Goal: Task Accomplishment & Management: Use online tool/utility

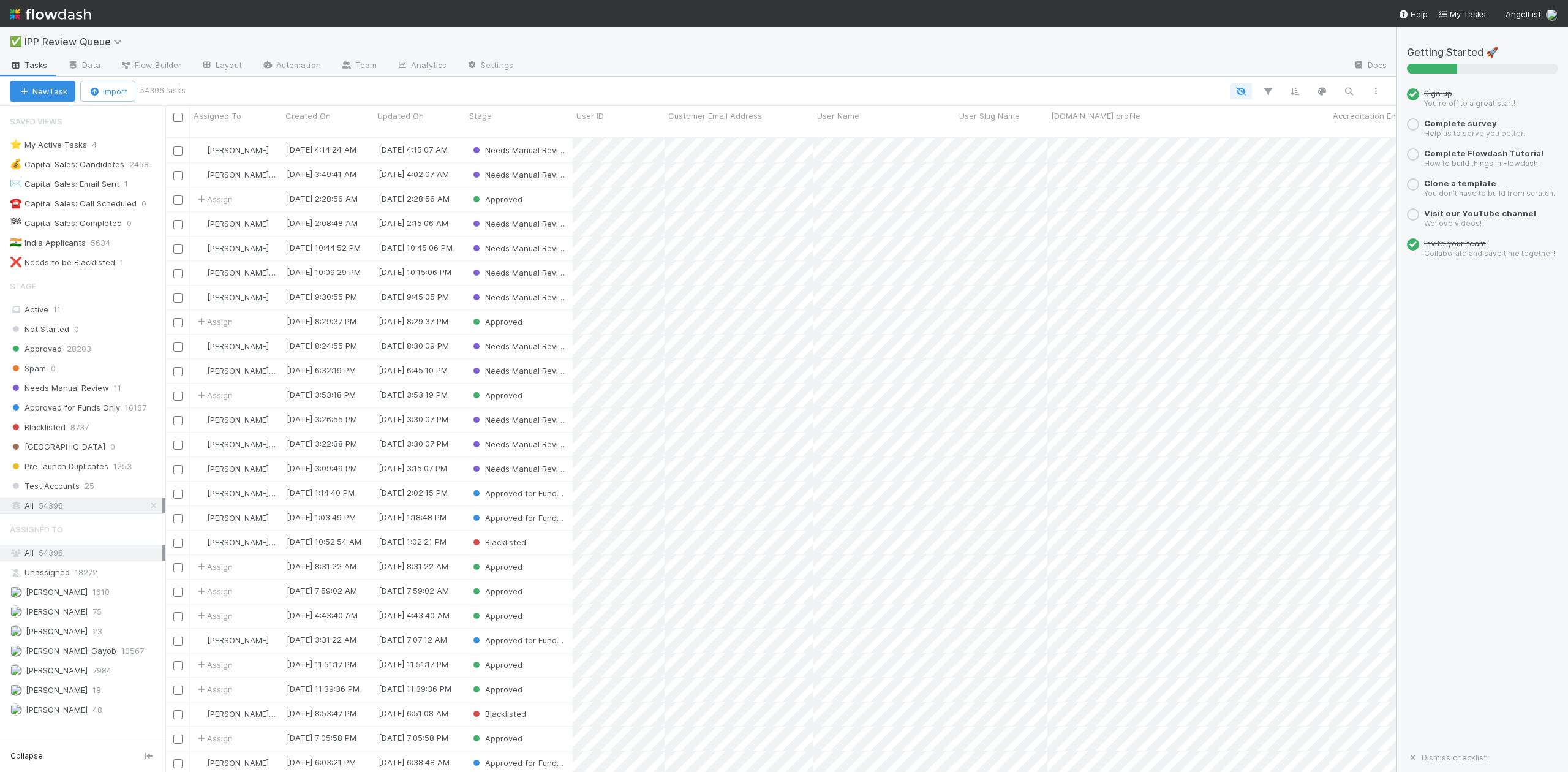
scroll to position [632, 1218]
click at [96, 390] on span "Needs Manual Review" at bounding box center [60, 387] width 99 height 16
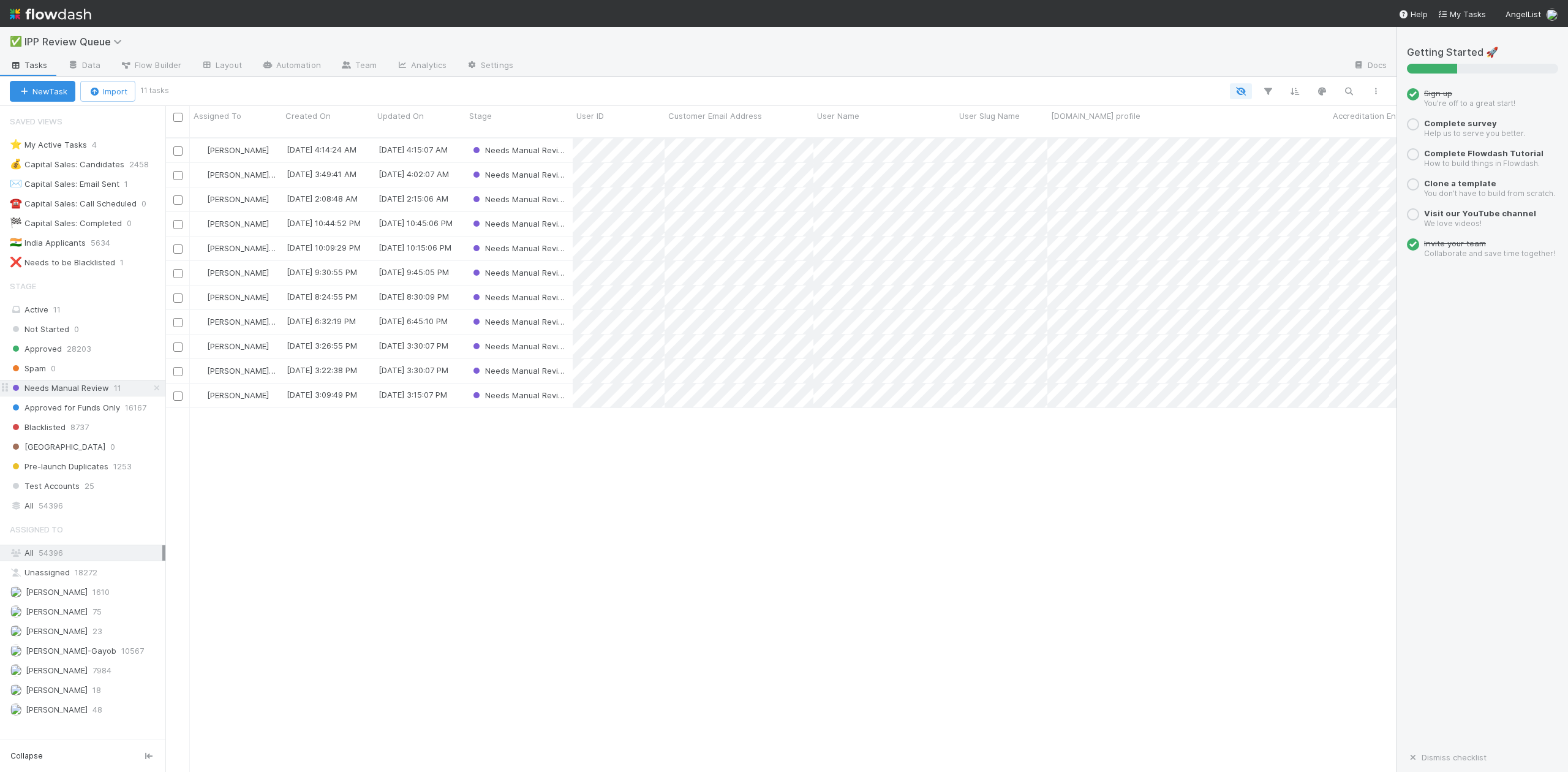
scroll to position [632, 1218]
click at [89, 656] on span "[PERSON_NAME]-Gayob" at bounding box center [71, 650] width 91 height 10
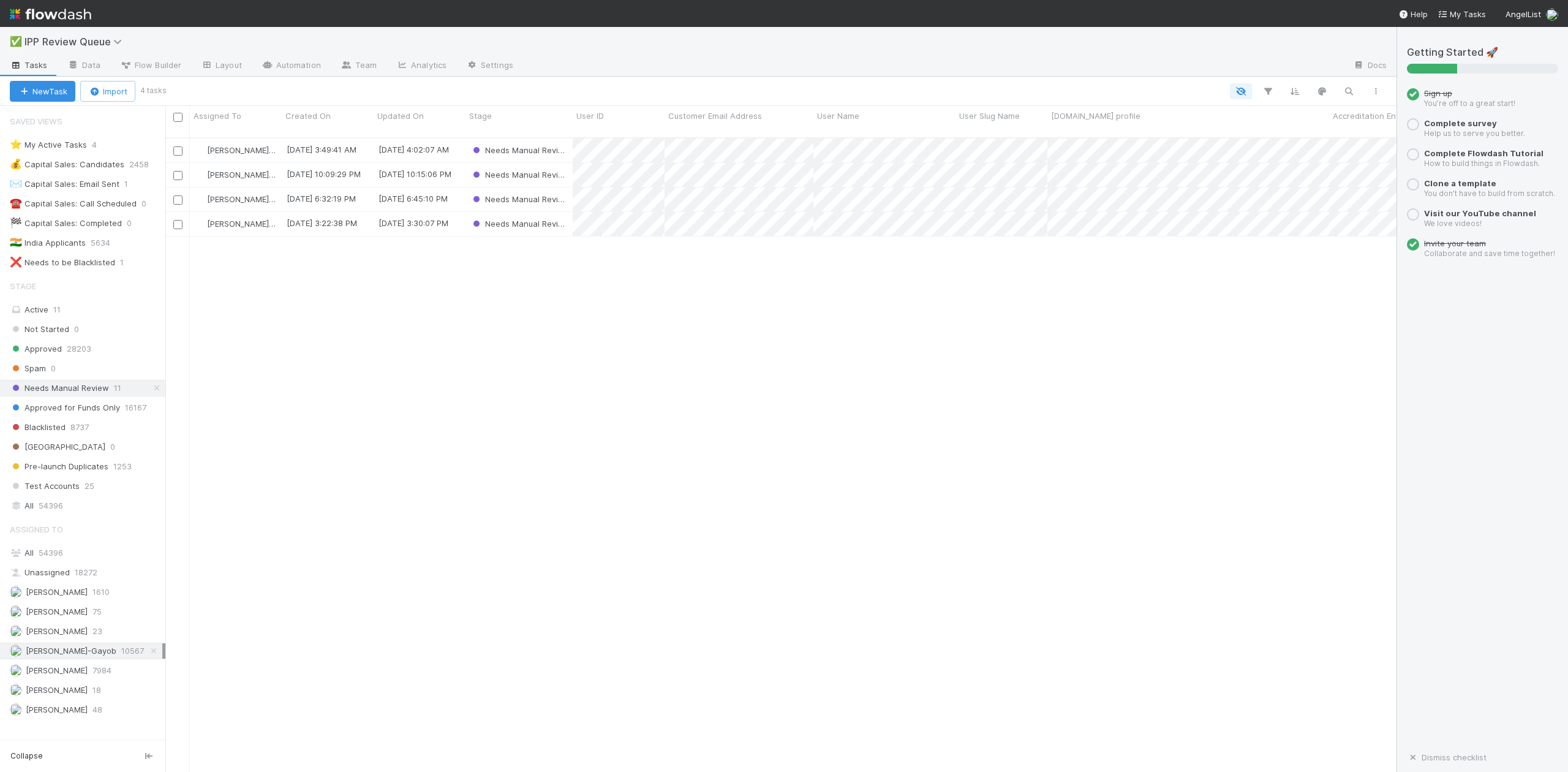
scroll to position [632, 1218]
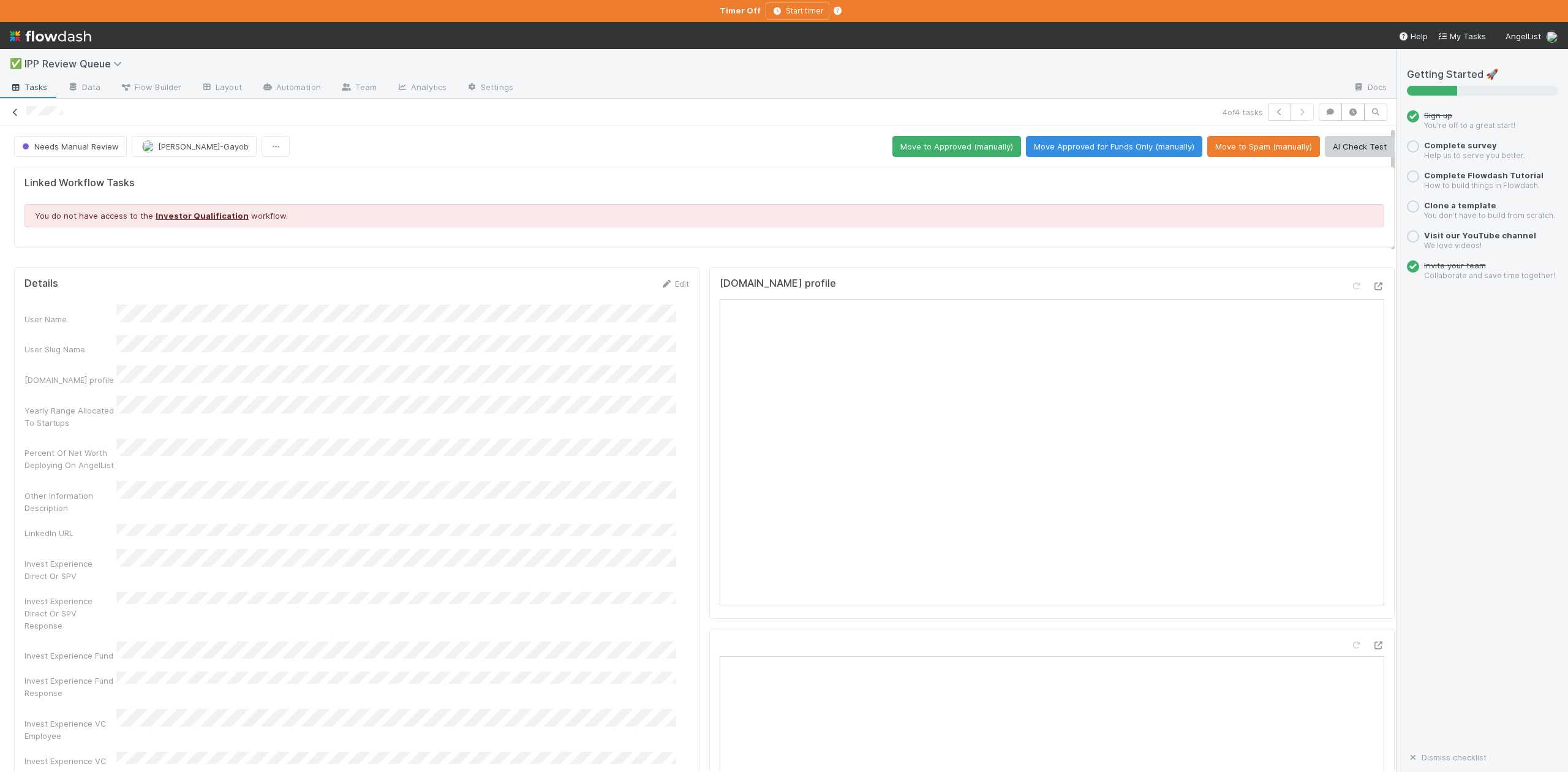
click at [16, 114] on icon at bounding box center [15, 112] width 12 height 8
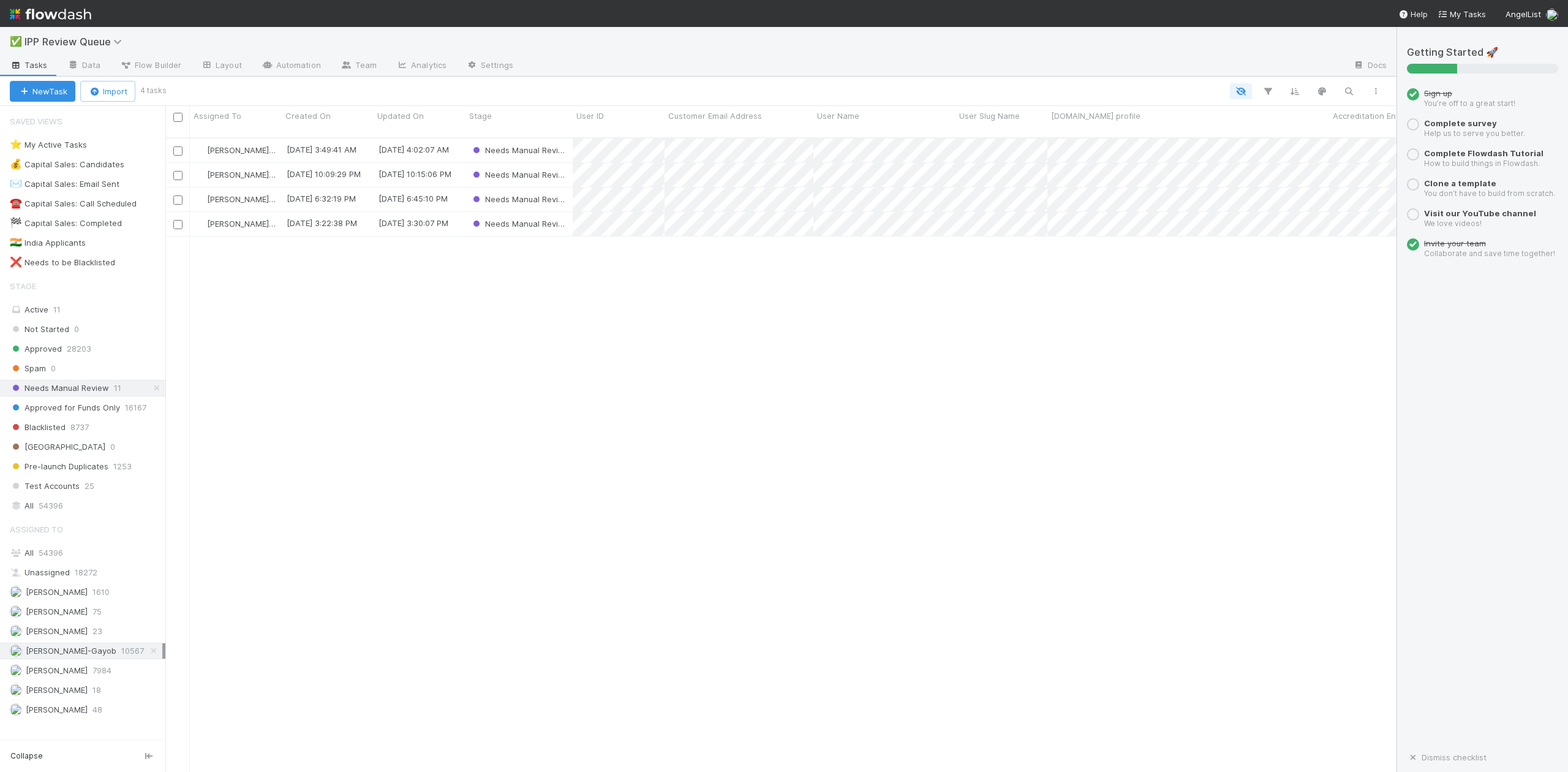
scroll to position [632, 1218]
click at [41, 714] on span "William Axalan VI" at bounding box center [57, 709] width 62 height 10
click at [57, 636] on span "Karen Jane Salcedo" at bounding box center [57, 630] width 62 height 10
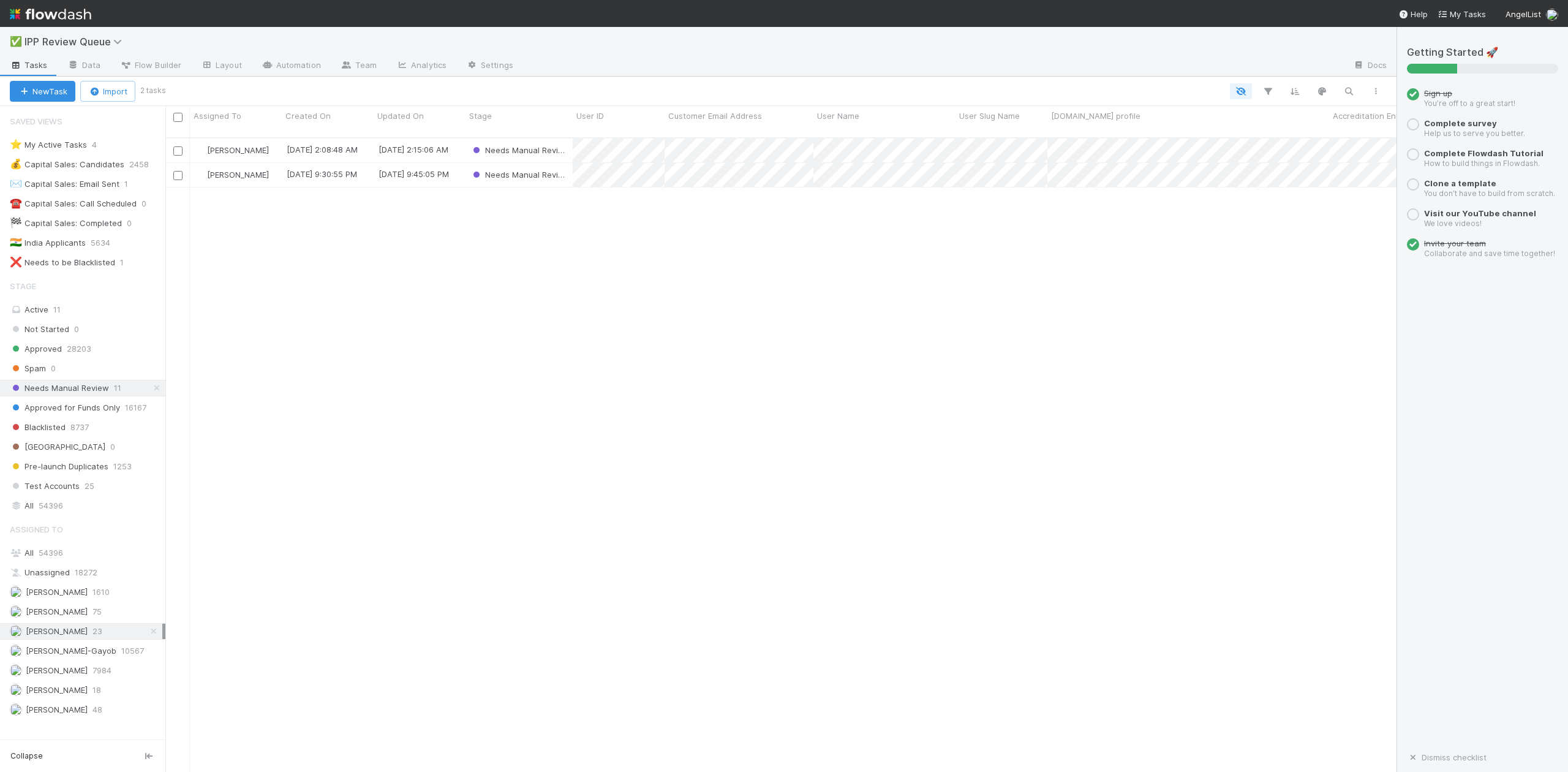
scroll to position [632, 1218]
click at [57, 714] on span "William Axalan VI" at bounding box center [57, 709] width 62 height 10
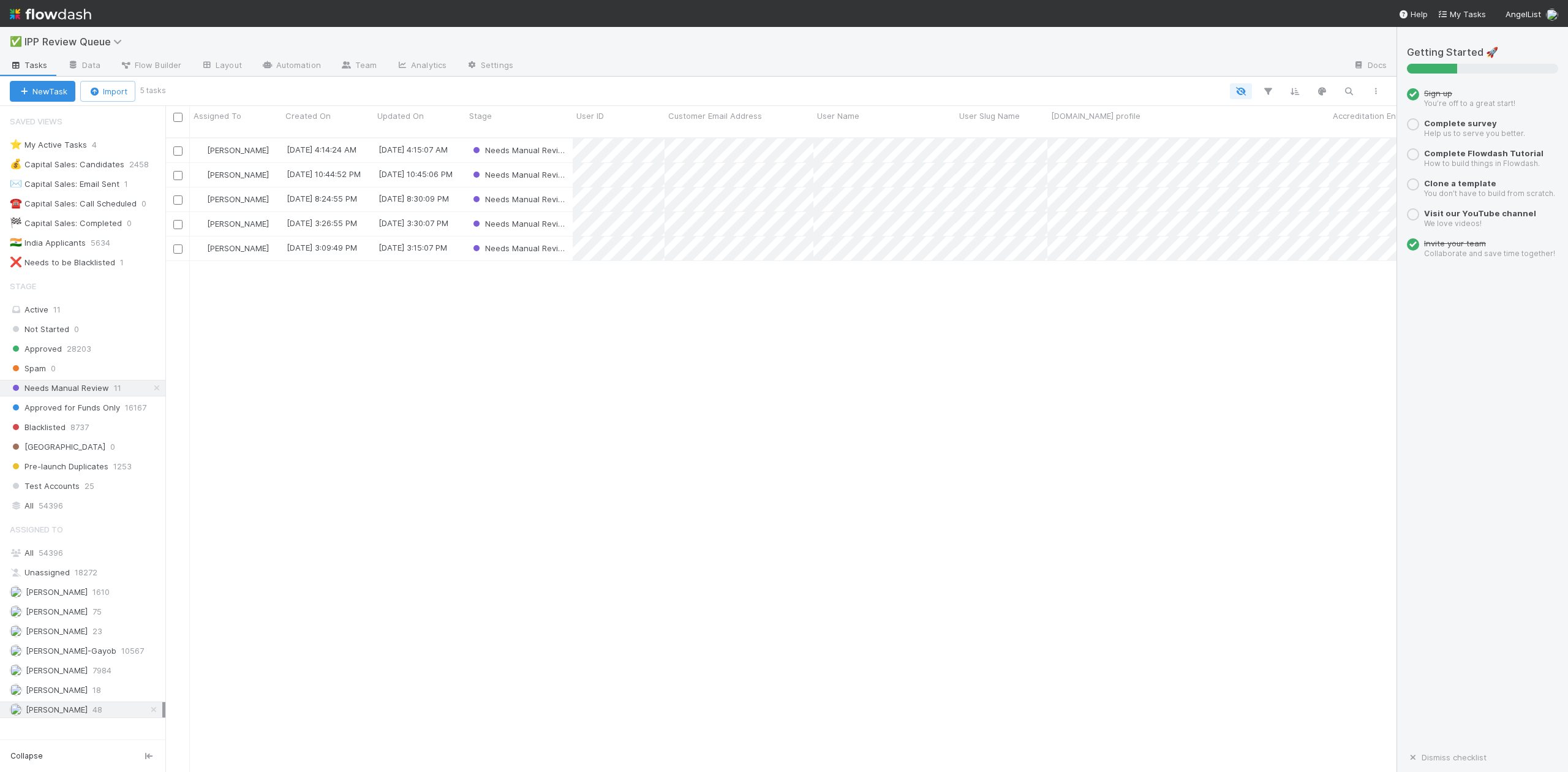
scroll to position [632, 1218]
click at [64, 656] on span "[PERSON_NAME]-Gayob" at bounding box center [71, 650] width 91 height 10
click at [177, 114] on input "checkbox" at bounding box center [178, 117] width 9 height 9
checkbox input "true"
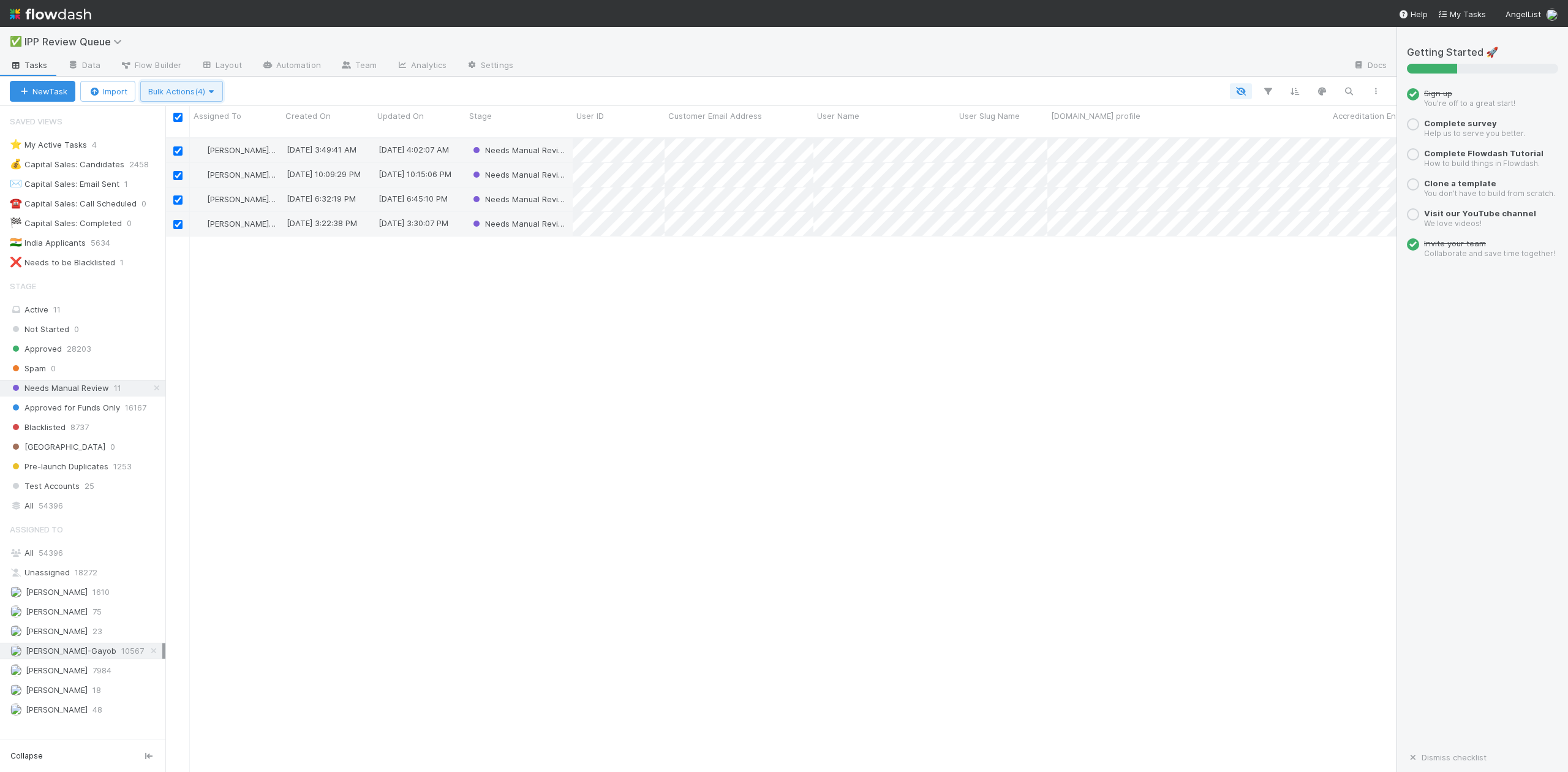
click at [213, 89] on icon "button" at bounding box center [211, 92] width 12 height 8
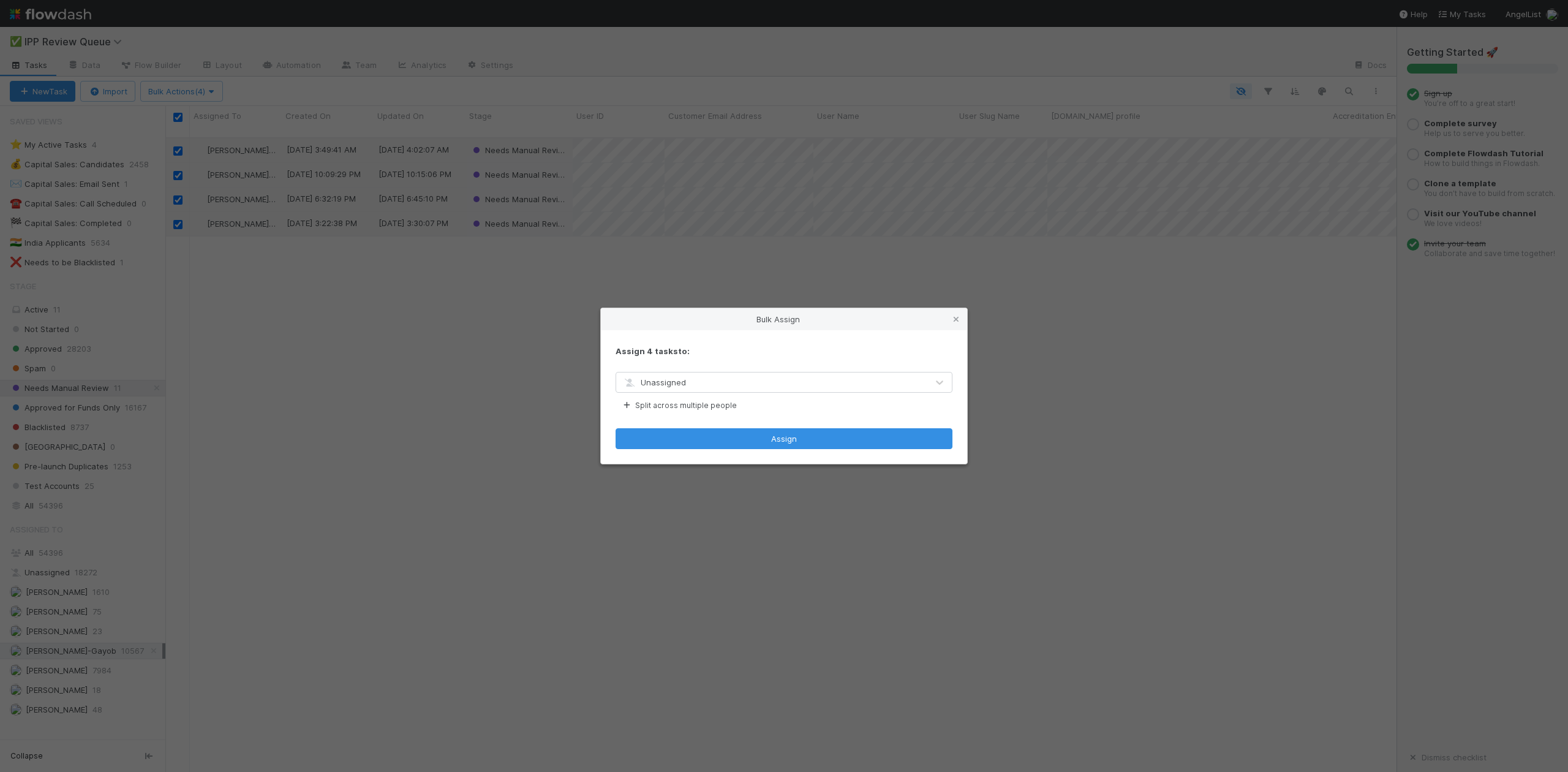
click at [701, 384] on div "Unassigned" at bounding box center [772, 382] width 311 height 19
type input "karen"
click at [818, 406] on div "Karen Jane Salcedo" at bounding box center [783, 411] width 336 height 22
click at [682, 402] on button "Split across multiple people" at bounding box center [679, 405] width 126 height 16
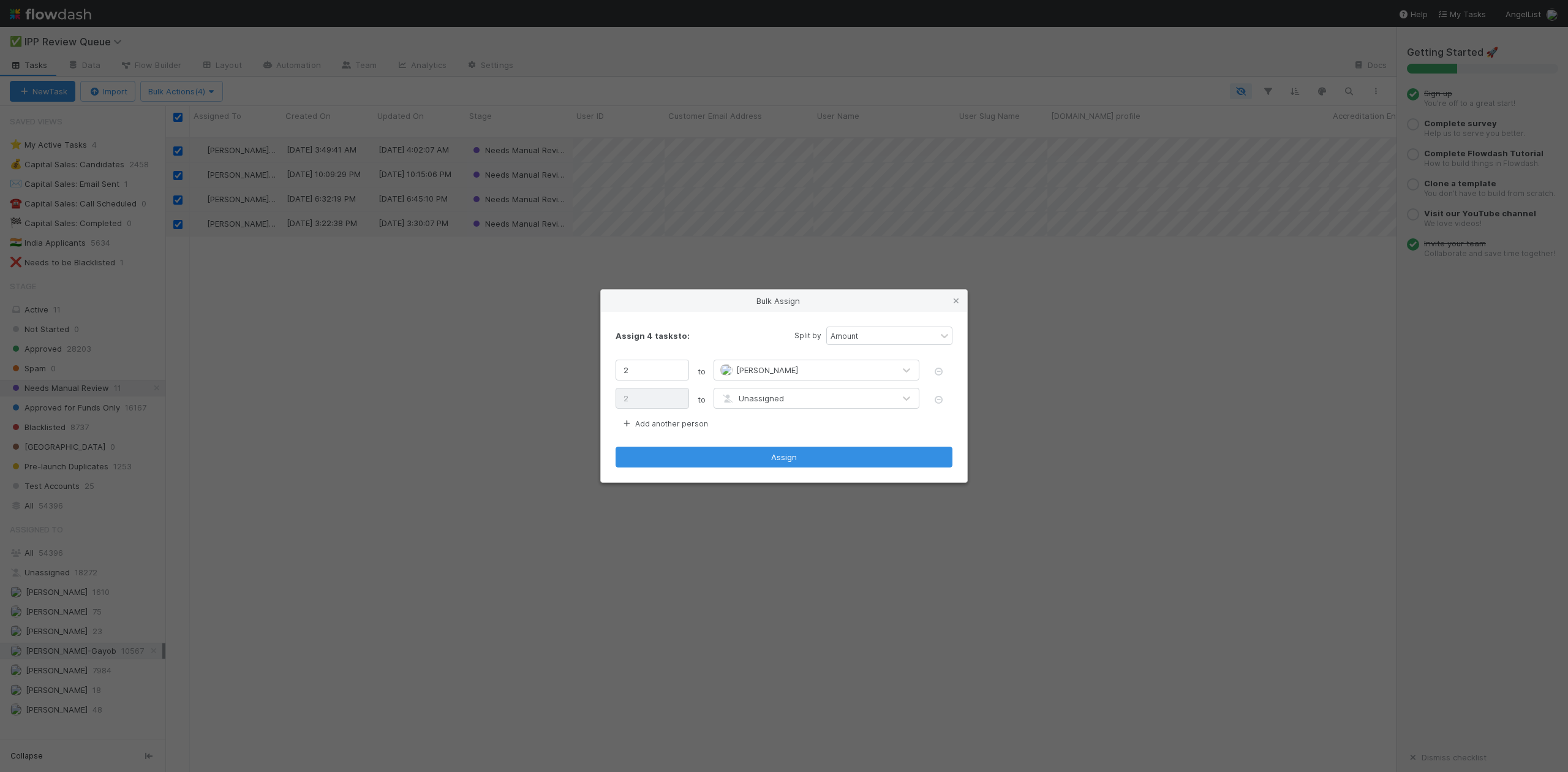
click at [747, 397] on span "Unassigned" at bounding box center [752, 397] width 64 height 10
click at [748, 397] on span "Unassigned" at bounding box center [752, 397] width 64 height 10
type input "william"
click at [773, 427] on span "William Axalan VI" at bounding box center [768, 427] width 62 height 10
click at [784, 462] on button "Assign" at bounding box center [784, 457] width 337 height 21
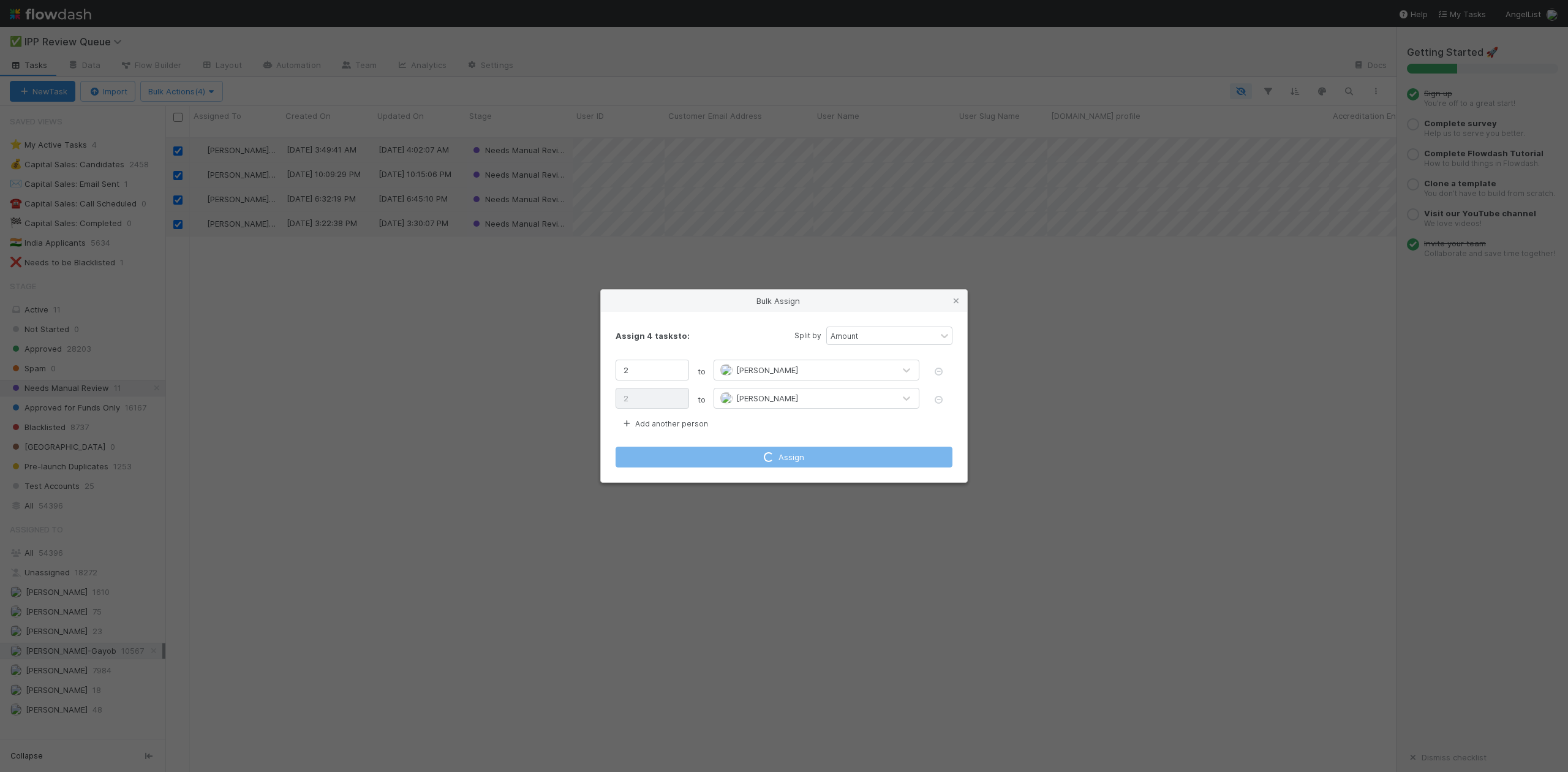
checkbox input "false"
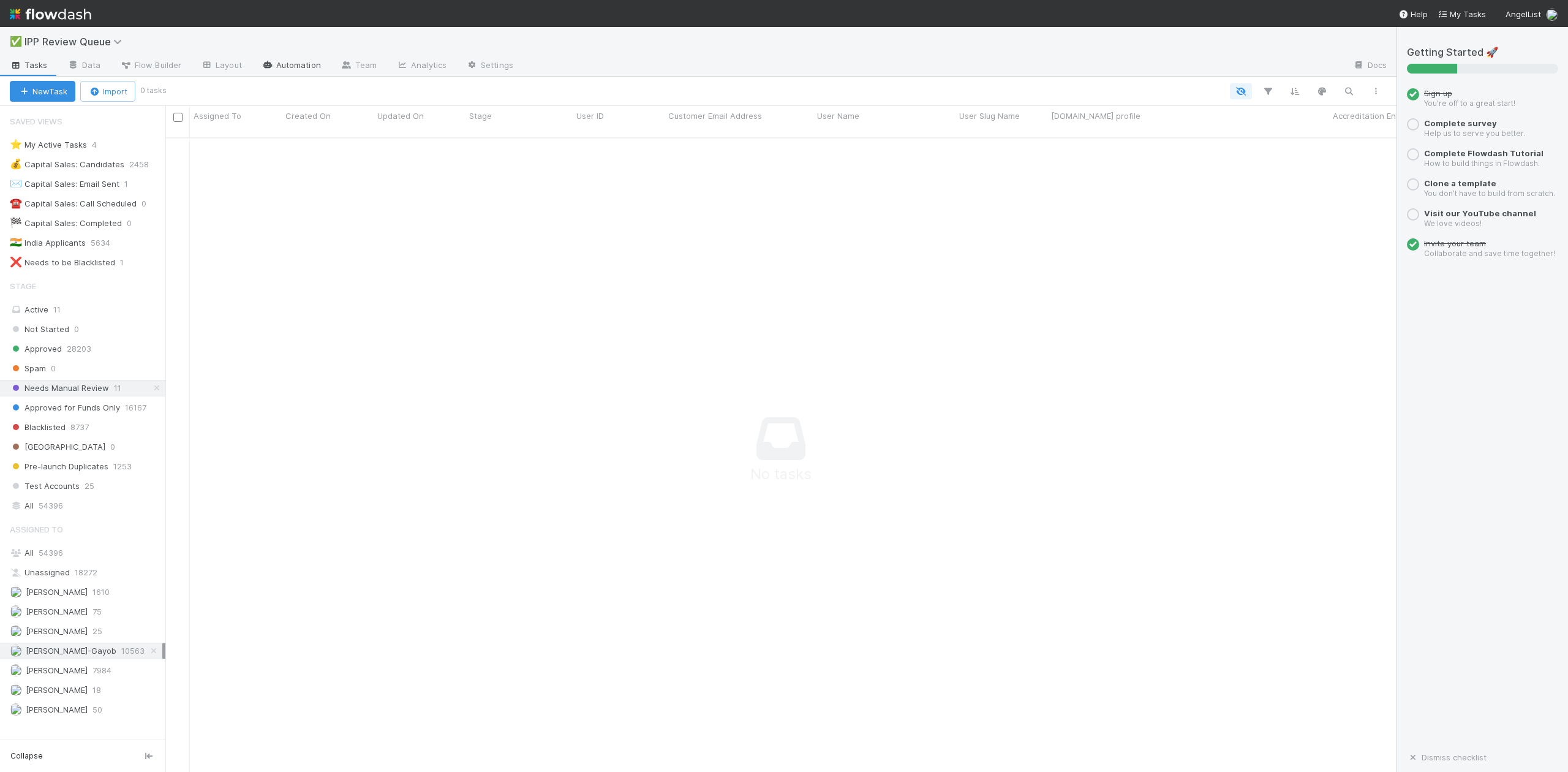
scroll to position [620, 1206]
click at [297, 61] on link "Automation" at bounding box center [291, 66] width 79 height 19
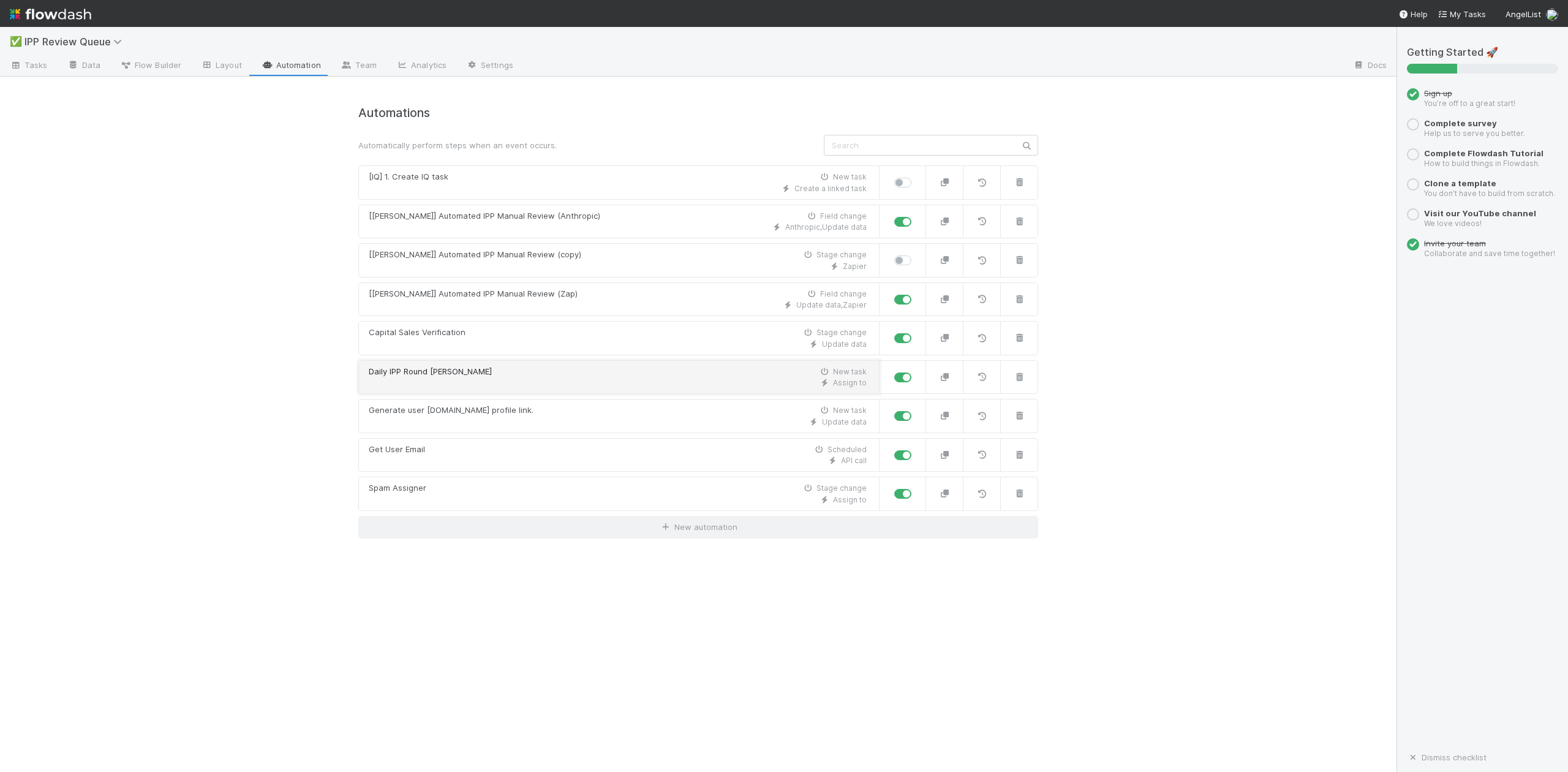
click at [471, 377] on div "Daily IPP Round Robin New task" at bounding box center [618, 371] width 498 height 12
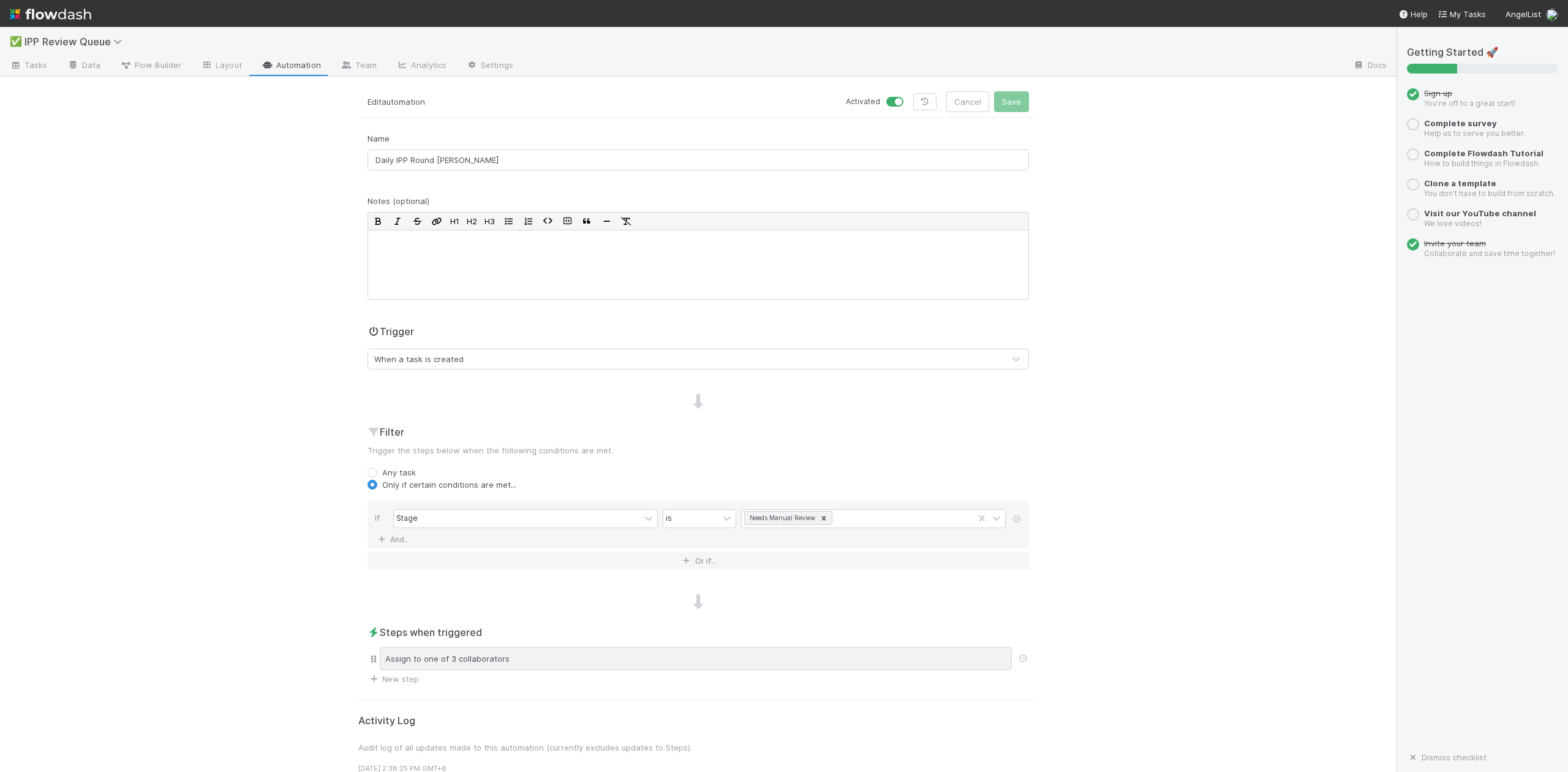
click at [493, 660] on div "Assign to one of 3 collaborators" at bounding box center [696, 658] width 632 height 23
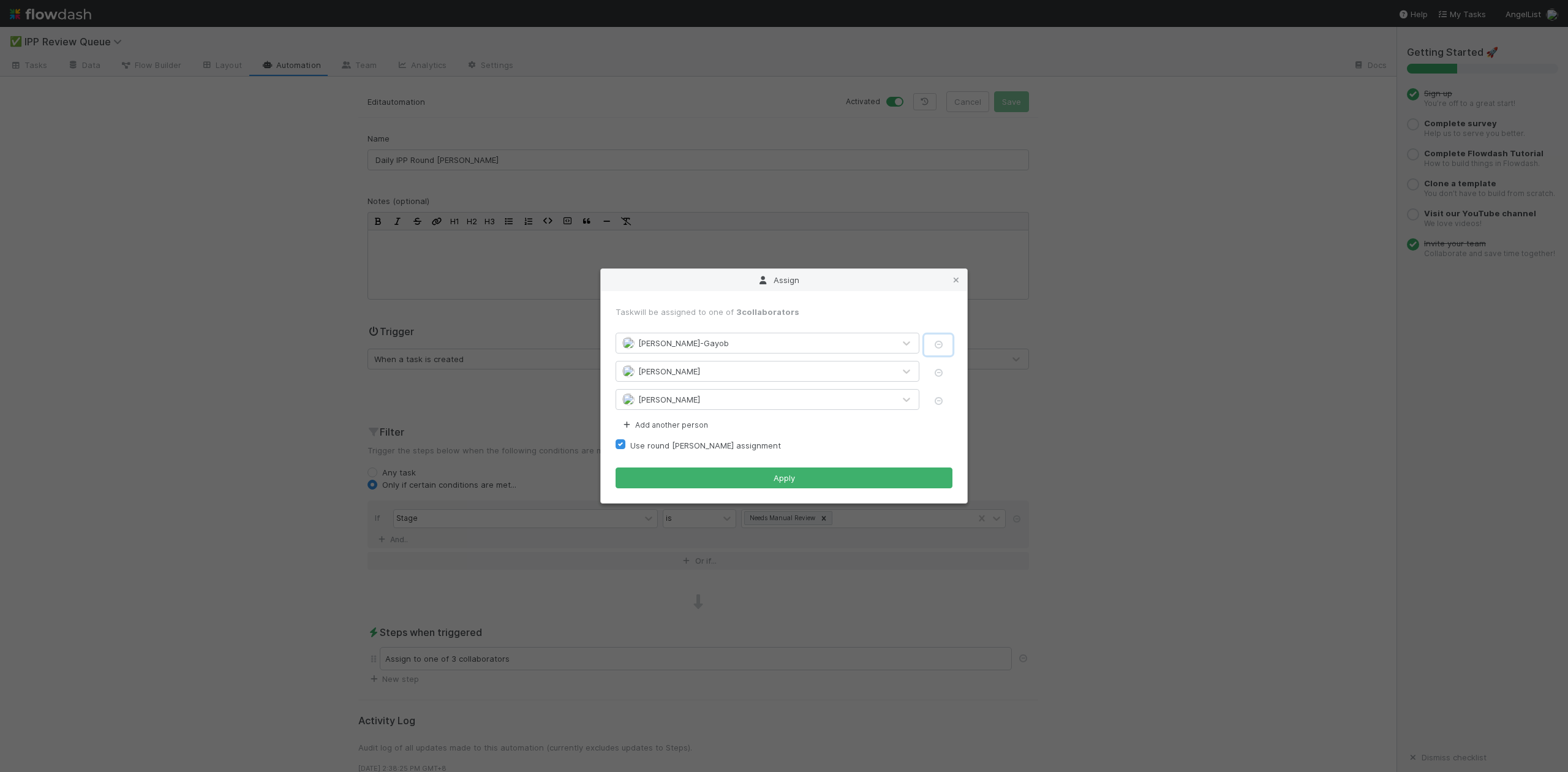
click at [937, 342] on icon "button" at bounding box center [938, 344] width 12 height 8
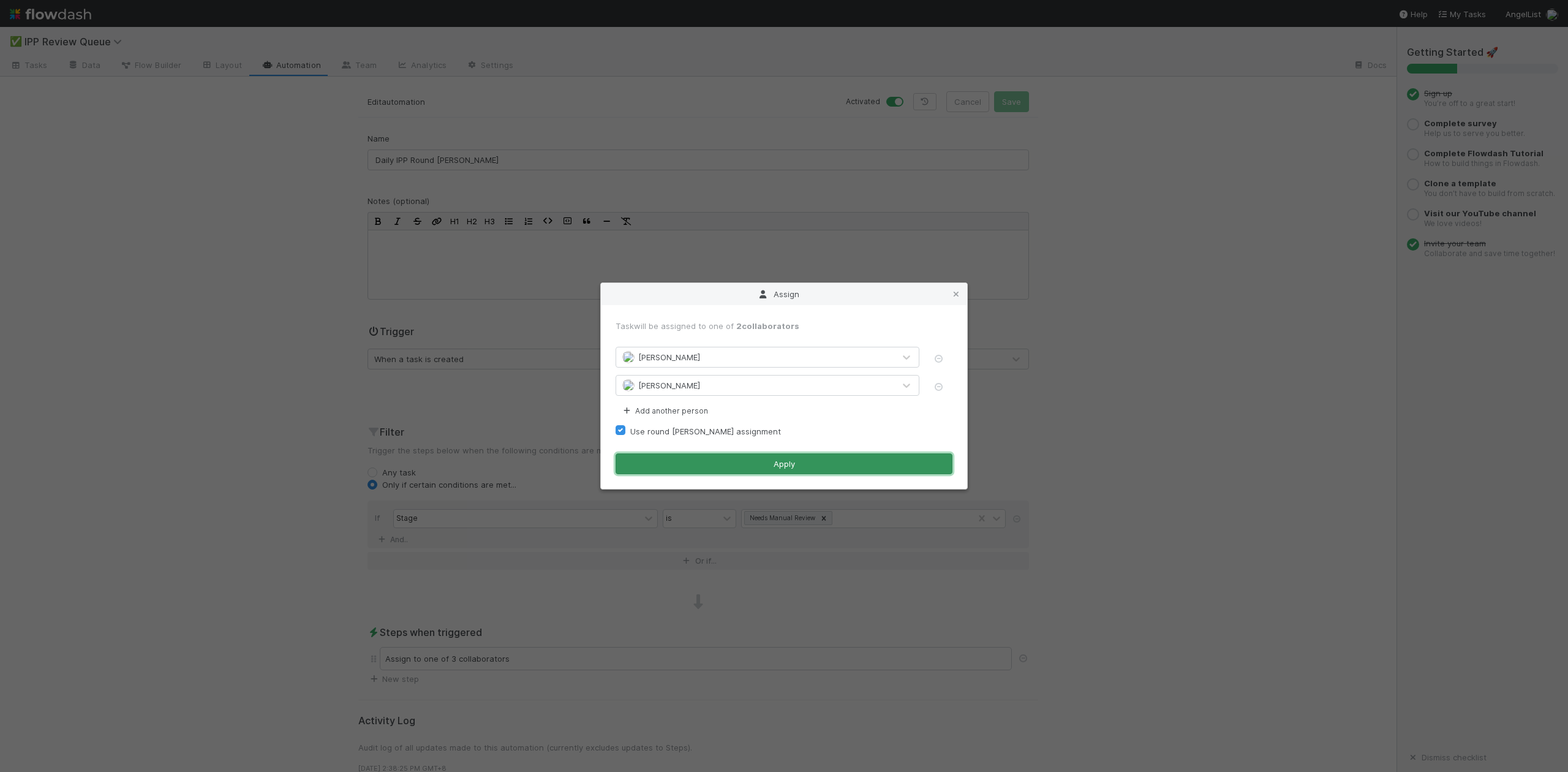
click at [787, 462] on button "Apply" at bounding box center [784, 463] width 337 height 21
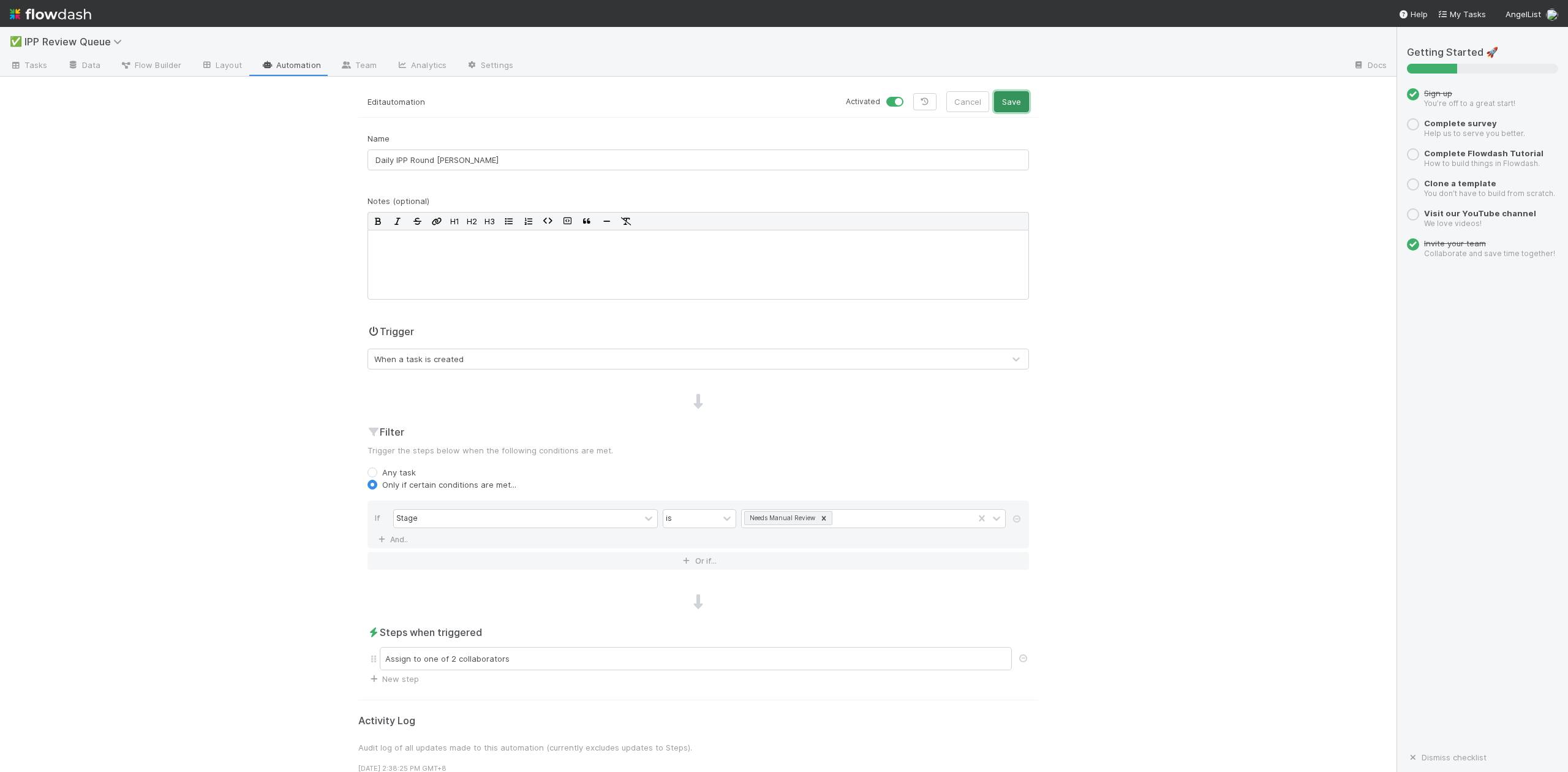
click at [1009, 99] on button "Save" at bounding box center [1011, 102] width 35 height 21
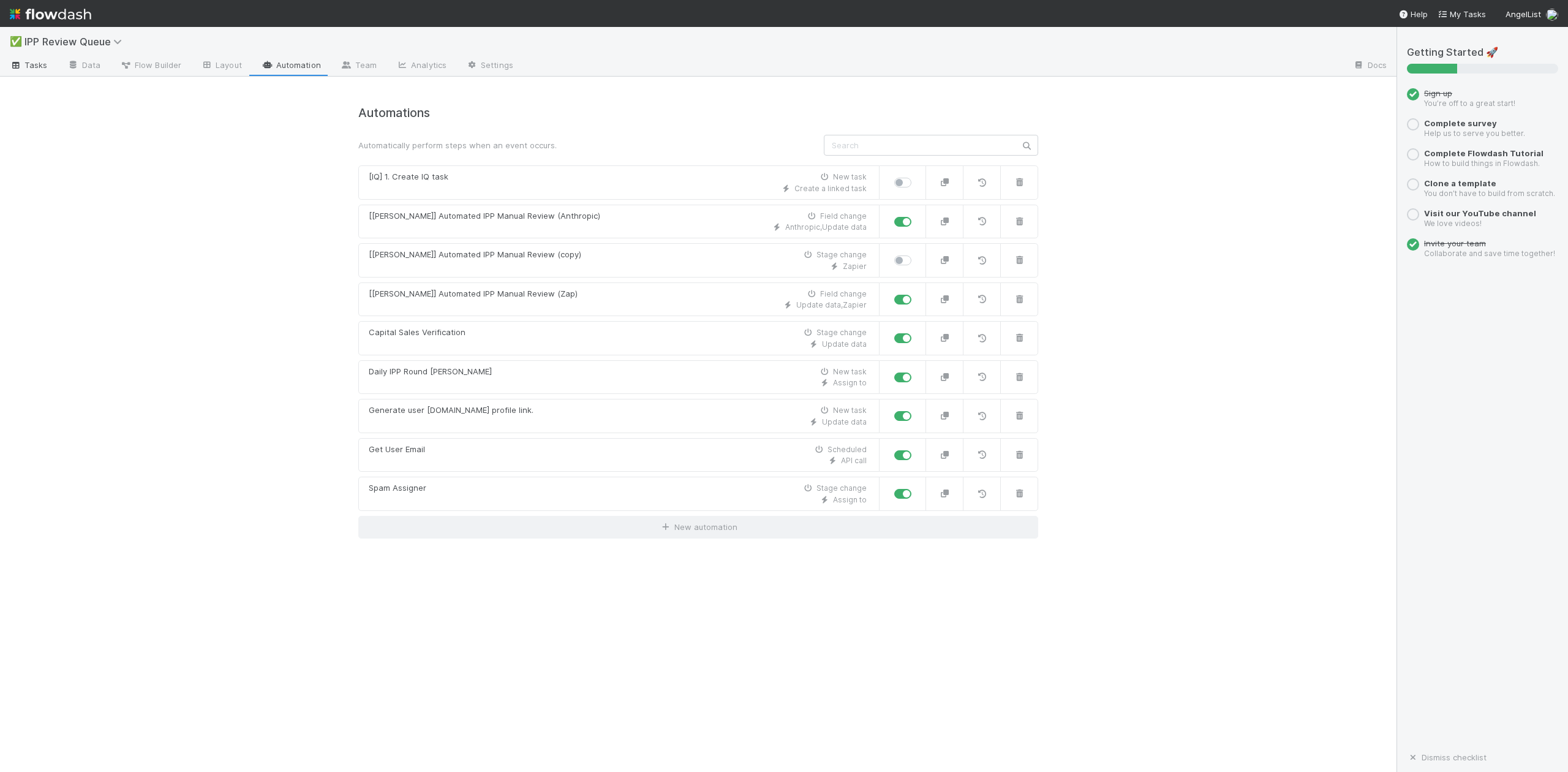
click at [32, 64] on span "Tasks" at bounding box center [28, 64] width 38 height 12
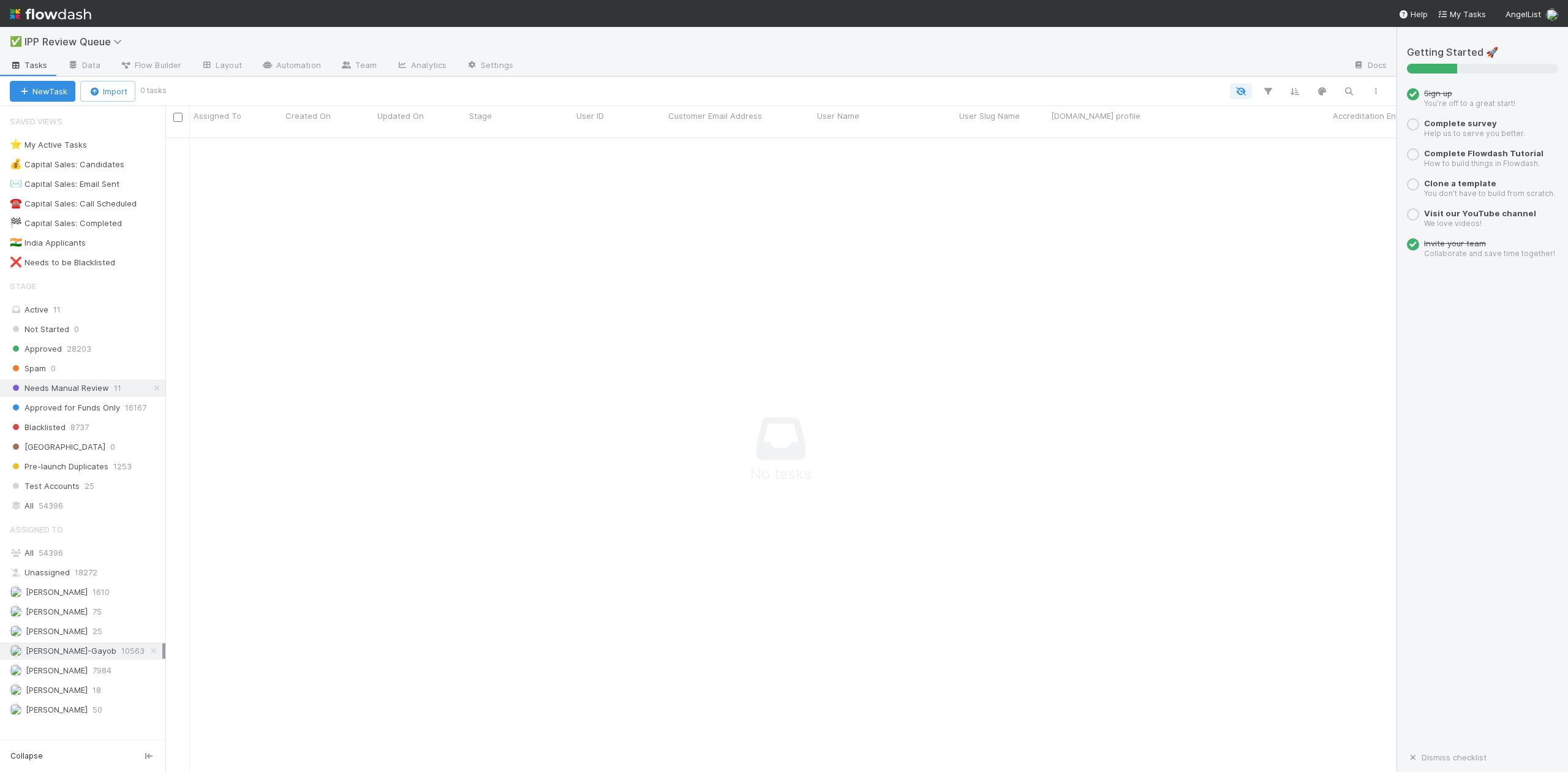
scroll to position [620, 1206]
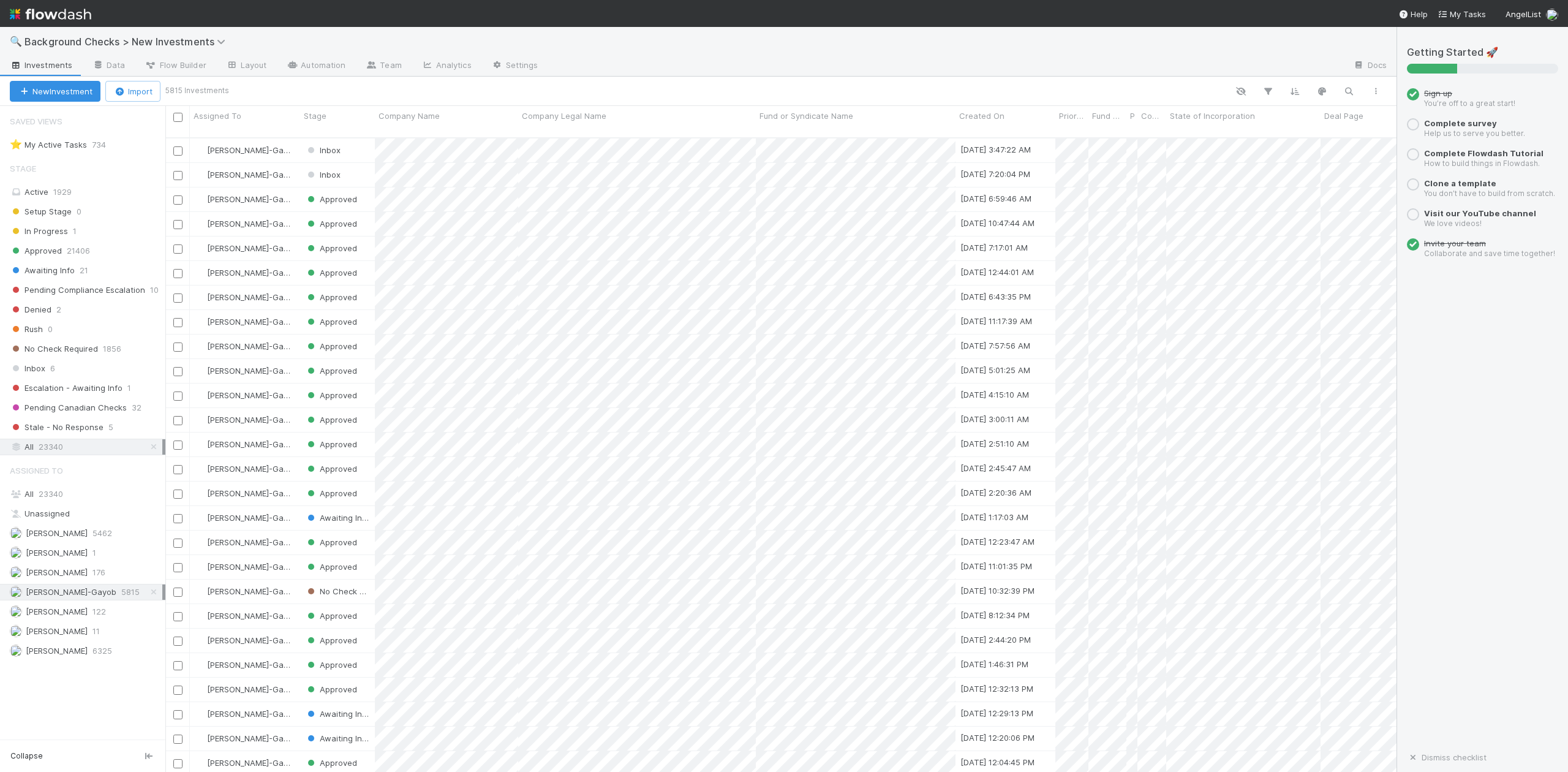
scroll to position [632, 1218]
click at [44, 371] on span "Inbox" at bounding box center [27, 368] width 36 height 16
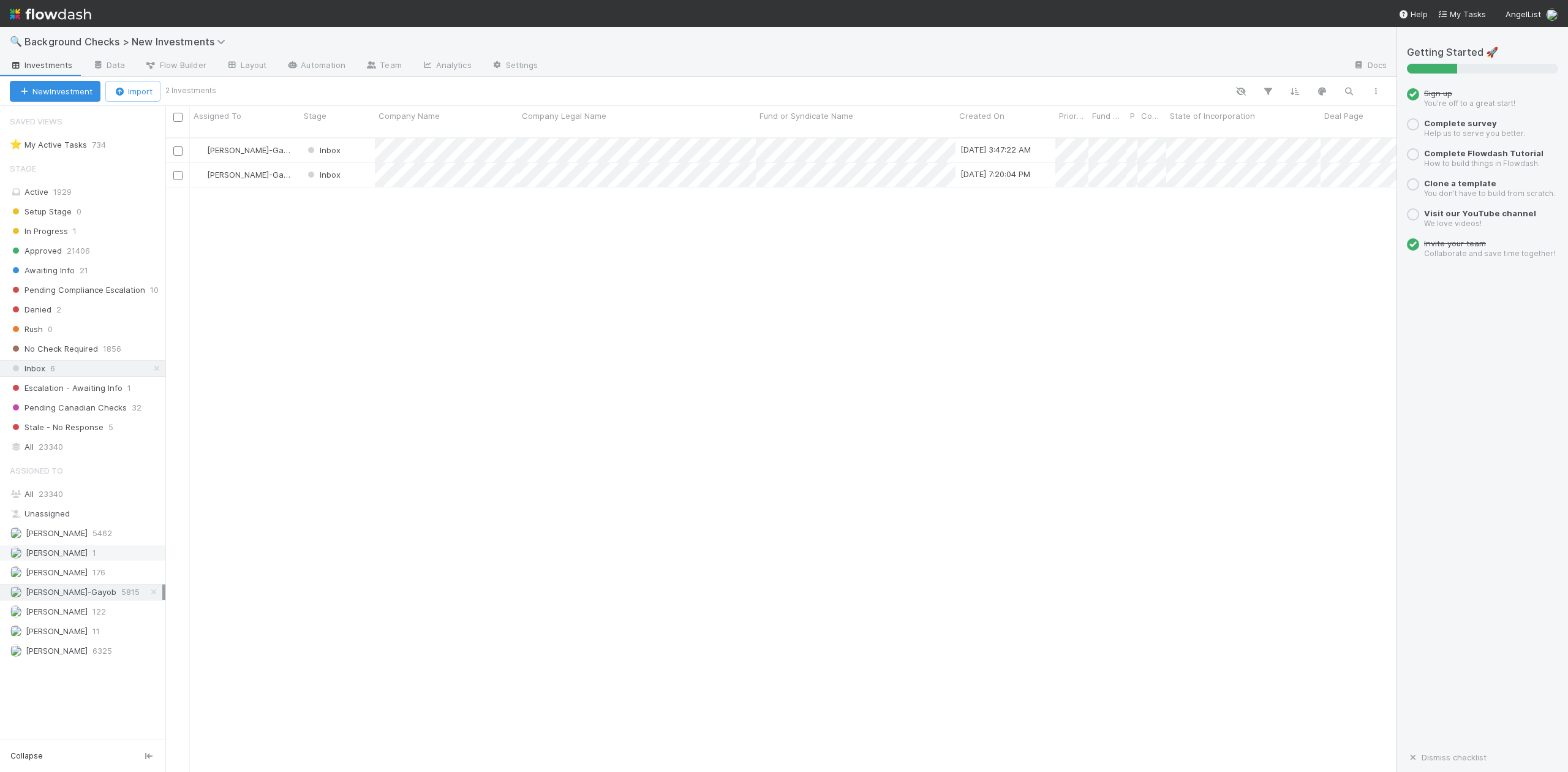
scroll to position [632, 1218]
click at [45, 498] on span "23340" at bounding box center [50, 494] width 25 height 10
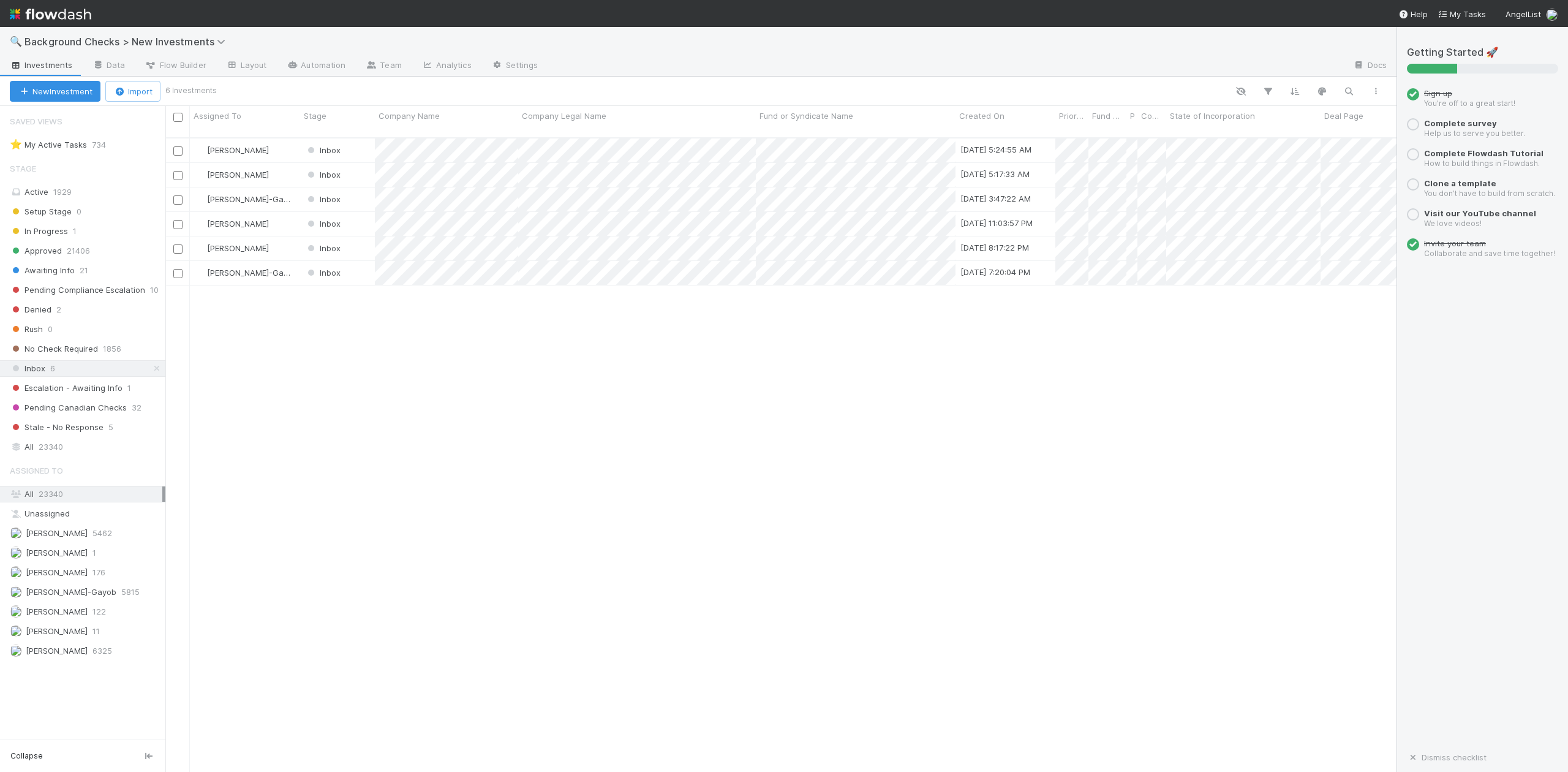
scroll to position [632, 1218]
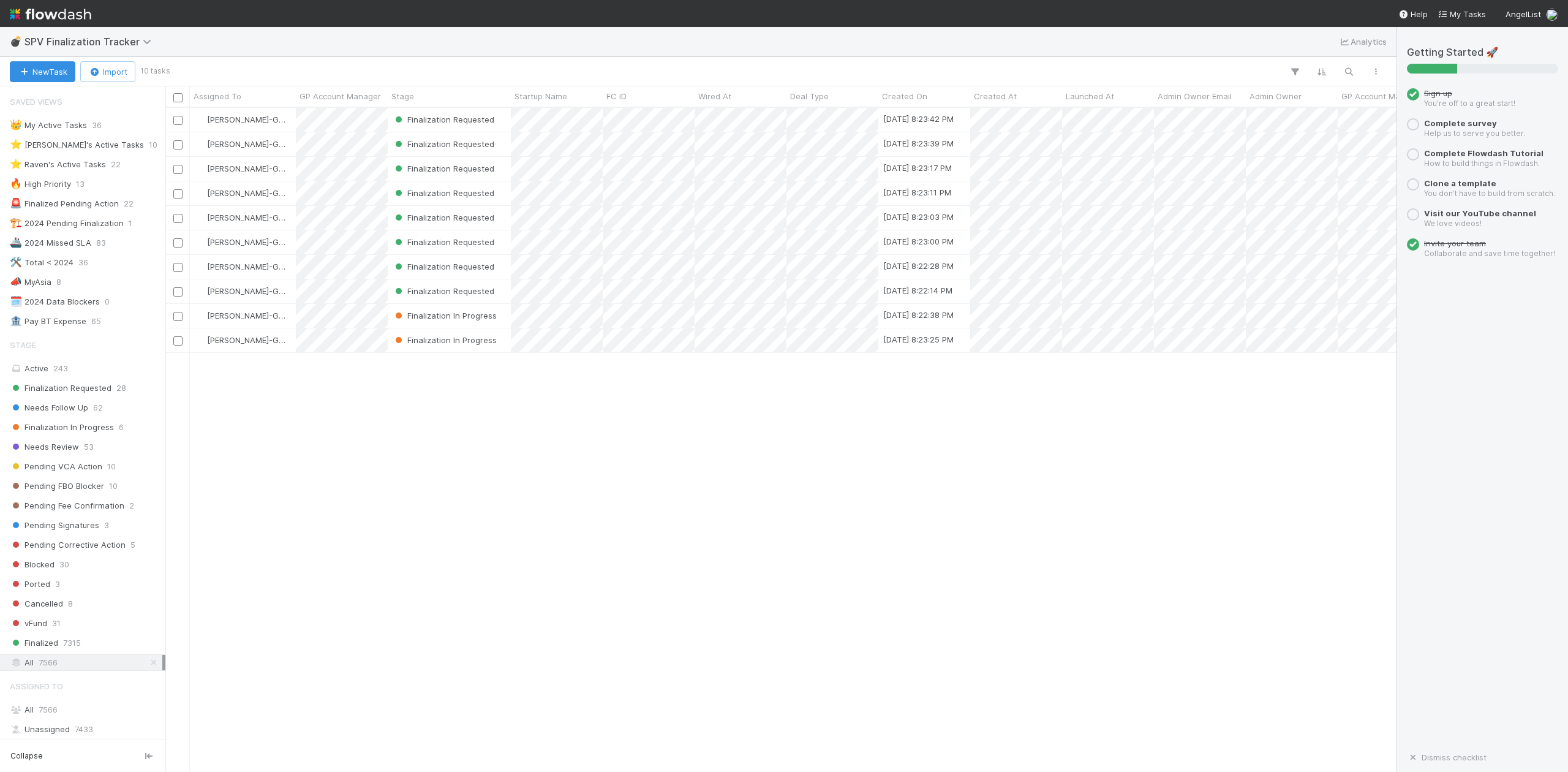
scroll to position [652, 1218]
click at [86, 147] on div "⭐ Loraine's Active Tasks" at bounding box center [77, 145] width 134 height 16
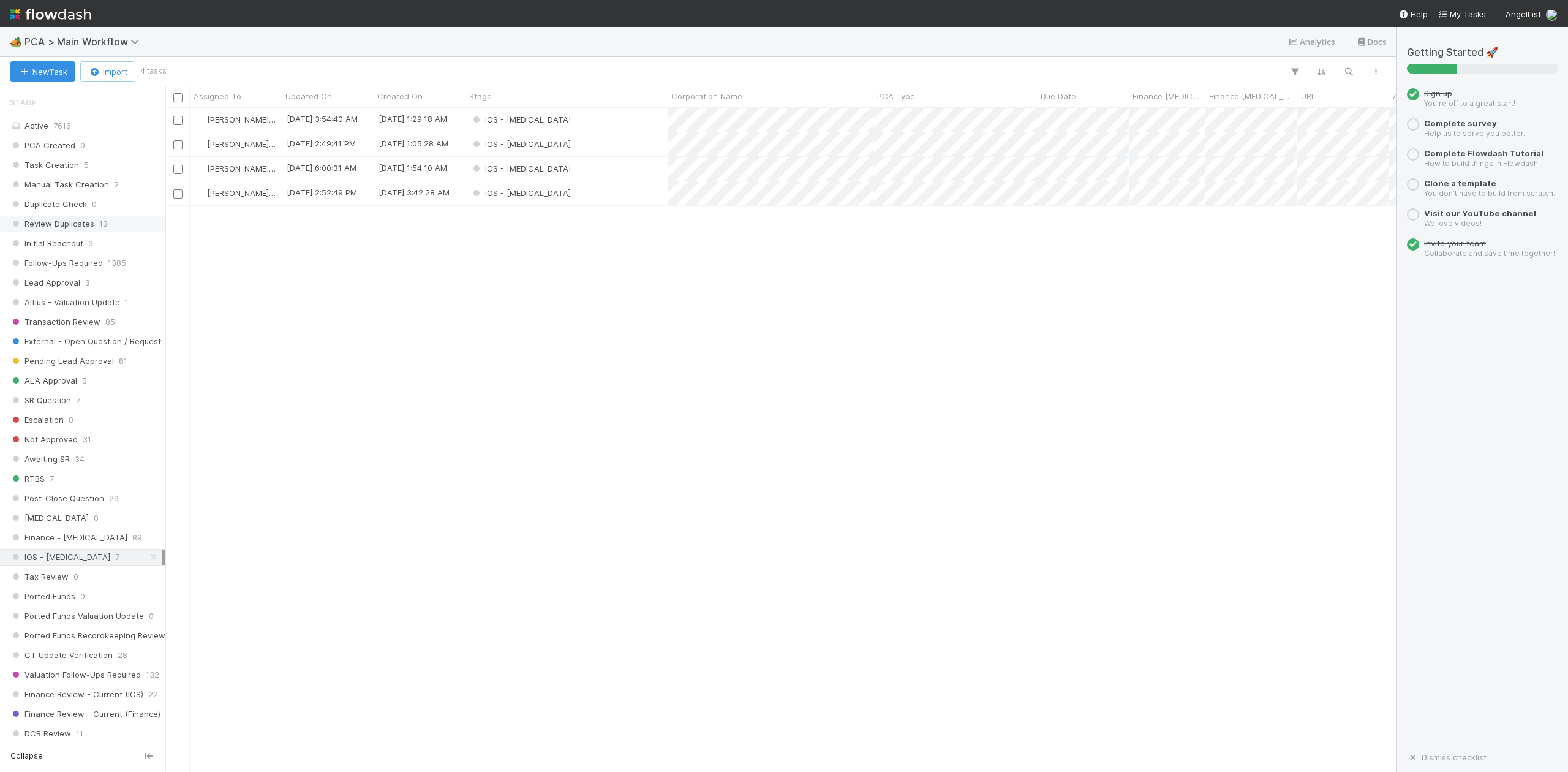
scroll to position [408, 0]
click at [582, 123] on div "IOS - ICU" at bounding box center [566, 120] width 202 height 24
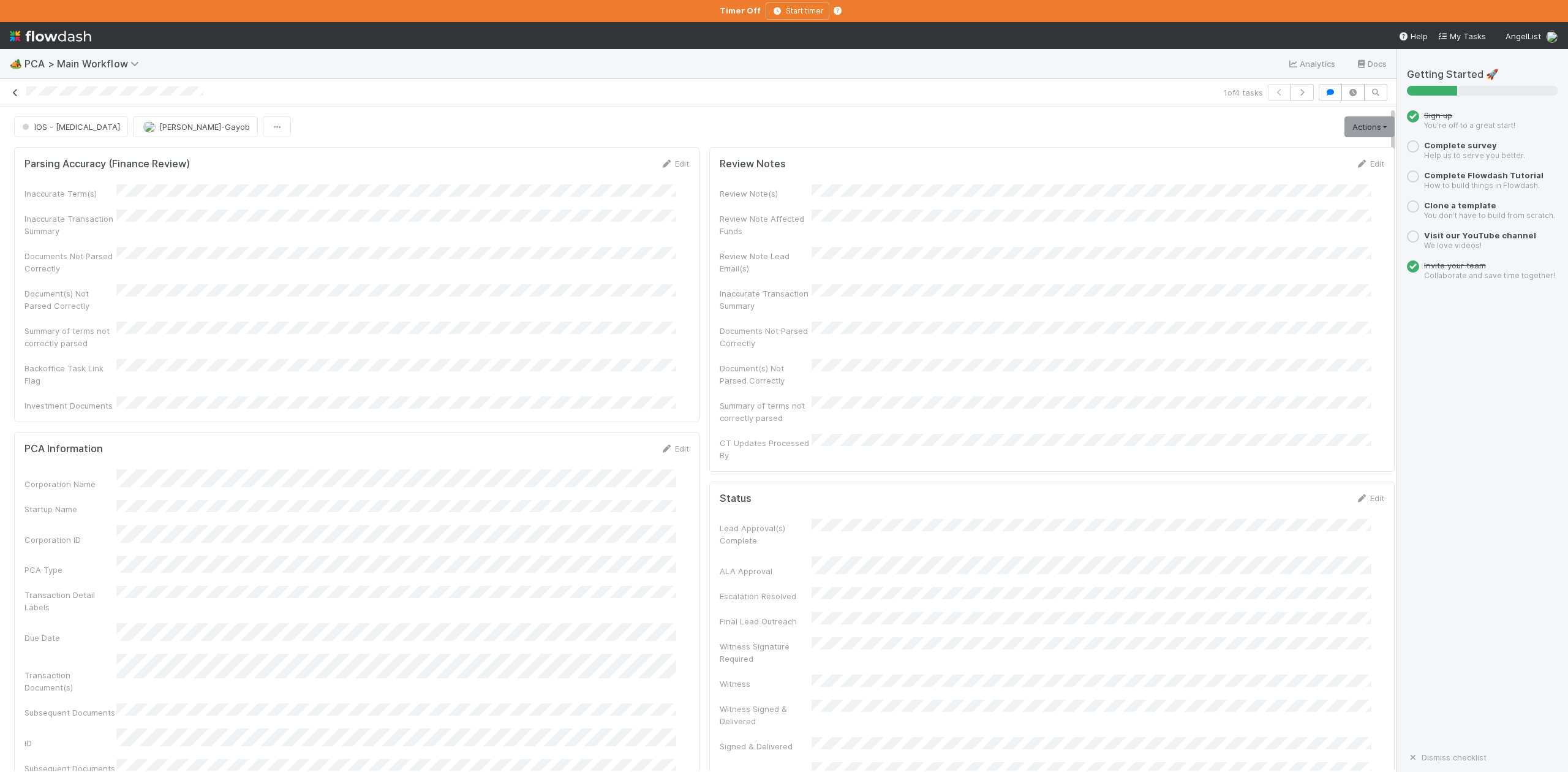
click at [18, 92] on icon at bounding box center [15, 92] width 12 height 8
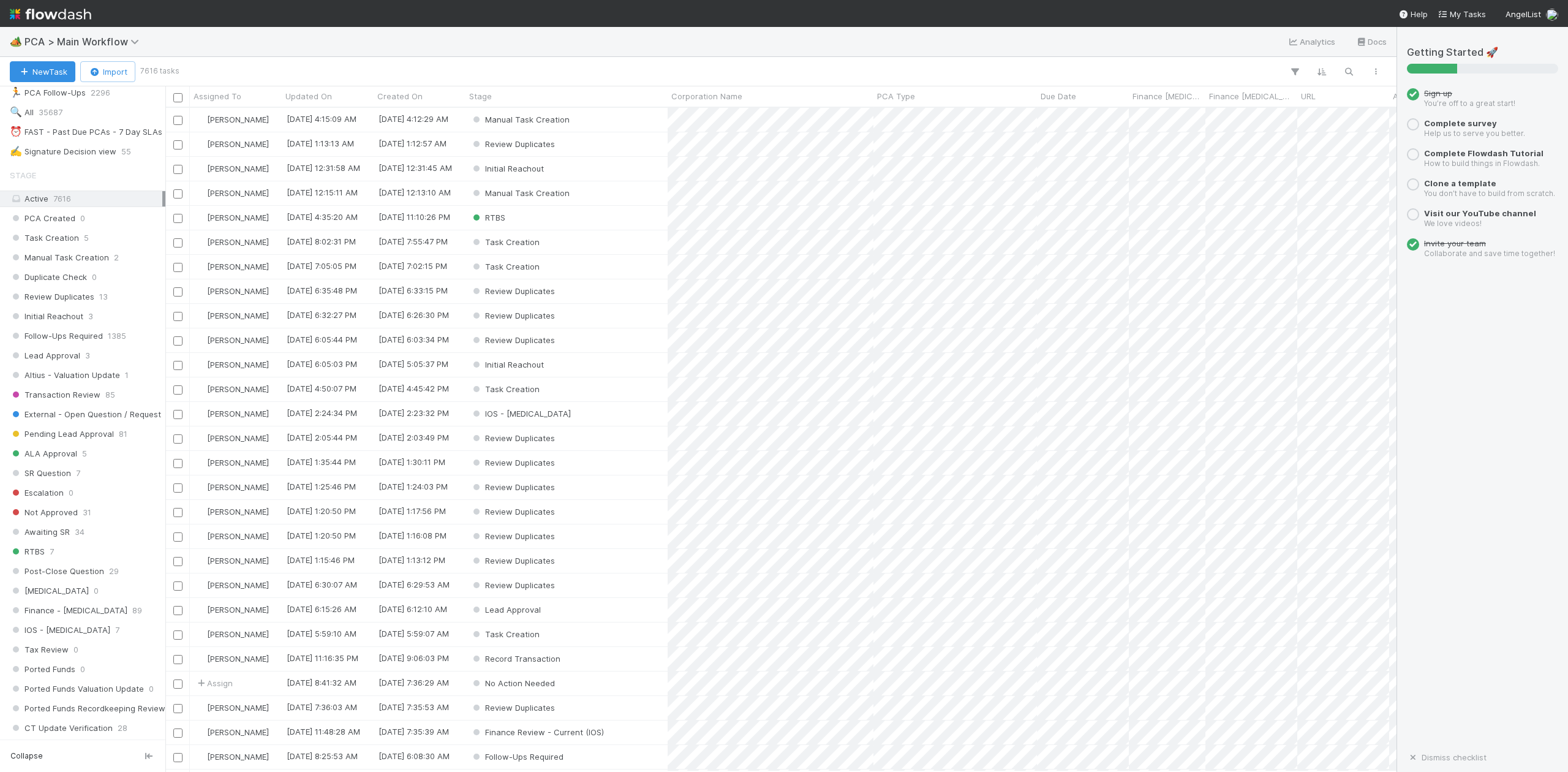
scroll to position [571, 0]
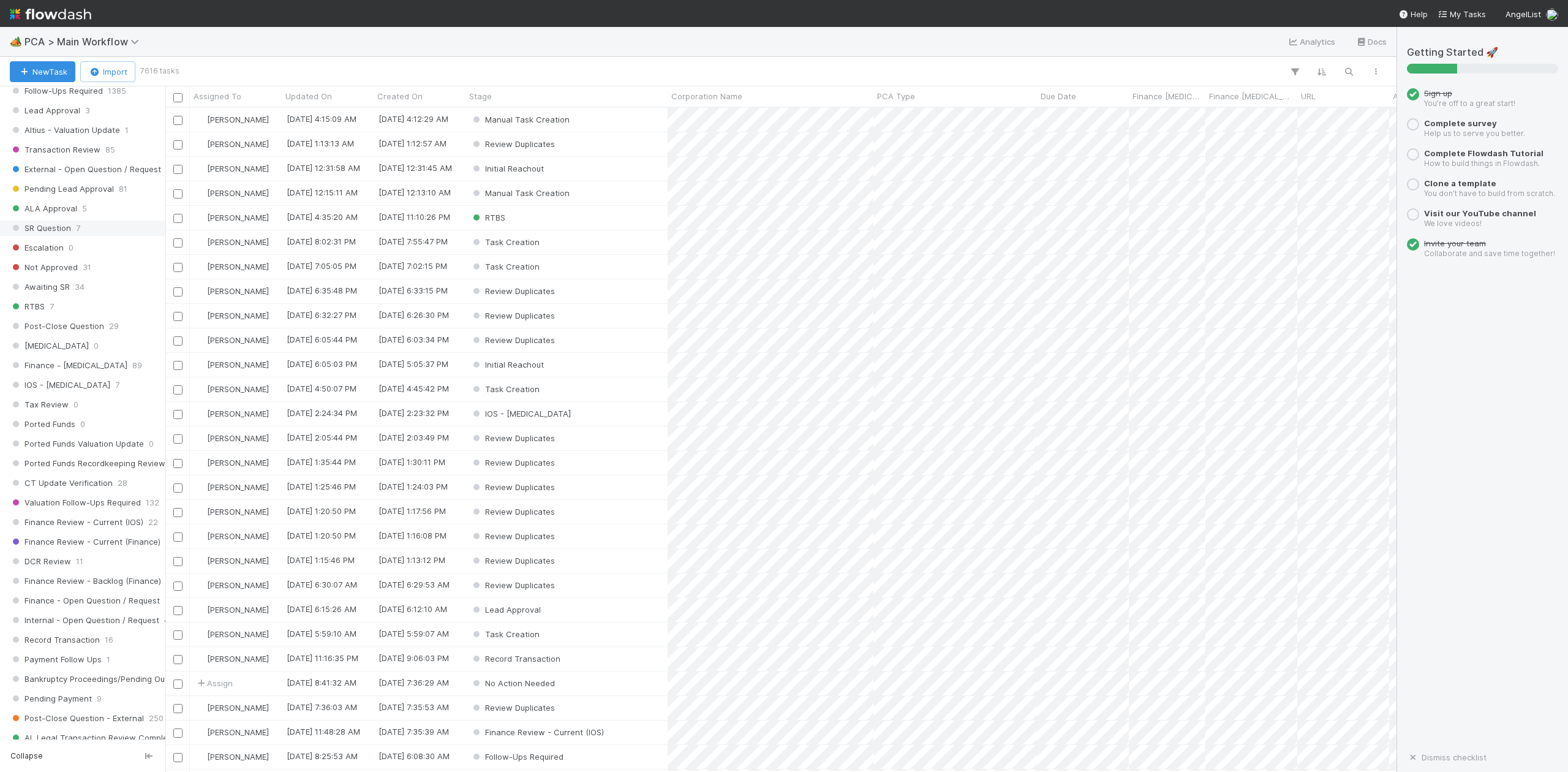
click at [52, 235] on span "SR Question" at bounding box center [40, 228] width 61 height 16
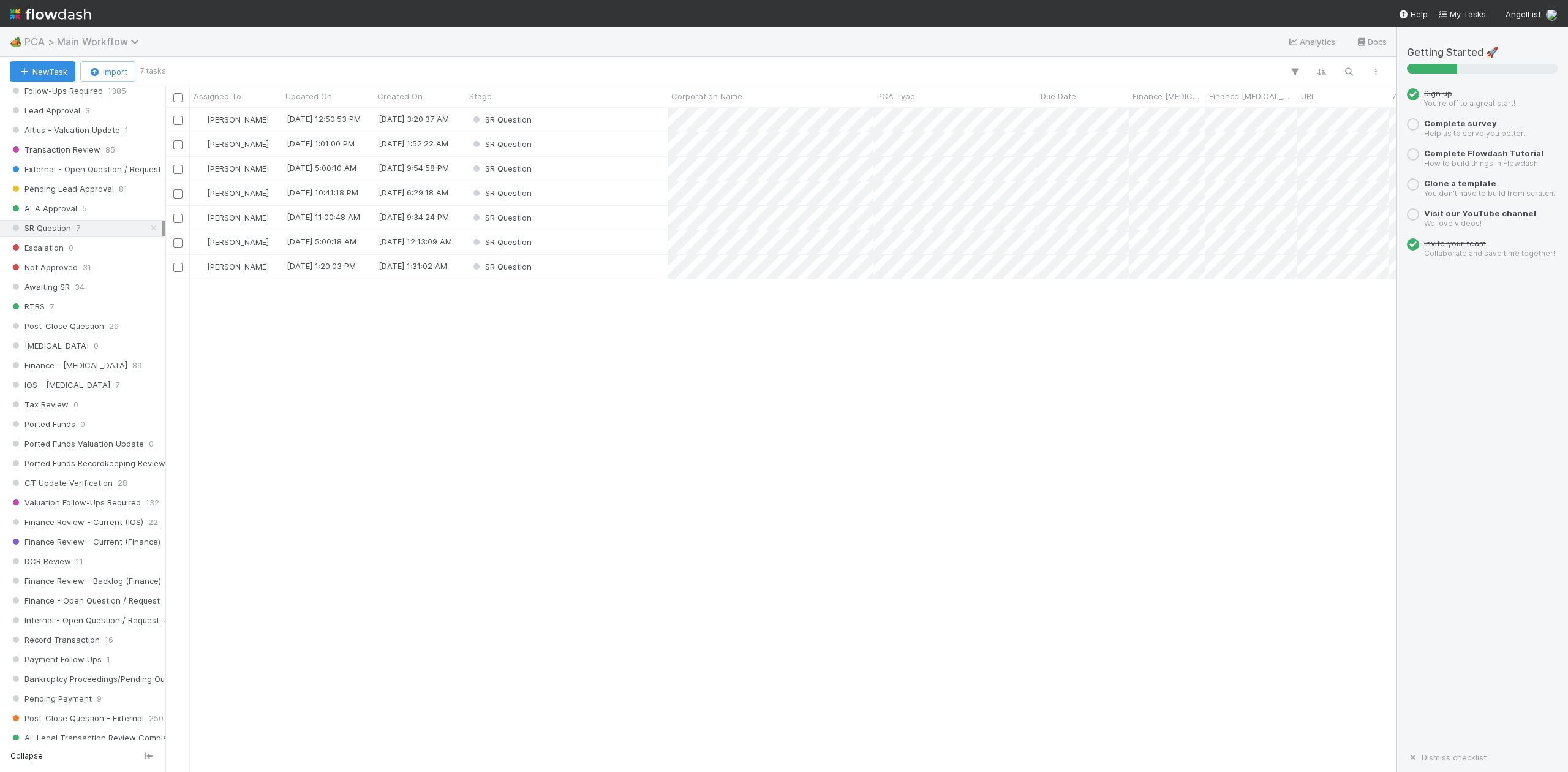
click at [130, 38] on icon at bounding box center [136, 41] width 12 height 10
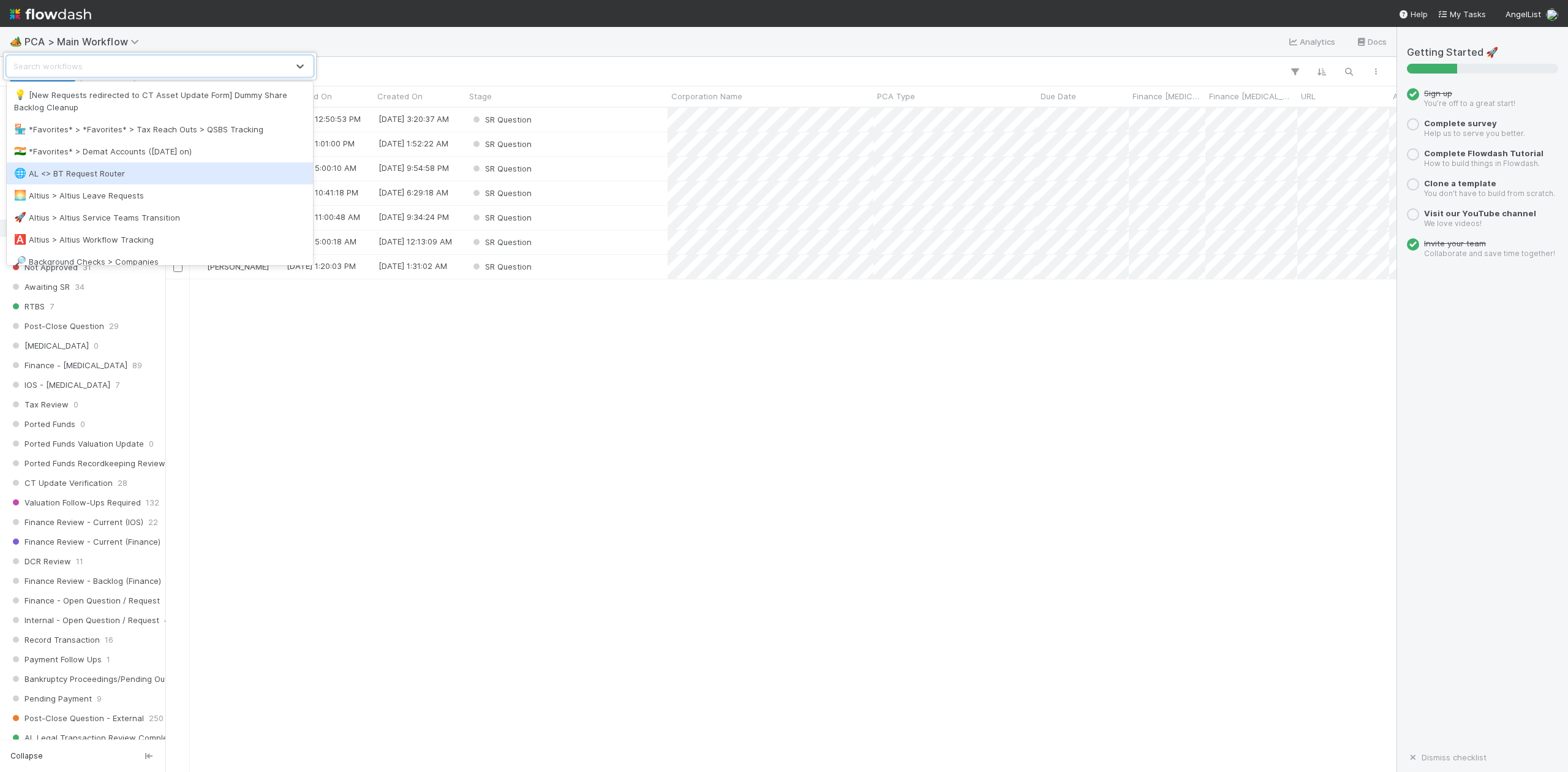
click at [115, 170] on div "🌐 AL <> BT Request Router" at bounding box center [159, 173] width 291 height 12
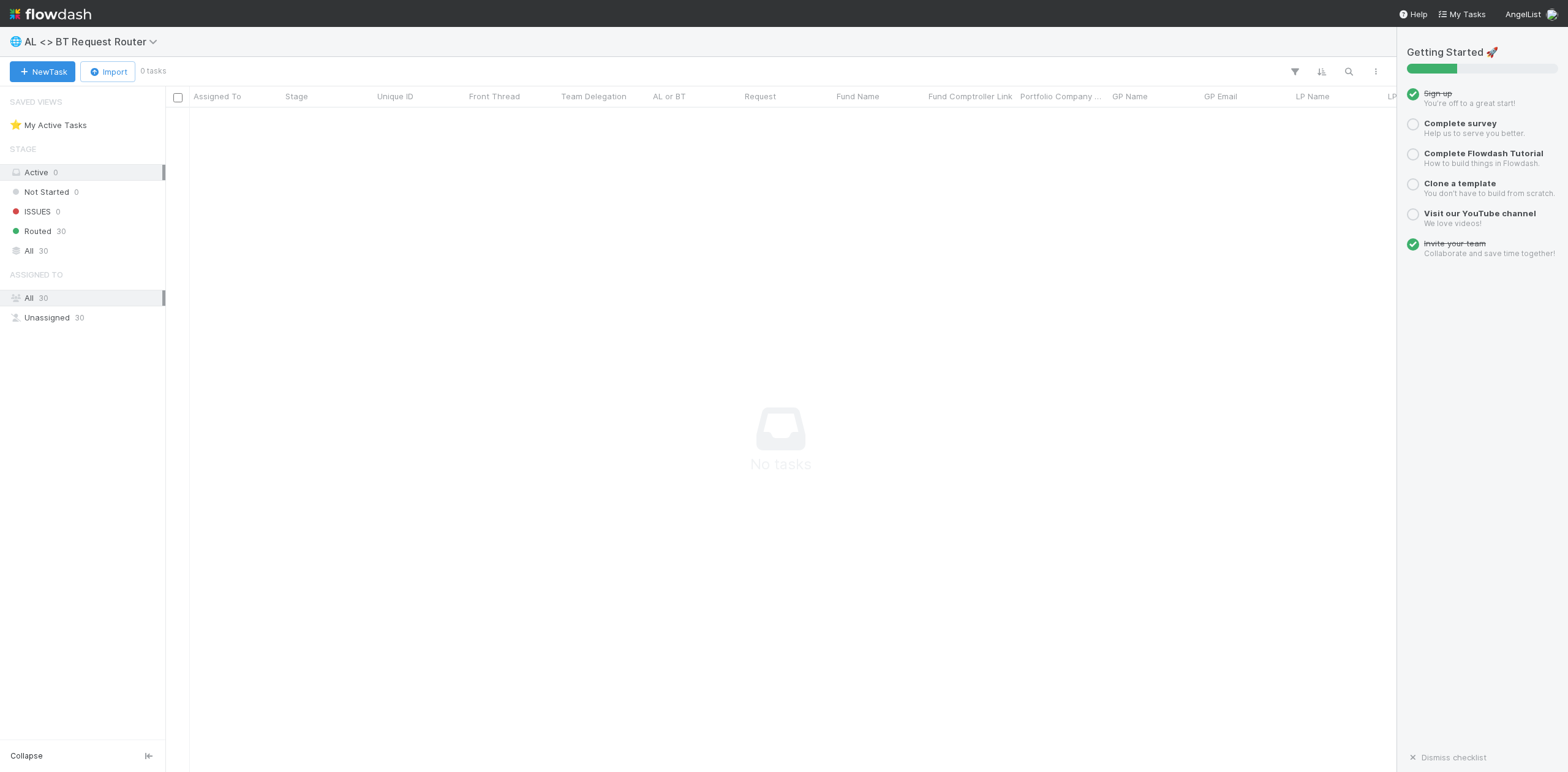
scroll to position [639, 1206]
click at [42, 226] on span "Routed" at bounding box center [30, 231] width 41 height 16
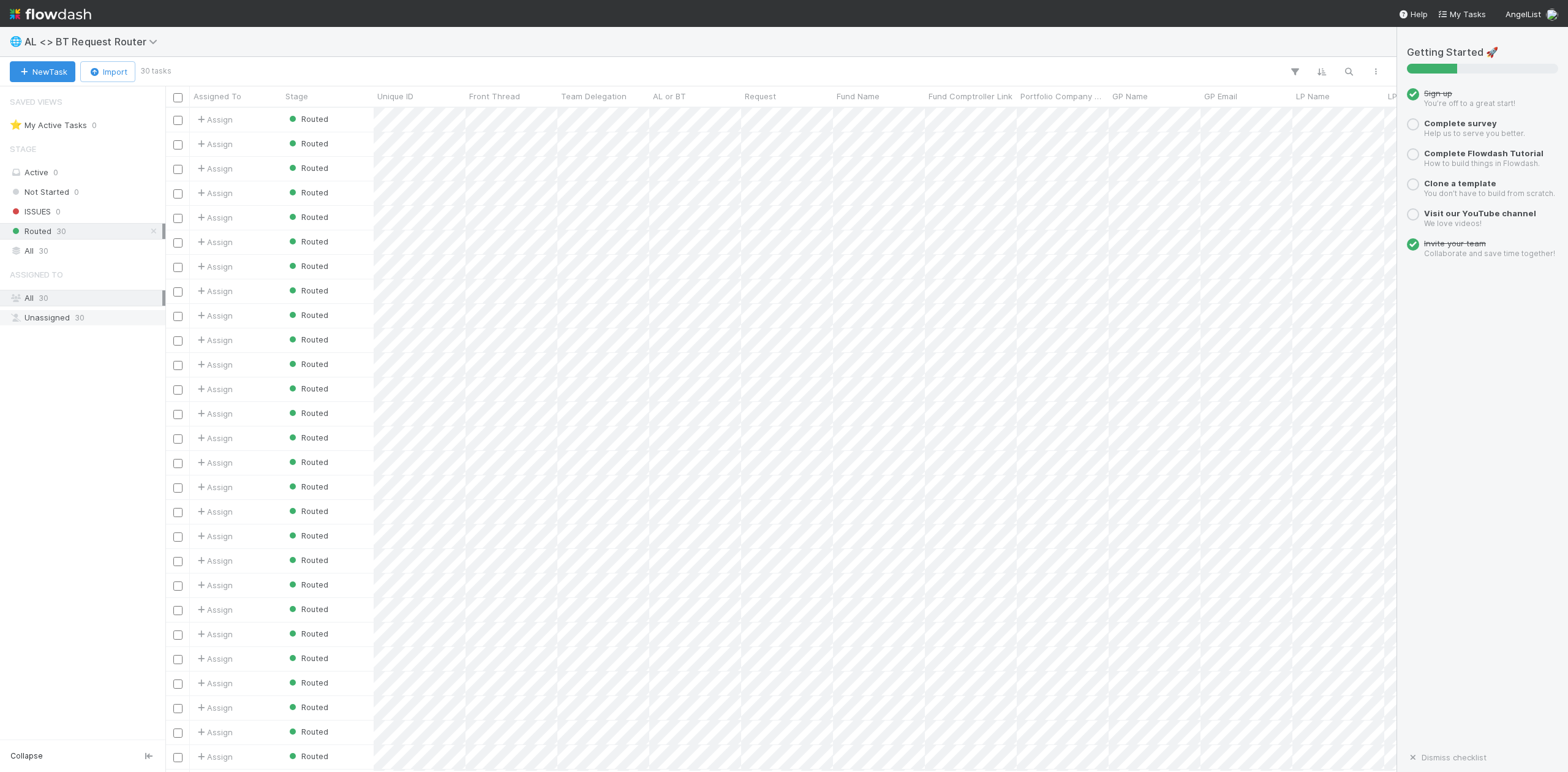
scroll to position [652, 1218]
click at [40, 321] on div "Unassigned 30" at bounding box center [86, 317] width 153 height 16
click at [364, 123] on div "Routed" at bounding box center [328, 120] width 92 height 24
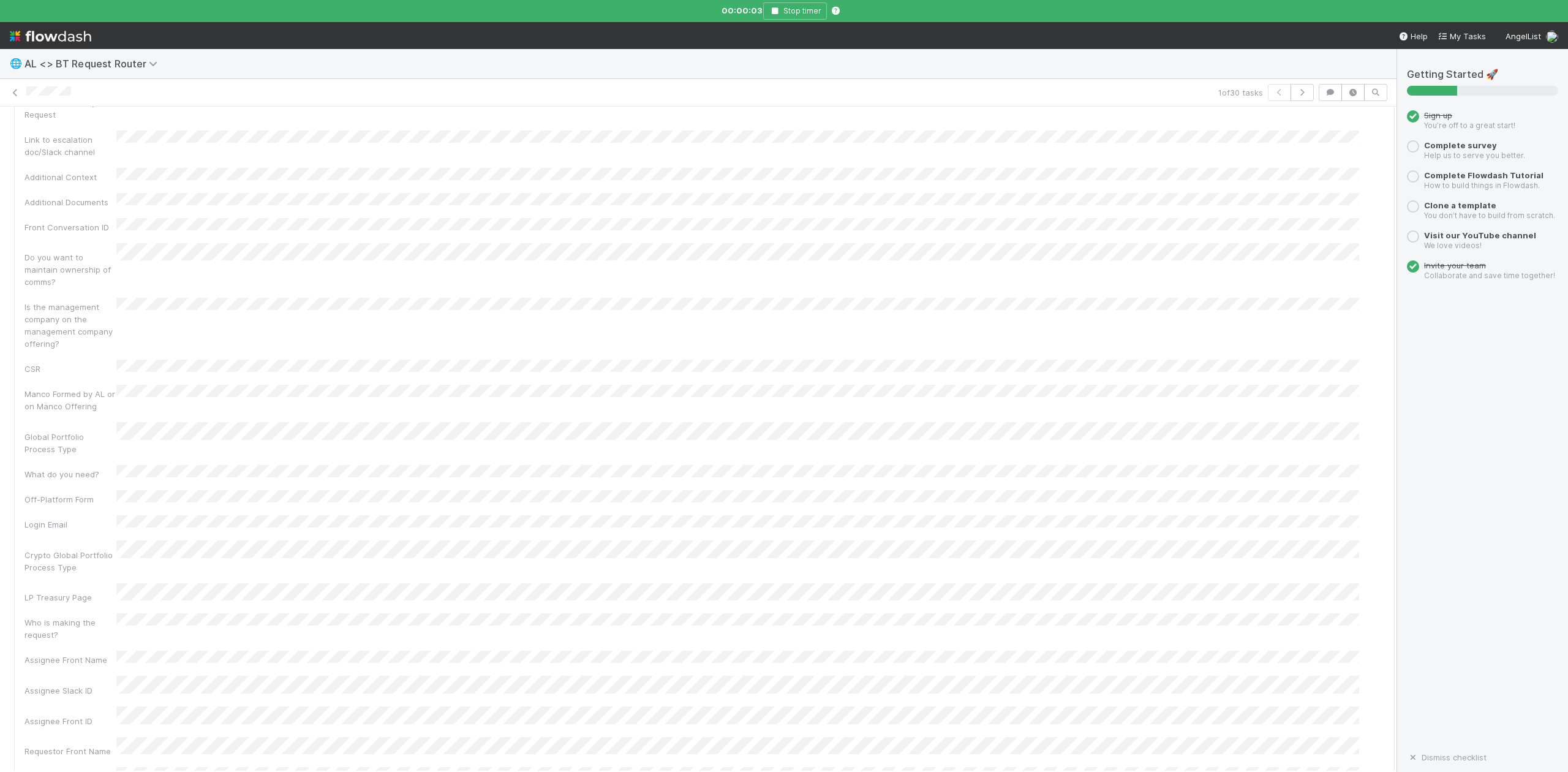
scroll to position [1877, 0]
click at [776, 11] on icon "button" at bounding box center [774, 11] width 12 height 7
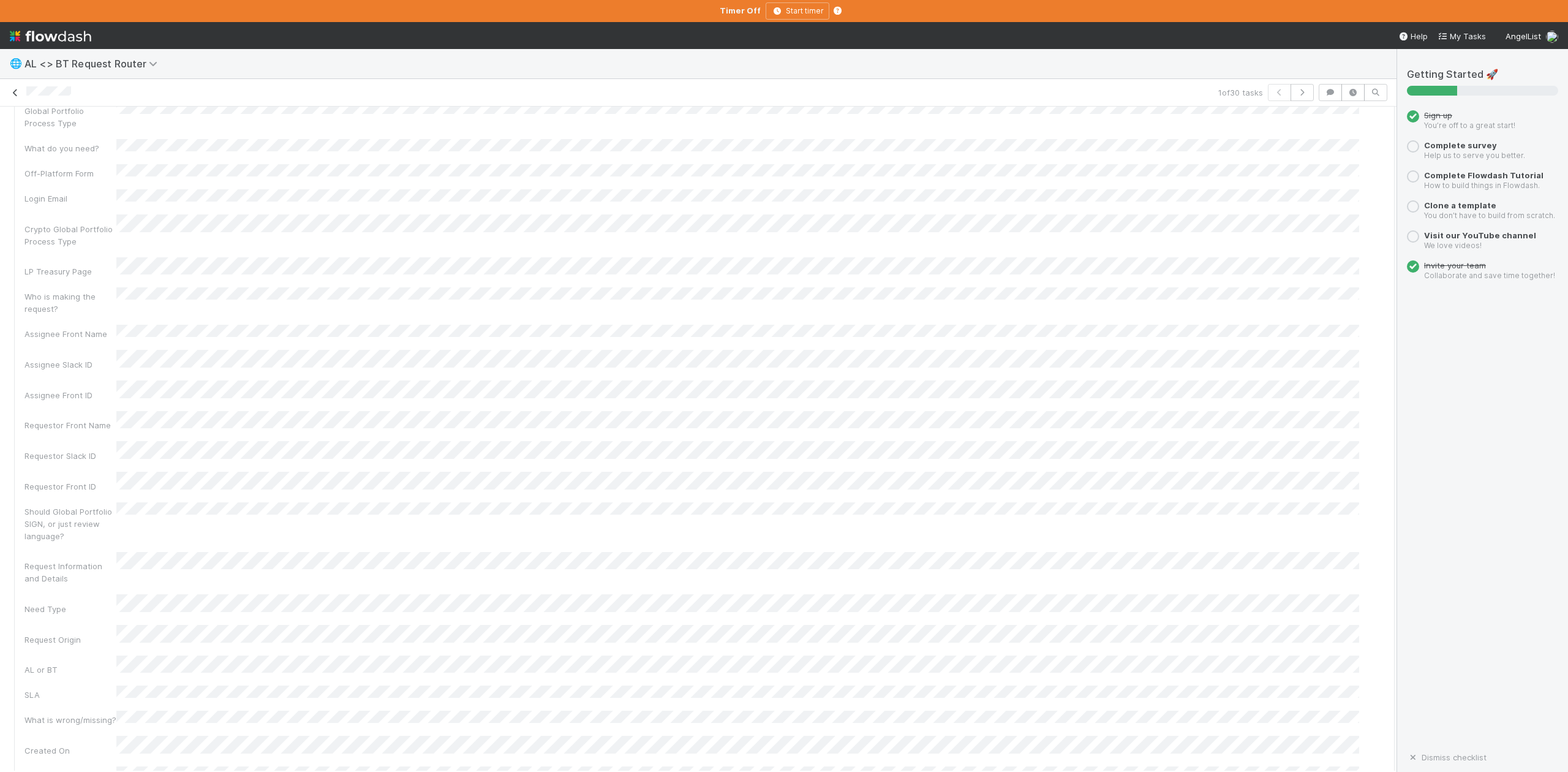
click at [19, 91] on icon at bounding box center [15, 92] width 12 height 8
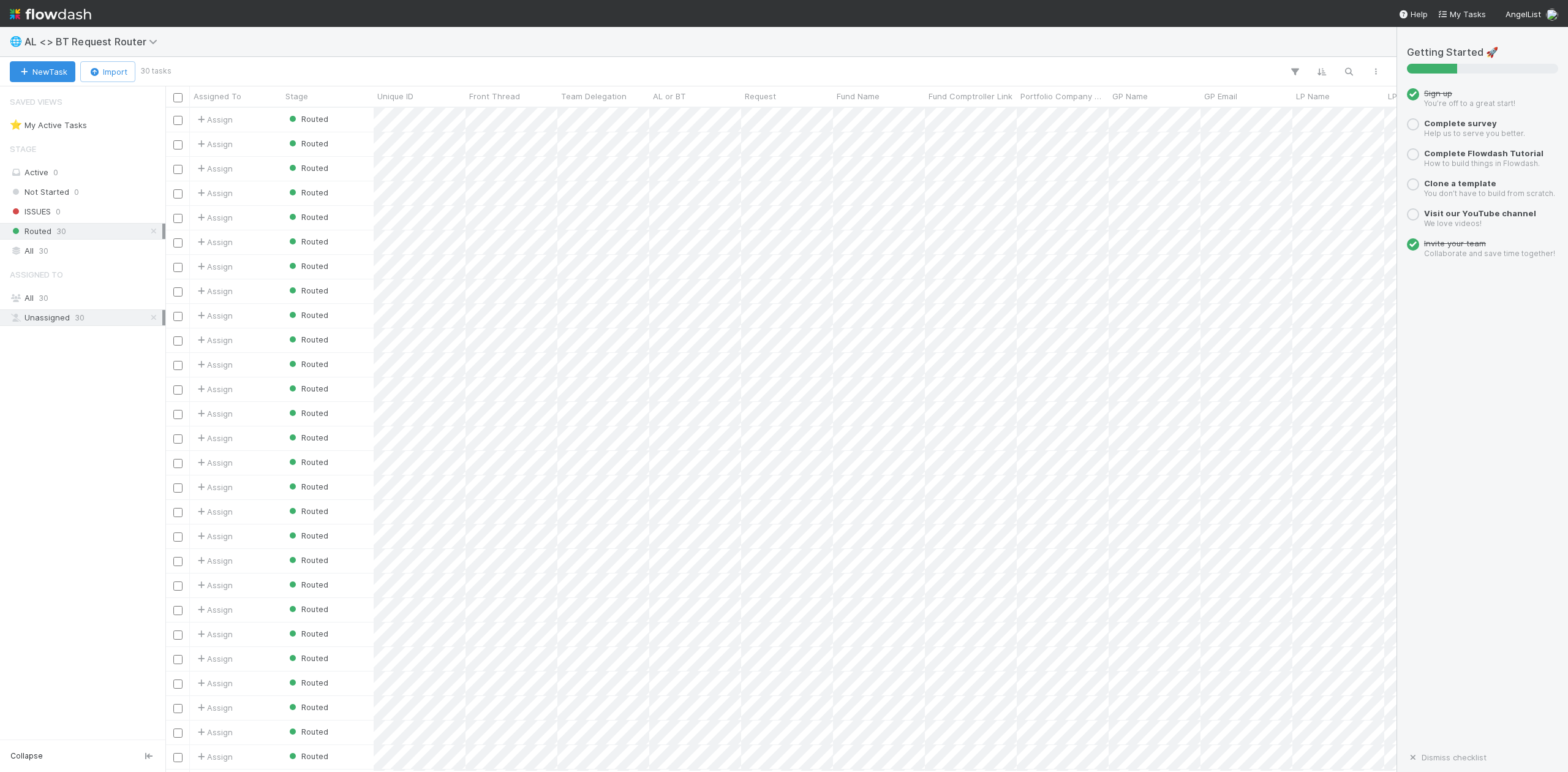
scroll to position [652, 1218]
click at [149, 41] on icon at bounding box center [155, 41] width 12 height 10
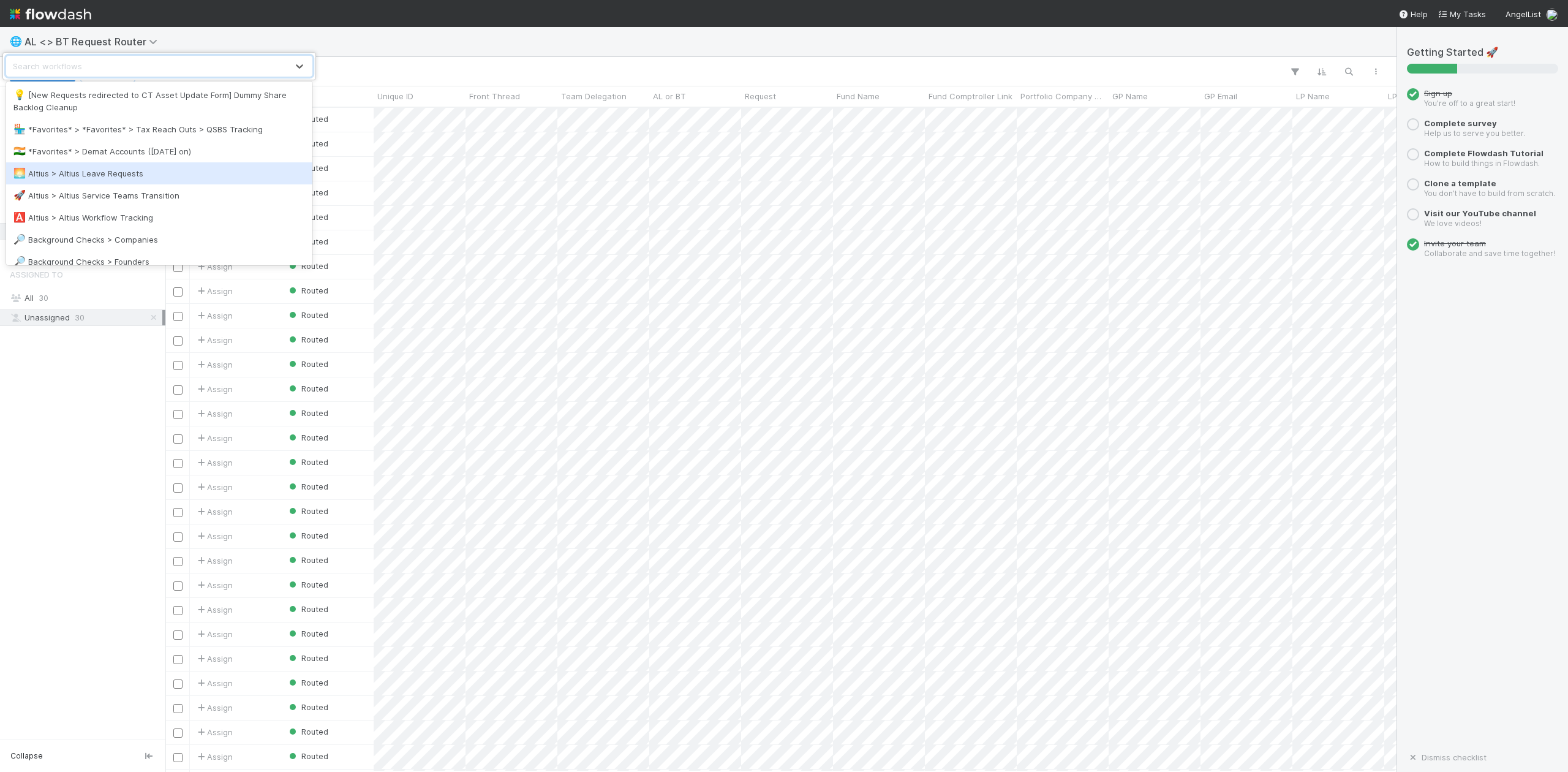
click at [123, 170] on div "🌅 Altius > Altius Leave Requests" at bounding box center [159, 173] width 291 height 12
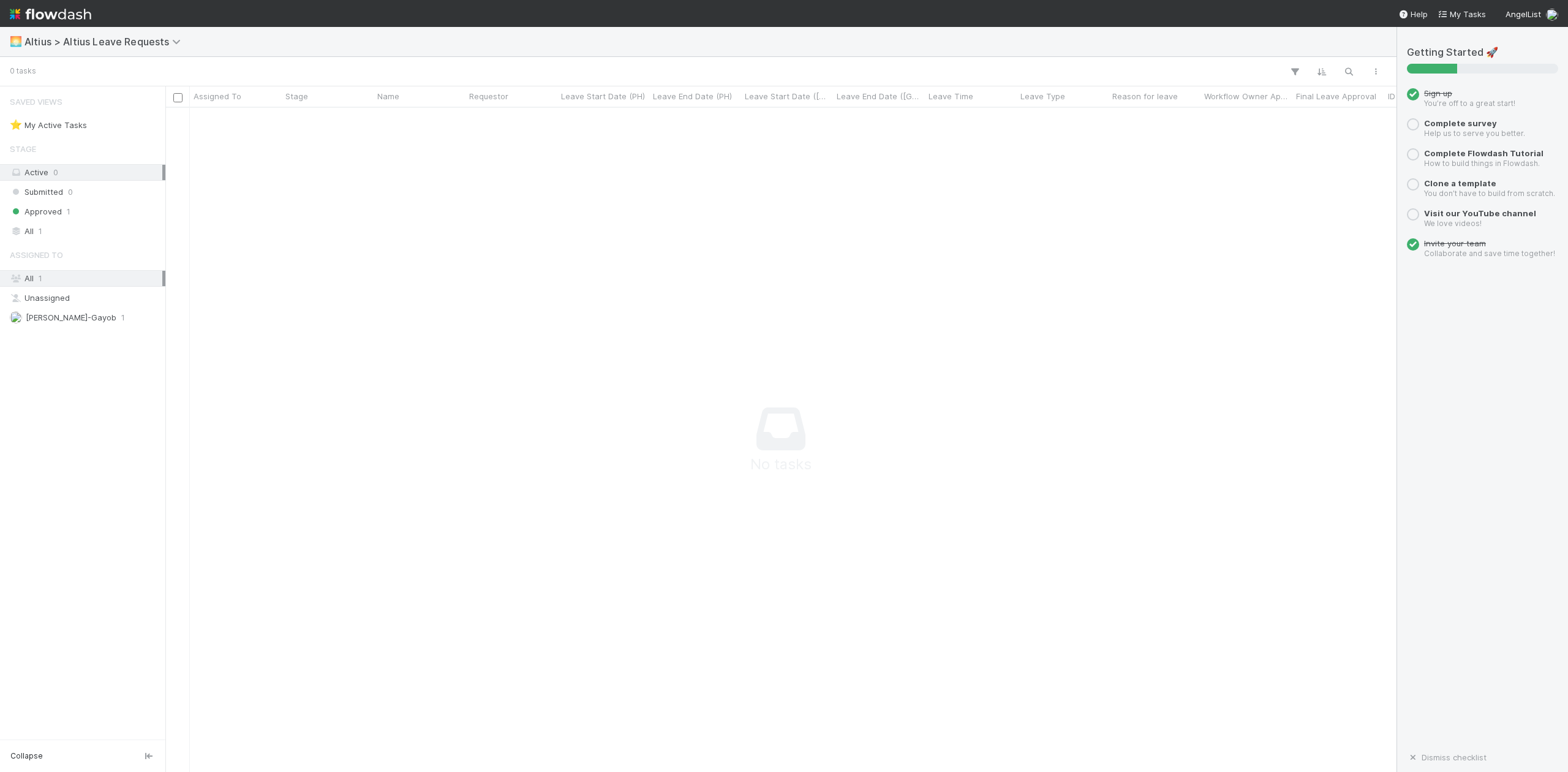
scroll to position [639, 1206]
click at [177, 42] on icon at bounding box center [178, 41] width 12 height 10
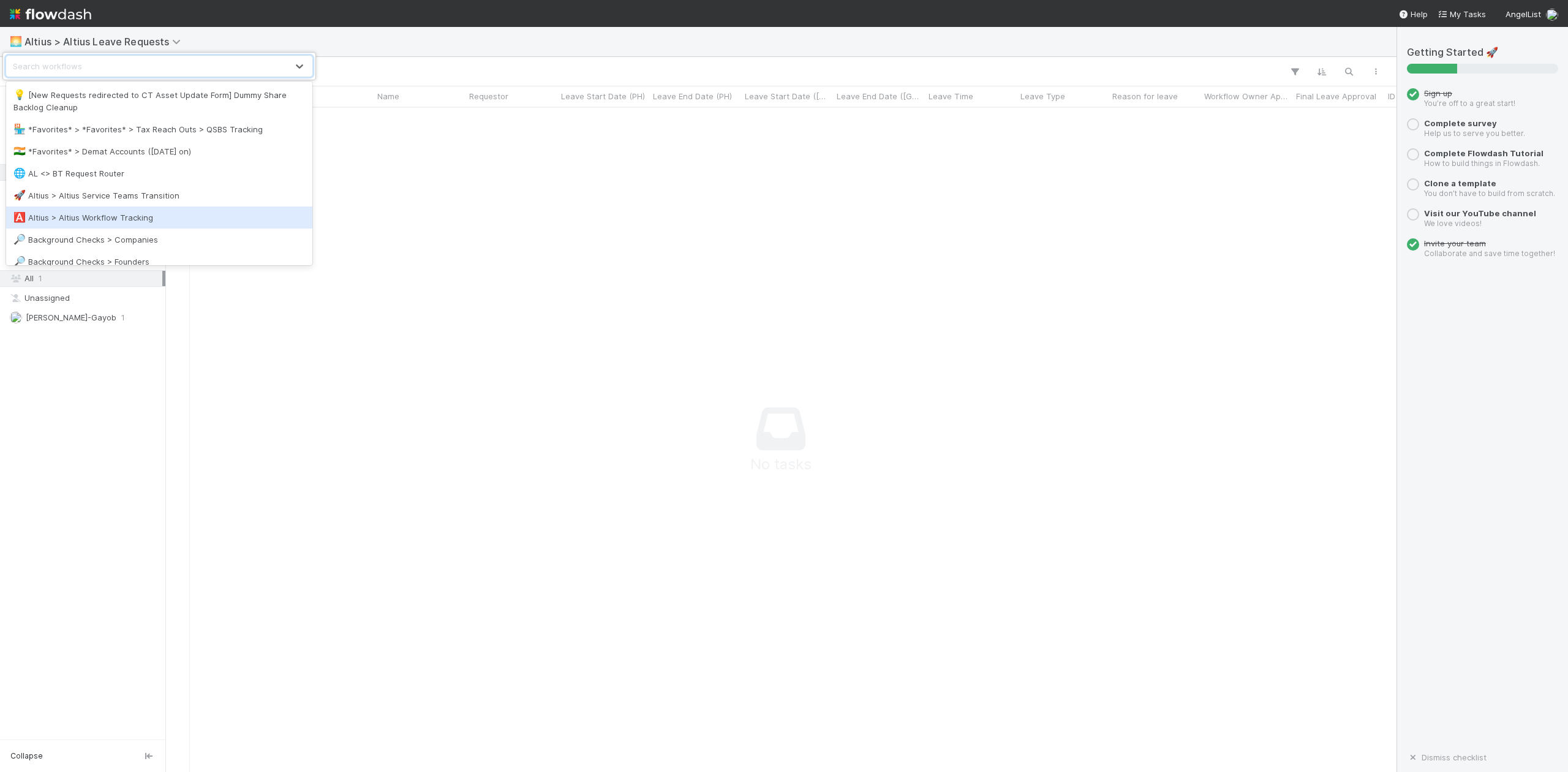
click at [150, 212] on div "🅰️ Altius > Altius Workflow Tracking" at bounding box center [159, 217] width 291 height 12
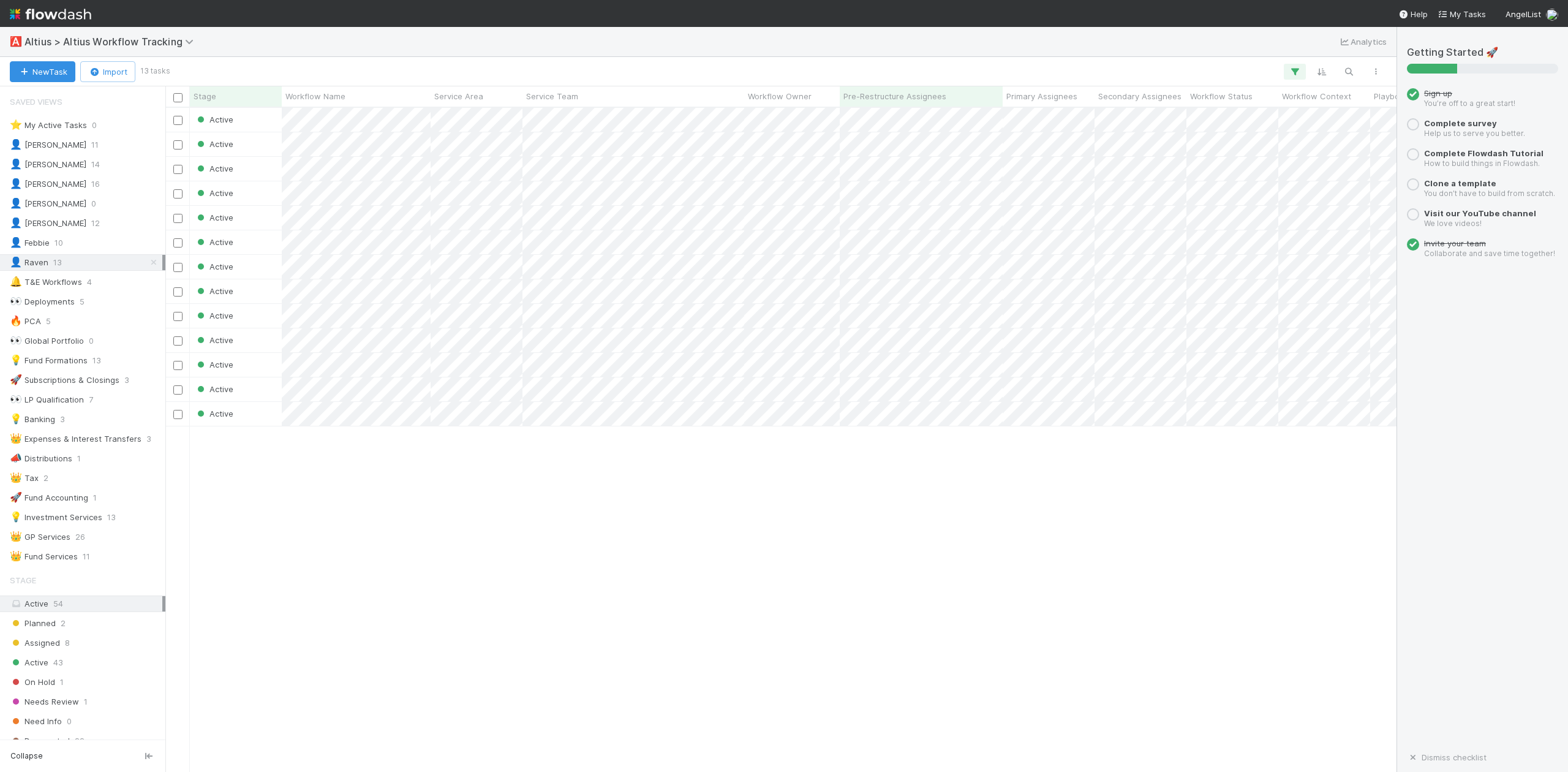
scroll to position [652, 1218]
click at [42, 143] on div "👤 Loraine" at bounding box center [49, 145] width 77 height 16
click at [45, 184] on div "👤 Roselyn" at bounding box center [49, 184] width 77 height 16
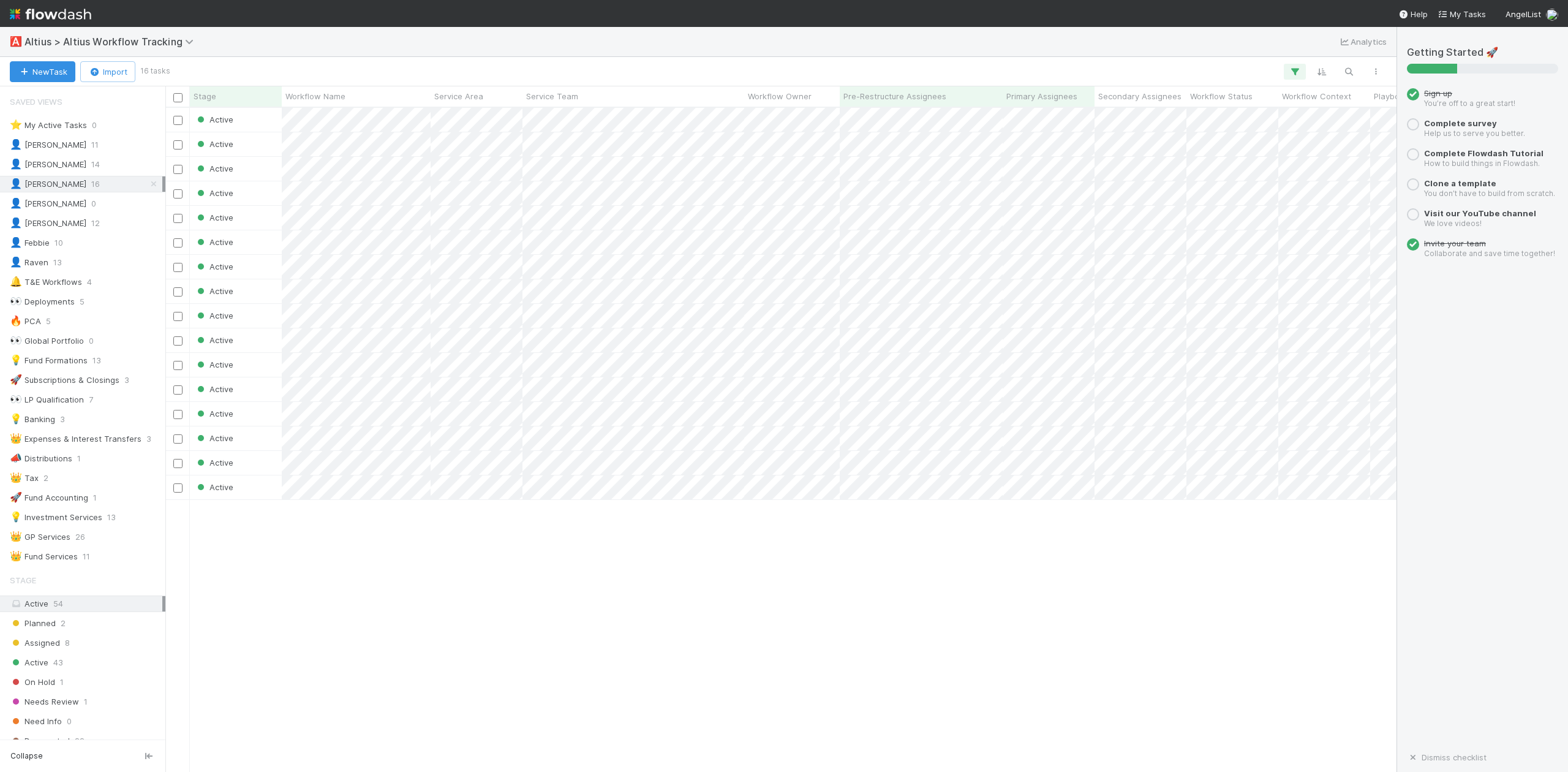
scroll to position [652, 1218]
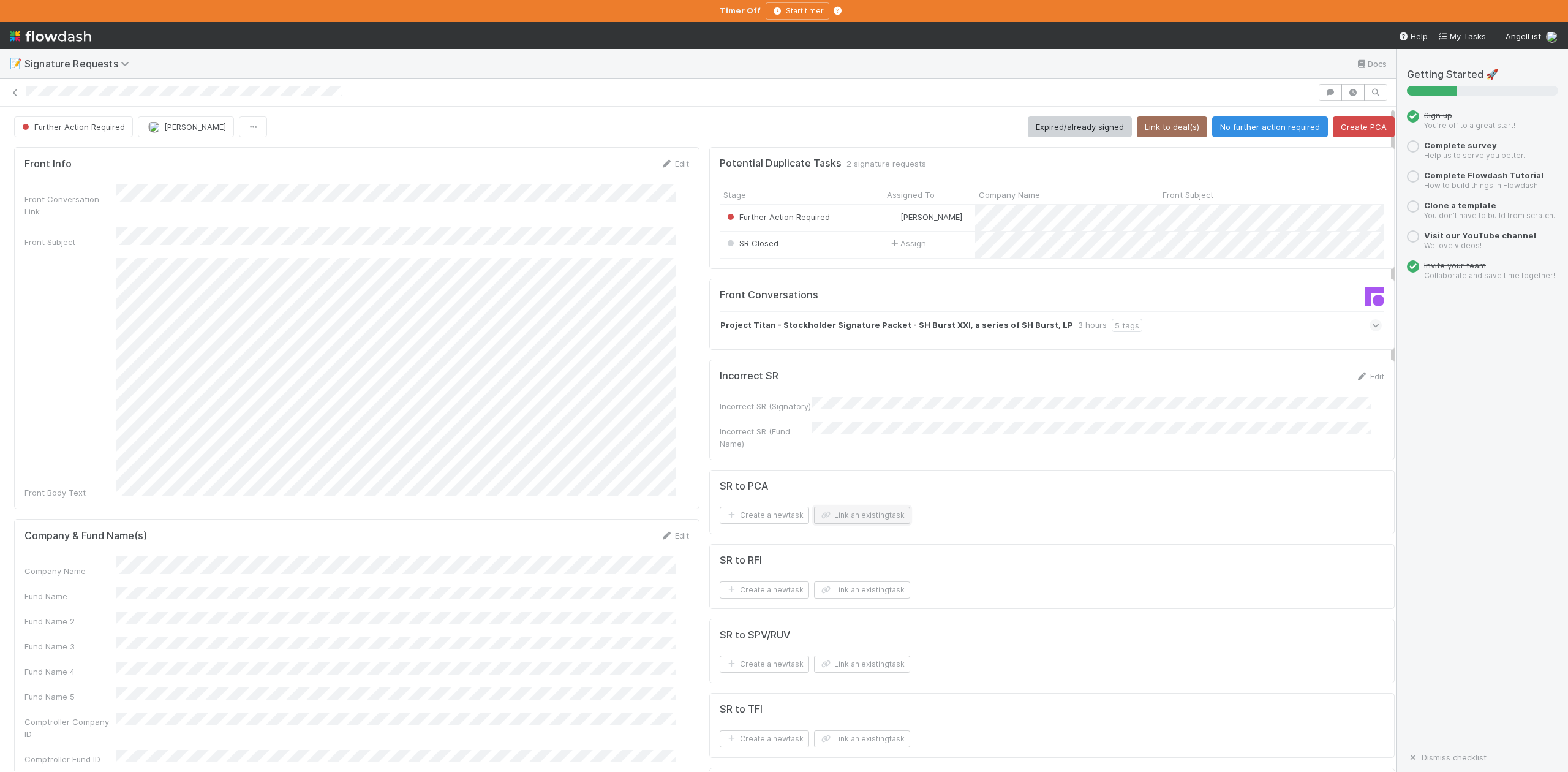
click at [836, 522] on button "Link an existing task" at bounding box center [862, 515] width 96 height 17
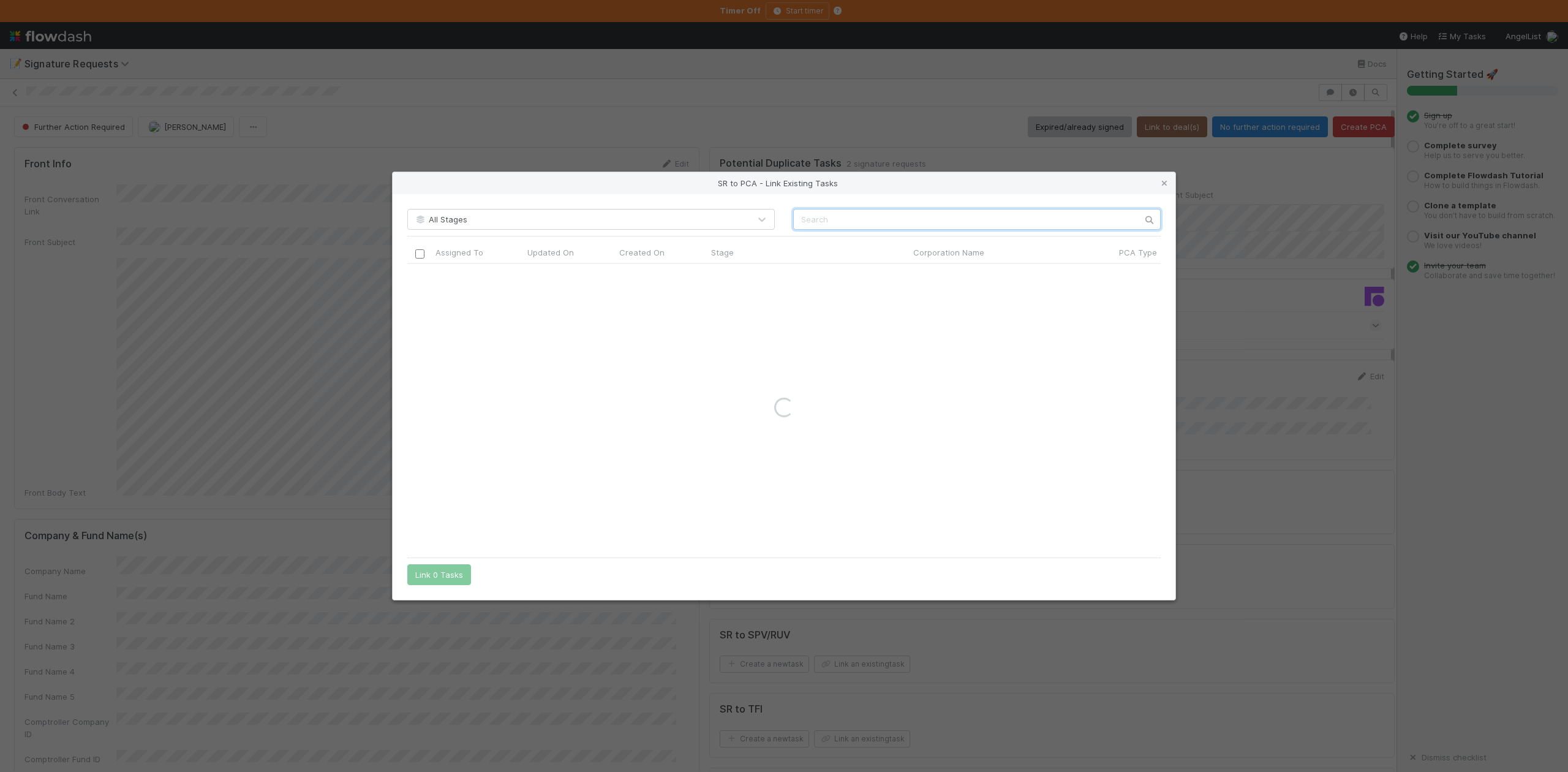
click at [814, 214] on input "text" at bounding box center [976, 219] width 367 height 21
paste input "Tecton, Inc."
click at [796, 226] on input "Tecton, Inc." at bounding box center [976, 219] width 367 height 21
type input "Tecton, Inc."
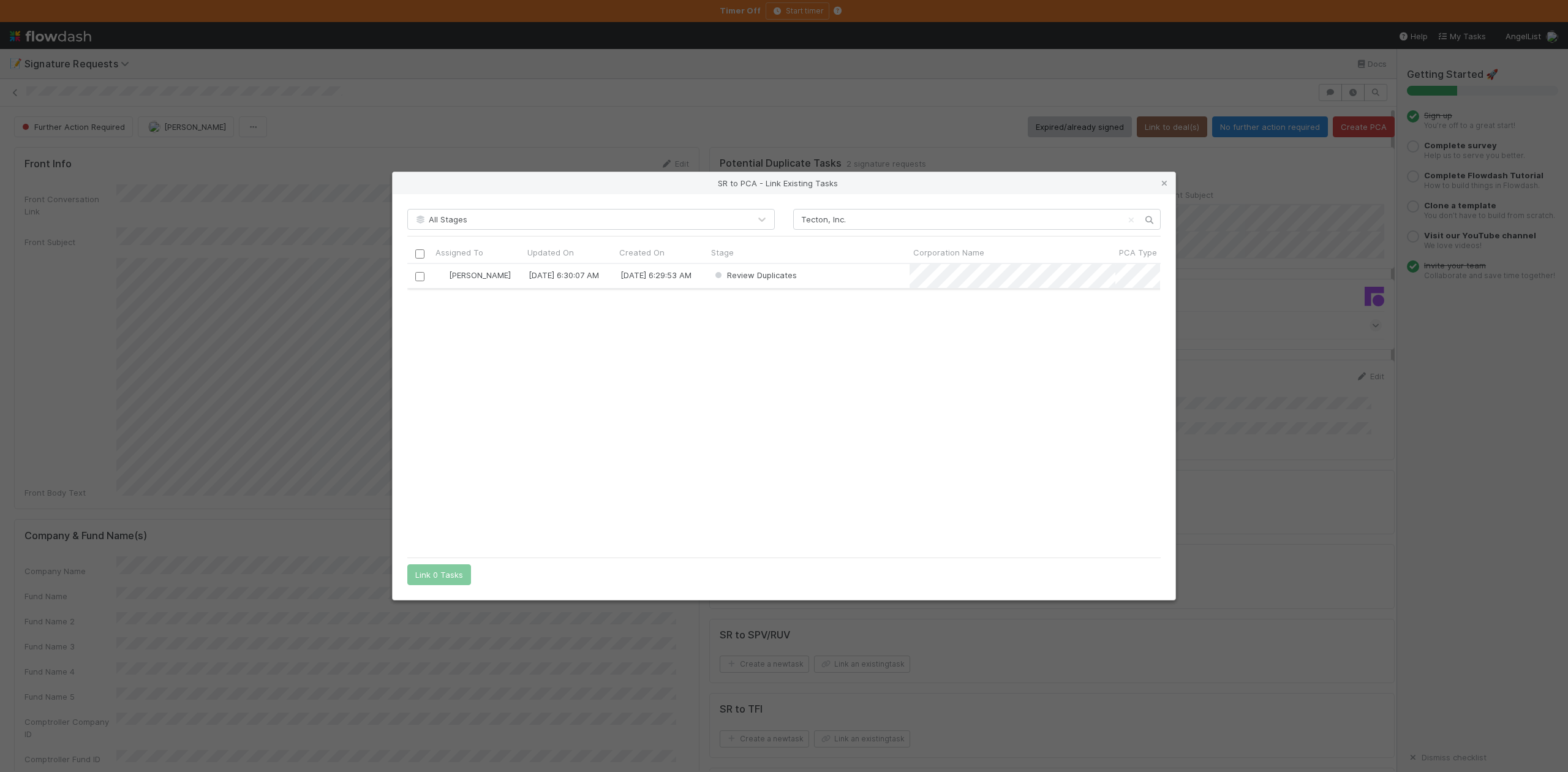
click at [422, 275] on input "checkbox" at bounding box center [419, 277] width 9 height 9
click at [449, 567] on button "Link 1 Task" at bounding box center [437, 574] width 59 height 21
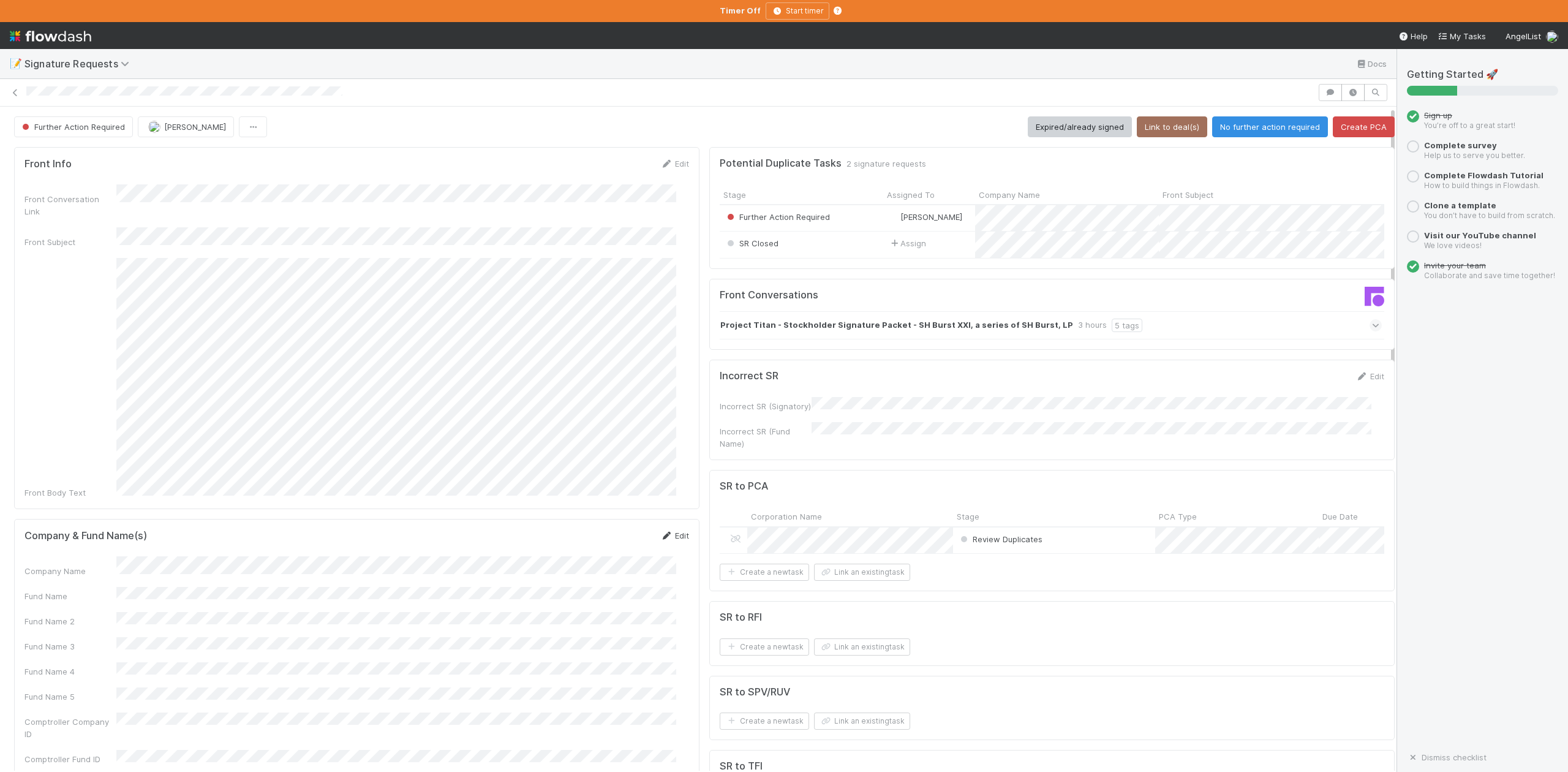
click at [672, 530] on link "Edit" at bounding box center [674, 535] width 28 height 10
click at [606, 529] on button "Save" at bounding box center [624, 539] width 35 height 21
click at [1253, 126] on button "No further action required" at bounding box center [1269, 126] width 115 height 21
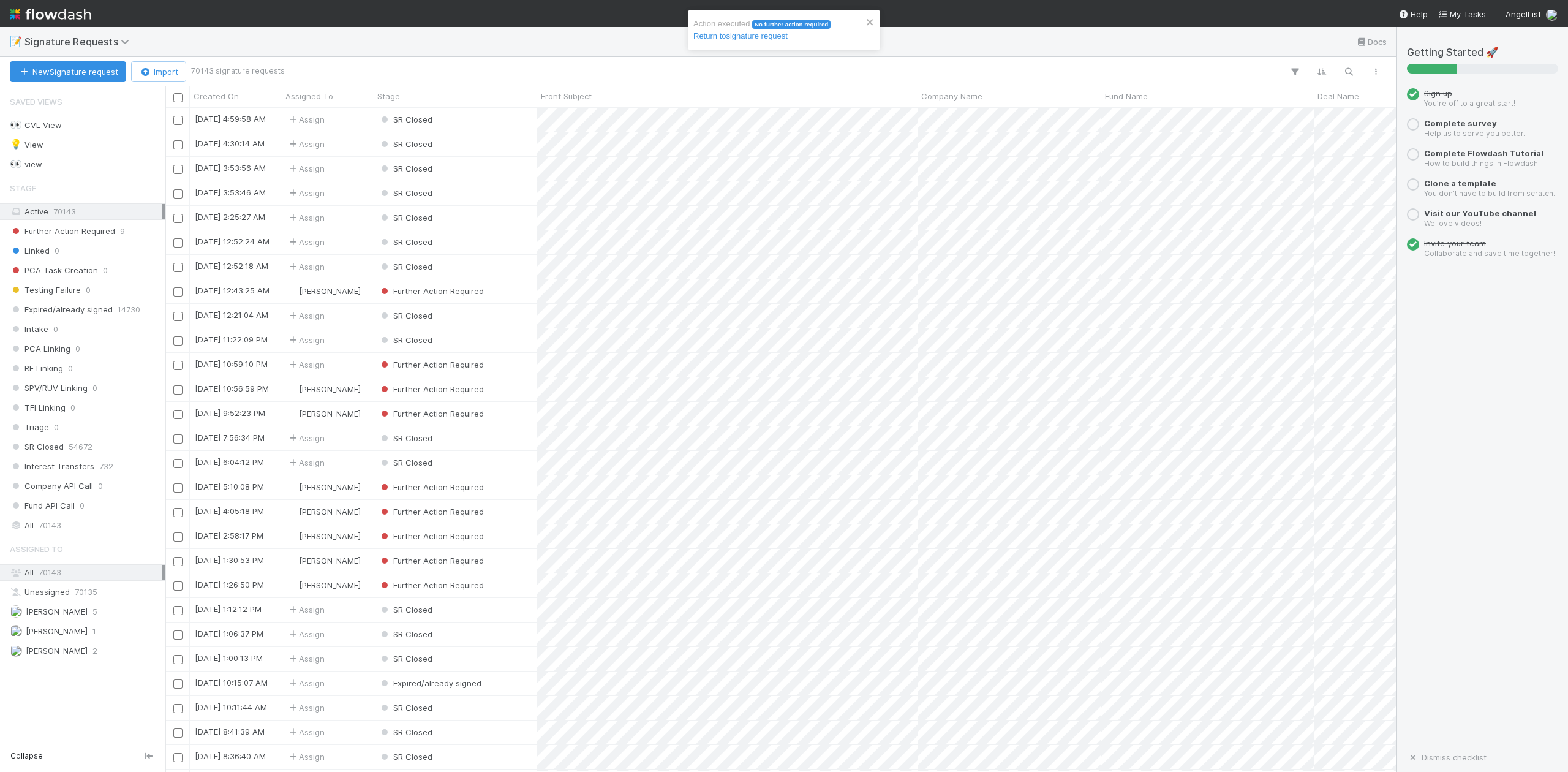
scroll to position [652, 1218]
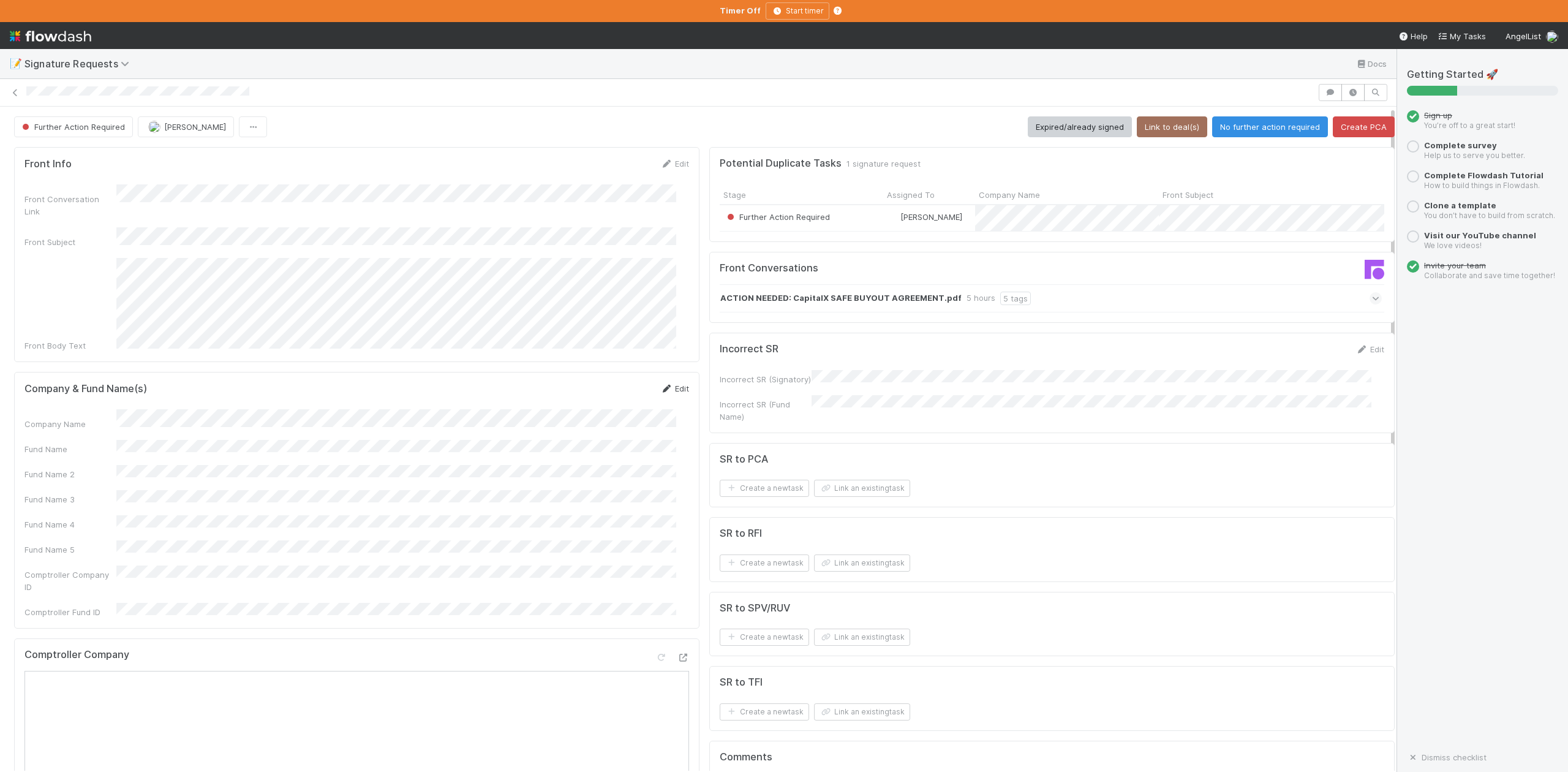
click at [665, 384] on link "Edit" at bounding box center [674, 388] width 28 height 10
click at [13, 409] on div "Front Info Edit Front Conversation Link Front Subject Front Body Text Company &…" at bounding box center [356, 760] width 695 height 1236
click at [614, 382] on button "Save" at bounding box center [624, 392] width 35 height 21
click at [851, 495] on button "Link an existing task" at bounding box center [862, 488] width 96 height 17
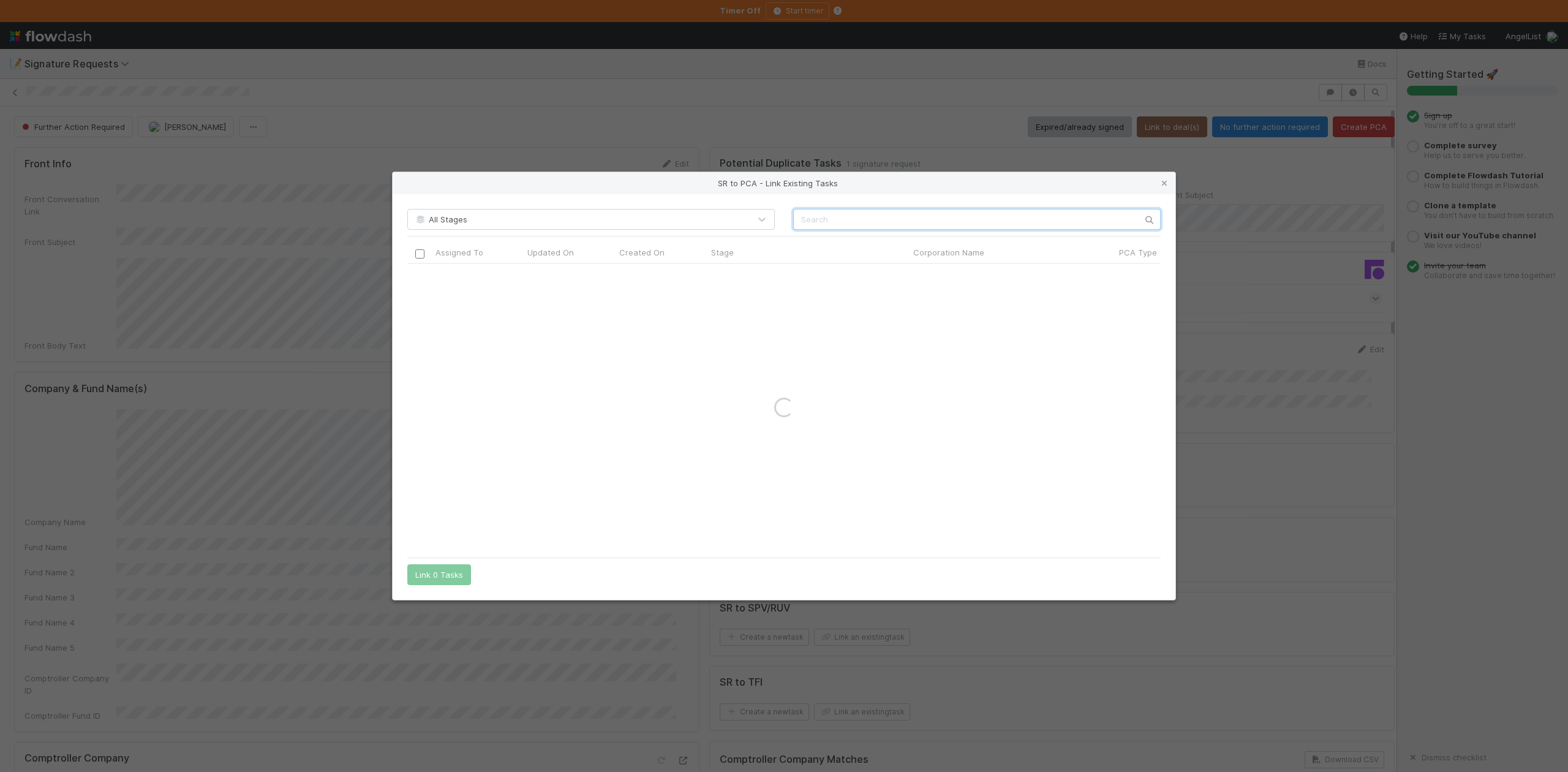
click at [814, 216] on input "text" at bounding box center [976, 219] width 367 height 21
paste input "V One, Inc."
click at [798, 214] on input "V One, Inc." at bounding box center [976, 219] width 367 height 21
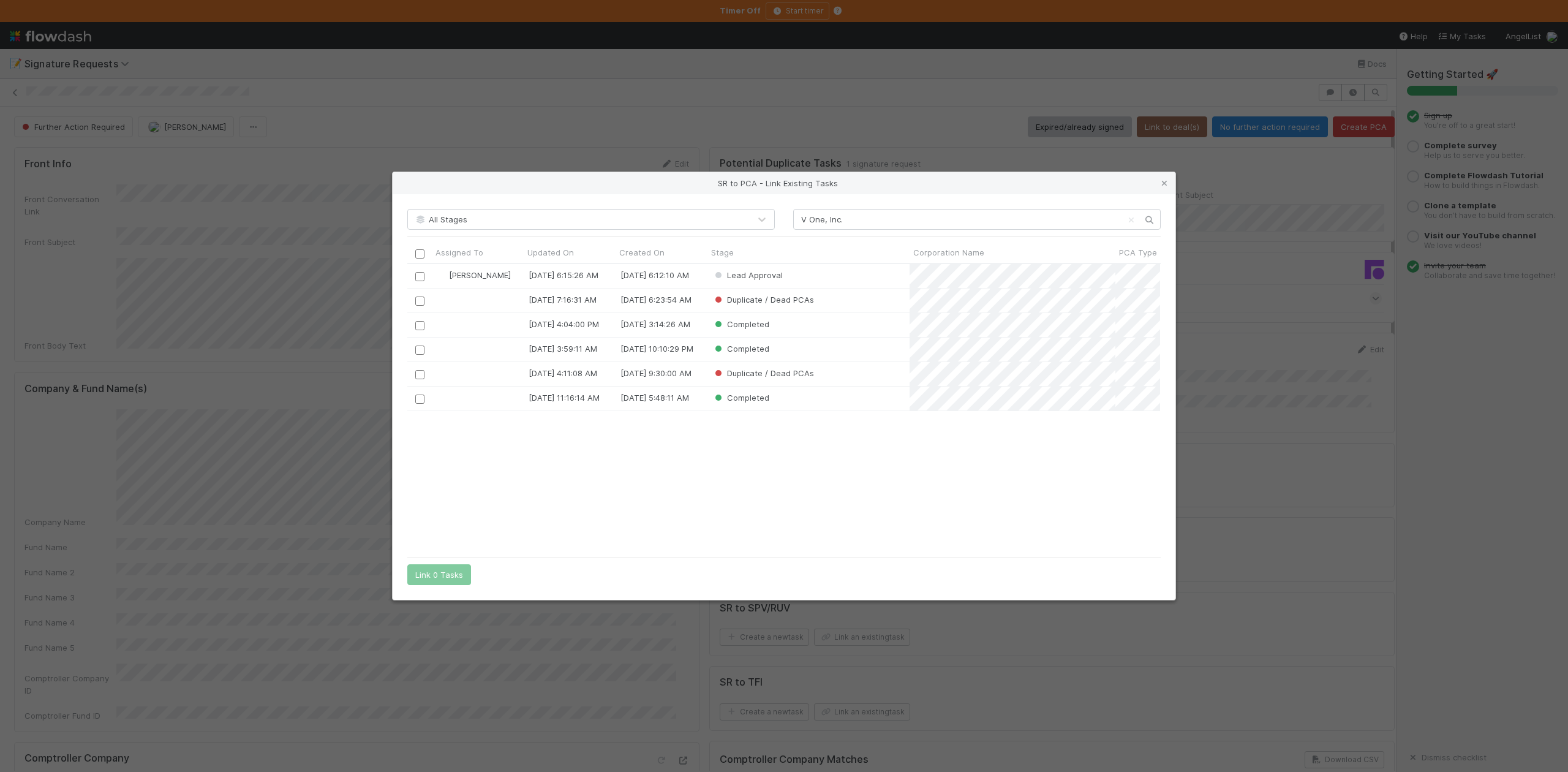
scroll to position [275, 740]
drag, startPoint x: 852, startPoint y: 214, endPoint x: 761, endPoint y: 219, distance: 91.1
click at [761, 219] on div "All Stages V One, Inc." at bounding box center [784, 219] width 772 height 21
paste input "text"
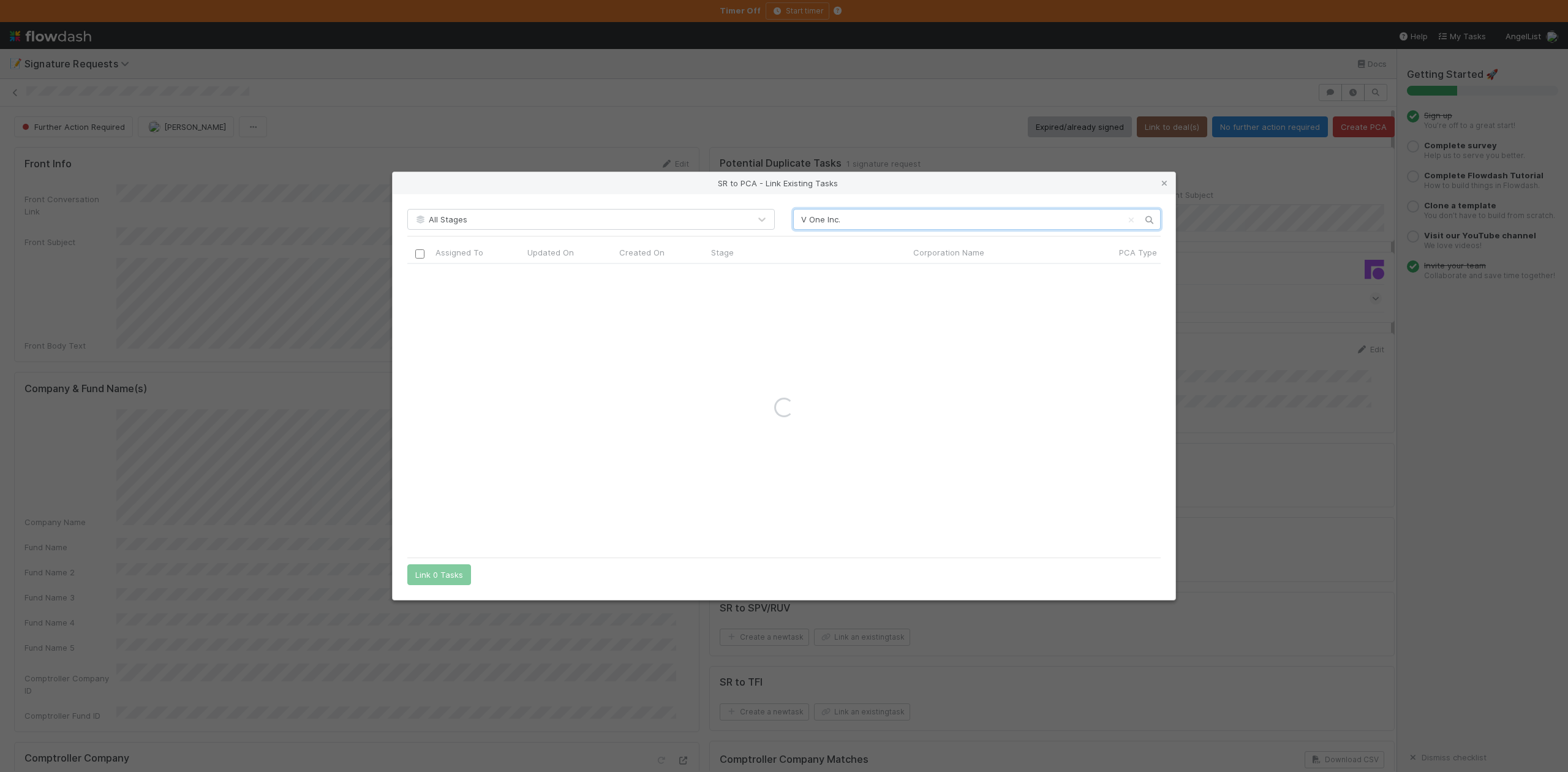
type input "V One Inc."
click at [418, 276] on input "checkbox" at bounding box center [419, 277] width 9 height 9
click at [446, 574] on button "Link 1 Task" at bounding box center [437, 574] width 59 height 21
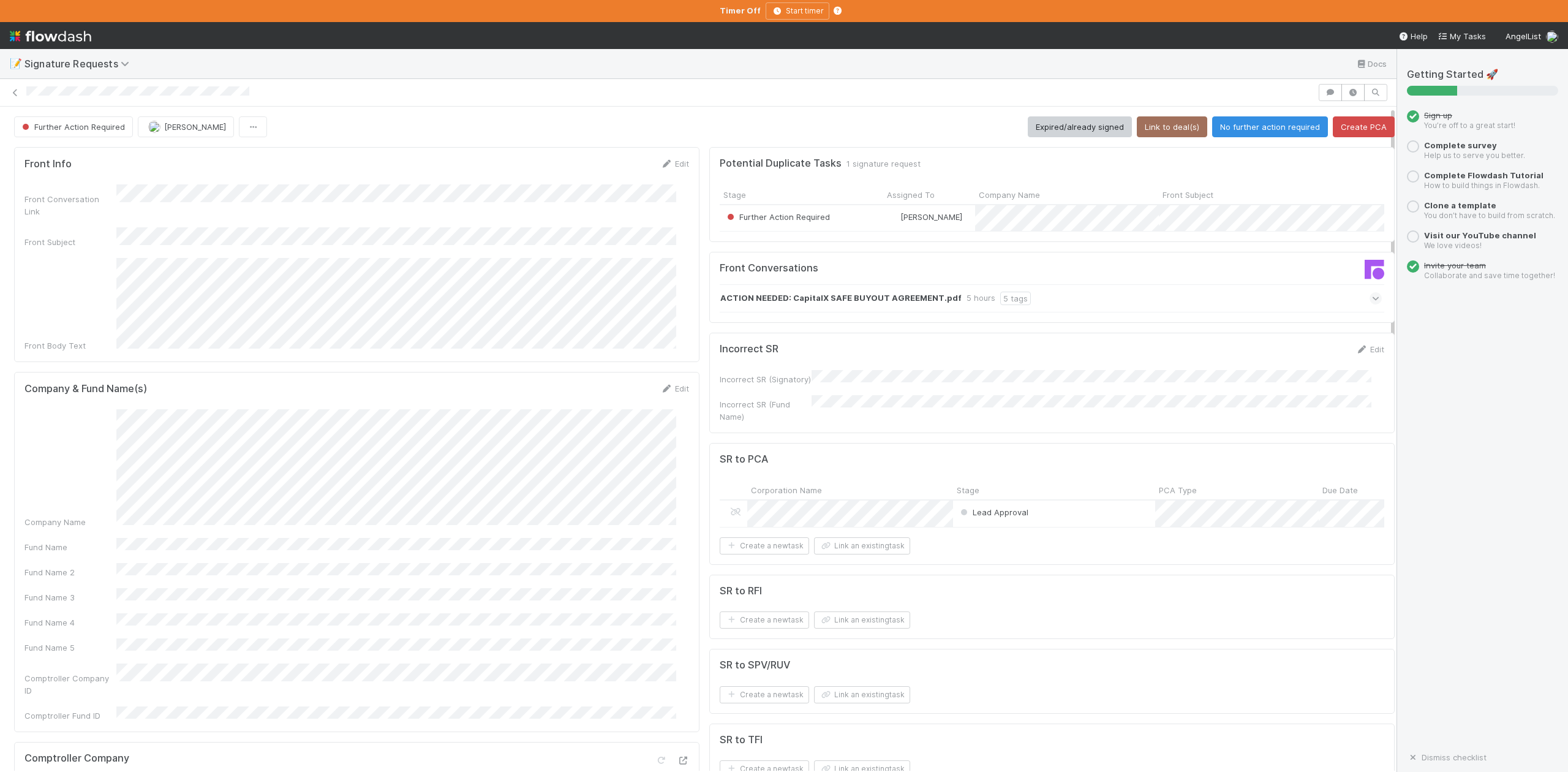
click at [1045, 522] on div "Lead Approval" at bounding box center [1054, 513] width 202 height 27
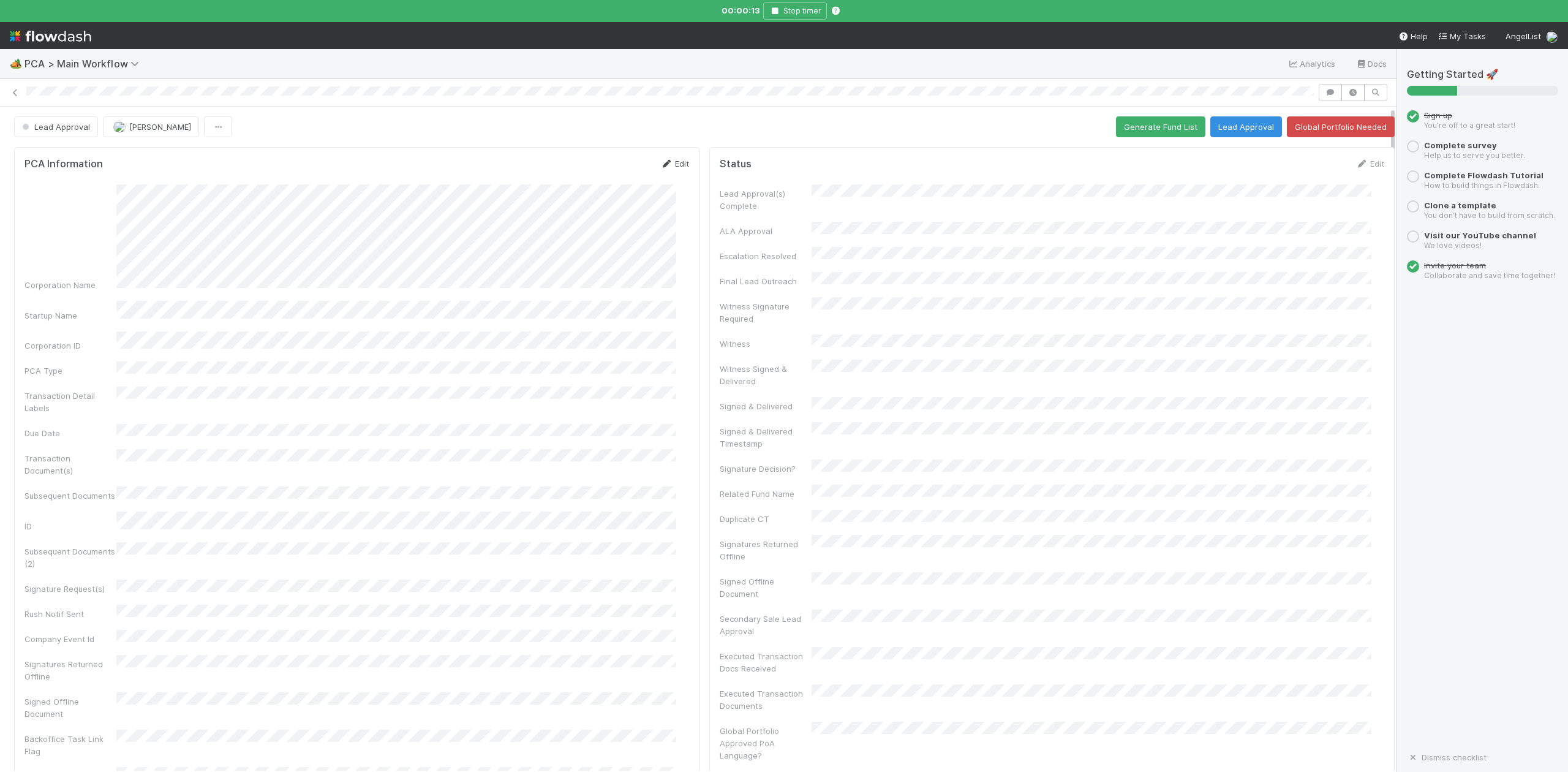
click at [664, 167] on link "Edit" at bounding box center [674, 163] width 28 height 10
click at [93, 273] on div "Corporation ID" at bounding box center [357, 272] width 665 height 24
click at [62, 192] on form "PCA Information Save Cancel Corporation Name Startup Name Corporation ID PCA Ty…" at bounding box center [357, 493] width 665 height 670
click at [614, 168] on button "Save" at bounding box center [624, 168] width 35 height 21
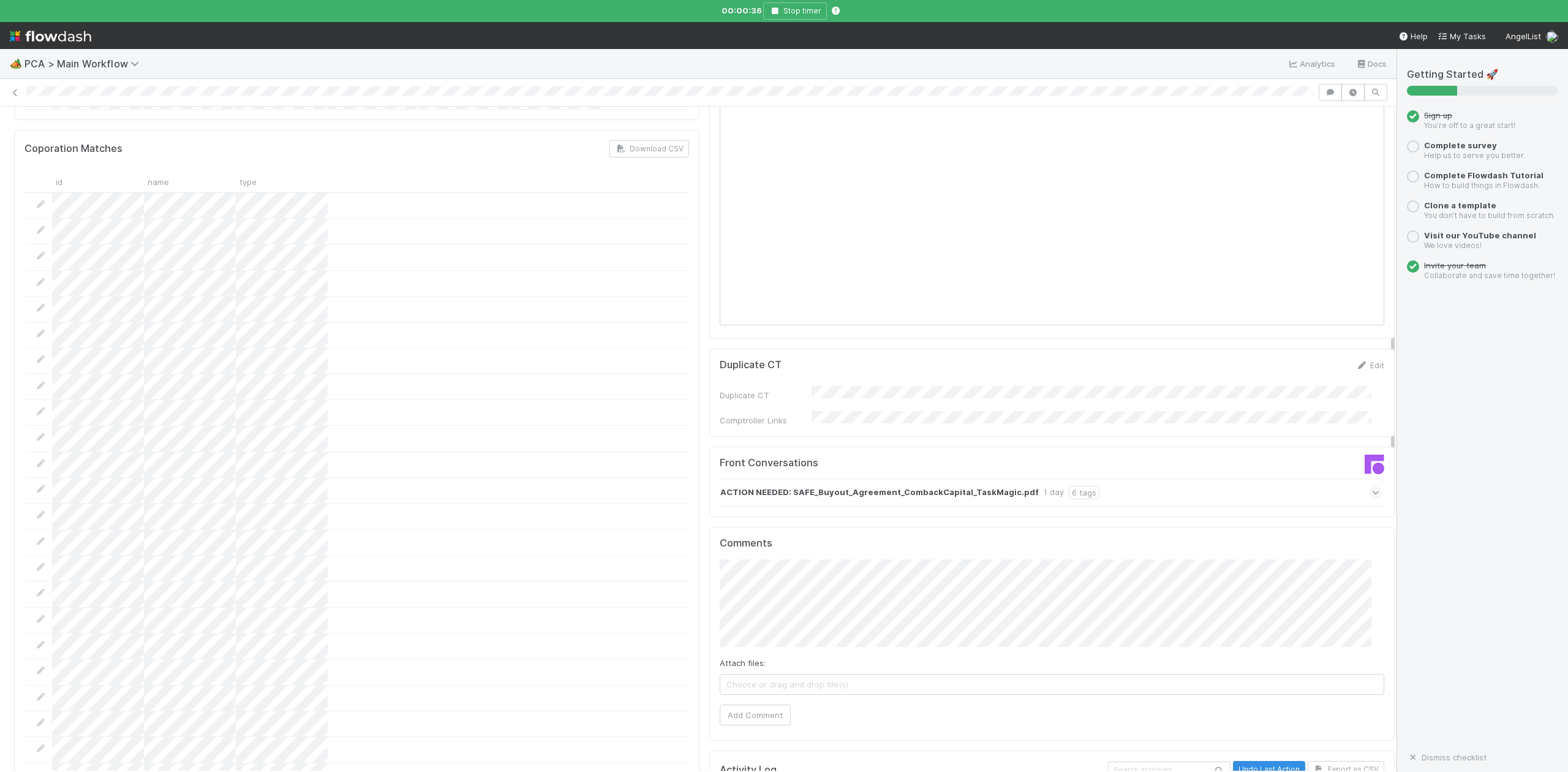
scroll to position [980, 0]
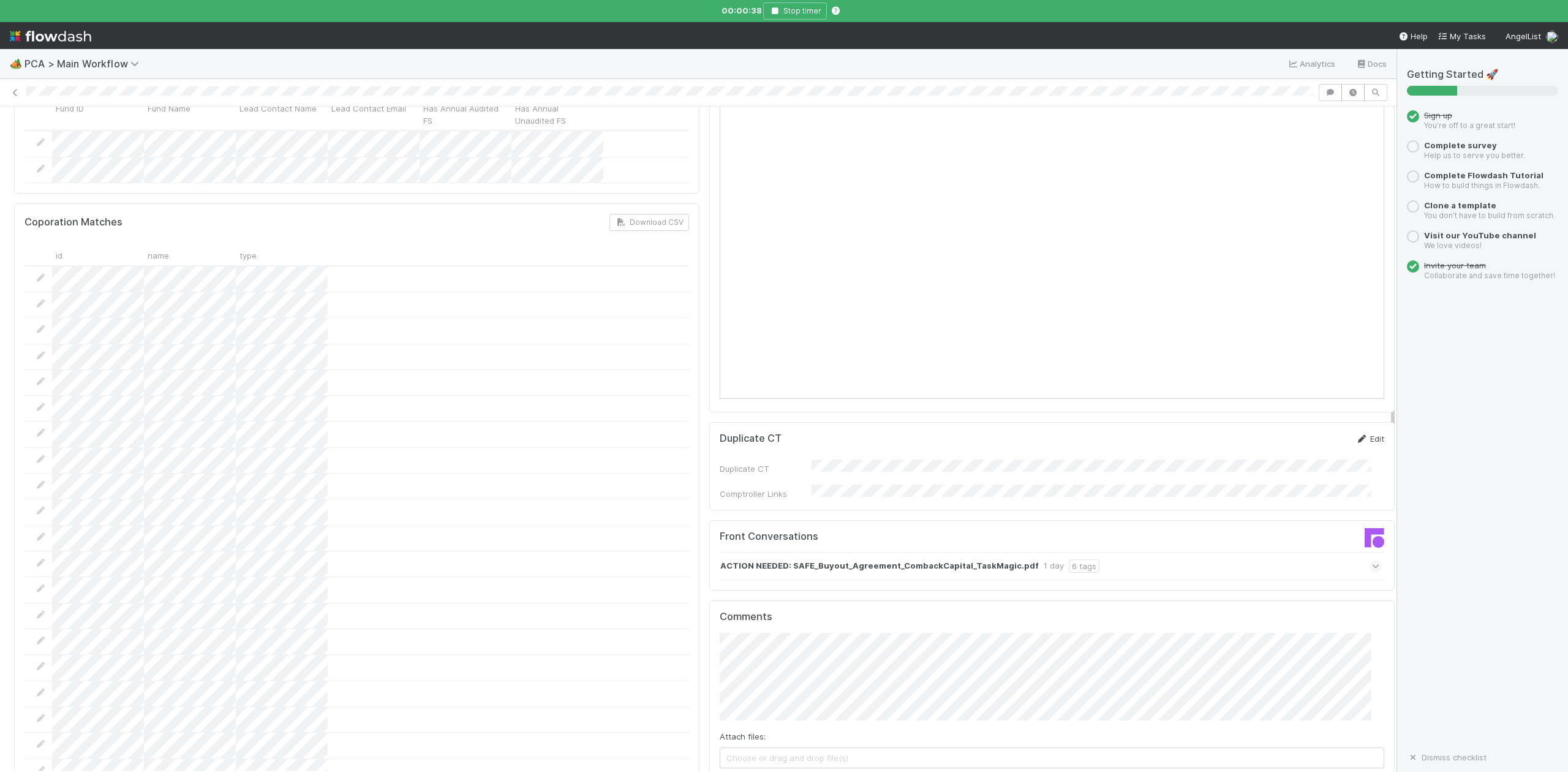
click at [1356, 433] on link "Edit" at bounding box center [1369, 438] width 28 height 10
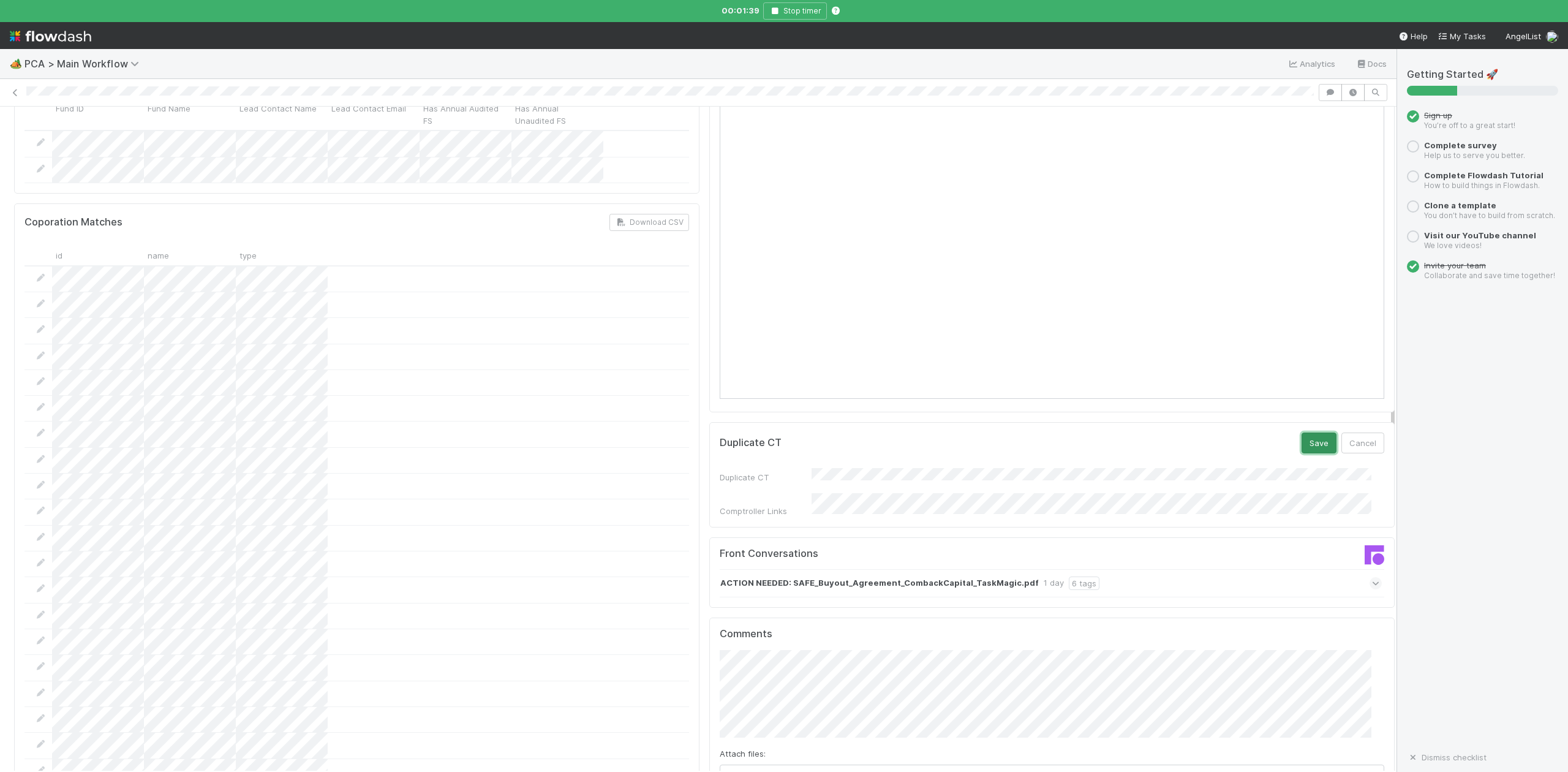
click at [1301, 432] on button "Save" at bounding box center [1319, 442] width 35 height 21
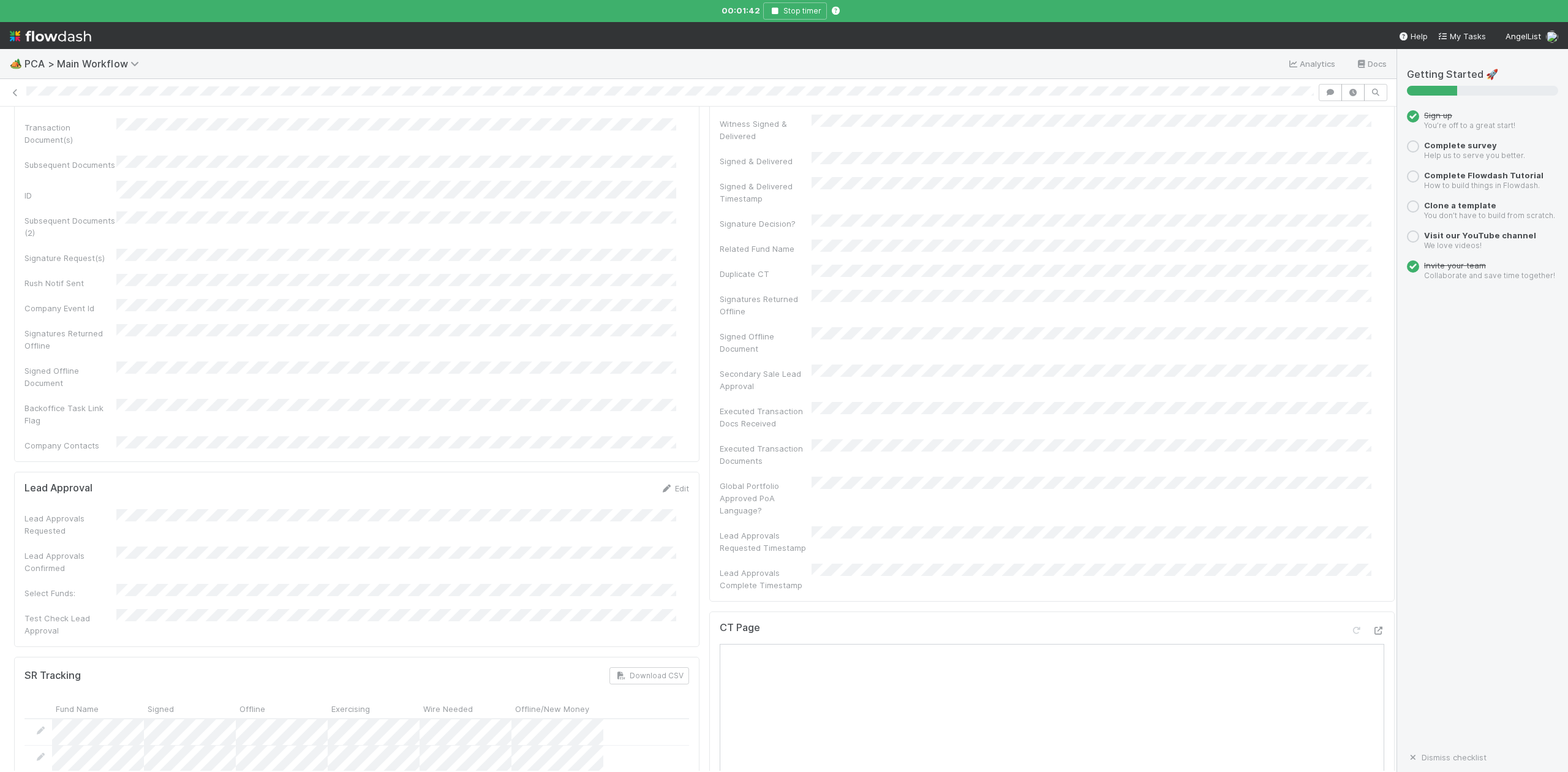
scroll to position [0, 0]
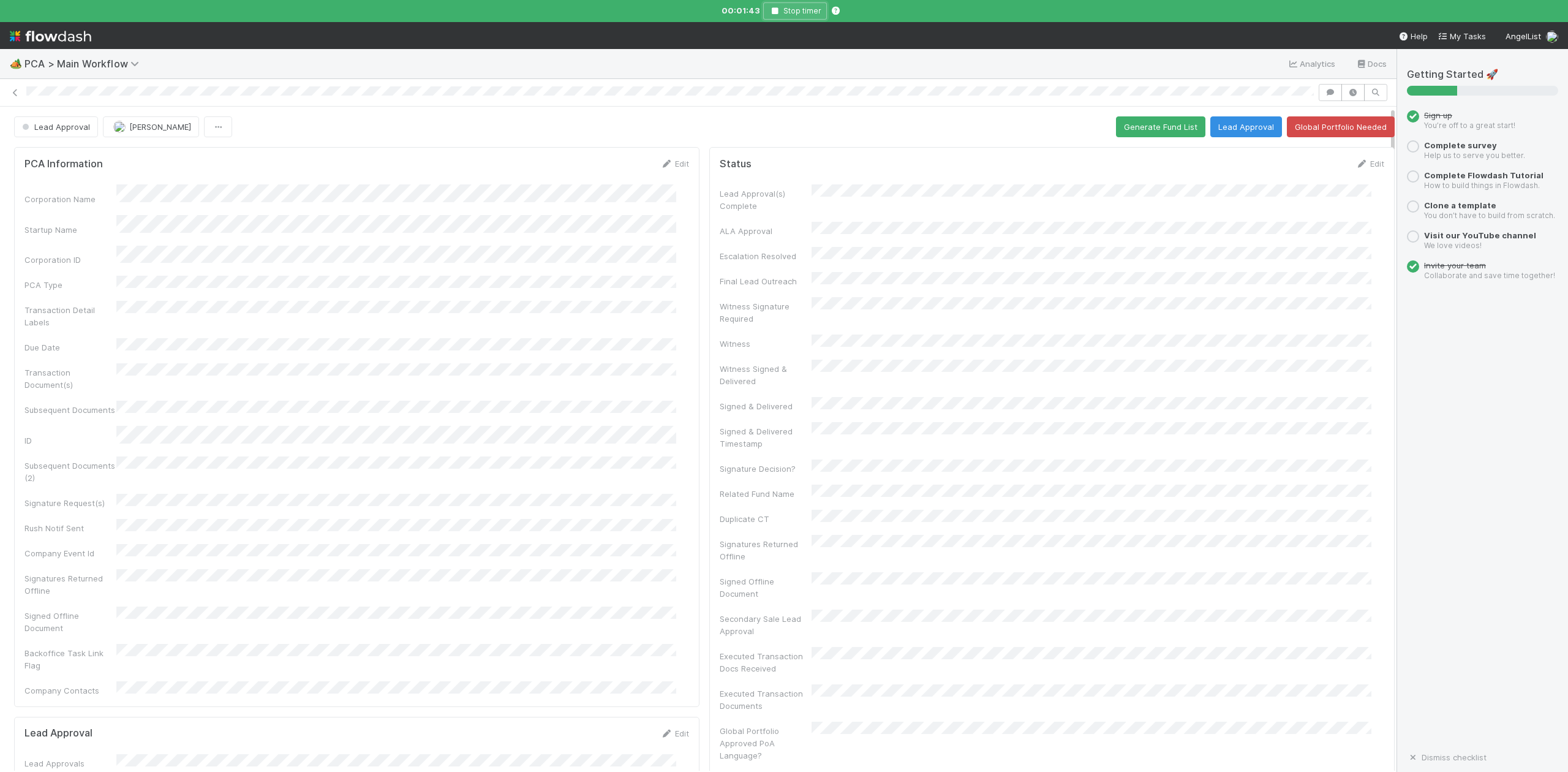
click at [798, 10] on button "Stop timer" at bounding box center [795, 11] width 64 height 17
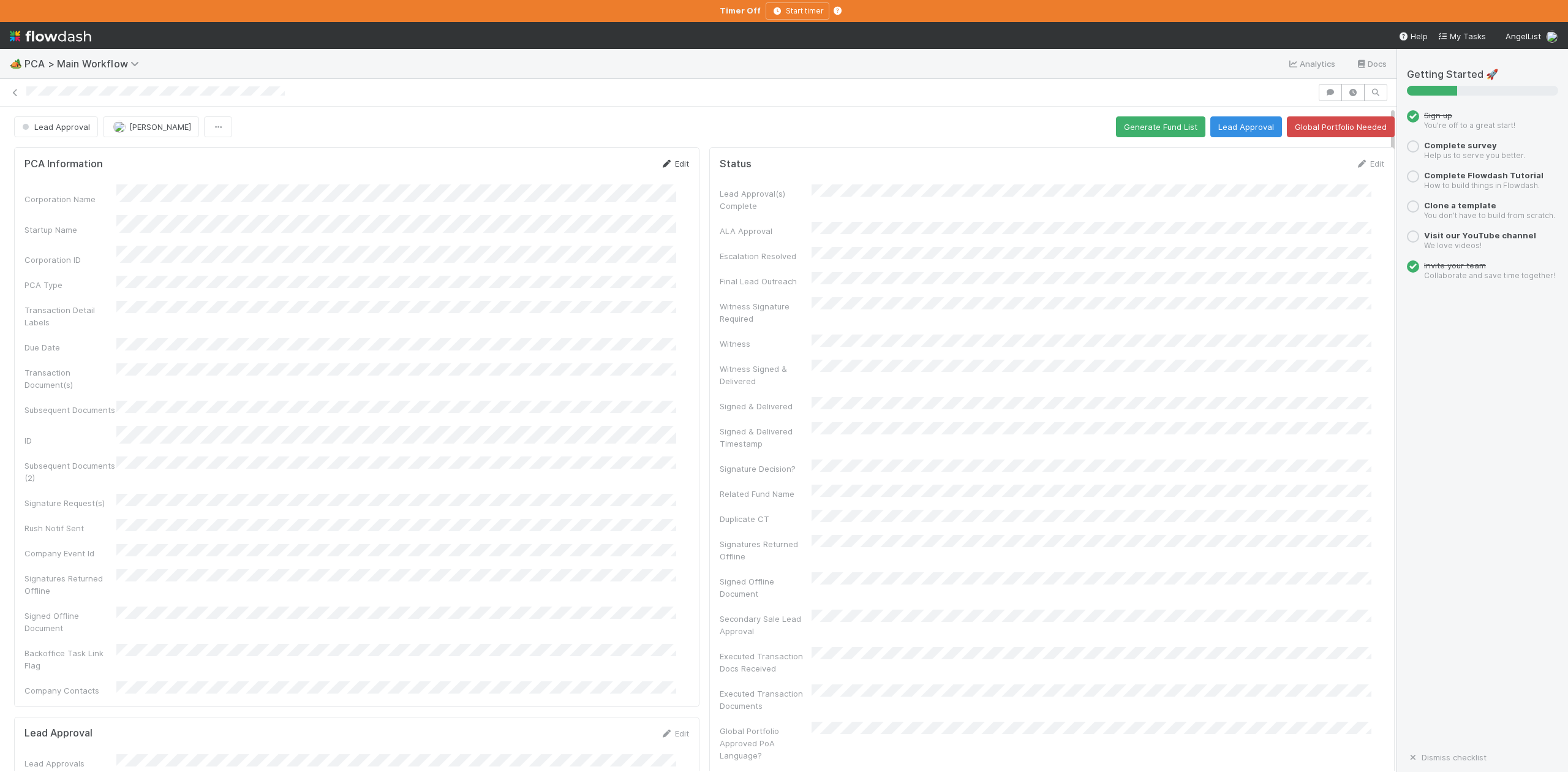
click at [667, 165] on link "Edit" at bounding box center [674, 163] width 28 height 10
click at [611, 170] on button "Save" at bounding box center [624, 168] width 35 height 21
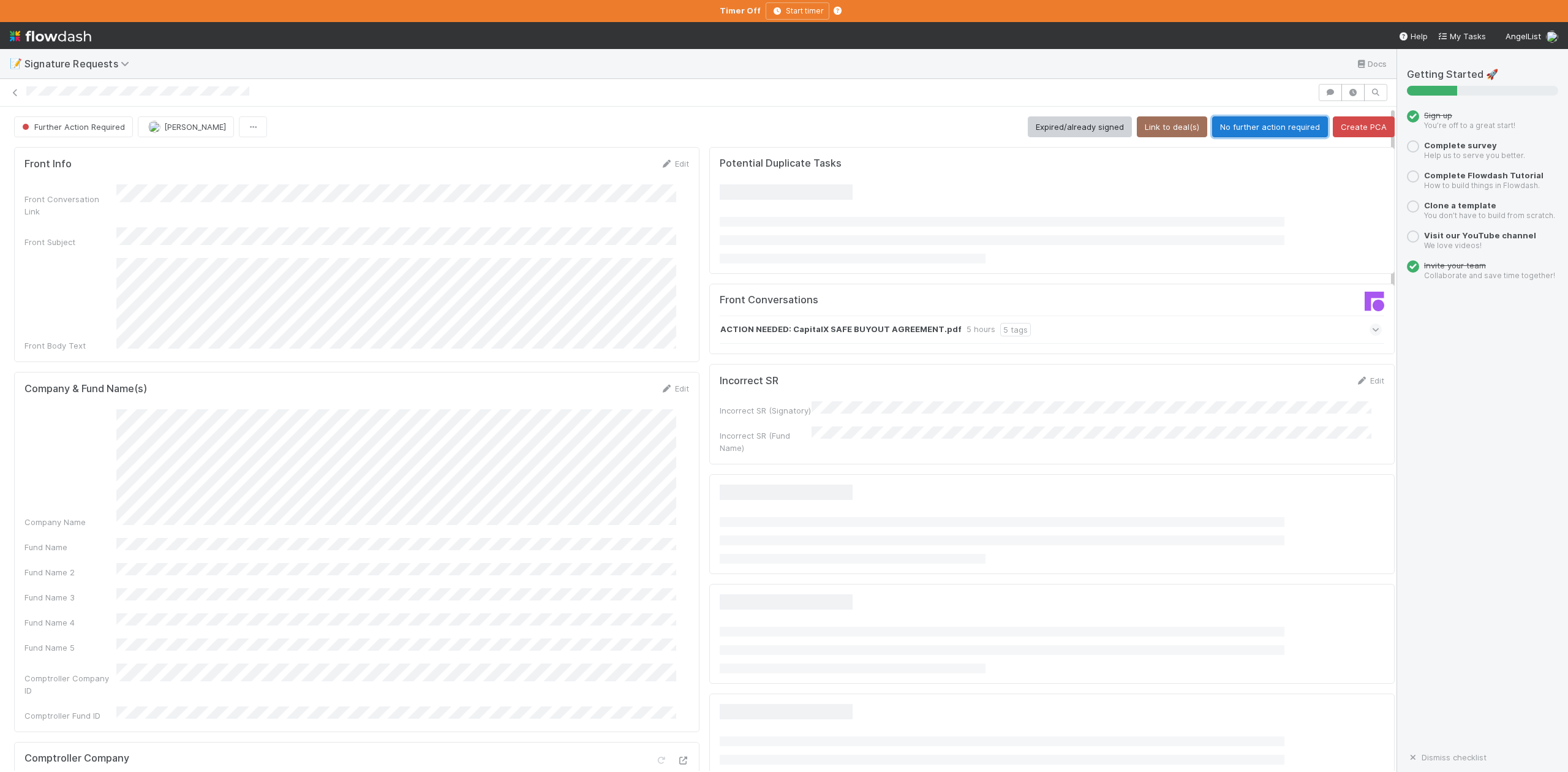
click at [1251, 128] on button "No further action required" at bounding box center [1269, 126] width 115 height 21
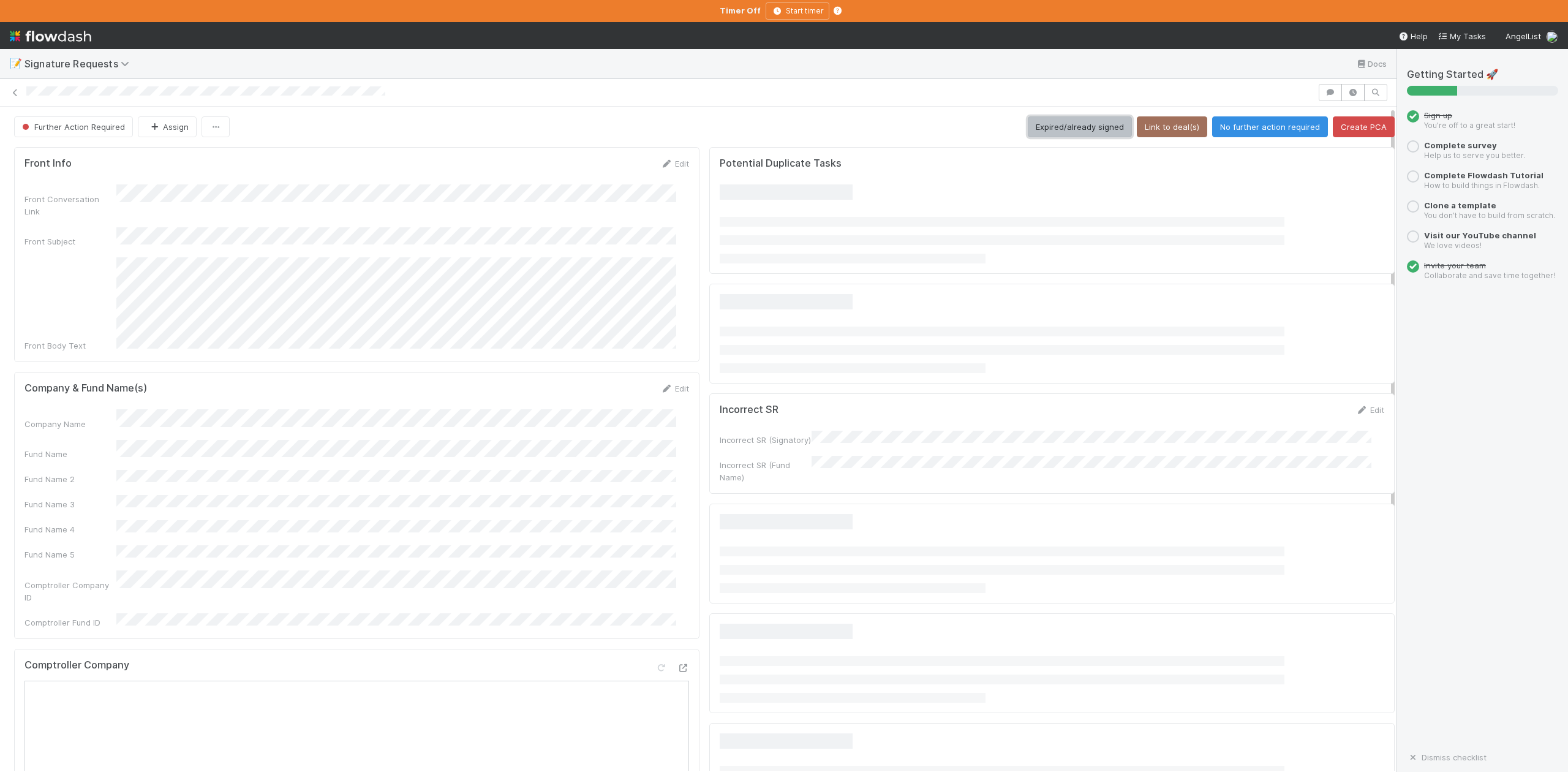
click at [1060, 124] on button "Expired/already signed" at bounding box center [1080, 126] width 104 height 21
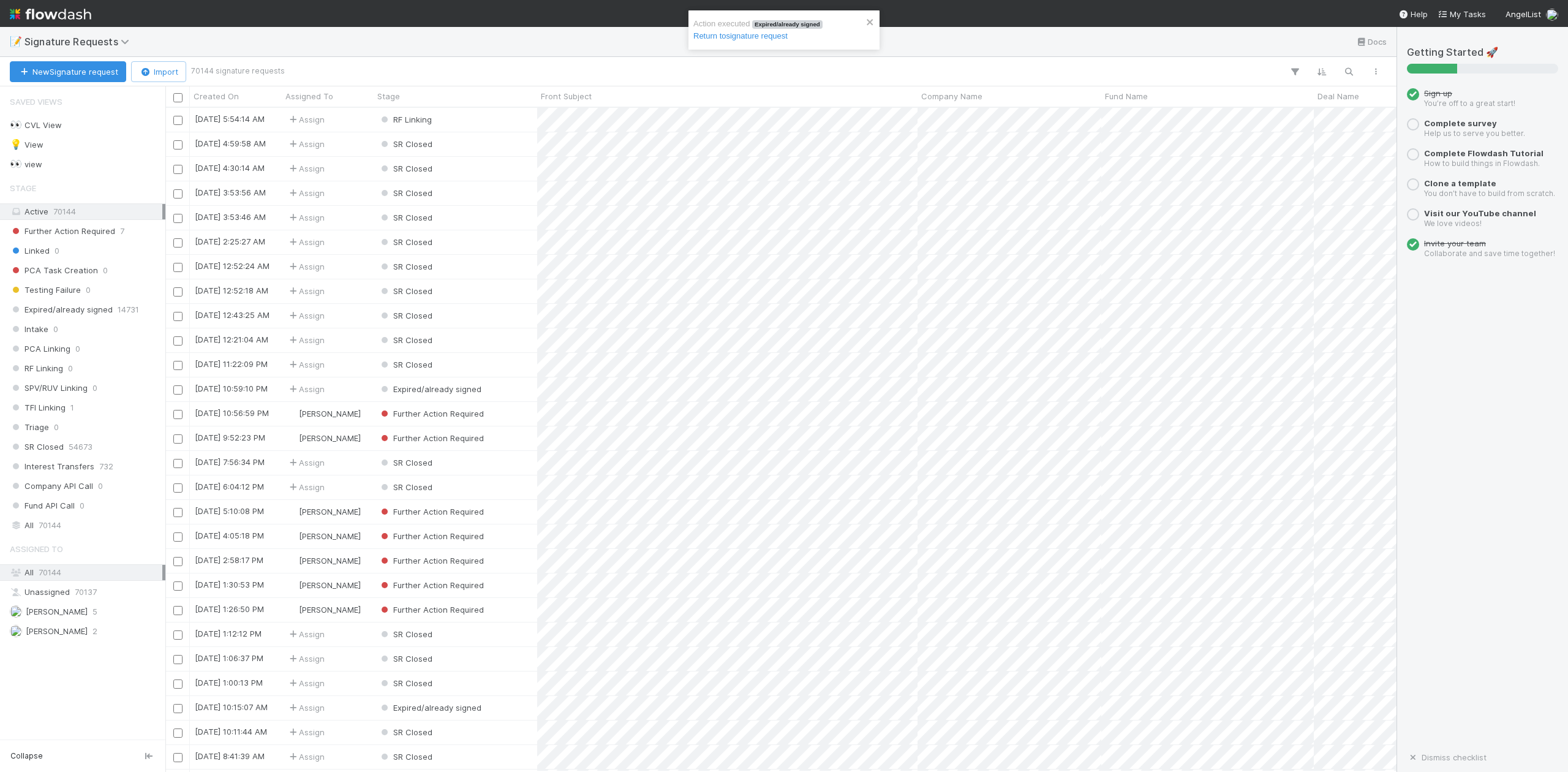
scroll to position [652, 1218]
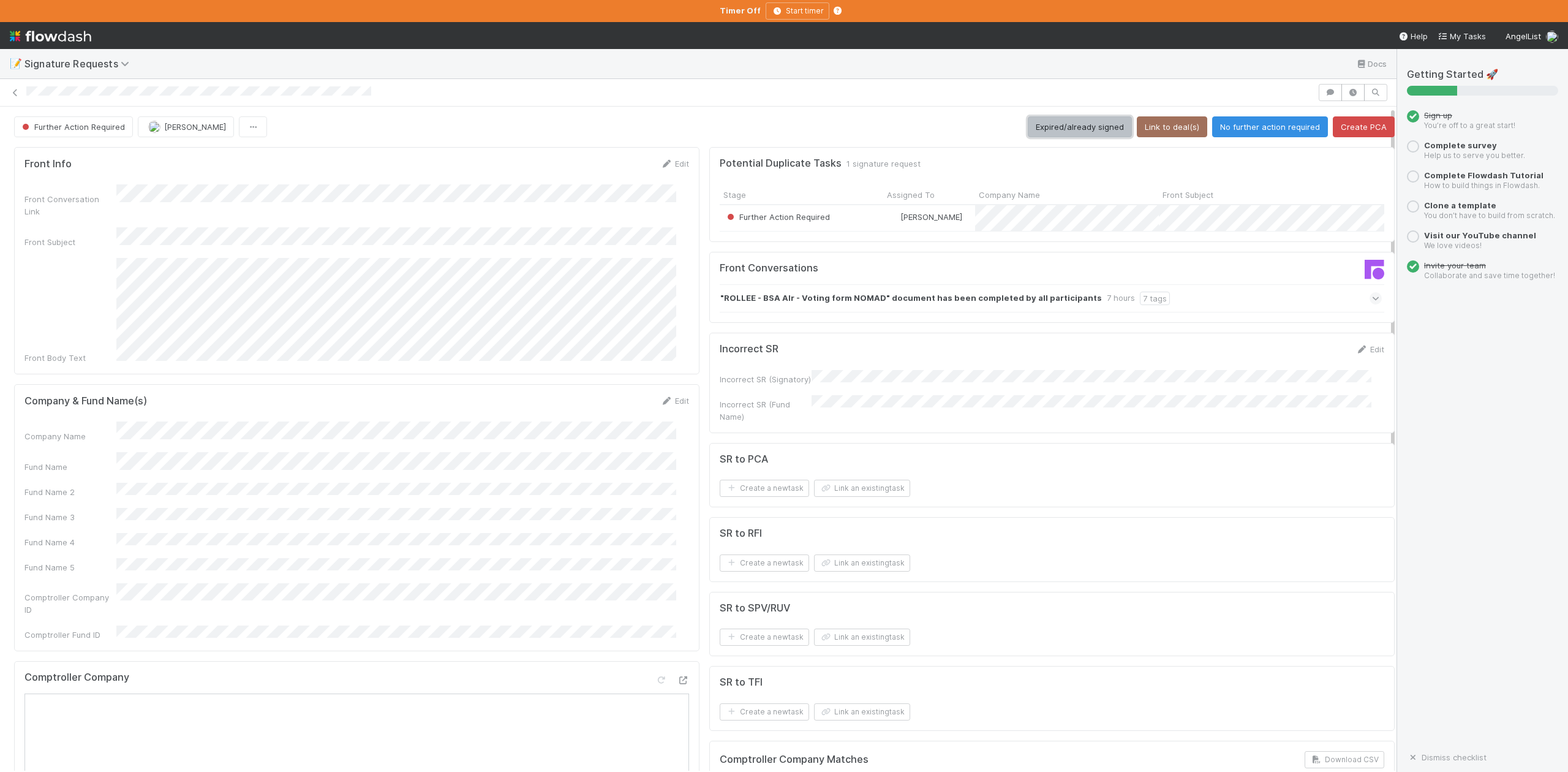
click at [1059, 130] on button "Expired/already signed" at bounding box center [1080, 126] width 104 height 21
click at [669, 580] on link "Edit" at bounding box center [674, 584] width 28 height 10
click at [0, 636] on html "📝 Signature Requests Docs Further Action Required [PERSON_NAME] Expired/already…" at bounding box center [784, 386] width 1568 height 772
click at [615, 578] on button "Save" at bounding box center [624, 588] width 35 height 21
click at [839, 495] on button "Link an existing task" at bounding box center [862, 488] width 96 height 17
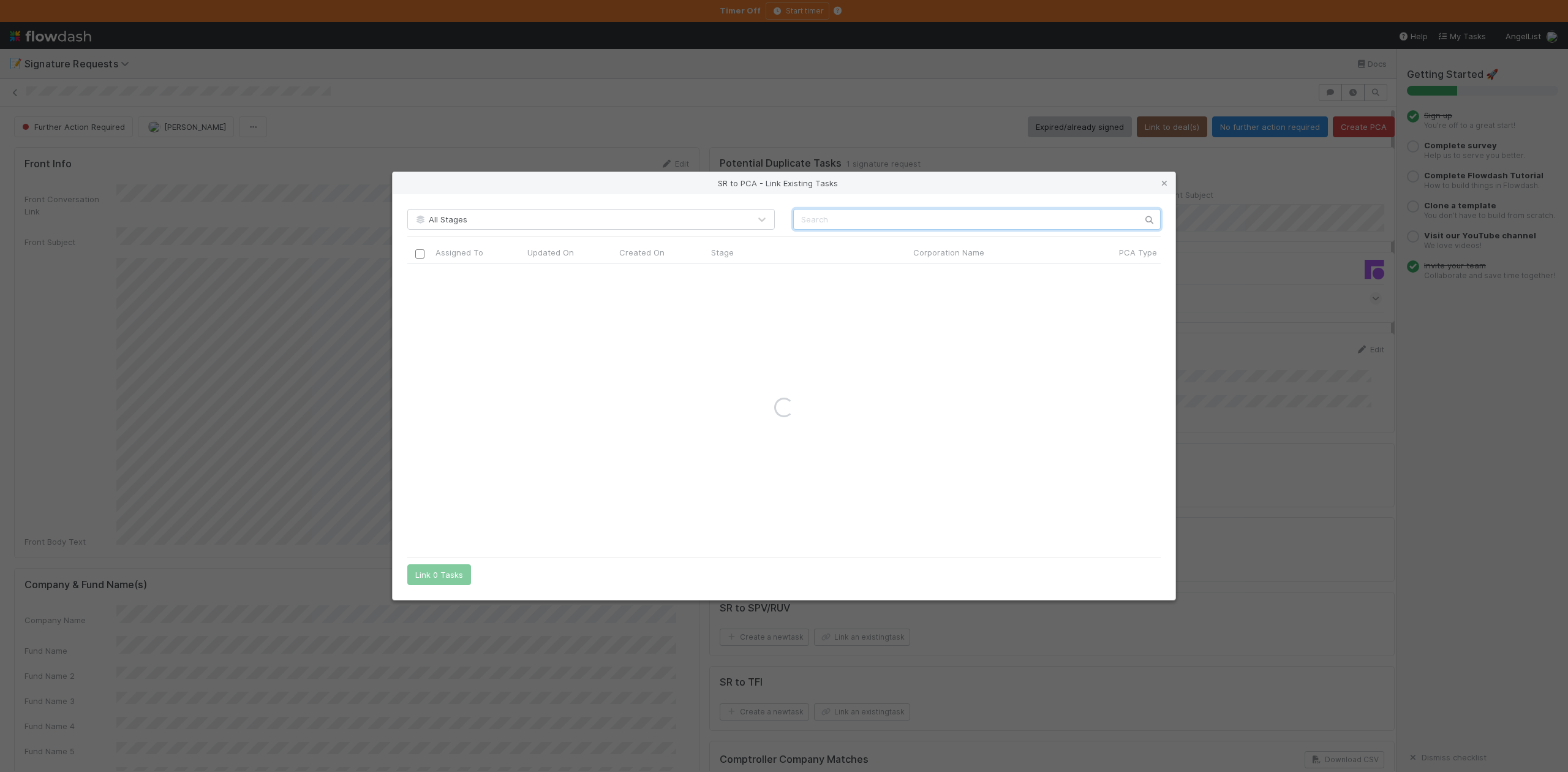
click at [797, 222] on input "text" at bounding box center [976, 219] width 367 height 21
paste input "9fin Limited"
type input "9fin Limited"
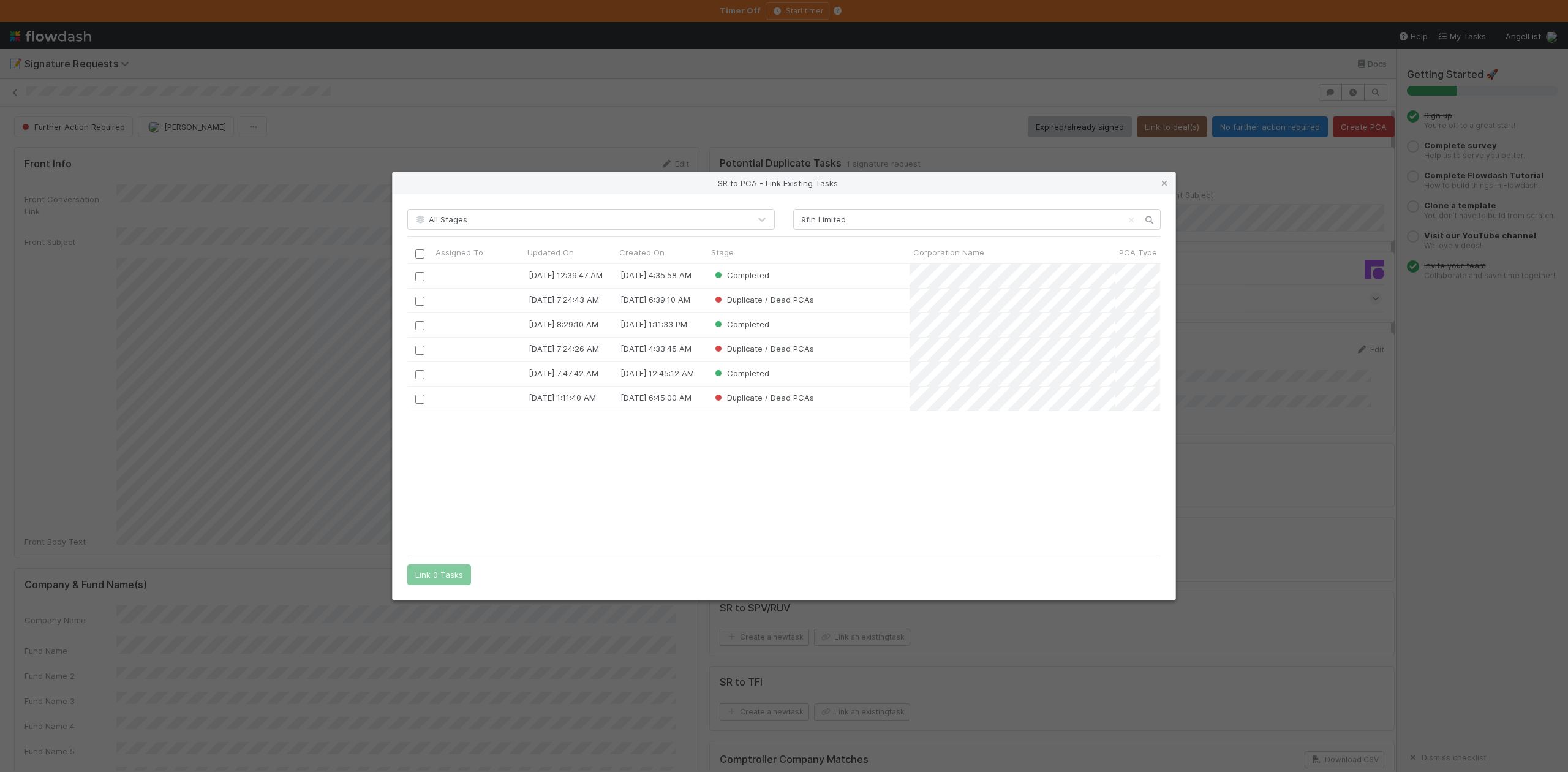
scroll to position [275, 740]
drag, startPoint x: 1165, startPoint y: 182, endPoint x: 456, endPoint y: 723, distance: 891.8
click at [1165, 182] on icon at bounding box center [1164, 183] width 12 height 8
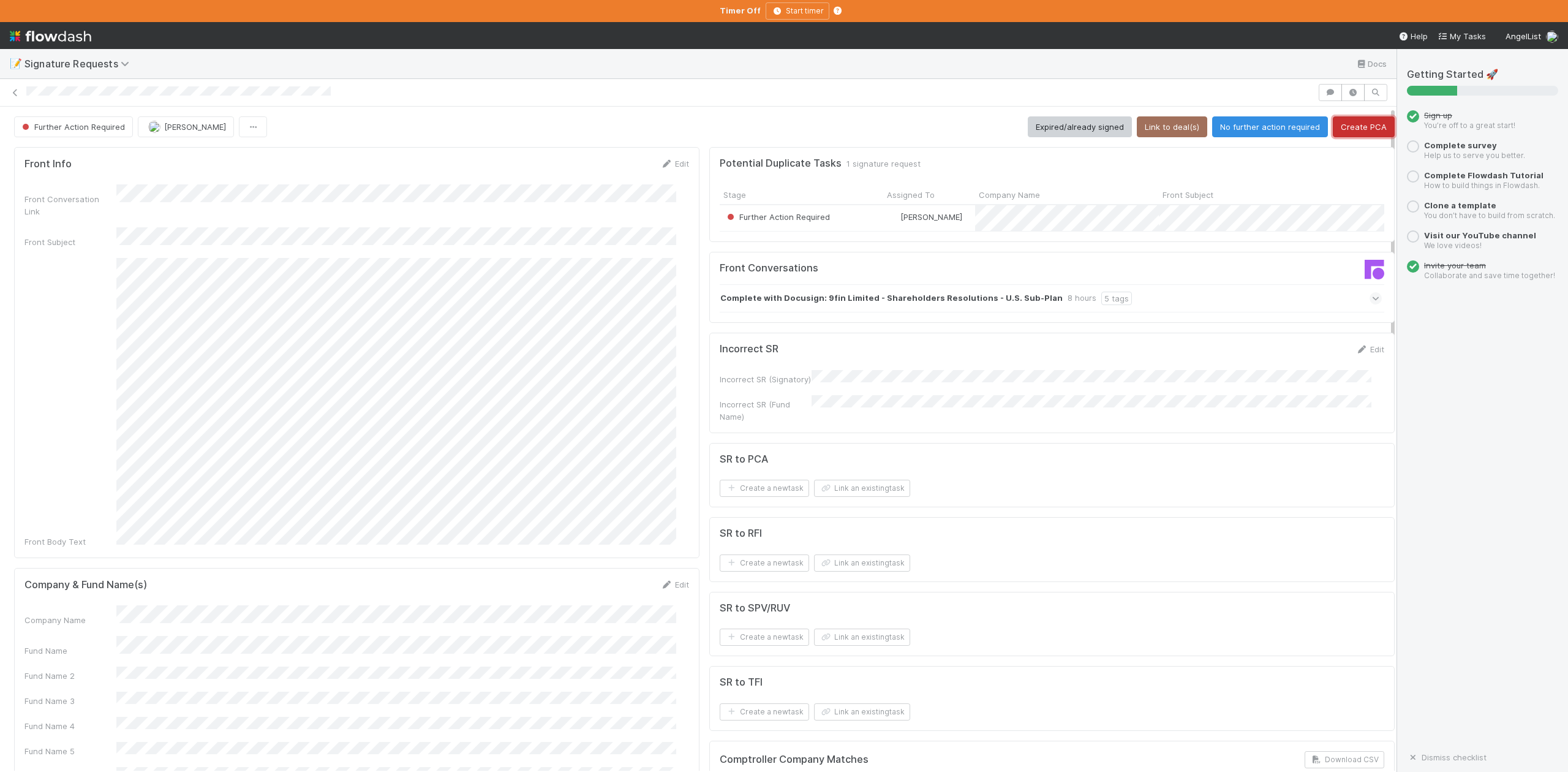
click at [1338, 126] on button "Create PCA" at bounding box center [1364, 126] width 62 height 21
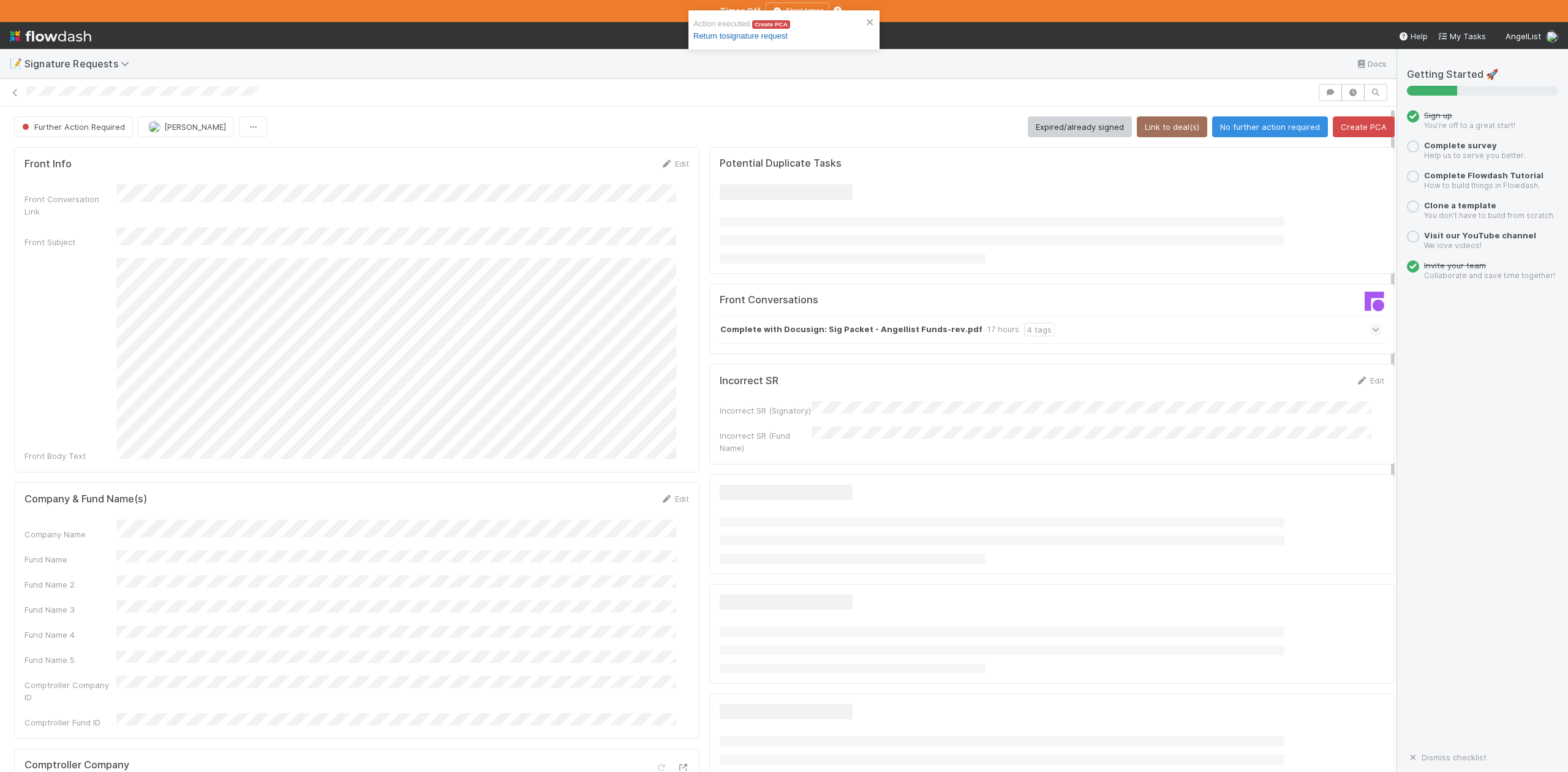
click at [762, 36] on link "Return to signature request" at bounding box center [740, 36] width 94 height 9
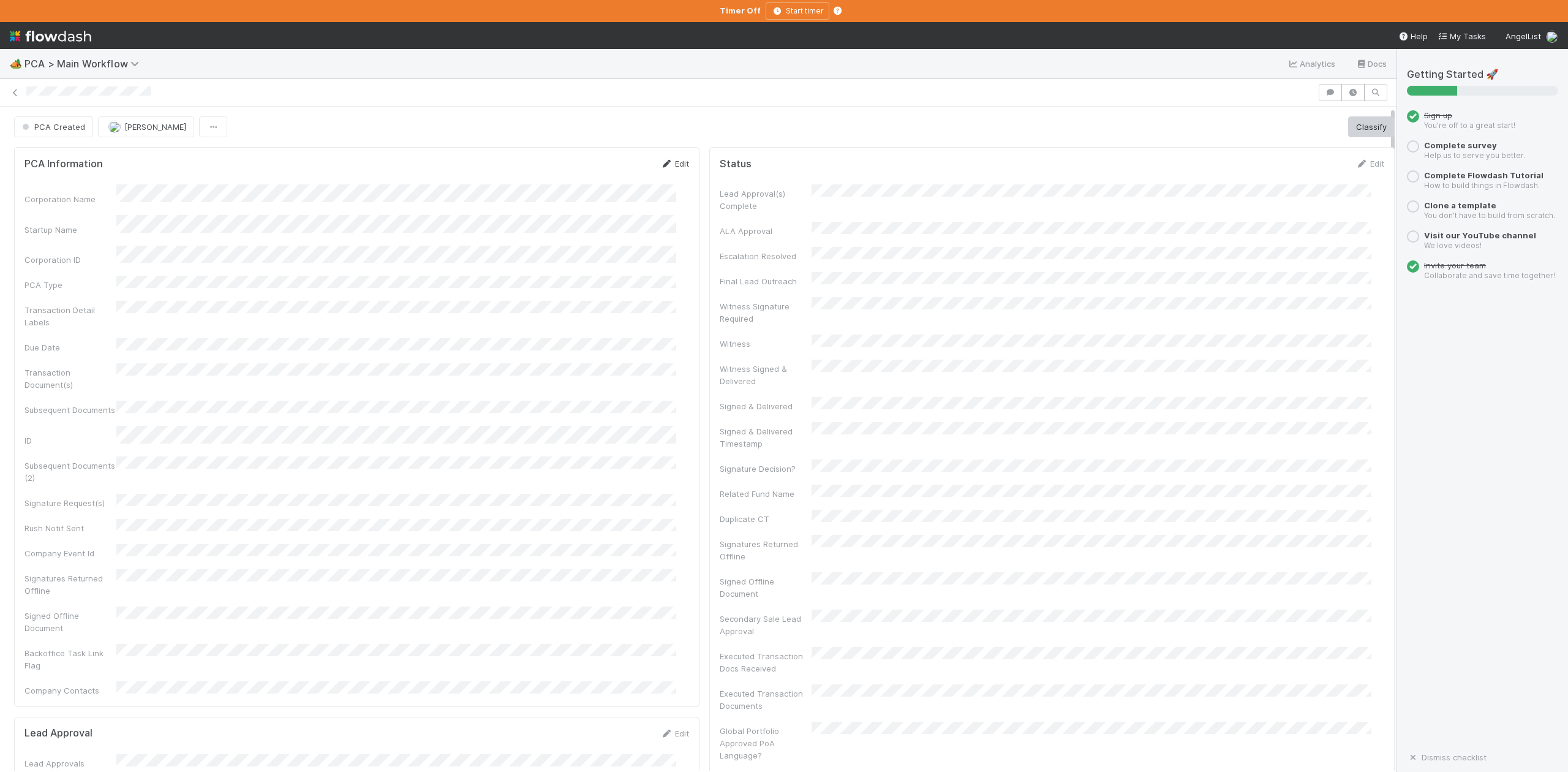
click at [672, 166] on link "Edit" at bounding box center [674, 163] width 28 height 10
click at [609, 167] on button "Save" at bounding box center [624, 168] width 35 height 21
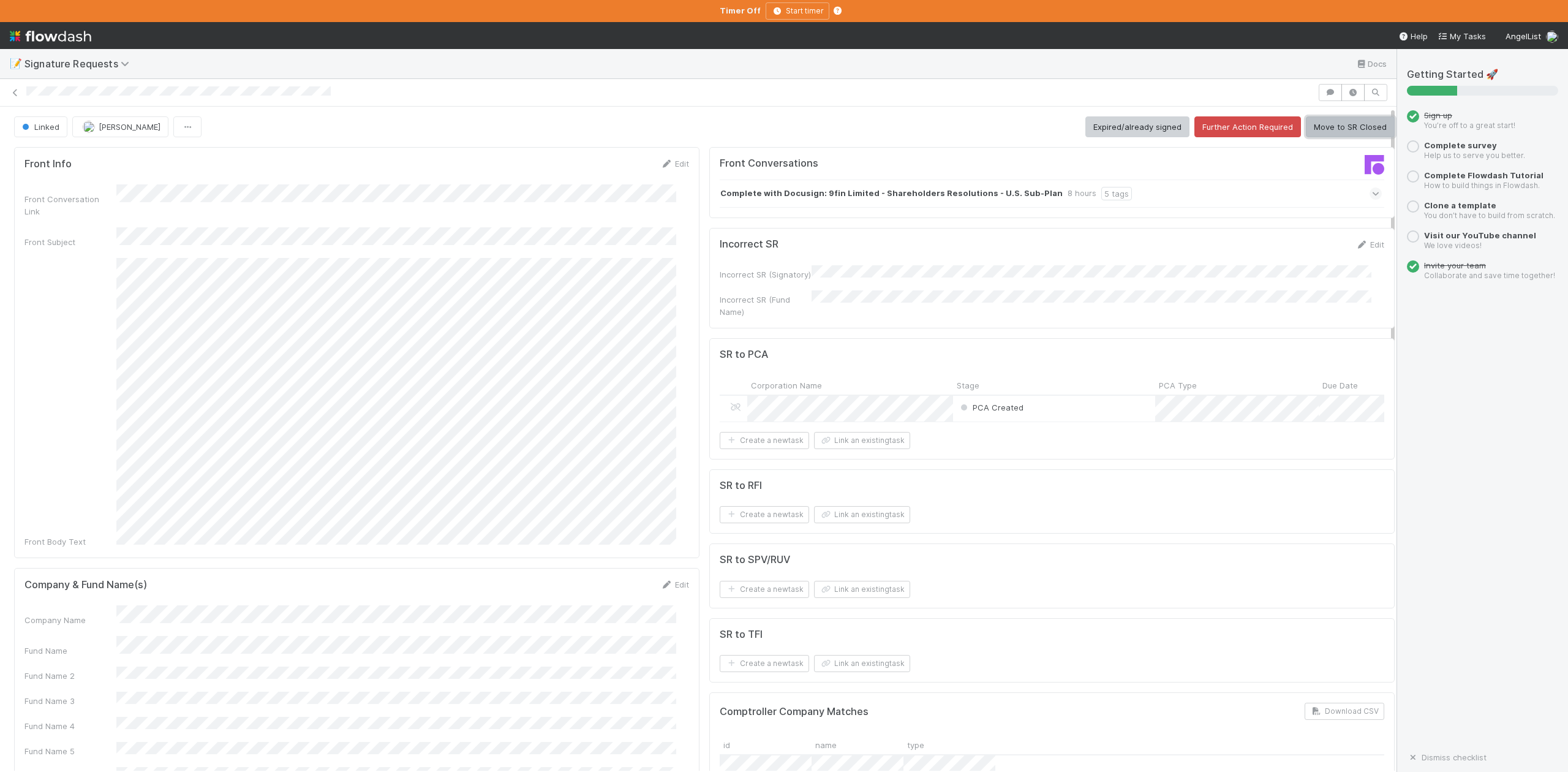
click at [1316, 128] on button "Move to SR Closed" at bounding box center [1350, 126] width 89 height 21
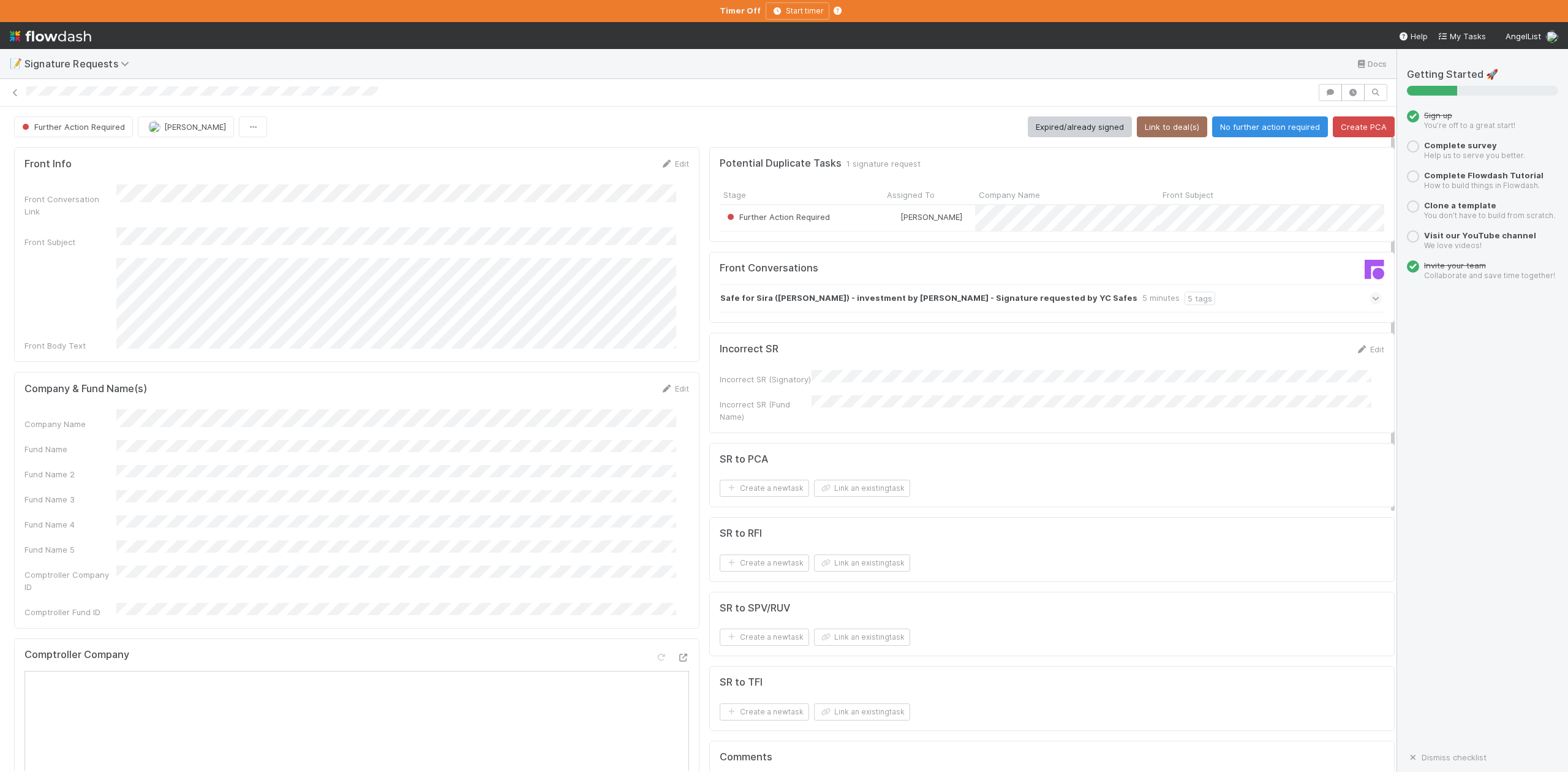
scroll to position [82, 0]
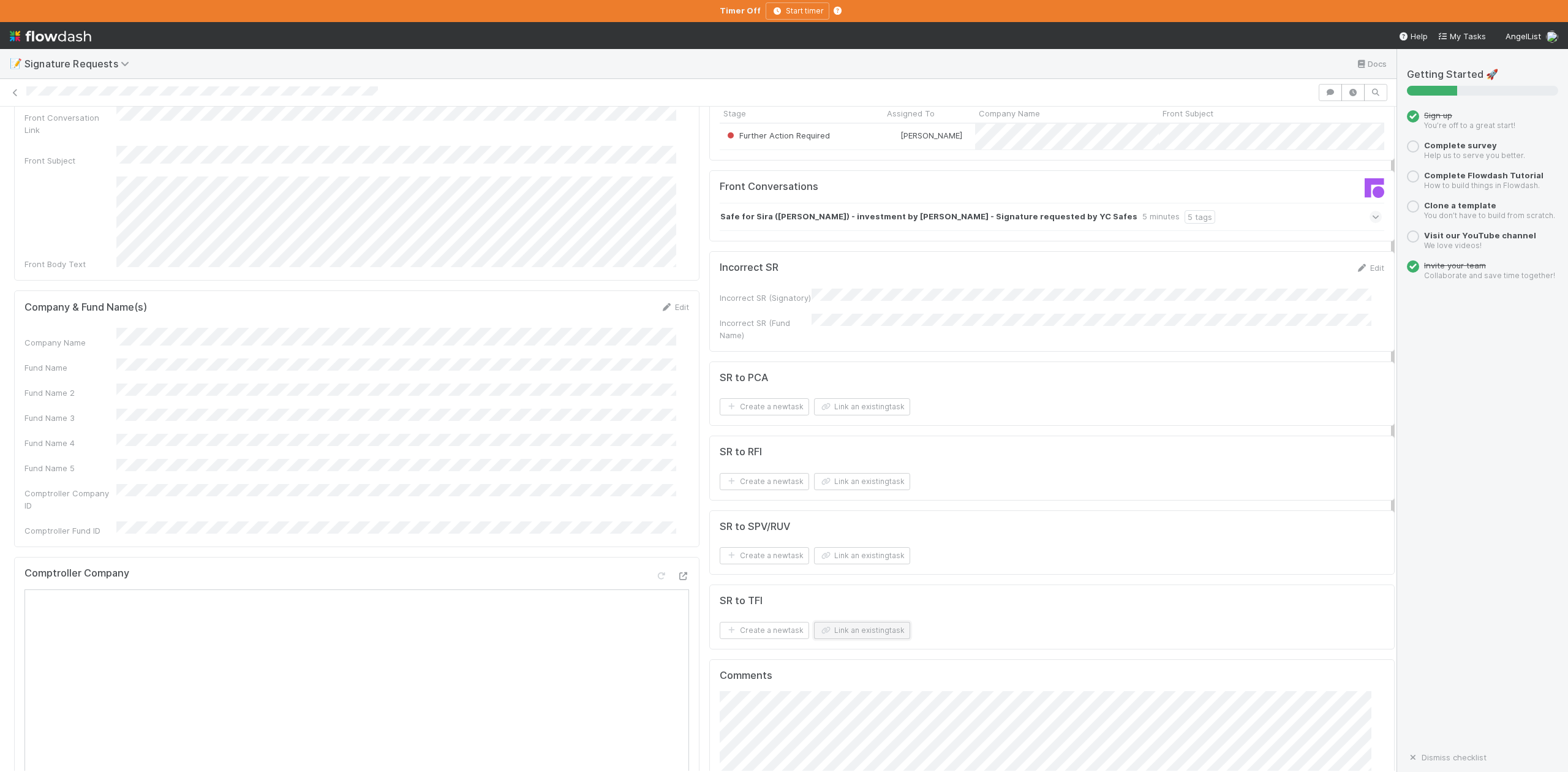
click at [859, 638] on button "Link an existing task" at bounding box center [862, 630] width 96 height 17
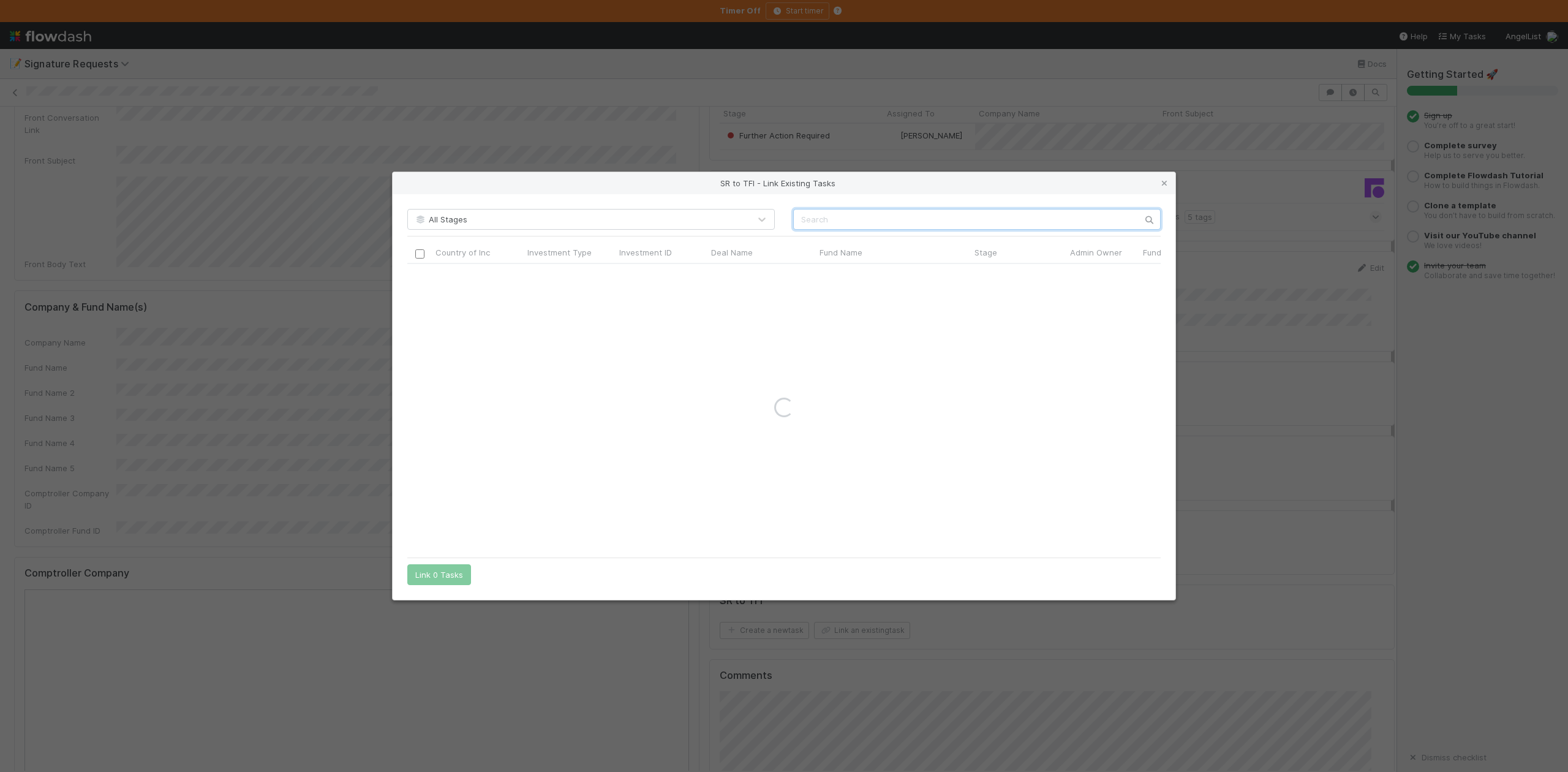
click at [813, 222] on input "text" at bounding box center [976, 219] width 367 height 21
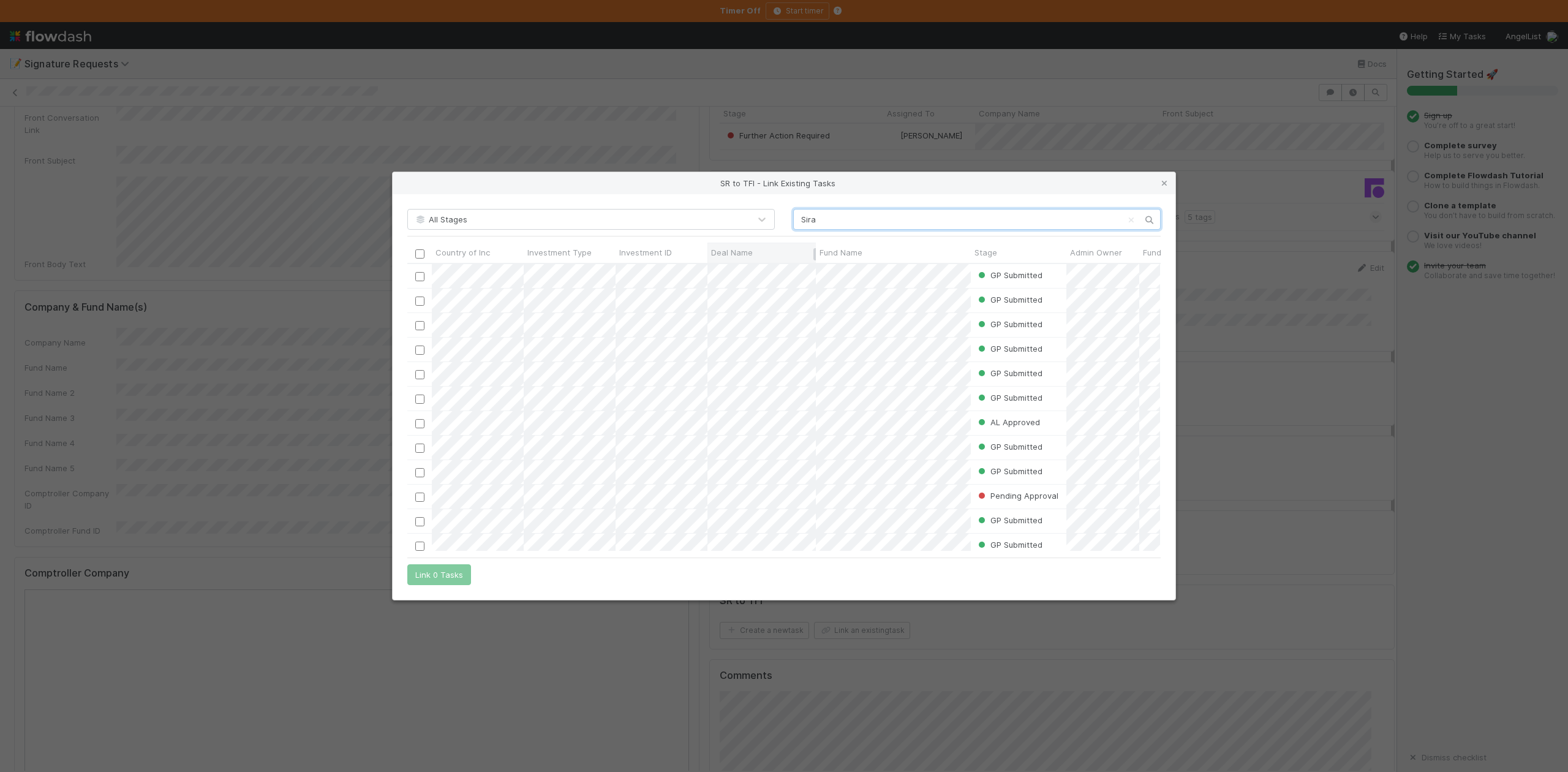
scroll to position [0, 0]
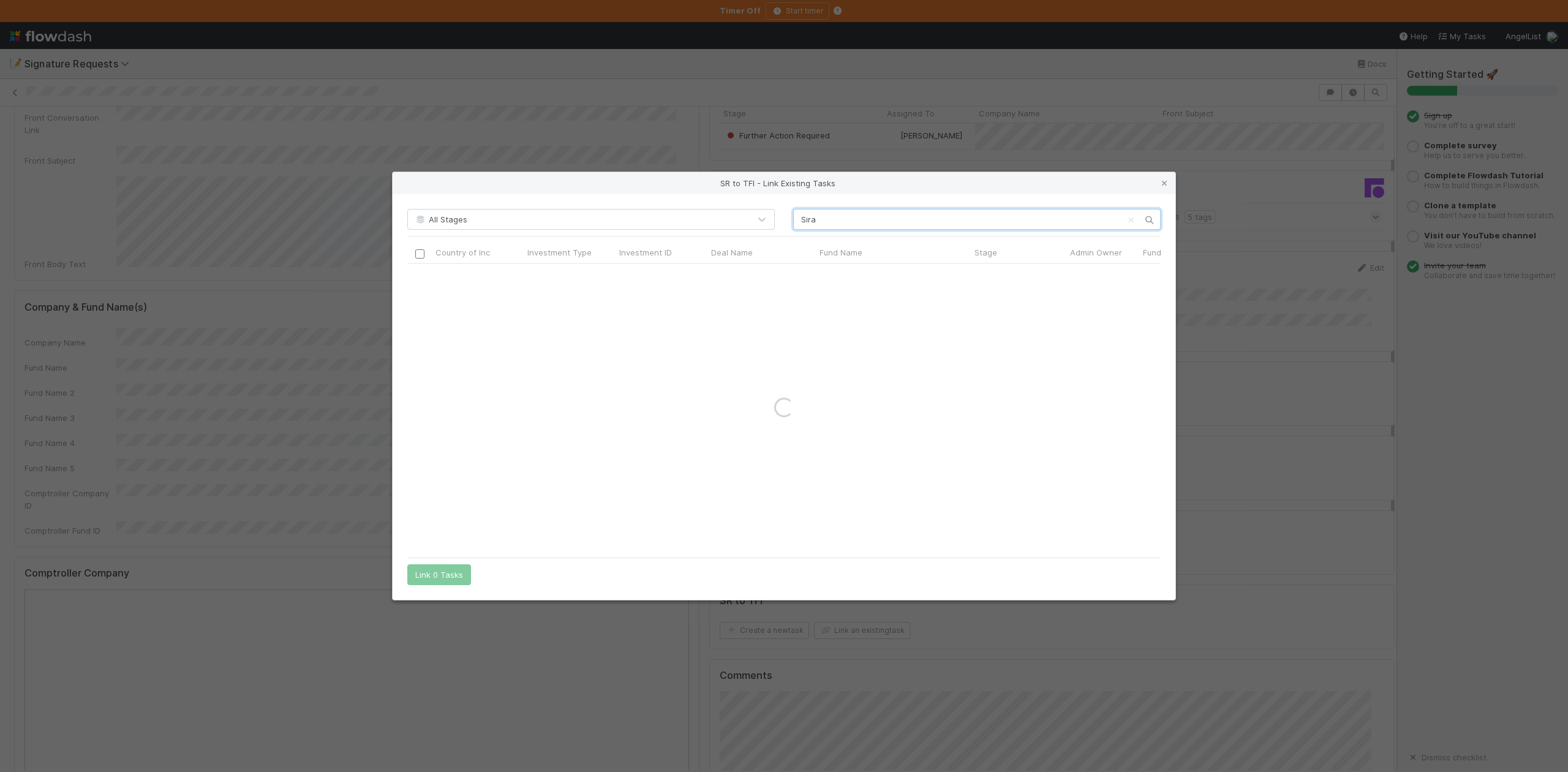
type input "Sira"
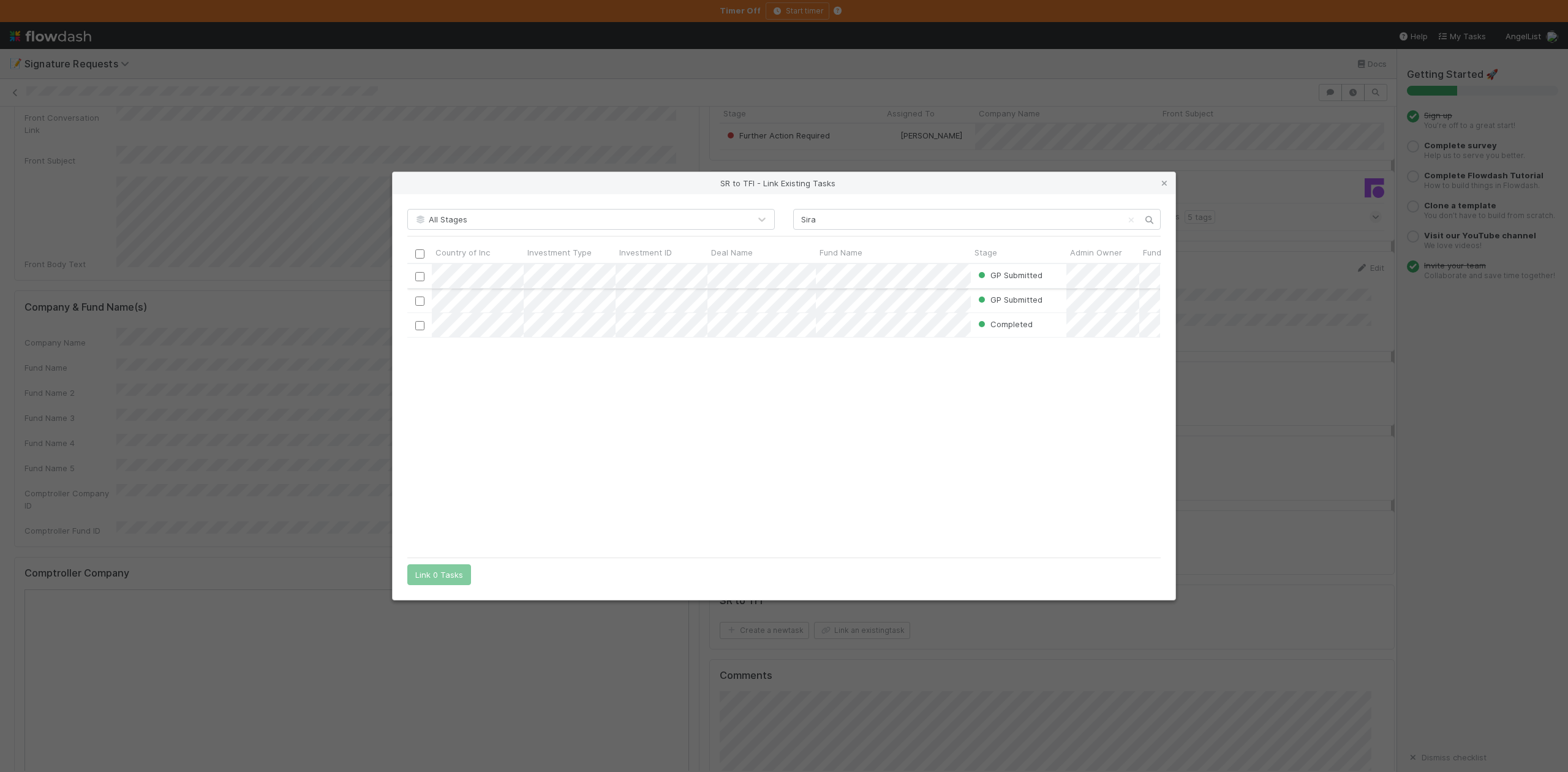
click at [419, 273] on input "checkbox" at bounding box center [419, 277] width 9 height 9
click at [452, 564] on button "Link 1 Task" at bounding box center [437, 574] width 59 height 21
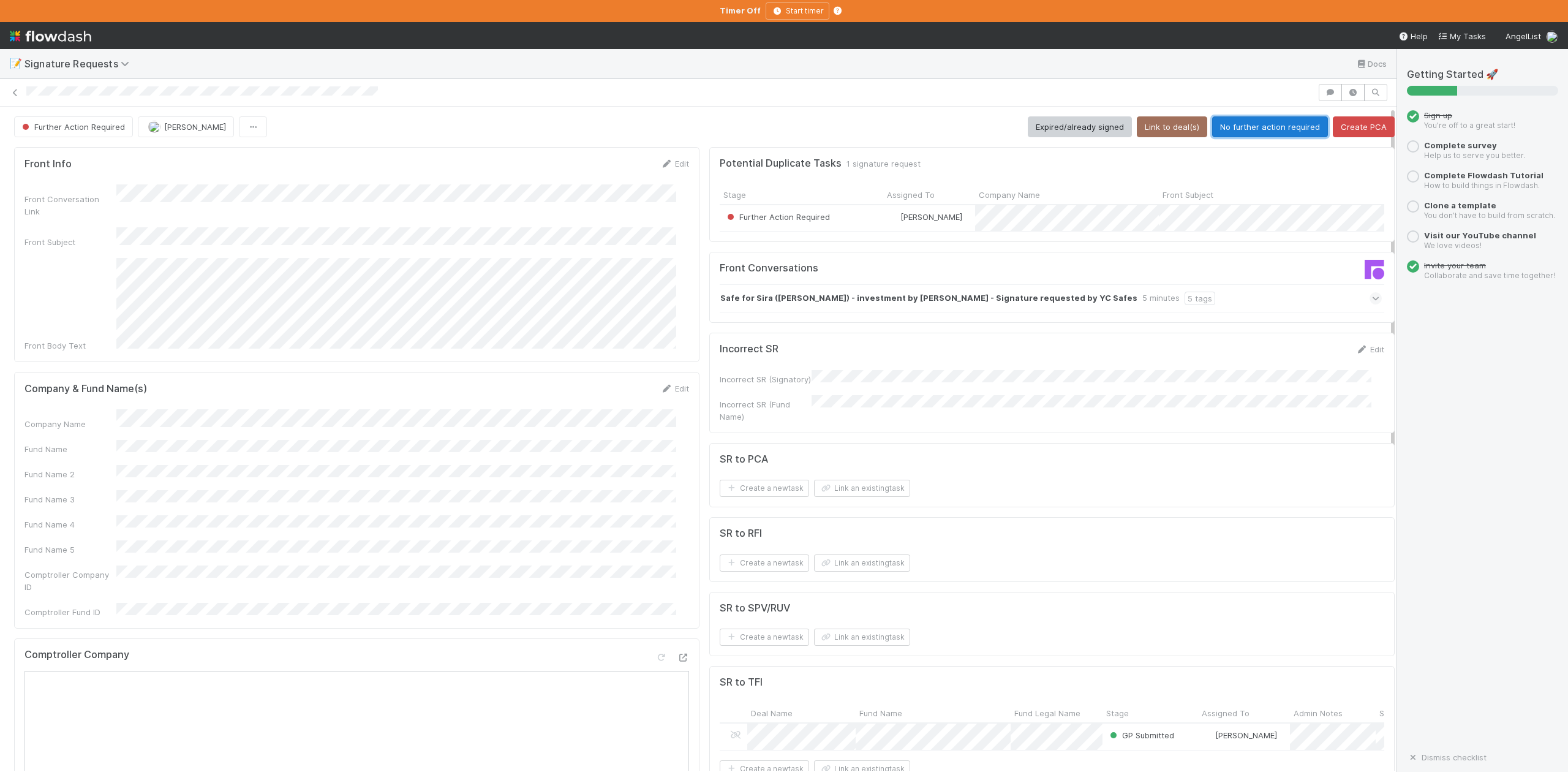
click at [1241, 126] on button "No further action required" at bounding box center [1269, 126] width 115 height 21
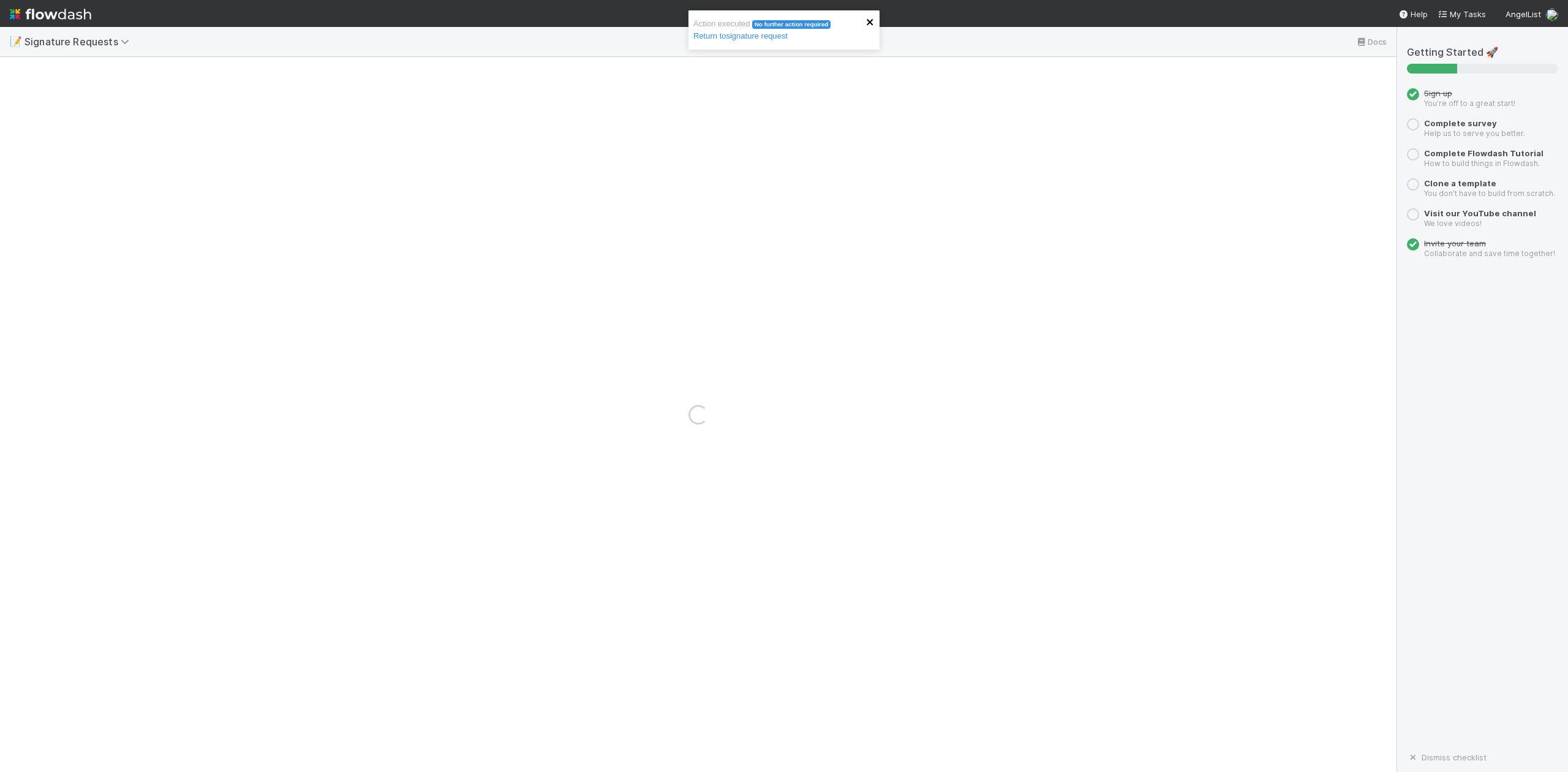
click at [871, 23] on icon "close" at bounding box center [870, 22] width 8 height 10
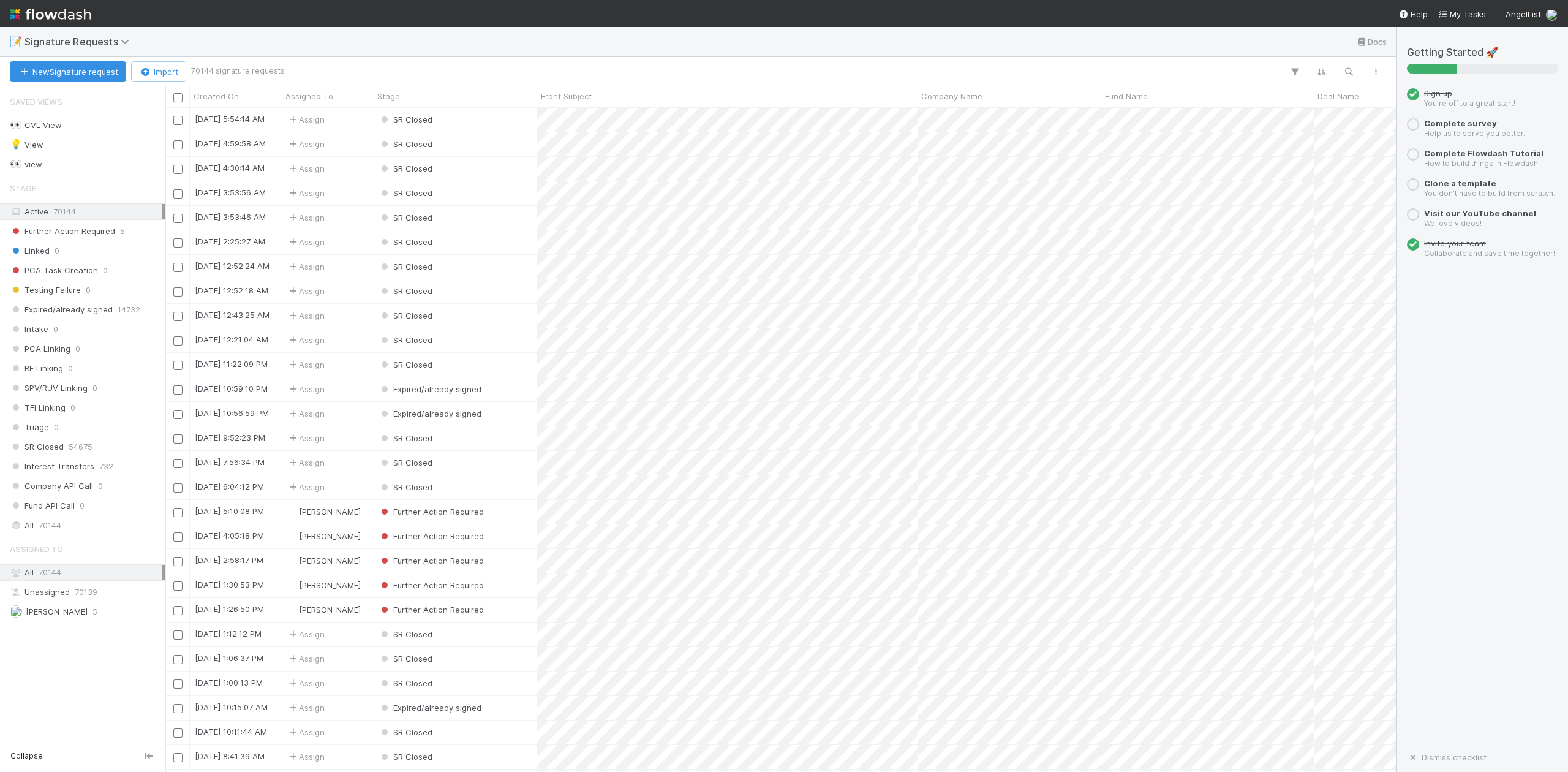
scroll to position [652, 1218]
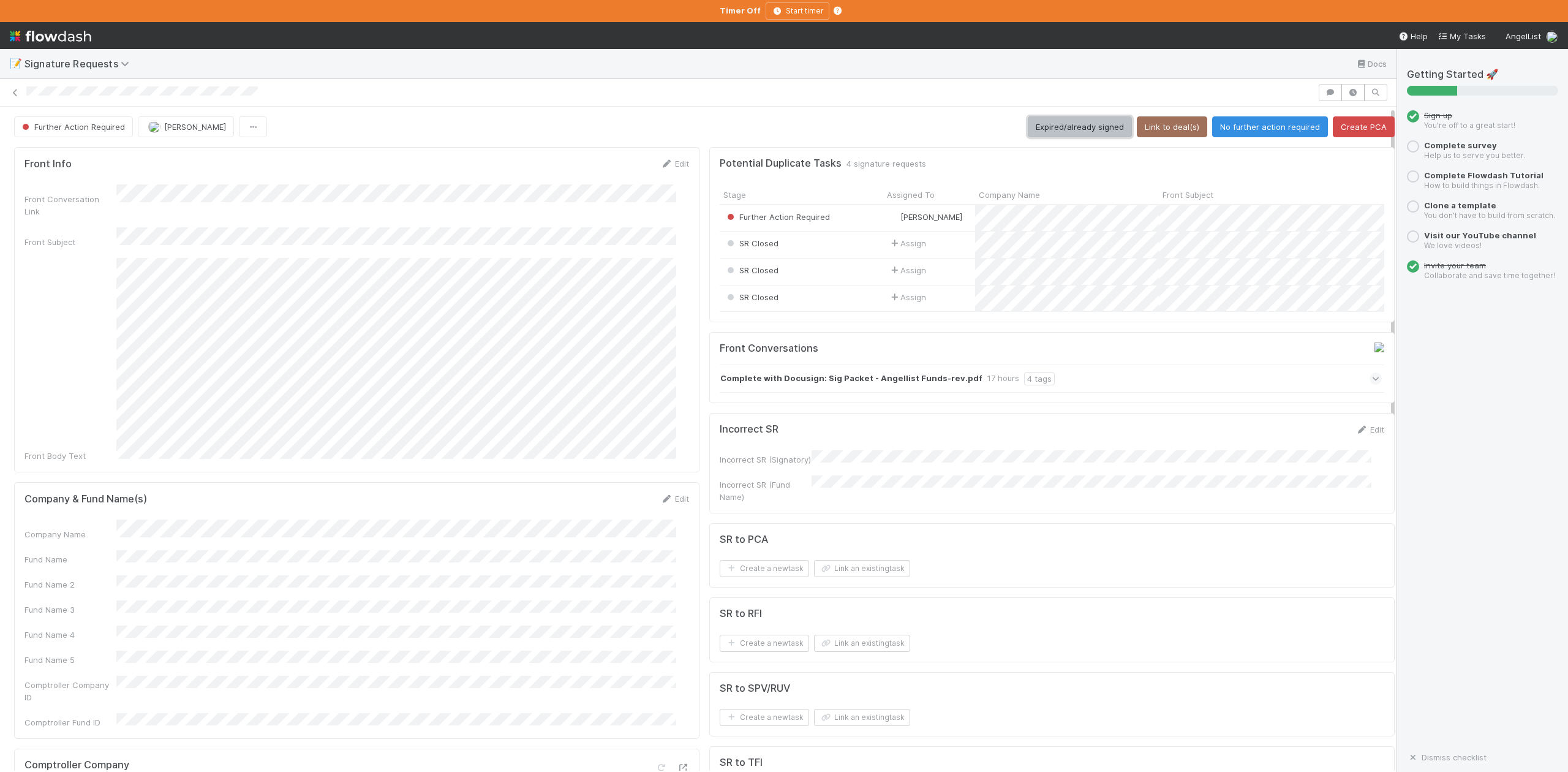
click at [1078, 123] on button "Expired/already signed" at bounding box center [1080, 126] width 104 height 21
click at [1041, 124] on button "Expired/already signed" at bounding box center [1080, 126] width 104 height 21
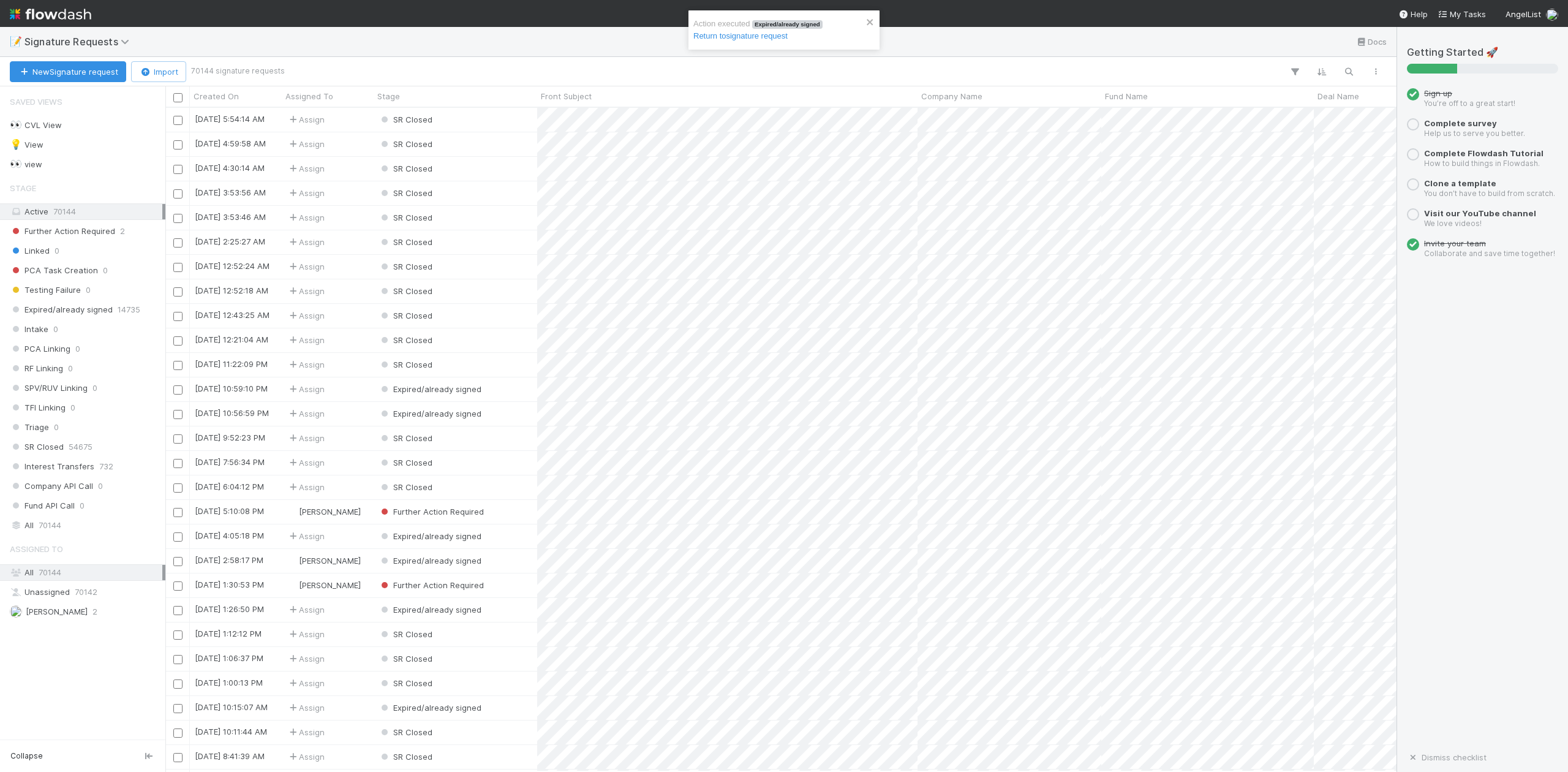
scroll to position [652, 1218]
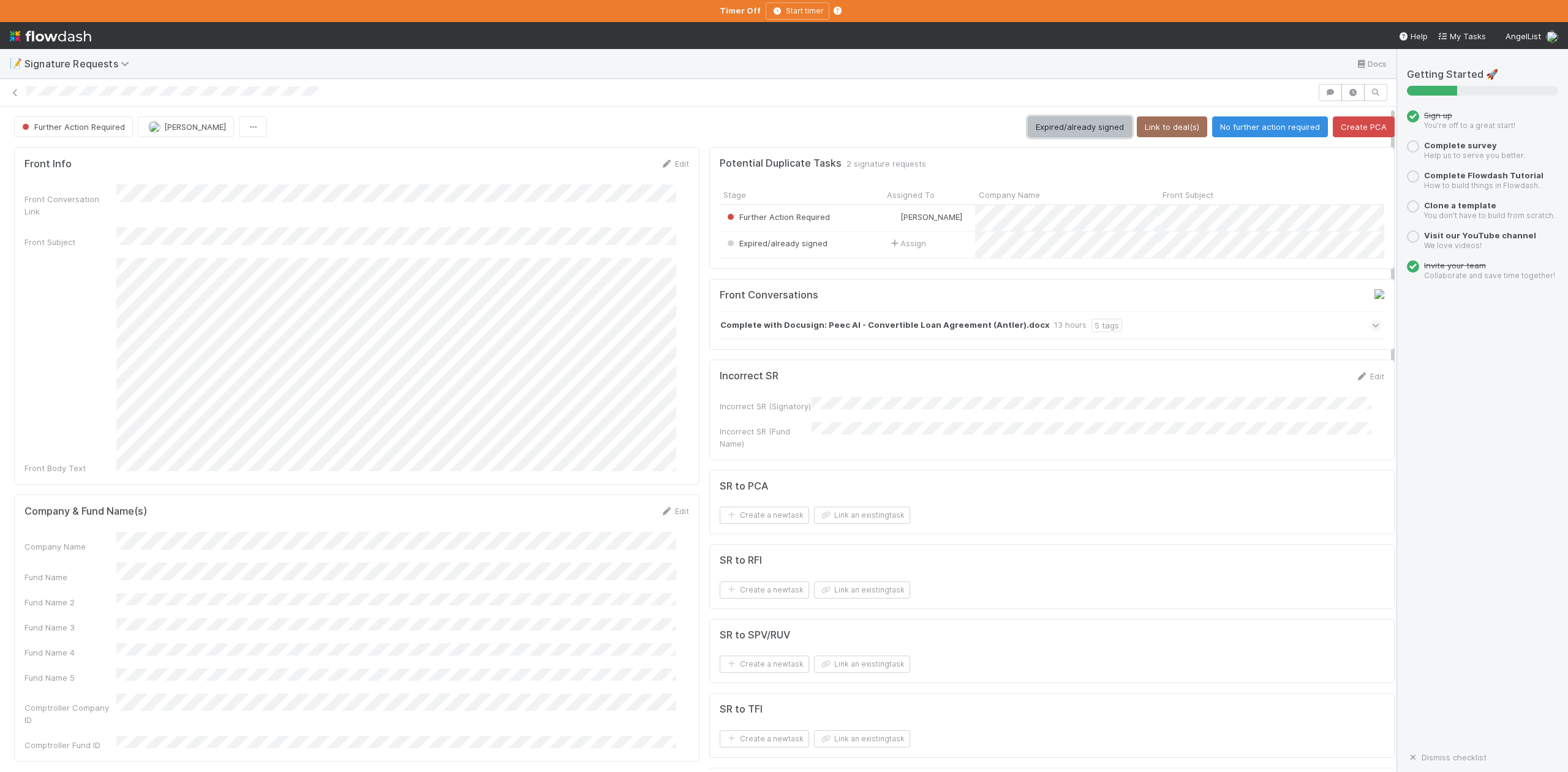
click at [1057, 127] on button "Expired/already signed" at bounding box center [1080, 126] width 104 height 21
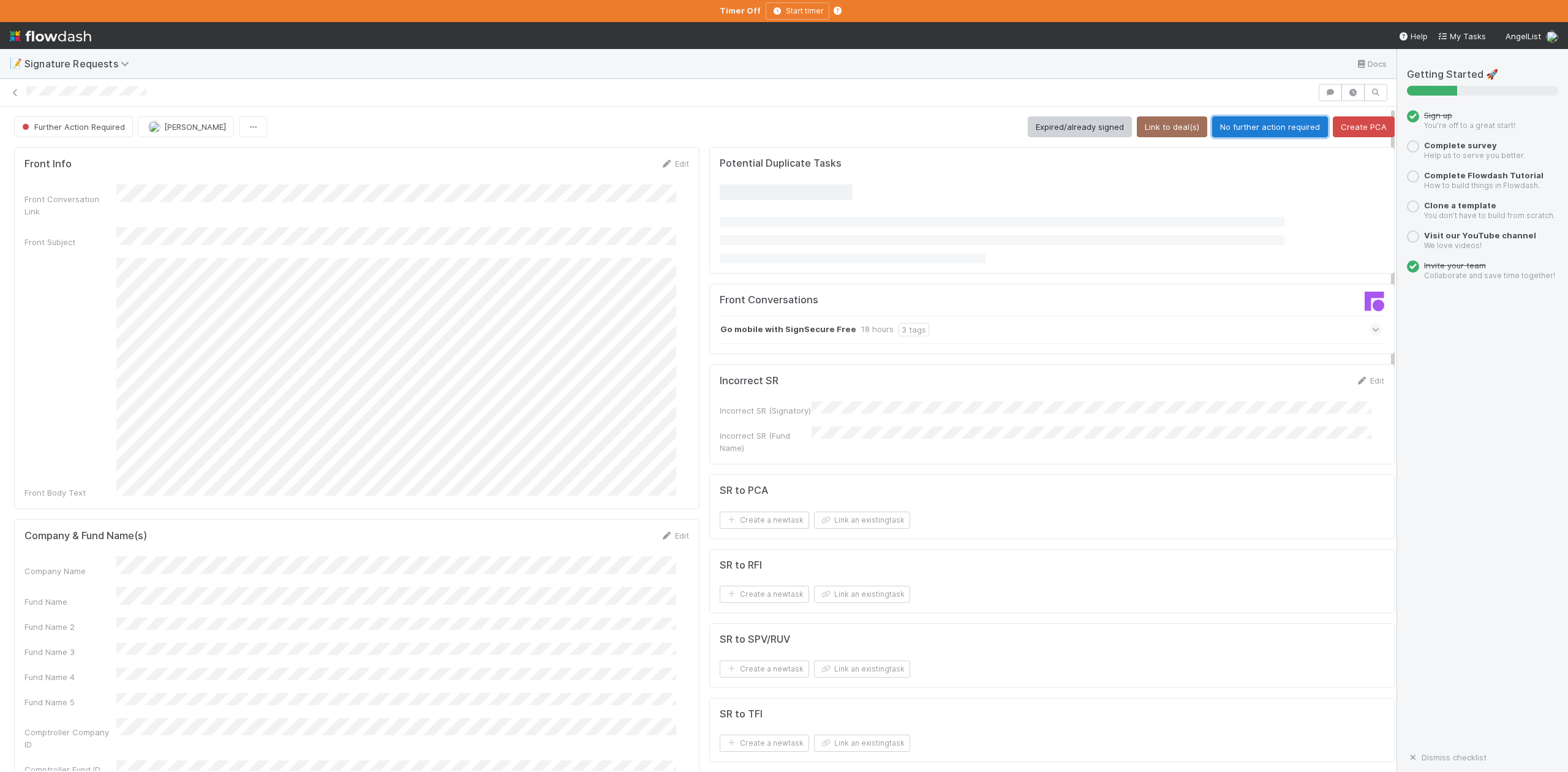
click at [1246, 126] on button "No further action required" at bounding box center [1269, 126] width 115 height 21
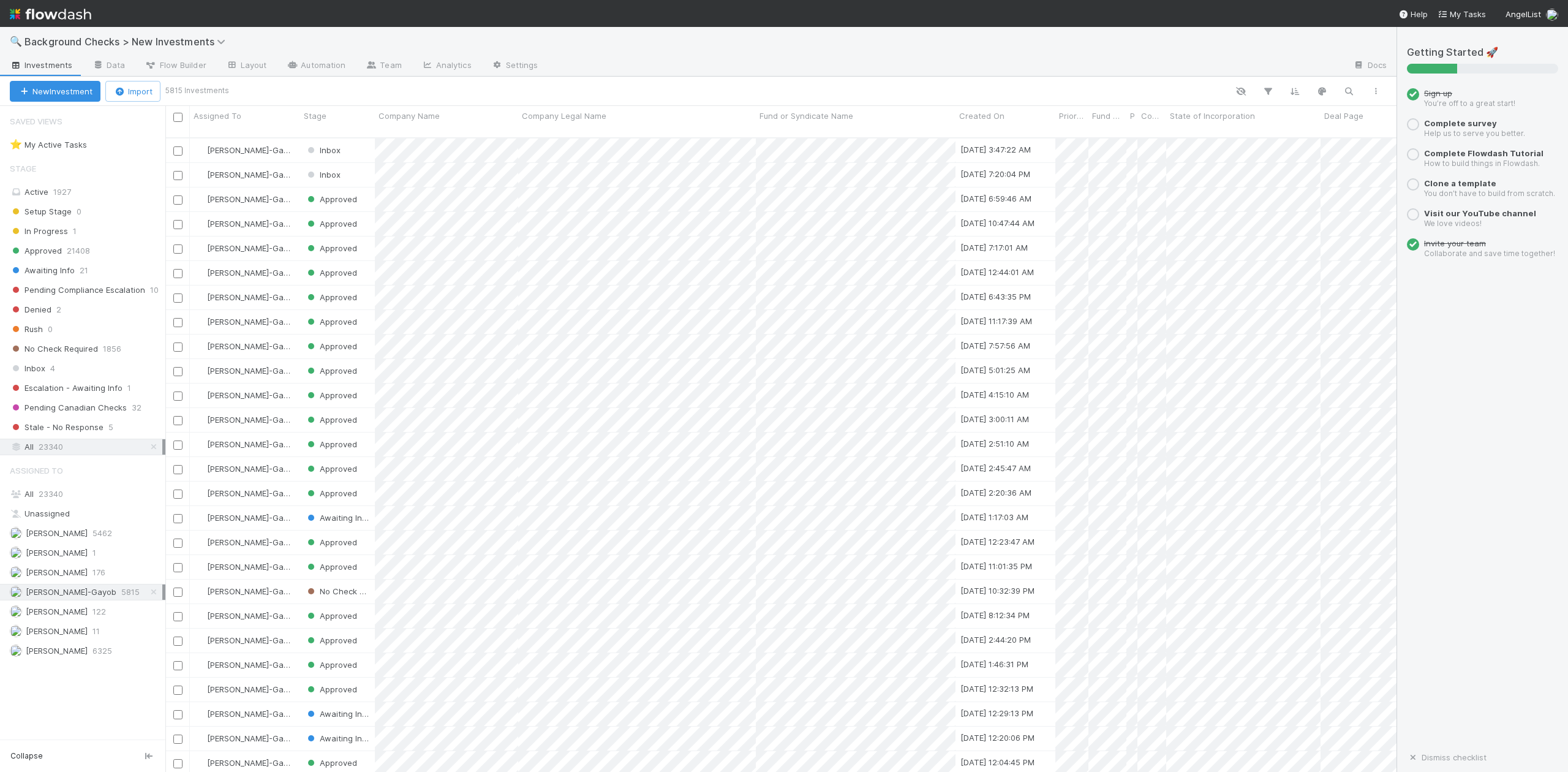
scroll to position [632, 1218]
click at [53, 271] on span "Awaiting Info" at bounding box center [42, 270] width 65 height 16
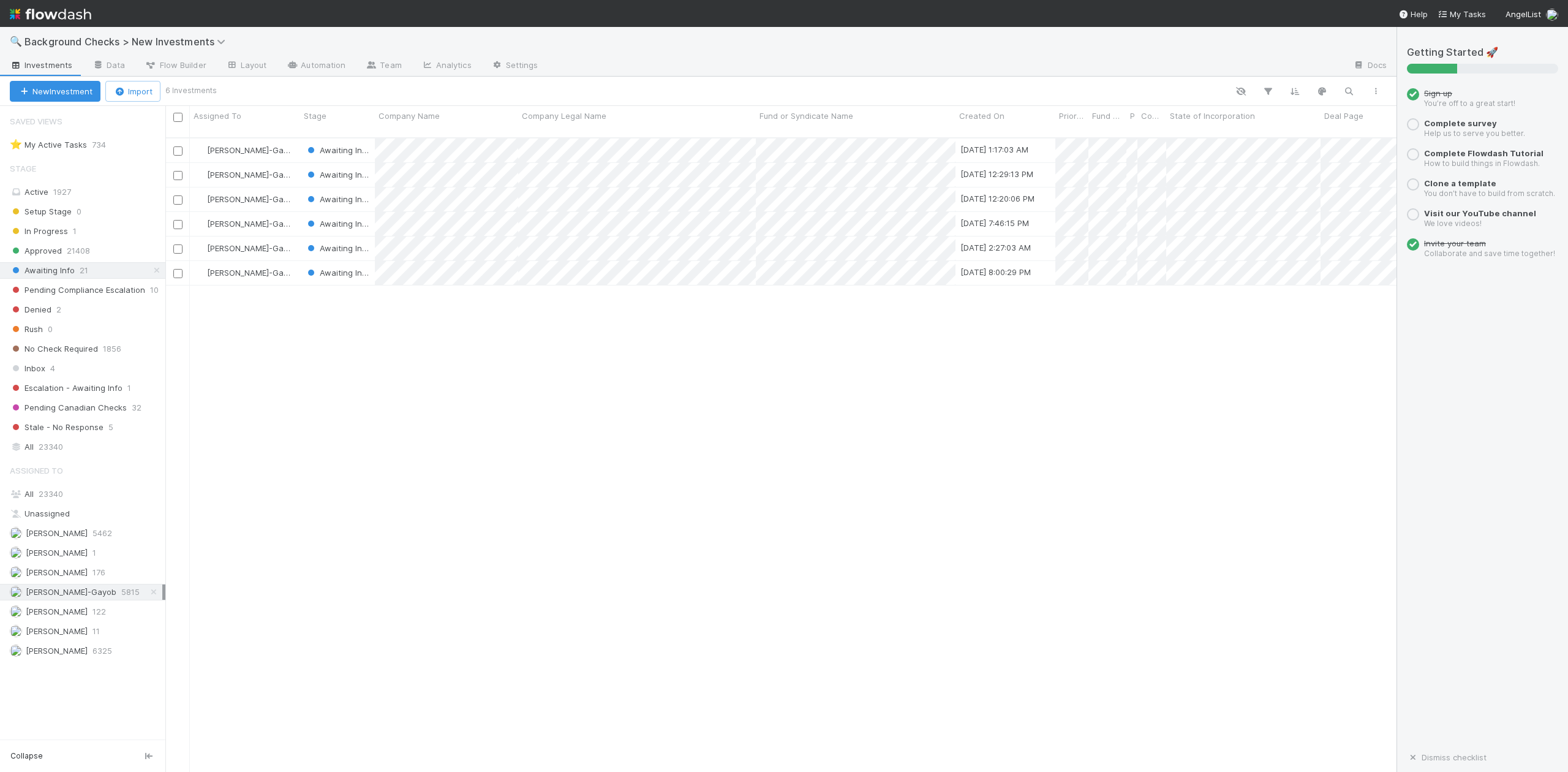
scroll to position [632, 1218]
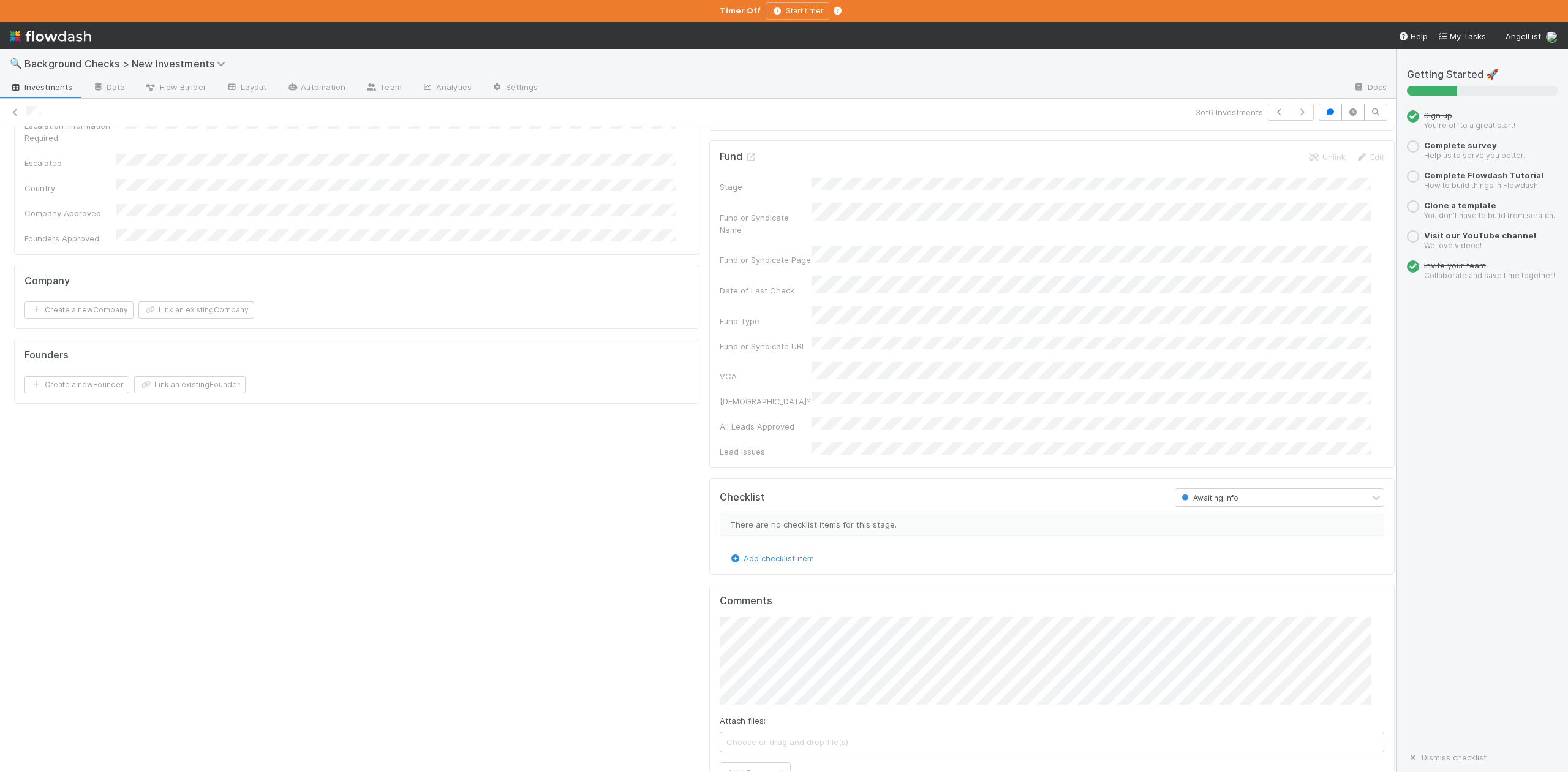
scroll to position [653, 0]
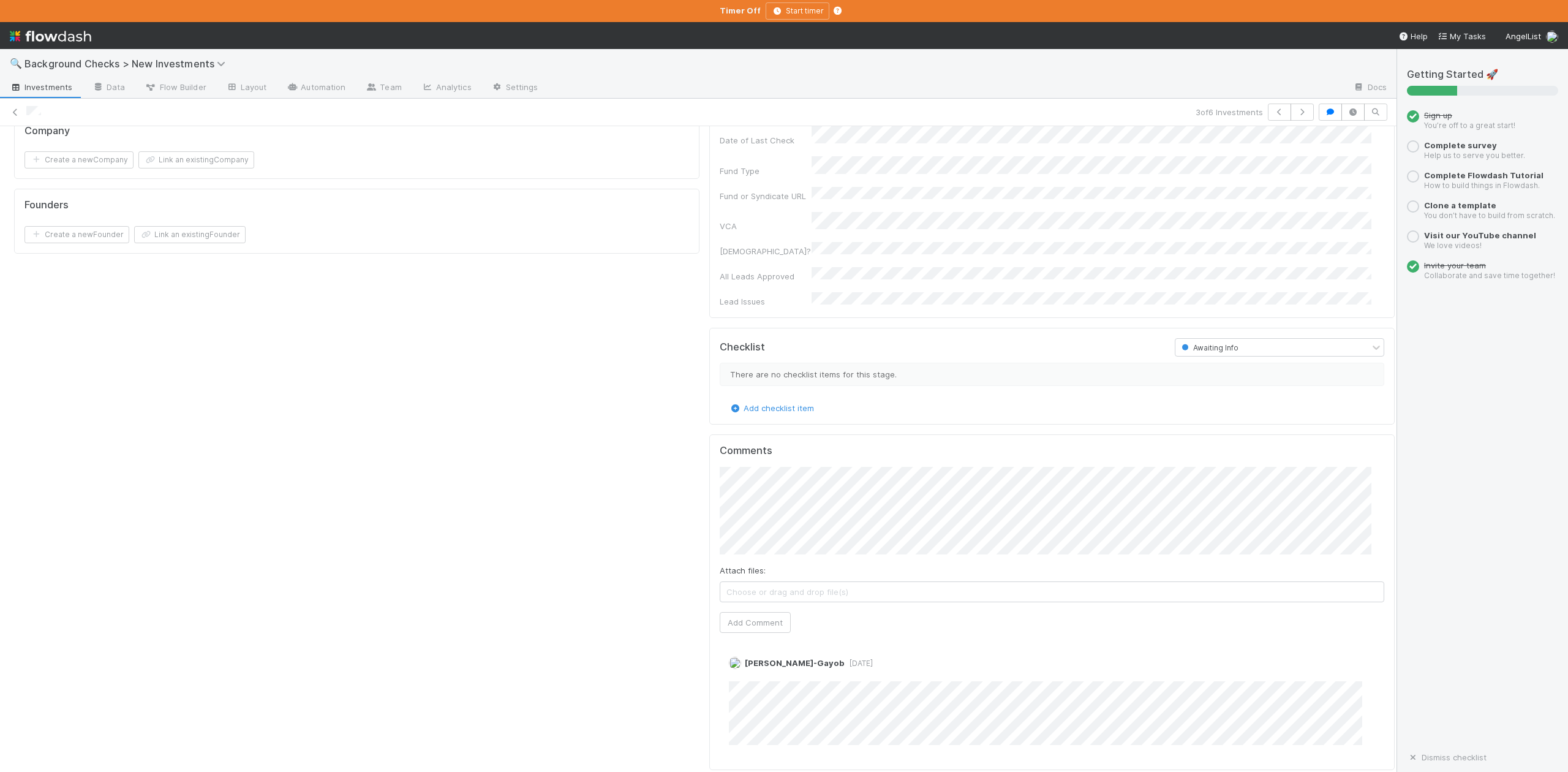
click at [645, 422] on div "Company and Founder Details Edit Company Name Company Legal Name Country of Inc…" at bounding box center [704, 147] width 1390 height 1276
click at [751, 612] on button "Add Comment" at bounding box center [756, 622] width 71 height 21
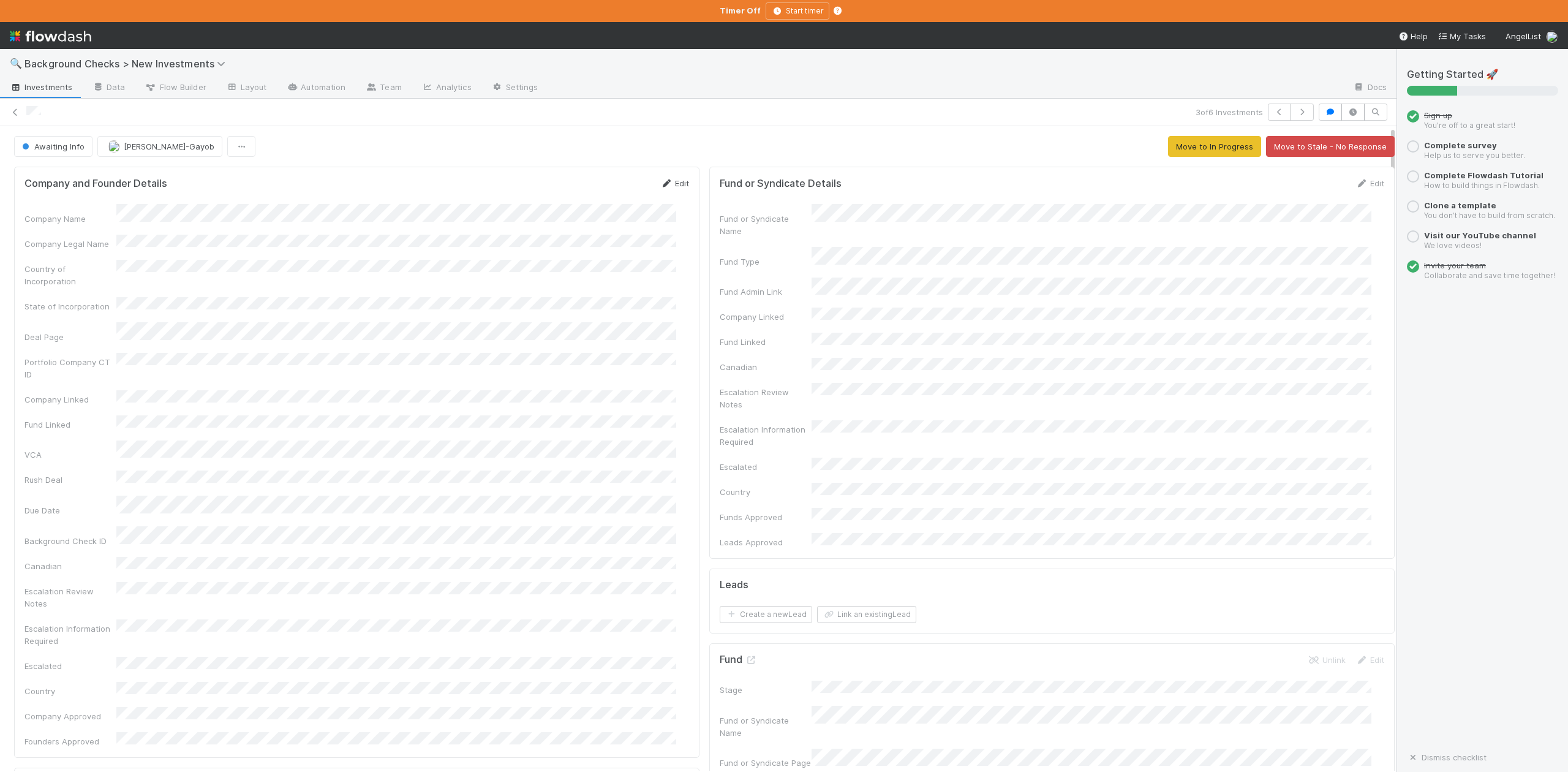
click at [667, 184] on link "Edit" at bounding box center [674, 183] width 28 height 10
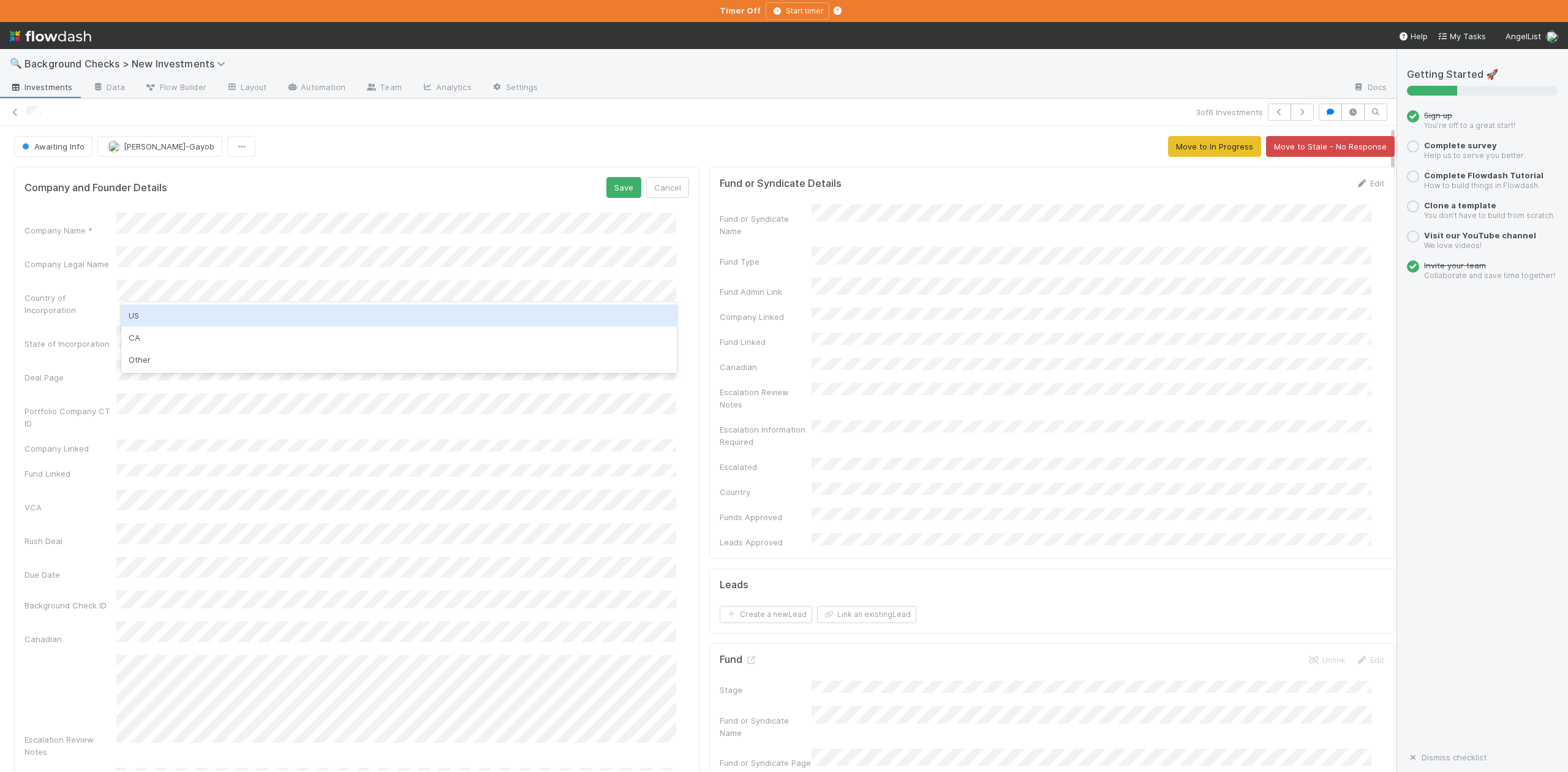
click at [147, 316] on div "US" at bounding box center [398, 315] width 555 height 22
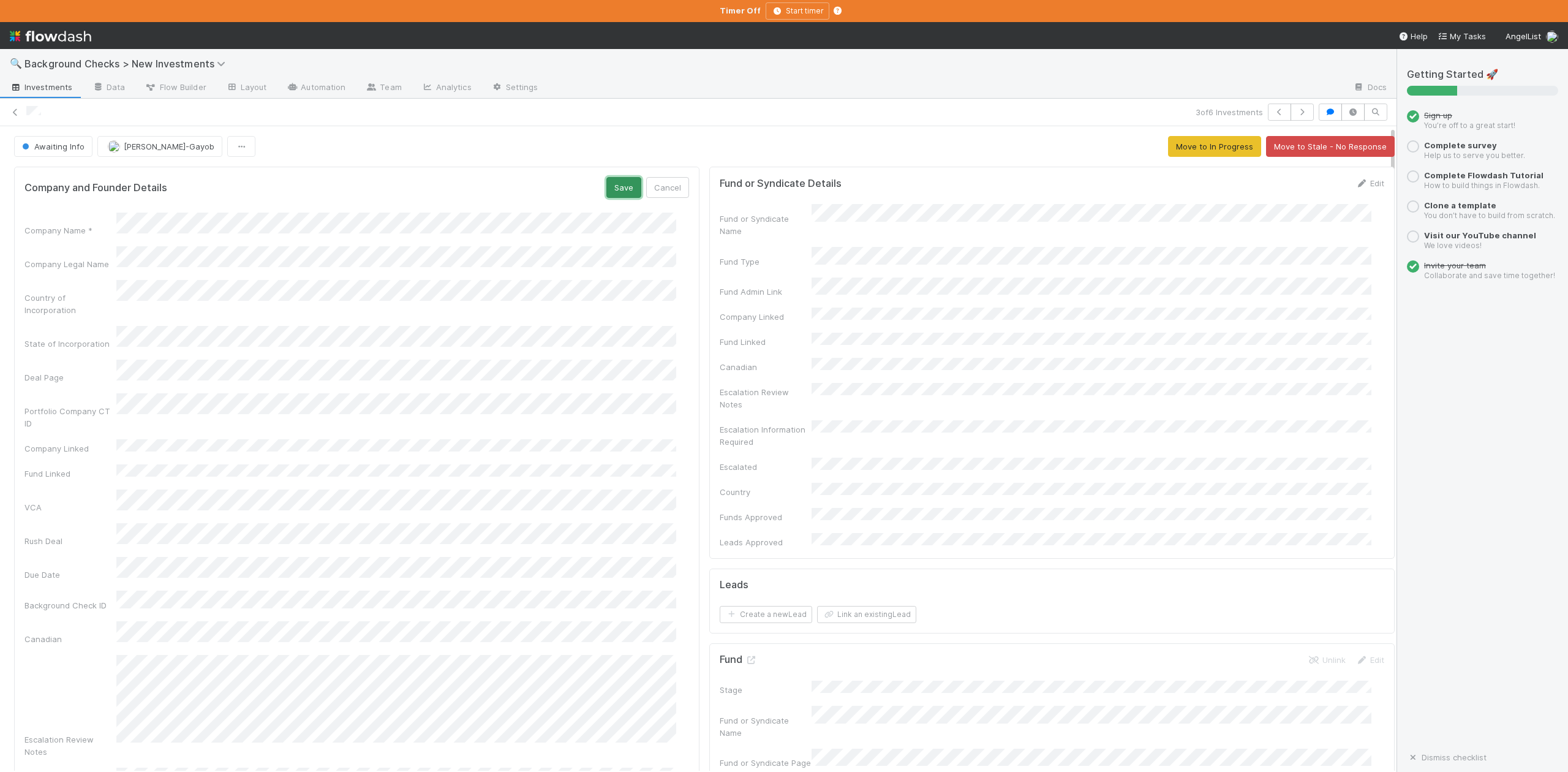
click at [606, 189] on button "Save" at bounding box center [624, 187] width 35 height 21
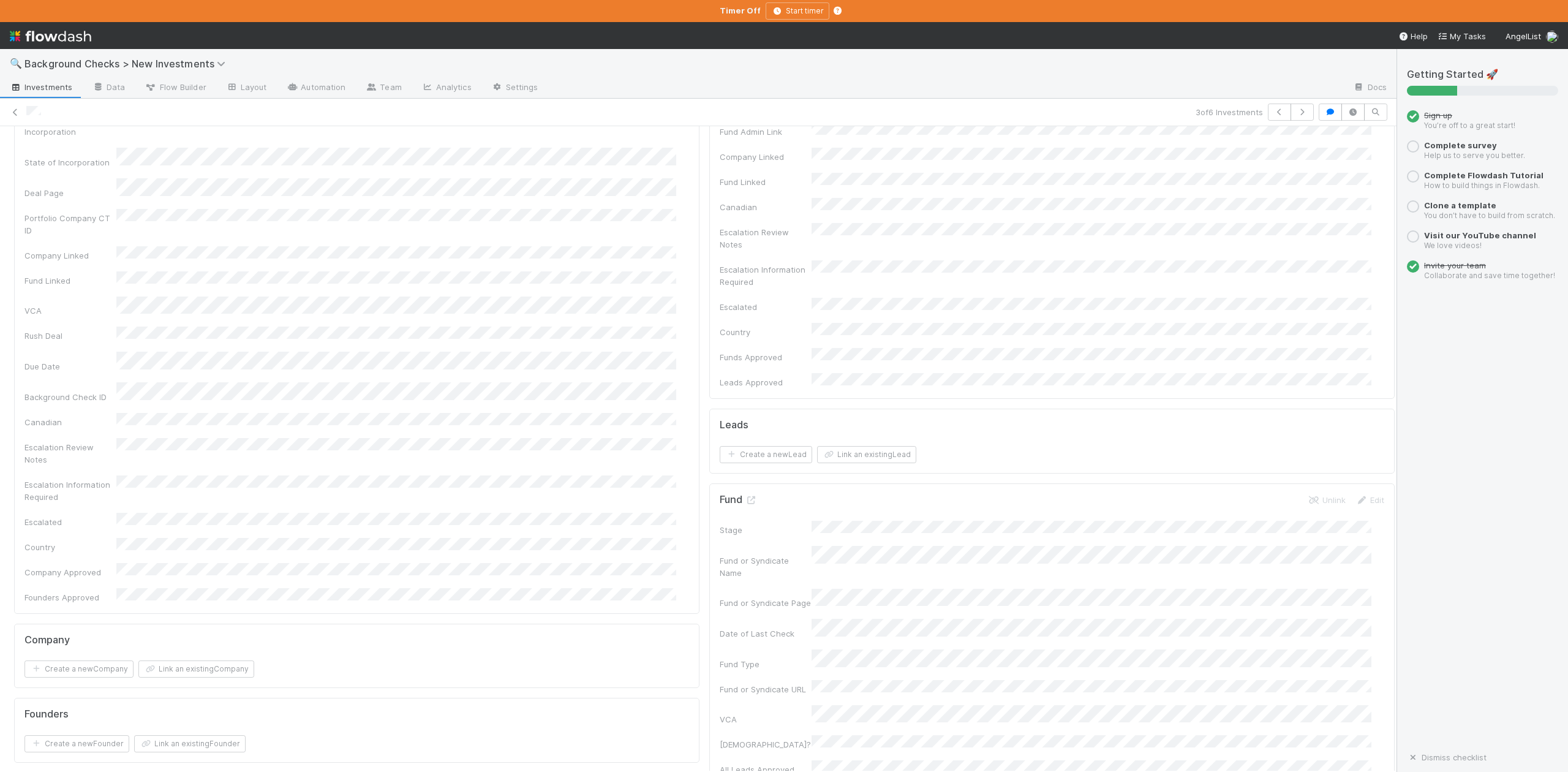
scroll to position [326, 0]
click at [219, 494] on button "Link an existing Company" at bounding box center [196, 502] width 115 height 17
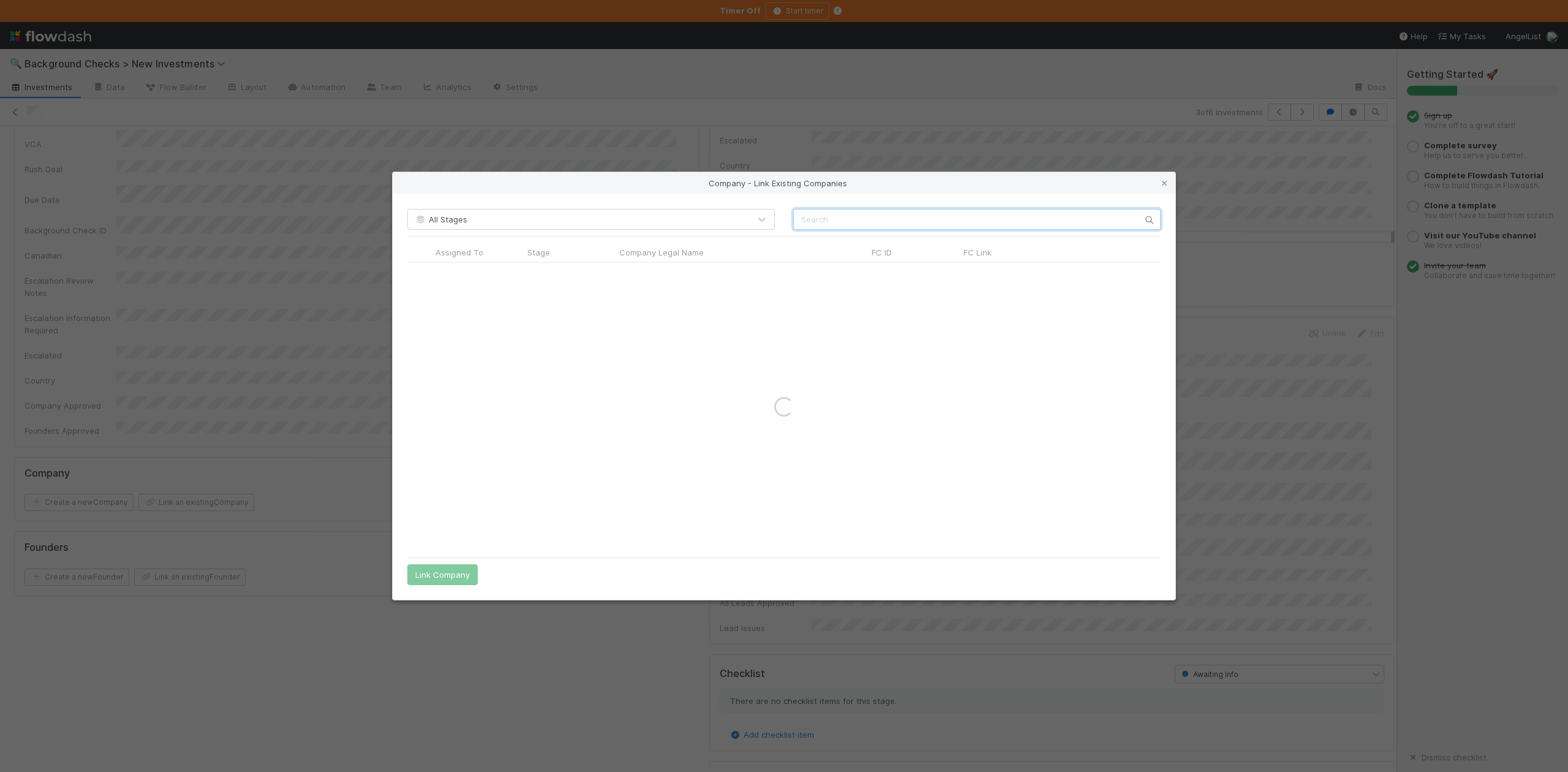
click at [795, 214] on input "text" at bounding box center [976, 219] width 367 height 21
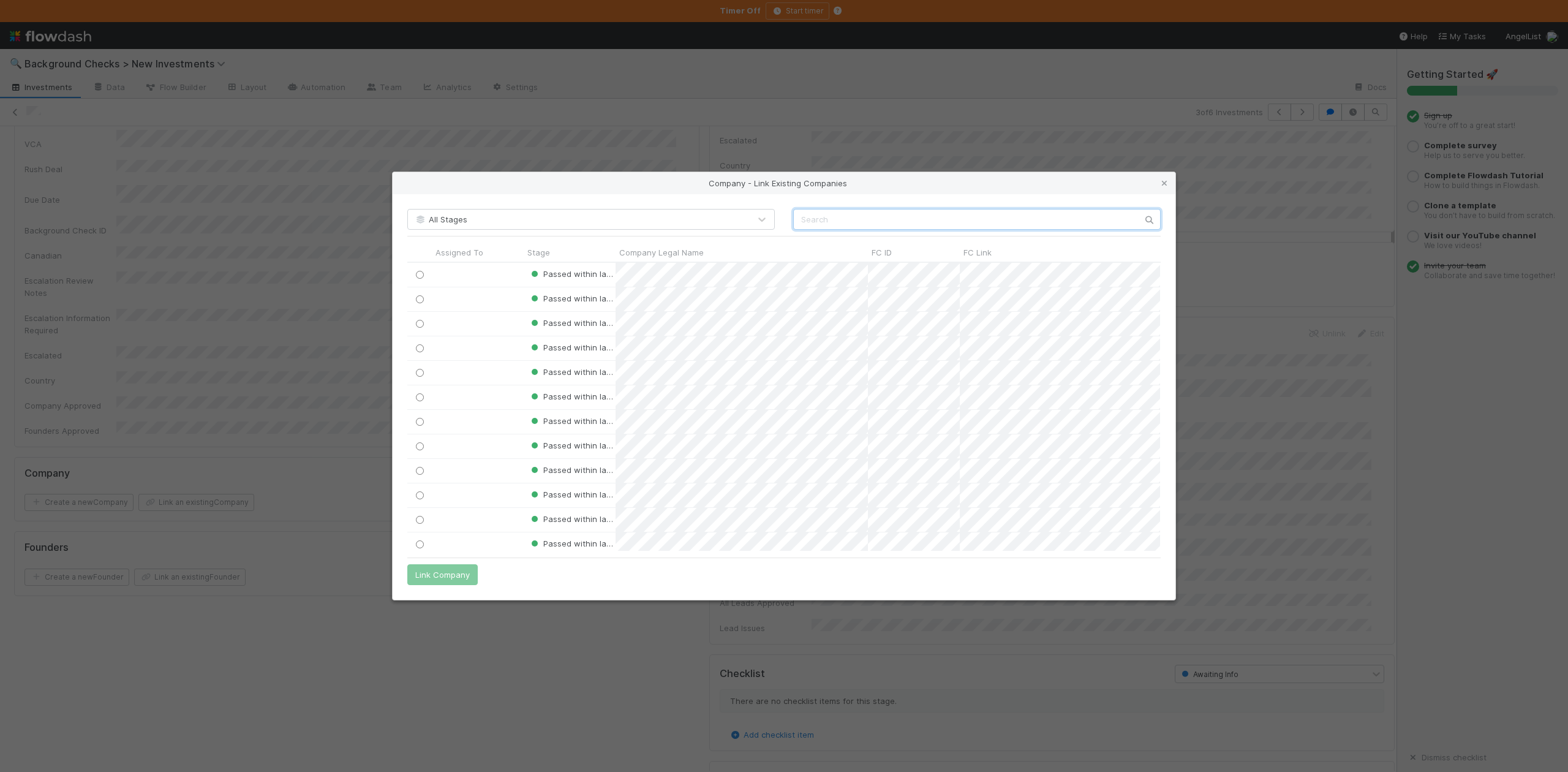
scroll to position [276, 740]
paste input "Sira Team Inc."
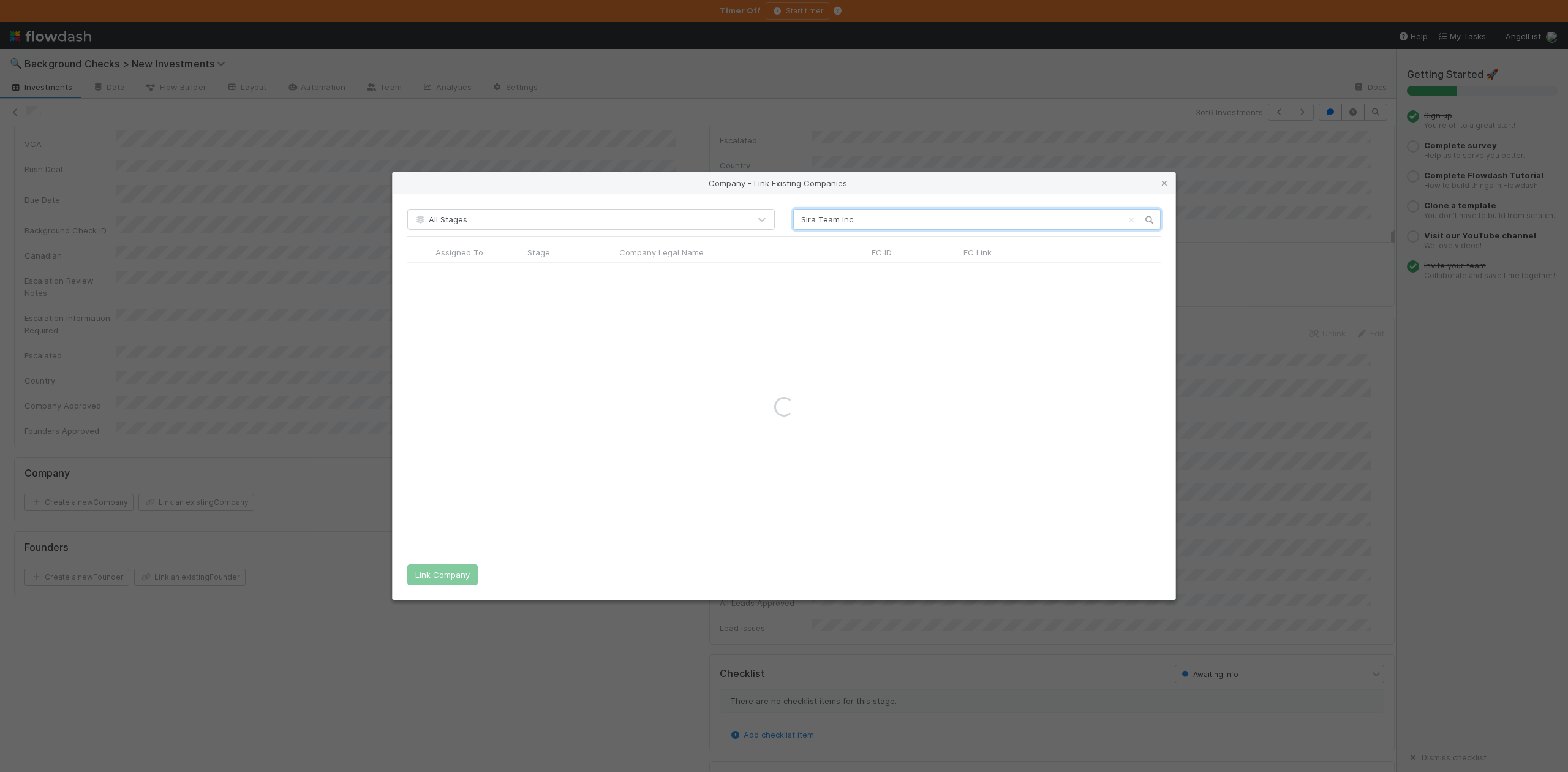
click at [800, 216] on input "Sira Team Inc." at bounding box center [976, 219] width 367 height 21
type input "Sira Team Inc."
click at [421, 273] on input "radio" at bounding box center [419, 275] width 8 height 8
click at [456, 578] on button "Link Company" at bounding box center [442, 574] width 71 height 21
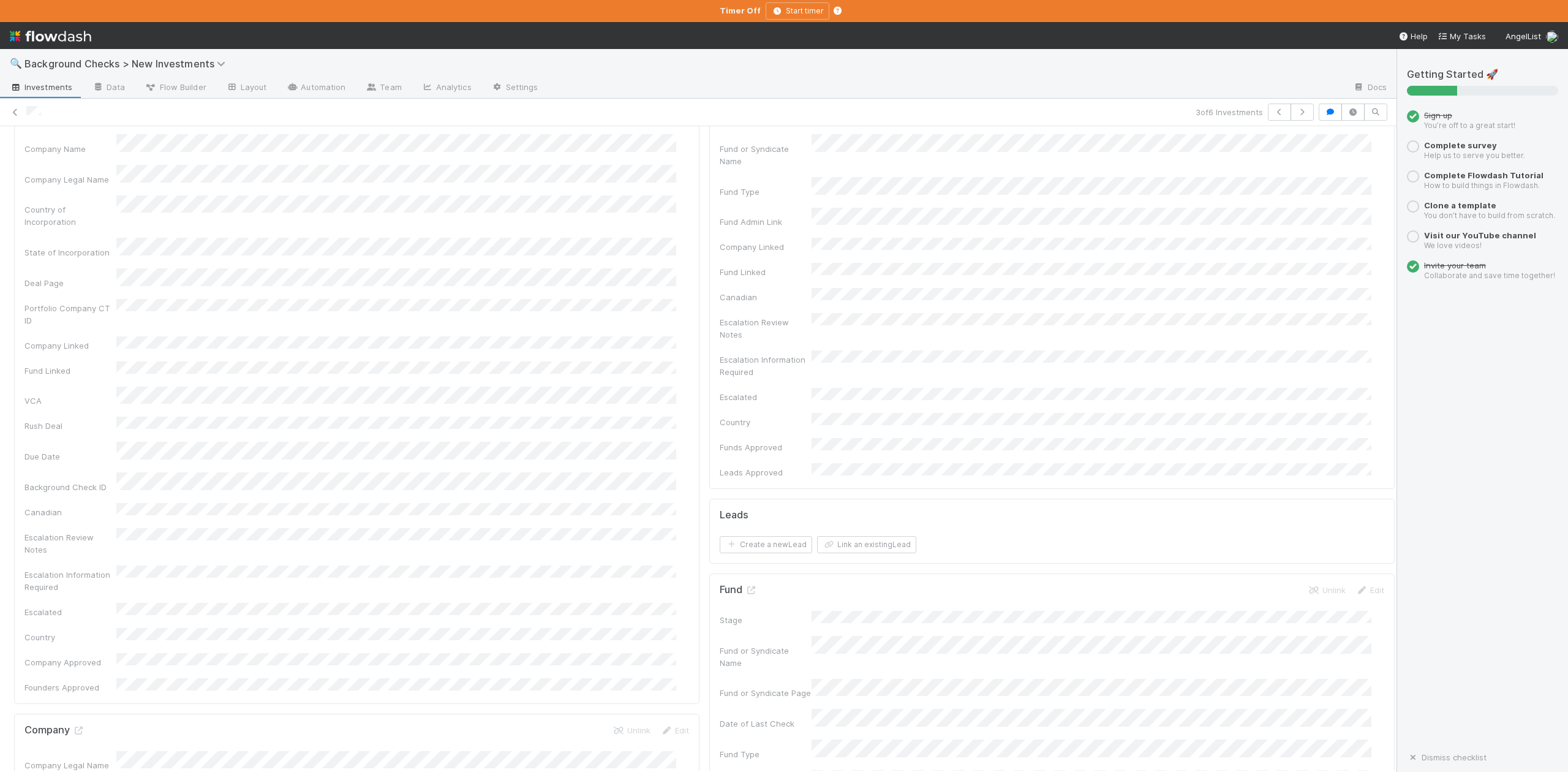
scroll to position [0, 0]
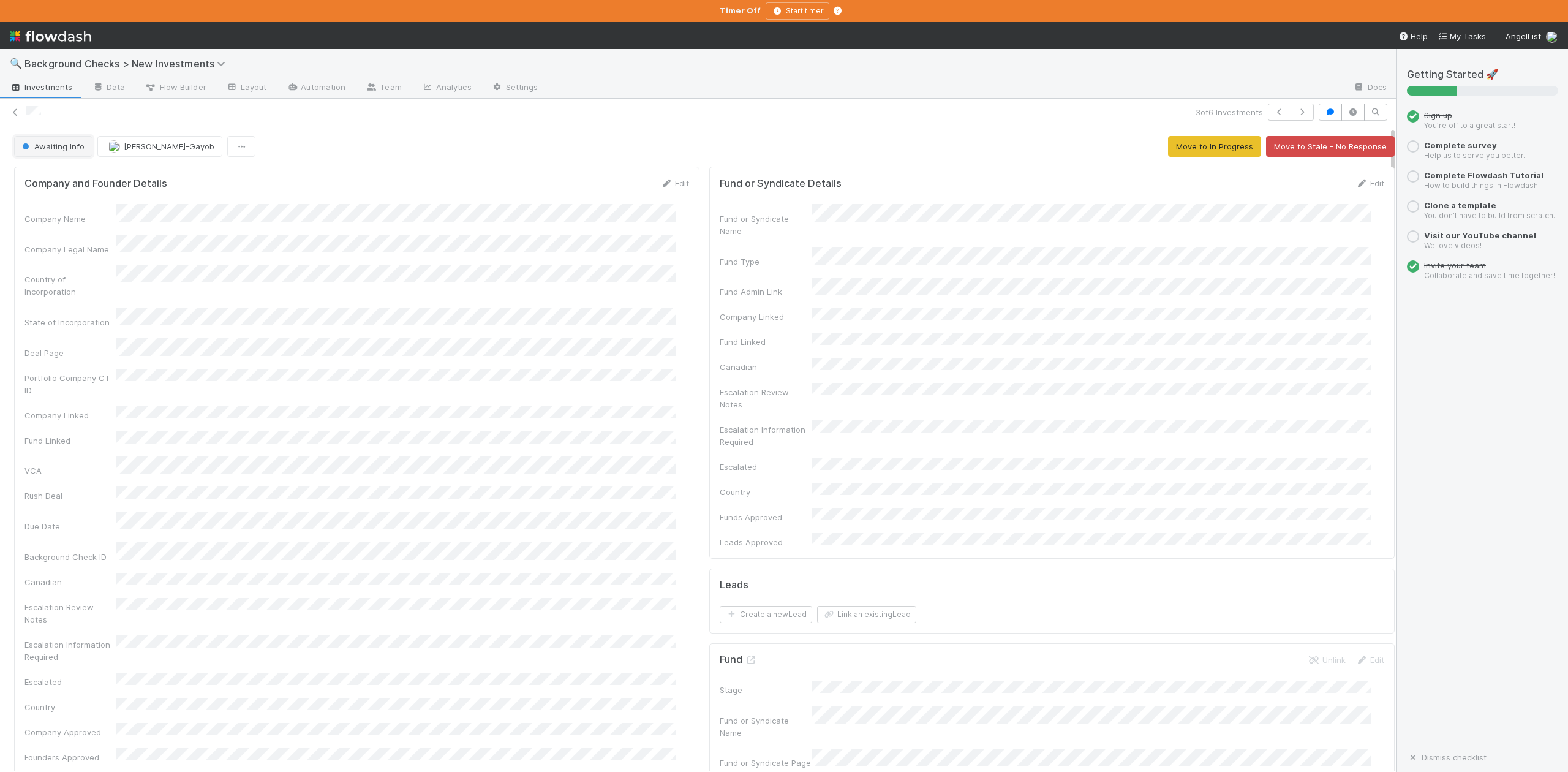
click at [79, 153] on button "Awaiting Info" at bounding box center [53, 146] width 79 height 21
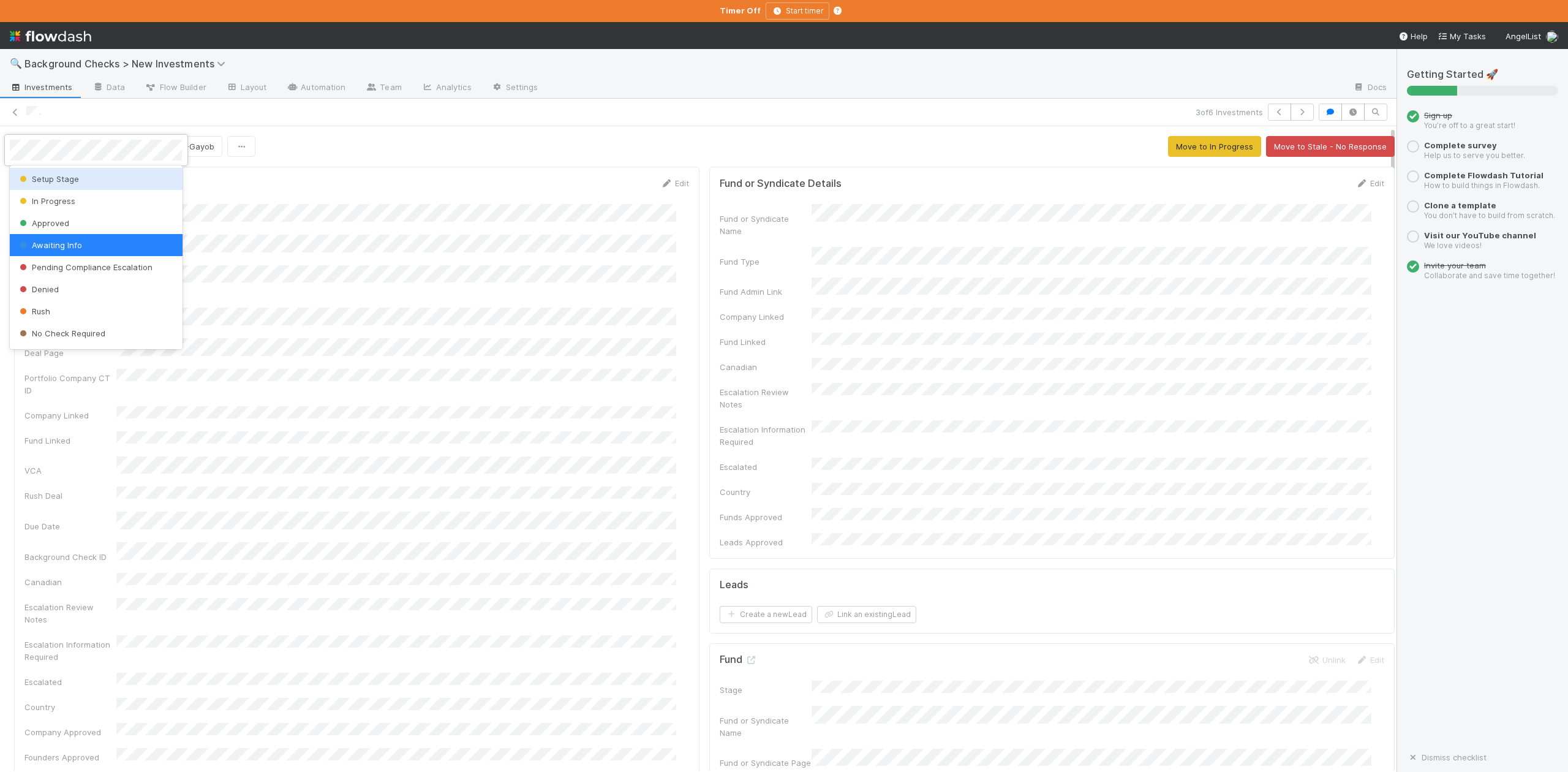
click at [76, 179] on span "Setup Stage" at bounding box center [49, 179] width 62 height 10
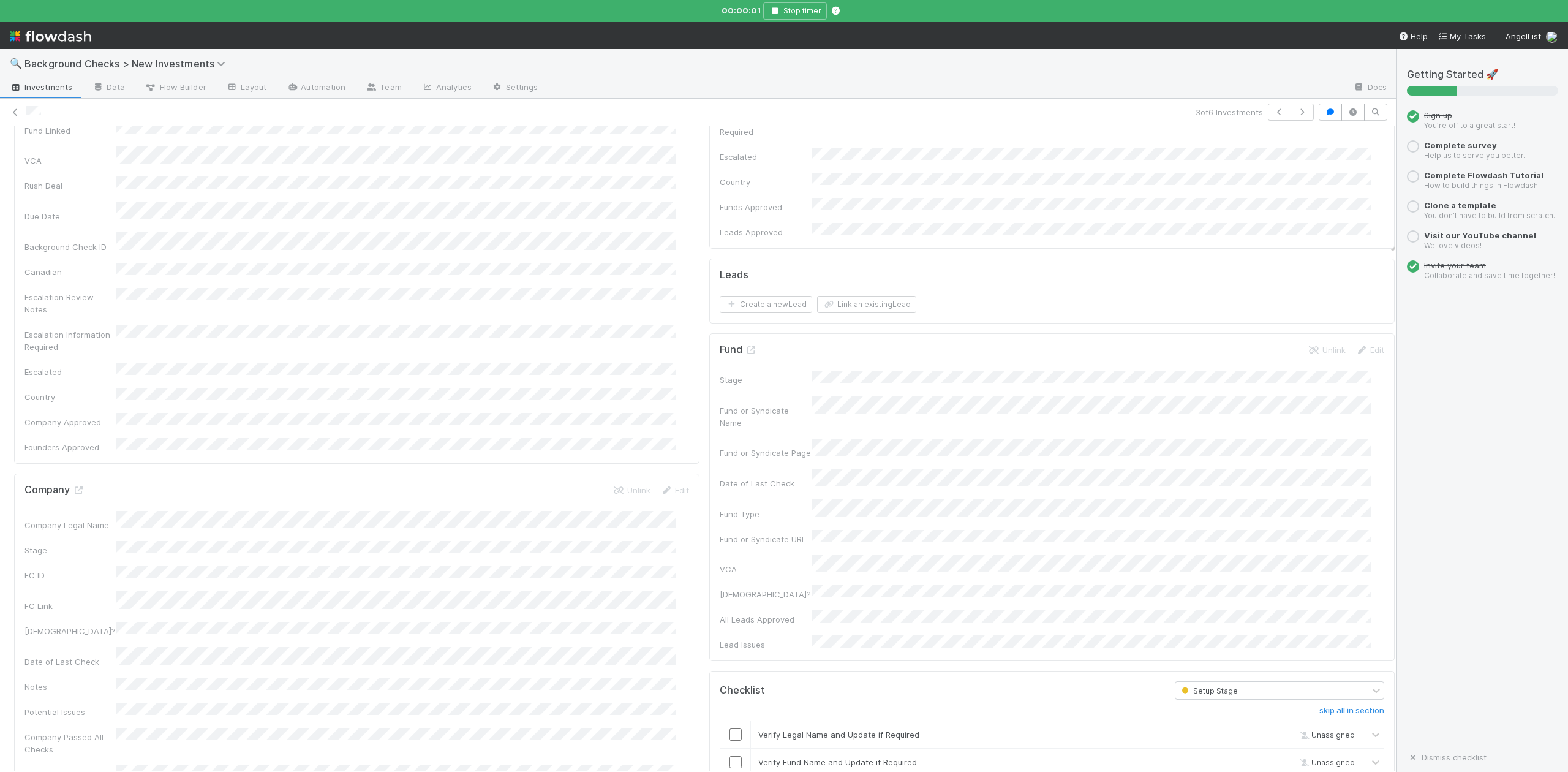
scroll to position [408, 0]
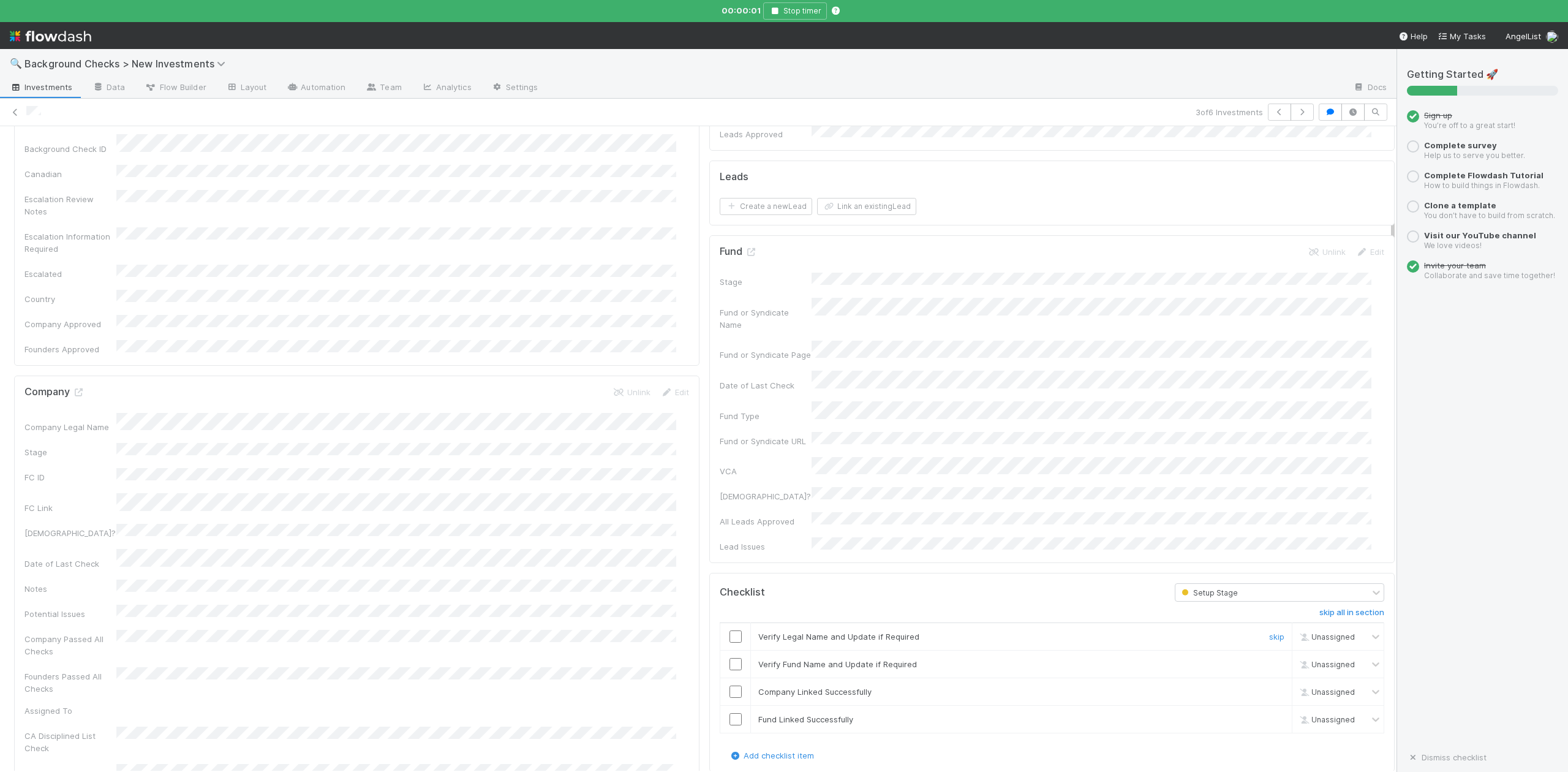
click at [729, 630] on input "checkbox" at bounding box center [735, 636] width 12 height 12
click at [729, 658] on input "checkbox" at bounding box center [735, 663] width 12 height 12
click at [729, 685] on input "checkbox" at bounding box center [735, 690] width 12 height 12
click at [729, 712] on input "checkbox" at bounding box center [735, 718] width 12 height 12
click at [729, 630] on input "checkbox" at bounding box center [735, 636] width 12 height 12
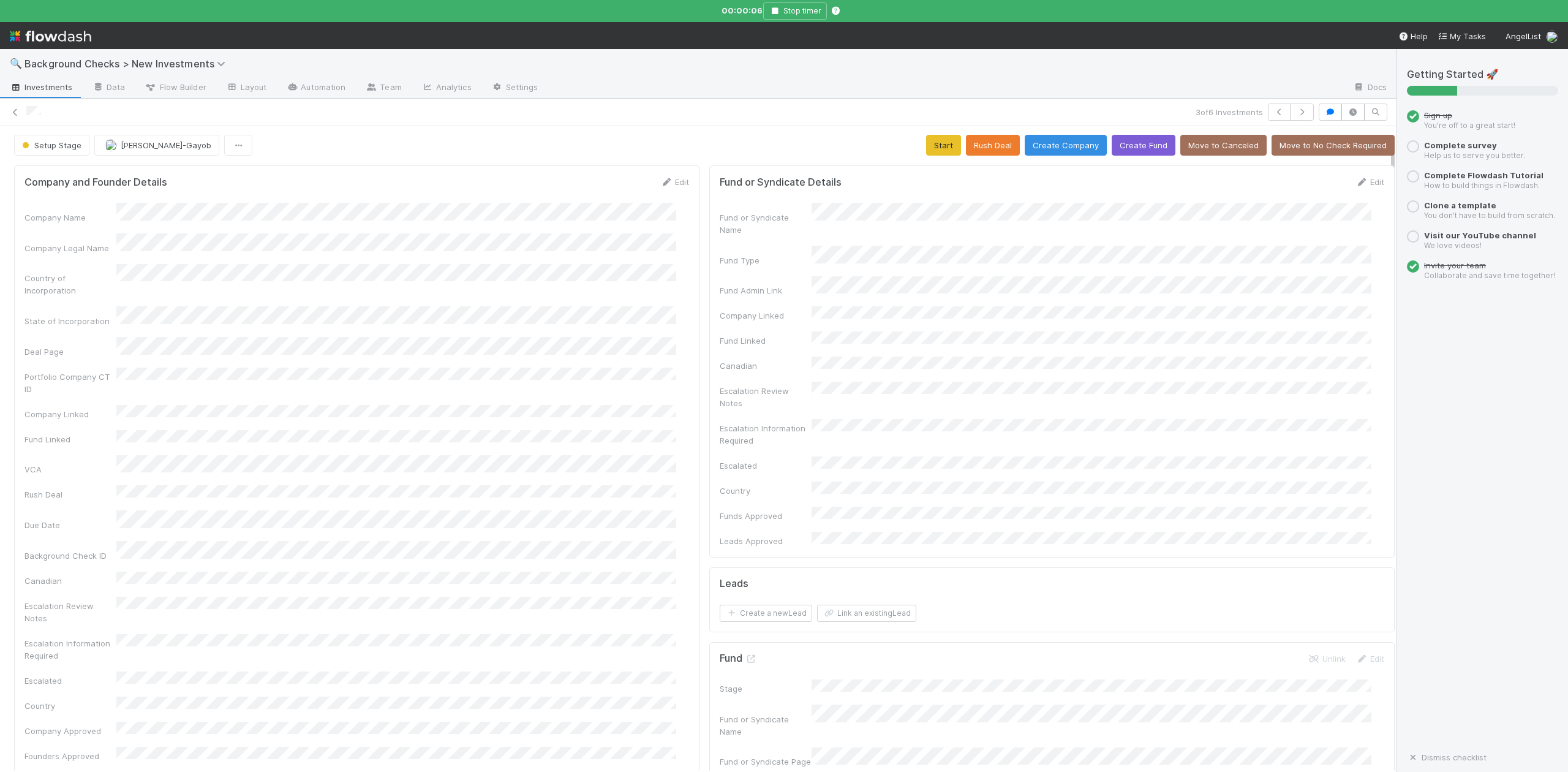
scroll to position [0, 0]
click at [926, 148] on button "Start" at bounding box center [943, 146] width 35 height 21
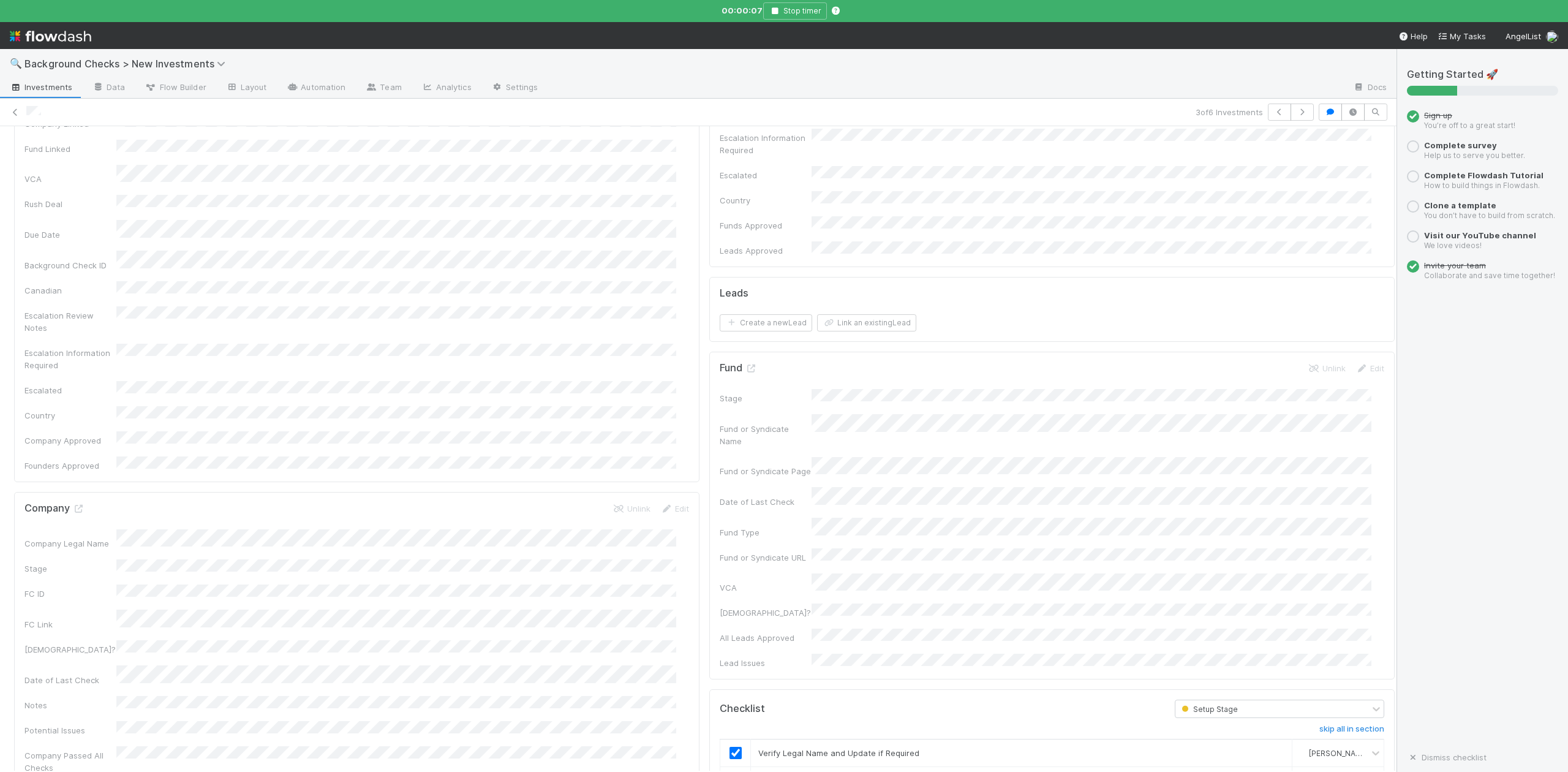
scroll to position [408, 0]
click at [82, 388] on icon at bounding box center [78, 392] width 12 height 8
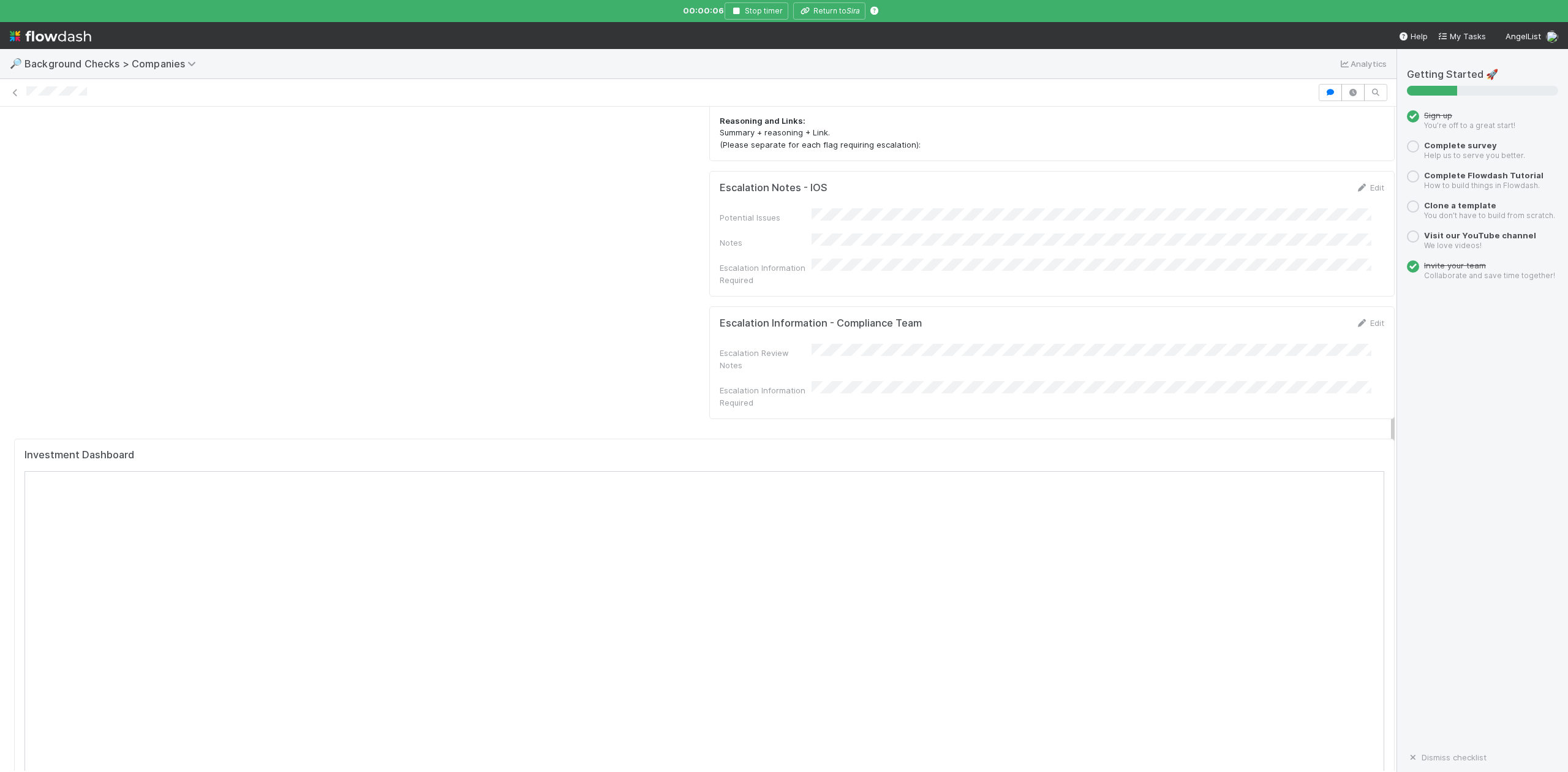
scroll to position [1143, 0]
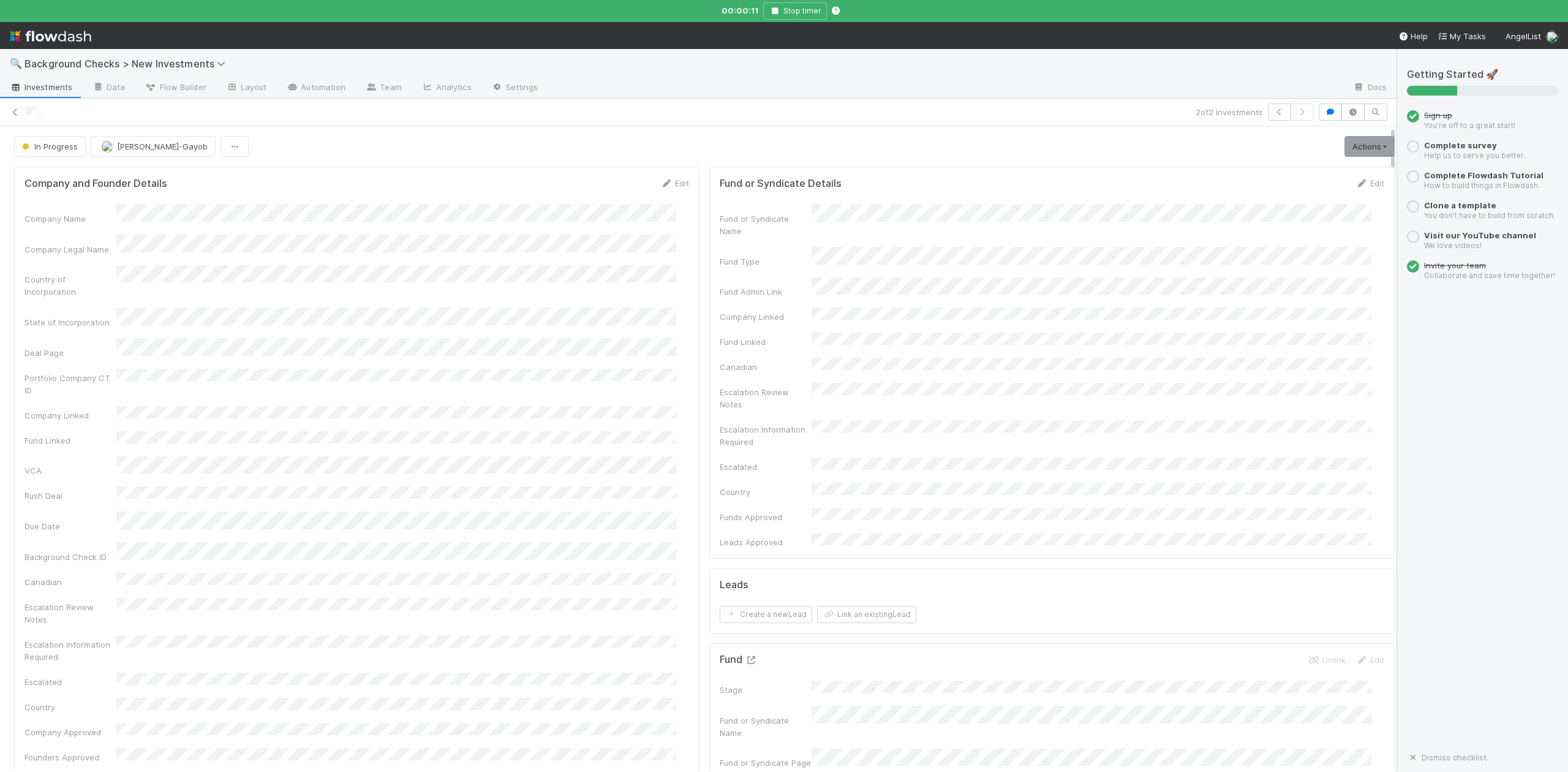
click at [745, 656] on icon at bounding box center [750, 659] width 12 height 8
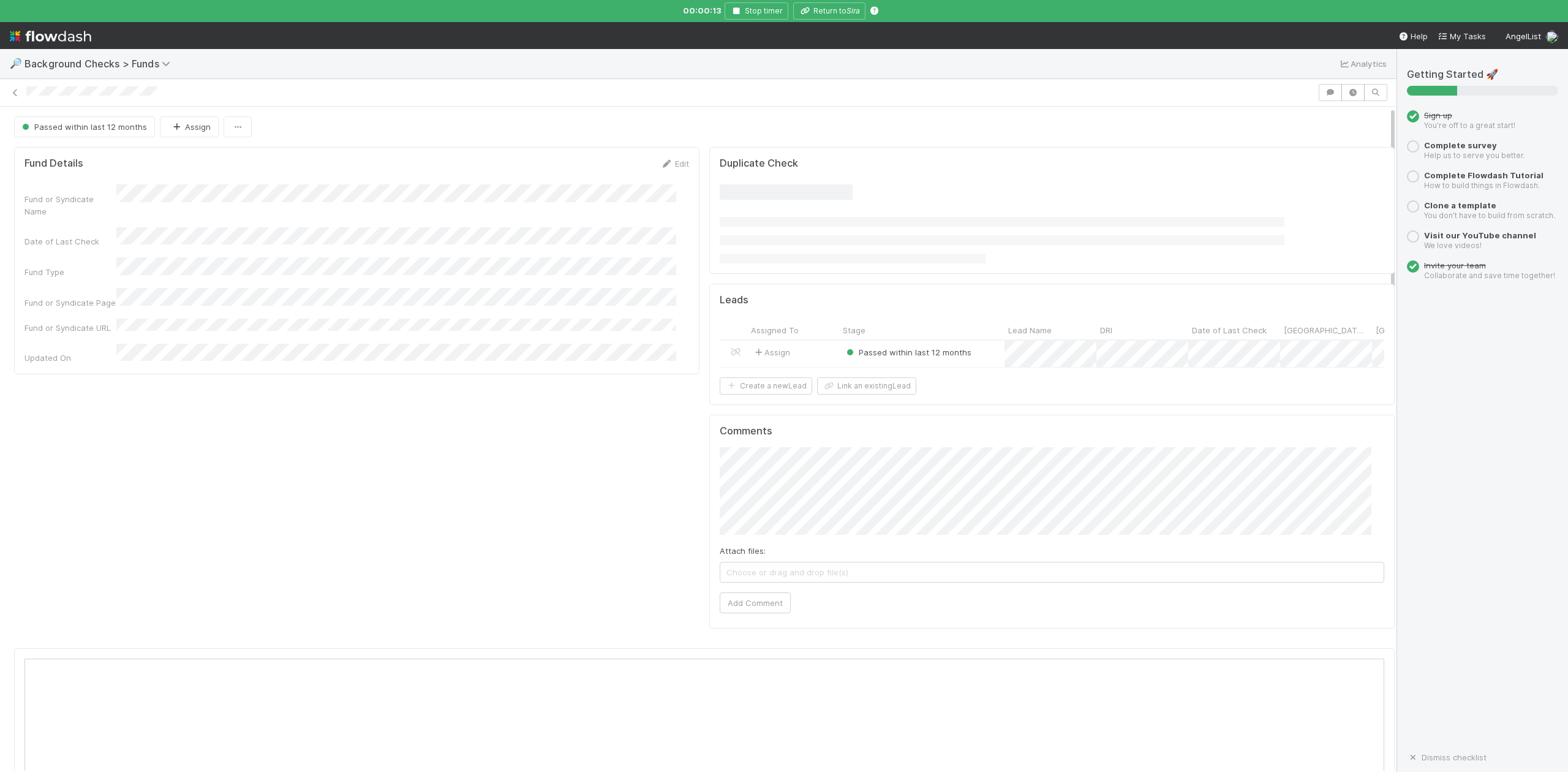
scroll to position [236, 1322]
click at [820, 10] on div at bounding box center [784, 386] width 1568 height 772
click at [827, 13] on button "Return to Sira" at bounding box center [829, 11] width 72 height 17
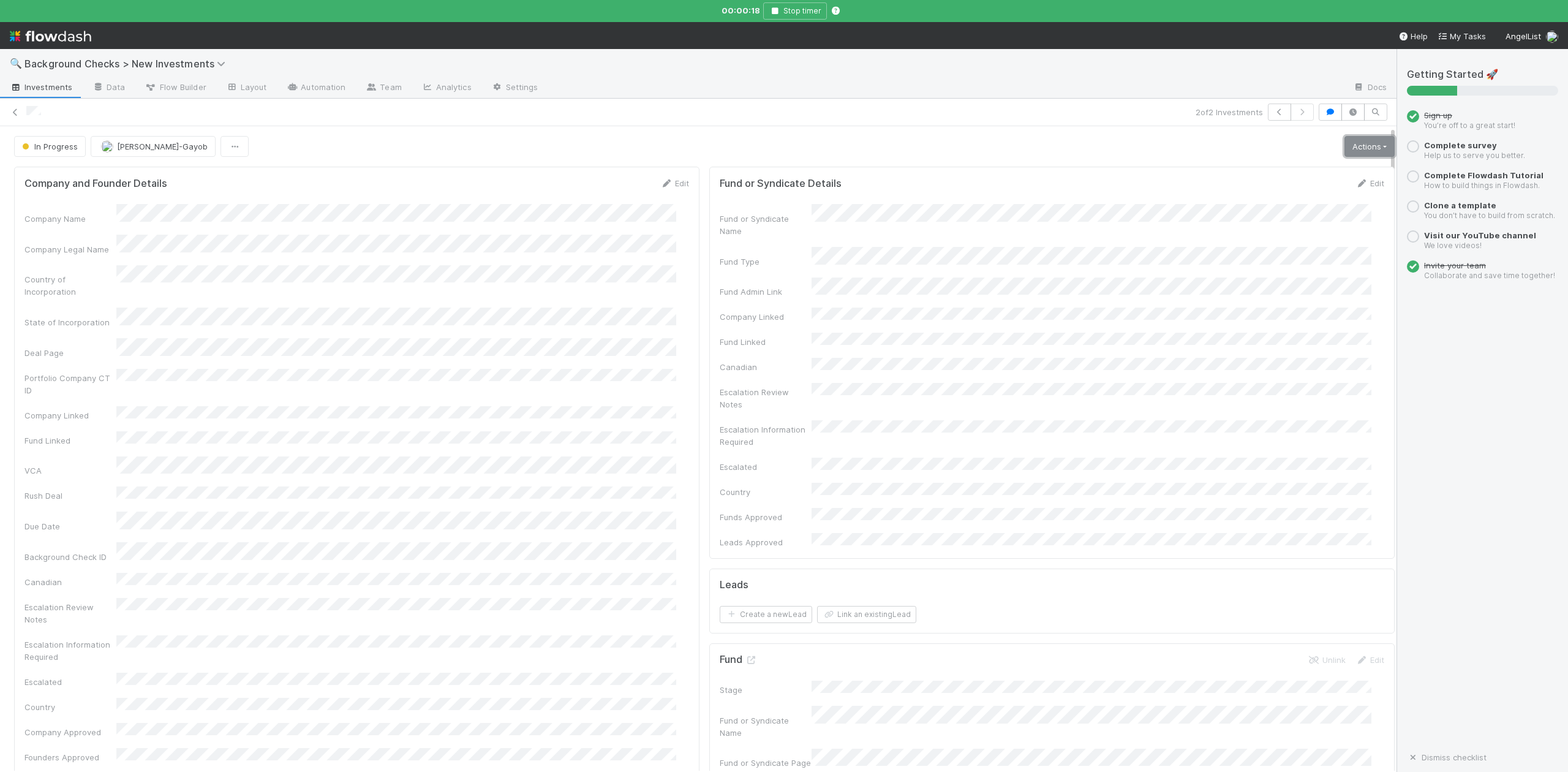
click at [1345, 145] on link "Actions" at bounding box center [1369, 146] width 50 height 21
click at [1264, 170] on button "Finish" at bounding box center [1326, 172] width 136 height 17
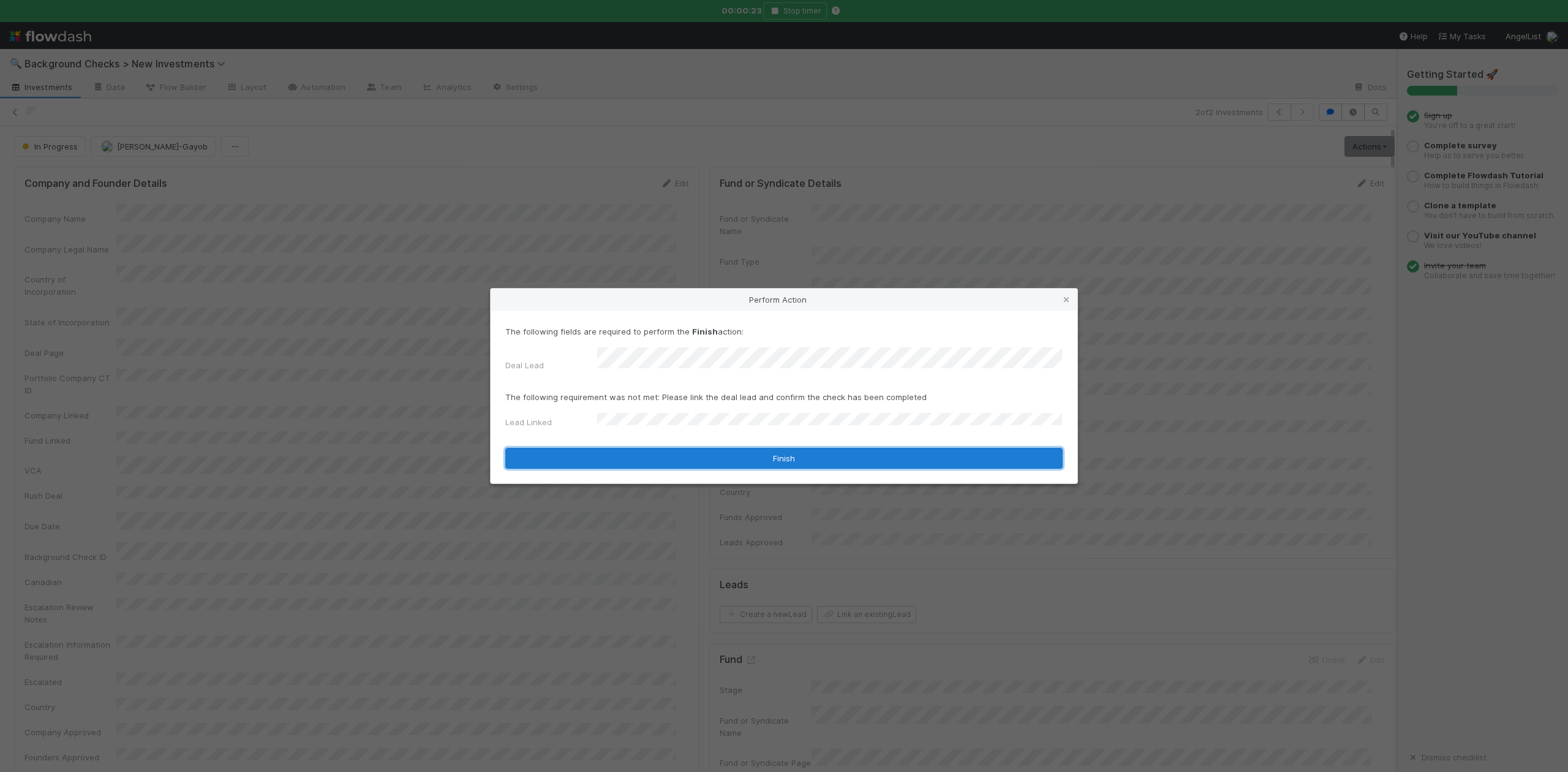
click at [658, 456] on button "Finish" at bounding box center [784, 458] width 558 height 21
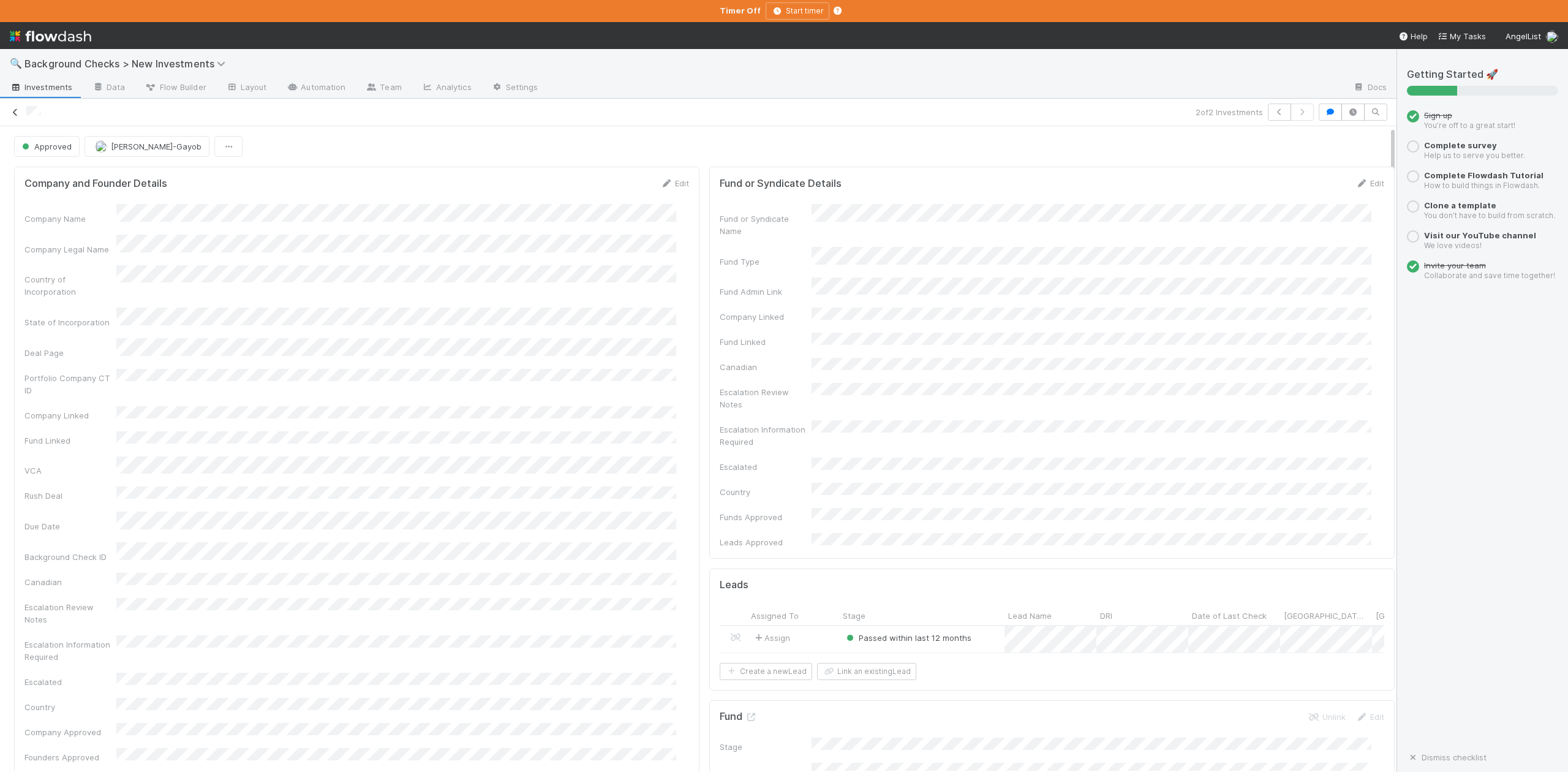
click at [13, 113] on icon at bounding box center [15, 112] width 12 height 8
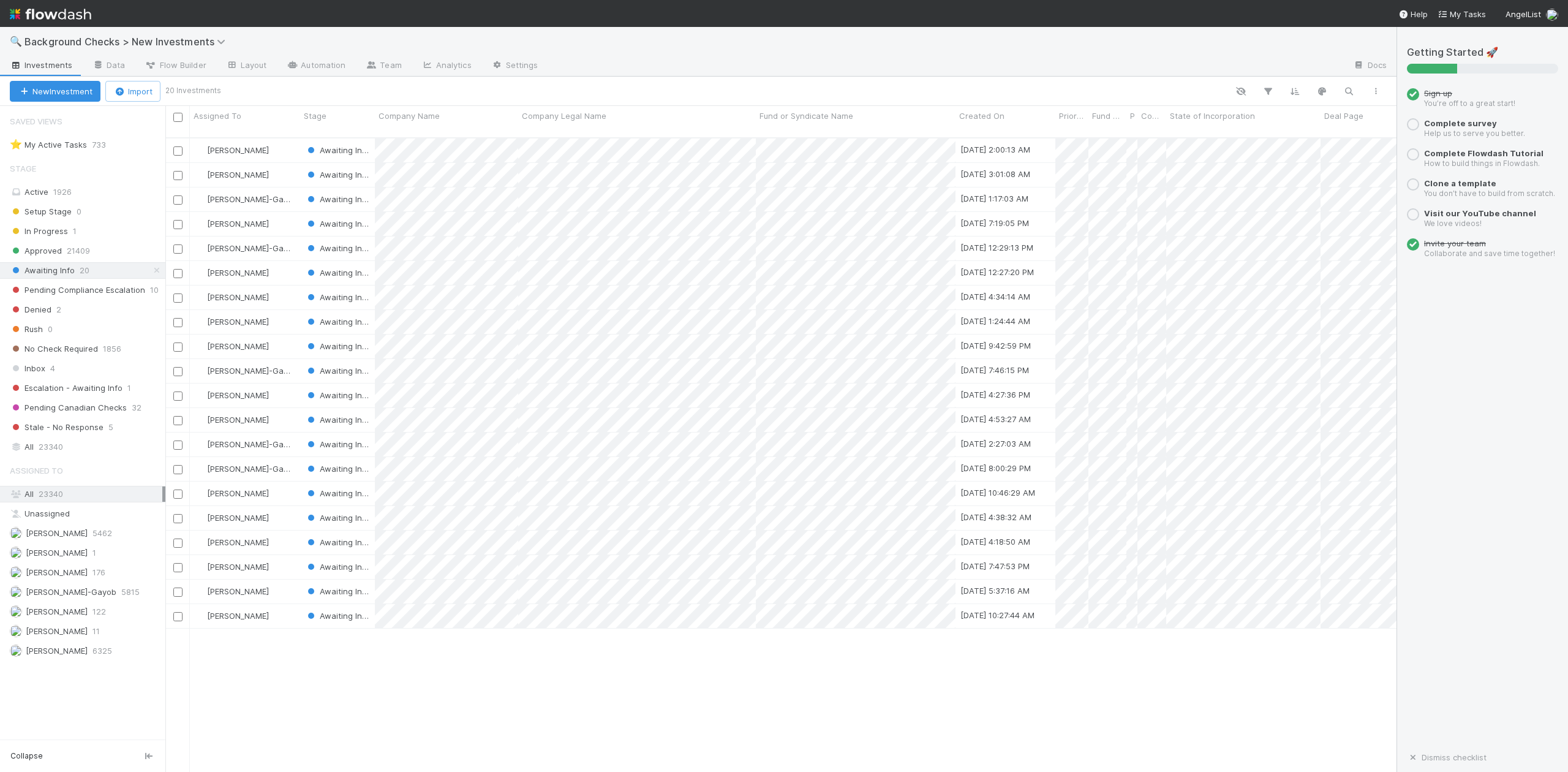
scroll to position [632, 1218]
click at [71, 596] on span "[PERSON_NAME]-Gayob" at bounding box center [71, 592] width 91 height 10
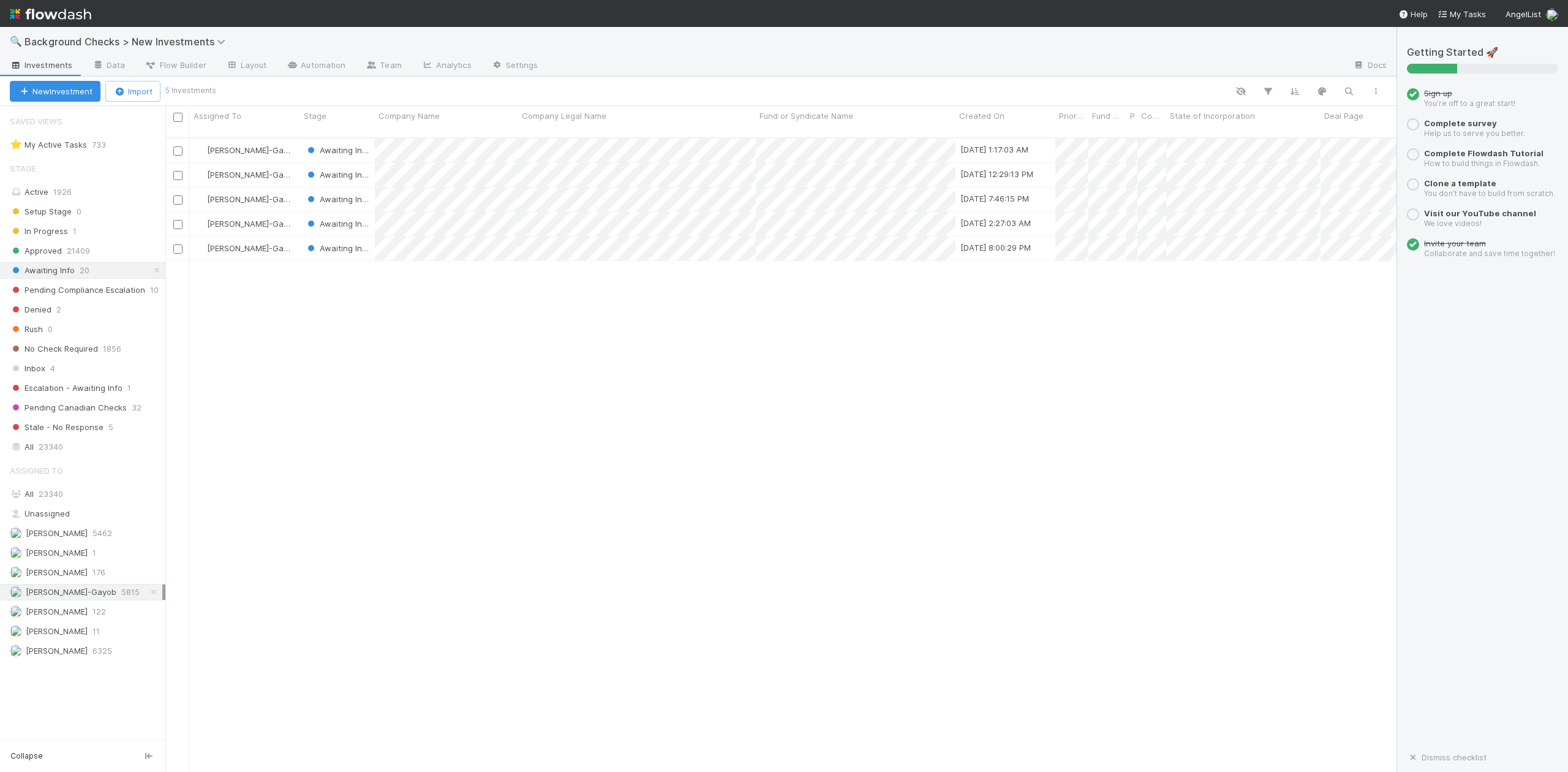
scroll to position [632, 1218]
click at [395, 166] on div at bounding box center [784, 386] width 1568 height 772
click at [495, 442] on div at bounding box center [784, 386] width 1568 height 772
click at [373, 364] on div "Loraine Pati-Gayob Awaiting Info 8/30/25, 1:17:03 AM 0 1 1 0 0 9/1/25, 7:24:13 …" at bounding box center [781, 460] width 1231 height 643
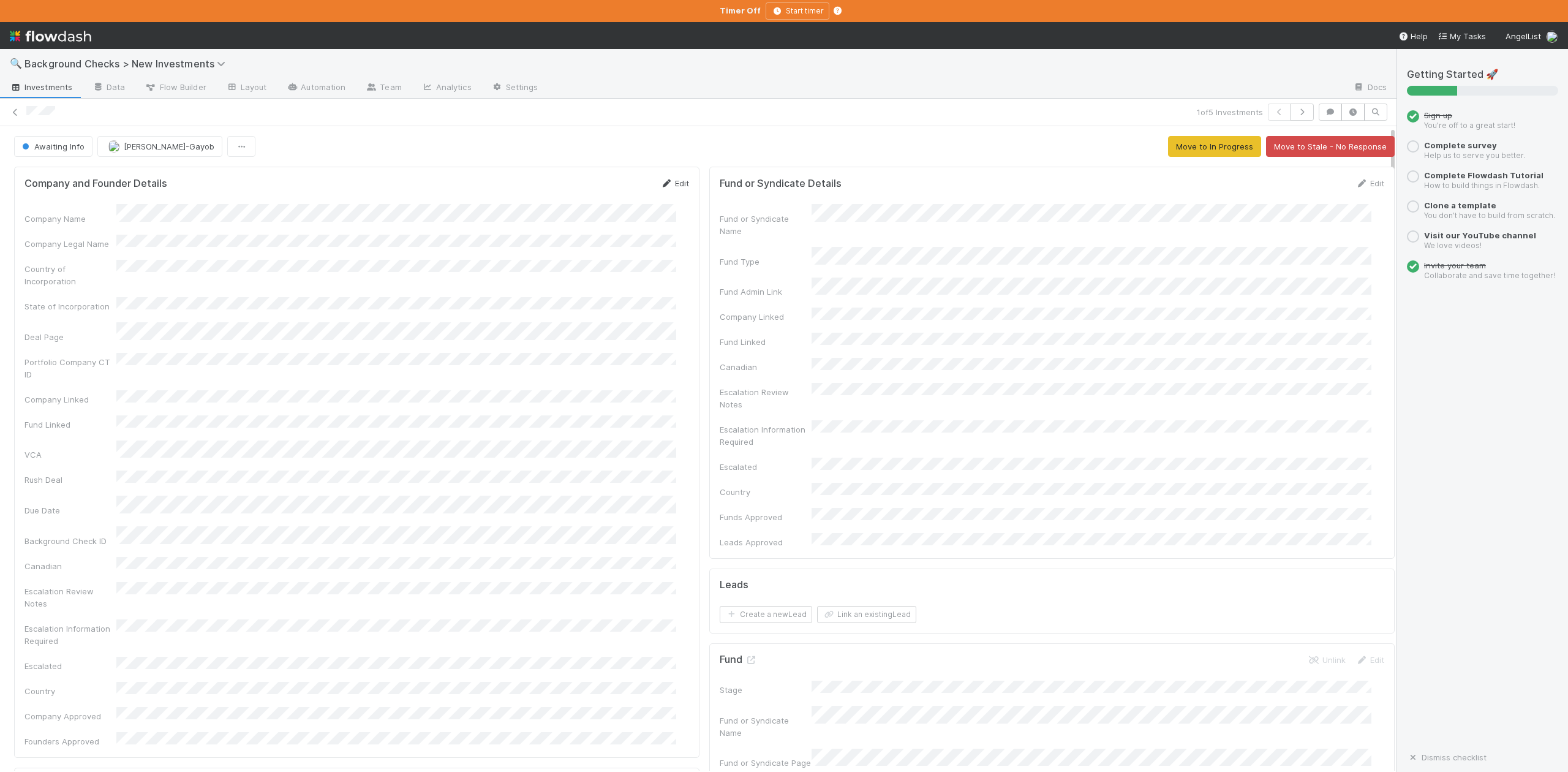
click at [667, 182] on link "Edit" at bounding box center [674, 183] width 28 height 10
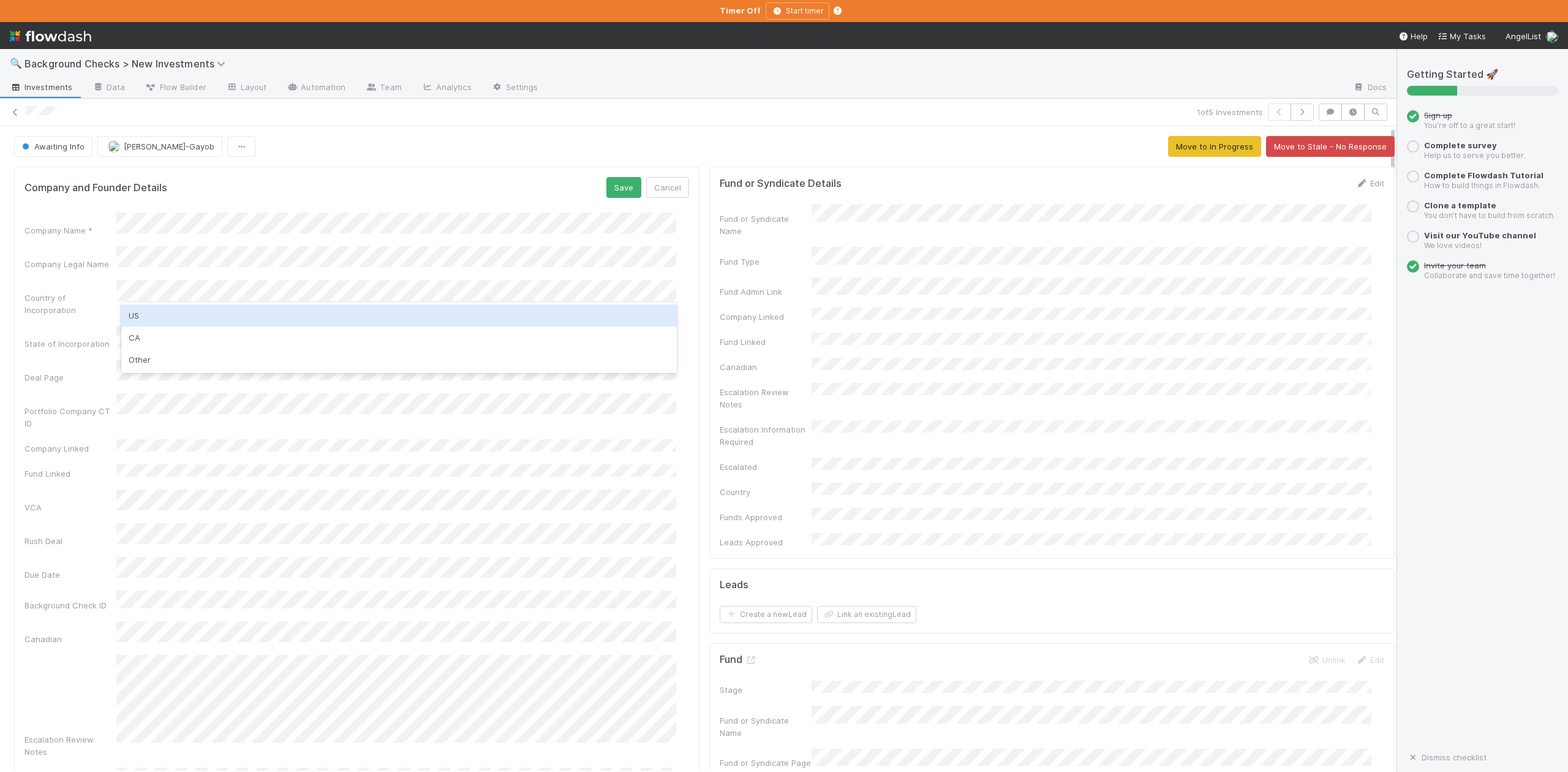
click at [145, 314] on div "US" at bounding box center [398, 315] width 555 height 22
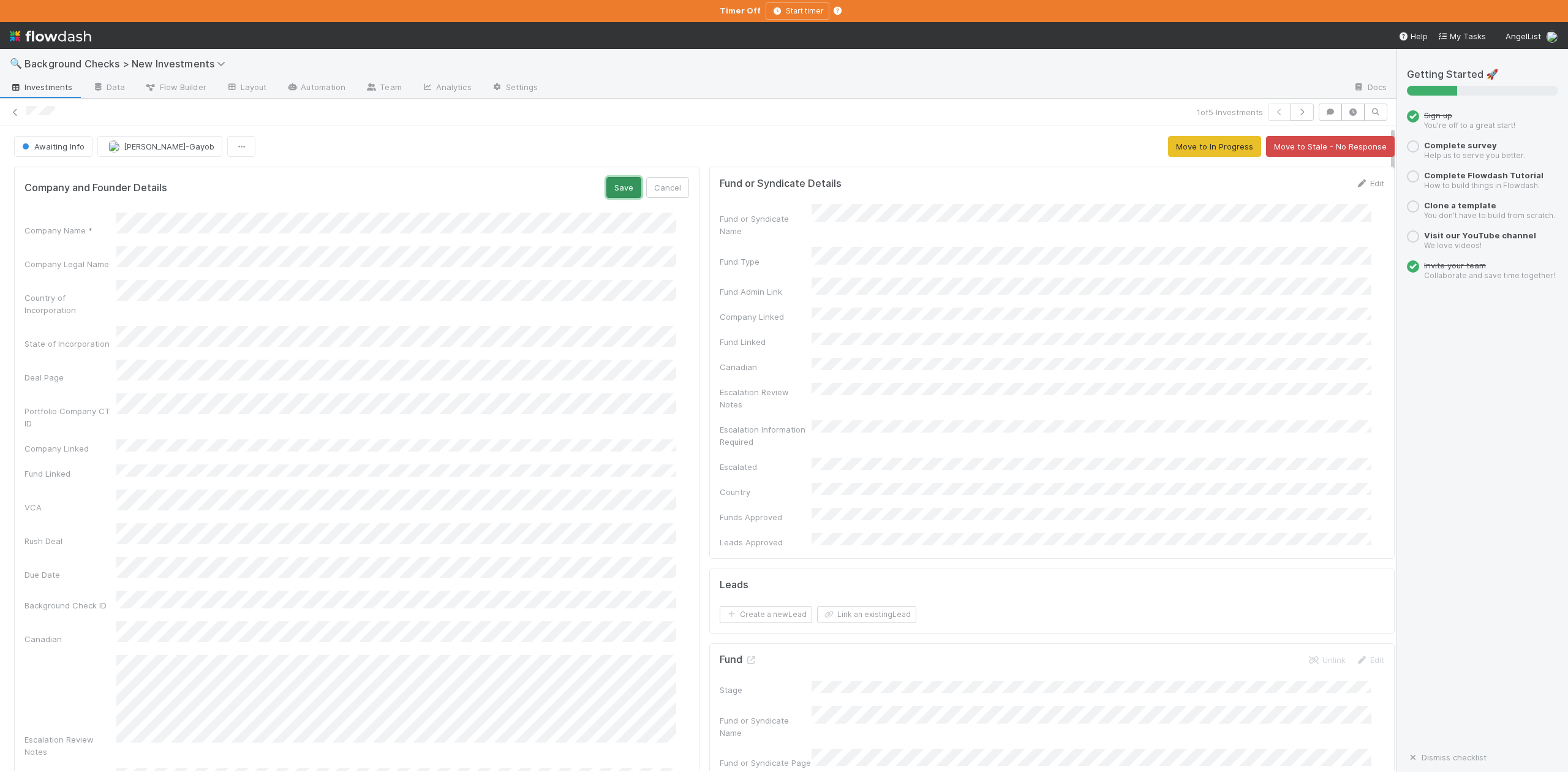
click at [613, 184] on button "Save" at bounding box center [624, 187] width 35 height 21
click at [58, 148] on span "Awaiting Info" at bounding box center [51, 146] width 65 height 10
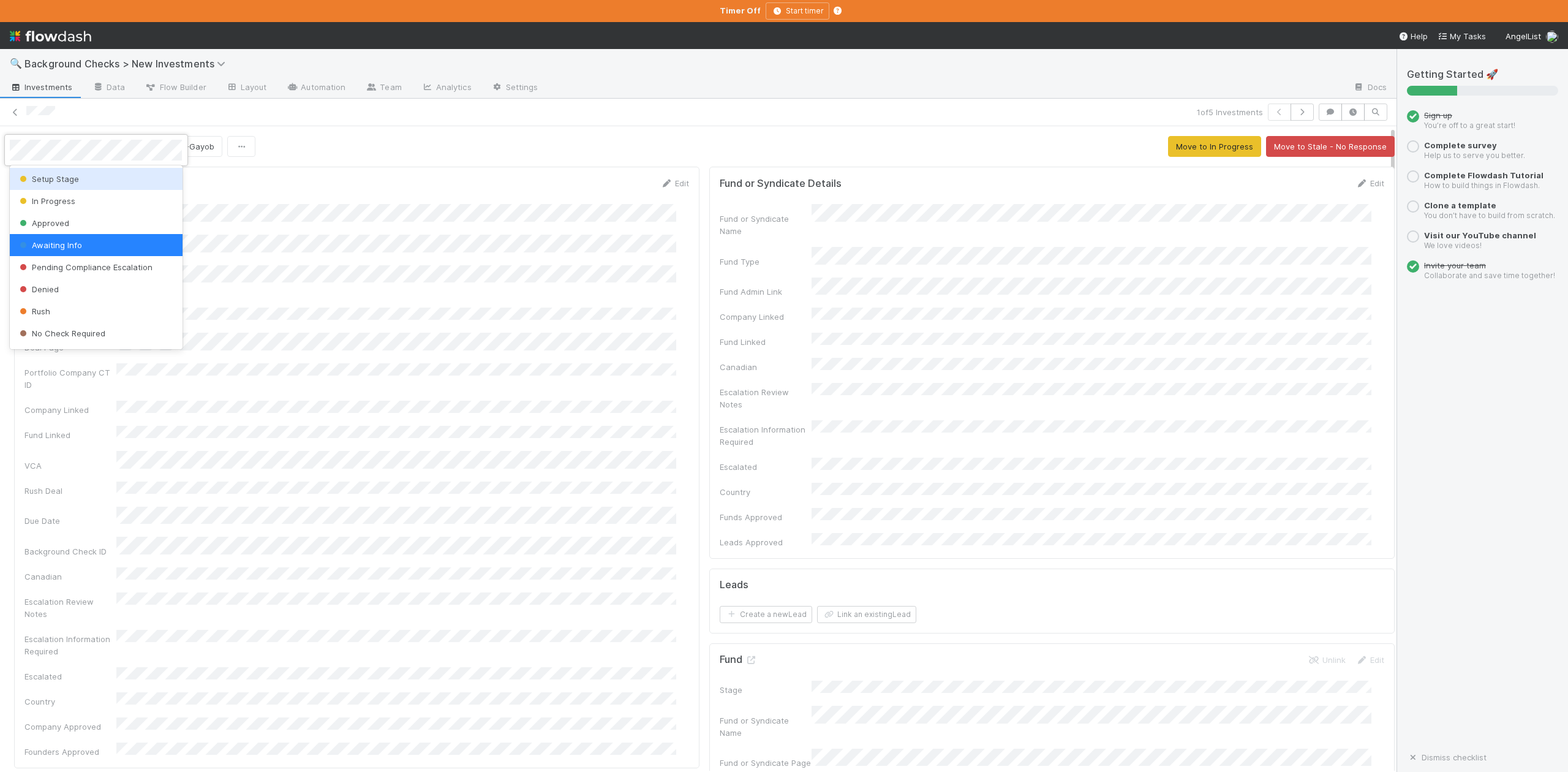
click at [51, 177] on span "Setup Stage" at bounding box center [49, 179] width 62 height 10
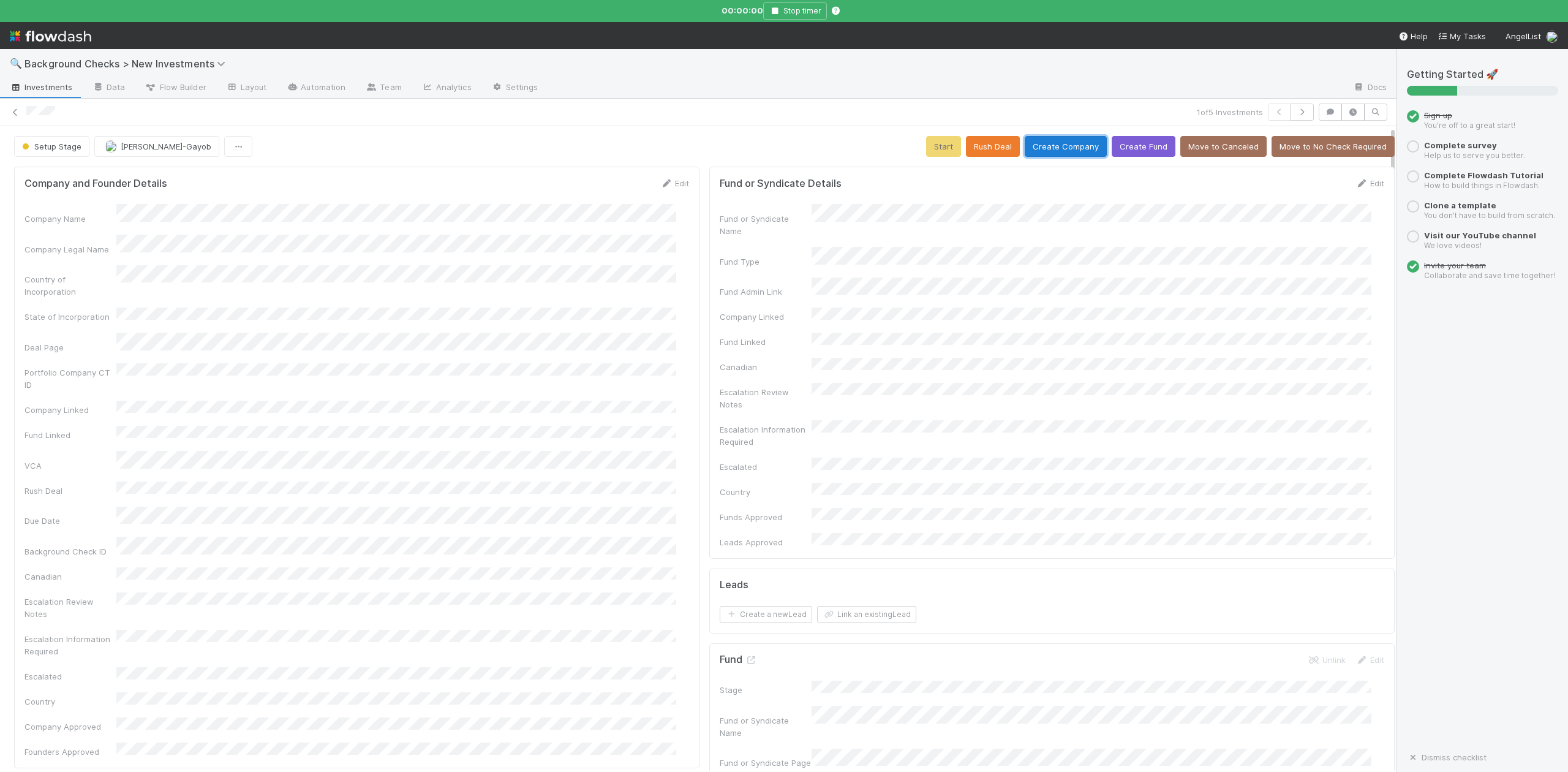
click at [1063, 146] on button "Create Company" at bounding box center [1066, 146] width 82 height 21
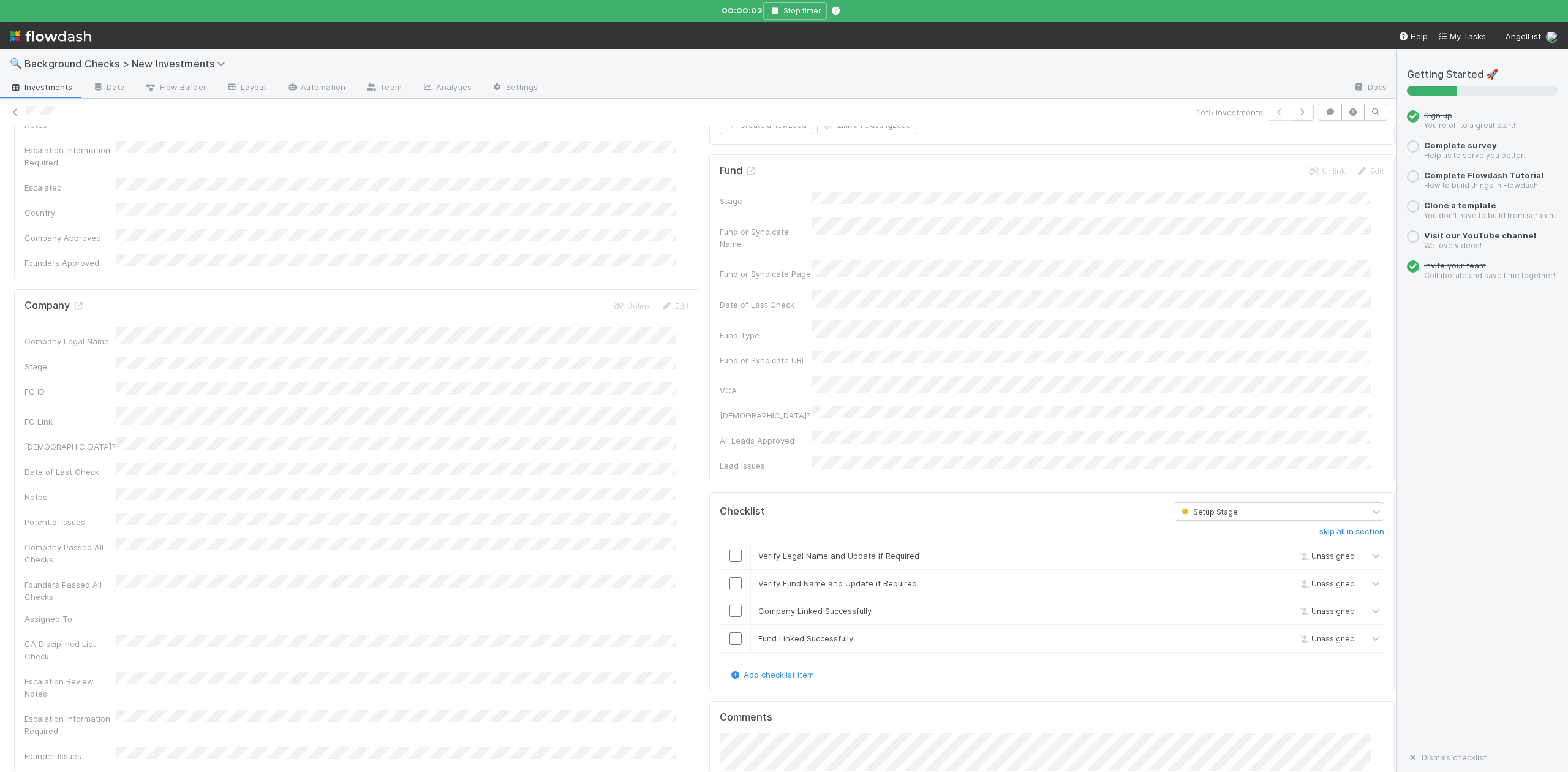
scroll to position [653, 0]
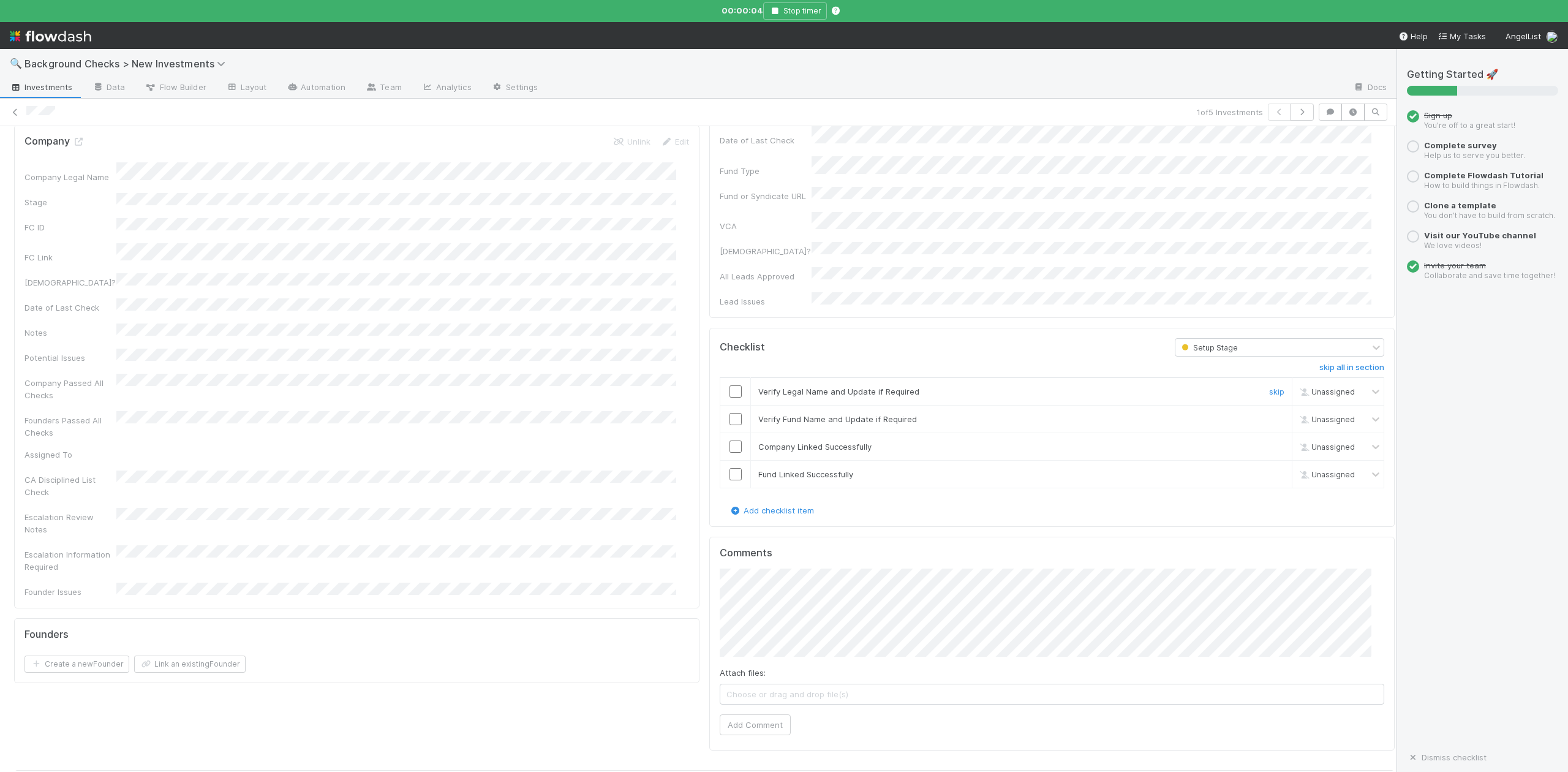
click at [729, 386] on input "checkbox" at bounding box center [735, 391] width 12 height 12
click at [729, 413] on input "checkbox" at bounding box center [735, 419] width 12 height 12
click at [729, 440] on input "checkbox" at bounding box center [735, 446] width 12 height 12
click at [729, 468] on input "checkbox" at bounding box center [735, 473] width 12 height 12
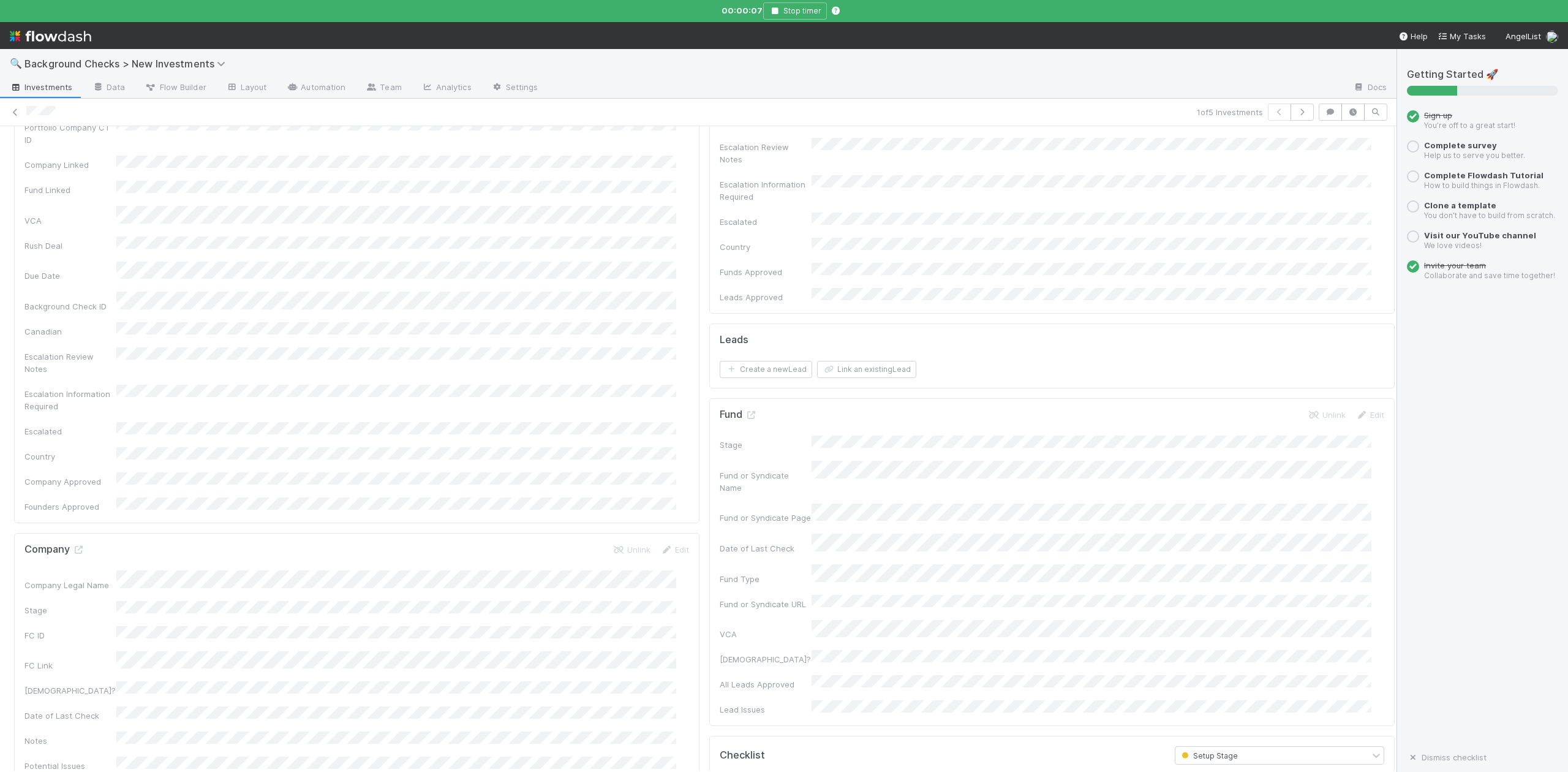
scroll to position [0, 0]
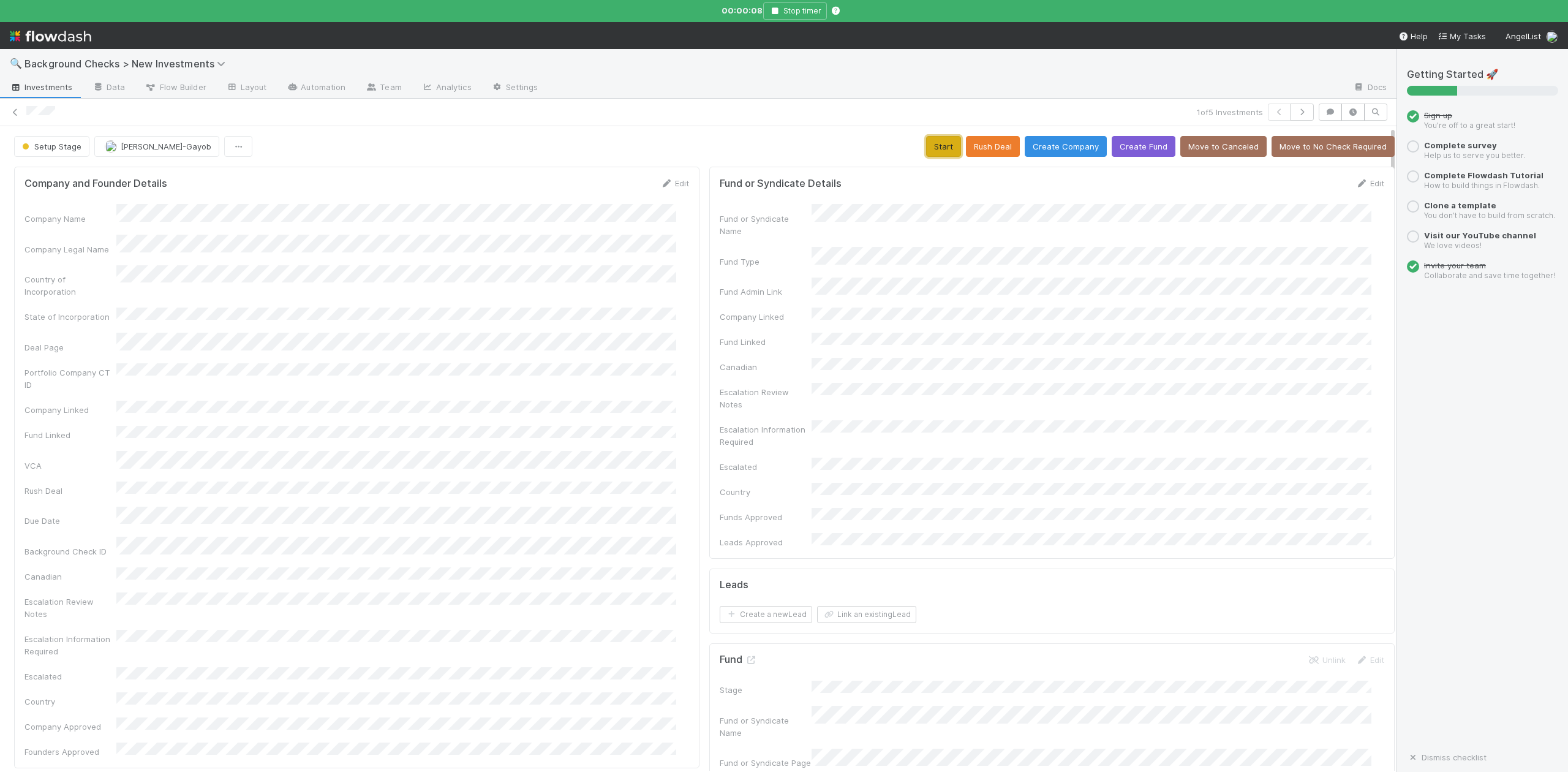
click at [926, 148] on button "Start" at bounding box center [943, 146] width 35 height 21
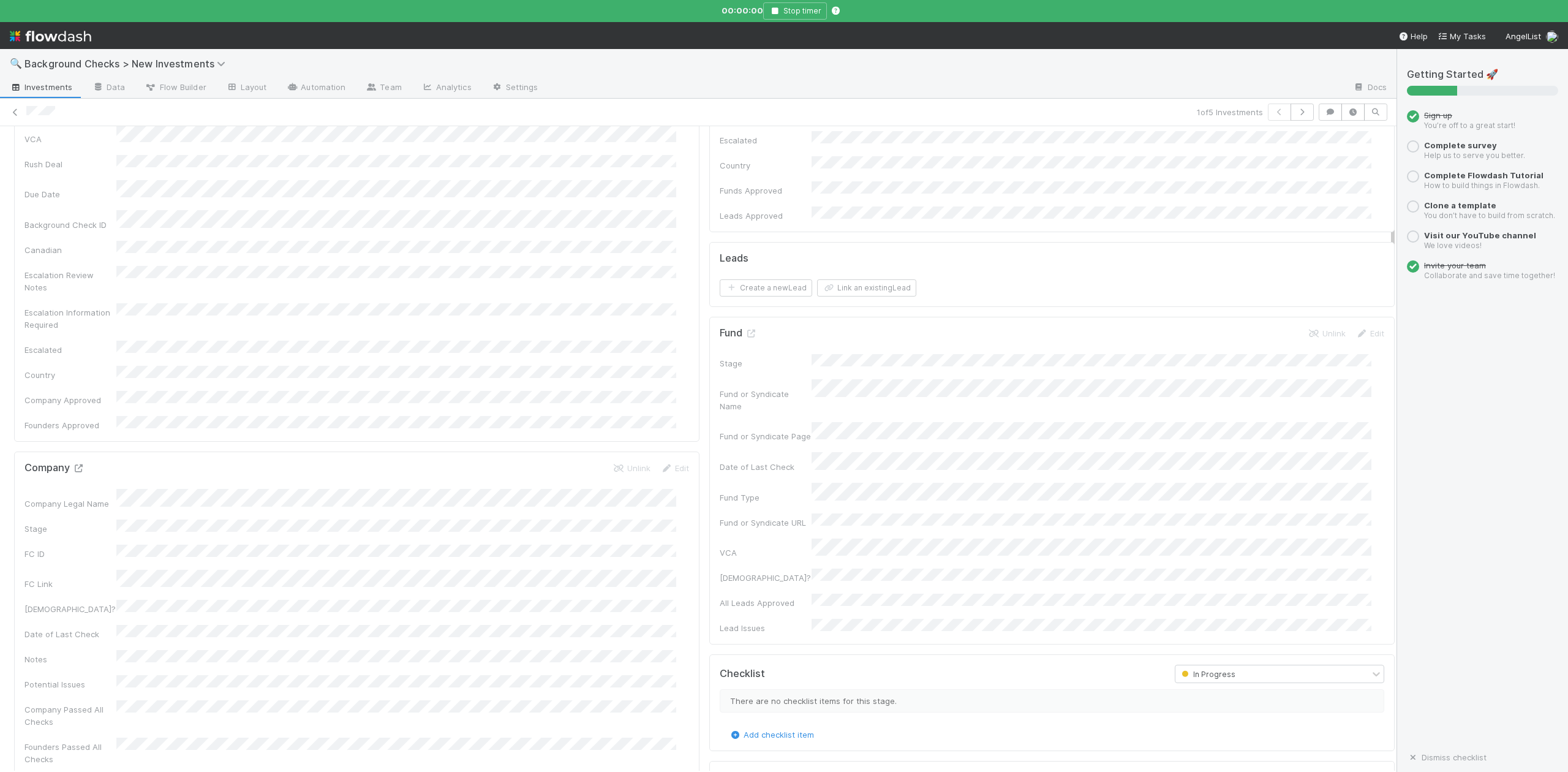
click at [79, 464] on icon at bounding box center [78, 468] width 12 height 8
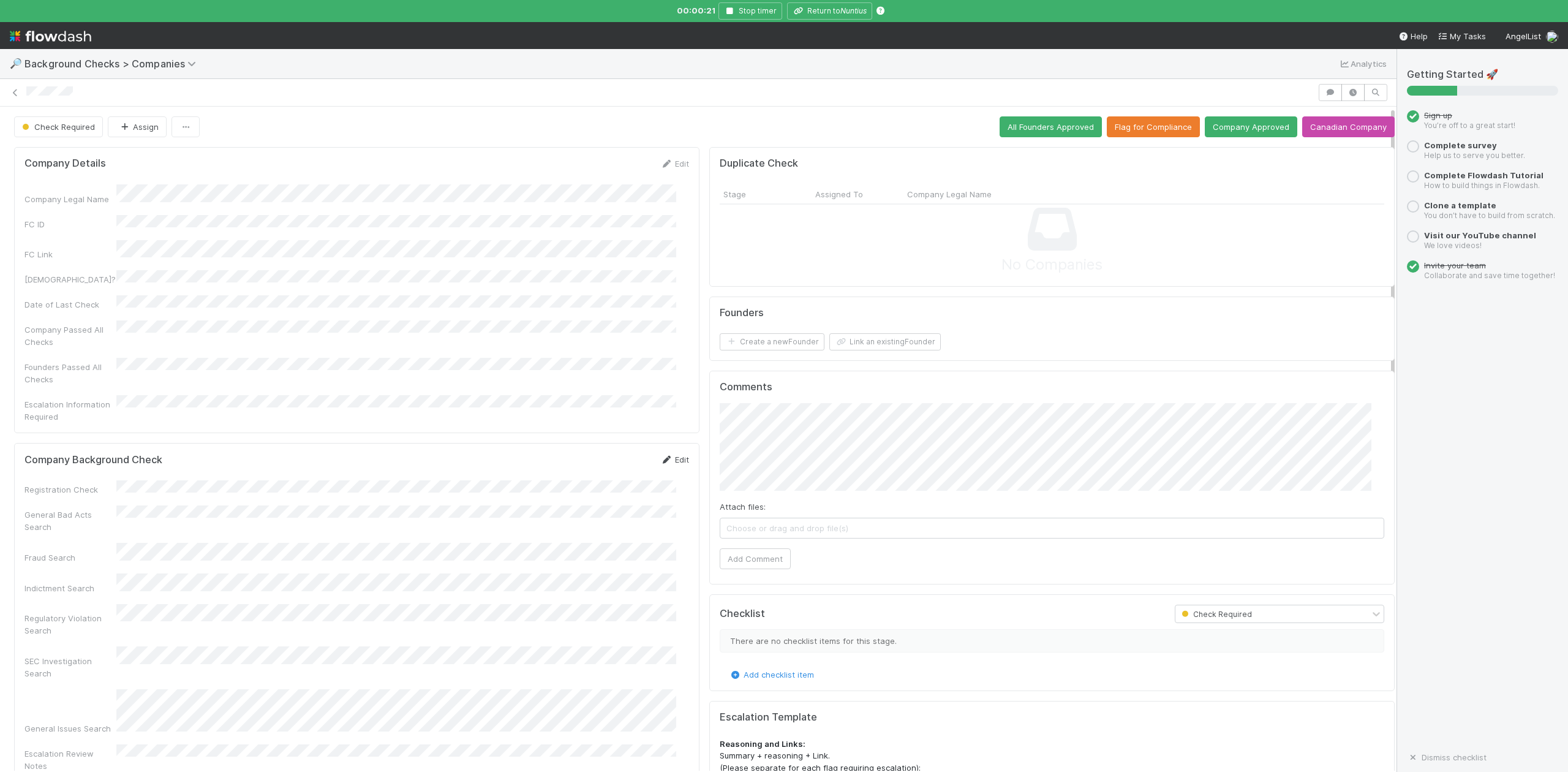
click at [669, 454] on link "Edit" at bounding box center [674, 459] width 28 height 10
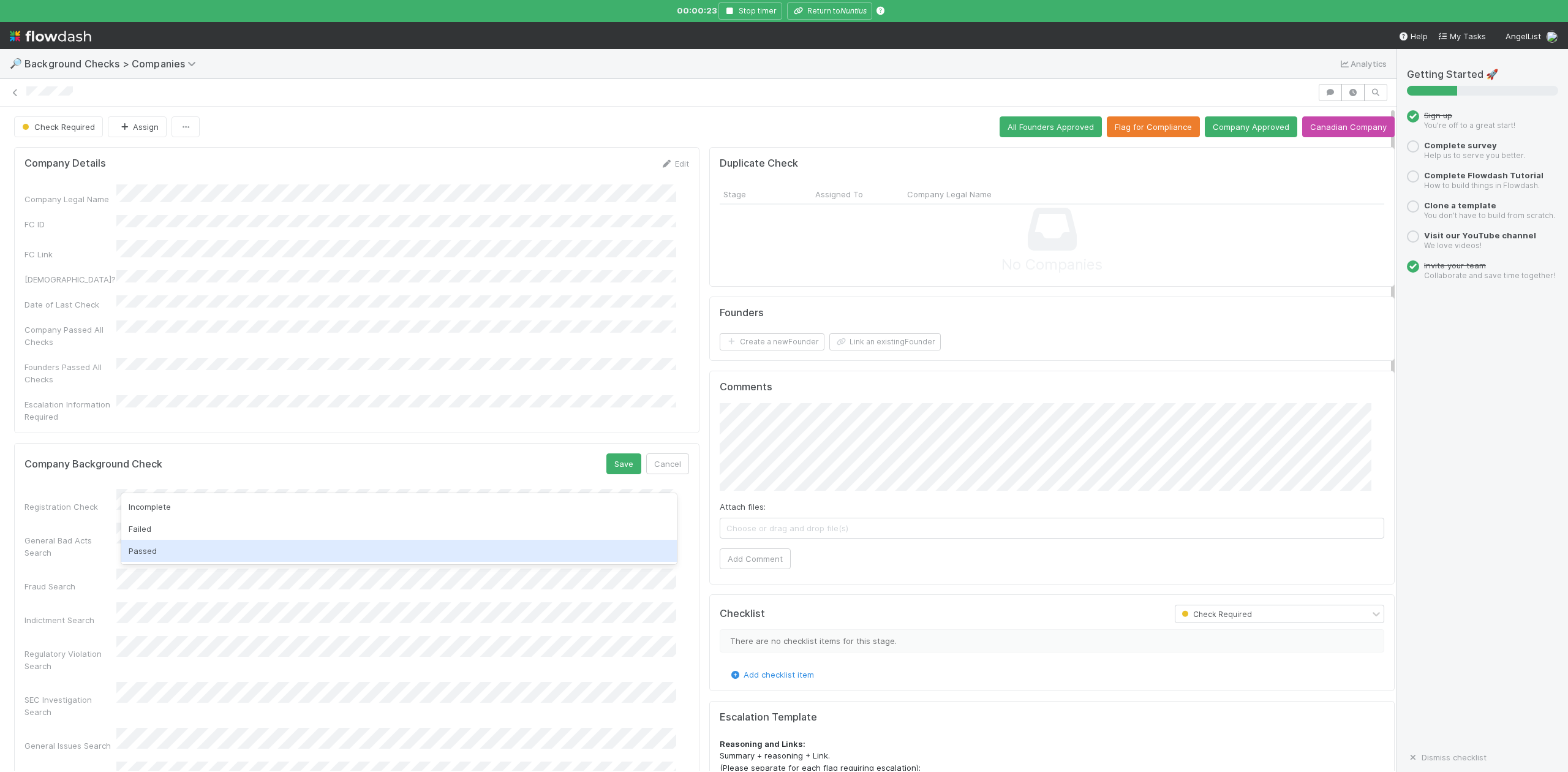
click at [147, 550] on div "Passed" at bounding box center [398, 550] width 555 height 22
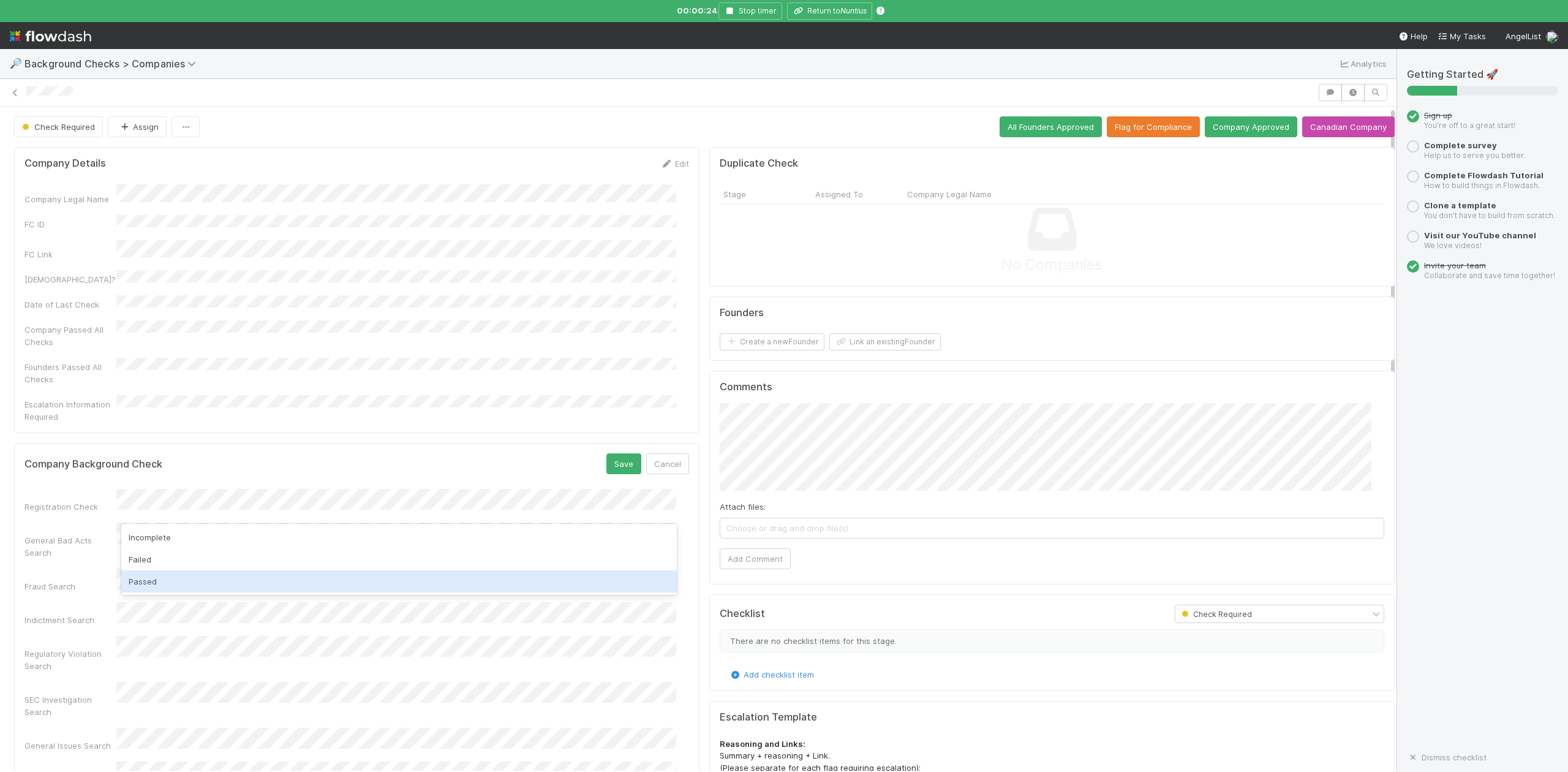
click at [162, 576] on div "Passed" at bounding box center [398, 582] width 555 height 22
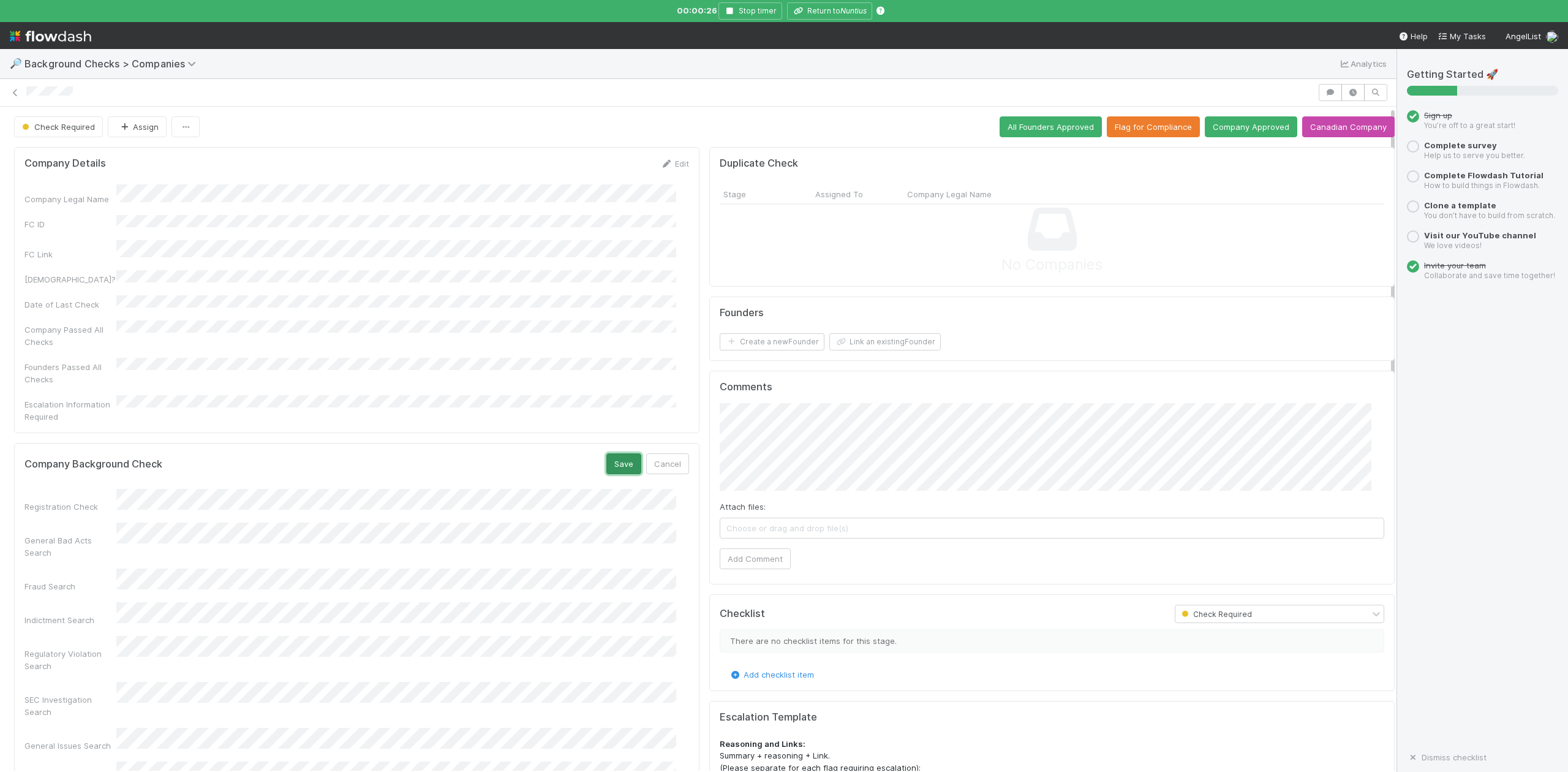
click at [611, 453] on button "Save" at bounding box center [624, 463] width 35 height 21
click at [787, 527] on span "Choose or drag and drop file(s)" at bounding box center [1051, 527] width 663 height 19
click at [750, 560] on button "Add Comment" at bounding box center [756, 559] width 71 height 21
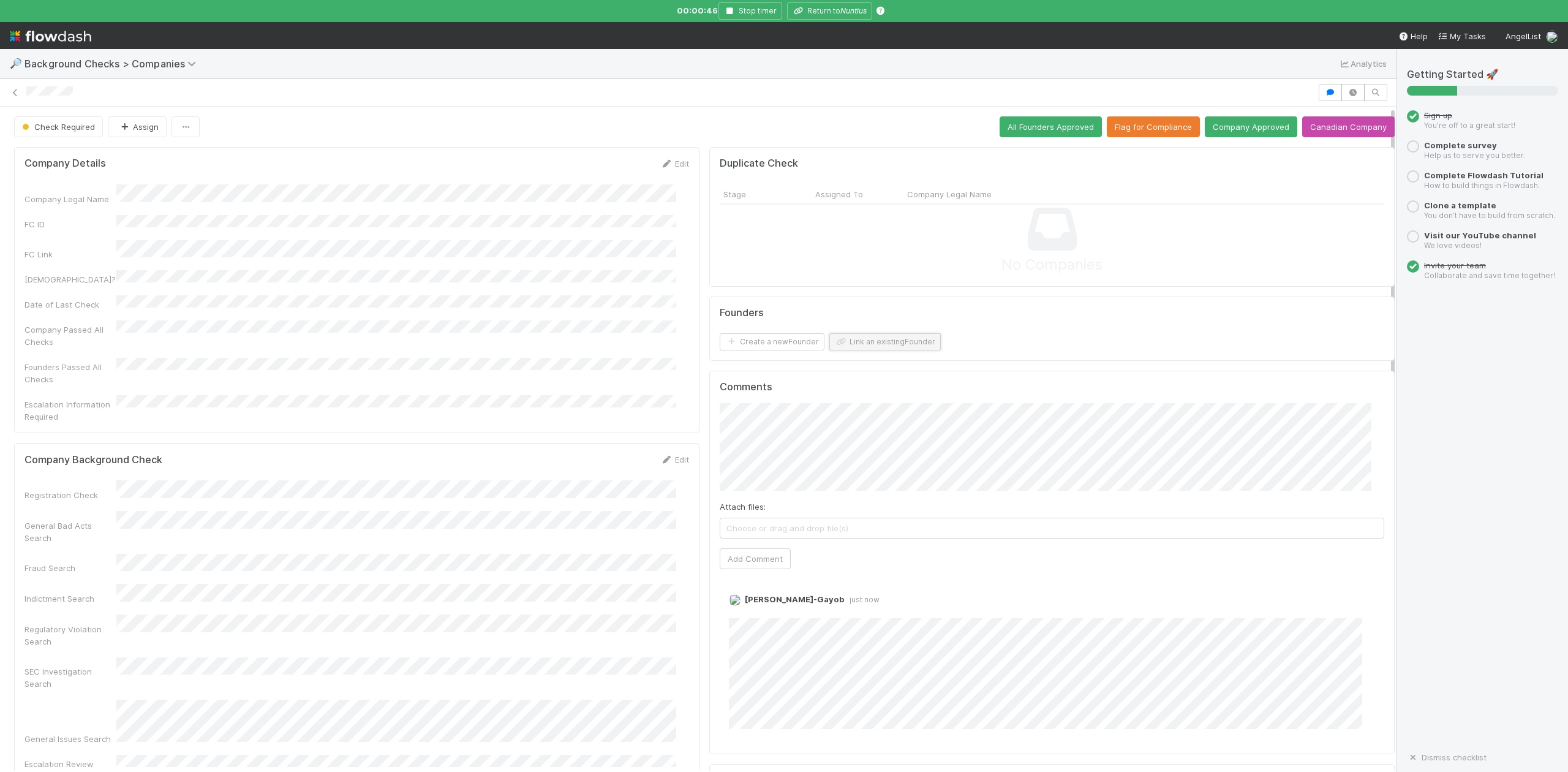
click at [876, 339] on button "Link an existing Founder" at bounding box center [885, 342] width 112 height 17
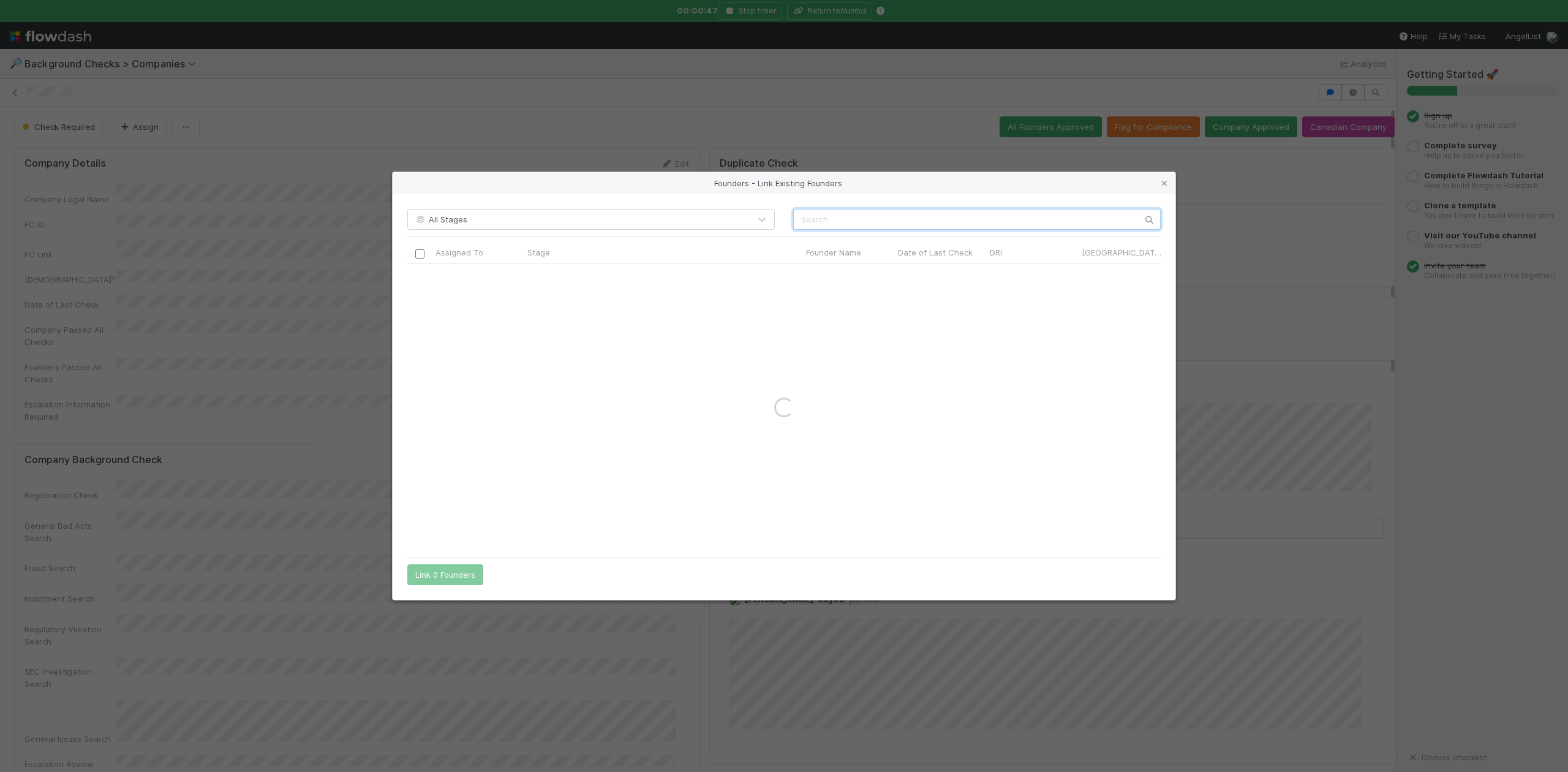
click at [805, 214] on input "text" at bounding box center [976, 219] width 367 height 21
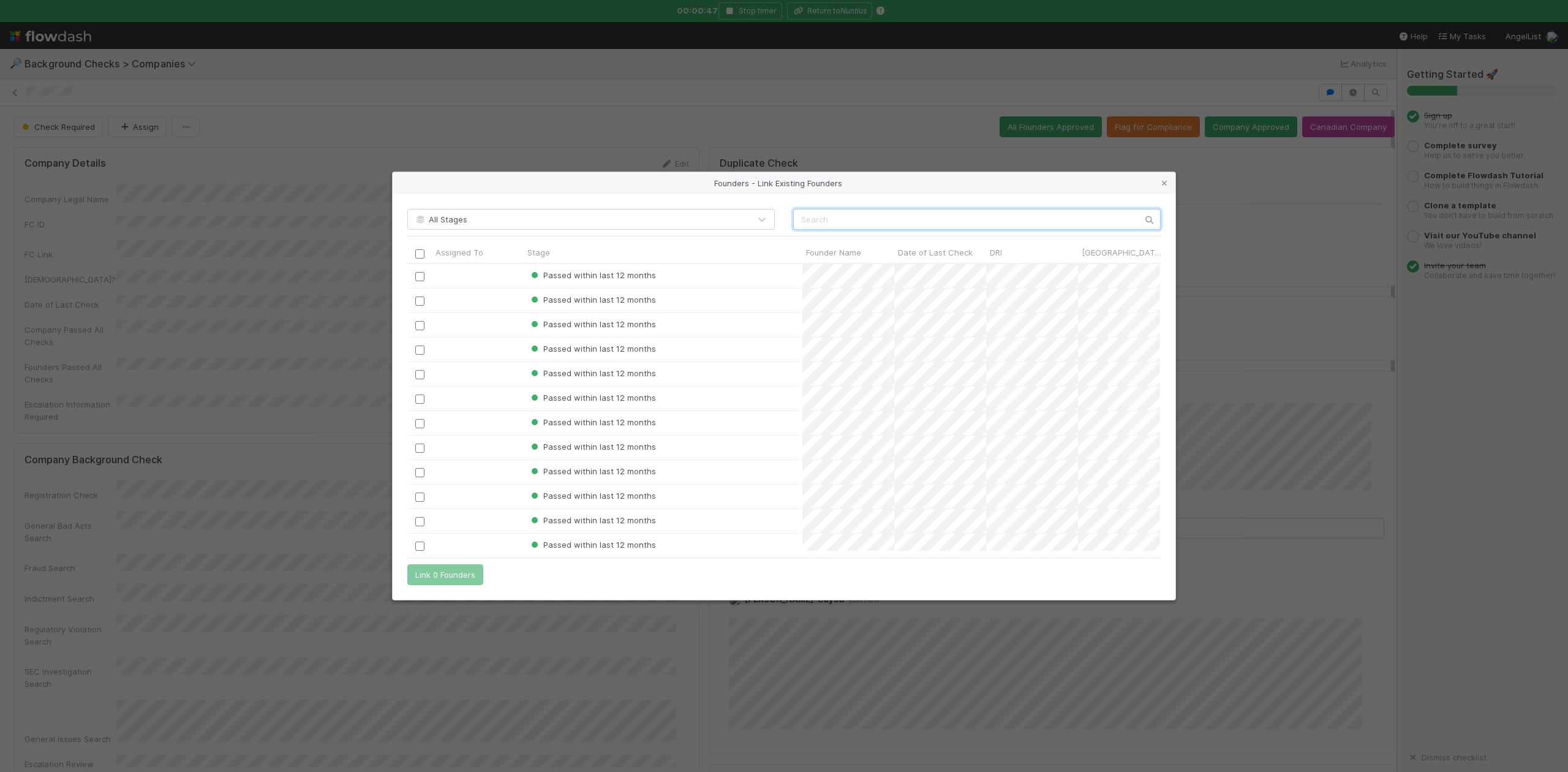
paste input "Abhijay Rana"
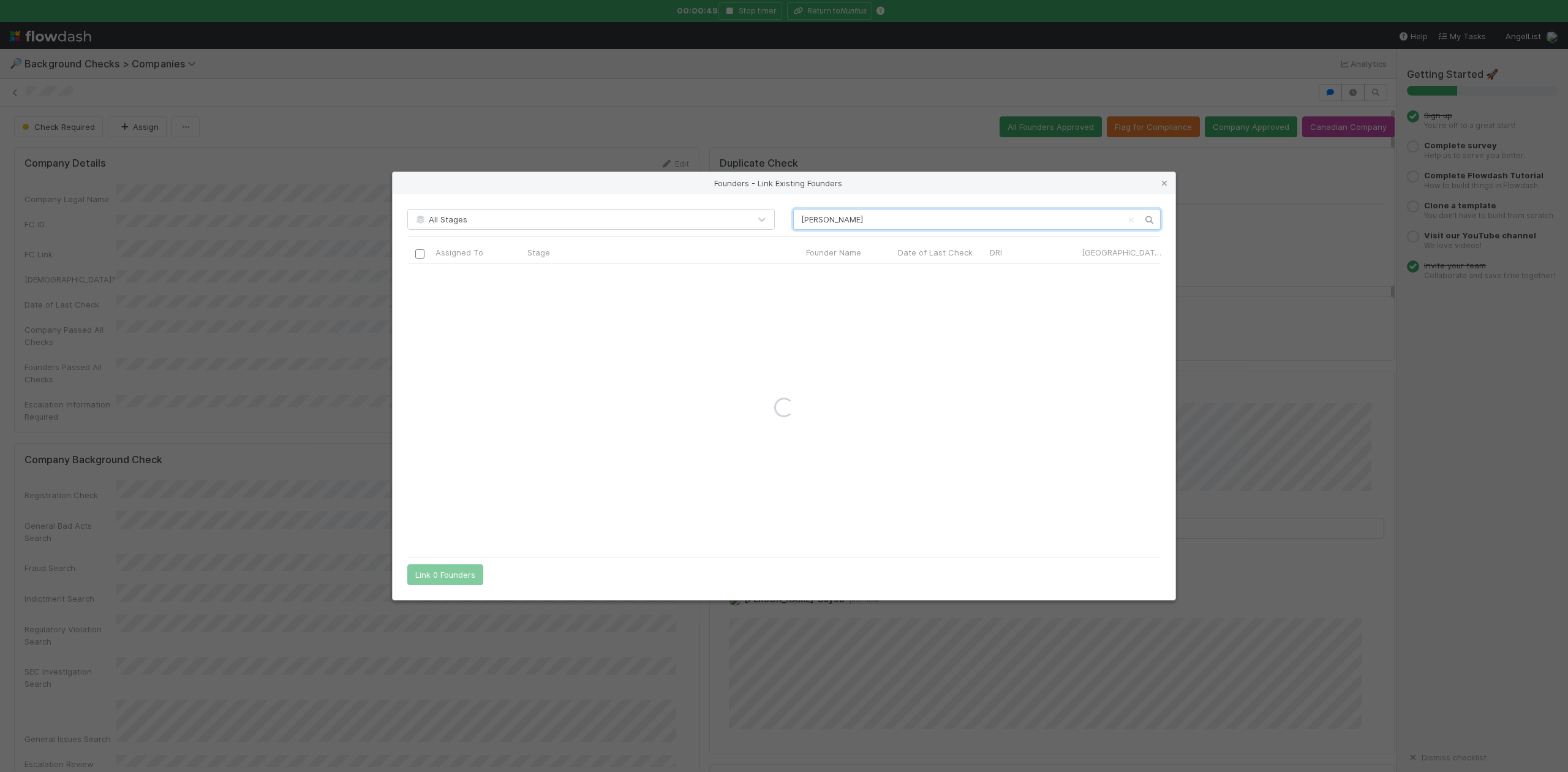
click at [800, 217] on input "Abhijay Rana" at bounding box center [976, 219] width 367 height 21
type input "Abhijay Rana"
click at [1160, 181] on icon at bounding box center [1164, 183] width 12 height 8
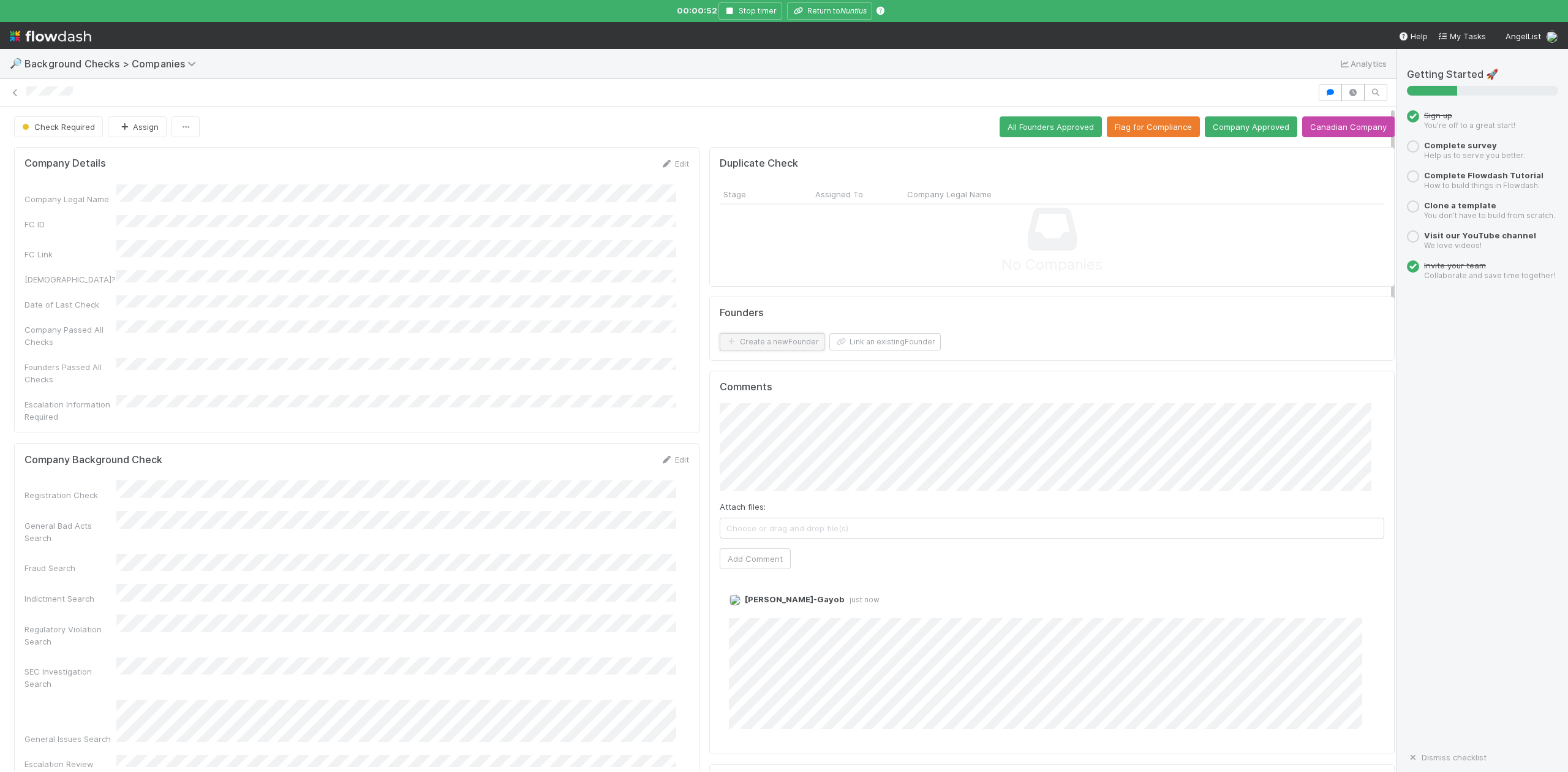
click at [740, 339] on button "Create a new Founder" at bounding box center [772, 342] width 104 height 17
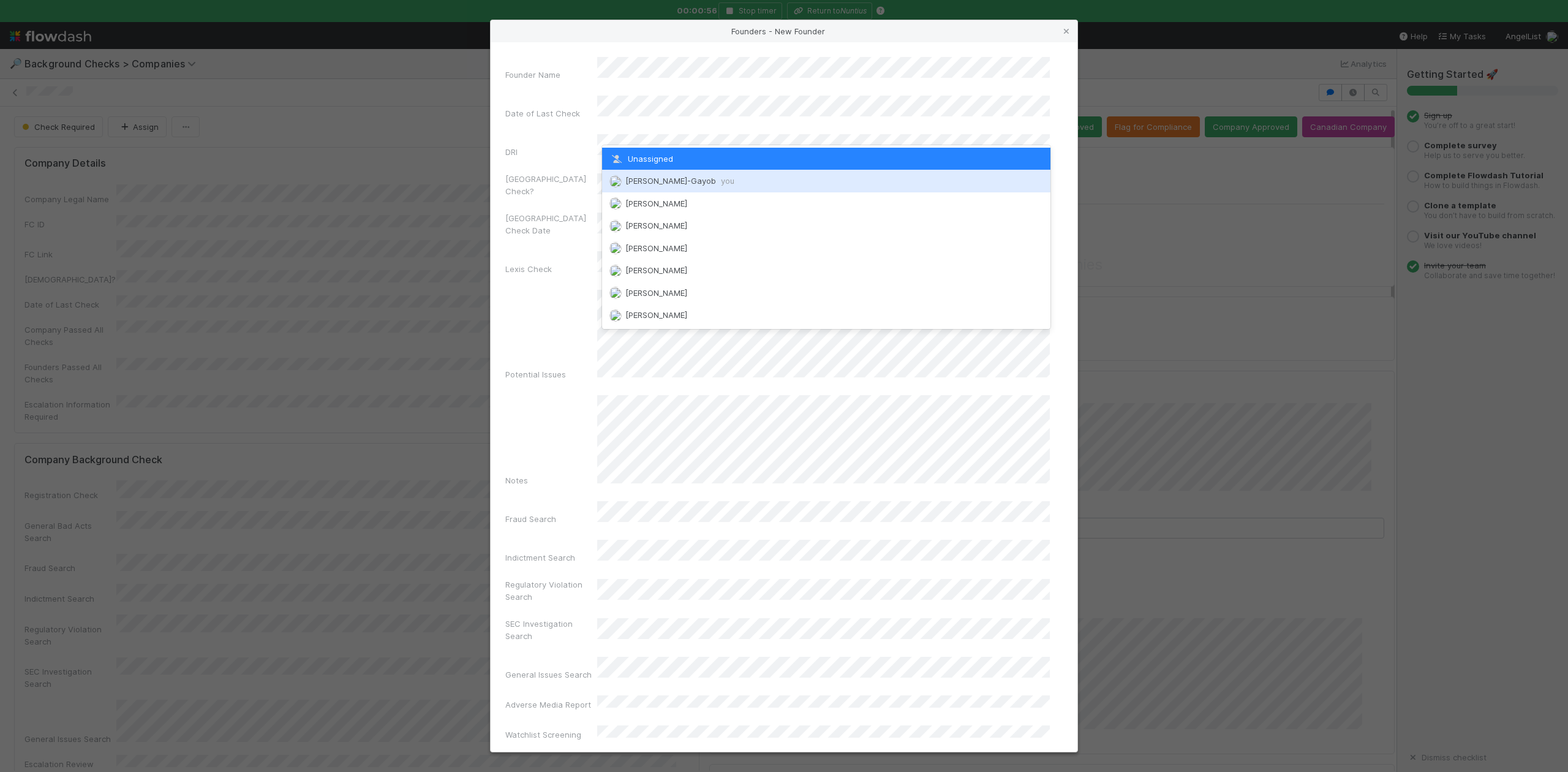
click at [662, 175] on div "Loraine Pati-Gayob you" at bounding box center [825, 180] width 448 height 22
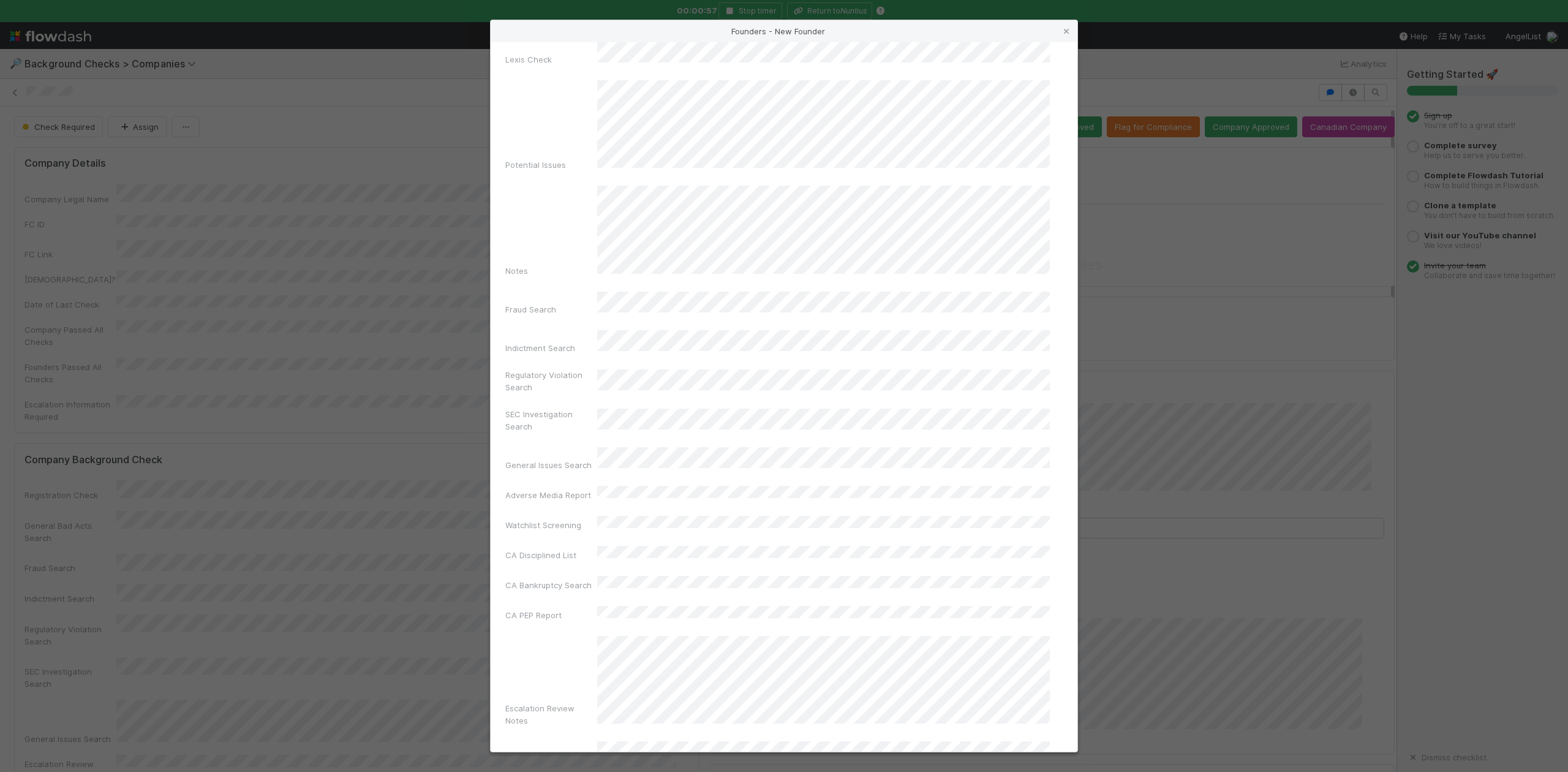
scroll to position [283, 0]
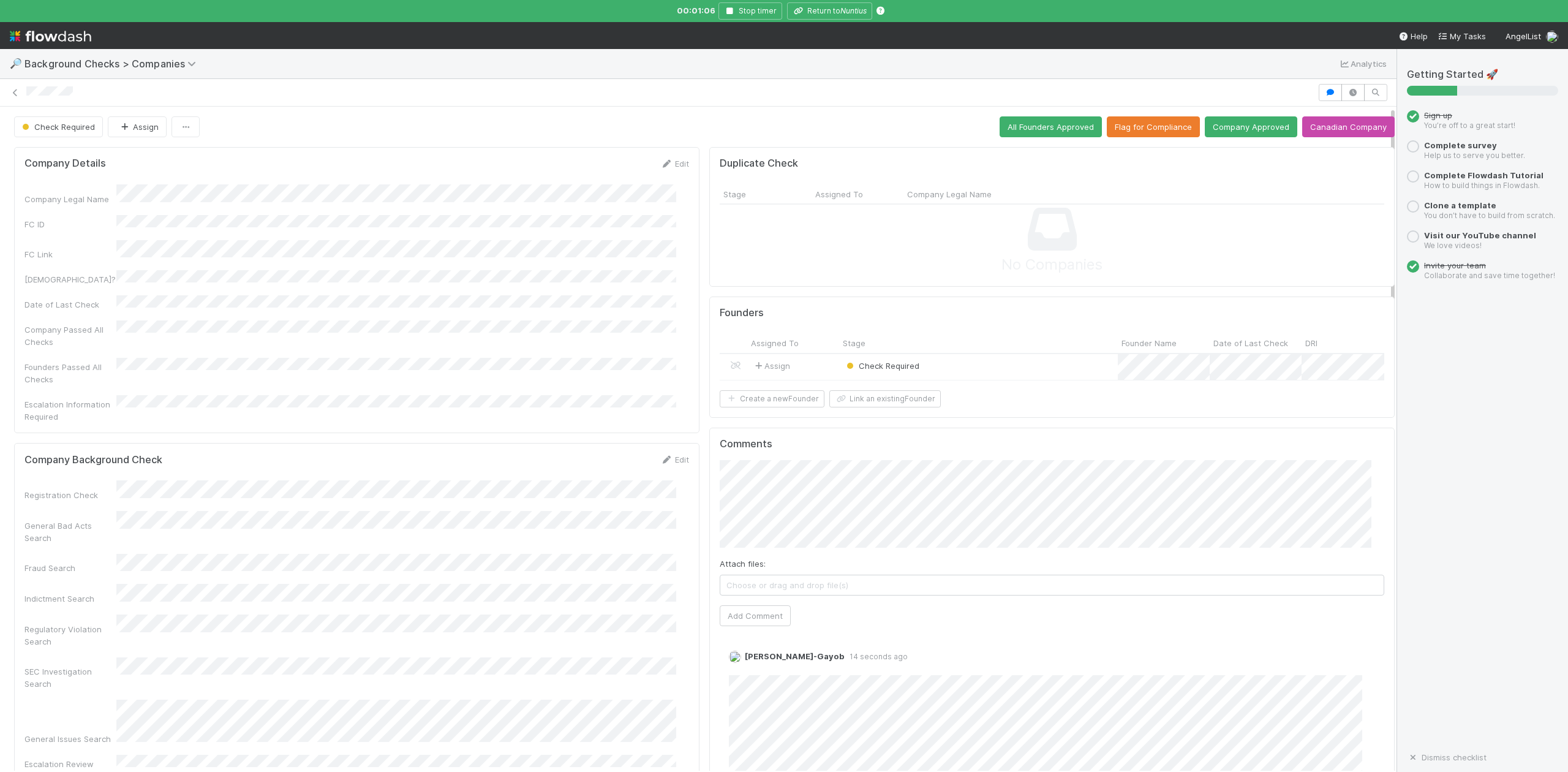
click at [942, 368] on div "Check Required" at bounding box center [978, 367] width 278 height 27
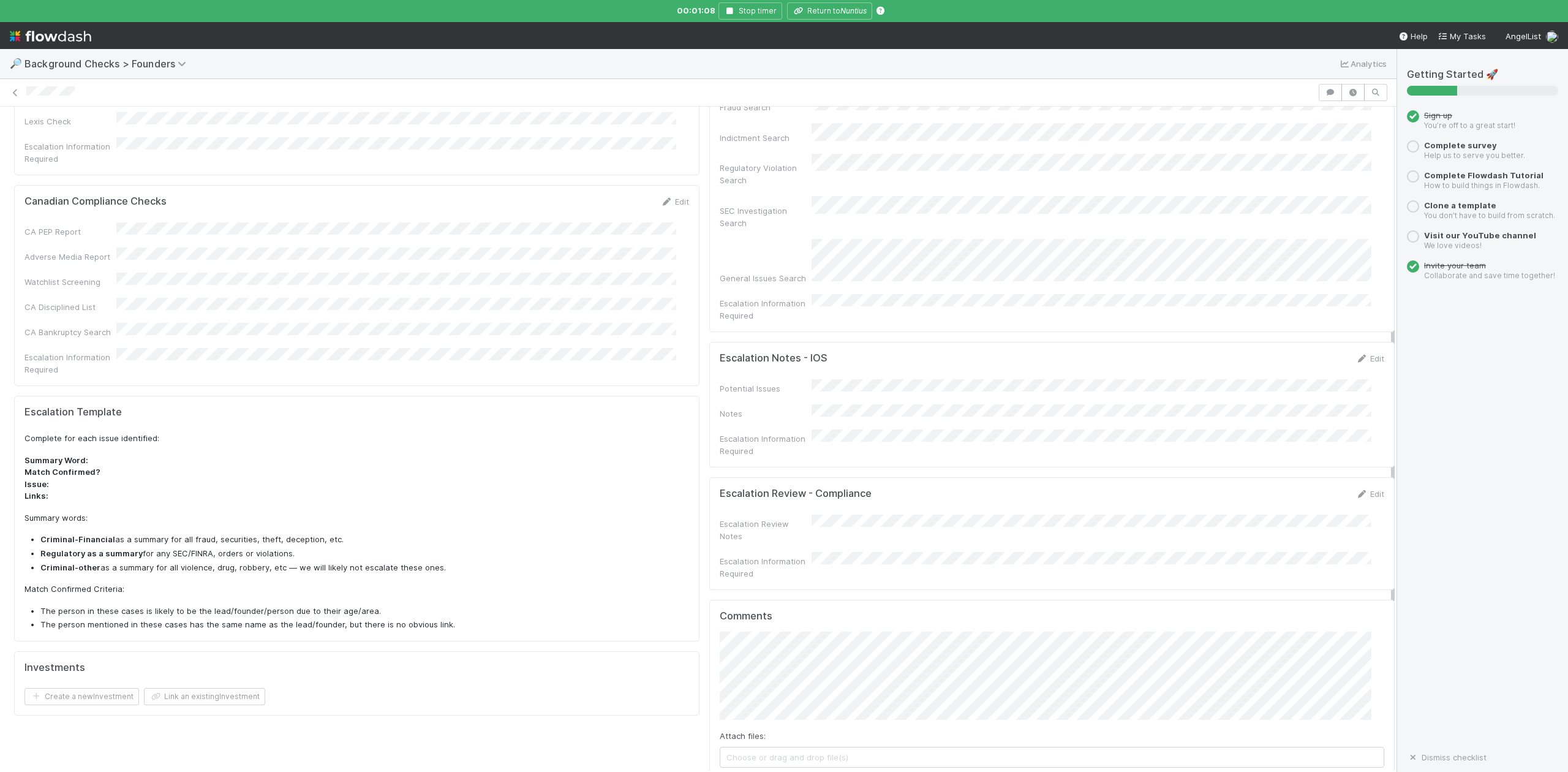
scroll to position [326, 0]
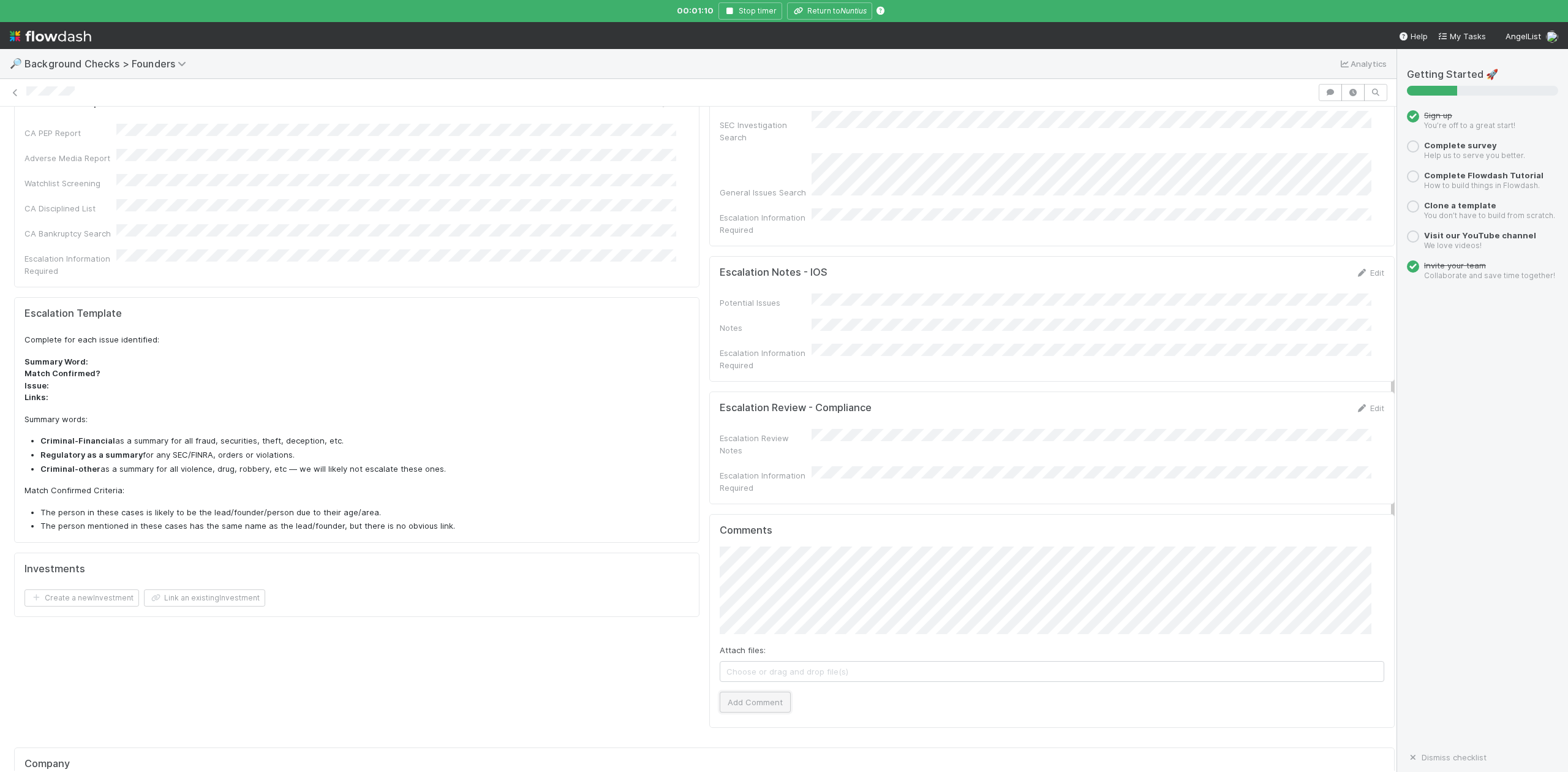
click at [734, 691] on button "Add Comment" at bounding box center [756, 701] width 71 height 21
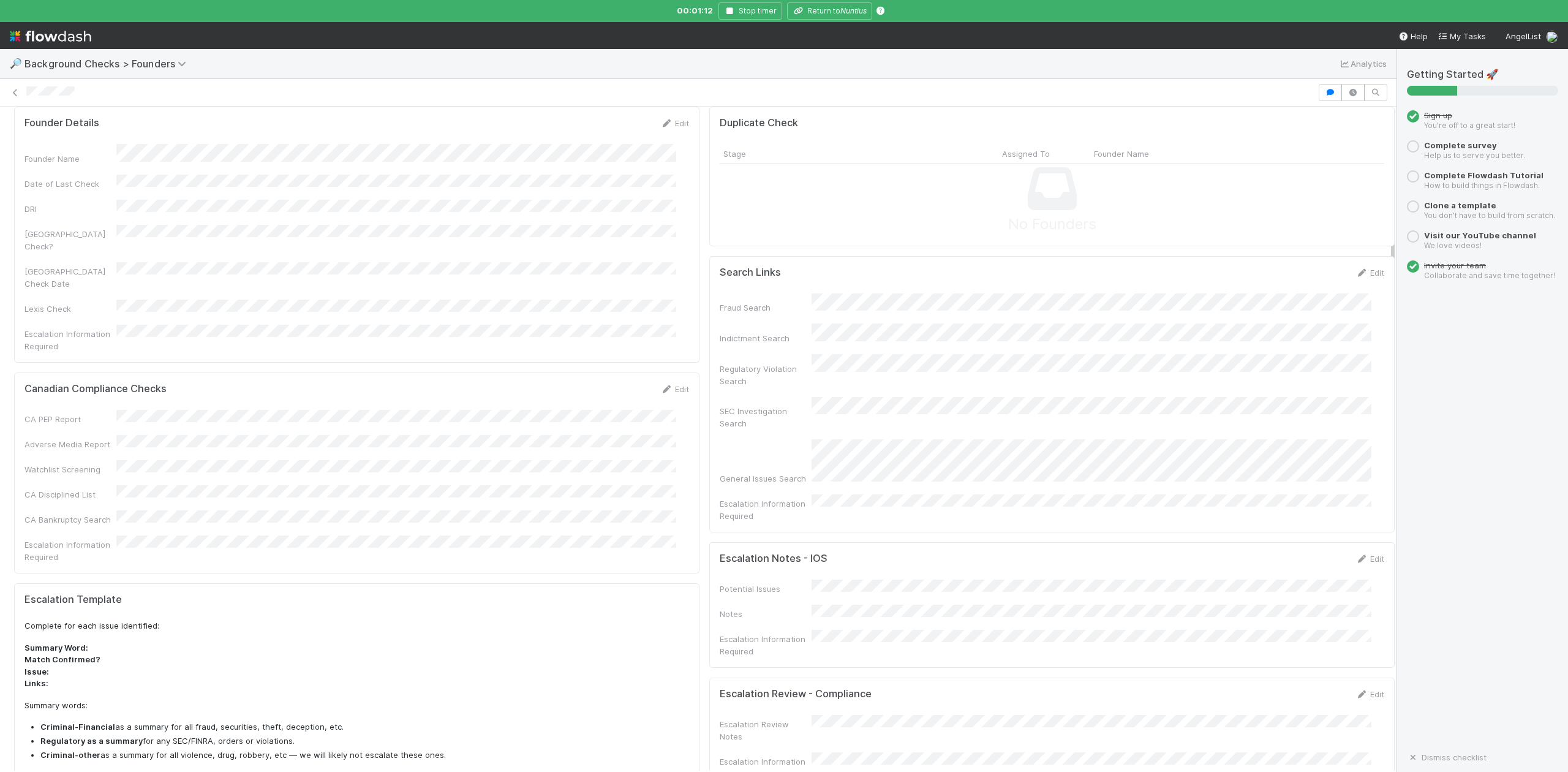
scroll to position [0, 0]
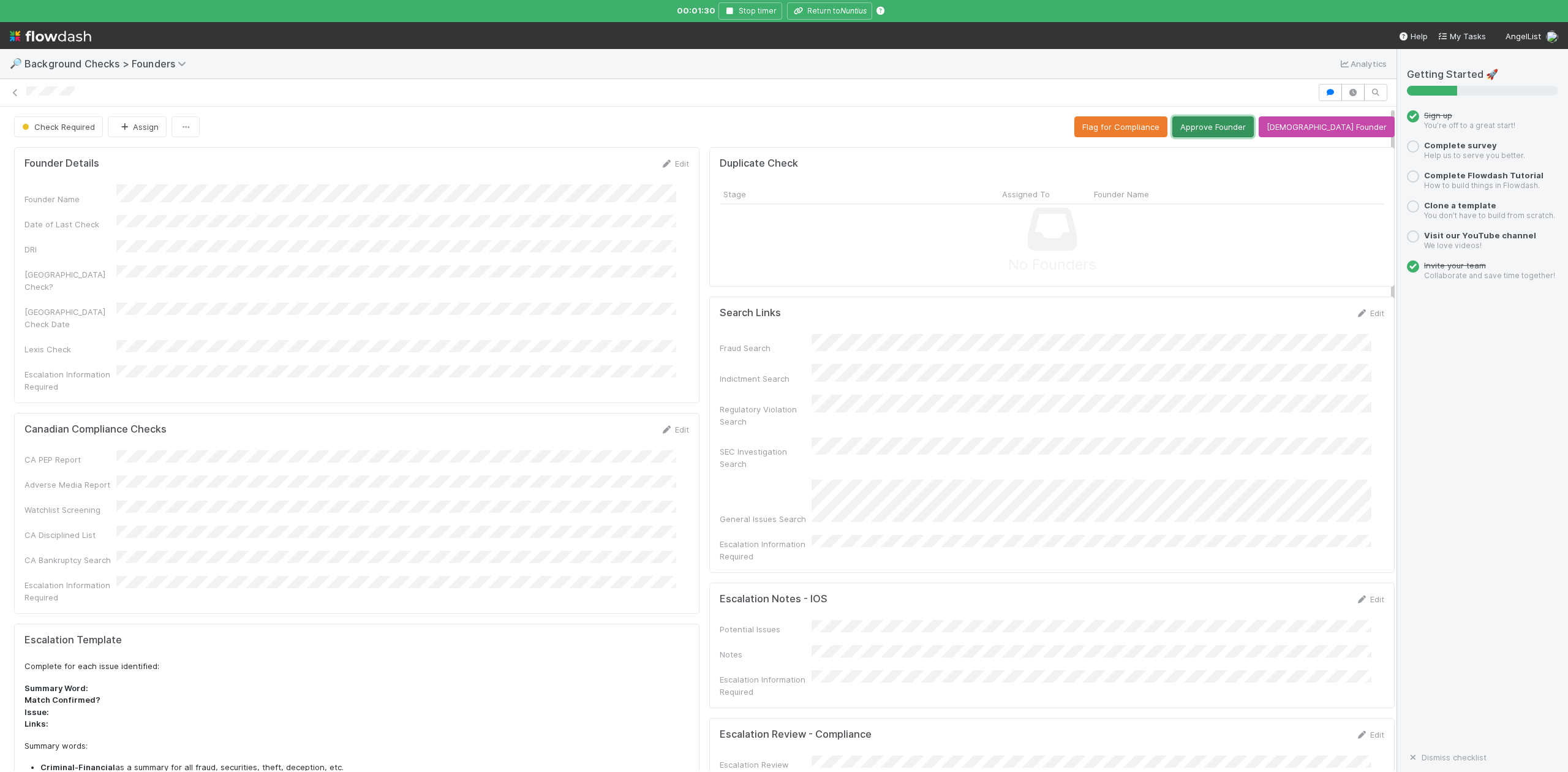
click at [1240, 128] on button "Approve Founder" at bounding box center [1213, 126] width 82 height 21
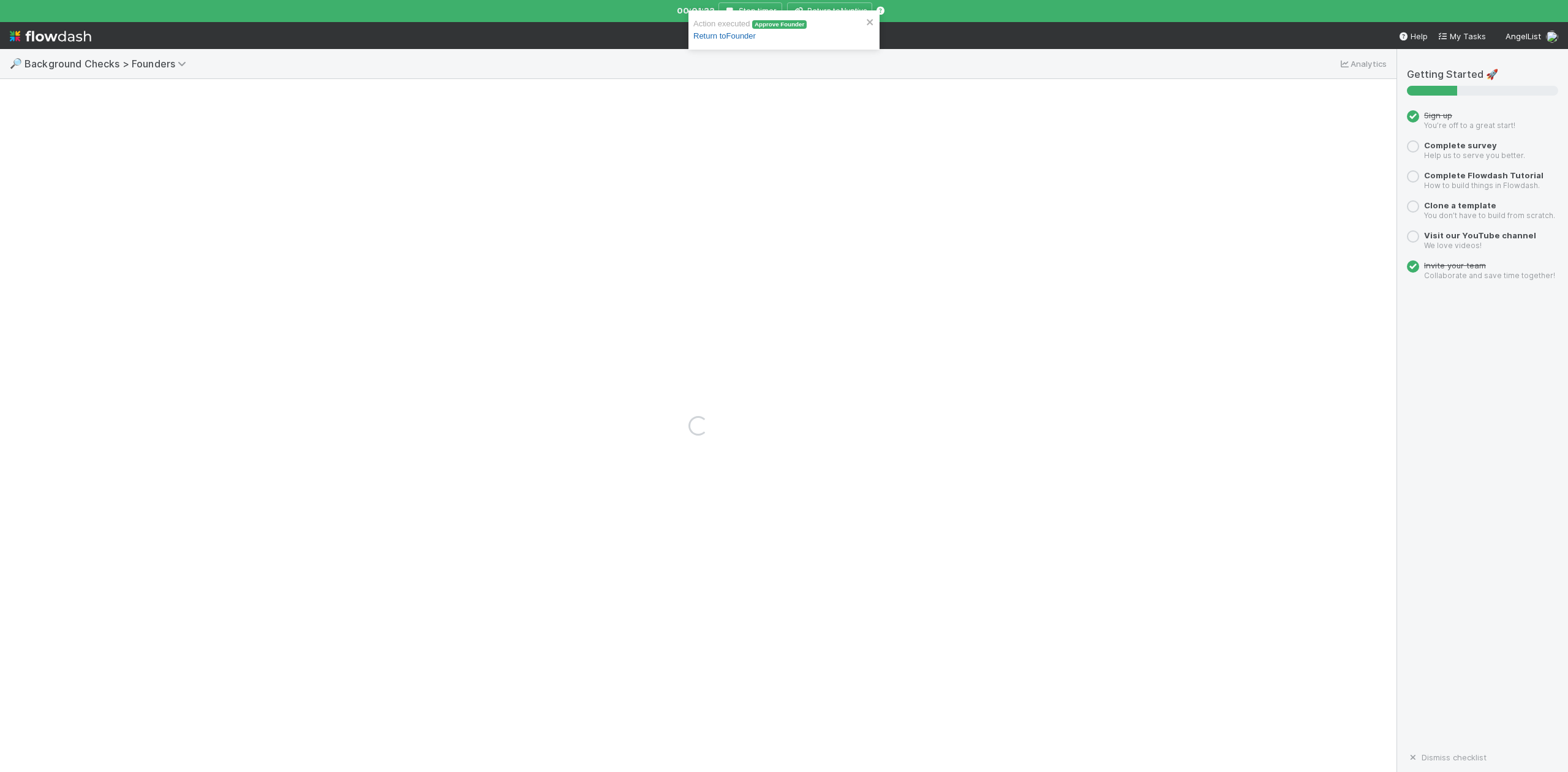
click at [718, 32] on link "Return to Founder" at bounding box center [724, 36] width 62 height 9
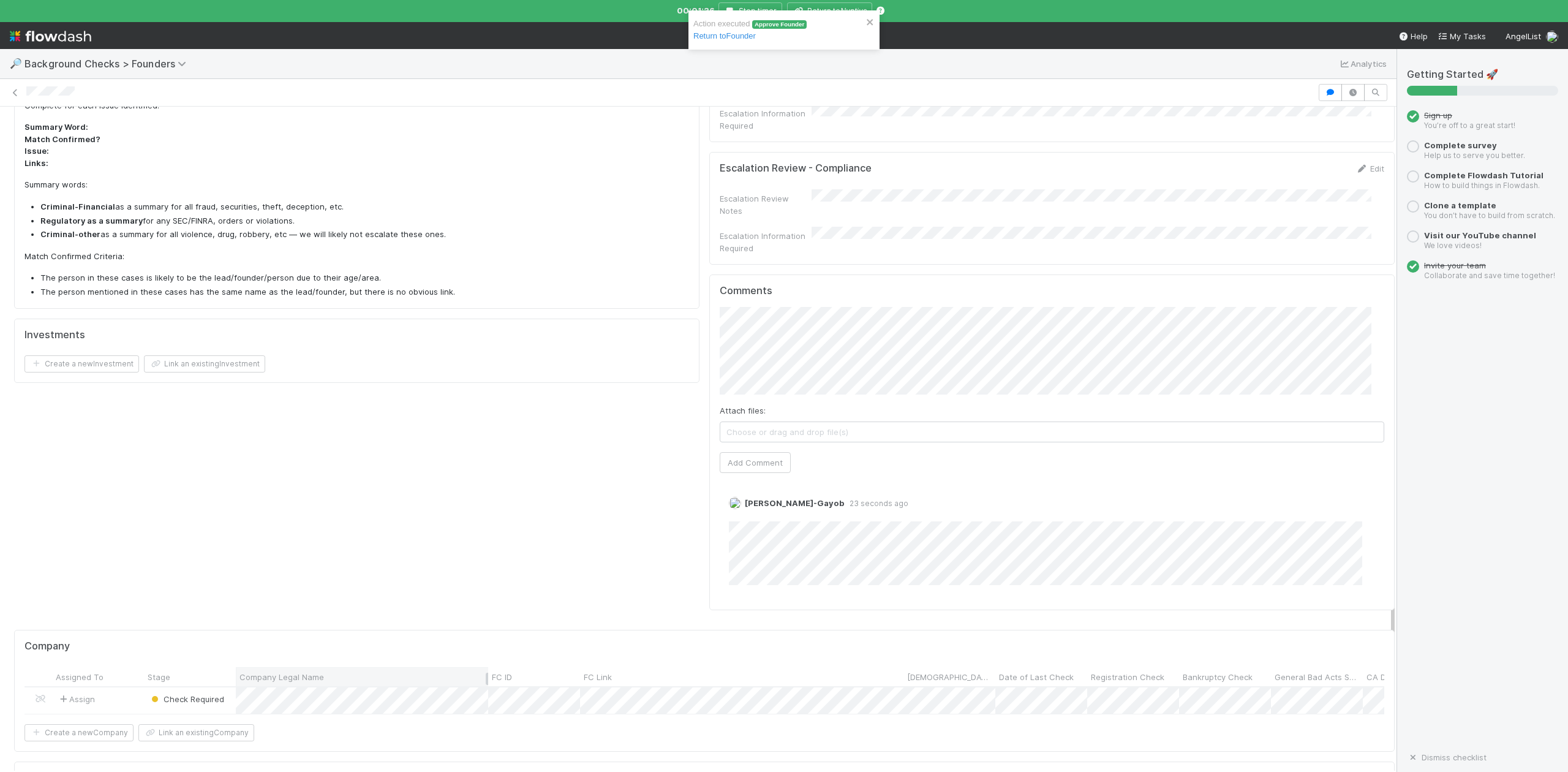
scroll to position [653, 0]
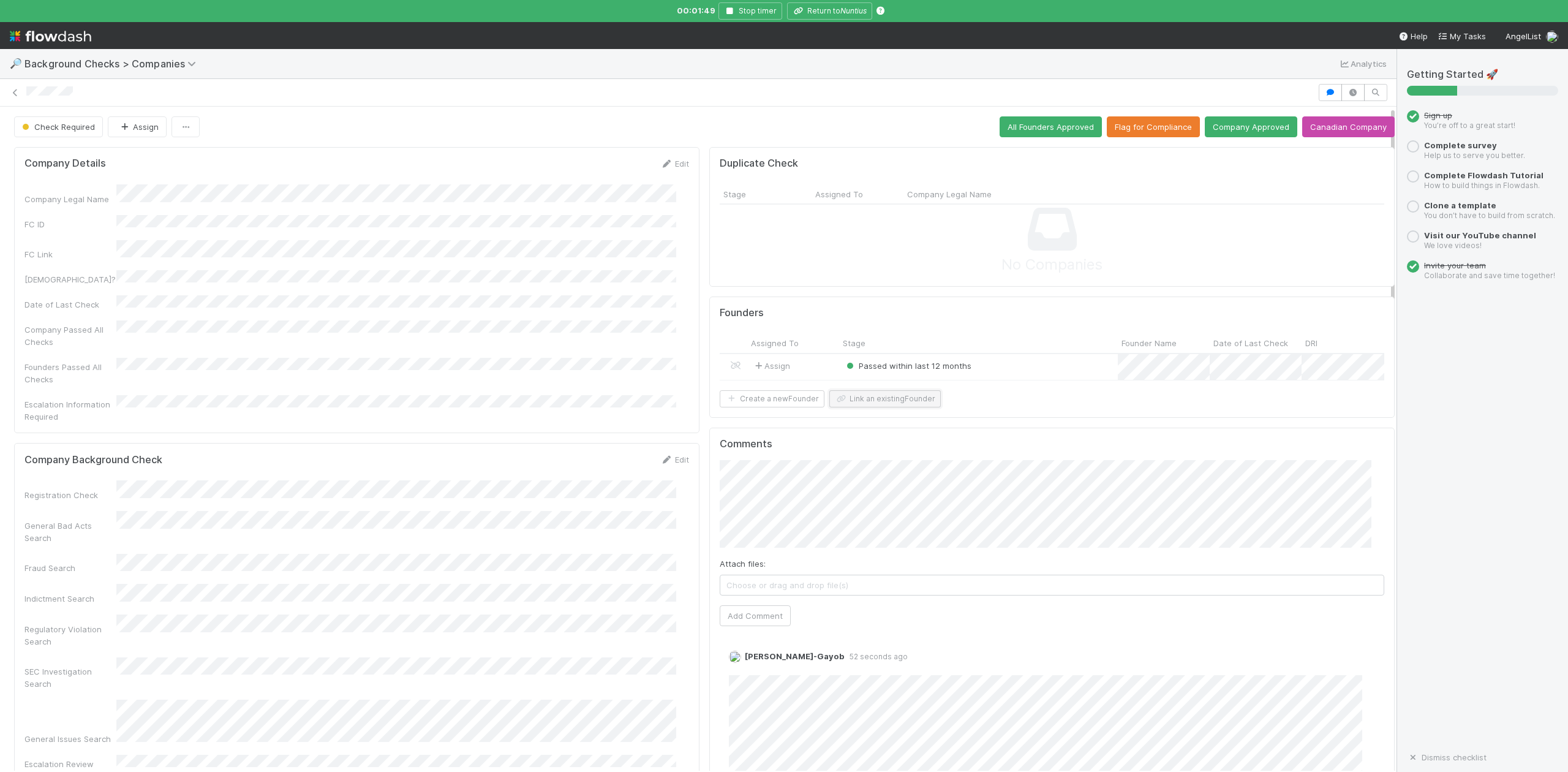
click at [866, 408] on button "Link an existing Founder" at bounding box center [885, 398] width 112 height 17
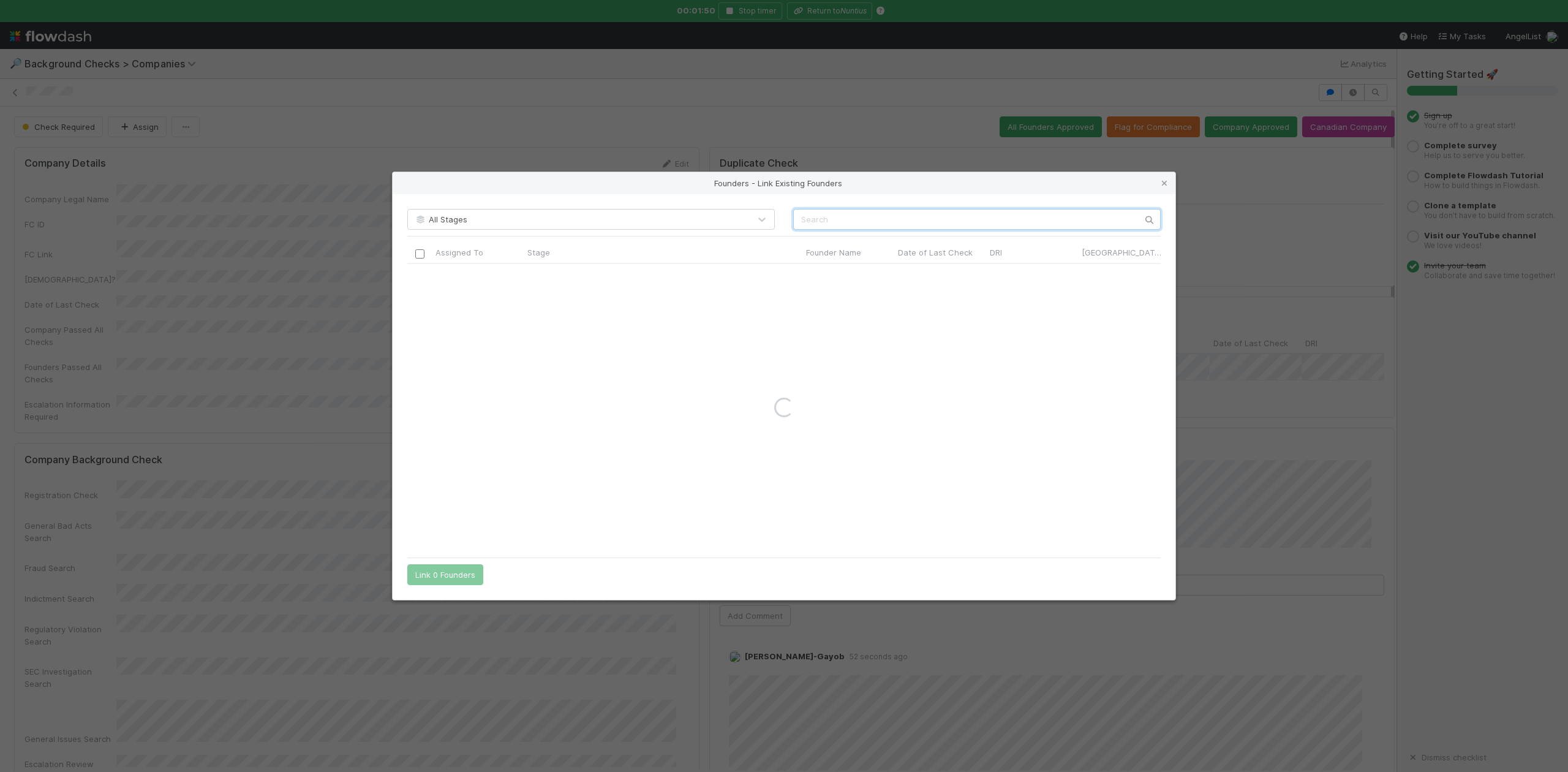
click at [854, 228] on input "text" at bounding box center [976, 219] width 367 height 21
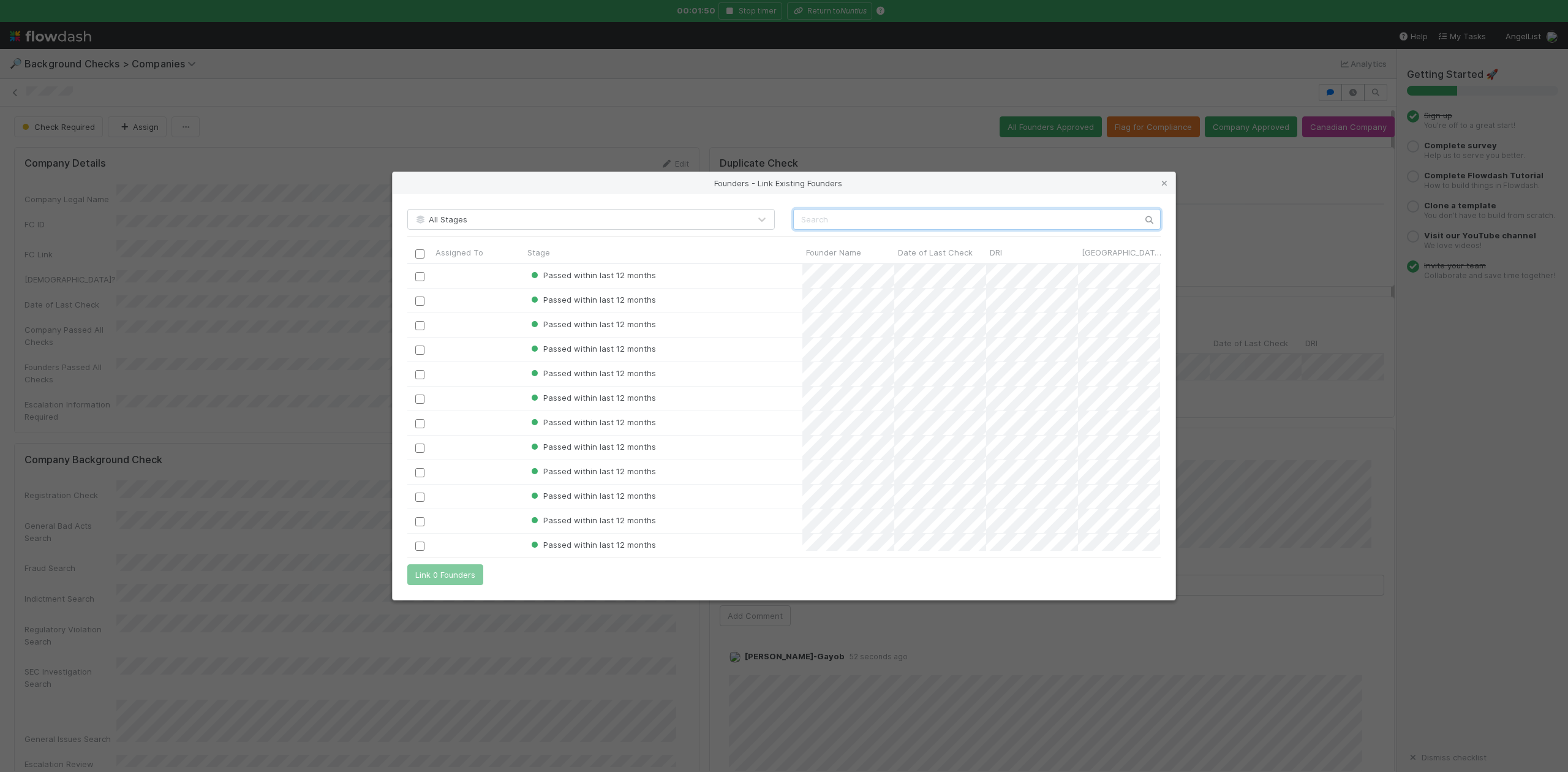
scroll to position [275, 740]
paste input "Daniel Rupawalla"
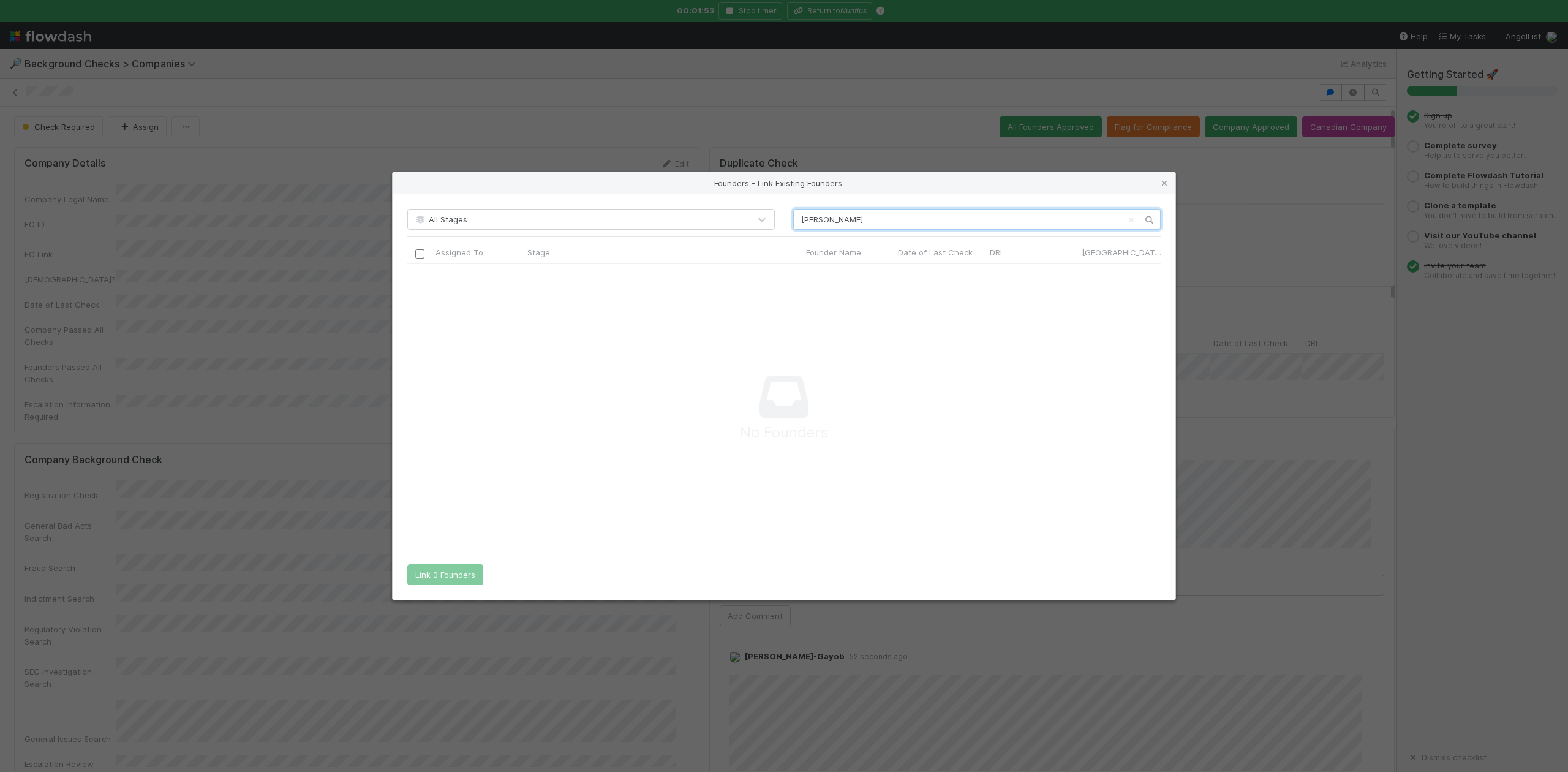
scroll to position [263, 728]
click at [803, 217] on input "Daniel Rupawalla" at bounding box center [976, 219] width 367 height 21
type input "Daniel Rupawalla"
click at [1165, 179] on icon at bounding box center [1164, 183] width 12 height 8
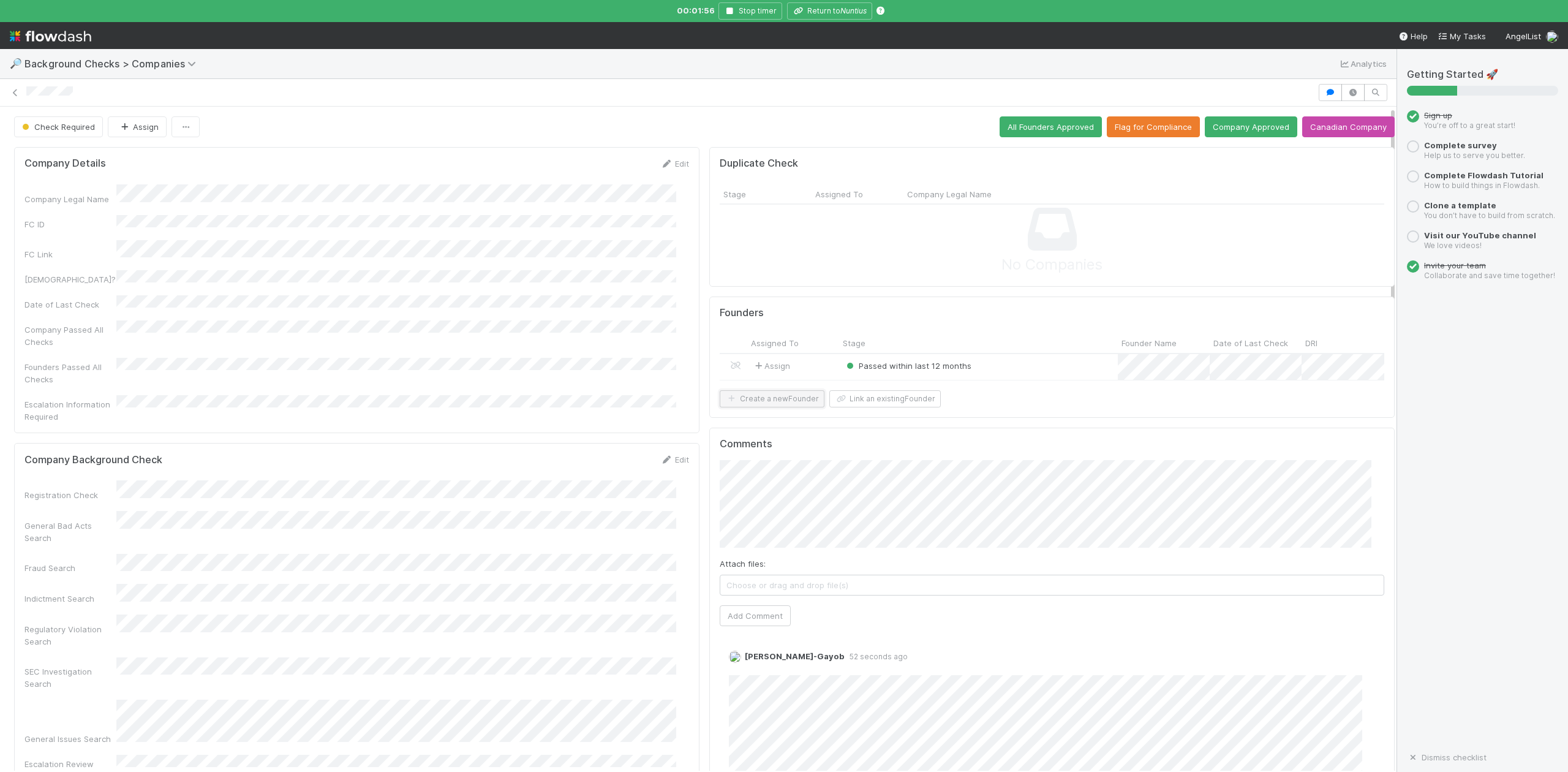
click at [755, 408] on button "Create a new Founder" at bounding box center [772, 398] width 104 height 17
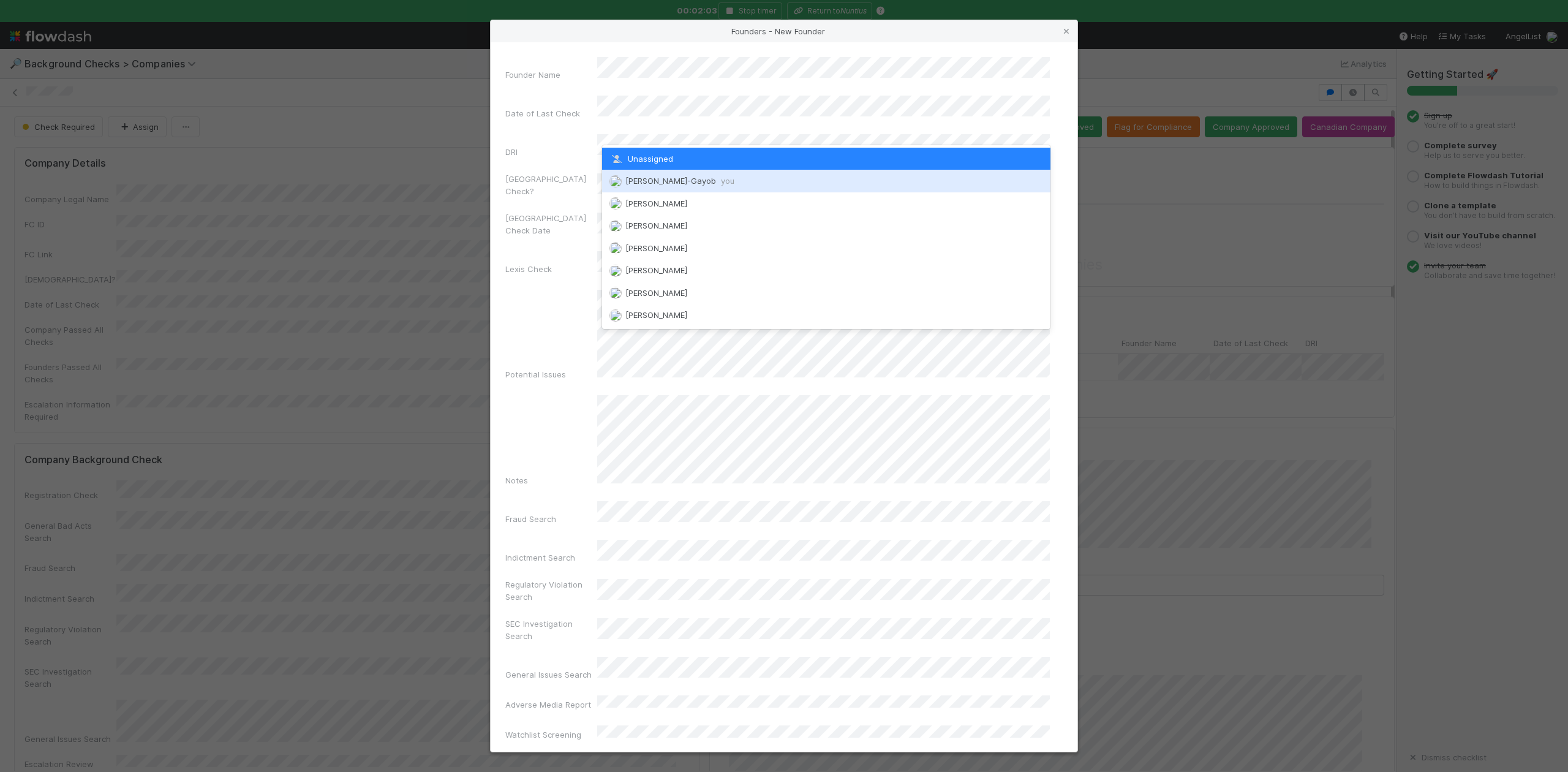
click at [685, 180] on span "Loraine Pati-Gayob you" at bounding box center [680, 180] width 109 height 10
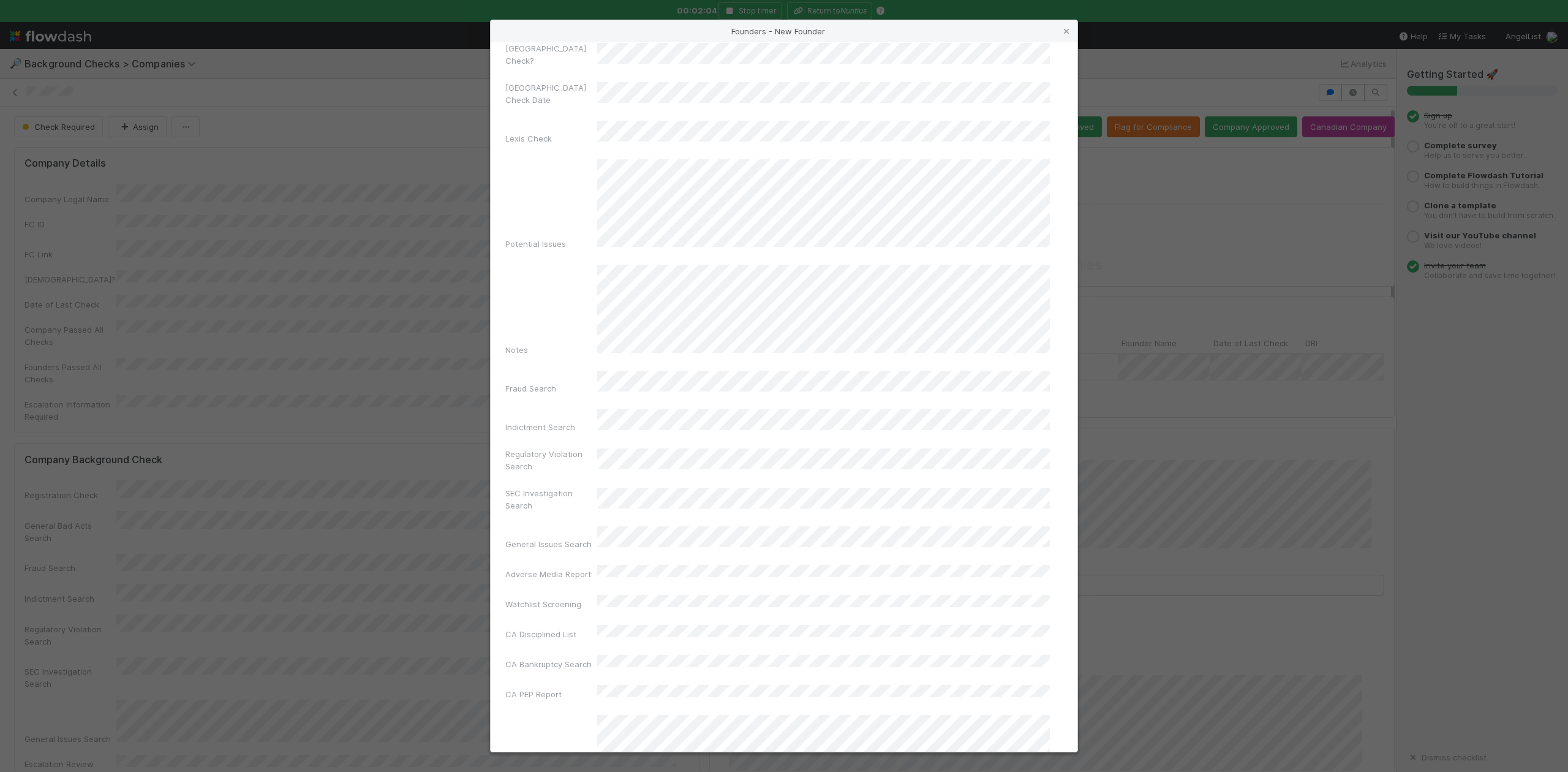
scroll to position [283, 0]
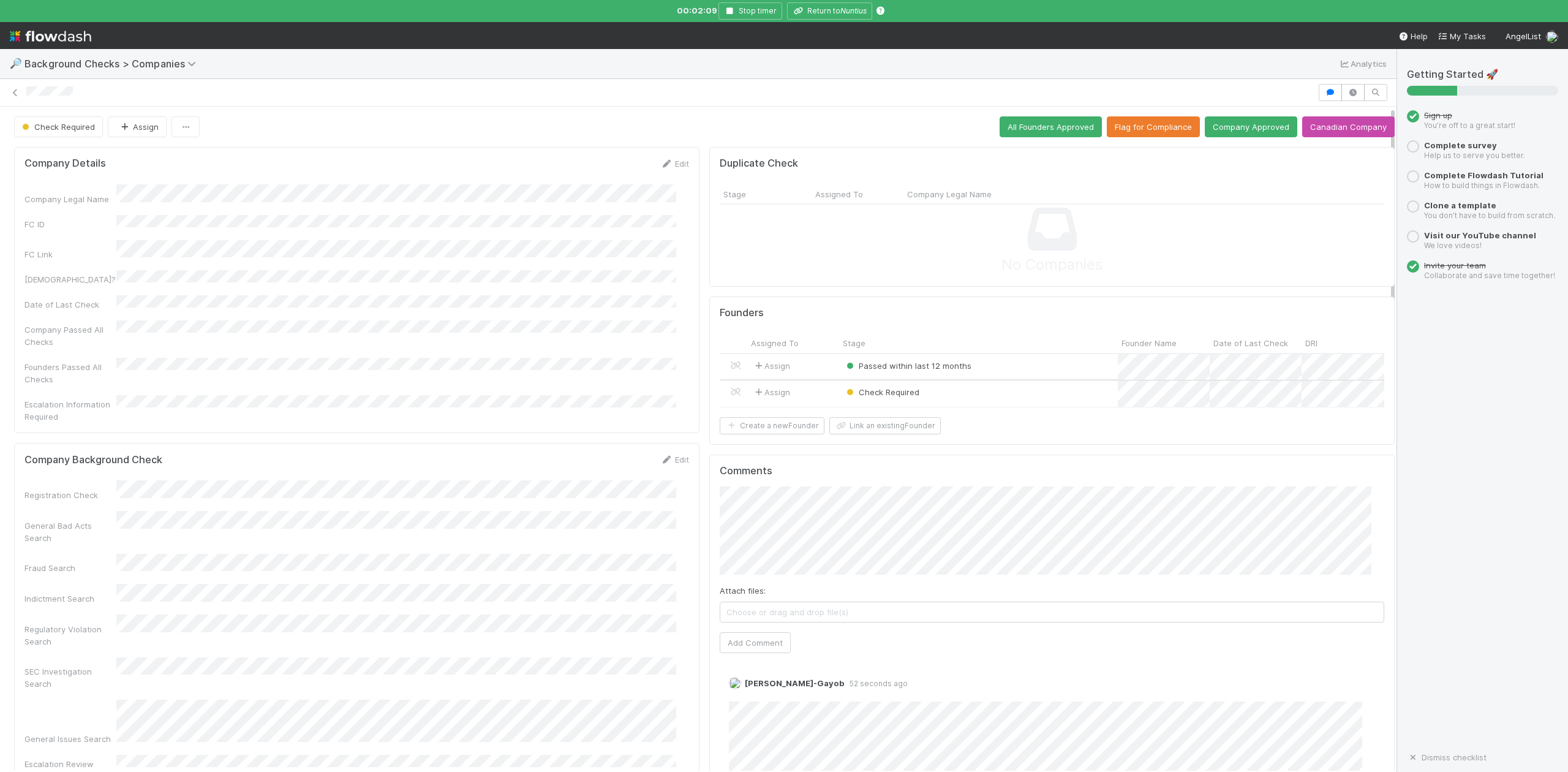
click at [995, 396] on div "Check Required" at bounding box center [978, 393] width 278 height 27
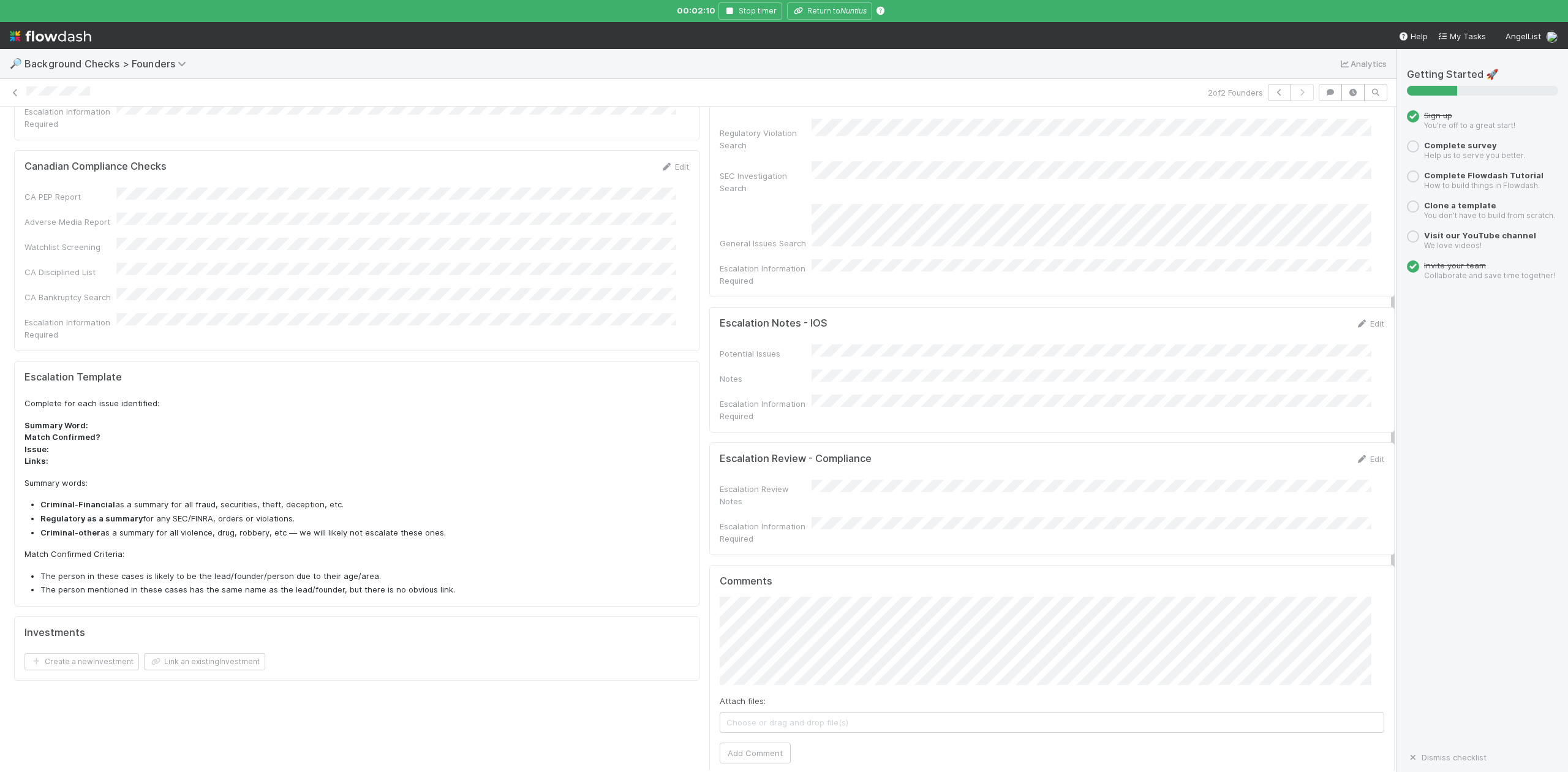
scroll to position [408, 0]
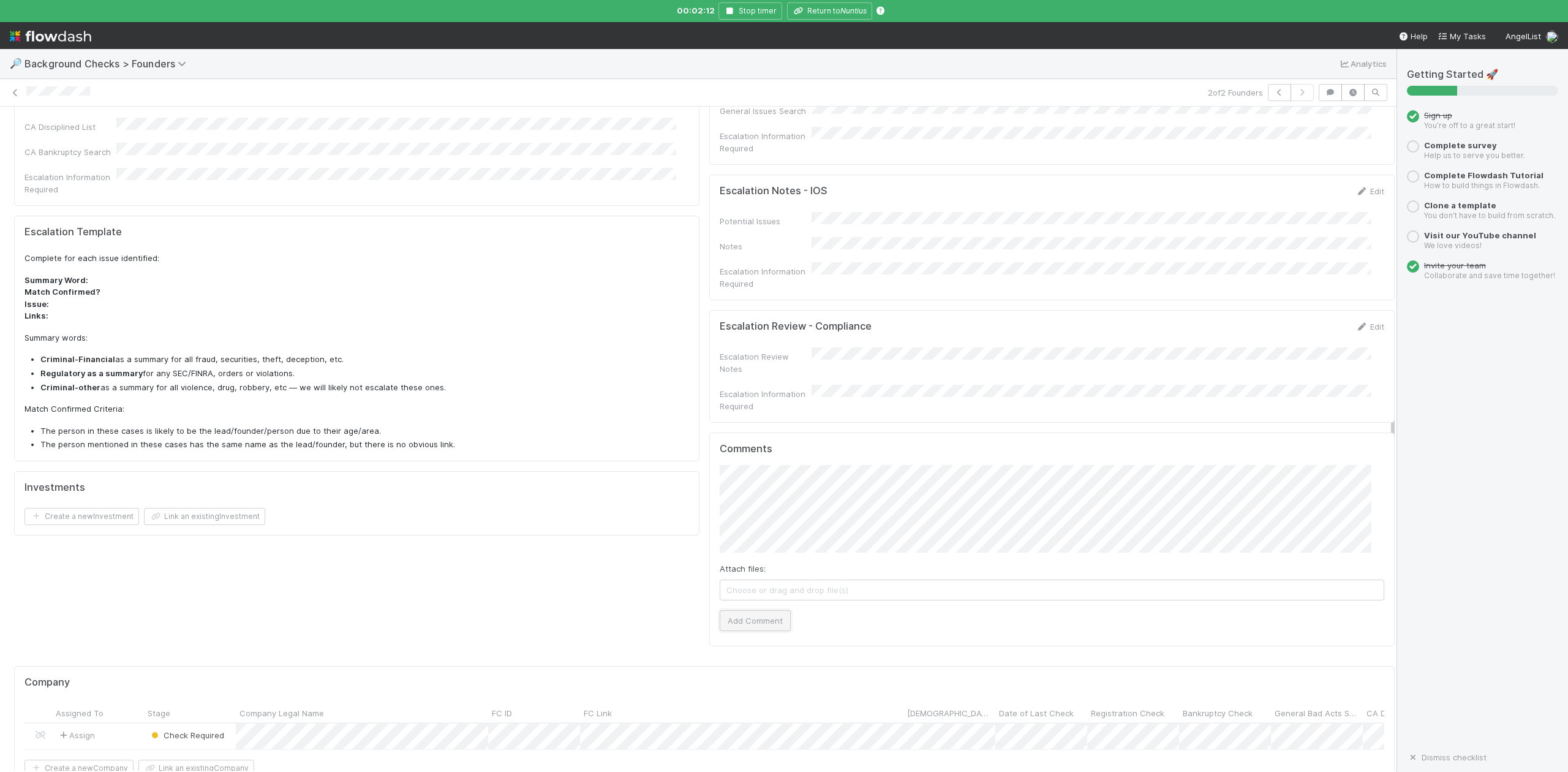
click at [745, 610] on button "Add Comment" at bounding box center [756, 620] width 71 height 21
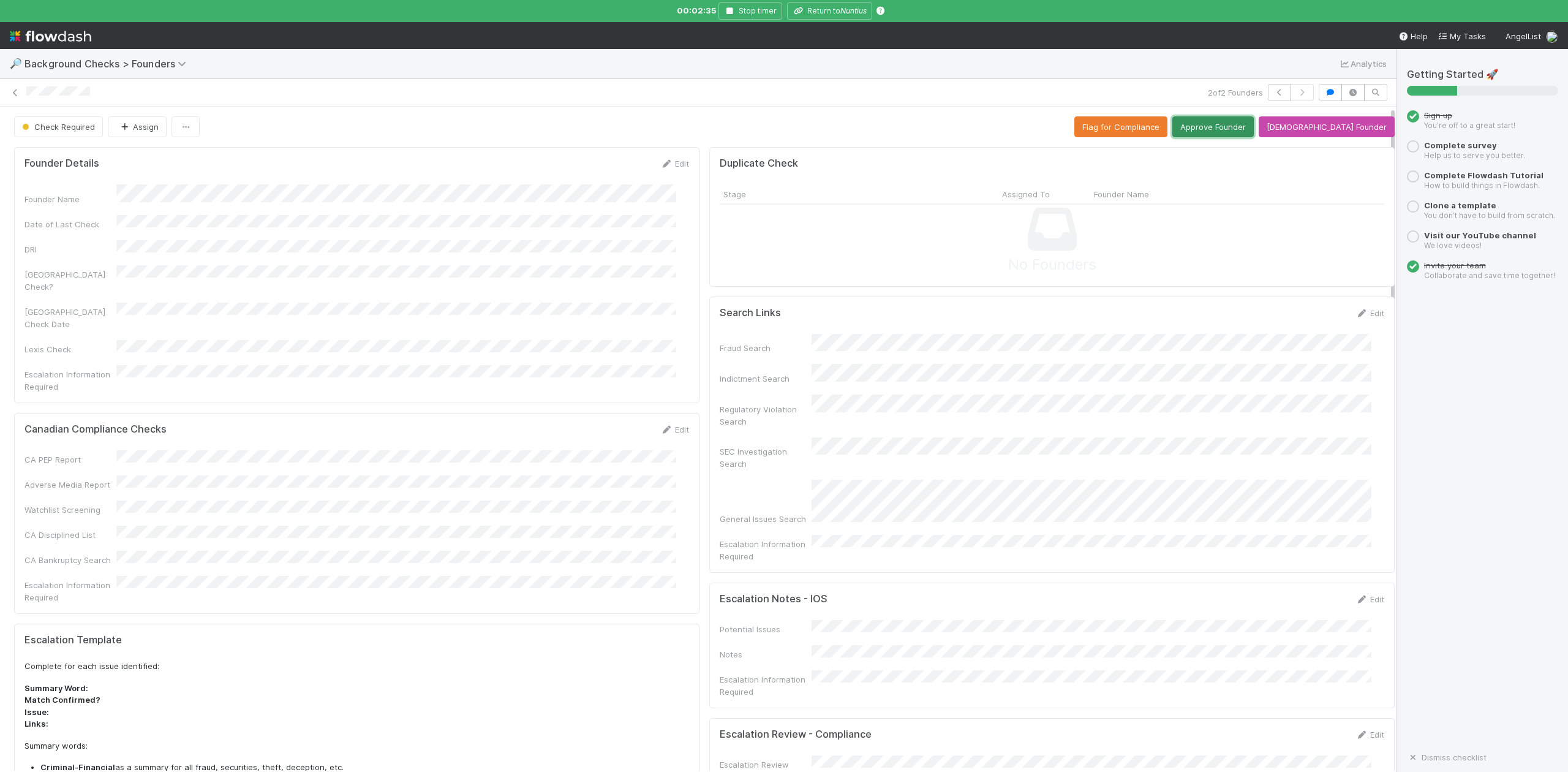
click at [1240, 126] on button "Approve Founder" at bounding box center [1213, 126] width 82 height 21
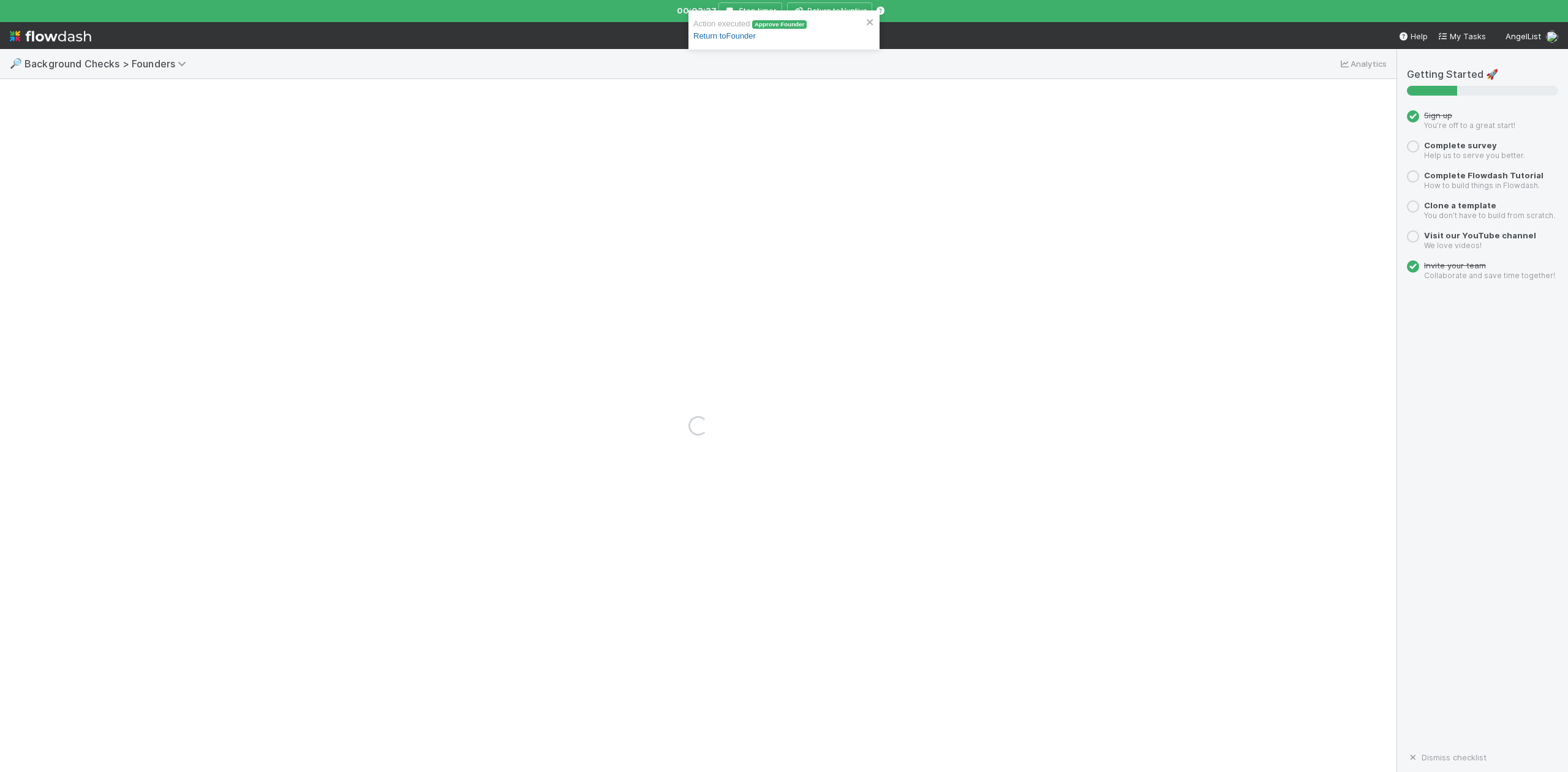
click at [726, 37] on link "Return to Founder" at bounding box center [724, 36] width 62 height 9
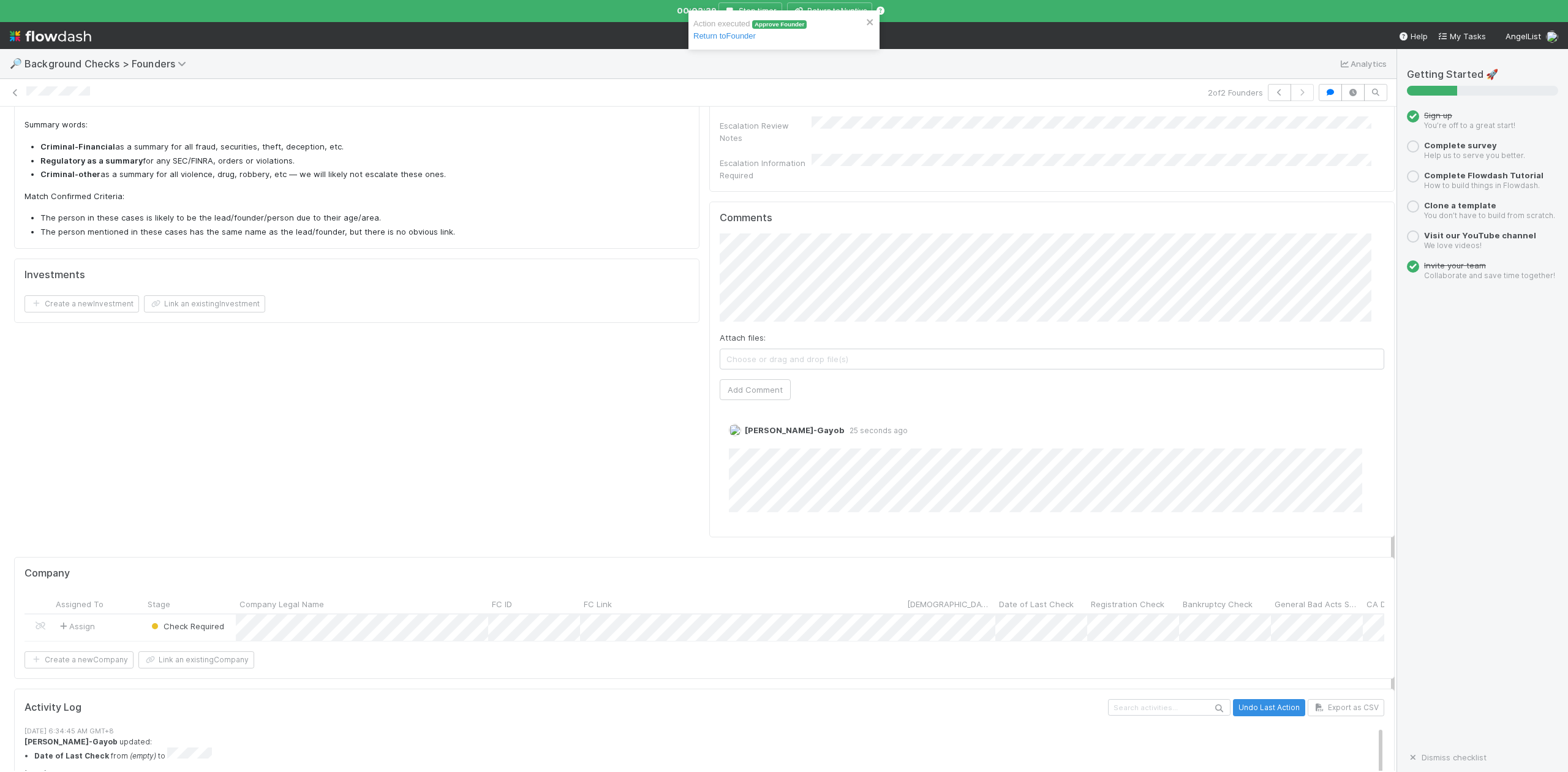
scroll to position [723, 0]
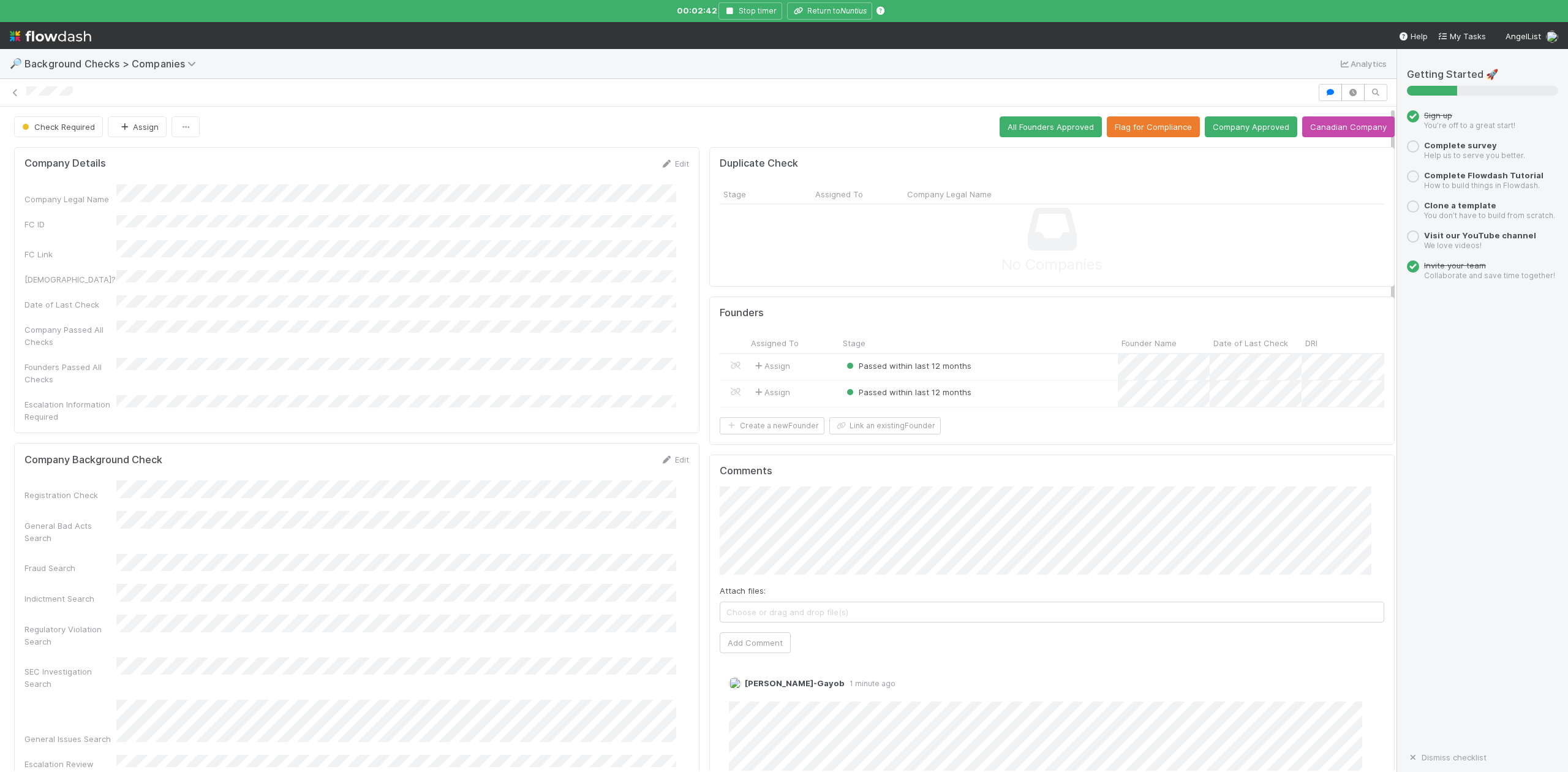
click at [1028, 133] on button "All Founders Approved" at bounding box center [1051, 126] width 103 height 21
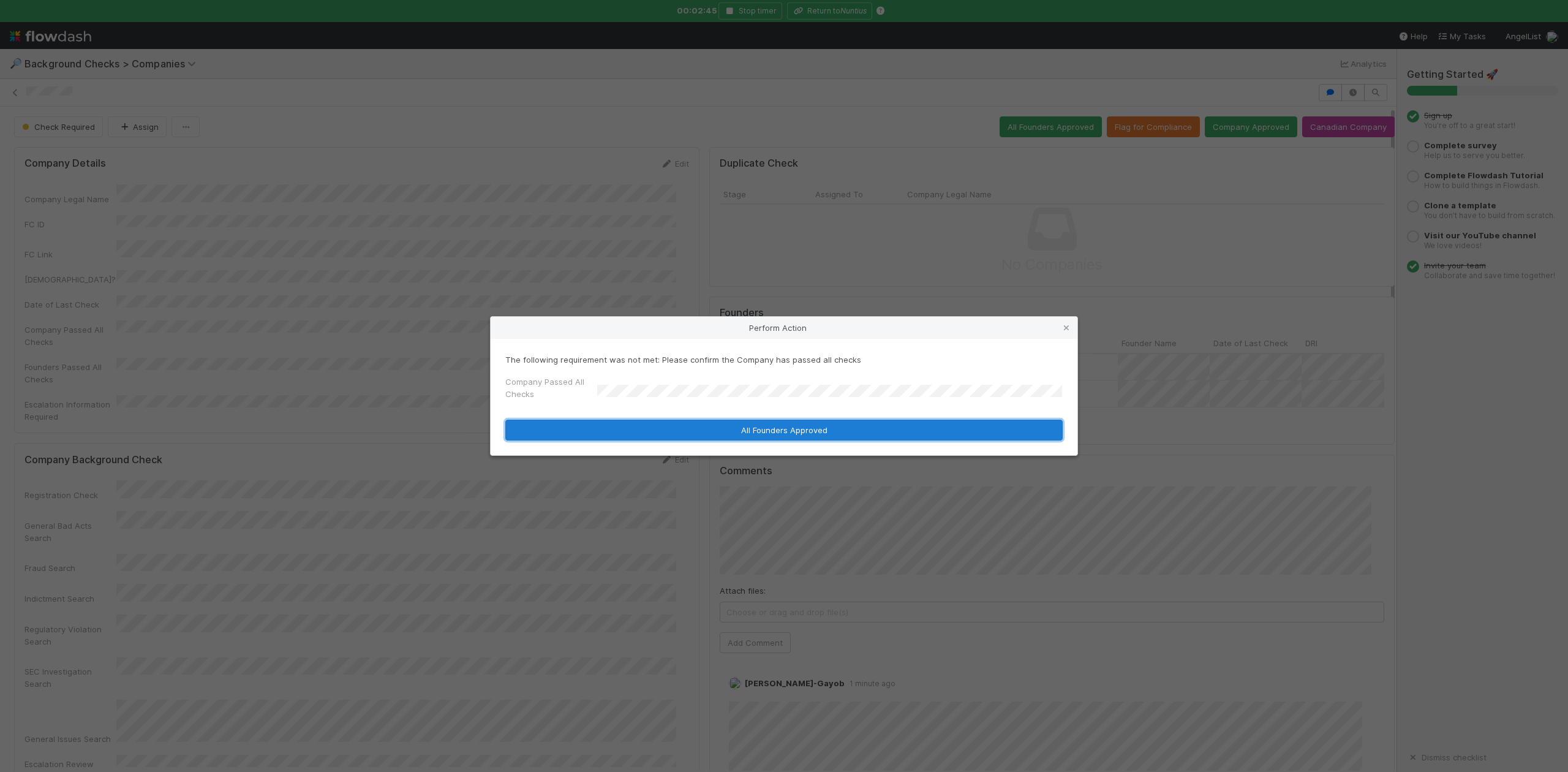
click at [630, 431] on button "All Founders Approved" at bounding box center [784, 429] width 558 height 21
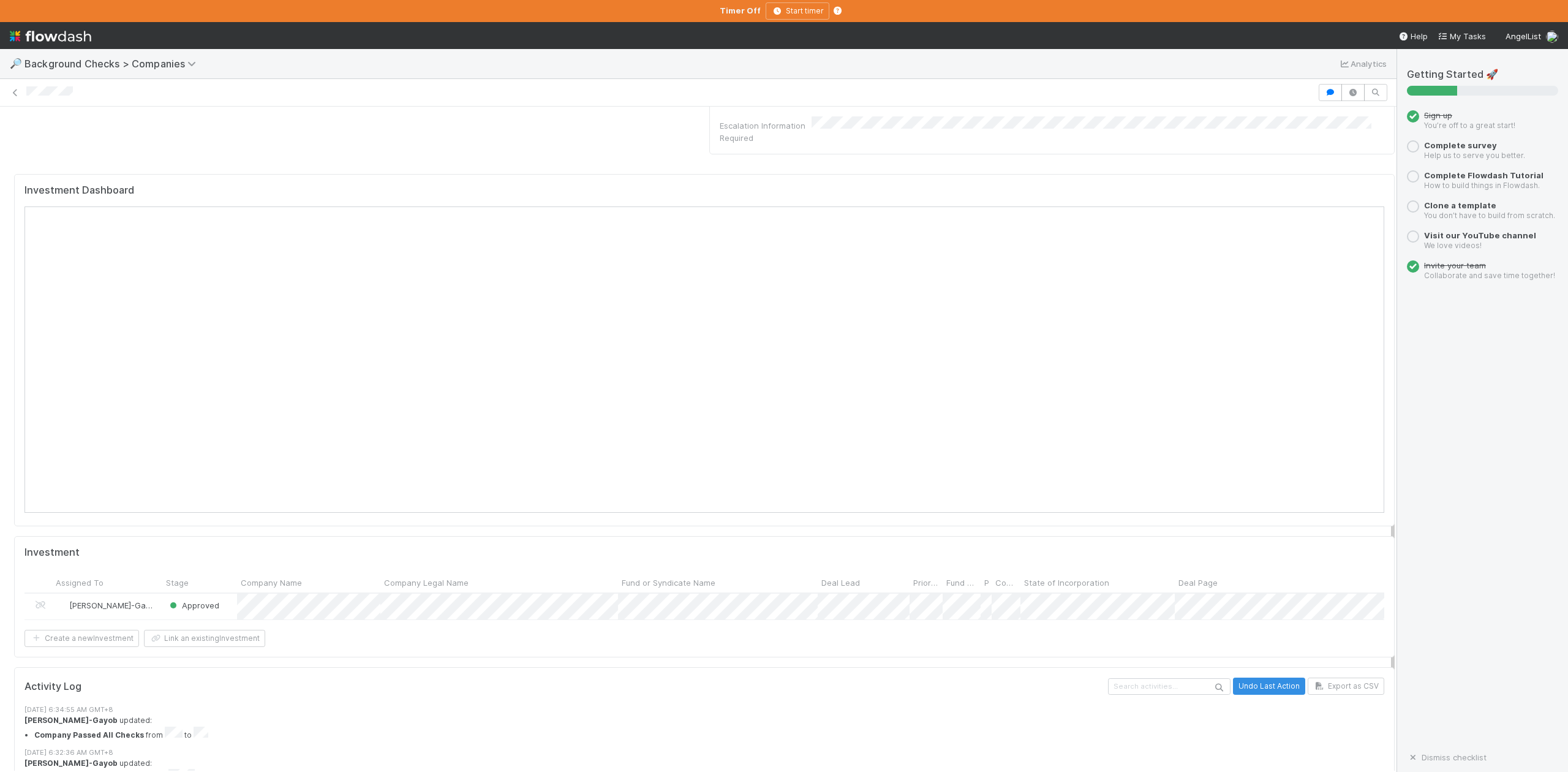
scroll to position [1143, 0]
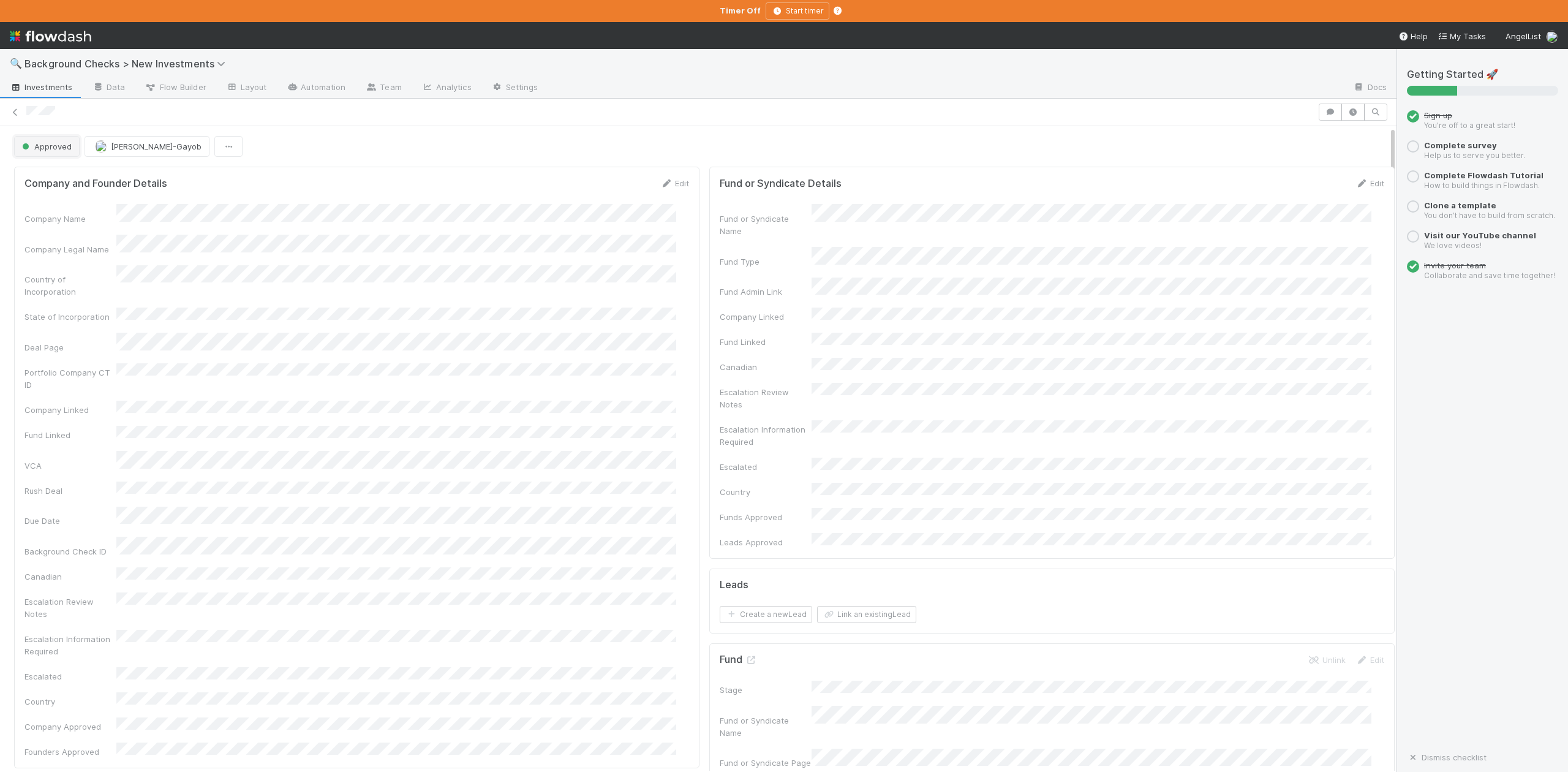
click at [53, 150] on span "Approved" at bounding box center [45, 146] width 52 height 10
click at [52, 201] on span "In Progress" at bounding box center [47, 201] width 59 height 10
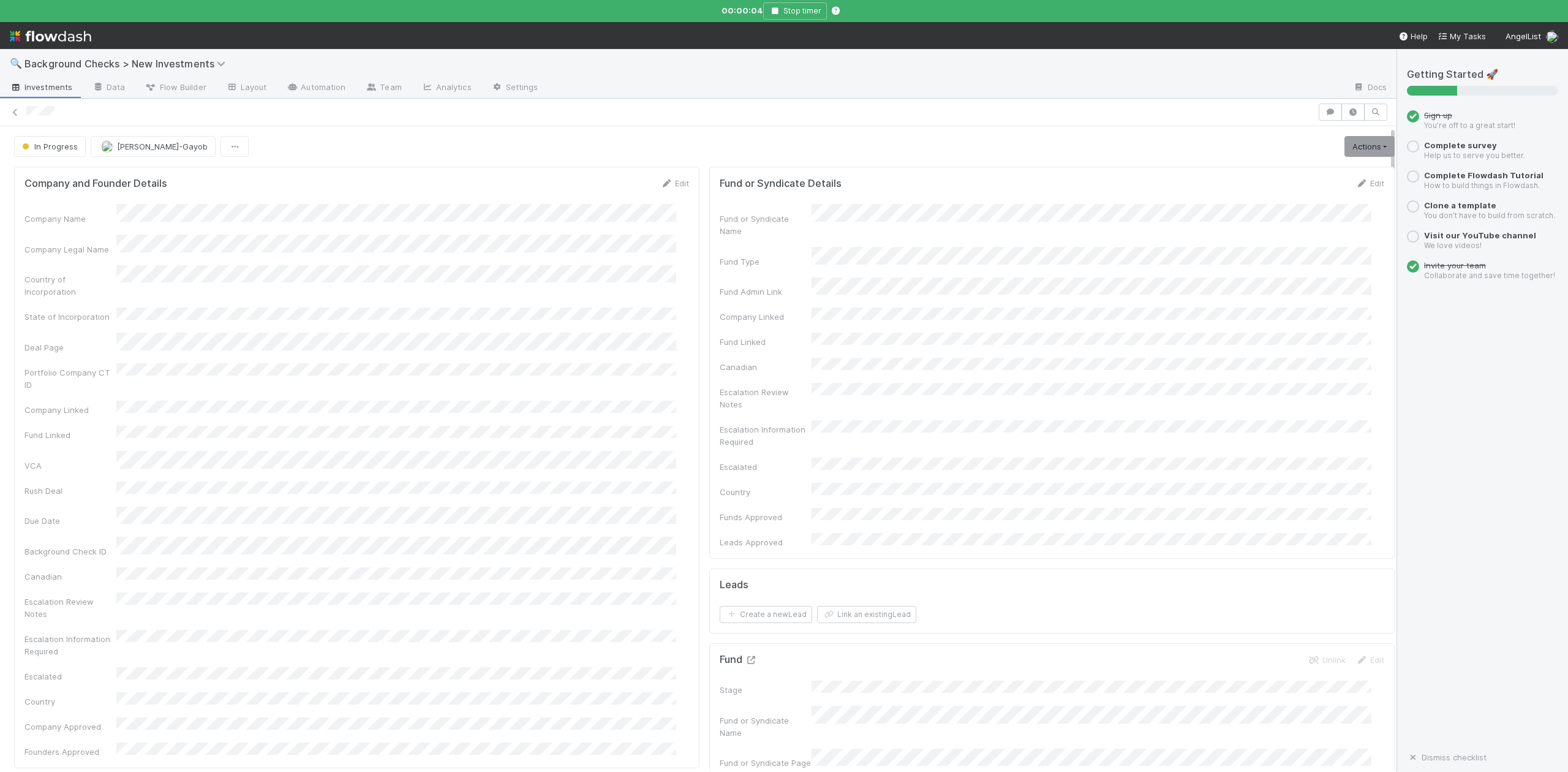
click at [745, 656] on icon at bounding box center [750, 659] width 12 height 8
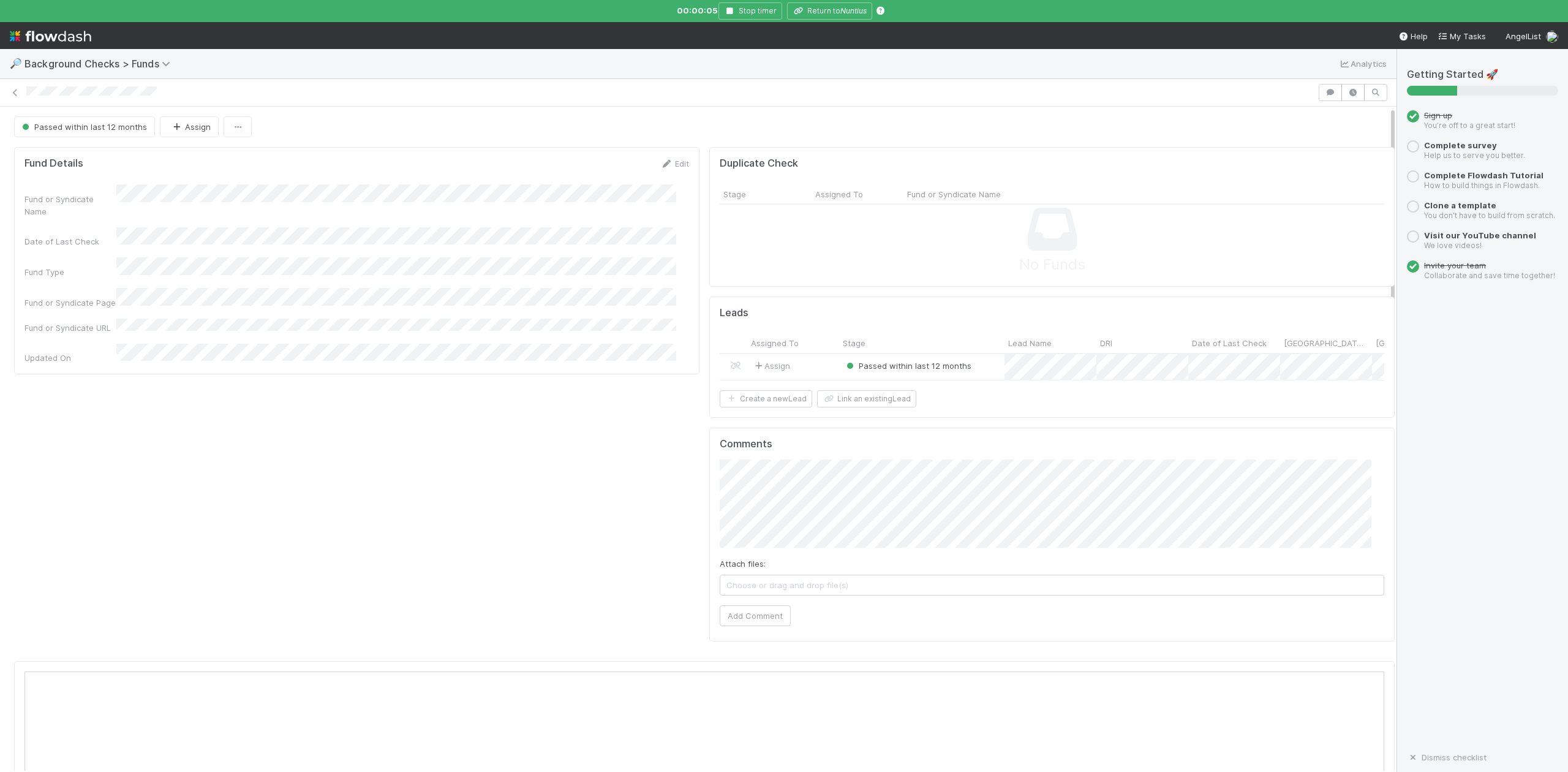
scroll to position [236, 1322]
click at [823, 10] on div at bounding box center [784, 386] width 1568 height 772
click at [831, 13] on button "Return to Nuntius" at bounding box center [829, 11] width 85 height 17
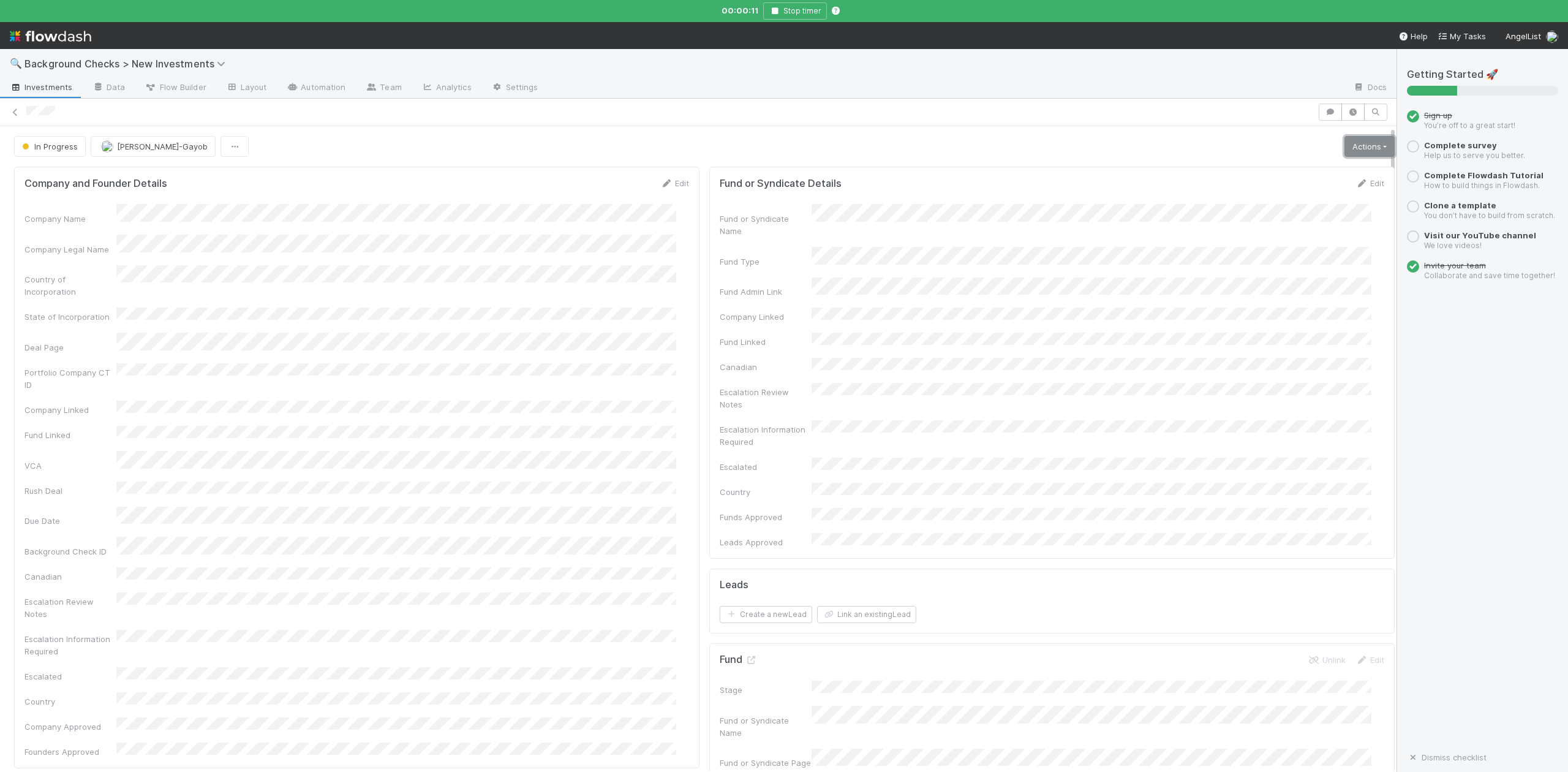
click at [1345, 146] on link "Actions" at bounding box center [1369, 146] width 50 height 21
click at [1264, 177] on button "Finish" at bounding box center [1326, 172] width 136 height 17
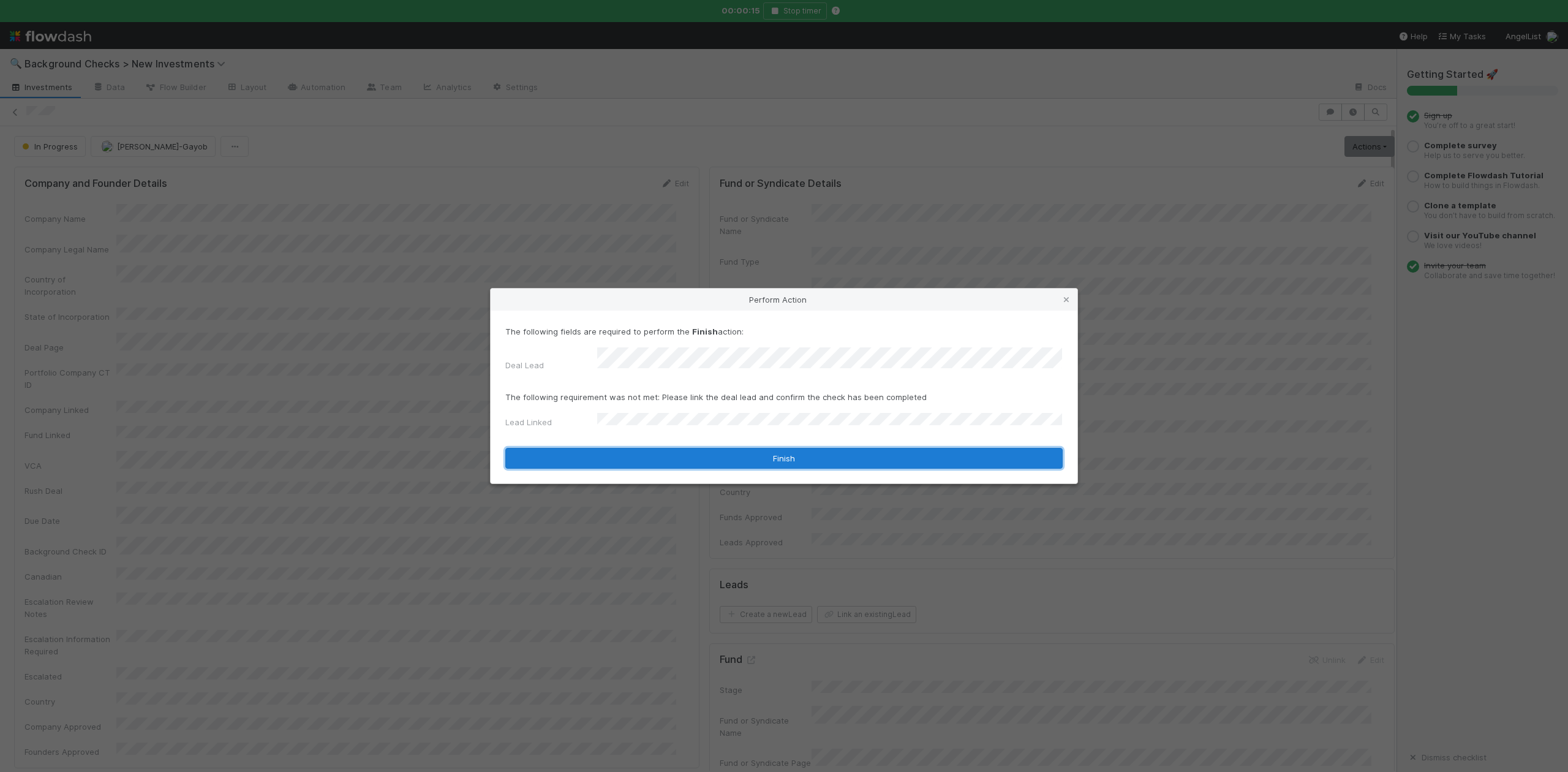
click at [618, 451] on button "Finish" at bounding box center [784, 458] width 558 height 21
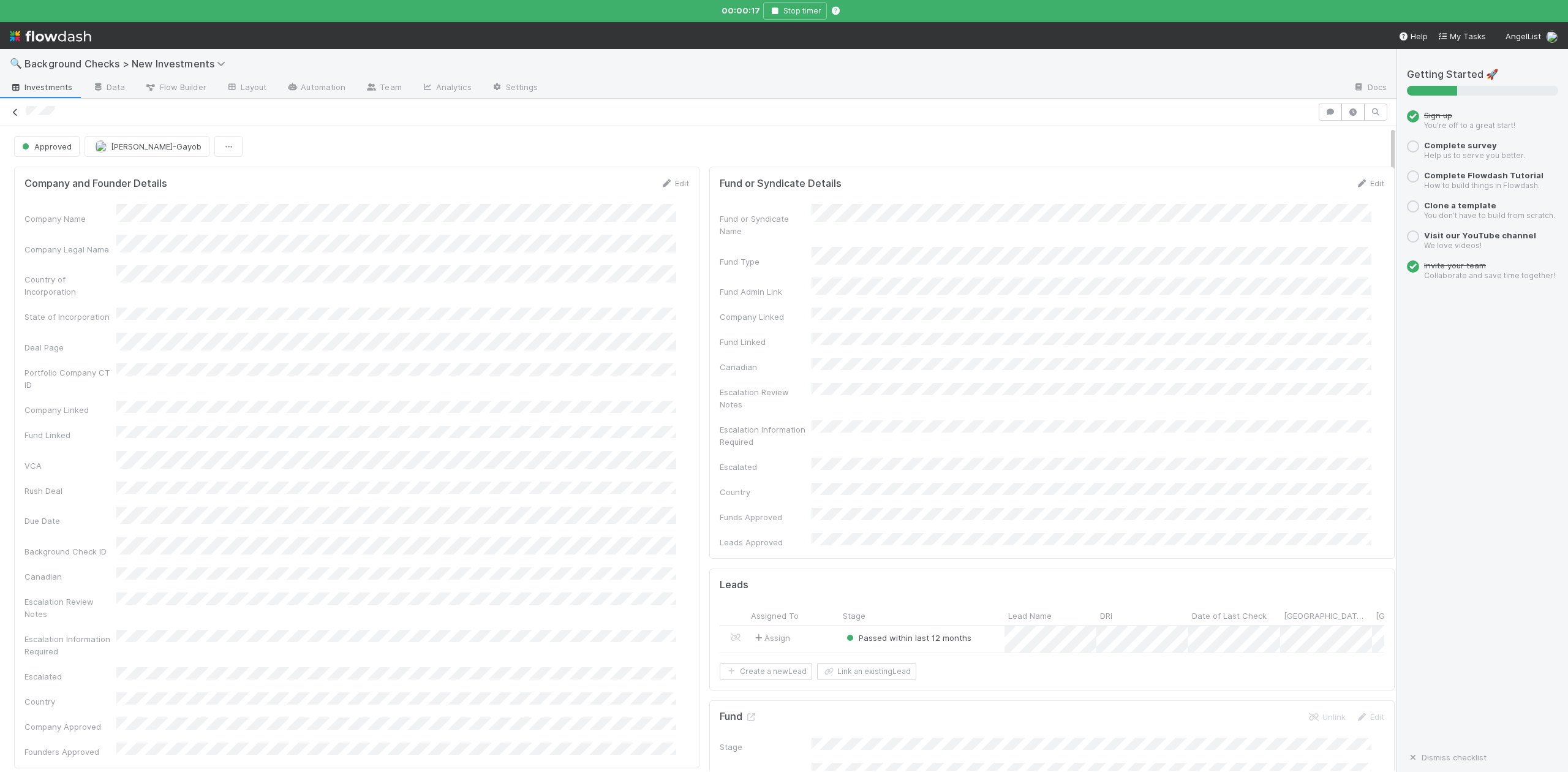
click at [16, 114] on icon at bounding box center [15, 112] width 12 height 8
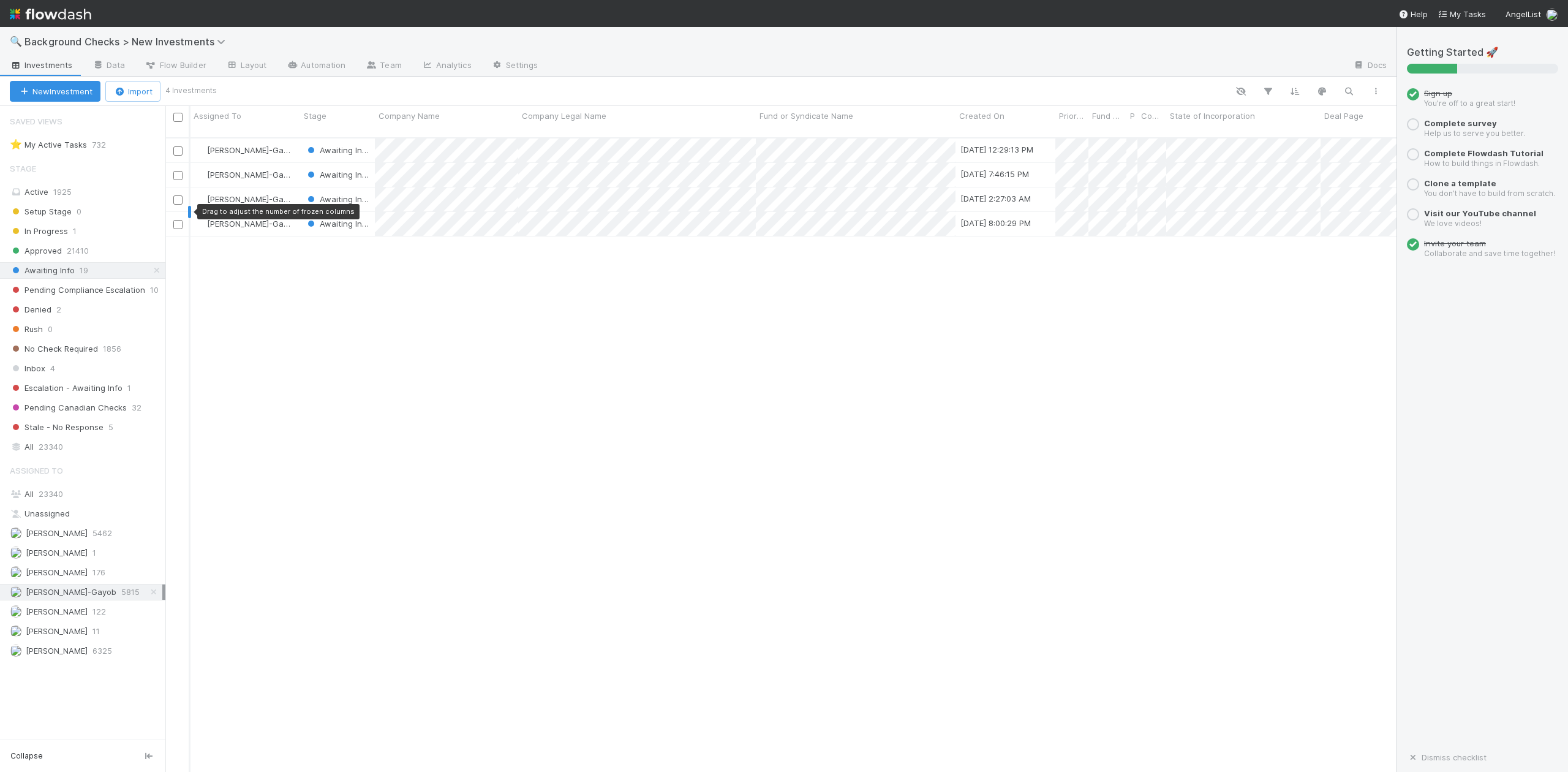
scroll to position [632, 1218]
click at [64, 229] on span "In Progress" at bounding box center [39, 231] width 59 height 16
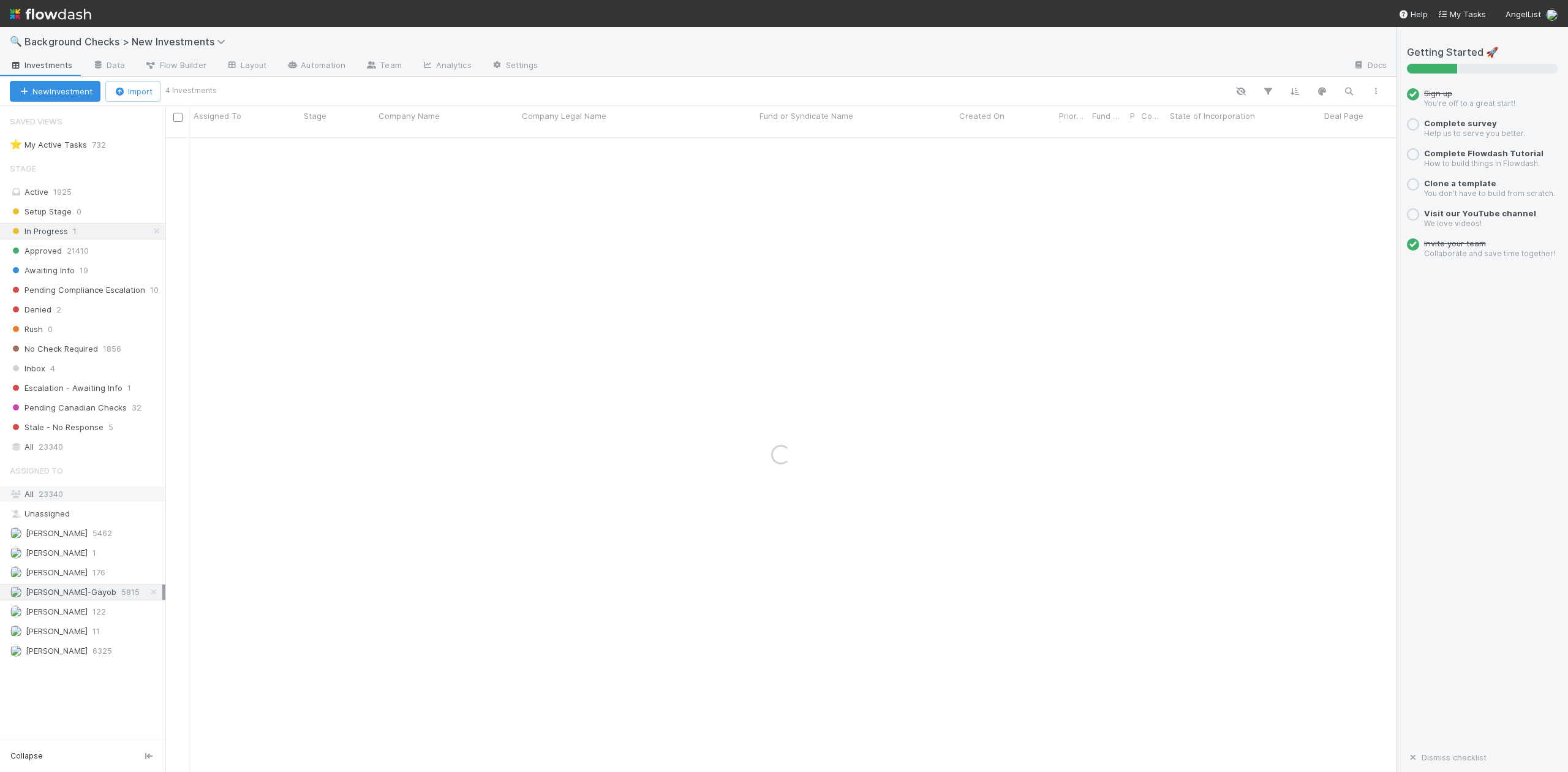
click at [45, 498] on span "23340" at bounding box center [50, 494] width 25 height 10
click at [60, 268] on span "Awaiting Info" at bounding box center [42, 270] width 65 height 16
drag, startPoint x: 76, startPoint y: 588, endPoint x: 72, endPoint y: 599, distance: 11.7
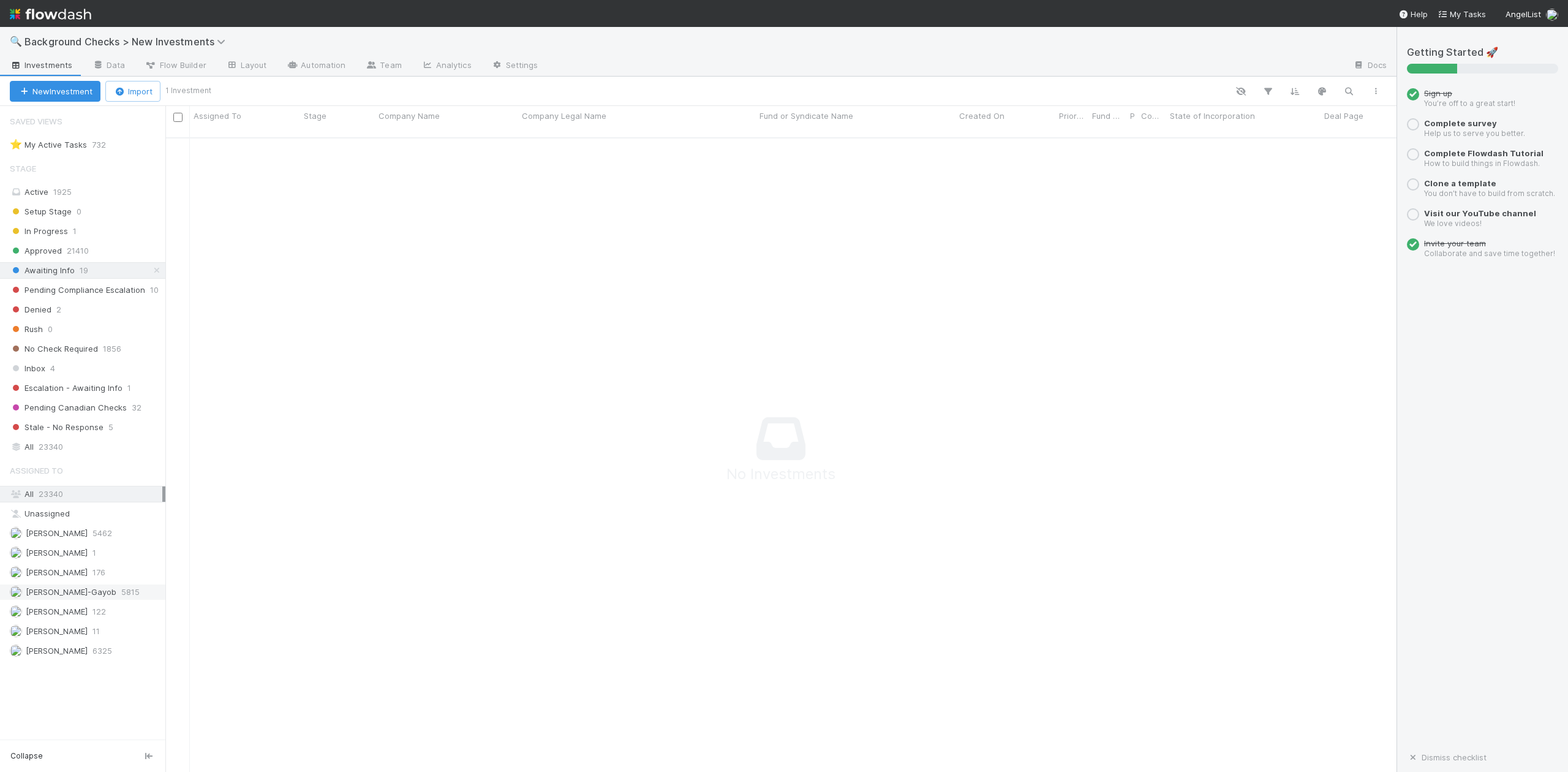
click at [73, 593] on div "Assigned To All 23340 Unassigned Angela Marie Napeñas 5462 Emily Richards 1 Lis…" at bounding box center [82, 558] width 166 height 201
click at [72, 596] on span "[PERSON_NAME]-Gayob" at bounding box center [71, 592] width 91 height 10
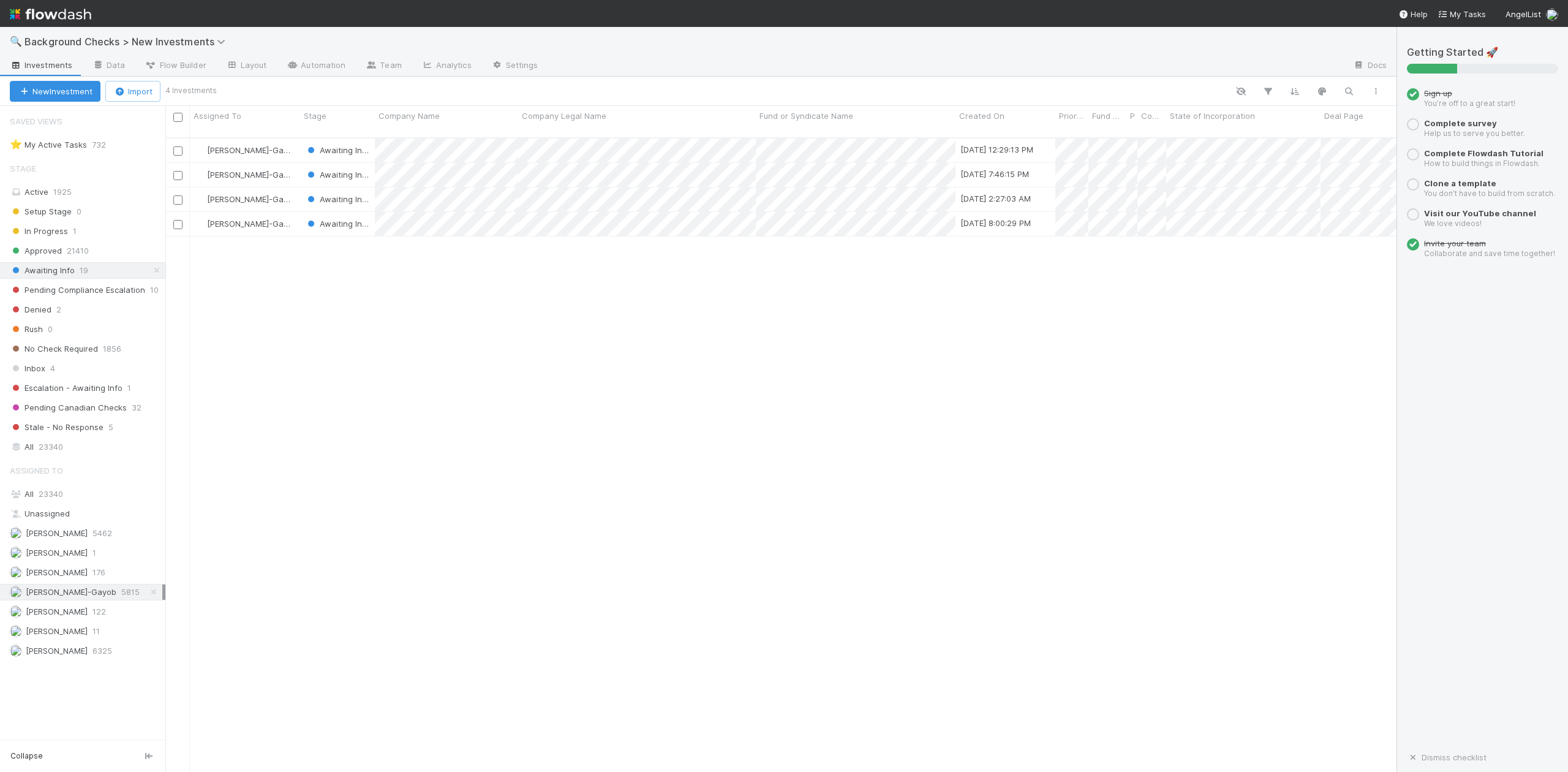
scroll to position [632, 1218]
click at [444, 285] on div at bounding box center [784, 386] width 1568 height 772
click at [36, 374] on span "Inbox" at bounding box center [27, 368] width 36 height 16
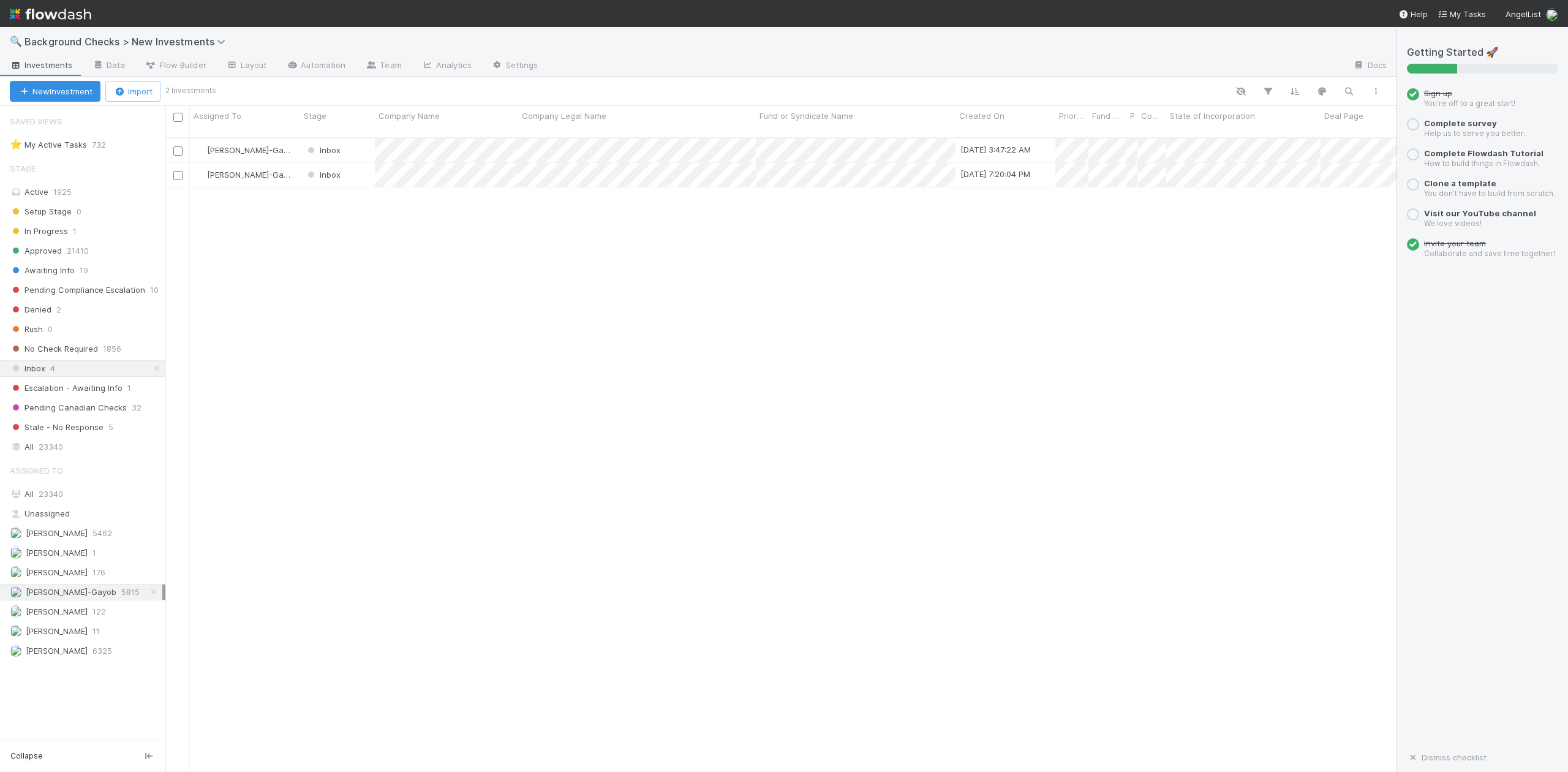
scroll to position [632, 1218]
click at [447, 235] on div at bounding box center [784, 386] width 1568 height 772
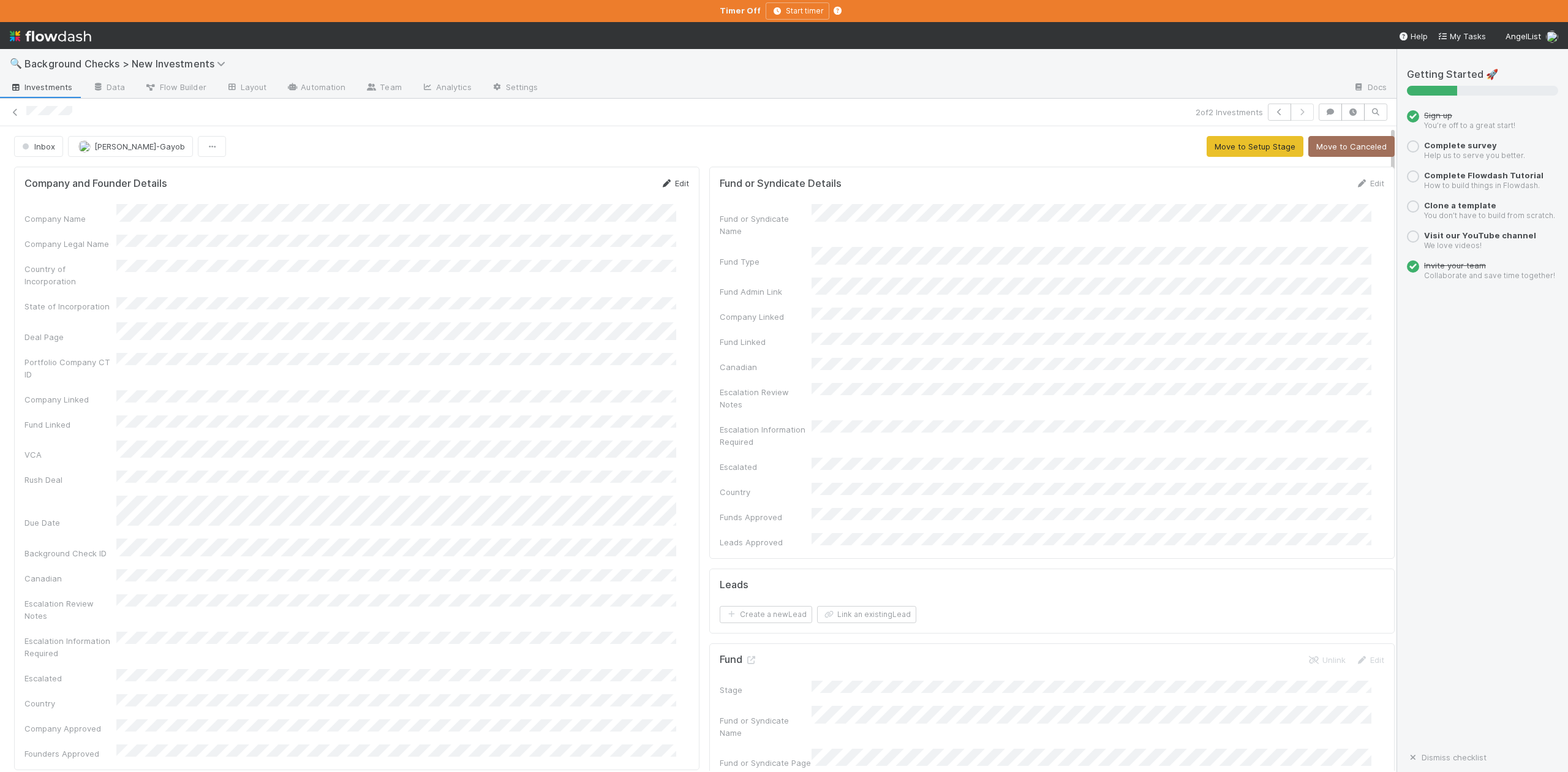
click at [668, 184] on link "Edit" at bounding box center [674, 183] width 28 height 10
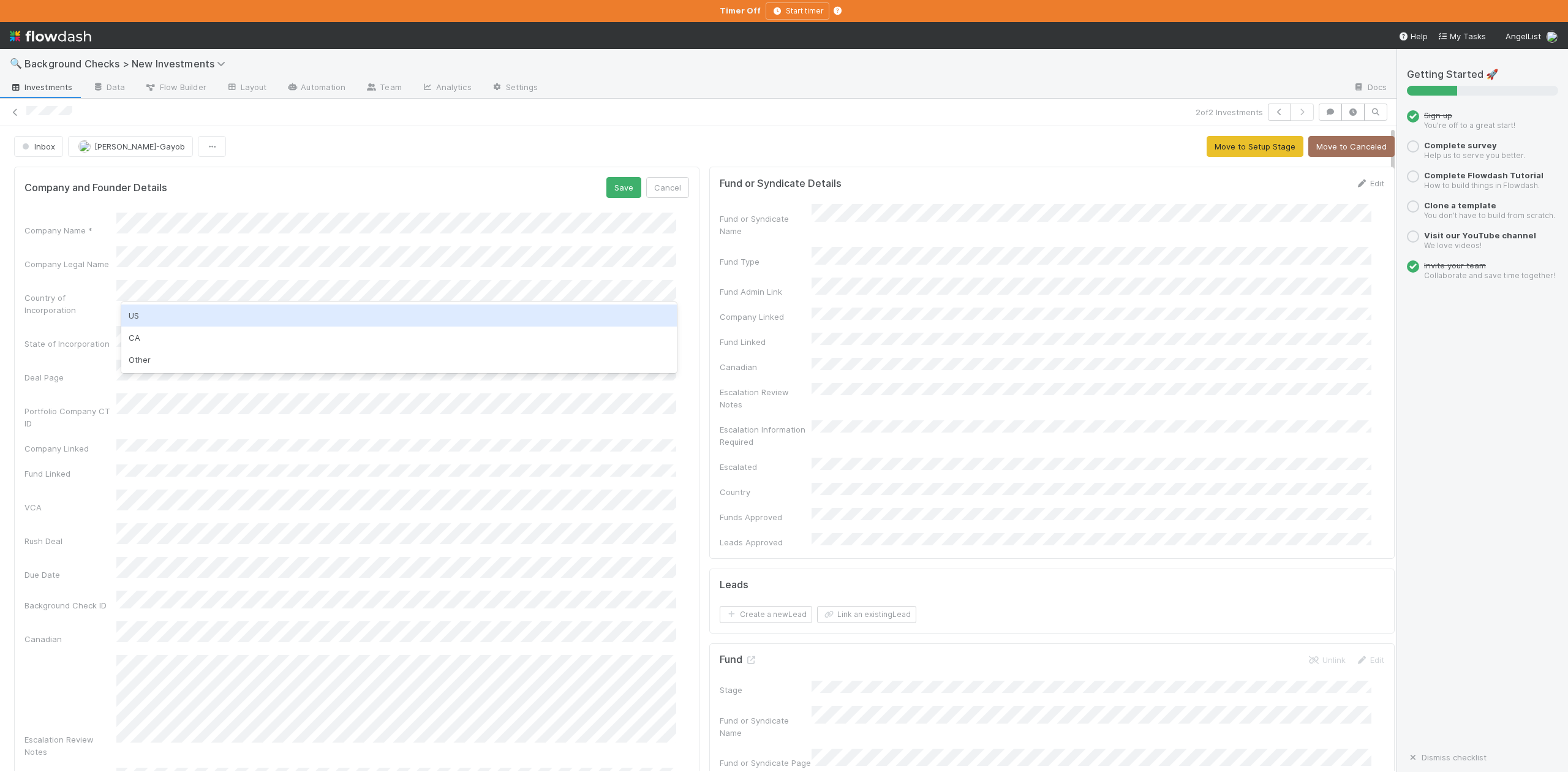
click at [153, 317] on div "US" at bounding box center [398, 315] width 555 height 22
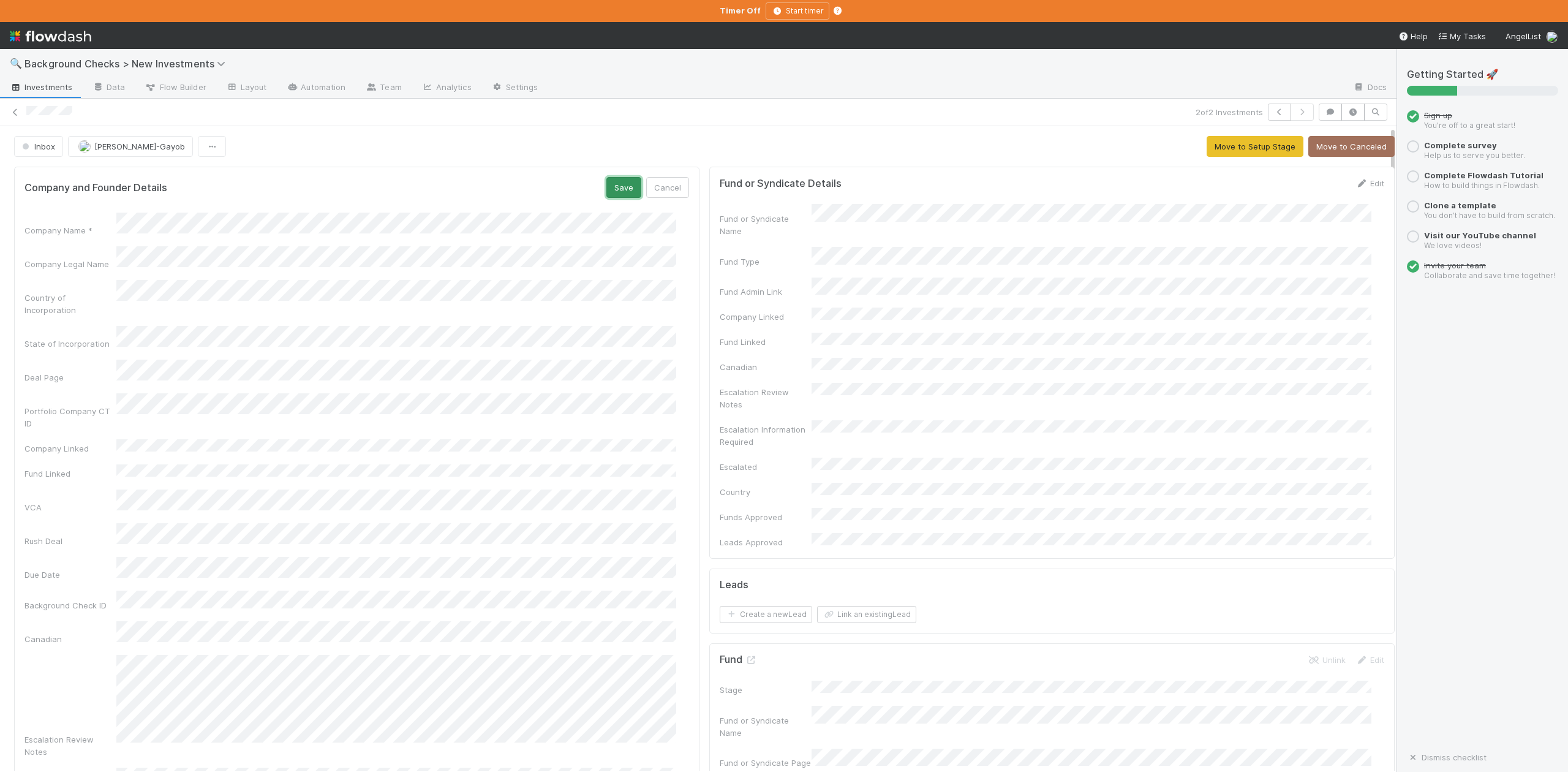
click at [606, 191] on button "Save" at bounding box center [624, 187] width 35 height 21
click at [1221, 153] on button "Move to Setup Stage" at bounding box center [1255, 146] width 97 height 21
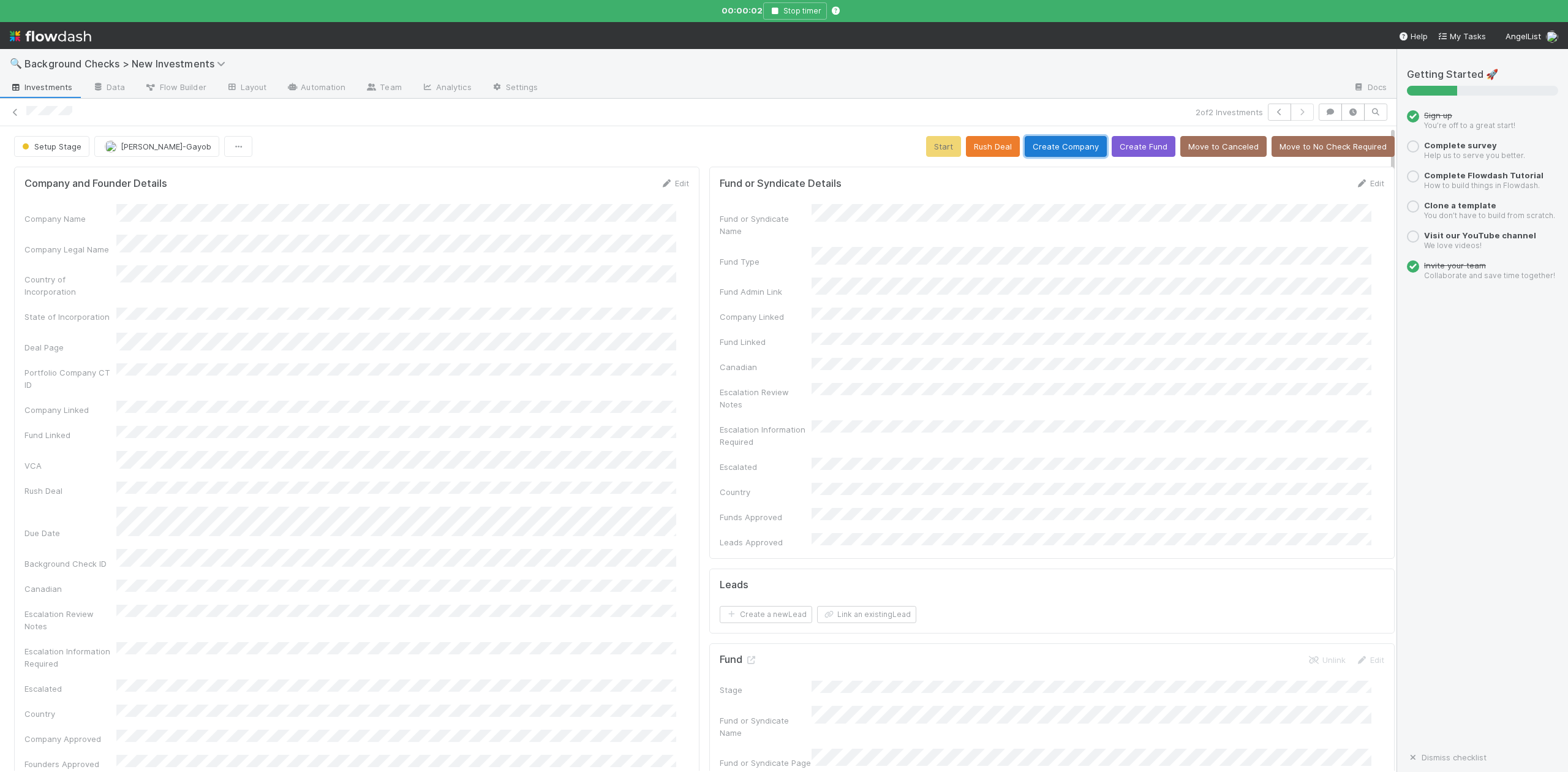
click at [1059, 139] on button "Create Company" at bounding box center [1066, 146] width 82 height 21
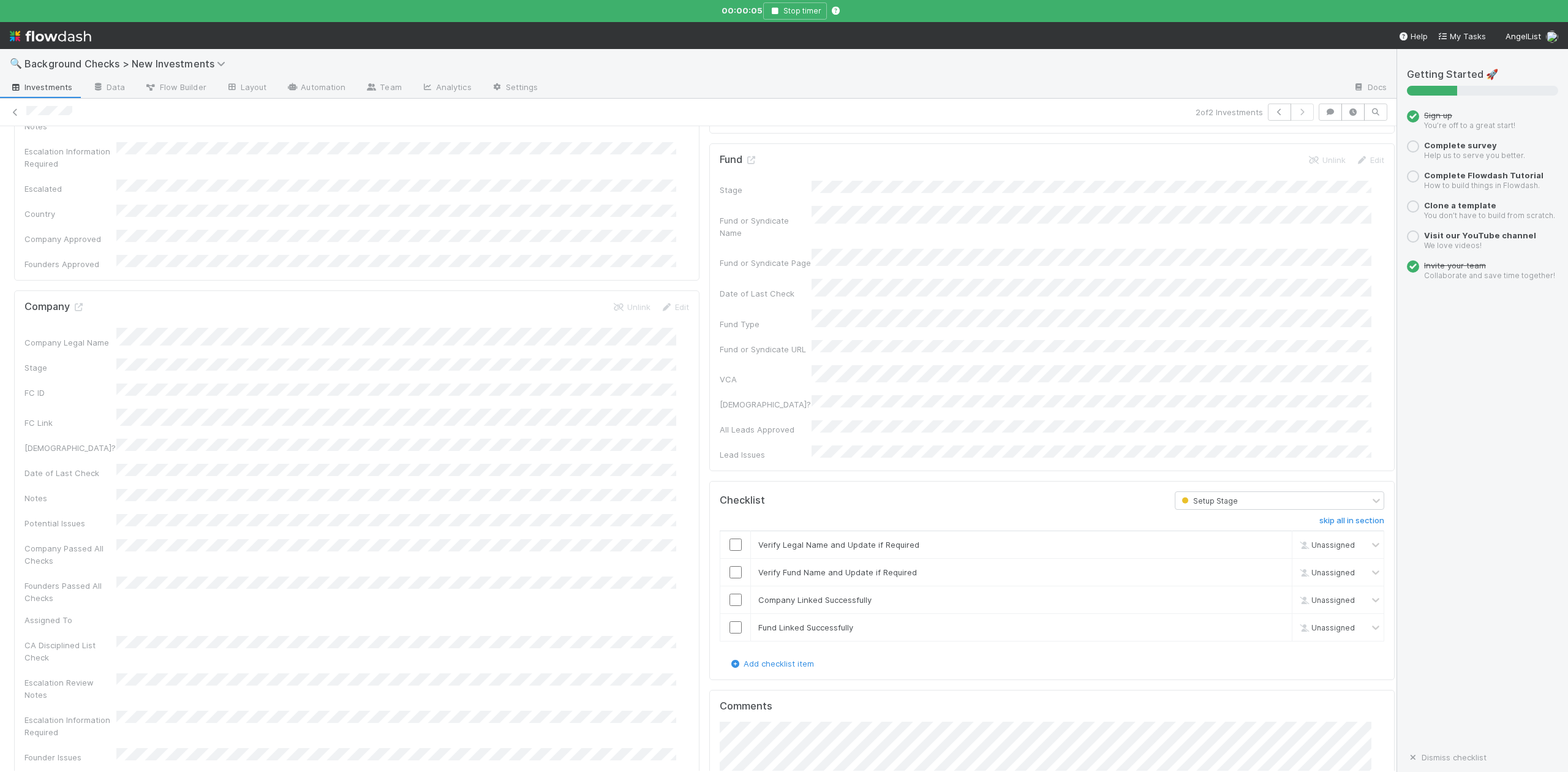
scroll to position [653, 0]
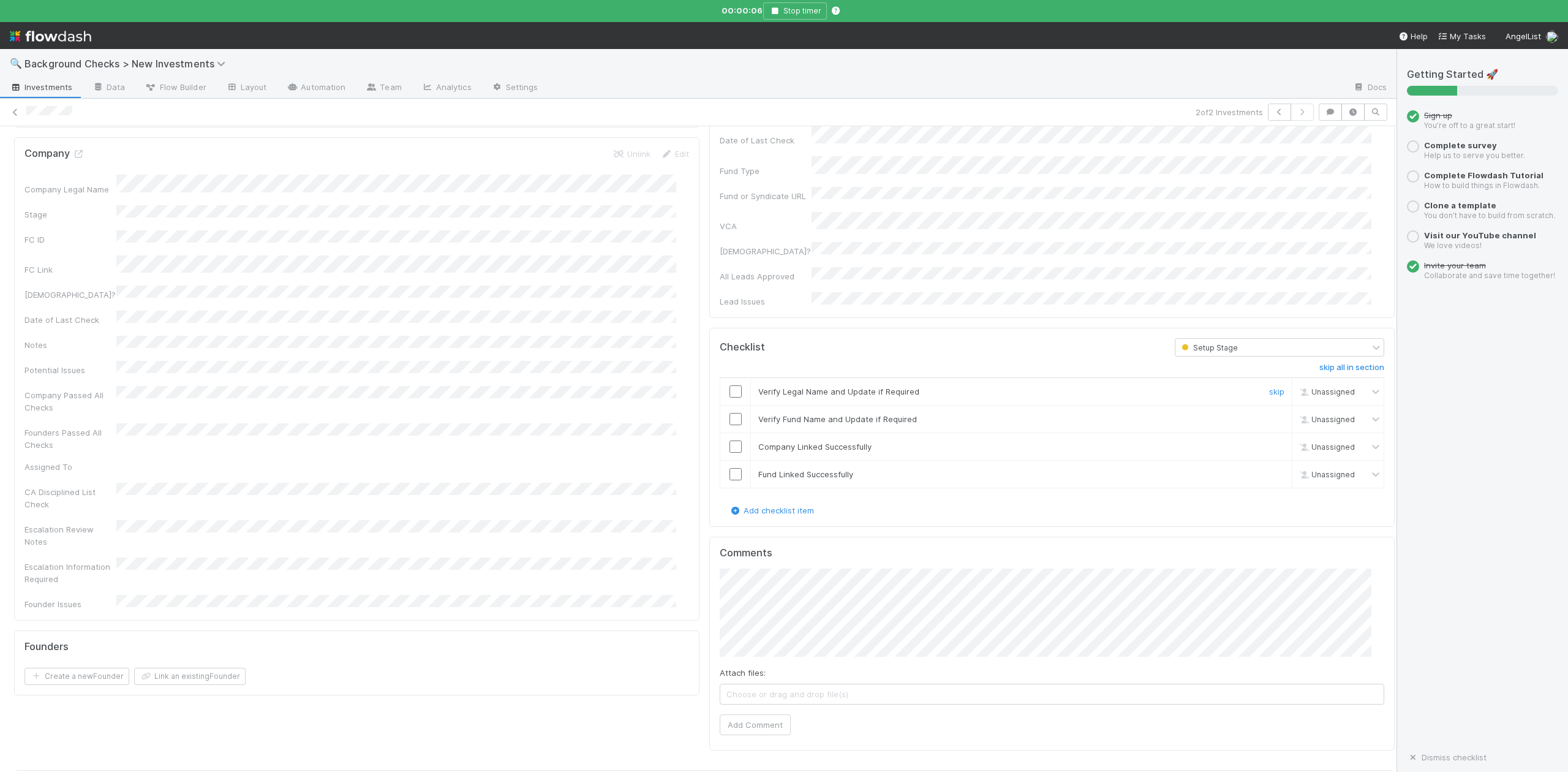
click at [729, 386] on input "checkbox" at bounding box center [735, 391] width 12 height 12
click at [729, 413] on input "checkbox" at bounding box center [735, 419] width 12 height 12
click at [729, 440] on input "checkbox" at bounding box center [735, 446] width 12 height 12
click at [729, 468] on input "checkbox" at bounding box center [735, 473] width 12 height 12
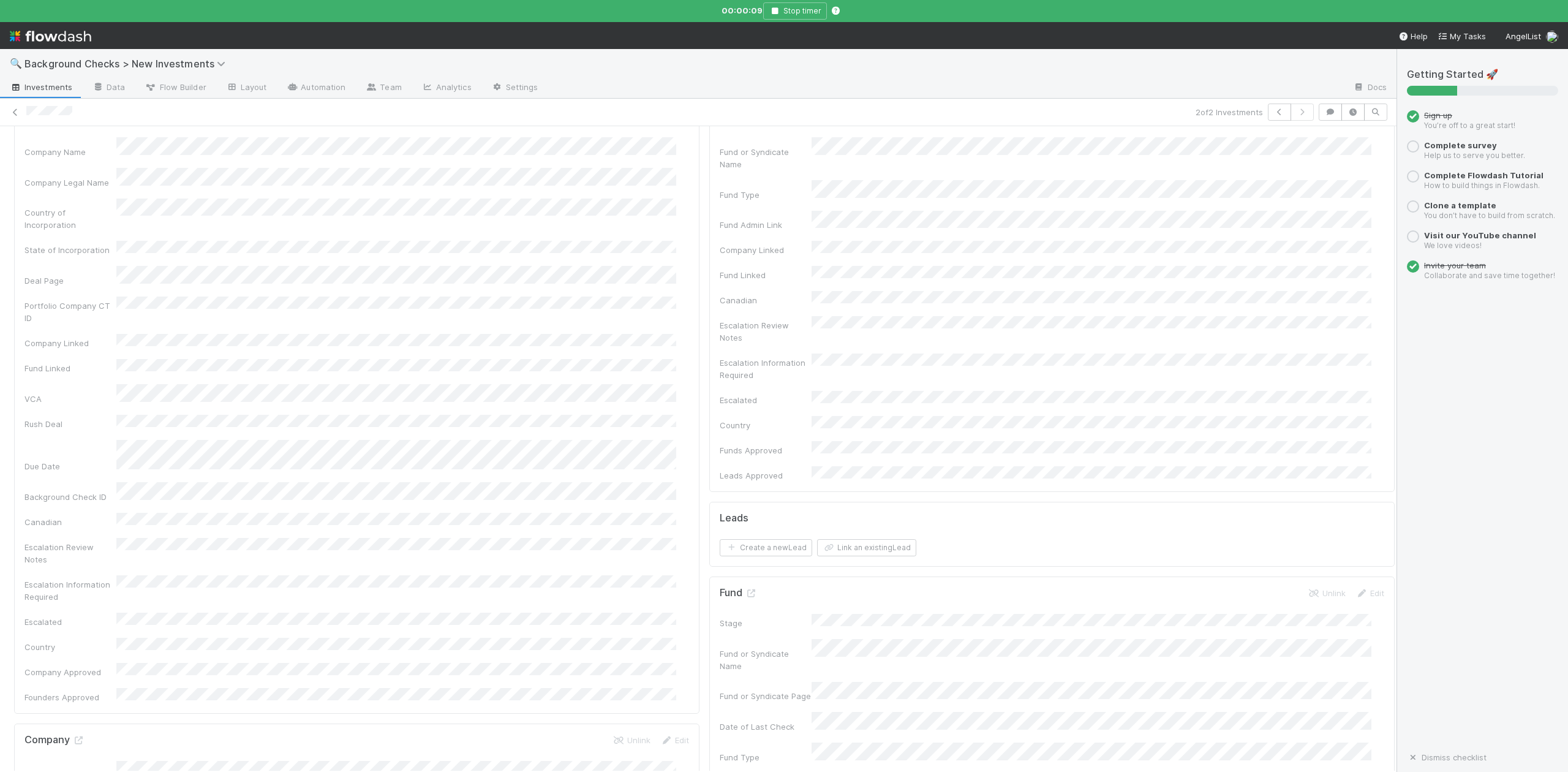
scroll to position [0, 0]
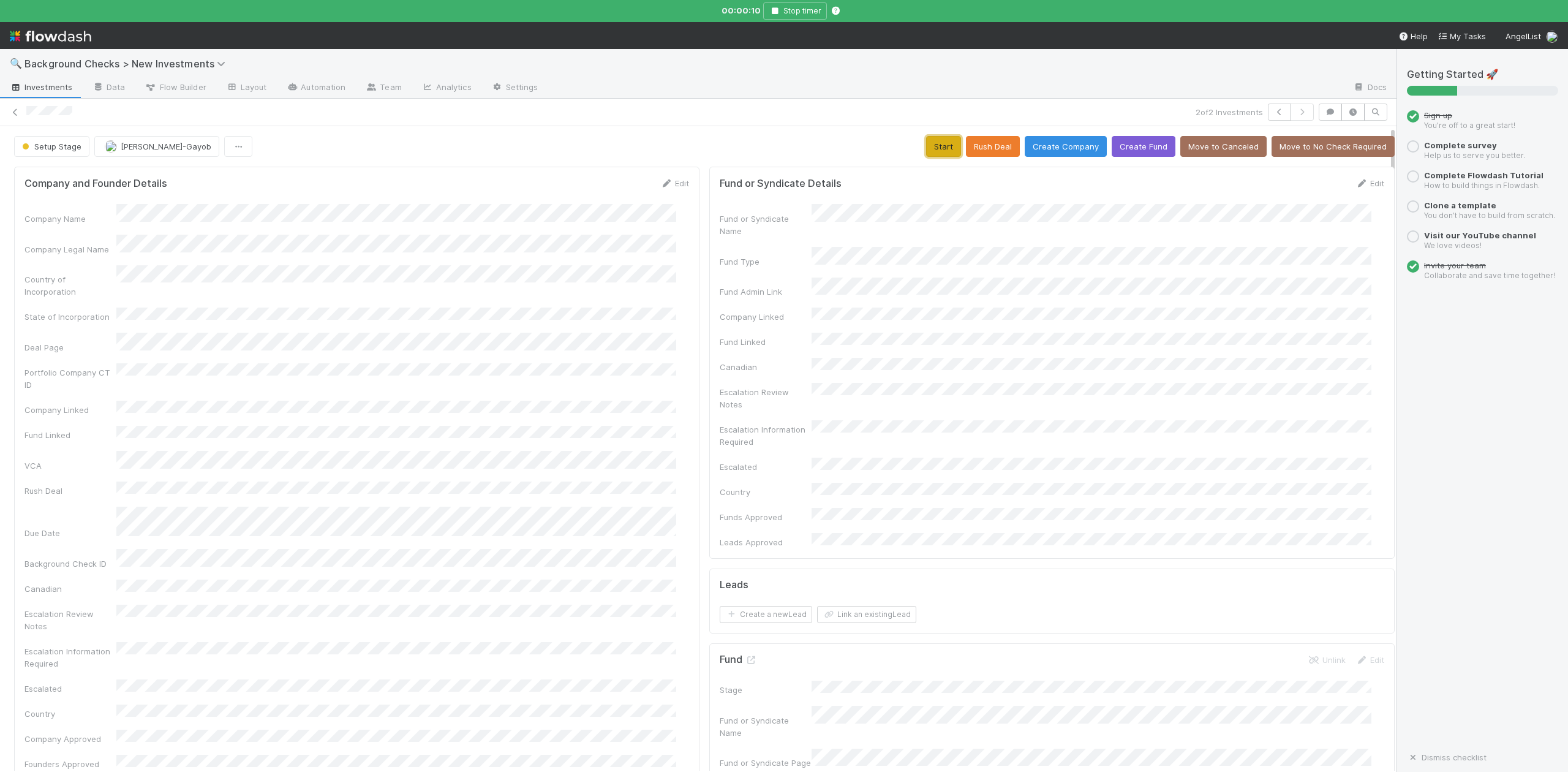
click at [926, 148] on button "Start" at bounding box center [943, 146] width 35 height 21
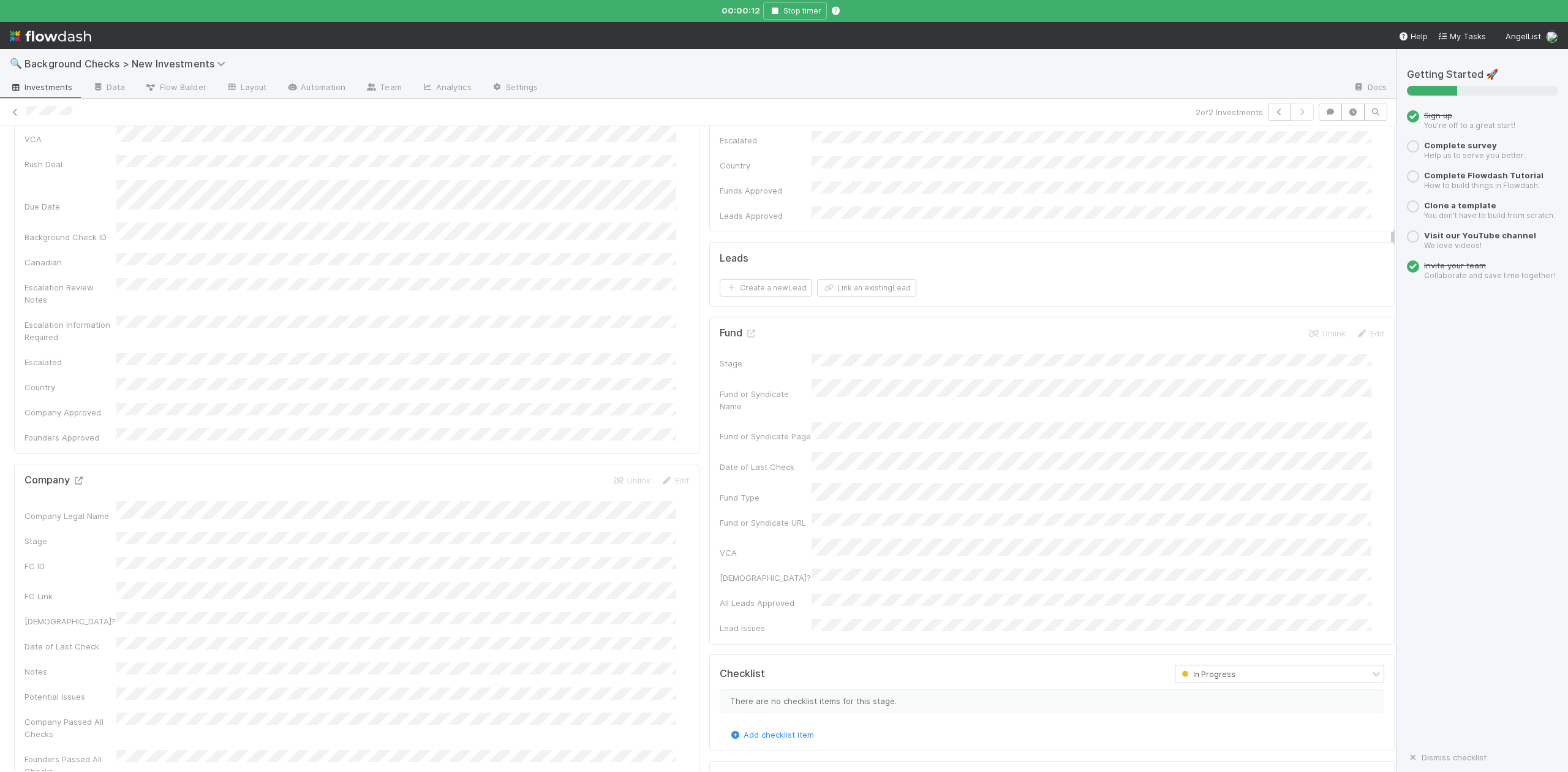
click at [77, 476] on icon at bounding box center [78, 480] width 12 height 8
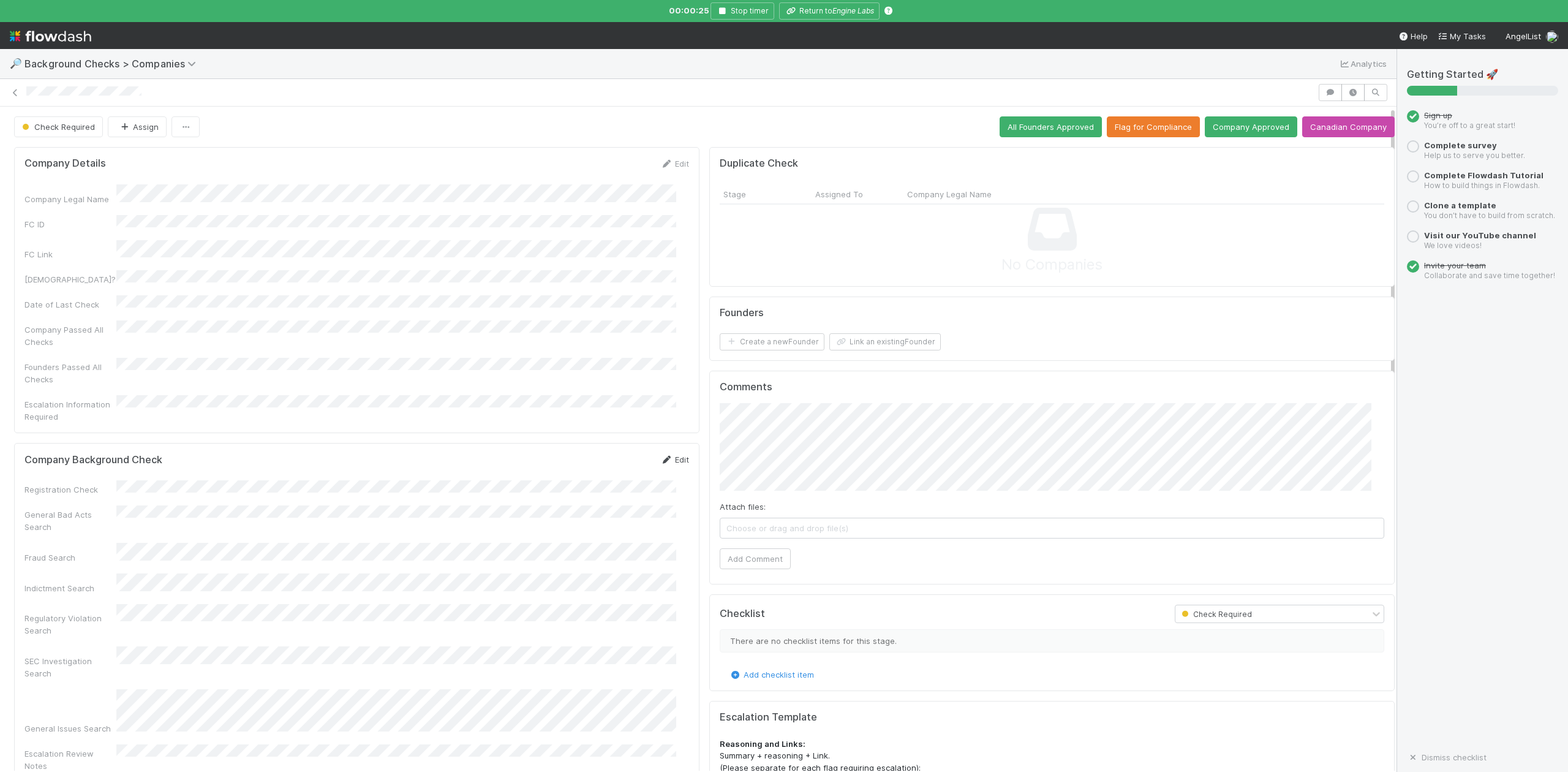
click at [665, 454] on link "Edit" at bounding box center [674, 459] width 28 height 10
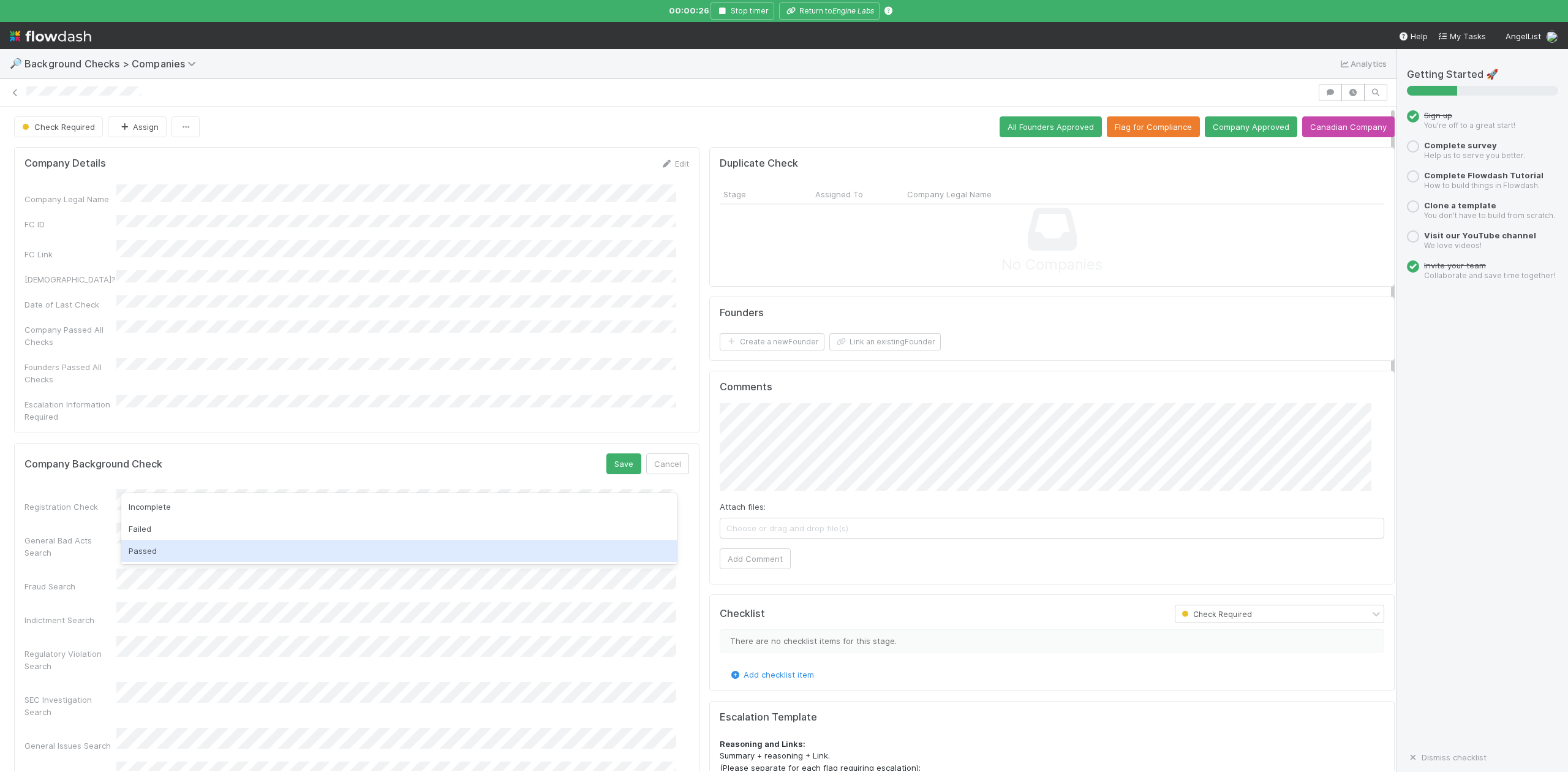
click at [190, 549] on div "Passed" at bounding box center [398, 550] width 555 height 22
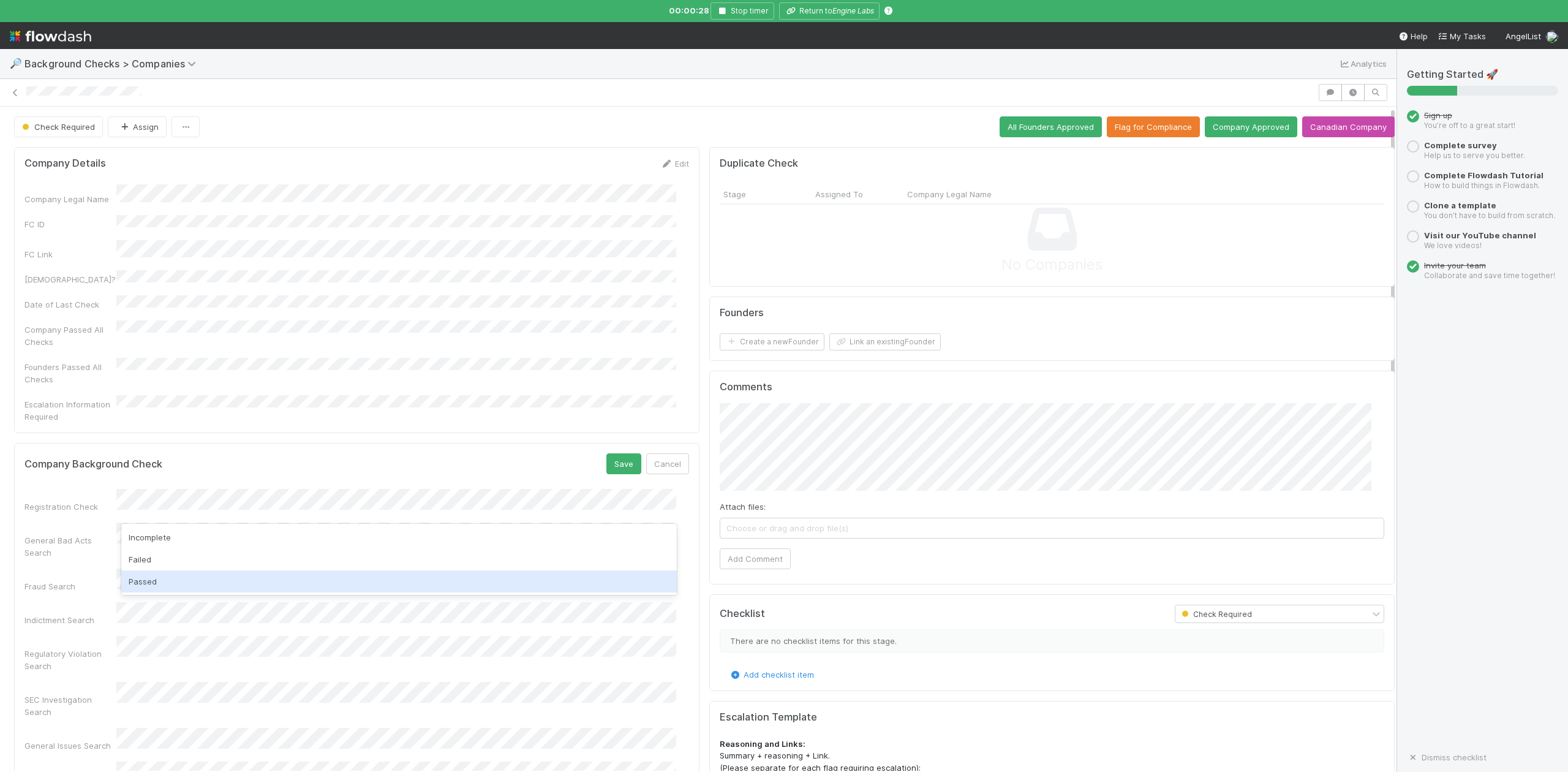
click at [169, 574] on div "Passed" at bounding box center [398, 582] width 555 height 22
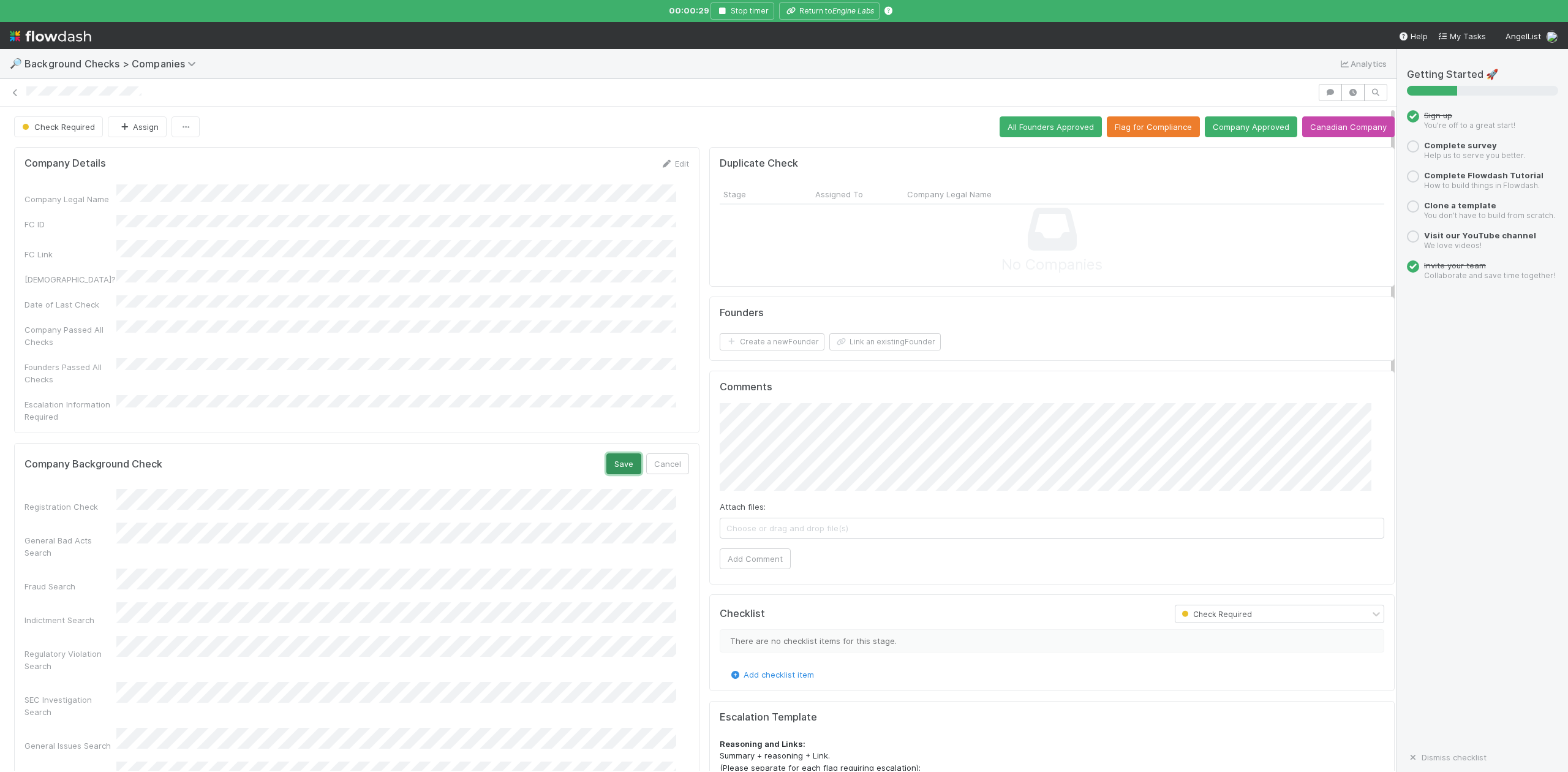
click at [606, 453] on button "Save" at bounding box center [624, 463] width 35 height 21
click at [844, 349] on button "Link an existing Founder" at bounding box center [885, 342] width 112 height 17
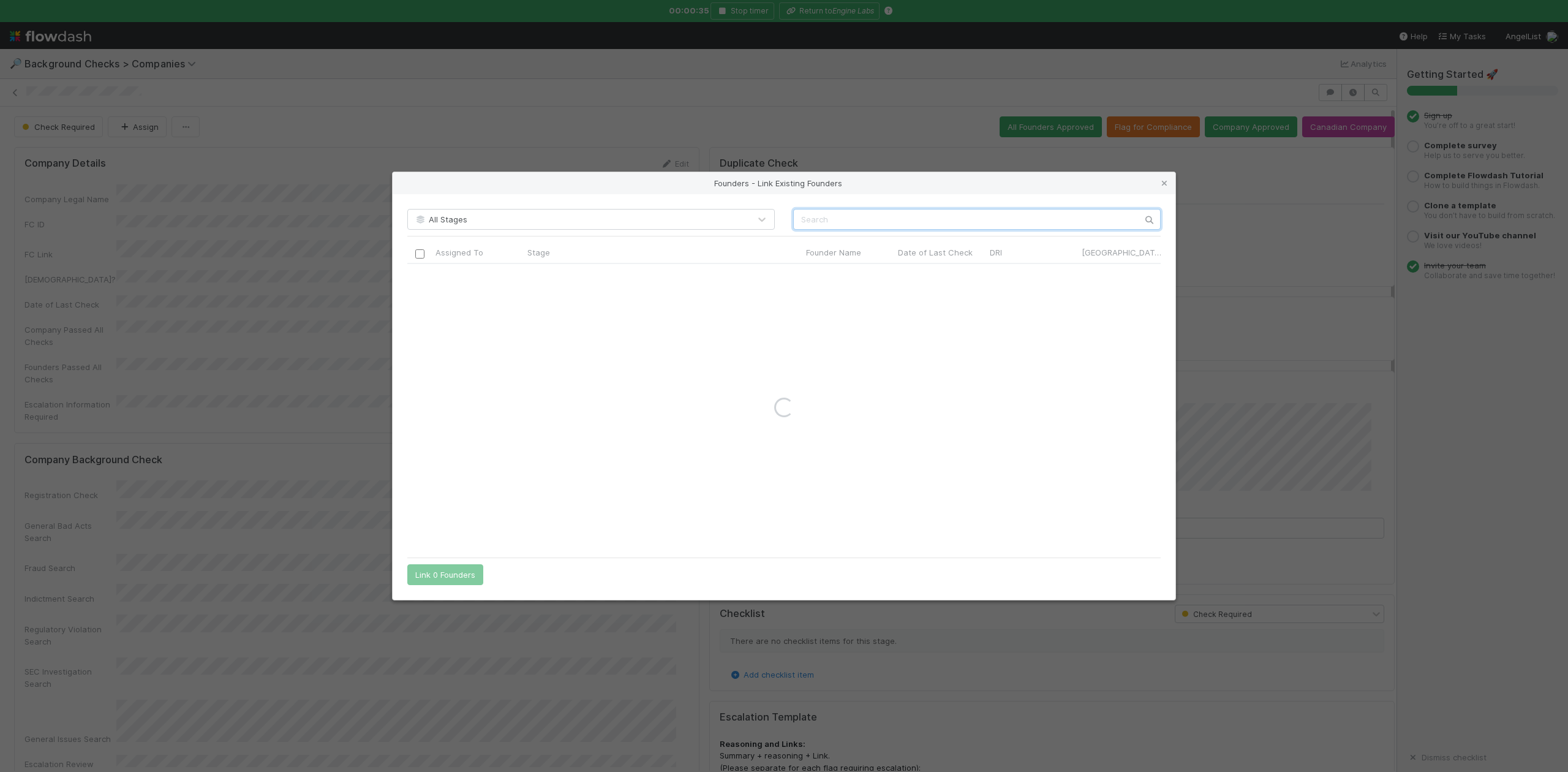
click at [801, 218] on input "text" at bounding box center [976, 219] width 367 height 21
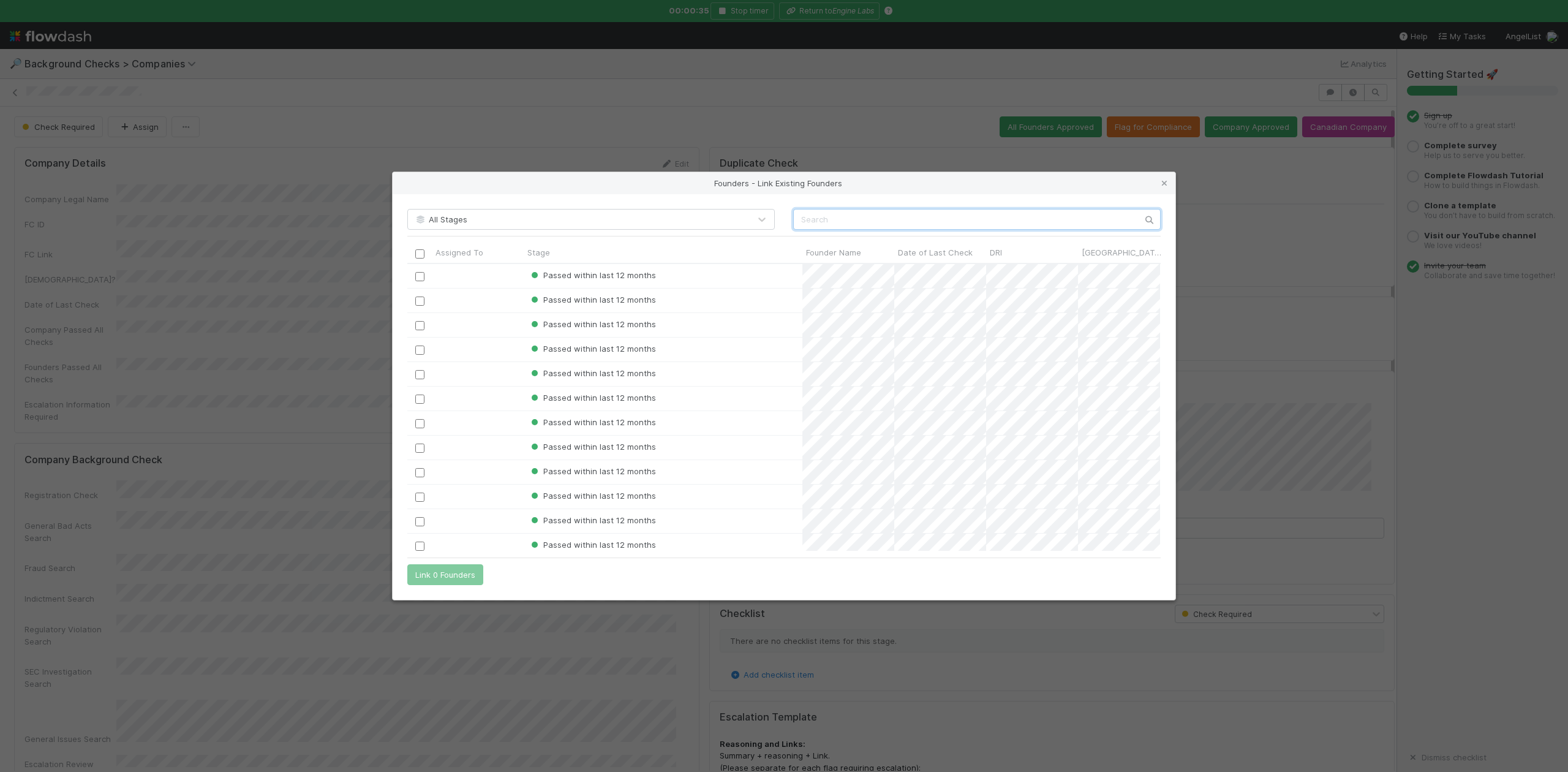
scroll to position [275, 740]
paste input "Simon Spurrier"
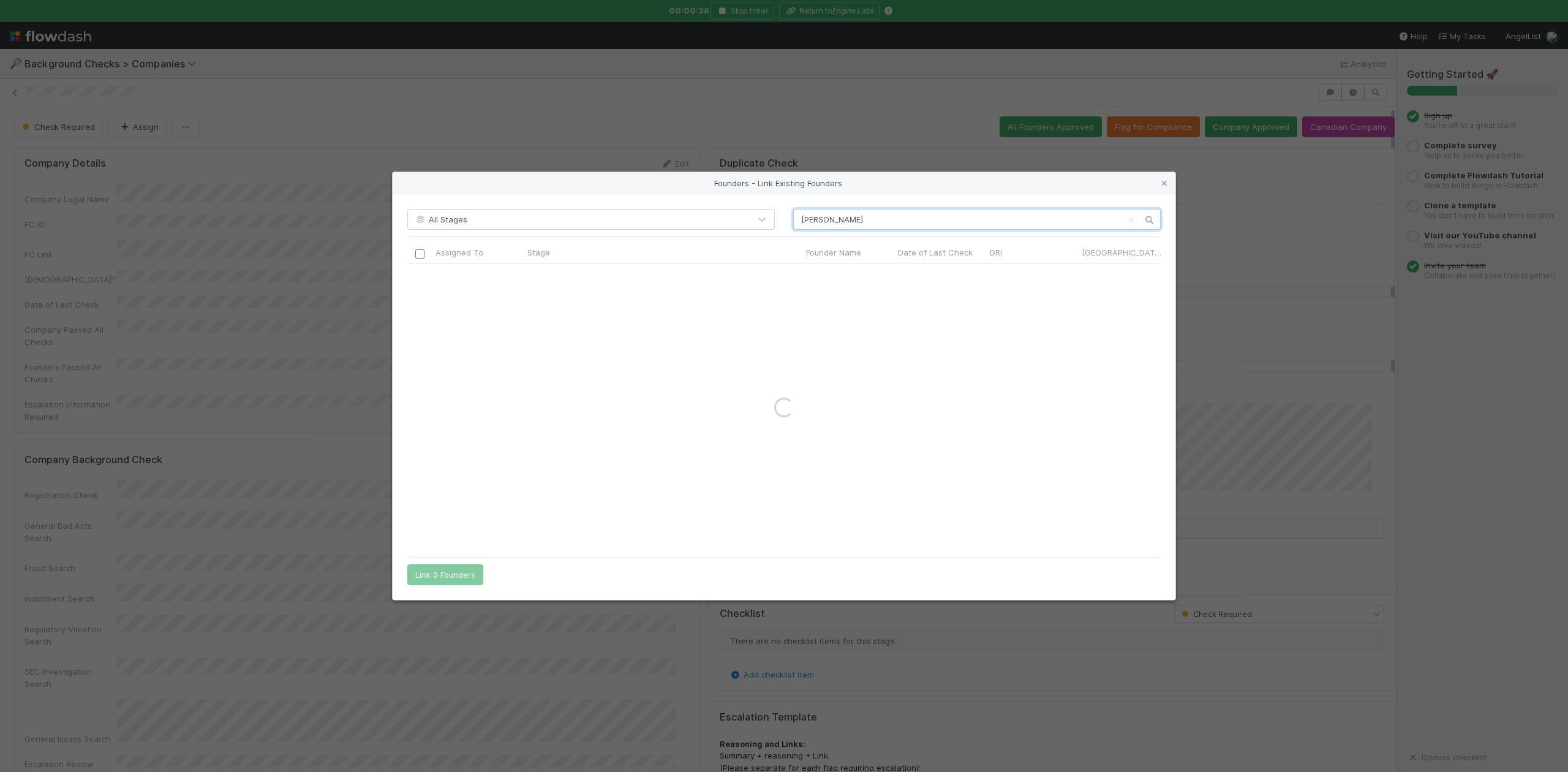
click at [801, 218] on input "Simon Spurrier" at bounding box center [976, 219] width 367 height 21
type input "Simon Spurrier"
drag, startPoint x: 1164, startPoint y: 179, endPoint x: 1130, endPoint y: 197, distance: 38.5
click at [1164, 179] on icon at bounding box center [1164, 183] width 12 height 8
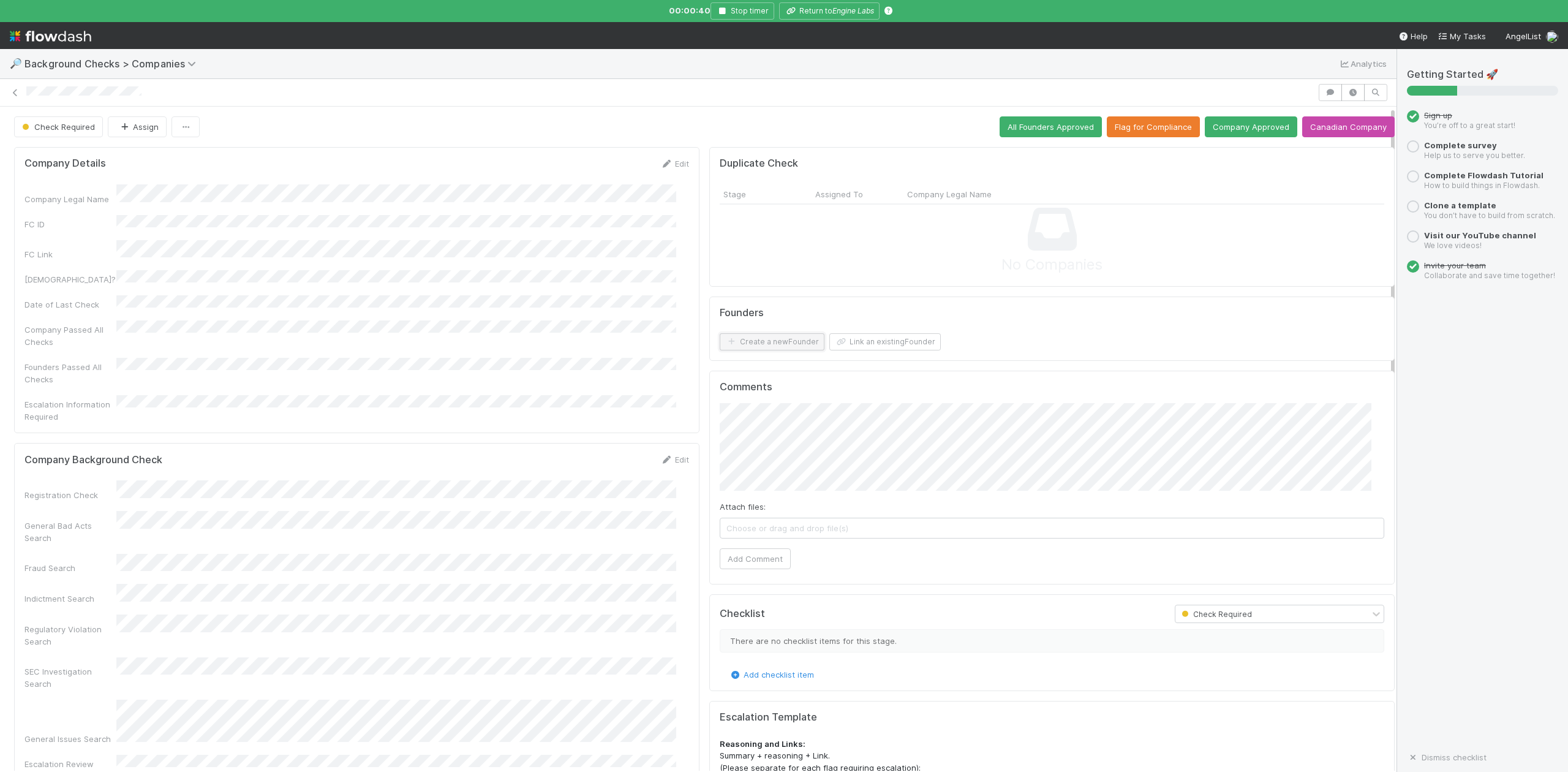
click at [748, 349] on button "Create a new Founder" at bounding box center [772, 342] width 104 height 17
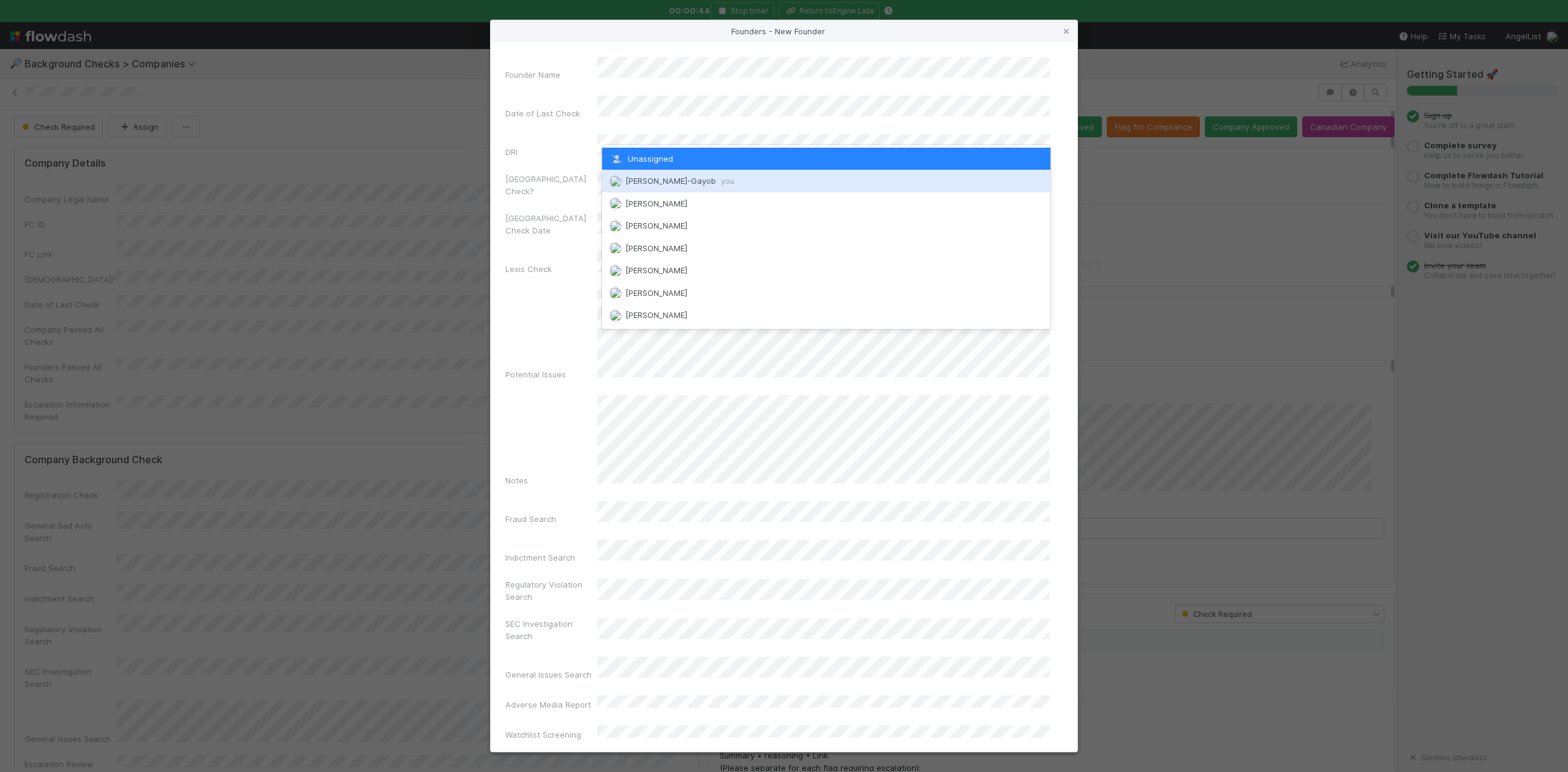
click at [663, 182] on span "Loraine Pati-Gayob you" at bounding box center [680, 180] width 109 height 10
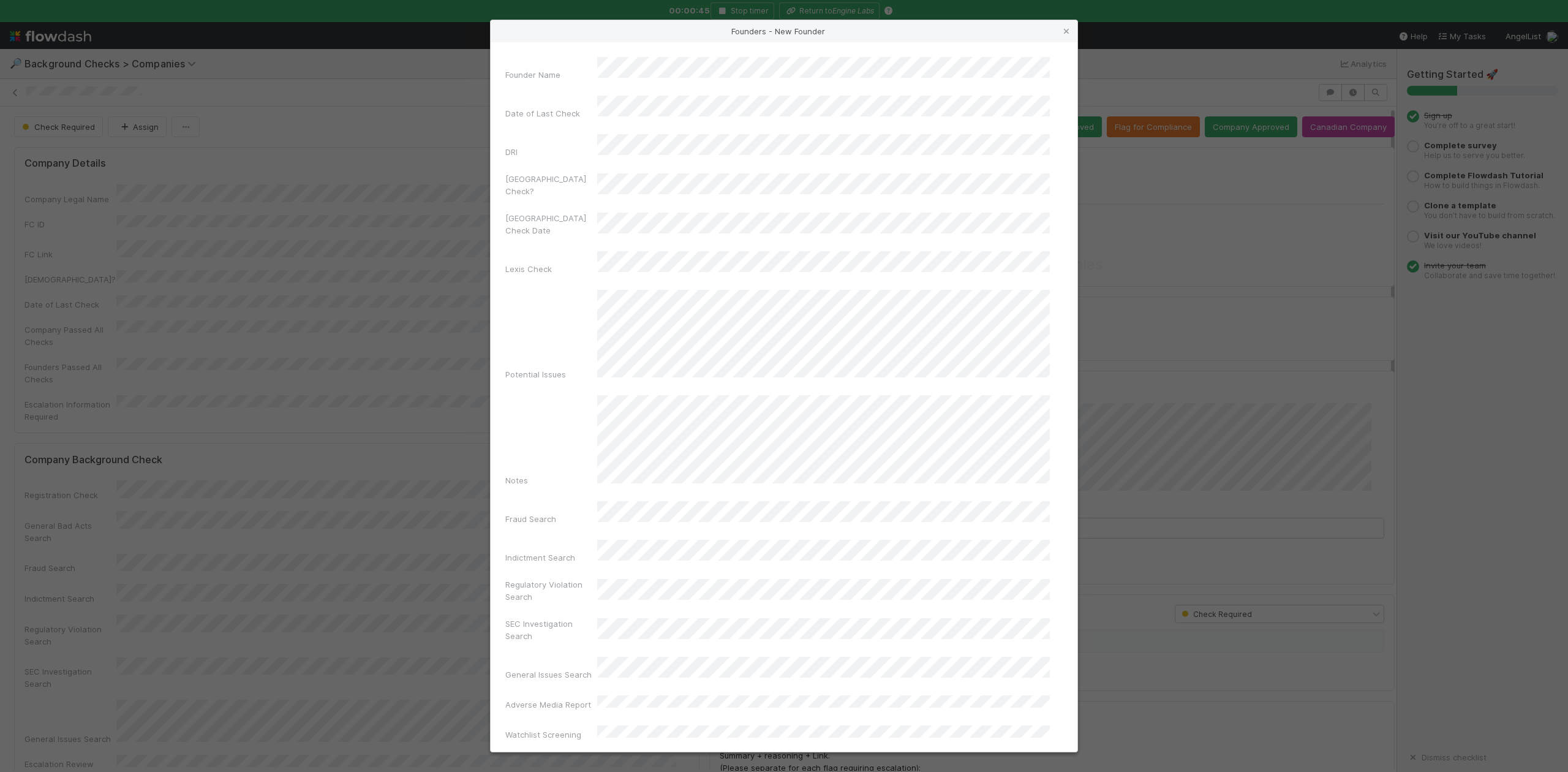
scroll to position [283, 0]
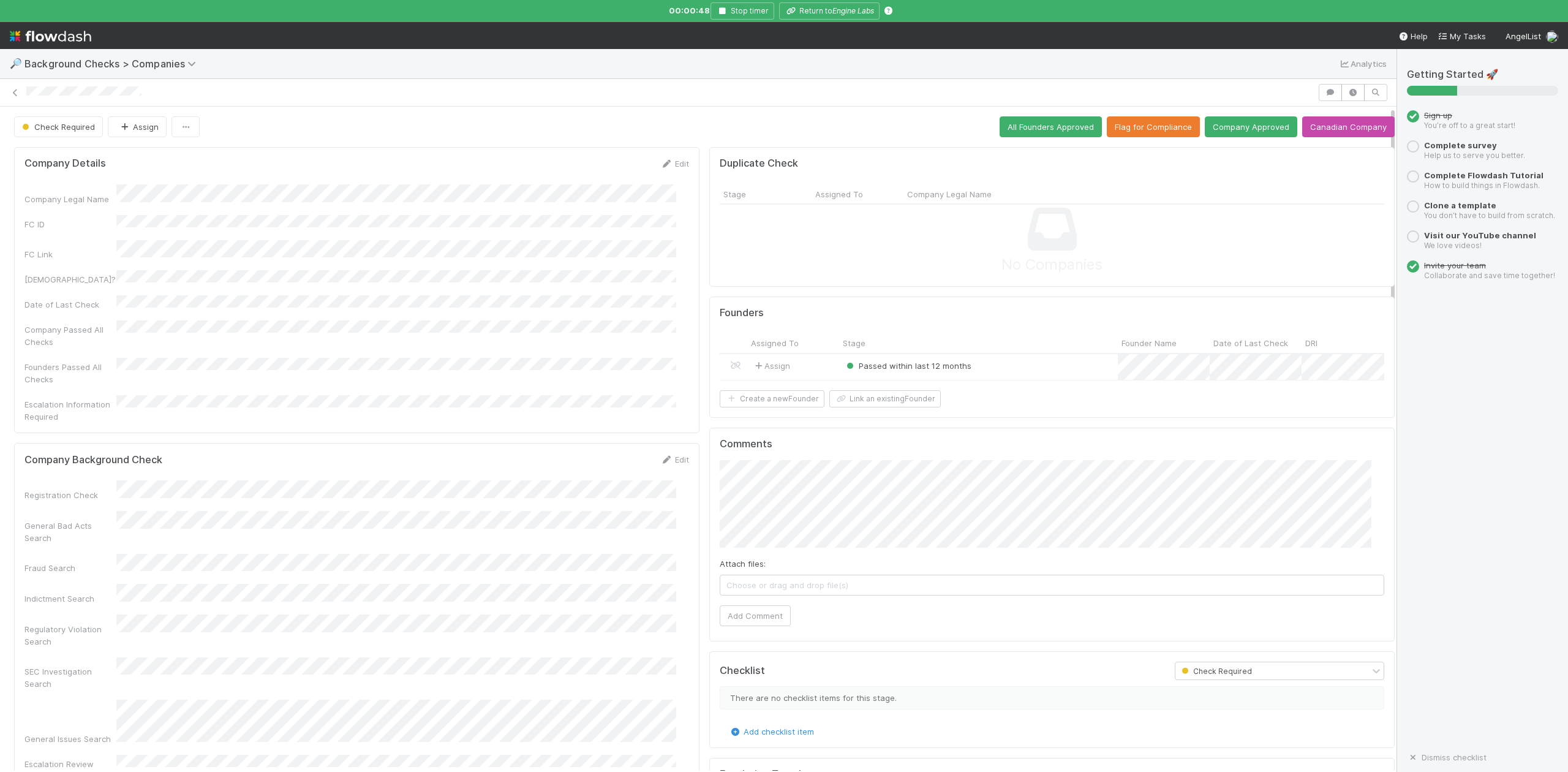
click at [1003, 364] on div "Passed within last 12 months" at bounding box center [978, 367] width 278 height 27
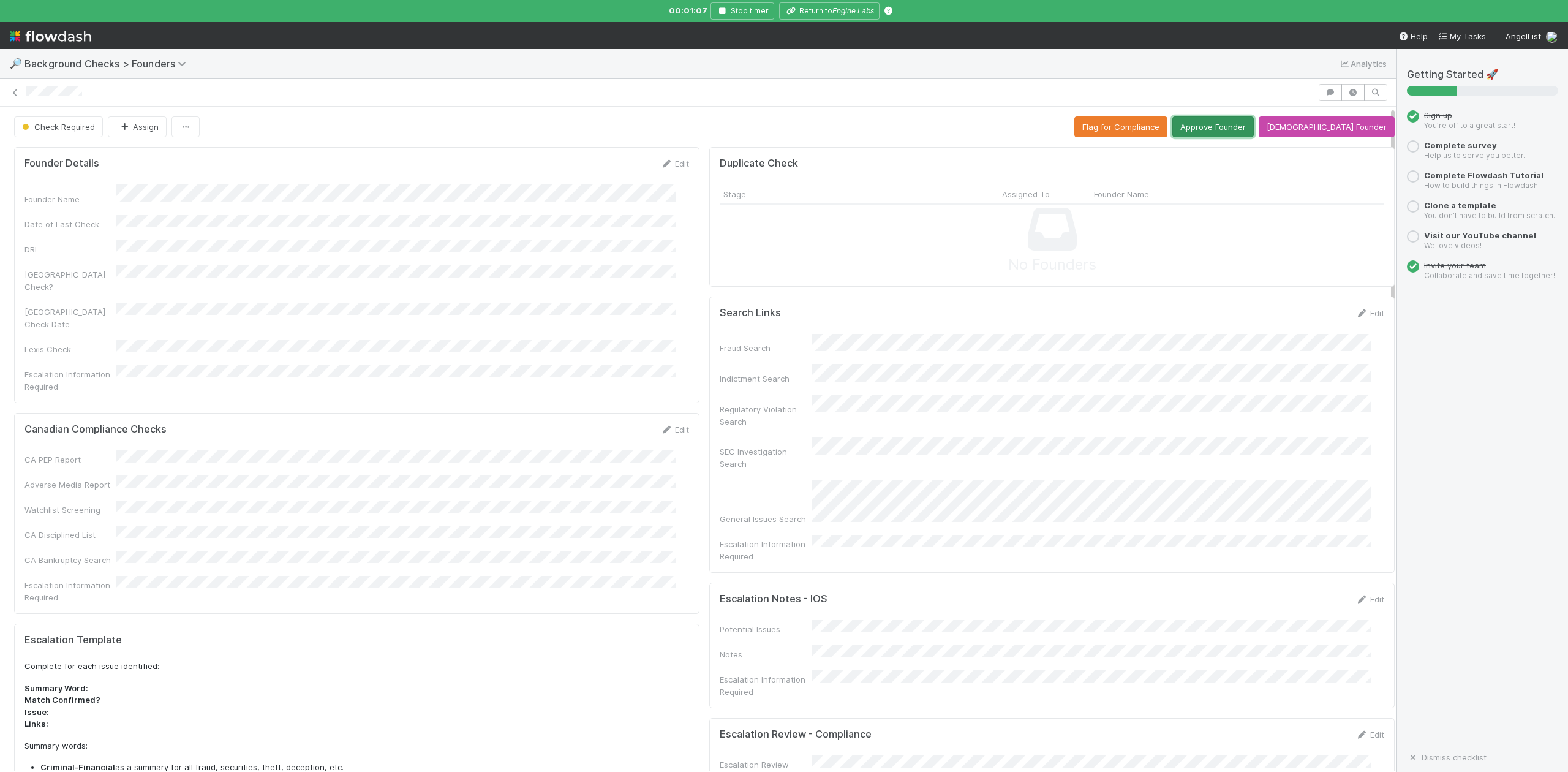
click at [1225, 130] on button "Approve Founder" at bounding box center [1213, 126] width 82 height 21
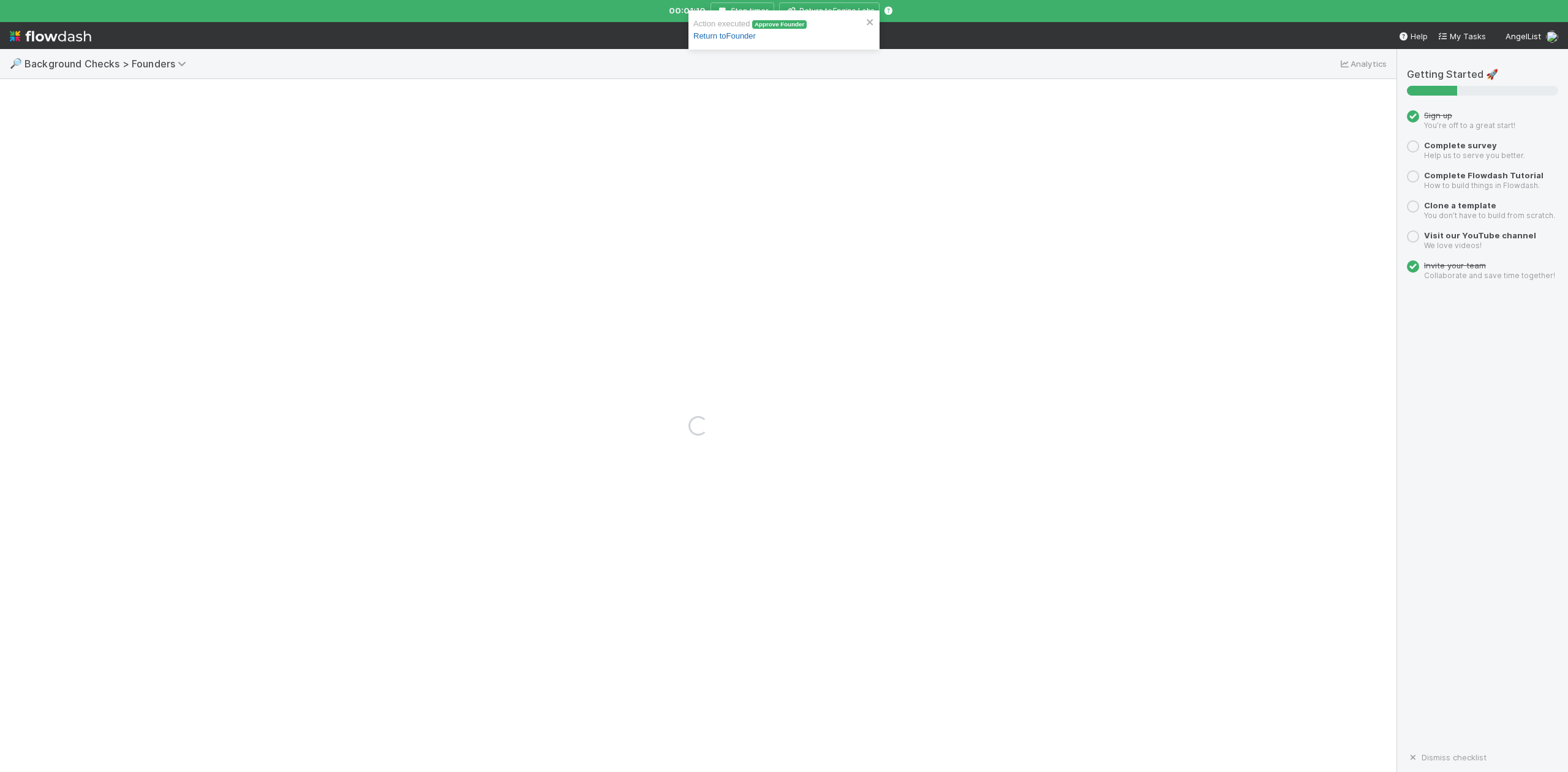
click at [745, 38] on link "Return to Founder" at bounding box center [724, 36] width 62 height 9
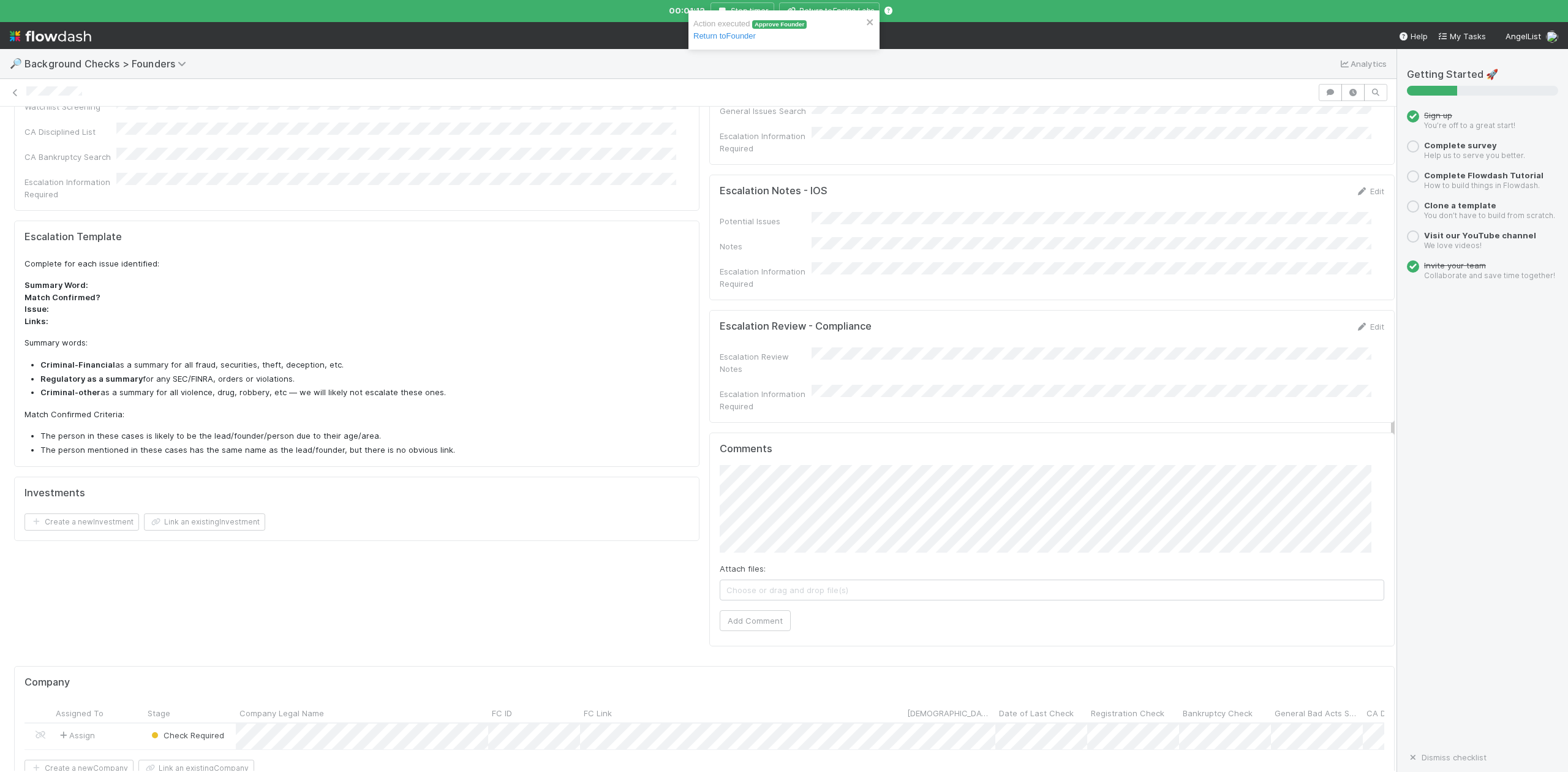
scroll to position [653, 0]
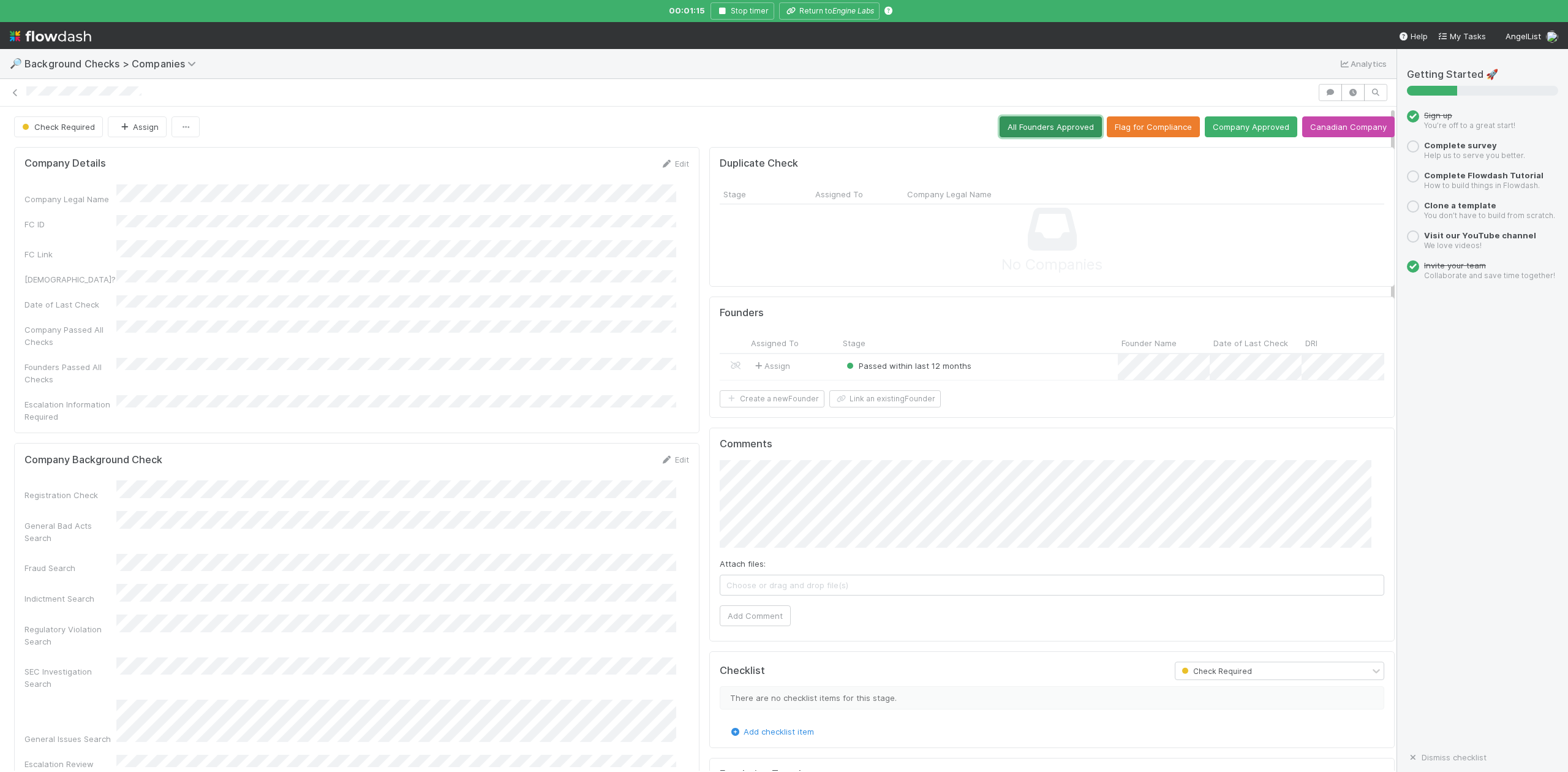
click at [1007, 132] on button "All Founders Approved" at bounding box center [1051, 126] width 103 height 21
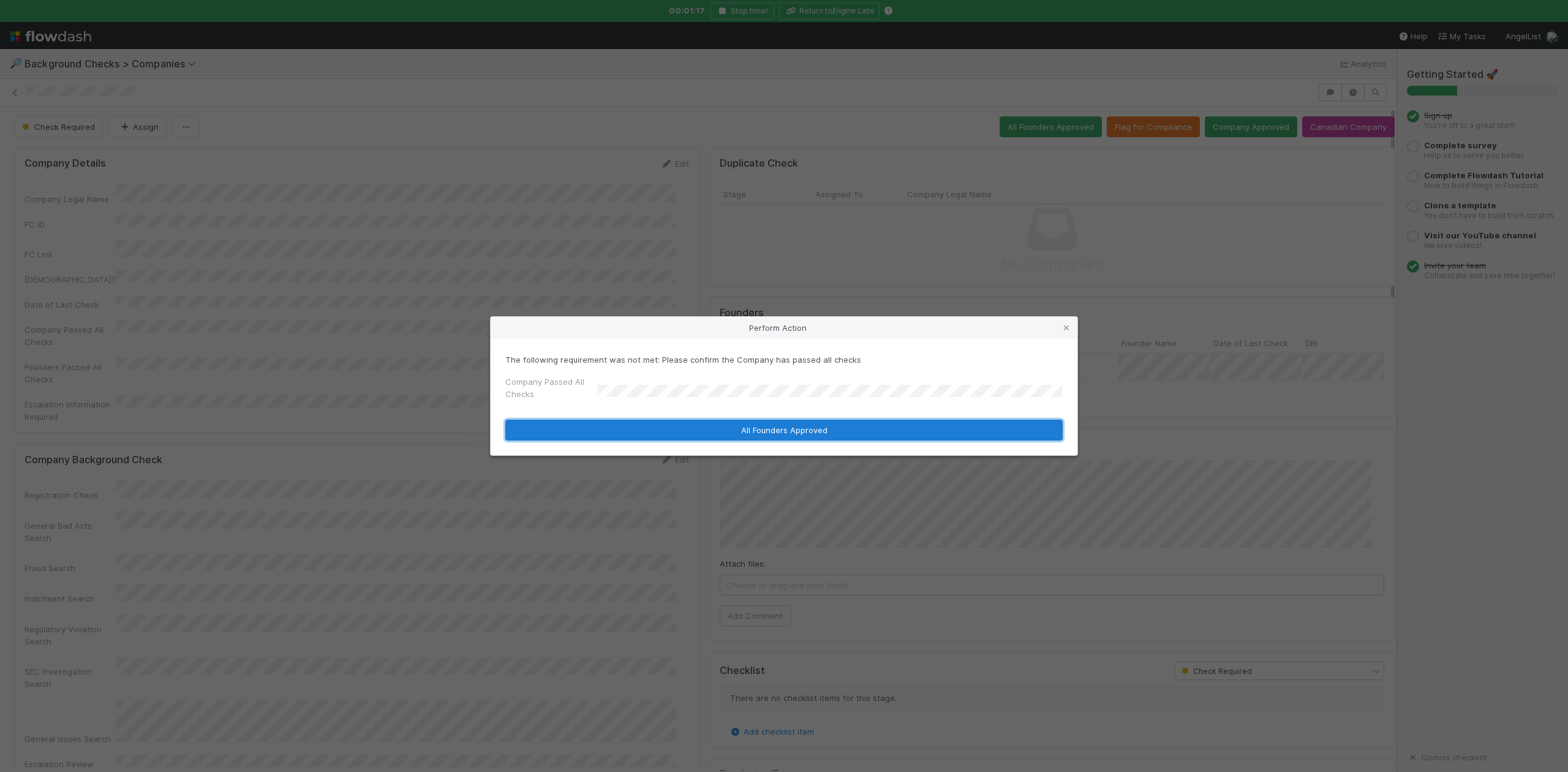
click at [713, 429] on button "All Founders Approved" at bounding box center [784, 429] width 558 height 21
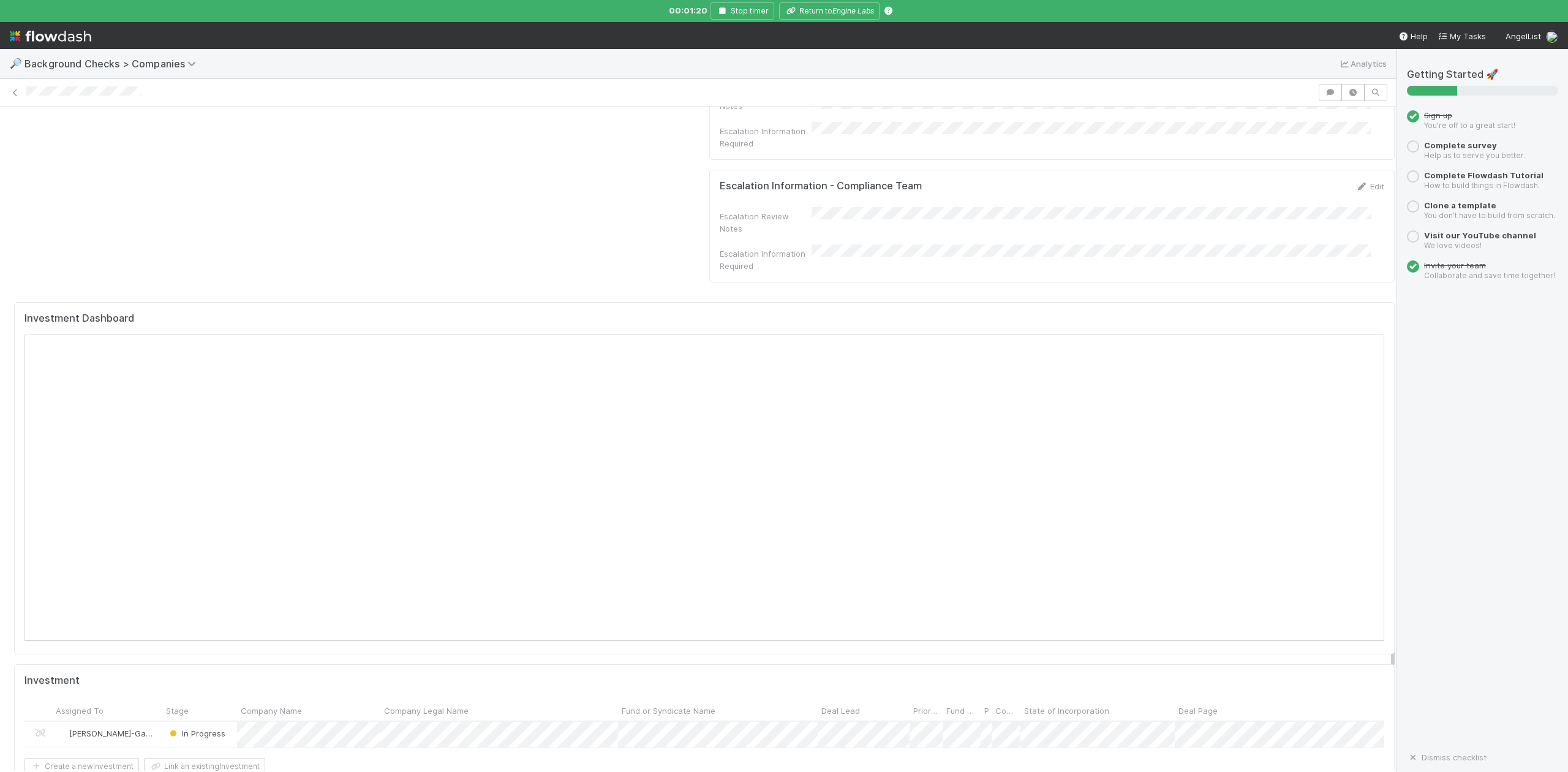
scroll to position [1165, 0]
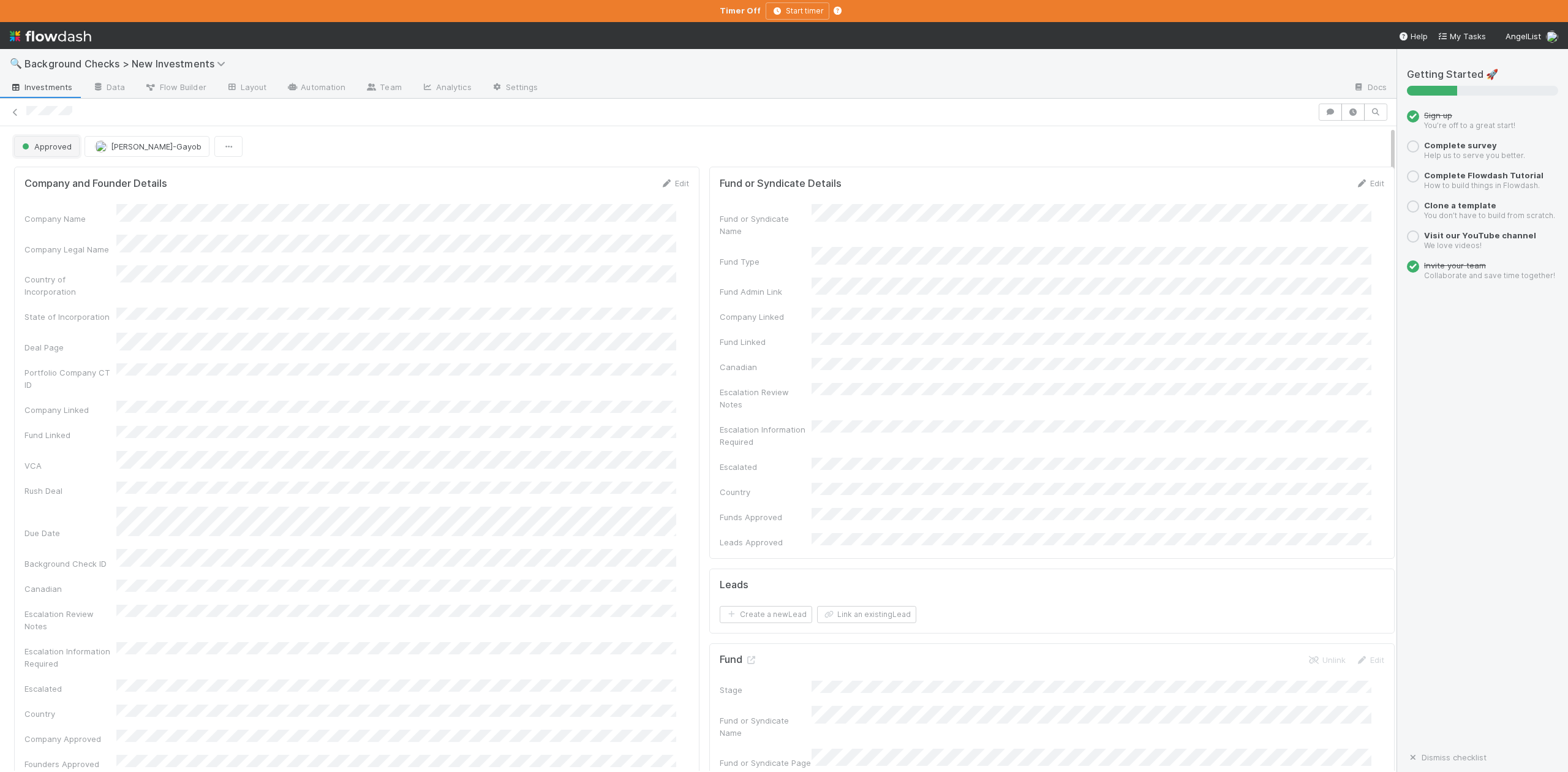
click at [55, 145] on span "Approved" at bounding box center [45, 146] width 52 height 10
click at [70, 199] on span "In Progress" at bounding box center [47, 201] width 59 height 10
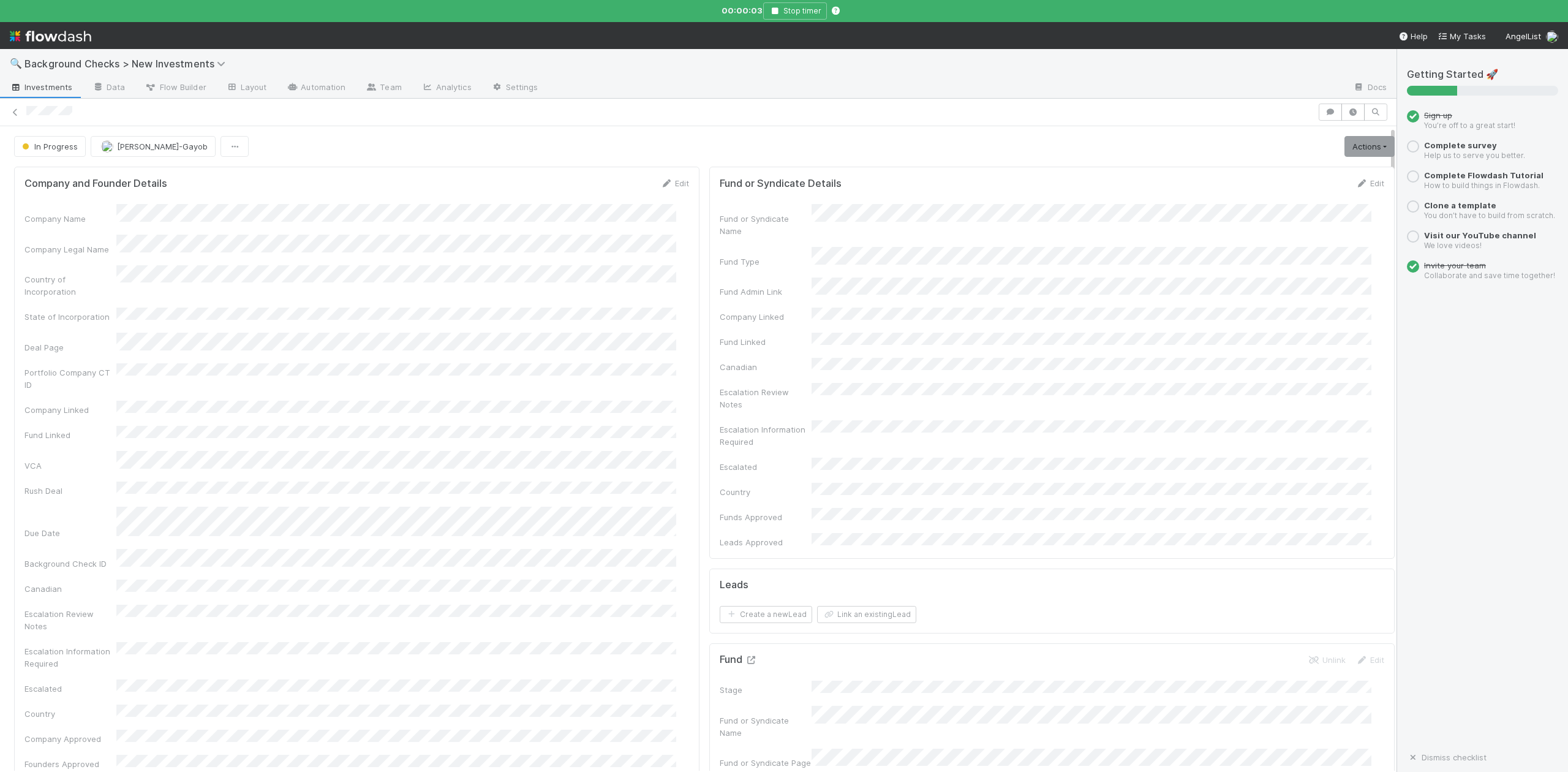
click at [745, 656] on icon at bounding box center [750, 659] width 12 height 8
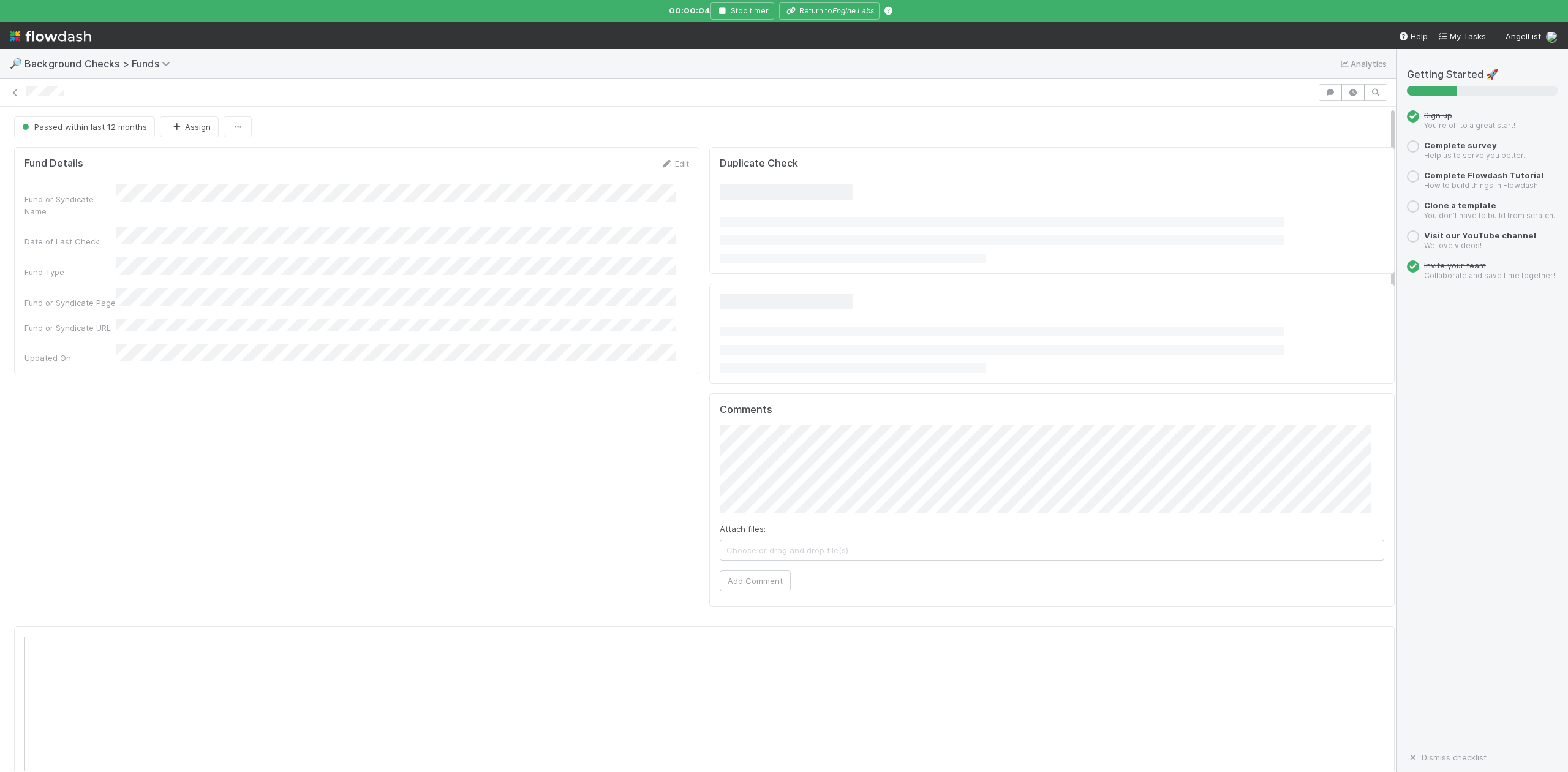
scroll to position [236, 1322]
click at [809, 10] on div at bounding box center [784, 386] width 1568 height 772
click at [820, 10] on button "Return to Engine Labs" at bounding box center [830, 11] width 101 height 17
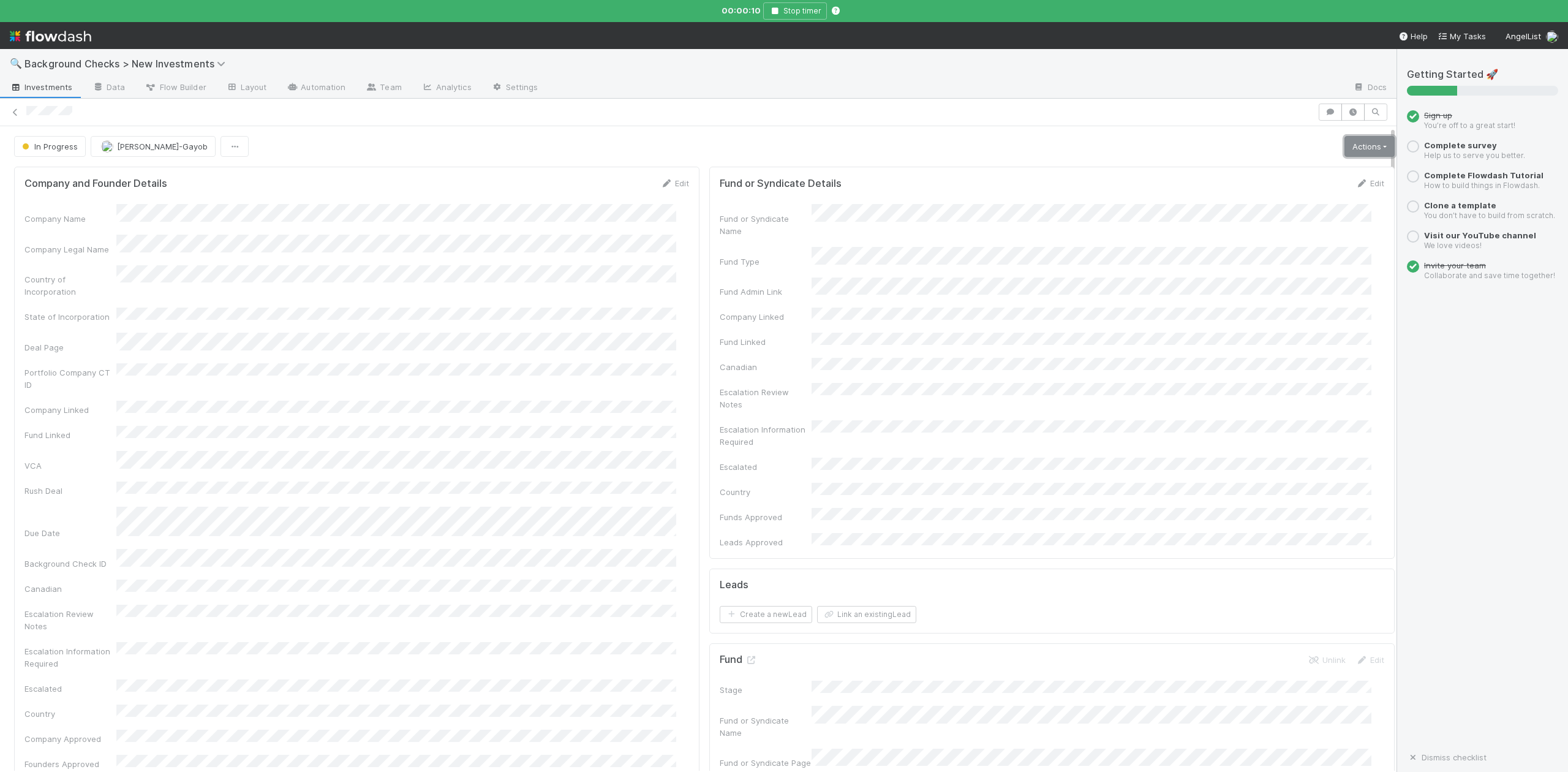
click at [1345, 153] on link "Actions" at bounding box center [1369, 146] width 50 height 21
click at [1262, 174] on button "Finish" at bounding box center [1326, 172] width 136 height 17
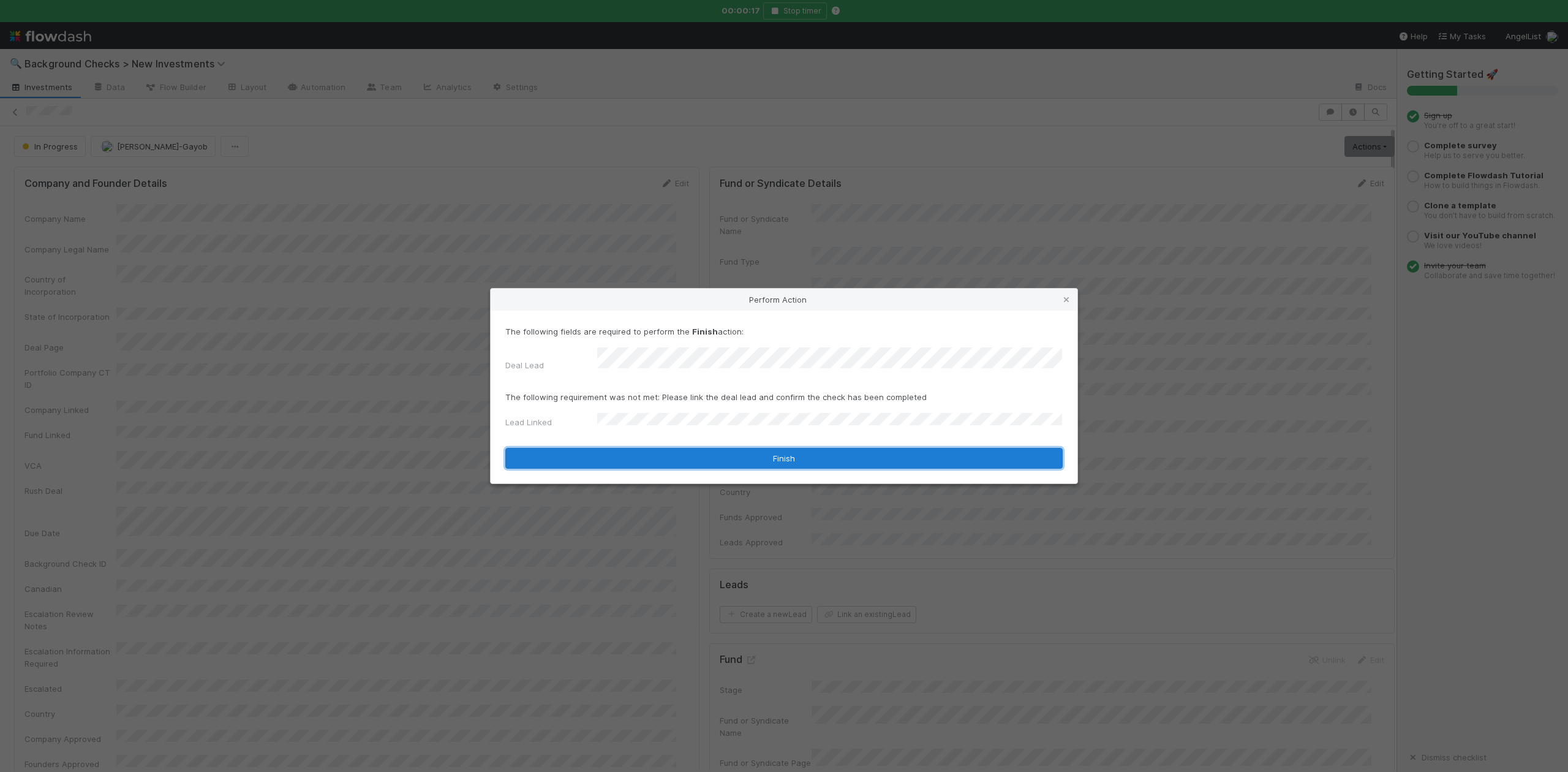
click at [627, 456] on button "Finish" at bounding box center [784, 458] width 558 height 21
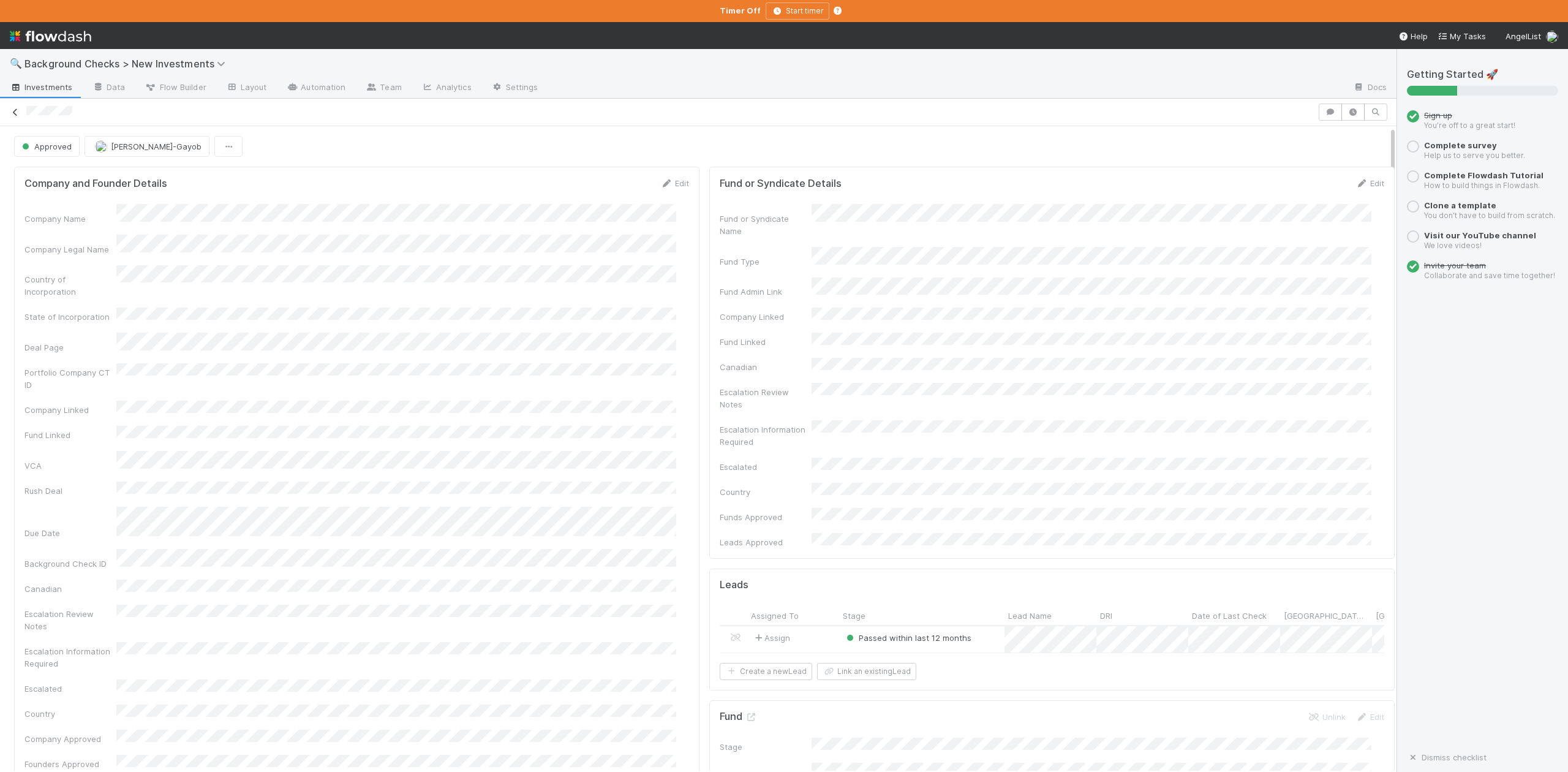
click at [13, 115] on icon at bounding box center [15, 112] width 12 height 8
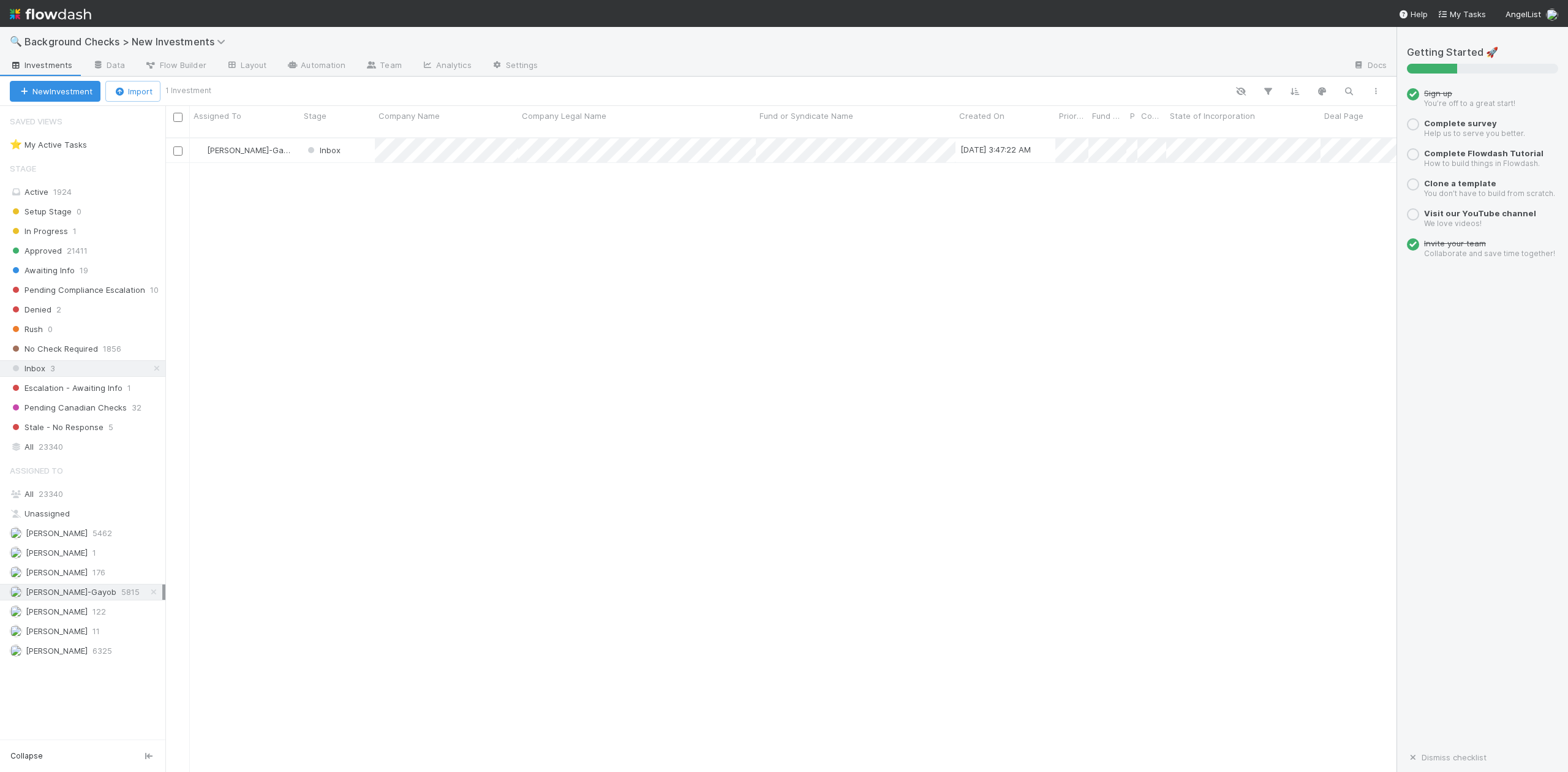
scroll to position [632, 1218]
click at [417, 347] on div at bounding box center [784, 386] width 1568 height 772
click at [364, 143] on div "Inbox" at bounding box center [338, 150] width 75 height 24
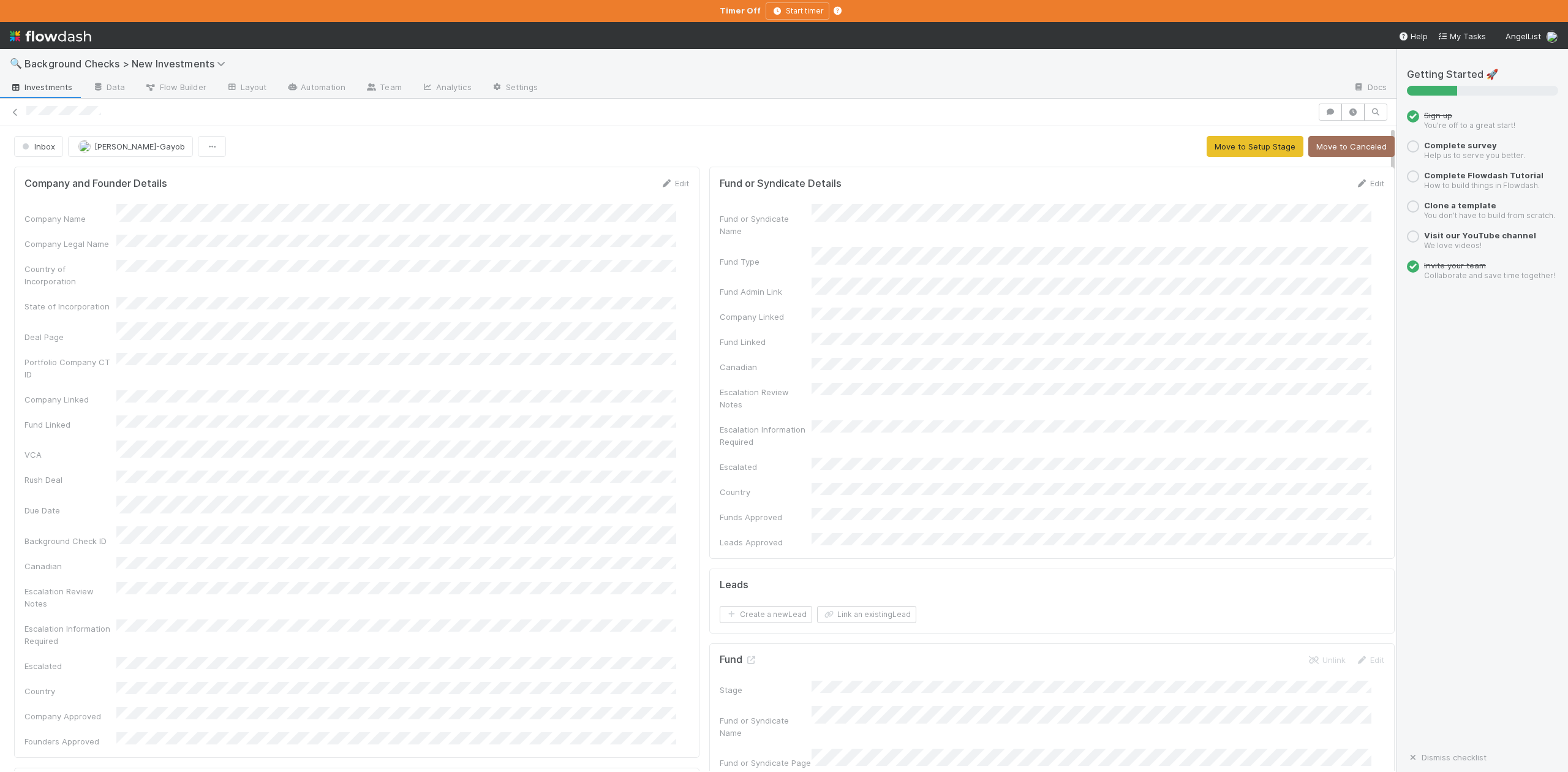
click at [667, 186] on link "Edit" at bounding box center [674, 183] width 28 height 10
click at [610, 186] on button "Save" at bounding box center [624, 187] width 35 height 21
click at [1210, 145] on button "Move to Setup Stage" at bounding box center [1255, 146] width 97 height 21
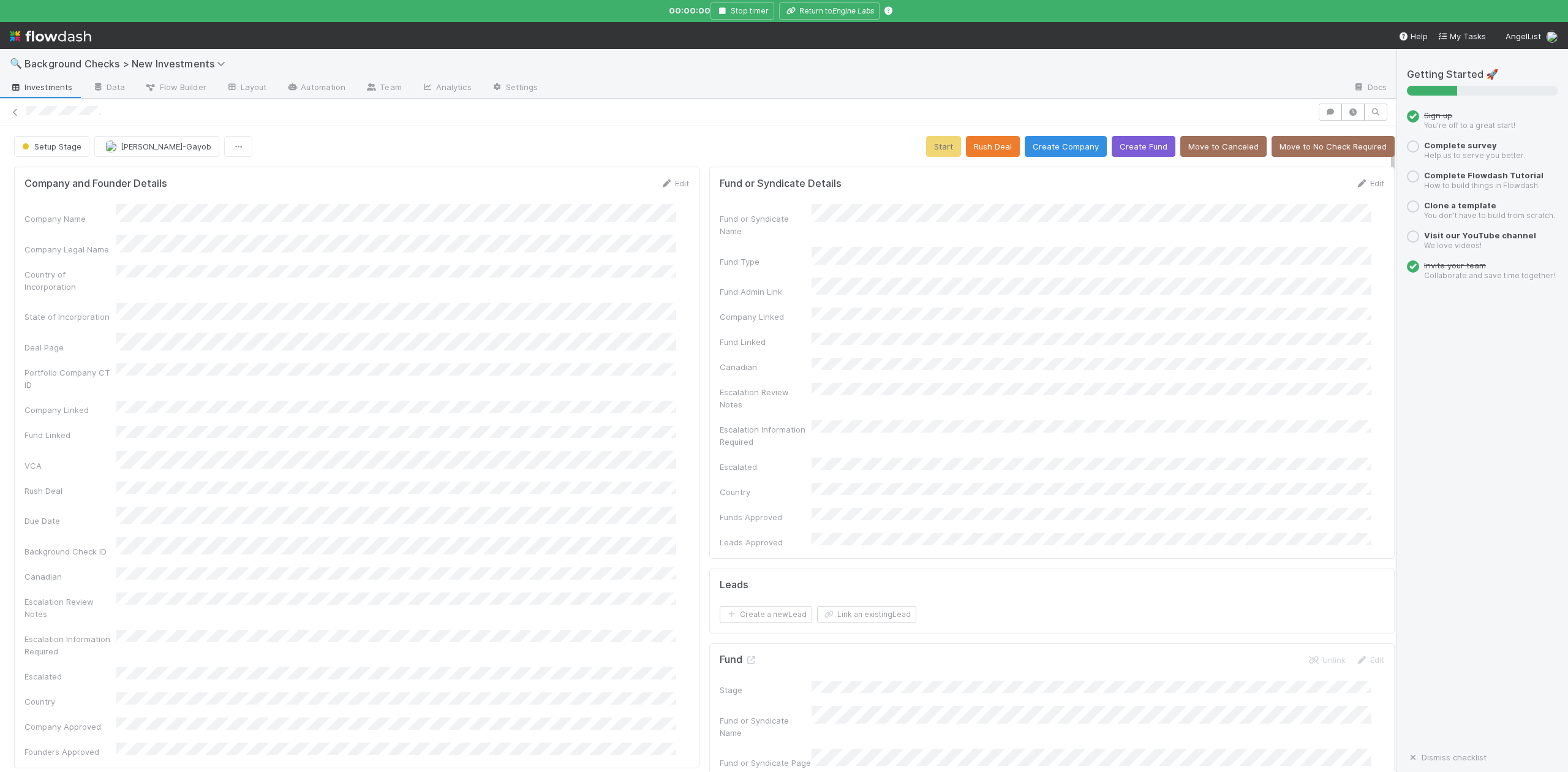
scroll to position [326, 0]
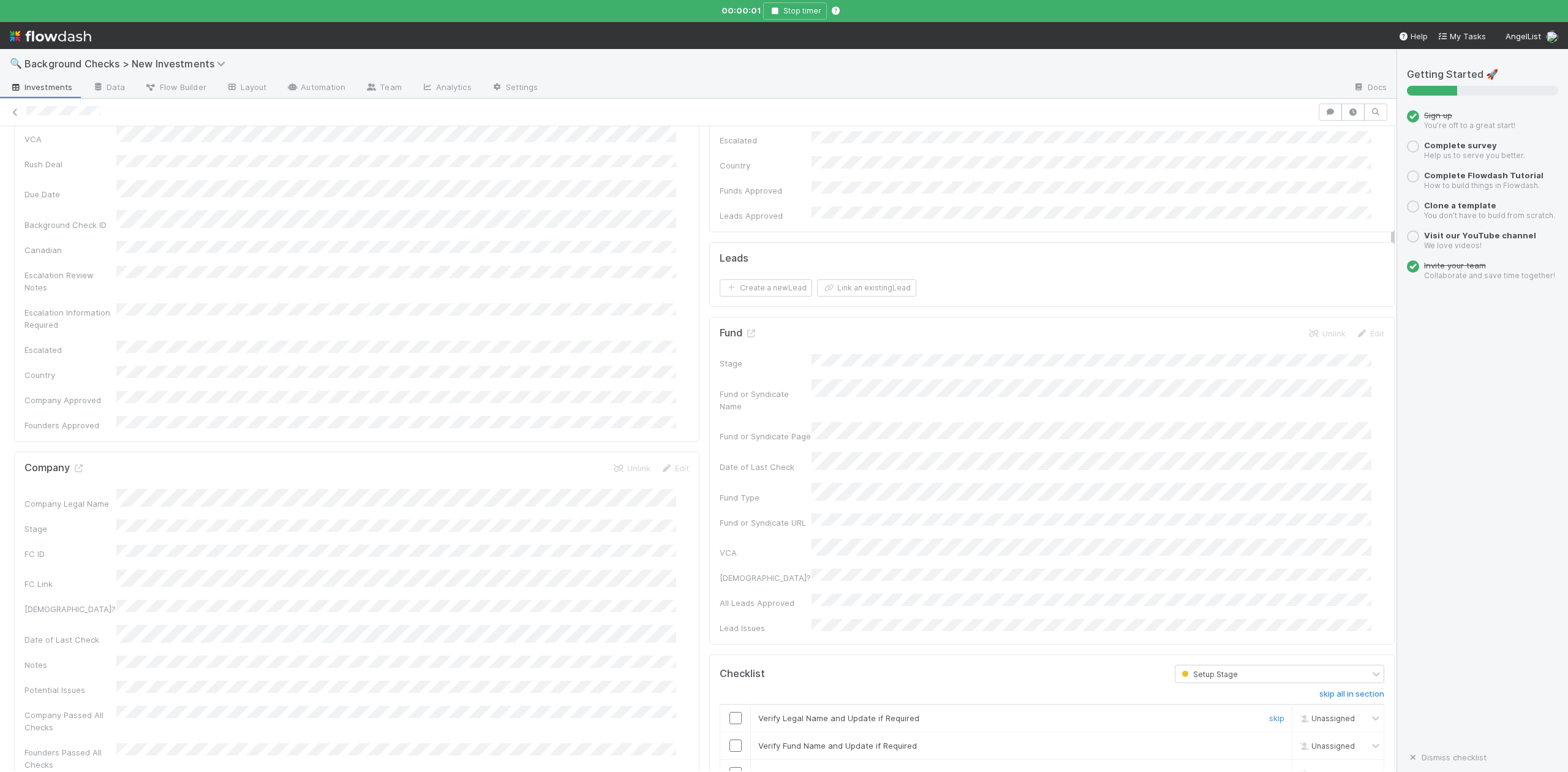
click at [729, 712] on input "checkbox" at bounding box center [735, 717] width 12 height 12
click at [729, 739] on input "checkbox" at bounding box center [735, 745] width 12 height 12
click at [729, 767] on input "checkbox" at bounding box center [735, 772] width 12 height 12
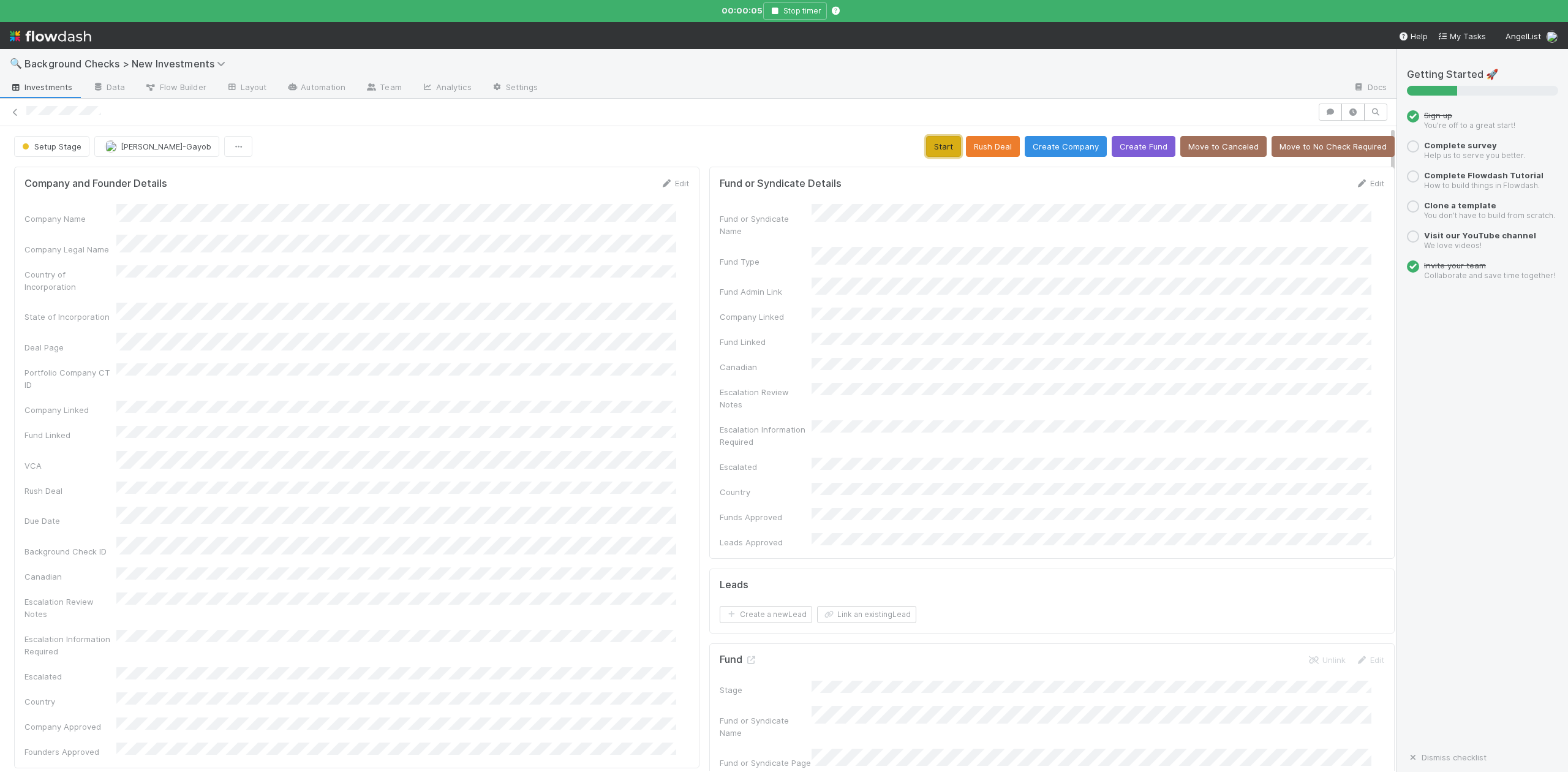
click at [926, 152] on button "Start" at bounding box center [943, 146] width 35 height 21
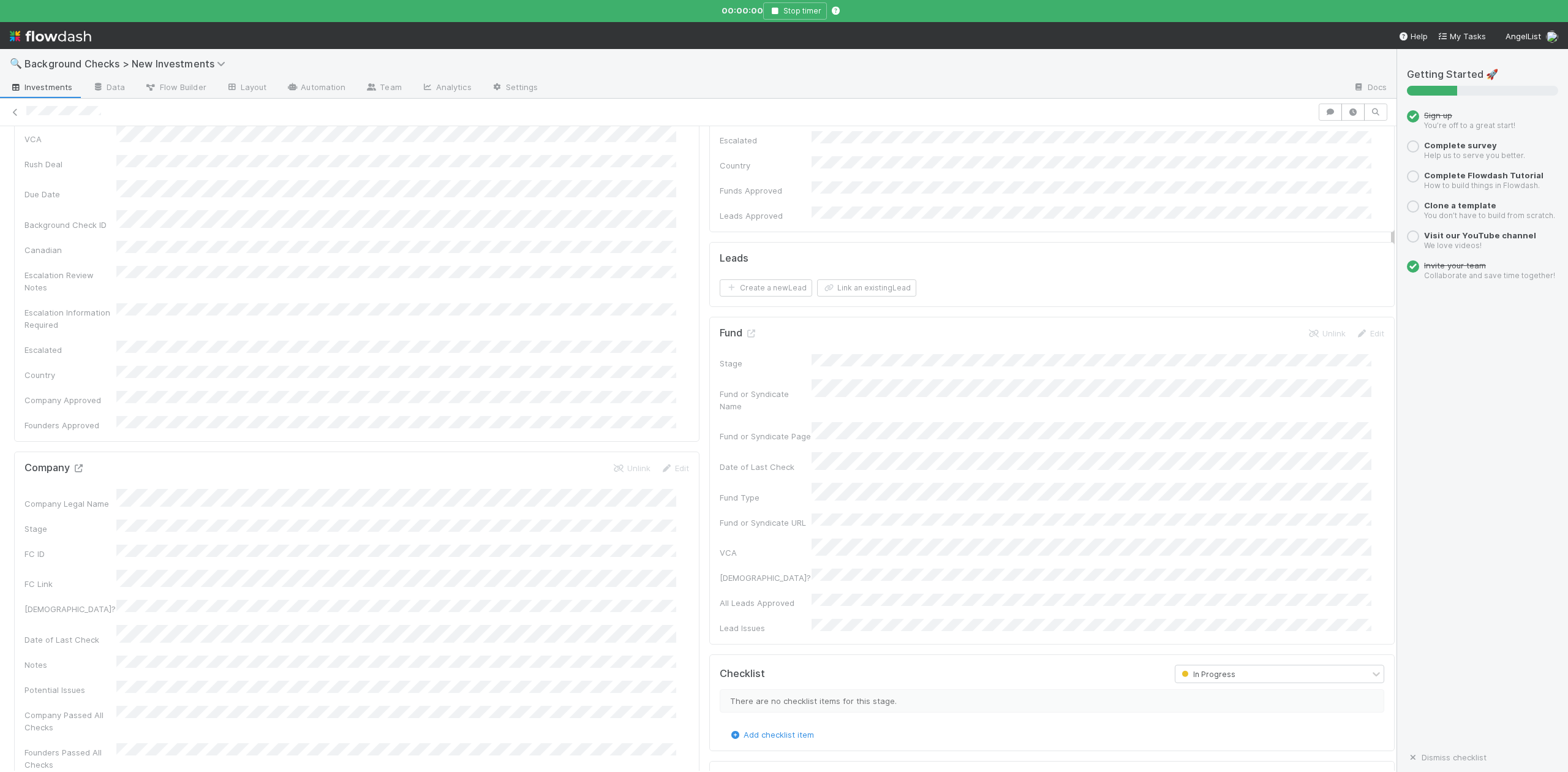
click at [82, 464] on icon at bounding box center [78, 468] width 12 height 8
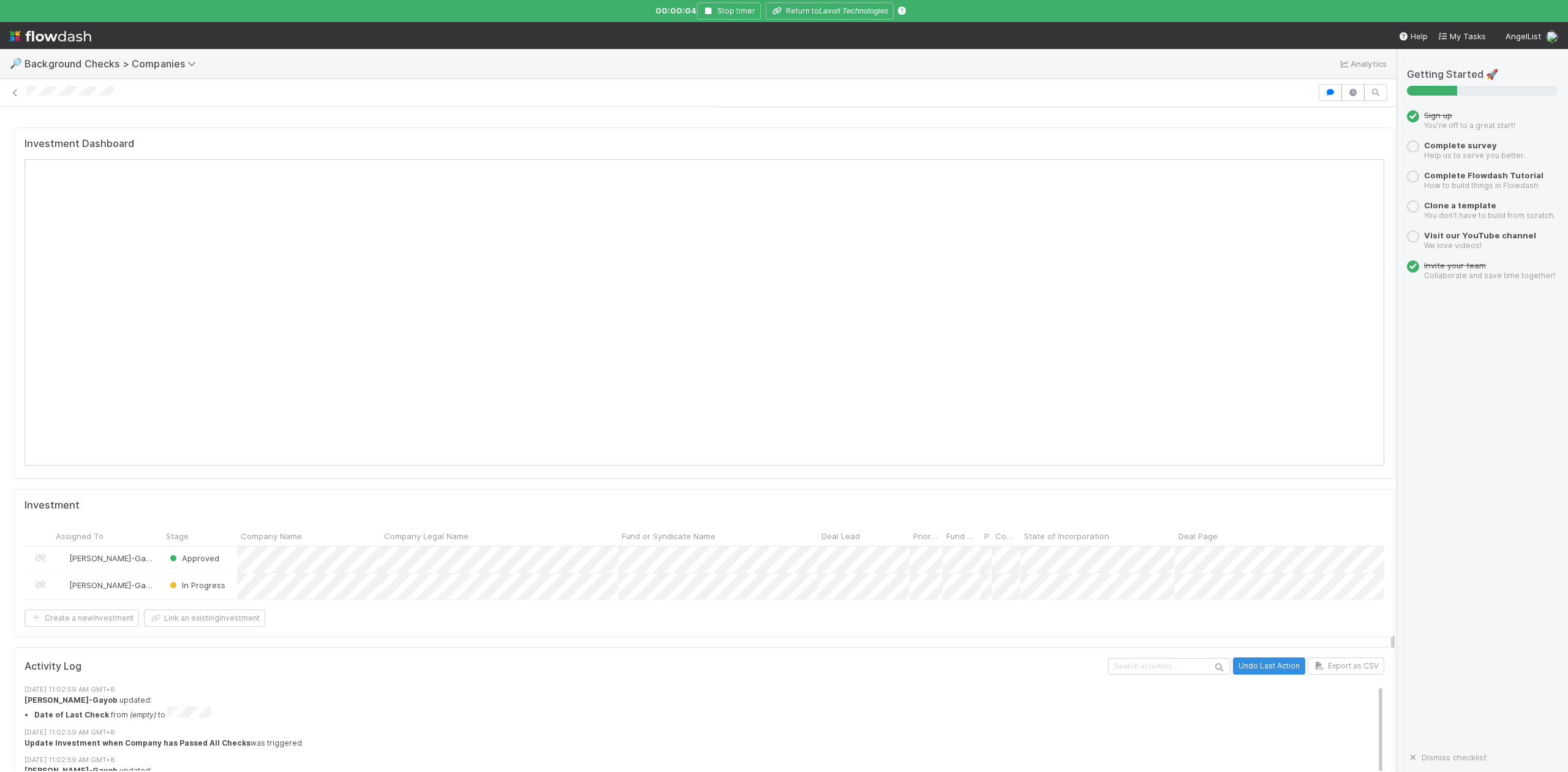
scroll to position [1224, 0]
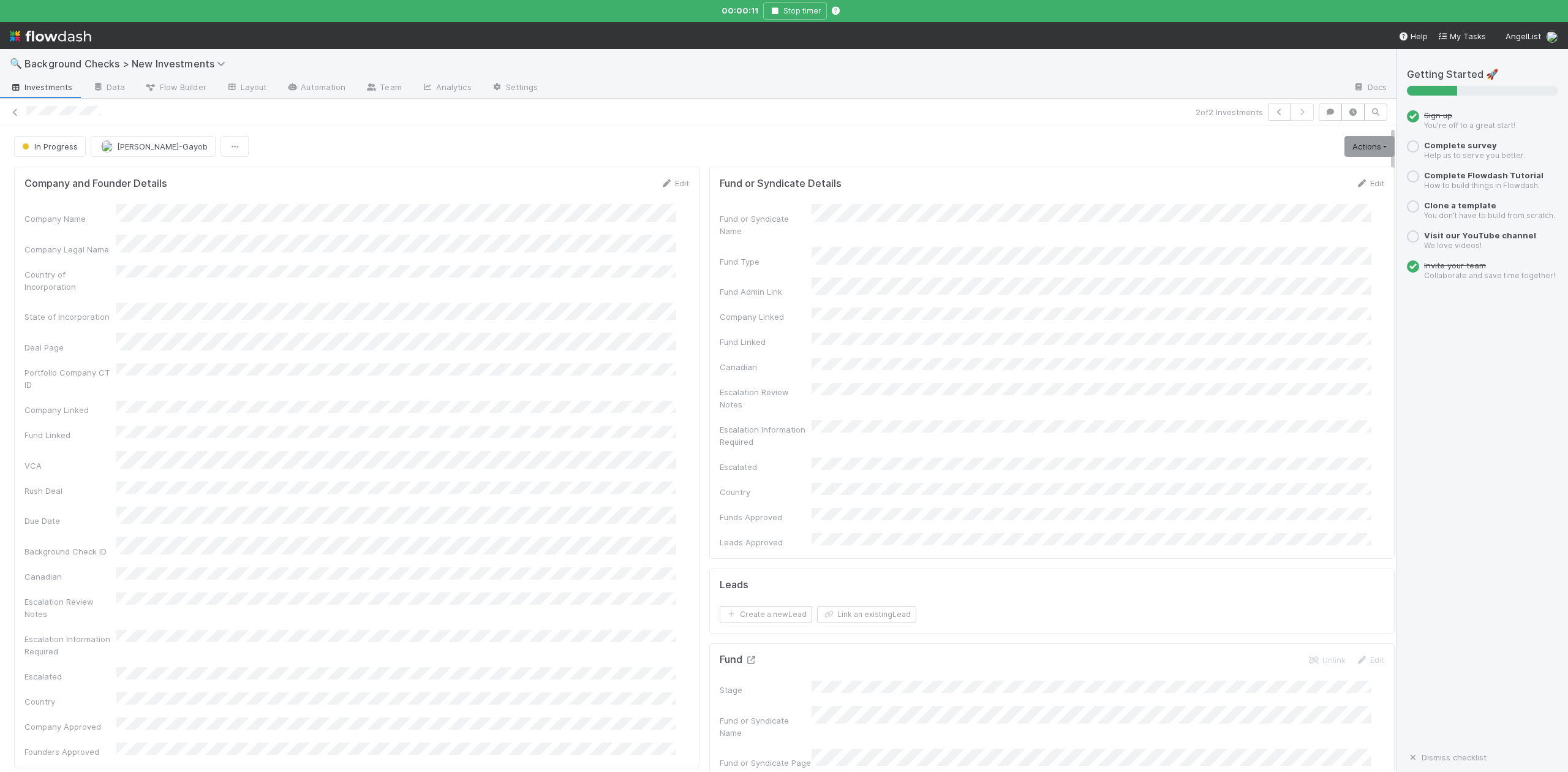
click at [745, 656] on icon at bounding box center [750, 659] width 12 height 8
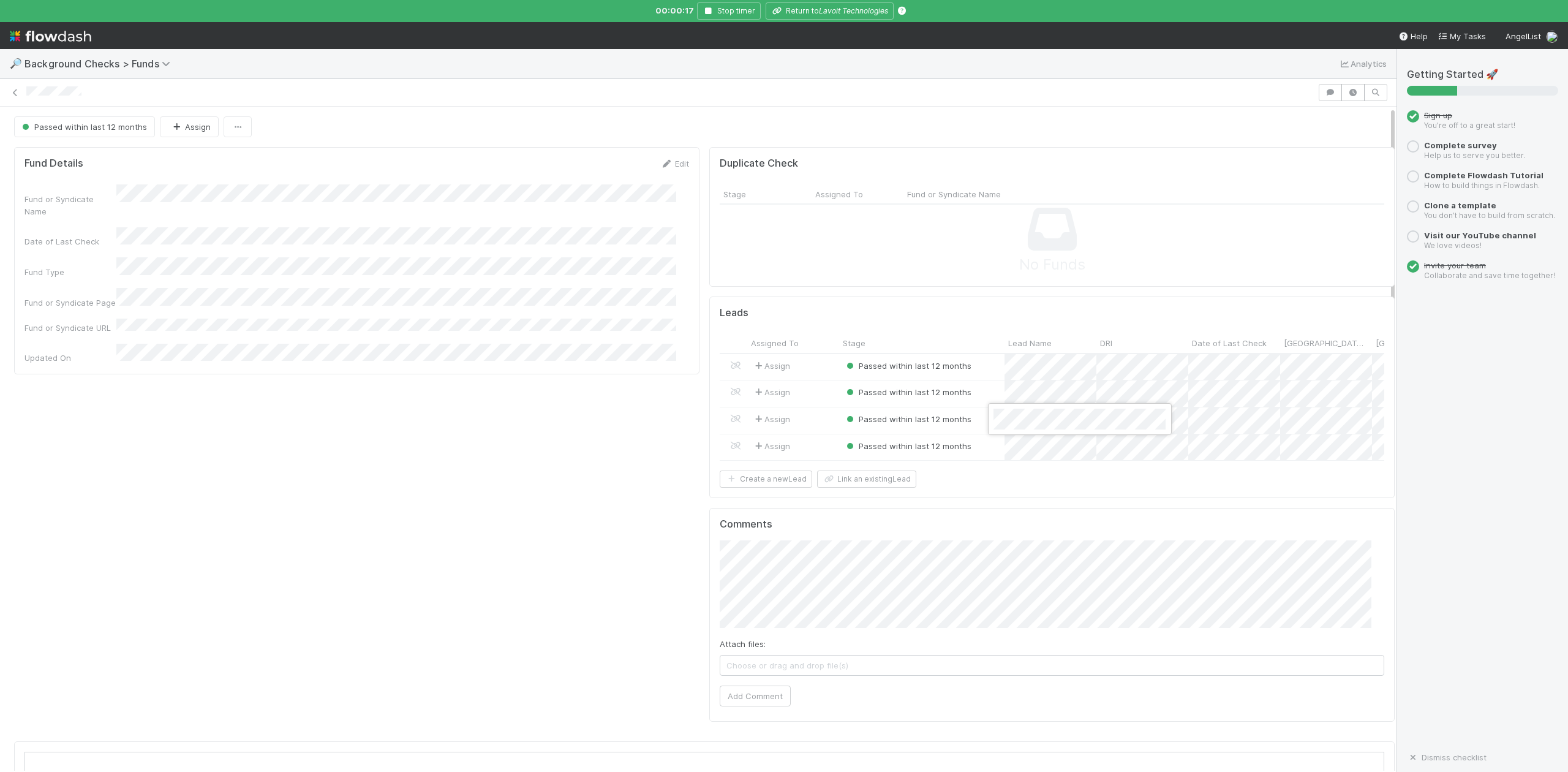
click at [823, 12] on div at bounding box center [784, 386] width 1568 height 772
click at [823, 12] on icon "Lavoit Technologies" at bounding box center [854, 11] width 70 height 9
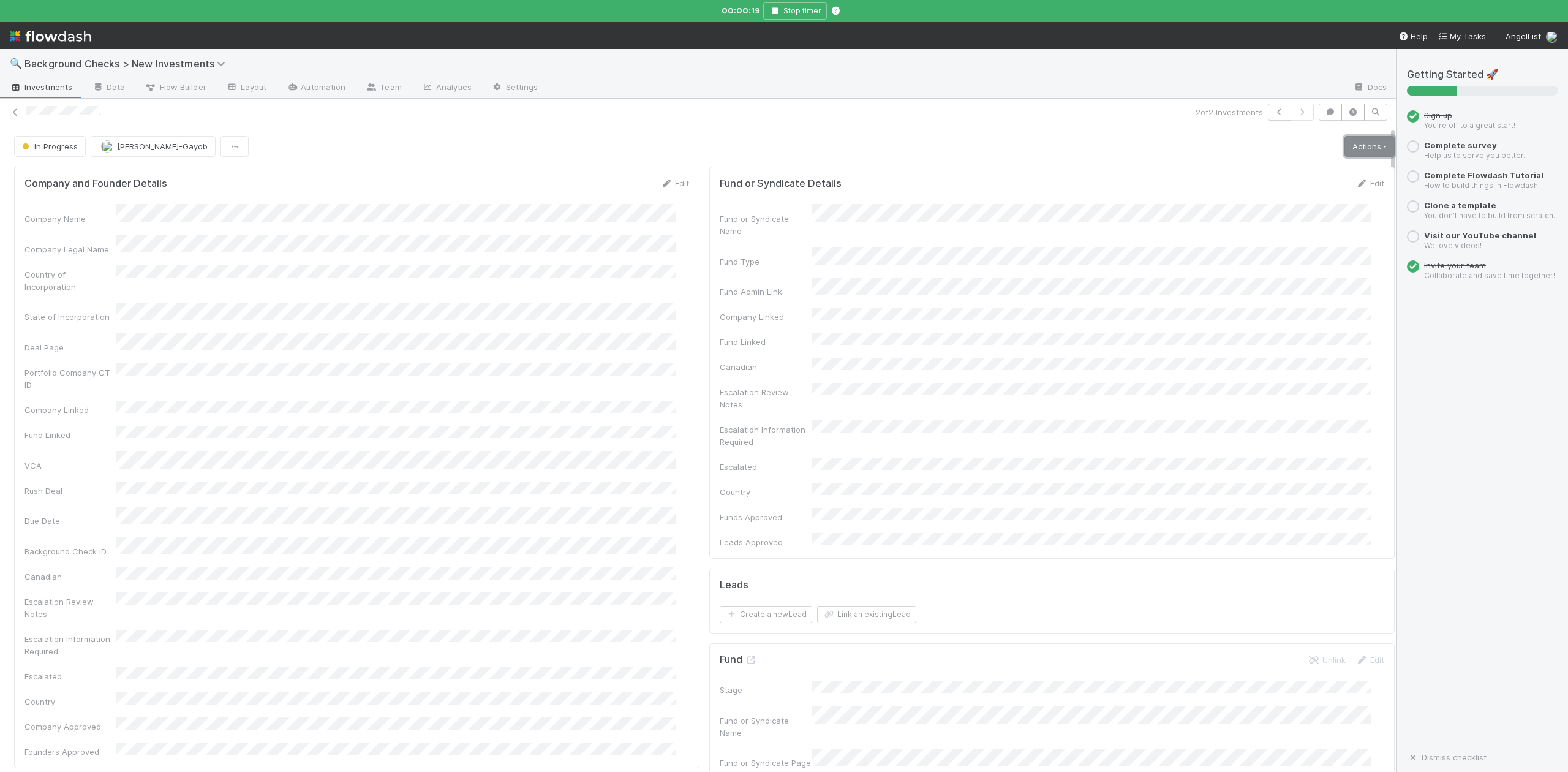
click at [1345, 147] on link "Actions" at bounding box center [1369, 146] width 50 height 21
click at [1264, 169] on button "Finish" at bounding box center [1326, 172] width 136 height 17
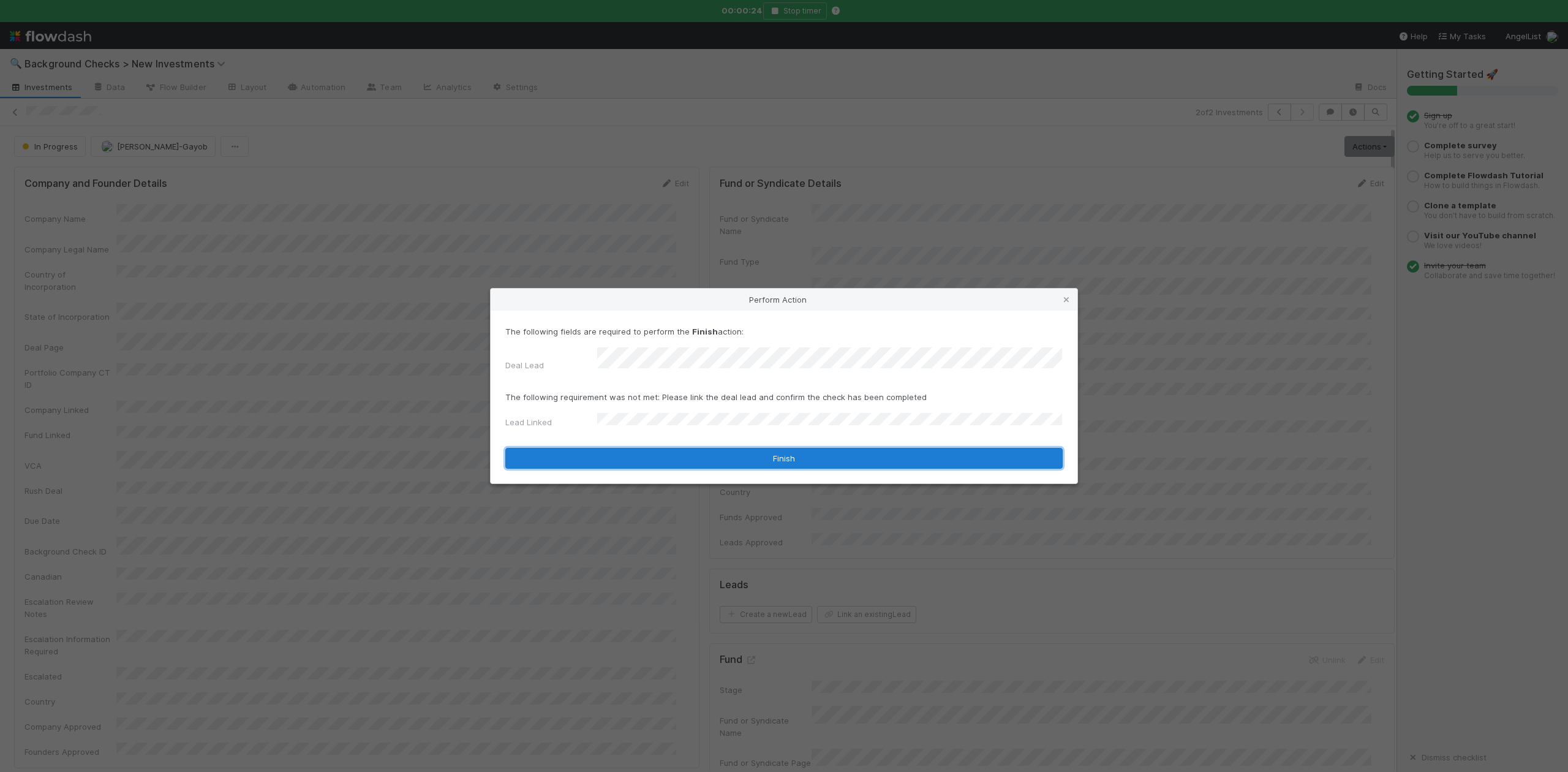
click at [652, 451] on button "Finish" at bounding box center [784, 458] width 558 height 21
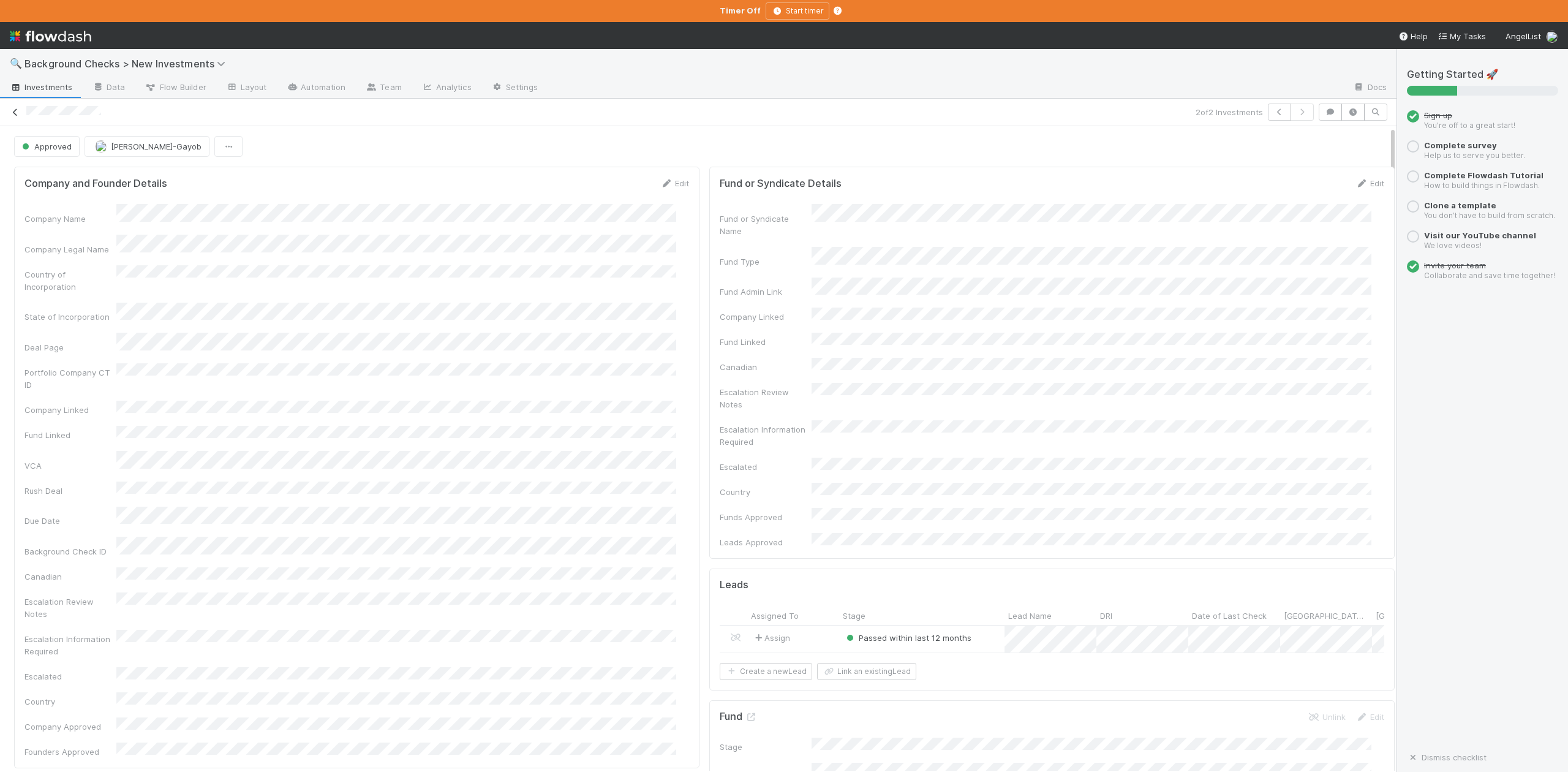
click at [16, 114] on icon at bounding box center [15, 112] width 12 height 8
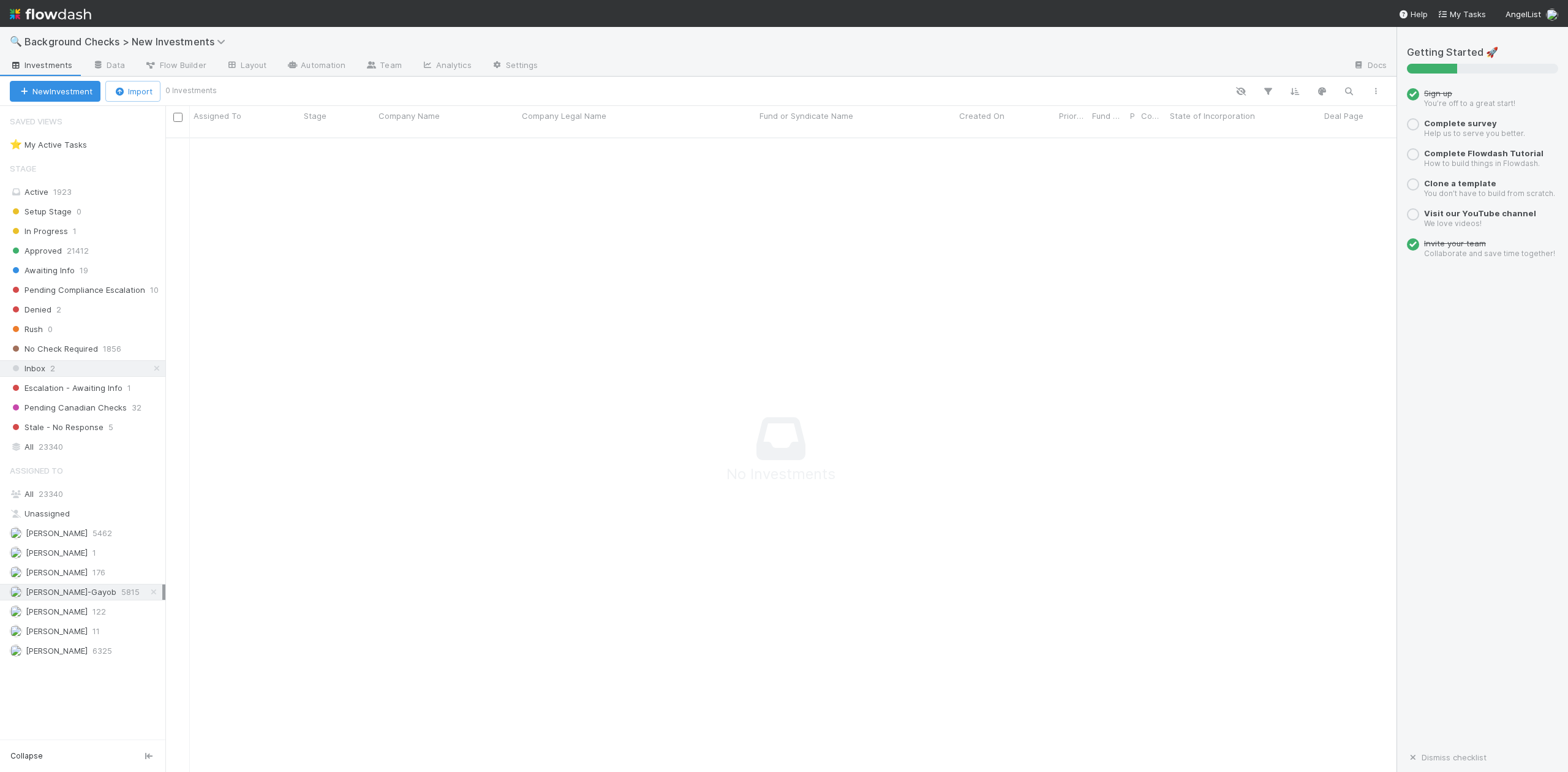
scroll to position [620, 1206]
click at [62, 270] on span "Awaiting Info" at bounding box center [42, 270] width 65 height 16
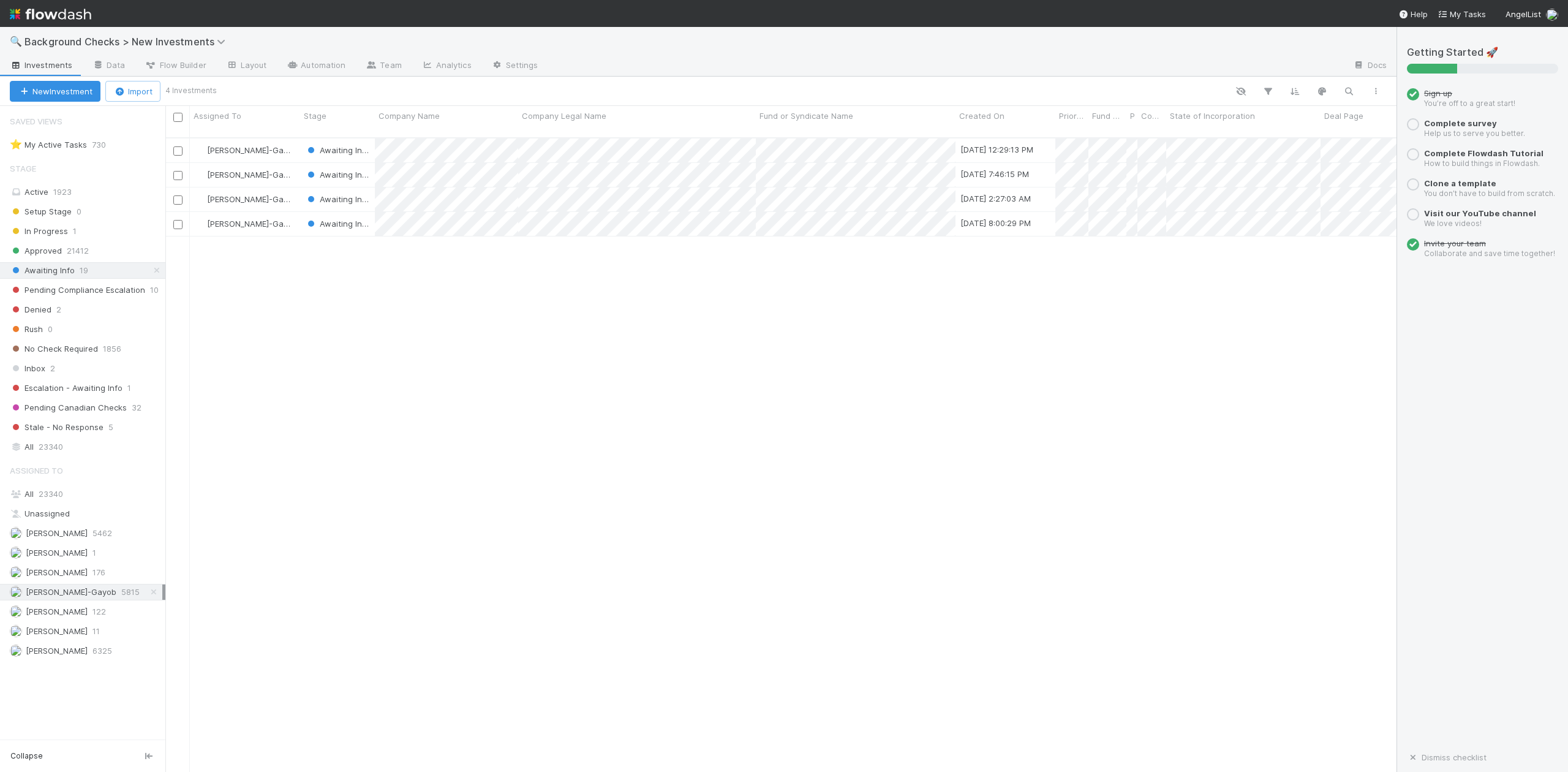
scroll to position [632, 1218]
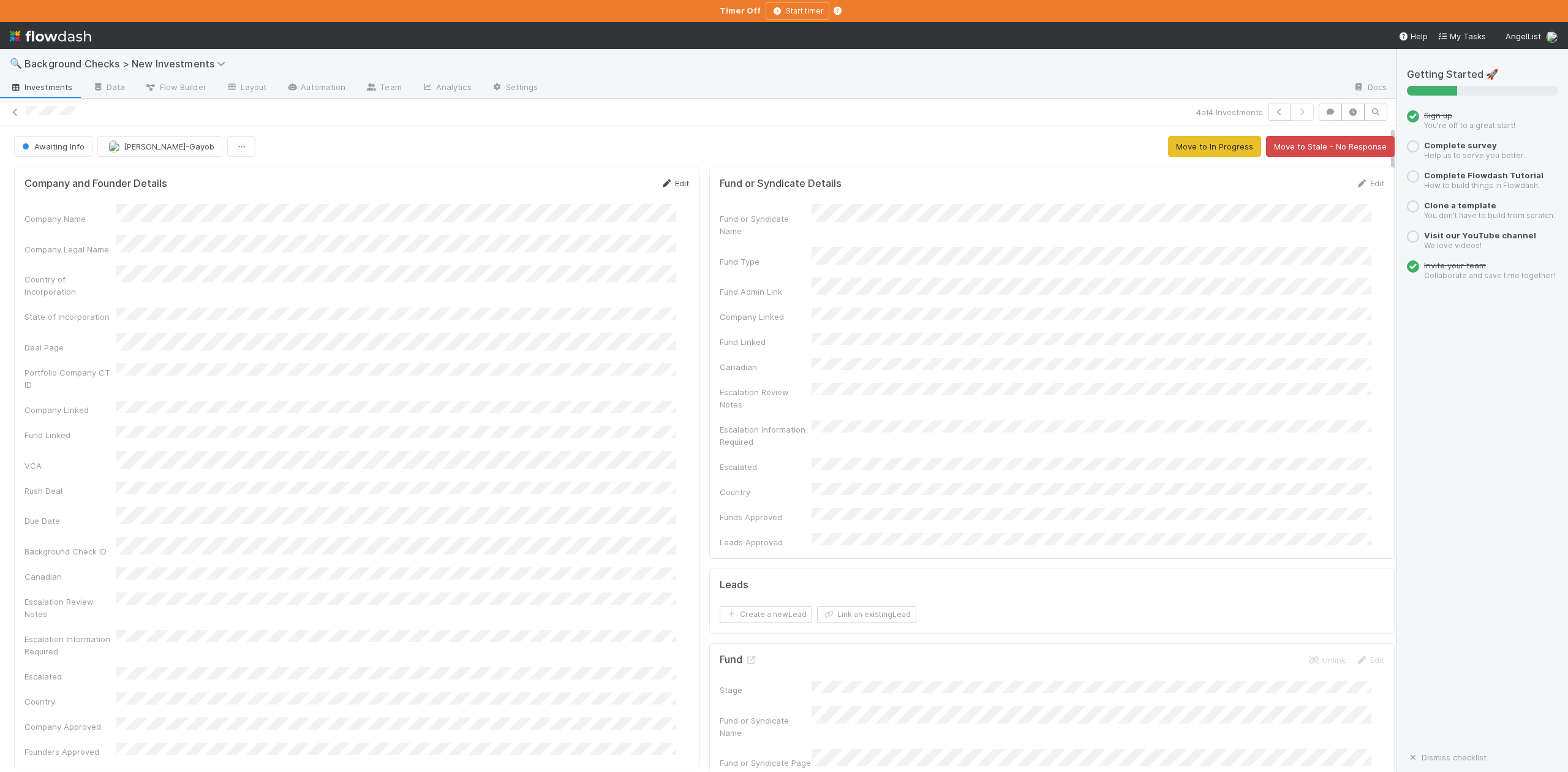
click at [670, 184] on link "Edit" at bounding box center [674, 183] width 28 height 10
click at [130, 616] on div "Yes" at bounding box center [398, 617] width 555 height 22
click at [615, 190] on button "Save" at bounding box center [624, 187] width 35 height 21
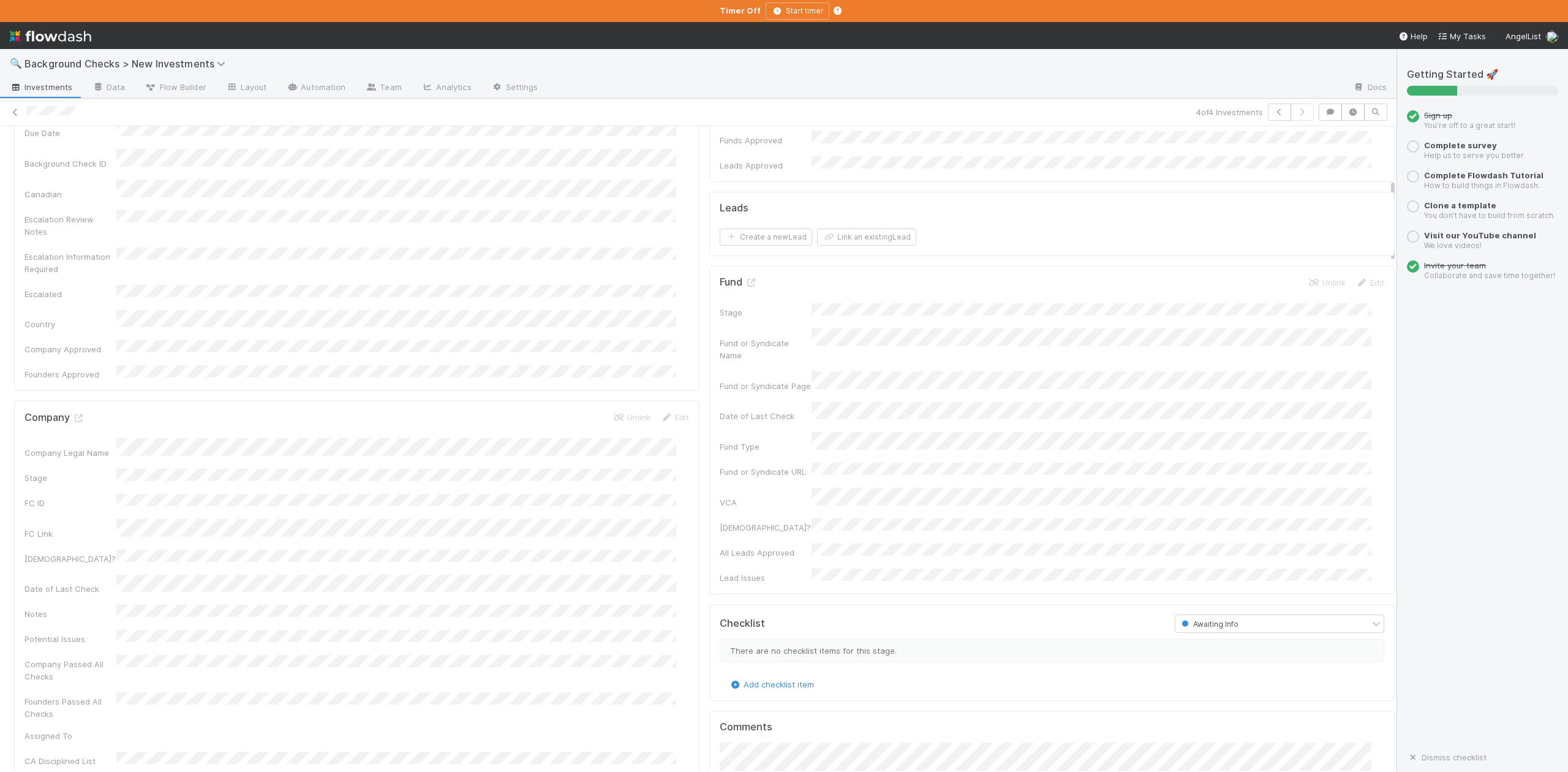
scroll to position [408, 0]
click at [77, 394] on icon at bounding box center [78, 397] width 12 height 8
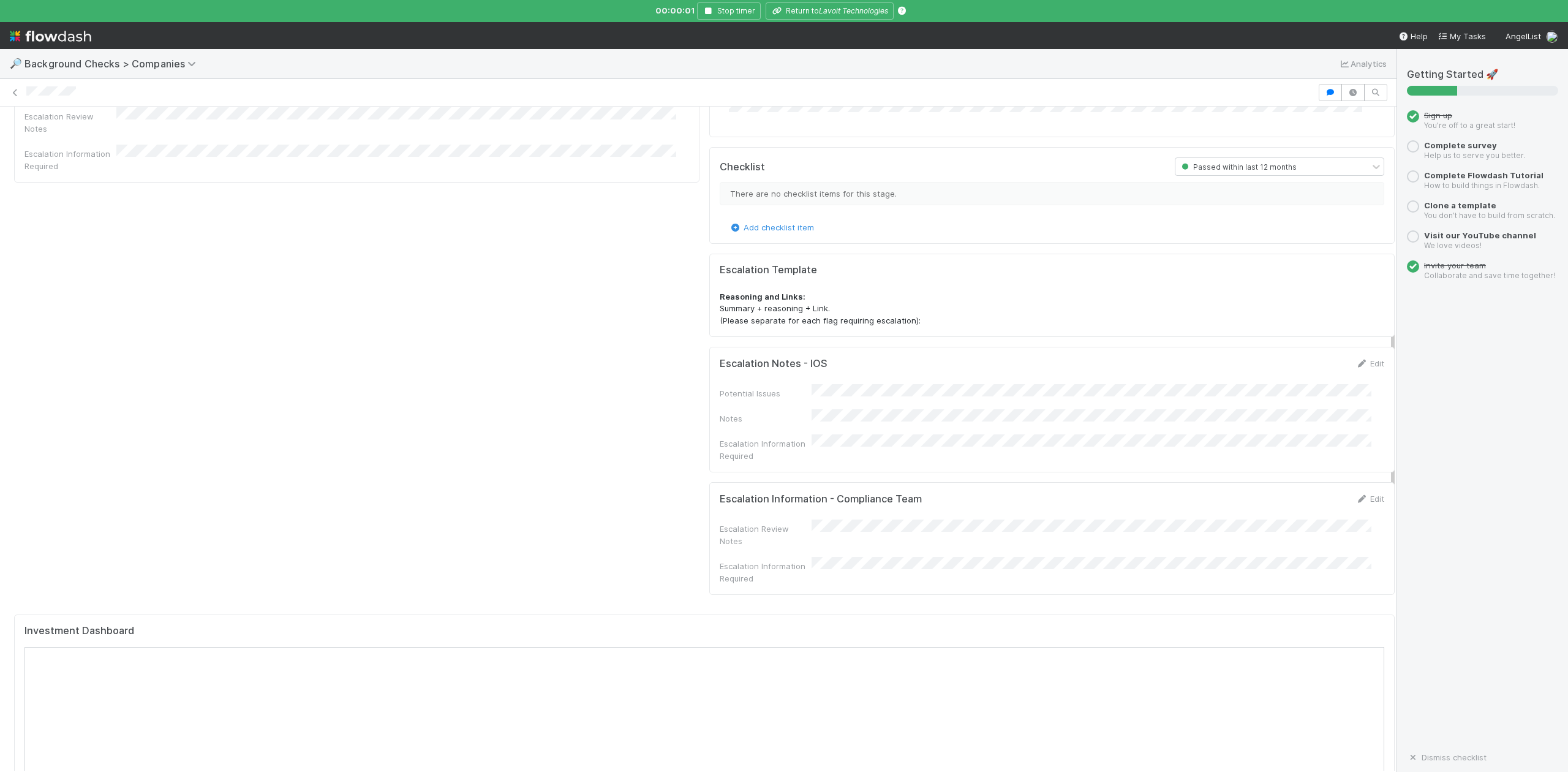
scroll to position [734, 0]
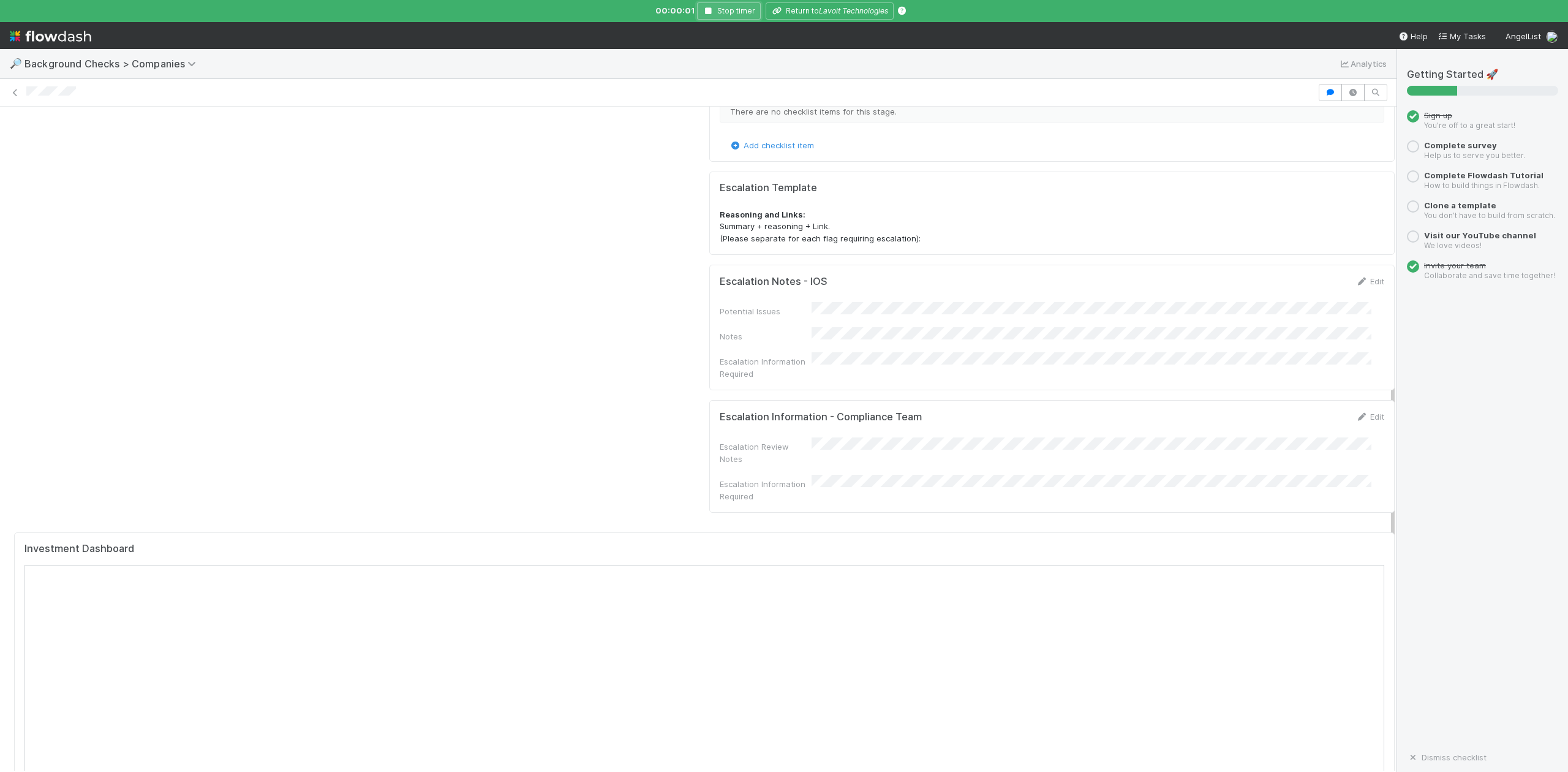
click at [708, 8] on icon "button" at bounding box center [708, 11] width 12 height 7
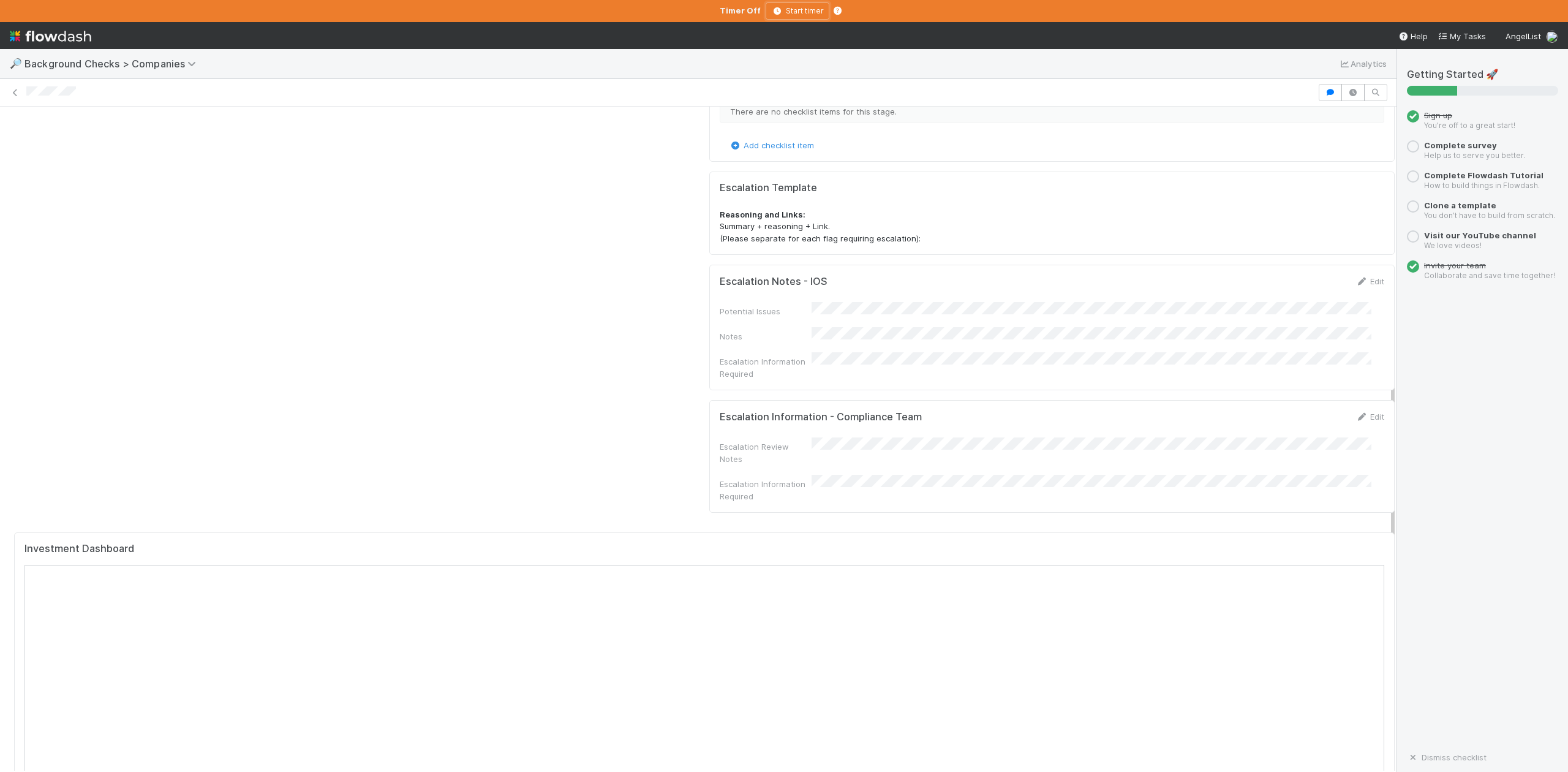
scroll to position [980, 0]
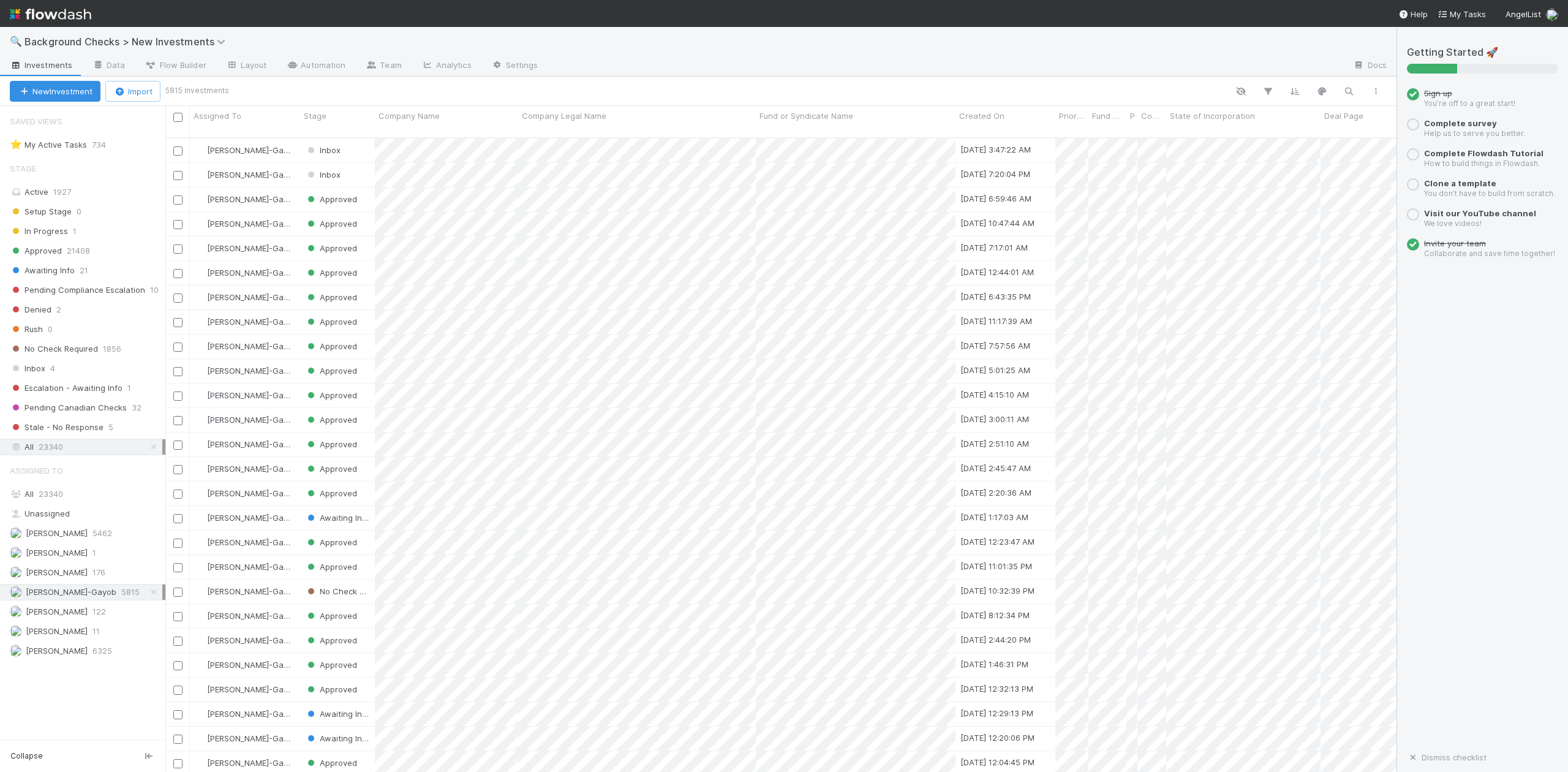
scroll to position [632, 1218]
click at [41, 498] on span "23340" at bounding box center [50, 494] width 25 height 10
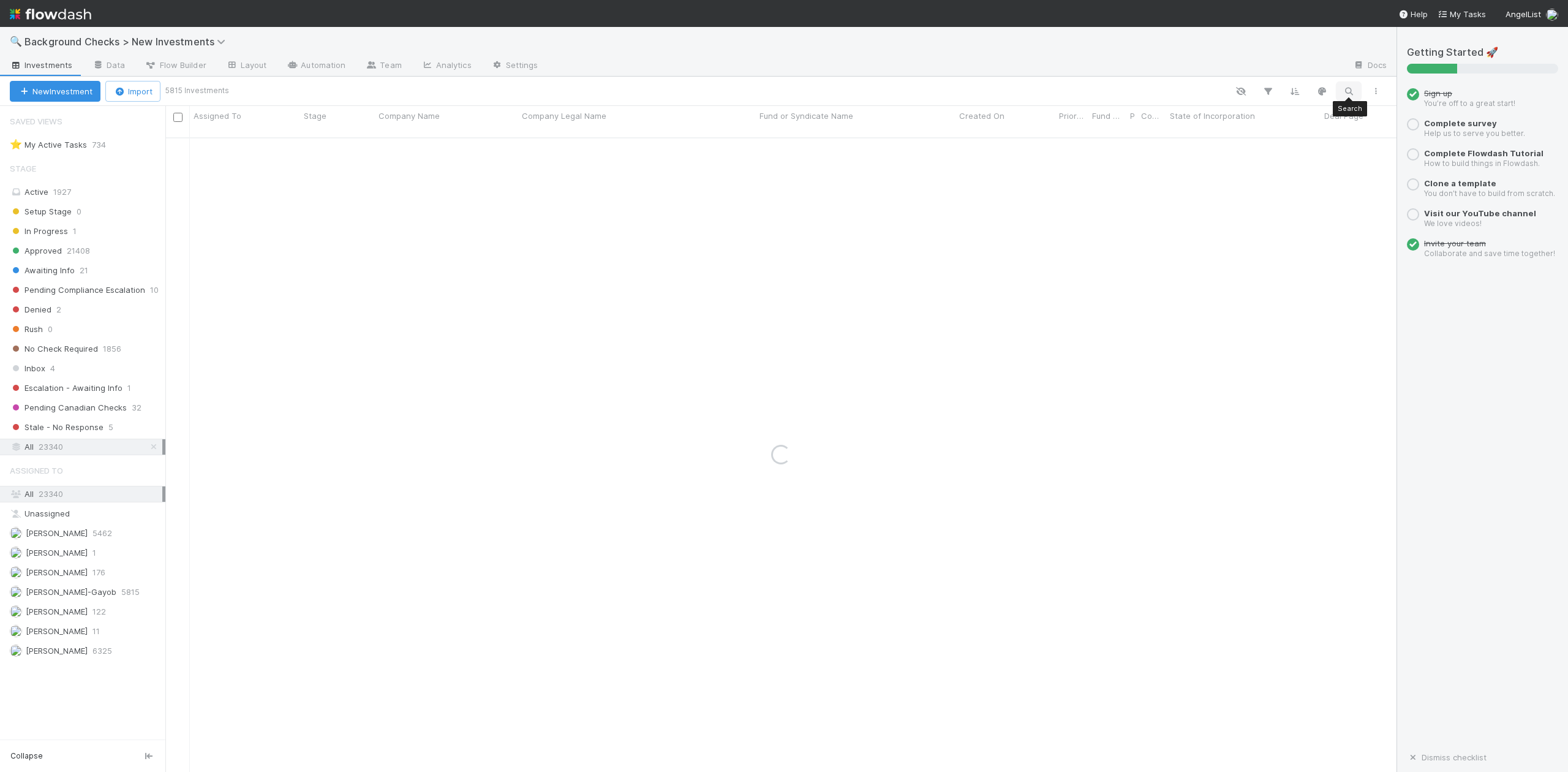
click at [1351, 90] on icon "button" at bounding box center [1348, 92] width 12 height 11
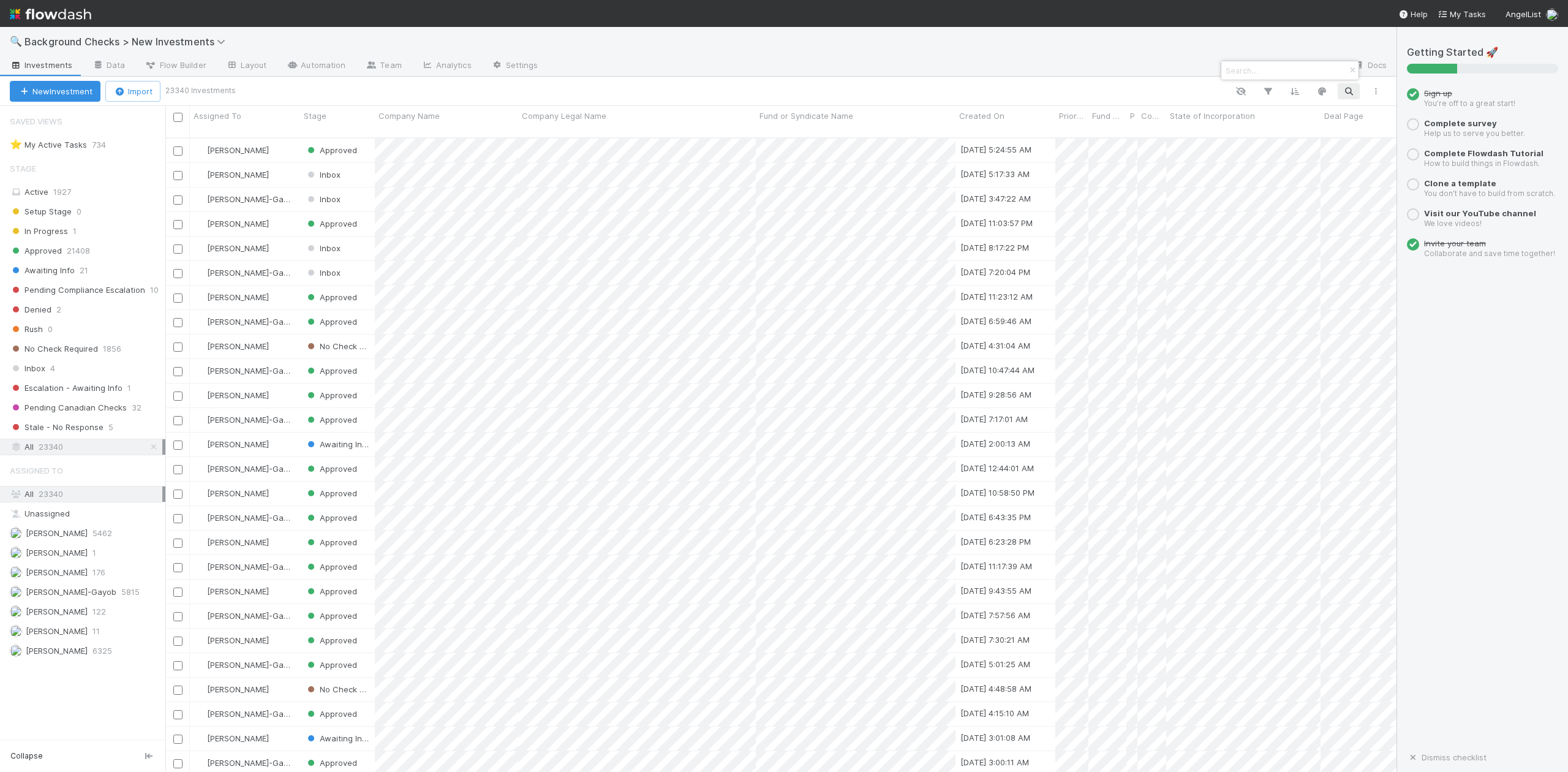
scroll to position [632, 1218]
paste input "Sira"
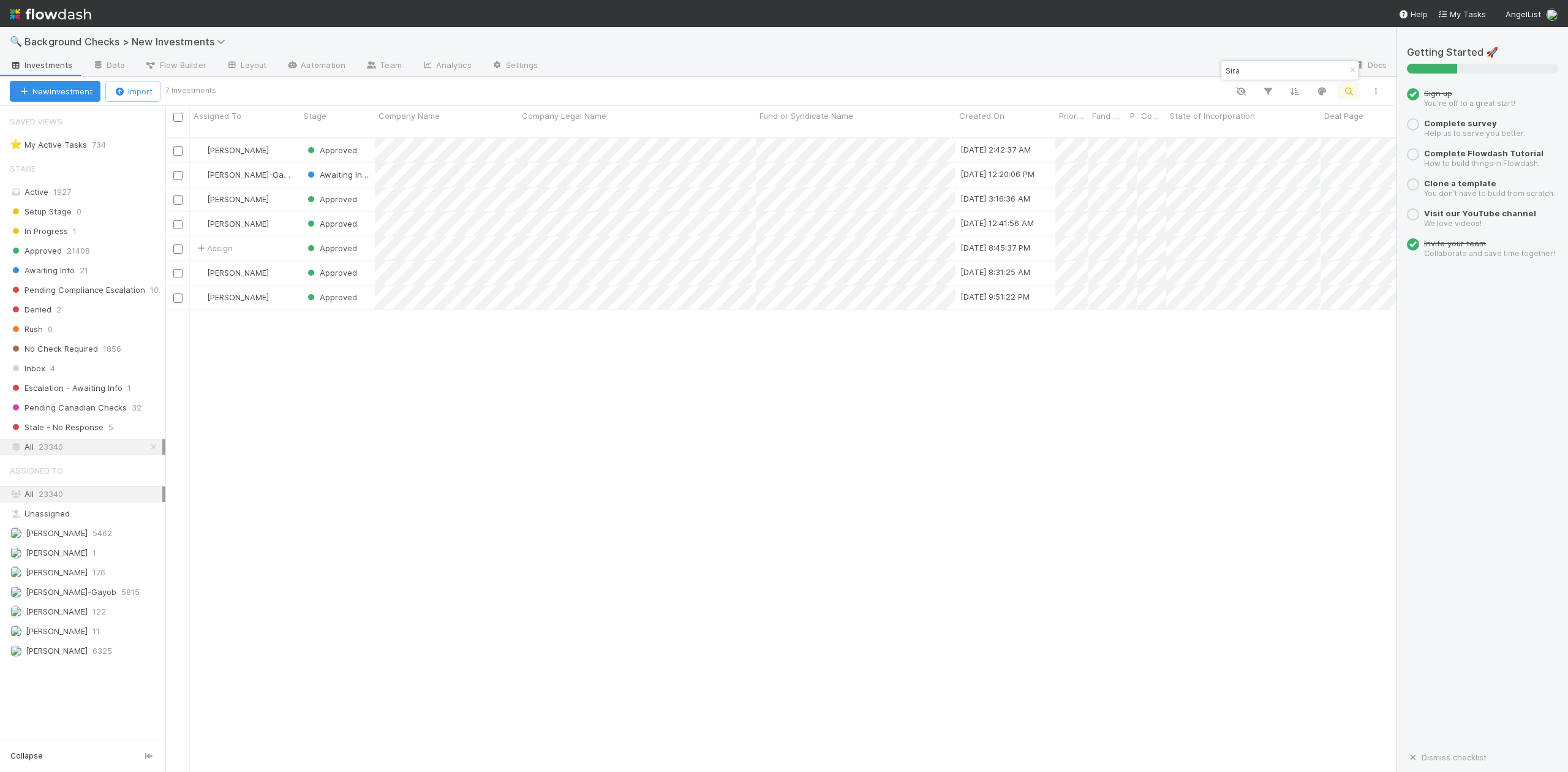
click at [1260, 64] on input "Sira" at bounding box center [1284, 71] width 123 height 15
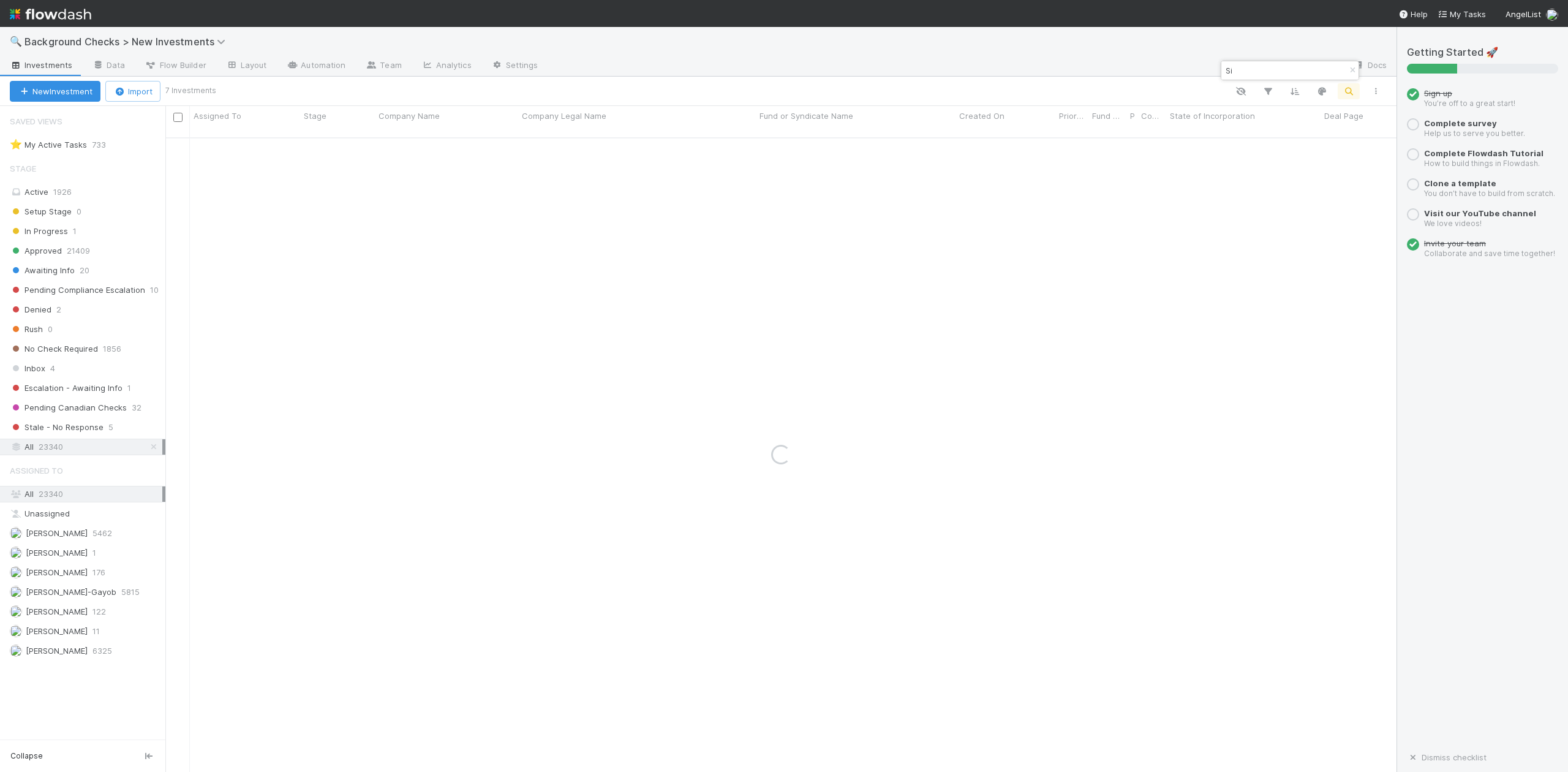
type input "S"
paste input "Nuntius"
click at [1278, 70] on input "Nuntius" at bounding box center [1284, 71] width 123 height 15
type input "N"
paste input "Solcoa"
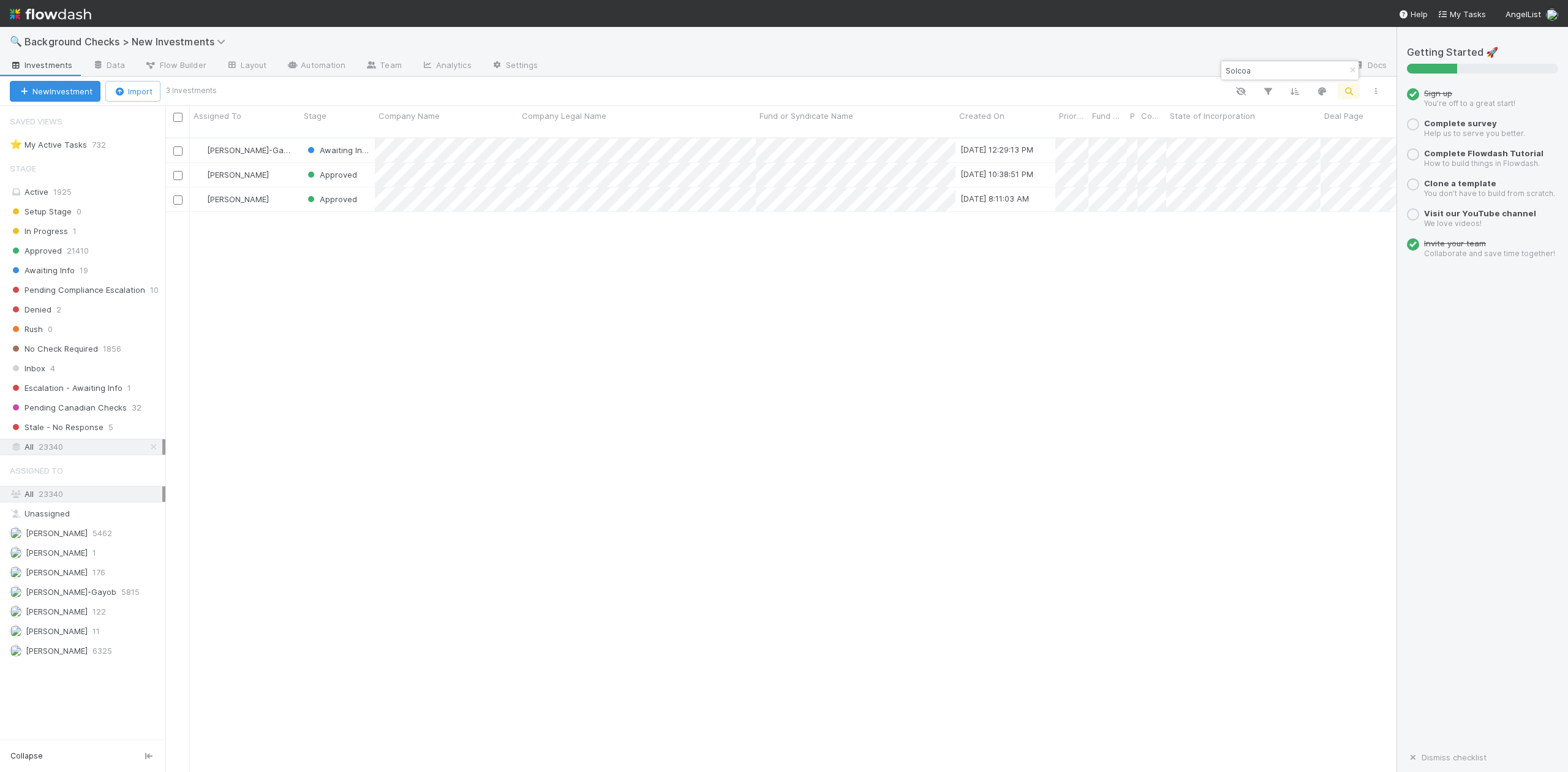
click at [1268, 70] on input "Solcoa" at bounding box center [1284, 71] width 123 height 15
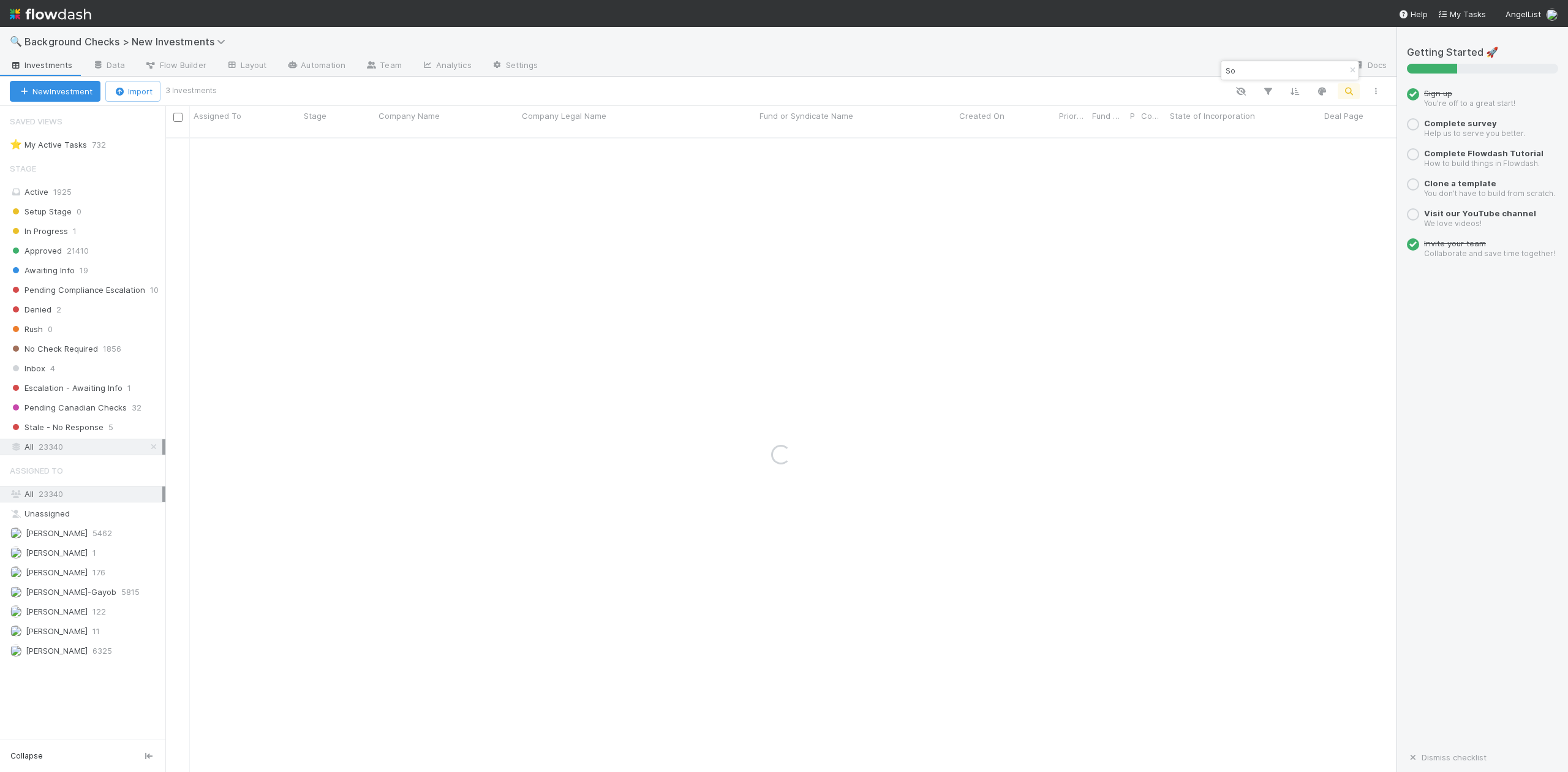
type input "S"
paste input "Engine Labs"
drag, startPoint x: 1291, startPoint y: 65, endPoint x: 1216, endPoint y: 71, distance: 75.2
click at [1216, 71] on body "🔍 Background Checks > New Investments Investments Data Flow Builder Layout Auto…" at bounding box center [784, 386] width 1568 height 772
type input "E"
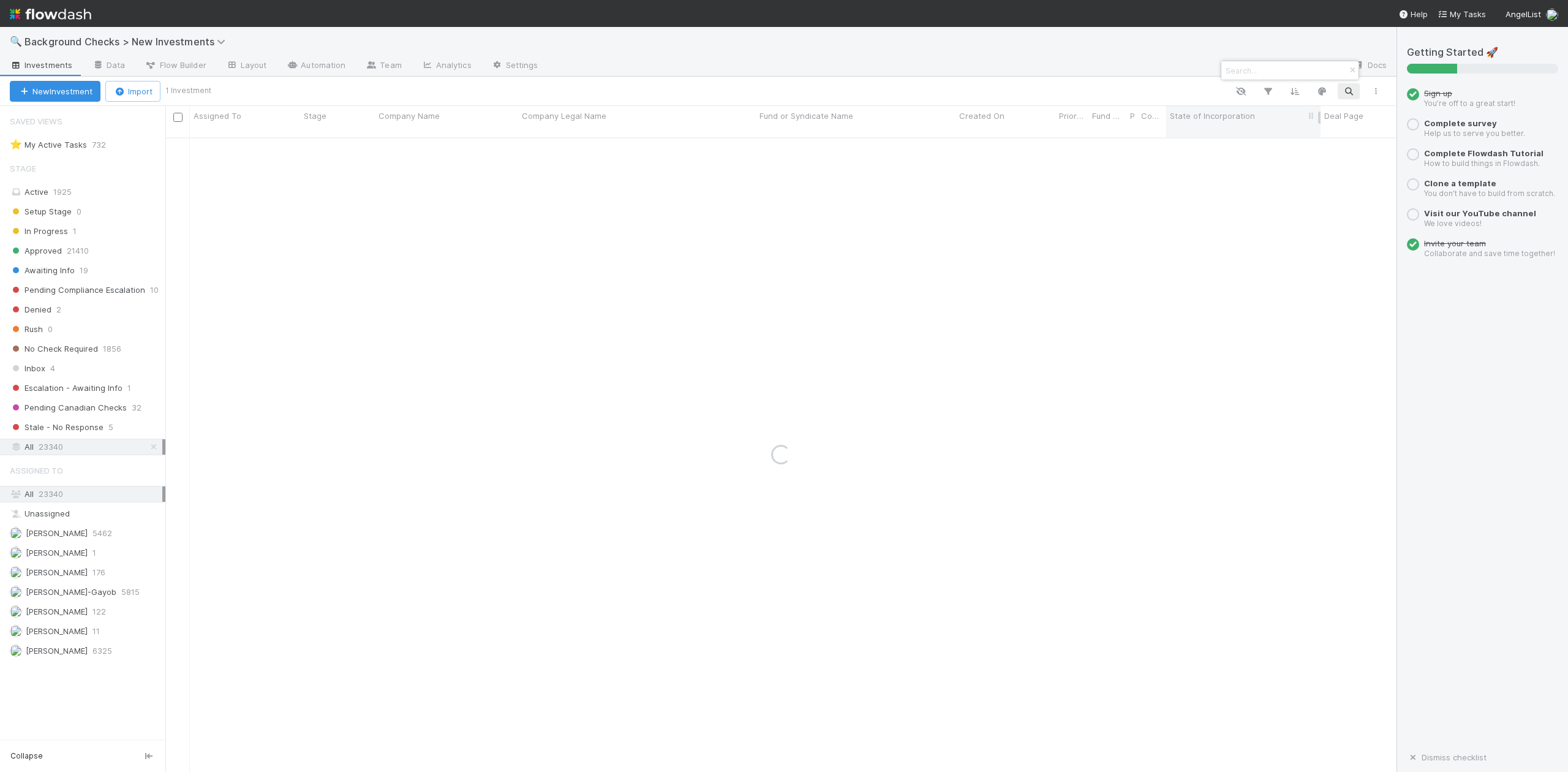
paste input "Era Technologies Holdings Inc."
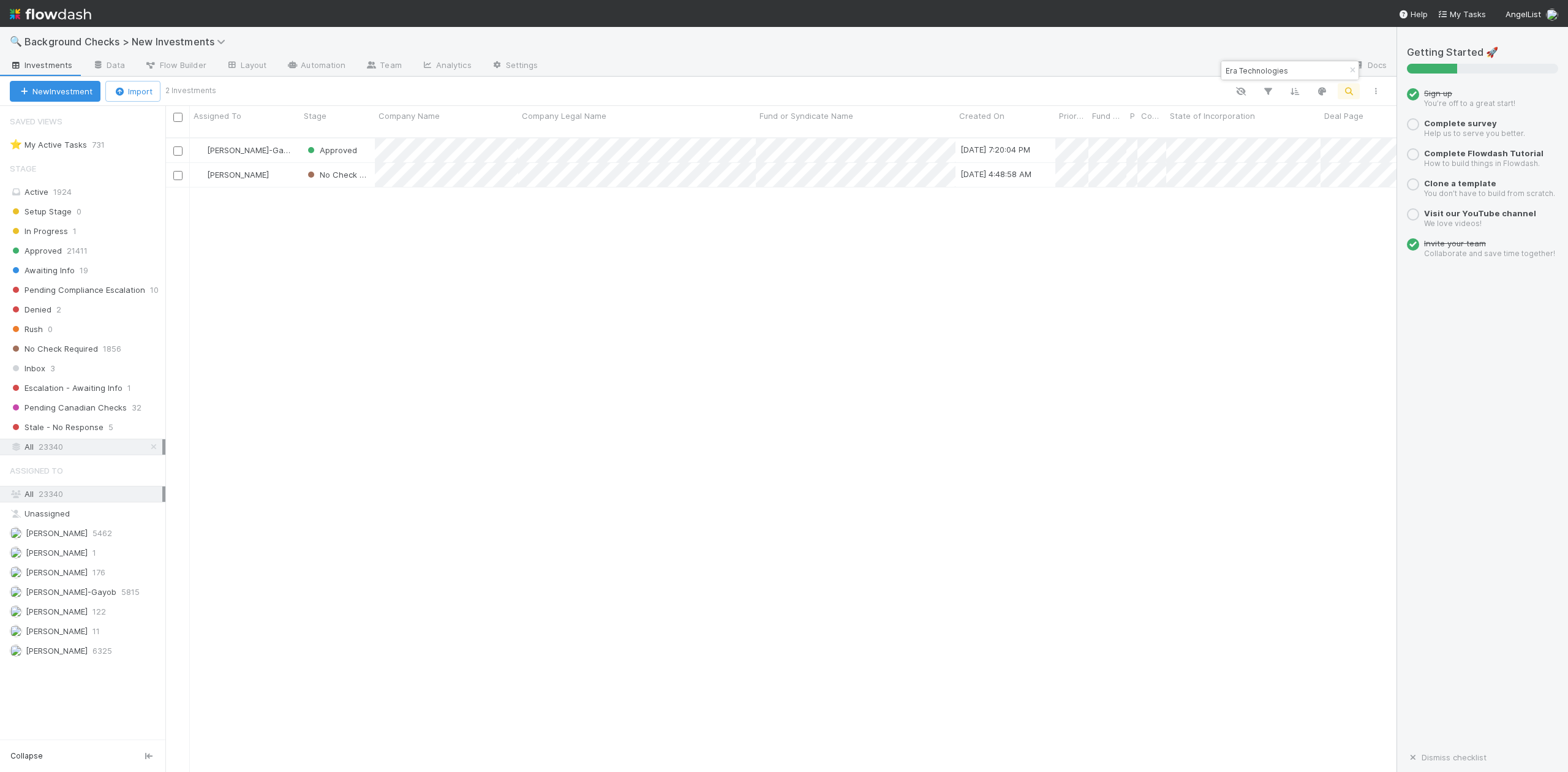
click at [1291, 70] on input "Era Technologies" at bounding box center [1284, 71] width 123 height 15
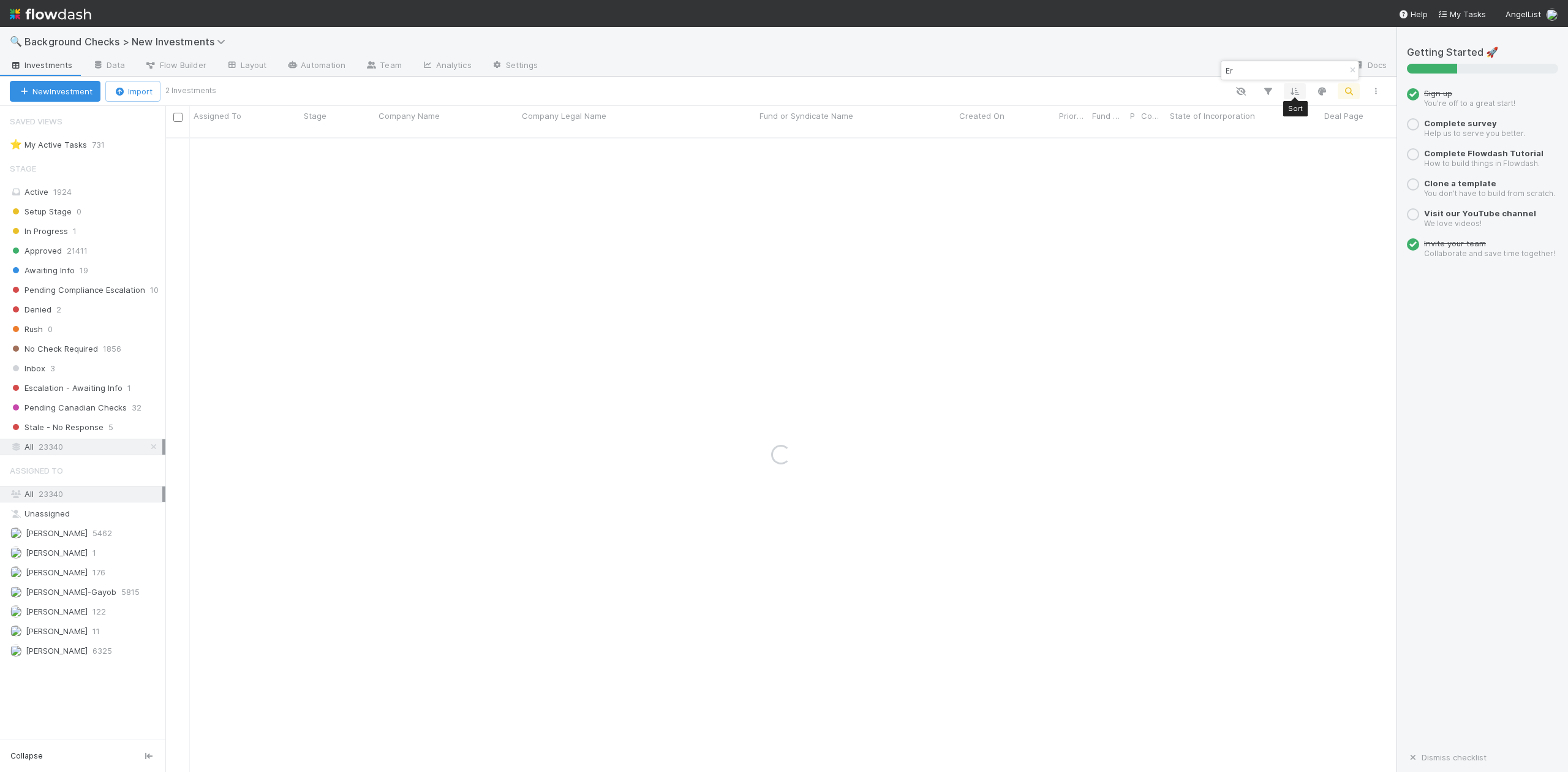
type input "E"
paste input "Lavoit Technologies"
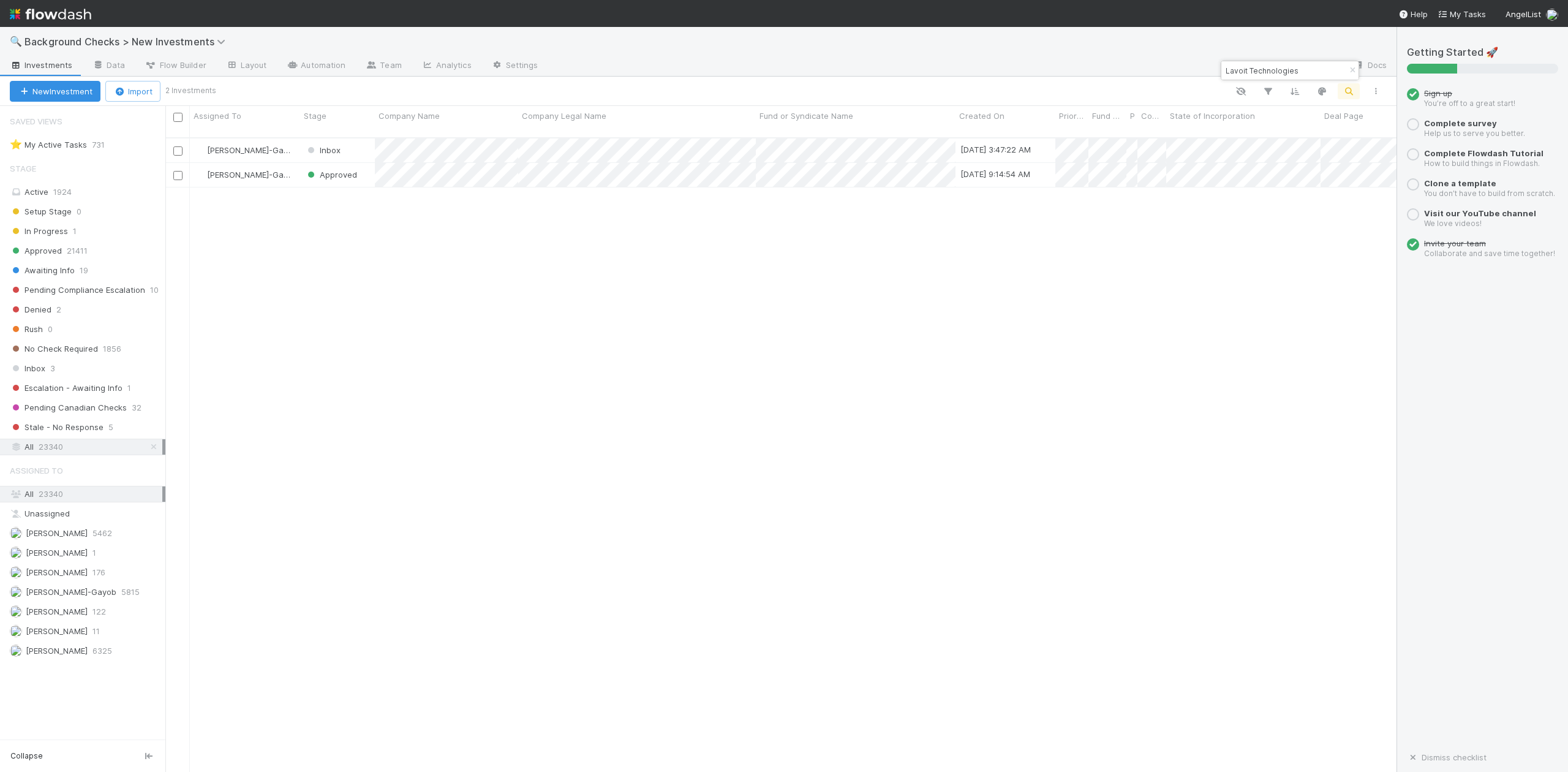
type input "Lavoit Technologies"
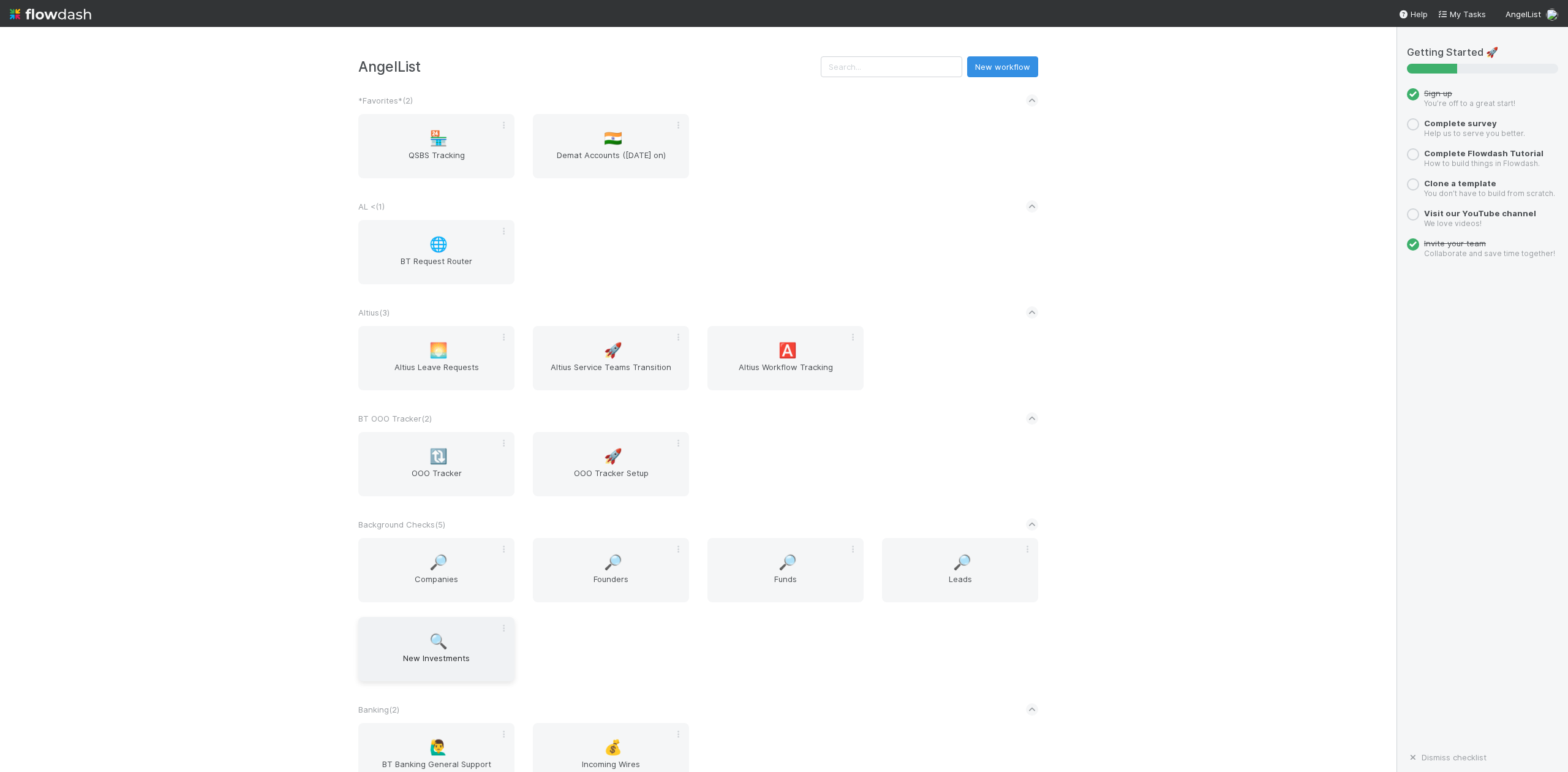
click at [437, 658] on span "New Investments" at bounding box center [437, 664] width 147 height 25
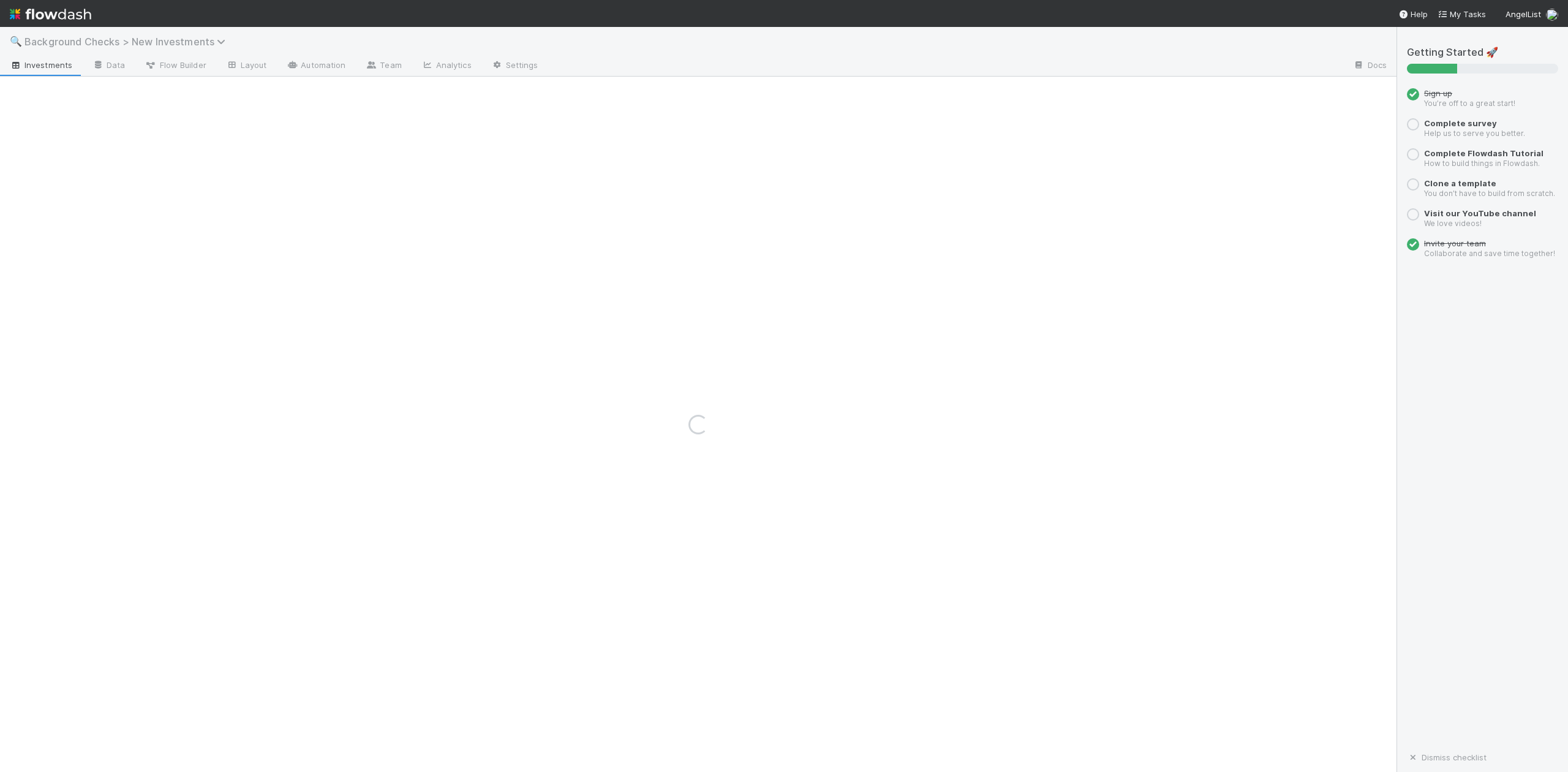
click at [222, 40] on icon at bounding box center [223, 41] width 12 height 10
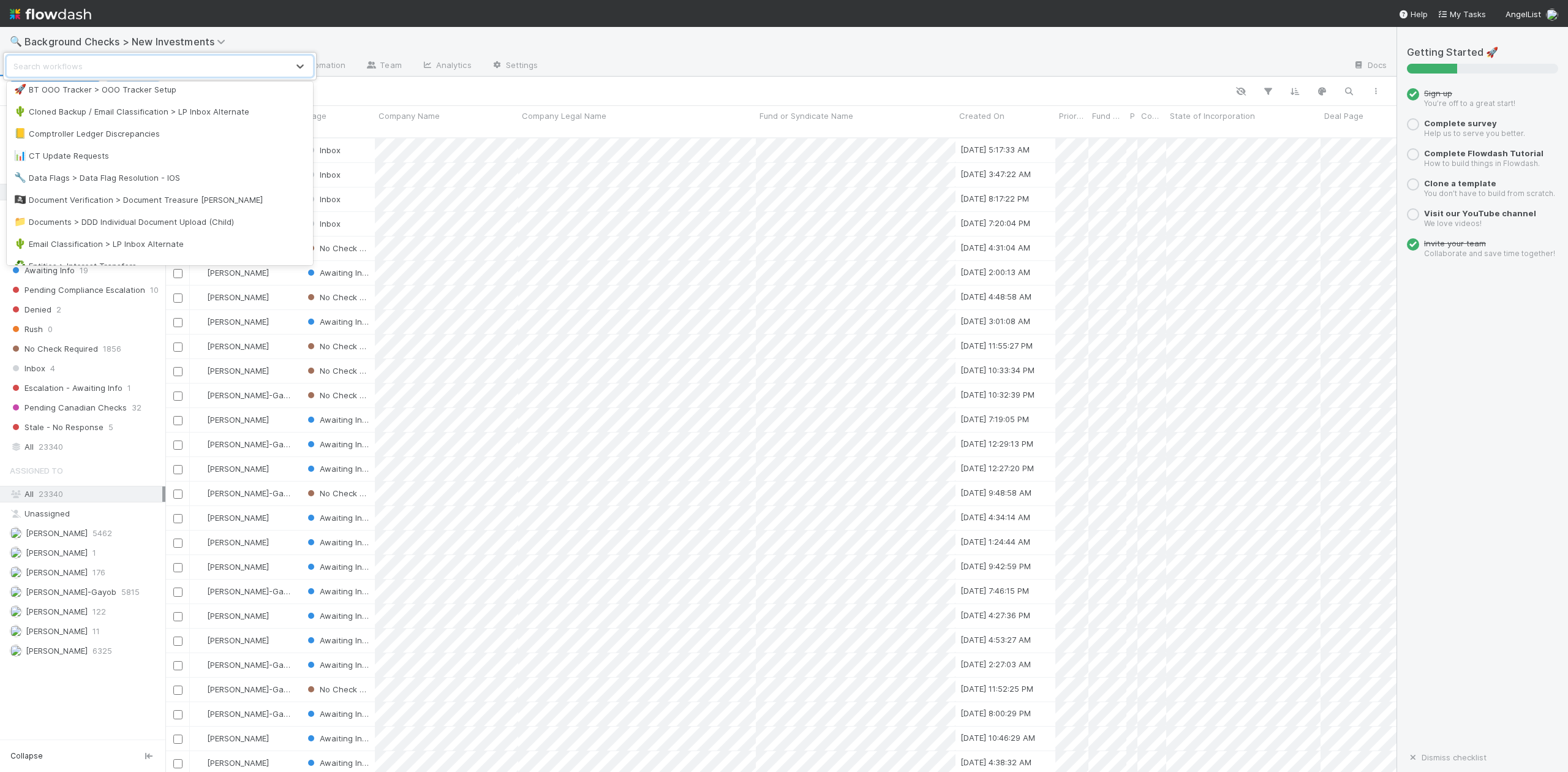
scroll to position [571, 0]
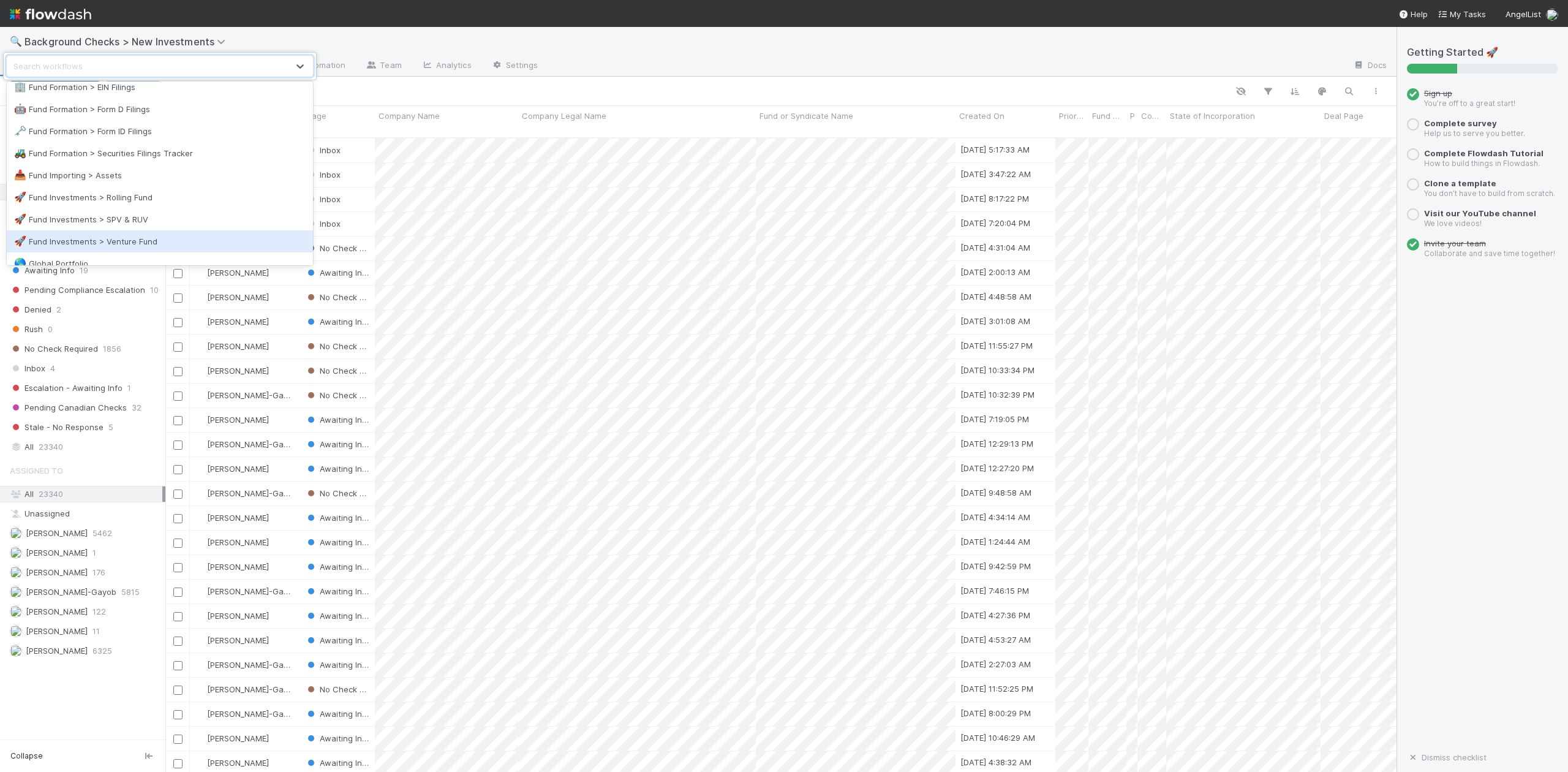
click at [134, 240] on div "🚀 Fund Investments > Venture Fund" at bounding box center [159, 241] width 291 height 12
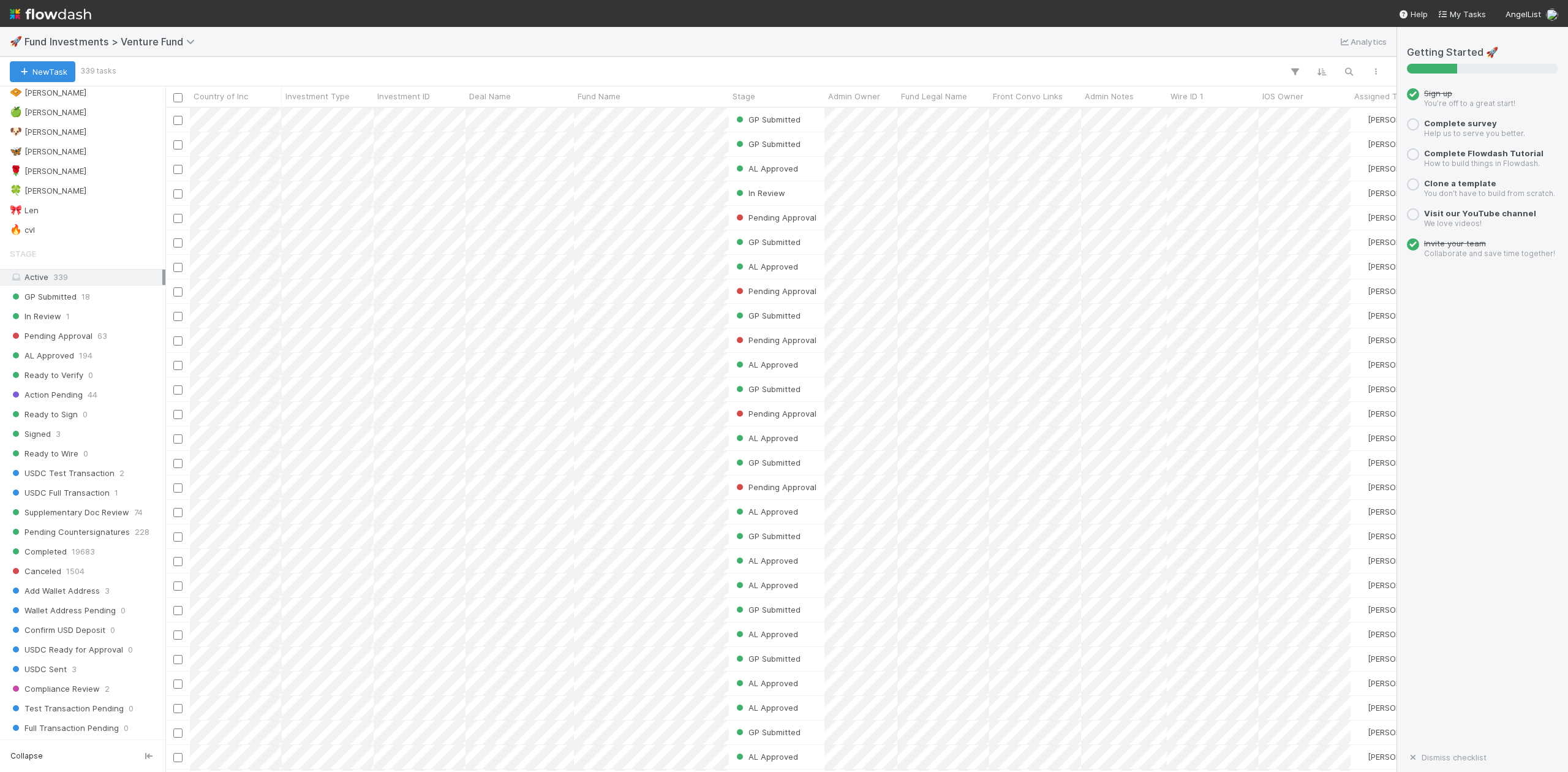
scroll to position [653, 0]
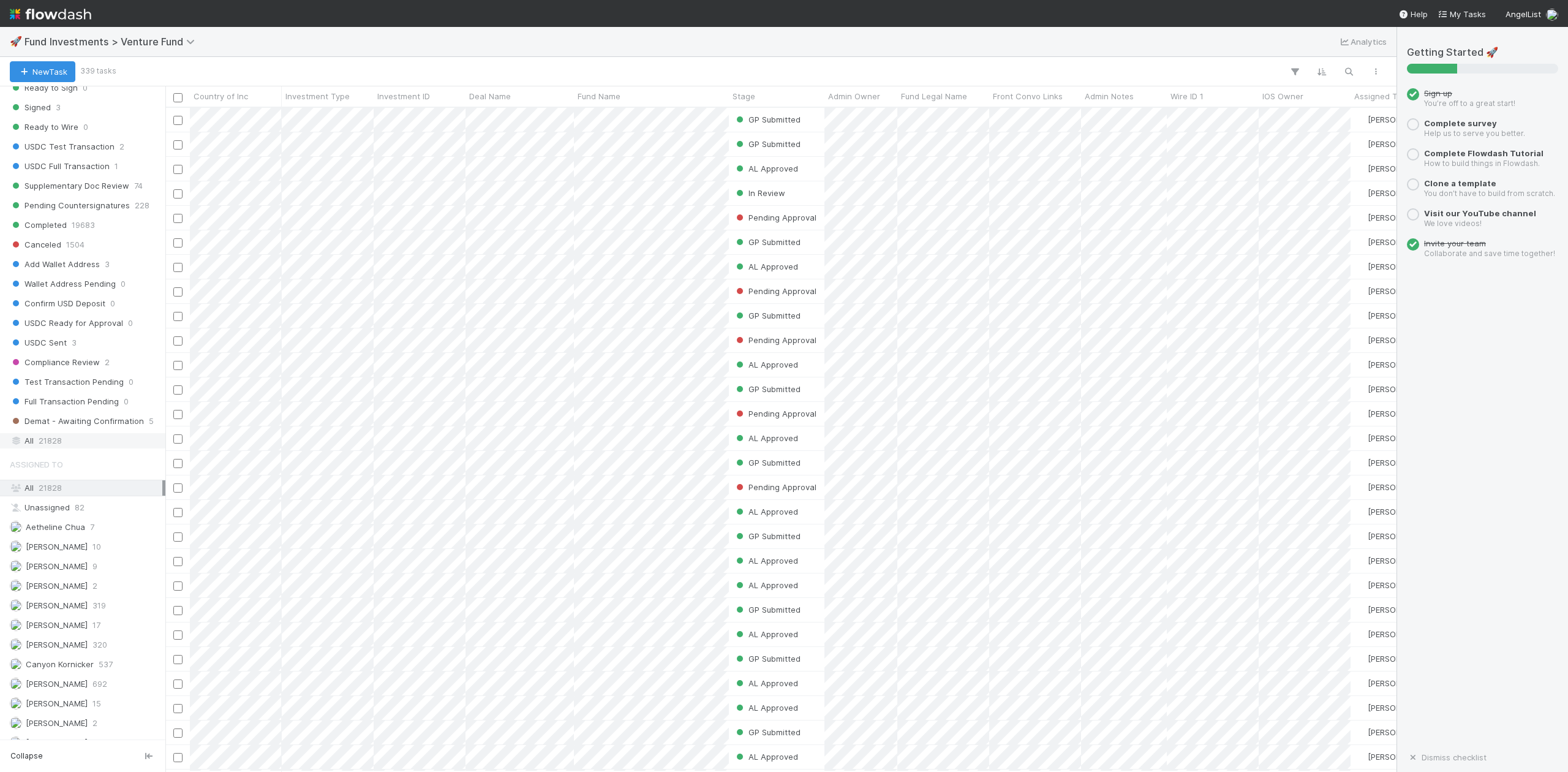
click at [59, 449] on span "21828" at bounding box center [49, 440] width 23 height 16
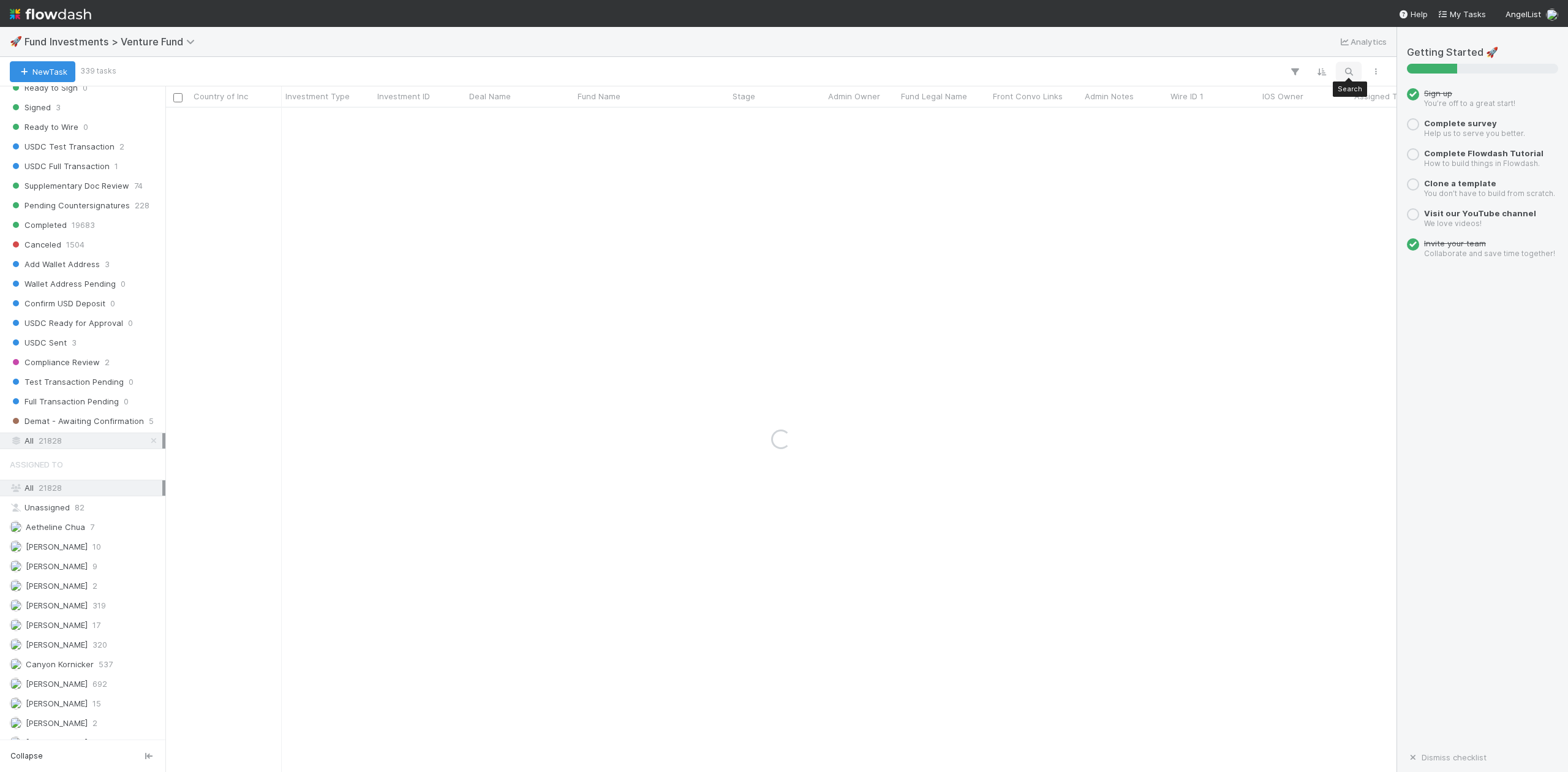
click at [1347, 66] on icon "button" at bounding box center [1348, 71] width 12 height 11
click at [1233, 50] on input at bounding box center [1284, 50] width 123 height 15
type input "29570"
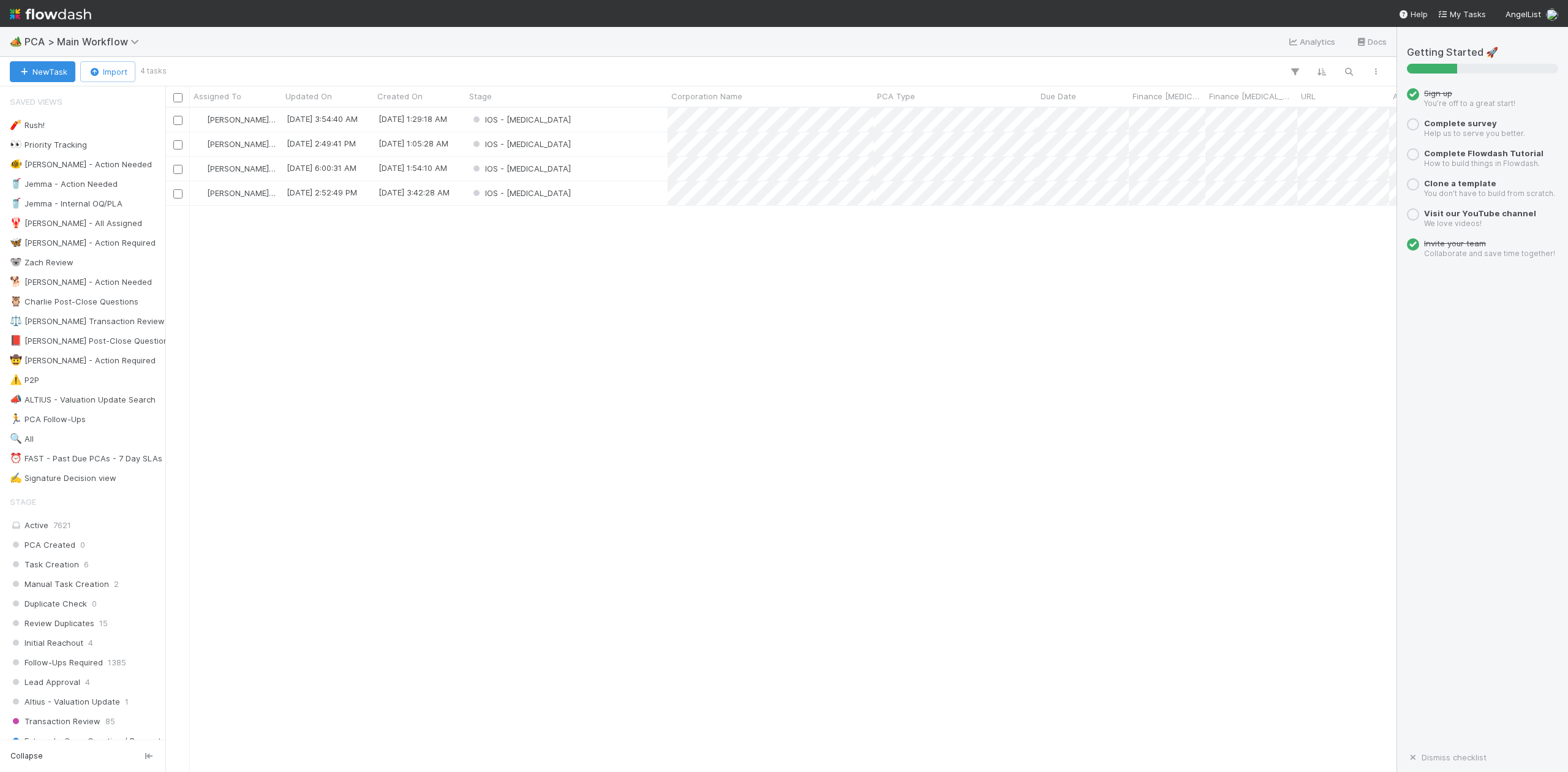
scroll to position [652, 1218]
click at [555, 123] on div "IOS - [MEDICAL_DATA]" at bounding box center [566, 120] width 202 height 24
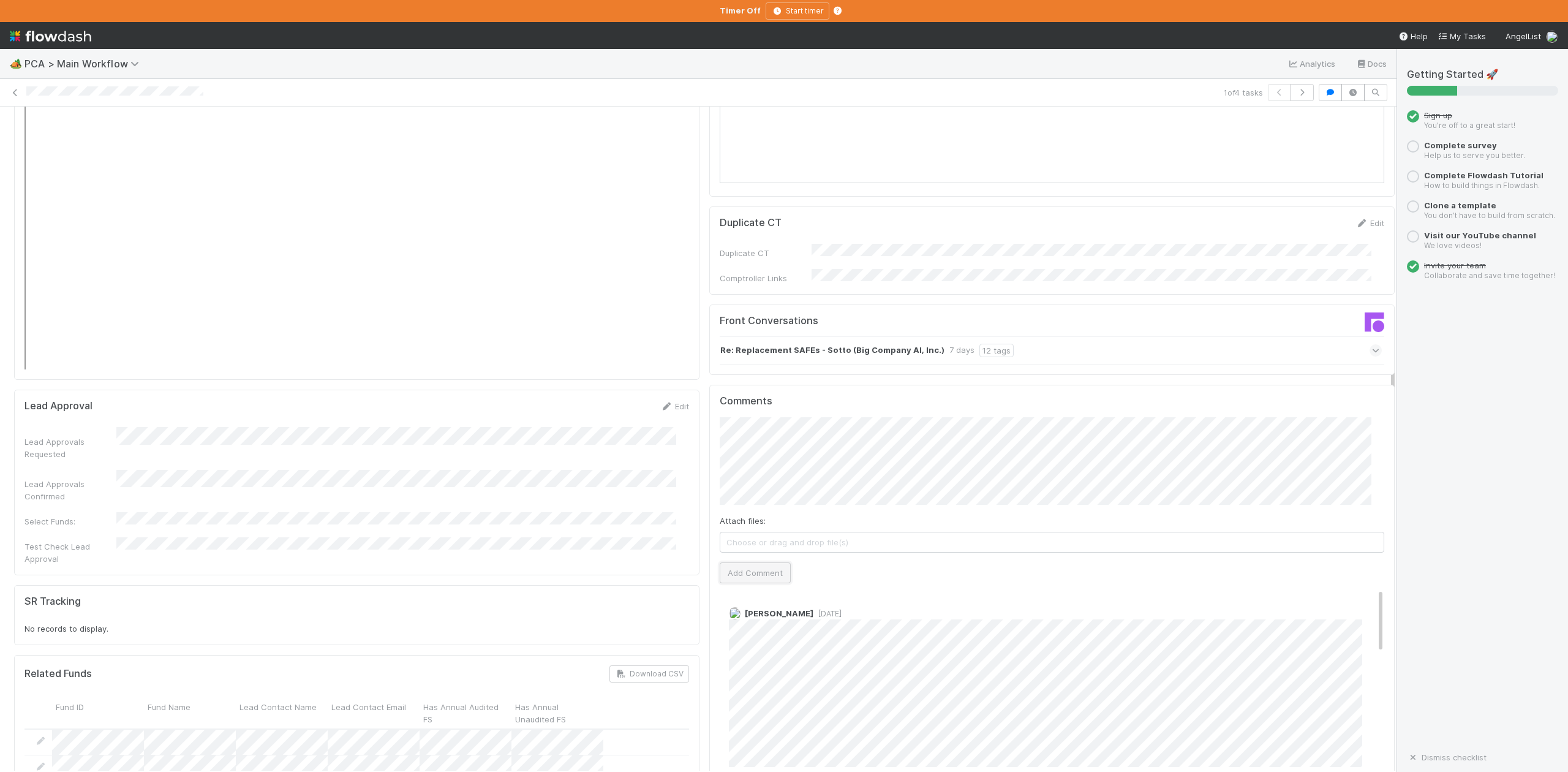
click at [746, 562] on button "Add Comment" at bounding box center [756, 572] width 71 height 21
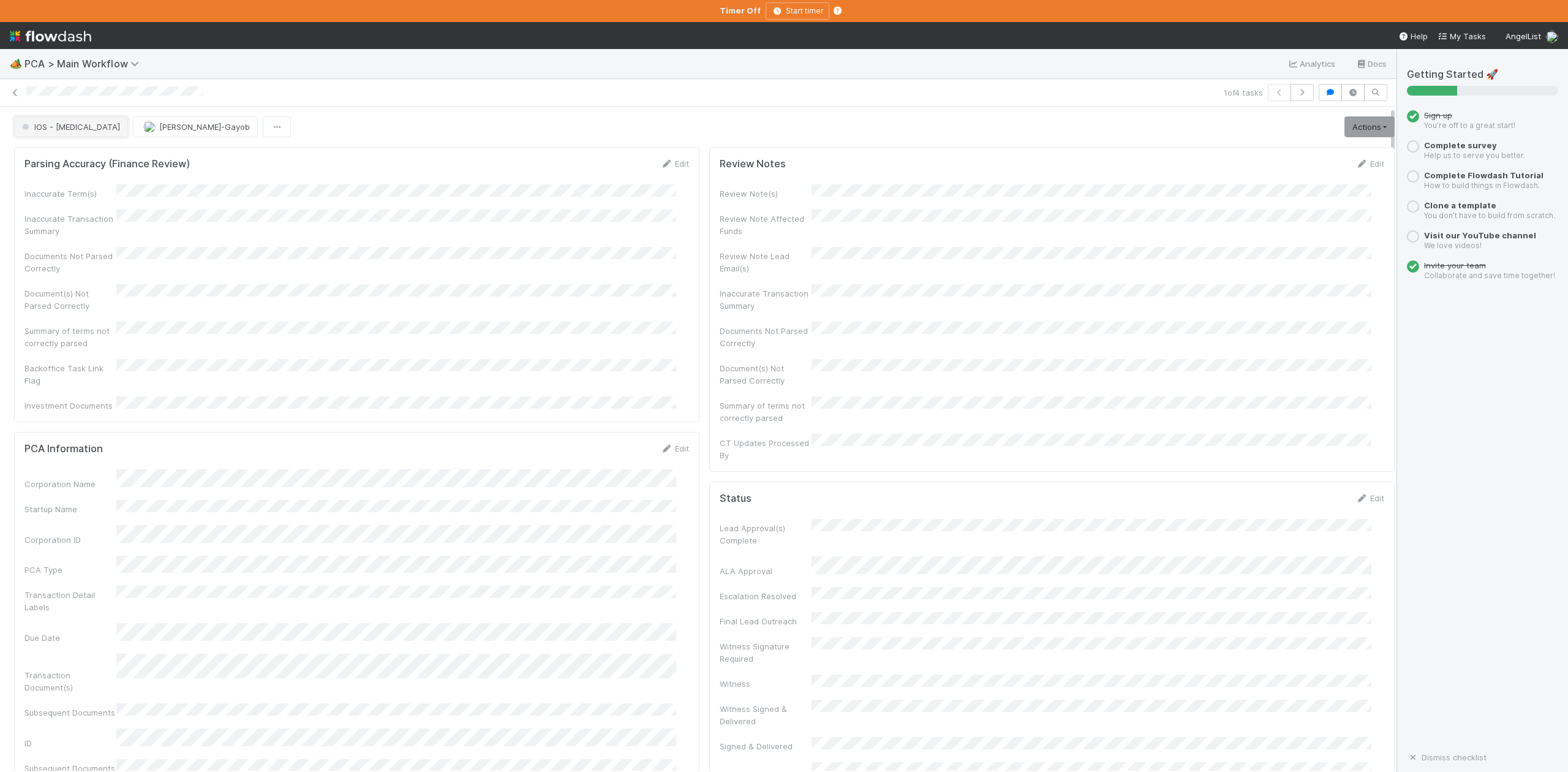
click at [52, 137] on button "IOS - [MEDICAL_DATA]" at bounding box center [71, 126] width 114 height 21
click at [102, 182] on span "Record Transaction" at bounding box center [62, 178] width 90 height 10
click at [1296, 95] on icon "button" at bounding box center [1301, 92] width 12 height 7
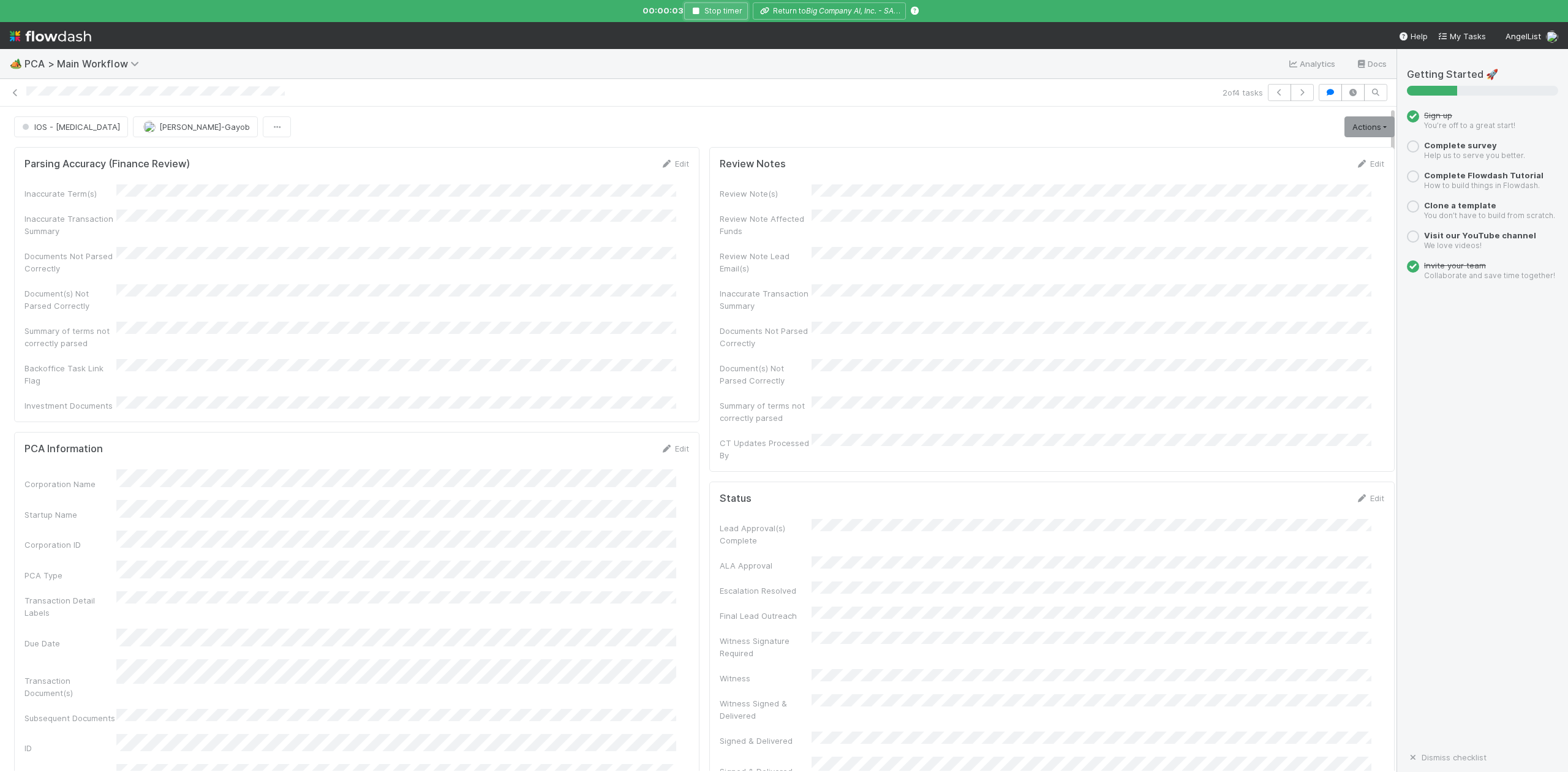
click at [696, 12] on icon "button" at bounding box center [695, 11] width 12 height 7
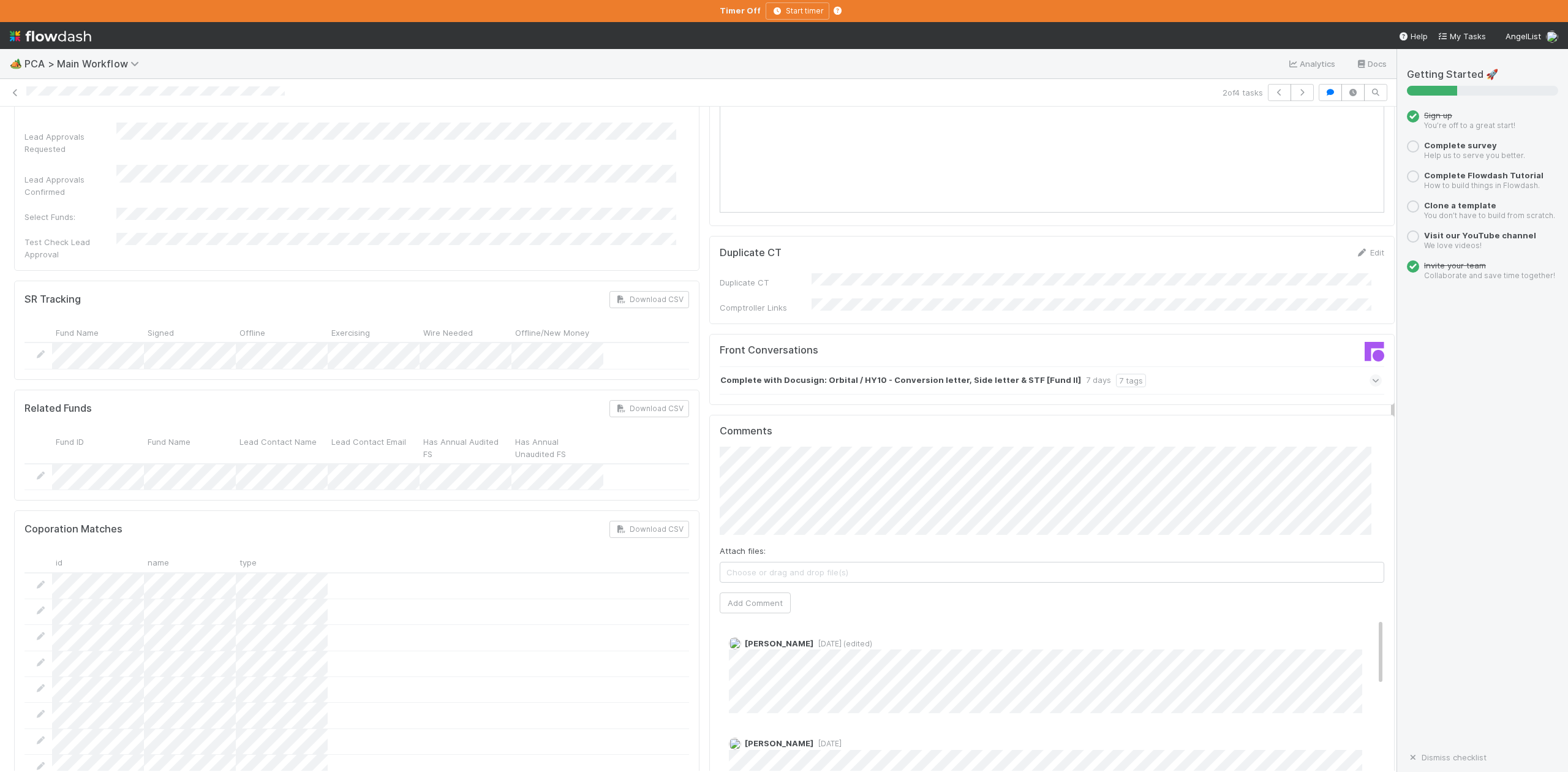
scroll to position [1796, 0]
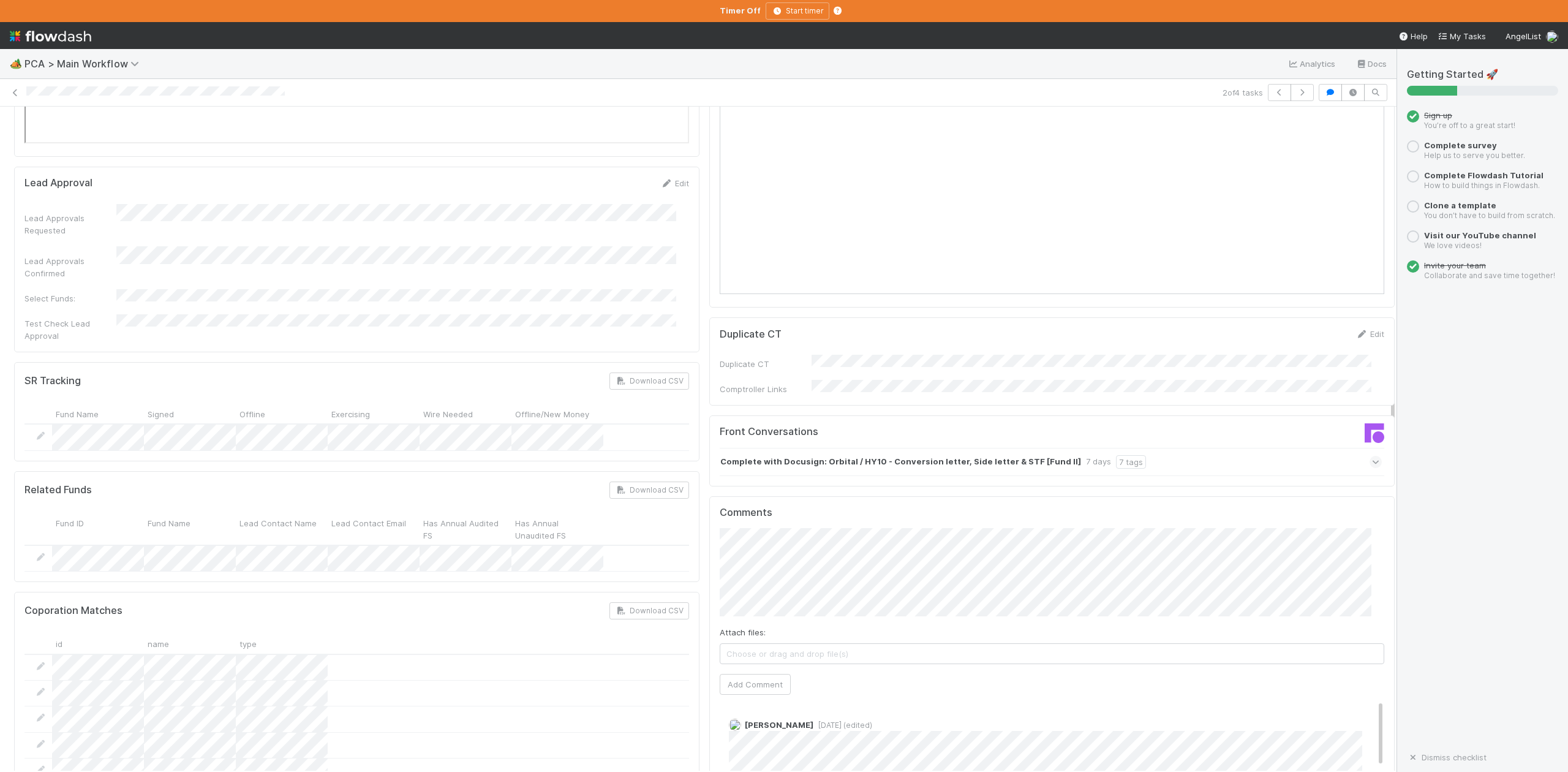
click at [1372, 456] on icon at bounding box center [1376, 462] width 8 height 12
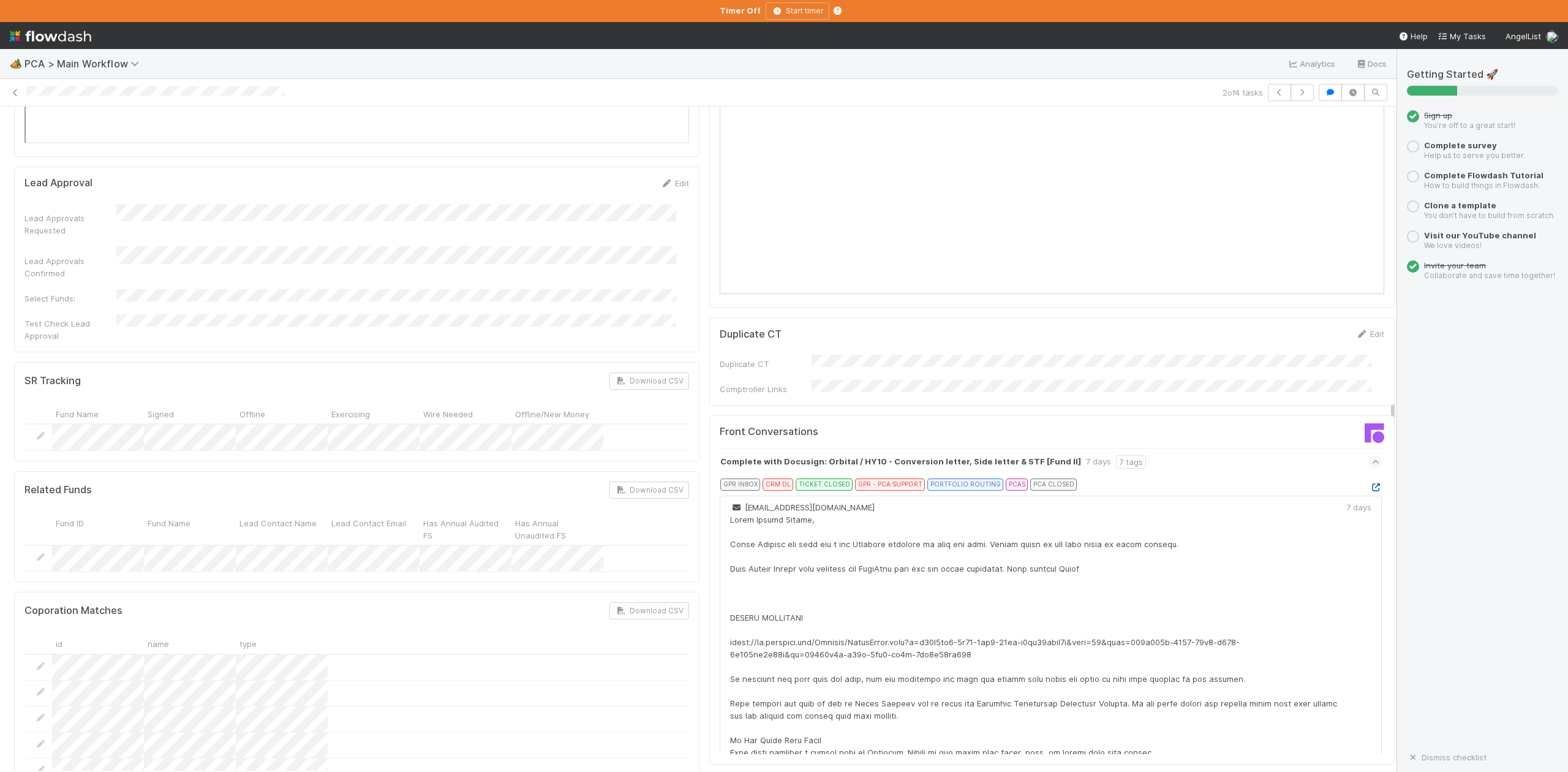
click at [1369, 484] on icon at bounding box center [1375, 487] width 12 height 8
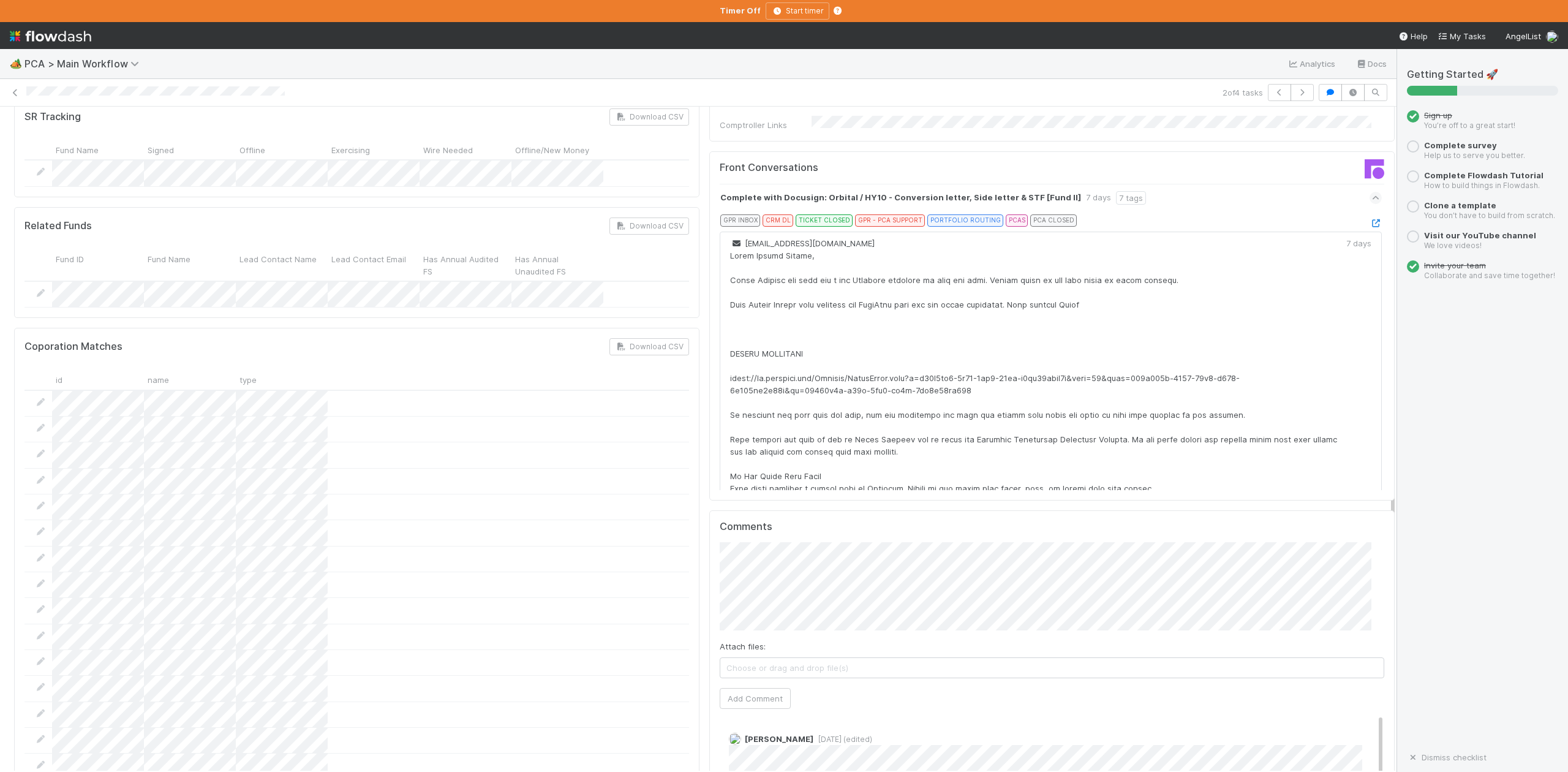
scroll to position [2204, 0]
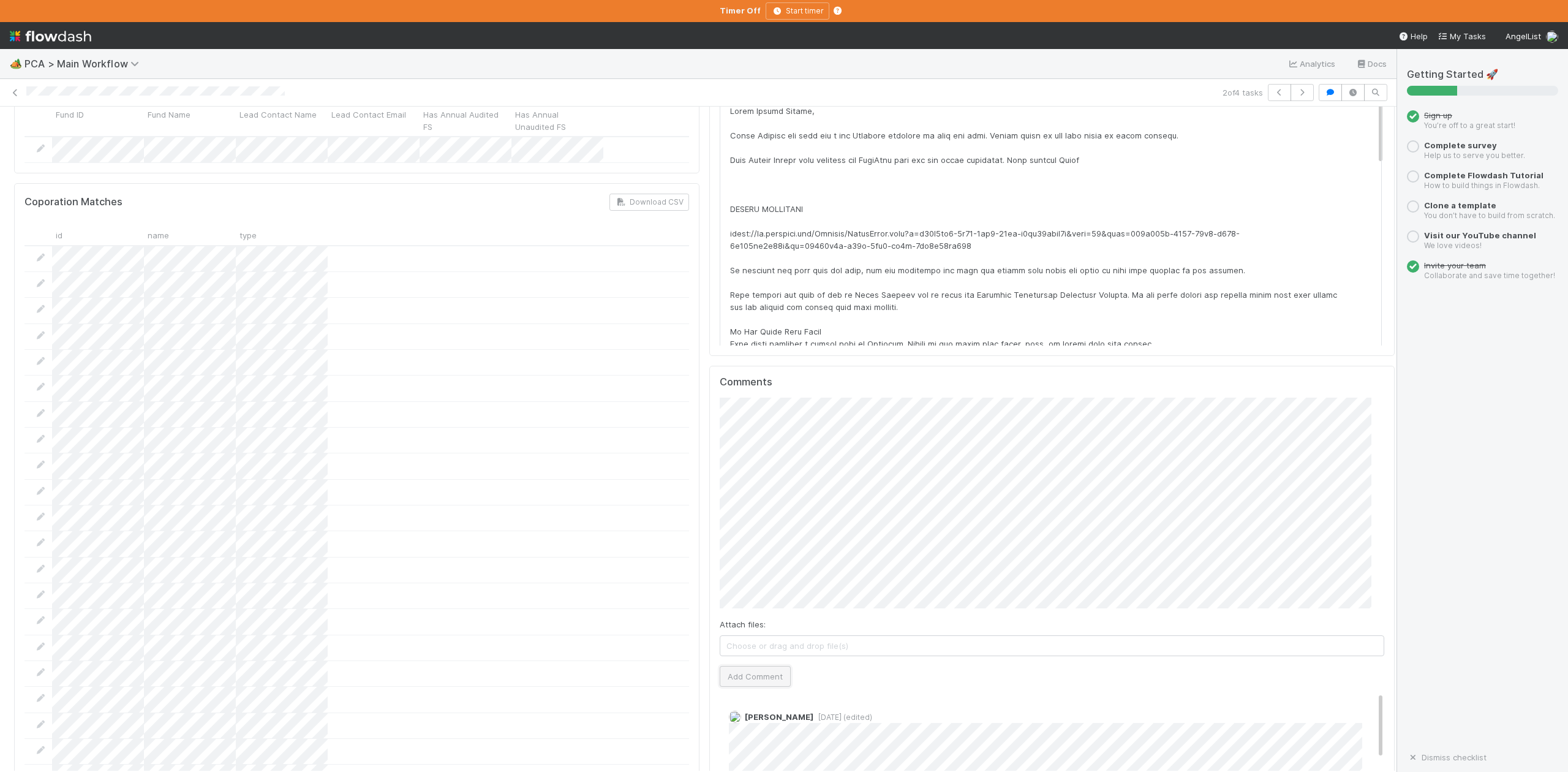
click at [740, 666] on button "Add Comment" at bounding box center [756, 676] width 71 height 21
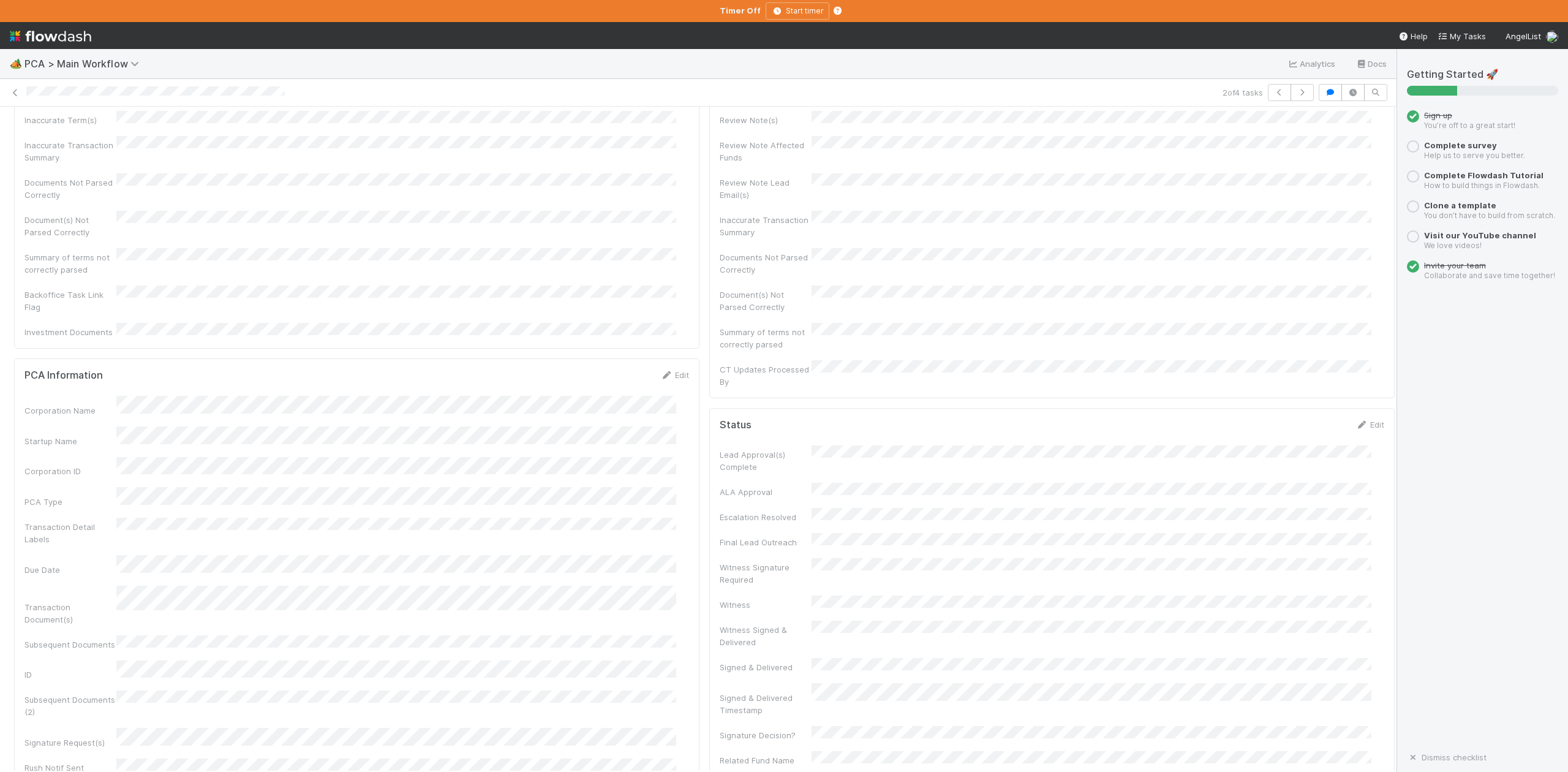
scroll to position [0, 0]
click at [49, 136] on button "IOS - [MEDICAL_DATA]" at bounding box center [71, 126] width 114 height 21
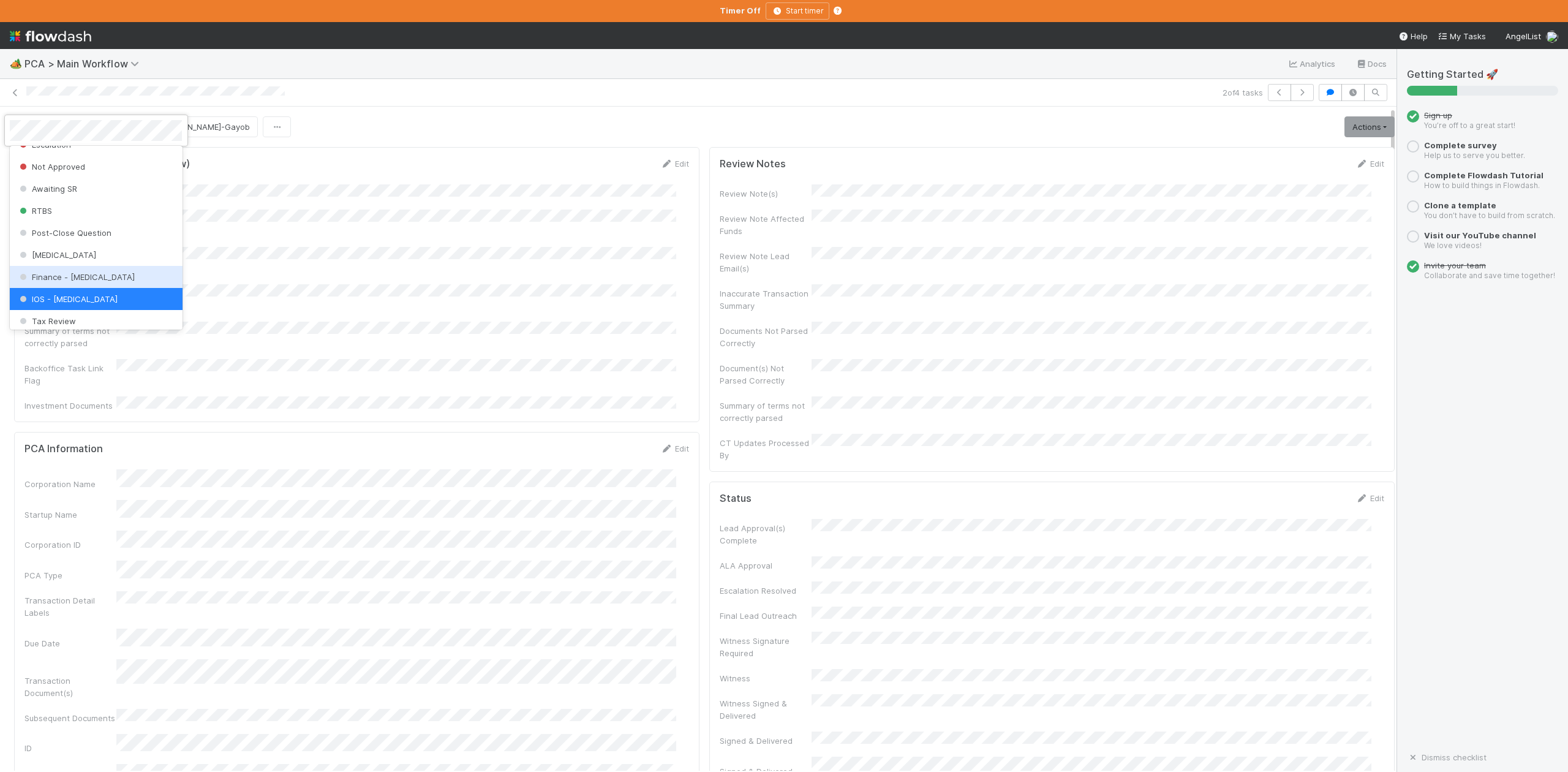
click at [60, 282] on span "Finance - [MEDICAL_DATA]" at bounding box center [76, 277] width 117 height 10
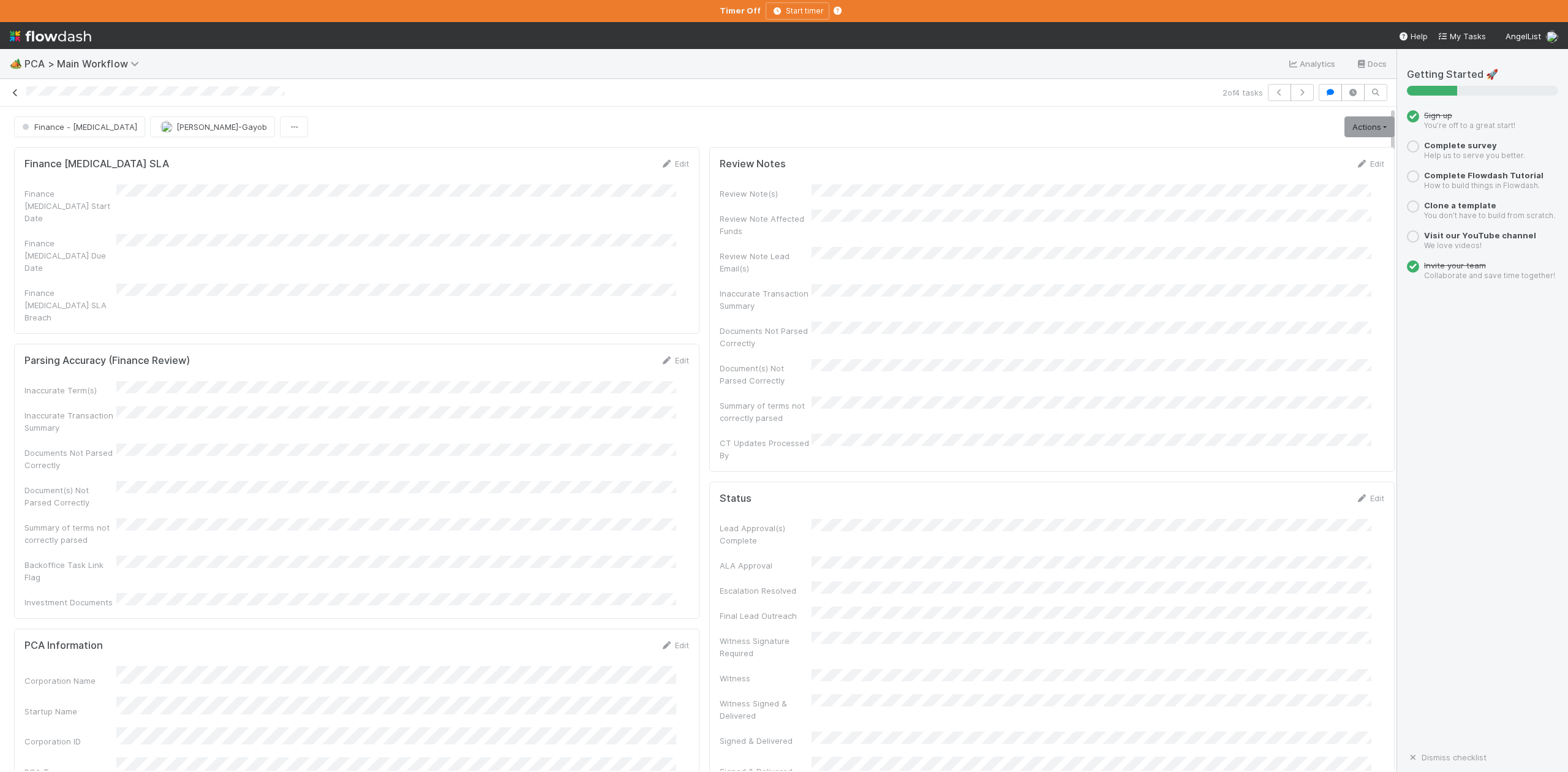
click at [12, 92] on icon at bounding box center [15, 92] width 12 height 8
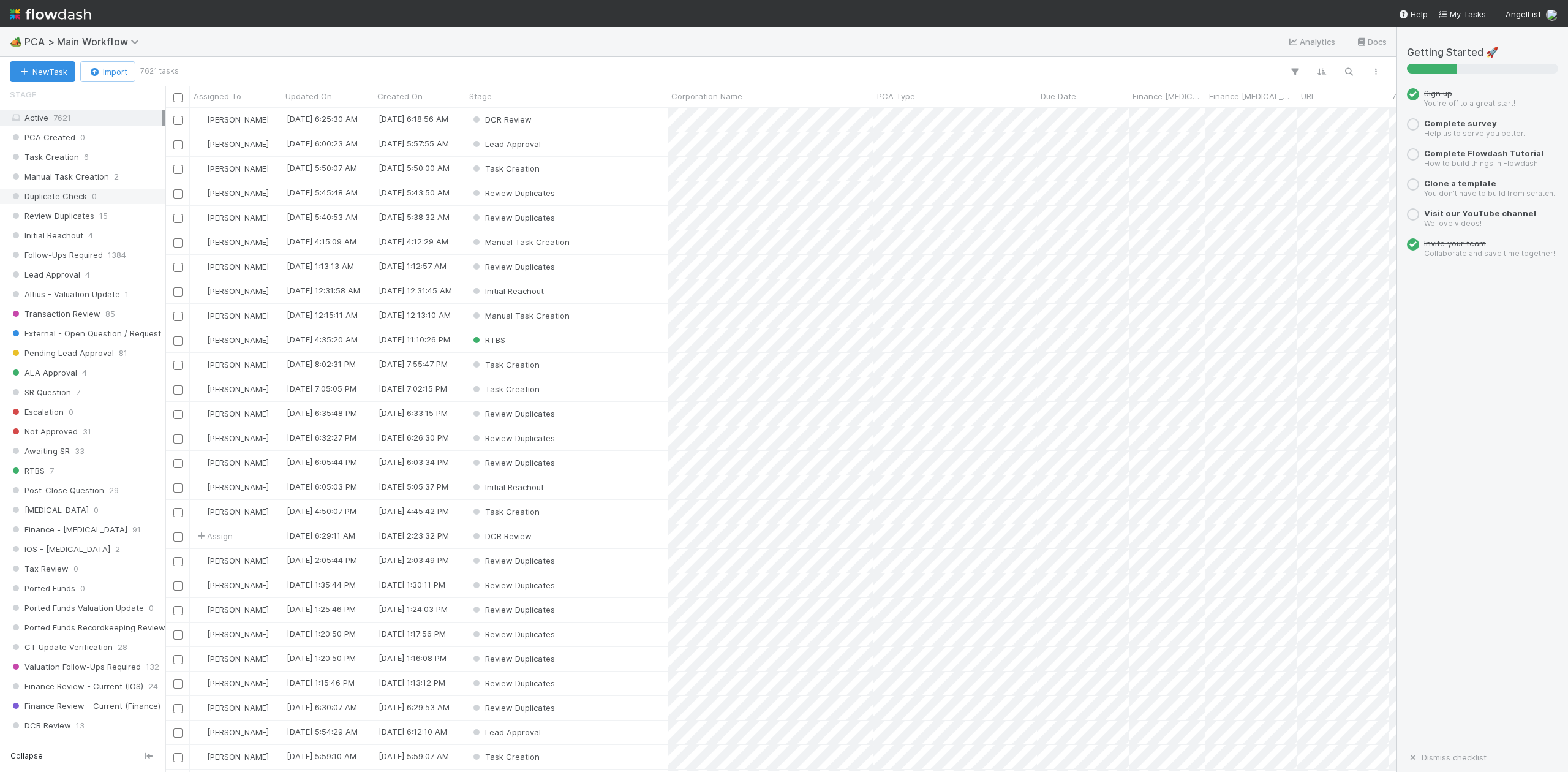
scroll to position [408, 0]
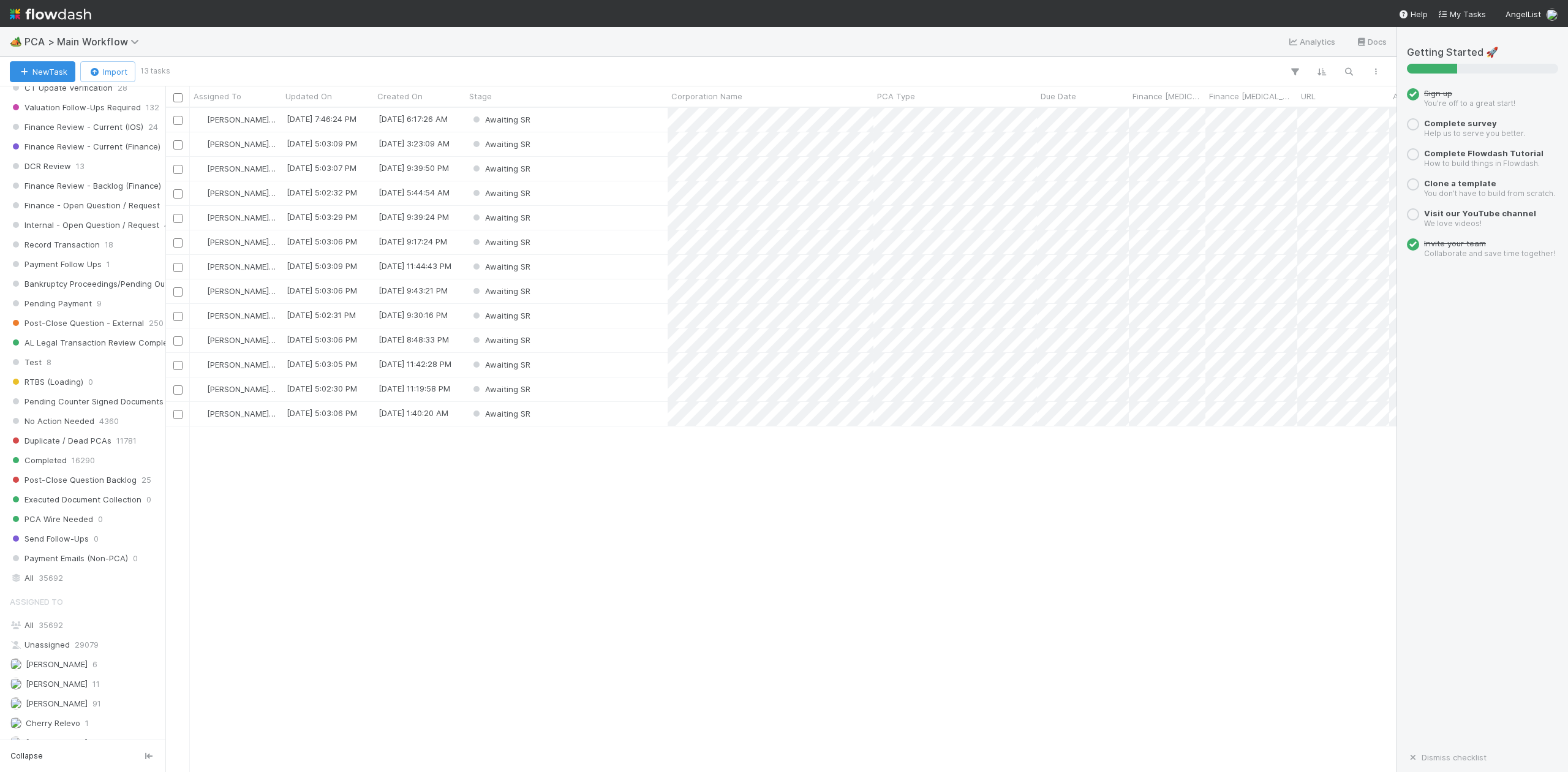
scroll to position [1224, 0]
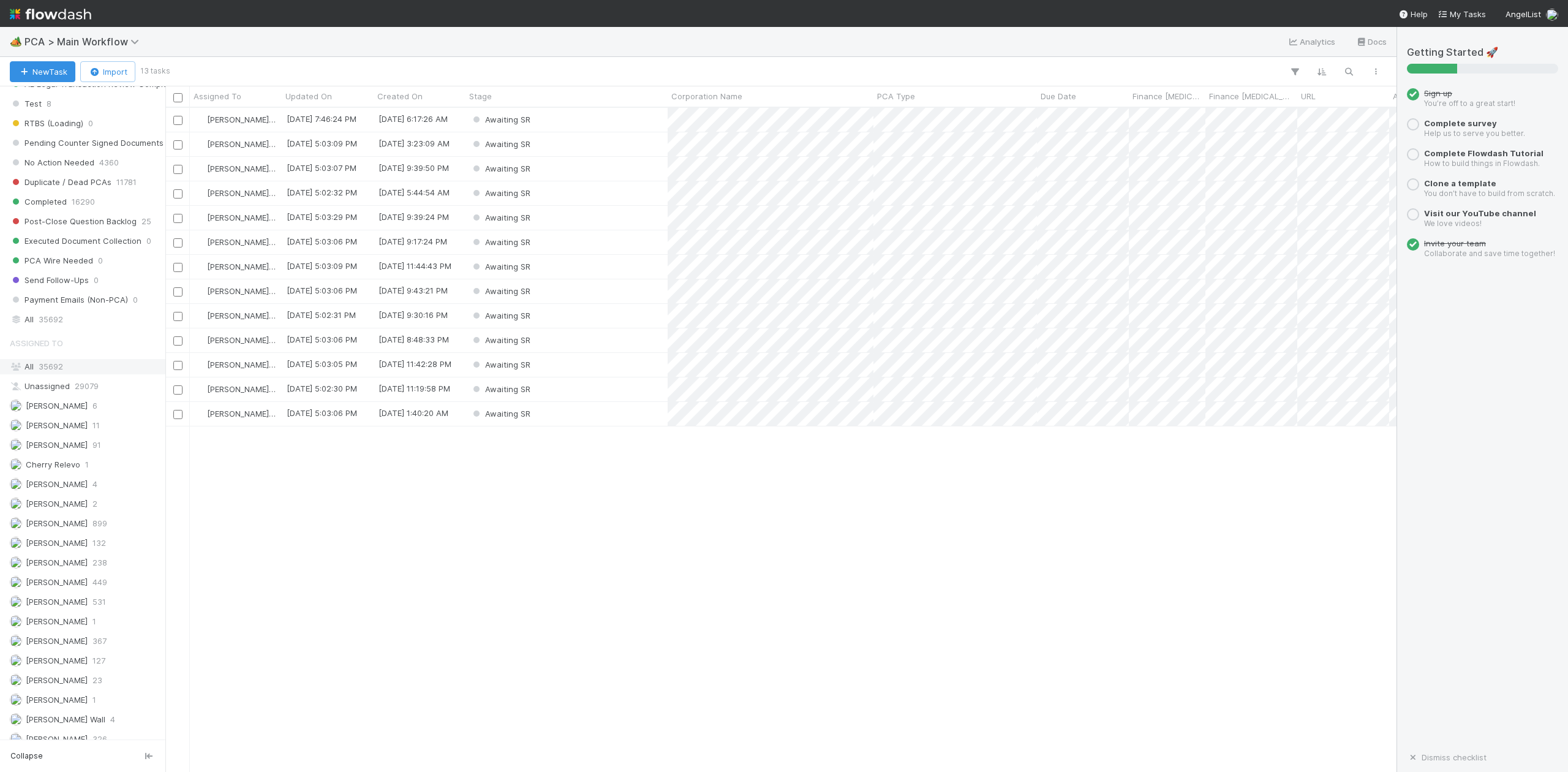
click at [49, 371] on span "35692" at bounding box center [50, 366] width 25 height 10
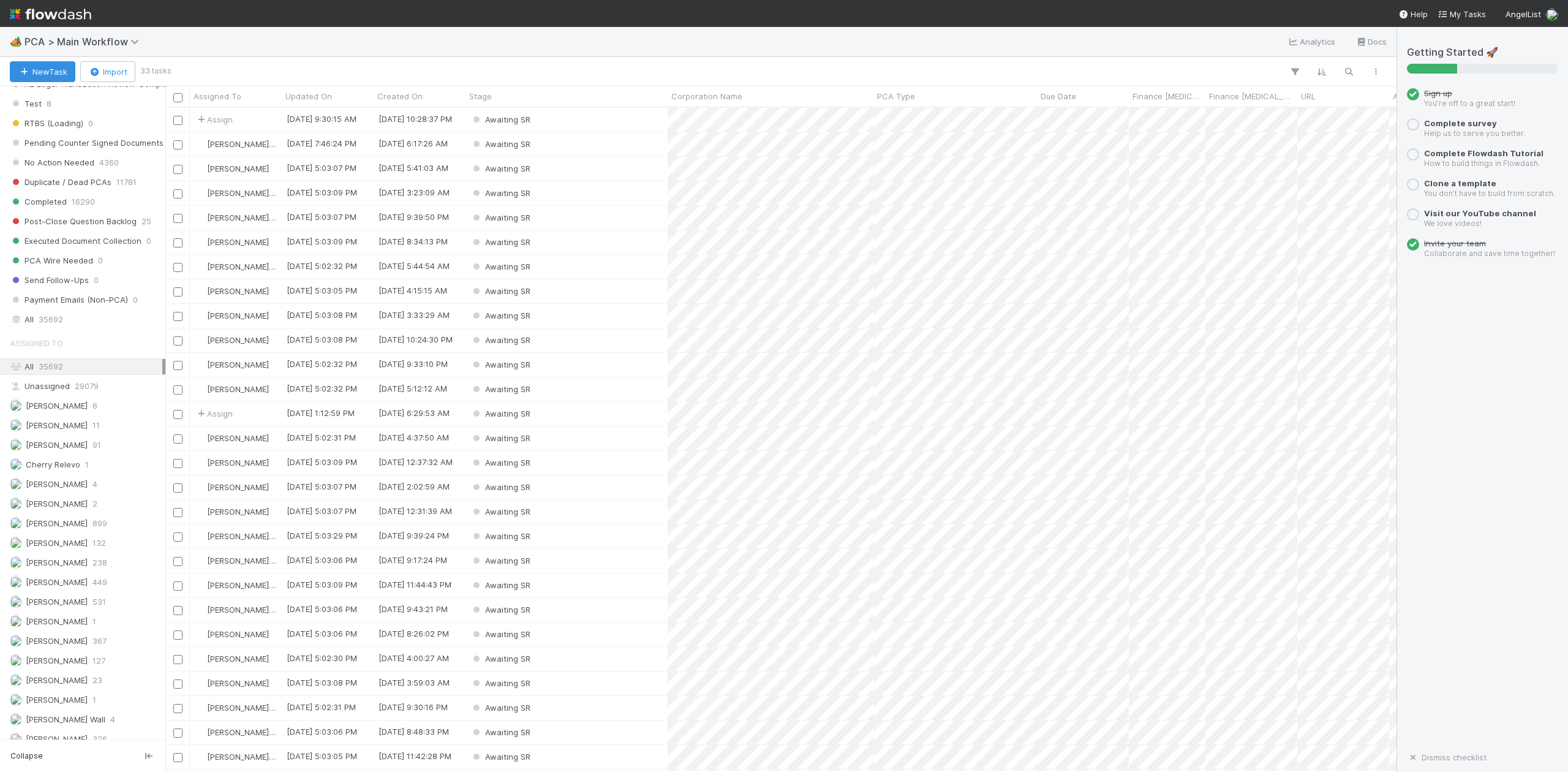
click at [61, 754] on span "[PERSON_NAME]-Gayob" at bounding box center [71, 758] width 91 height 10
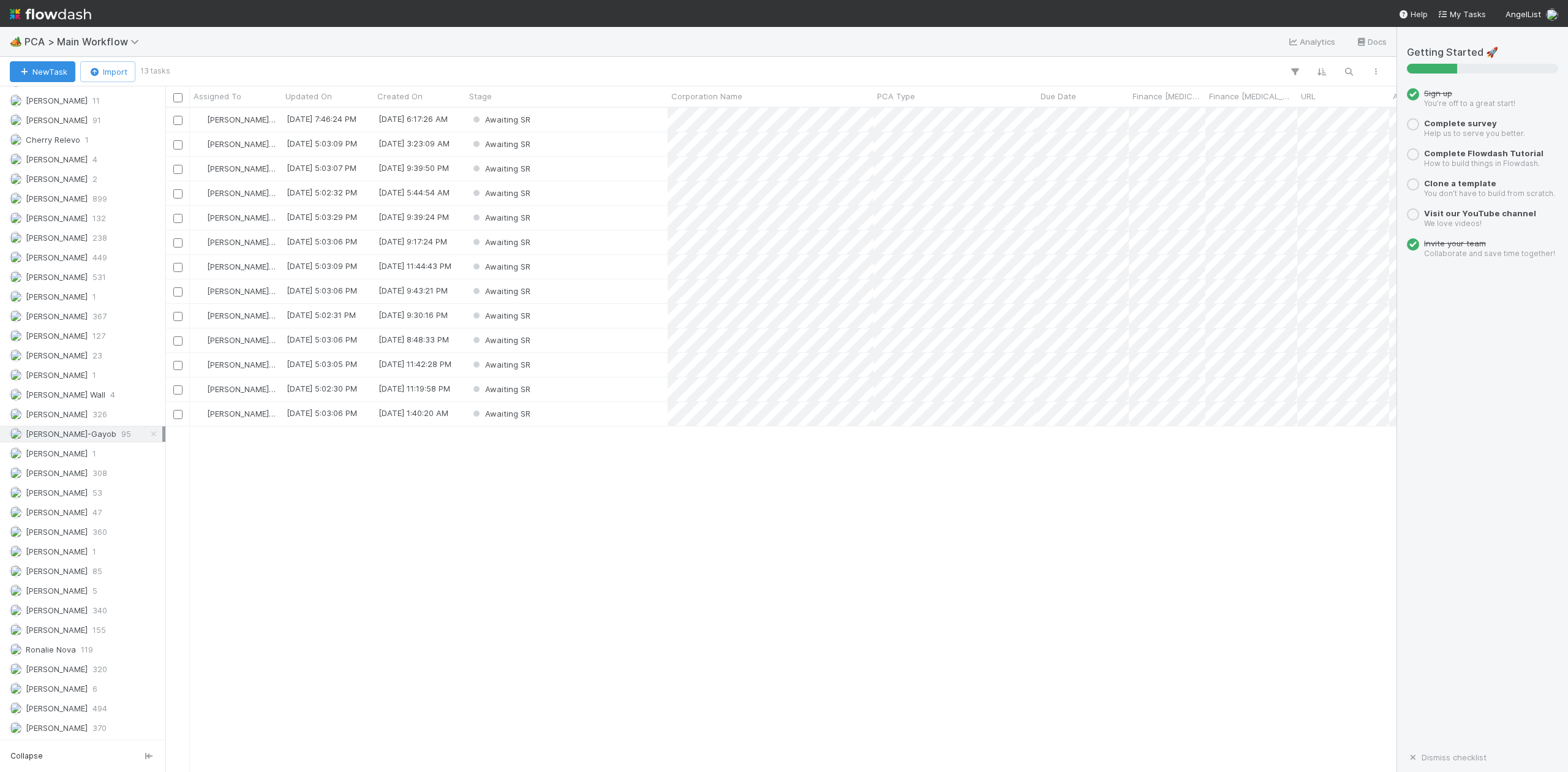
scroll to position [652, 1218]
click at [562, 123] on div "Awaiting SR" at bounding box center [566, 120] width 202 height 24
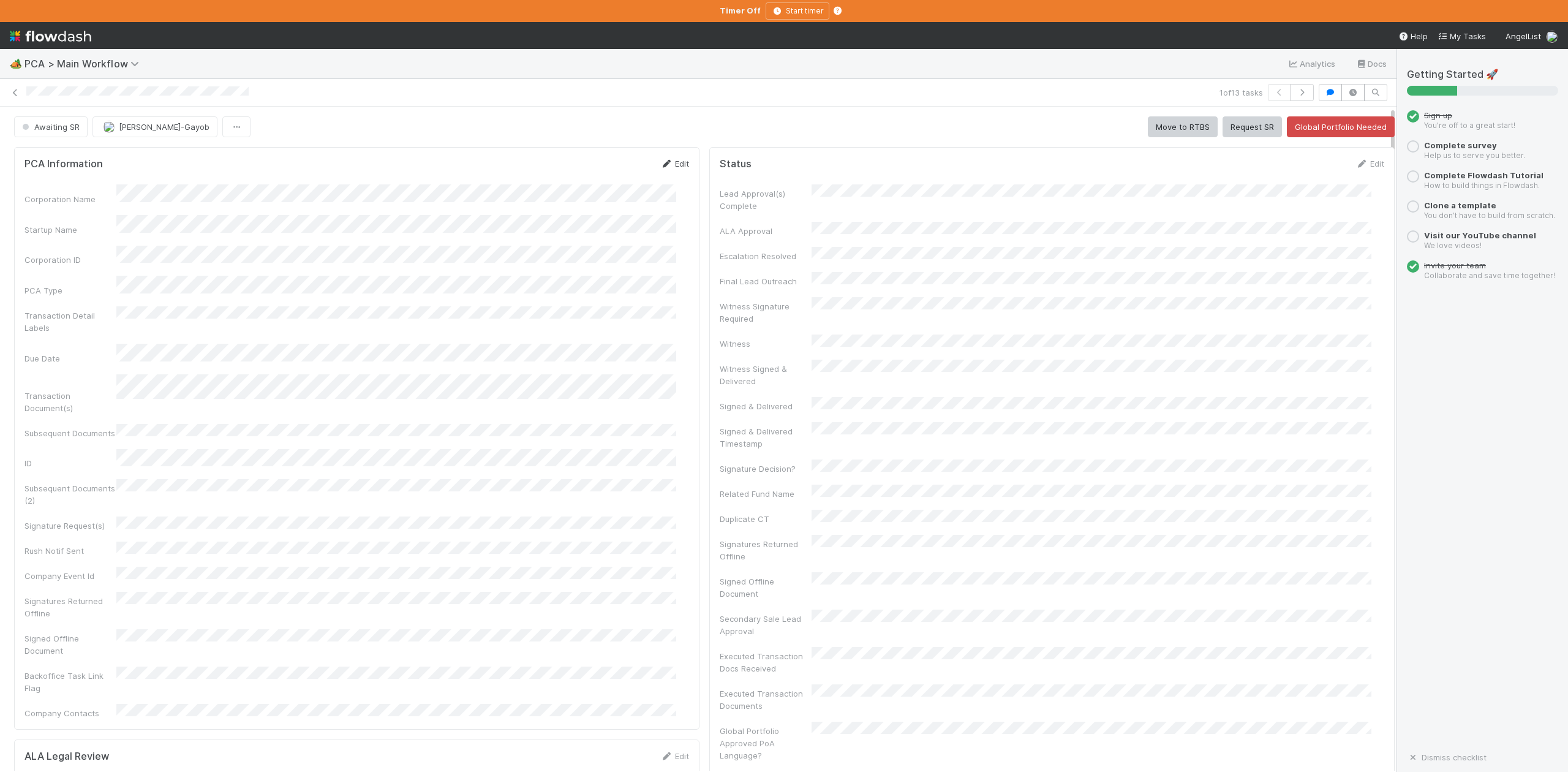
click at [672, 165] on link "Edit" at bounding box center [674, 163] width 28 height 10
click at [606, 170] on button "Save" at bounding box center [624, 168] width 35 height 21
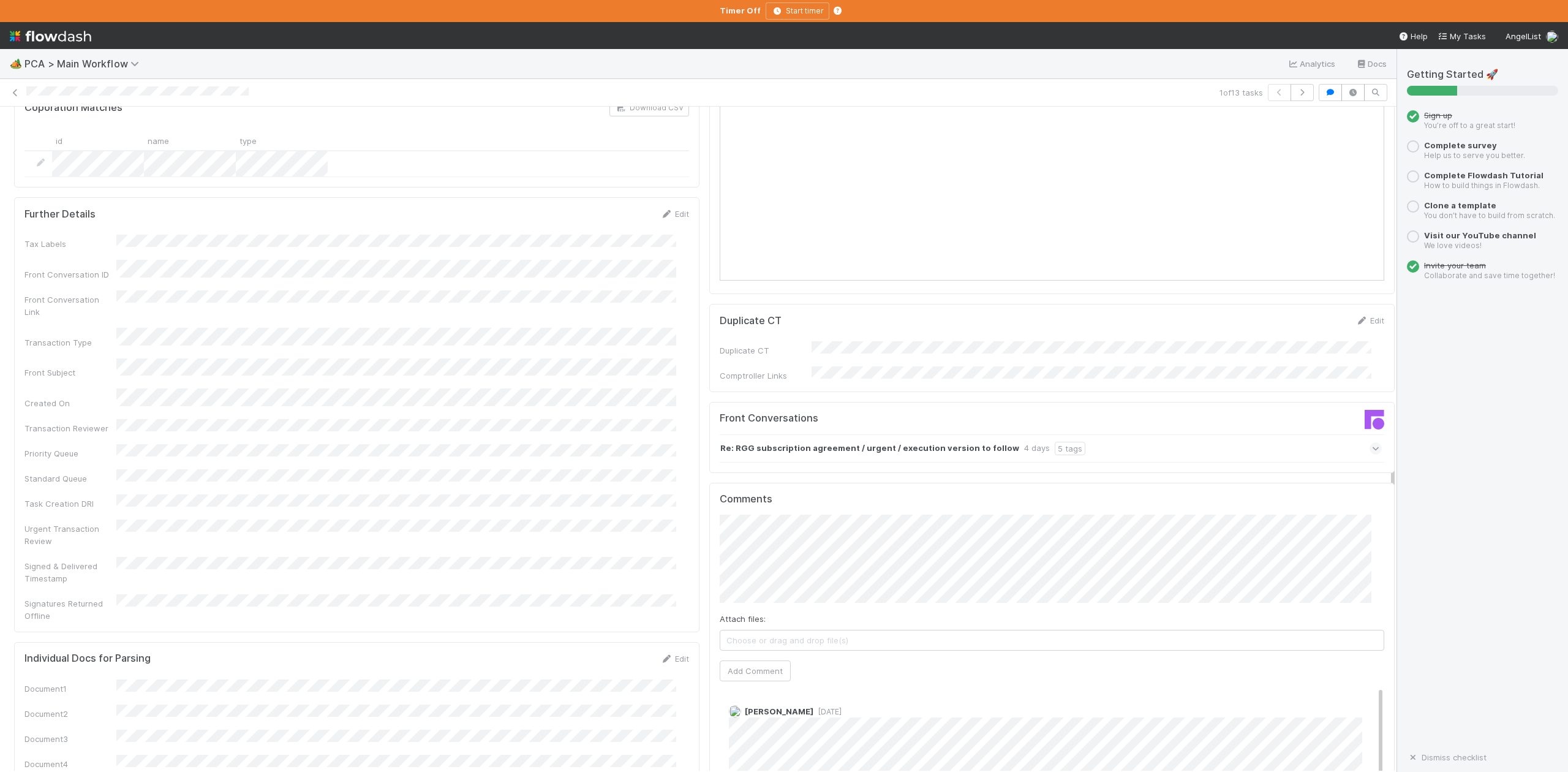
scroll to position [1633, 0]
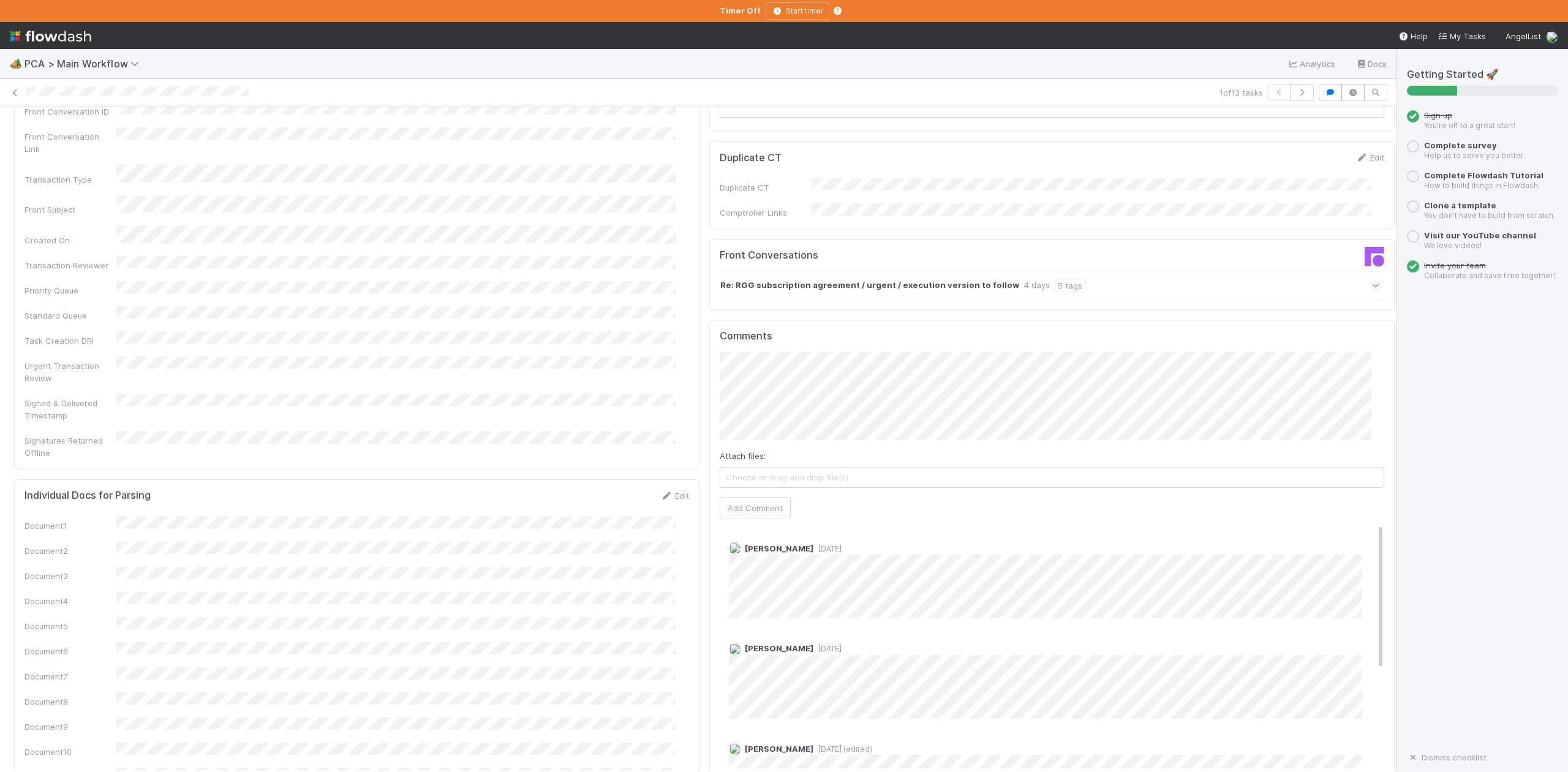
click at [1372, 279] on icon at bounding box center [1376, 285] width 8 height 12
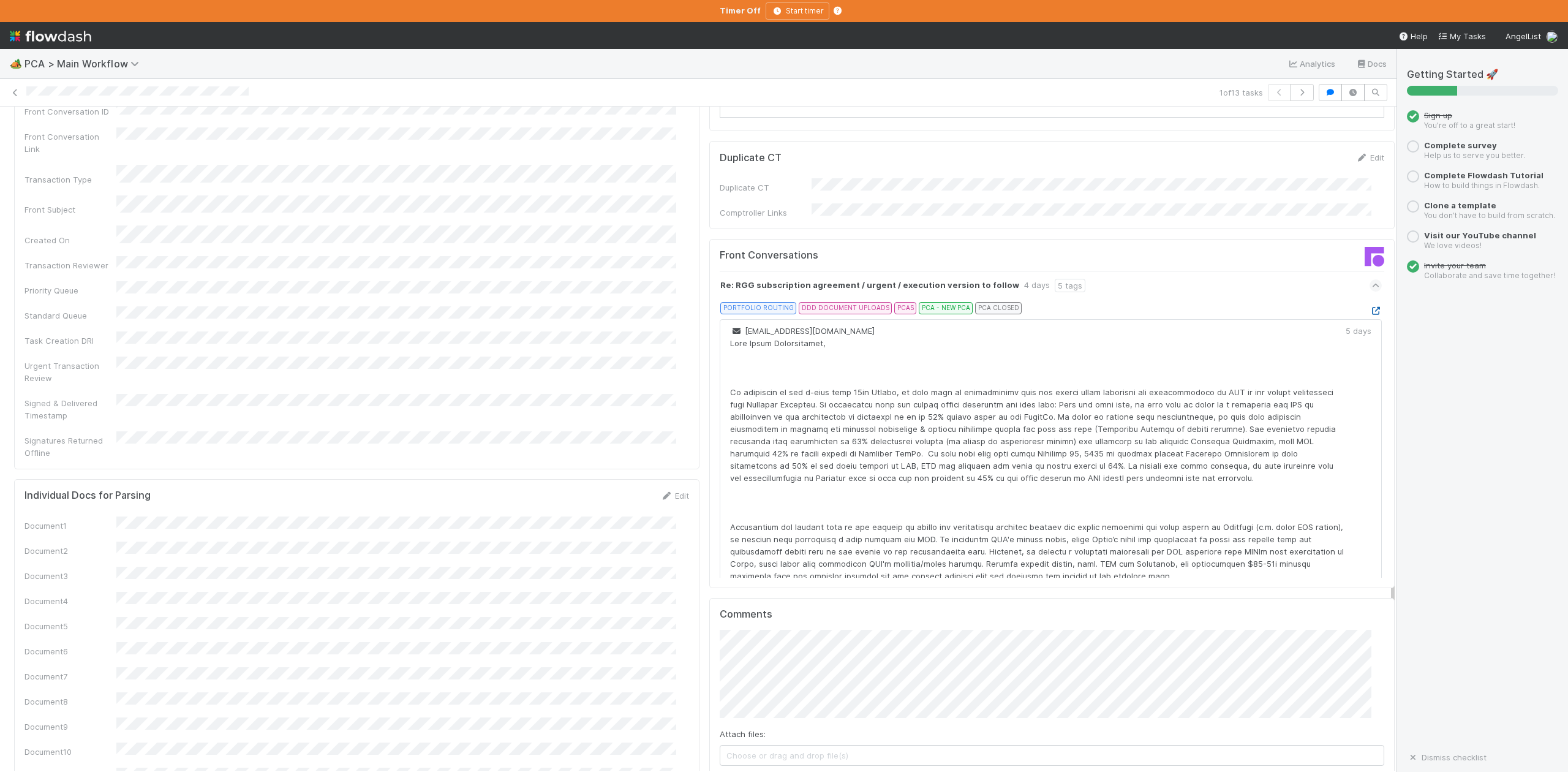
click at [1369, 307] on icon at bounding box center [1375, 310] width 12 height 8
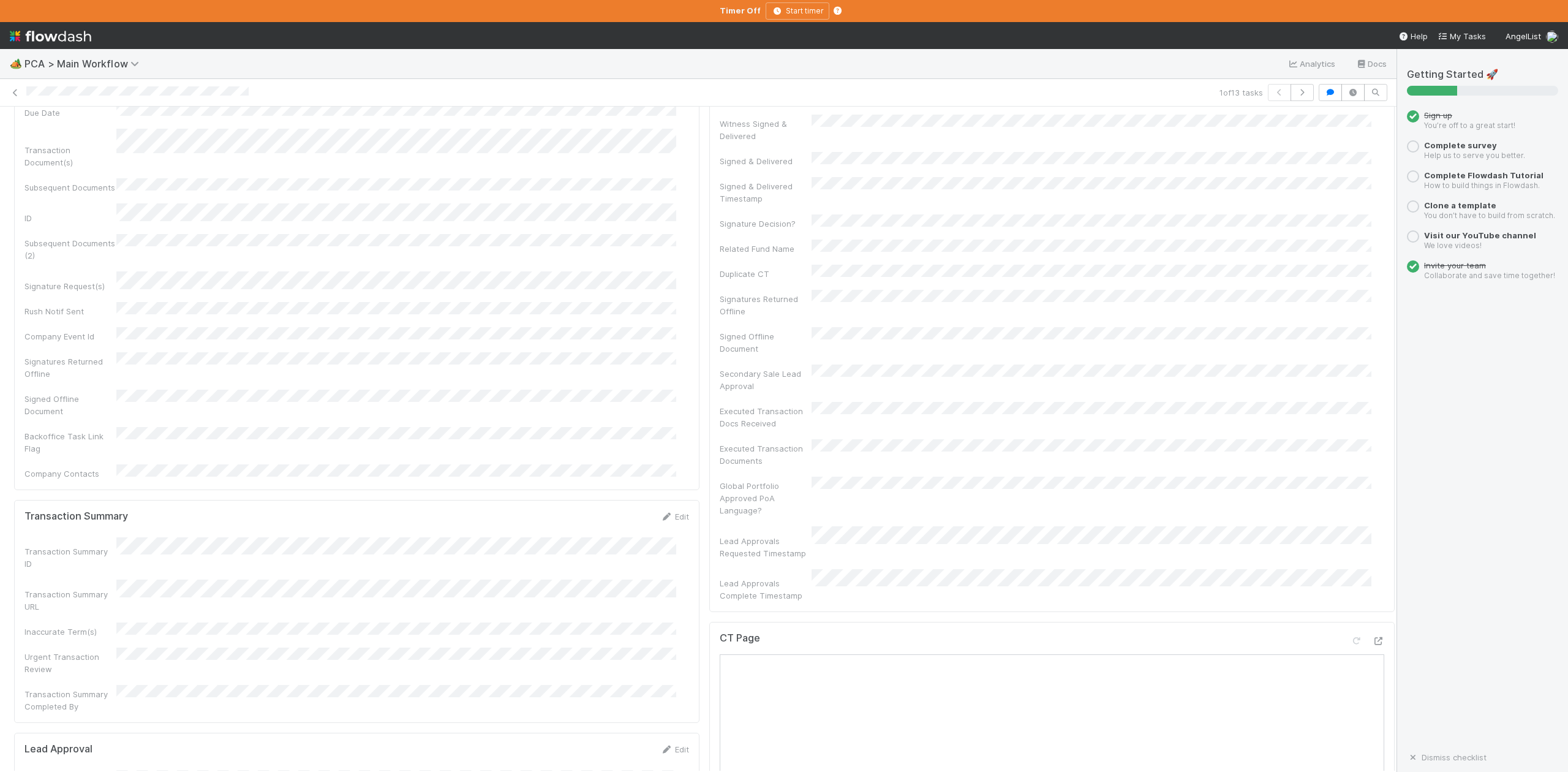
scroll to position [0, 0]
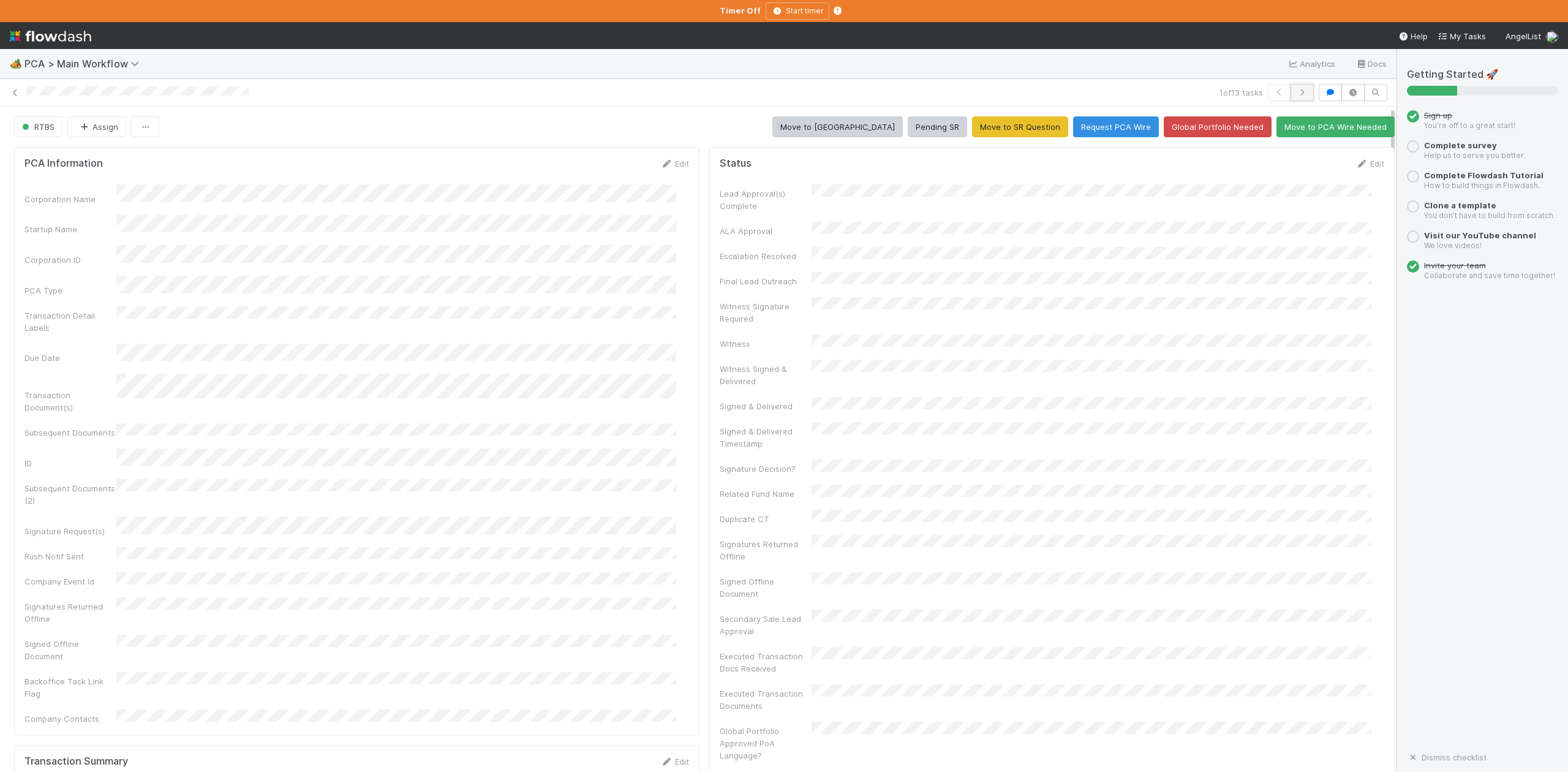
click at [1296, 90] on icon "button" at bounding box center [1301, 92] width 12 height 7
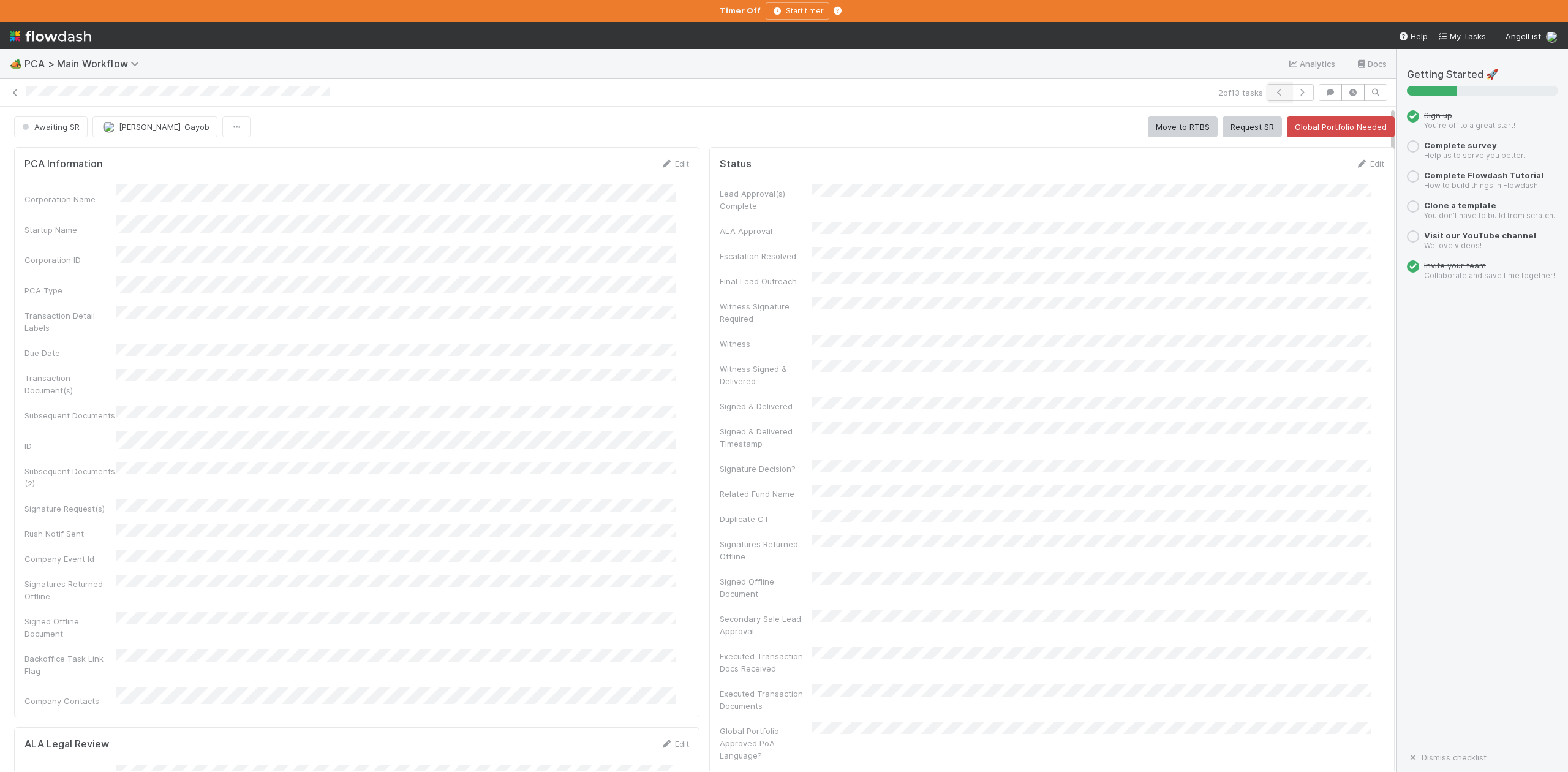
click at [1273, 89] on icon "button" at bounding box center [1279, 92] width 12 height 7
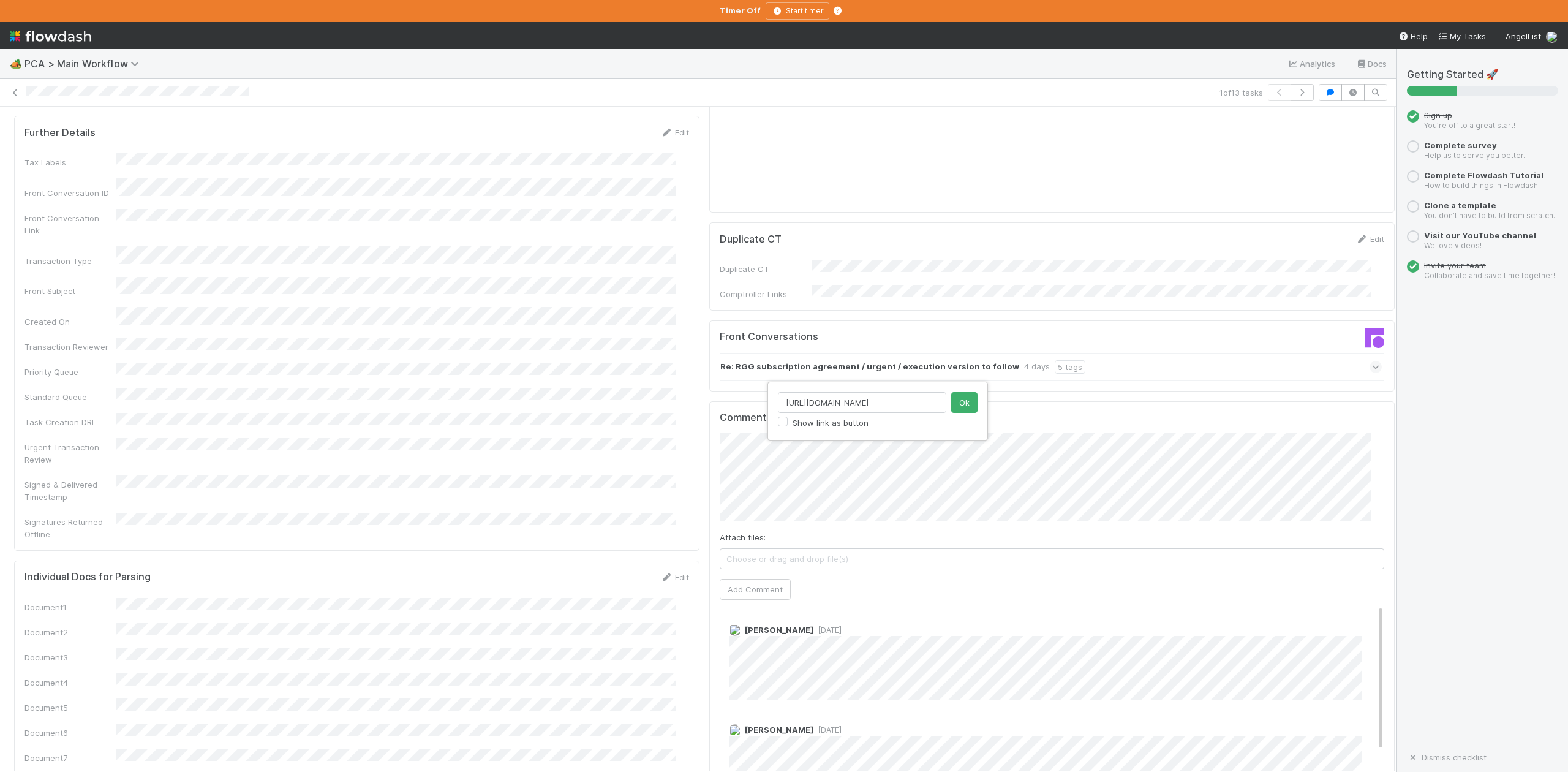
scroll to position [0, 22]
type input "[URL][DOMAIN_NAME]"
click at [975, 387] on div "[URL][DOMAIN_NAME] Show link as button Ok" at bounding box center [877, 411] width 221 height 59
click at [969, 399] on button "Ok" at bounding box center [964, 402] width 27 height 21
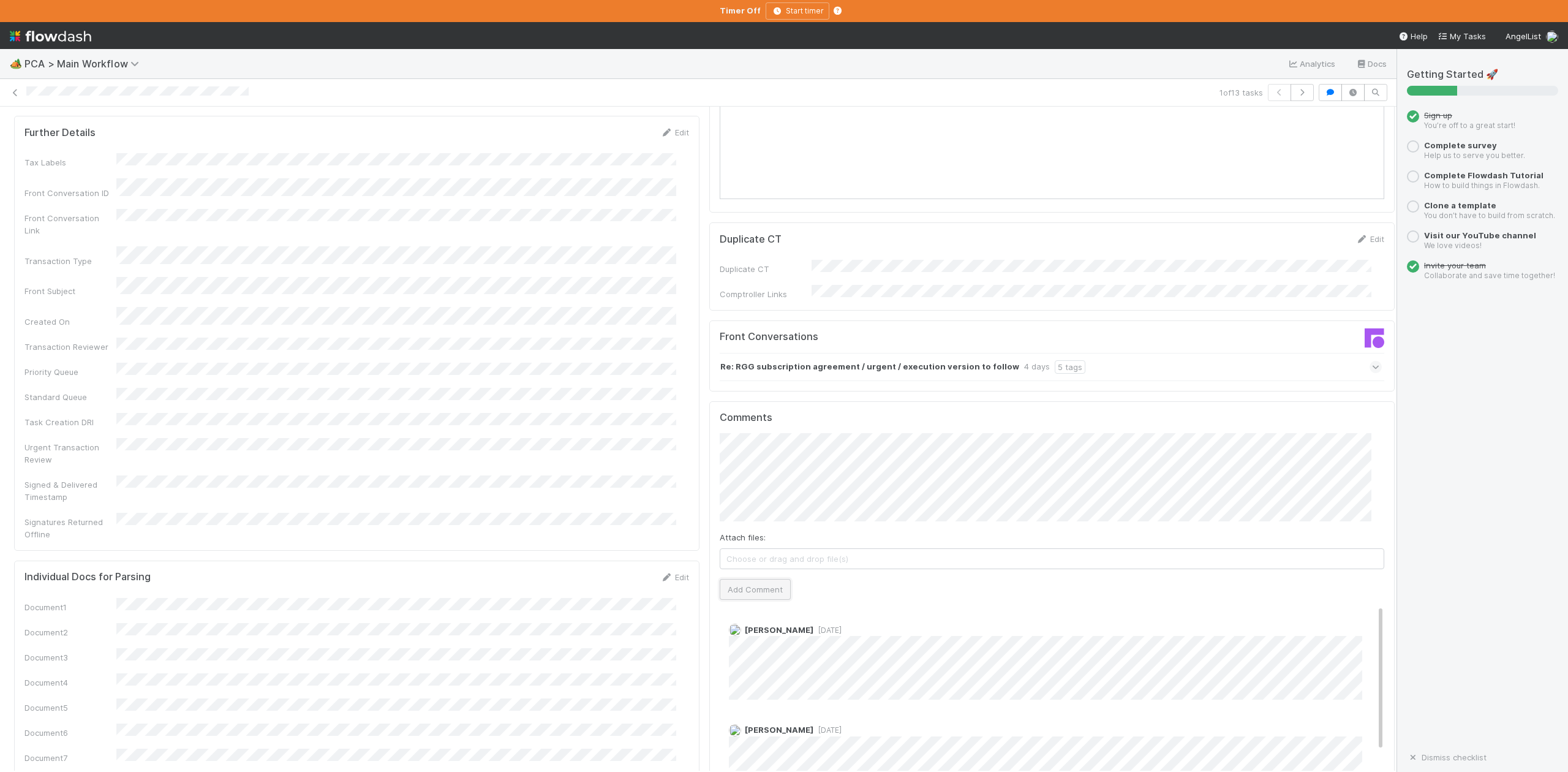
click at [756, 579] on button "Add Comment" at bounding box center [756, 589] width 71 height 21
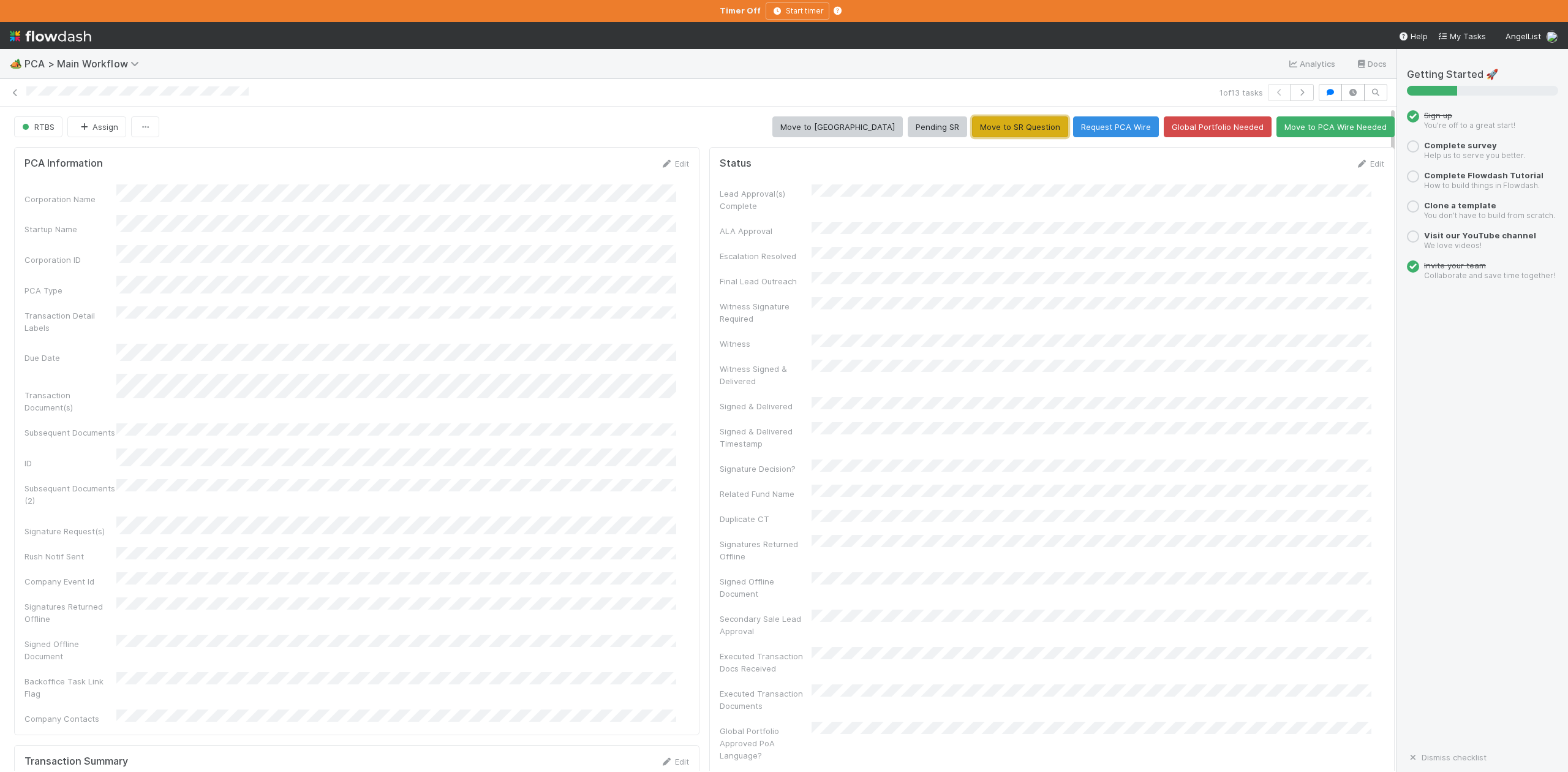
click at [990, 132] on button "Move to SR Question" at bounding box center [1019, 126] width 96 height 21
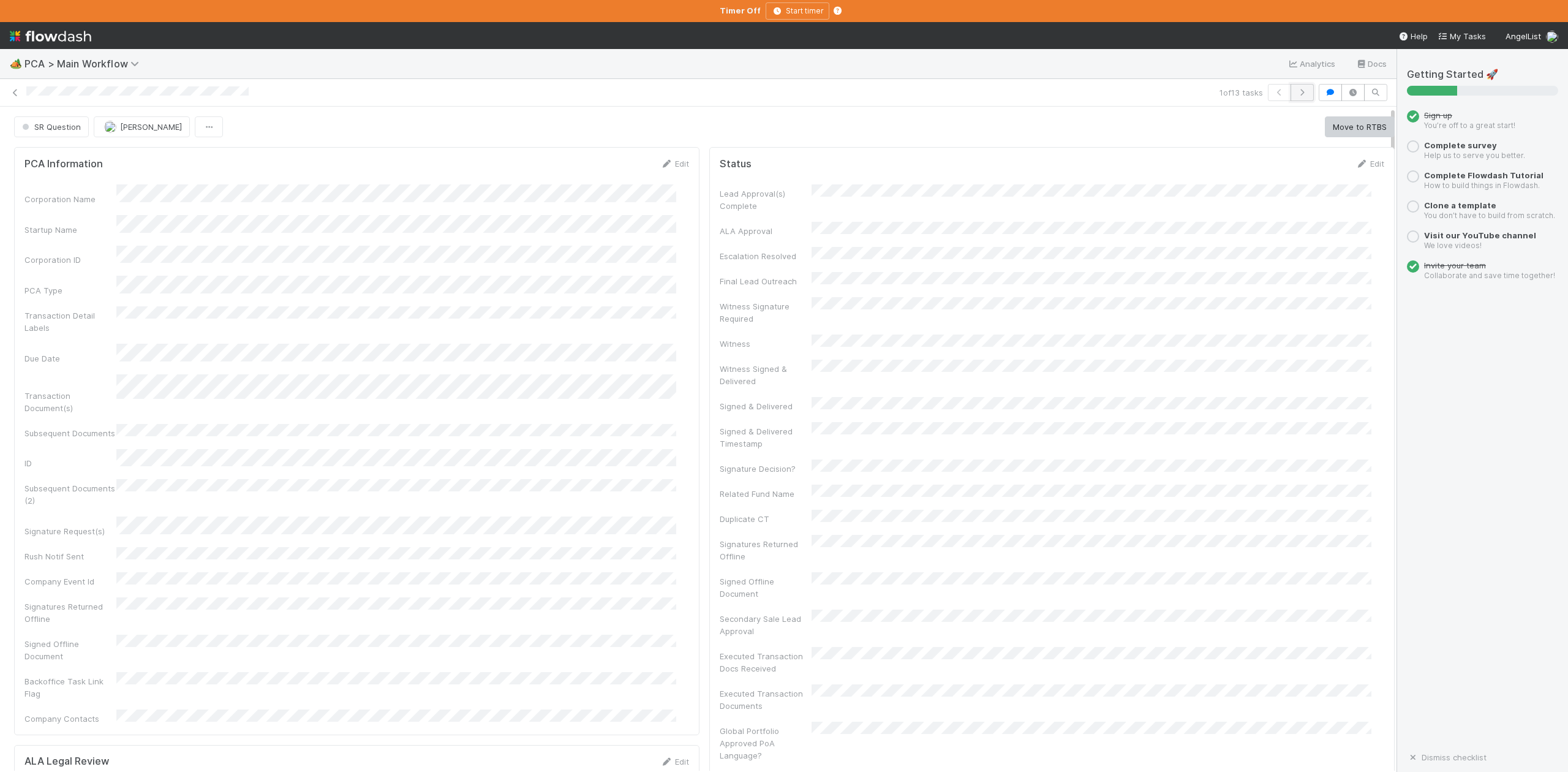
click at [1296, 93] on icon "button" at bounding box center [1301, 92] width 12 height 7
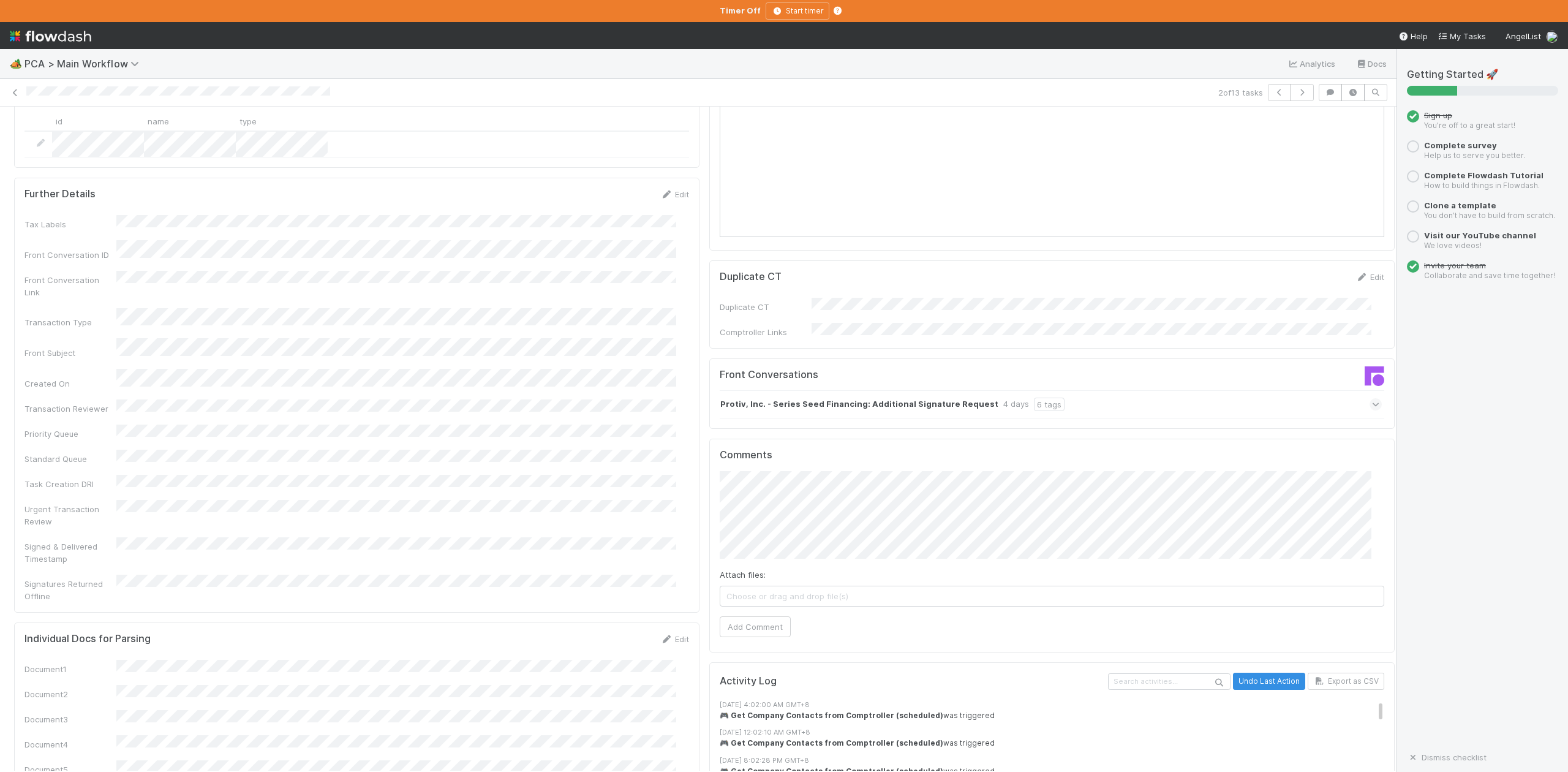
scroll to position [1387, 0]
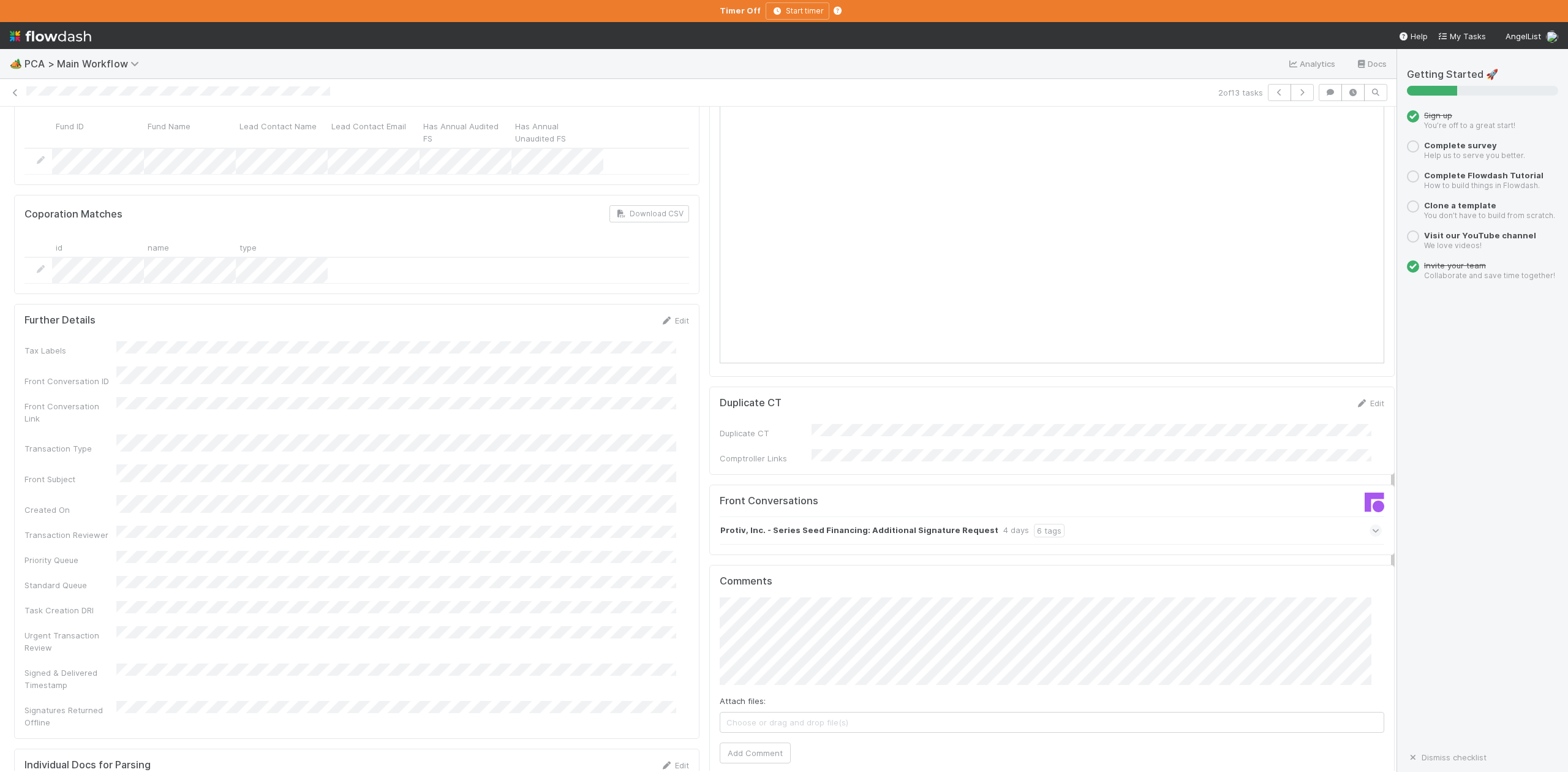
click at [1372, 524] on icon at bounding box center [1376, 529] width 8 height 12
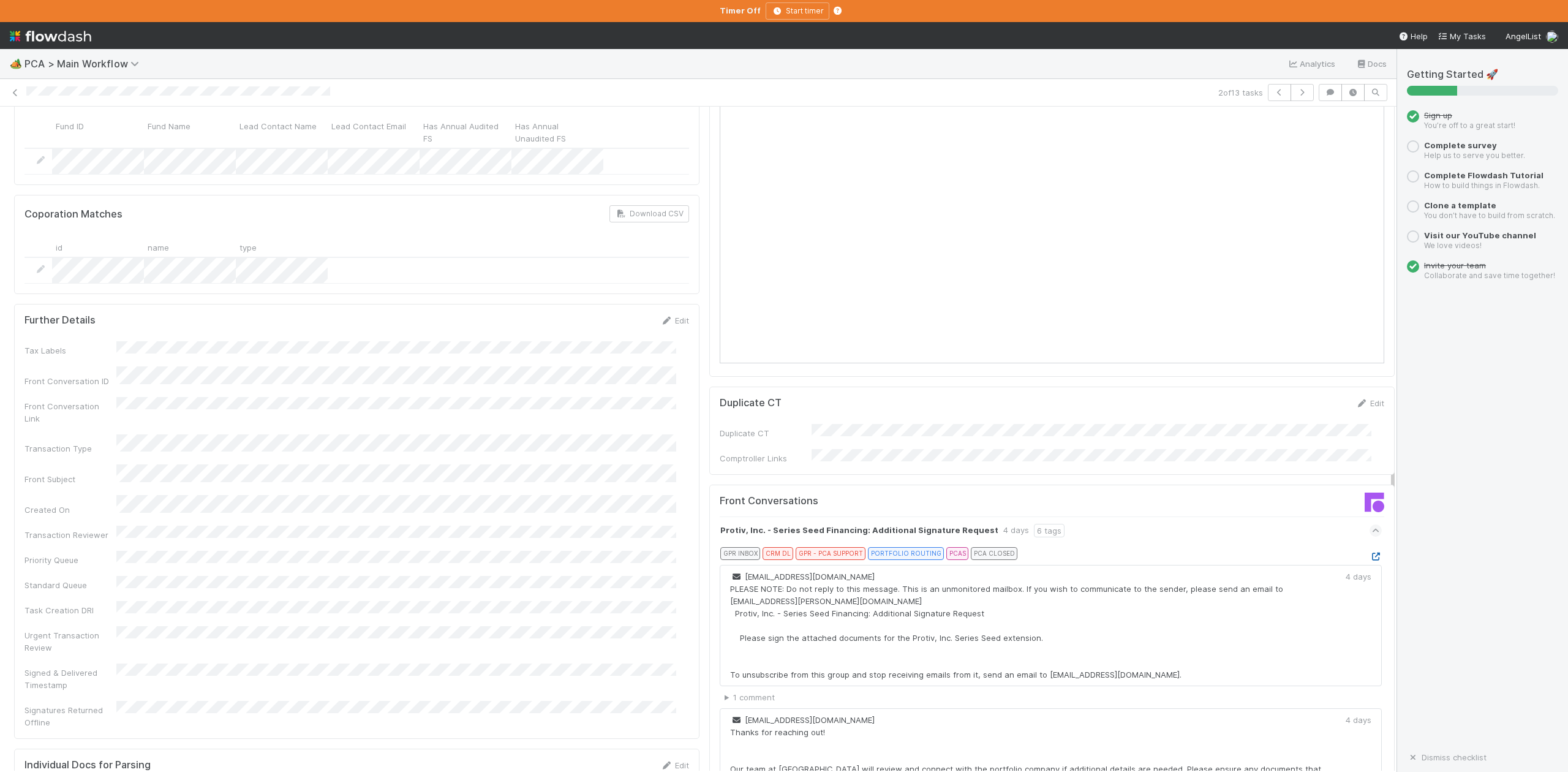
click at [1369, 552] on icon at bounding box center [1375, 556] width 12 height 8
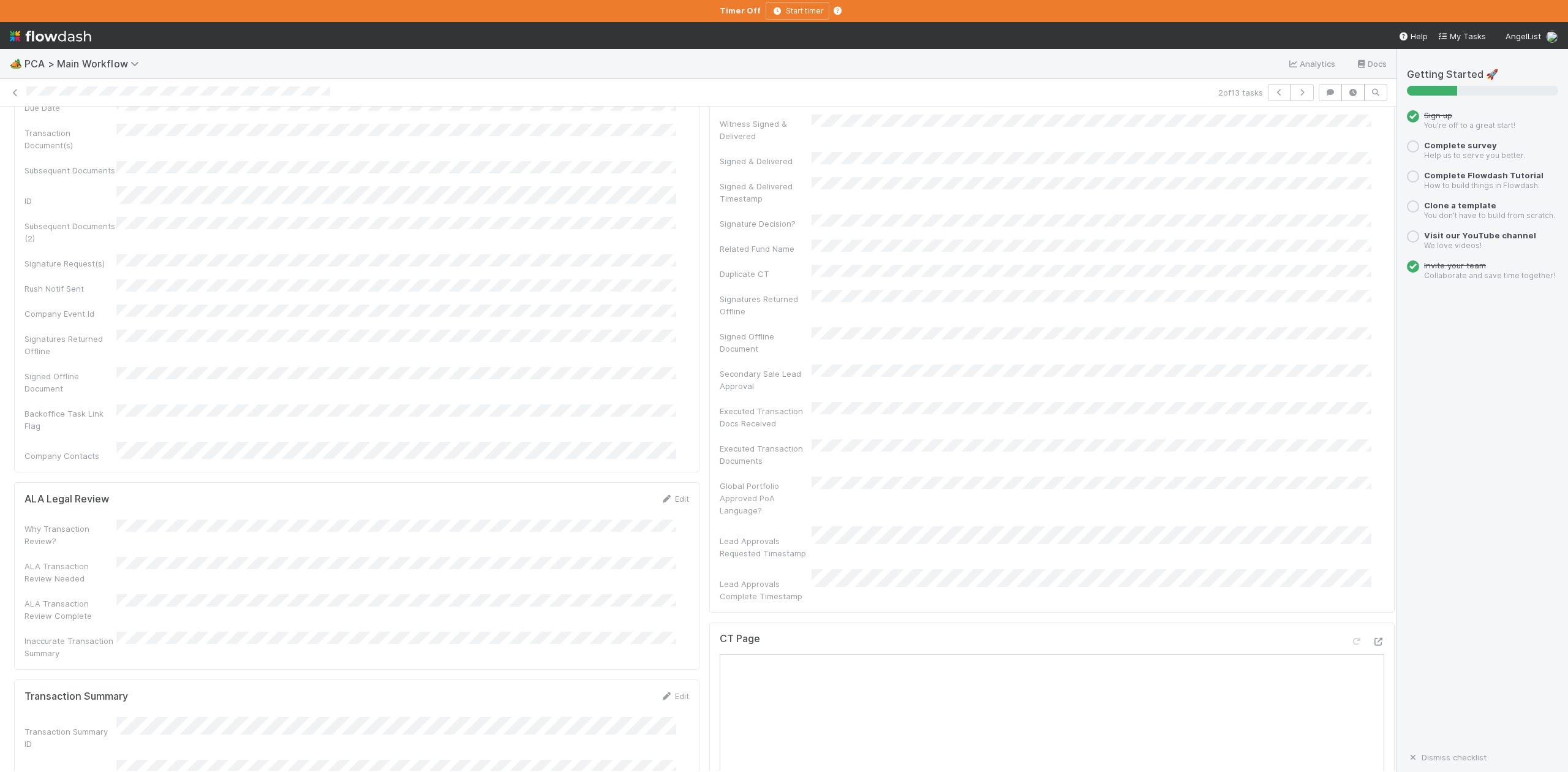
scroll to position [0, 0]
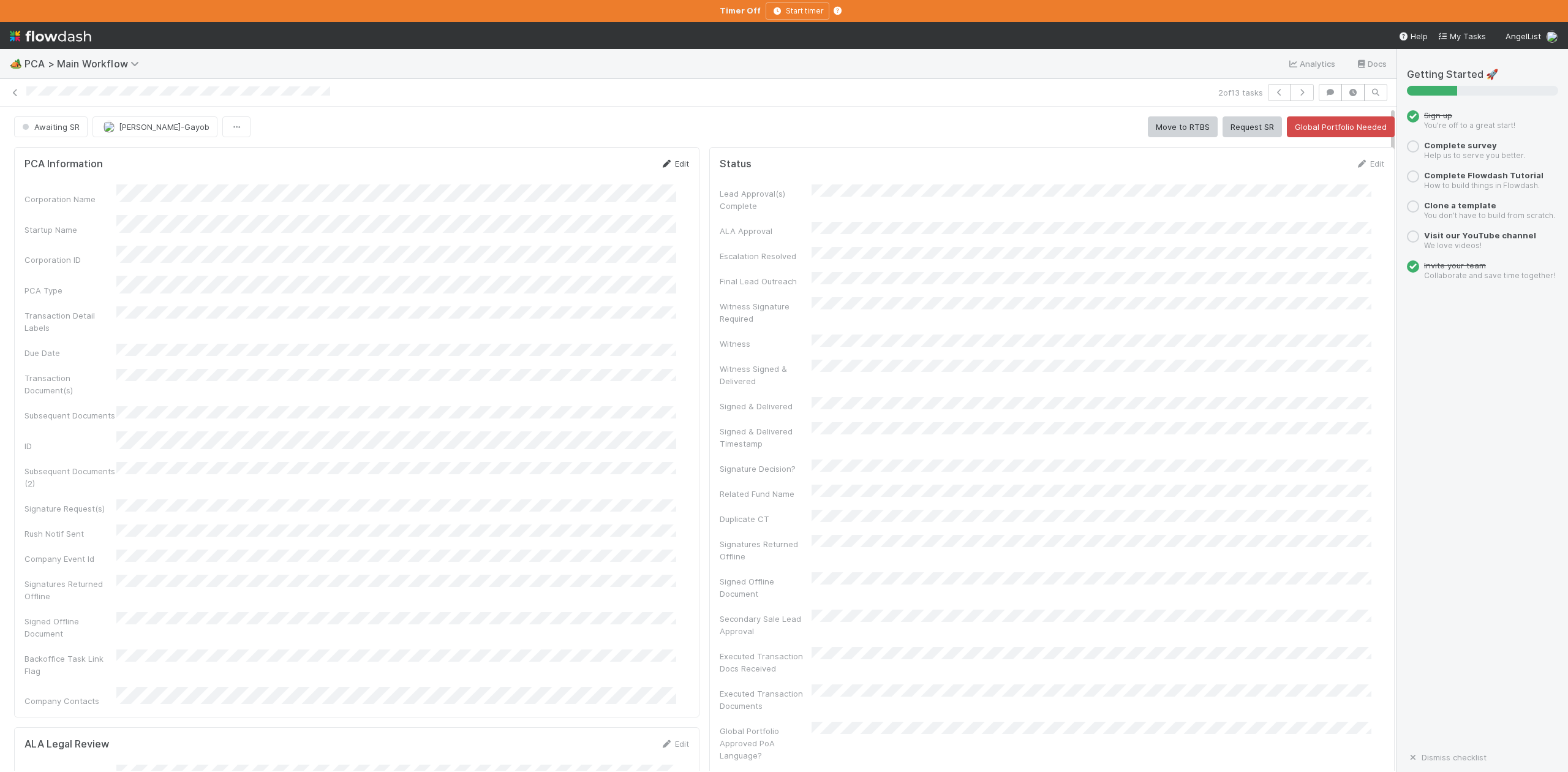
click at [671, 164] on link "Edit" at bounding box center [674, 163] width 28 height 10
click at [610, 158] on div "PCA Information Save Cancel Corporation Name Startup Name Corporation ID PCA Ty…" at bounding box center [356, 502] width 685 height 711
click at [613, 173] on button "Save" at bounding box center [624, 168] width 35 height 21
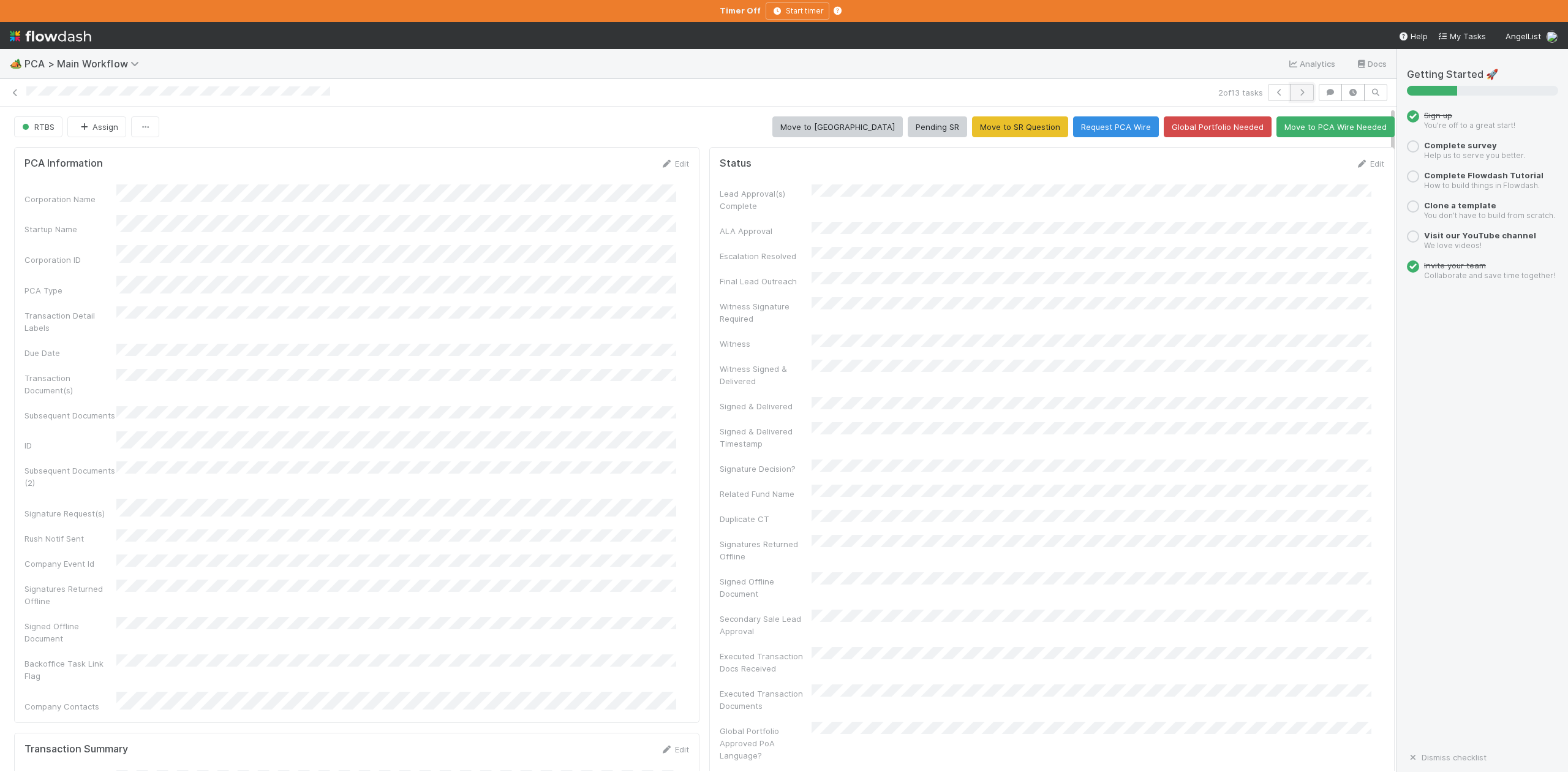
click at [1290, 98] on button "button" at bounding box center [1301, 92] width 23 height 17
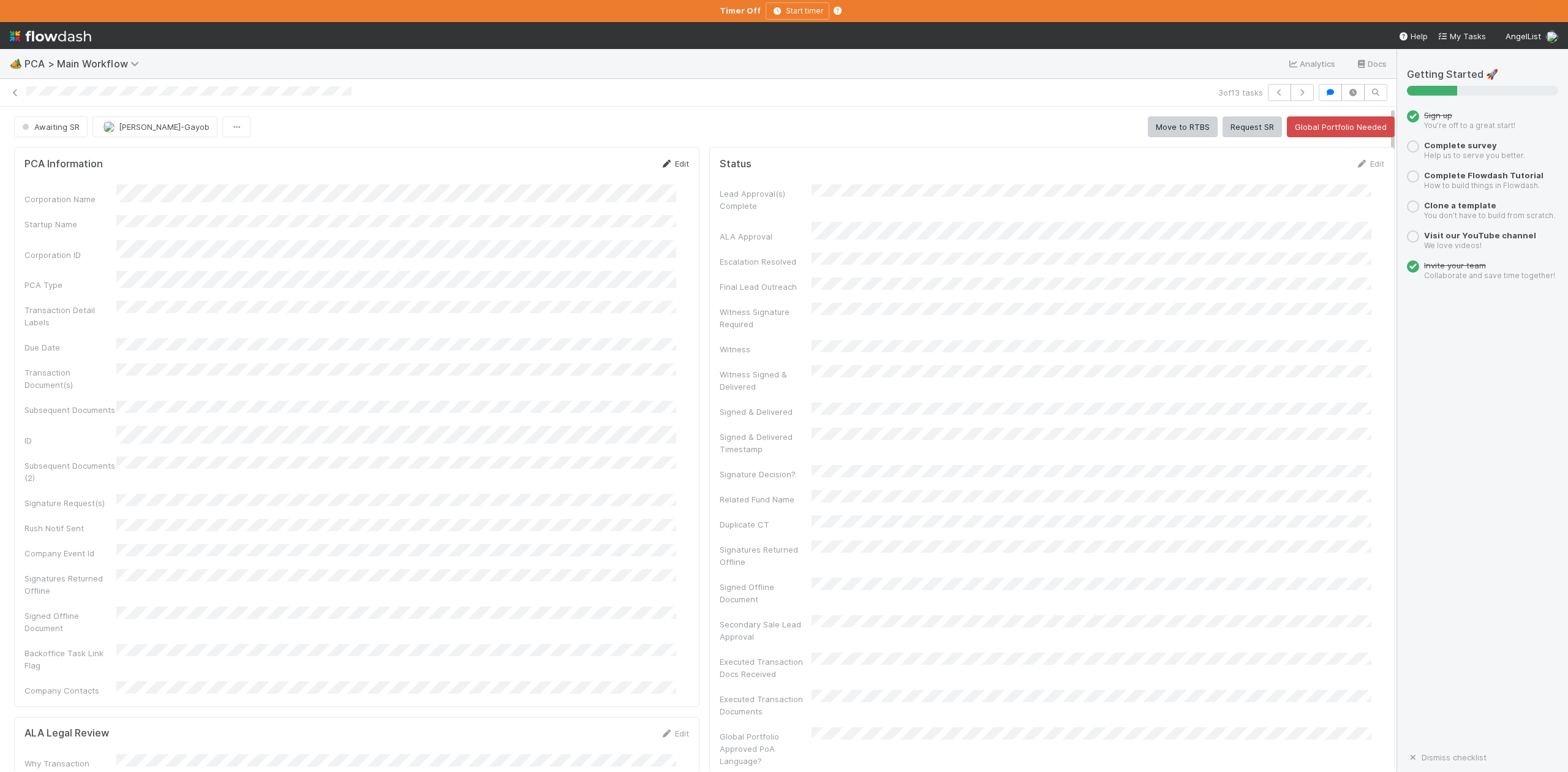
click at [667, 167] on link "Edit" at bounding box center [674, 163] width 28 height 10
click at [611, 160] on button "Save" at bounding box center [624, 168] width 35 height 21
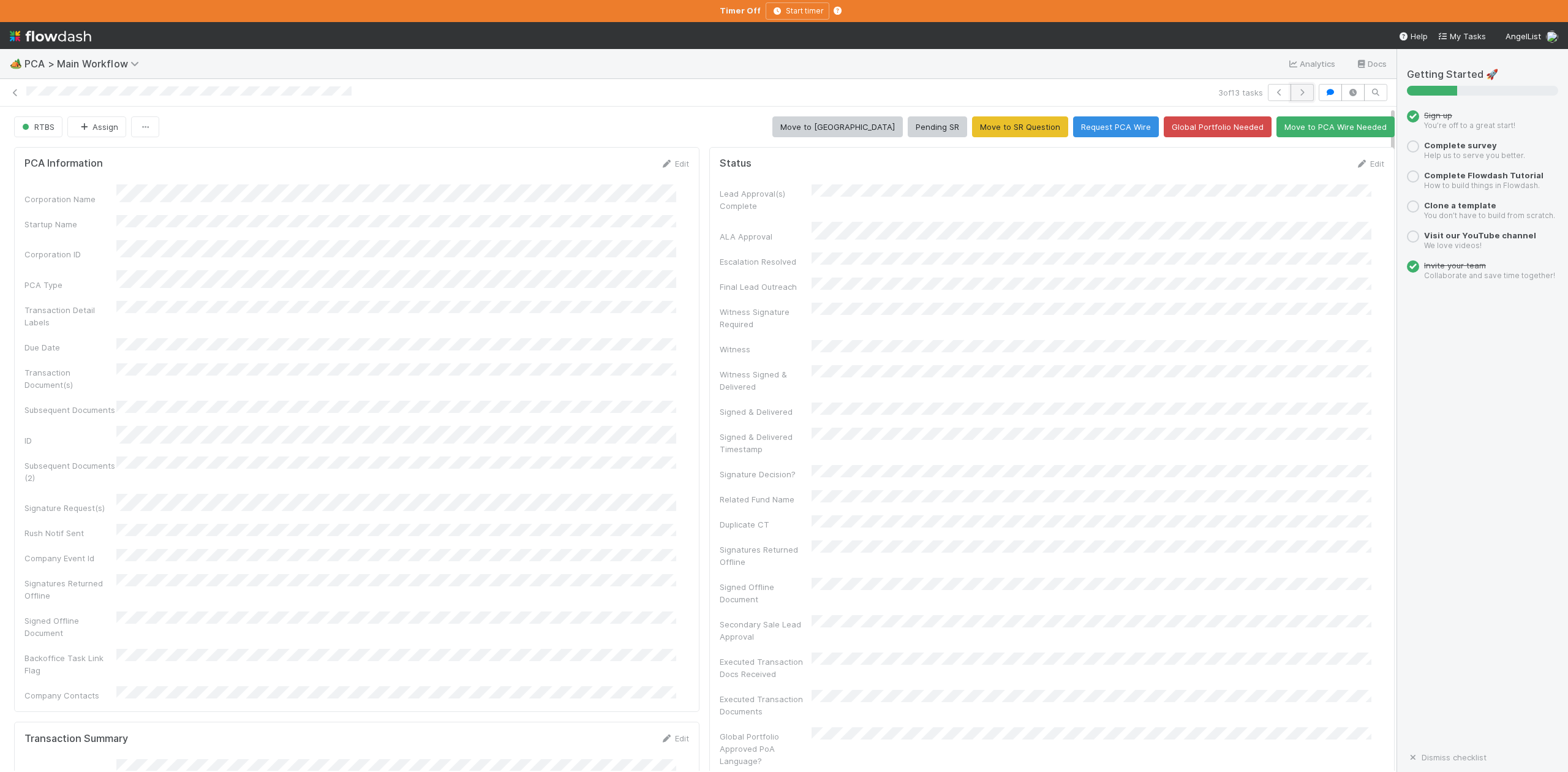
click at [1296, 91] on icon "button" at bounding box center [1301, 92] width 12 height 7
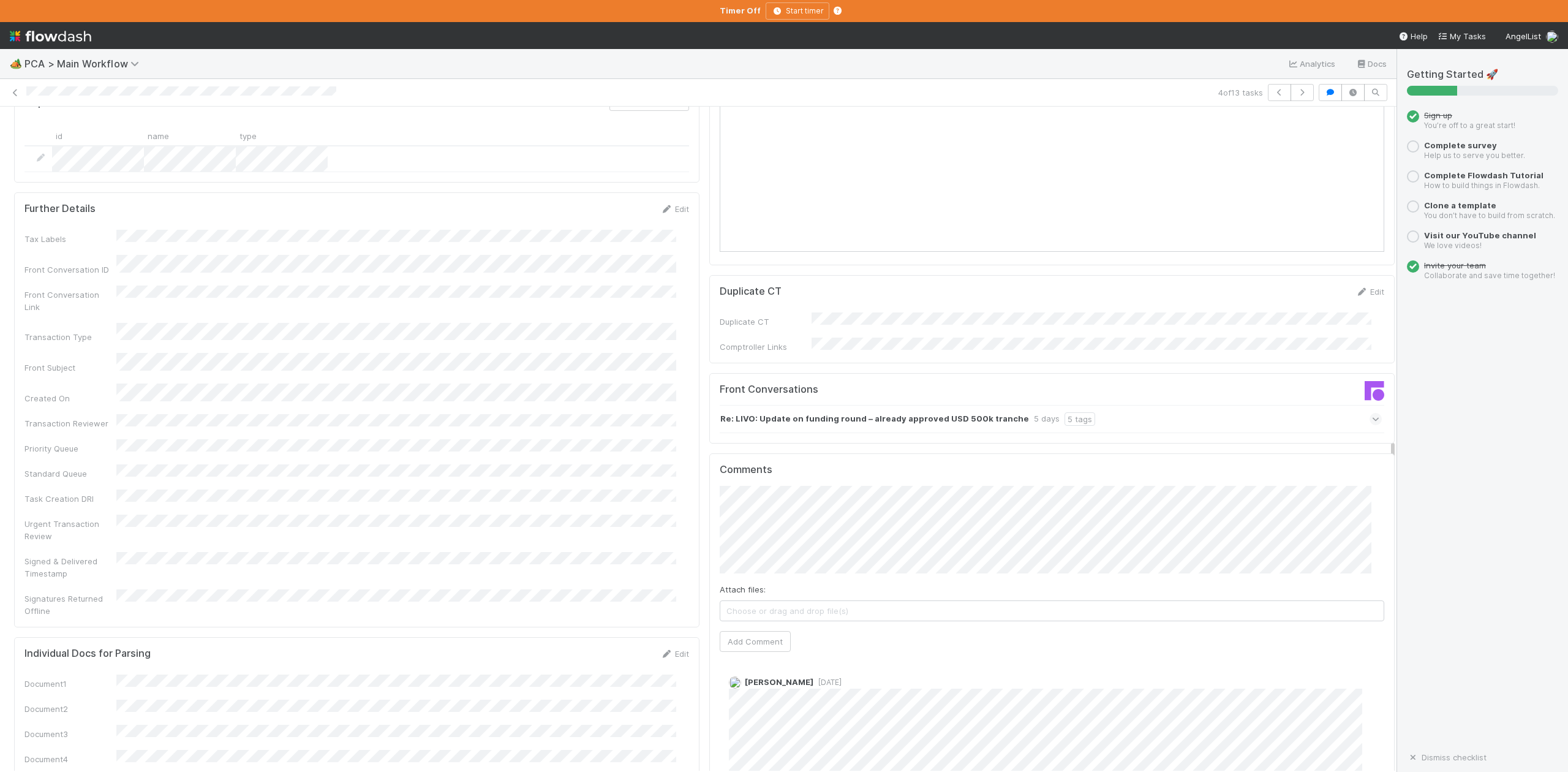
scroll to position [1470, 0]
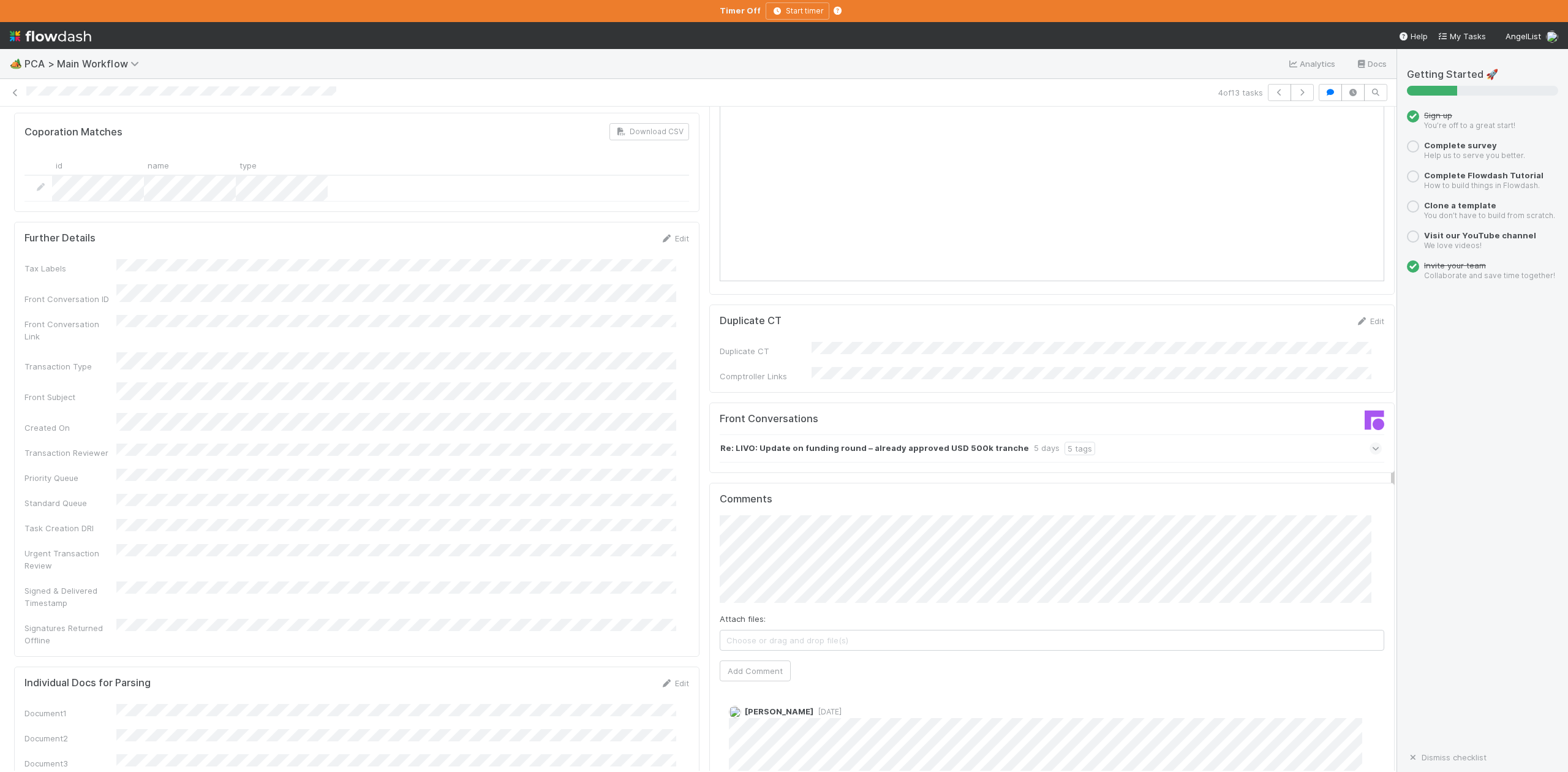
click at [1372, 442] on icon at bounding box center [1376, 448] width 8 height 12
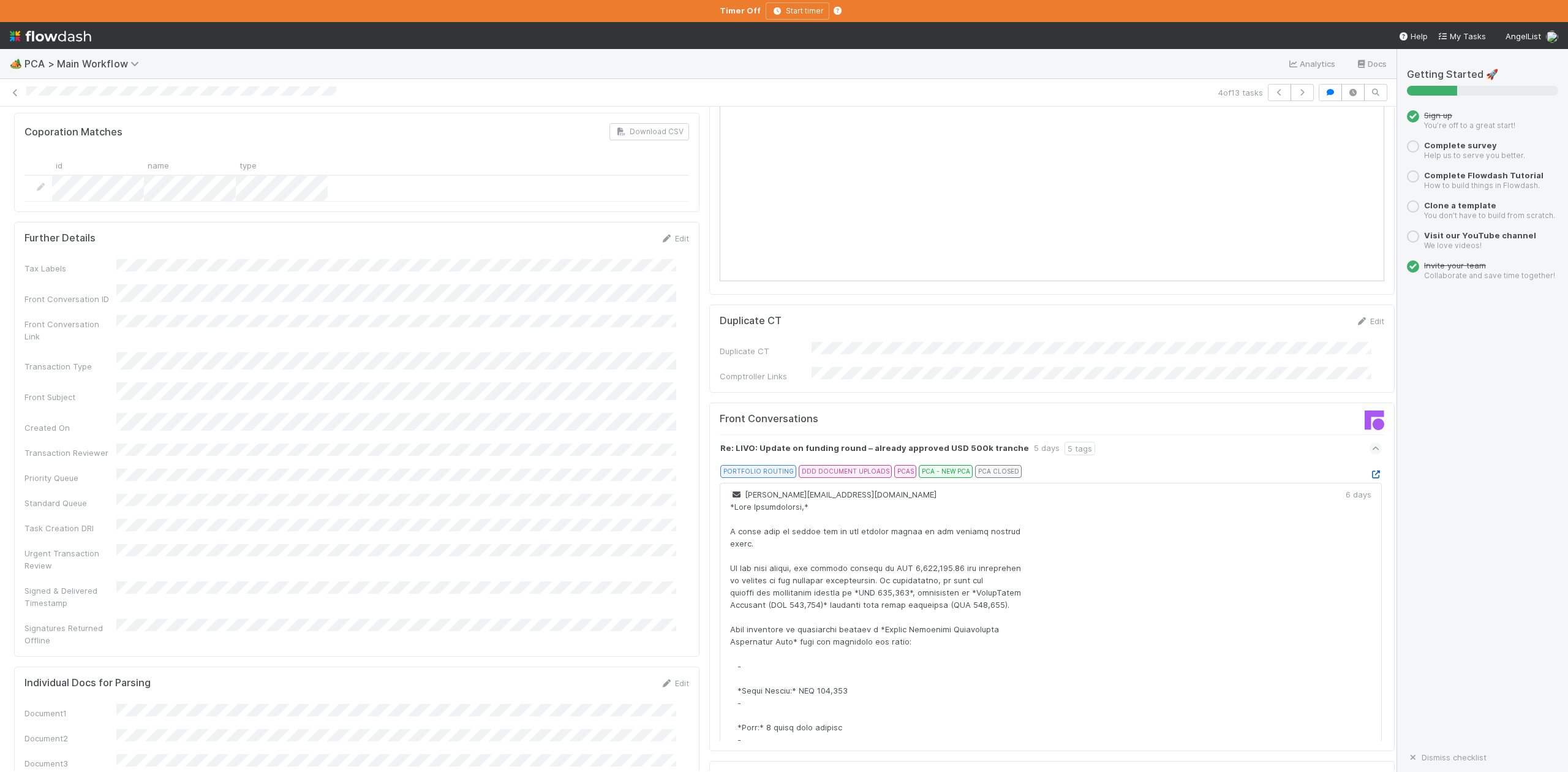
click at [1369, 471] on icon at bounding box center [1375, 474] width 12 height 8
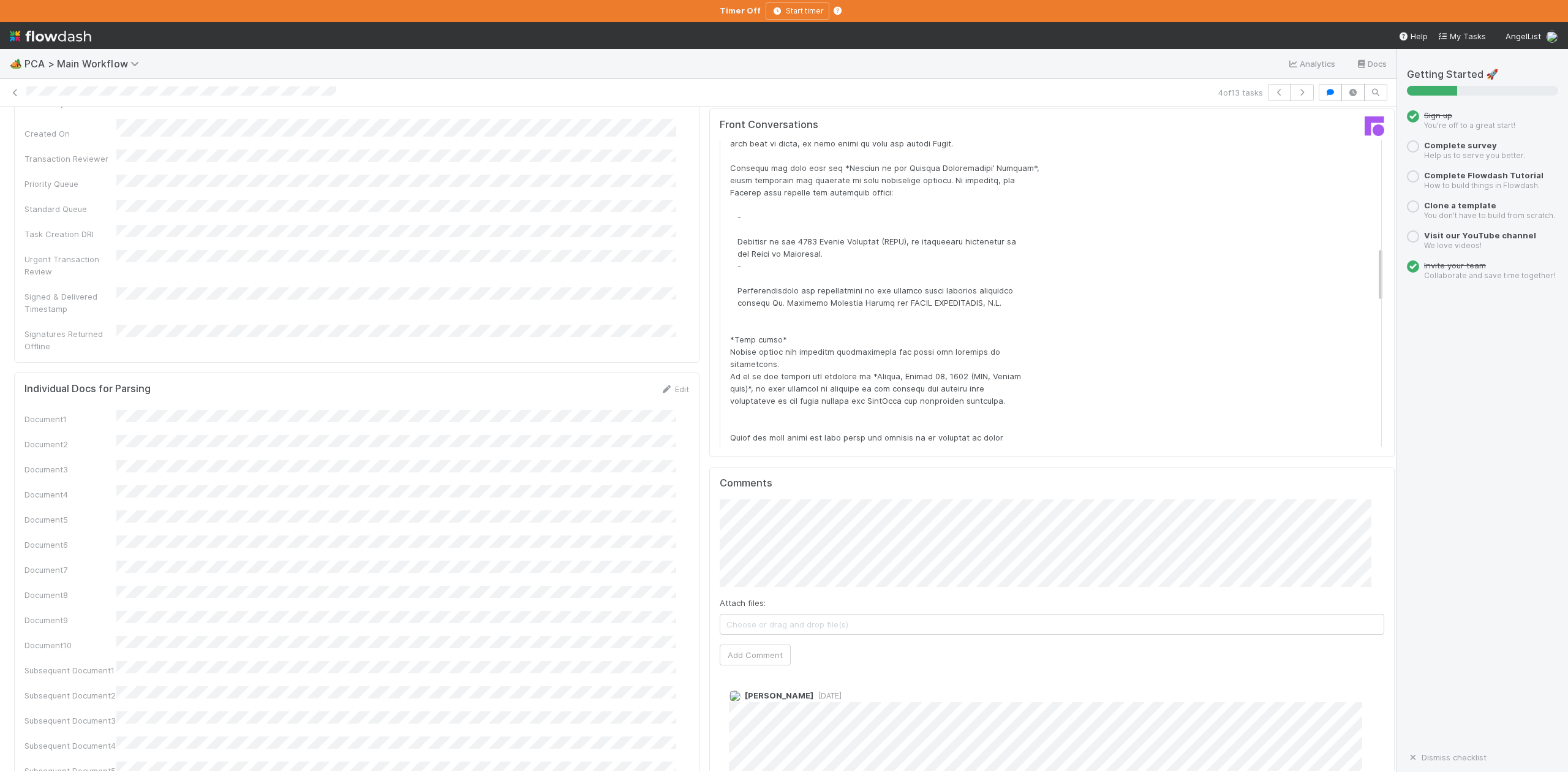
scroll to position [1877, 0]
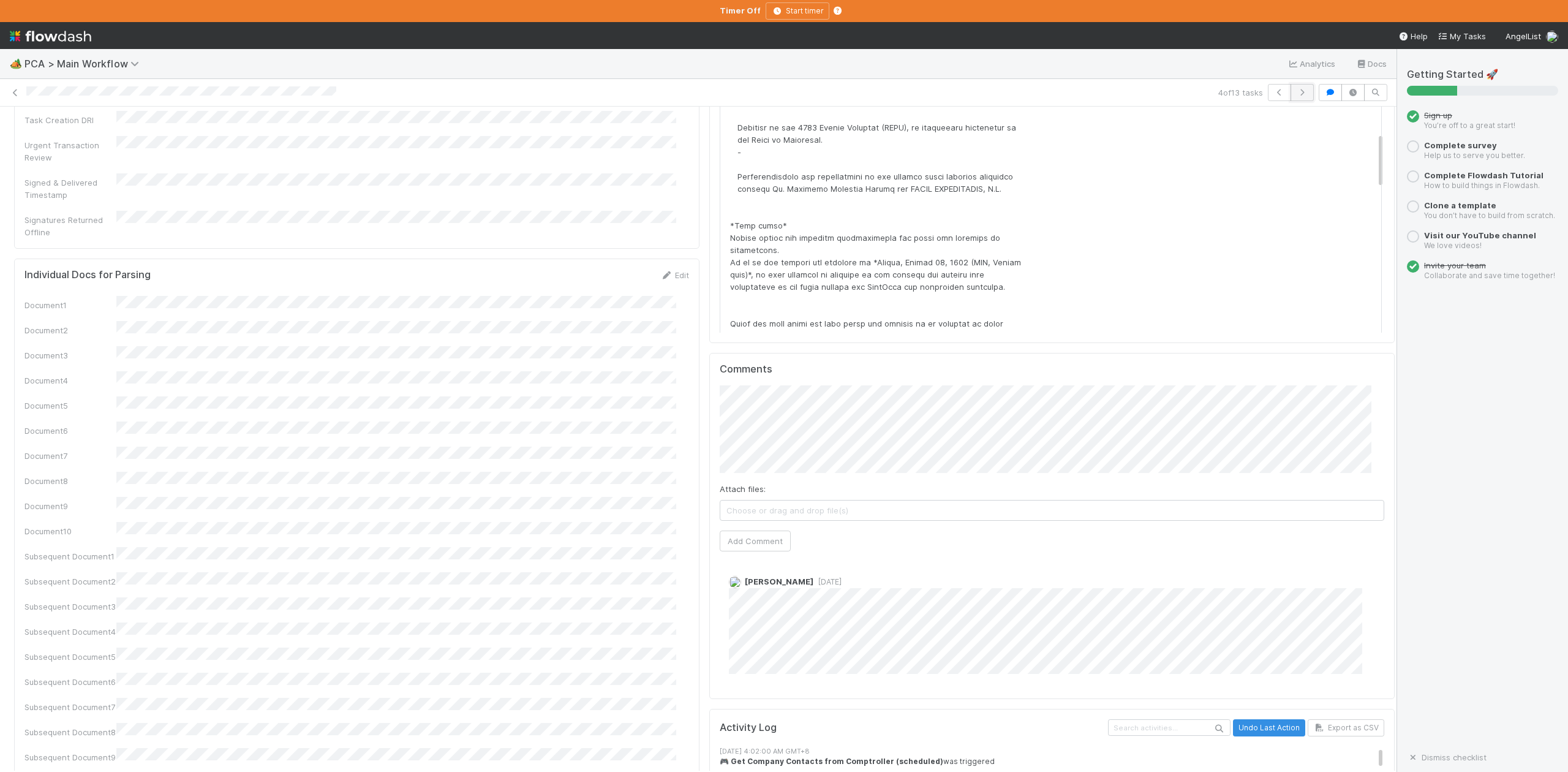
click at [1291, 88] on button "button" at bounding box center [1301, 92] width 23 height 17
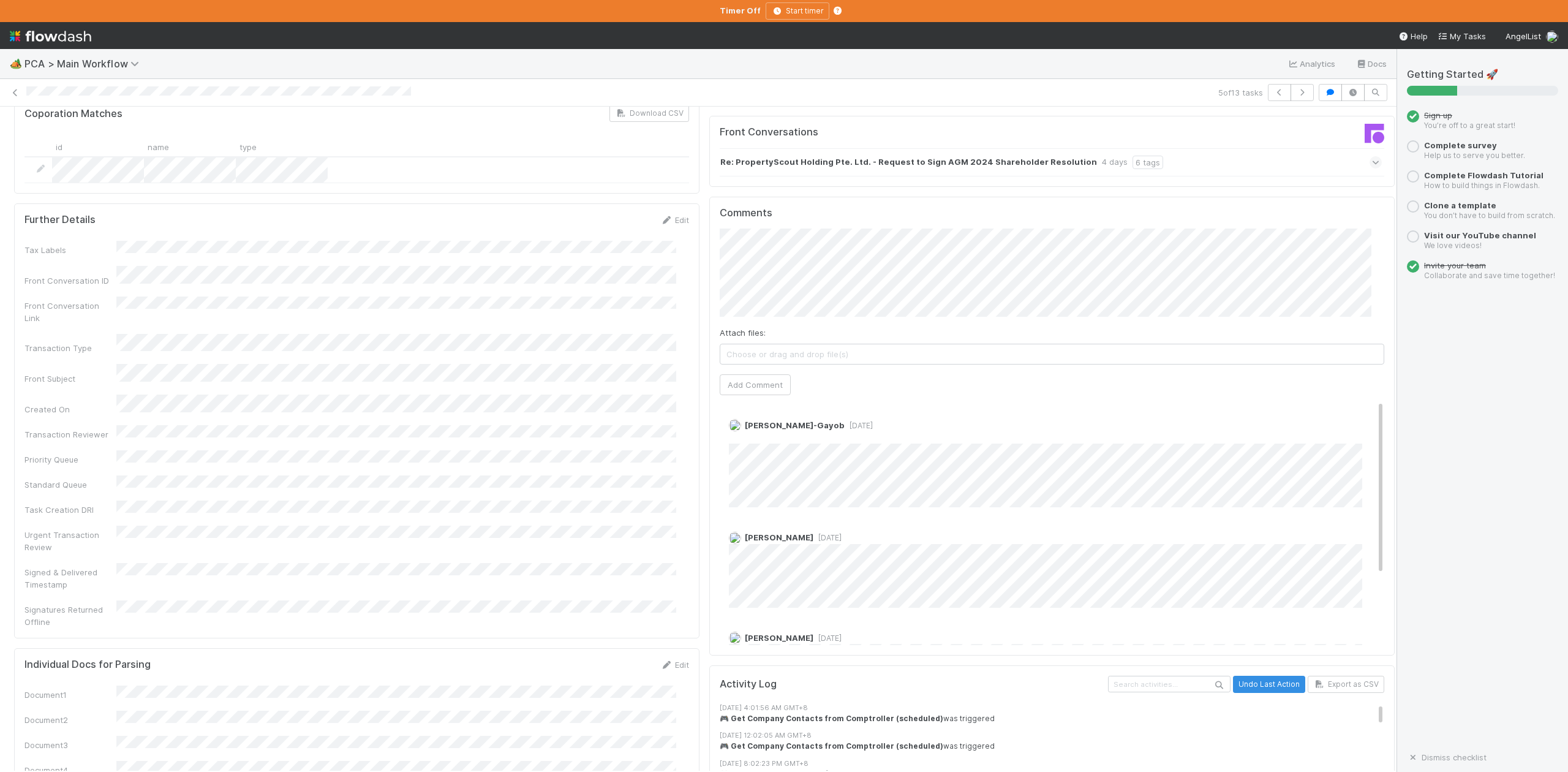
scroll to position [1657, 0]
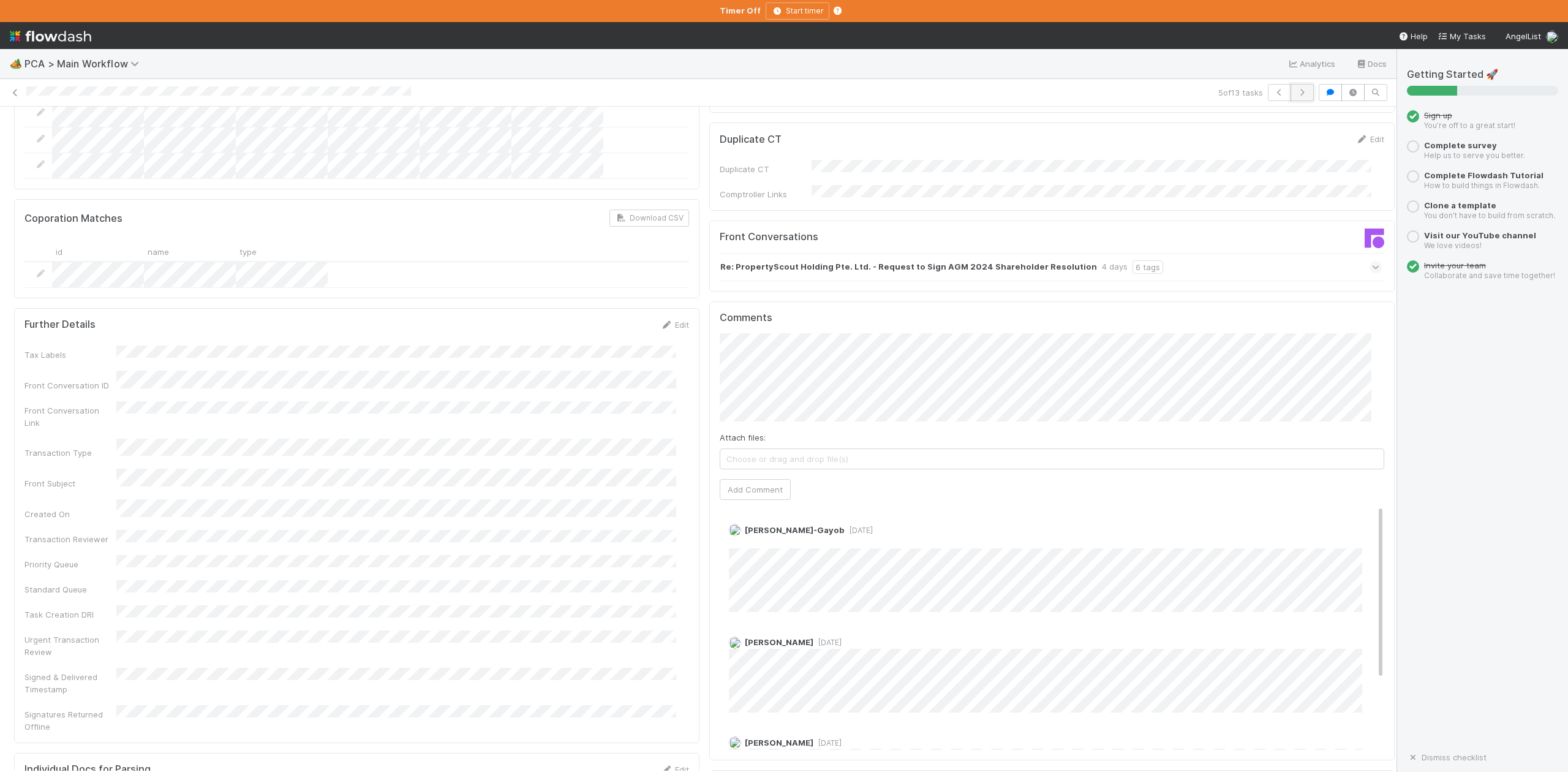
click at [1296, 94] on icon "button" at bounding box center [1301, 92] width 12 height 7
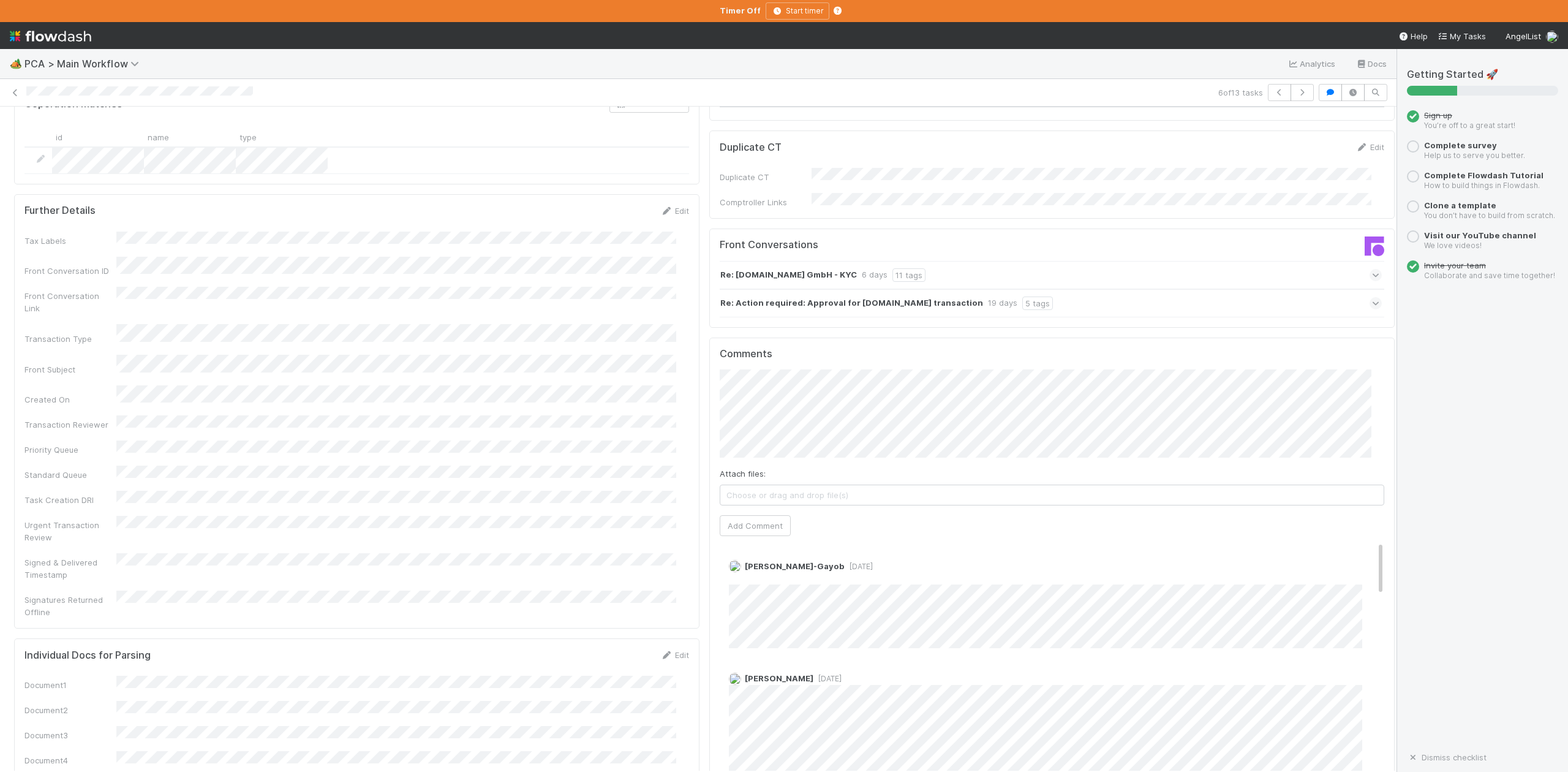
scroll to position [1714, 0]
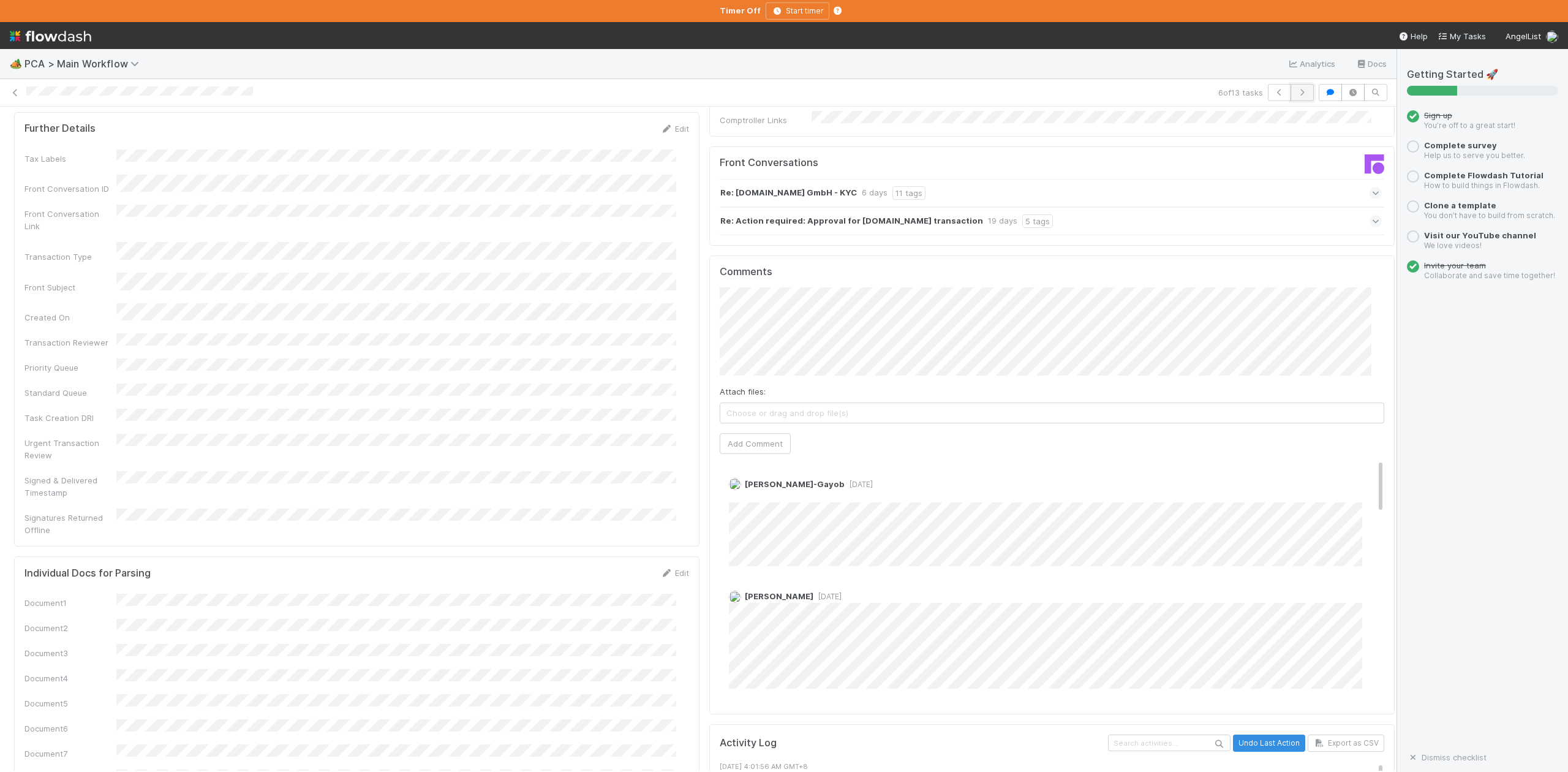
click at [1296, 92] on icon "button" at bounding box center [1301, 92] width 12 height 7
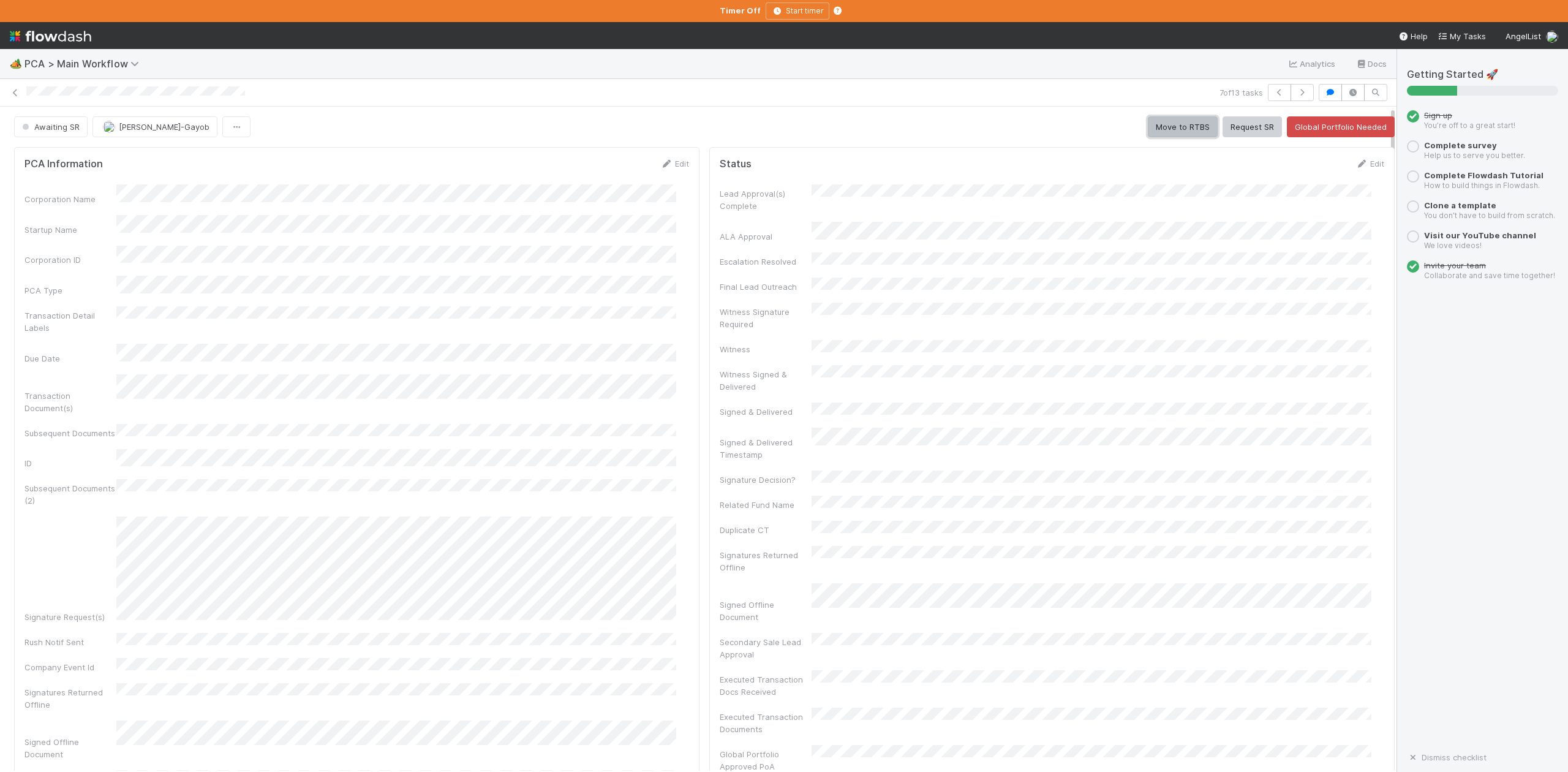
click at [1157, 131] on button "Move to RTBS" at bounding box center [1182, 126] width 70 height 21
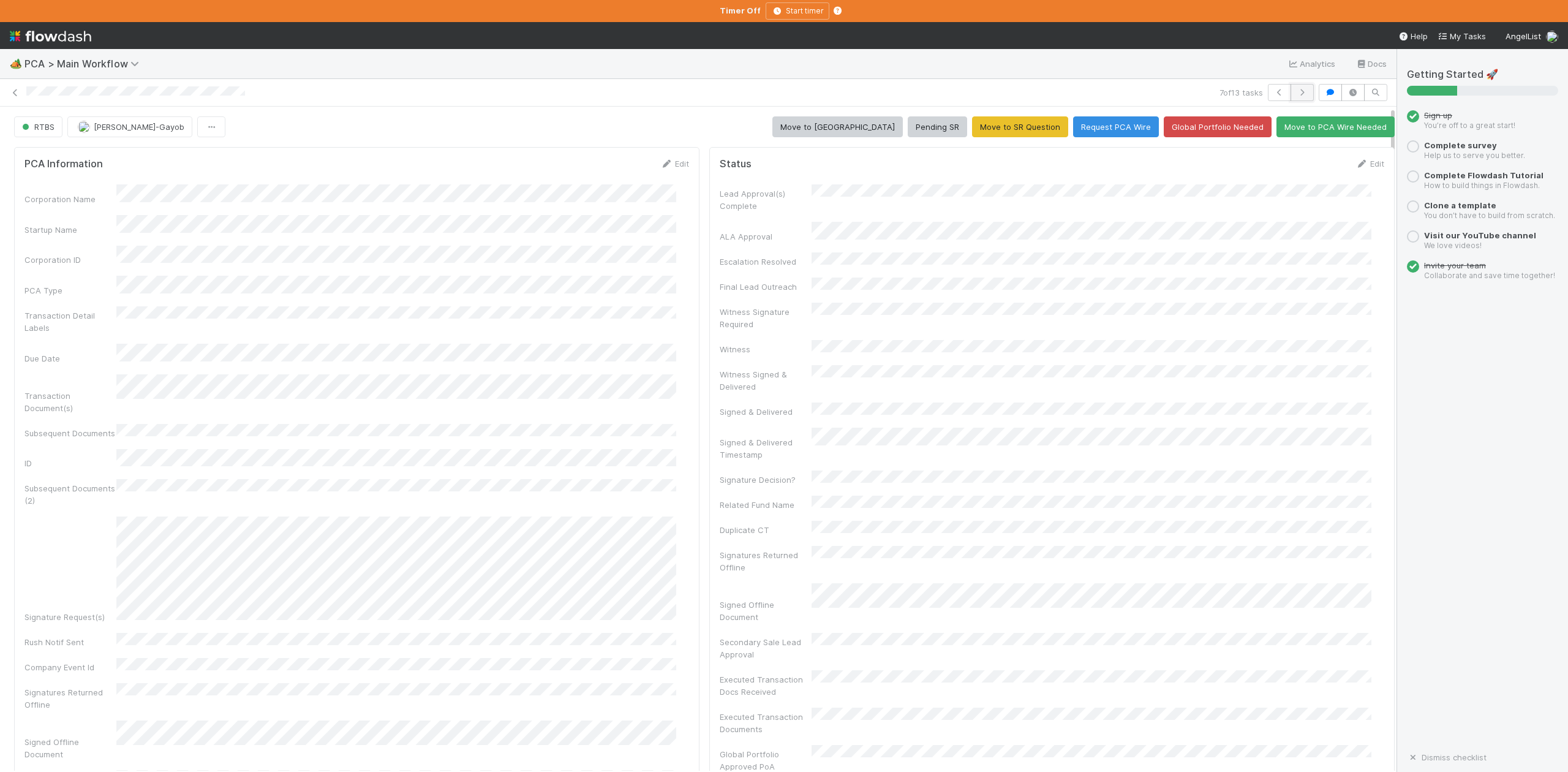
click at [1296, 94] on icon "button" at bounding box center [1301, 92] width 12 height 7
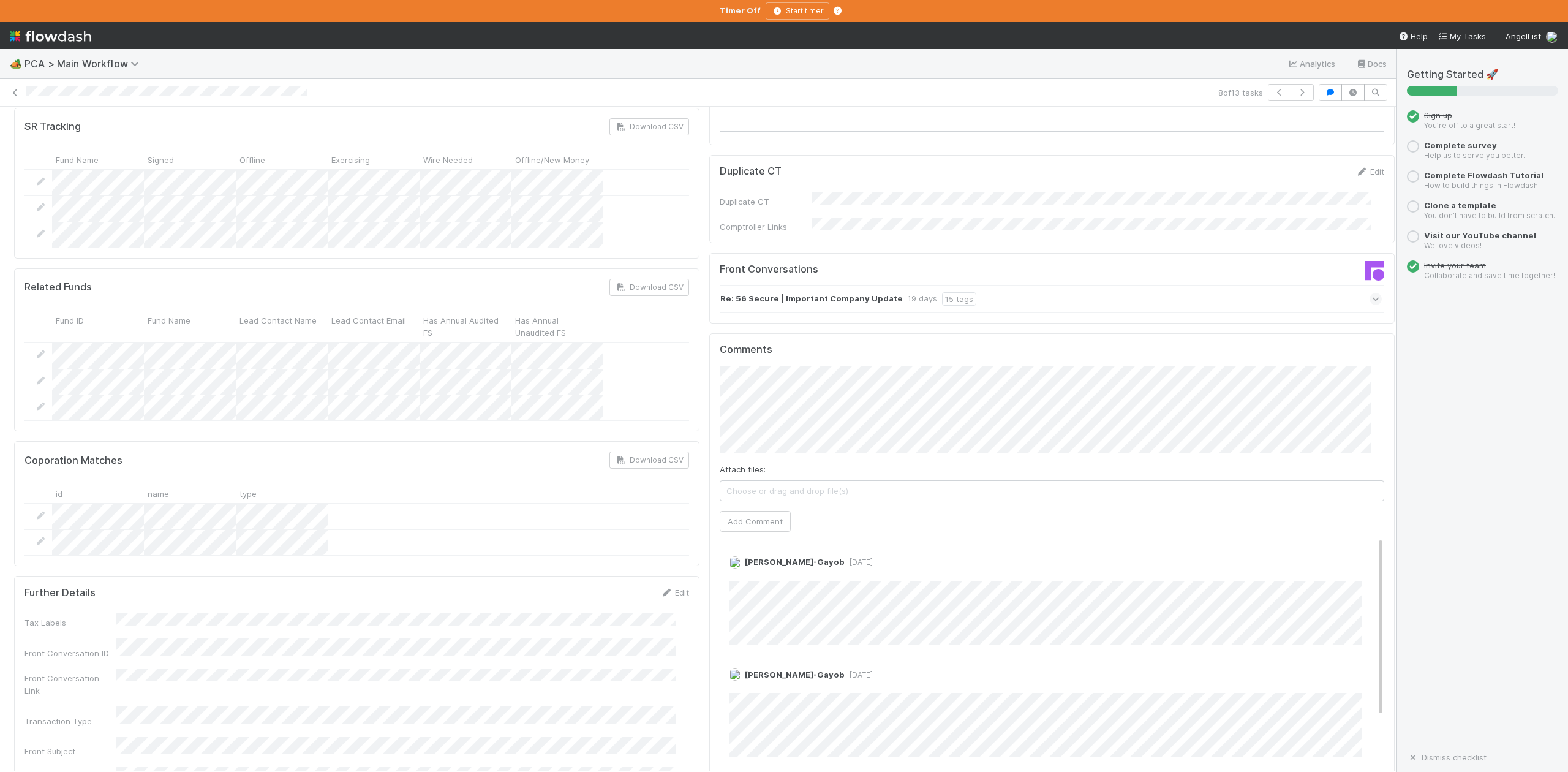
scroll to position [1224, 0]
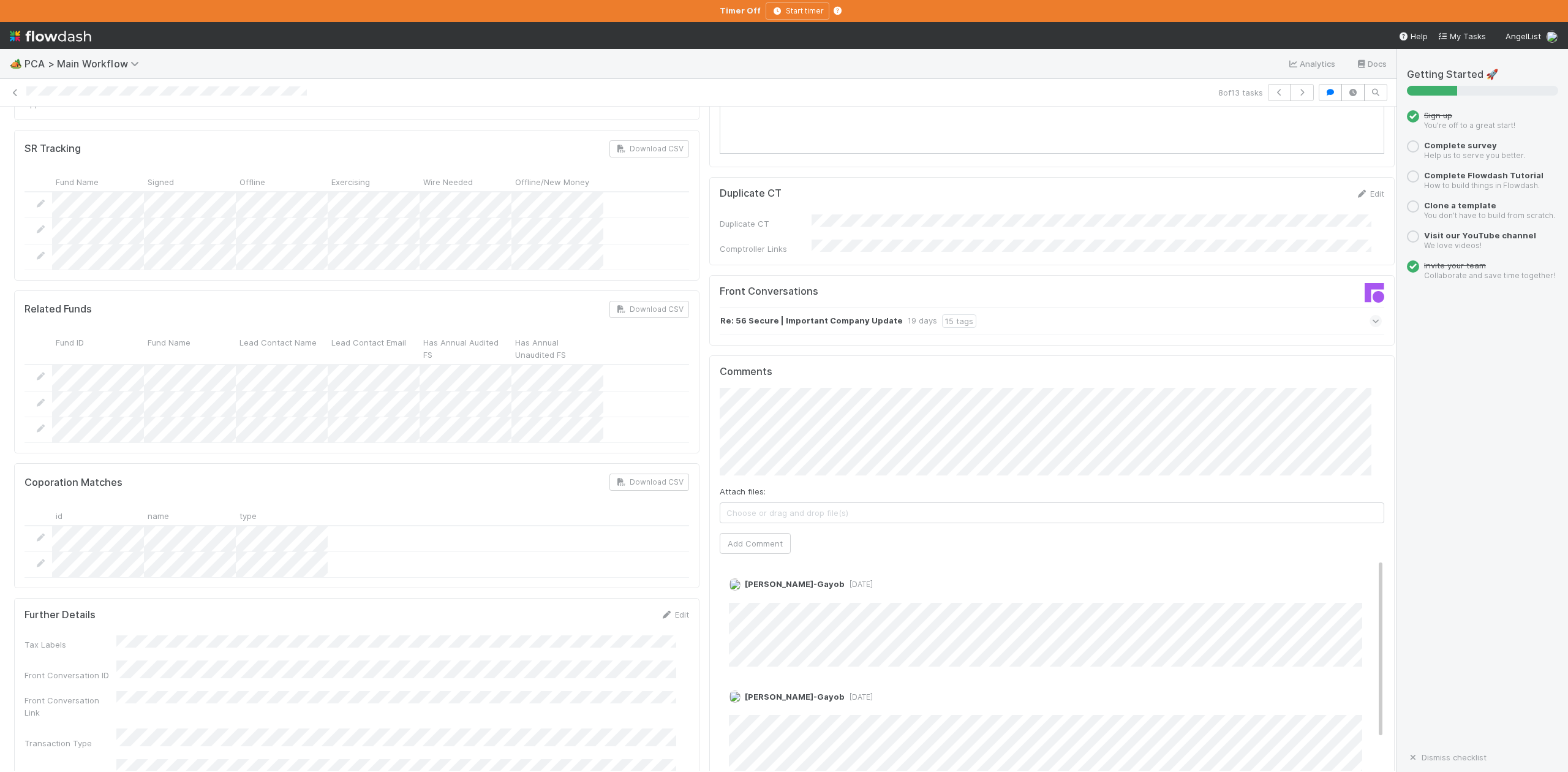
click at [1372, 315] on icon at bounding box center [1376, 321] width 8 height 12
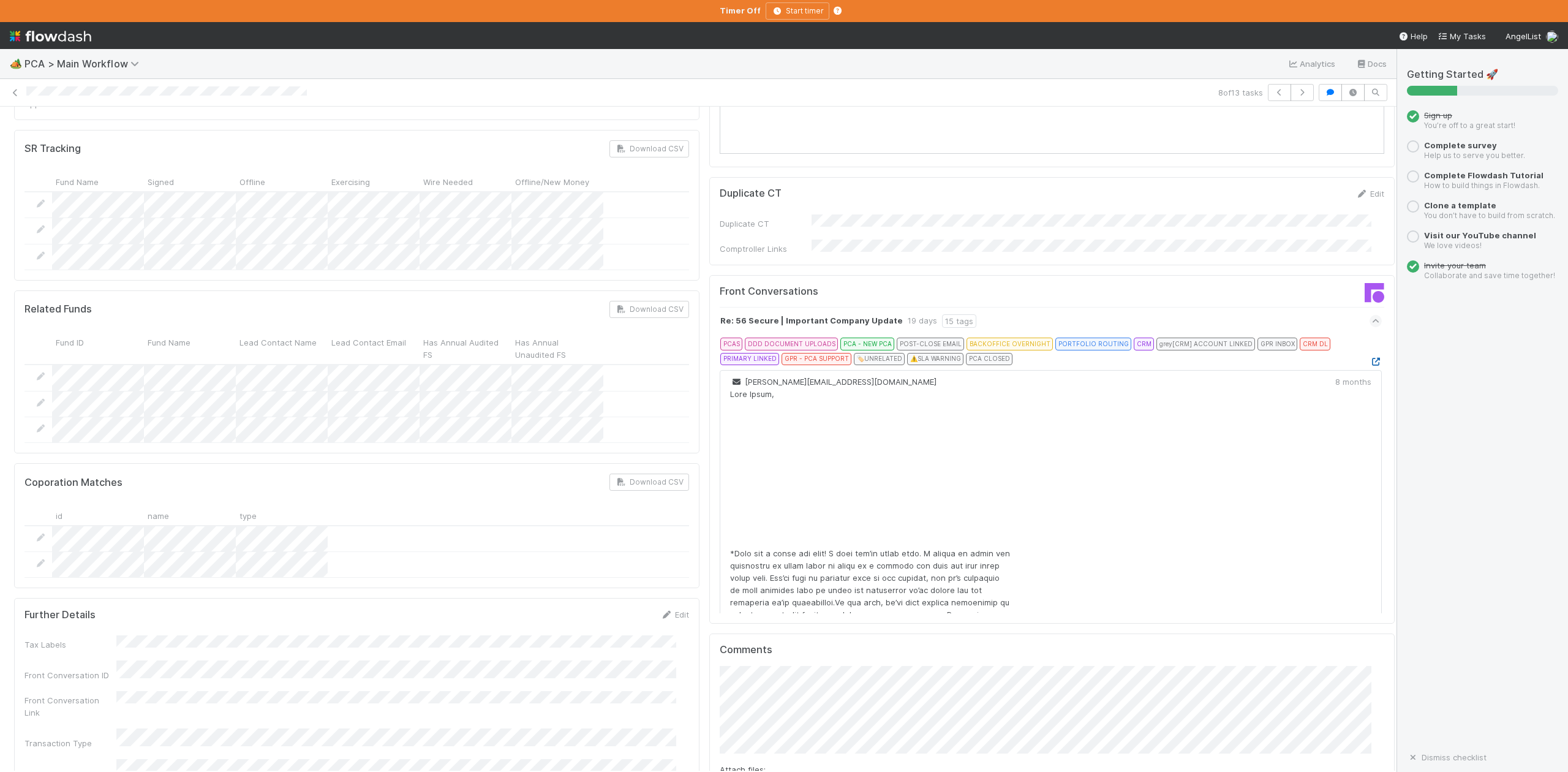
click at [1369, 358] on icon at bounding box center [1375, 362] width 12 height 8
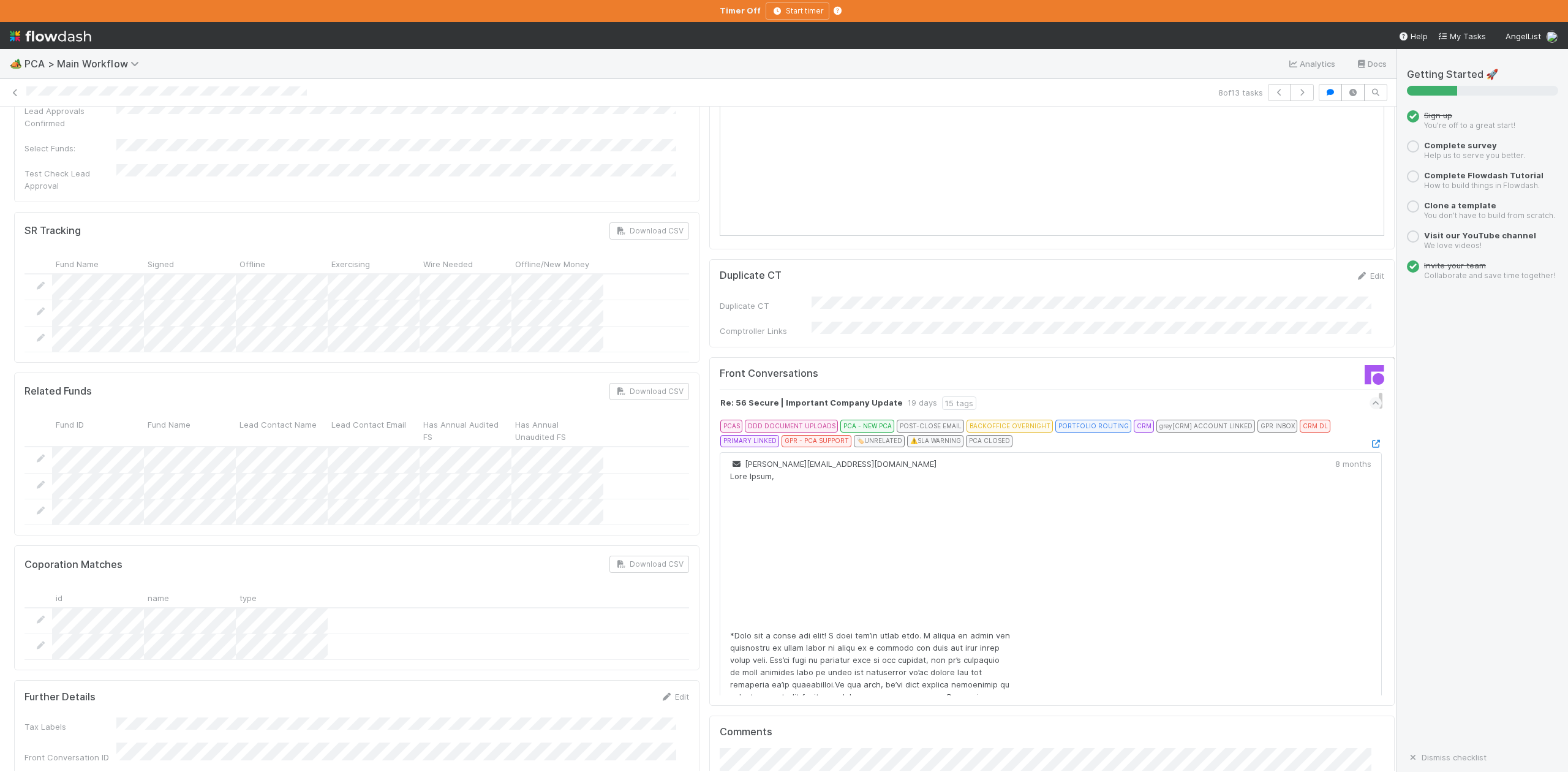
scroll to position [816, 0]
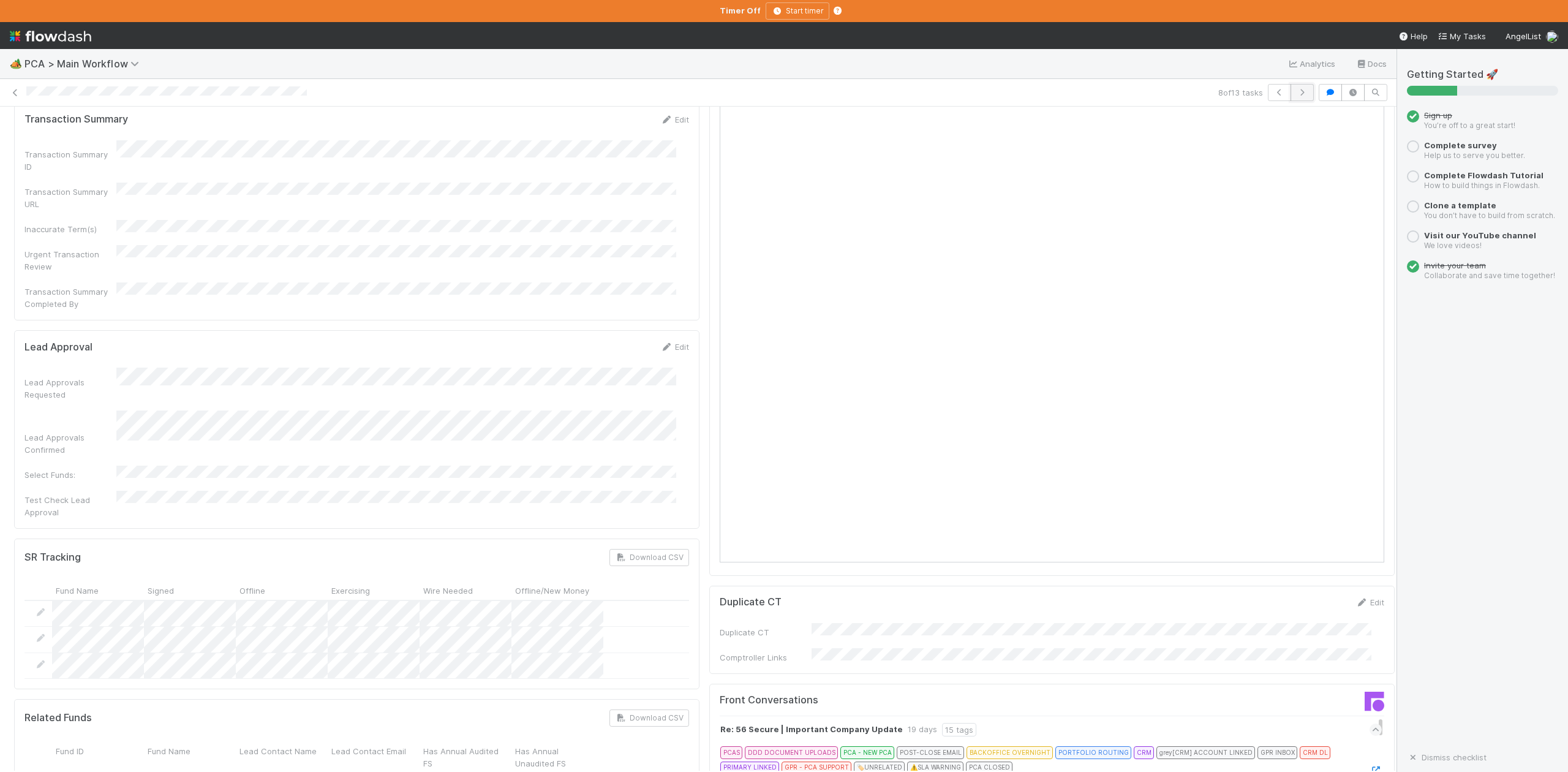
click at [1296, 95] on icon "button" at bounding box center [1301, 92] width 12 height 7
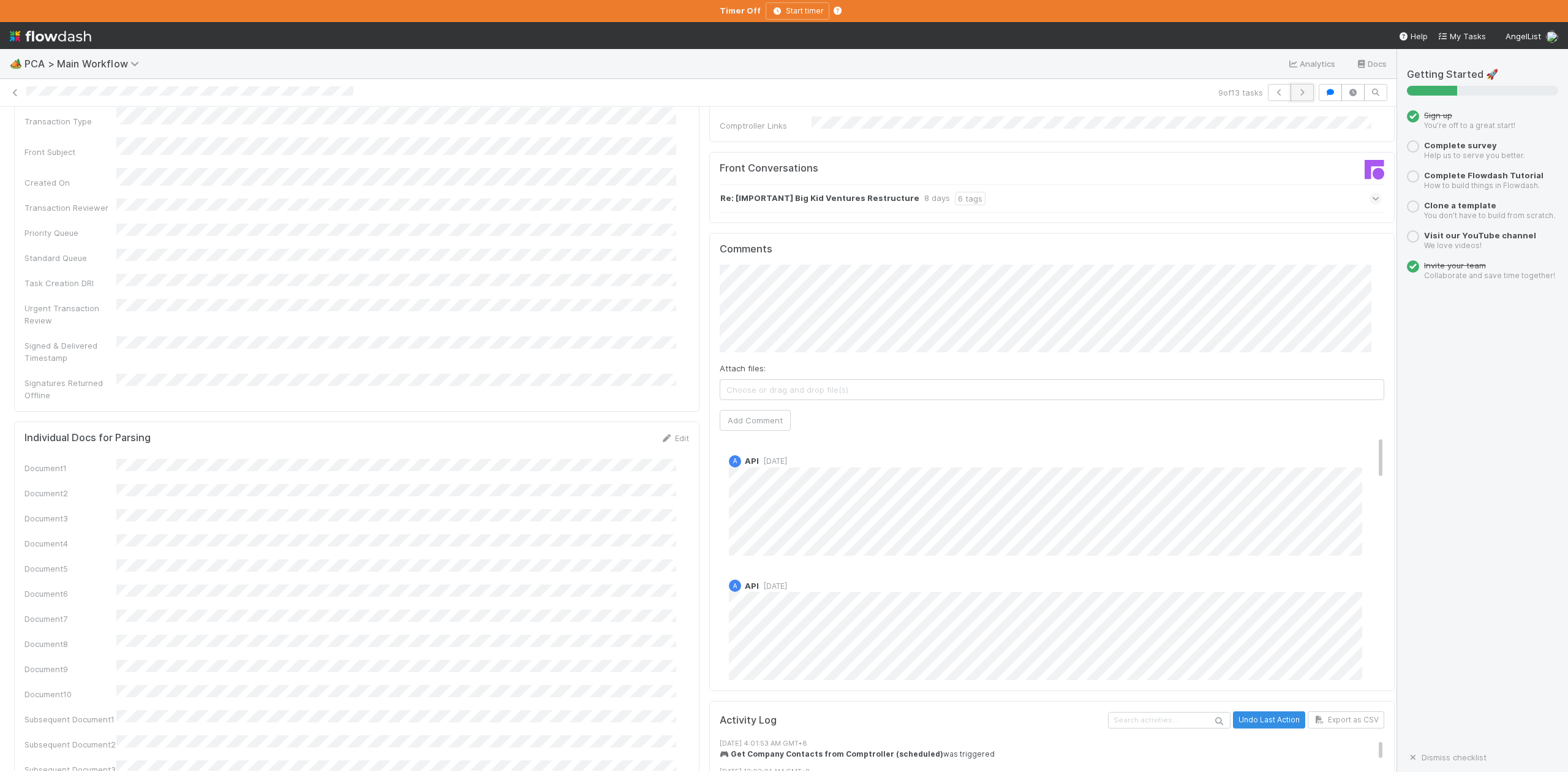
click at [1296, 92] on icon "button" at bounding box center [1301, 92] width 12 height 7
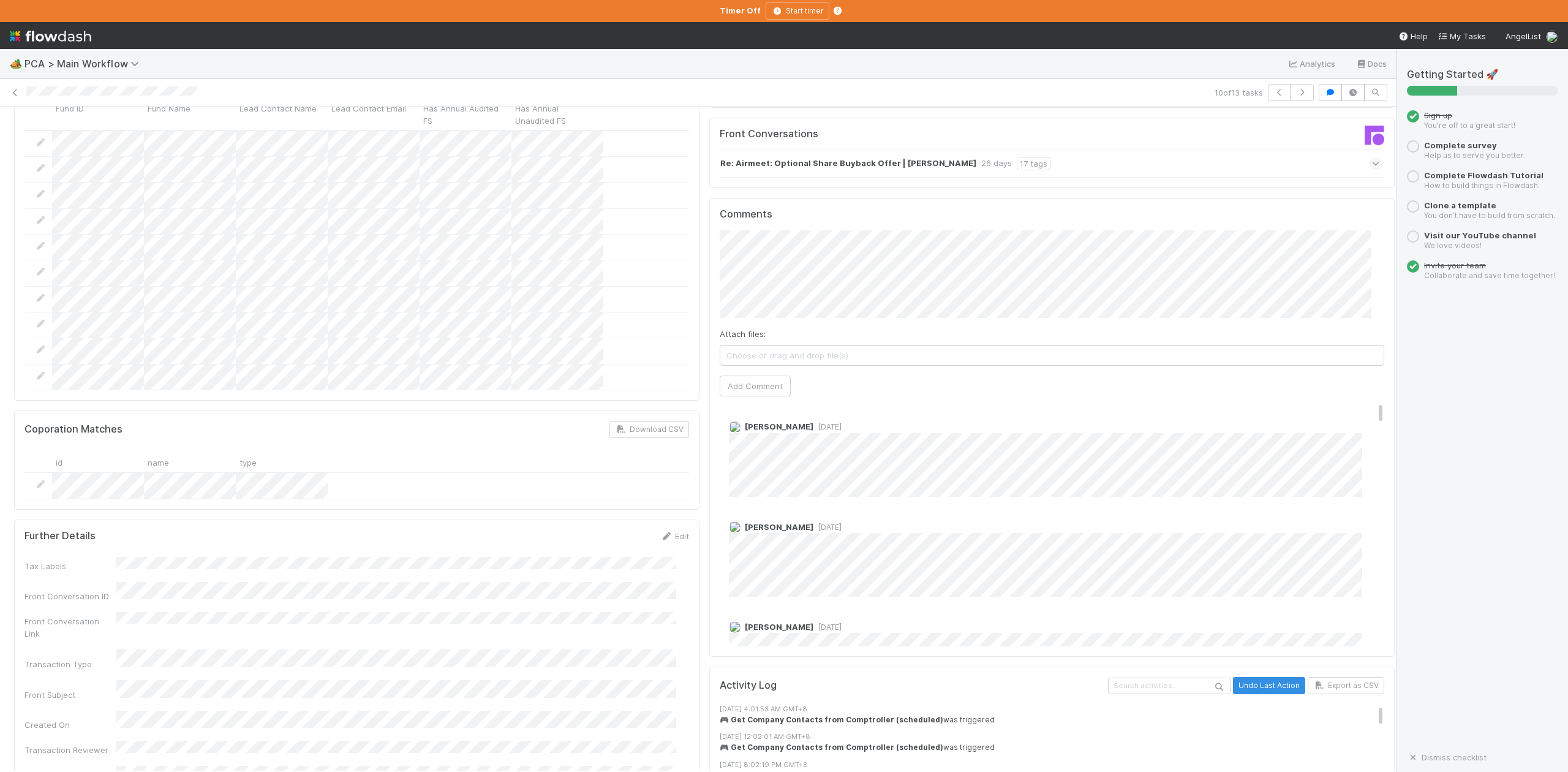
scroll to position [1714, 0]
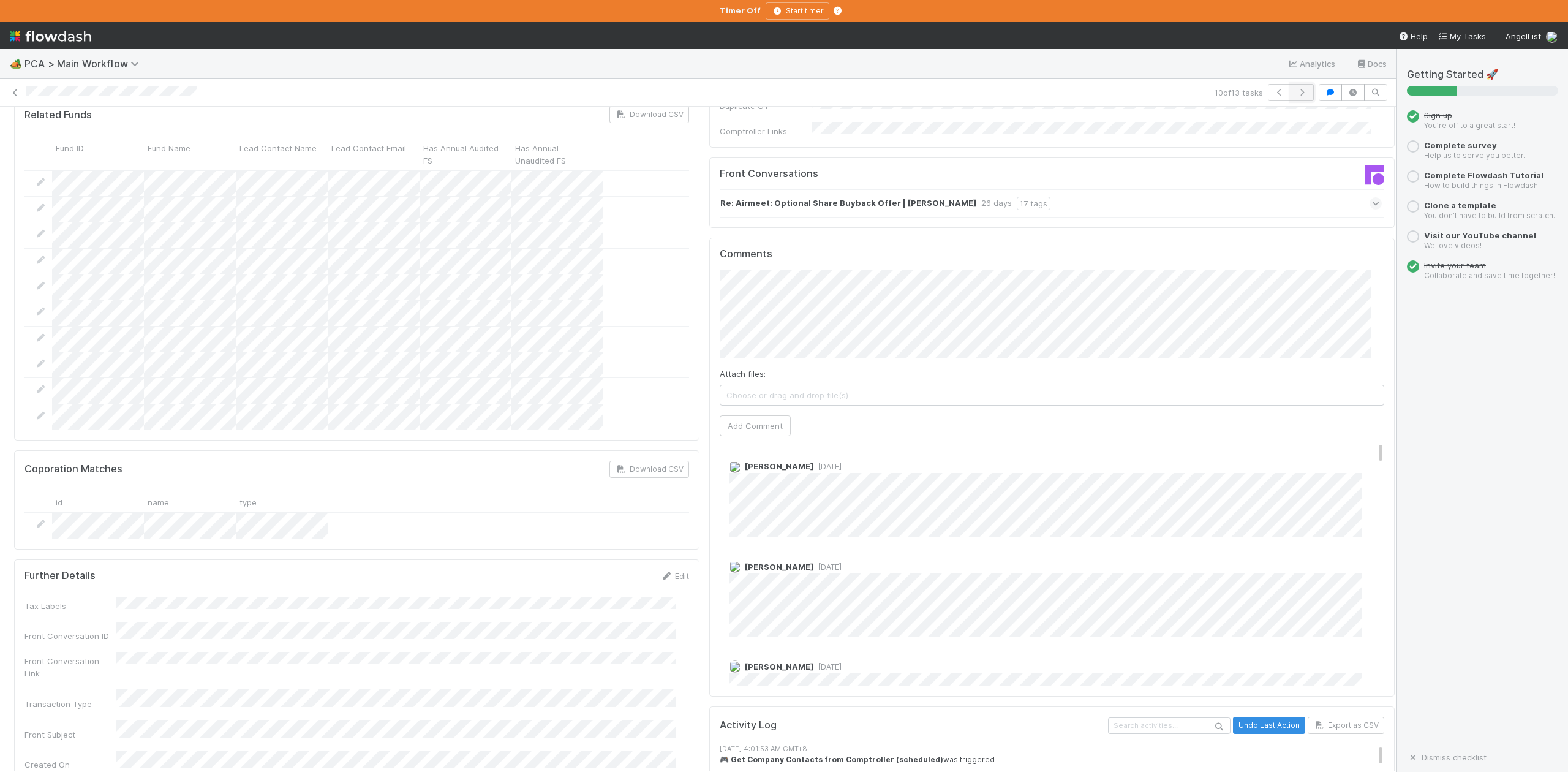
click at [1296, 91] on icon "button" at bounding box center [1301, 92] width 12 height 7
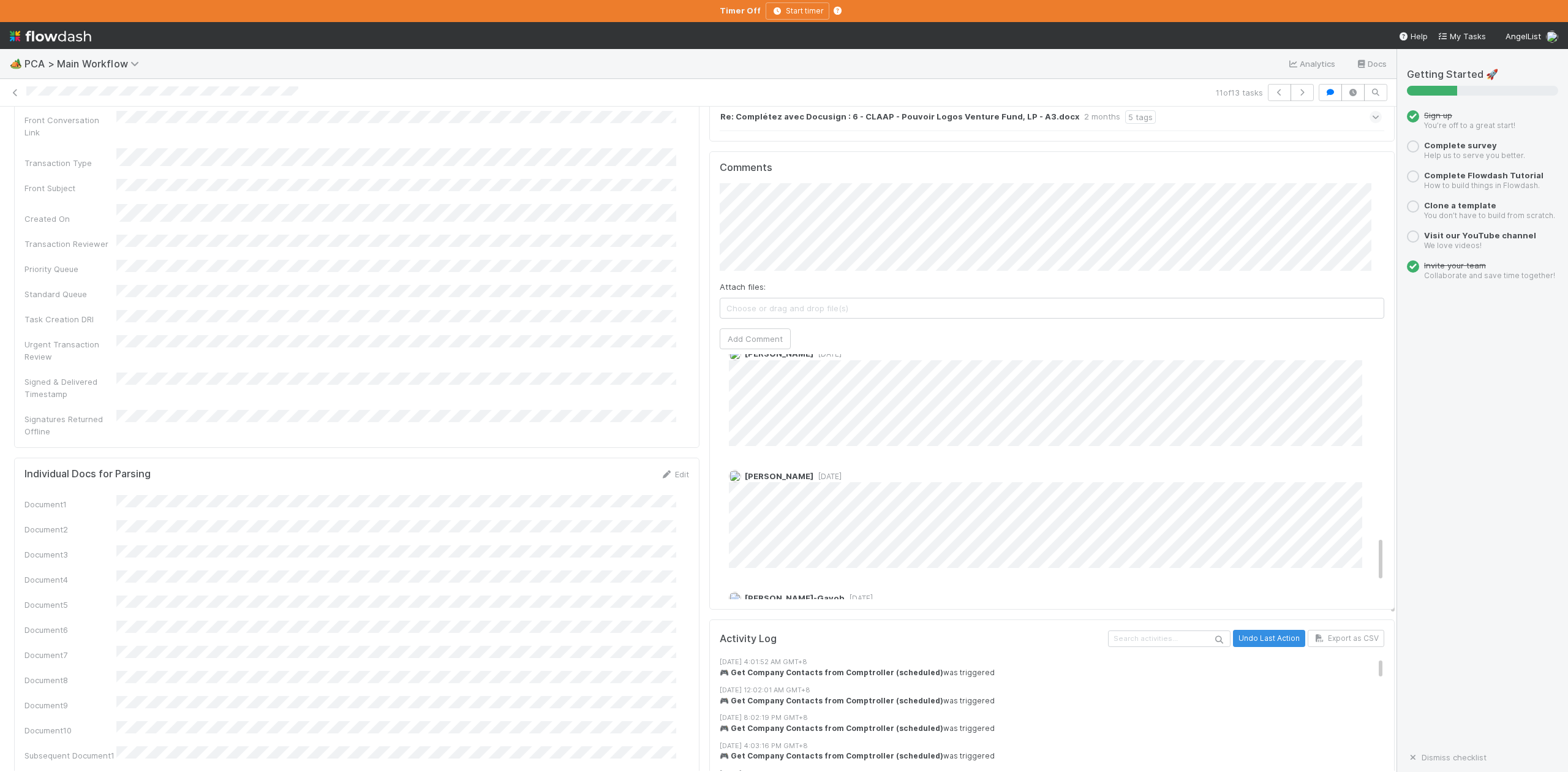
scroll to position [1054, 0]
click at [844, 501] on span "[DATE]" at bounding box center [858, 506] width 28 height 9
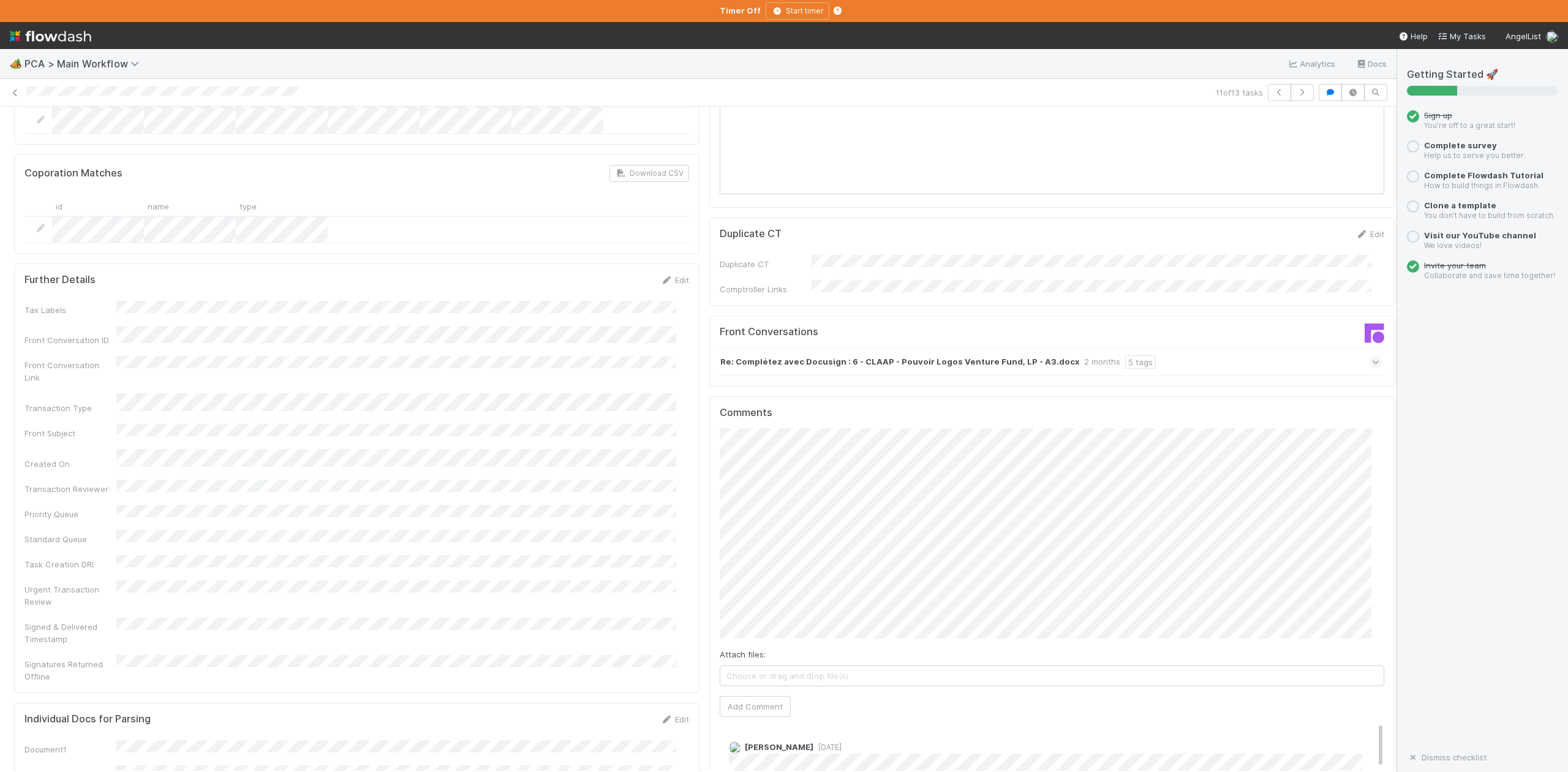
scroll to position [1796, 0]
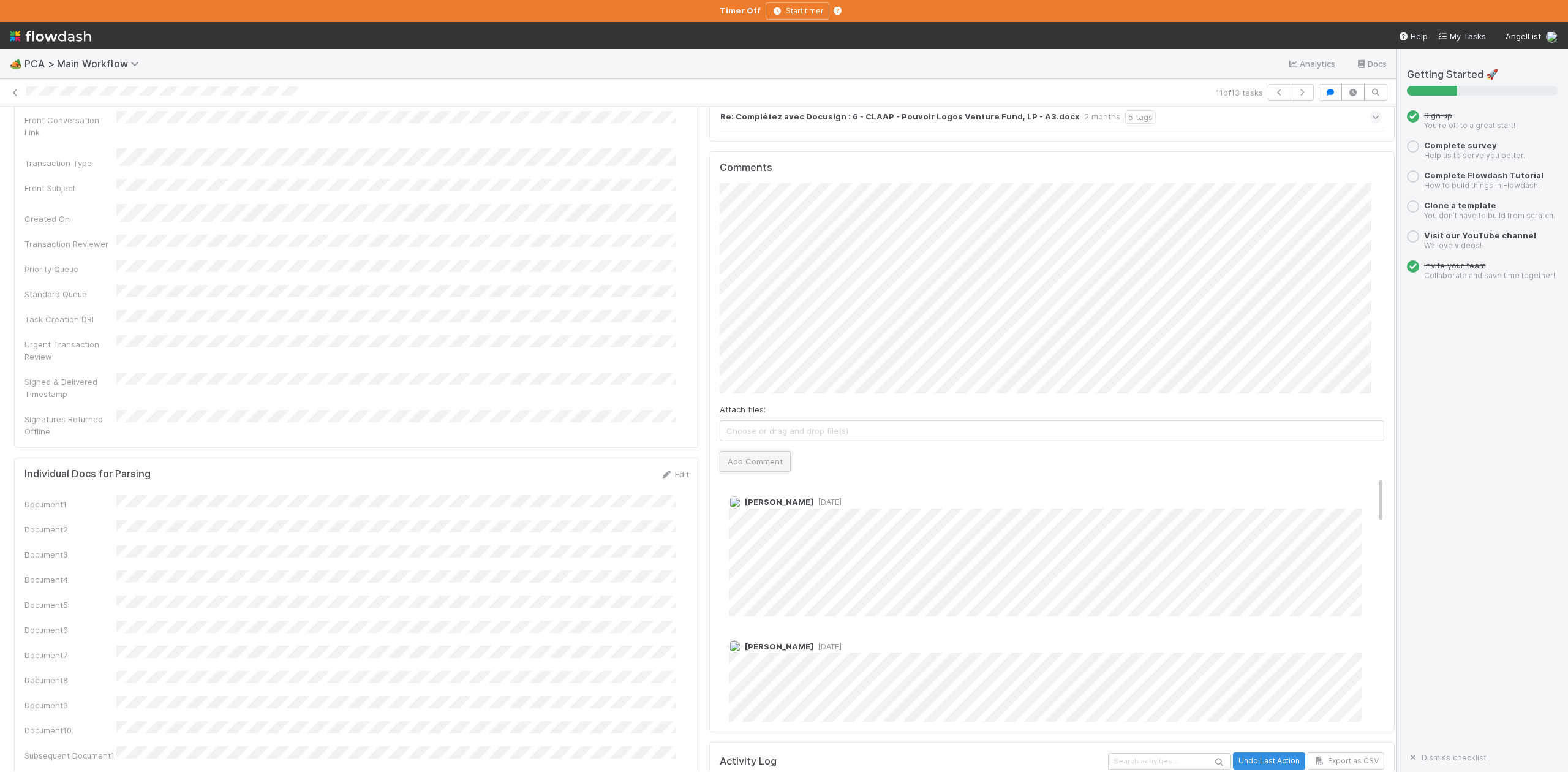
click at [758, 451] on button "Add Comment" at bounding box center [756, 461] width 71 height 21
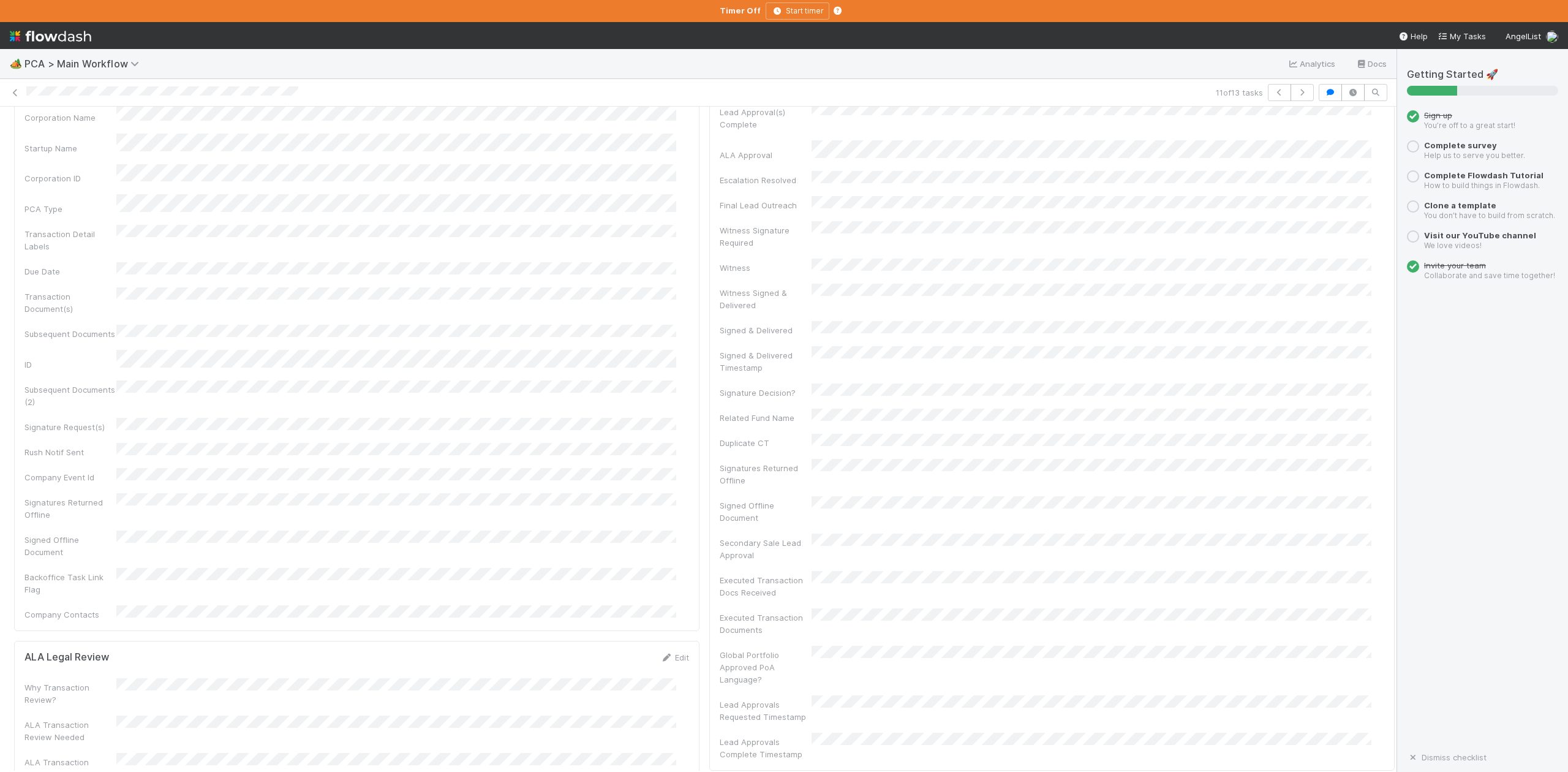
scroll to position [0, 0]
click at [62, 134] on button "Awaiting SR" at bounding box center [50, 126] width 73 height 21
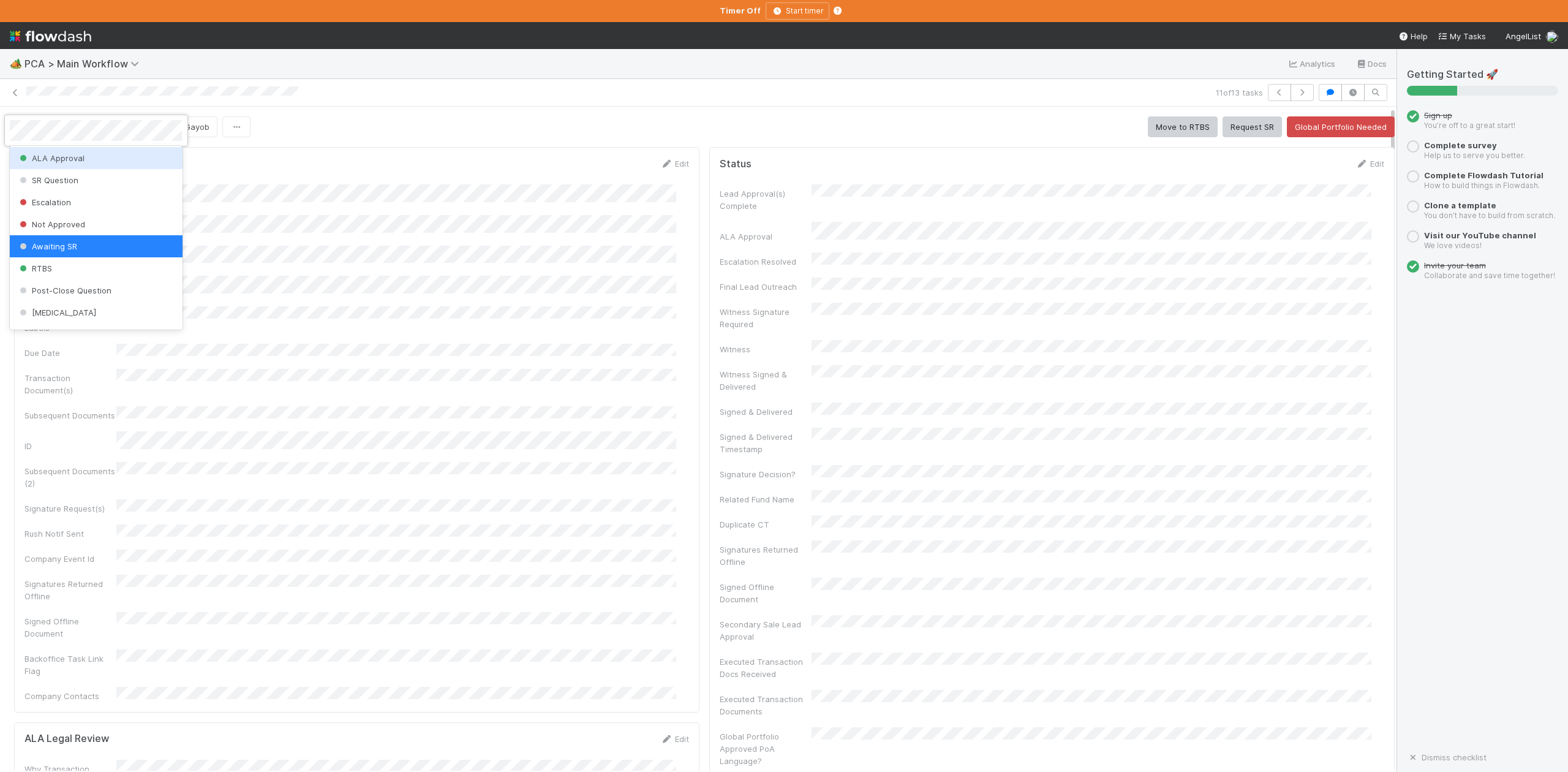
scroll to position [295, 0]
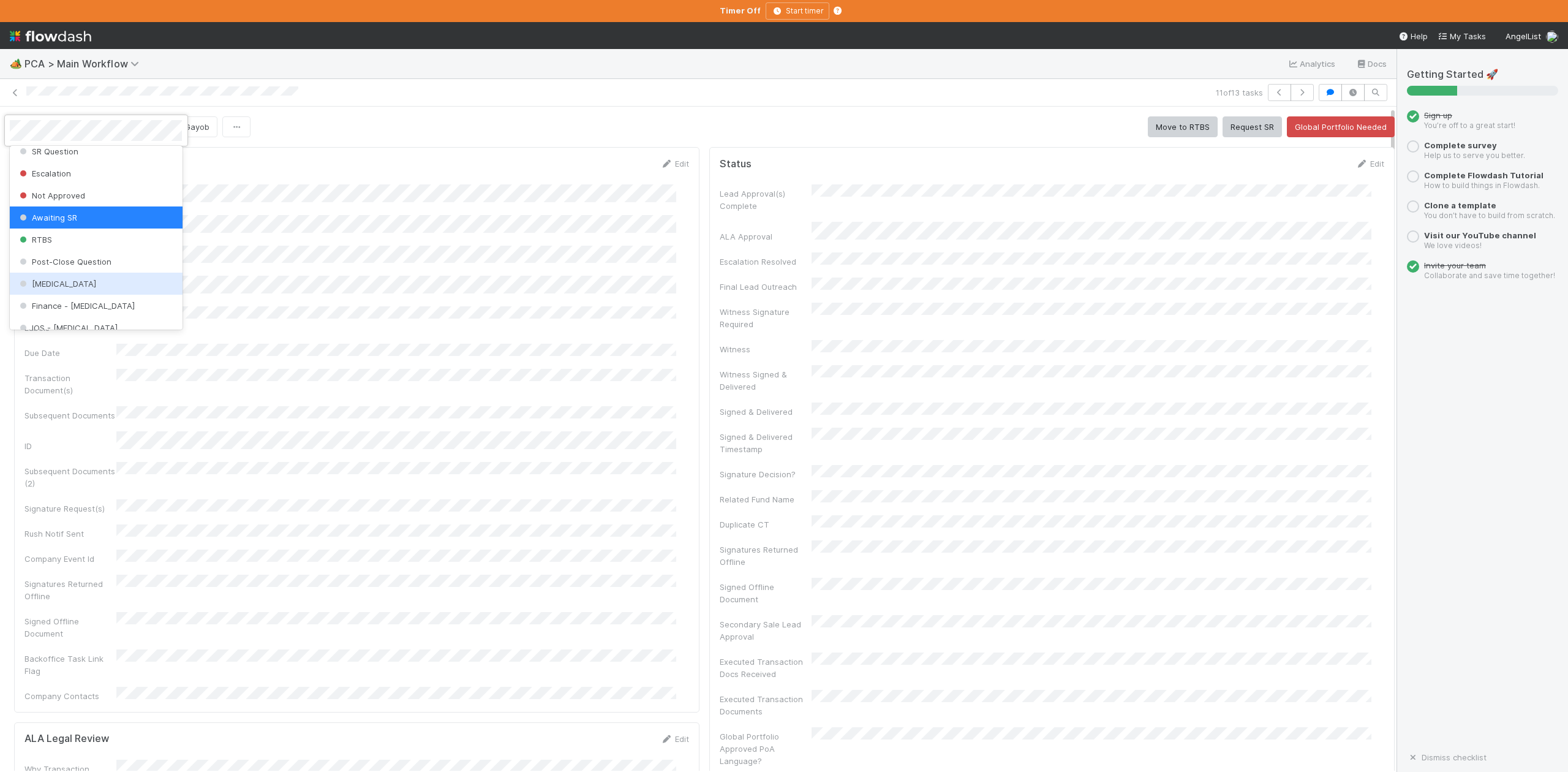
click at [39, 288] on span "ICU" at bounding box center [57, 283] width 79 height 10
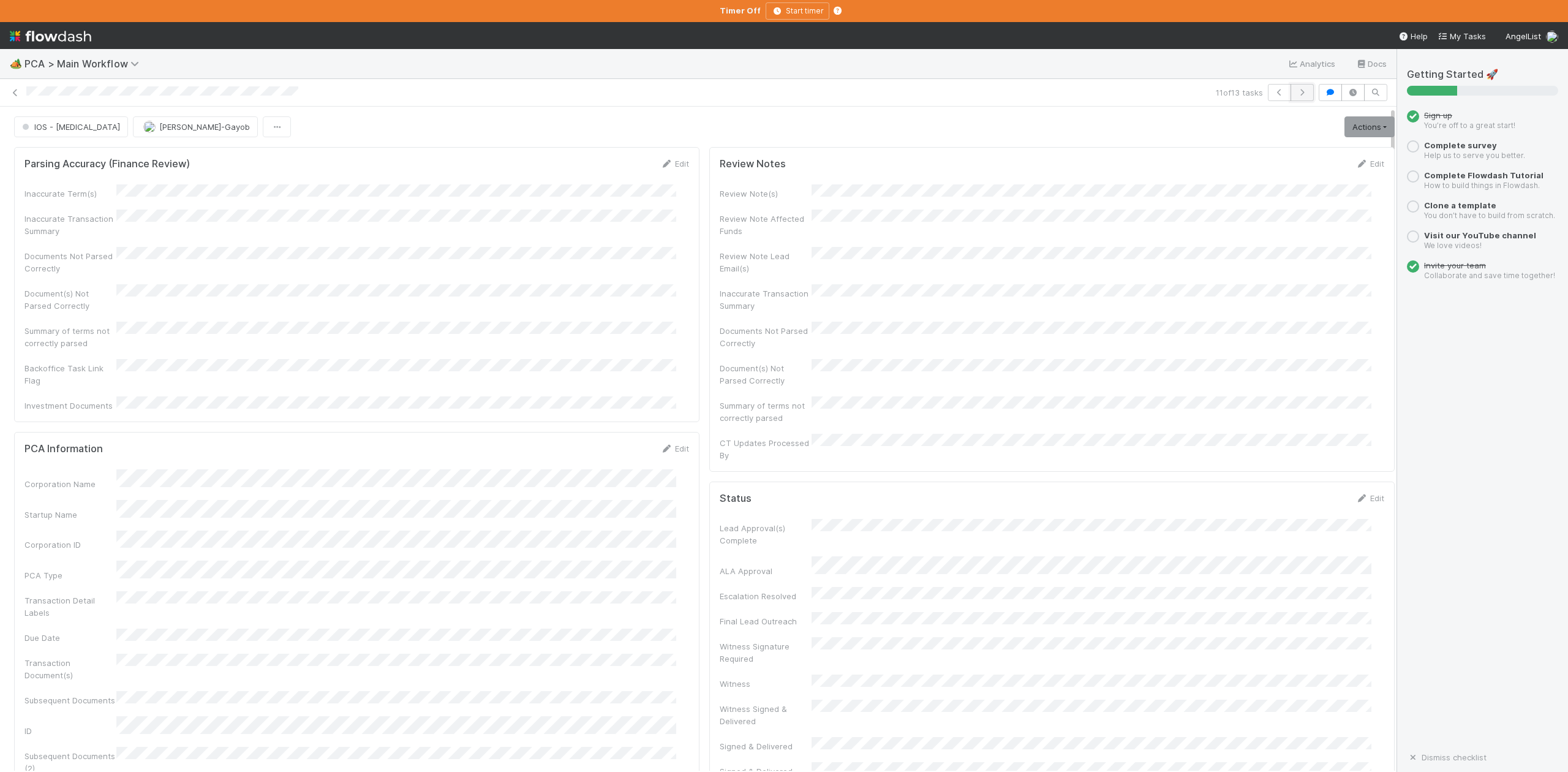
click at [1296, 93] on icon "button" at bounding box center [1301, 92] width 12 height 7
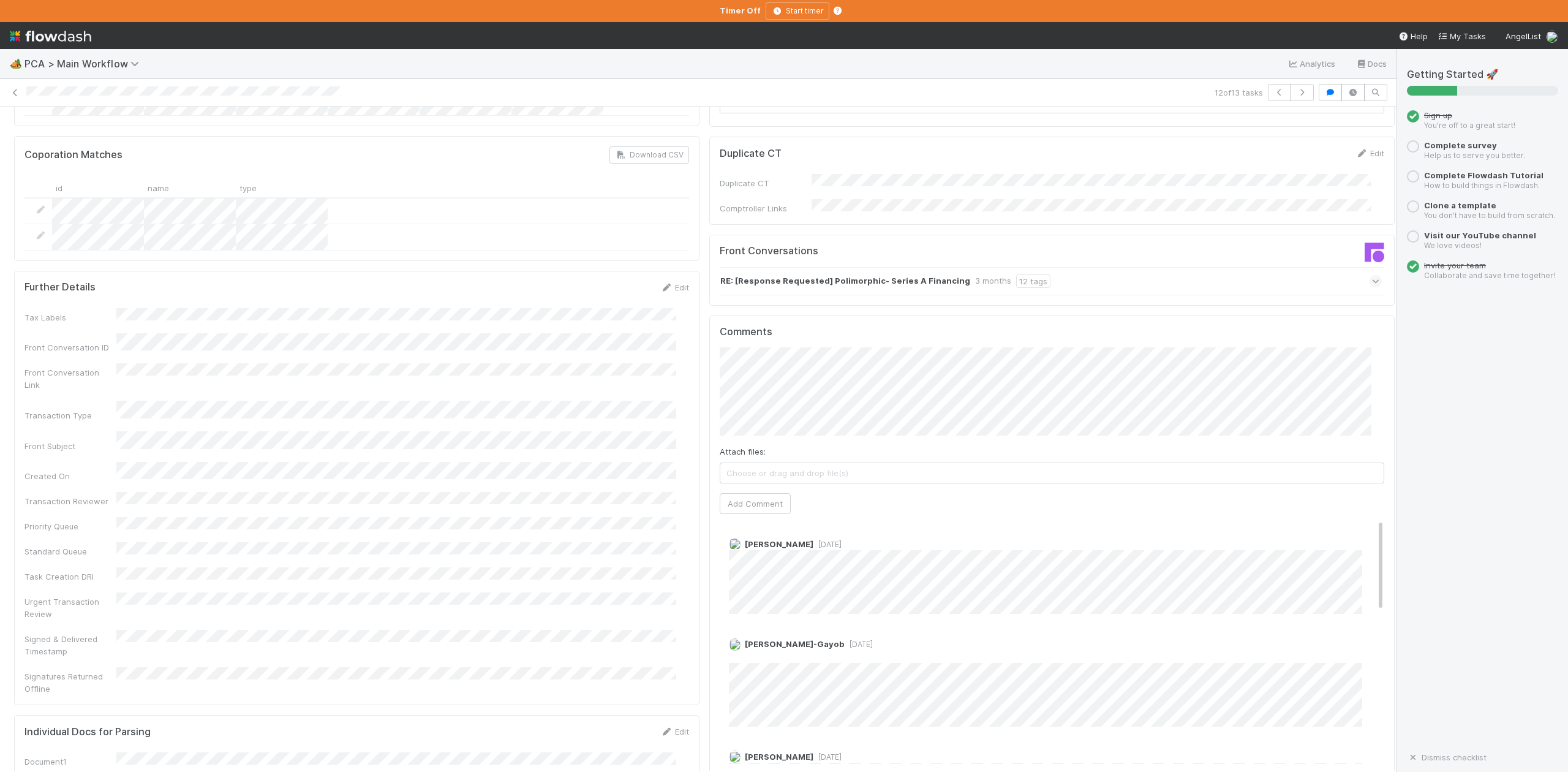
scroll to position [1299, 0]
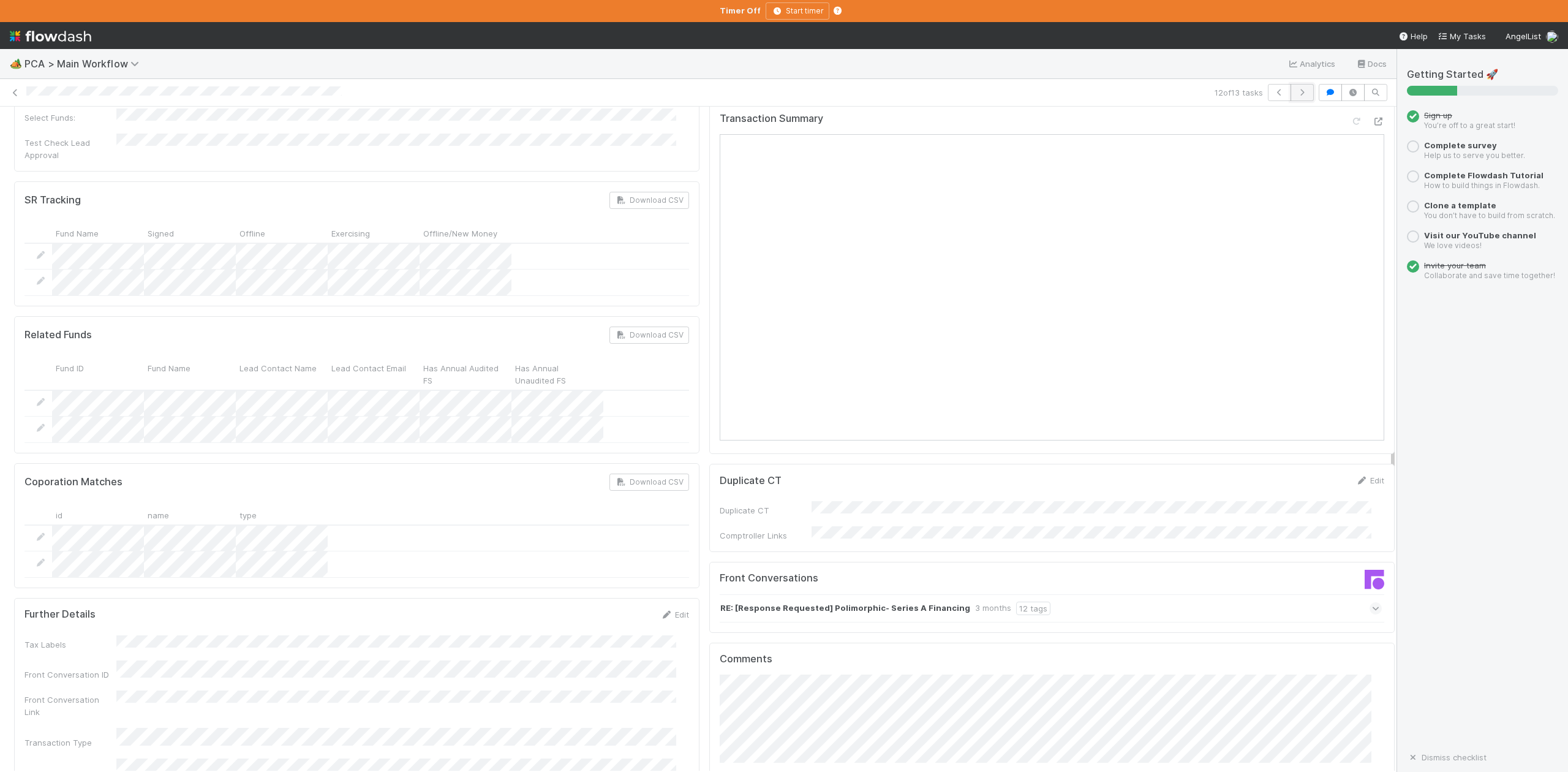
click at [1296, 91] on icon "button" at bounding box center [1301, 92] width 12 height 7
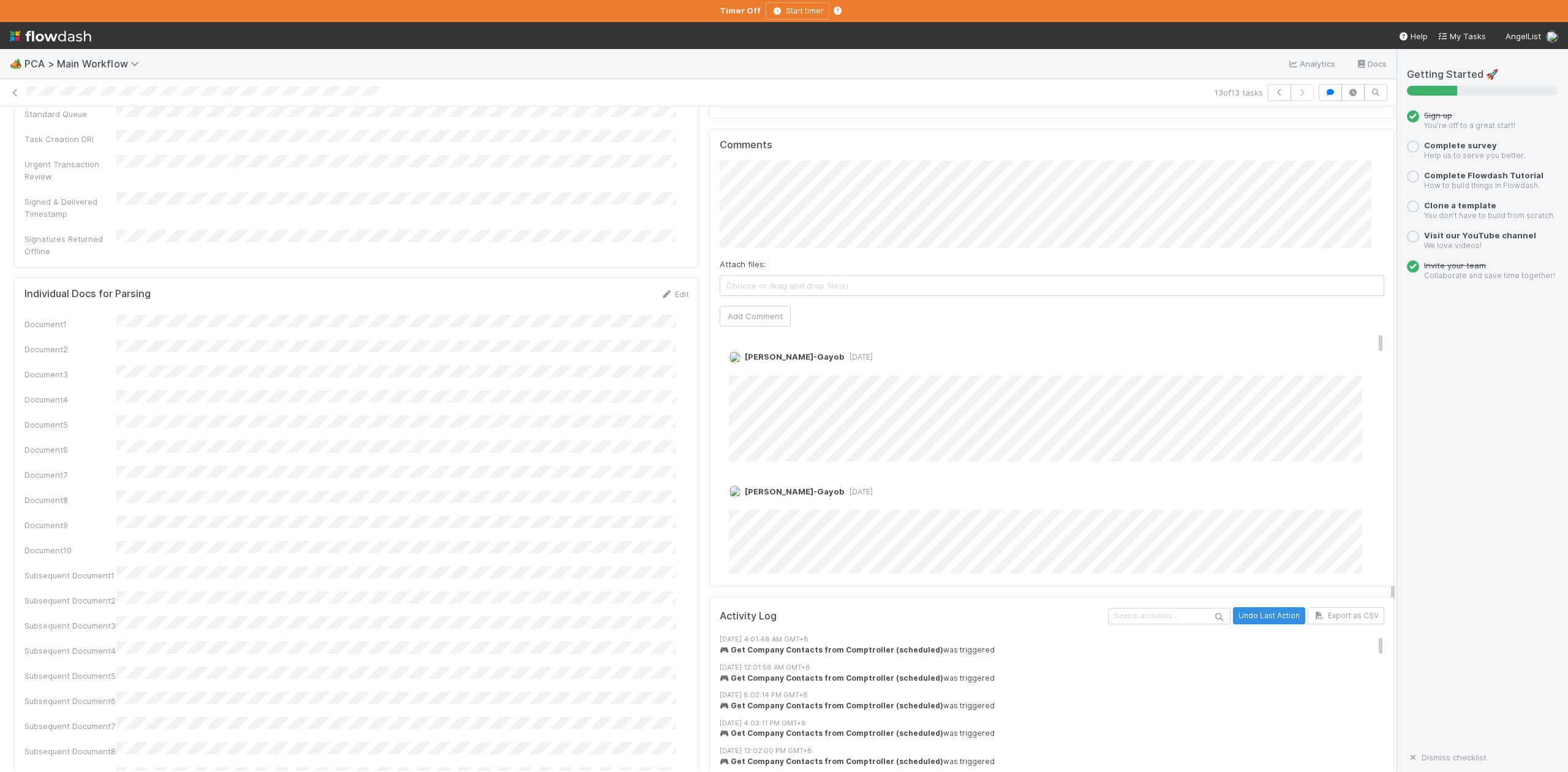
scroll to position [2041, 0]
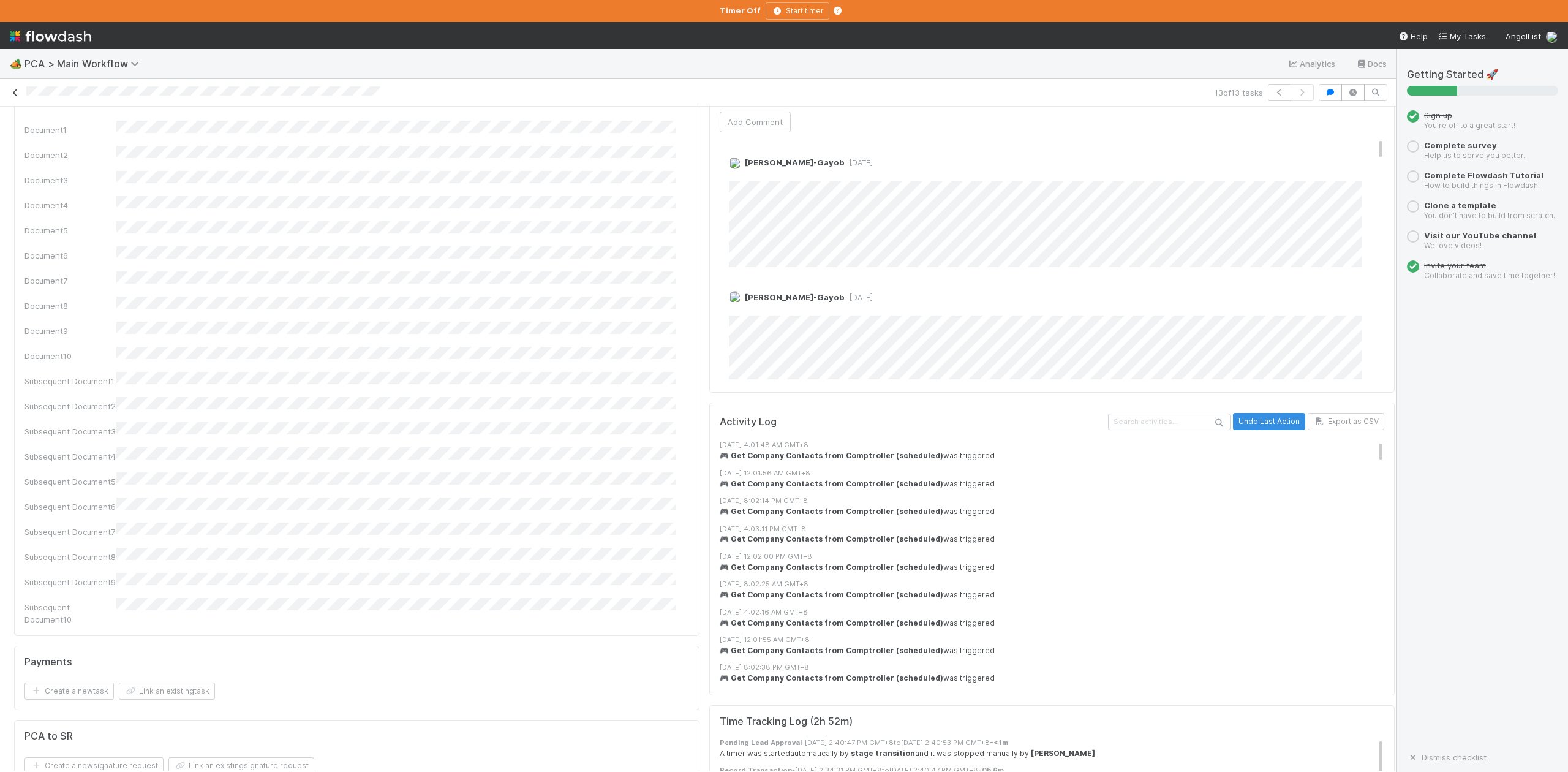
click at [16, 87] on link at bounding box center [15, 92] width 12 height 12
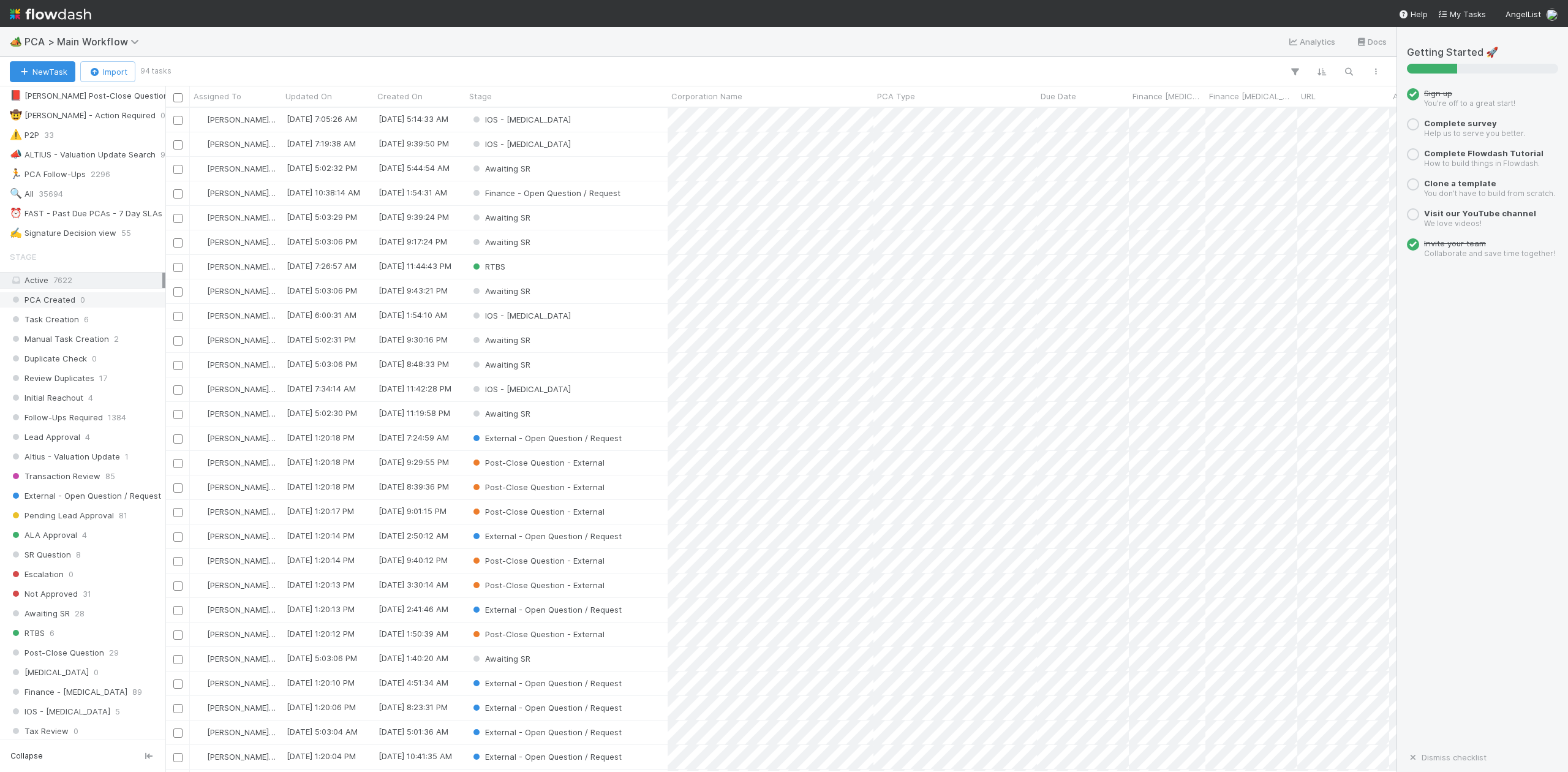
scroll to position [490, 0]
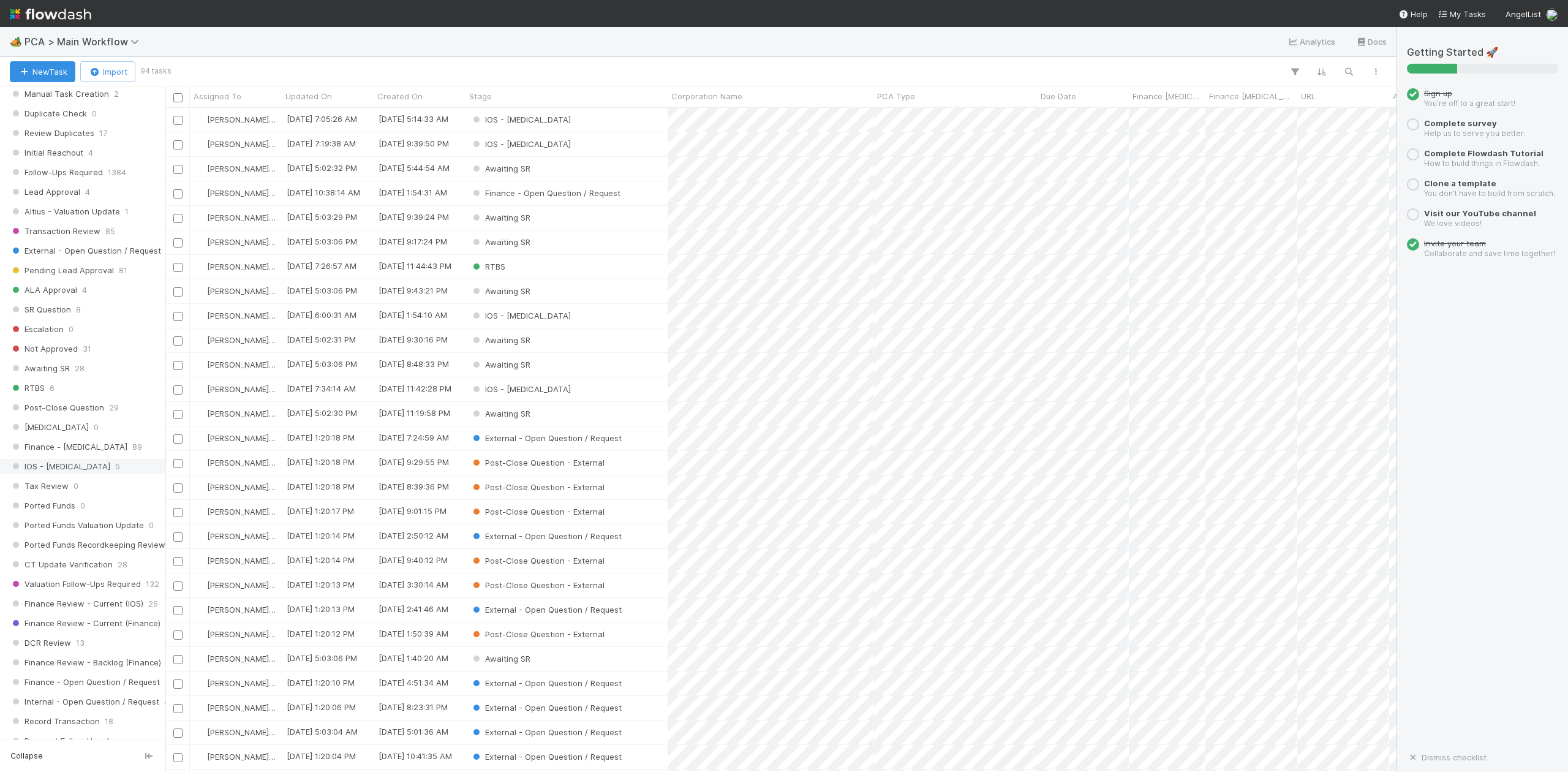
click at [55, 474] on span "IOS - [MEDICAL_DATA]" at bounding box center [60, 466] width 101 height 16
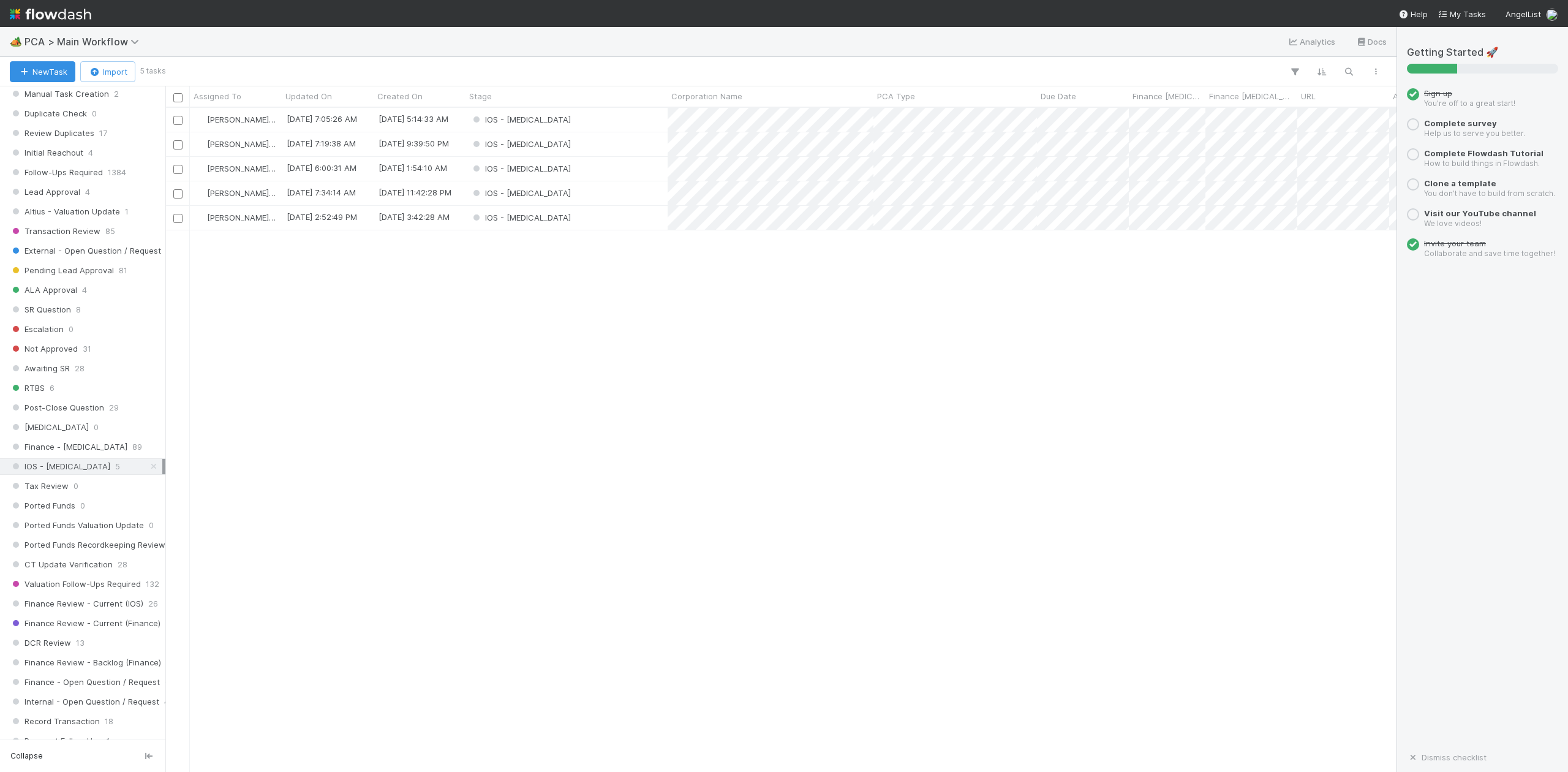
scroll to position [652, 1218]
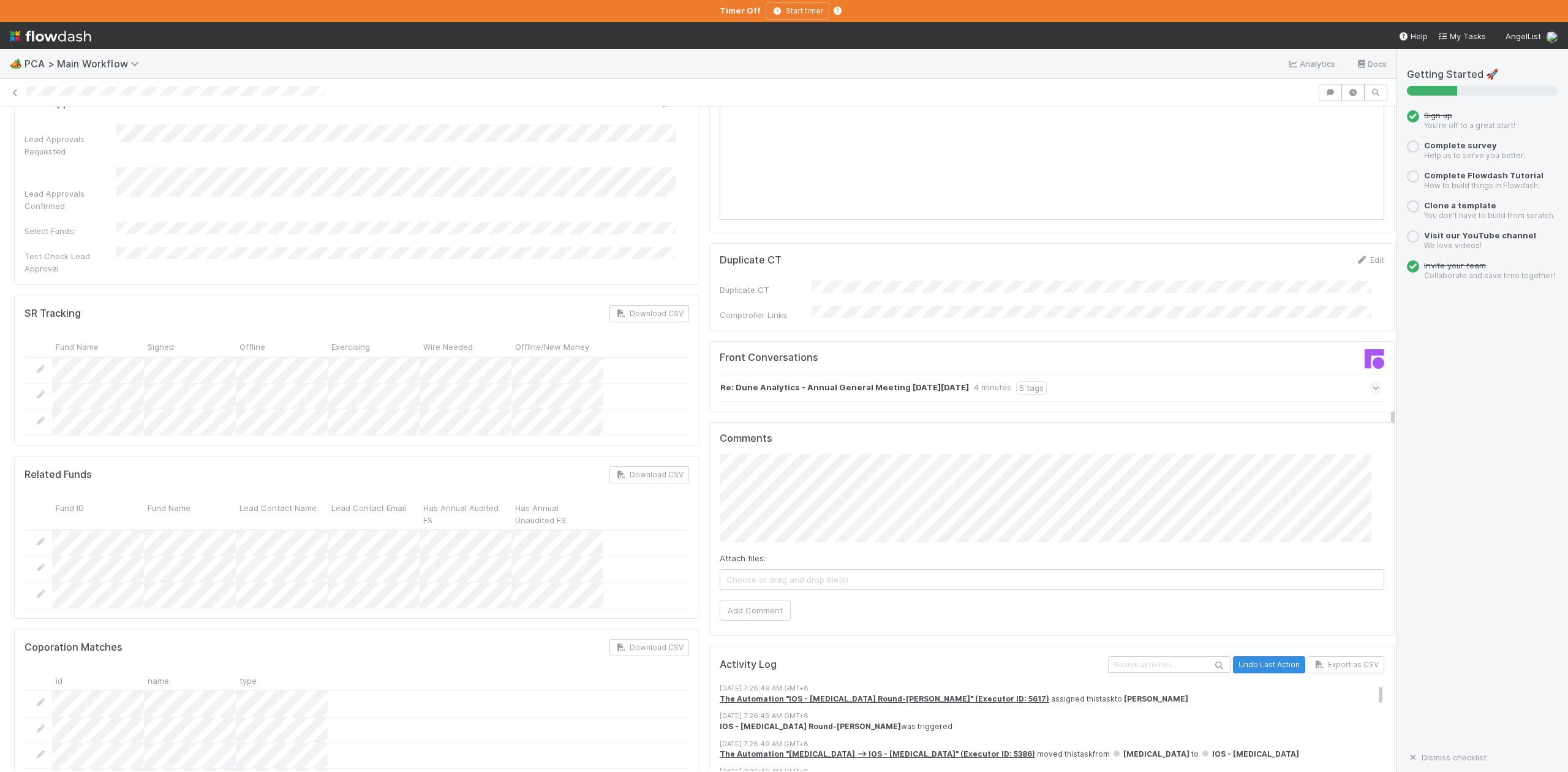
scroll to position [1877, 0]
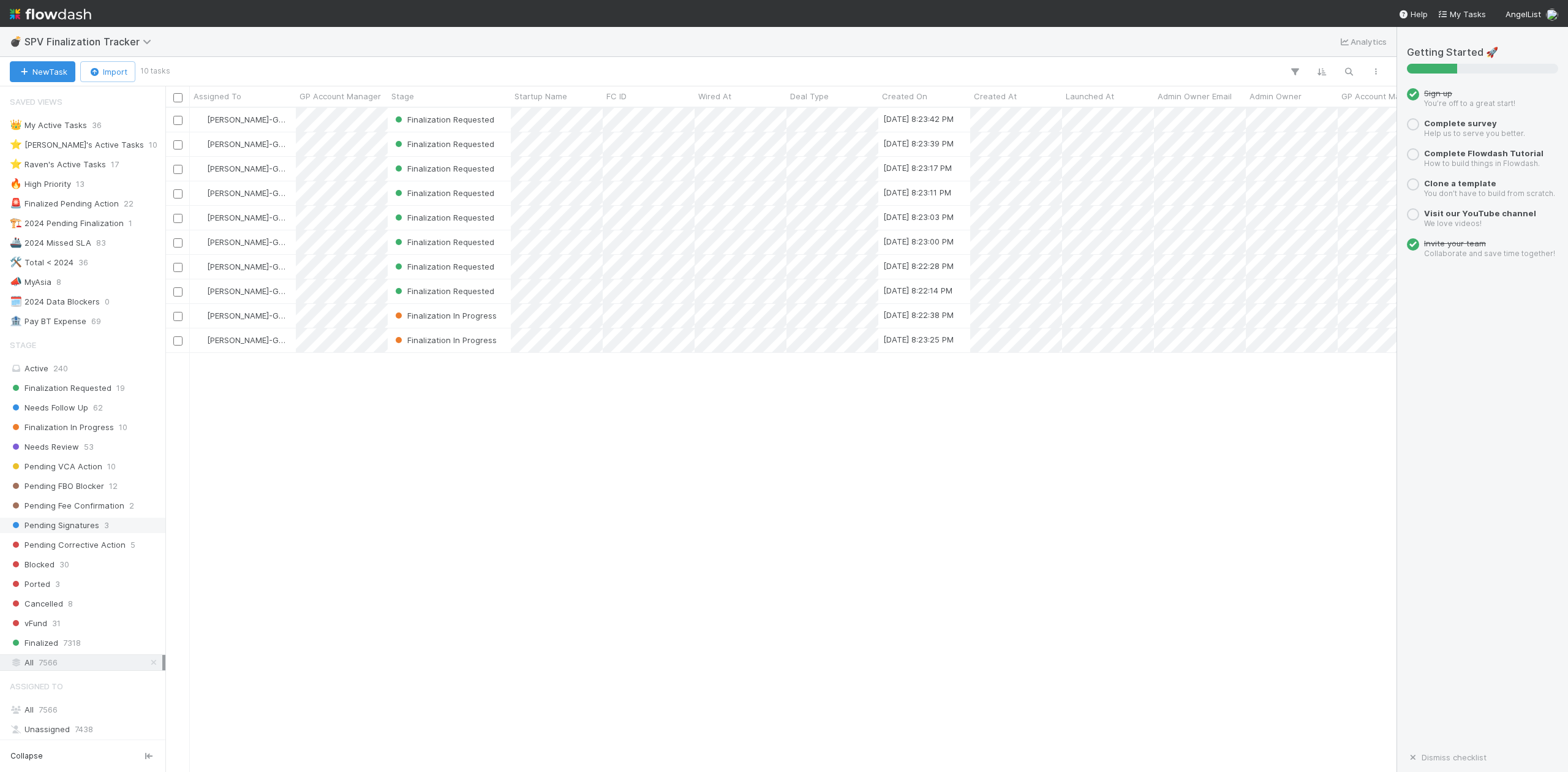
click at [77, 533] on span "Pending Signatures" at bounding box center [55, 525] width 90 height 16
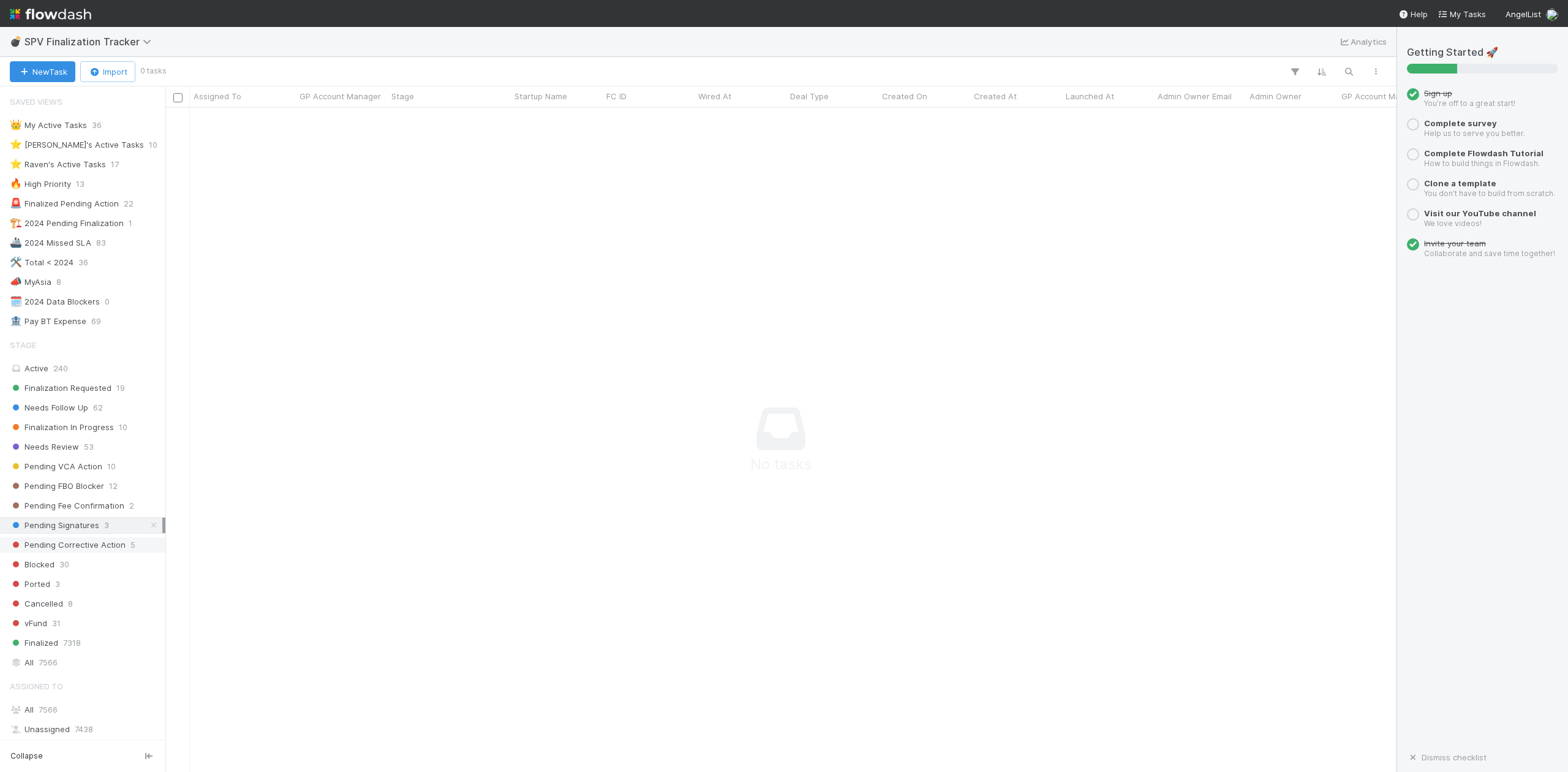
scroll to position [174, 0]
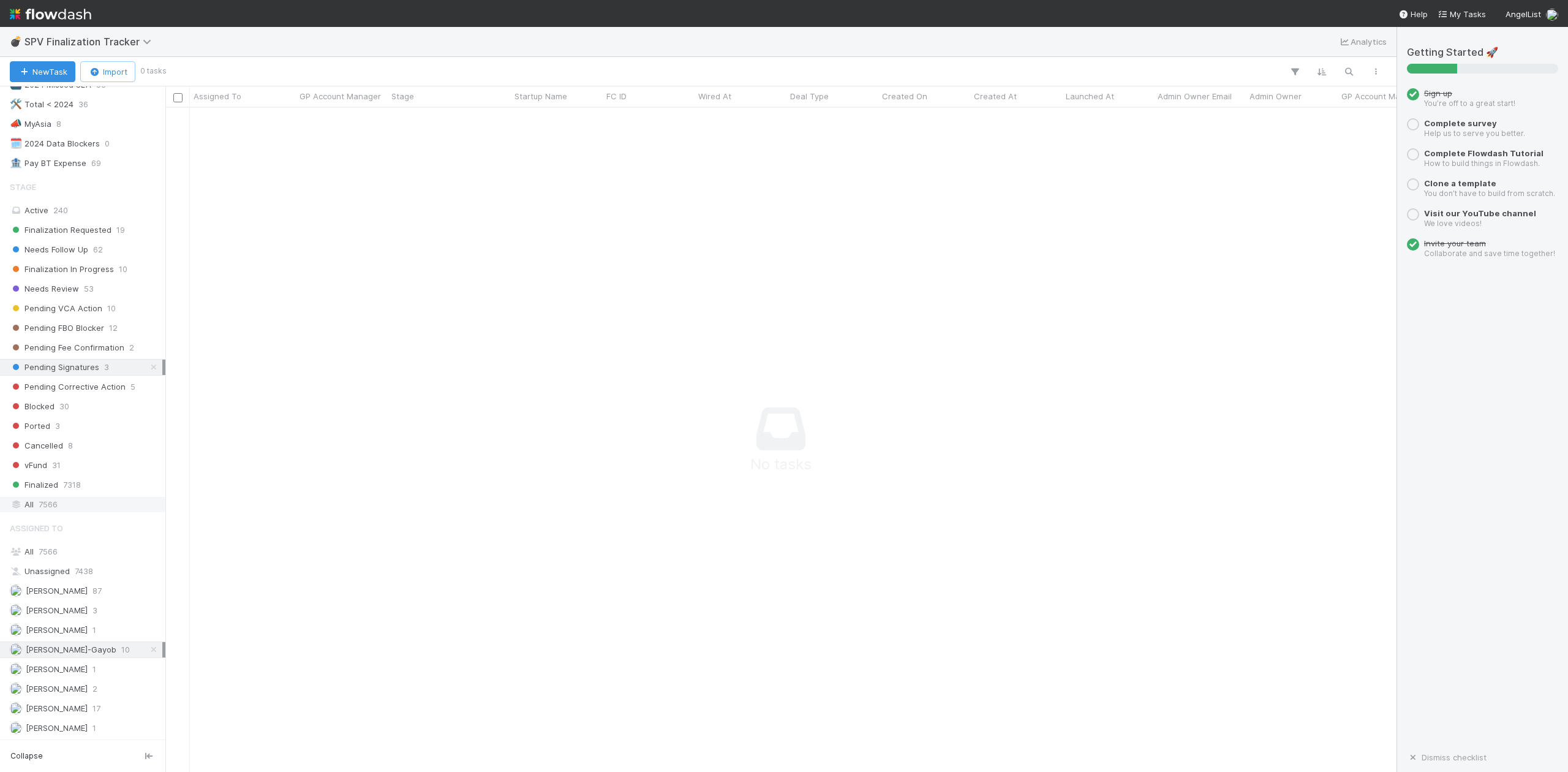
click at [50, 496] on span "7566" at bounding box center [48, 504] width 19 height 16
click at [49, 547] on span "7566" at bounding box center [48, 551] width 19 height 10
click at [1349, 70] on icon "button" at bounding box center [1348, 71] width 12 height 11
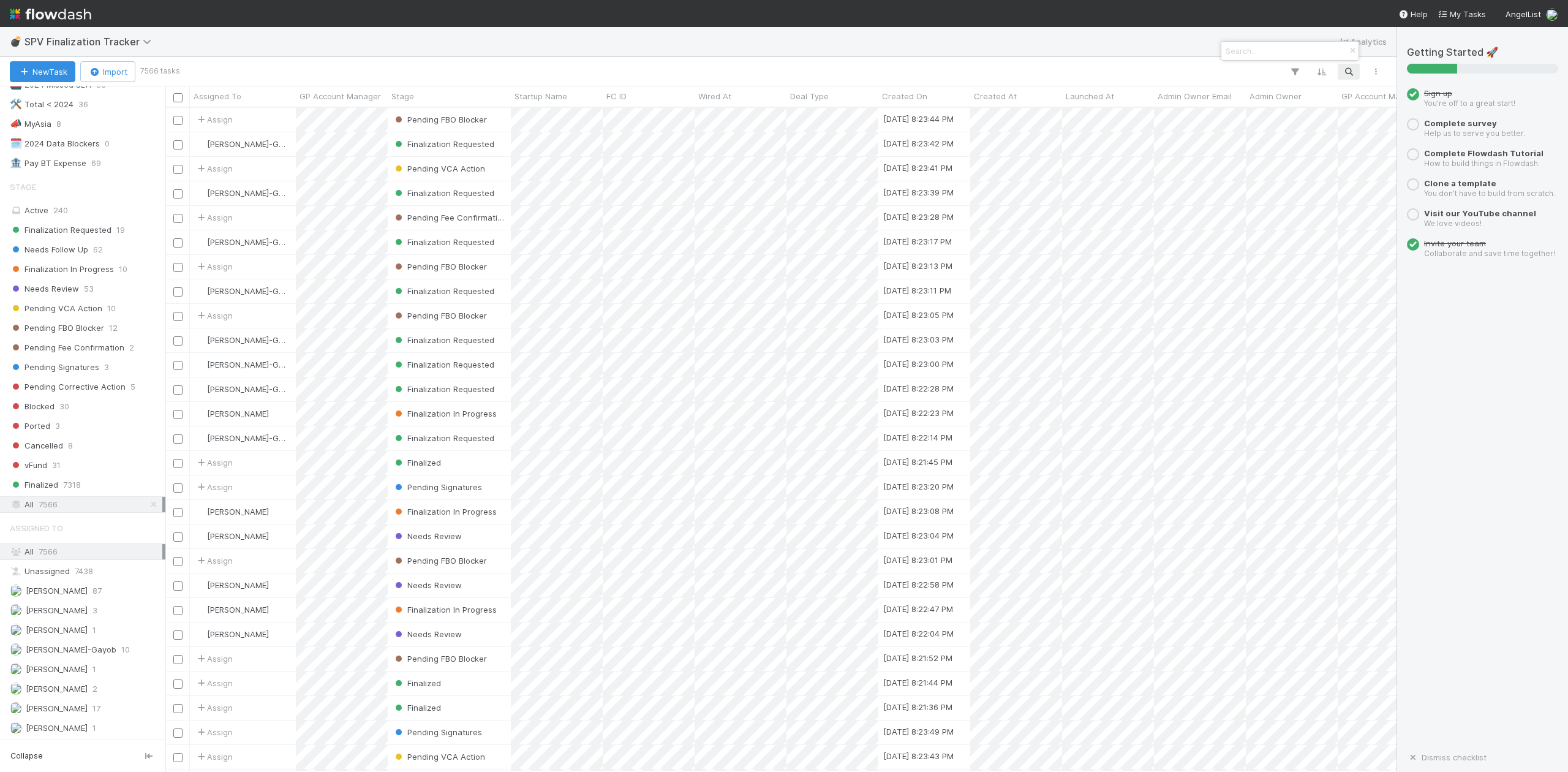
scroll to position [652, 1218]
paste input "58112"
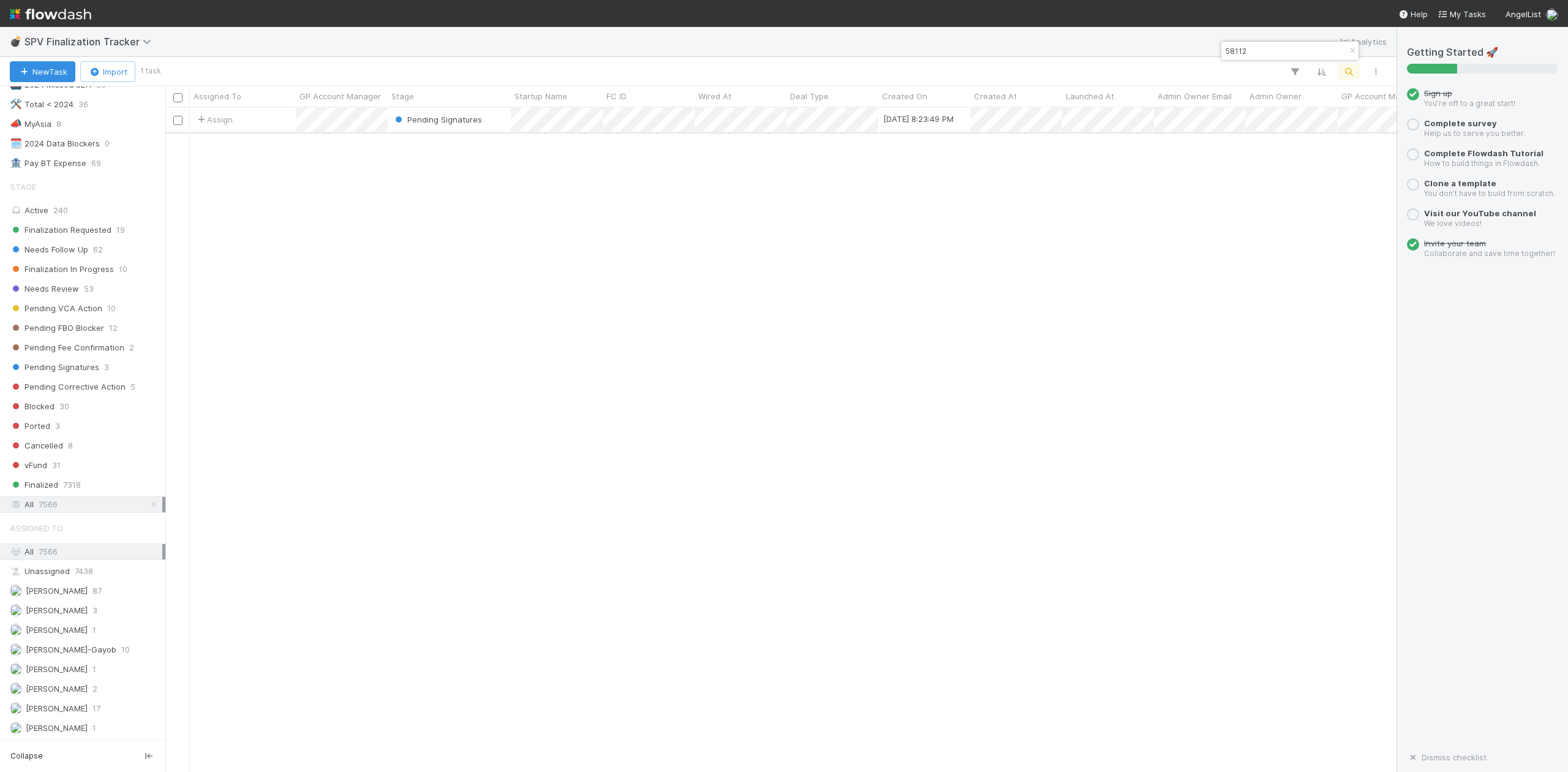
type input "58112"
click at [498, 116] on div "Pending Signatures" at bounding box center [449, 120] width 123 height 24
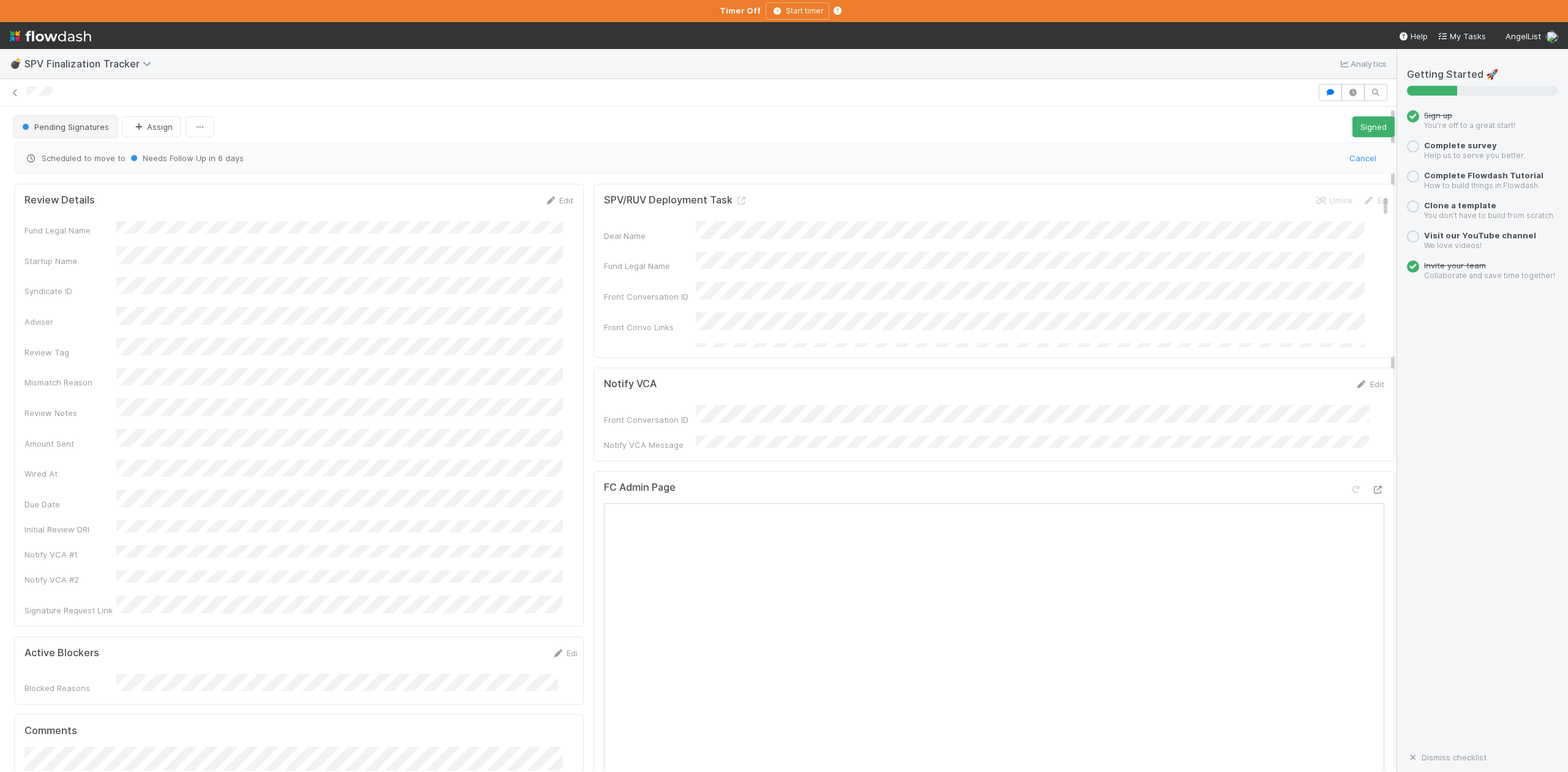
click at [79, 131] on span "Pending Signatures" at bounding box center [64, 126] width 90 height 10
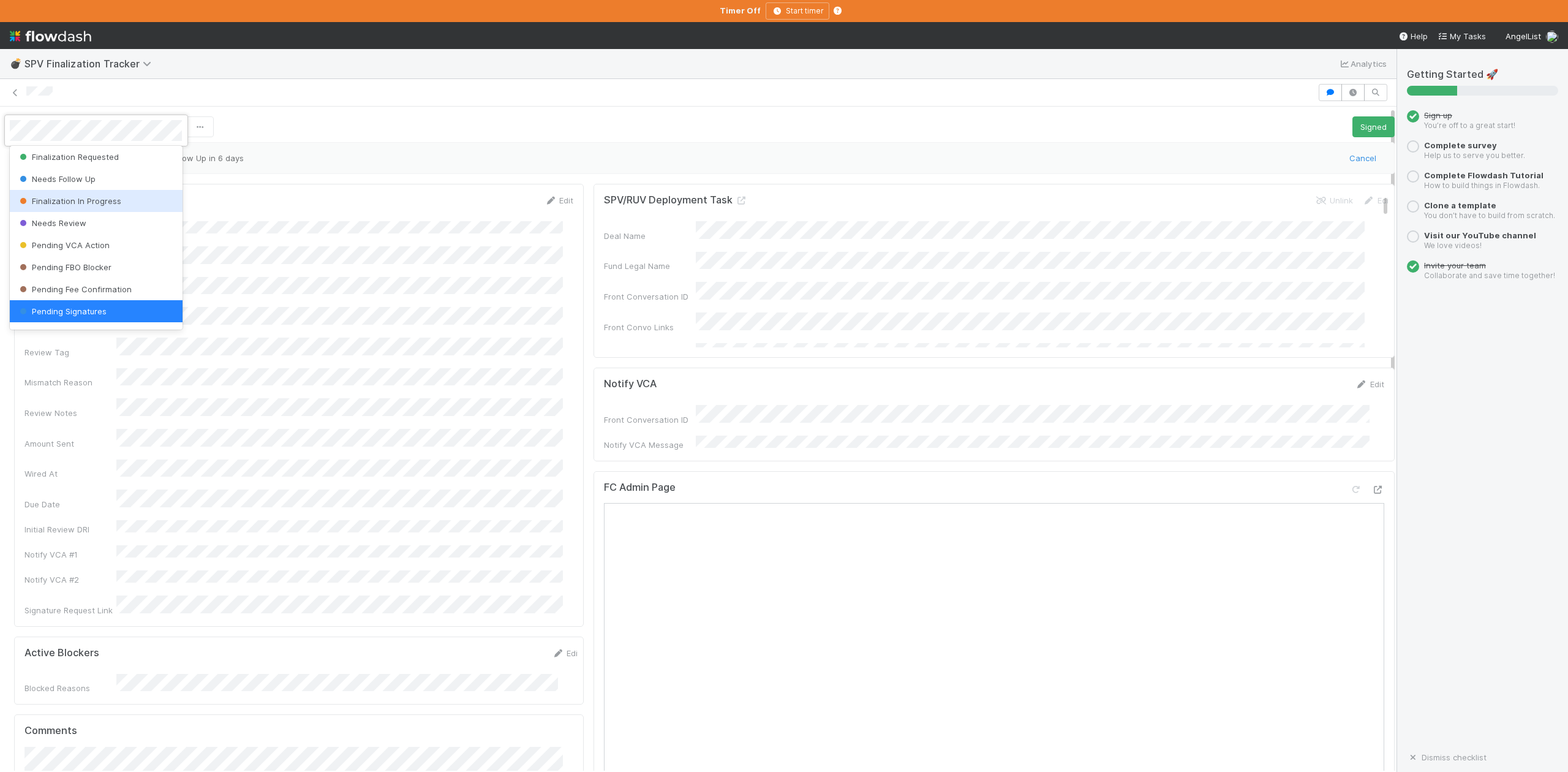
click at [99, 199] on span "Finalization In Progress" at bounding box center [70, 201] width 104 height 10
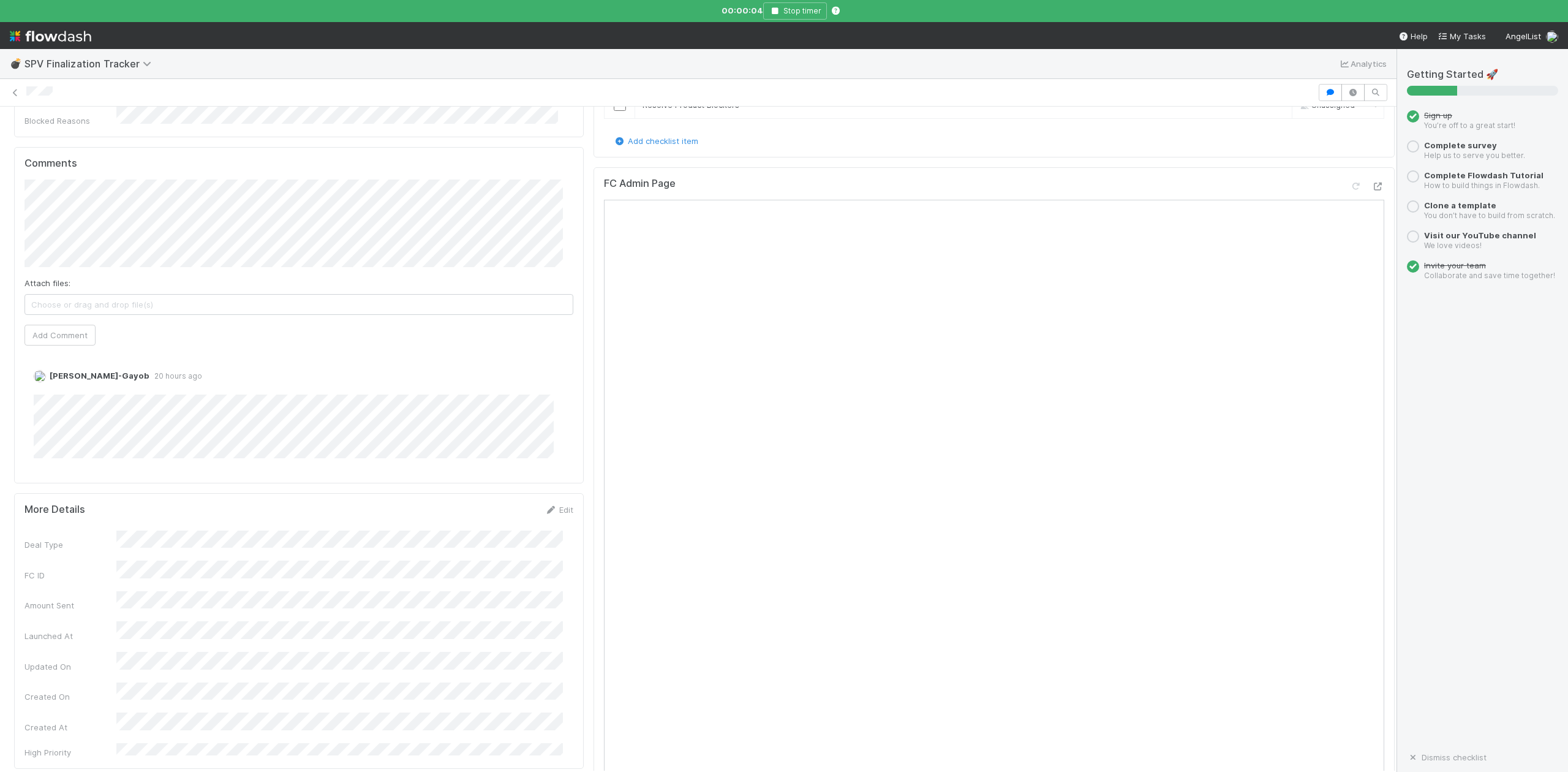
scroll to position [615, 0]
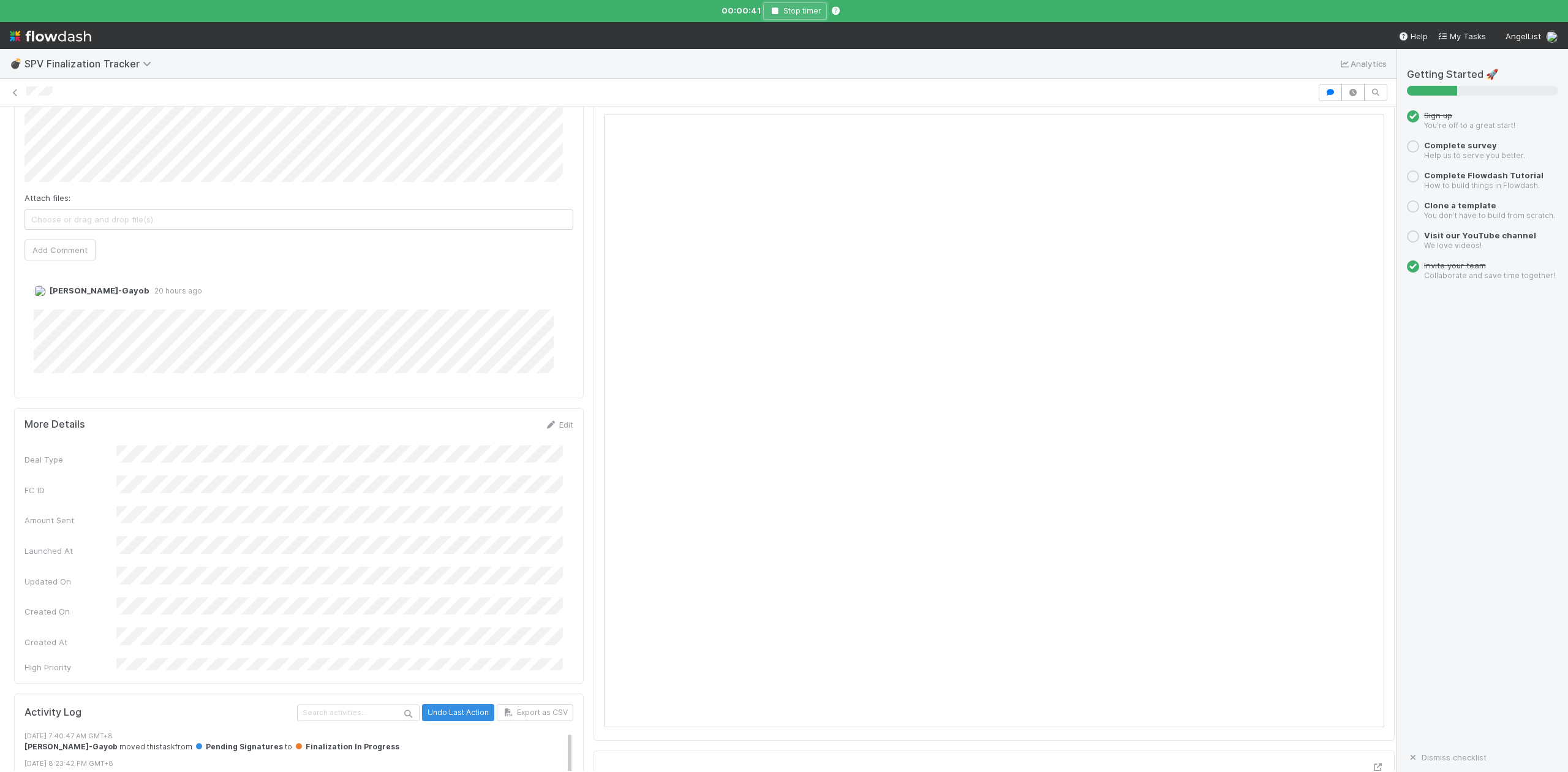
click at [772, 12] on icon "button" at bounding box center [774, 11] width 12 height 7
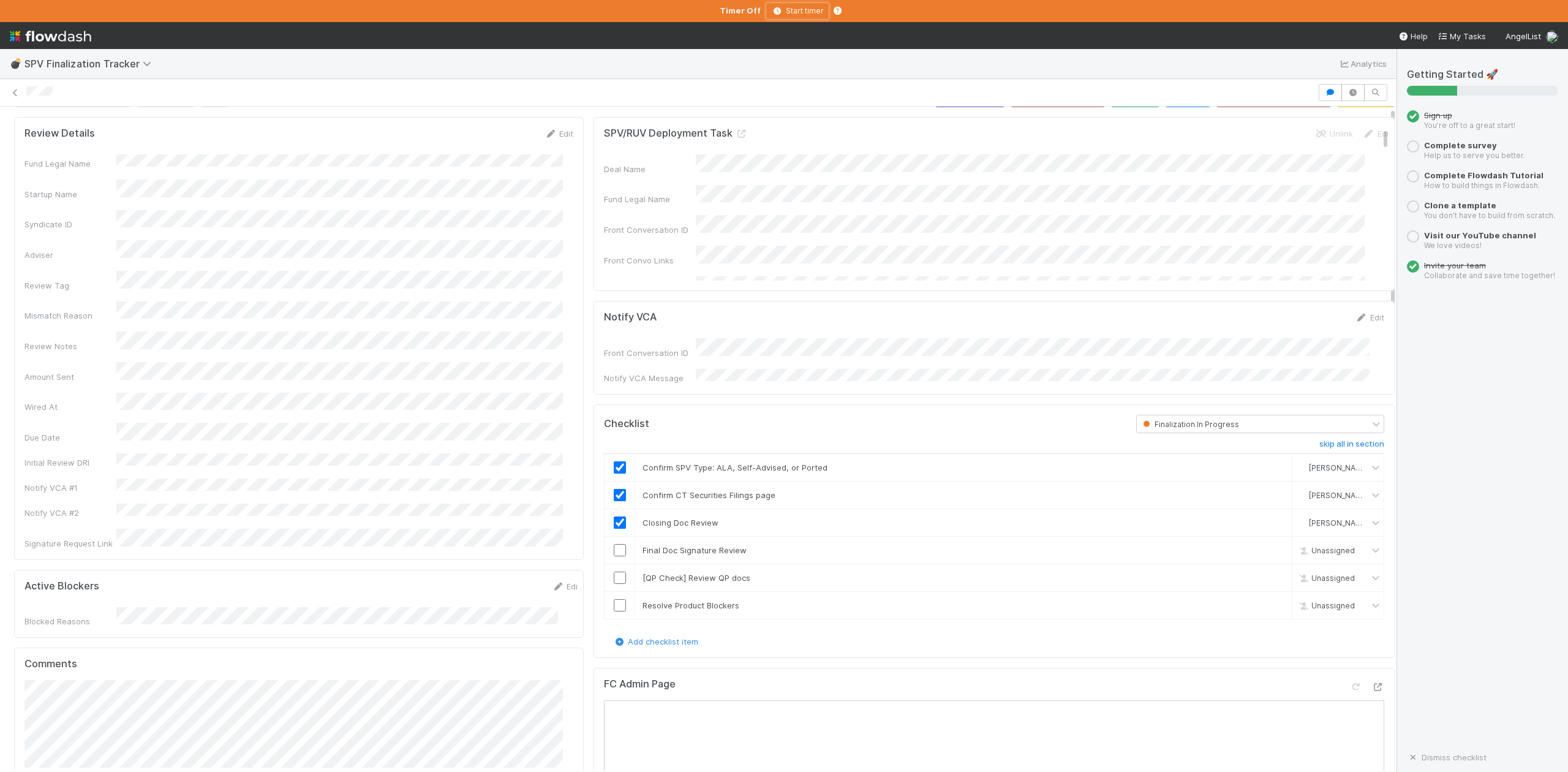
scroll to position [0, 0]
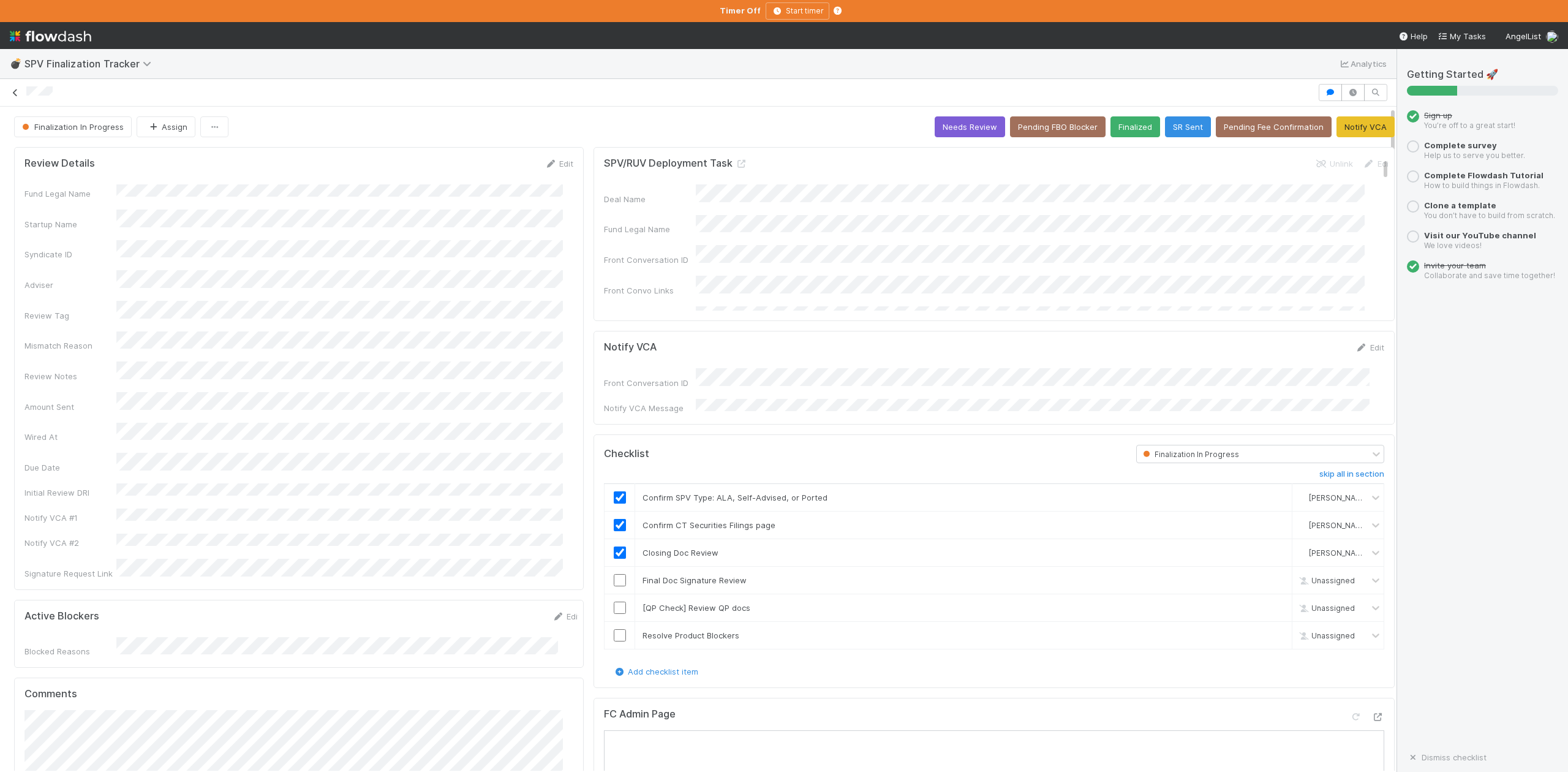
click at [16, 93] on icon at bounding box center [15, 92] width 12 height 8
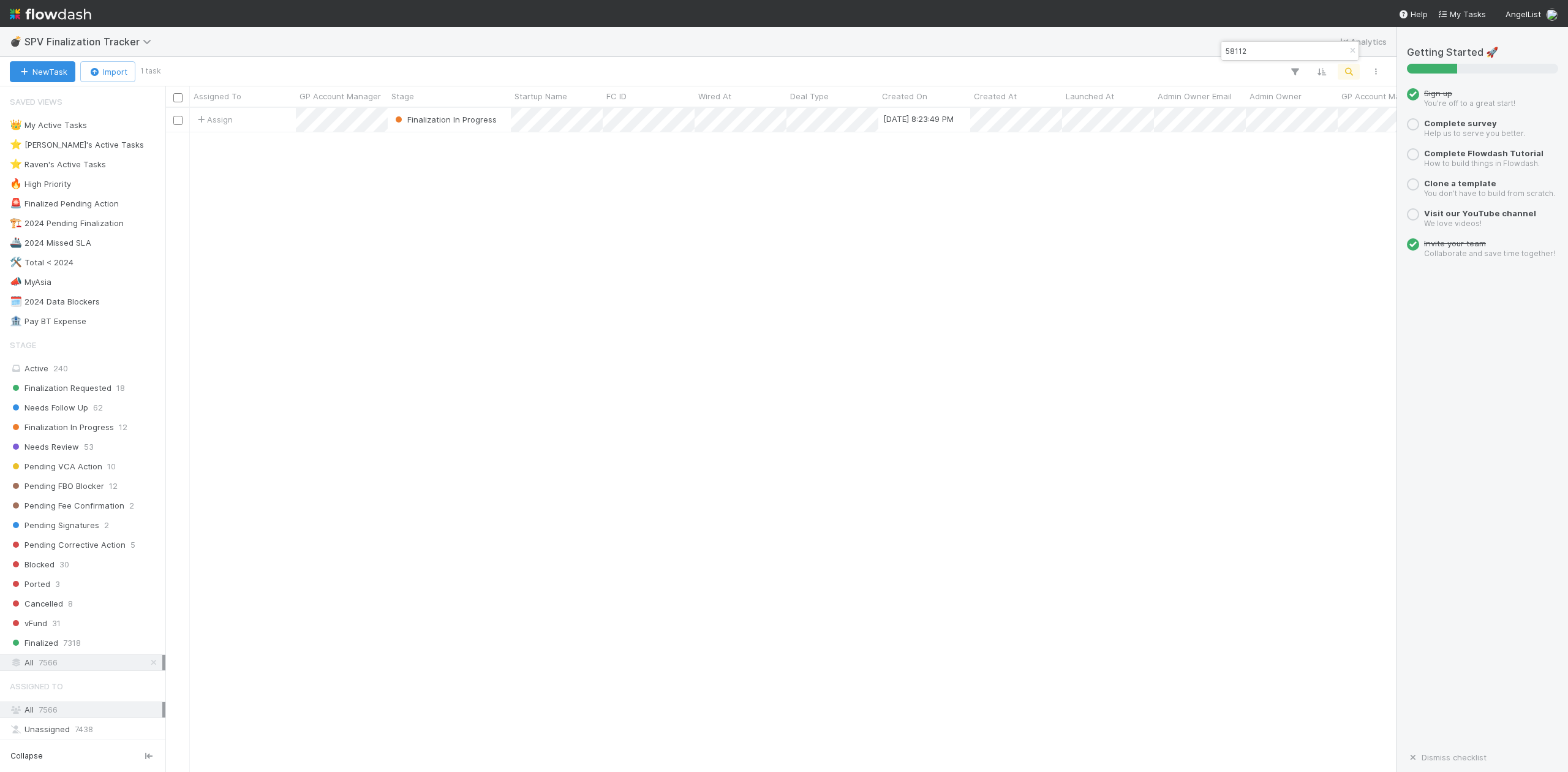
scroll to position [652, 1218]
click at [1266, 51] on input "58112" at bounding box center [1284, 50] width 123 height 15
type input "5"
paste input "57751"
type input "57751"
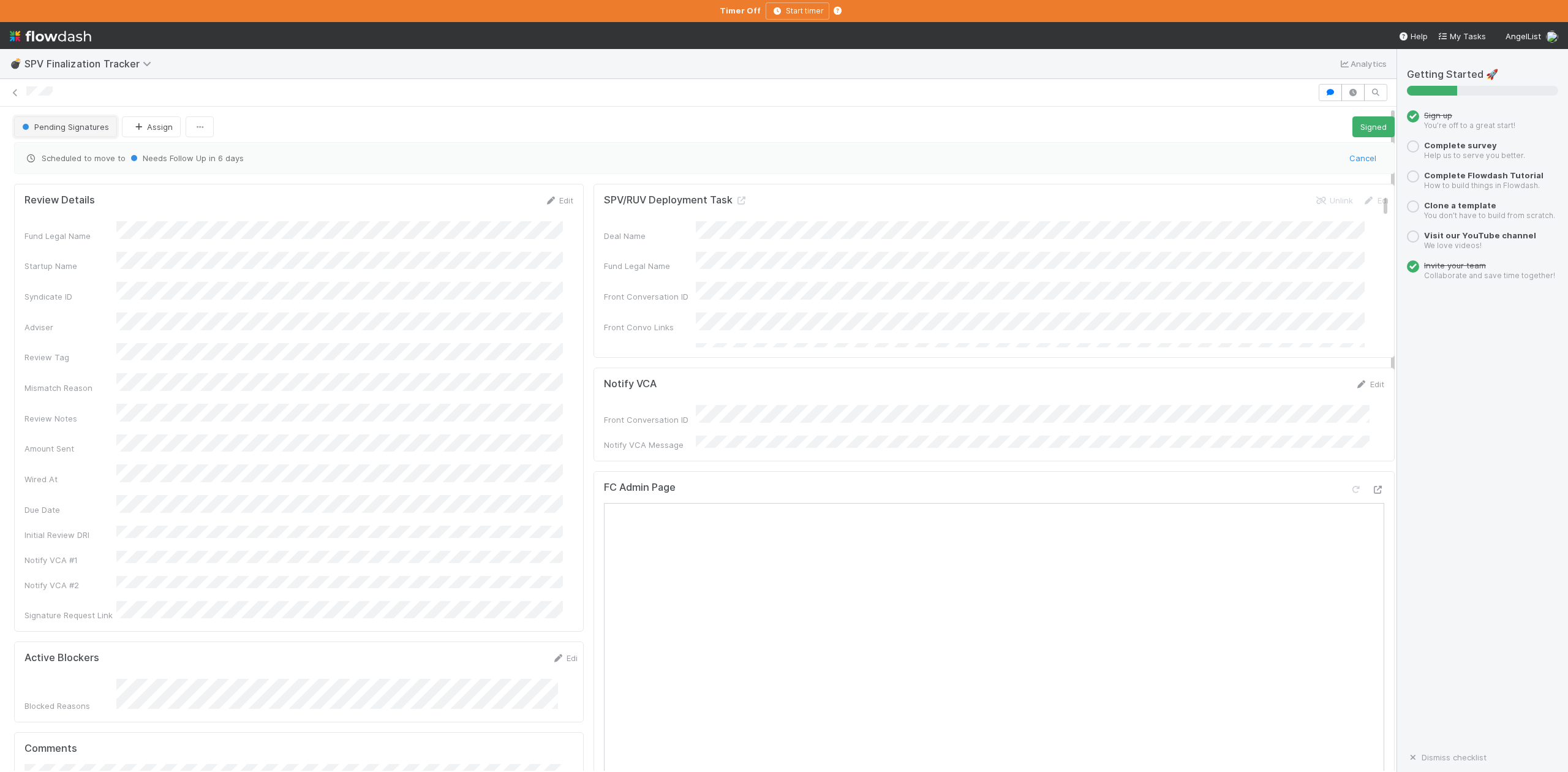
click at [90, 127] on span "Pending Signatures" at bounding box center [64, 126] width 90 height 10
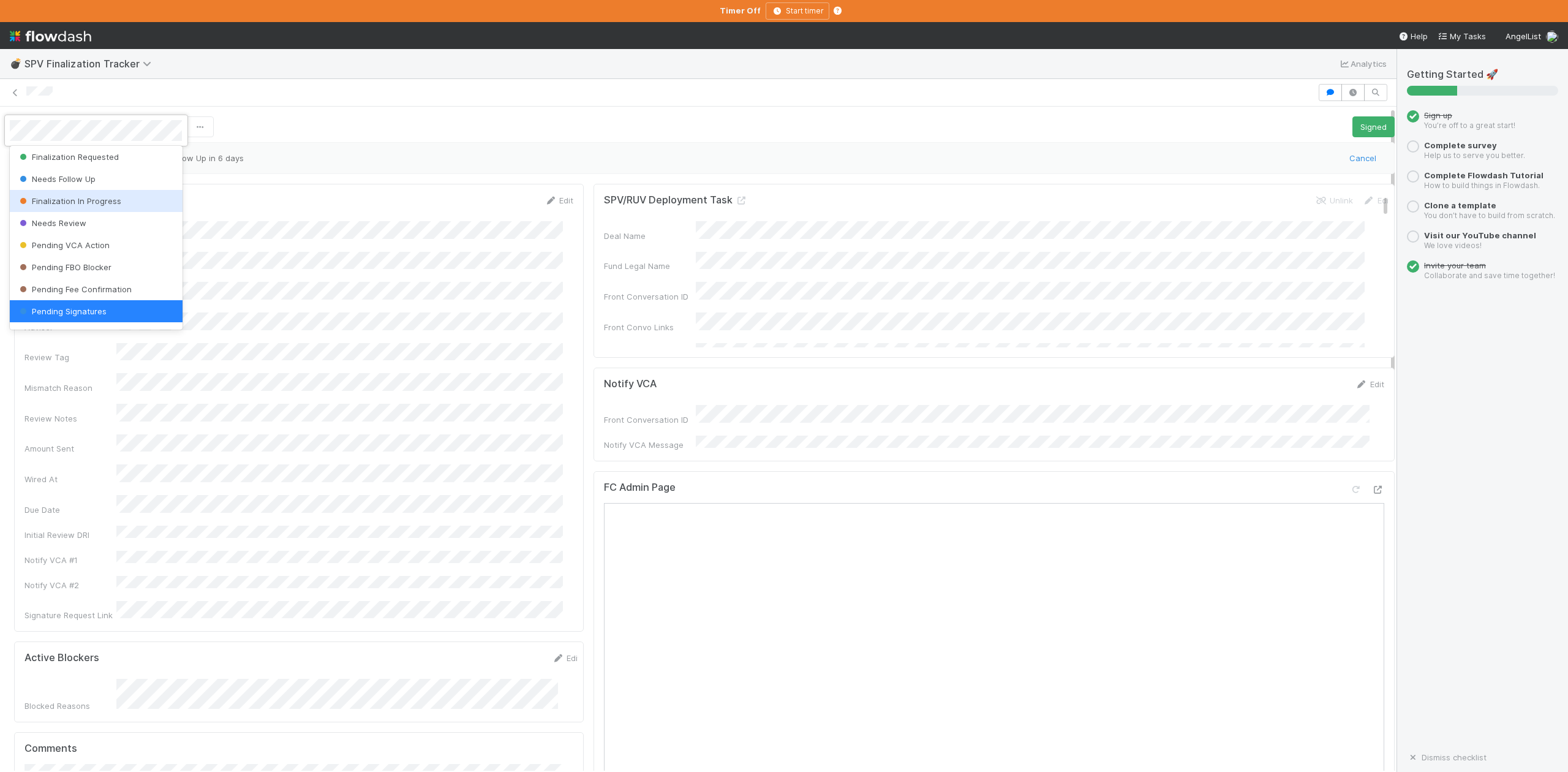
click at [73, 202] on span "Finalization In Progress" at bounding box center [70, 201] width 104 height 10
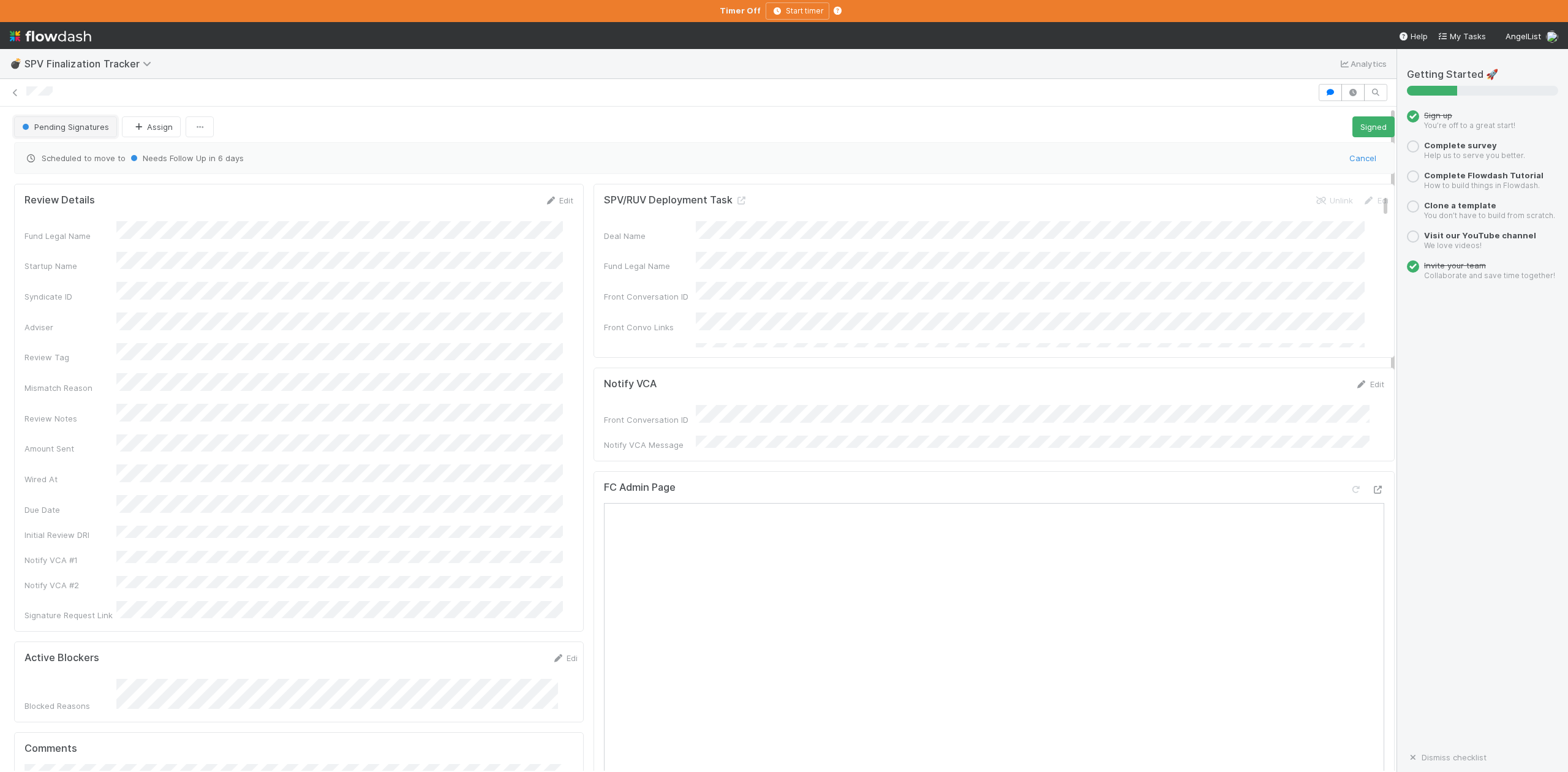
click at [57, 125] on span "Pending Signatures" at bounding box center [64, 126] width 90 height 10
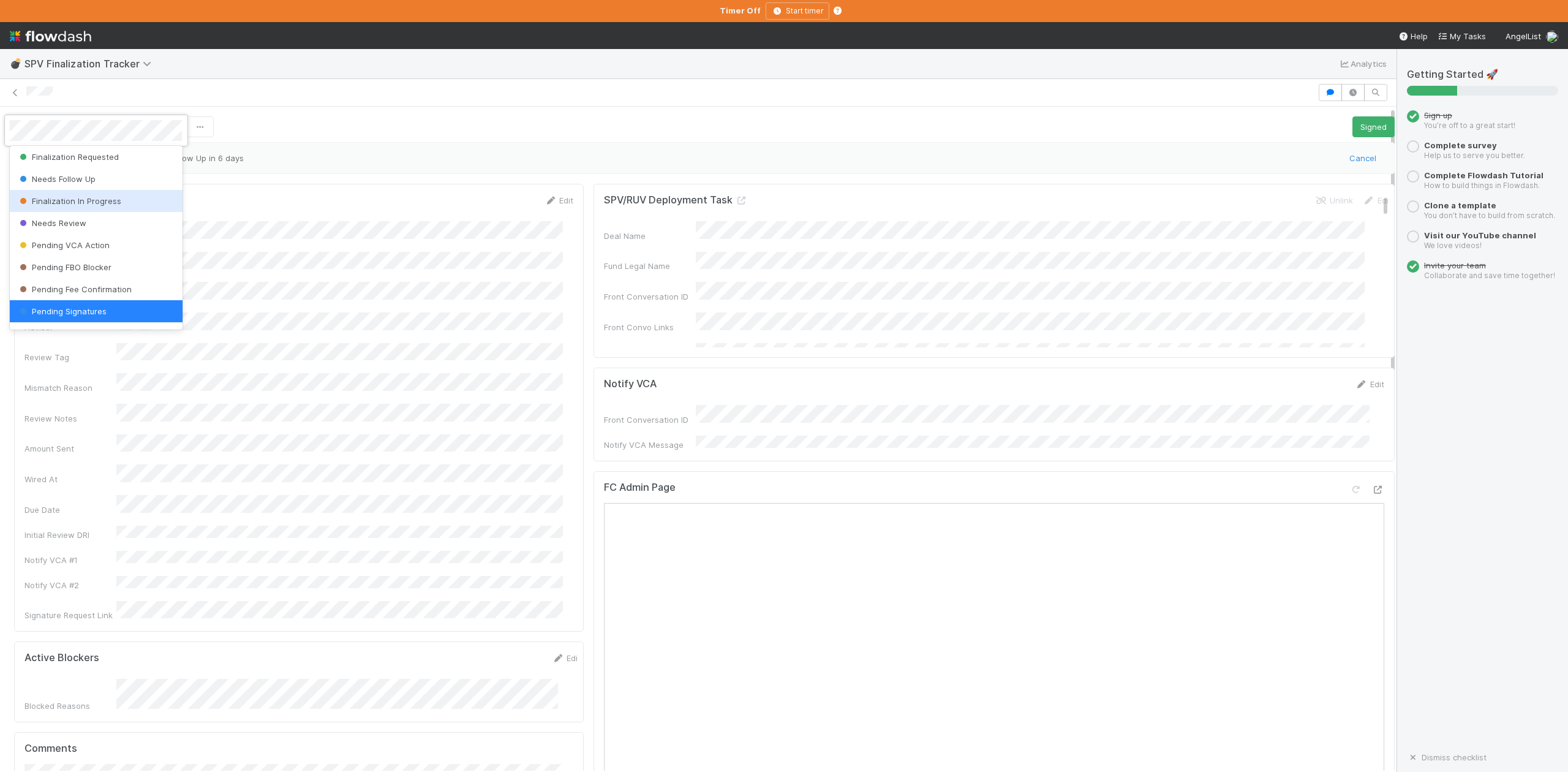
click at [71, 203] on span "Finalization In Progress" at bounding box center [70, 201] width 104 height 10
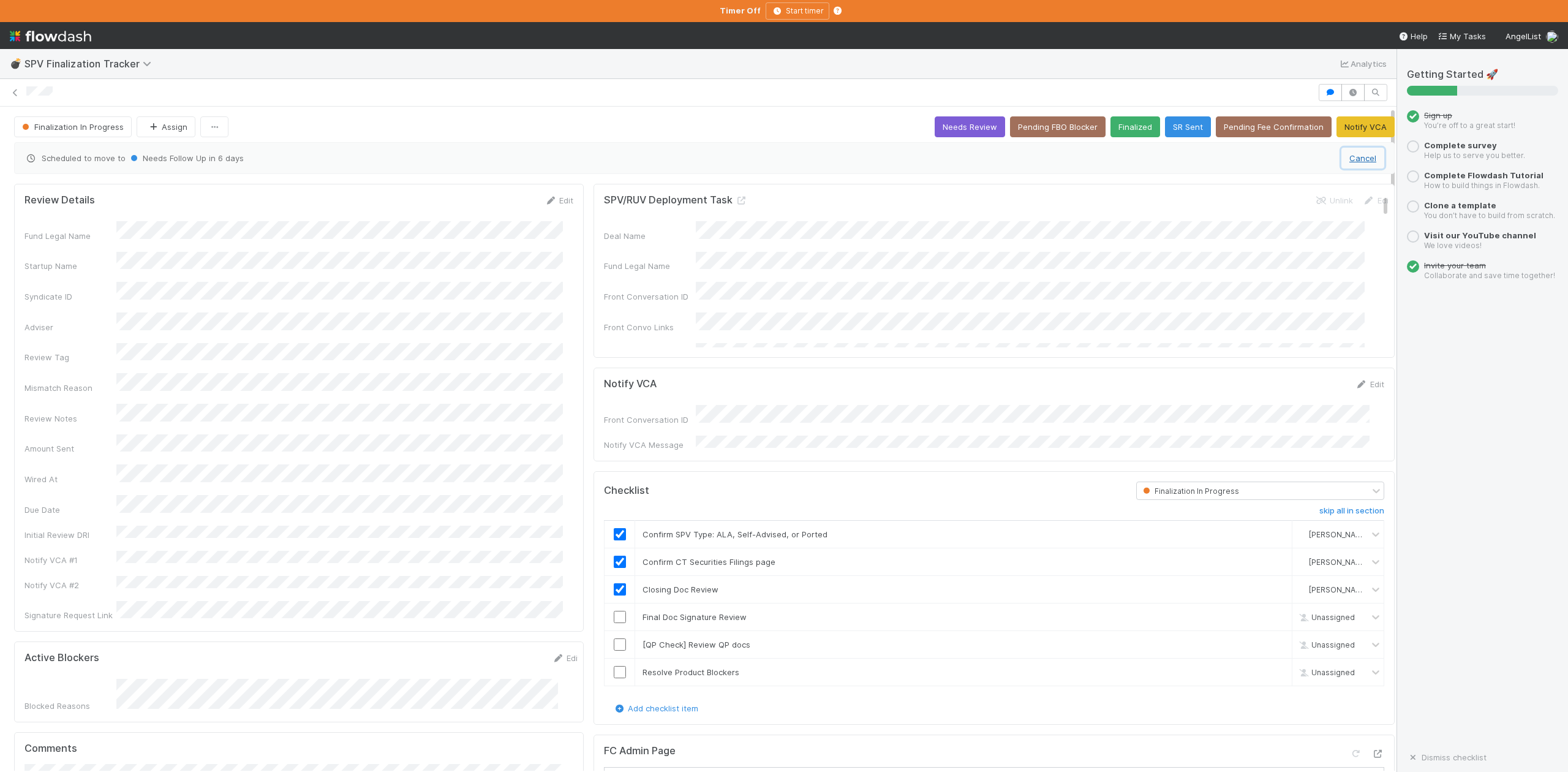
click at [1342, 162] on button "Cancel" at bounding box center [1363, 158] width 43 height 21
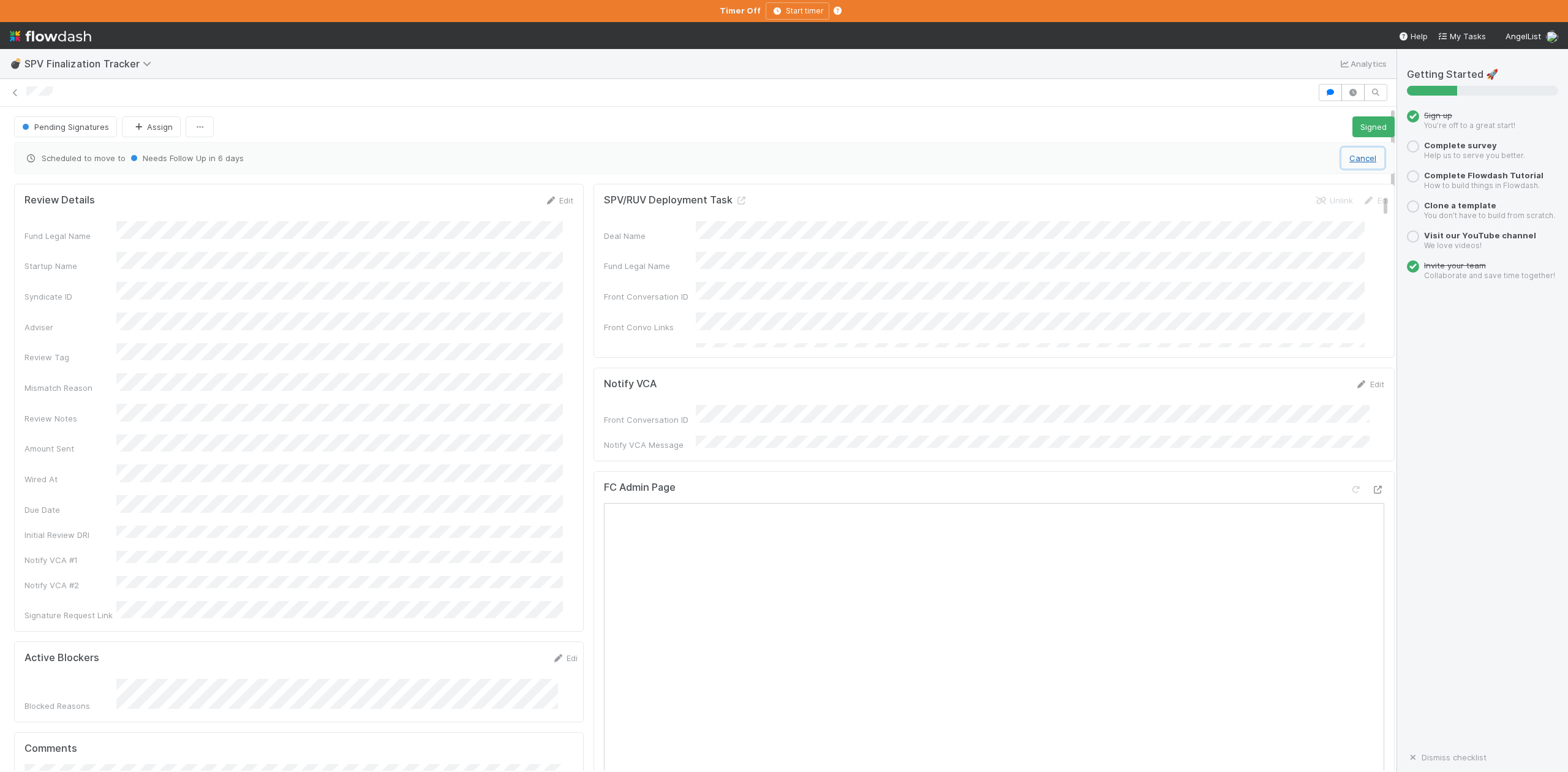
click at [1342, 164] on button "Cancel" at bounding box center [1363, 158] width 43 height 21
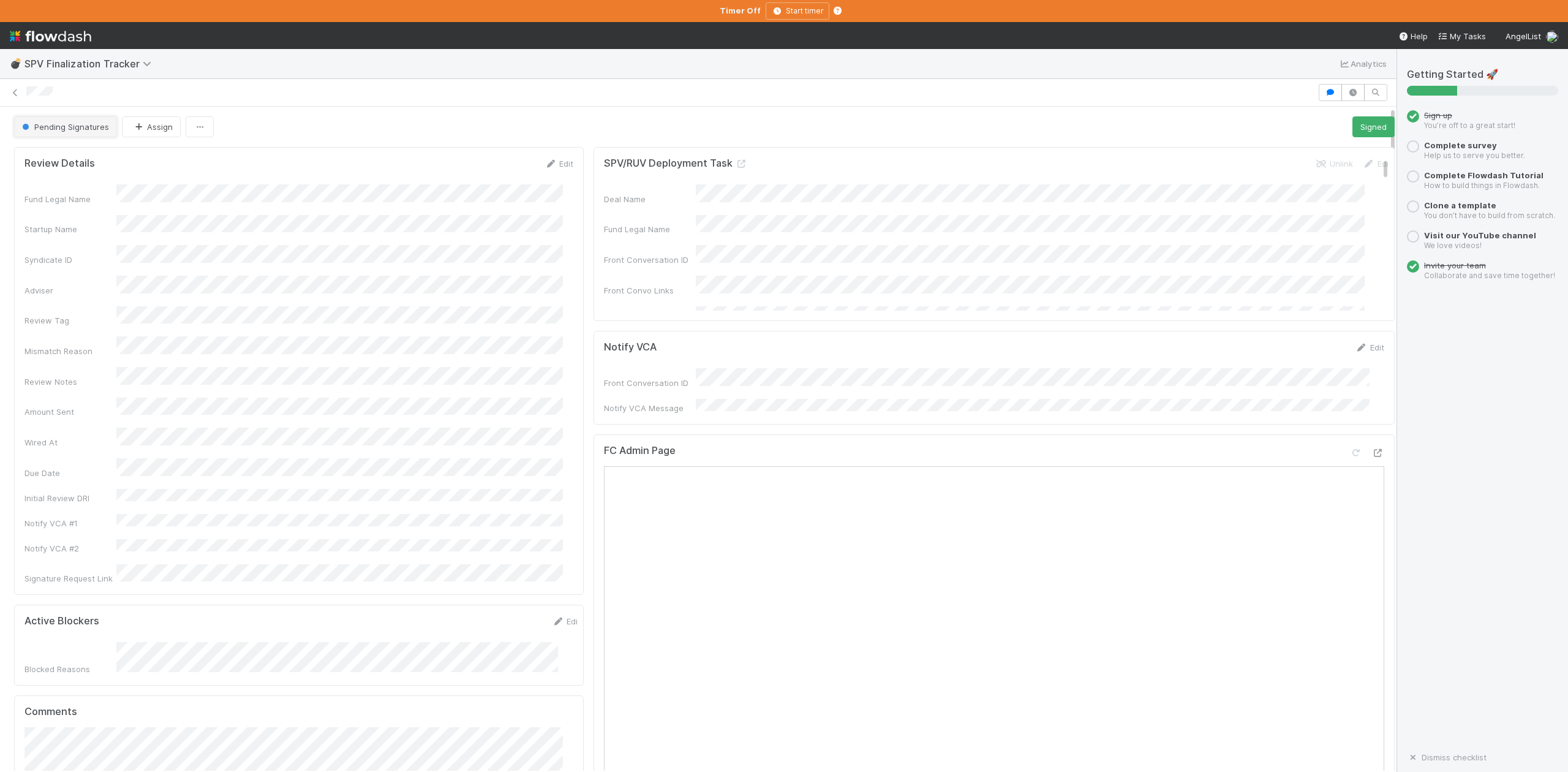
click at [79, 131] on span "Pending Signatures" at bounding box center [64, 126] width 90 height 10
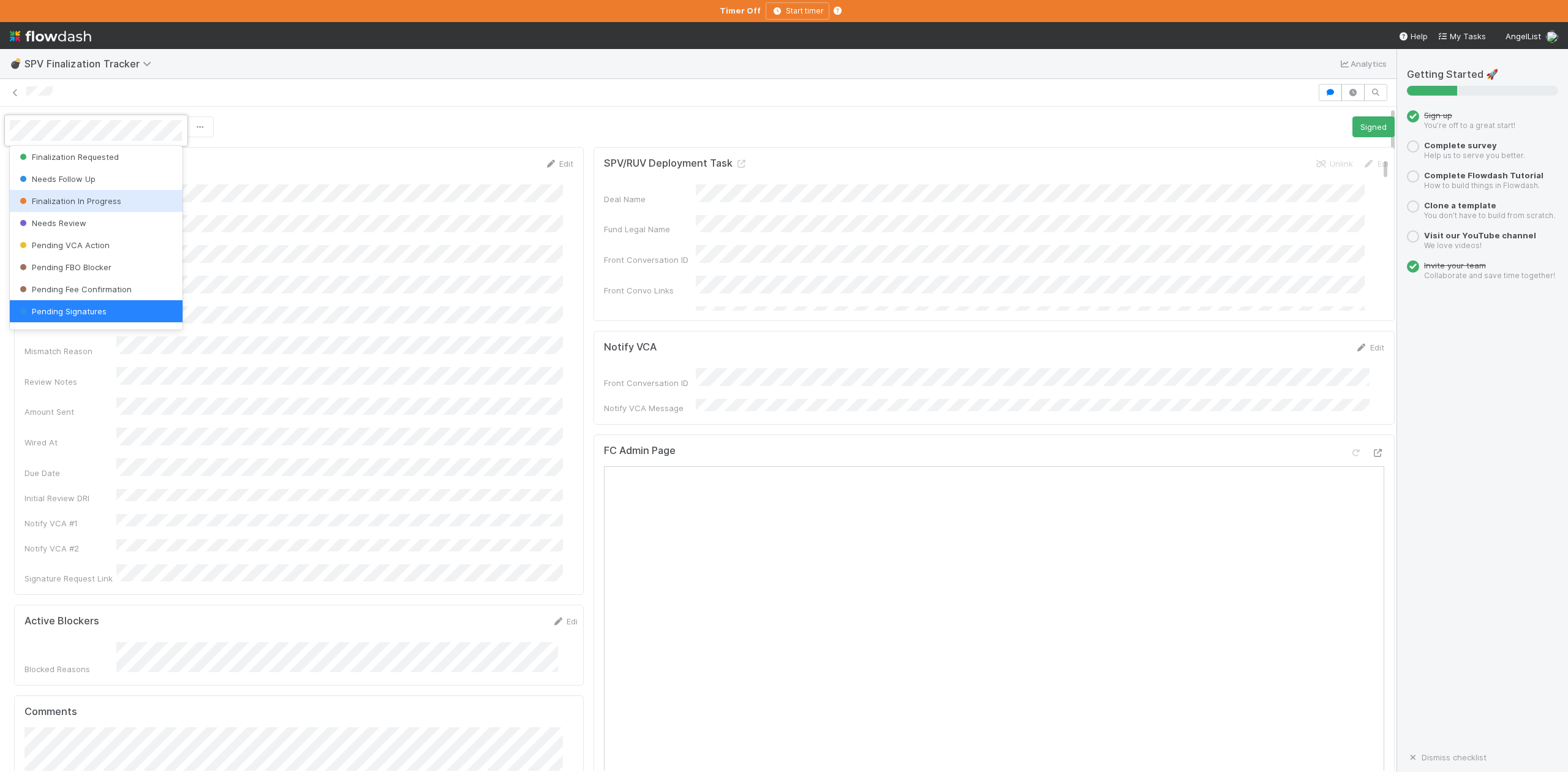
click at [80, 197] on span "Finalization In Progress" at bounding box center [70, 201] width 104 height 10
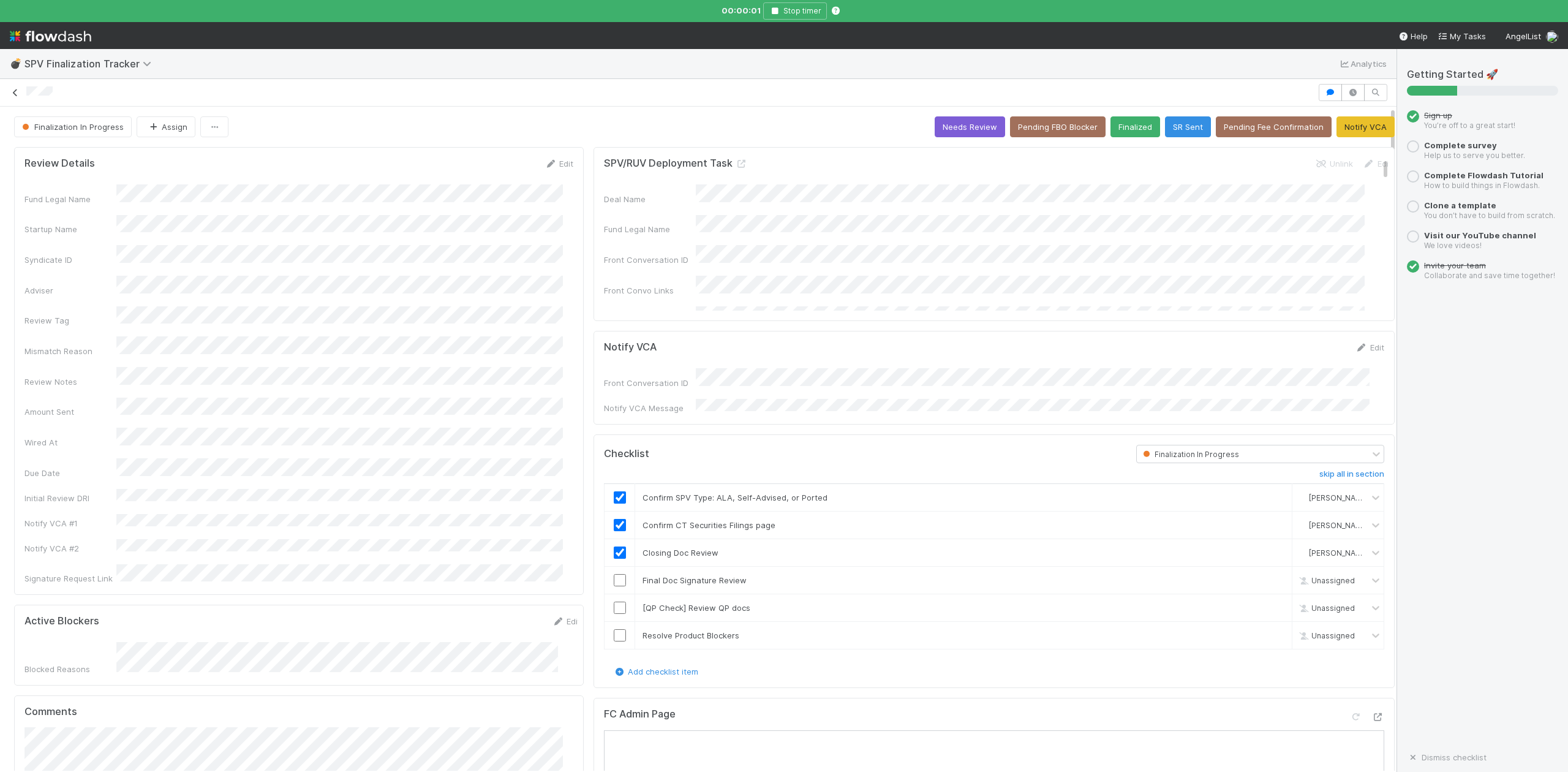
click at [16, 95] on icon at bounding box center [15, 92] width 12 height 8
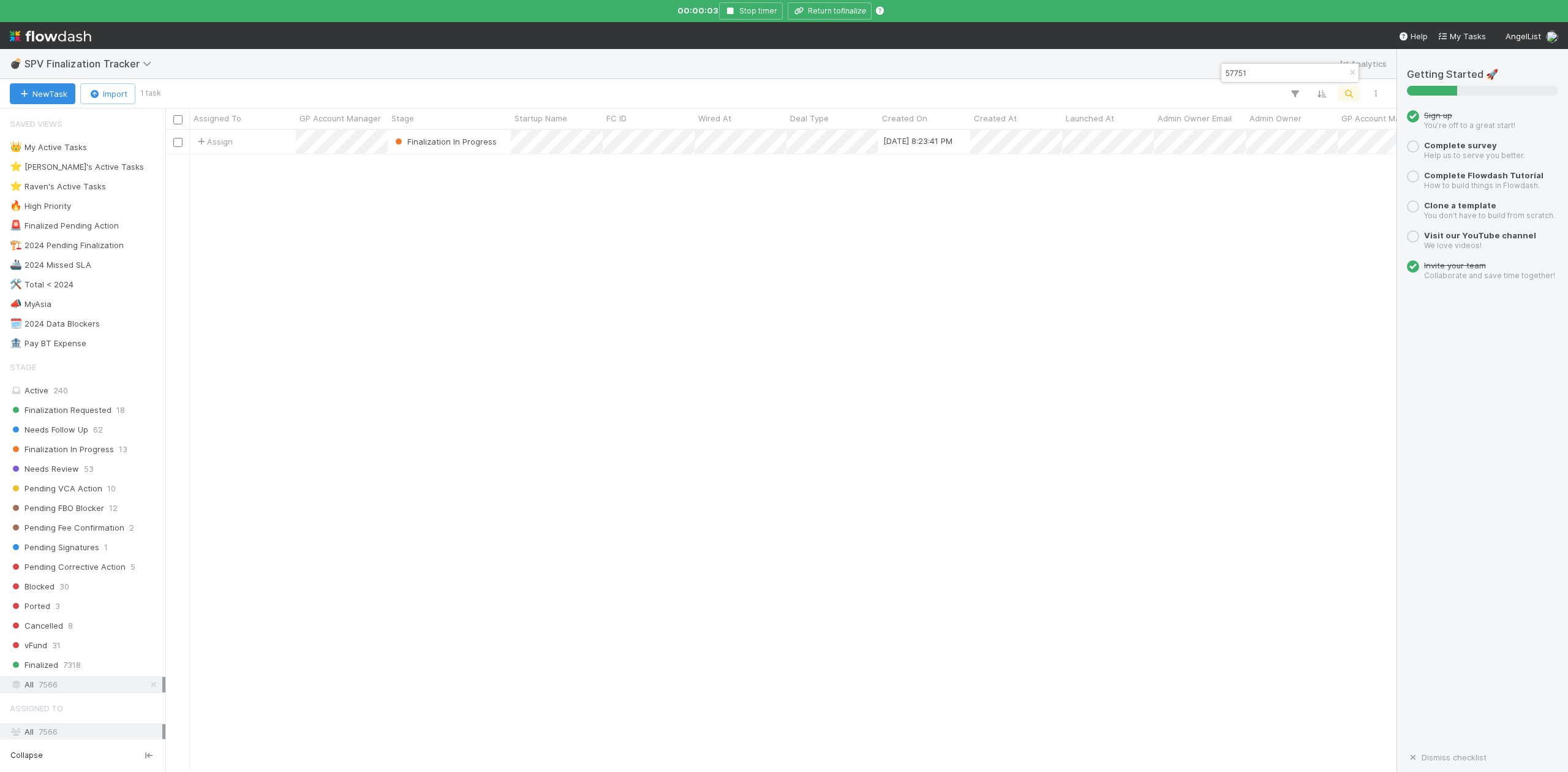
scroll to position [628, 1218]
click at [1282, 71] on input "57751" at bounding box center [1284, 73] width 123 height 15
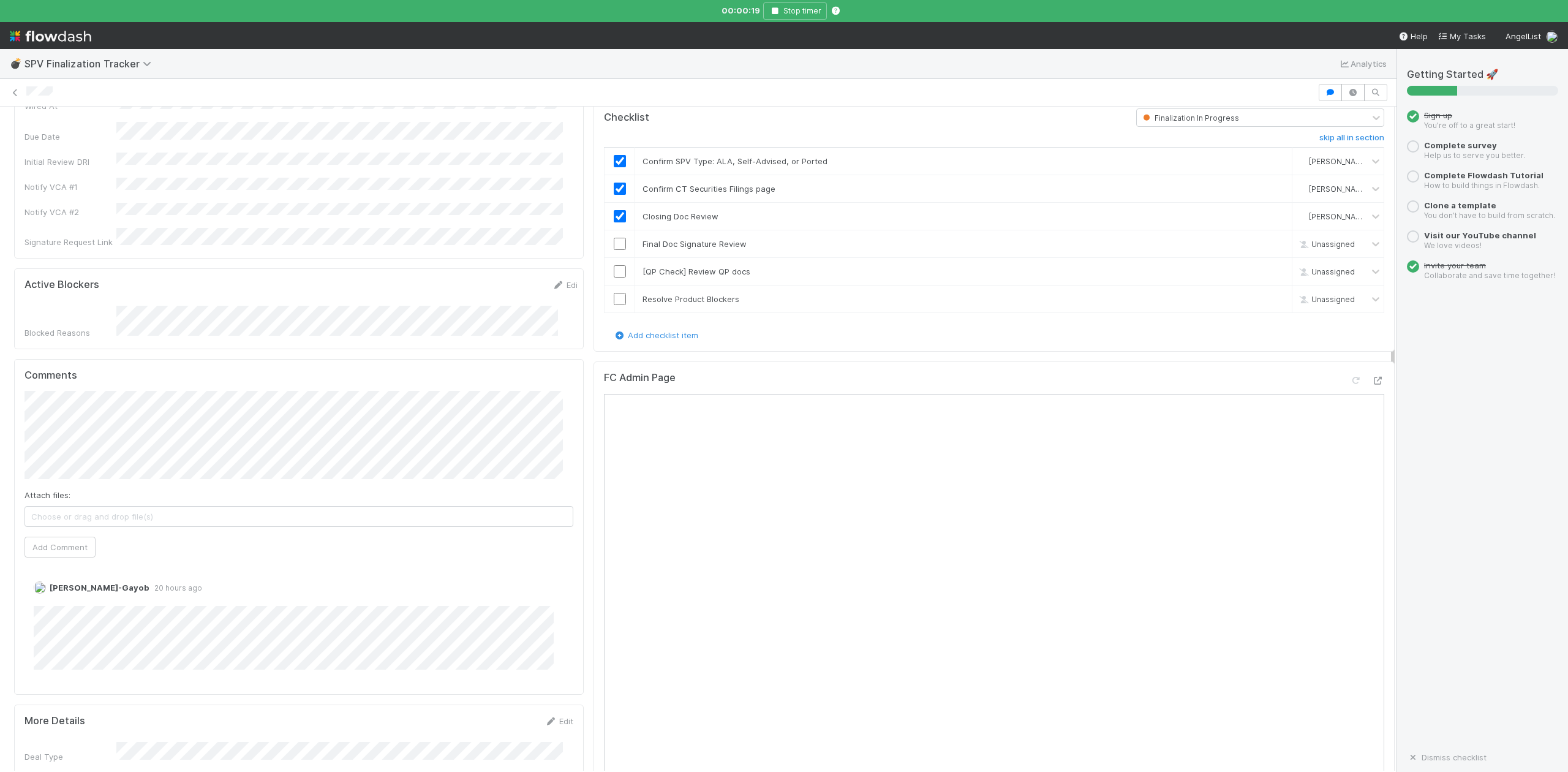
scroll to position [490, 0]
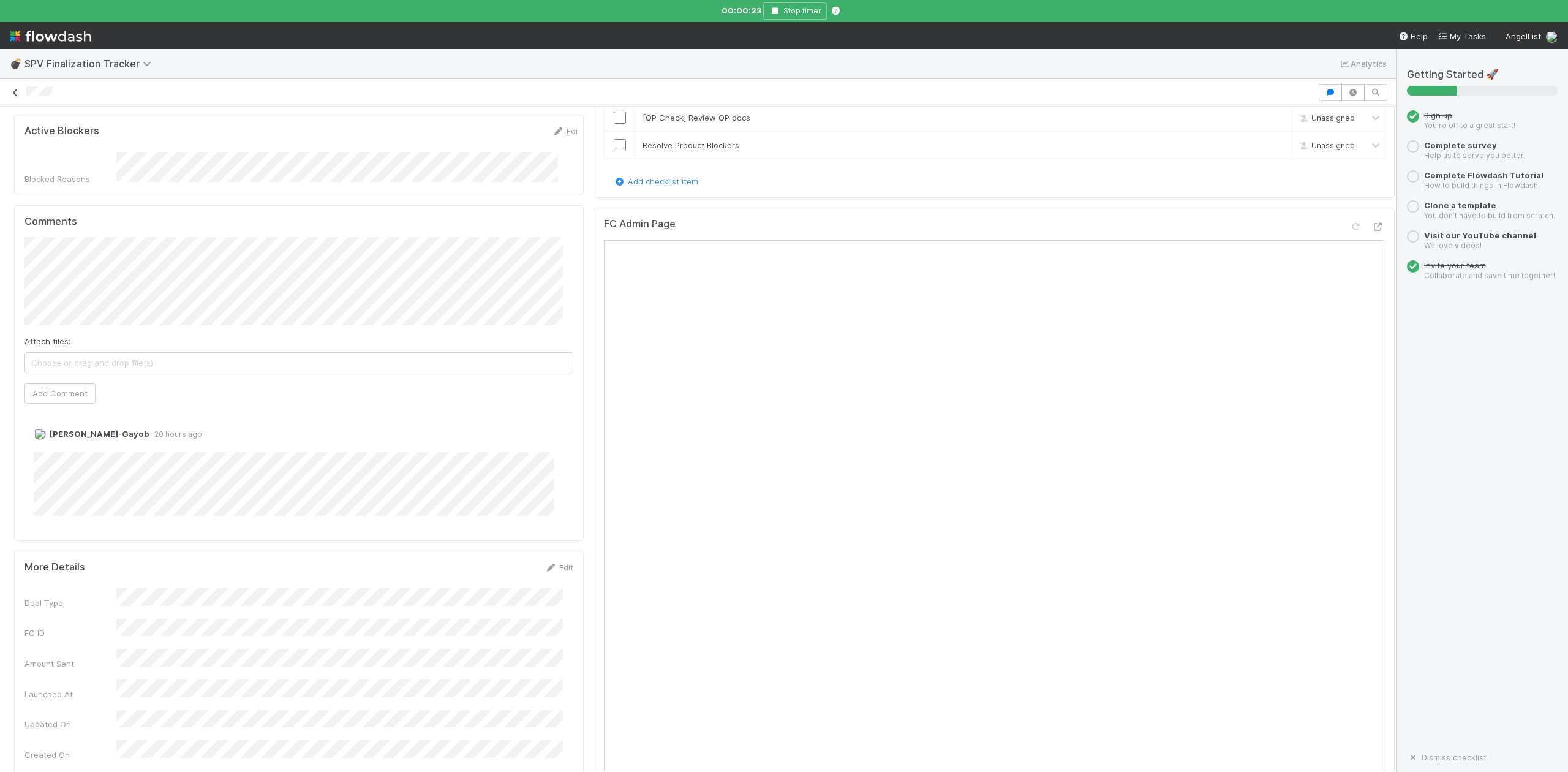
click at [13, 93] on icon at bounding box center [15, 92] width 12 height 8
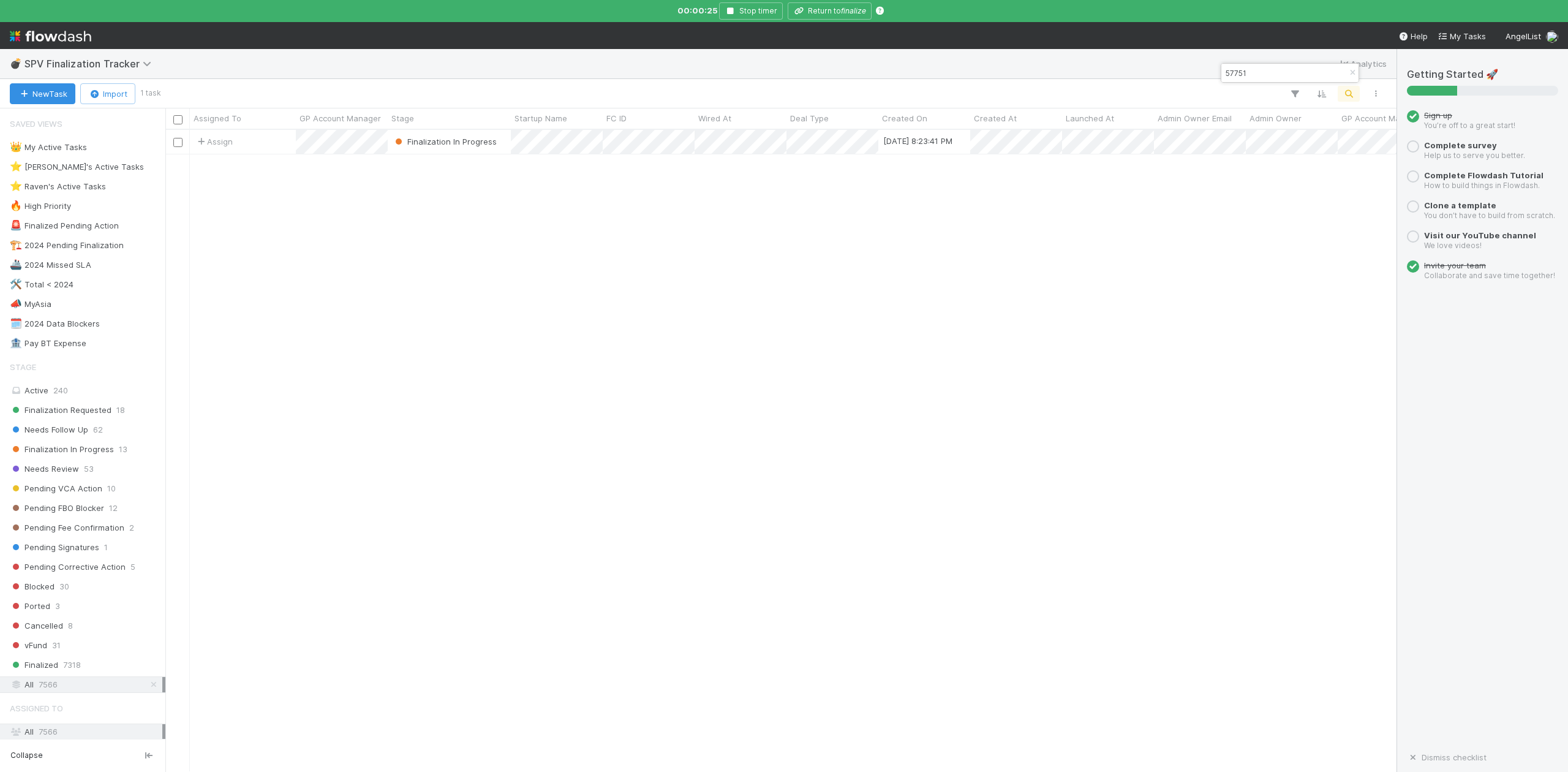
scroll to position [628, 1218]
click at [1269, 70] on input "57751" at bounding box center [1284, 73] width 123 height 15
type input "5"
paste input "57497"
type input "57497"
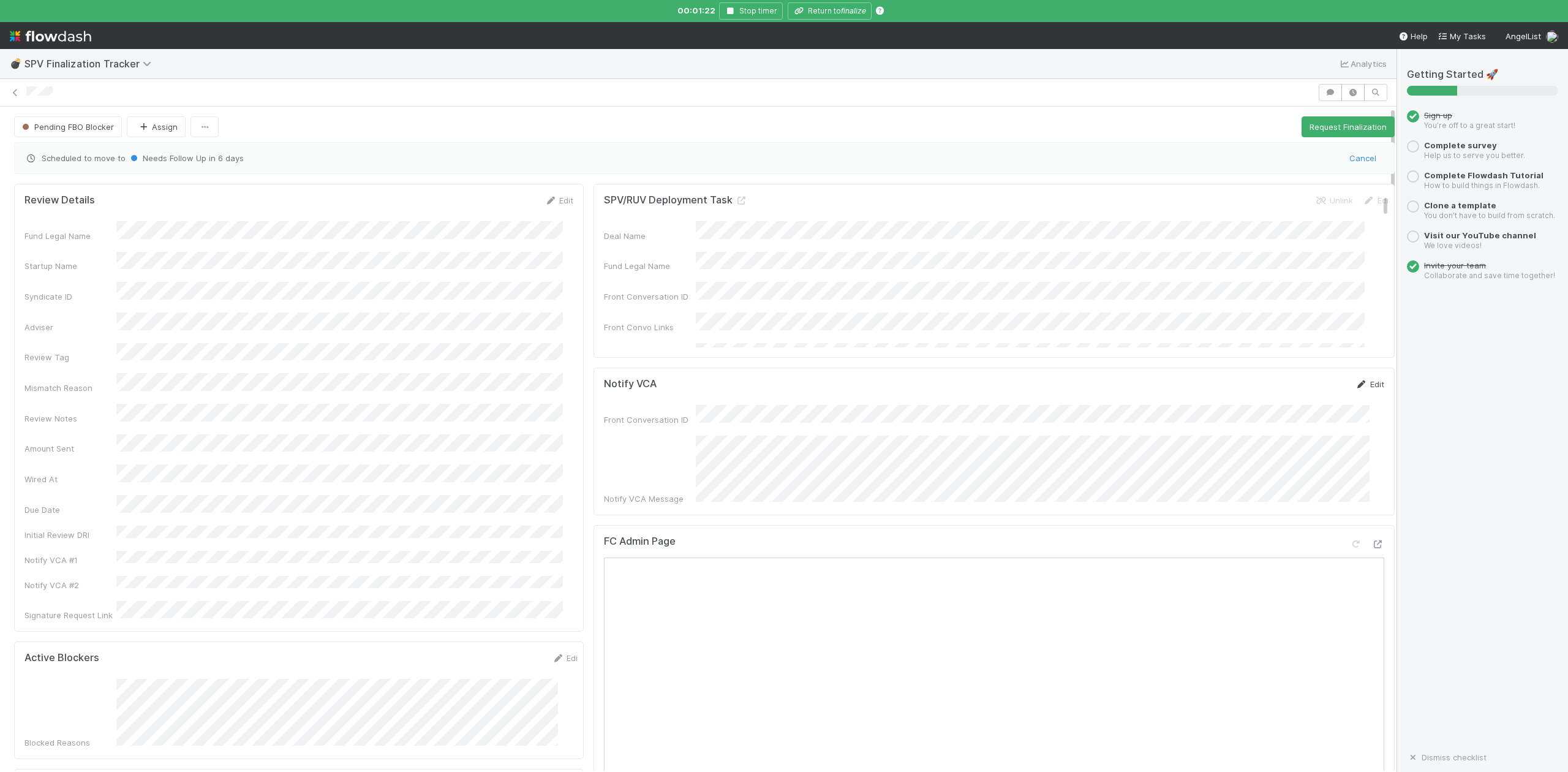
click at [1356, 388] on link "Edit" at bounding box center [1369, 384] width 28 height 10
click at [1342, 391] on button "Cancel" at bounding box center [1363, 388] width 43 height 21
click at [556, 202] on link "Edit" at bounding box center [559, 200] width 28 height 10
click at [497, 209] on button "Save" at bounding box center [508, 204] width 35 height 21
click at [726, 11] on icon "button" at bounding box center [730, 11] width 12 height 7
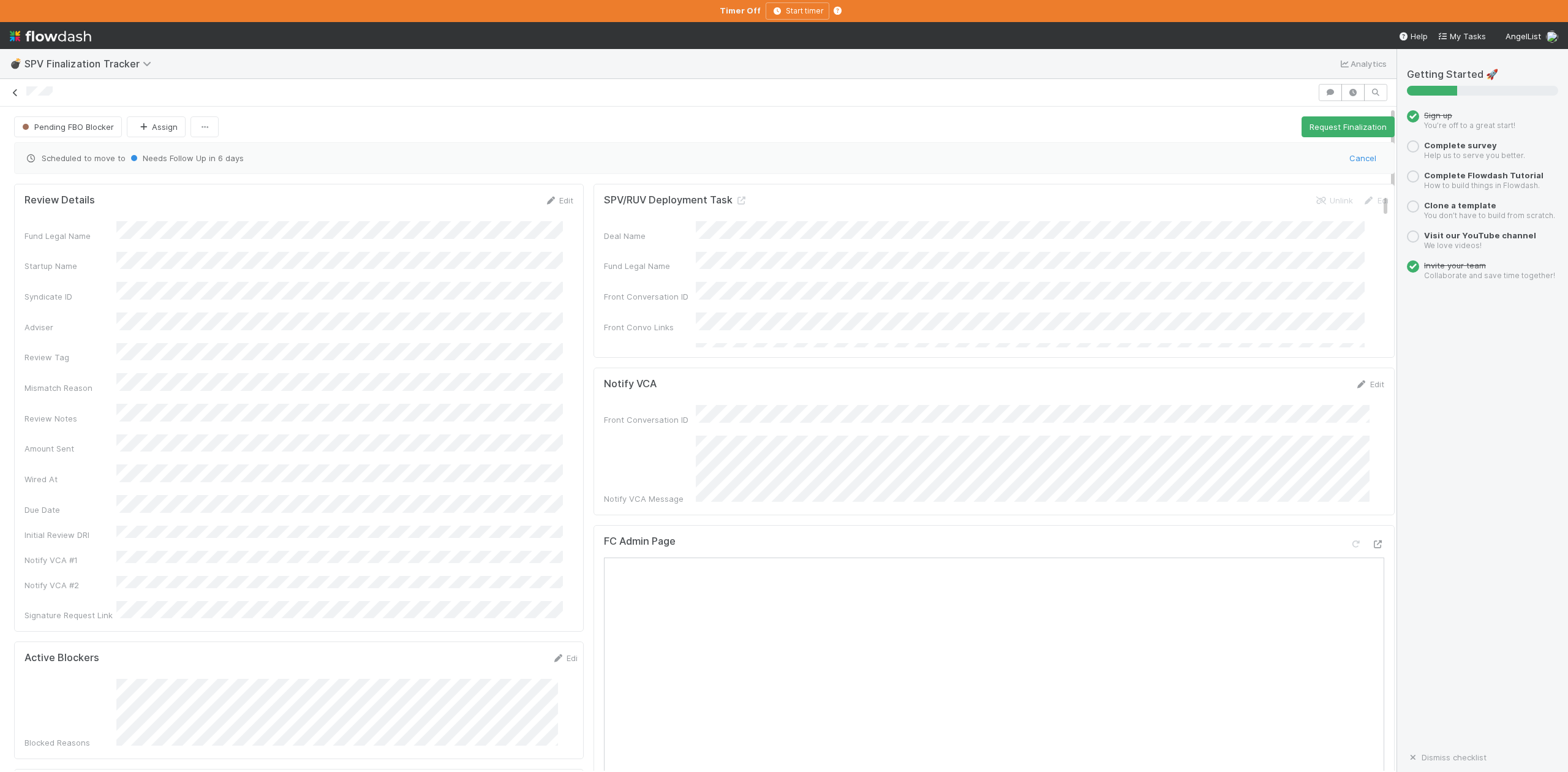
click at [14, 94] on icon at bounding box center [15, 92] width 12 height 8
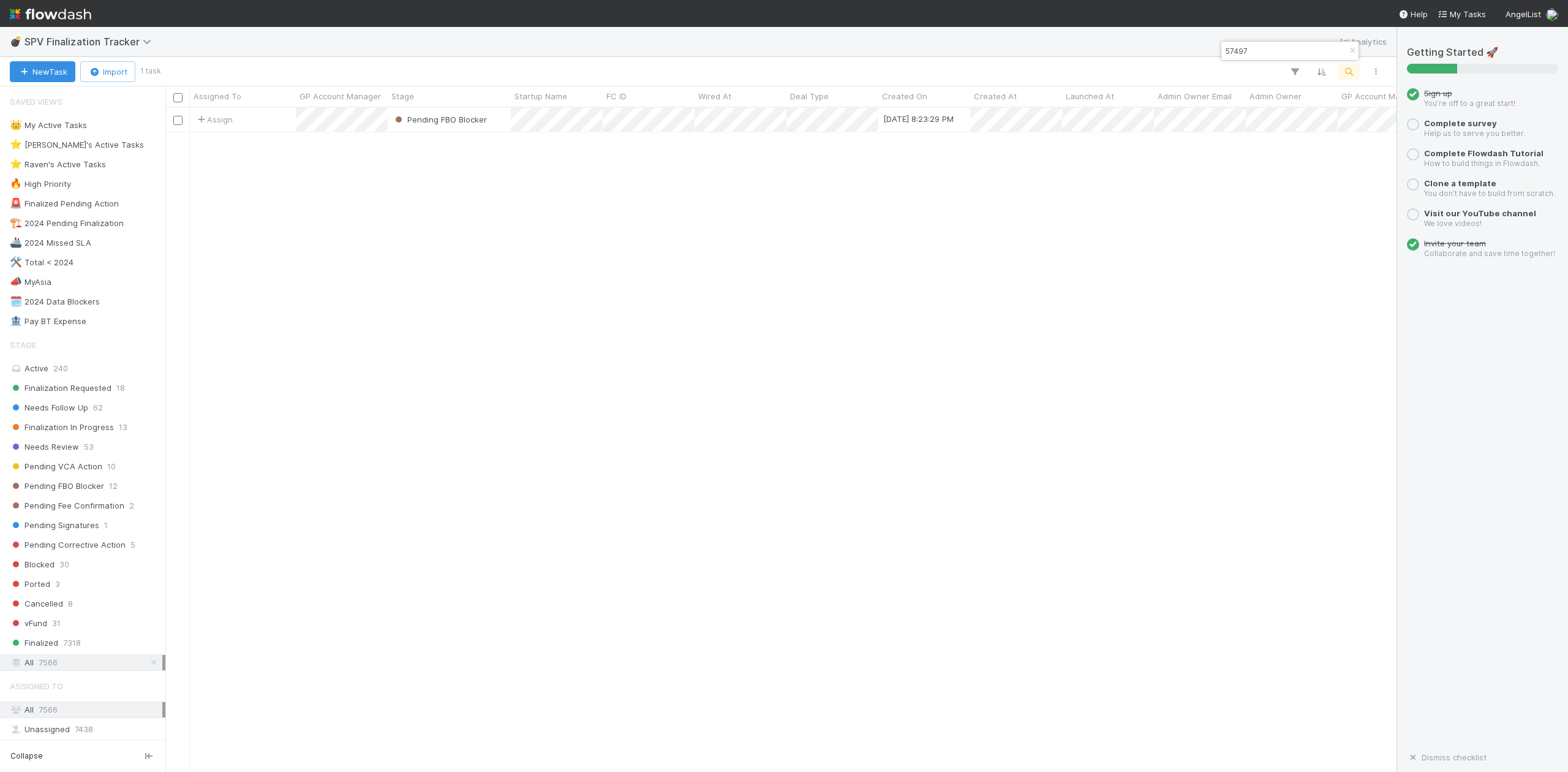
scroll to position [652, 1218]
click at [1266, 55] on input "57497" at bounding box center [1284, 50] width 123 height 15
type input "5"
paste input "57288"
type input "57288"
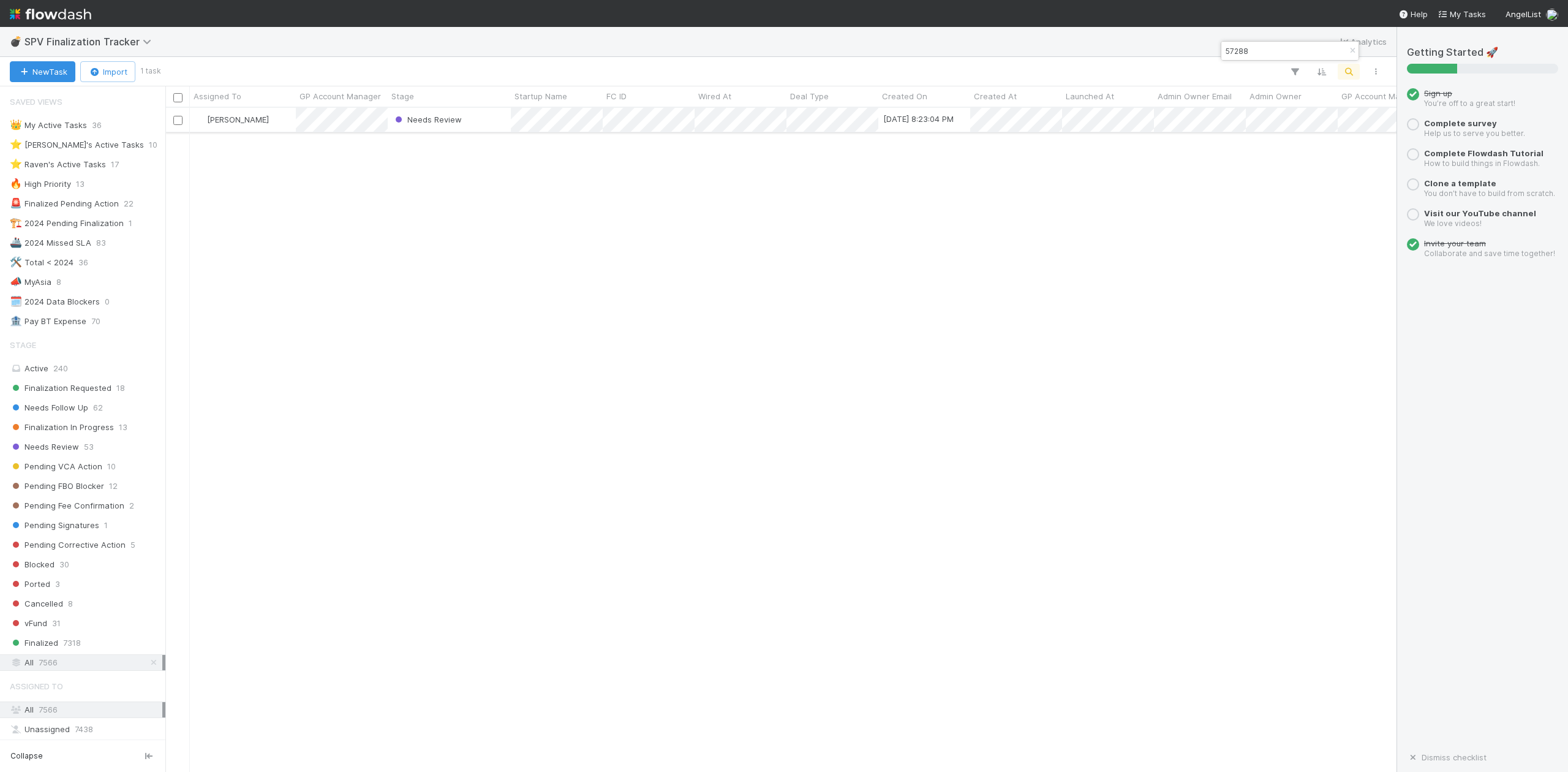
click at [482, 123] on div "Needs Review" at bounding box center [449, 120] width 123 height 24
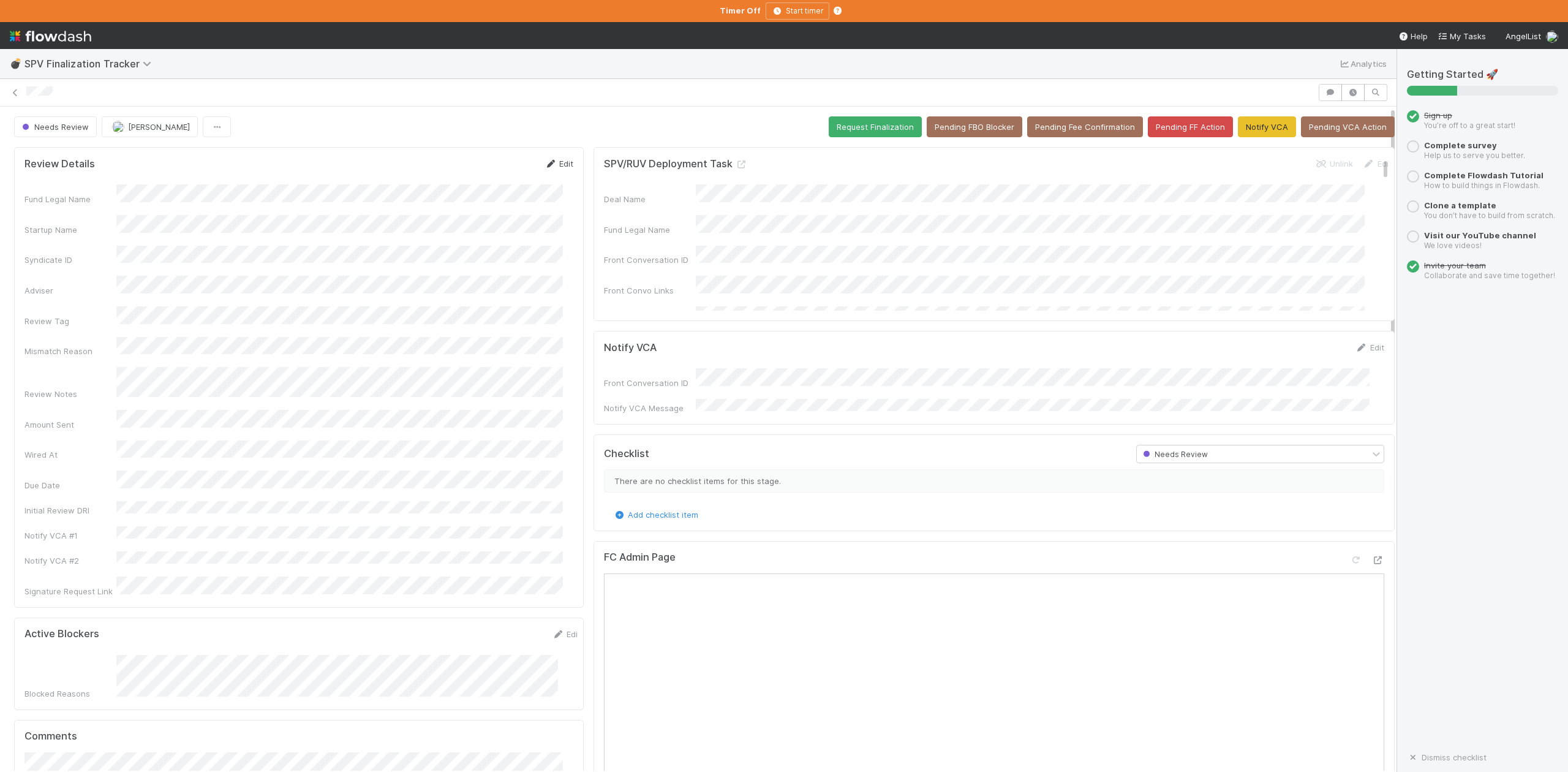
click at [554, 163] on link "Edit" at bounding box center [559, 163] width 28 height 10
click at [491, 171] on button "Save" at bounding box center [508, 168] width 35 height 21
click at [16, 90] on icon at bounding box center [15, 92] width 12 height 8
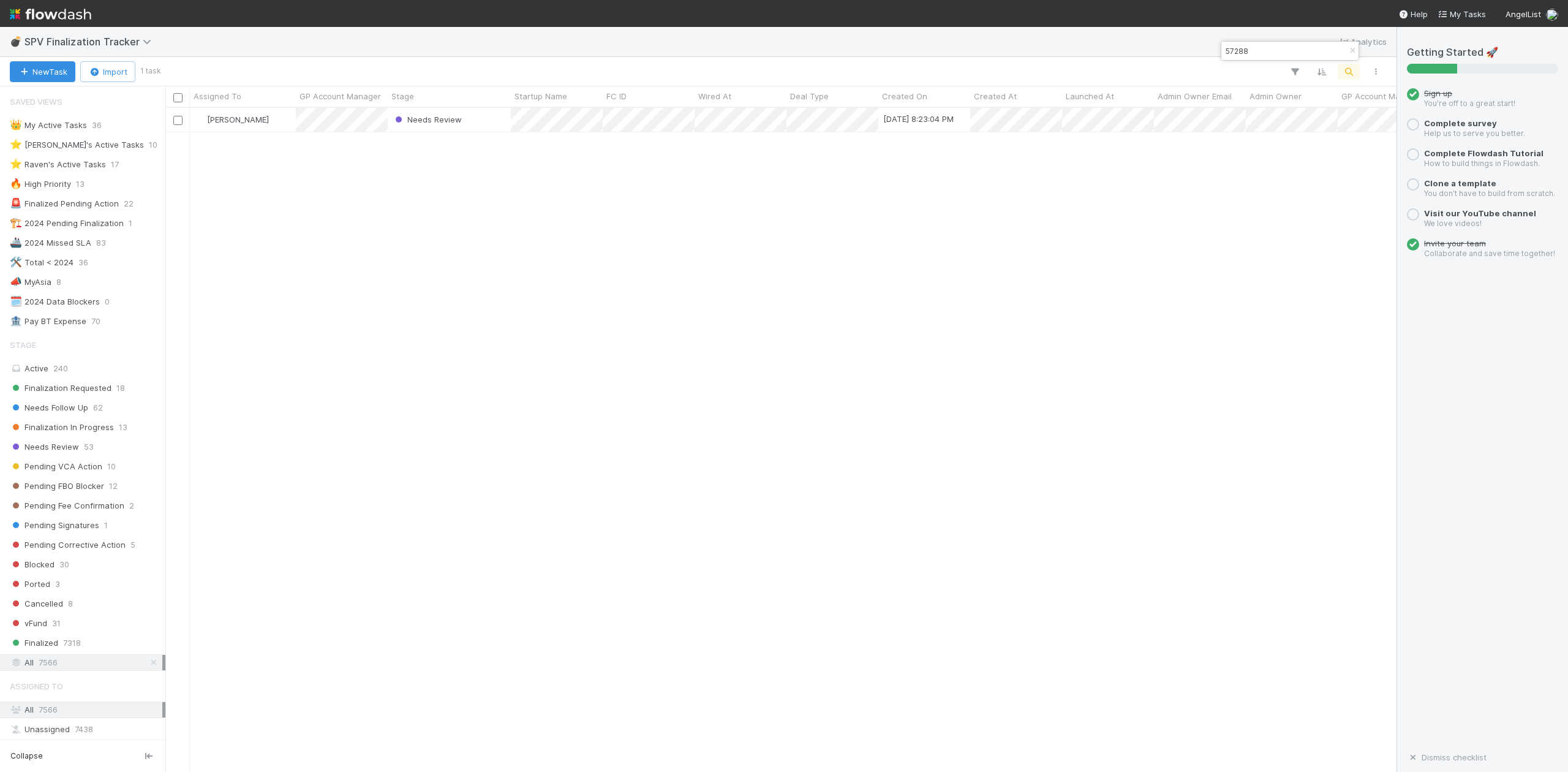
scroll to position [13, 12]
click at [1271, 55] on input "57288" at bounding box center [1284, 50] width 123 height 15
type input "5"
paste input "57562"
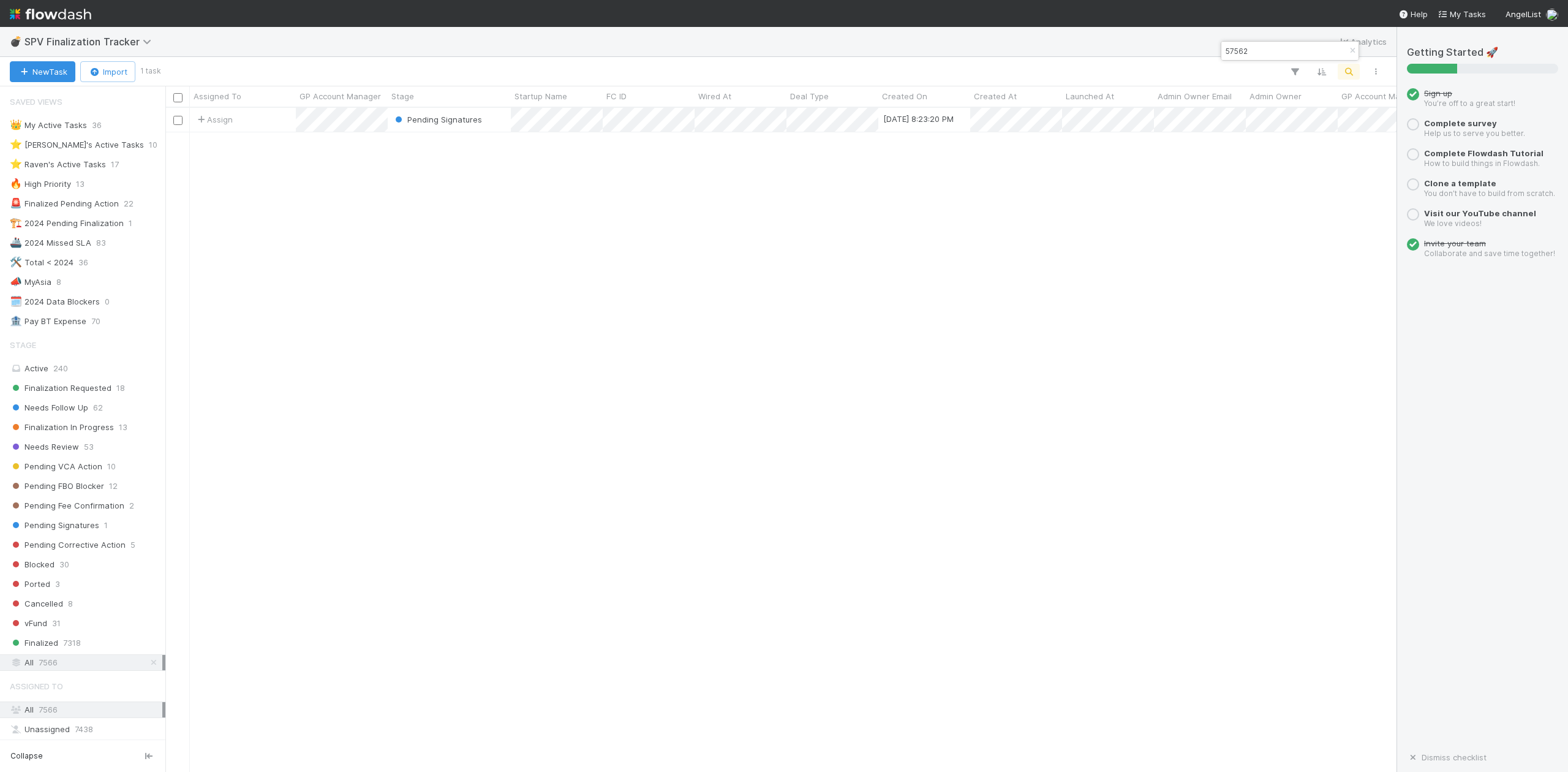
type input "57562"
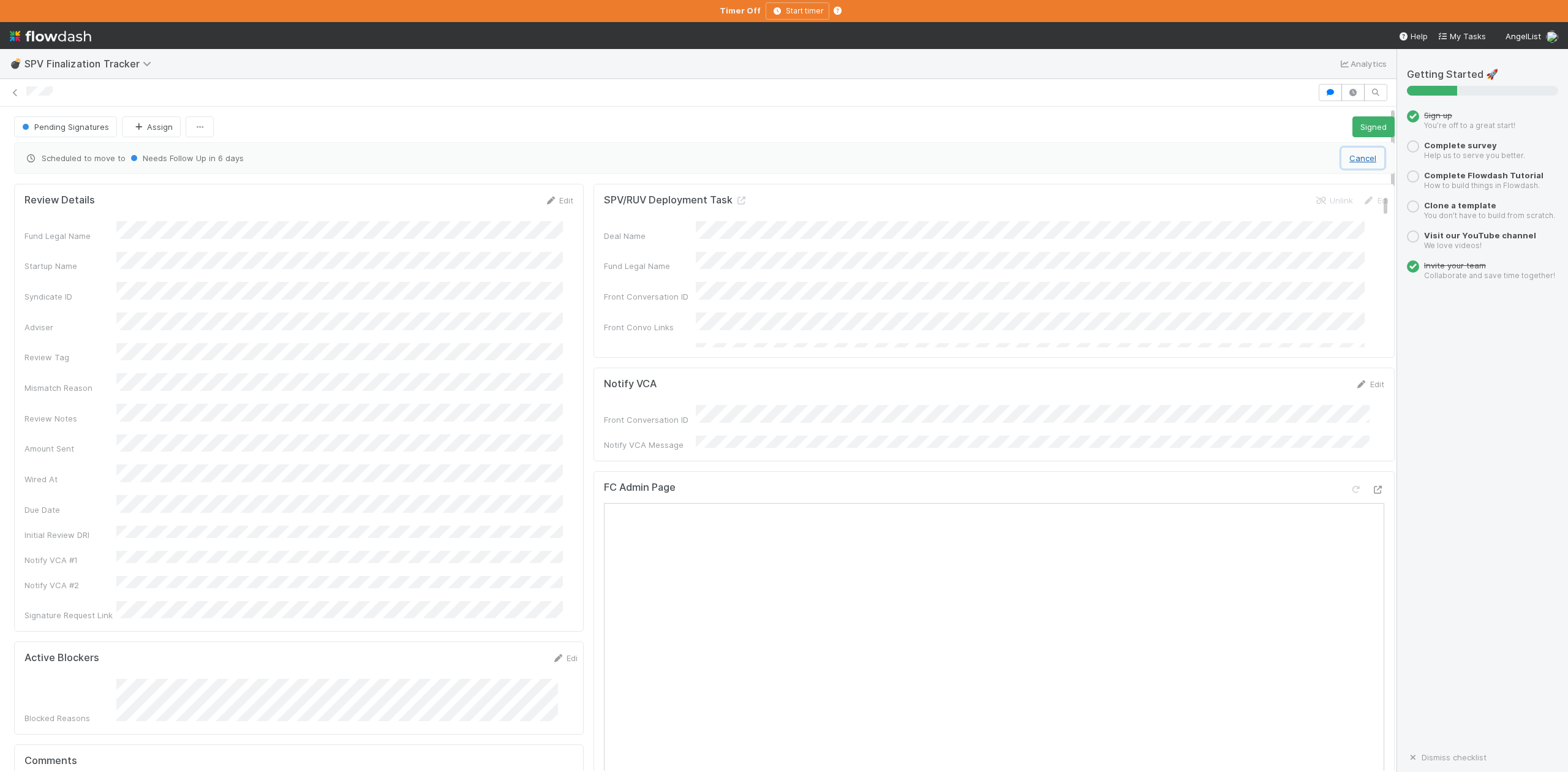
click at [1342, 163] on button "Cancel" at bounding box center [1363, 158] width 43 height 21
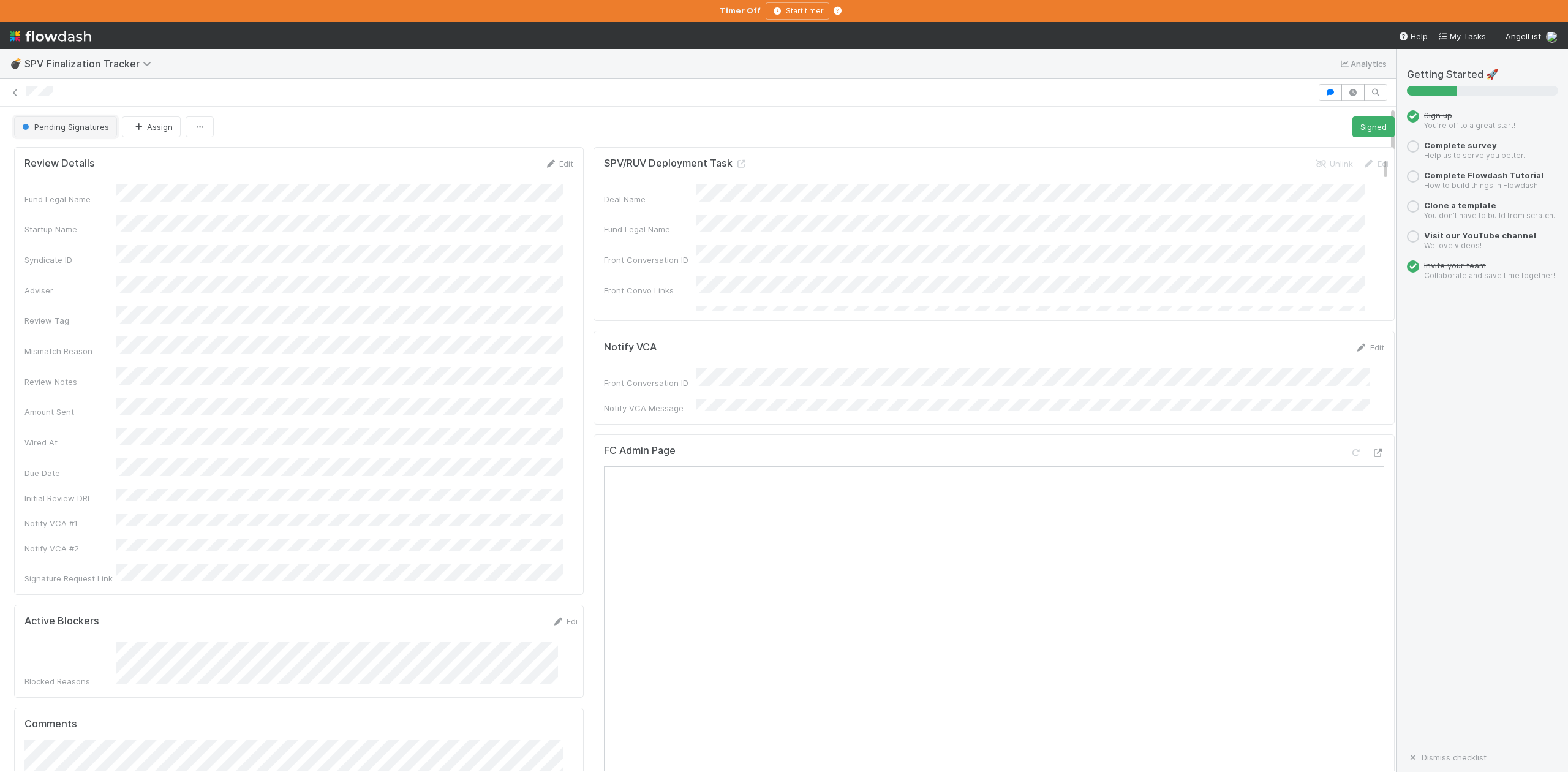
click at [68, 134] on button "Pending Signatures" at bounding box center [65, 126] width 103 height 21
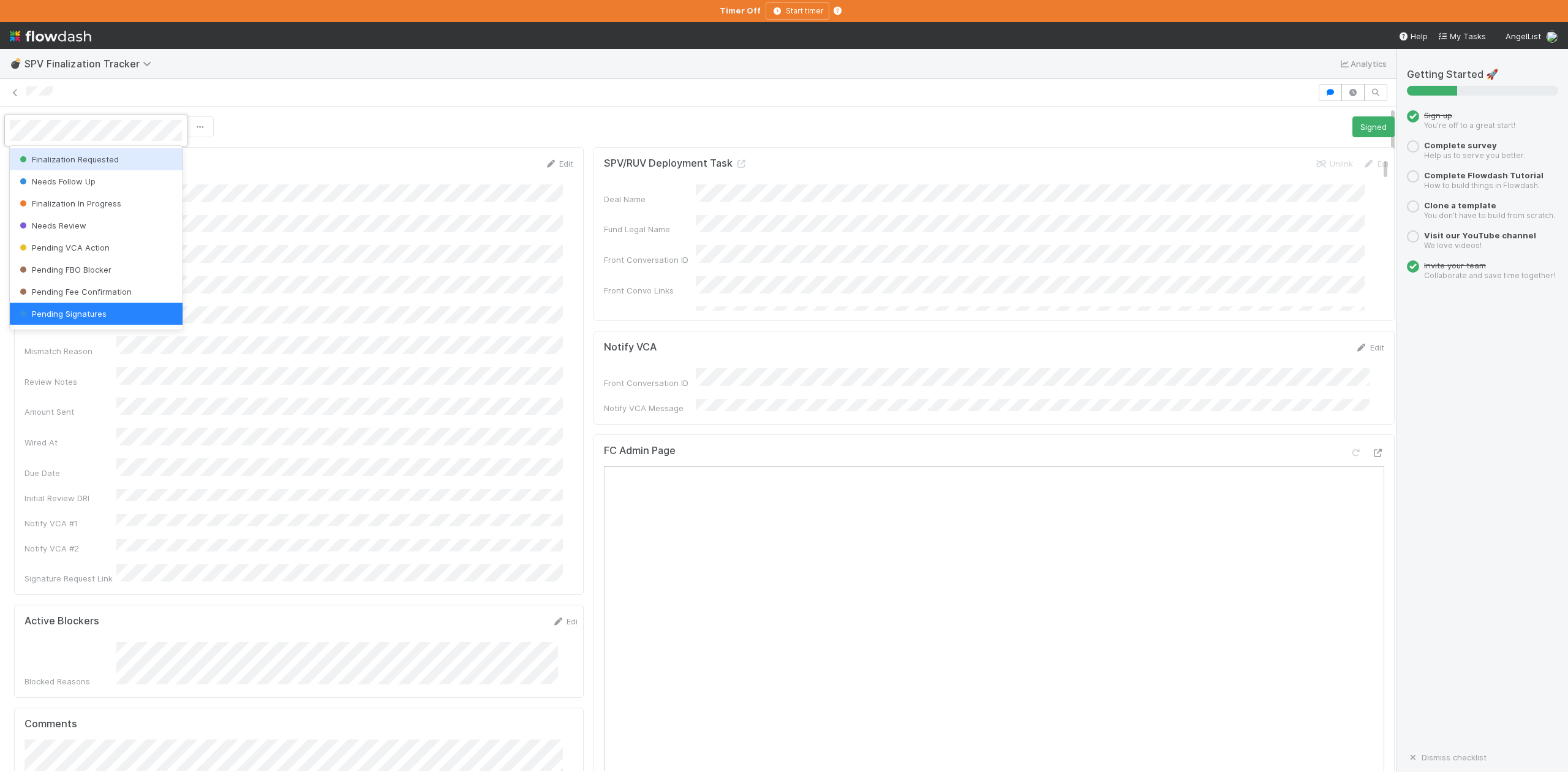
scroll to position [3, 0]
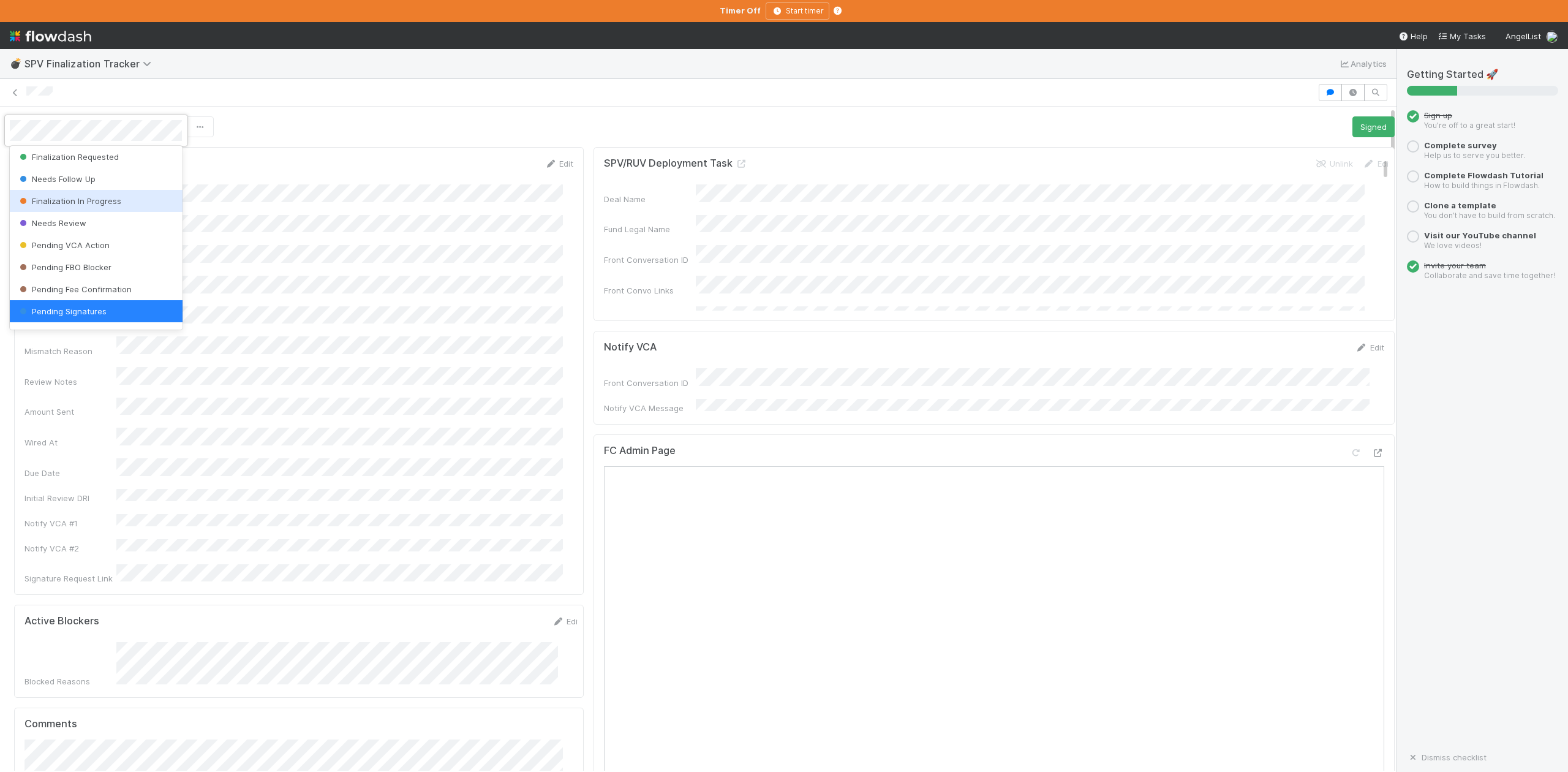
click at [79, 197] on span "Finalization In Progress" at bounding box center [70, 201] width 104 height 10
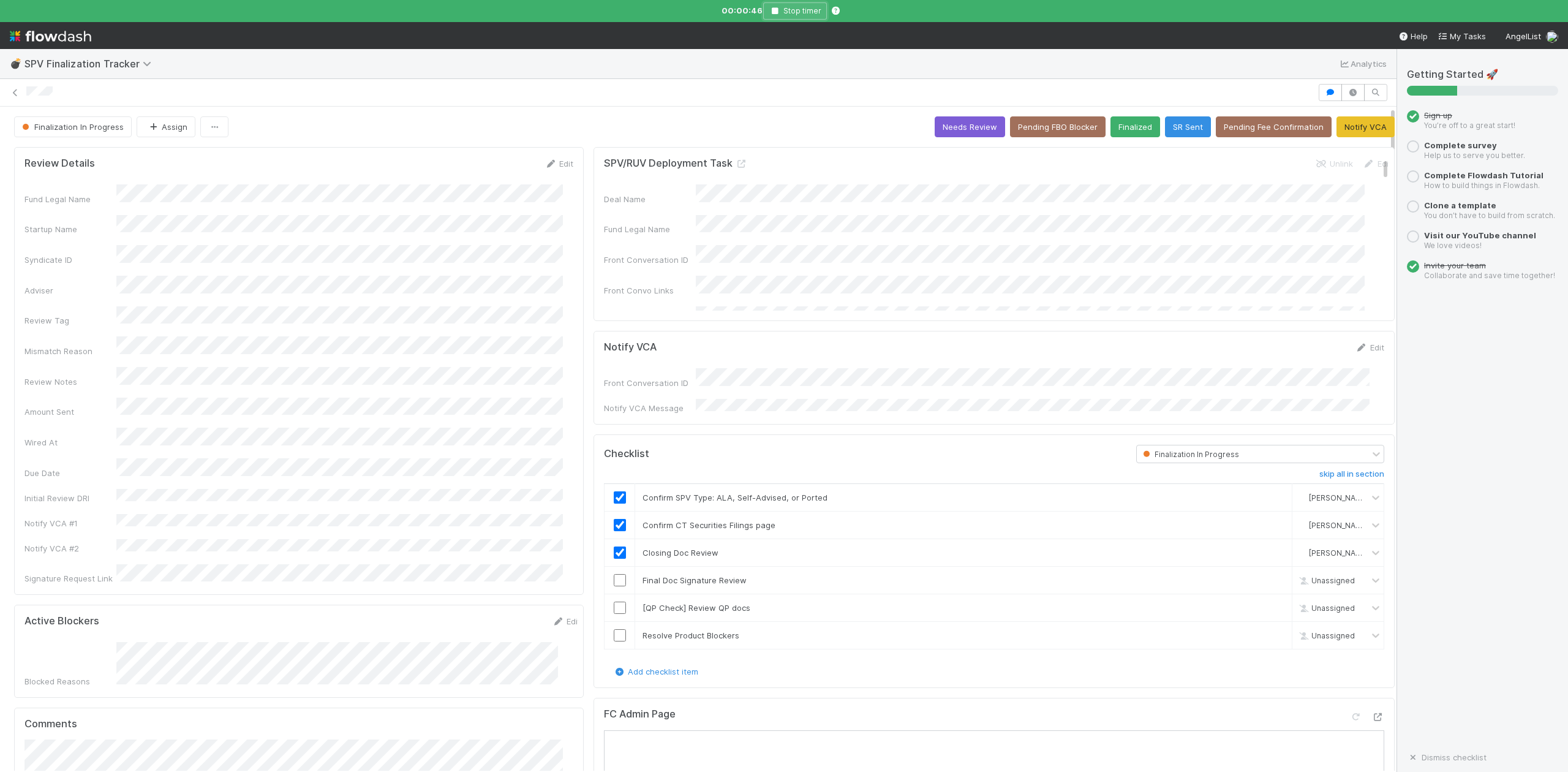
click at [773, 11] on icon "button" at bounding box center [774, 11] width 12 height 7
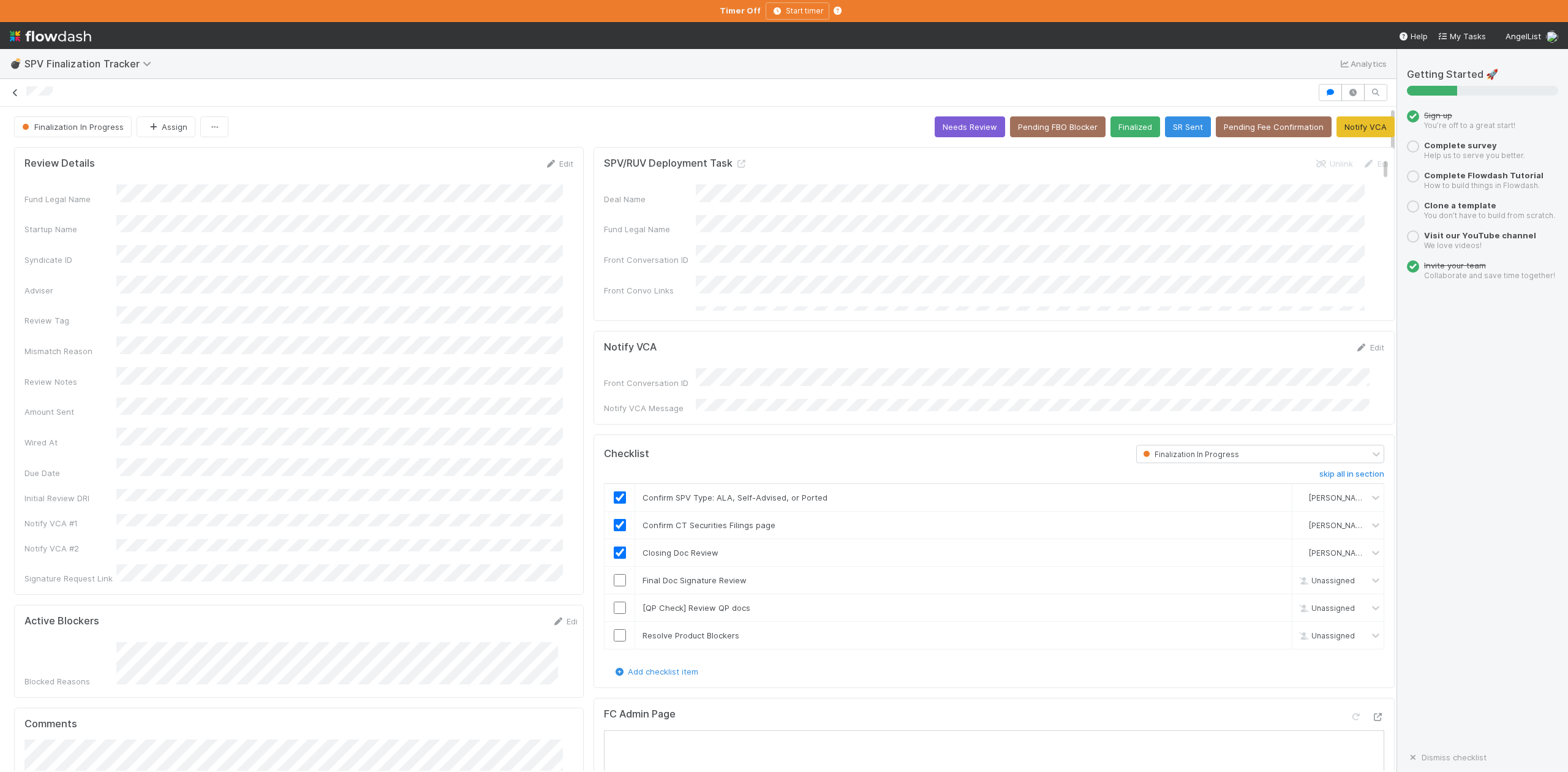
click at [11, 92] on icon at bounding box center [15, 92] width 12 height 8
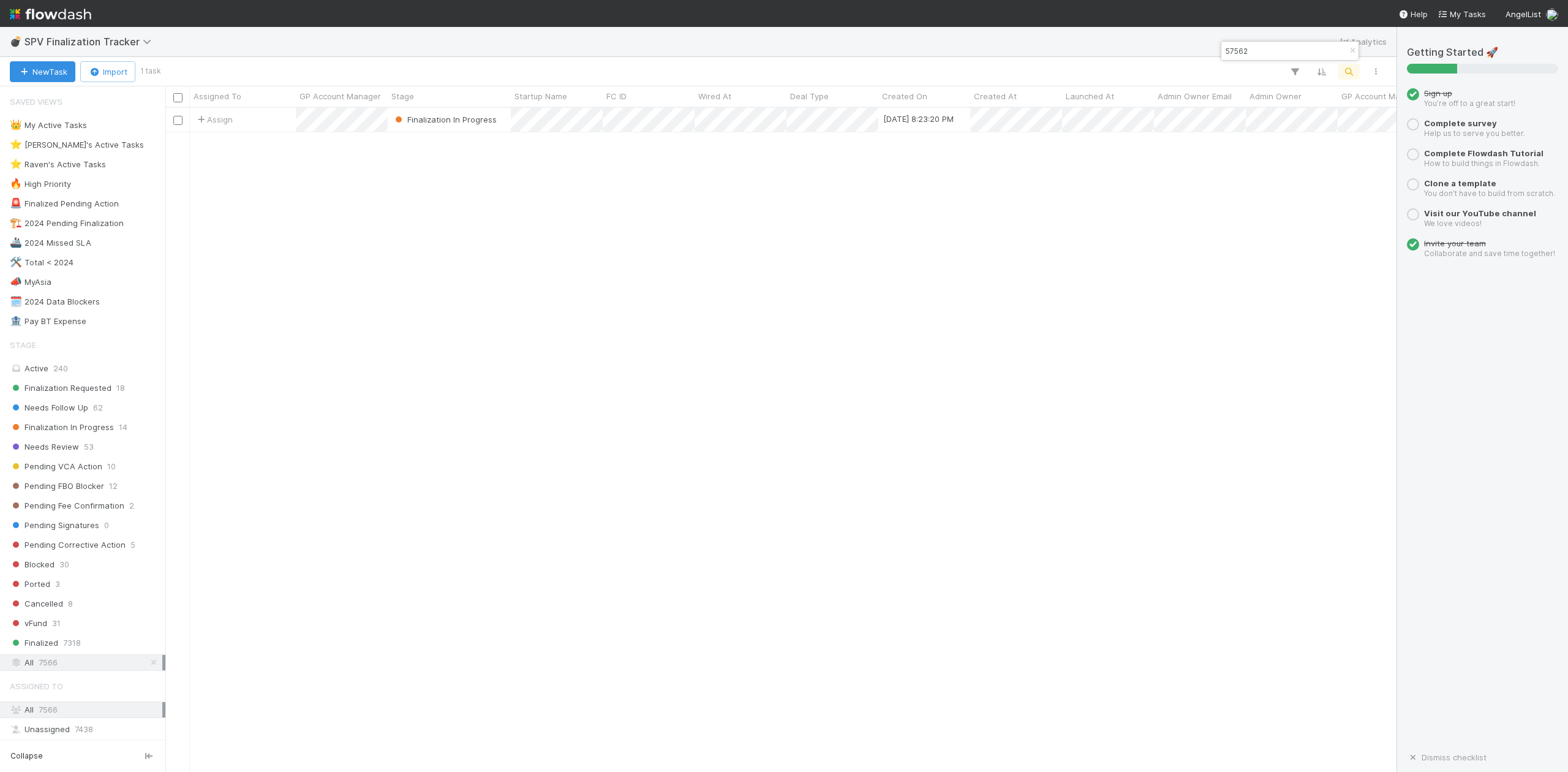
scroll to position [652, 1218]
click at [94, 146] on div "⭐ Loraine's Active Tasks" at bounding box center [77, 145] width 134 height 16
click at [147, 667] on icon at bounding box center [153, 662] width 12 height 8
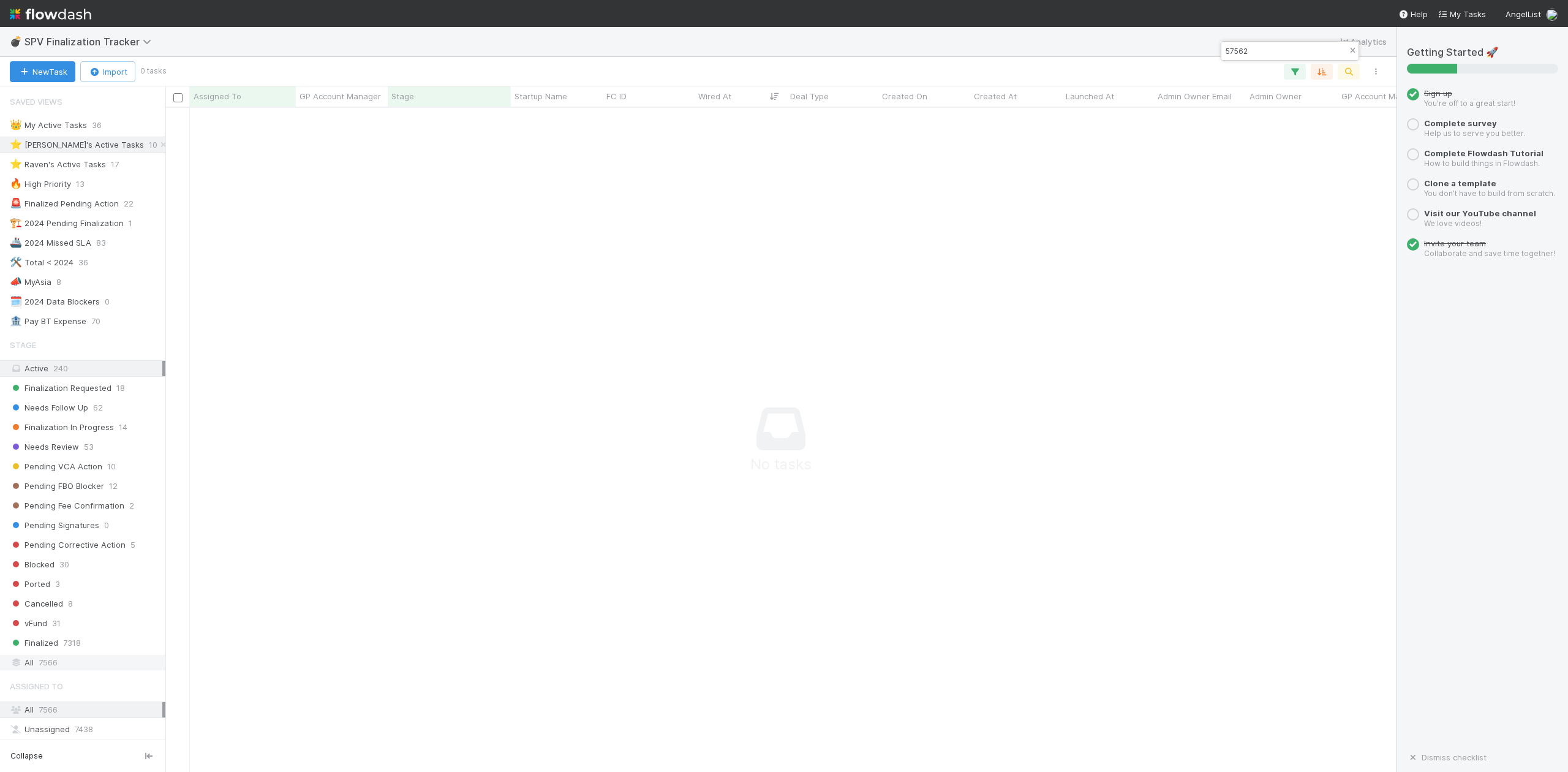
click at [1353, 50] on icon "button" at bounding box center [1352, 50] width 12 height 7
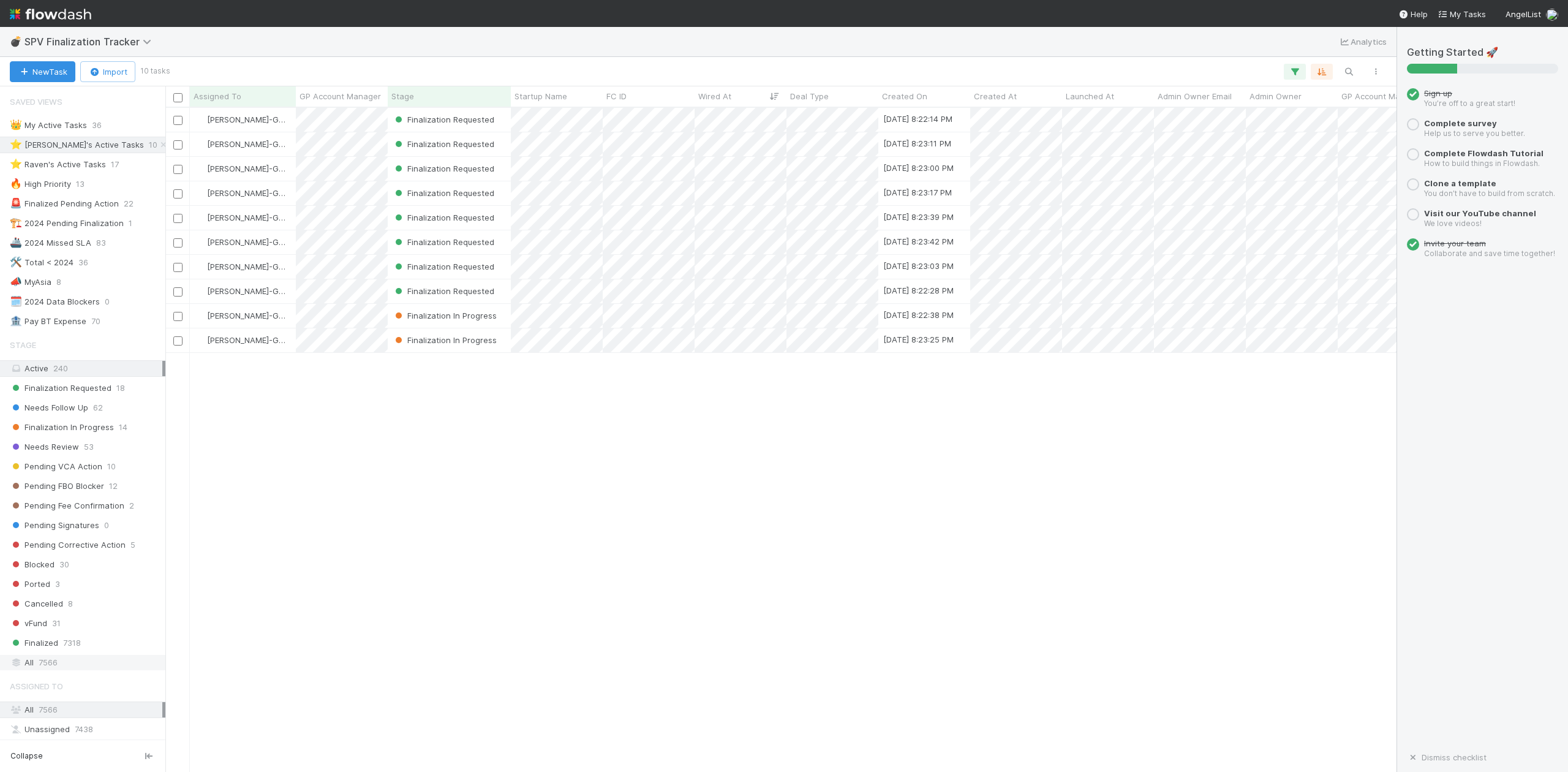
scroll to position [652, 1218]
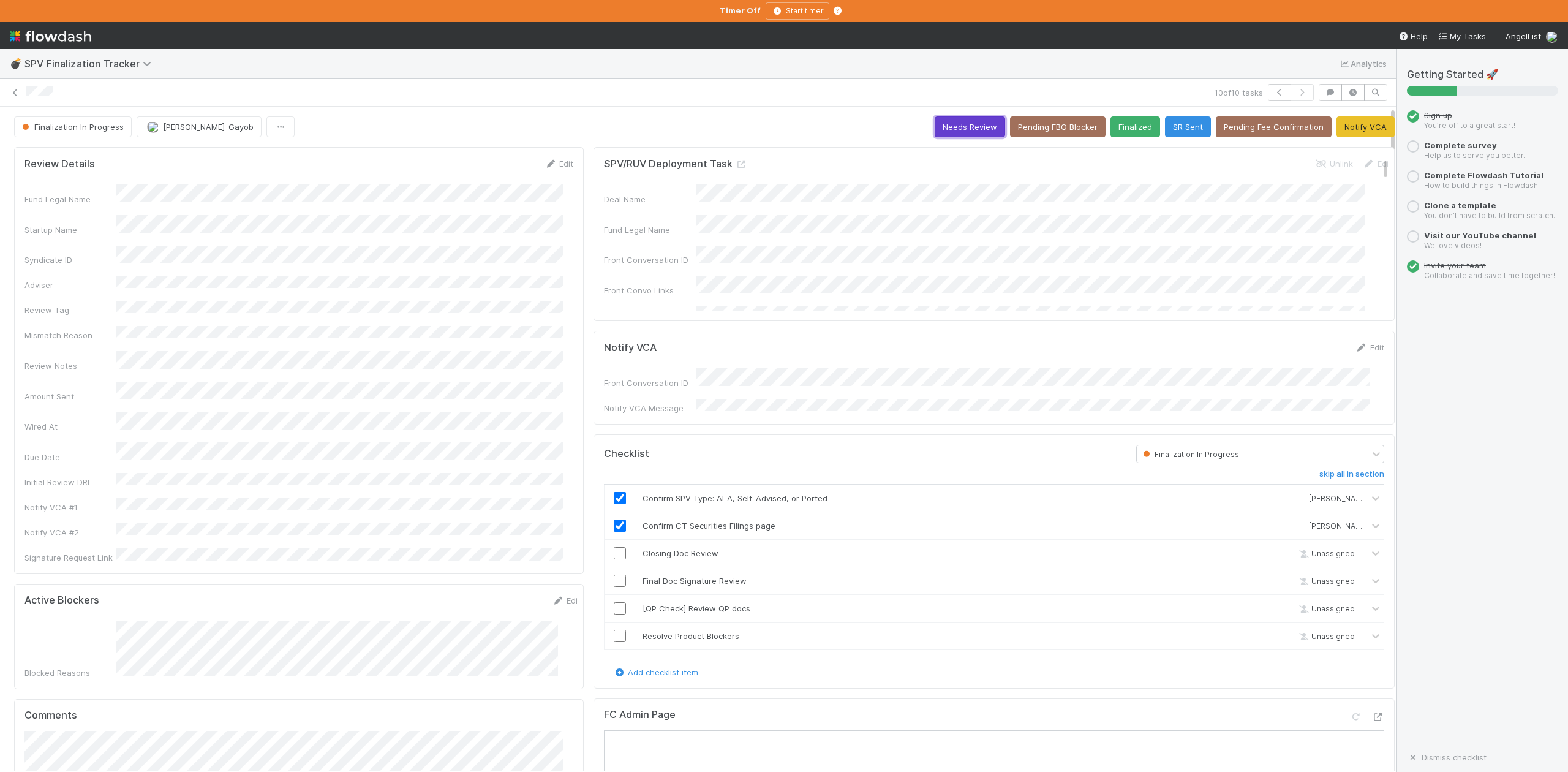
click at [944, 128] on button "Needs Review" at bounding box center [969, 126] width 71 height 21
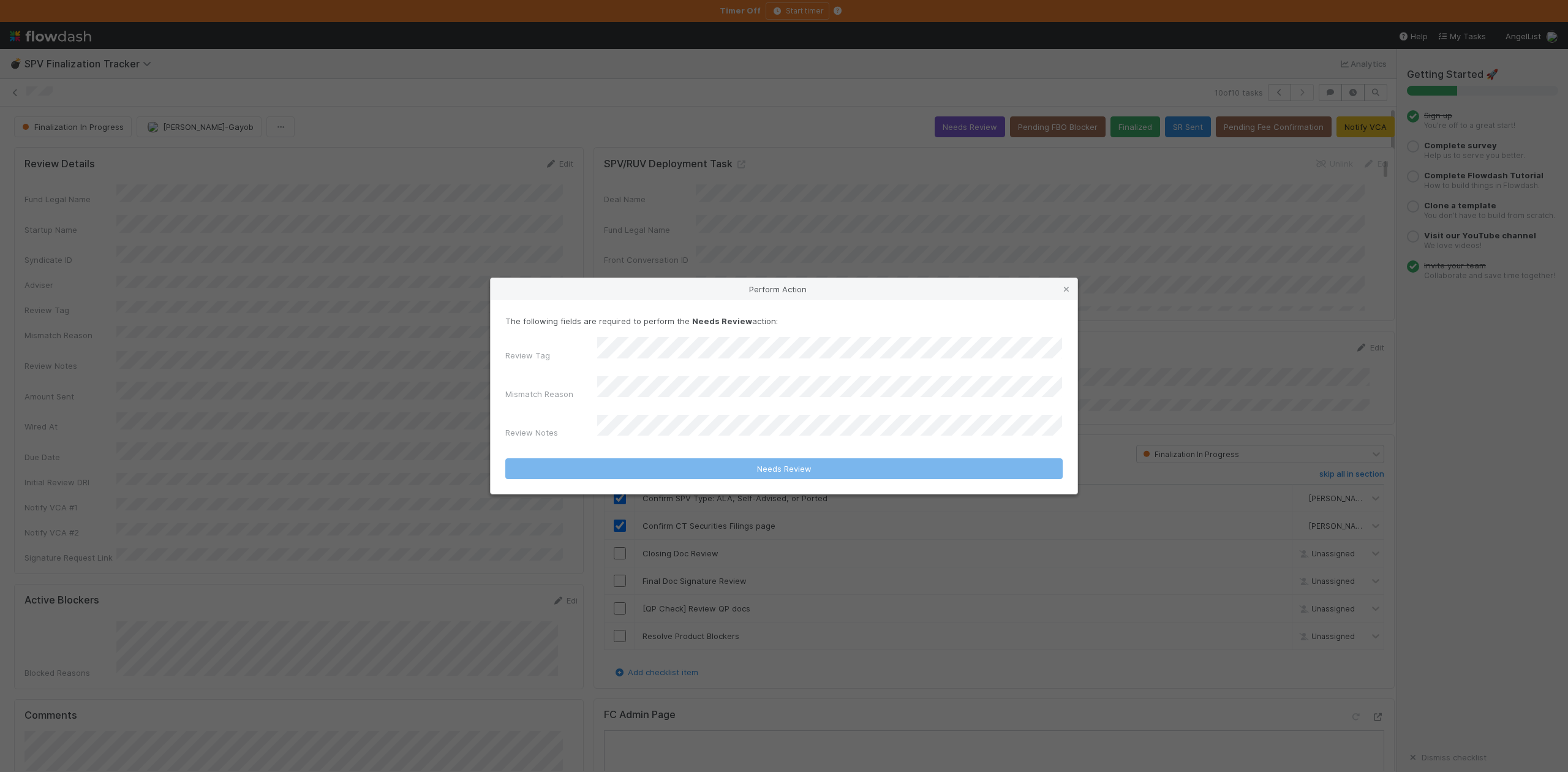
drag, startPoint x: 1066, startPoint y: 298, endPoint x: 1174, endPoint y: 110, distance: 216.8
click at [1066, 293] on icon at bounding box center [1066, 289] width 12 height 8
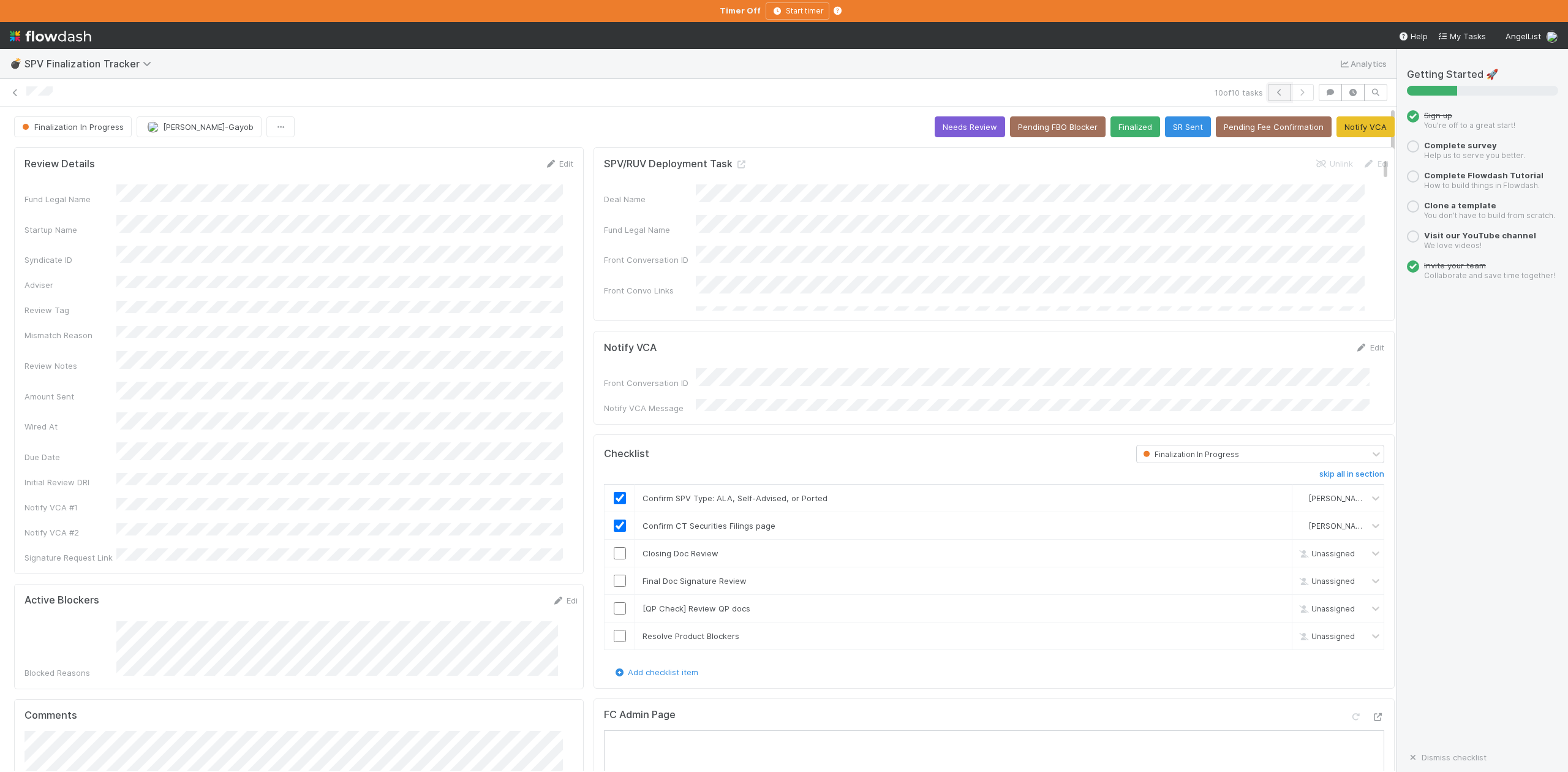
click at [1268, 91] on button "button" at bounding box center [1279, 92] width 23 height 17
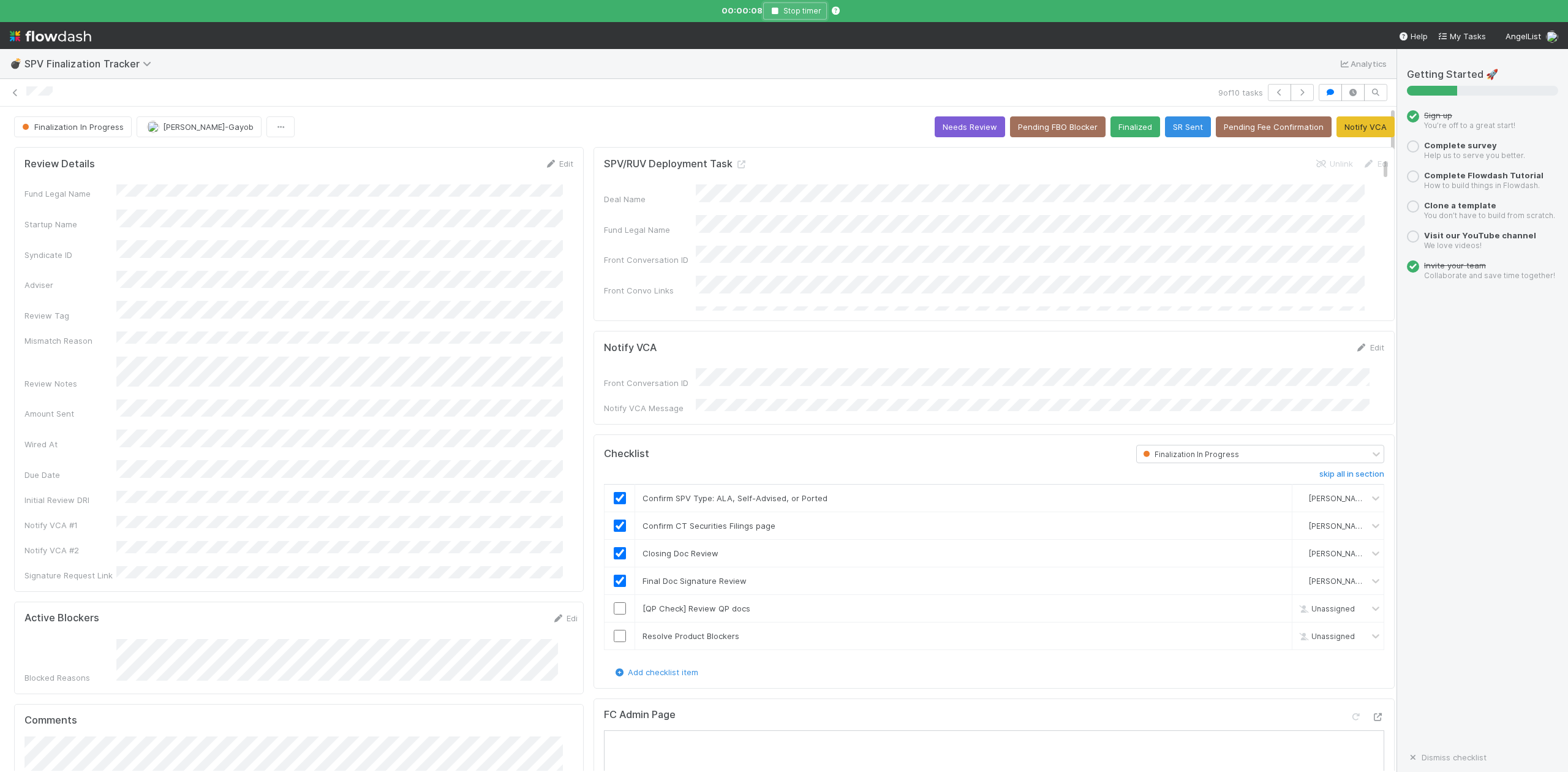
click at [772, 8] on icon "button" at bounding box center [774, 11] width 12 height 7
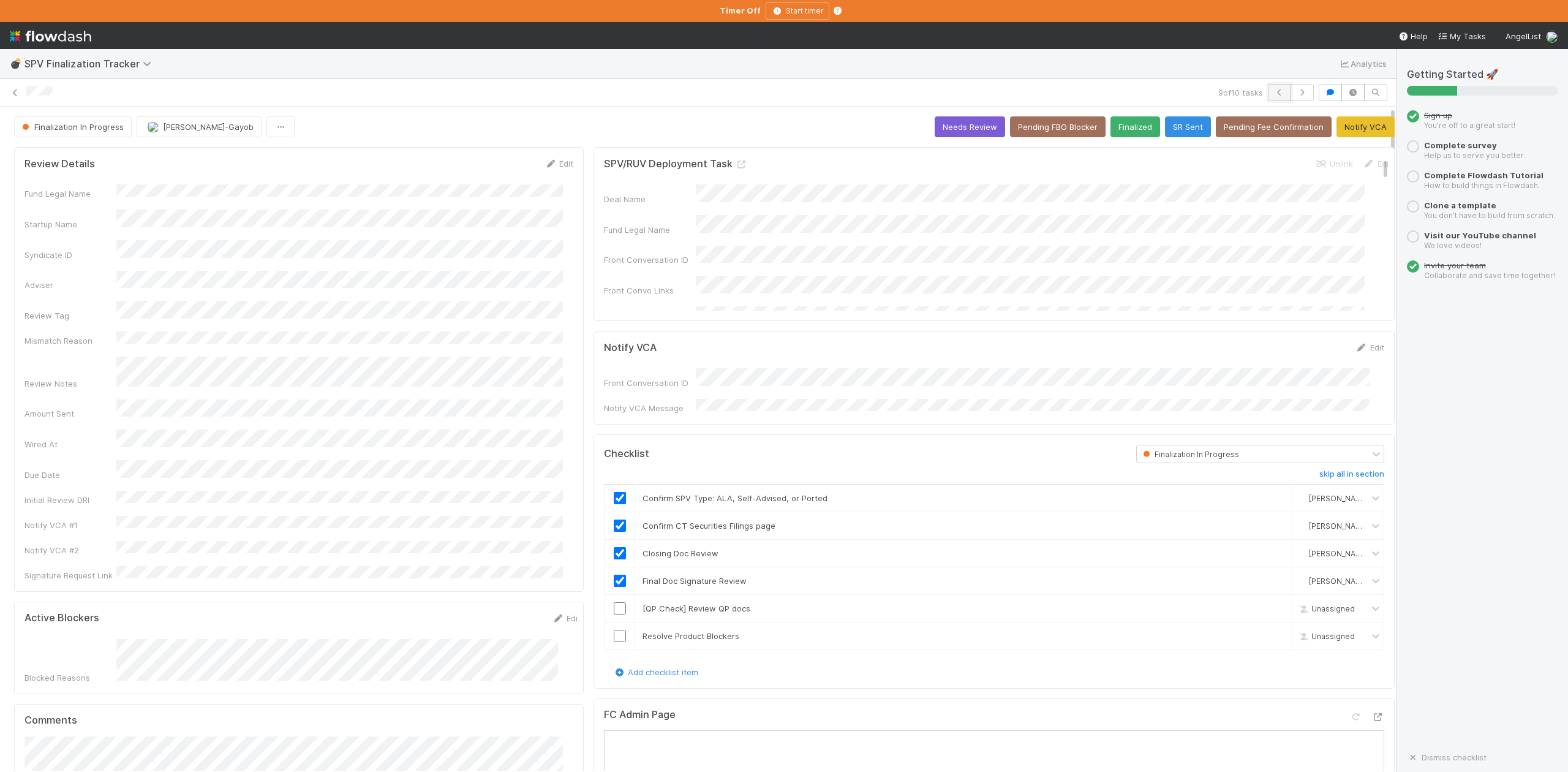
click at [1273, 91] on icon "button" at bounding box center [1279, 92] width 12 height 7
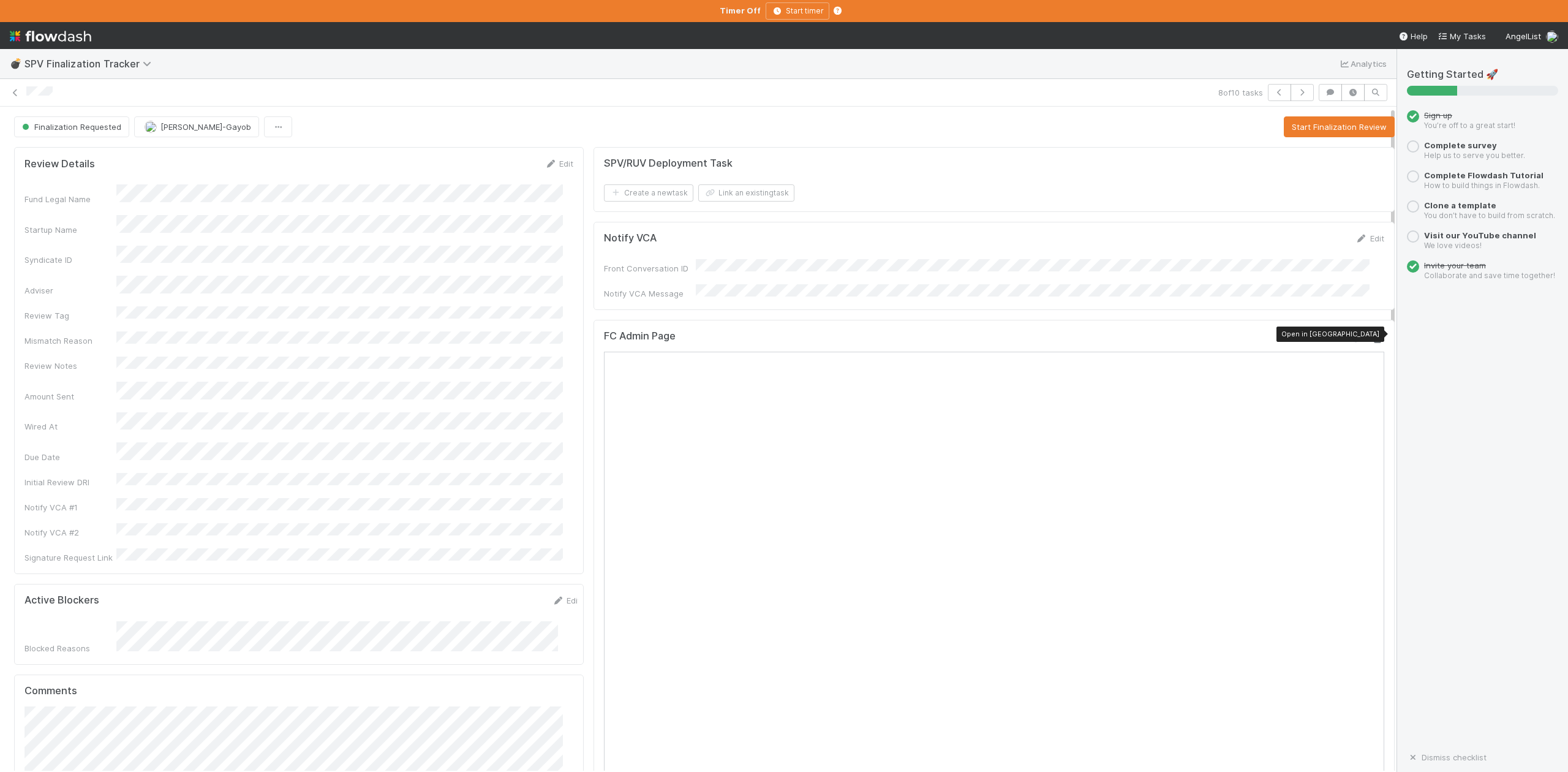
click at [1372, 335] on icon at bounding box center [1377, 339] width 12 height 8
click at [1319, 120] on button "Start Finalization Review" at bounding box center [1339, 126] width 111 height 21
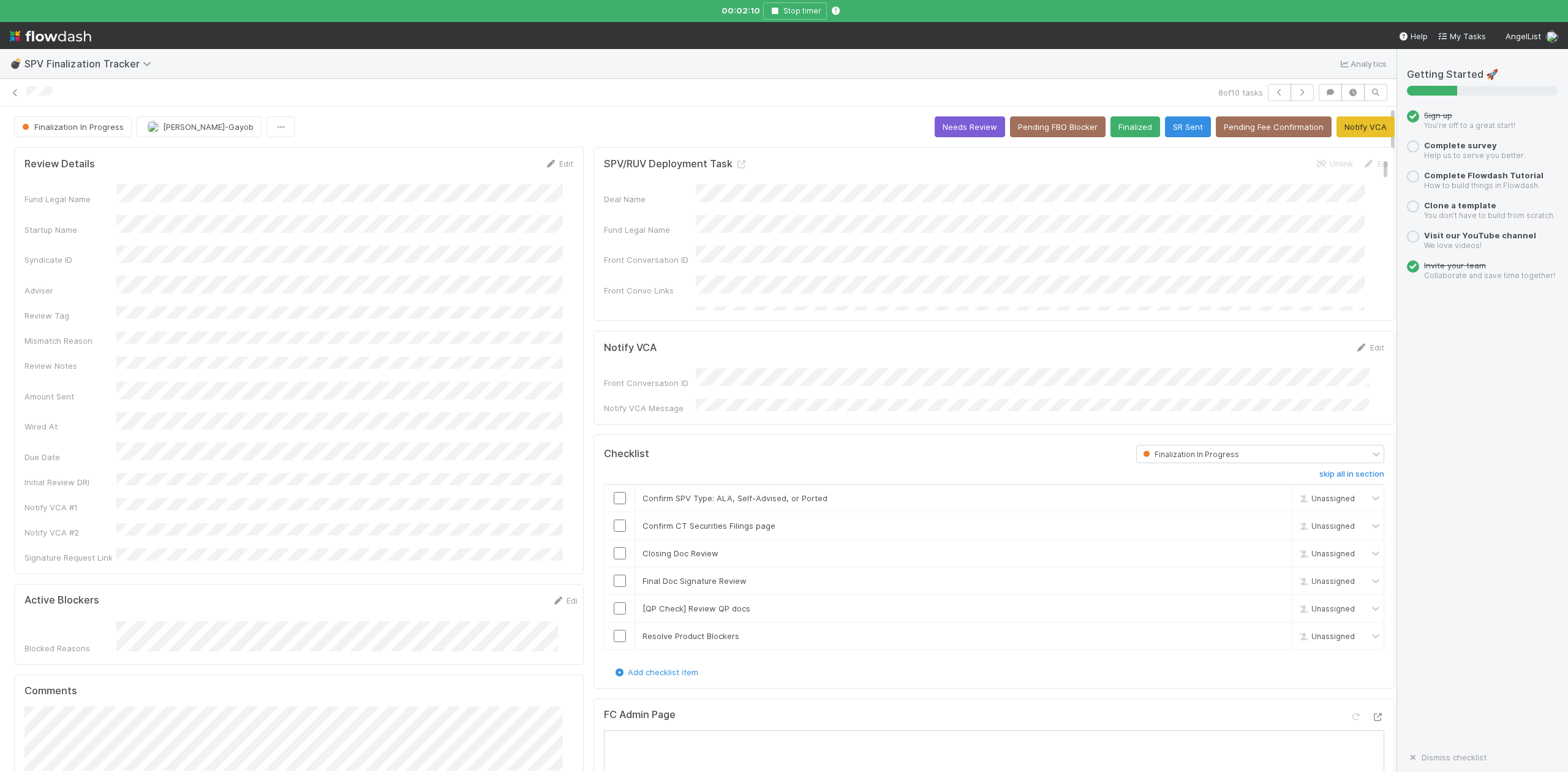
click at [398, 82] on div "8 of 10 tasks" at bounding box center [698, 92] width 1397 height 27
click at [614, 495] on input "checkbox" at bounding box center [619, 497] width 12 height 12
click at [614, 582] on input "checkbox" at bounding box center [619, 580] width 12 height 12
click at [1269, 549] on link "skip" at bounding box center [1277, 553] width 16 height 10
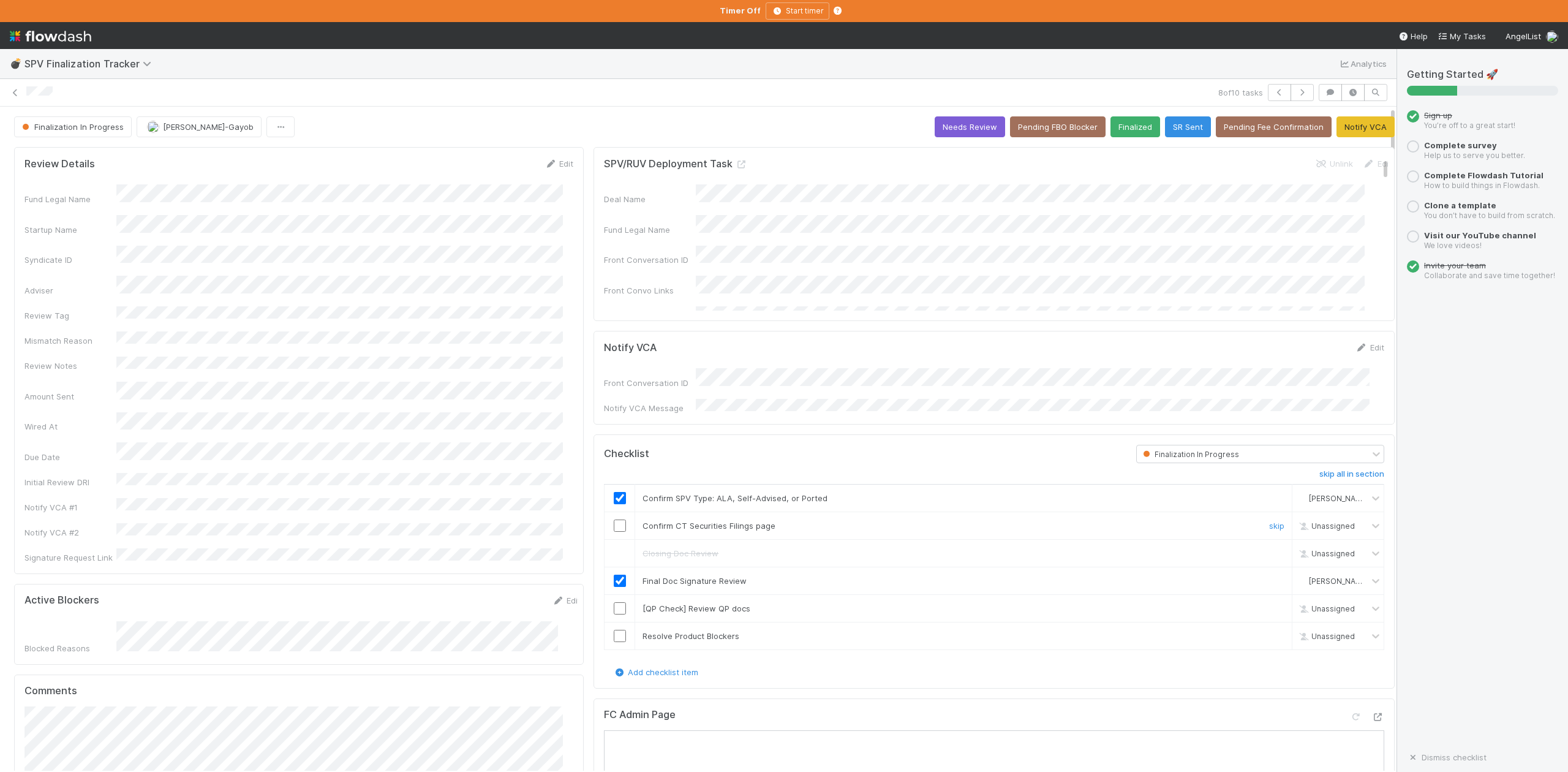
click at [614, 519] on input "checkbox" at bounding box center [619, 525] width 12 height 12
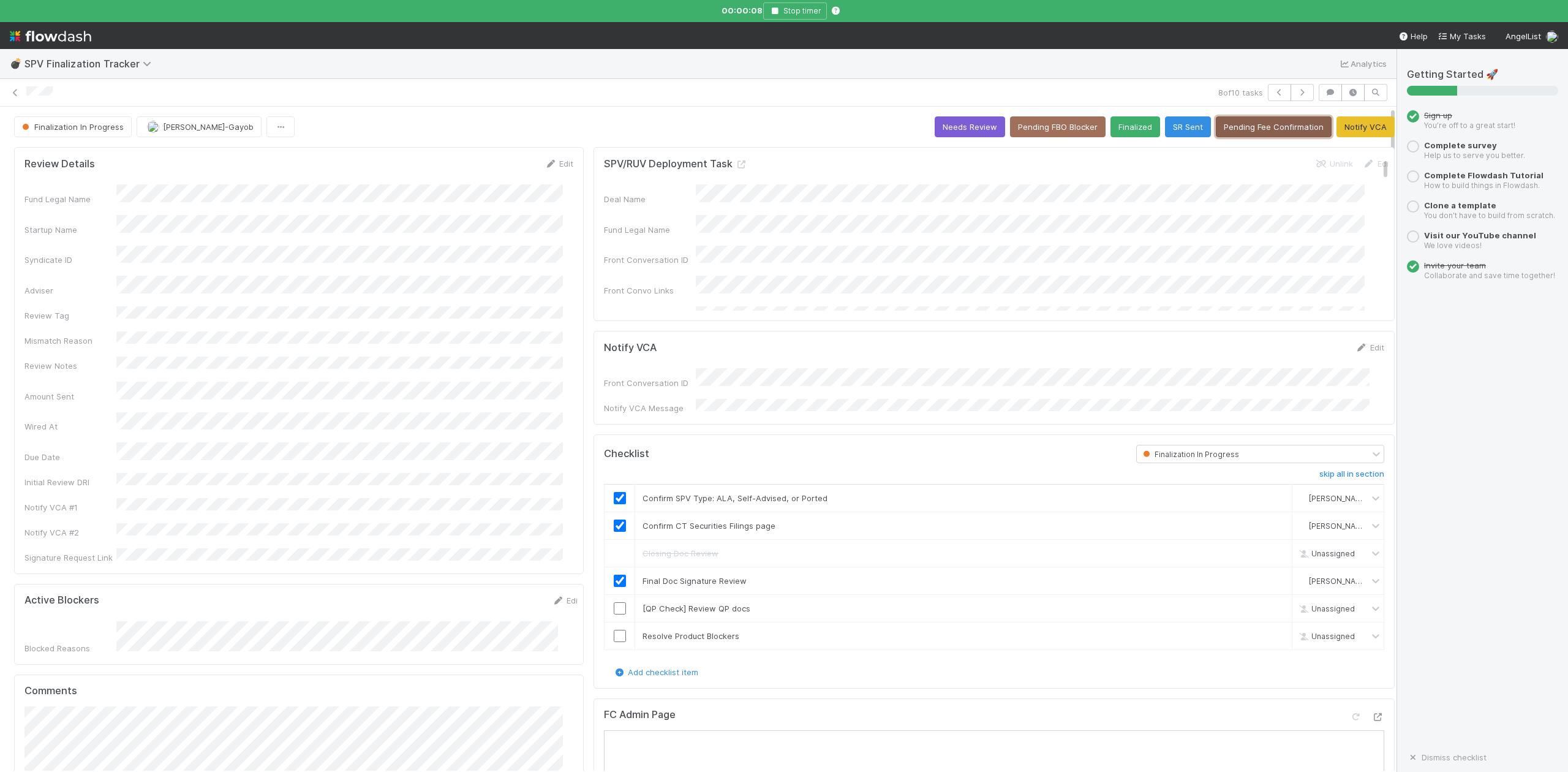
click at [1246, 121] on button "Pending Fee Confirmation" at bounding box center [1273, 126] width 115 height 21
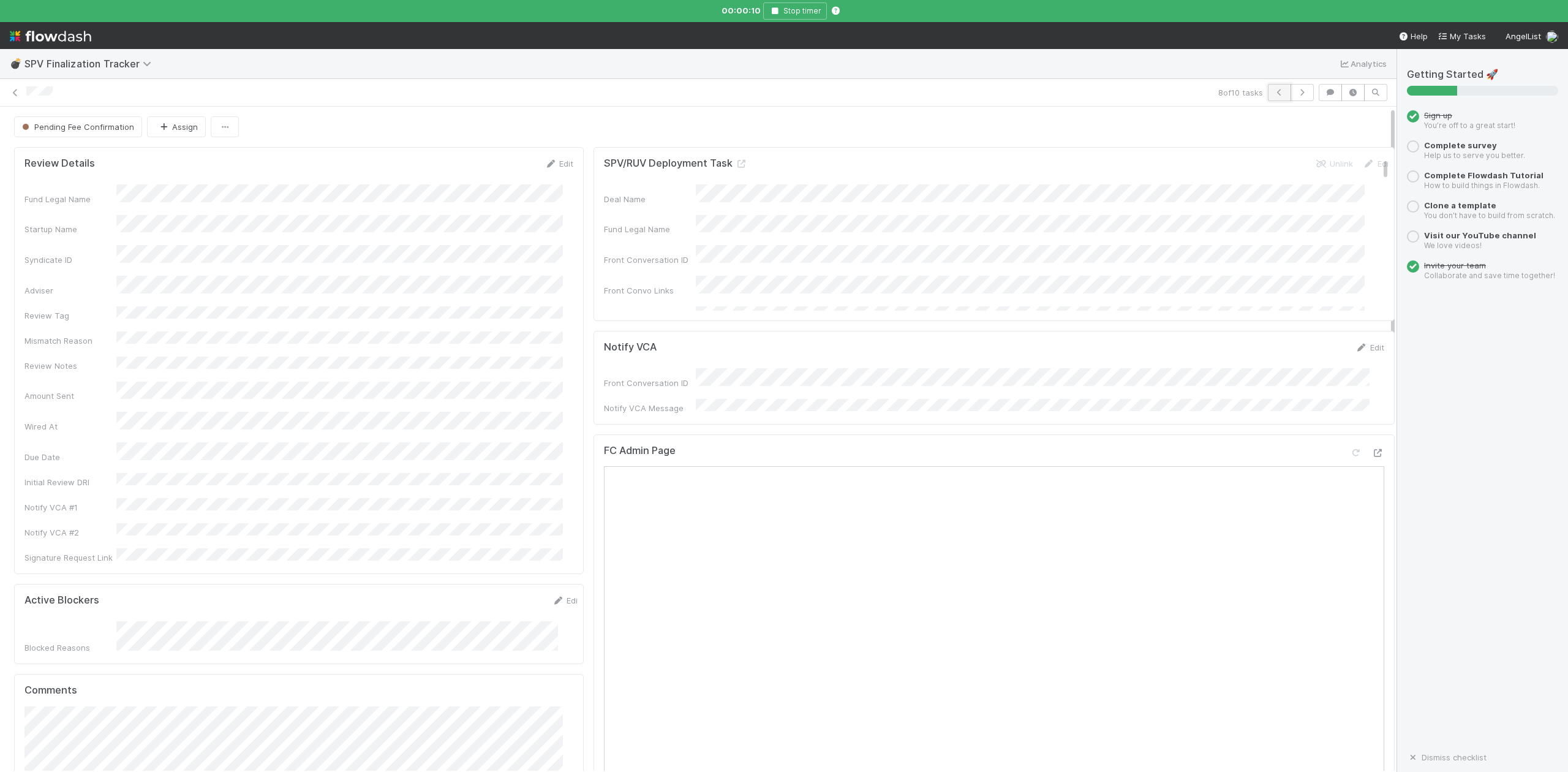
click at [1273, 92] on icon "button" at bounding box center [1279, 92] width 12 height 7
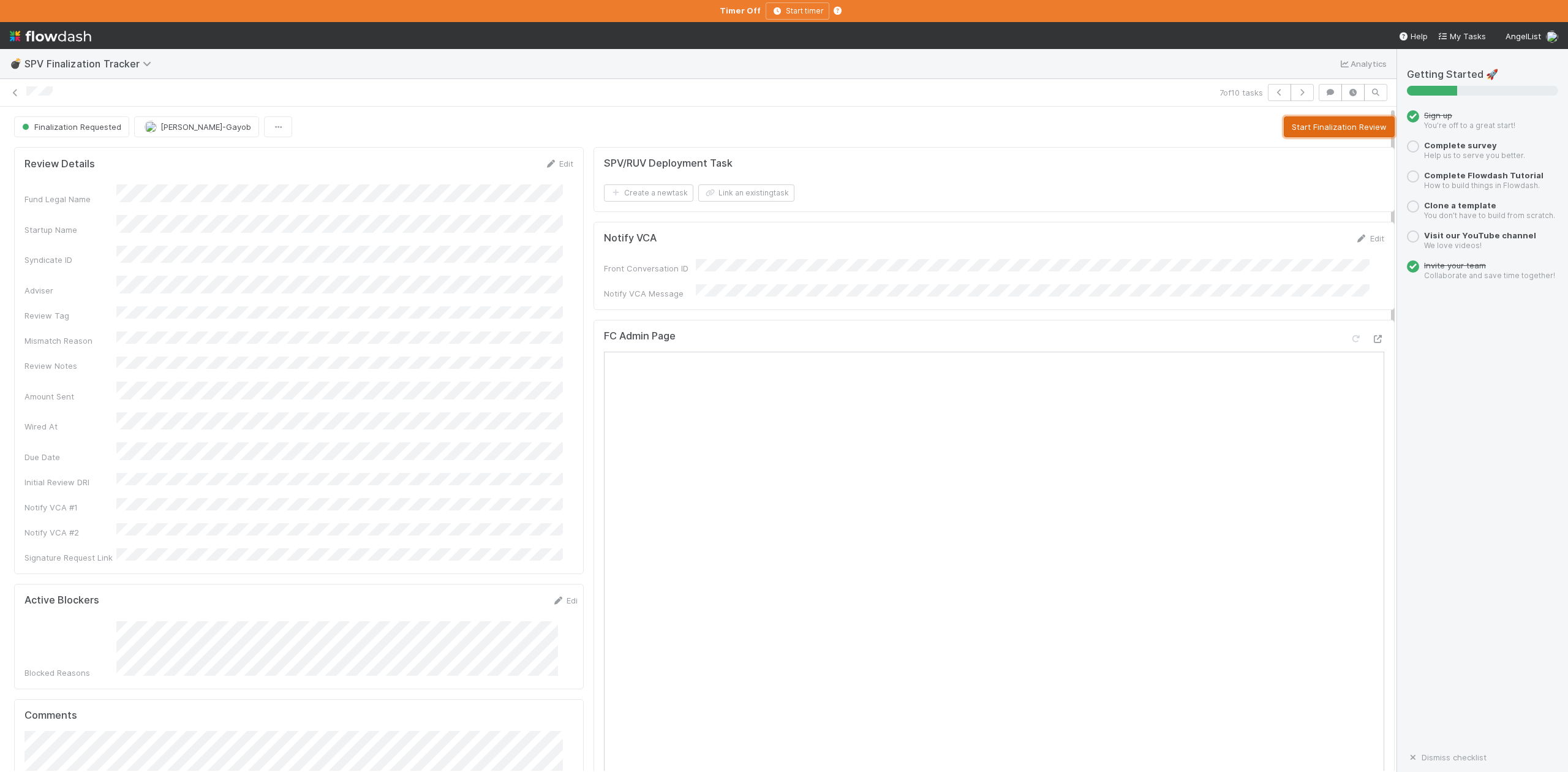
drag, startPoint x: 1297, startPoint y: 132, endPoint x: 1442, endPoint y: 179, distance: 152.4
click at [1297, 132] on button "Start Finalization Review" at bounding box center [1339, 126] width 111 height 21
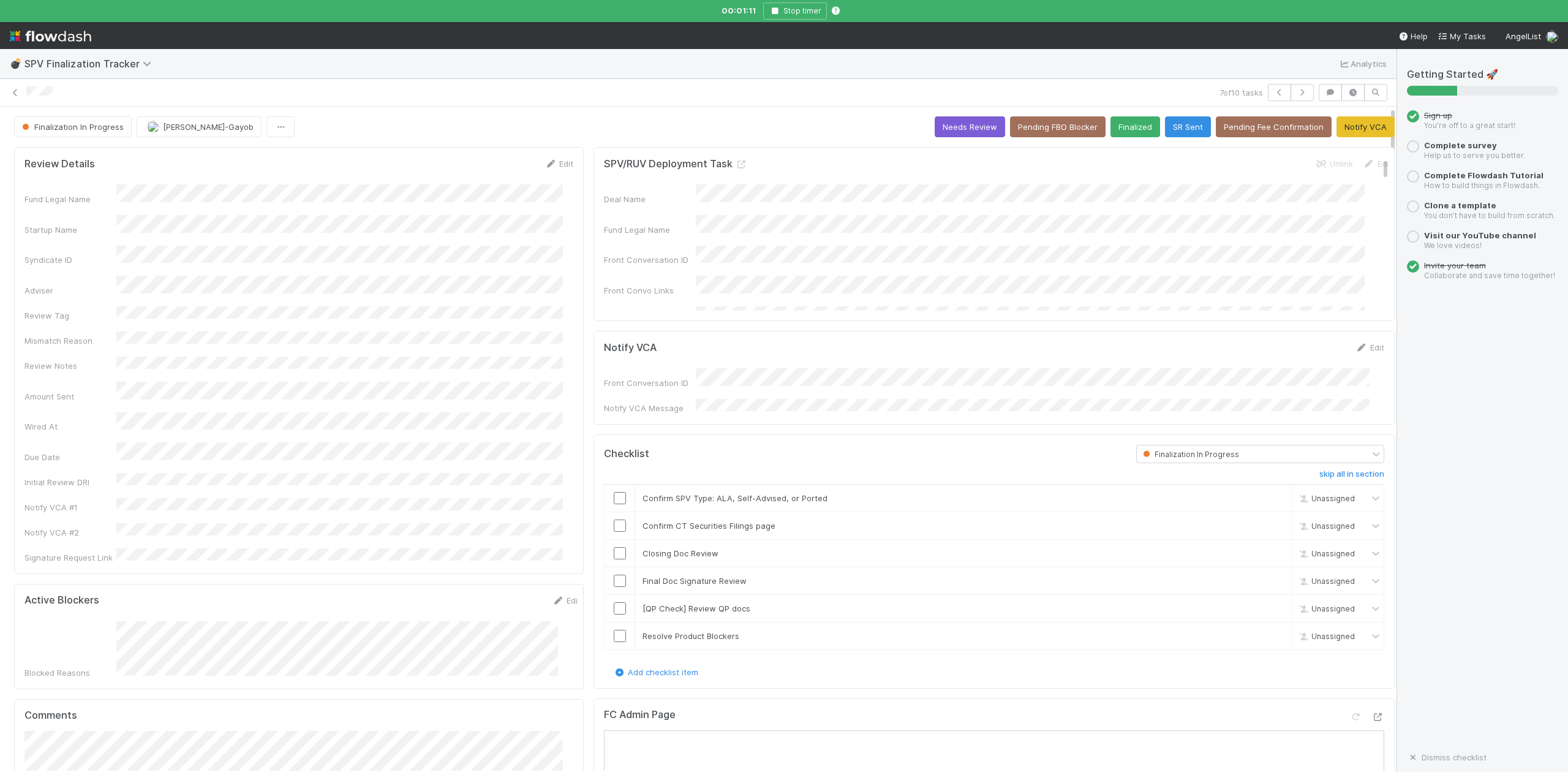
click at [614, 493] on input "checkbox" at bounding box center [619, 497] width 12 height 12
click at [614, 550] on input "checkbox" at bounding box center [619, 552] width 12 height 12
click at [614, 522] on input "checkbox" at bounding box center [619, 525] width 12 height 12
click at [564, 640] on div "Active Blockers Edit Blocked Reasons" at bounding box center [299, 636] width 570 height 105
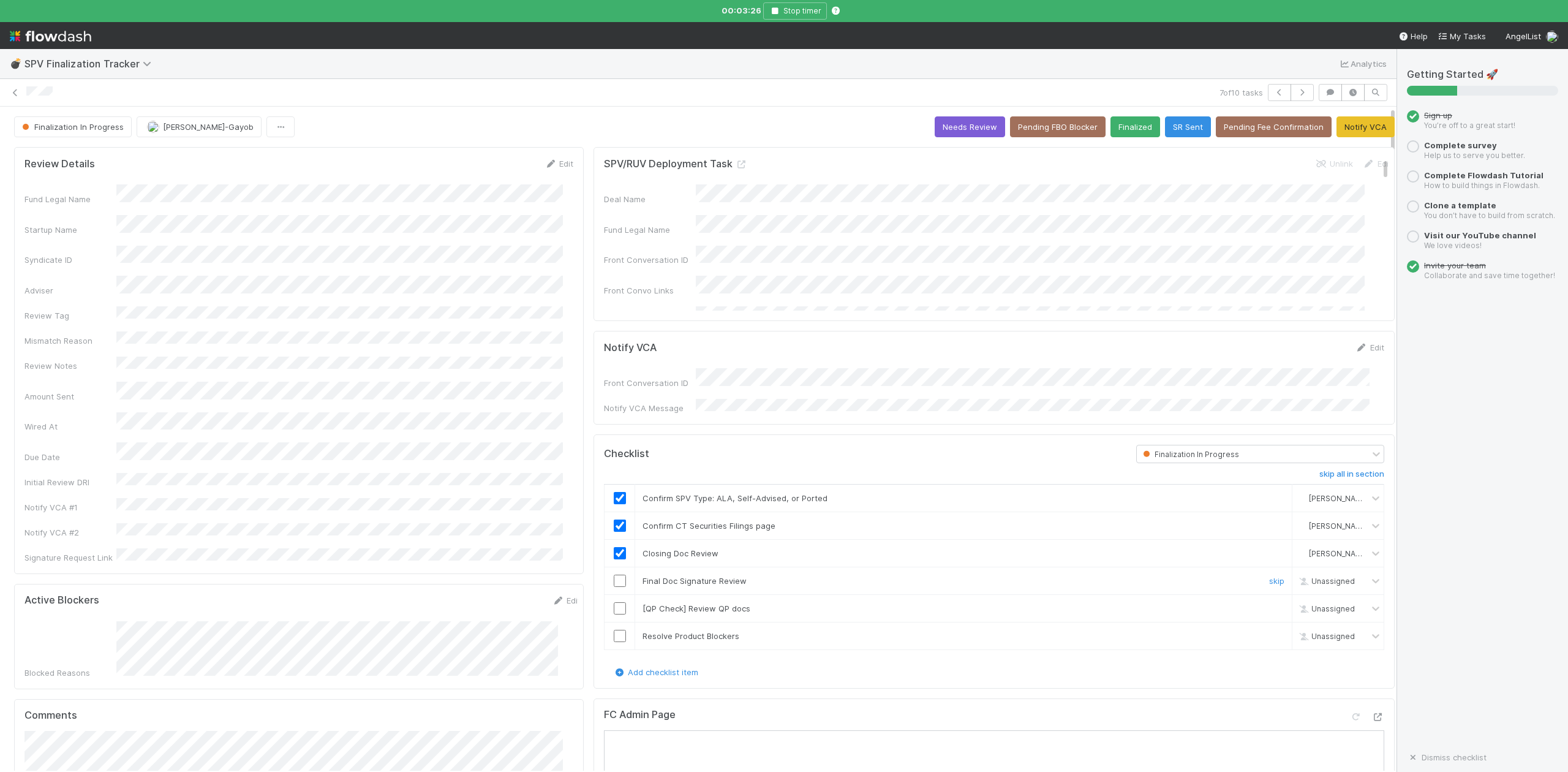
click at [614, 574] on input "checkbox" at bounding box center [619, 580] width 12 height 12
click at [1242, 123] on button "Pending Fee Confirmation" at bounding box center [1273, 126] width 115 height 21
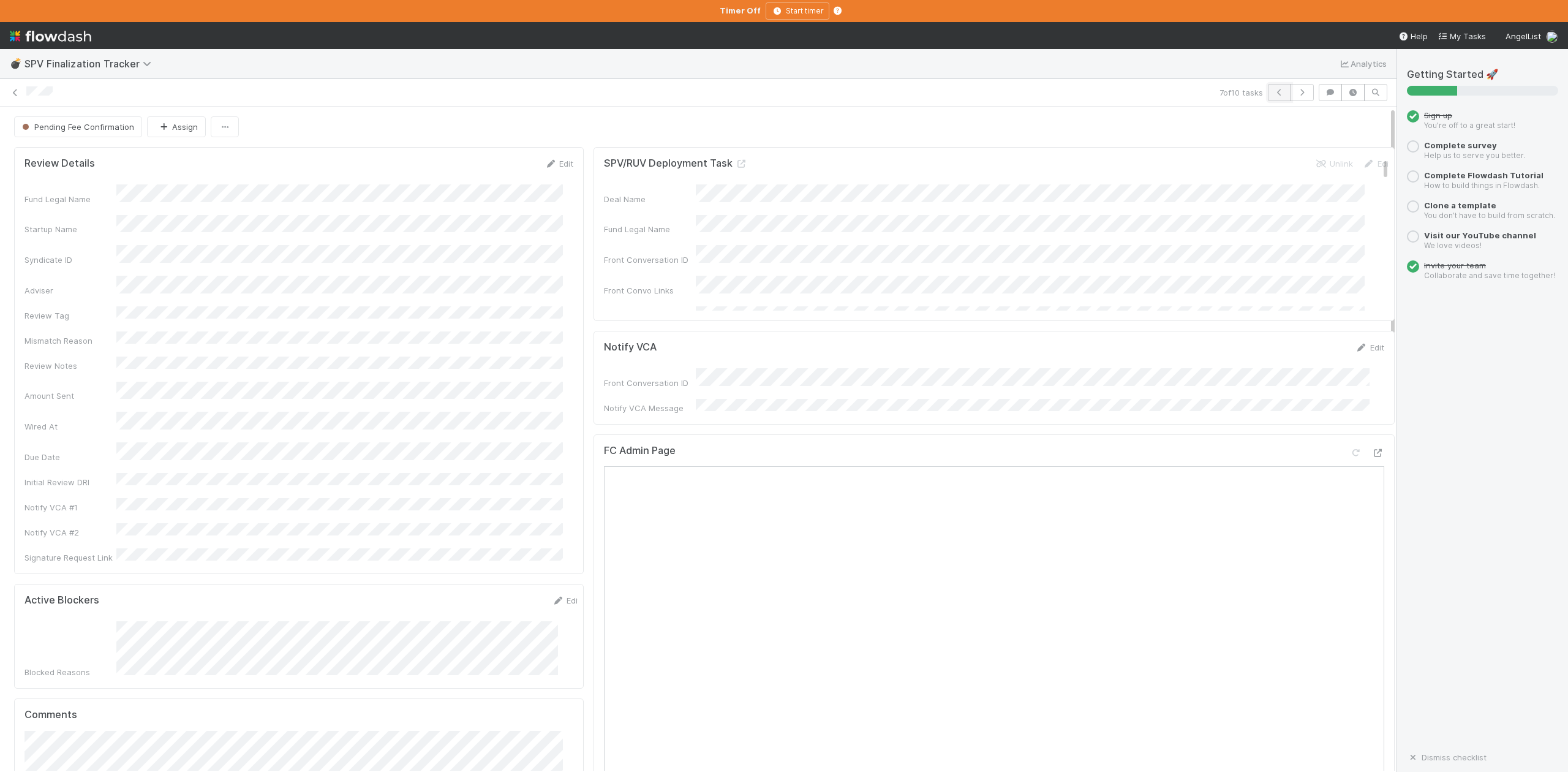
click at [1273, 90] on icon "button" at bounding box center [1279, 92] width 12 height 7
click at [1342, 120] on button "Start Finalization Review" at bounding box center [1339, 126] width 111 height 21
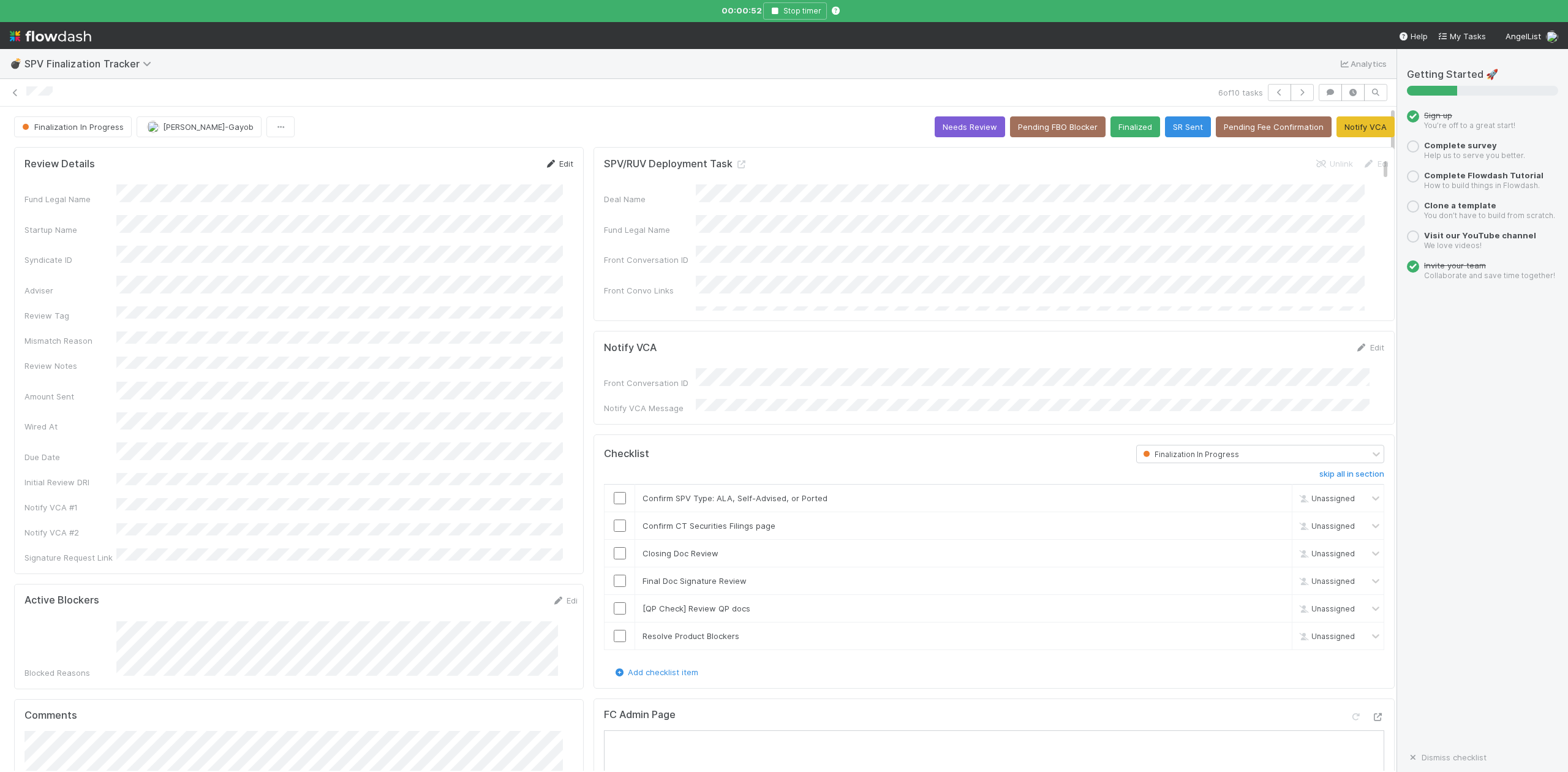
click at [558, 162] on link "Edit" at bounding box center [559, 163] width 28 height 10
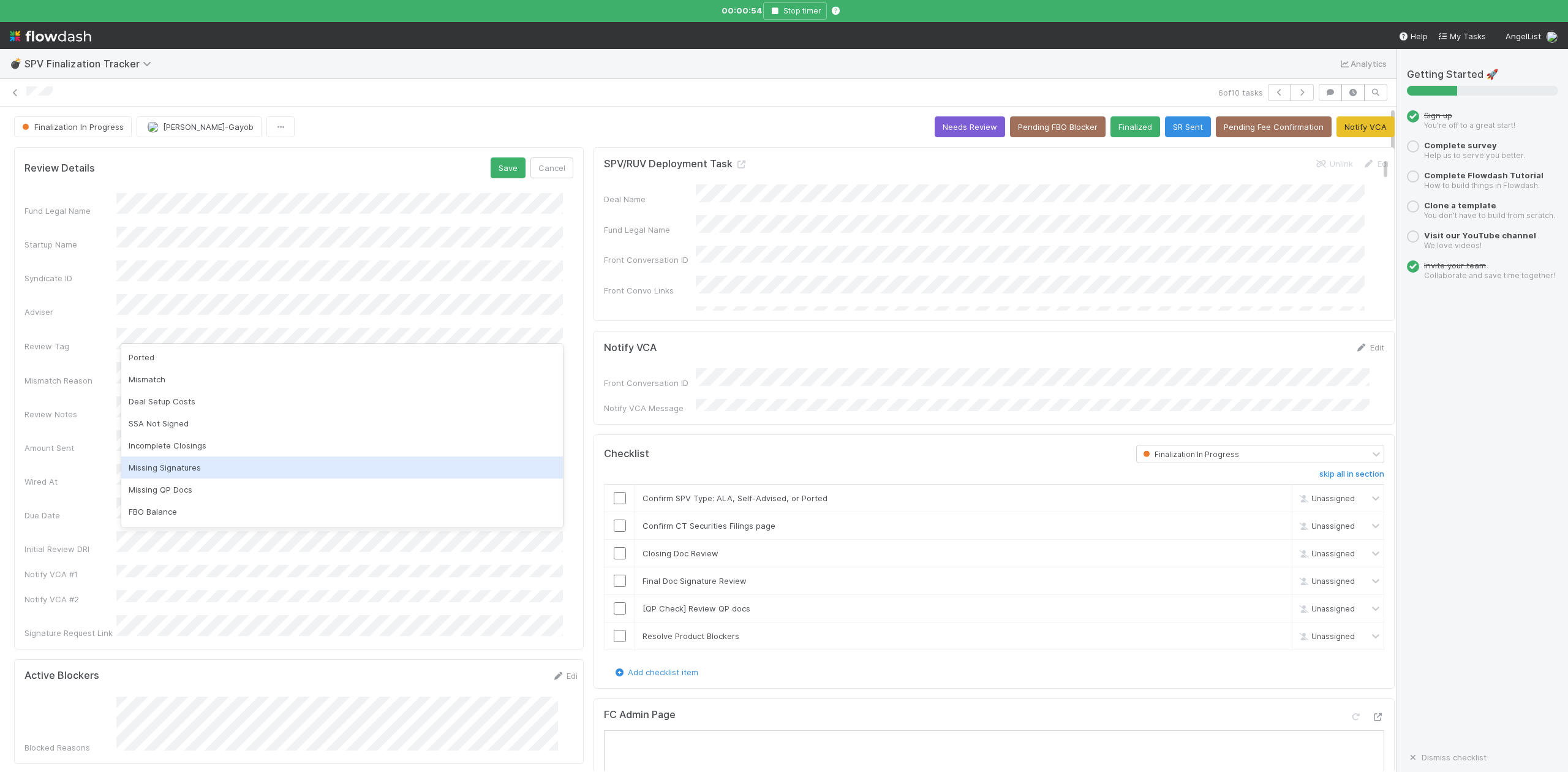
click at [184, 463] on div "Missing Signatures" at bounding box center [342, 467] width 441 height 22
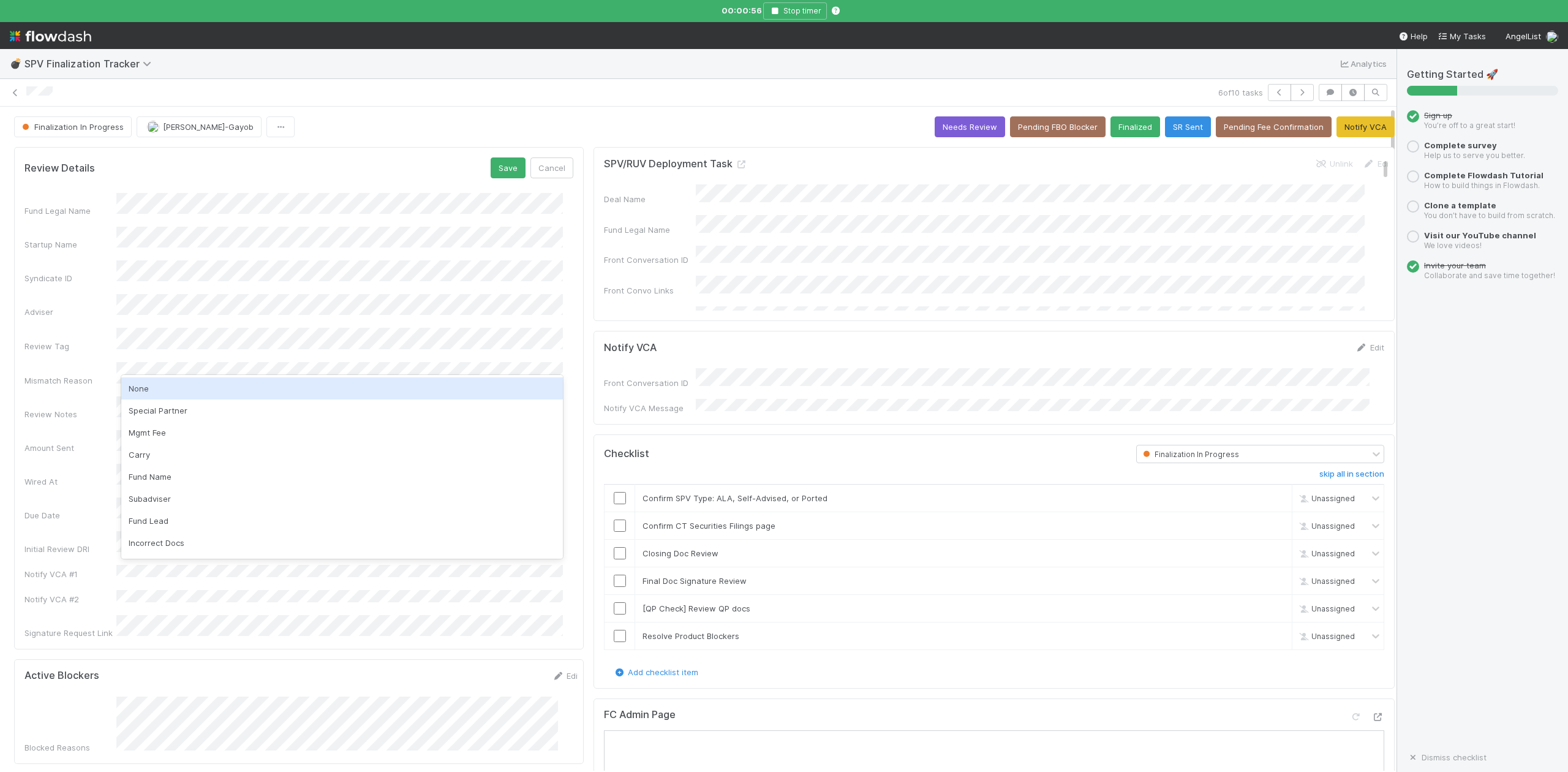
click at [138, 388] on div "None" at bounding box center [342, 388] width 441 height 22
click at [496, 167] on button "Save" at bounding box center [508, 168] width 35 height 21
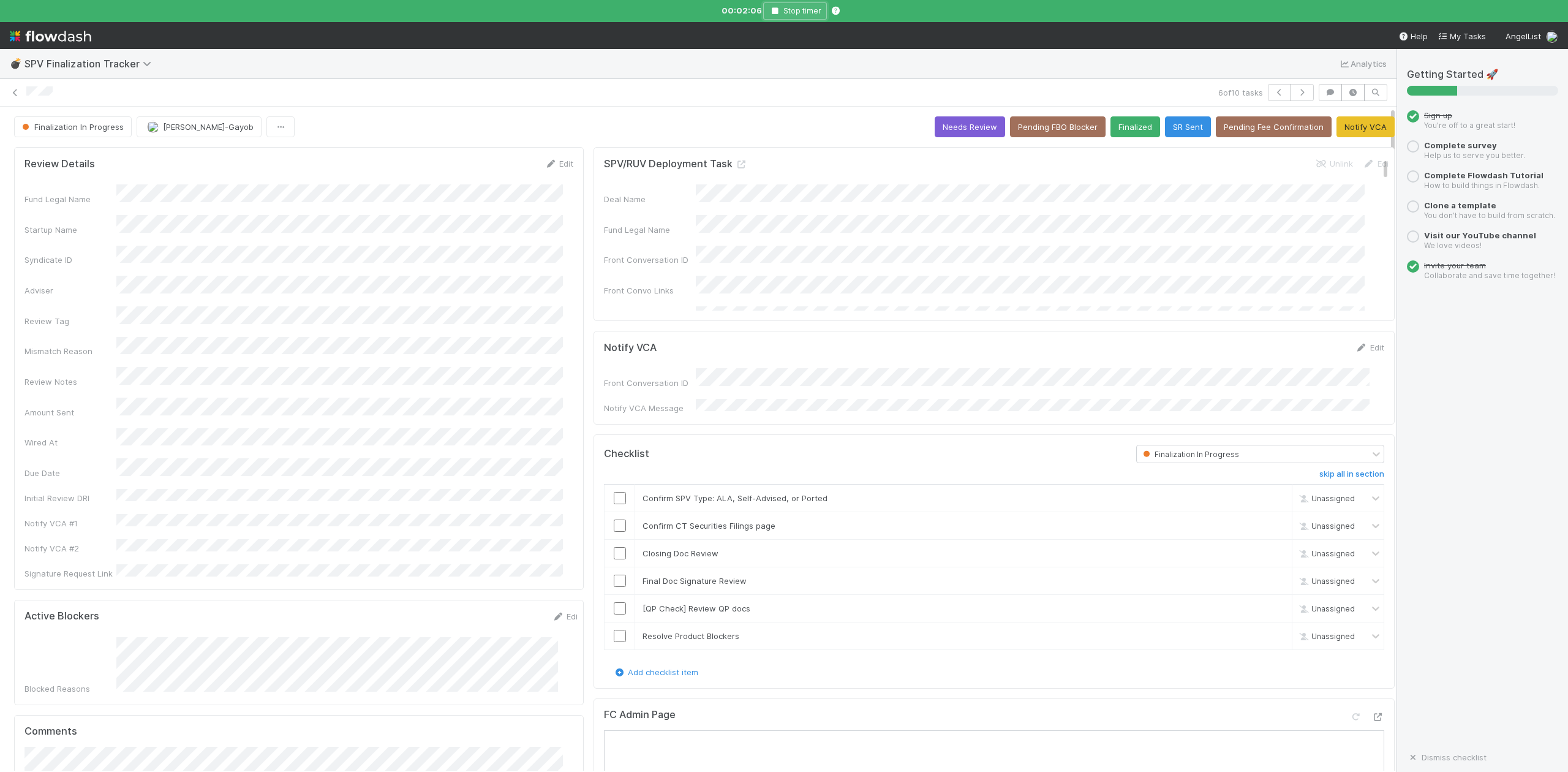
click at [780, 10] on icon "button" at bounding box center [774, 11] width 12 height 7
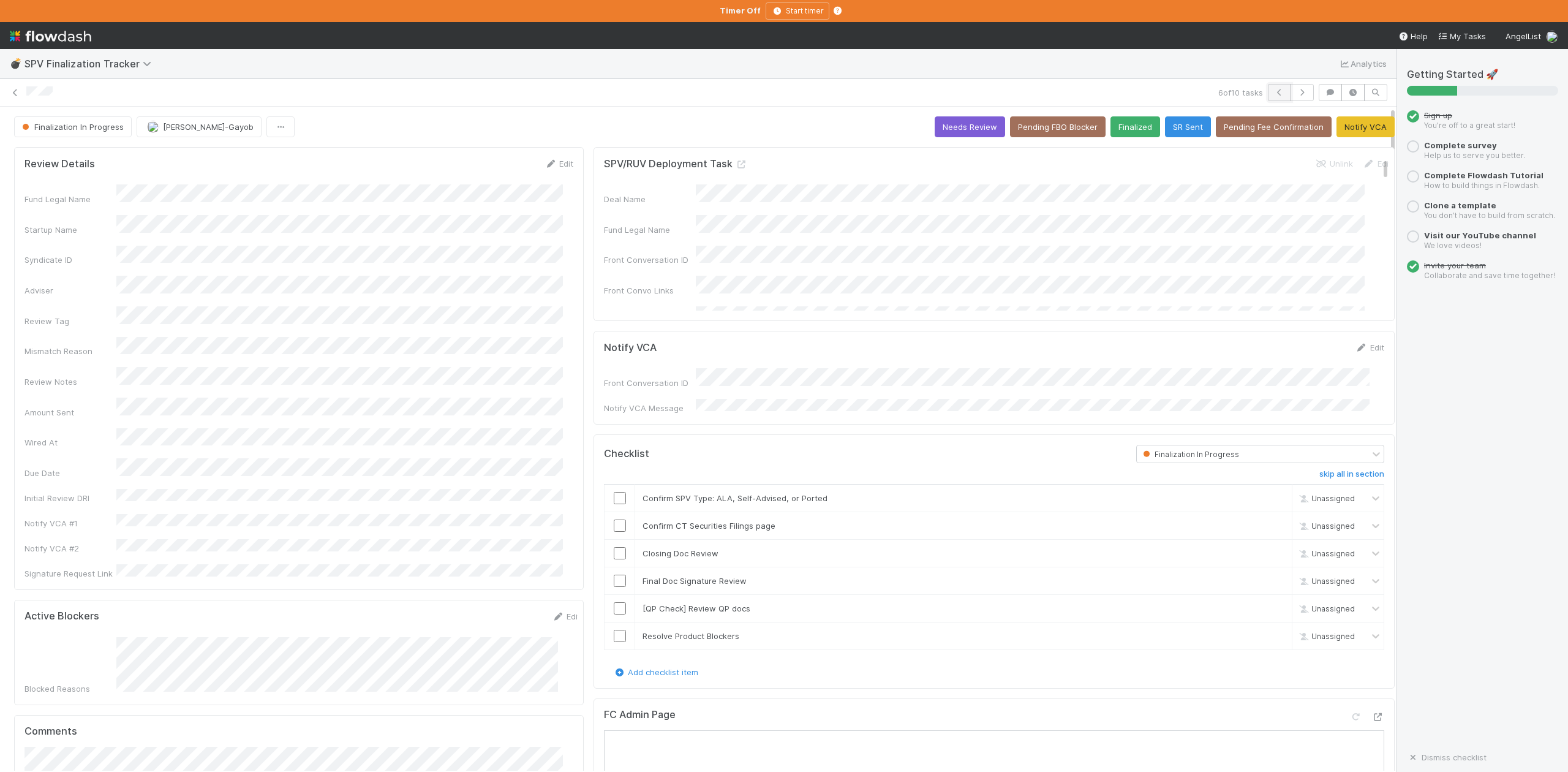
click at [1273, 93] on icon "button" at bounding box center [1279, 92] width 12 height 7
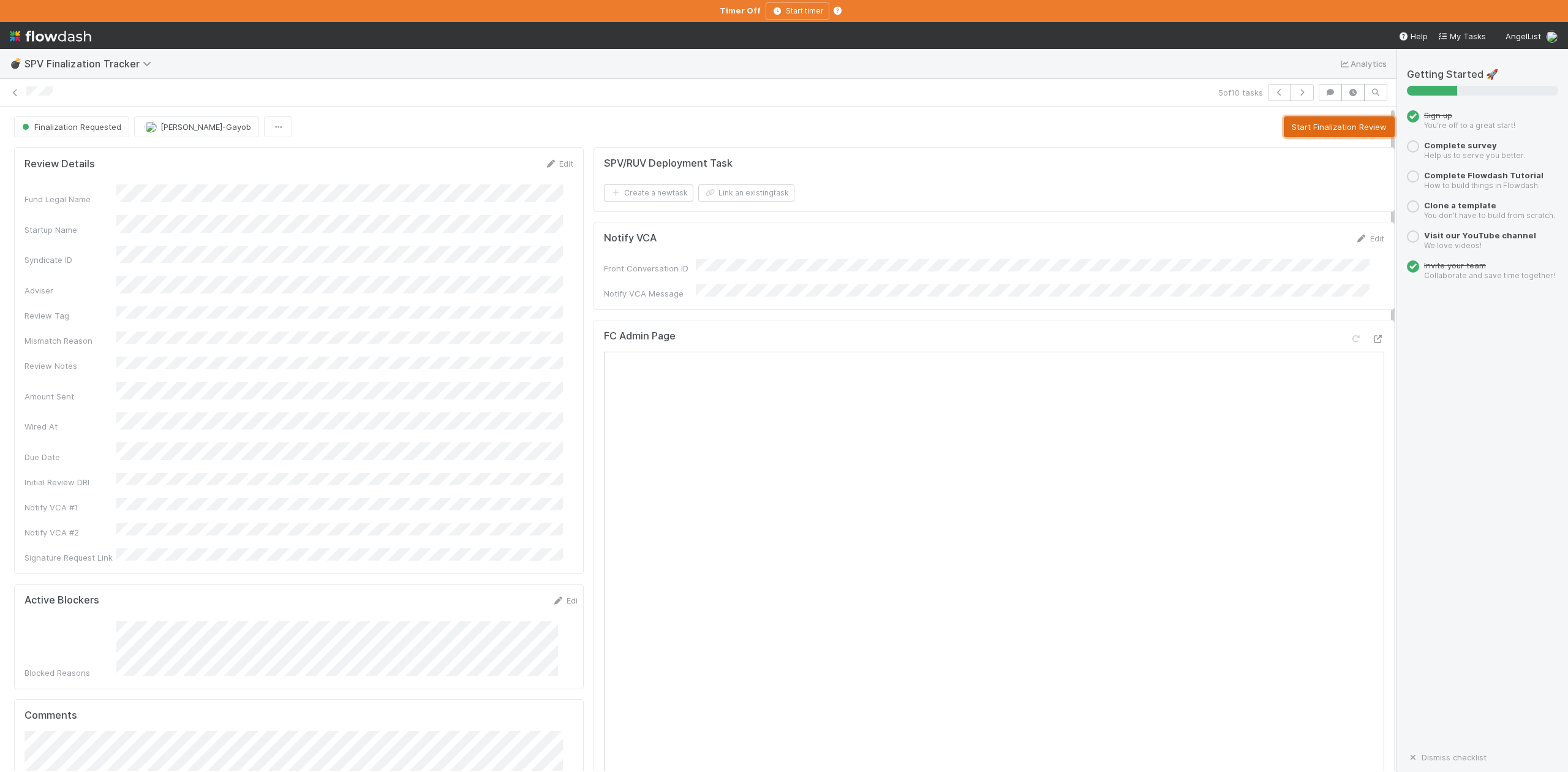
click at [1284, 134] on button "Start Finalization Review" at bounding box center [1339, 126] width 111 height 21
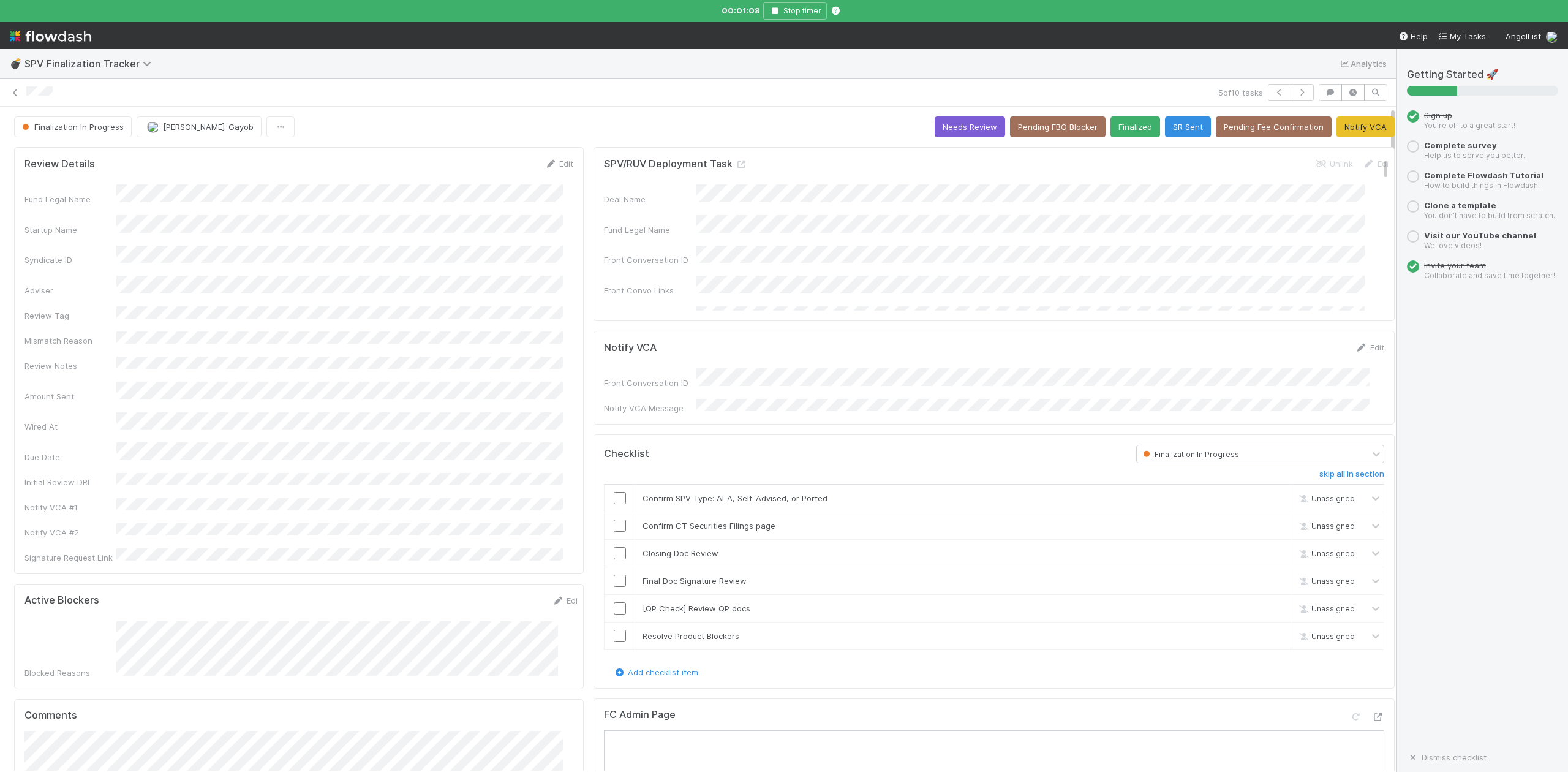
click at [614, 493] on input "checkbox" at bounding box center [619, 497] width 12 height 12
click at [614, 549] on input "checkbox" at bounding box center [619, 552] width 12 height 12
checkbox input "true"
click at [614, 525] on input "checkbox" at bounding box center [619, 525] width 12 height 12
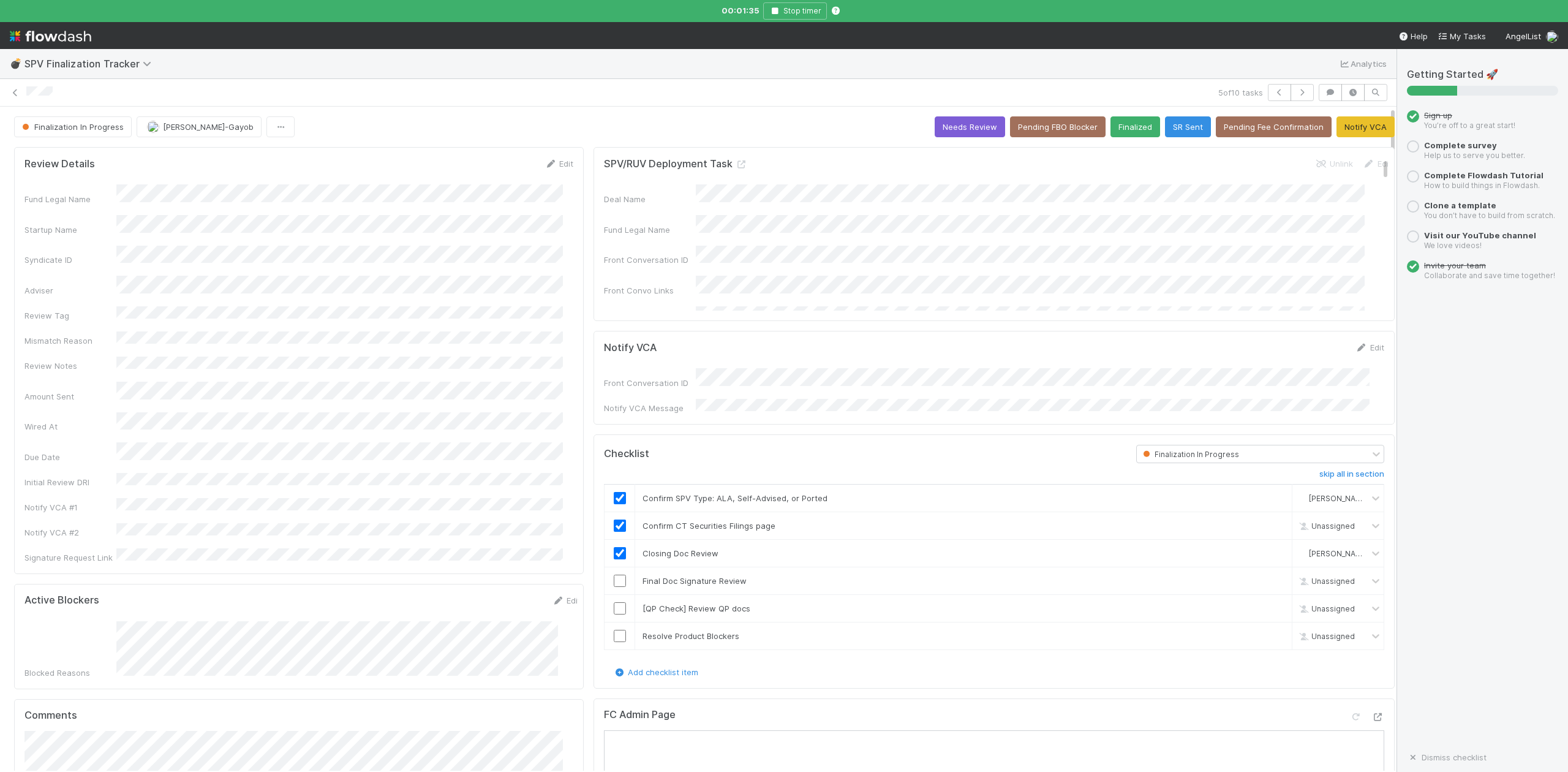
checkbox input "true"
click at [554, 168] on link "Edit" at bounding box center [559, 163] width 28 height 10
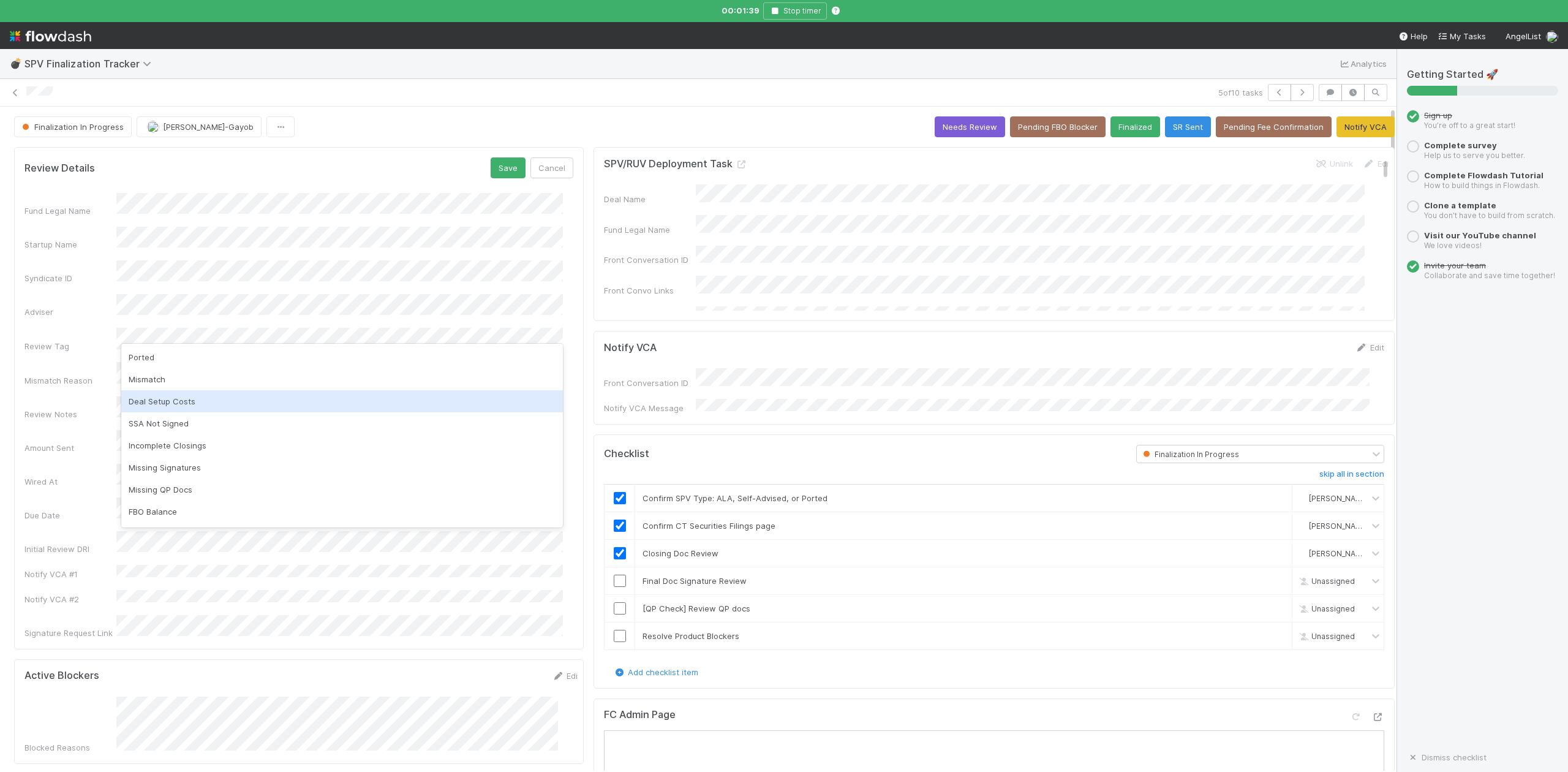
click at [153, 402] on div "Deal Setup Costs" at bounding box center [342, 401] width 441 height 22
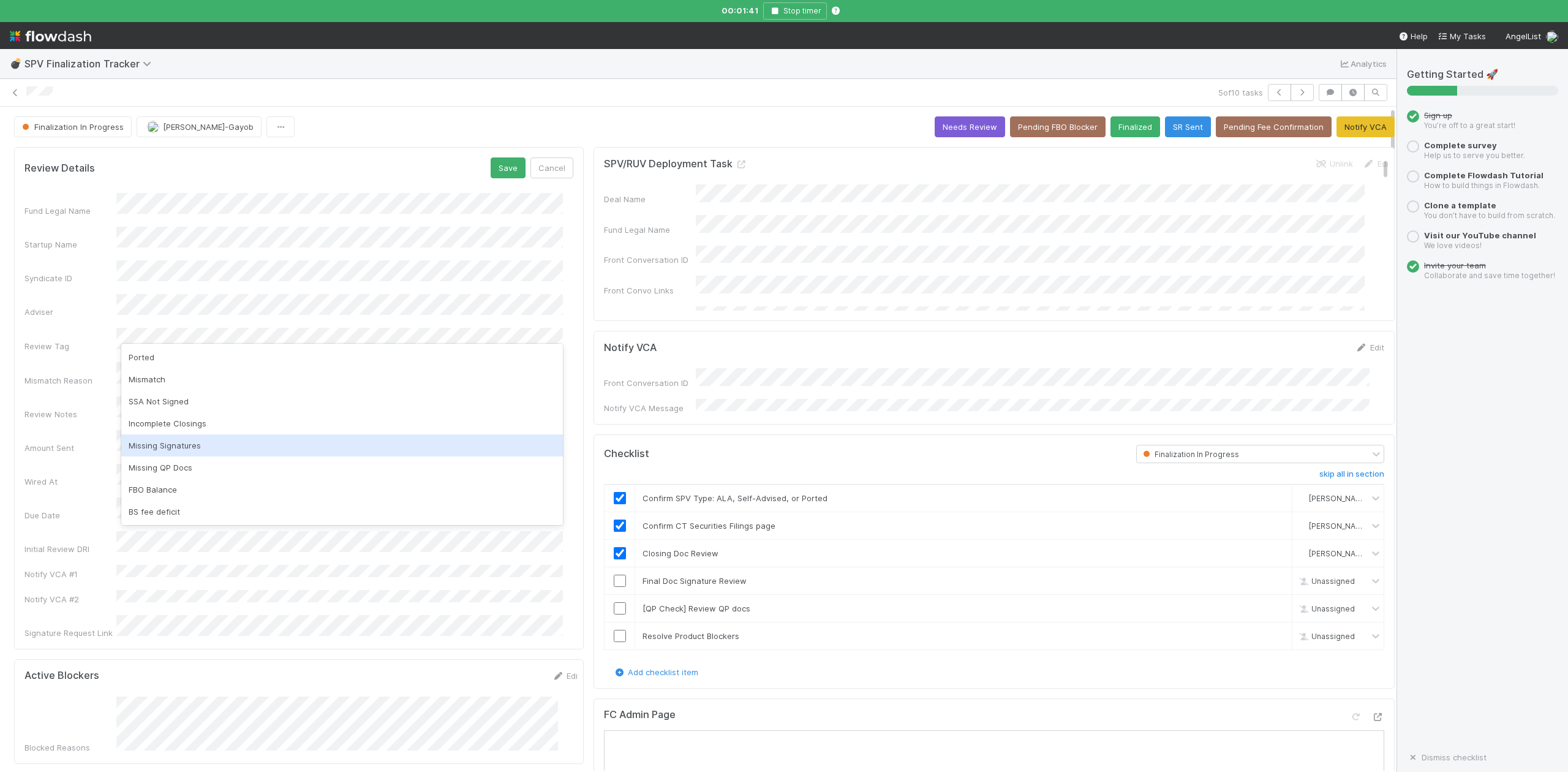
click at [163, 443] on div "Missing Signatures" at bounding box center [342, 445] width 441 height 22
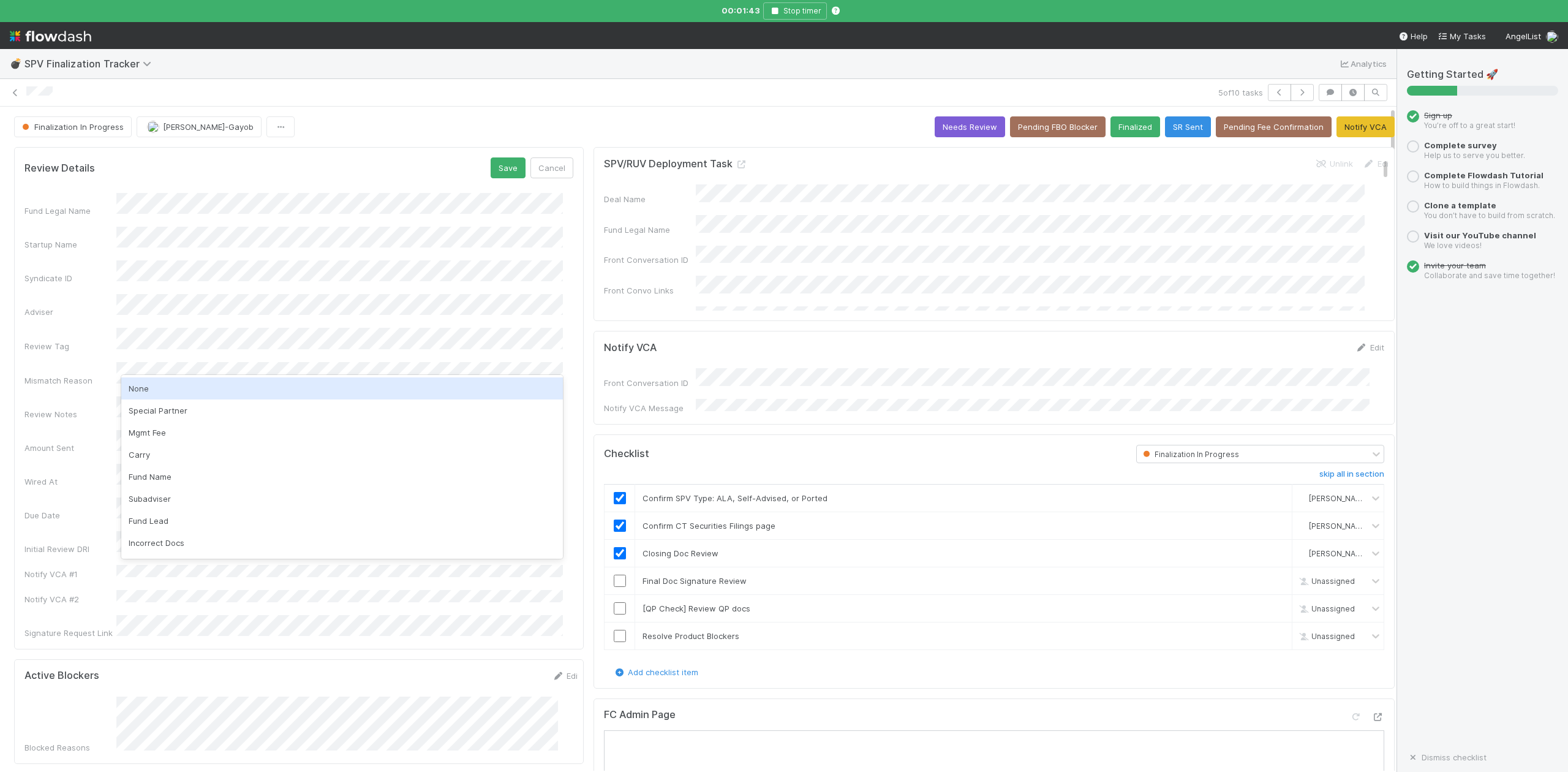
click at [141, 388] on div "None" at bounding box center [342, 388] width 441 height 22
click at [498, 168] on button "Save" at bounding box center [508, 168] width 35 height 21
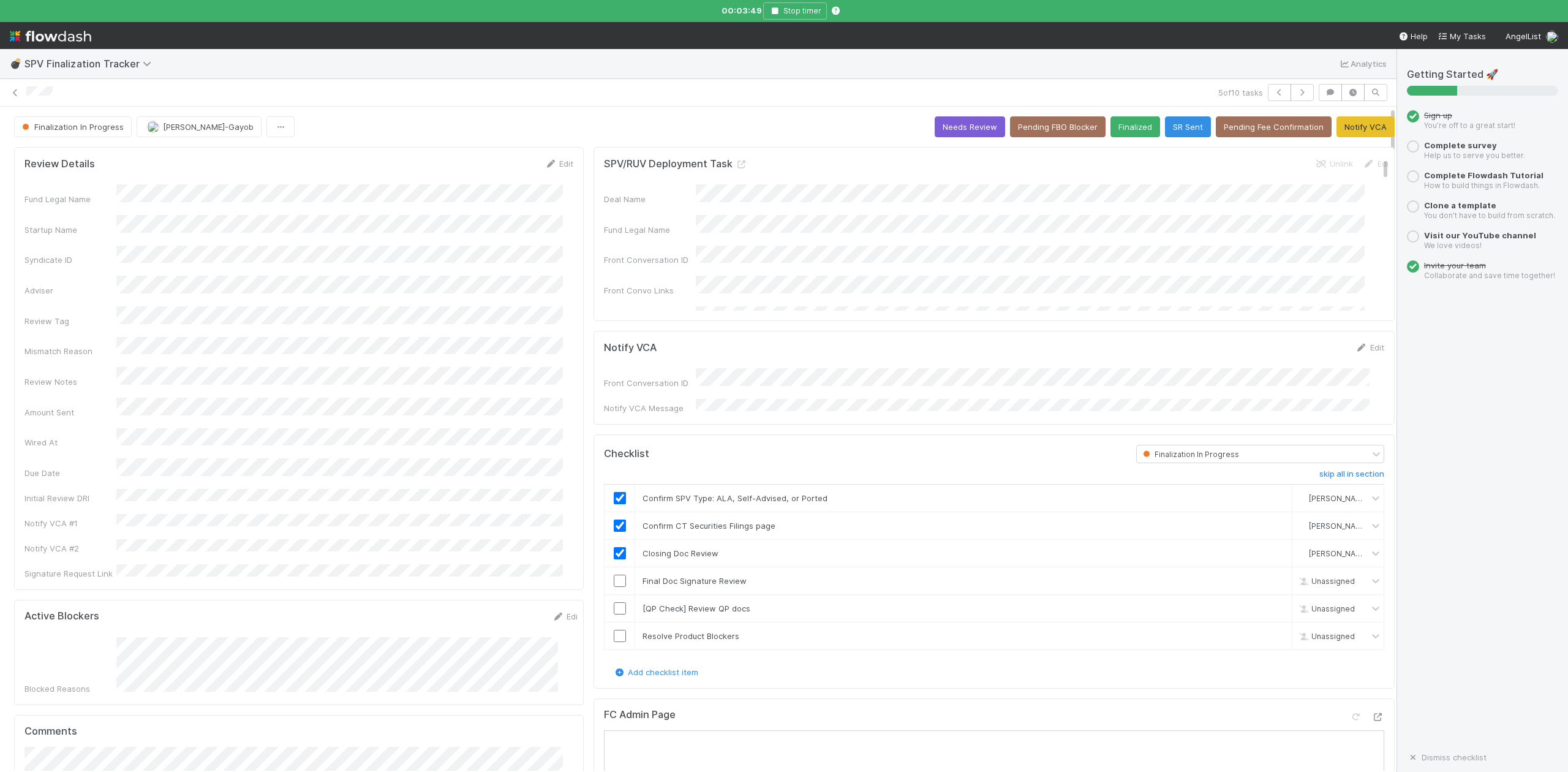
click at [356, 163] on div "Review Details Edit" at bounding box center [299, 163] width 549 height 12
click at [1273, 92] on icon "button" at bounding box center [1279, 92] width 12 height 7
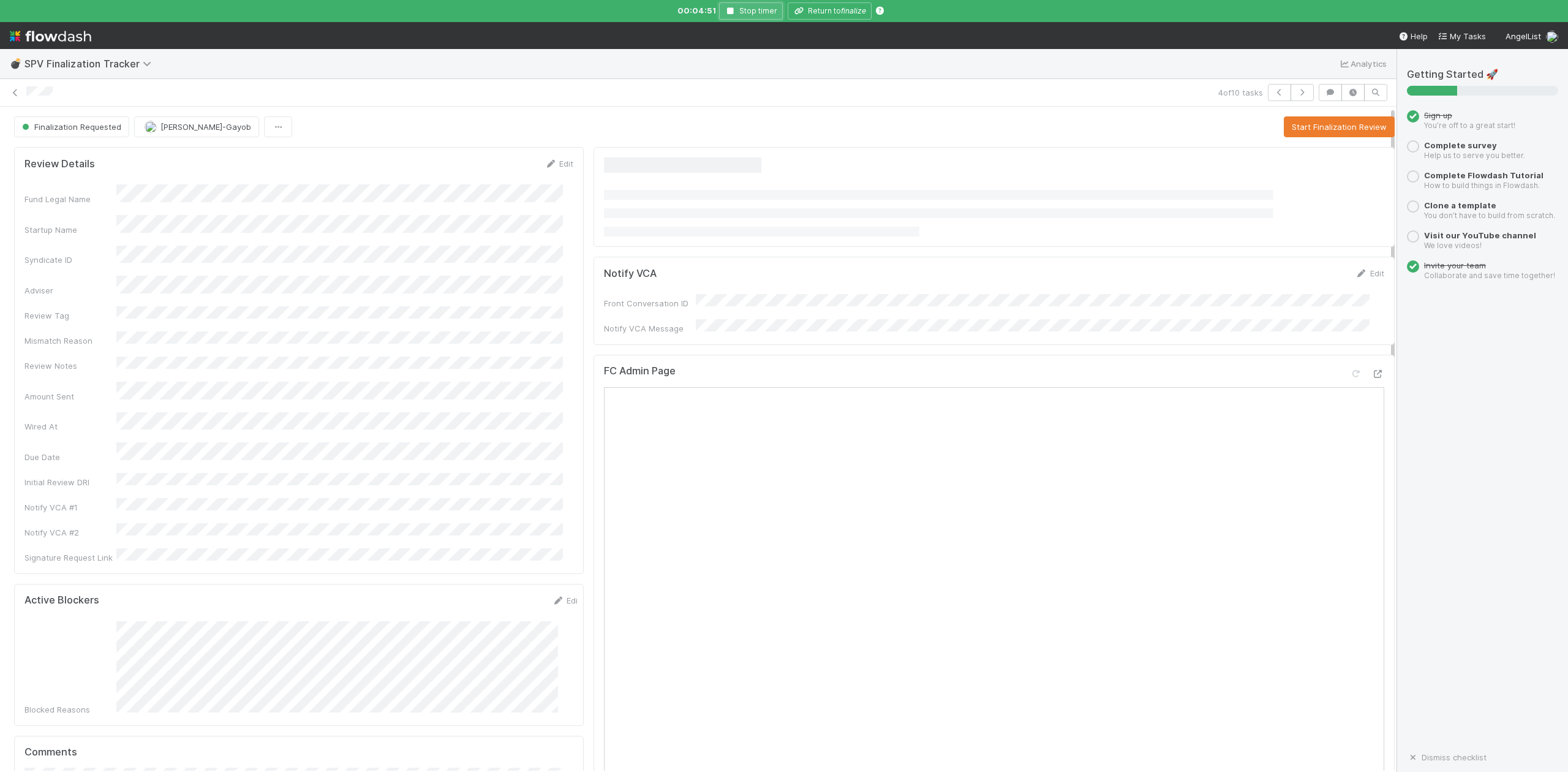
click at [731, 14] on icon "button" at bounding box center [730, 11] width 12 height 7
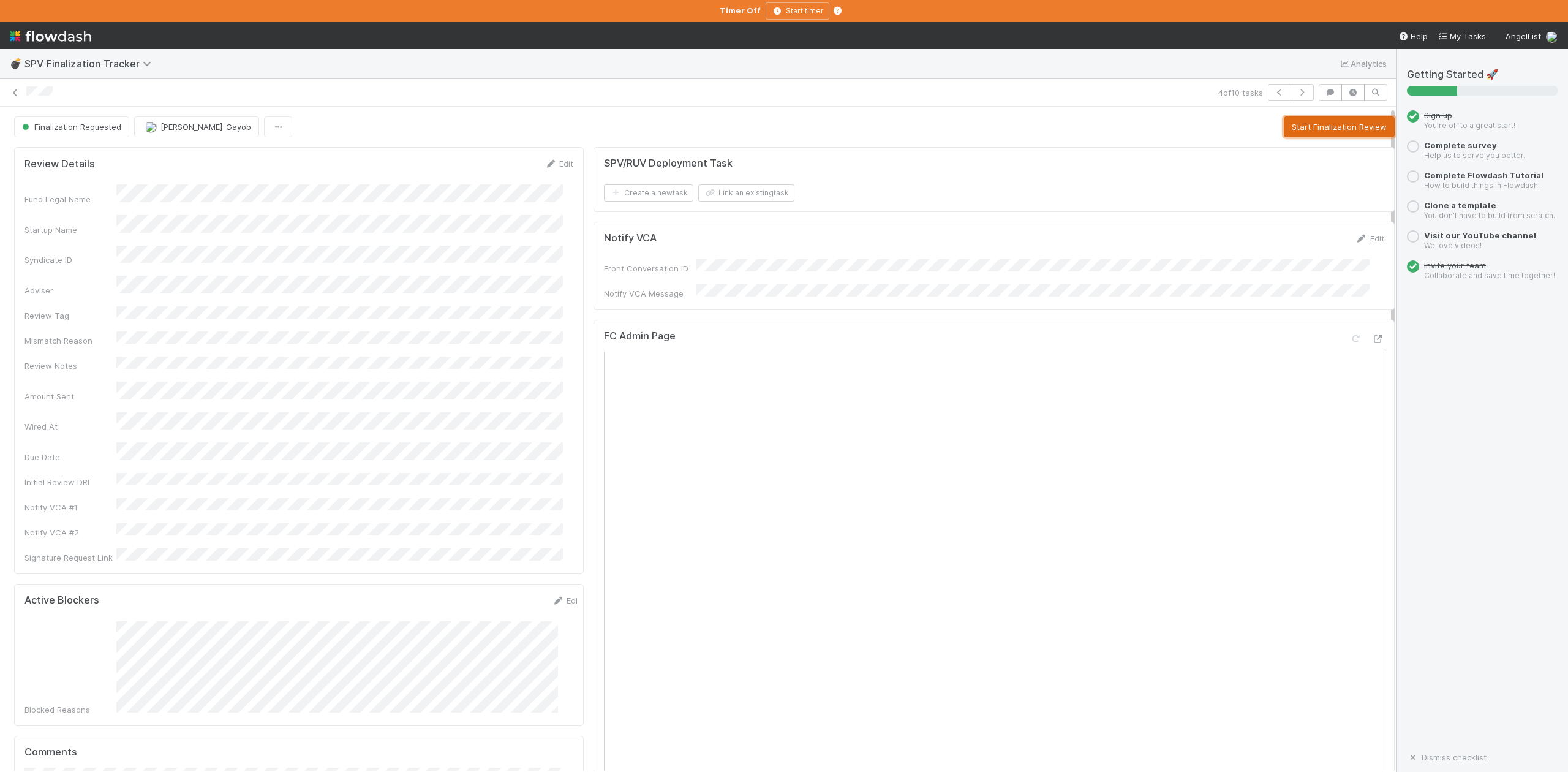
click at [1309, 123] on button "Start Finalization Review" at bounding box center [1339, 126] width 111 height 21
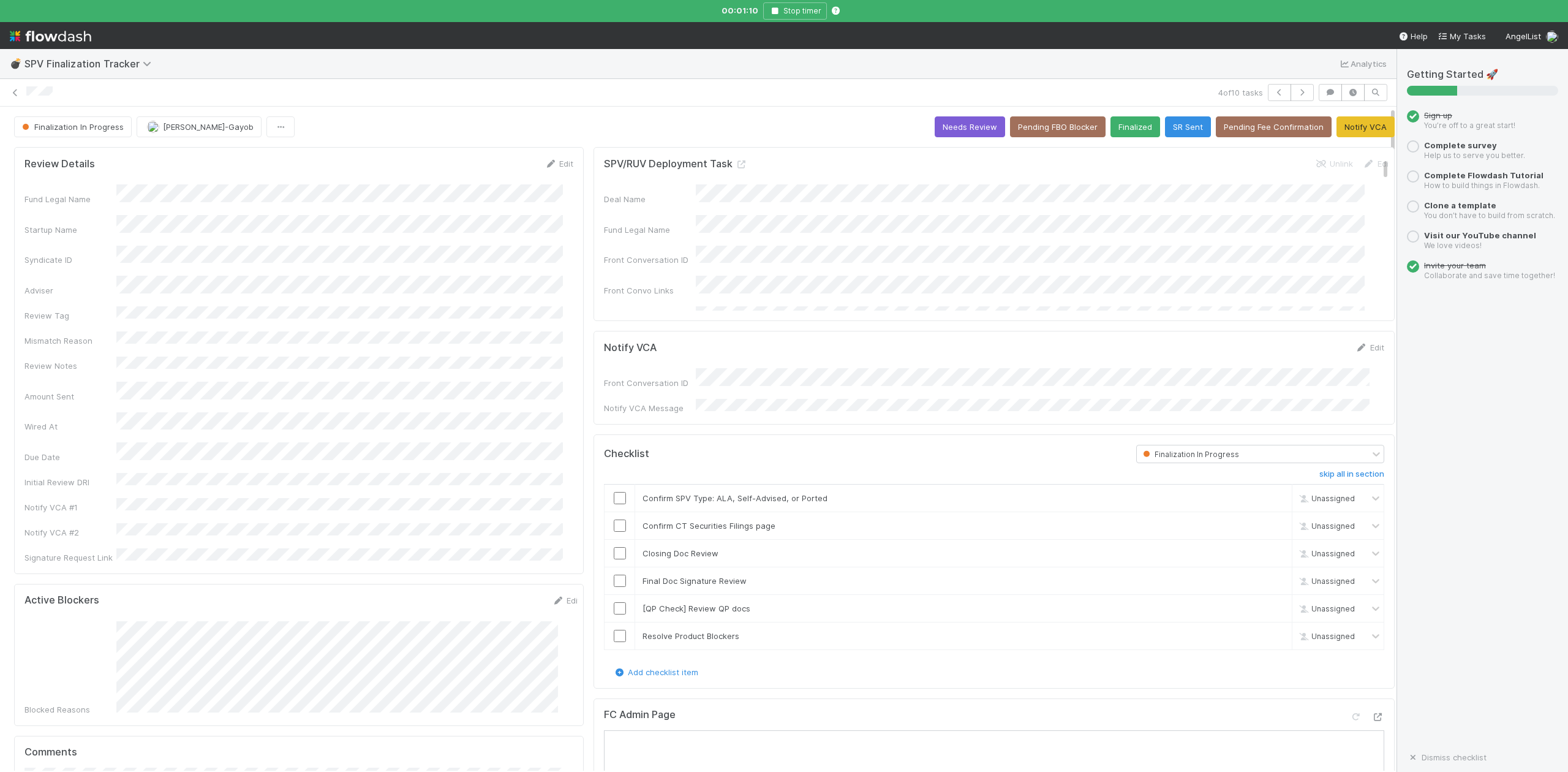
click at [310, 530] on div "Review Details Edit Fund Legal Name Startup Name Syndicate ID Adviser Review Ta…" at bounding box center [299, 360] width 570 height 427
click at [1356, 351] on link "Edit" at bounding box center [1369, 347] width 28 height 10
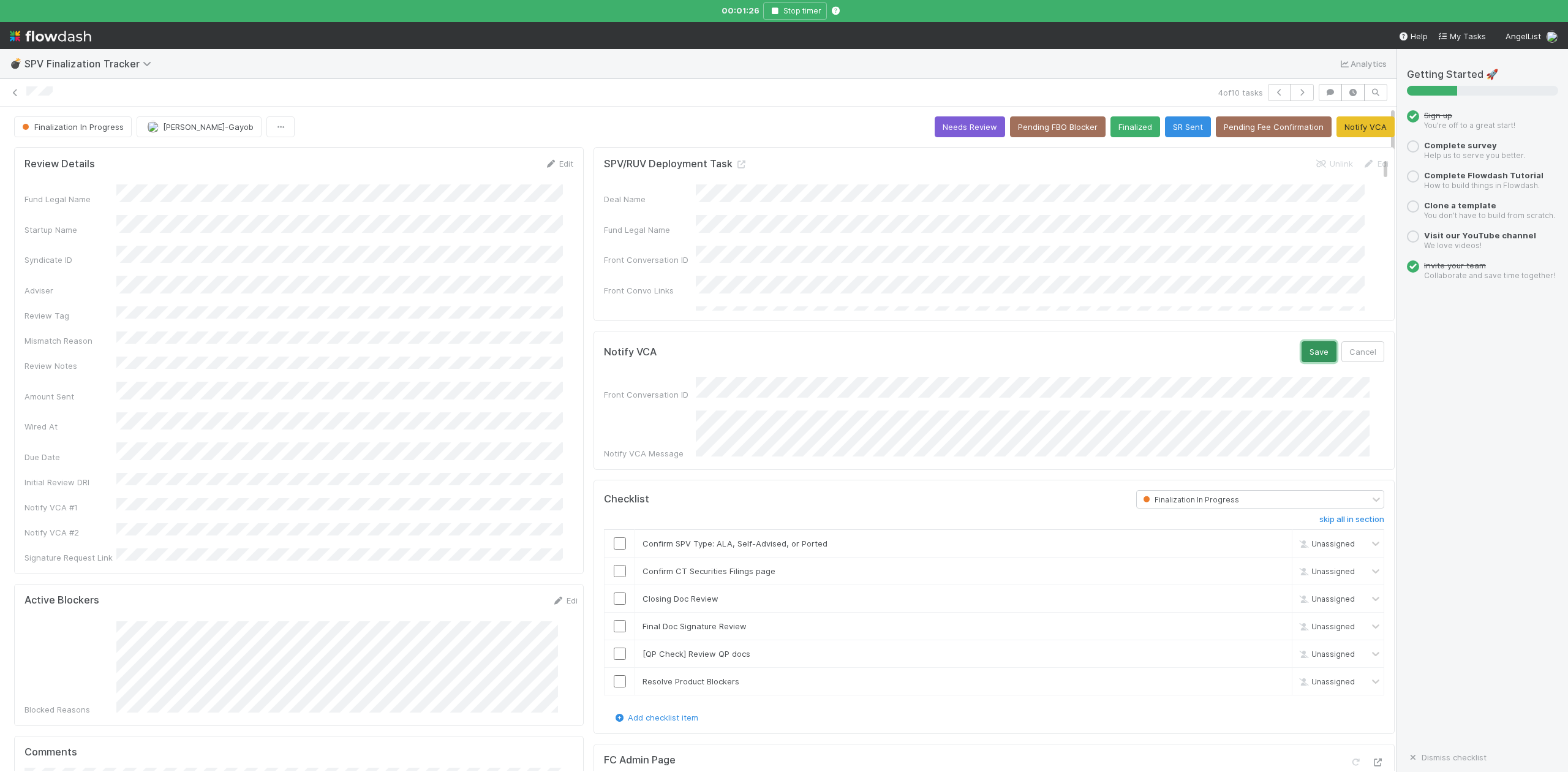
click at [1301, 353] on button "Save" at bounding box center [1319, 351] width 35 height 21
drag, startPoint x: 606, startPoint y: 524, endPoint x: 610, endPoint y: 572, distance: 48.2
click at [614, 524] on input "checkbox" at bounding box center [619, 527] width 12 height 12
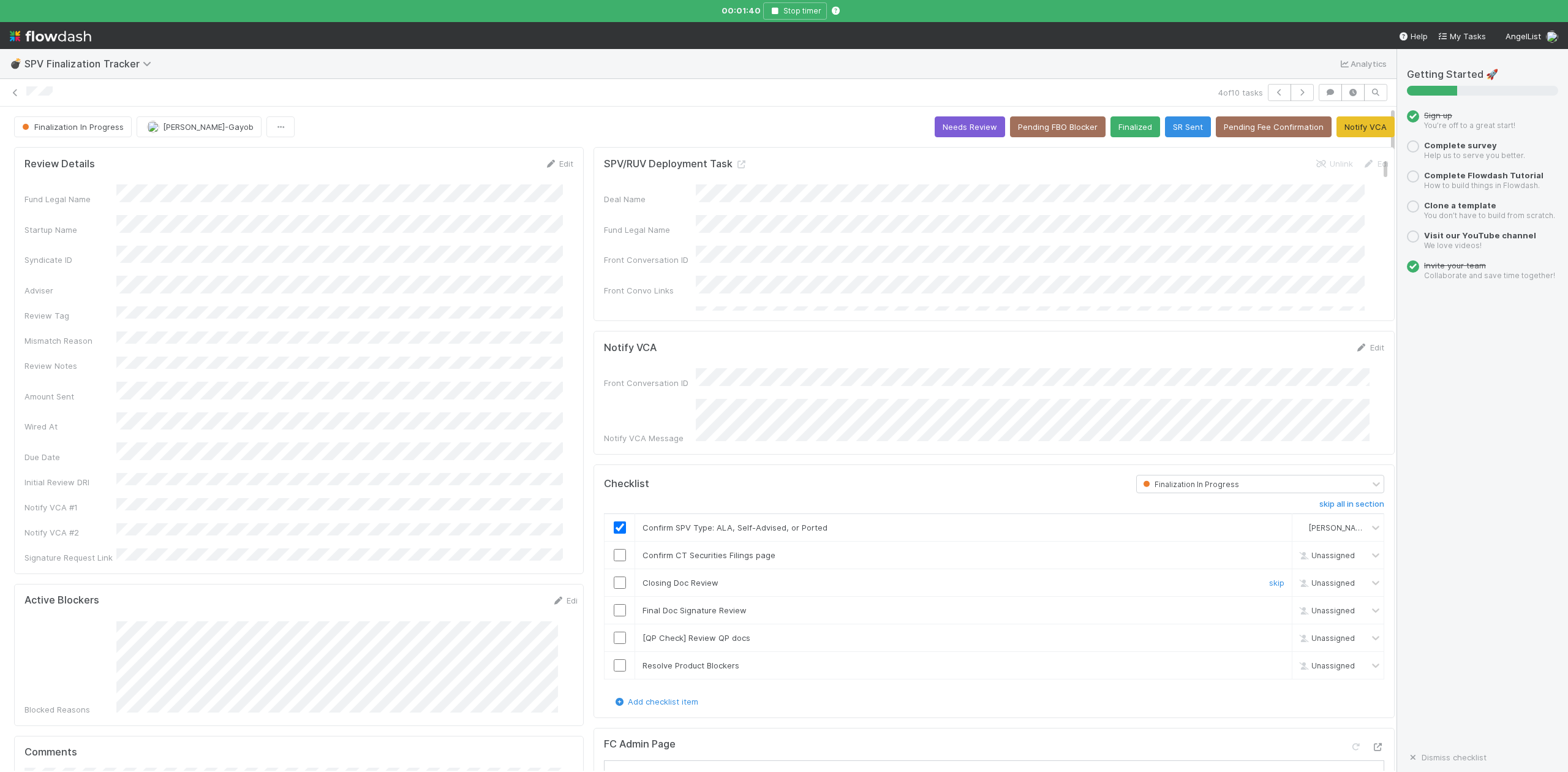
click at [614, 580] on input "checkbox" at bounding box center [619, 582] width 12 height 12
click at [554, 163] on link "Edit" at bounding box center [559, 163] width 28 height 10
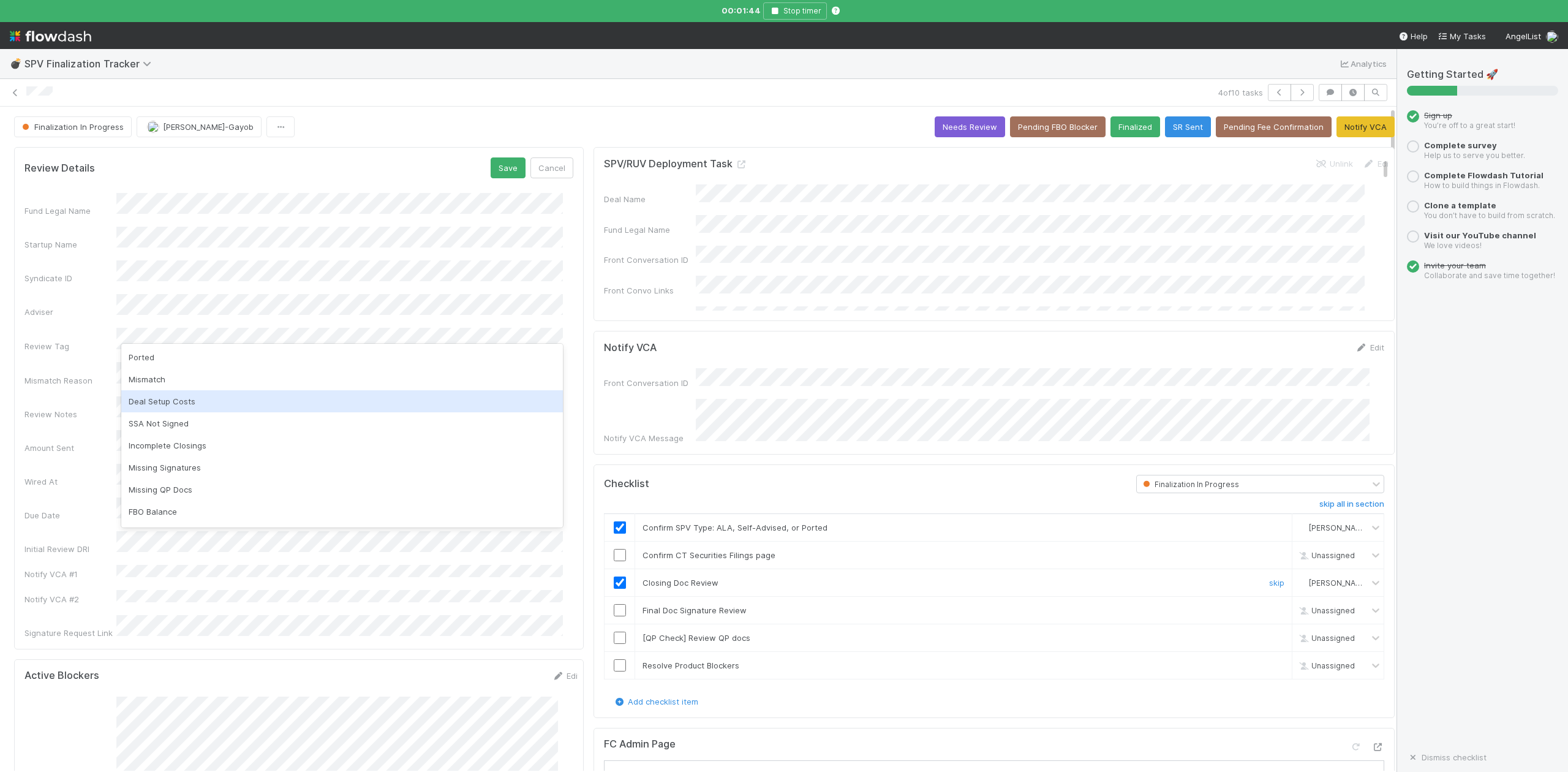
click at [186, 402] on div "Deal Setup Costs" at bounding box center [342, 401] width 441 height 22
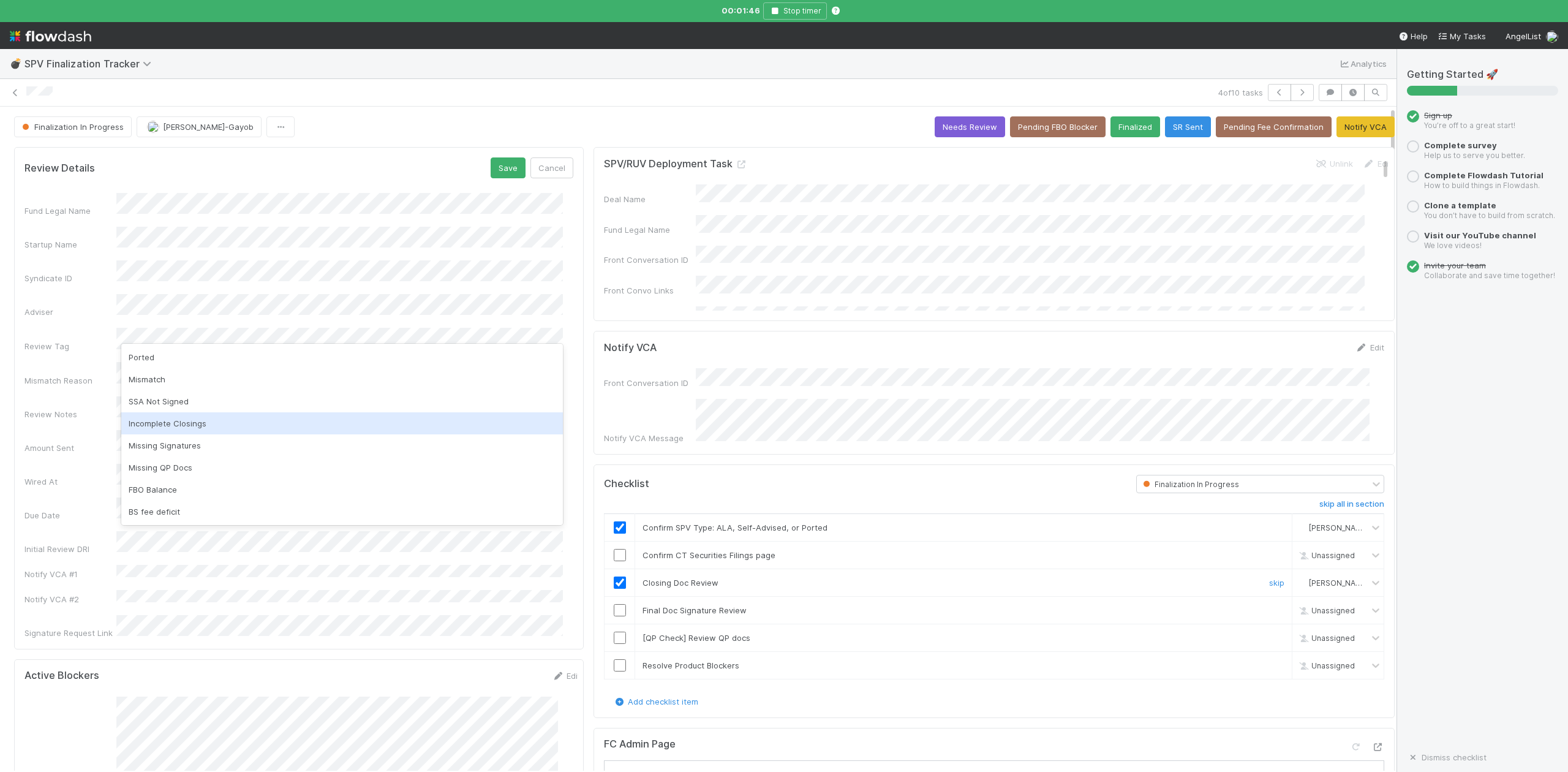
click at [200, 422] on div "Incomplete Closings" at bounding box center [342, 423] width 441 height 22
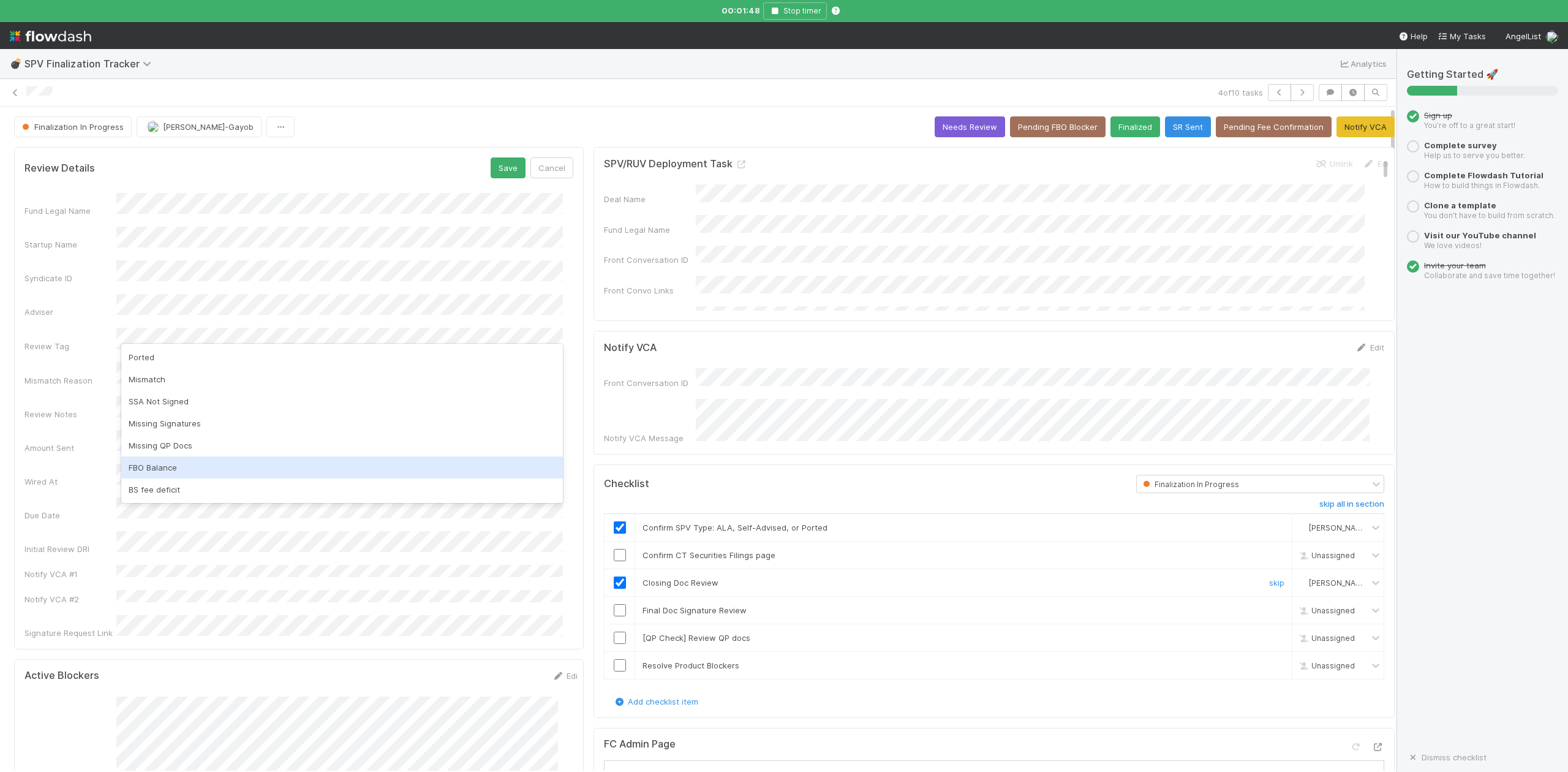
click at [175, 467] on div "FBO Balance" at bounding box center [342, 467] width 441 height 22
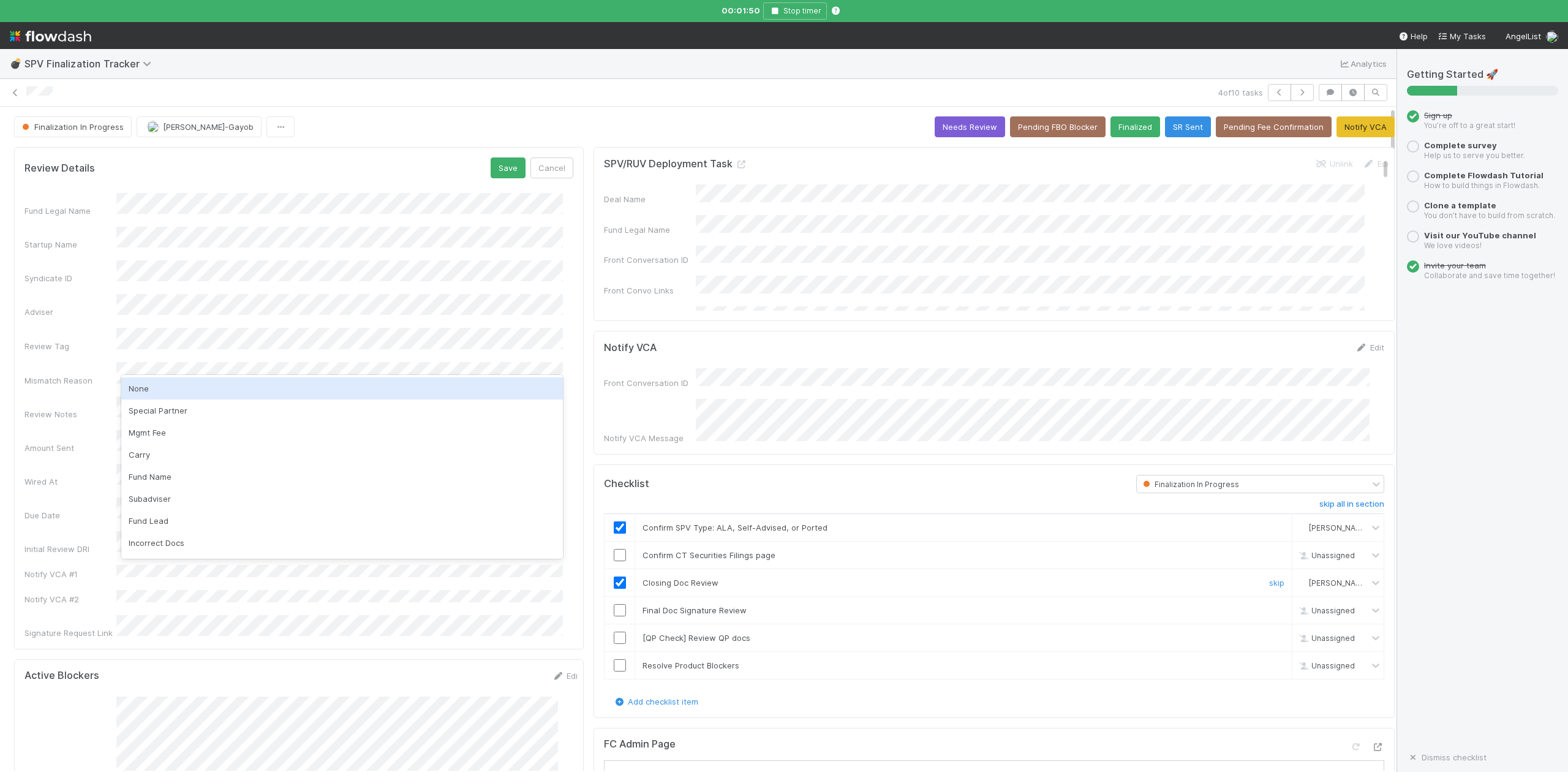
click at [149, 392] on div "None" at bounding box center [342, 388] width 441 height 22
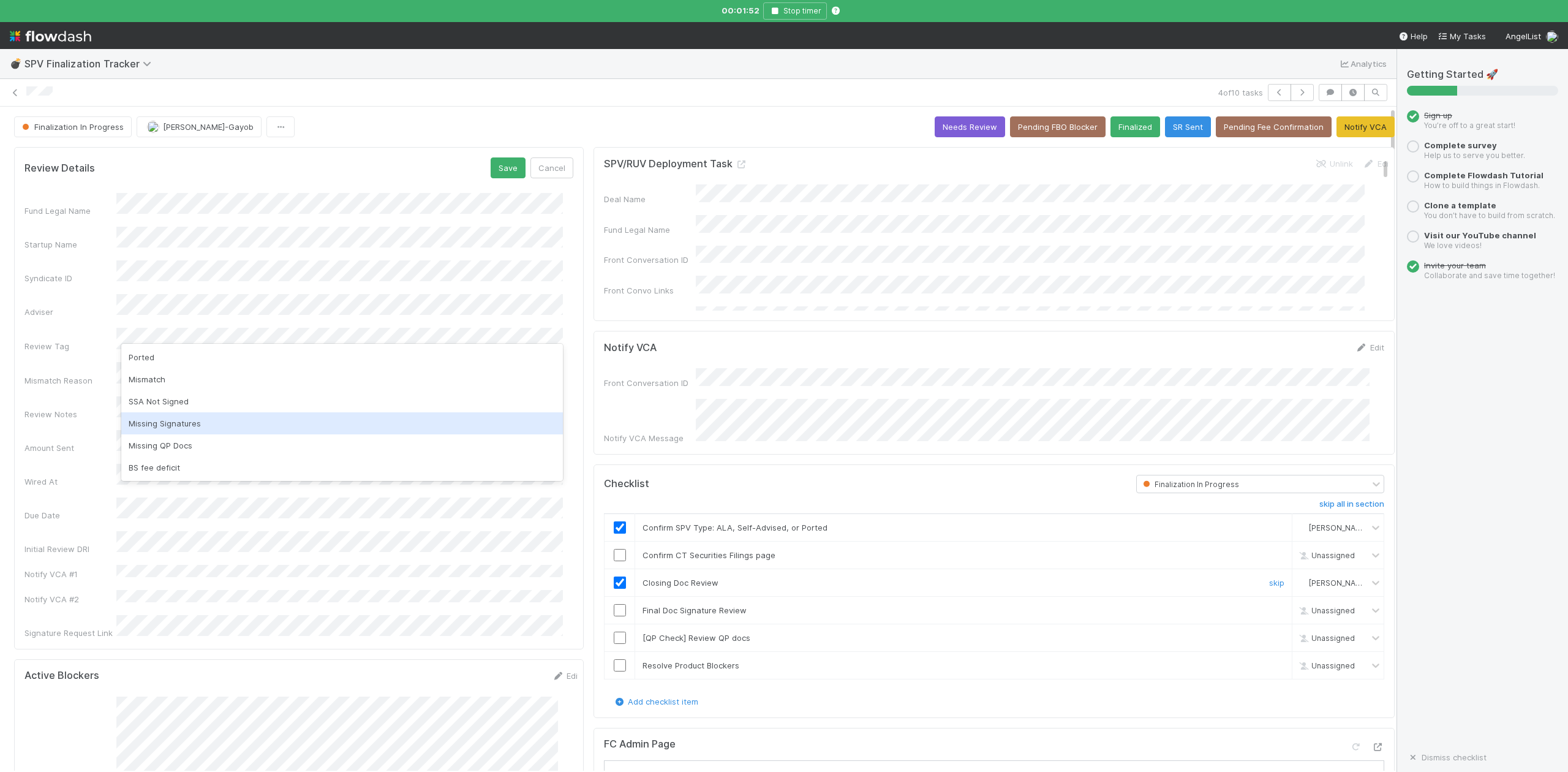
click at [191, 426] on div "Missing Signatures" at bounding box center [342, 423] width 441 height 22
click at [491, 173] on button "Save" at bounding box center [508, 168] width 35 height 21
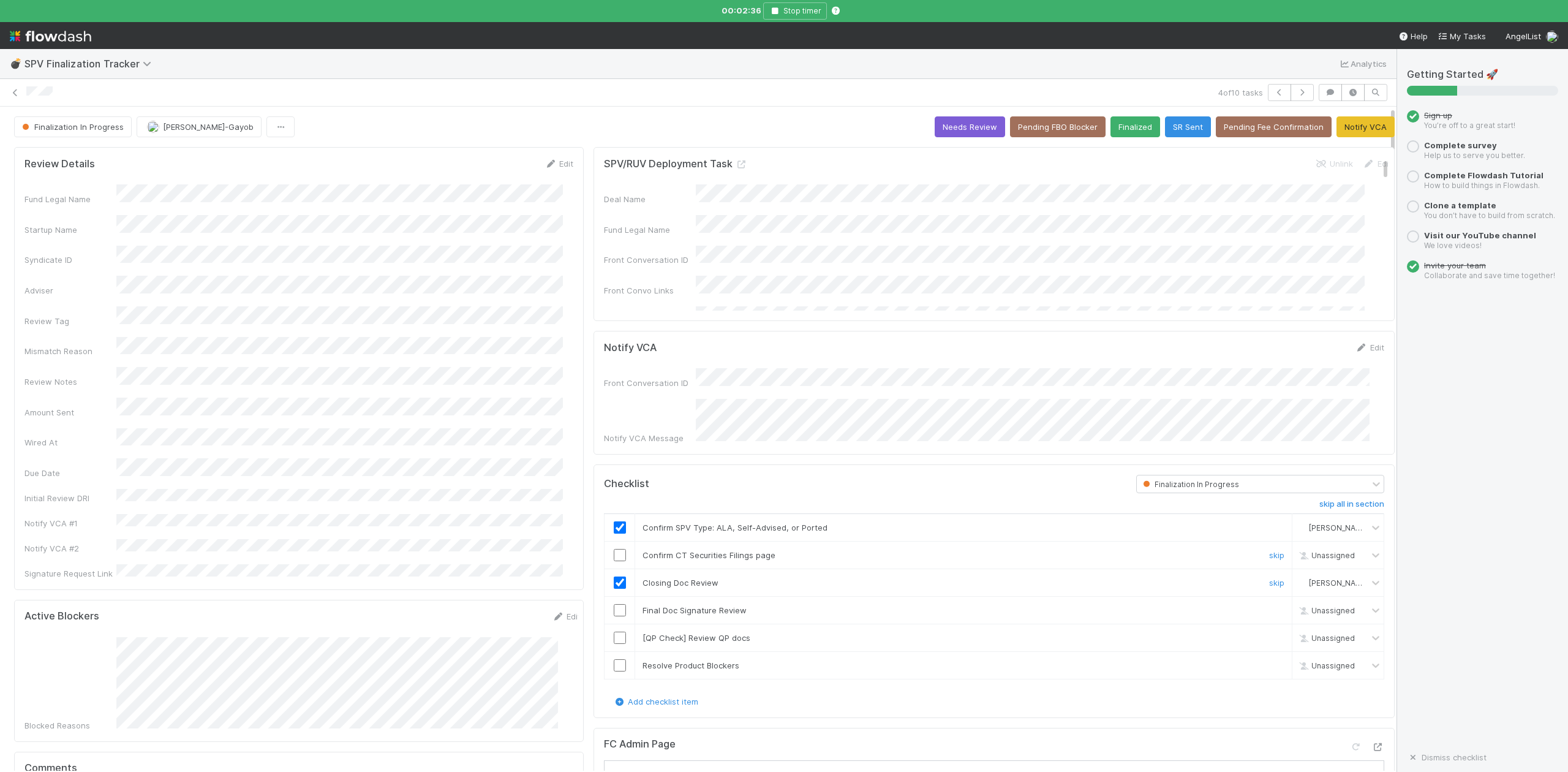
click at [614, 550] on input "checkbox" at bounding box center [619, 554] width 12 height 12
click at [552, 162] on link "Edit" at bounding box center [559, 163] width 28 height 10
click at [494, 169] on button "Save" at bounding box center [508, 168] width 35 height 21
click at [1044, 125] on button "Pending FBO Blocker" at bounding box center [1058, 126] width 95 height 21
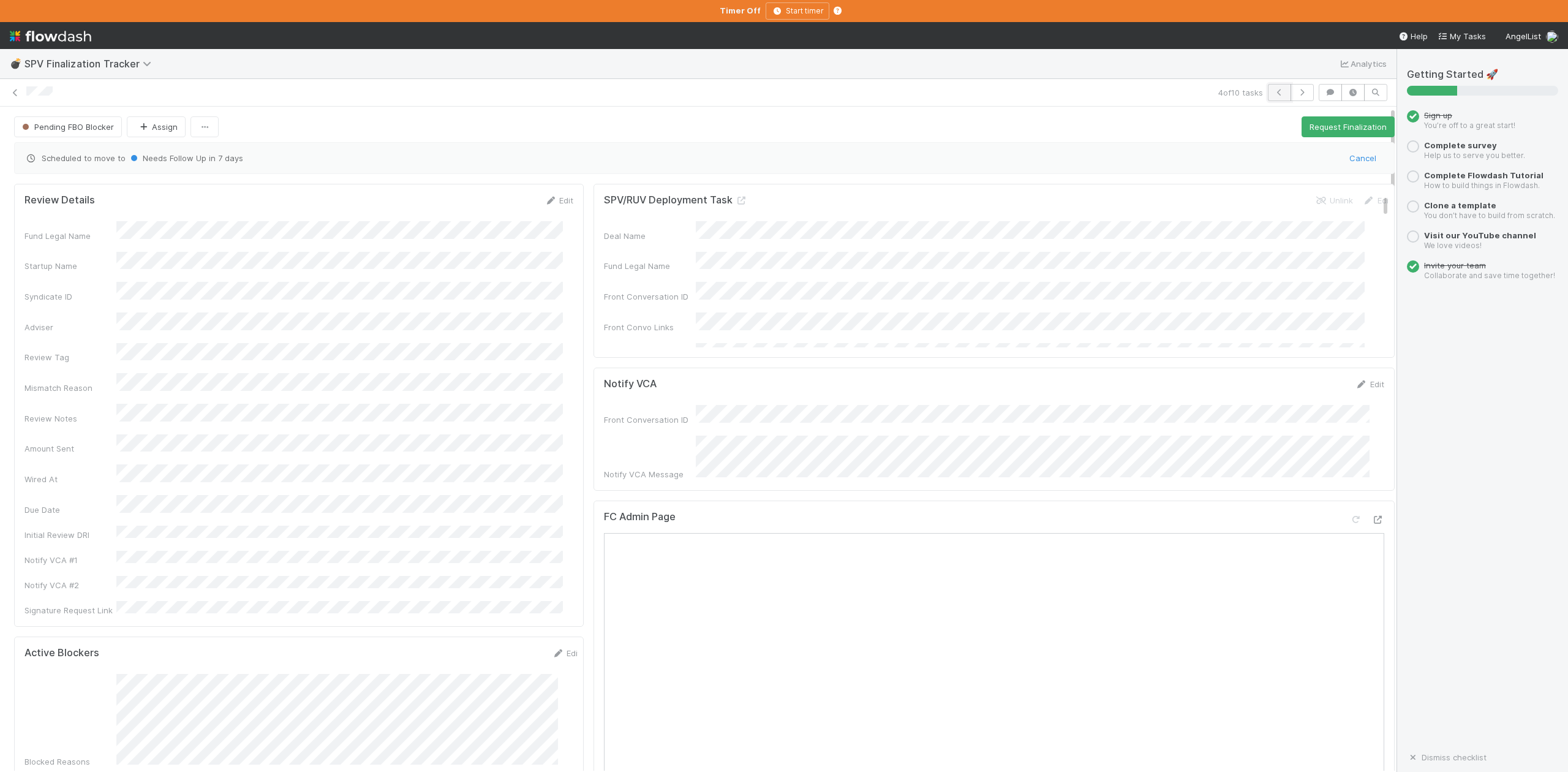
click at [1273, 92] on icon "button" at bounding box center [1279, 92] width 12 height 7
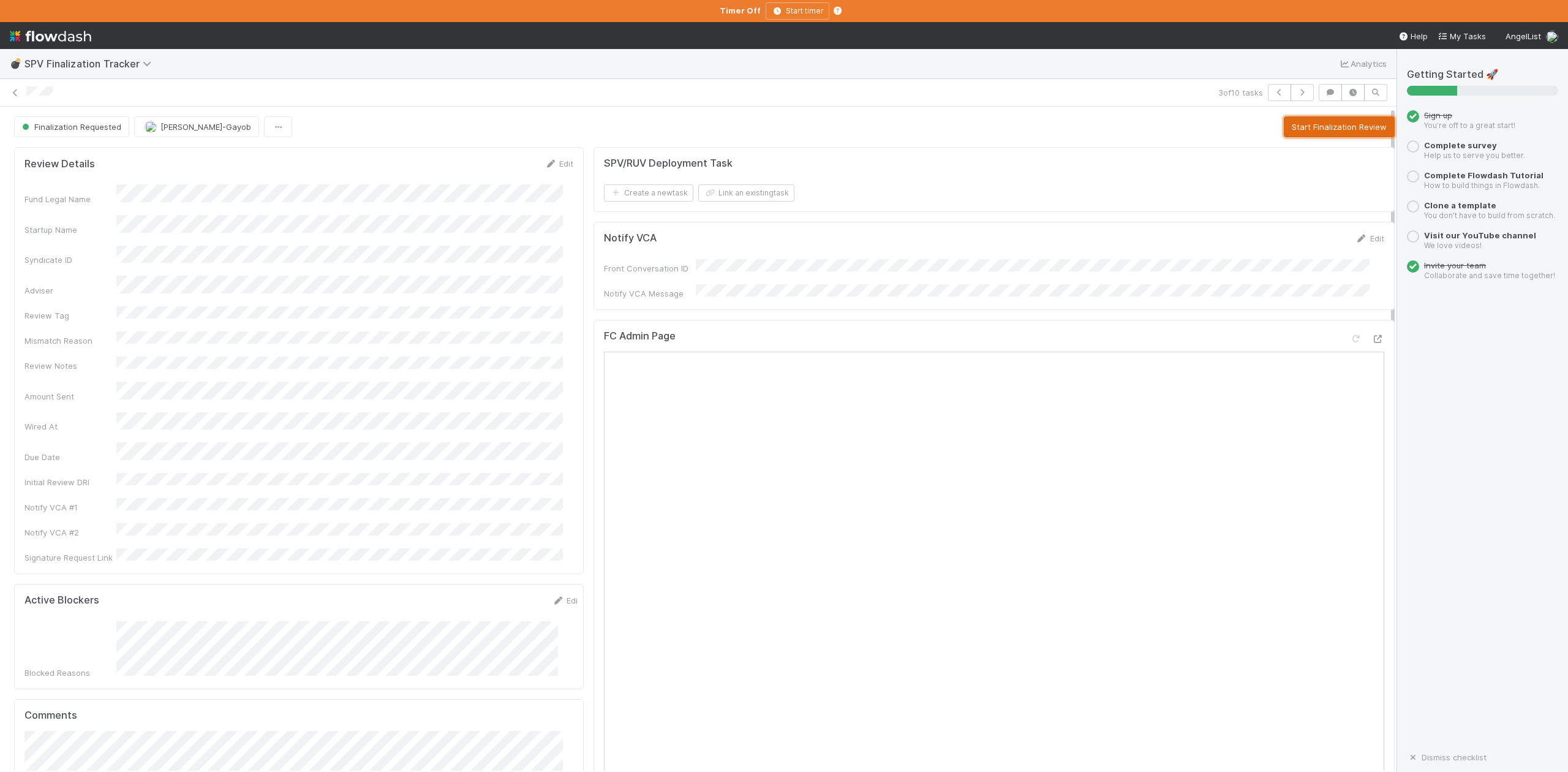
click at [1308, 130] on button "Start Finalization Review" at bounding box center [1339, 126] width 111 height 21
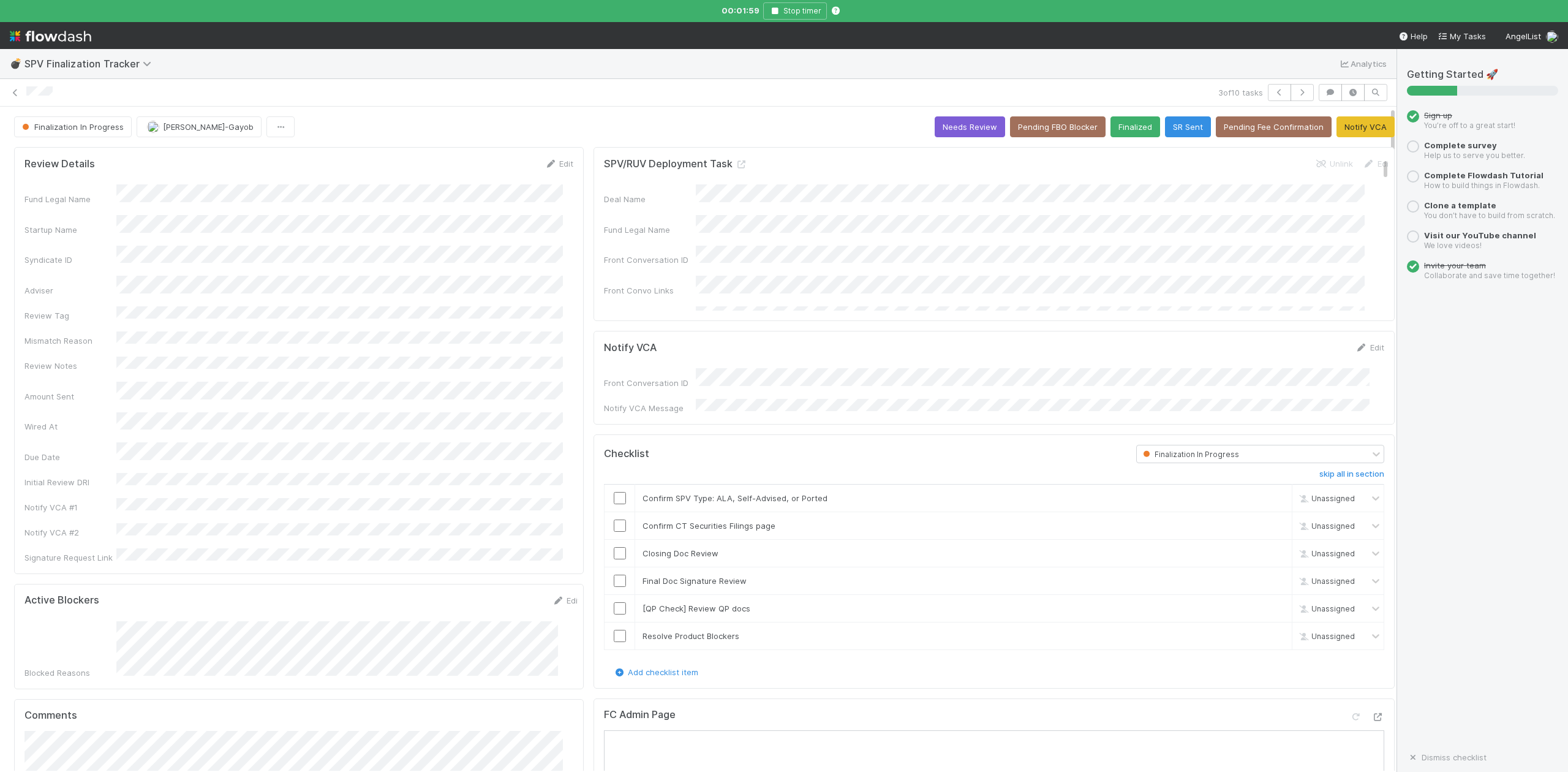
click at [614, 493] on input "checkbox" at bounding box center [619, 497] width 12 height 12
click at [614, 547] on input "checkbox" at bounding box center [619, 552] width 12 height 12
click at [614, 520] on input "checkbox" at bounding box center [619, 525] width 12 height 12
click at [775, 15] on button "Stop timer" at bounding box center [795, 11] width 64 height 17
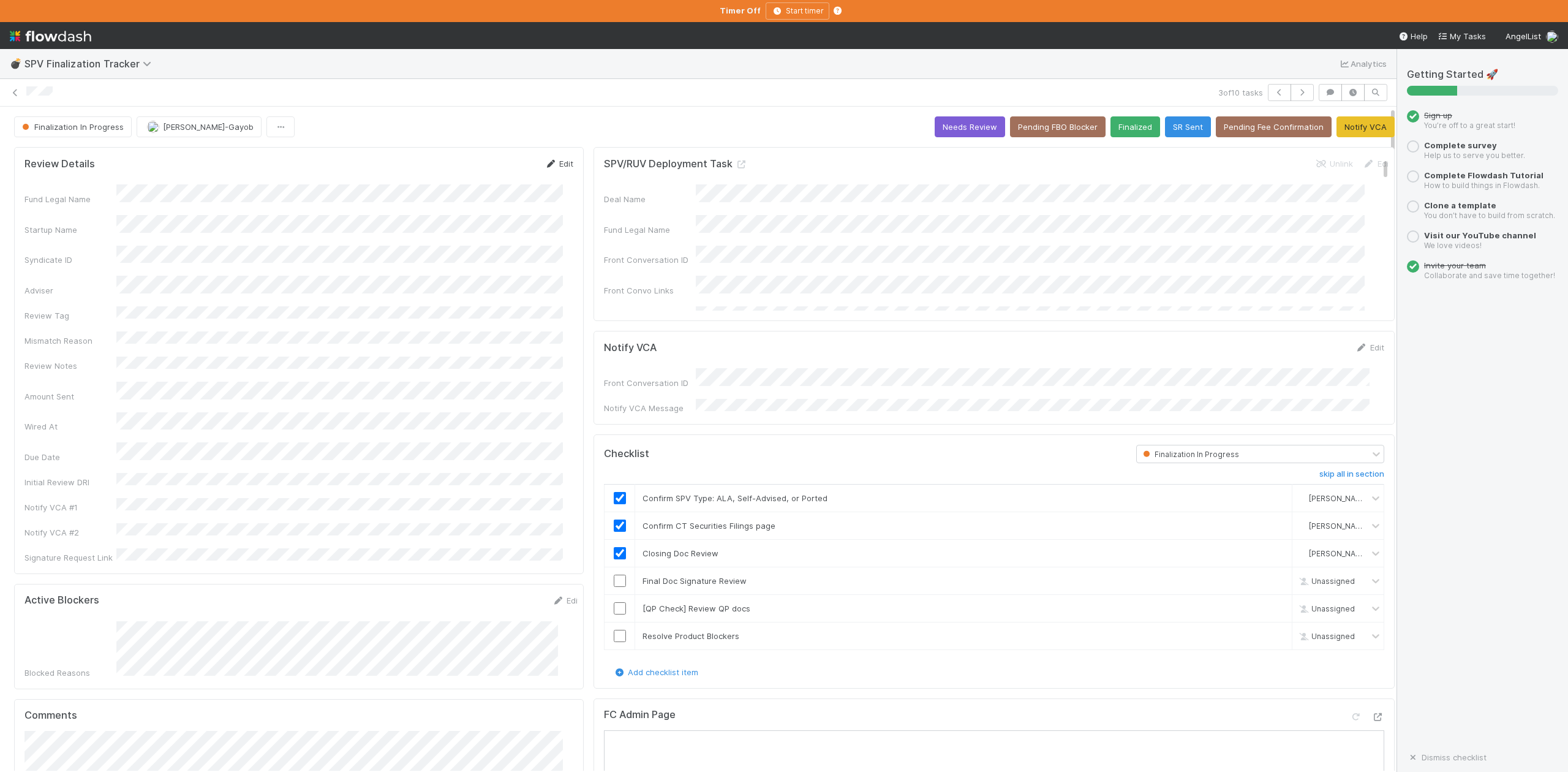
click at [555, 167] on link "Edit" at bounding box center [559, 163] width 28 height 10
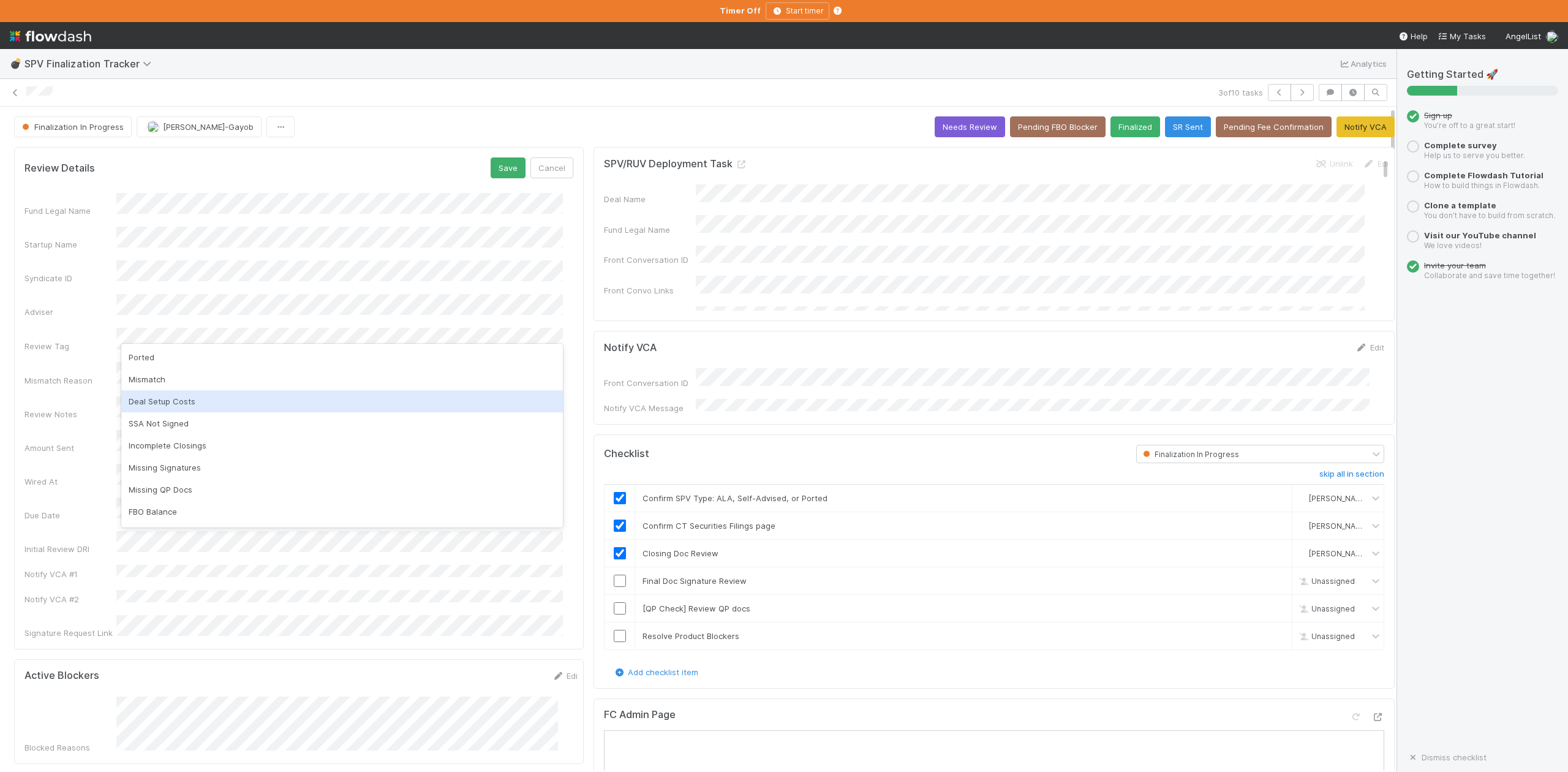
click at [193, 400] on div "Deal Setup Costs" at bounding box center [342, 401] width 441 height 22
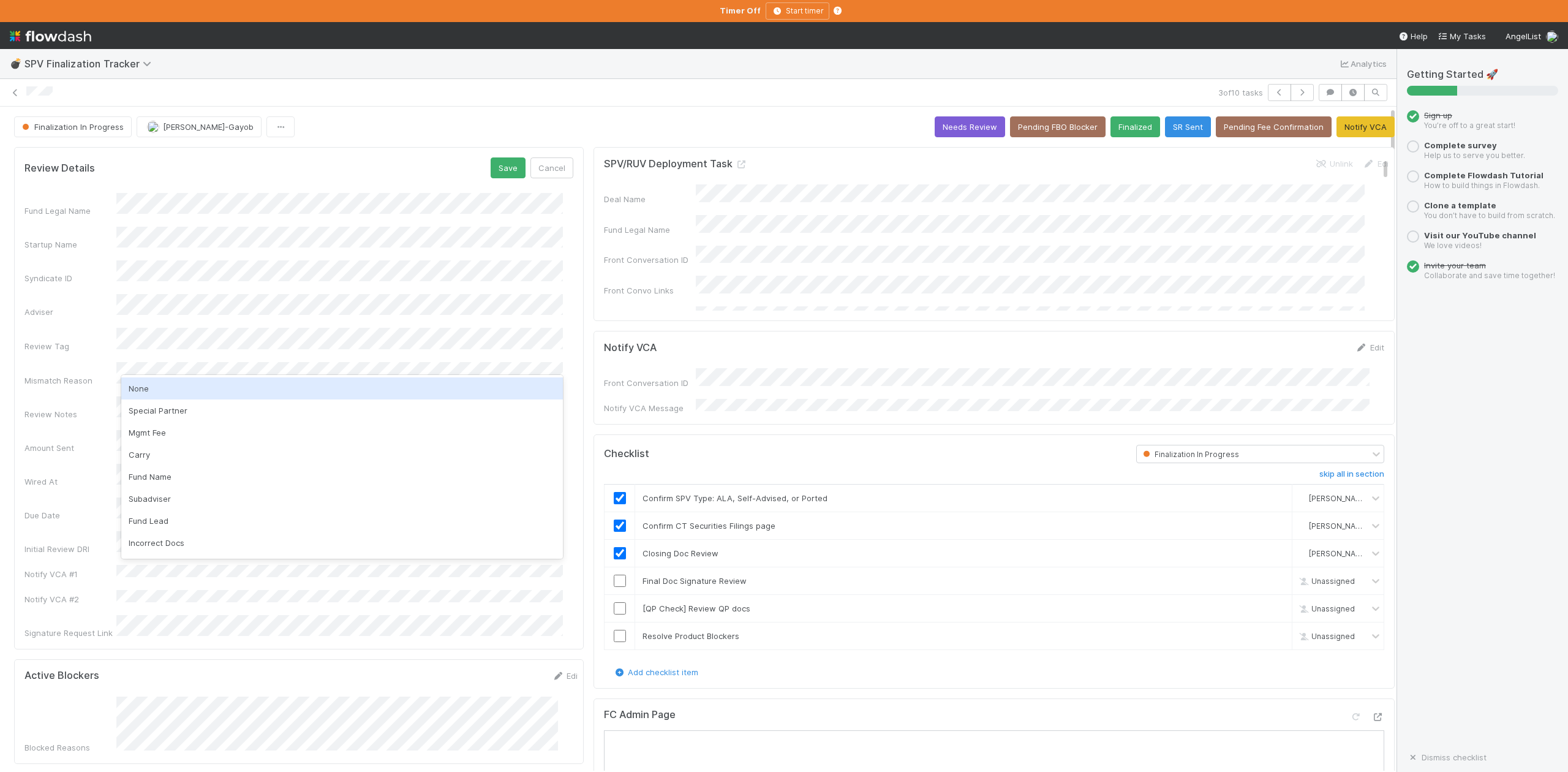
click at [143, 390] on div "None" at bounding box center [342, 388] width 441 height 22
click at [500, 168] on button "Save" at bounding box center [508, 168] width 35 height 21
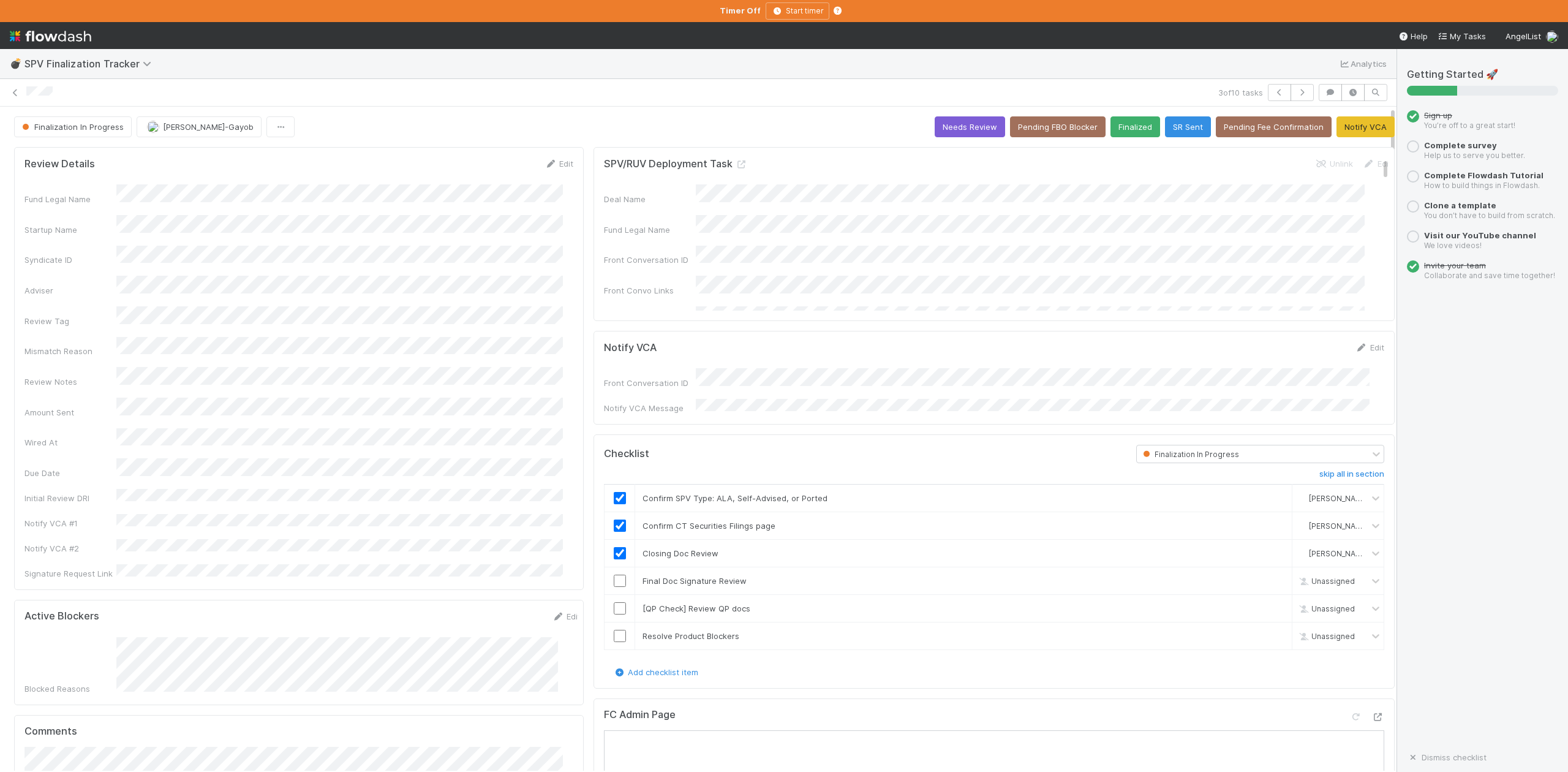
click at [402, 123] on div "Finalization In Progress Loraine Pati-Gayob Needs Review Pending FBO Blocker Fi…" at bounding box center [703, 126] width 1380 height 21
click at [614, 582] on input "checkbox" at bounding box center [619, 580] width 12 height 12
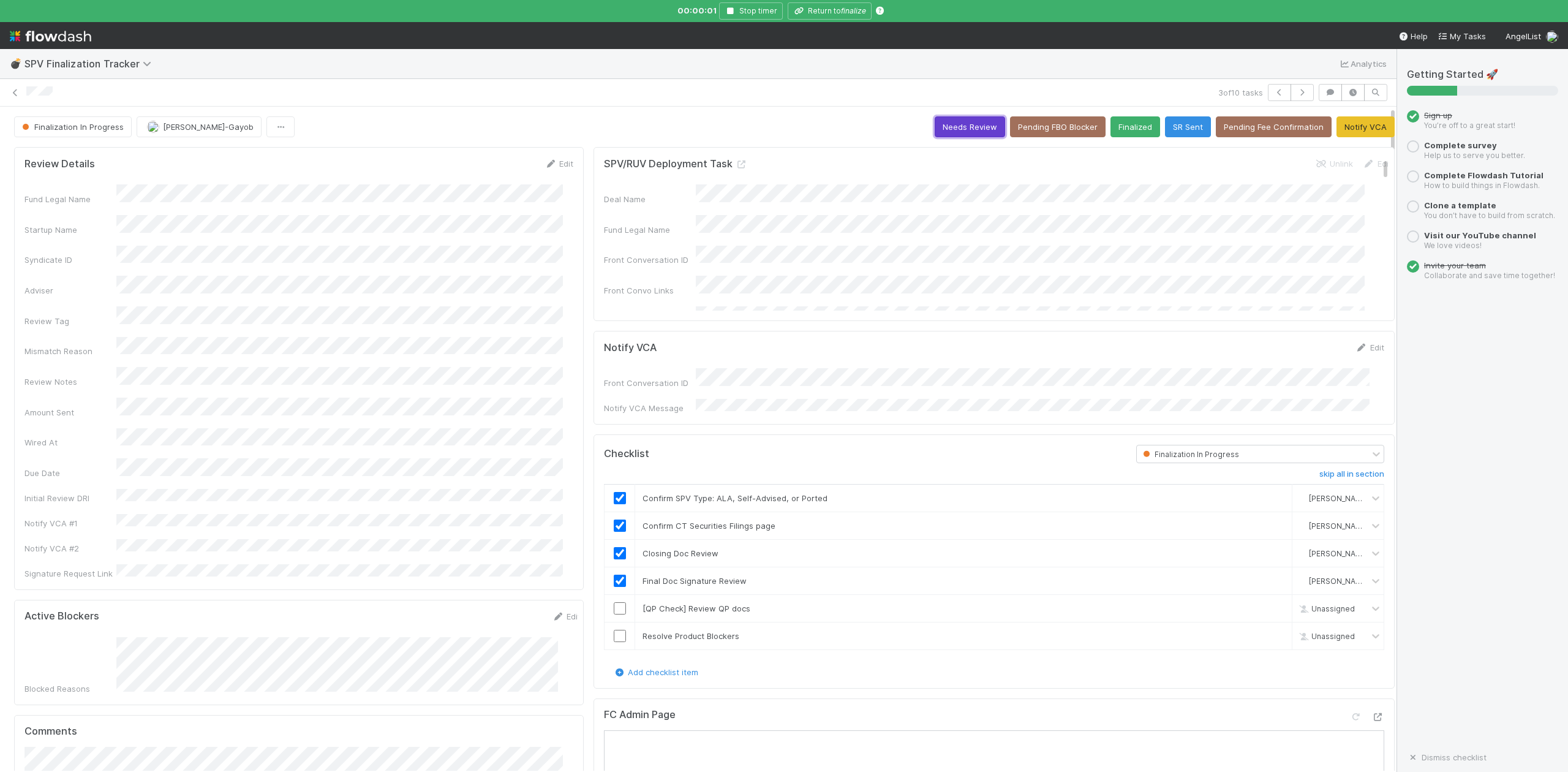
click at [941, 132] on button "Needs Review" at bounding box center [969, 126] width 71 height 21
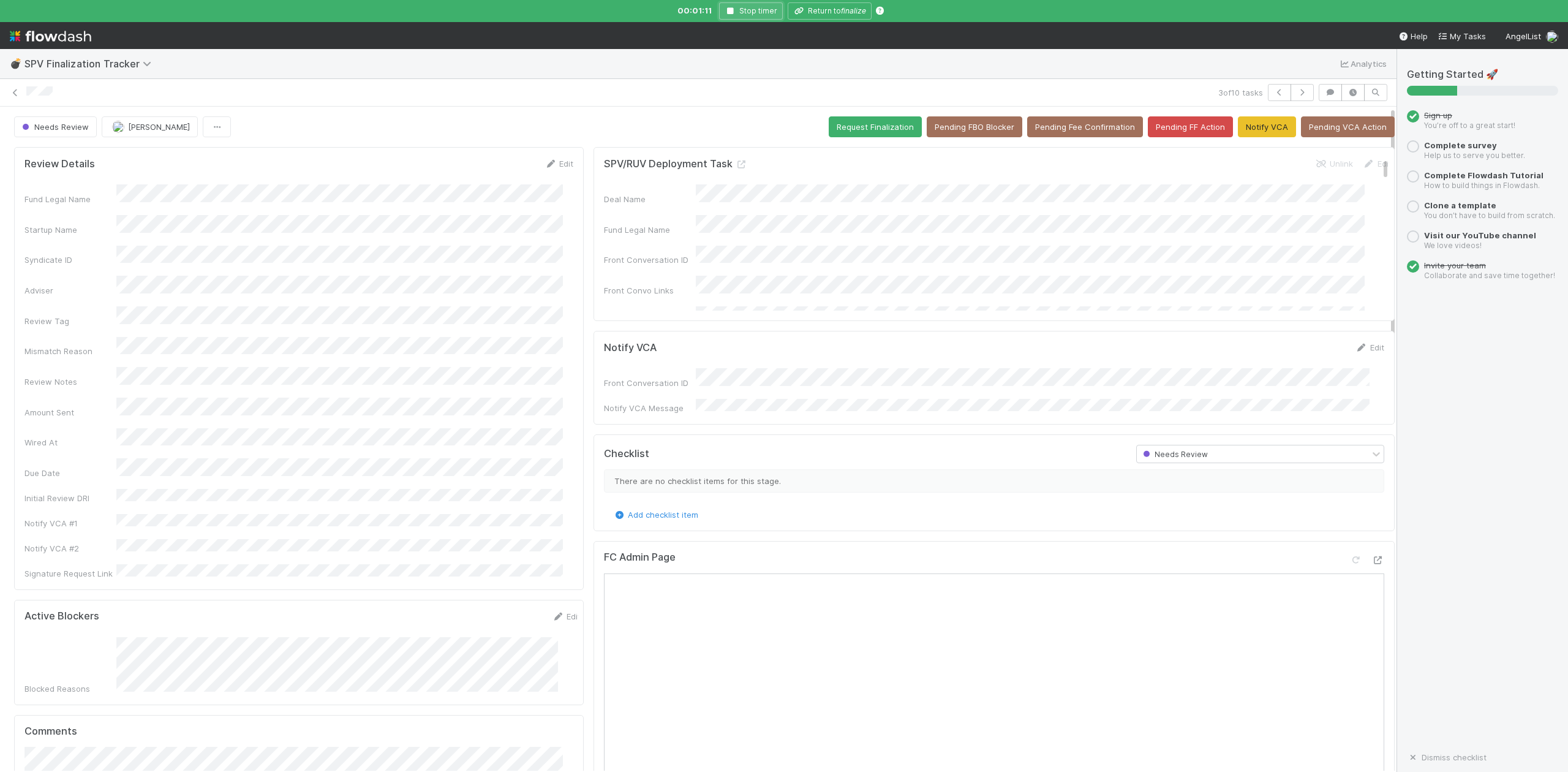
click at [730, 10] on icon "button" at bounding box center [730, 11] width 12 height 7
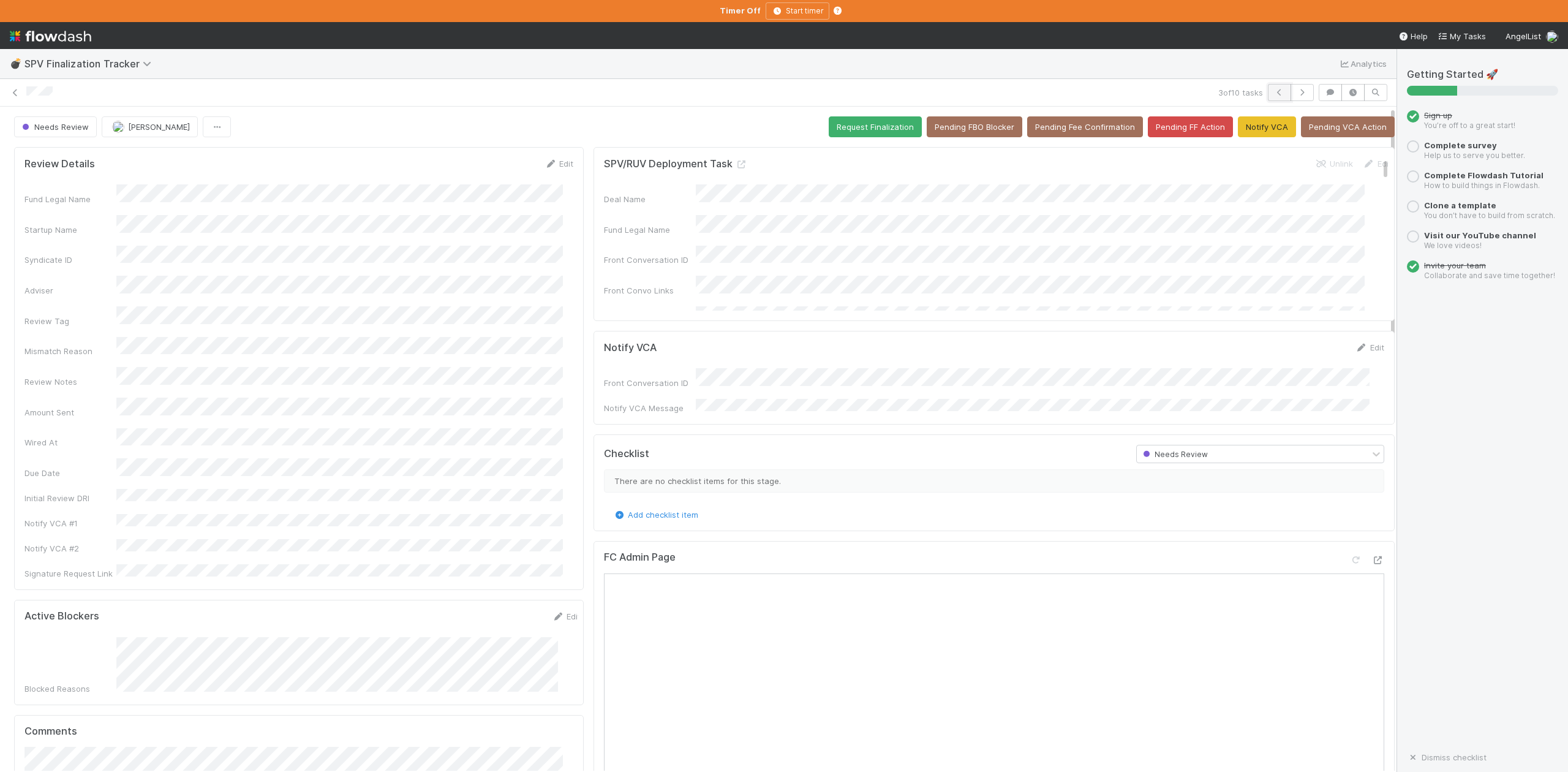
click at [1273, 95] on icon "button" at bounding box center [1279, 92] width 12 height 7
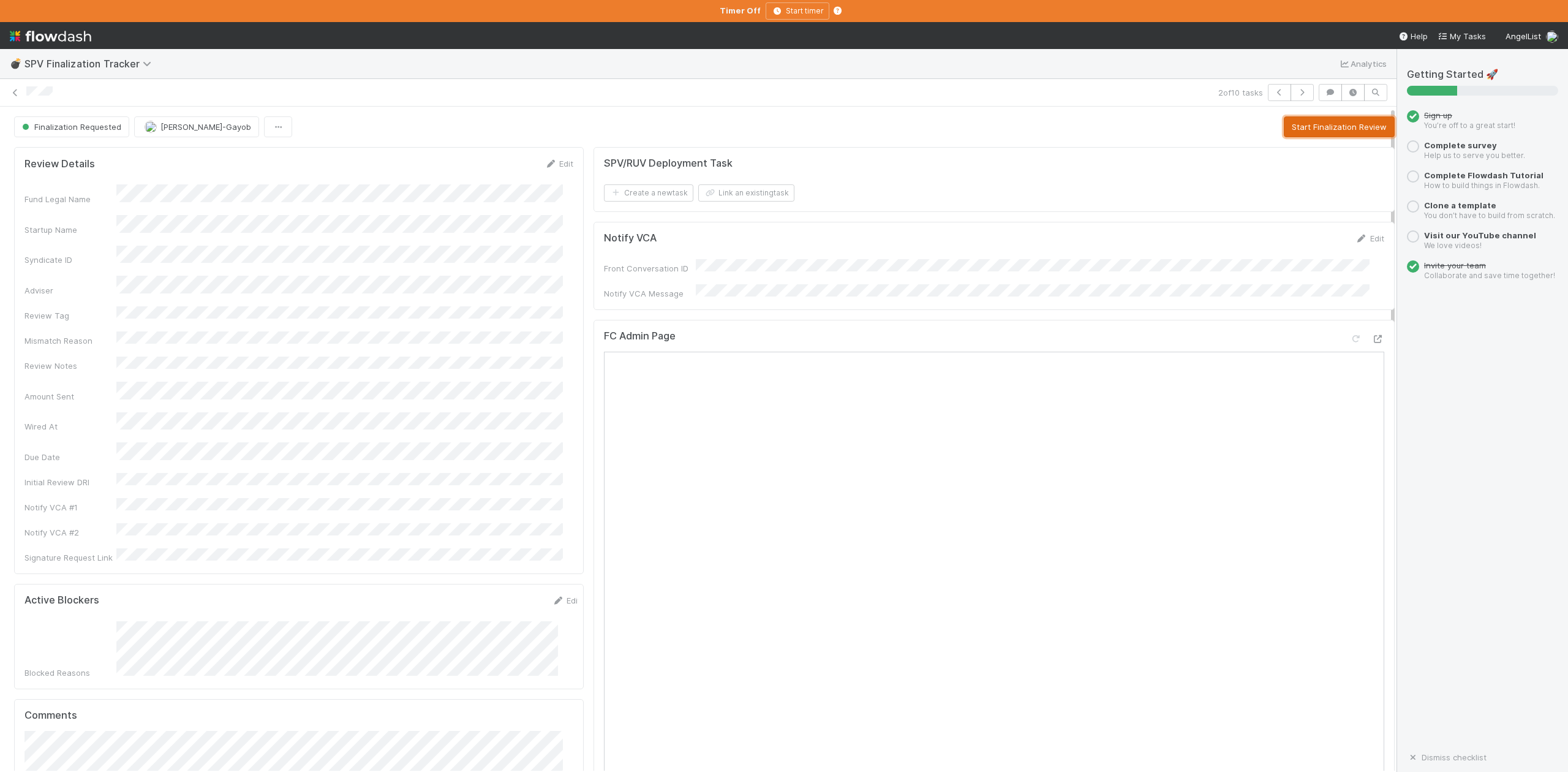
drag, startPoint x: 1306, startPoint y: 123, endPoint x: 1547, endPoint y: 167, distance: 245.0
click at [1306, 123] on button "Start Finalization Review" at bounding box center [1339, 126] width 111 height 21
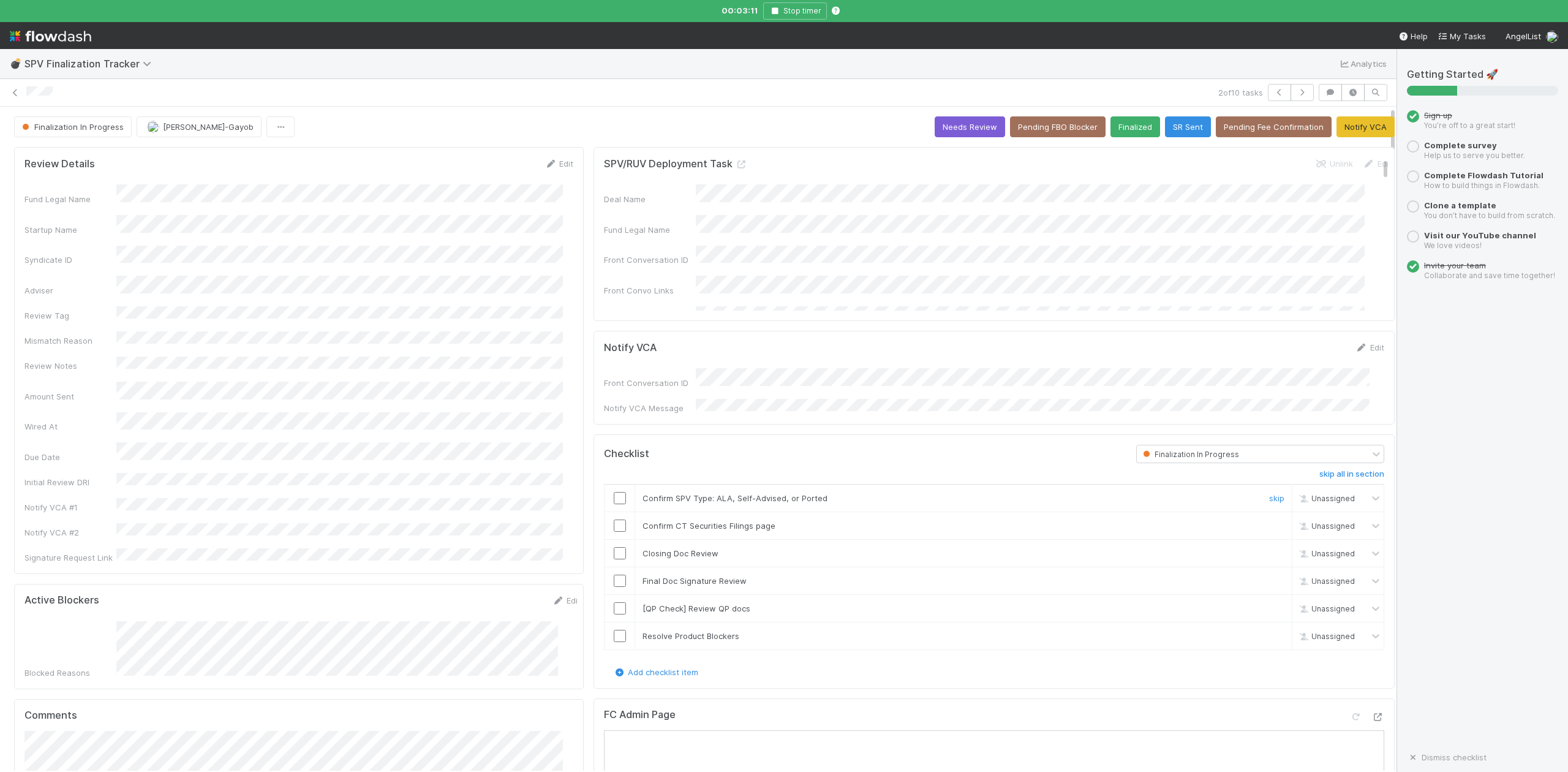
click at [614, 495] on input "checkbox" at bounding box center [619, 497] width 12 height 12
drag, startPoint x: 1250, startPoint y: 547, endPoint x: 1155, endPoint y: 567, distance: 97.1
click at [1269, 549] on link "skip" at bounding box center [1277, 553] width 16 height 10
click at [614, 520] on input "checkbox" at bounding box center [619, 525] width 12 height 12
click at [411, 264] on div "Fund Legal Name Startup Name Syndicate ID Adviser Review Tag Mismatch Reason Re…" at bounding box center [299, 374] width 549 height 379
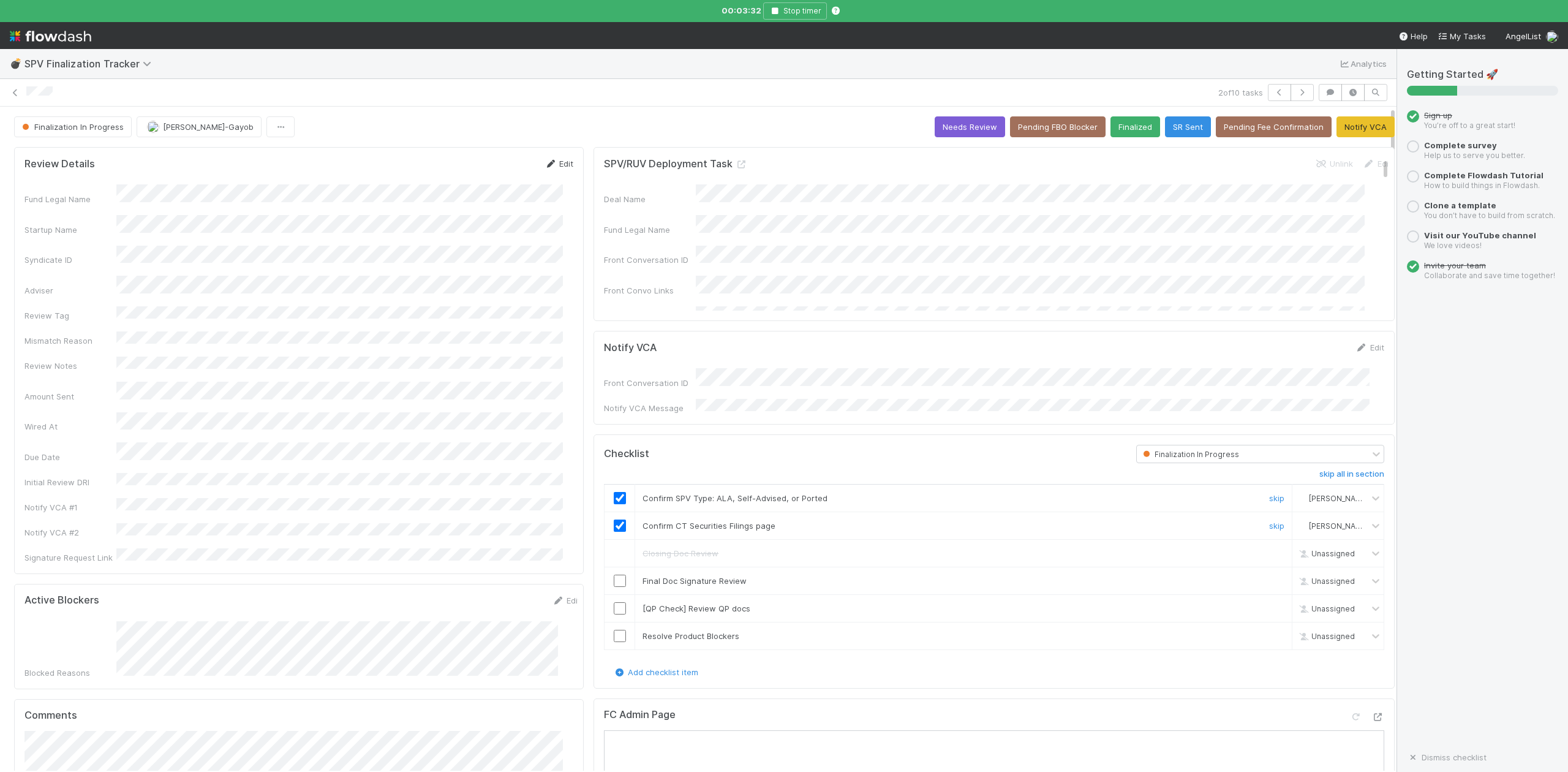
click at [558, 165] on link "Edit" at bounding box center [559, 163] width 28 height 10
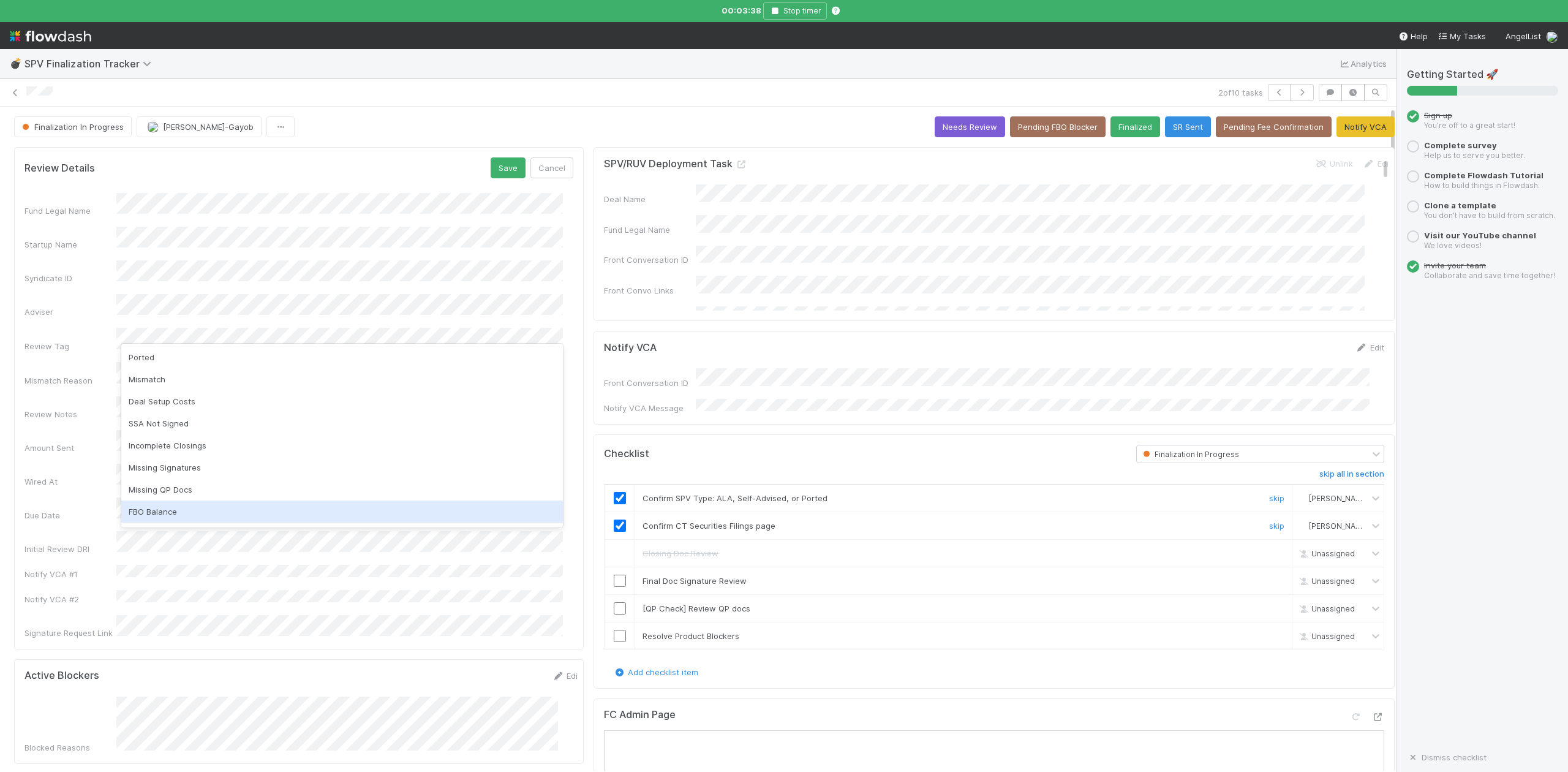
click at [166, 515] on div "FBO Balance" at bounding box center [342, 511] width 441 height 22
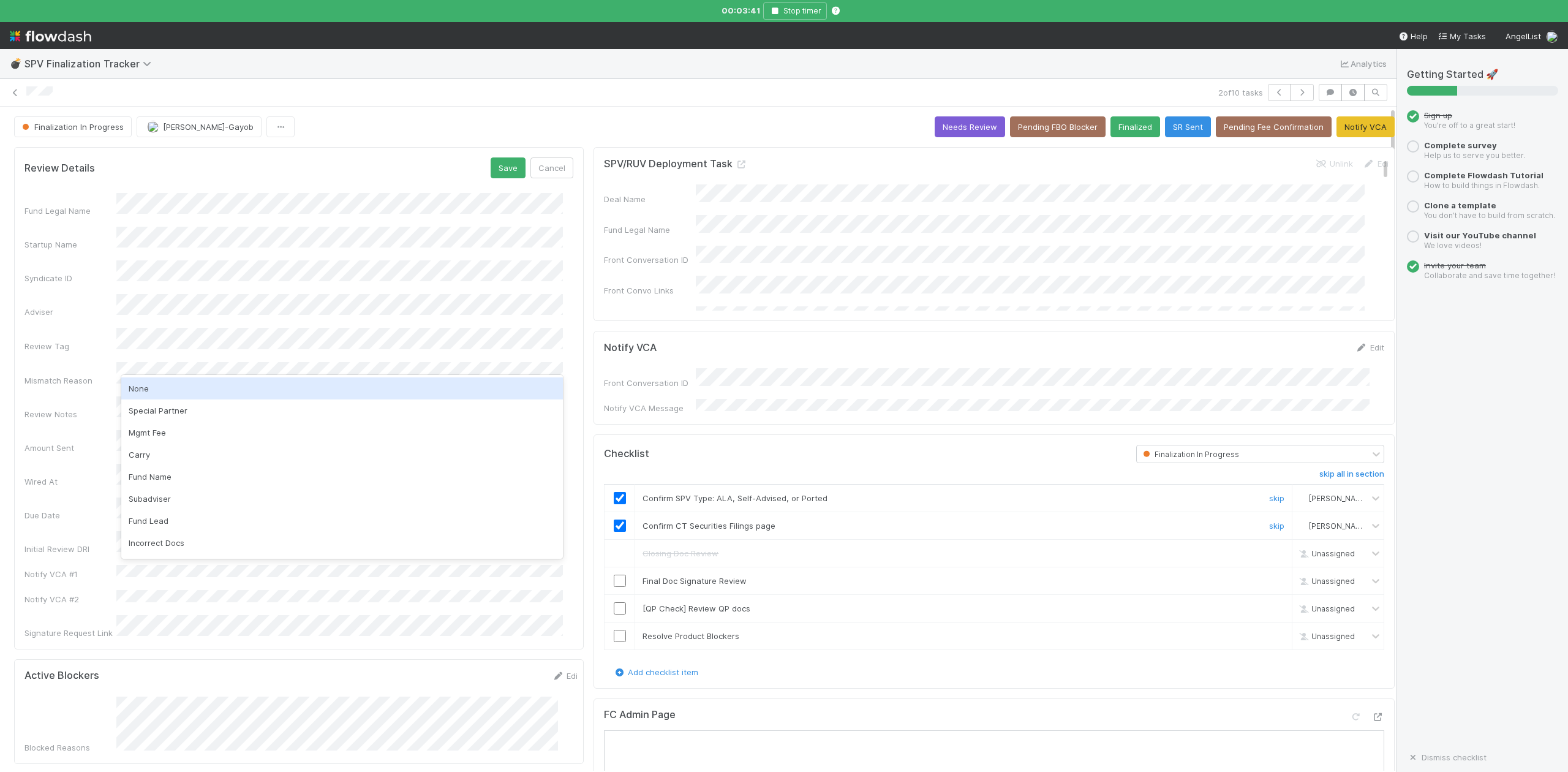
click at [162, 391] on div "None" at bounding box center [342, 388] width 441 height 22
click at [501, 169] on button "Save" at bounding box center [508, 168] width 35 height 21
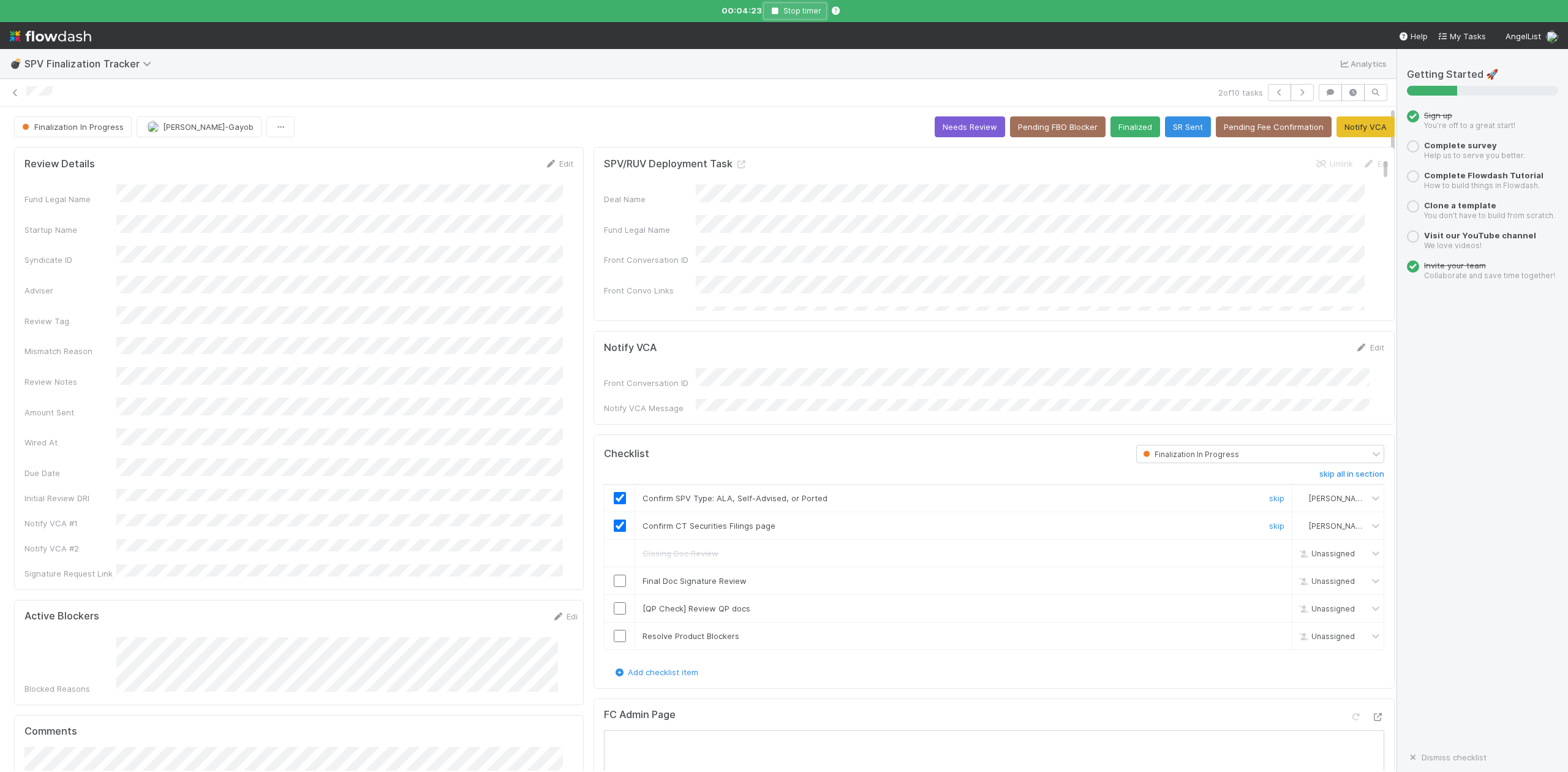
click at [778, 8] on icon "button" at bounding box center [774, 11] width 12 height 7
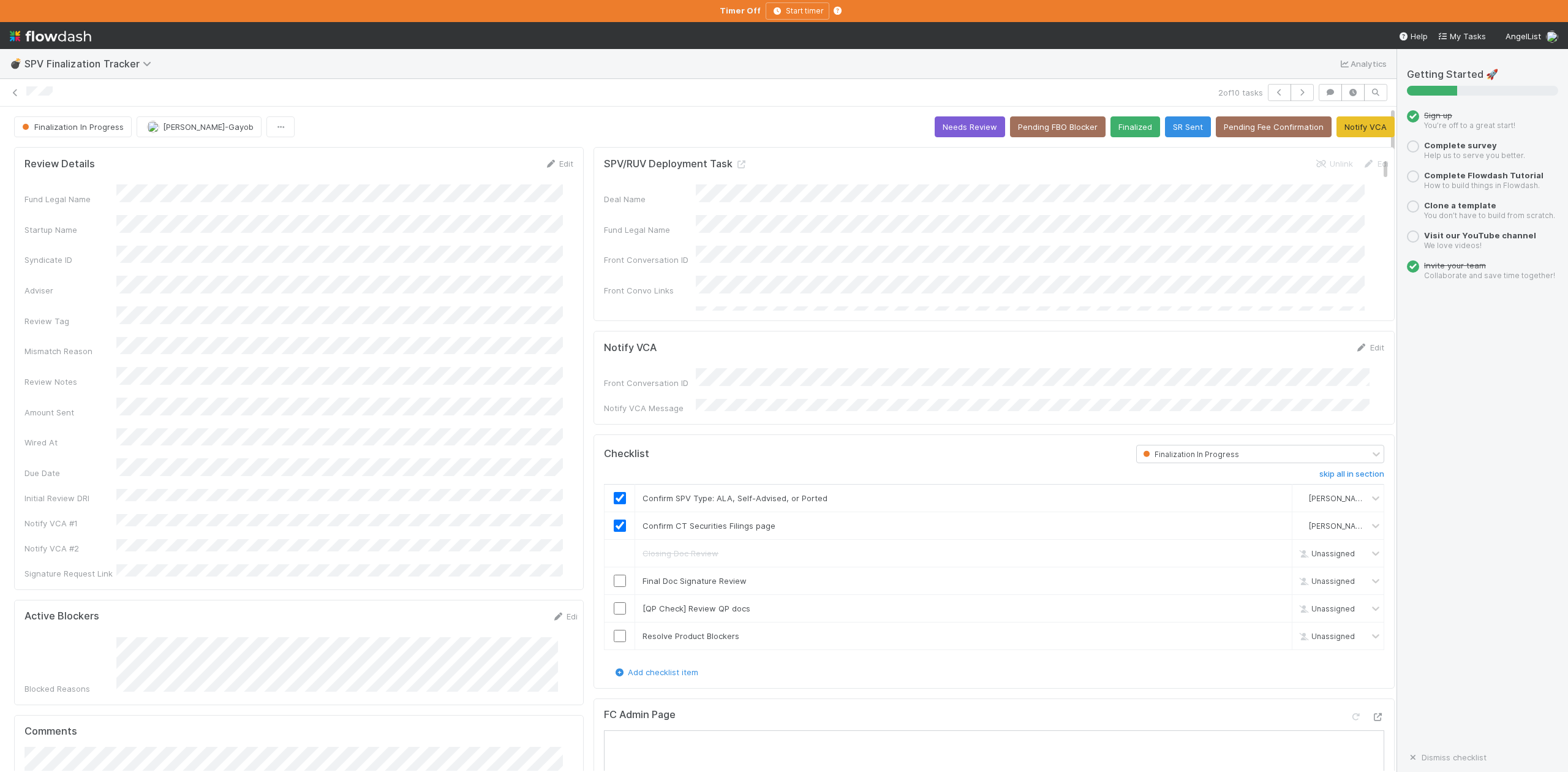
drag, startPoint x: 356, startPoint y: 60, endPoint x: 513, endPoint y: 119, distance: 167.7
click at [356, 60] on div "💣 SPV Finalization Tracker Analytics" at bounding box center [698, 63] width 1397 height 29
click at [1273, 93] on icon "button" at bounding box center [1279, 92] width 12 height 7
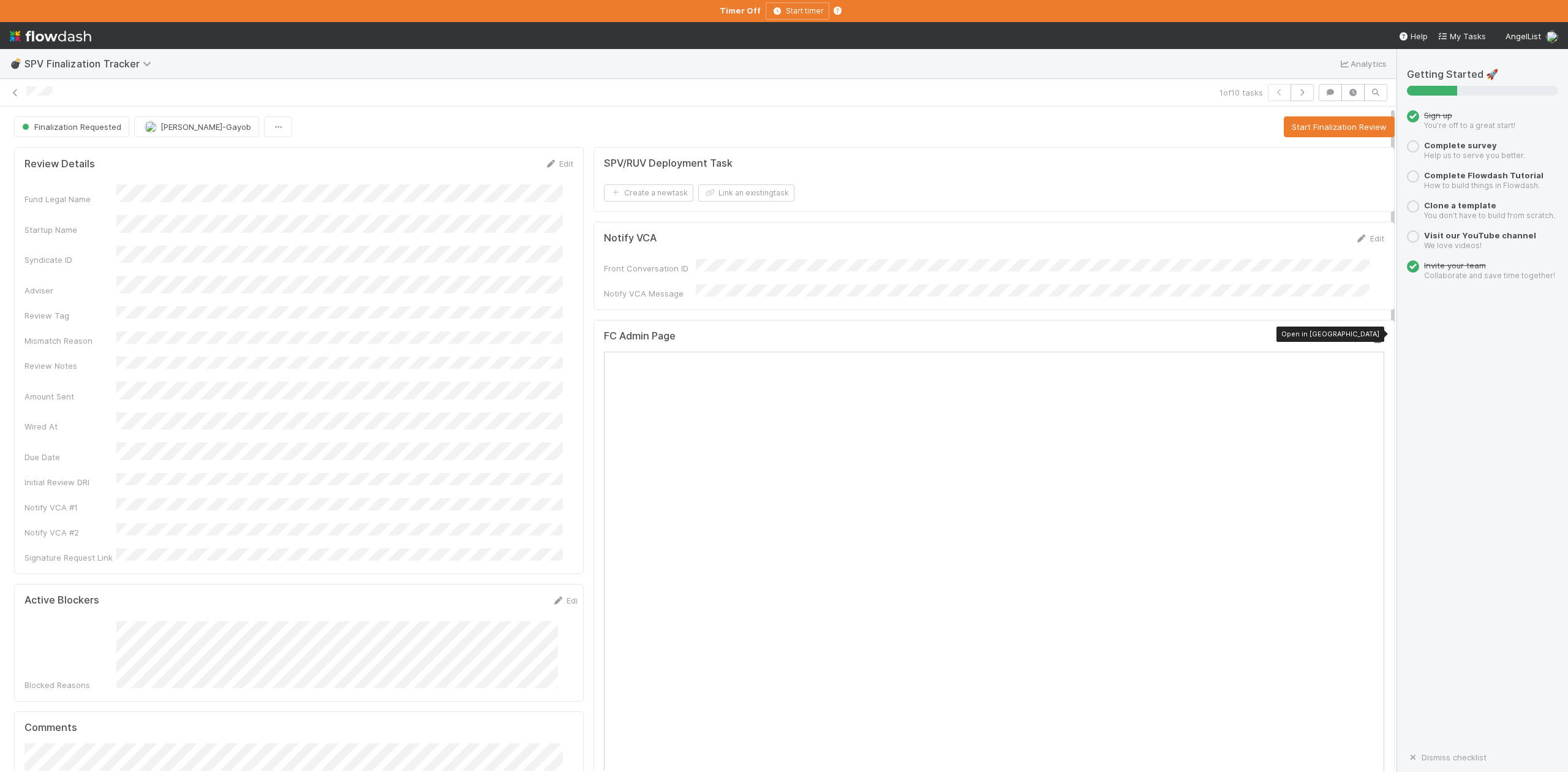
click at [1372, 337] on icon at bounding box center [1377, 339] width 12 height 8
click at [1295, 121] on button "Start Finalization Review" at bounding box center [1339, 126] width 111 height 21
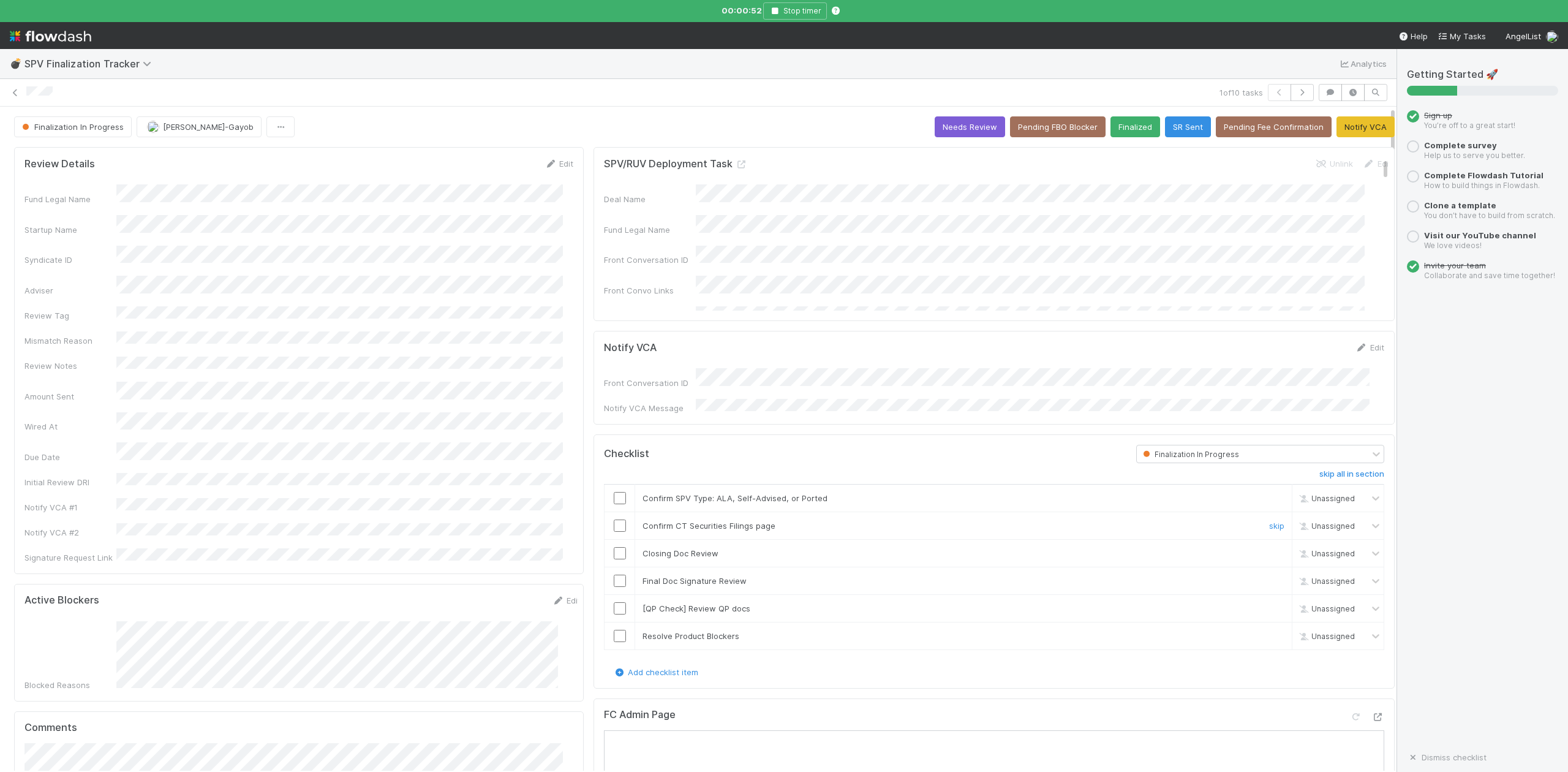
click at [614, 525] on input "checkbox" at bounding box center [619, 525] width 12 height 12
click at [614, 495] on input "checkbox" at bounding box center [619, 497] width 12 height 12
click at [560, 165] on link "Edit" at bounding box center [559, 163] width 28 height 10
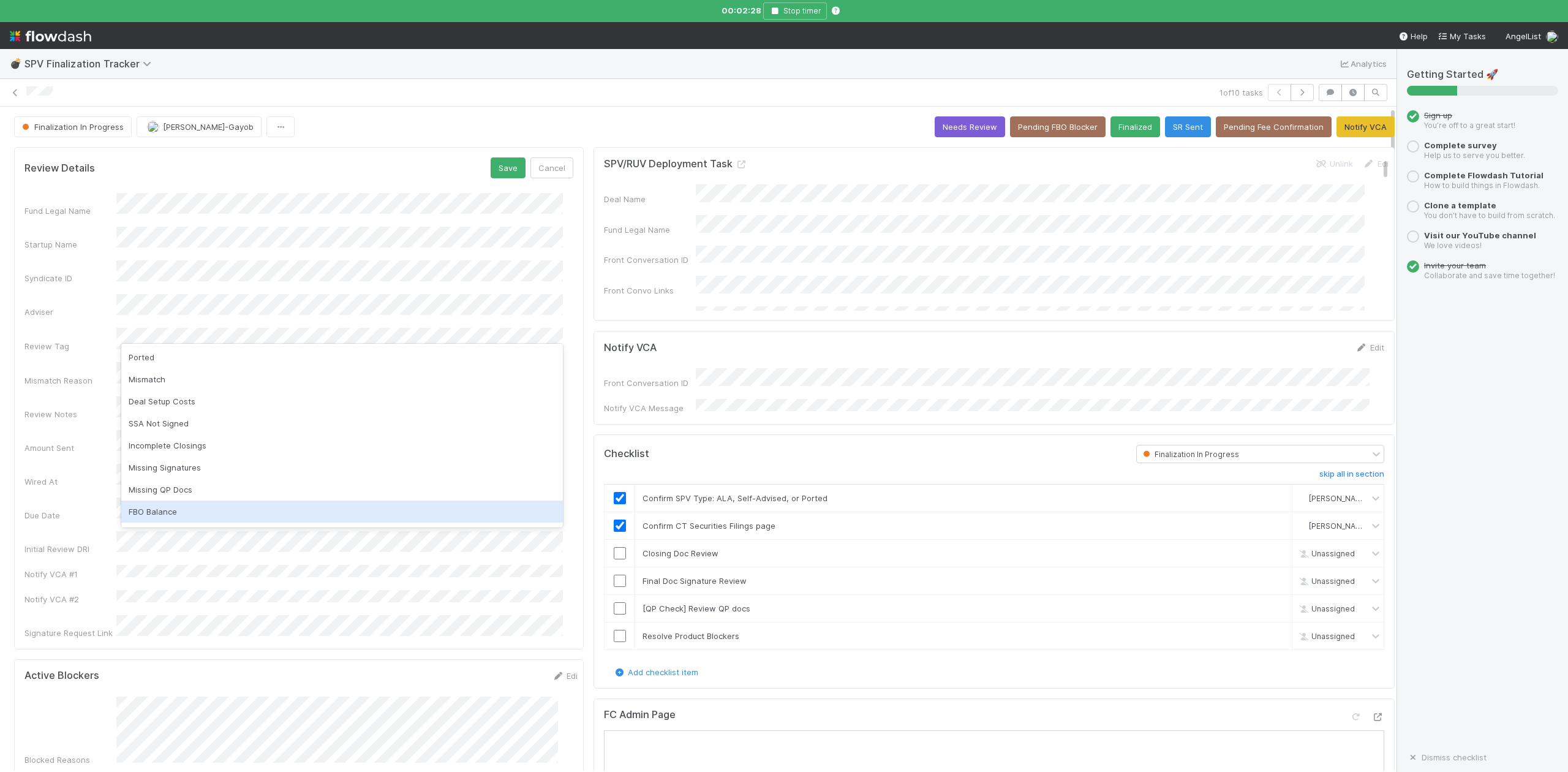
click at [147, 510] on div "FBO Balance" at bounding box center [342, 511] width 441 height 22
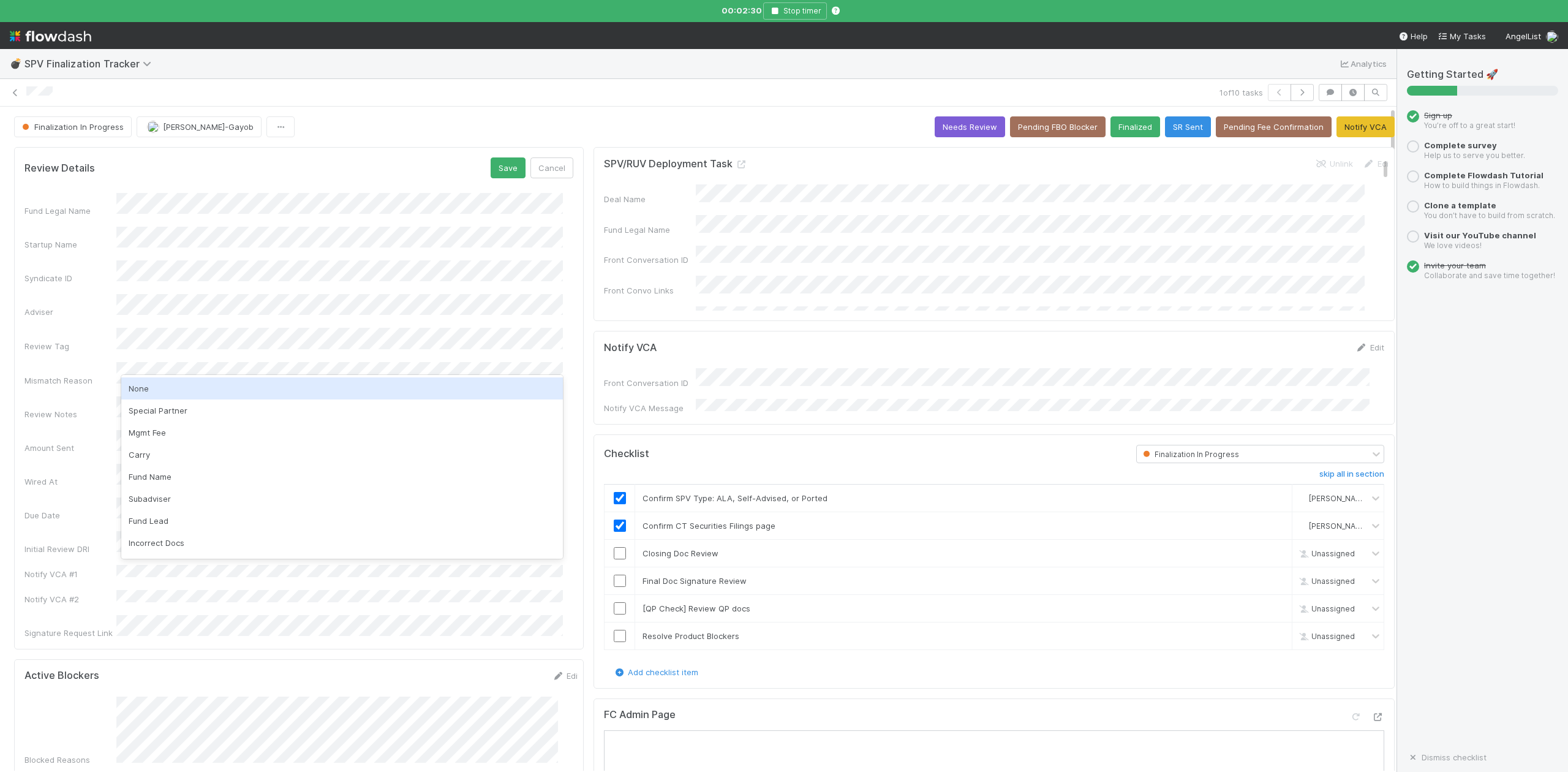
click at [140, 383] on div "None" at bounding box center [342, 388] width 441 height 22
click at [498, 172] on button "Save" at bounding box center [508, 168] width 35 height 21
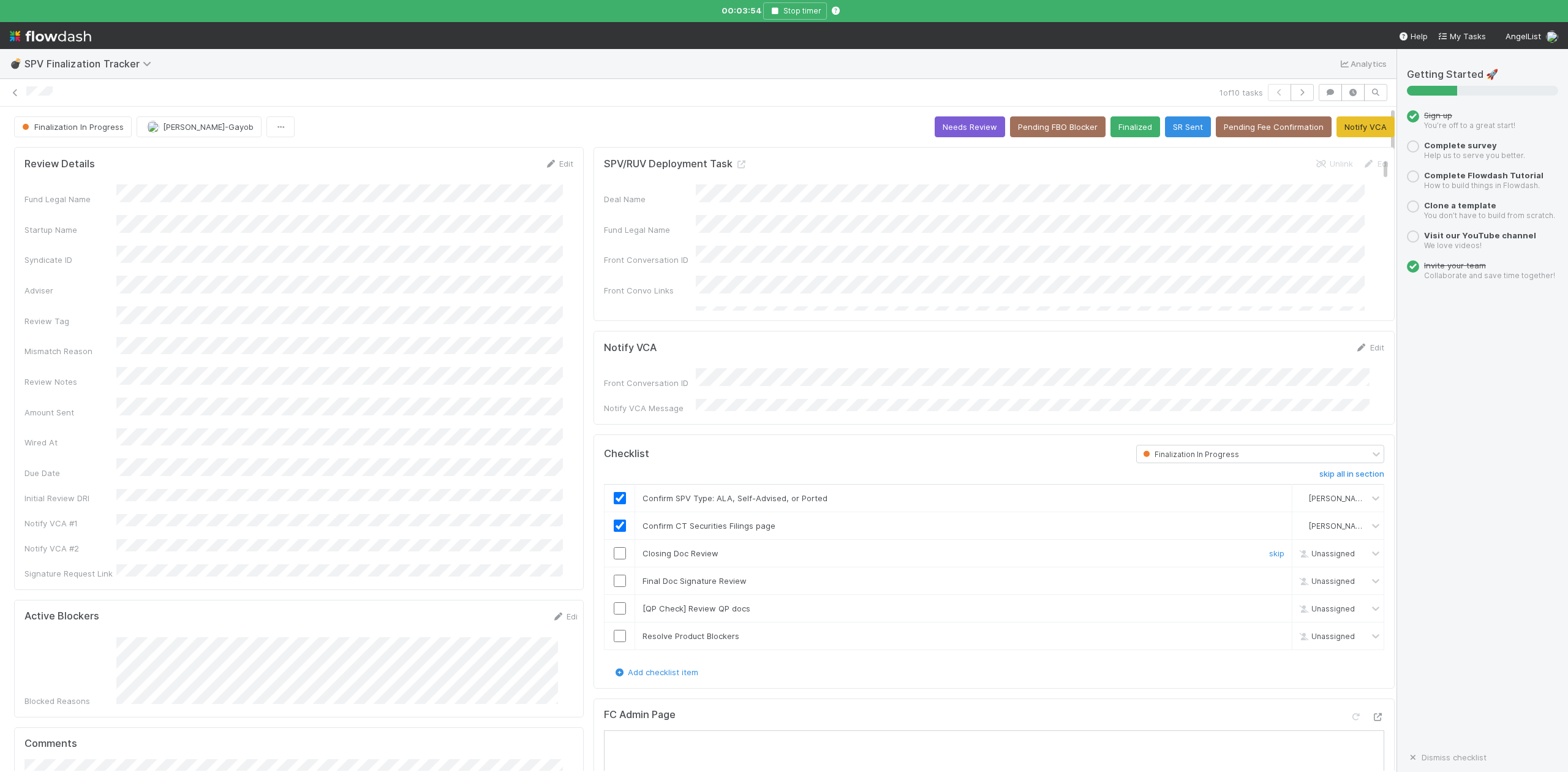
click at [614, 551] on input "checkbox" at bounding box center [619, 552] width 12 height 12
click at [614, 579] on input "checkbox" at bounding box center [619, 580] width 12 height 12
click at [940, 128] on button "Needs Review" at bounding box center [969, 126] width 71 height 21
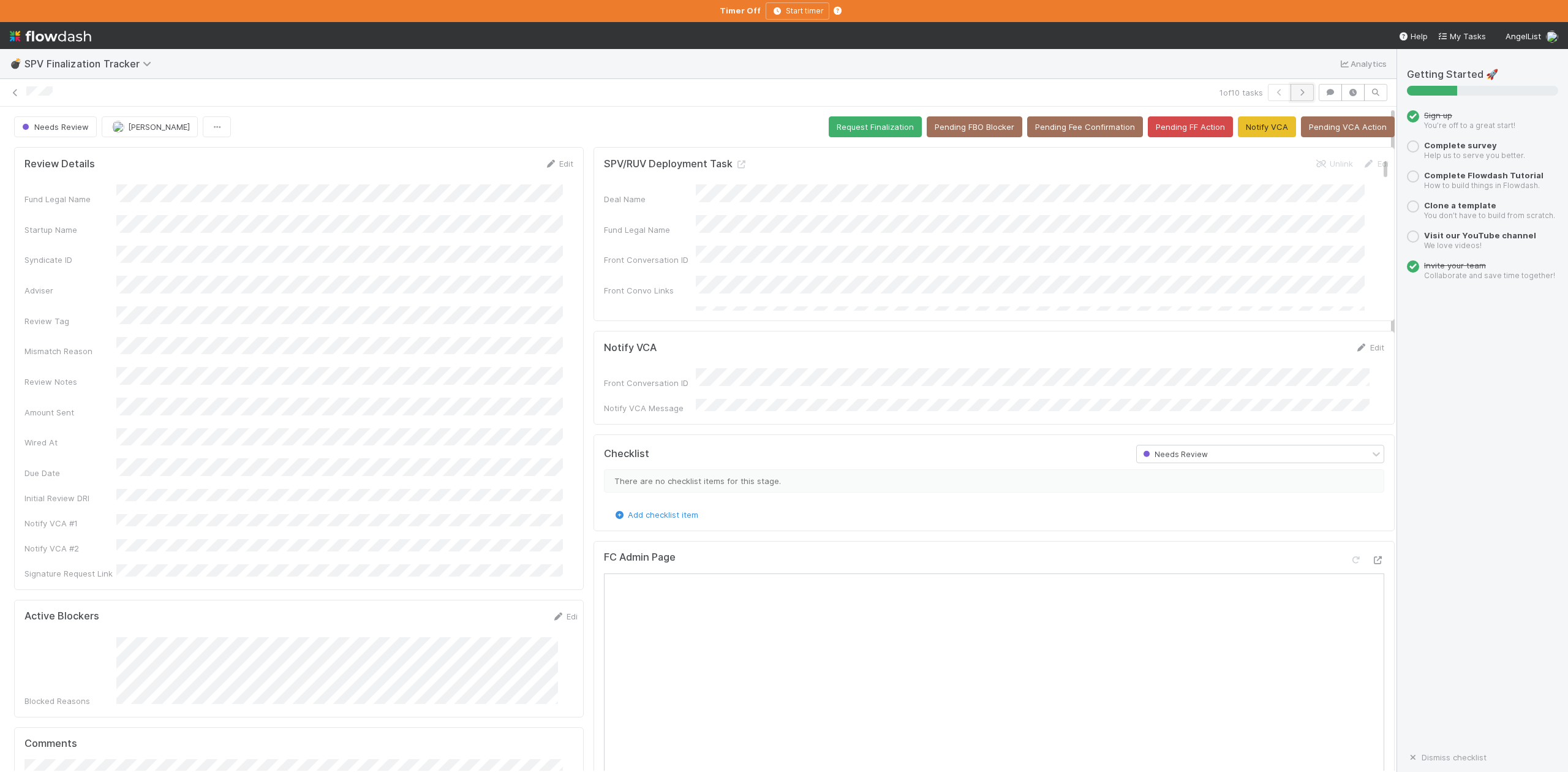
click at [1296, 89] on icon "button" at bounding box center [1301, 92] width 12 height 7
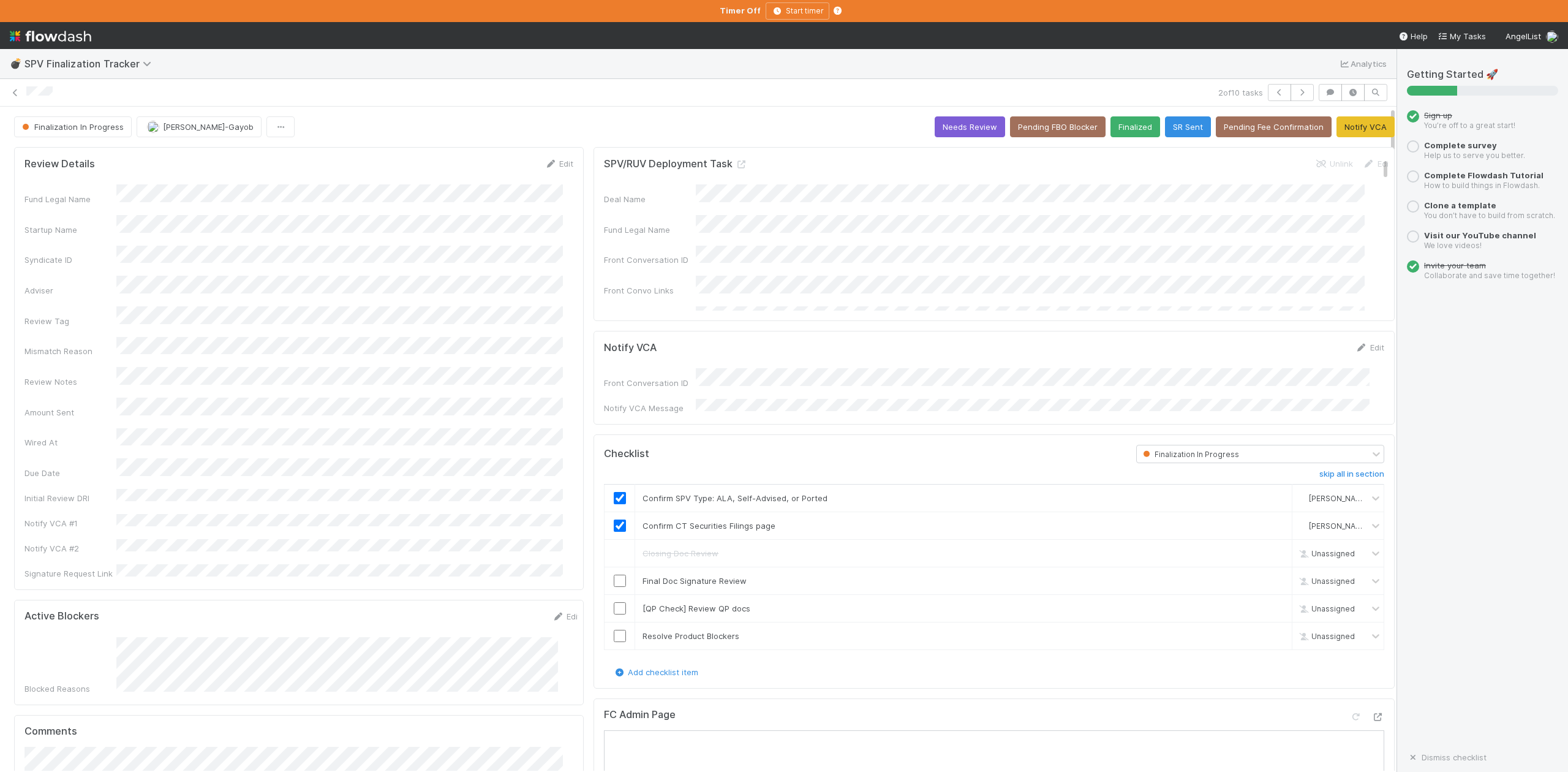
click at [614, 578] on input "checkbox" at bounding box center [619, 580] width 12 height 12
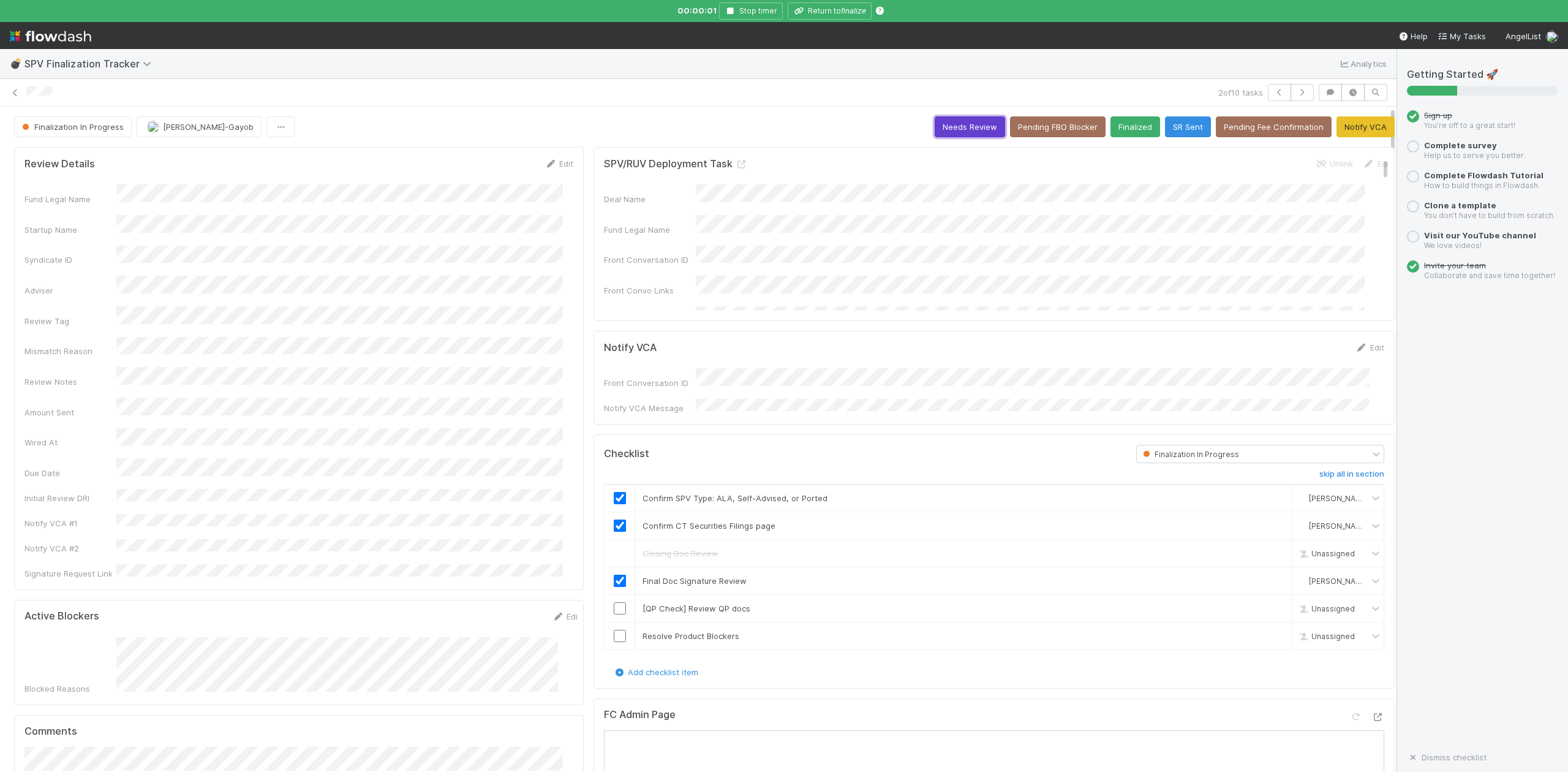
click at [957, 132] on button "Needs Review" at bounding box center [969, 126] width 71 height 21
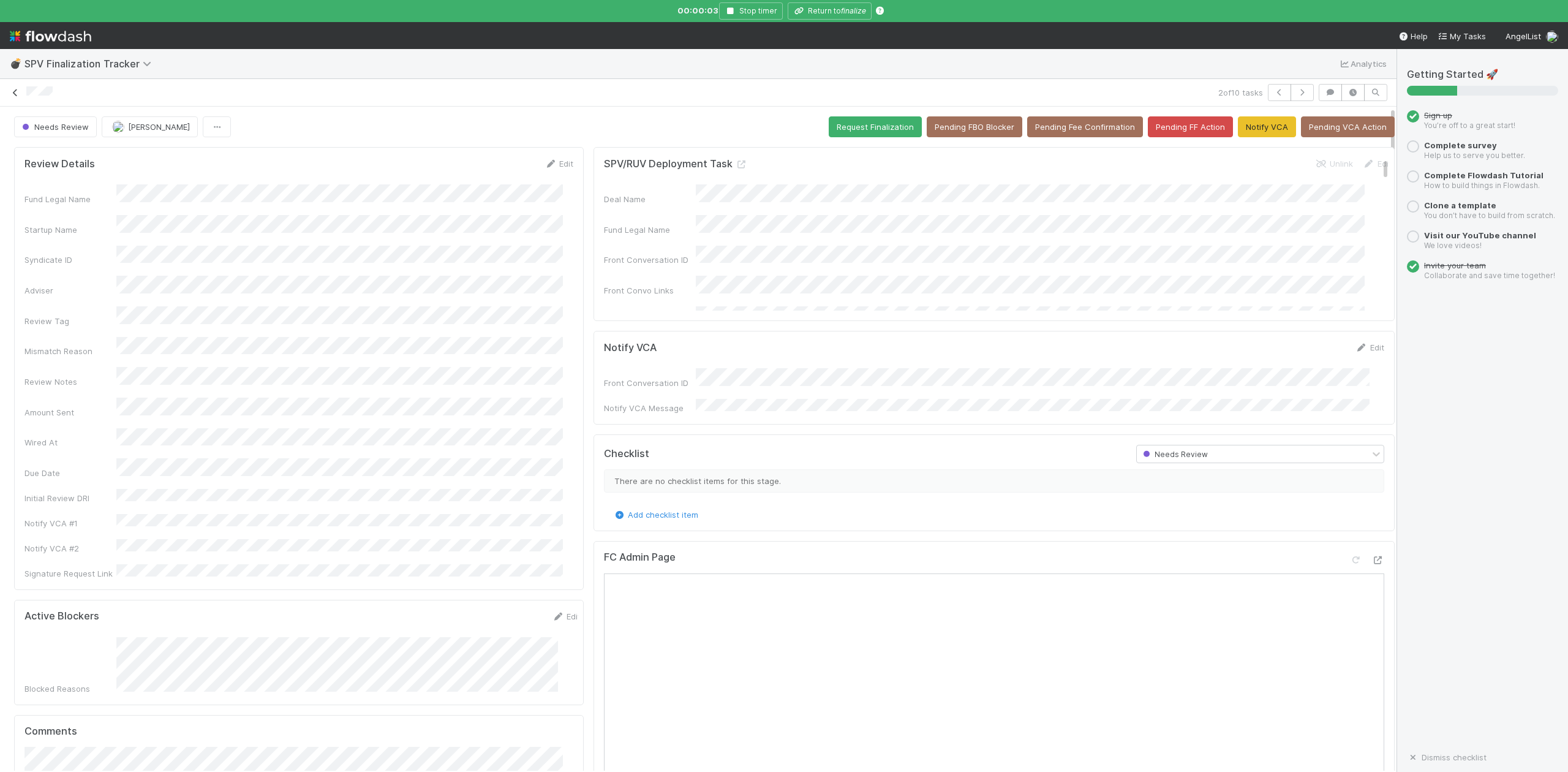
click at [15, 87] on link at bounding box center [15, 92] width 12 height 12
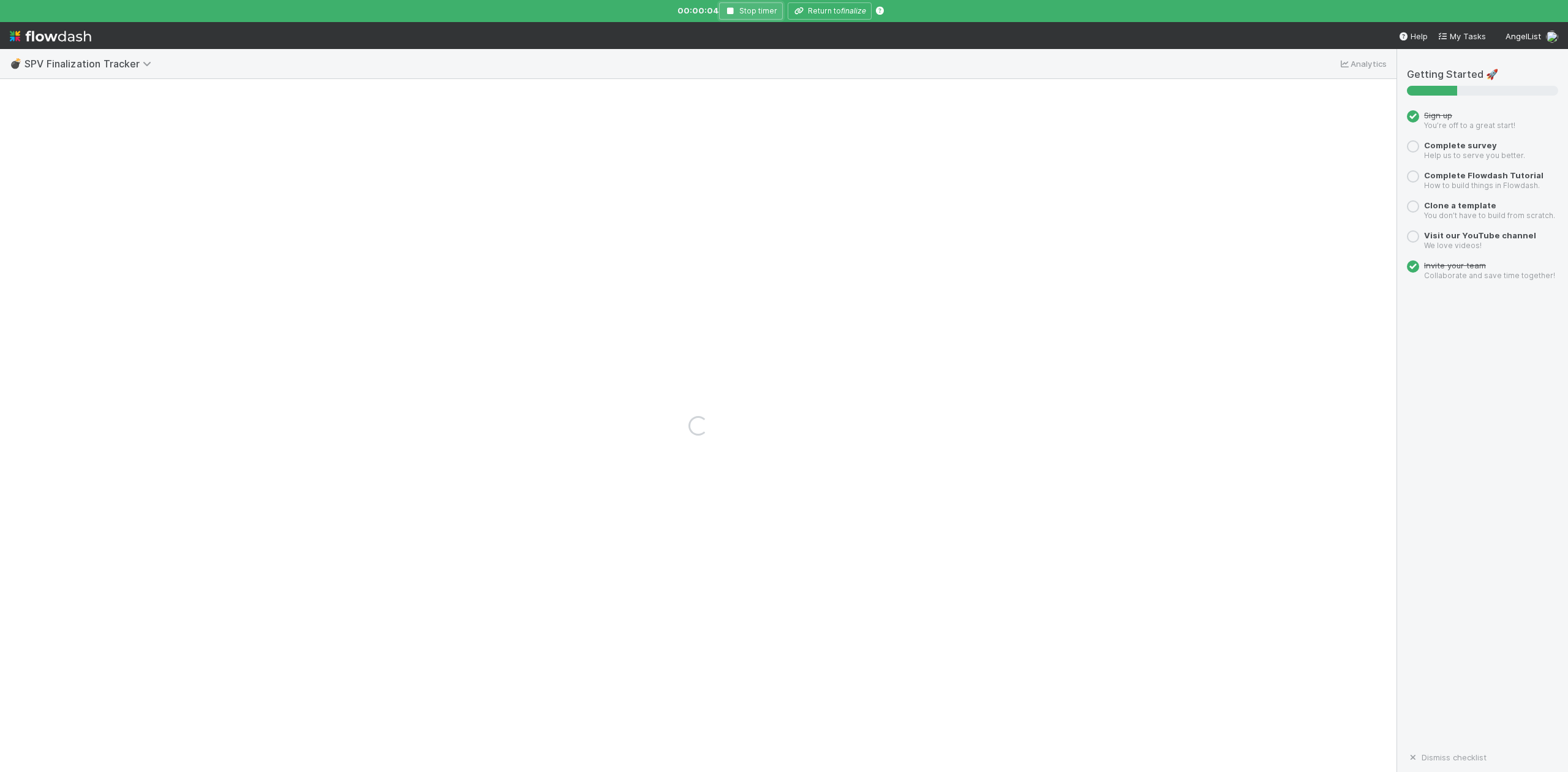
click at [730, 10] on icon "button" at bounding box center [730, 11] width 12 height 7
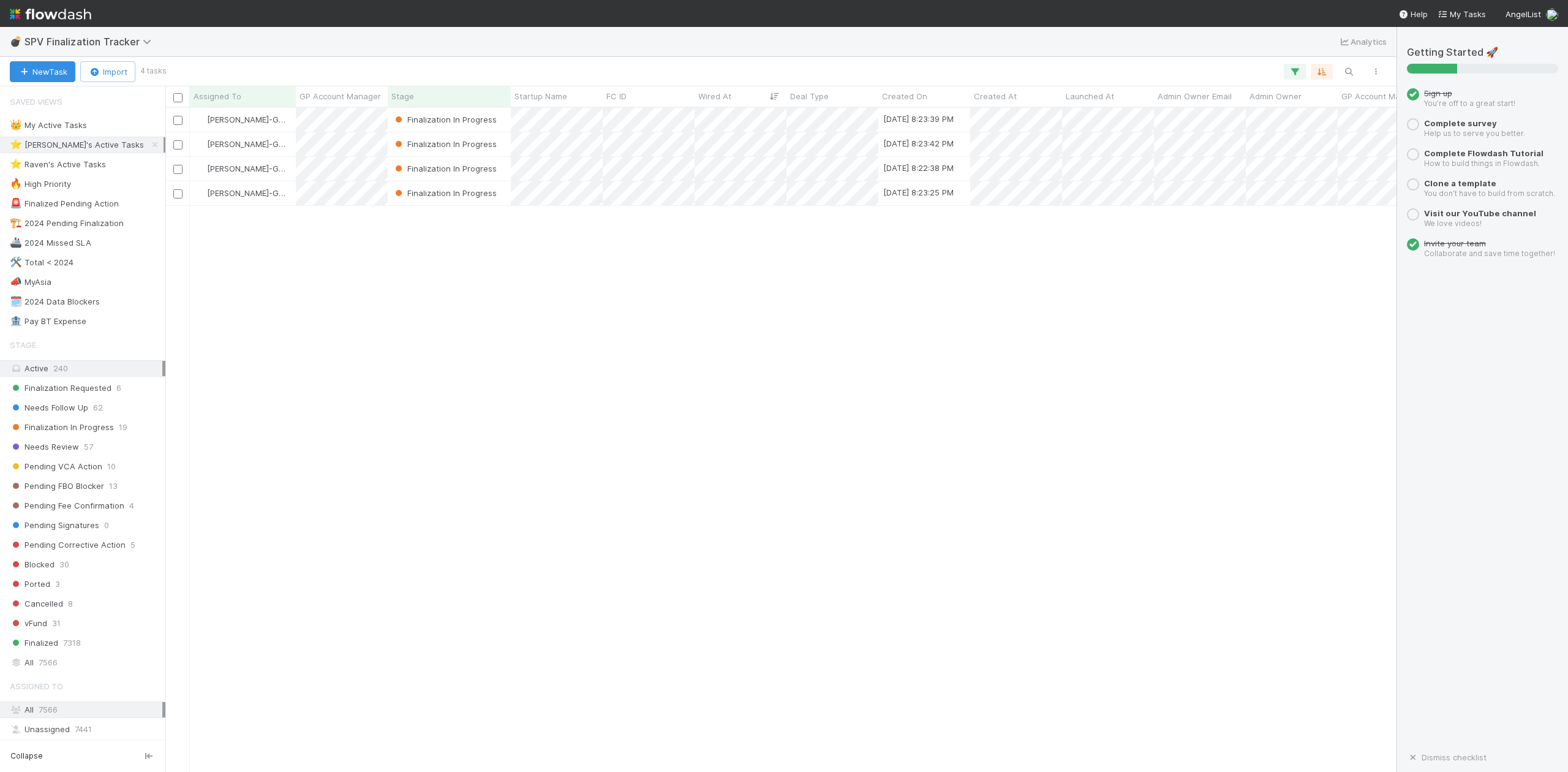
scroll to position [652, 1218]
click at [52, 128] on div "👑 My Active Tasks" at bounding box center [49, 125] width 77 height 16
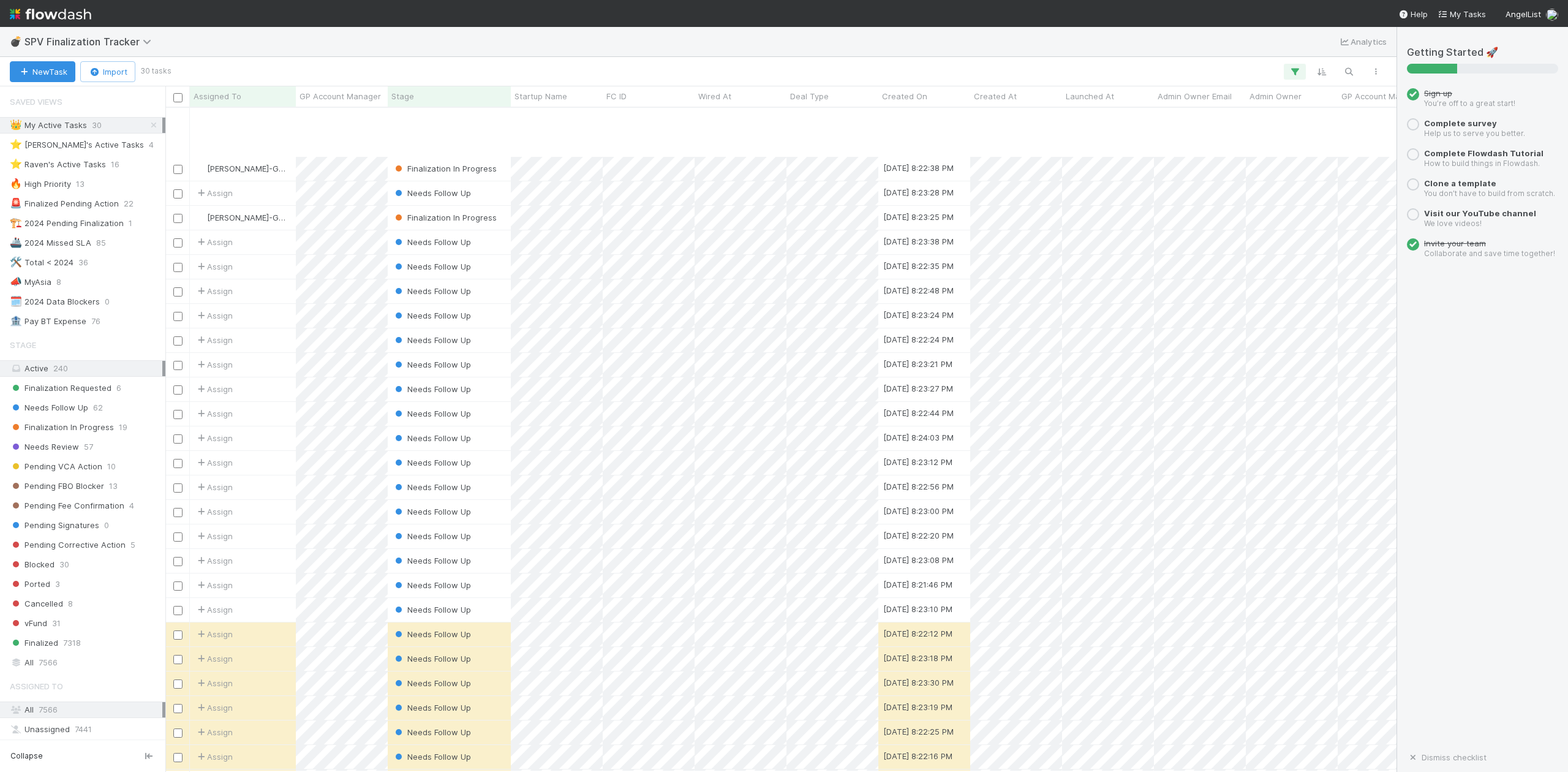
scroll to position [84, 0]
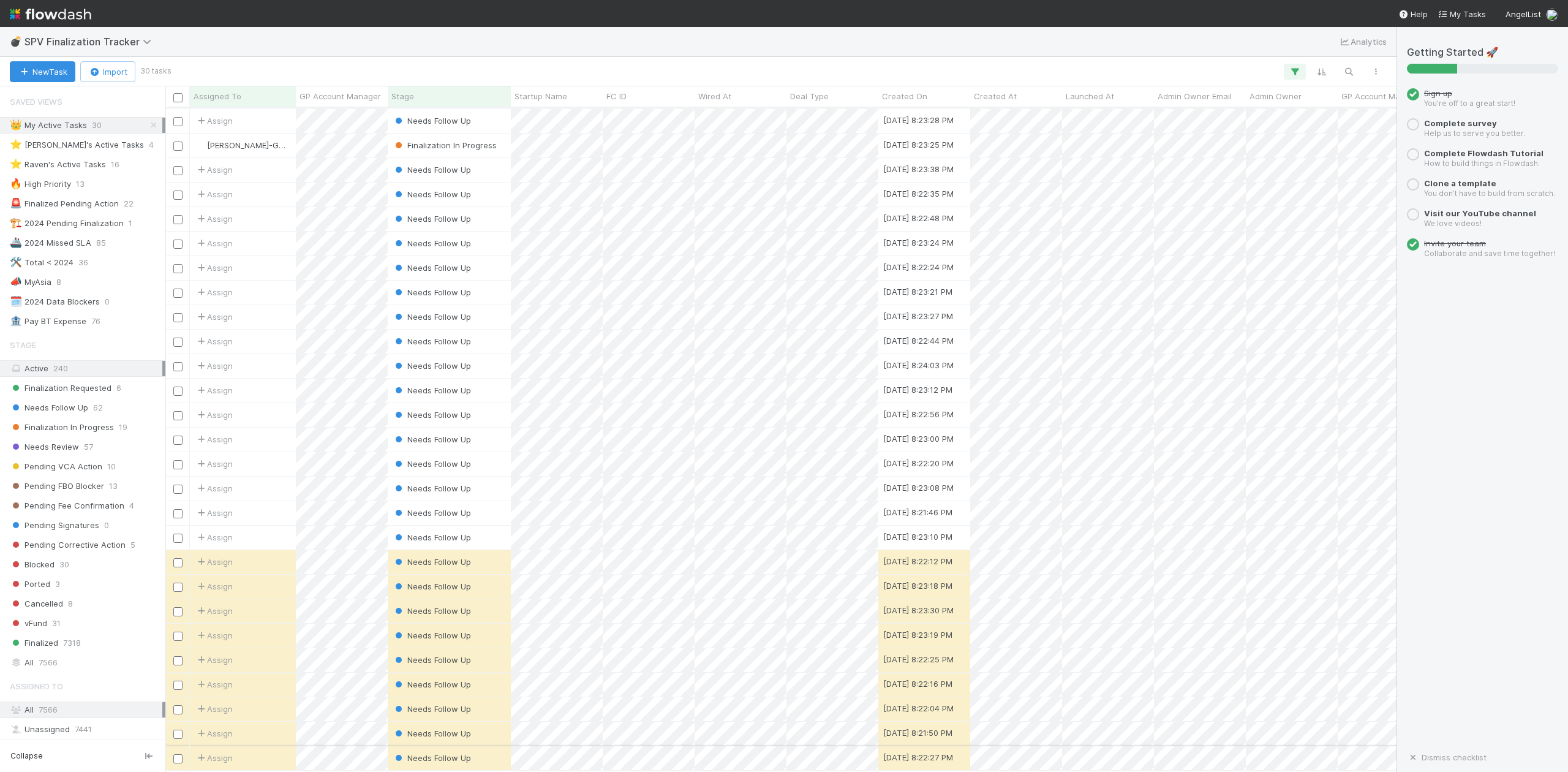
click at [498, 750] on div "Needs Follow Up" at bounding box center [449, 758] width 123 height 24
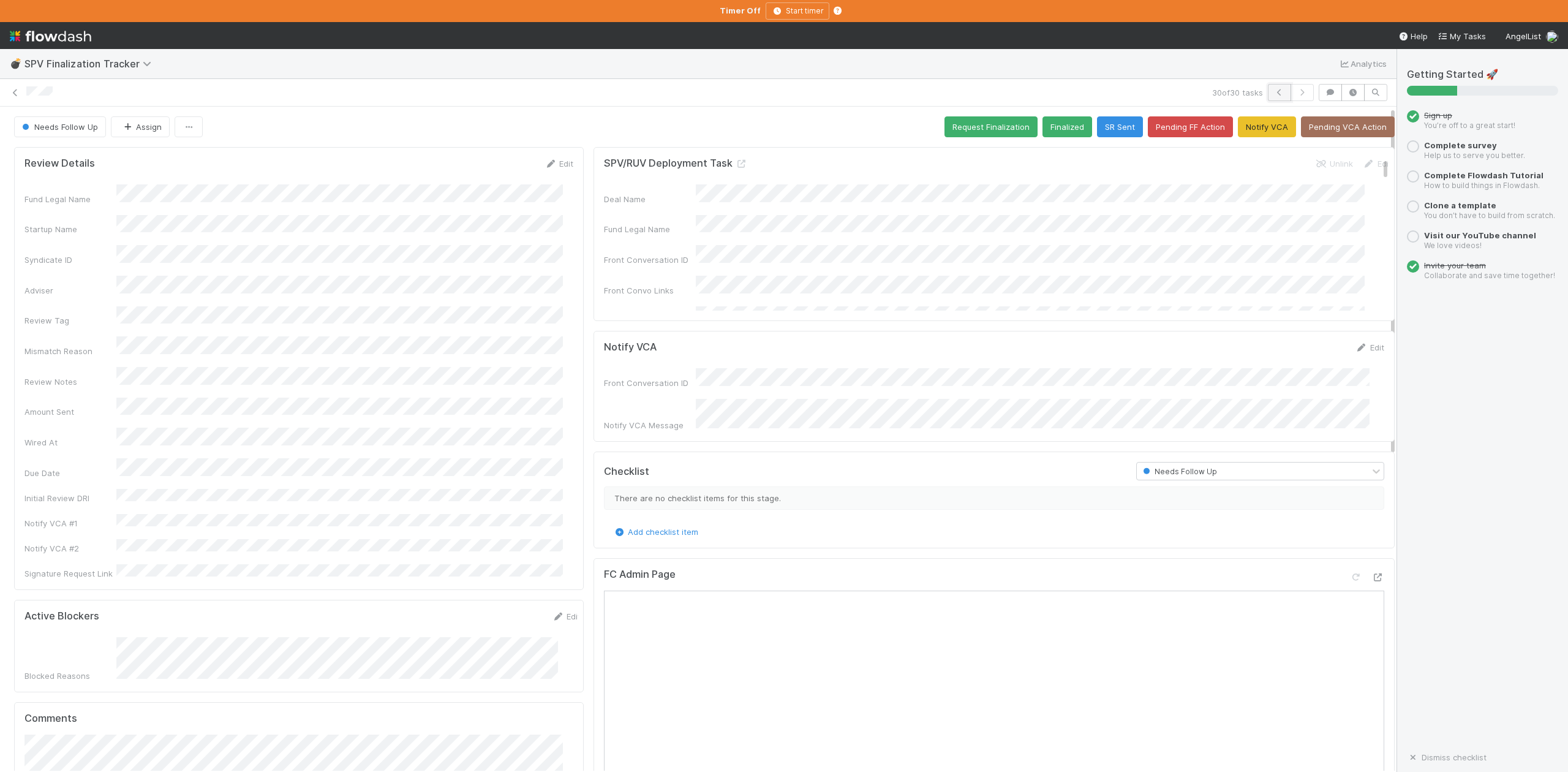
click at [1273, 93] on icon "button" at bounding box center [1279, 92] width 12 height 7
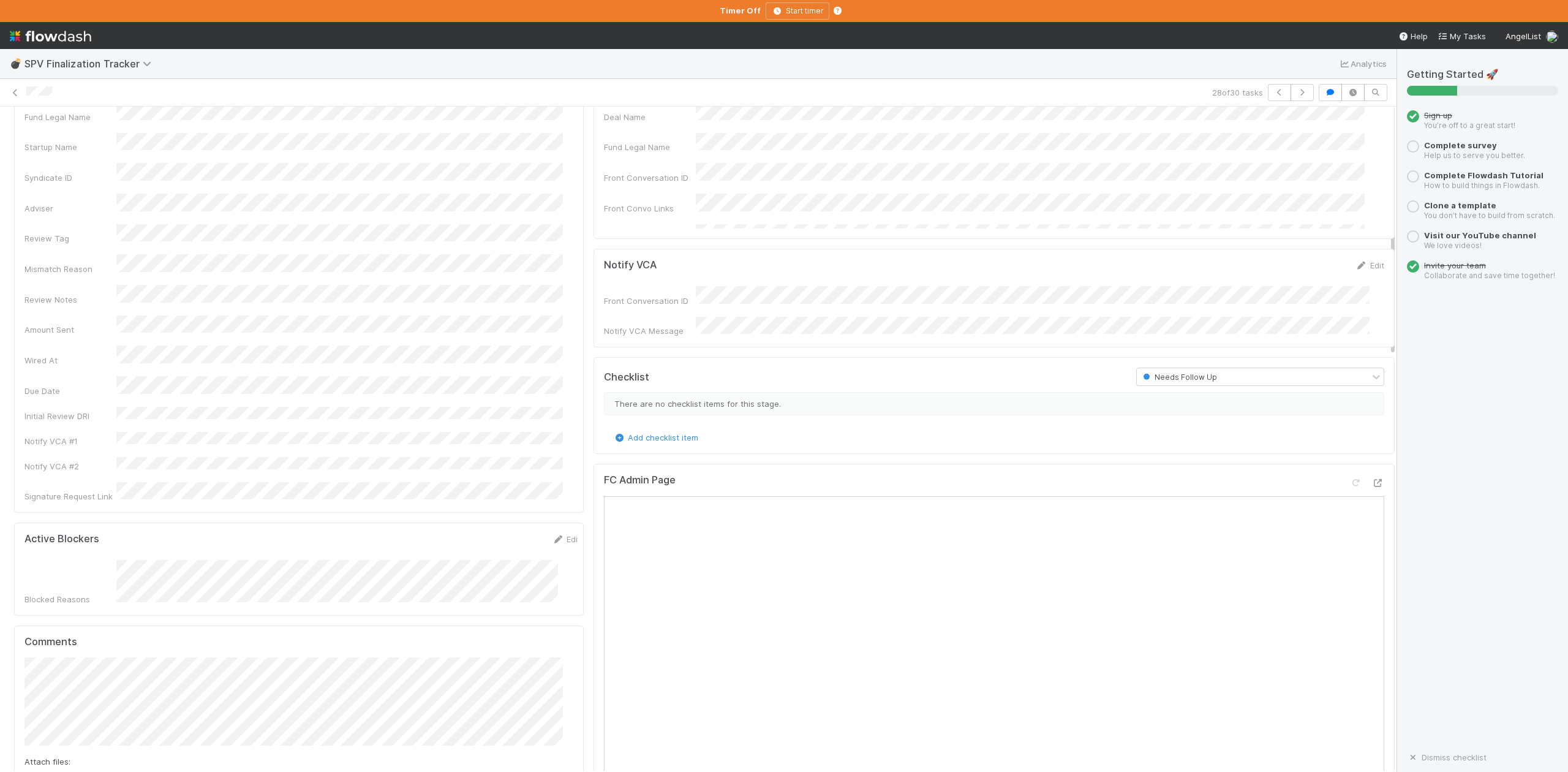
scroll to position [82, 0]
click at [1273, 93] on icon "button" at bounding box center [1279, 92] width 12 height 7
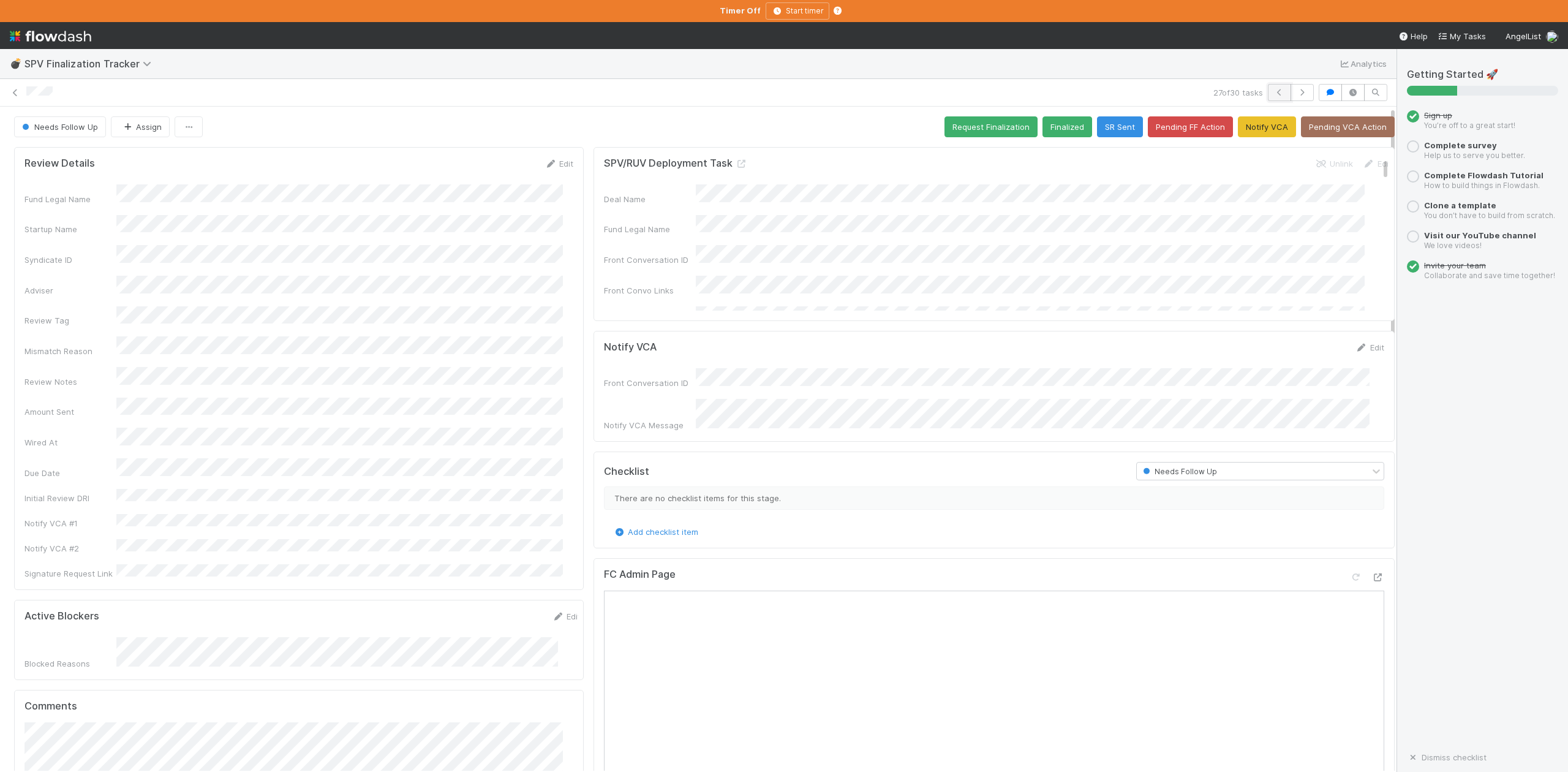
click at [1273, 92] on icon "button" at bounding box center [1279, 92] width 12 height 7
click at [1273, 93] on icon "button" at bounding box center [1279, 92] width 12 height 7
click at [1273, 92] on icon "button" at bounding box center [1279, 92] width 12 height 7
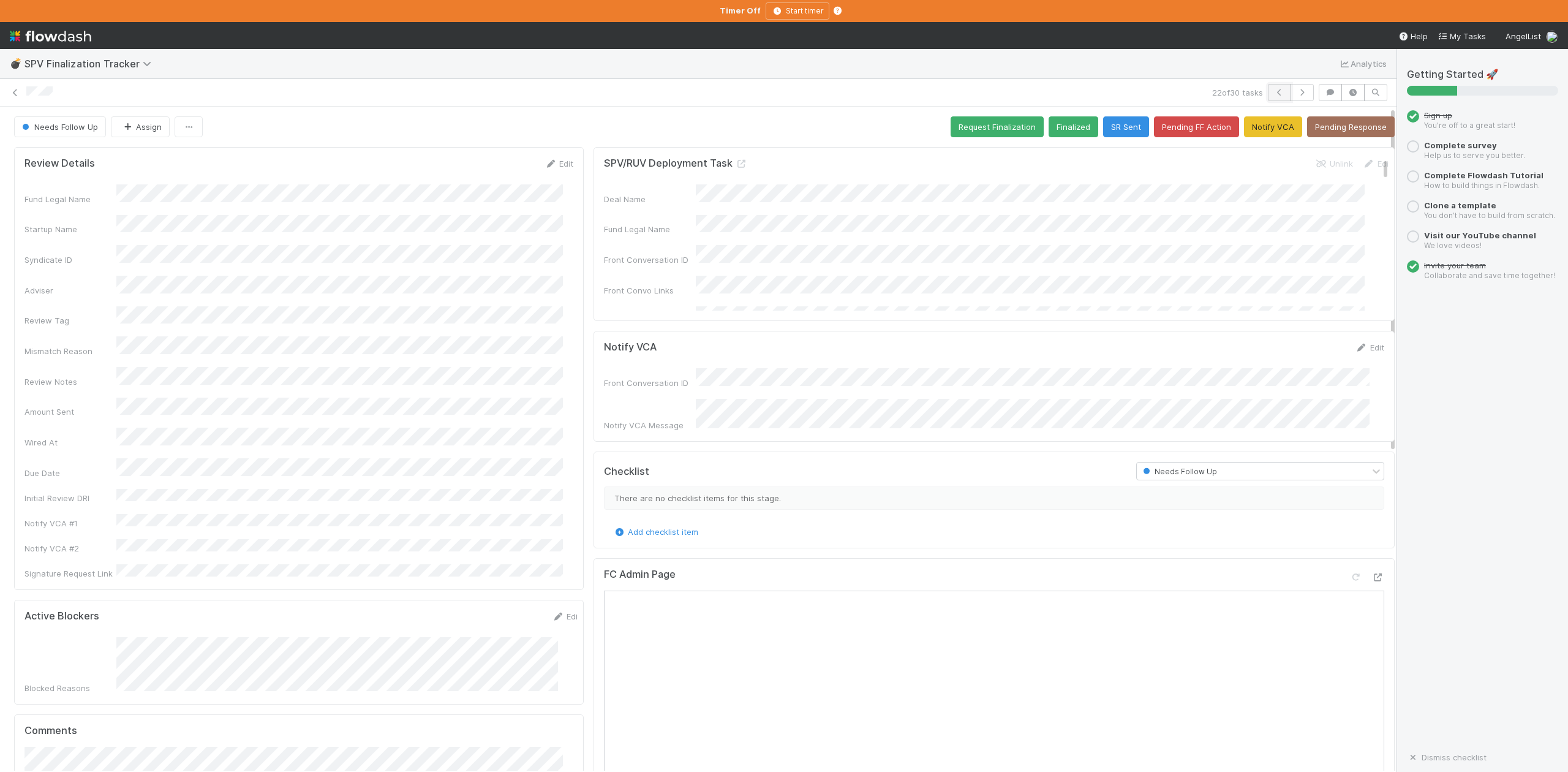
click at [1273, 93] on icon "button" at bounding box center [1279, 92] width 12 height 7
click at [1268, 88] on button "button" at bounding box center [1279, 92] width 23 height 17
click at [1273, 92] on icon "button" at bounding box center [1279, 92] width 12 height 7
click at [1268, 87] on button "button" at bounding box center [1279, 92] width 23 height 17
click at [1268, 92] on button "button" at bounding box center [1279, 92] width 23 height 17
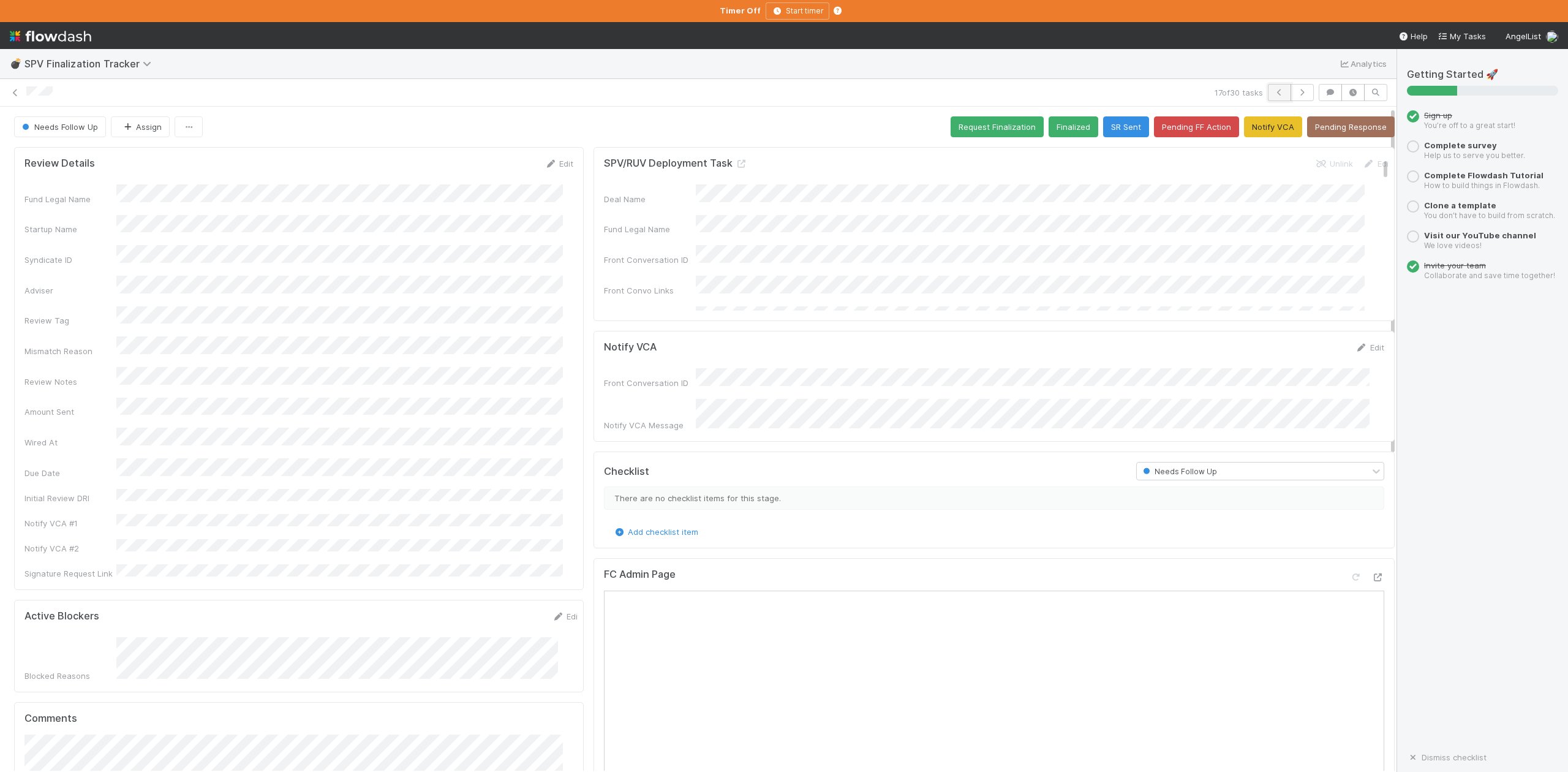
click at [1268, 87] on button "button" at bounding box center [1279, 92] width 23 height 17
click at [1273, 93] on icon "button" at bounding box center [1279, 92] width 12 height 7
click at [14, 91] on icon at bounding box center [15, 92] width 12 height 8
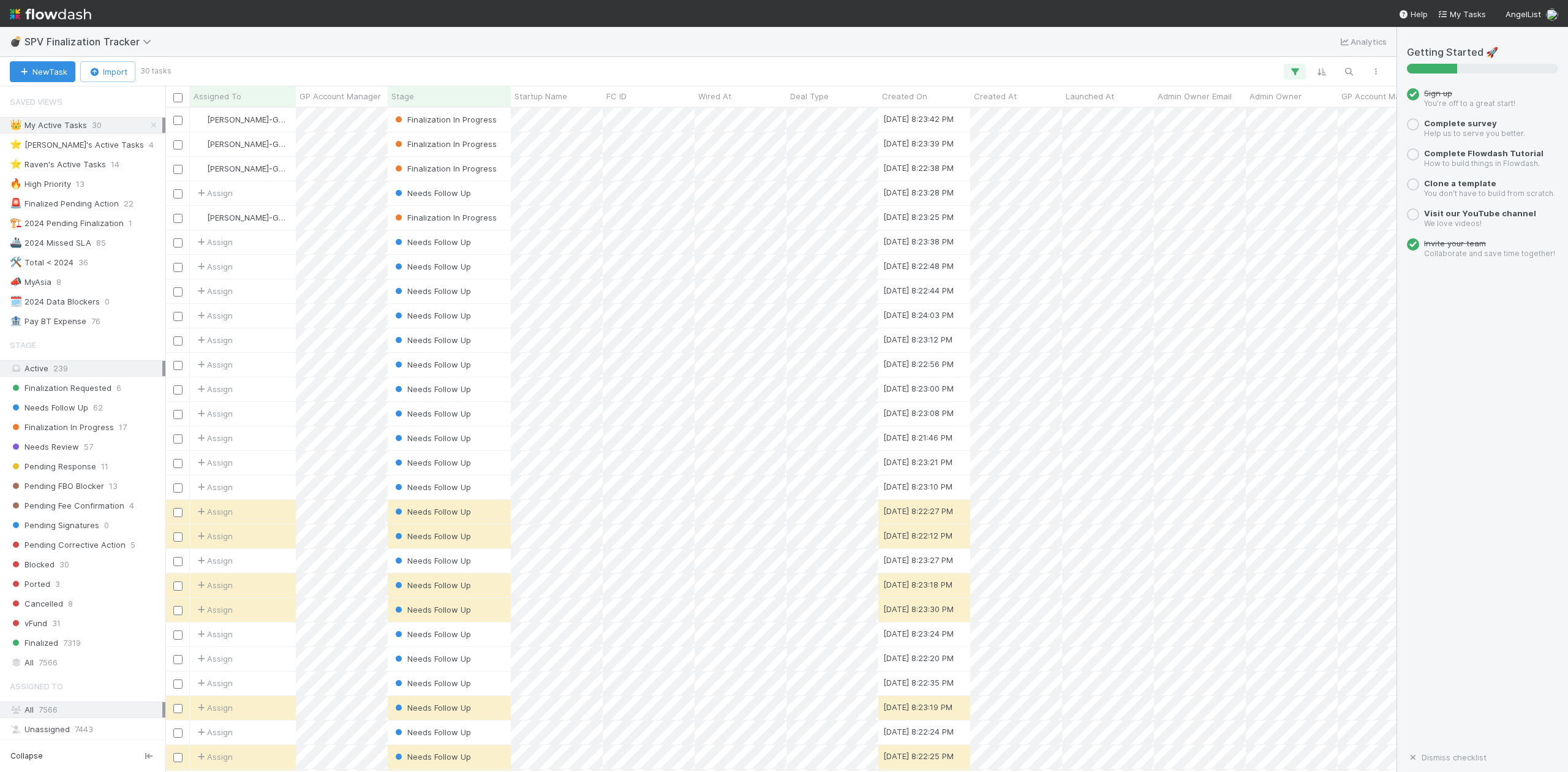
scroll to position [652, 1218]
click at [94, 145] on div "⭐ [PERSON_NAME]'s Active Tasks" at bounding box center [77, 145] width 134 height 16
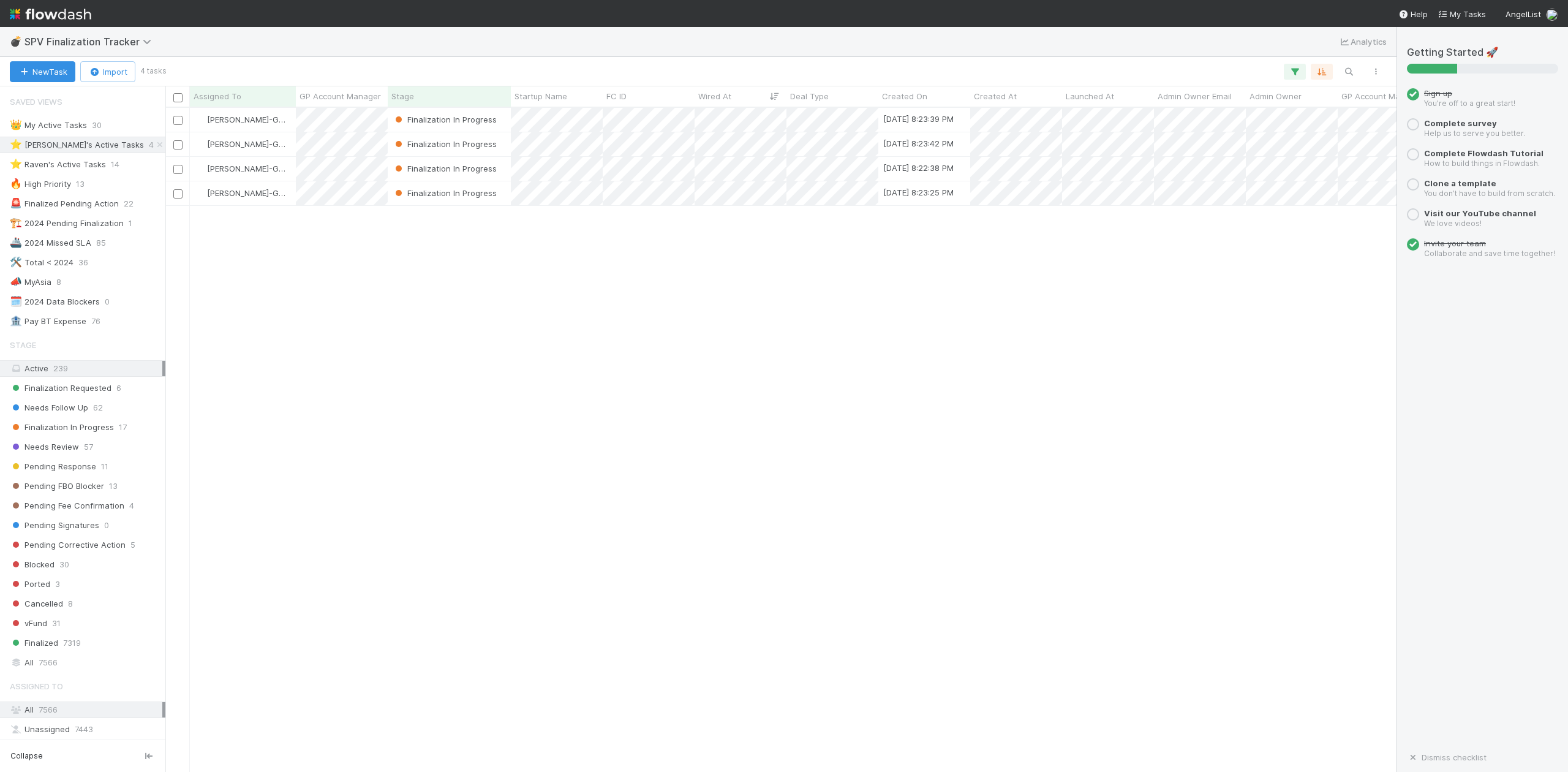
scroll to position [652, 1218]
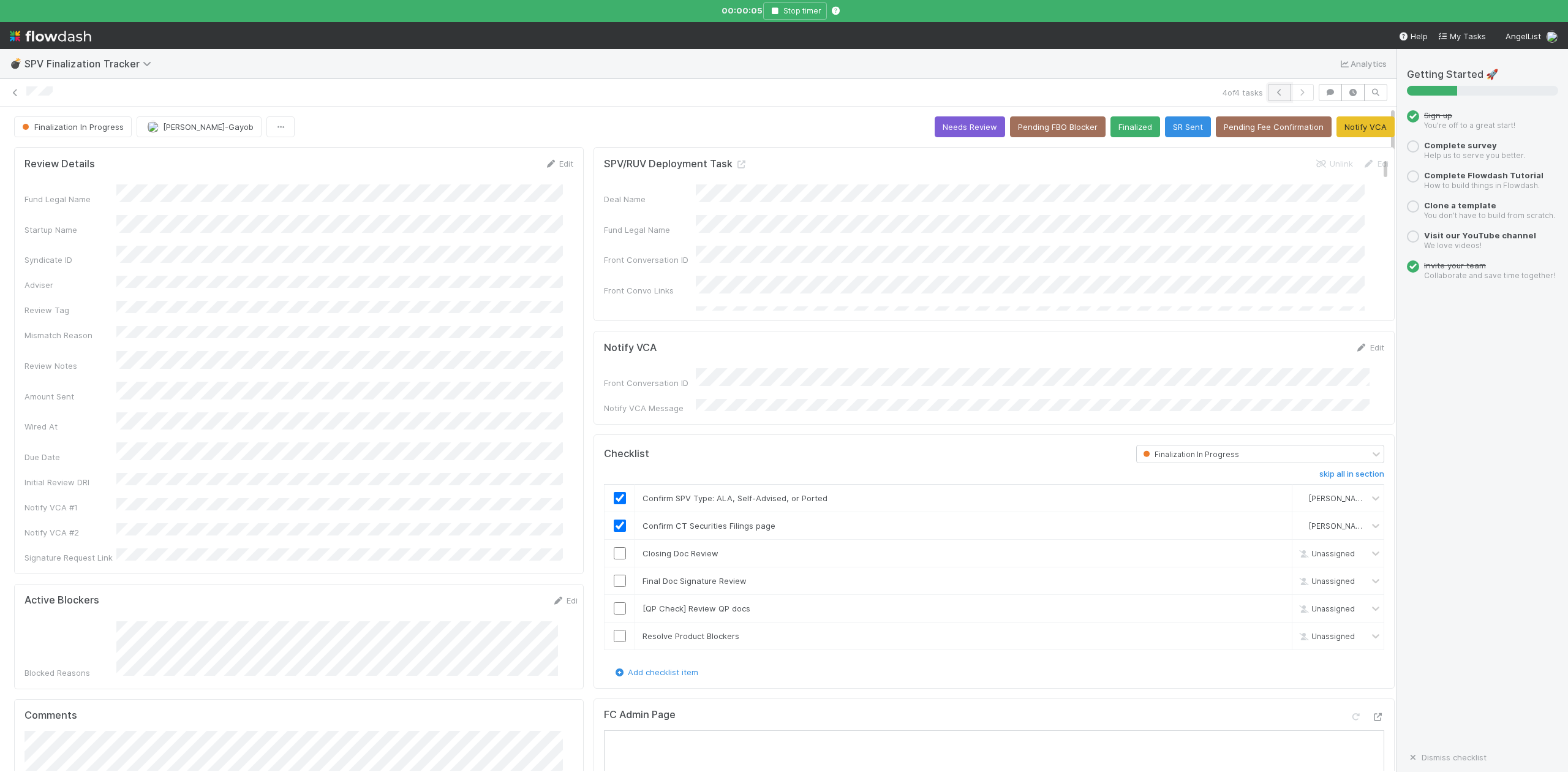
click at [1273, 90] on icon "button" at bounding box center [1279, 92] width 12 height 7
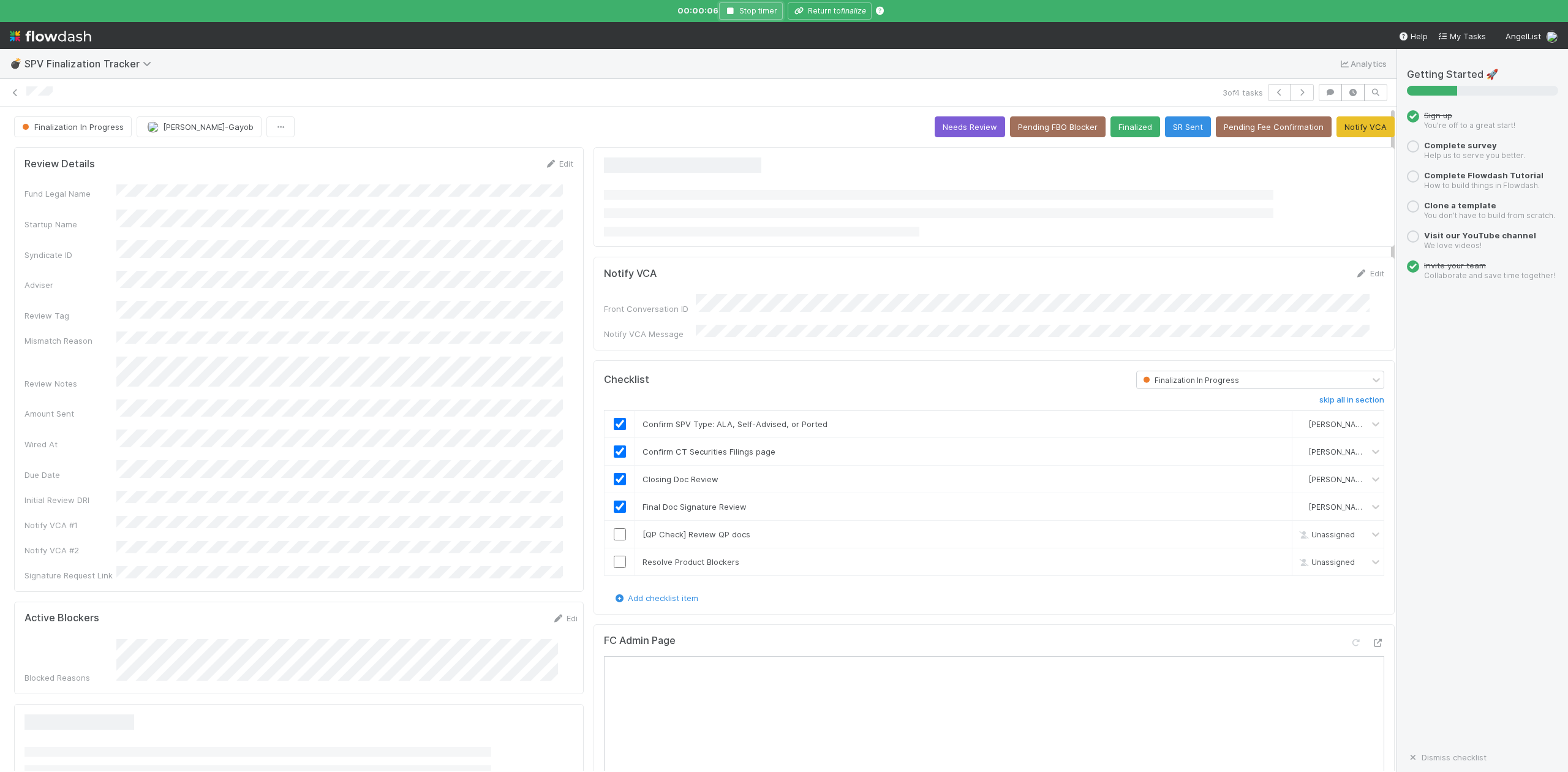
click at [729, 10] on icon "button" at bounding box center [730, 11] width 12 height 7
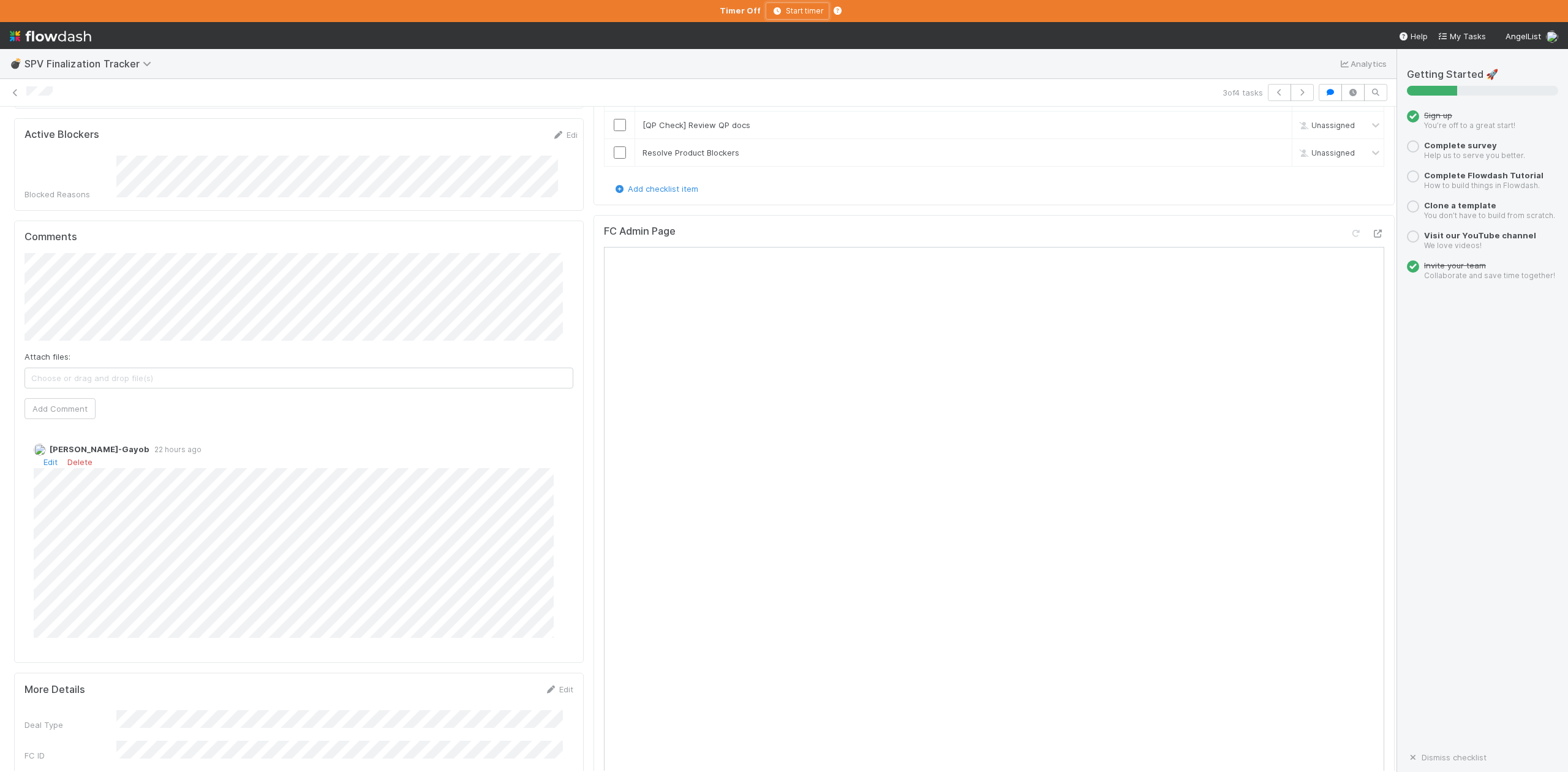
scroll to position [490, 0]
drag, startPoint x: 1356, startPoint y: 223, endPoint x: 936, endPoint y: 5, distance: 473.2
click at [1372, 223] on icon at bounding box center [1377, 226] width 12 height 8
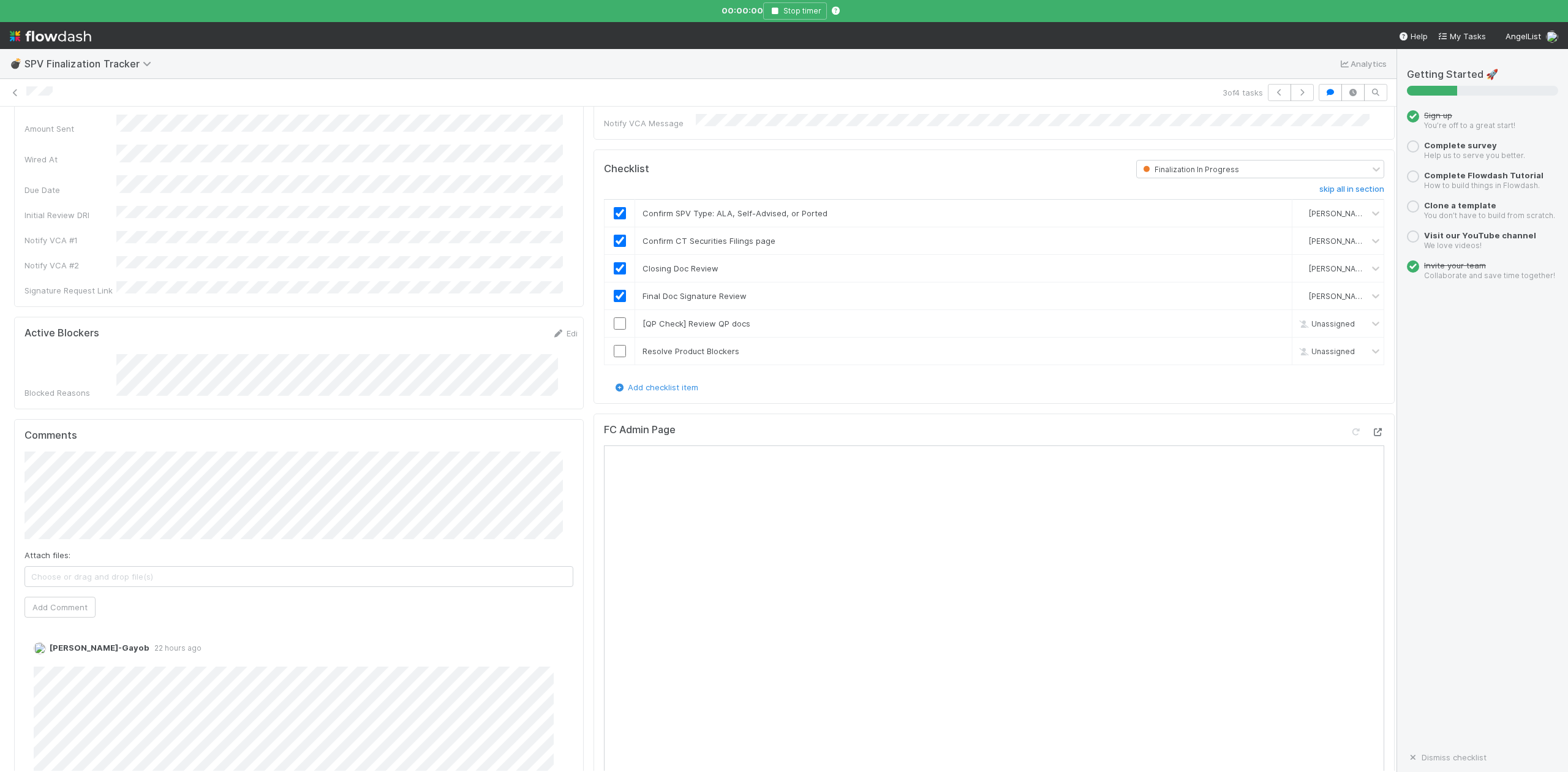
scroll to position [245, 0]
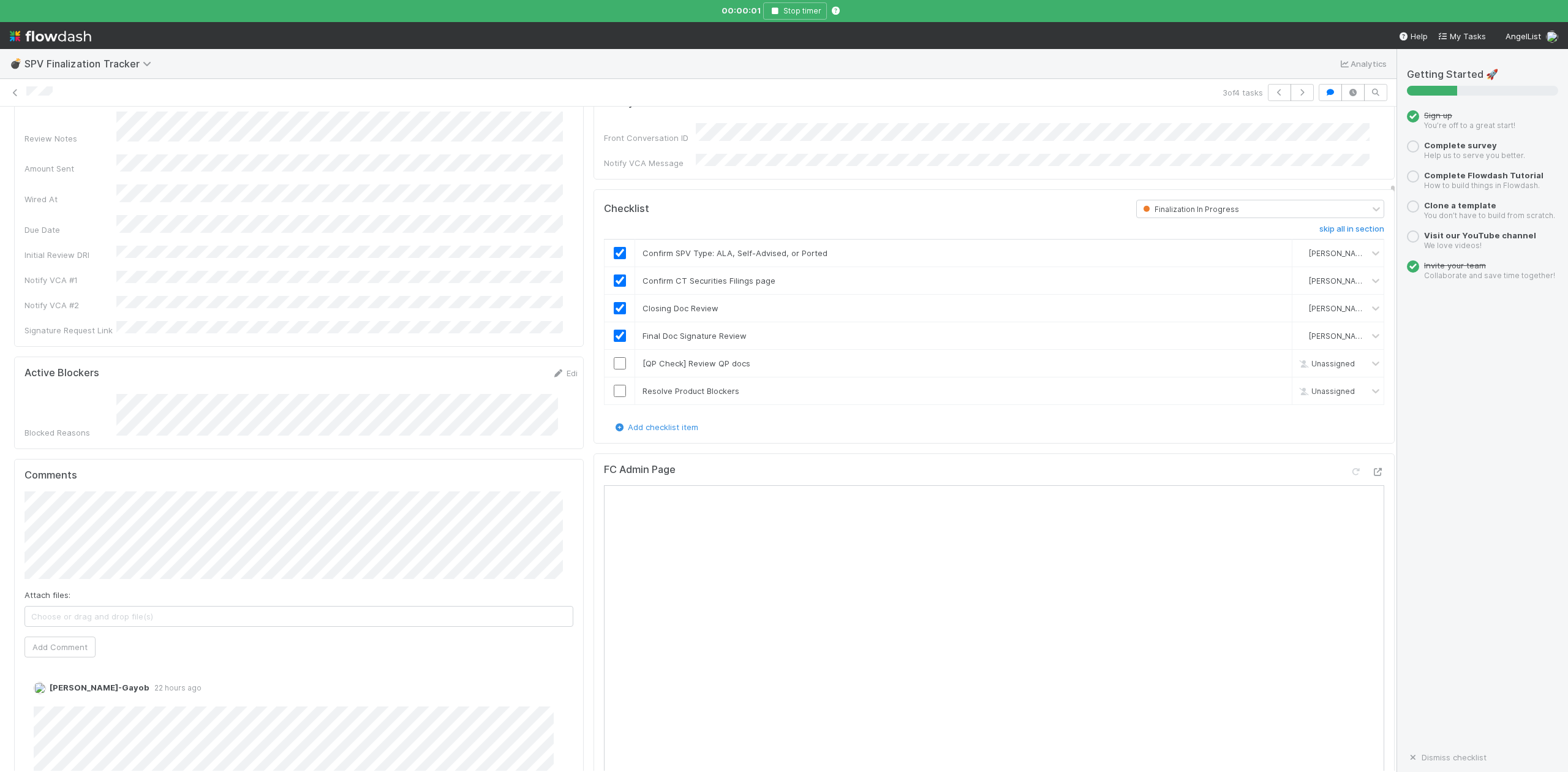
click at [208, 367] on form "Active Blockers Edit Blocked Reasons" at bounding box center [302, 403] width 556 height 72
click at [778, 8] on icon "button" at bounding box center [774, 11] width 12 height 7
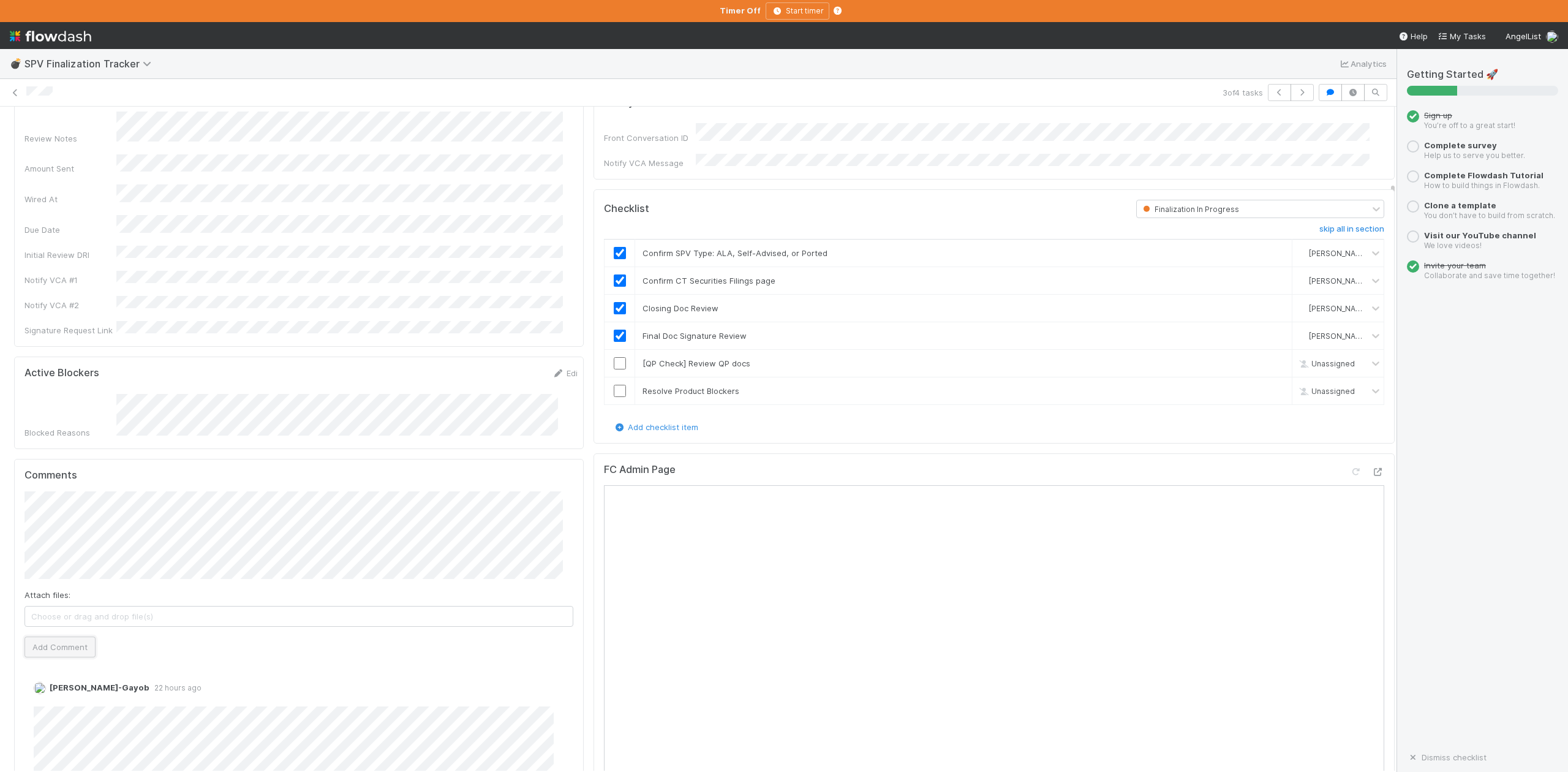
click at [71, 636] on button "Add Comment" at bounding box center [60, 647] width 71 height 21
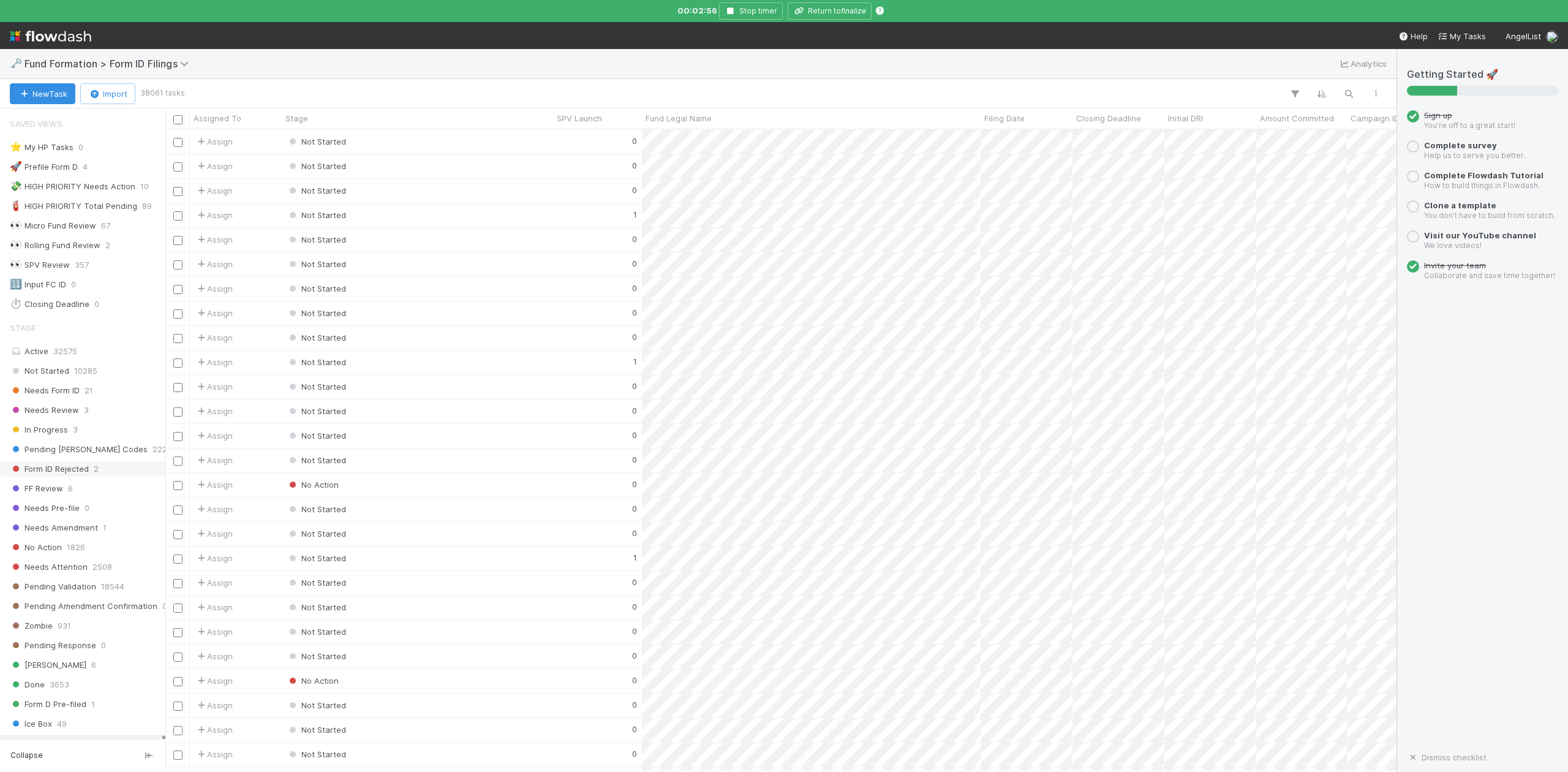
scroll to position [256, 0]
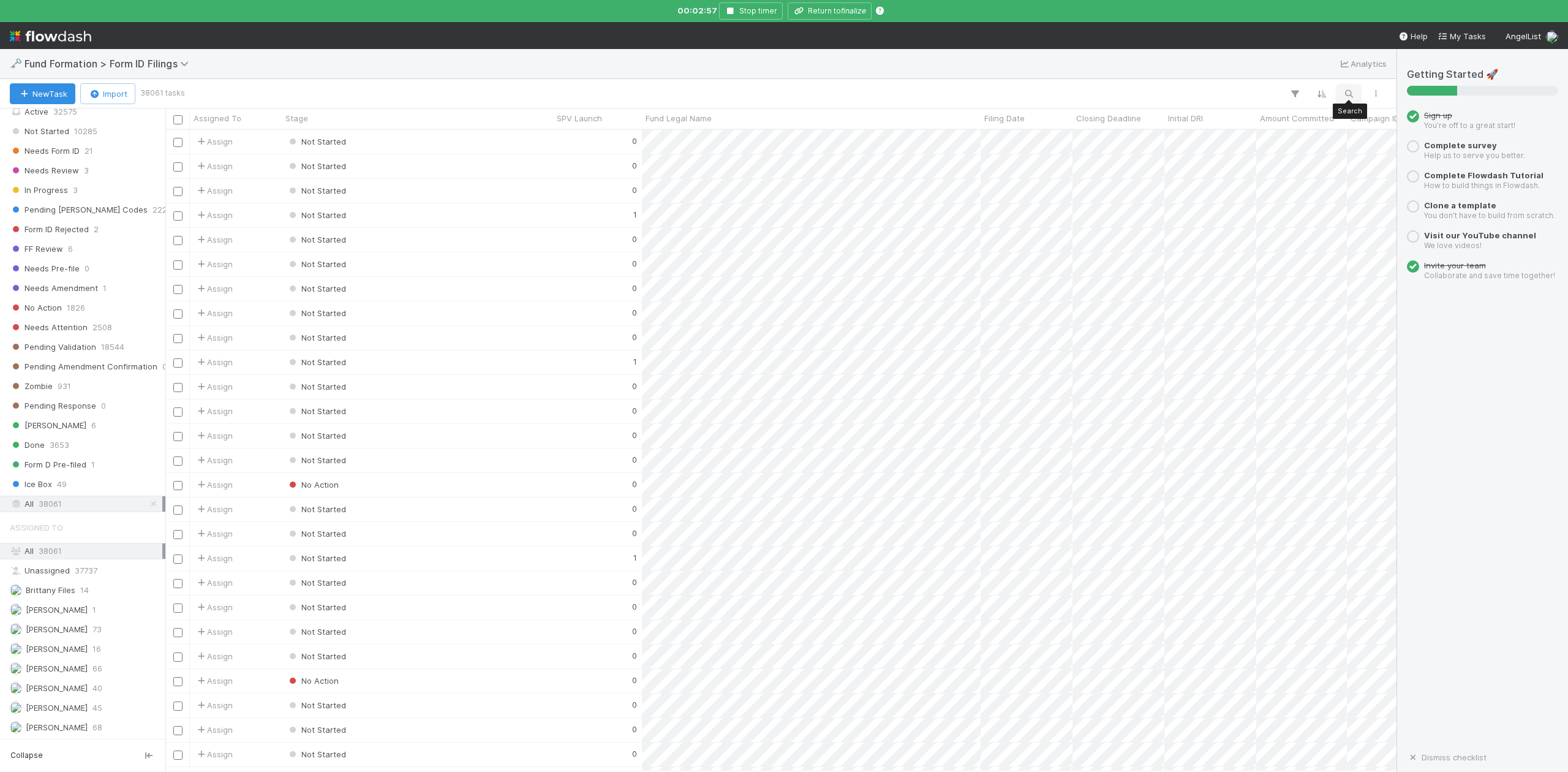
click at [1350, 93] on icon "button" at bounding box center [1348, 93] width 12 height 11
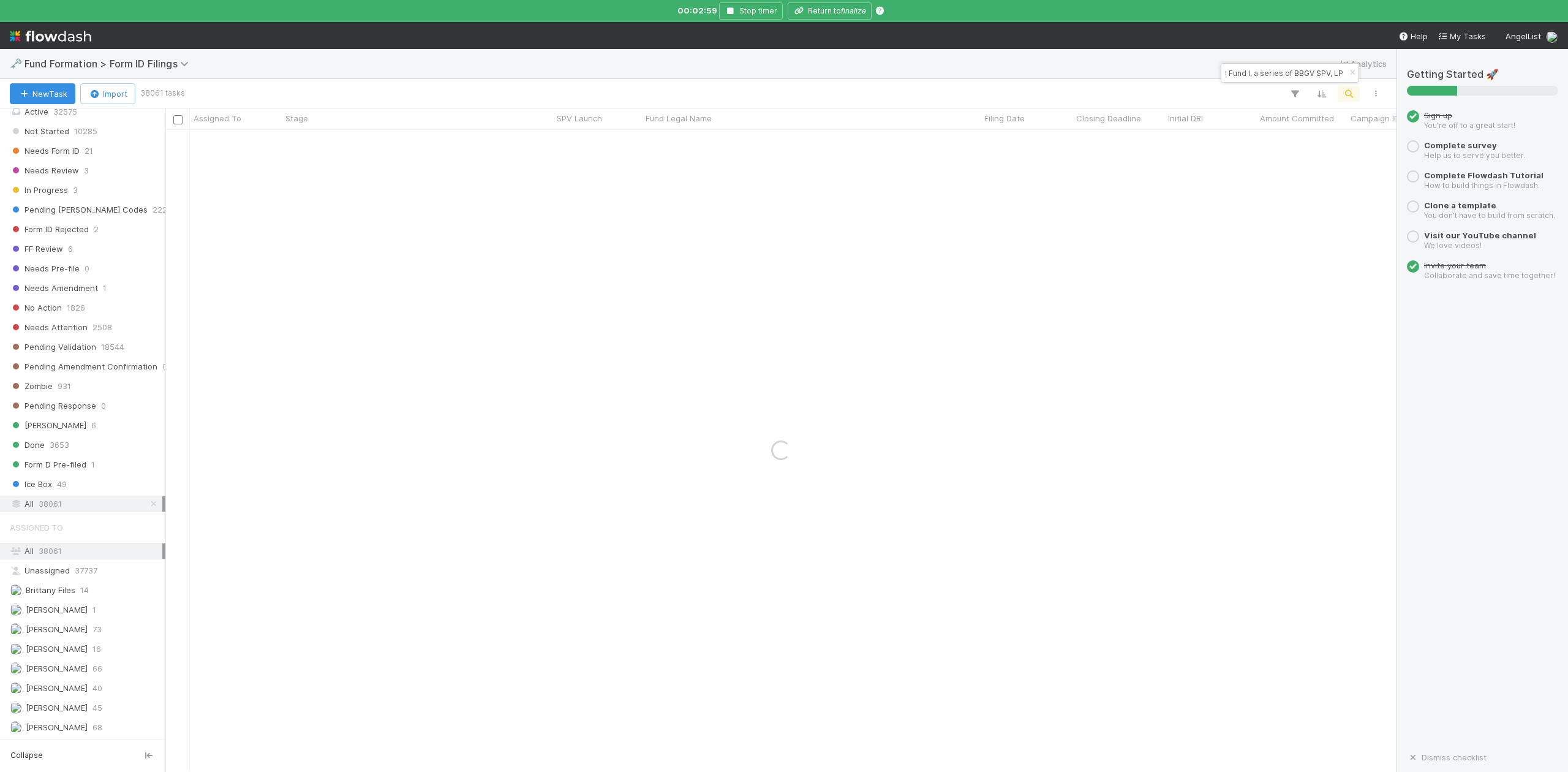
type input "BL-0603 Fund I, a series of BBGV SPV, LP"
click at [450, 137] on div "Pending [PERSON_NAME] Codes" at bounding box center [418, 142] width 271 height 24
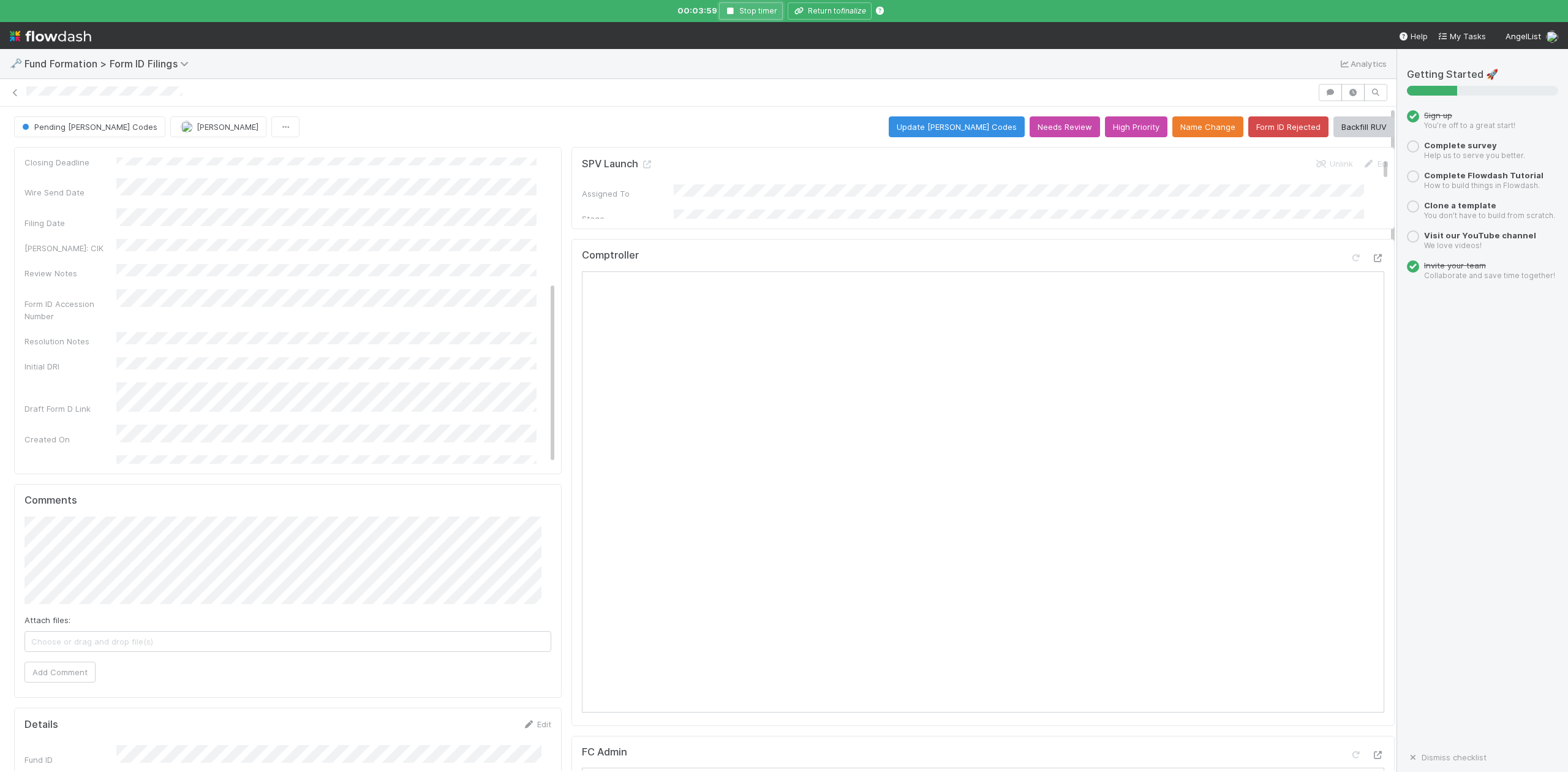
click at [731, 13] on icon "button" at bounding box center [730, 11] width 12 height 7
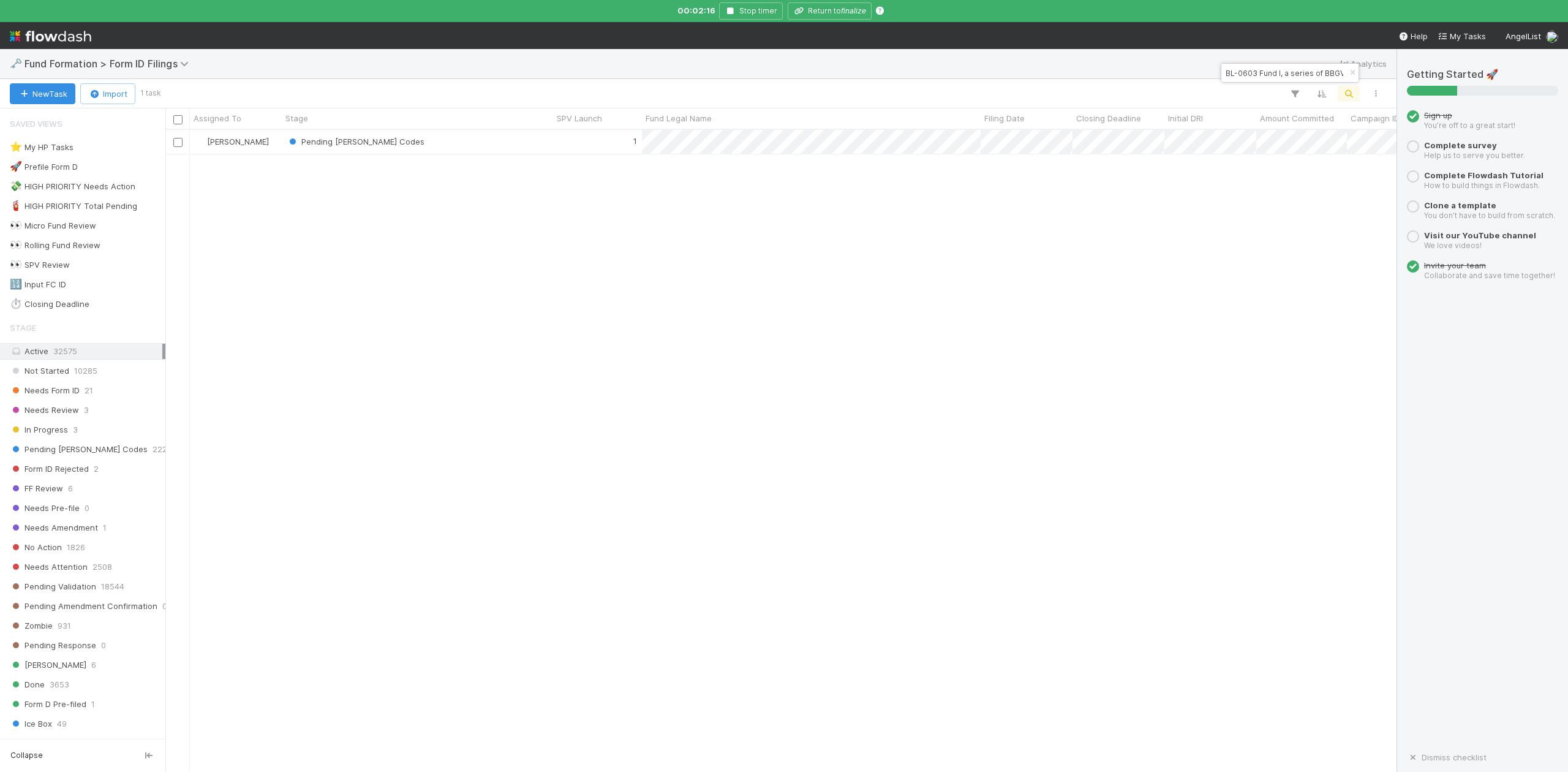
scroll to position [628, 1218]
click at [1349, 75] on icon "button" at bounding box center [1352, 73] width 12 height 7
click at [1345, 93] on icon "button" at bounding box center [1348, 93] width 12 height 11
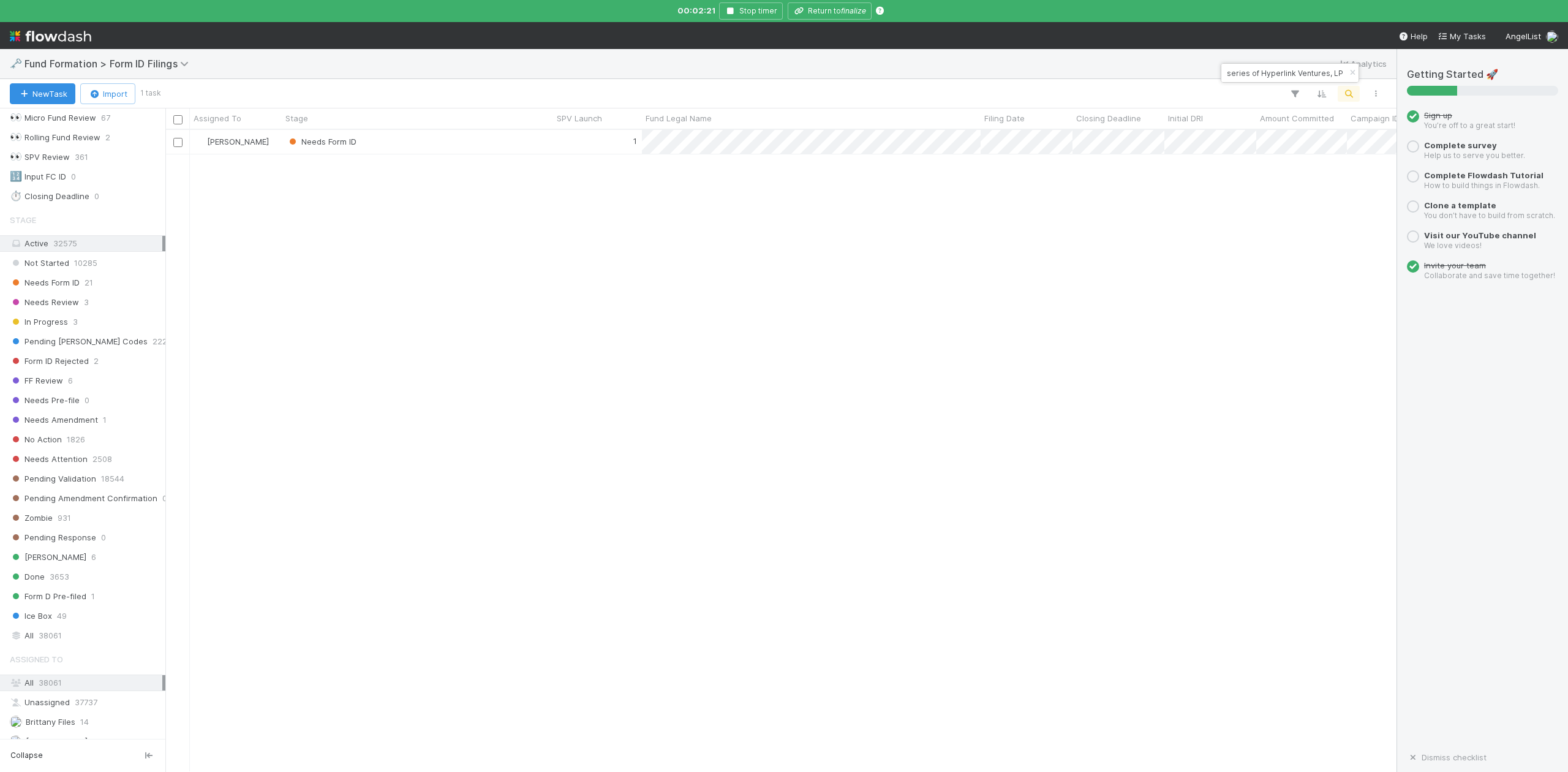
scroll to position [256, 0]
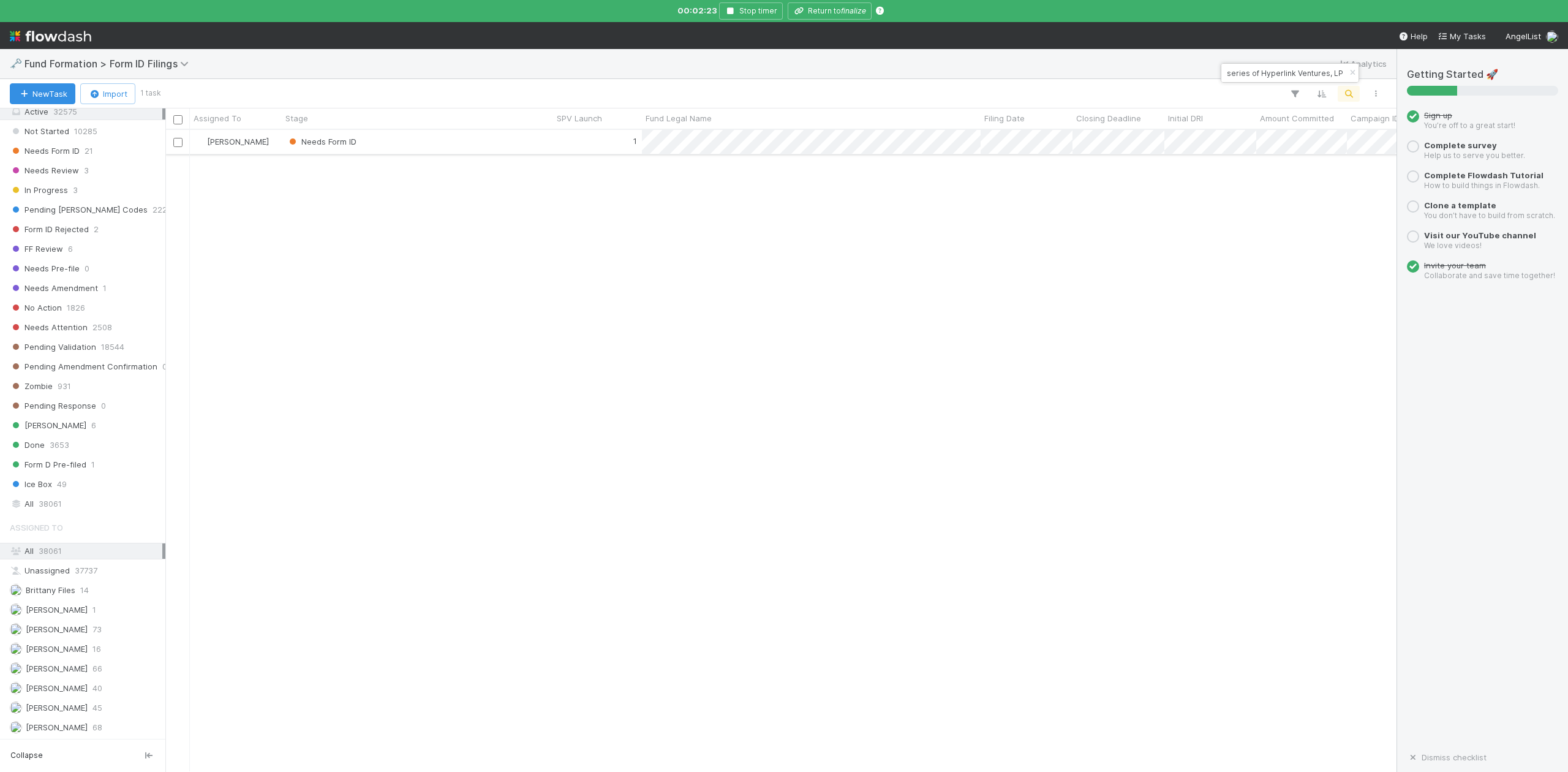
type input "IM-0711 Fund I, a series of Hyperlink Ventures, LP"
click at [408, 145] on div "Needs Form ID" at bounding box center [418, 142] width 271 height 24
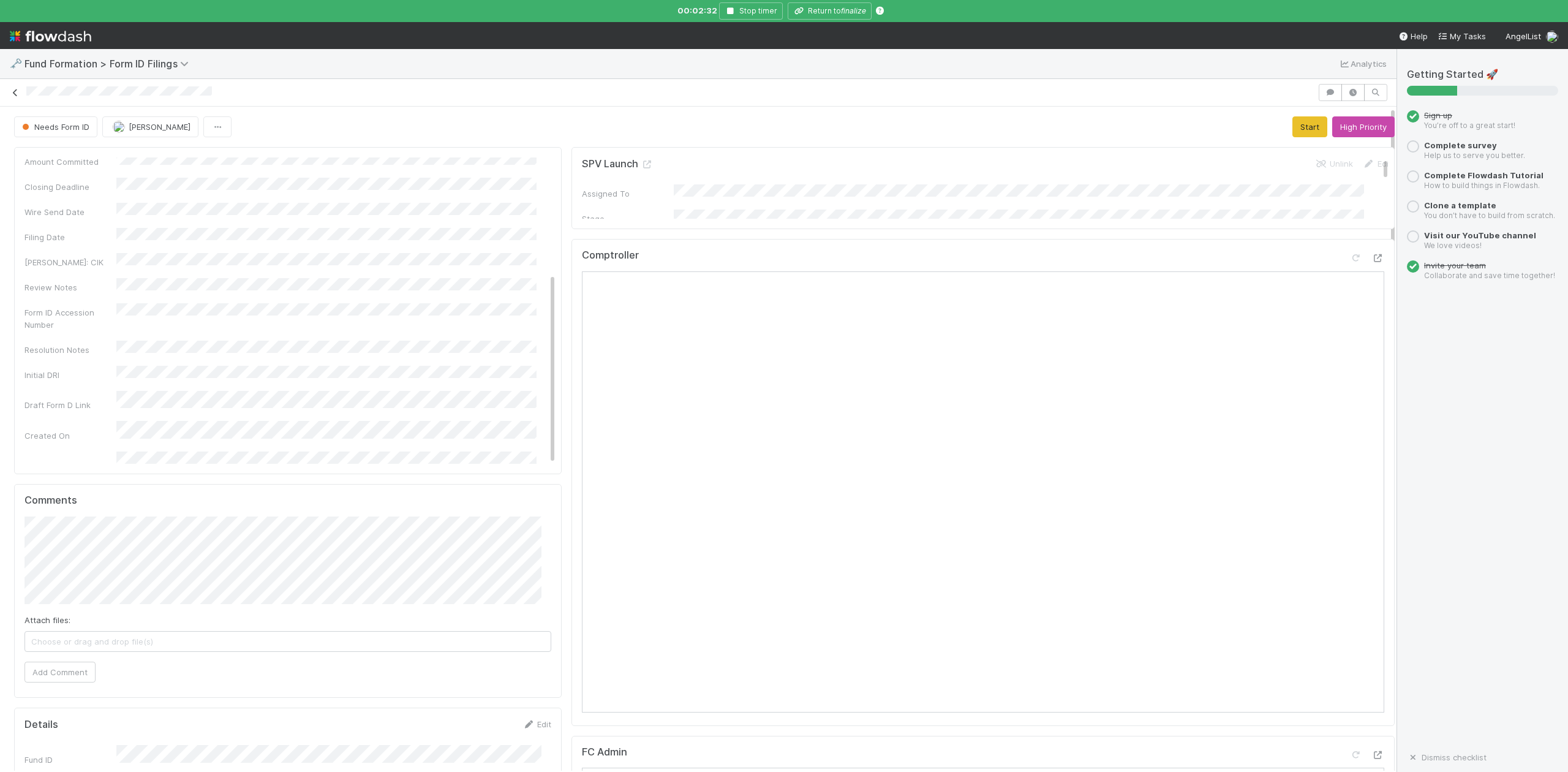
click at [16, 95] on icon at bounding box center [15, 92] width 12 height 8
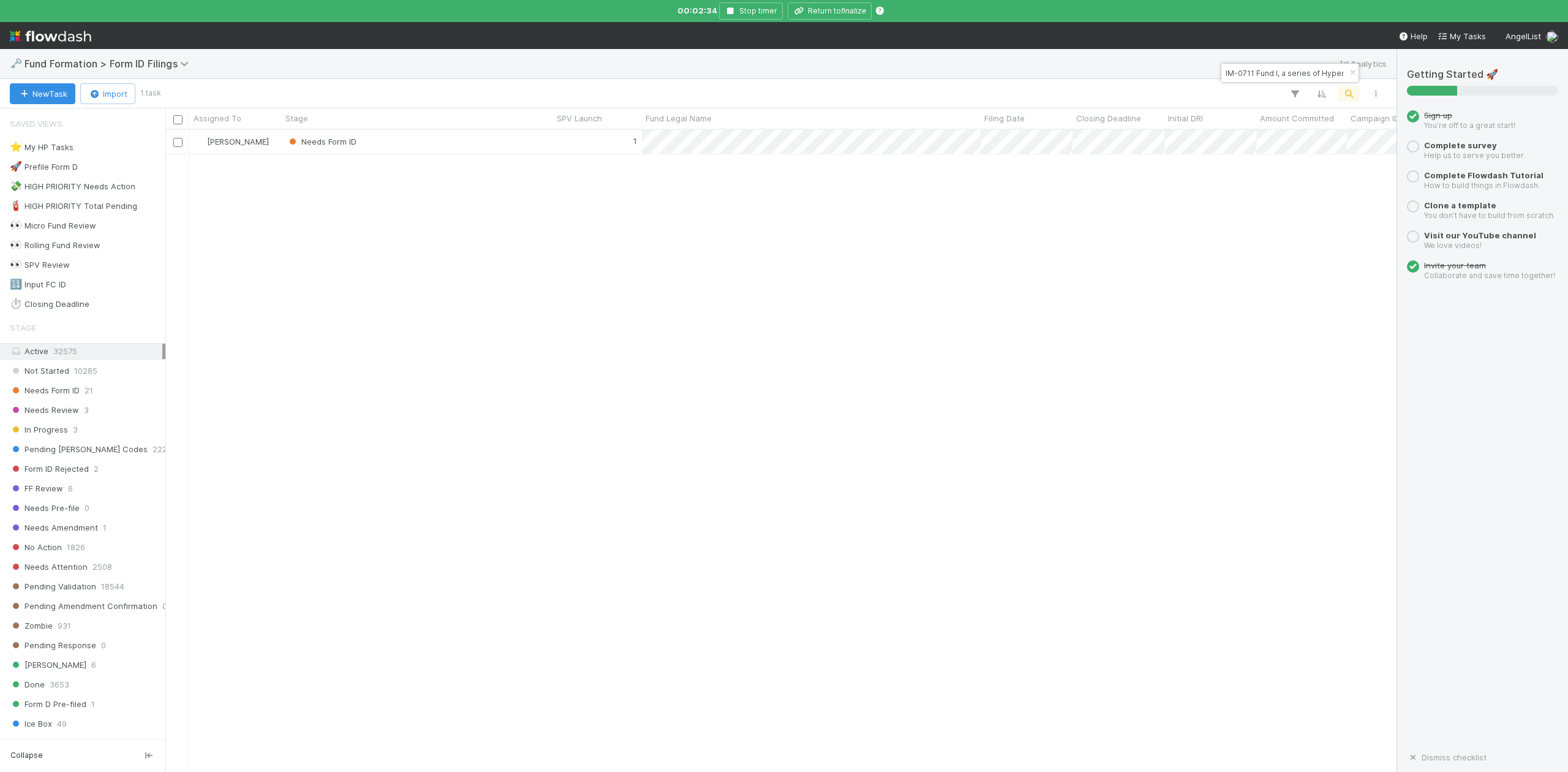
scroll to position [628, 1218]
click at [1353, 77] on button "button" at bounding box center [1352, 73] width 14 height 15
click at [1348, 92] on icon "button" at bounding box center [1348, 93] width 12 height 11
type input "NE-0720 Fund I, a series of Lunch Pail Ventures, LP"
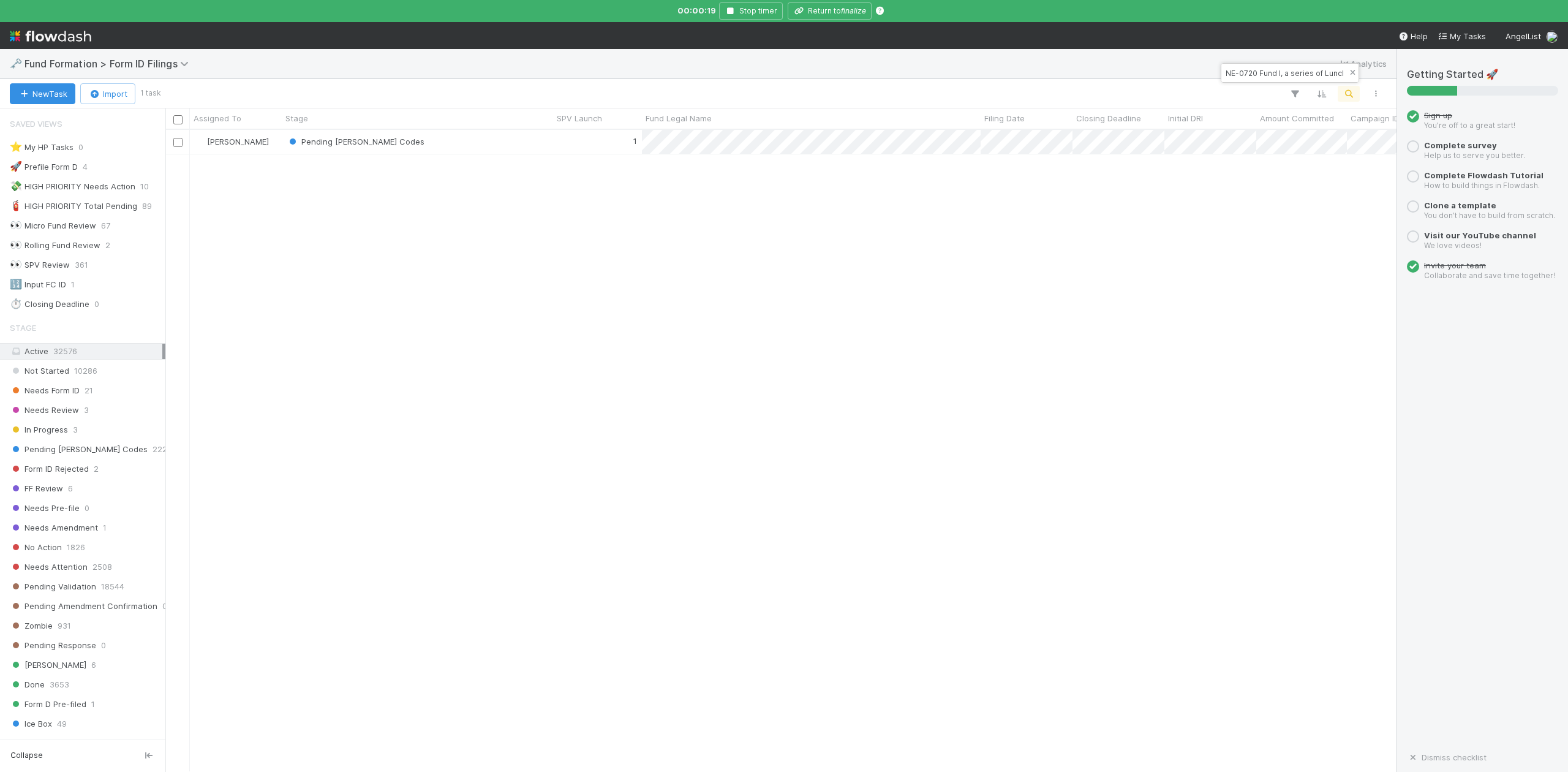
click at [1353, 70] on icon "button" at bounding box center [1352, 73] width 12 height 7
click at [1347, 88] on icon "button" at bounding box center [1348, 93] width 12 height 11
paste input "NA-0511 Fund IV, a series of Double AA Ventures, LP"
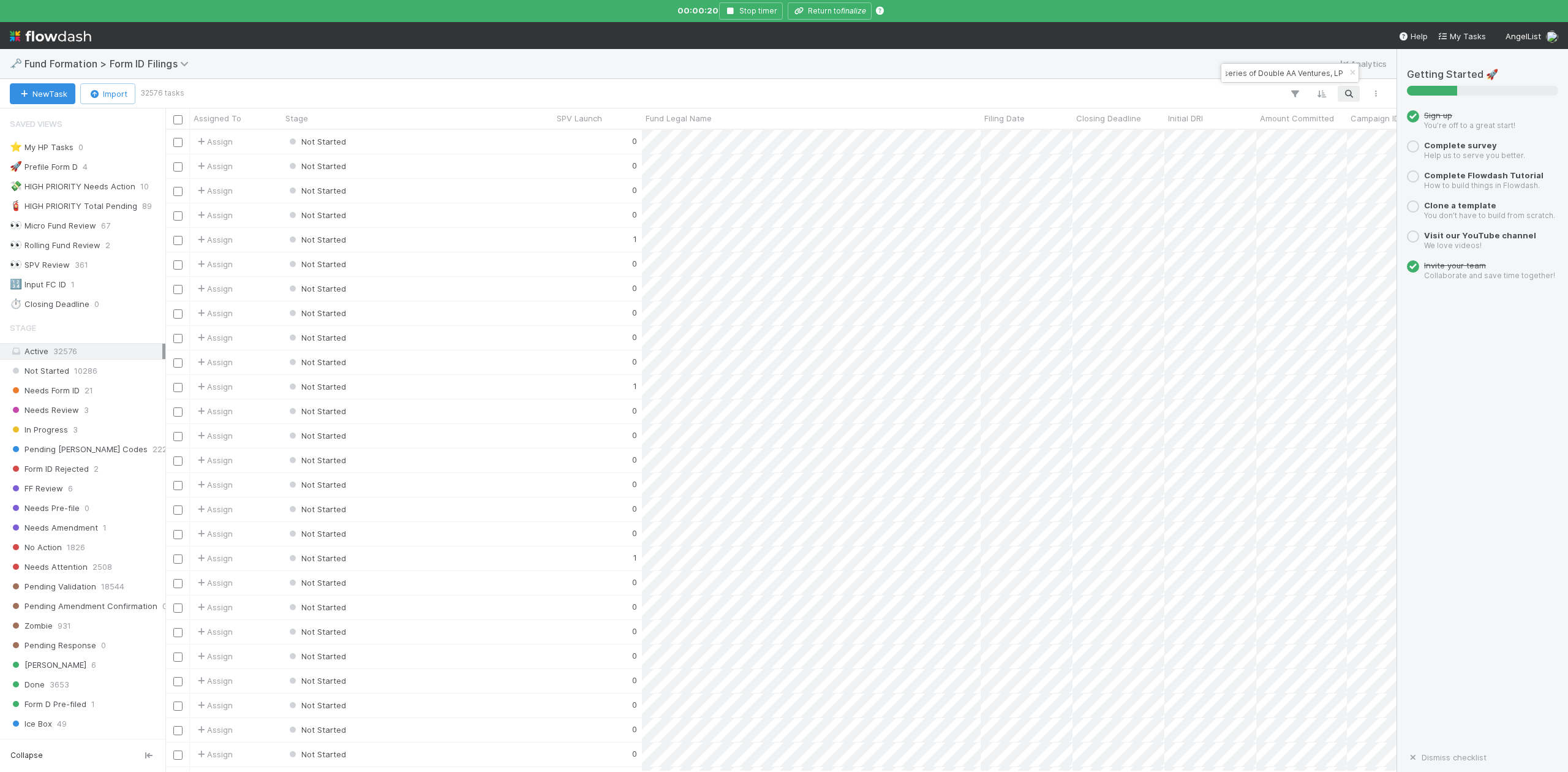
scroll to position [628, 1218]
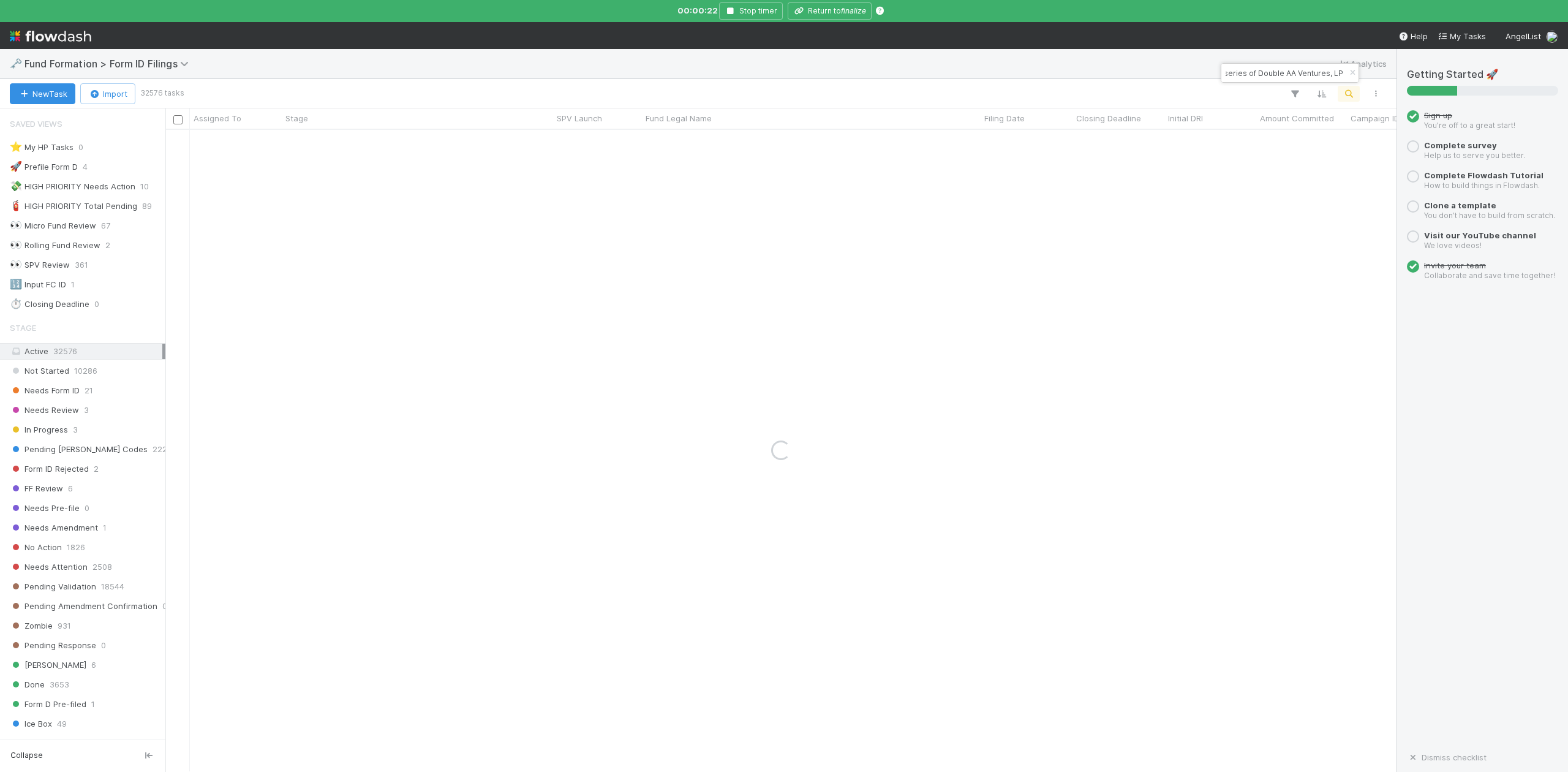
type input "NA-0511 Fund IV, a series of Double AA Ventures, LP"
click at [386, 146] on div "Needs Form ID" at bounding box center [418, 142] width 271 height 24
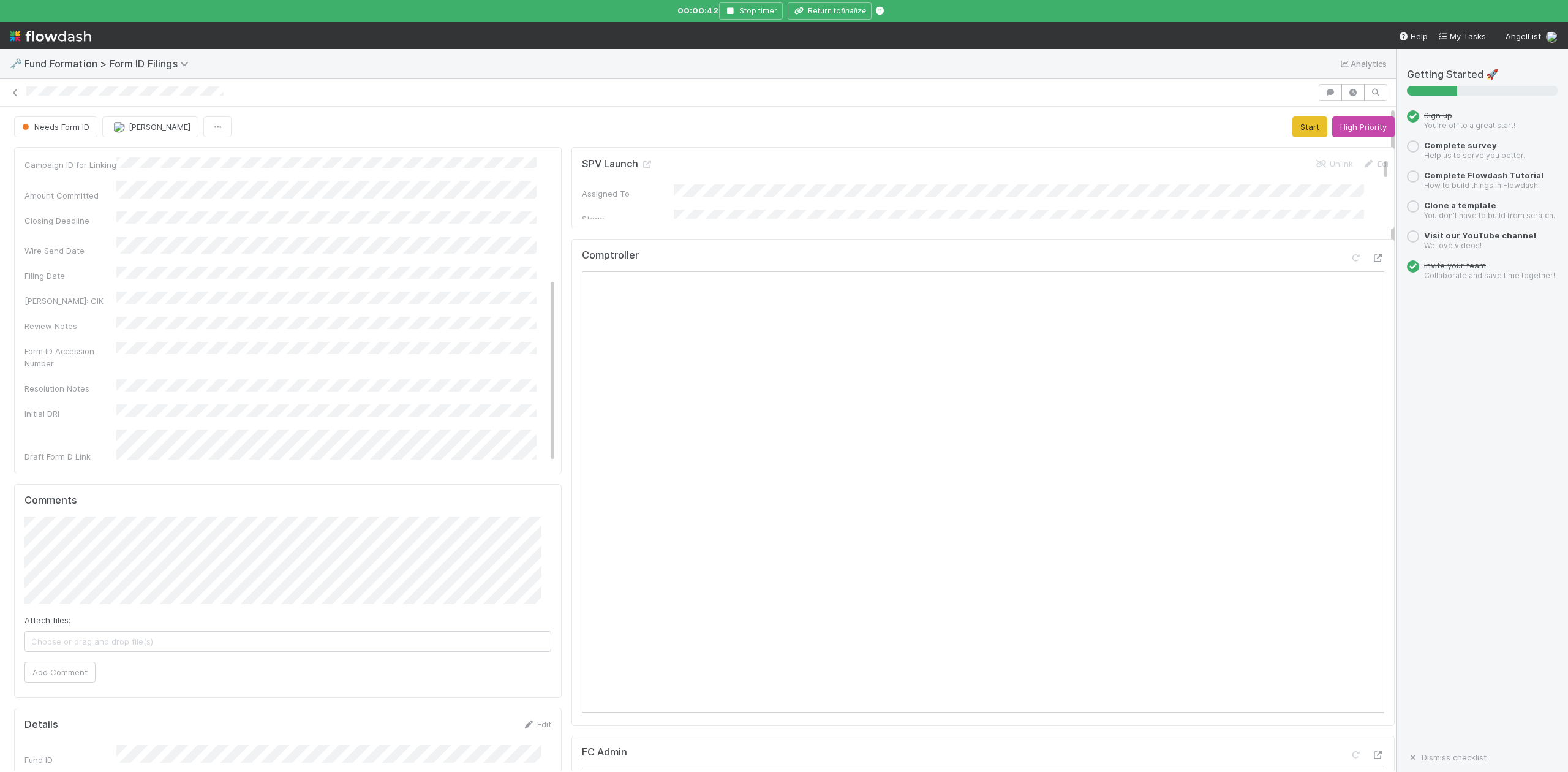
scroll to position [202, 0]
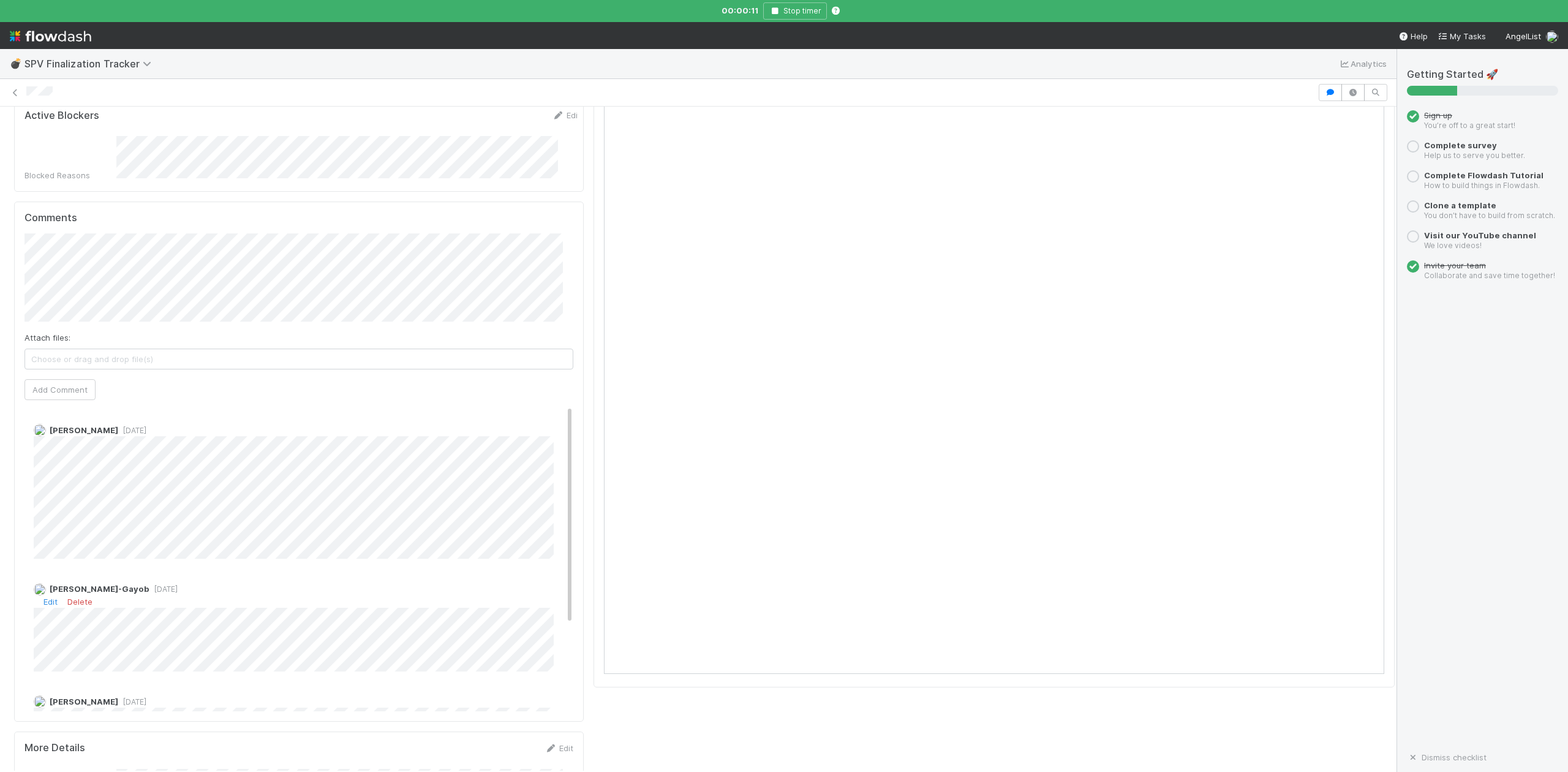
scroll to position [408, 0]
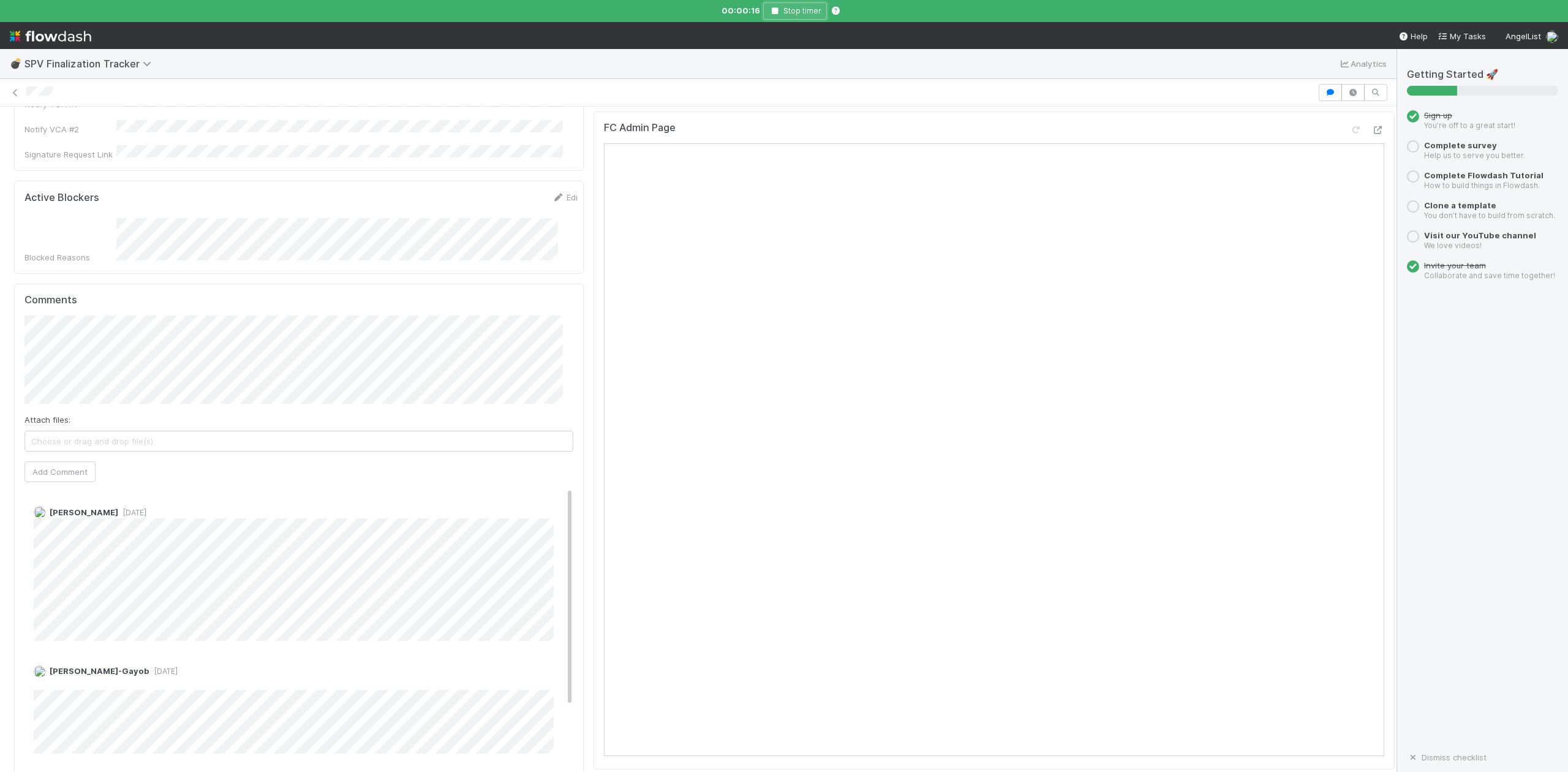
click at [773, 12] on icon "button" at bounding box center [774, 11] width 12 height 7
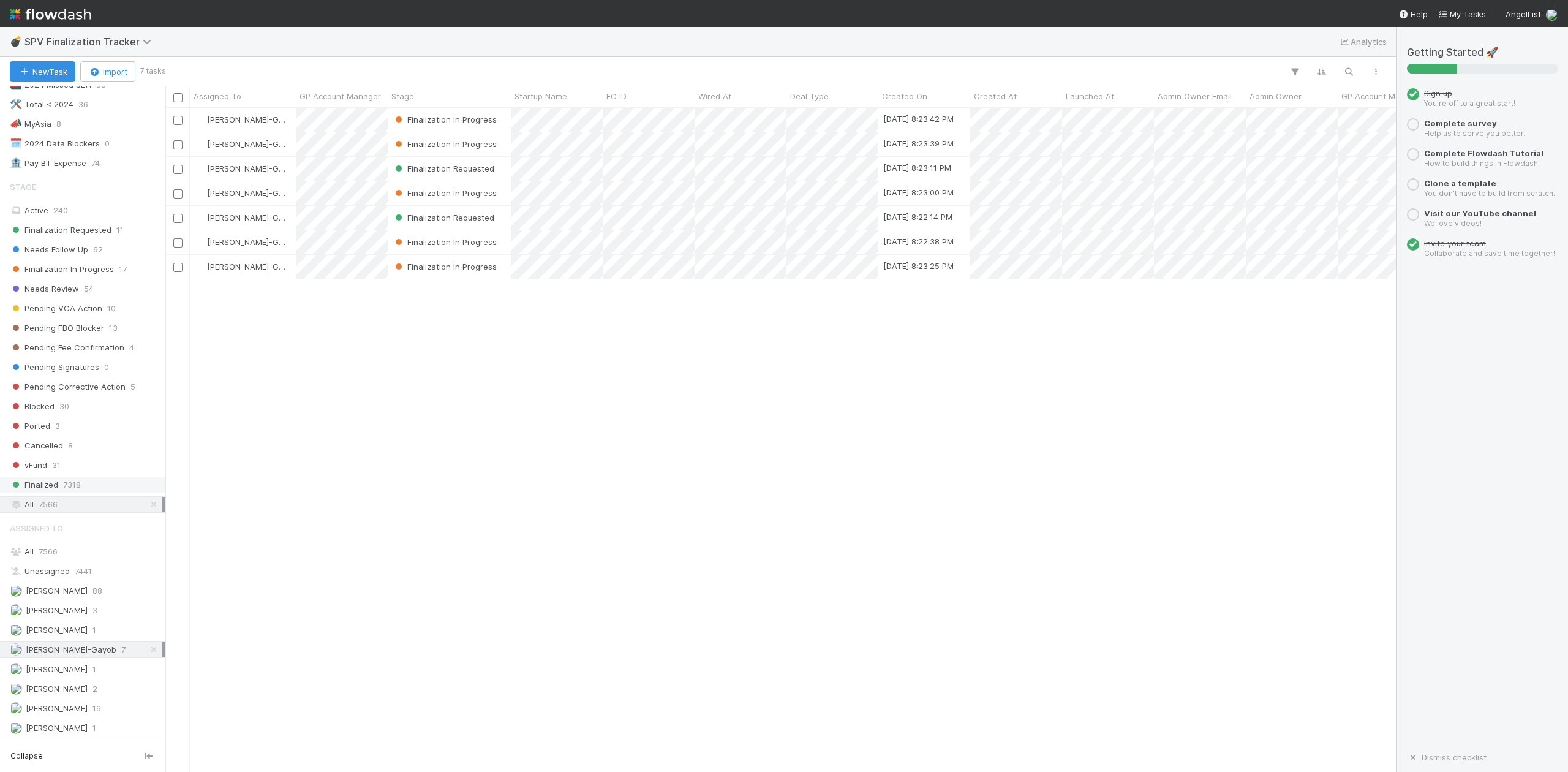
scroll to position [174, 0]
click at [37, 523] on span "Assigned To" at bounding box center [37, 527] width 53 height 25
click at [54, 547] on span "7566" at bounding box center [48, 551] width 19 height 10
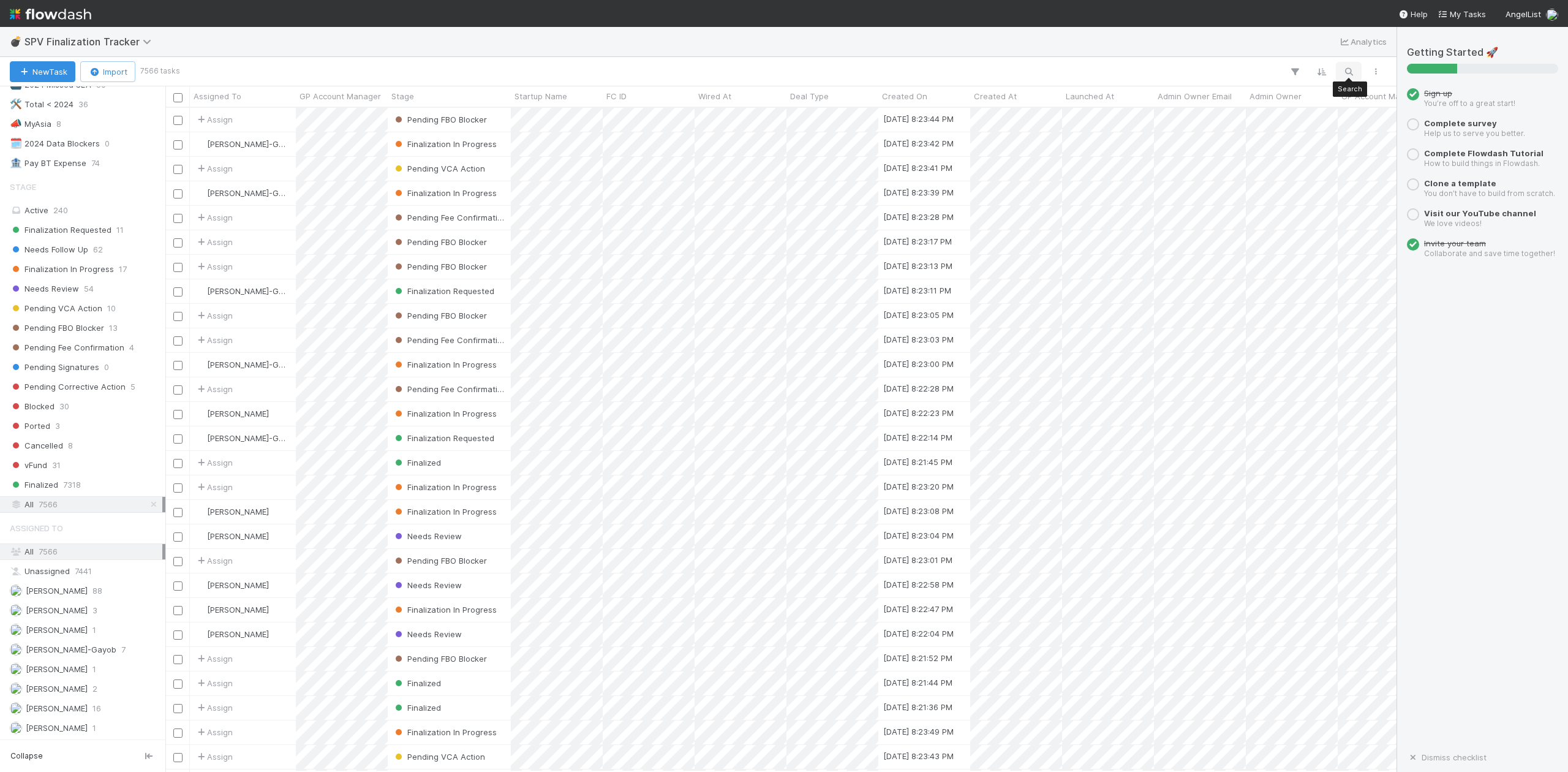
scroll to position [652, 1218]
click at [1347, 70] on icon "button" at bounding box center [1348, 71] width 12 height 11
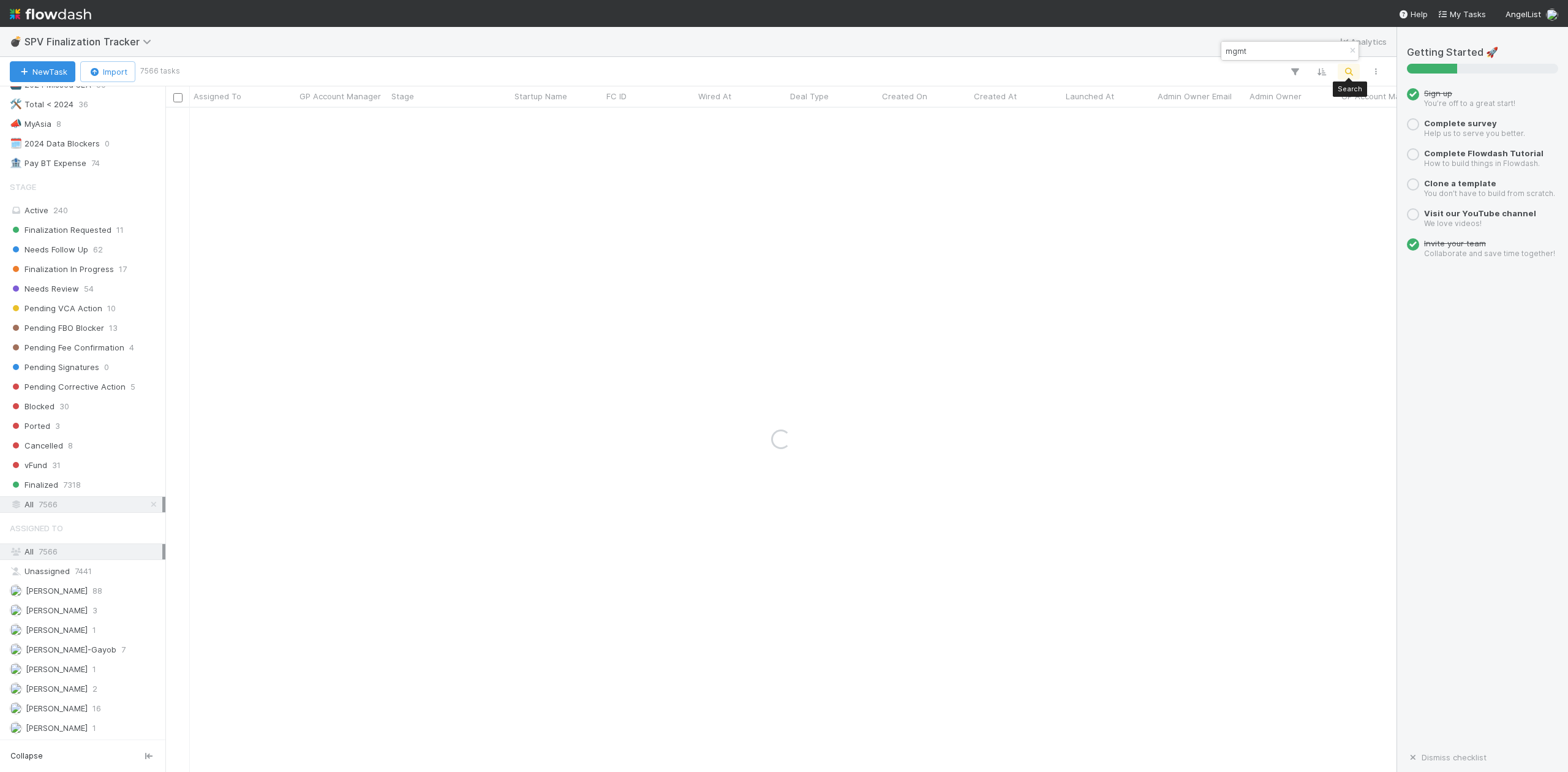
type input "mgmt"
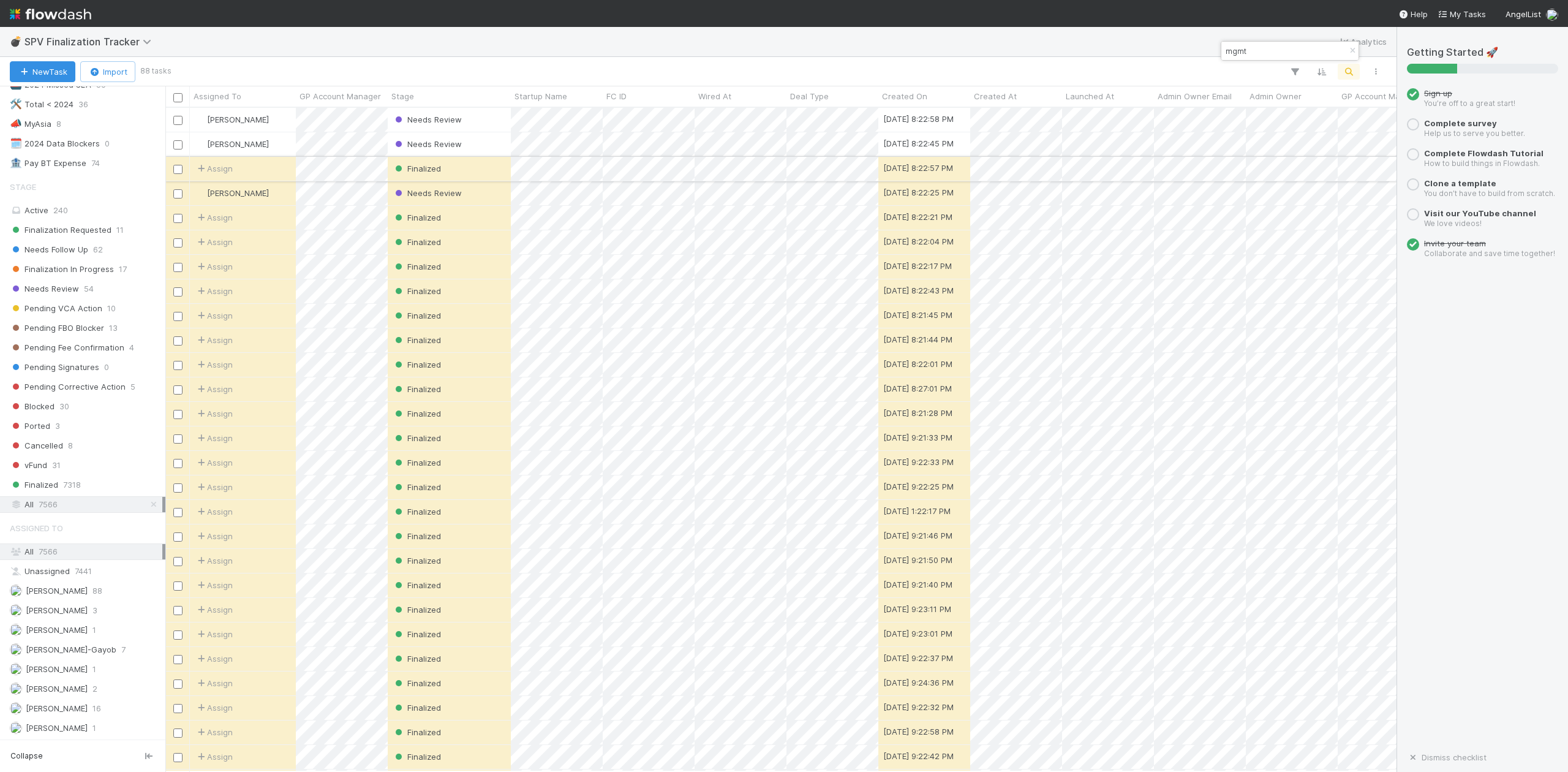
click at [478, 167] on div "Finalized" at bounding box center [449, 169] width 123 height 24
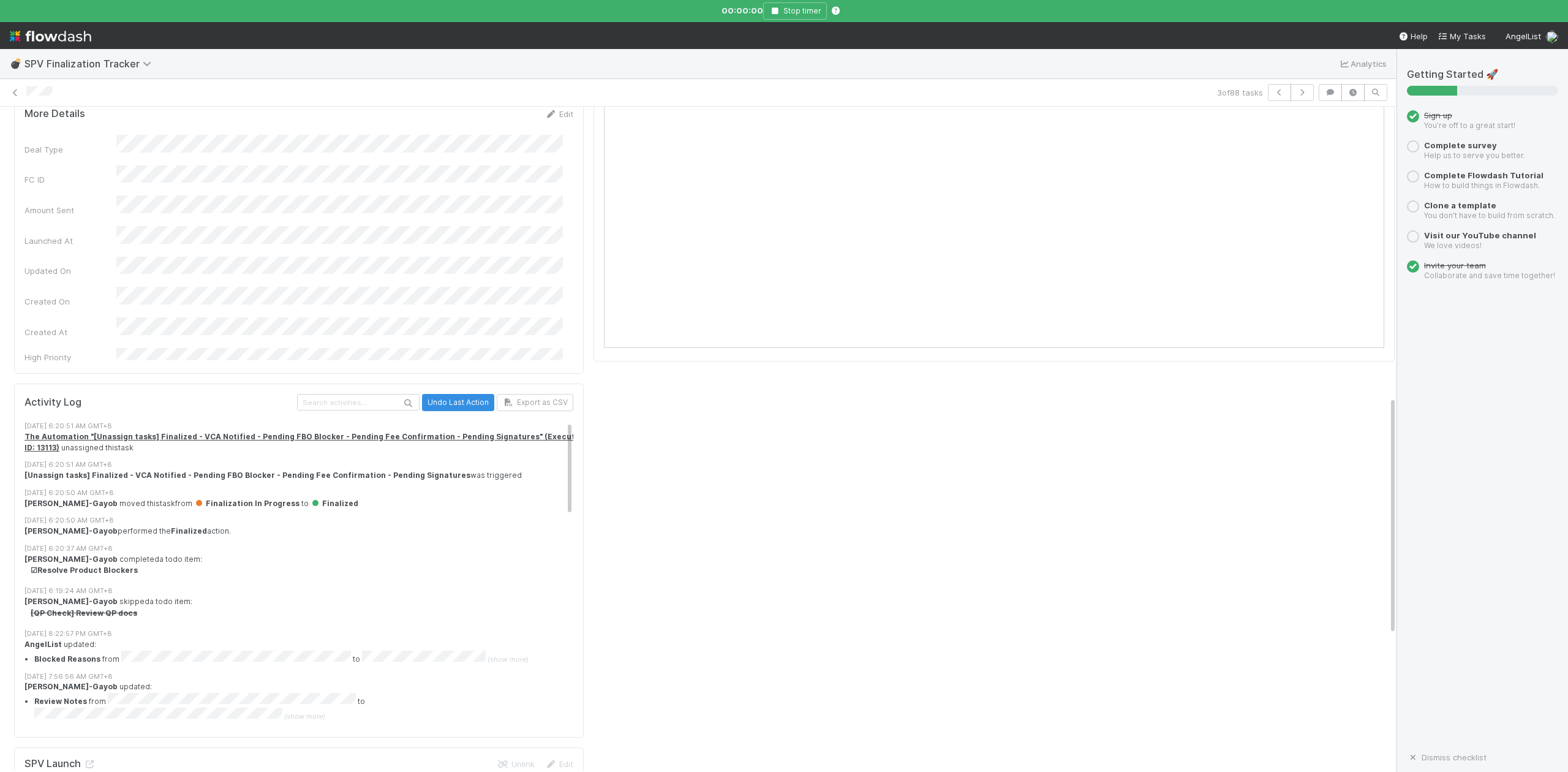
scroll to position [816, 0]
click at [1296, 93] on icon "button" at bounding box center [1301, 92] width 12 height 7
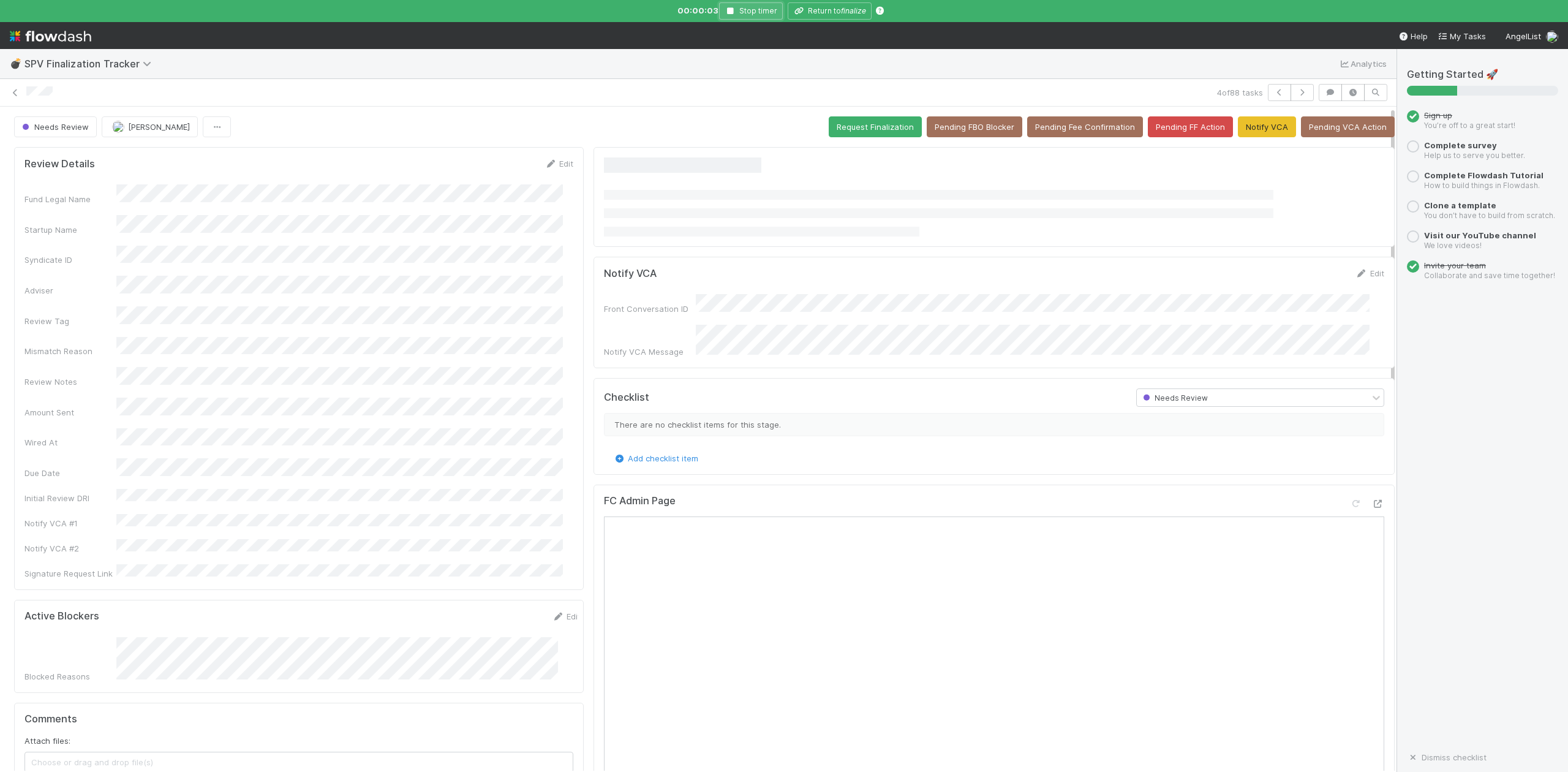
click at [735, 10] on icon "button" at bounding box center [730, 11] width 12 height 7
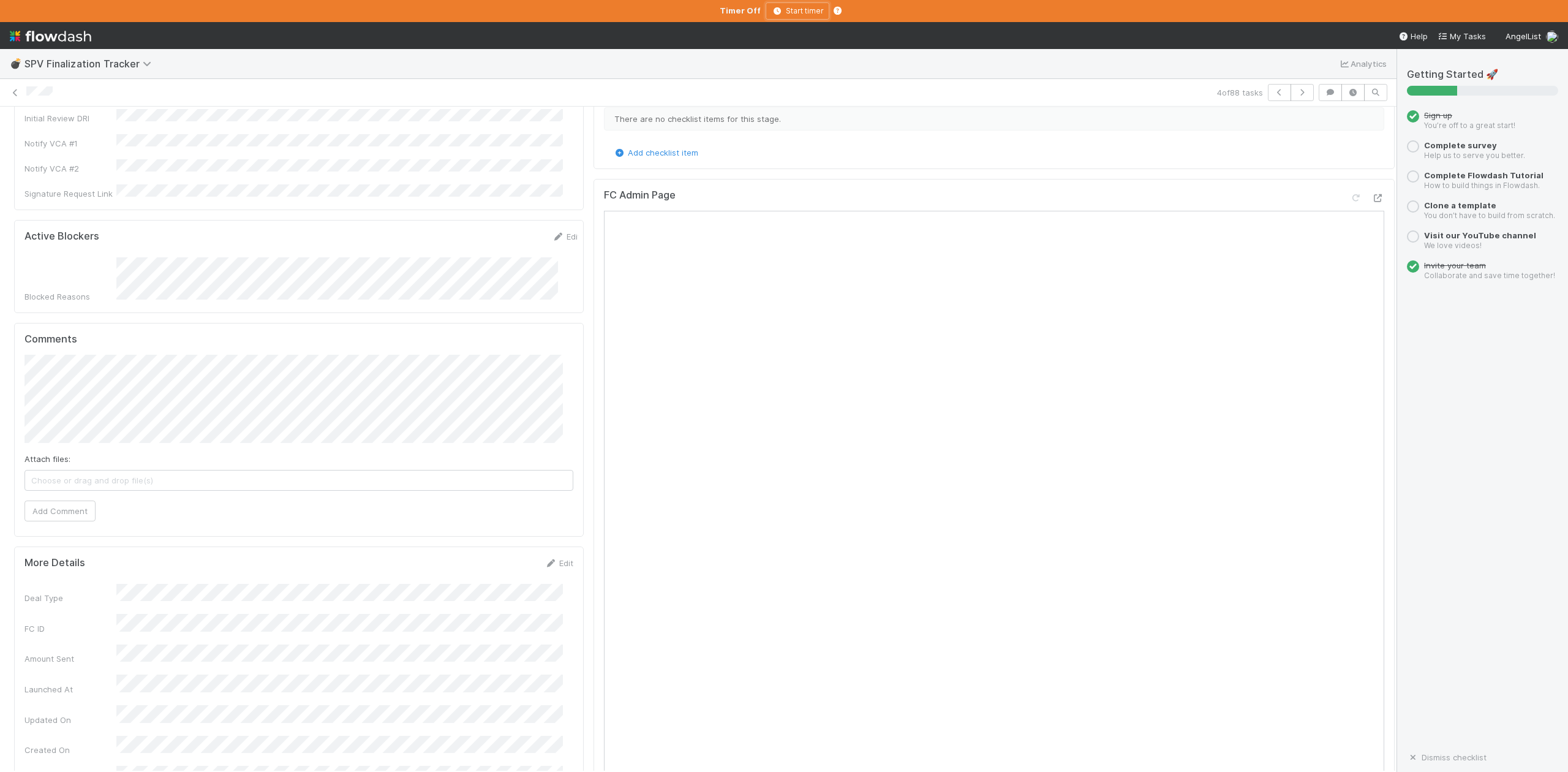
scroll to position [408, 0]
click at [1290, 99] on button "button" at bounding box center [1301, 92] width 23 height 17
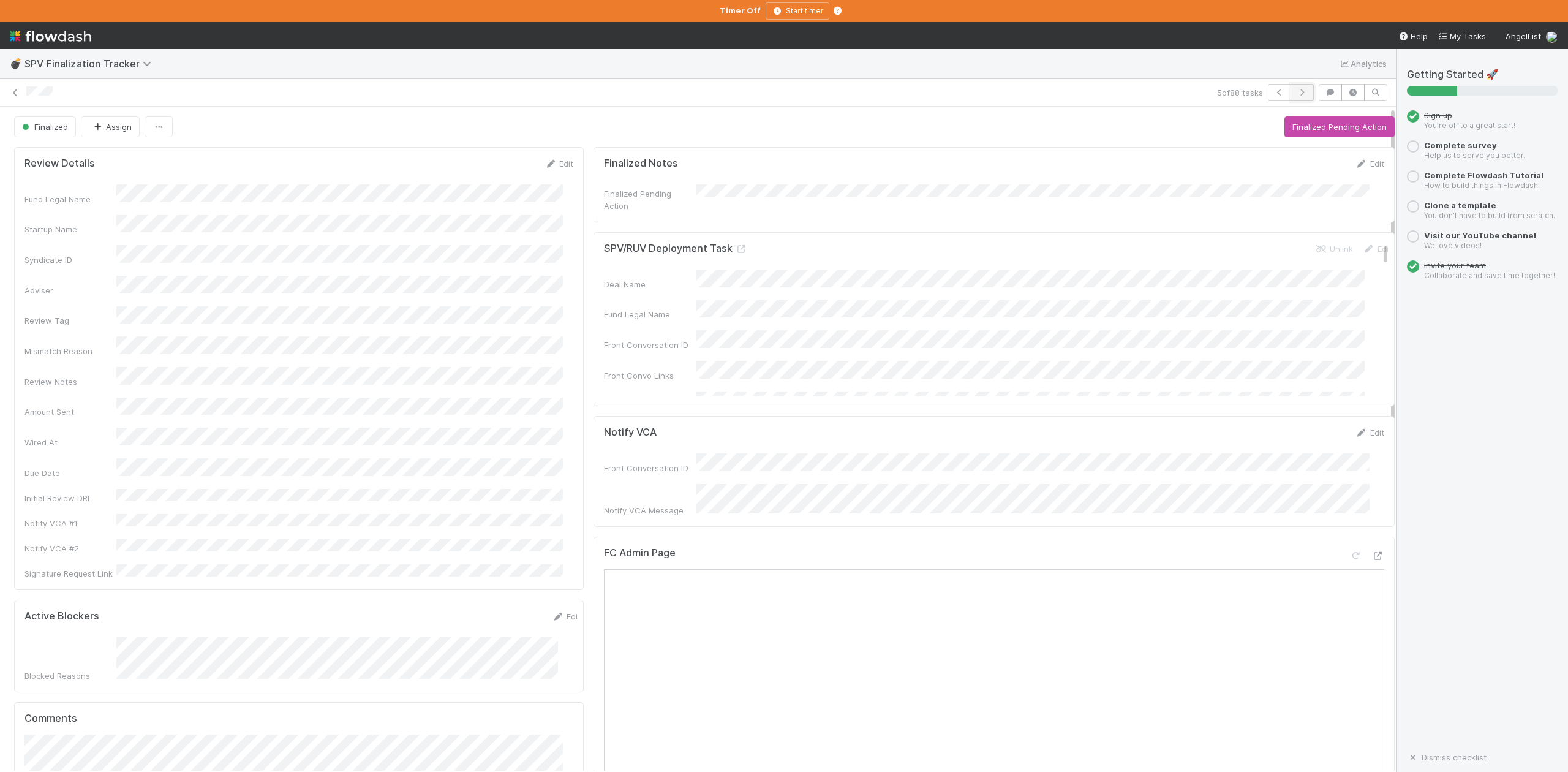
click at [1296, 91] on icon "button" at bounding box center [1301, 92] width 12 height 7
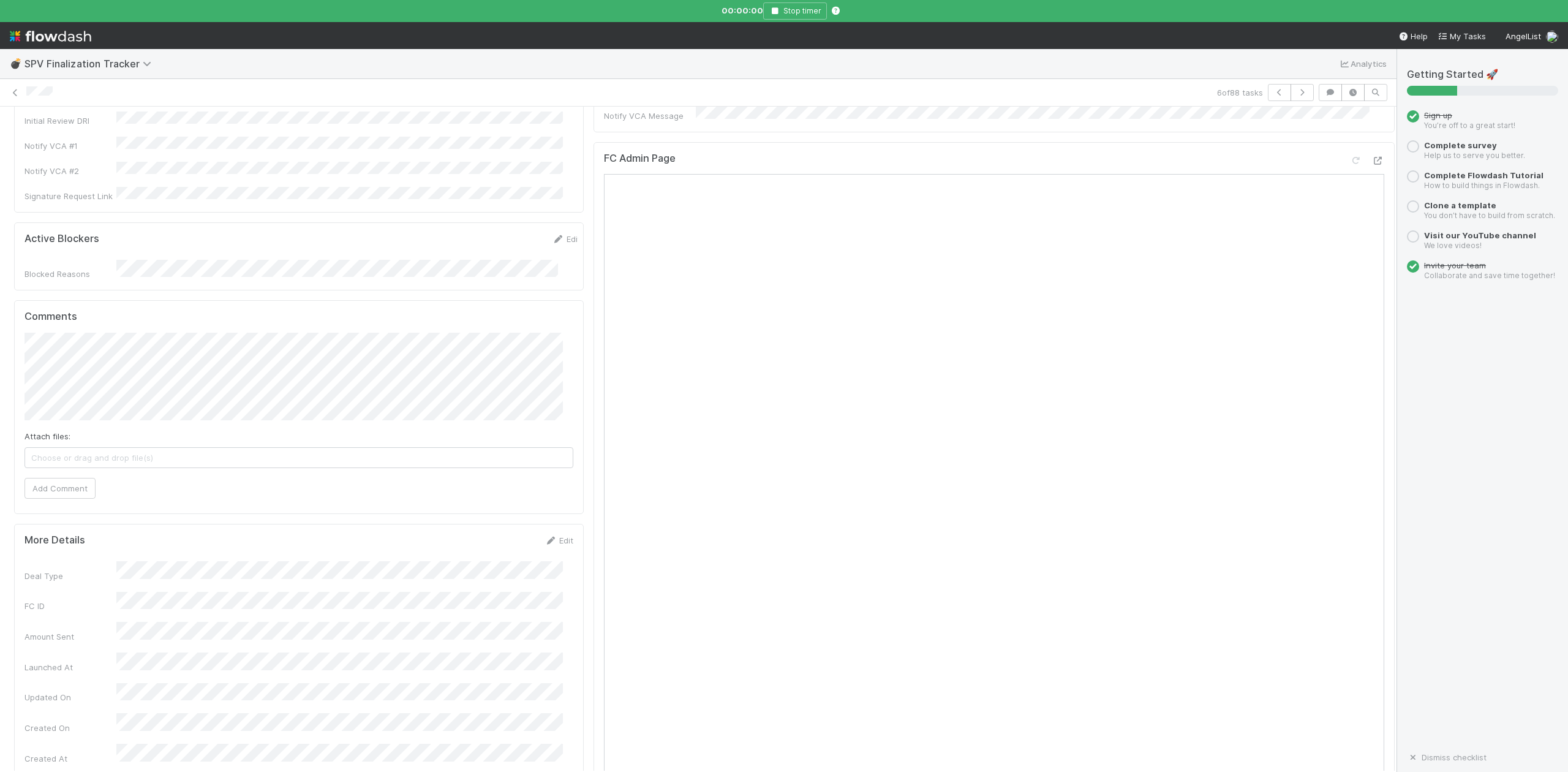
scroll to position [408, 0]
click at [1296, 92] on icon "button" at bounding box center [1301, 92] width 12 height 7
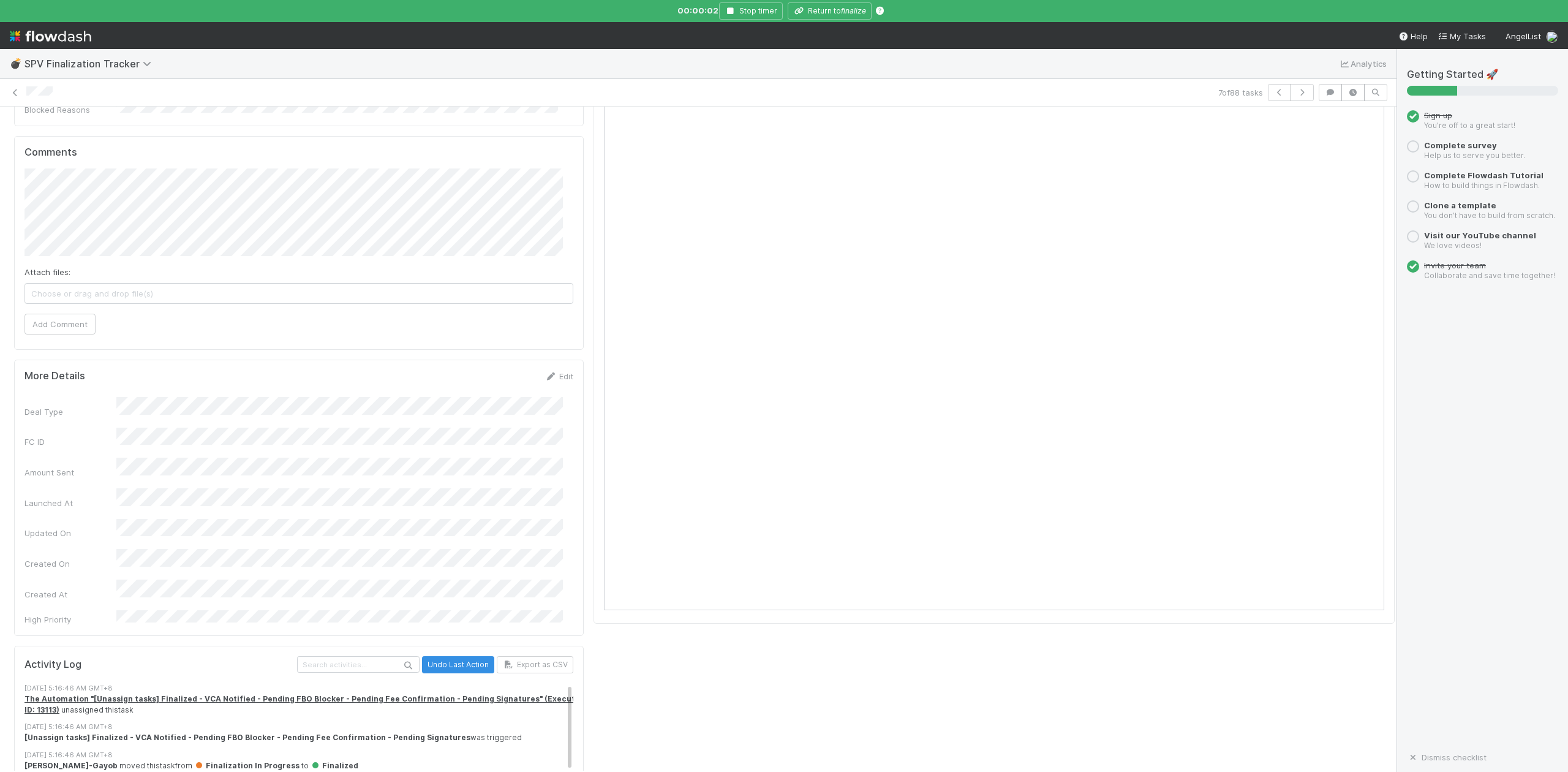
scroll to position [571, 0]
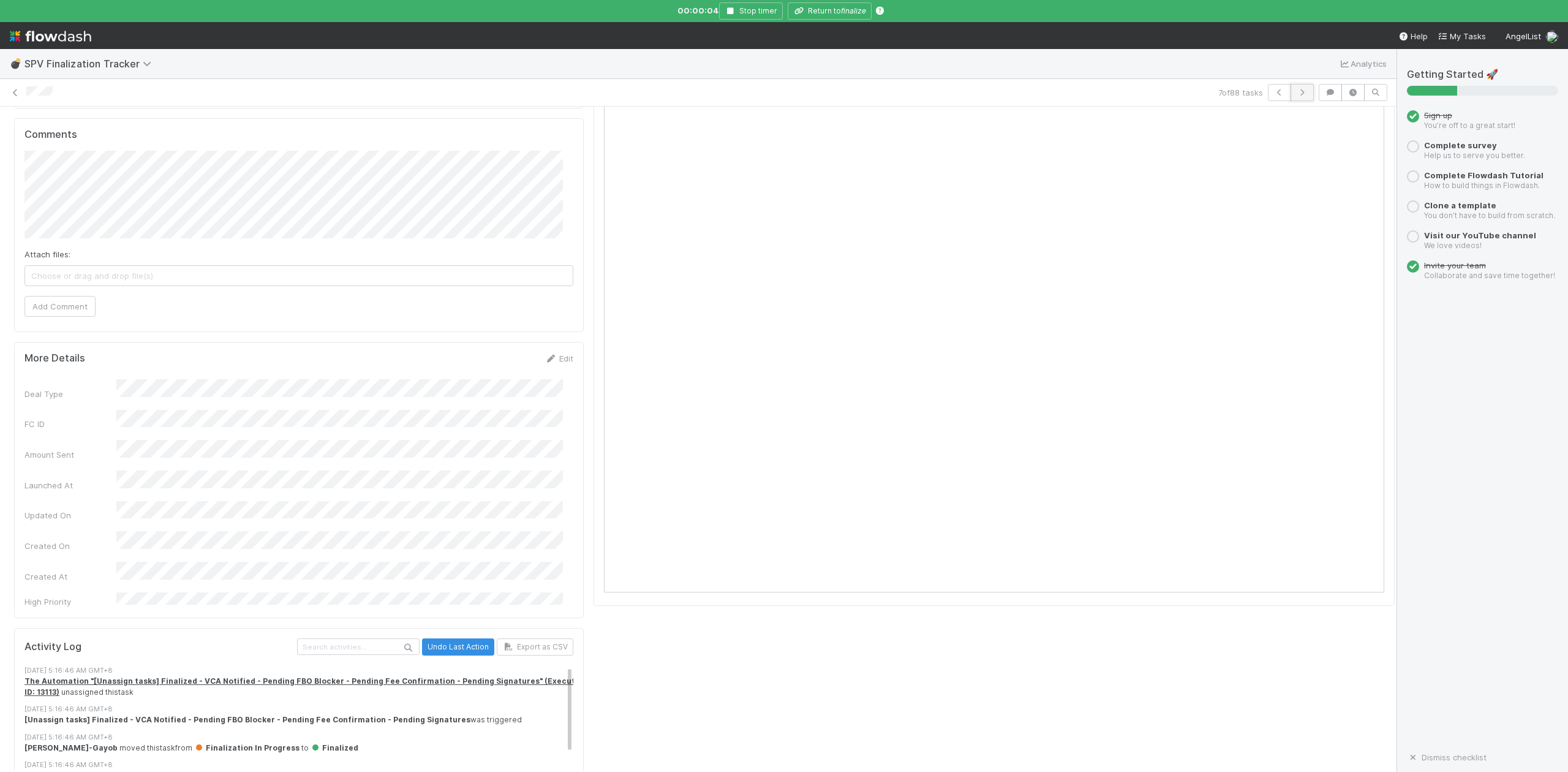
click at [1296, 94] on icon "button" at bounding box center [1301, 92] width 12 height 7
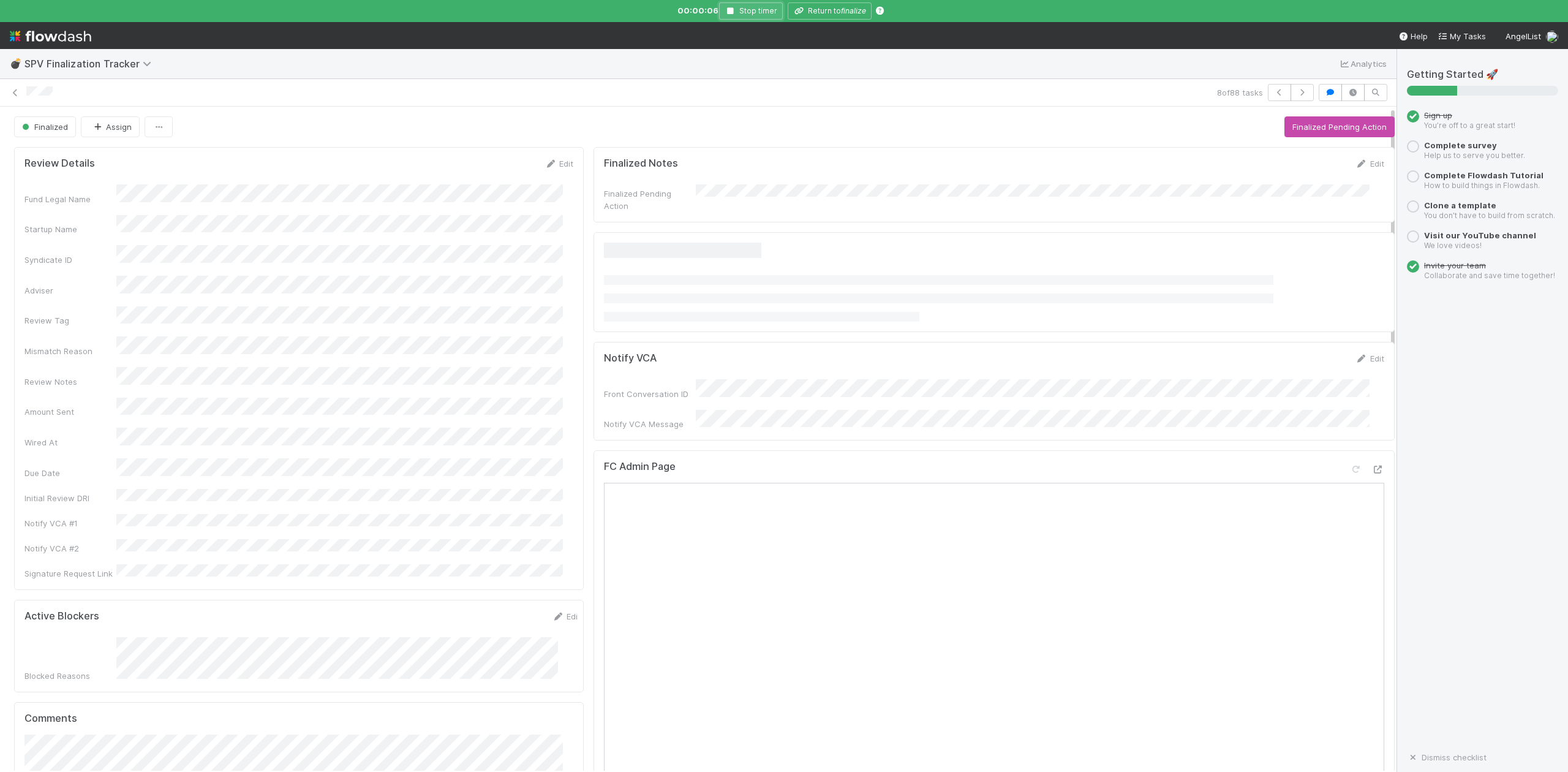
click at [734, 11] on icon "button" at bounding box center [730, 11] width 12 height 7
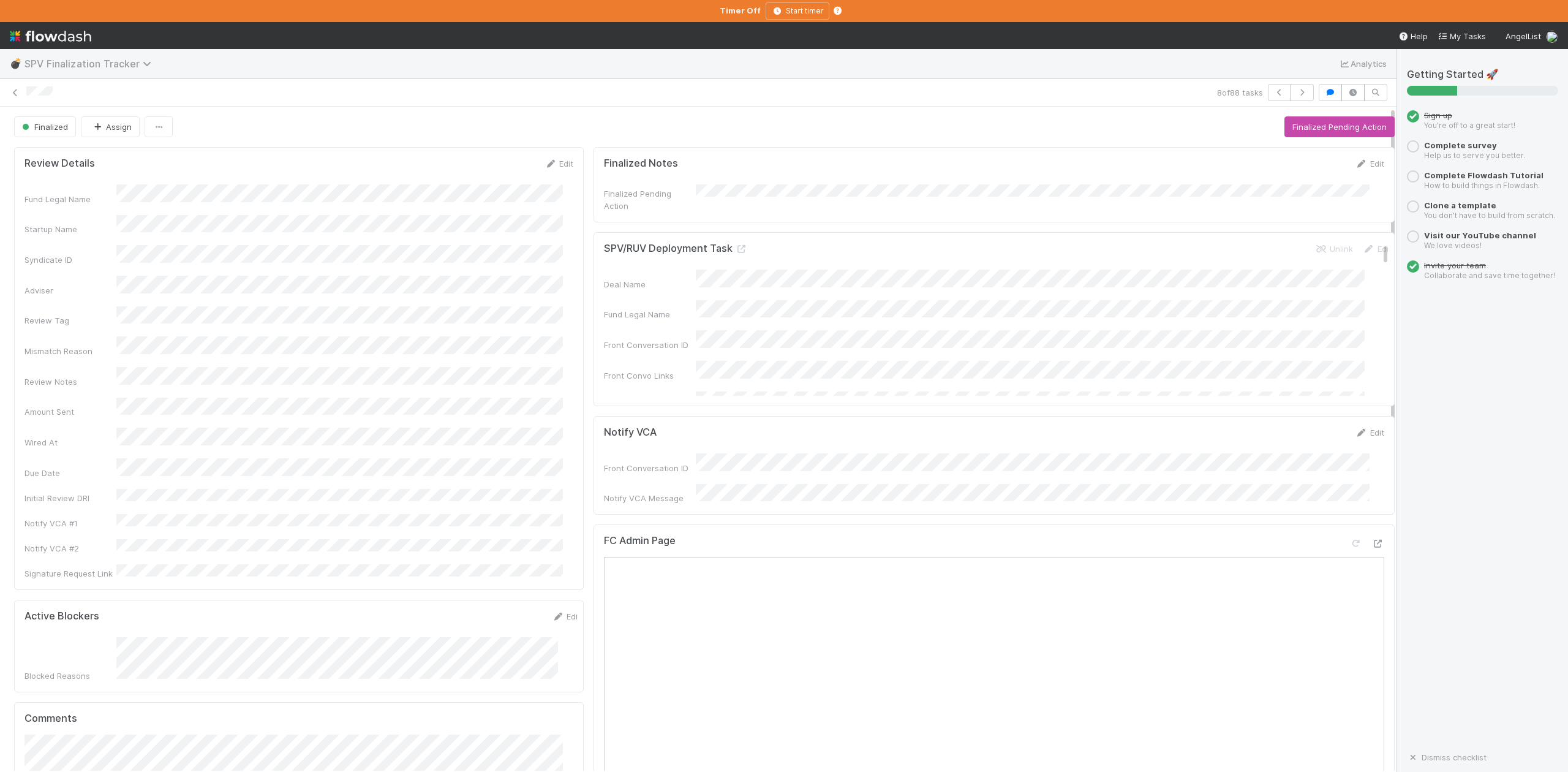
click at [143, 62] on icon at bounding box center [148, 63] width 12 height 10
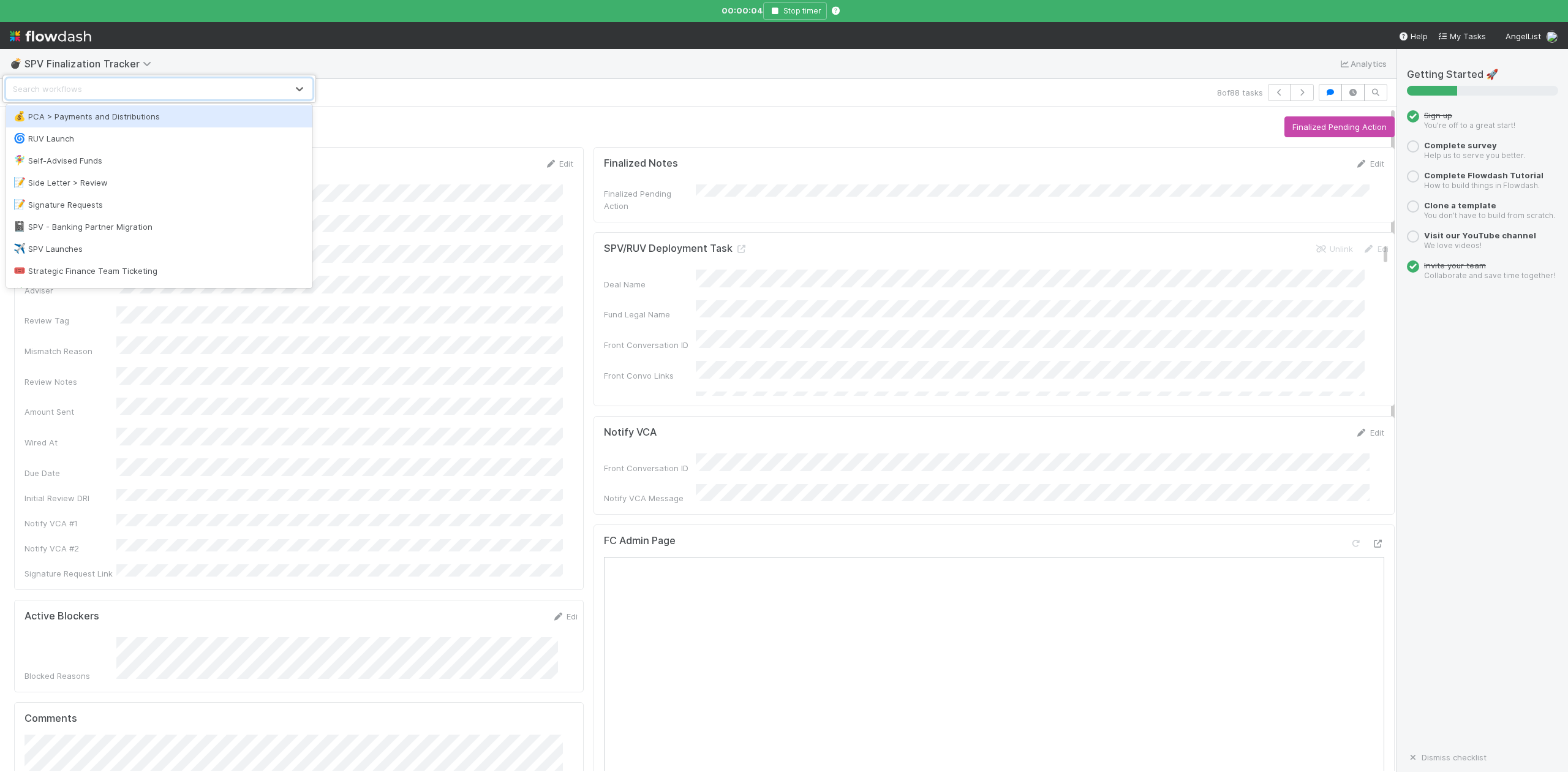
scroll to position [1143, 0]
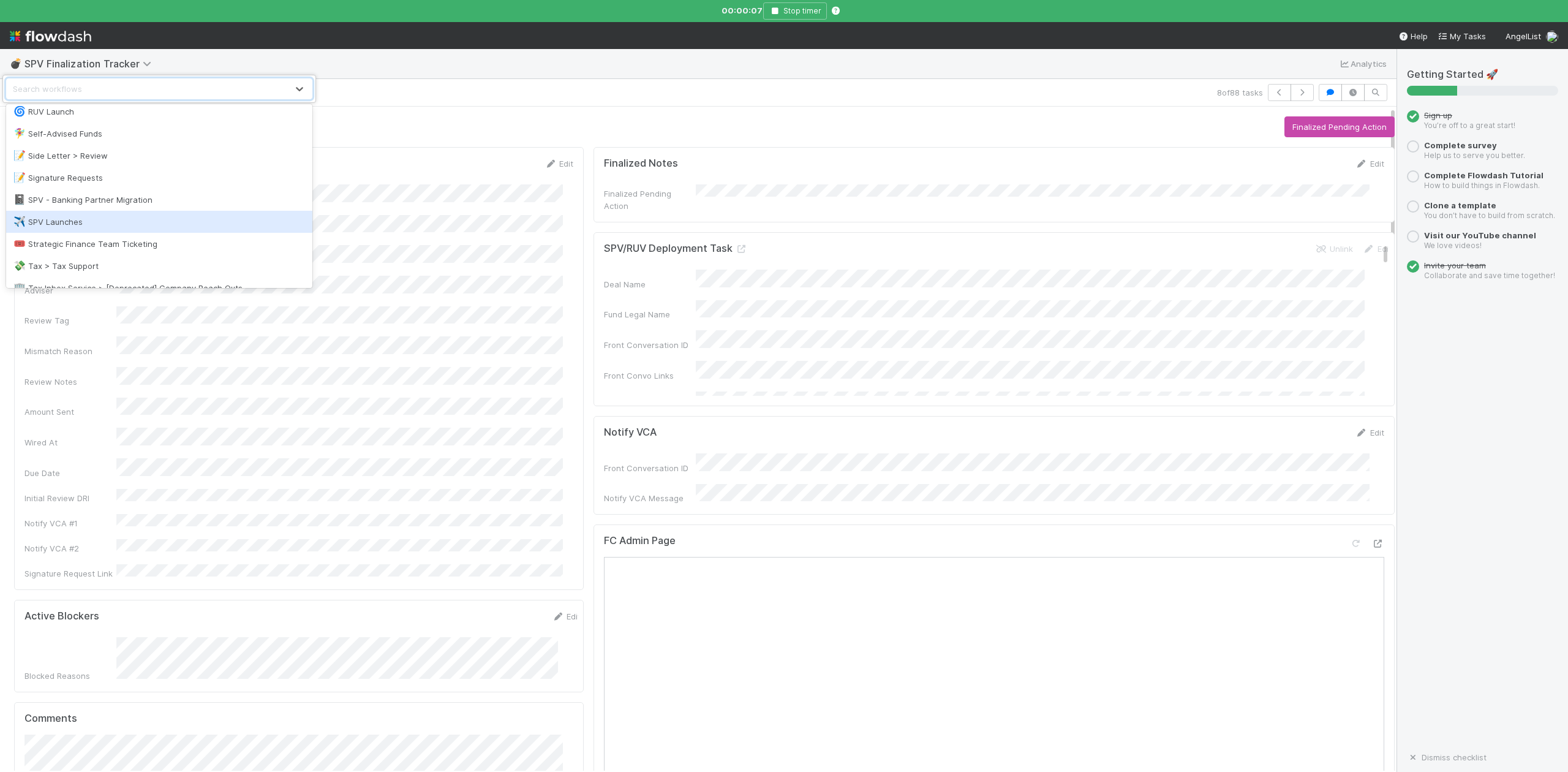
click at [76, 223] on div "✈️ SPV Launches" at bounding box center [159, 221] width 291 height 12
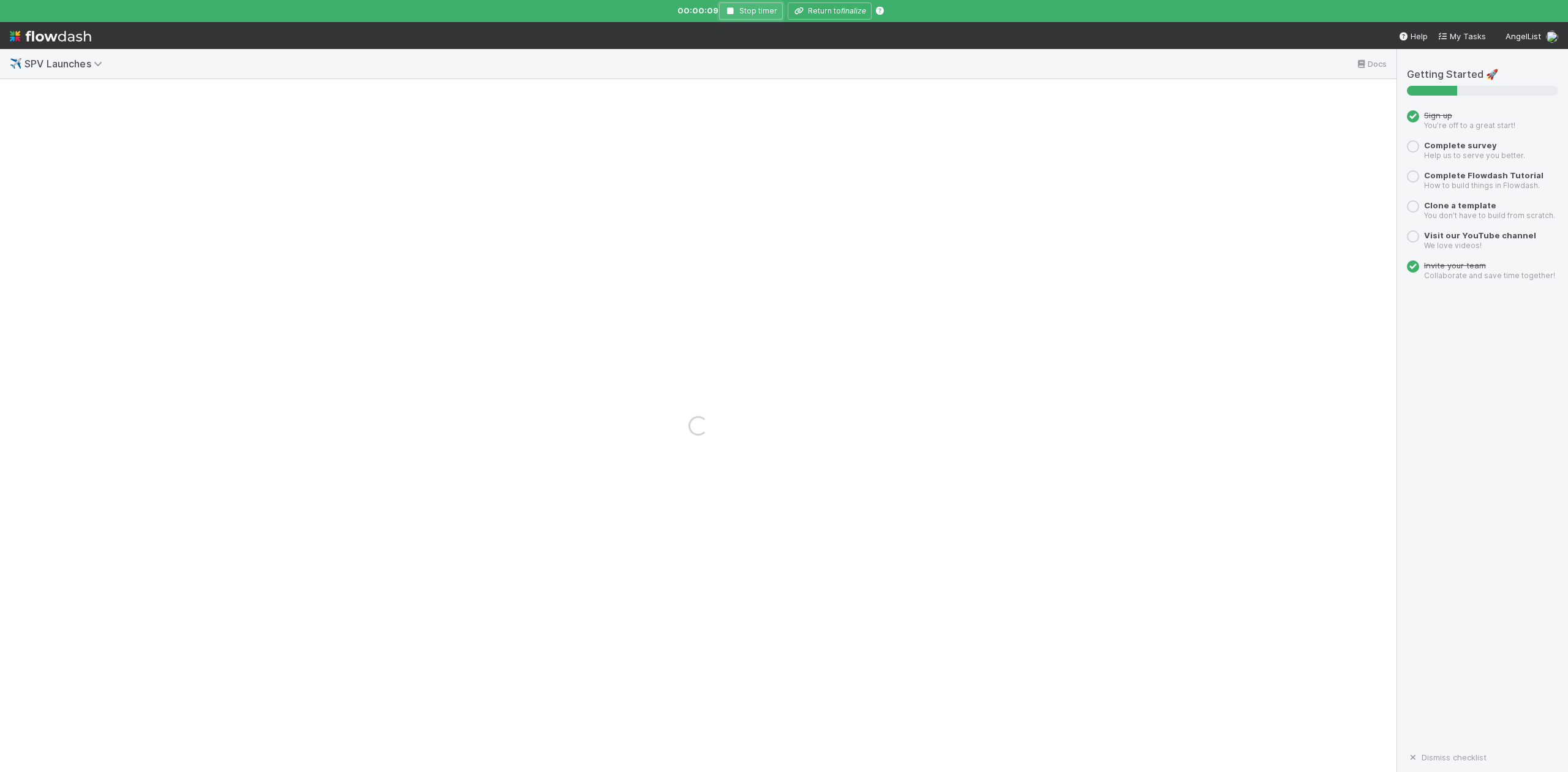
click at [731, 10] on icon "button" at bounding box center [730, 11] width 12 height 7
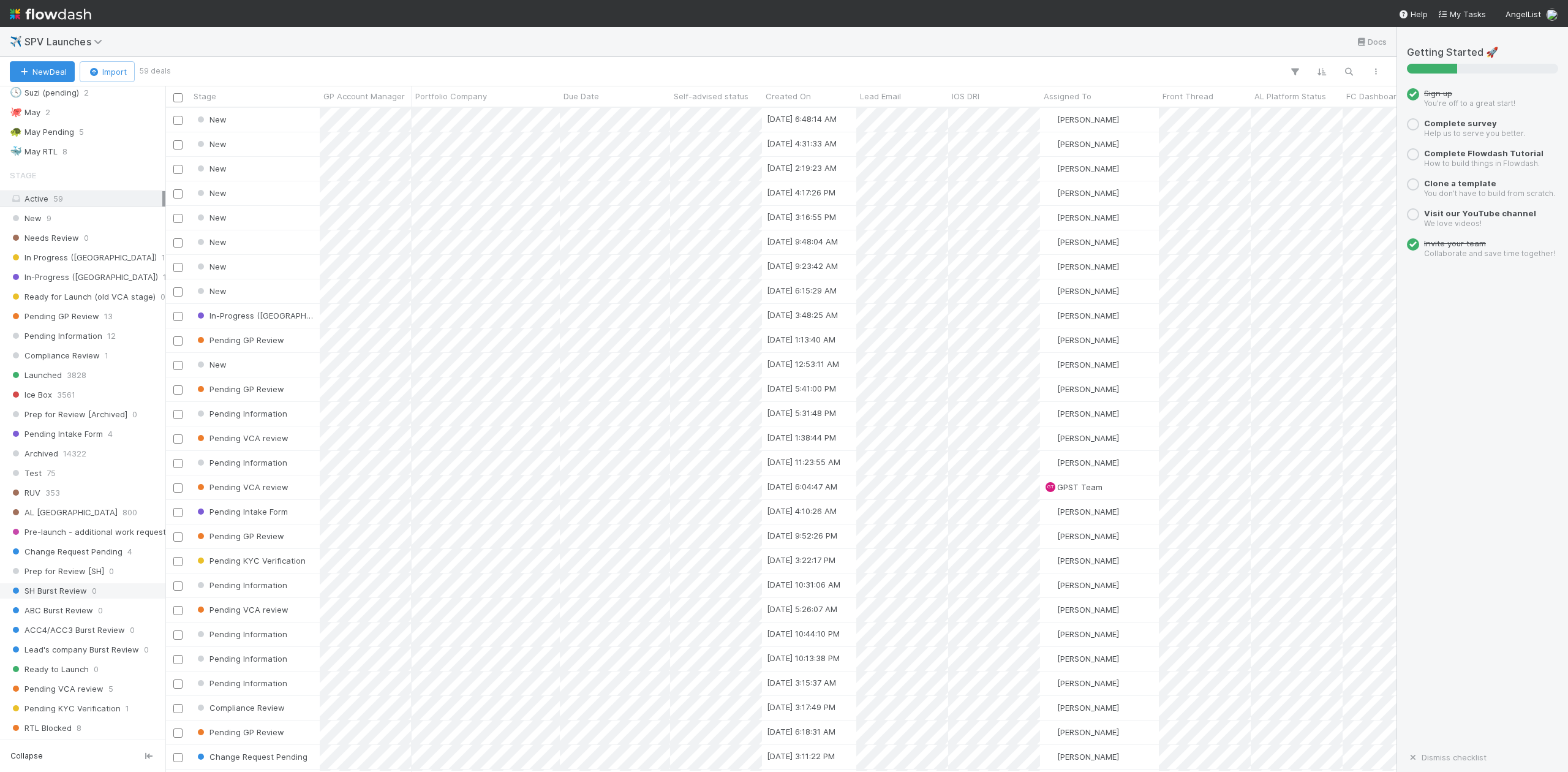
scroll to position [734, 0]
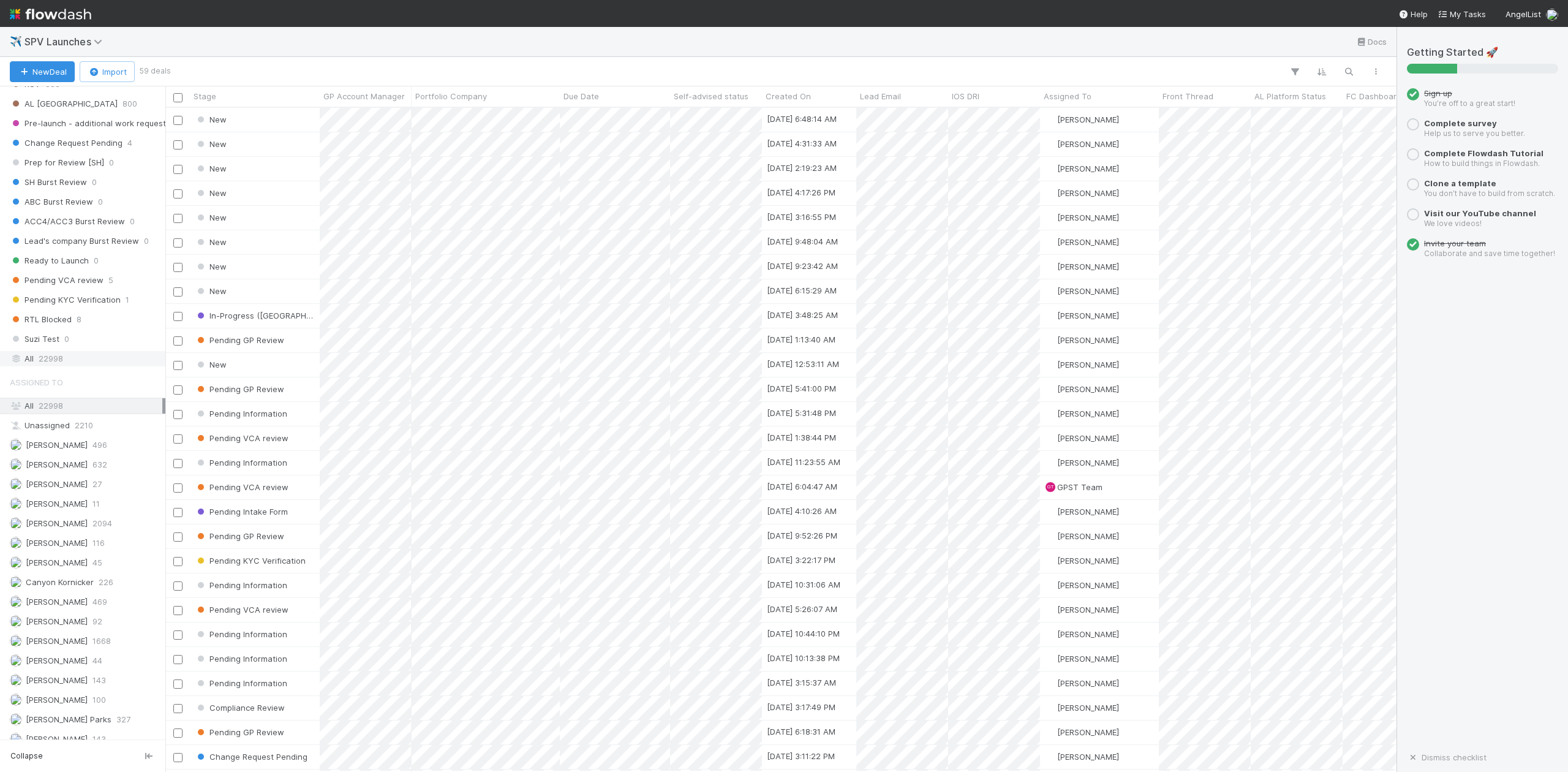
click at [40, 366] on span "22998" at bounding box center [50, 358] width 25 height 16
click at [1348, 70] on icon "button" at bounding box center [1348, 71] width 12 height 11
click at [1278, 50] on input at bounding box center [1284, 50] width 123 height 15
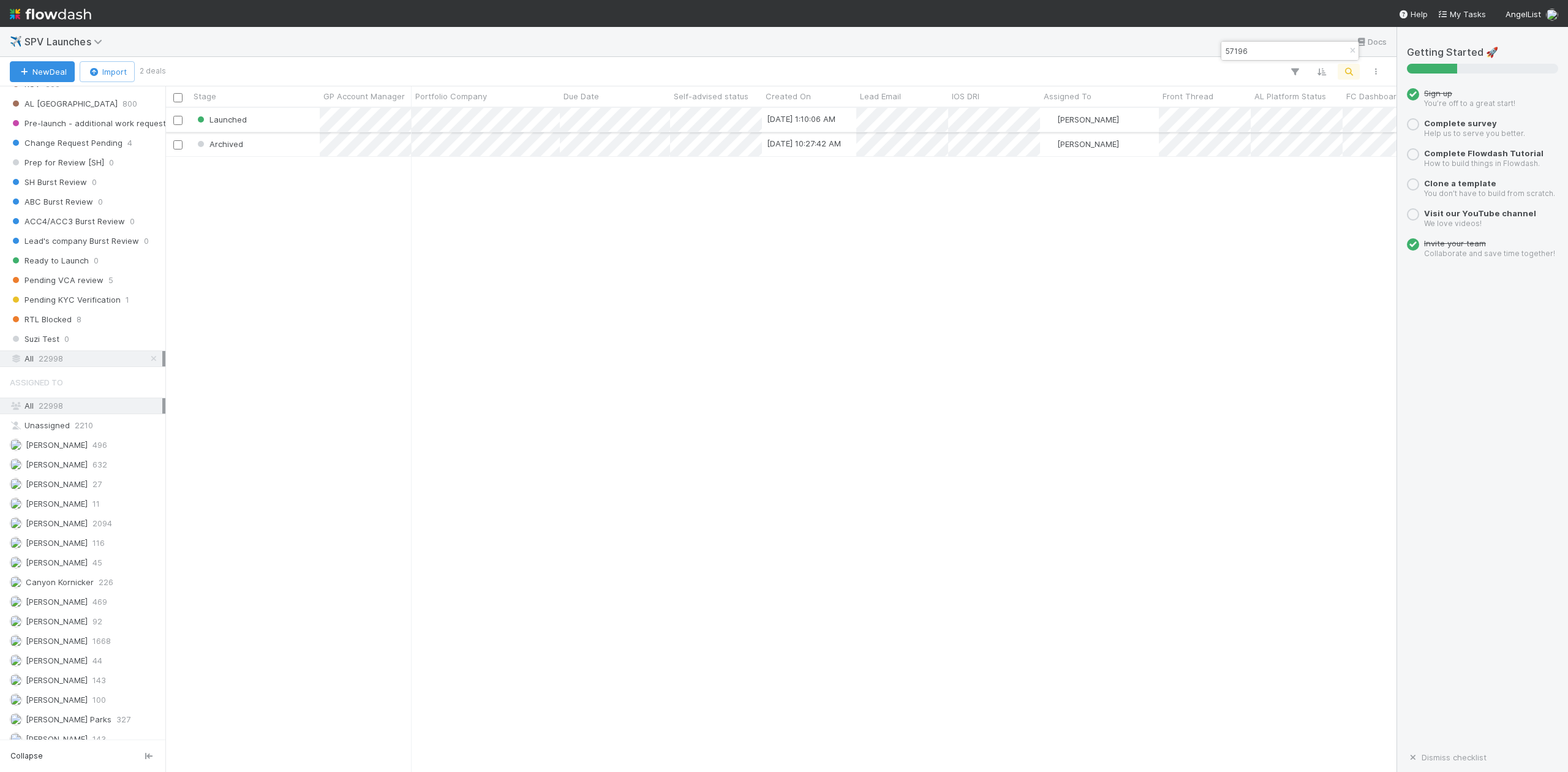
type input "57196"
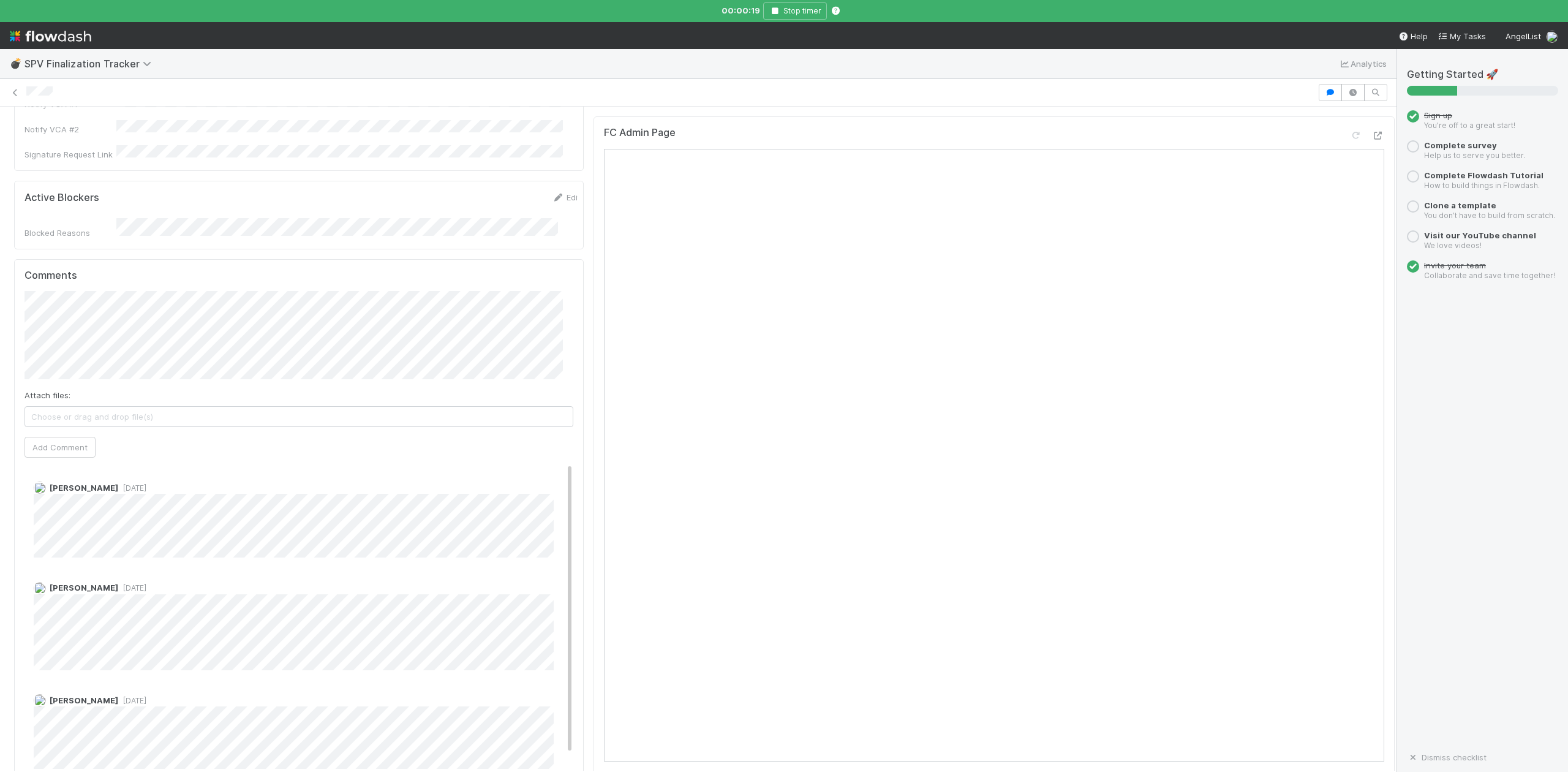
scroll to position [326, 0]
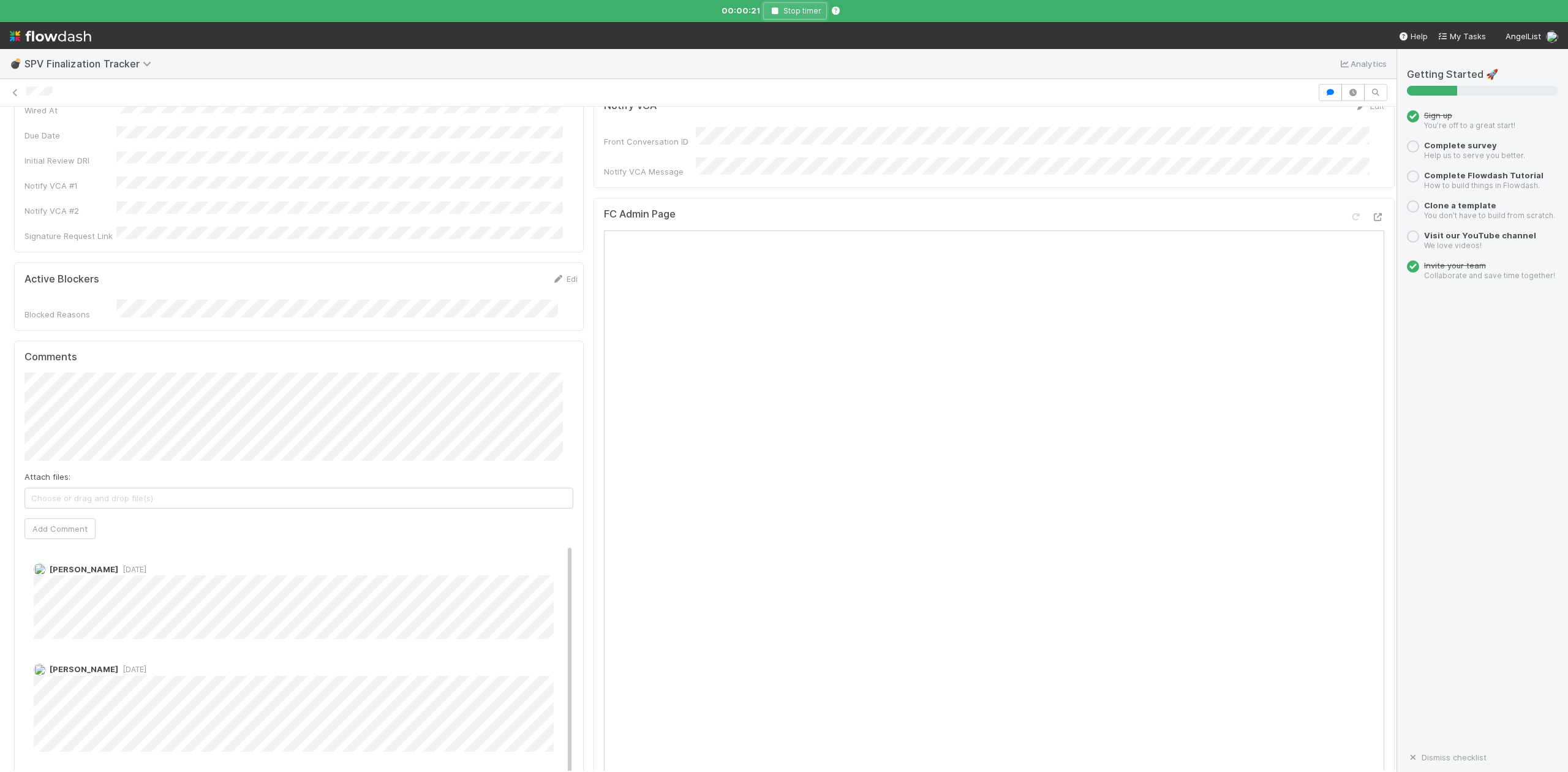
click at [770, 11] on icon "button" at bounding box center [774, 11] width 12 height 7
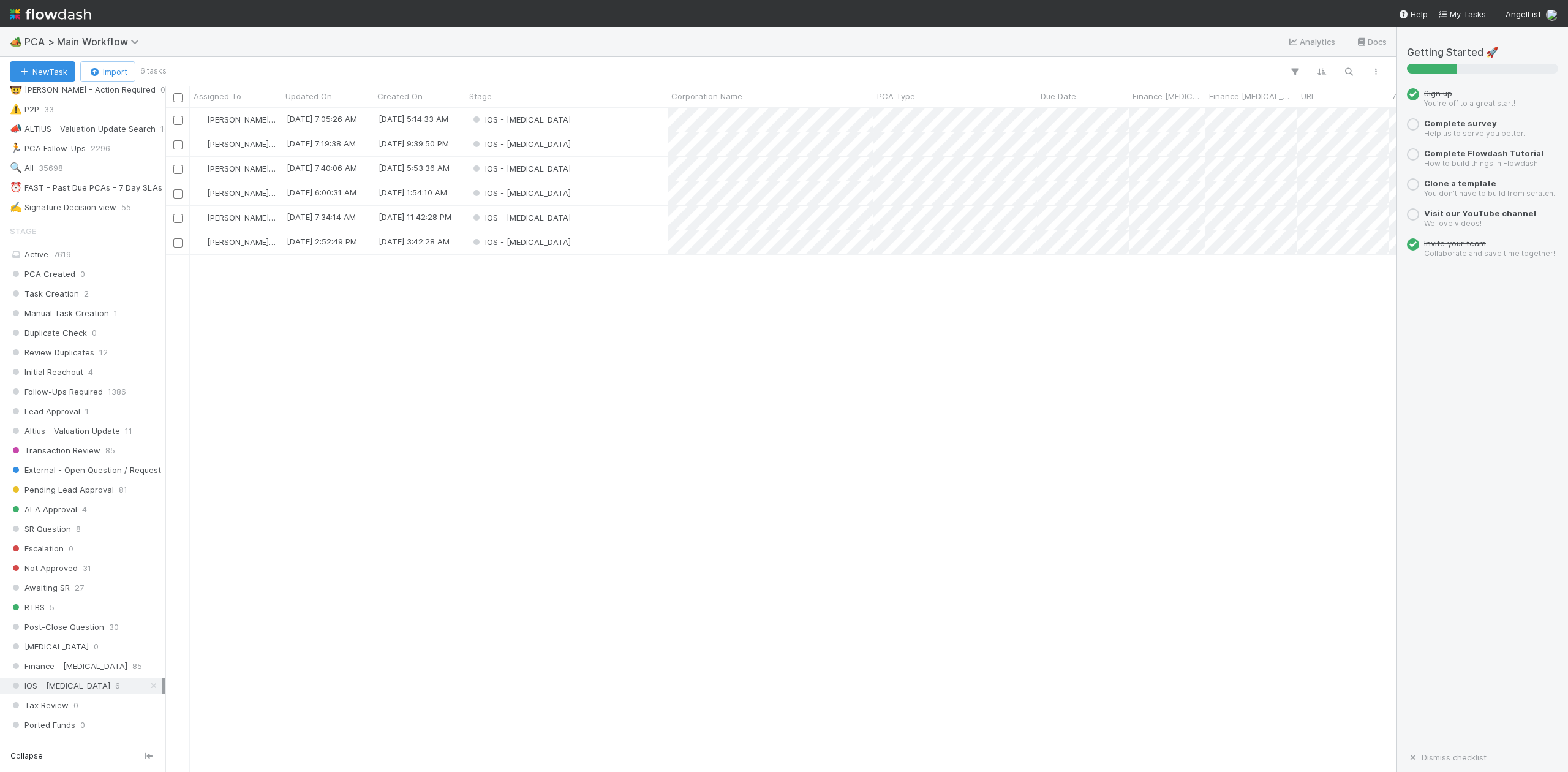
scroll to position [245, 0]
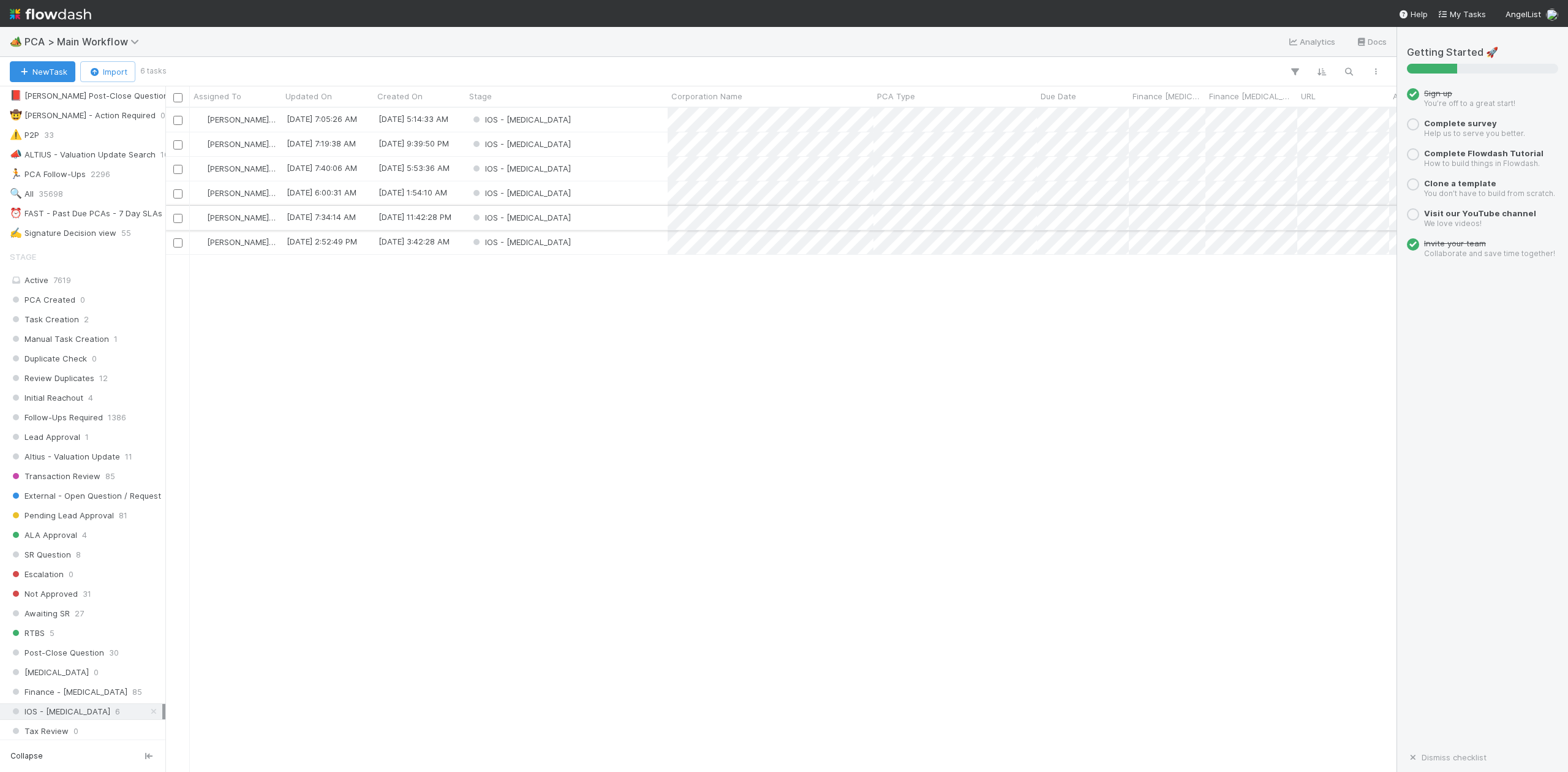
click at [537, 221] on div "IOS - [MEDICAL_DATA]" at bounding box center [566, 218] width 202 height 24
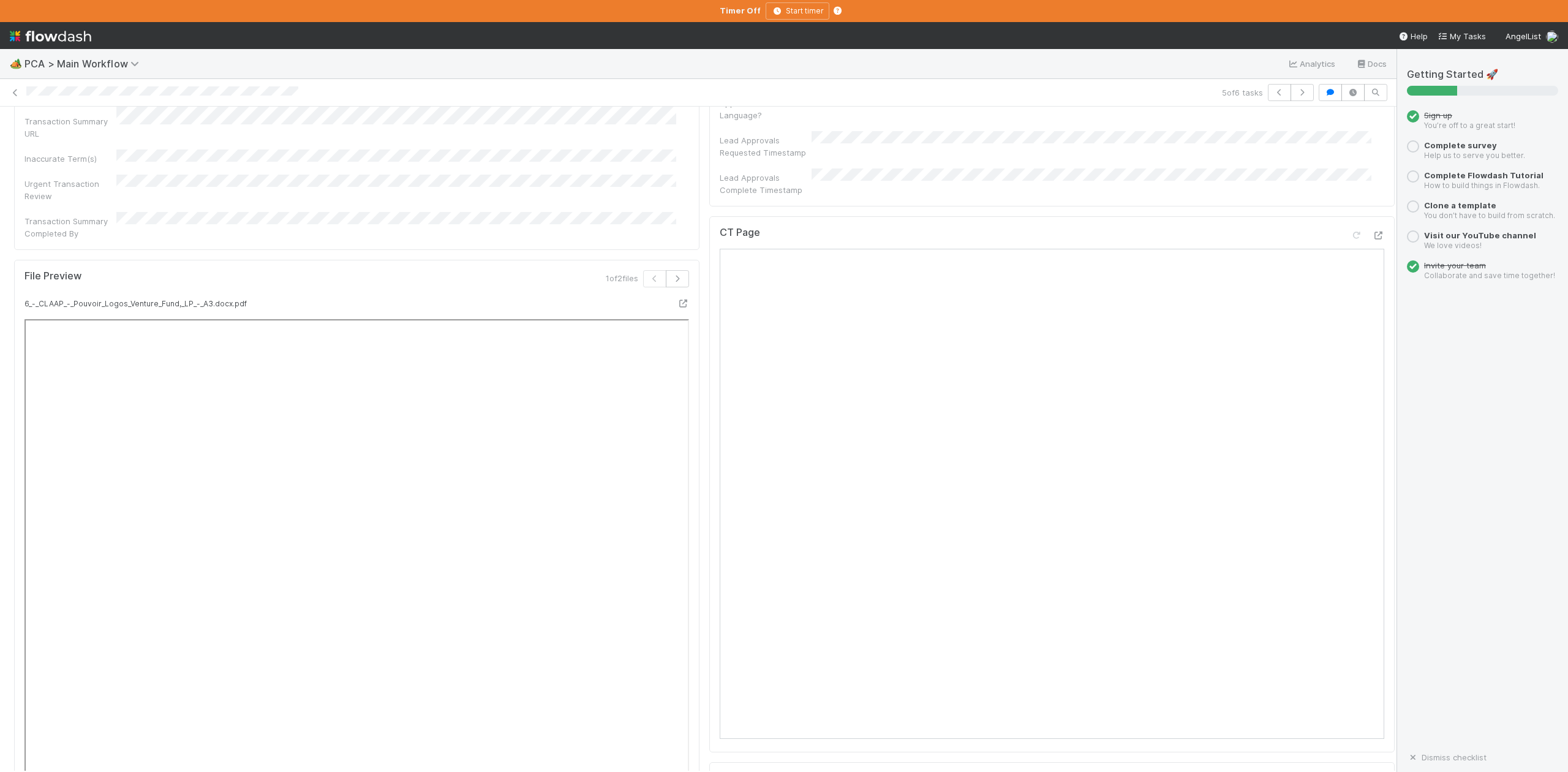
scroll to position [1061, 0]
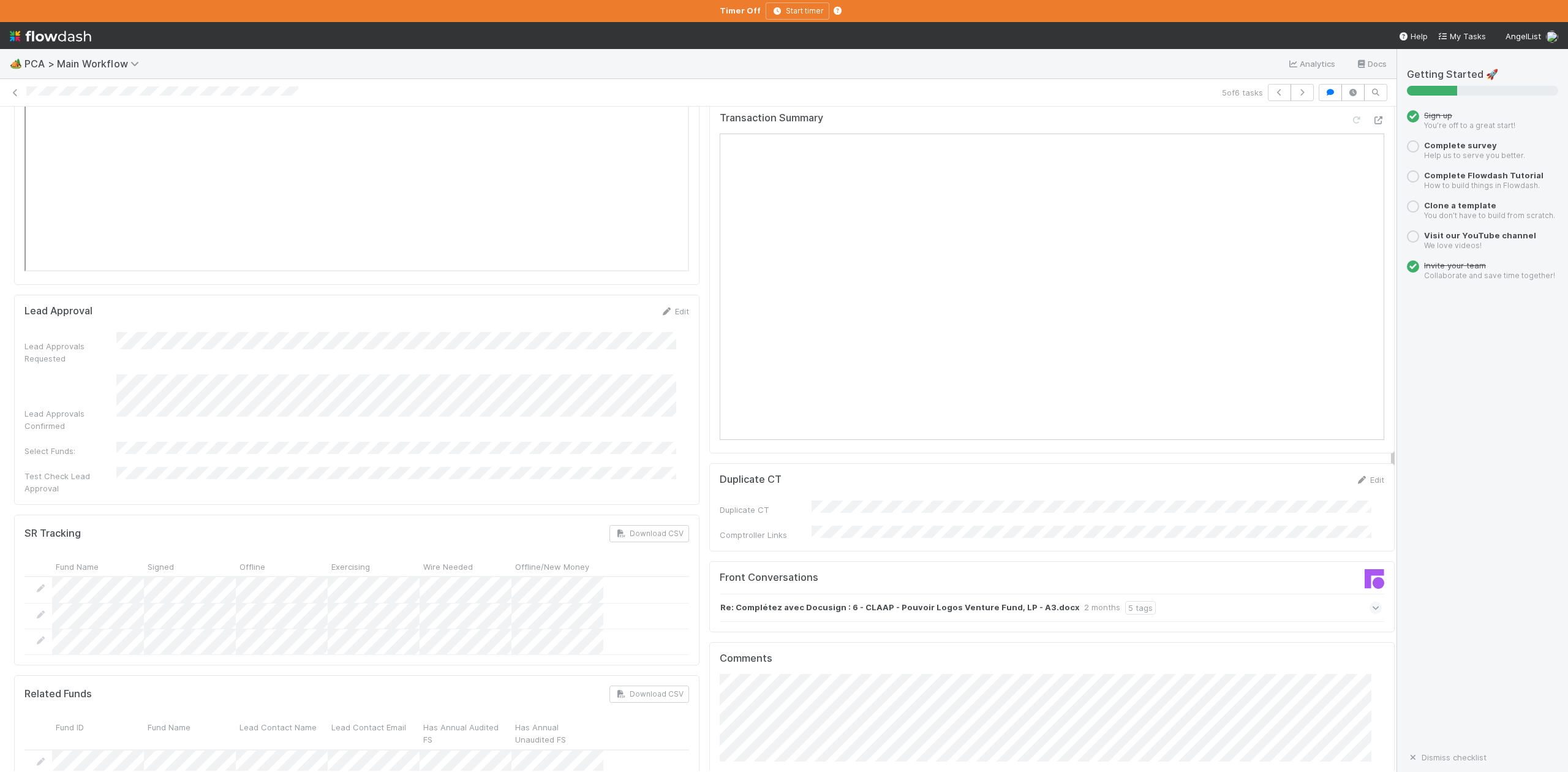
scroll to position [1796, 0]
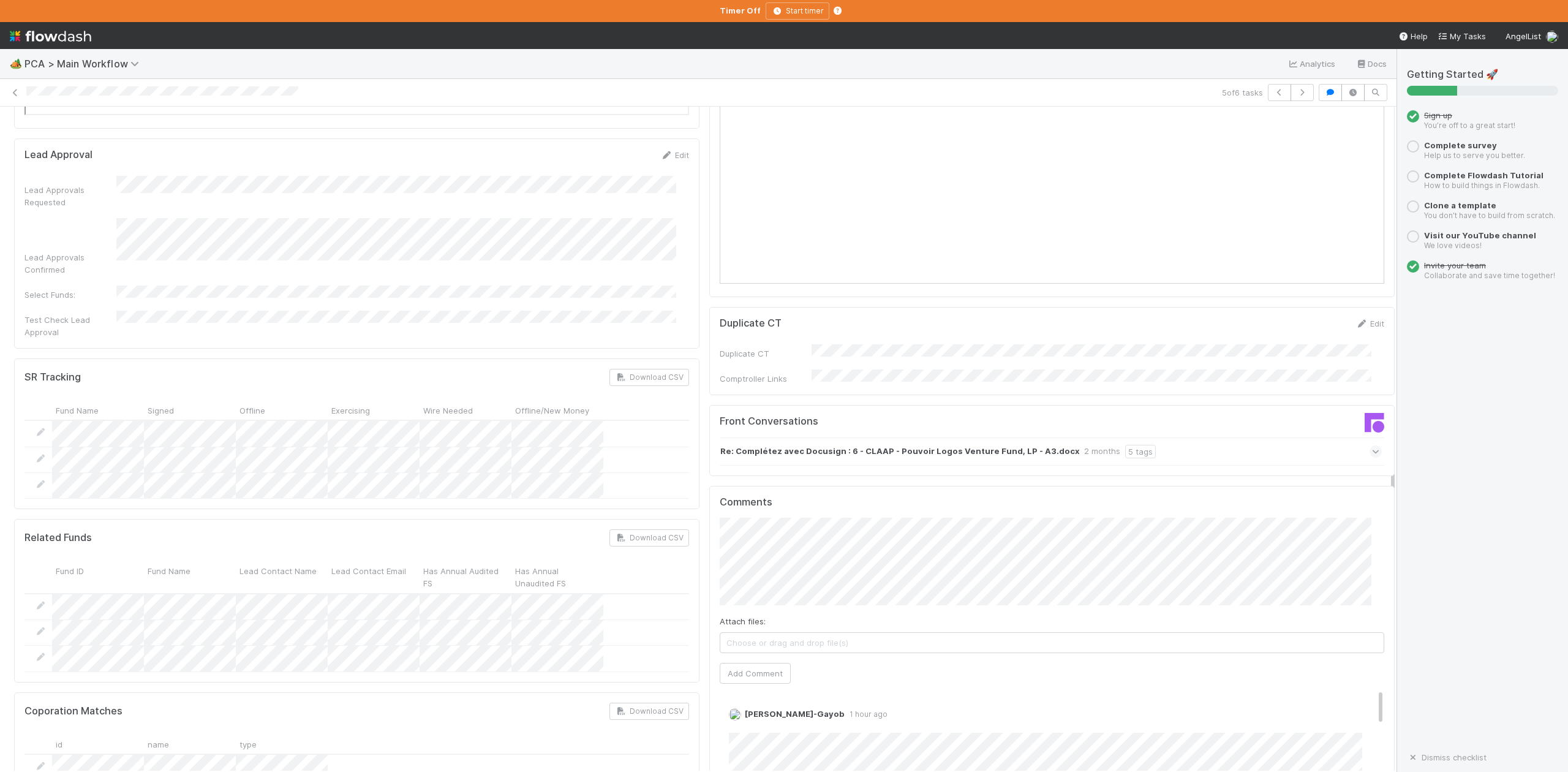
click at [1372, 445] on icon at bounding box center [1376, 451] width 8 height 12
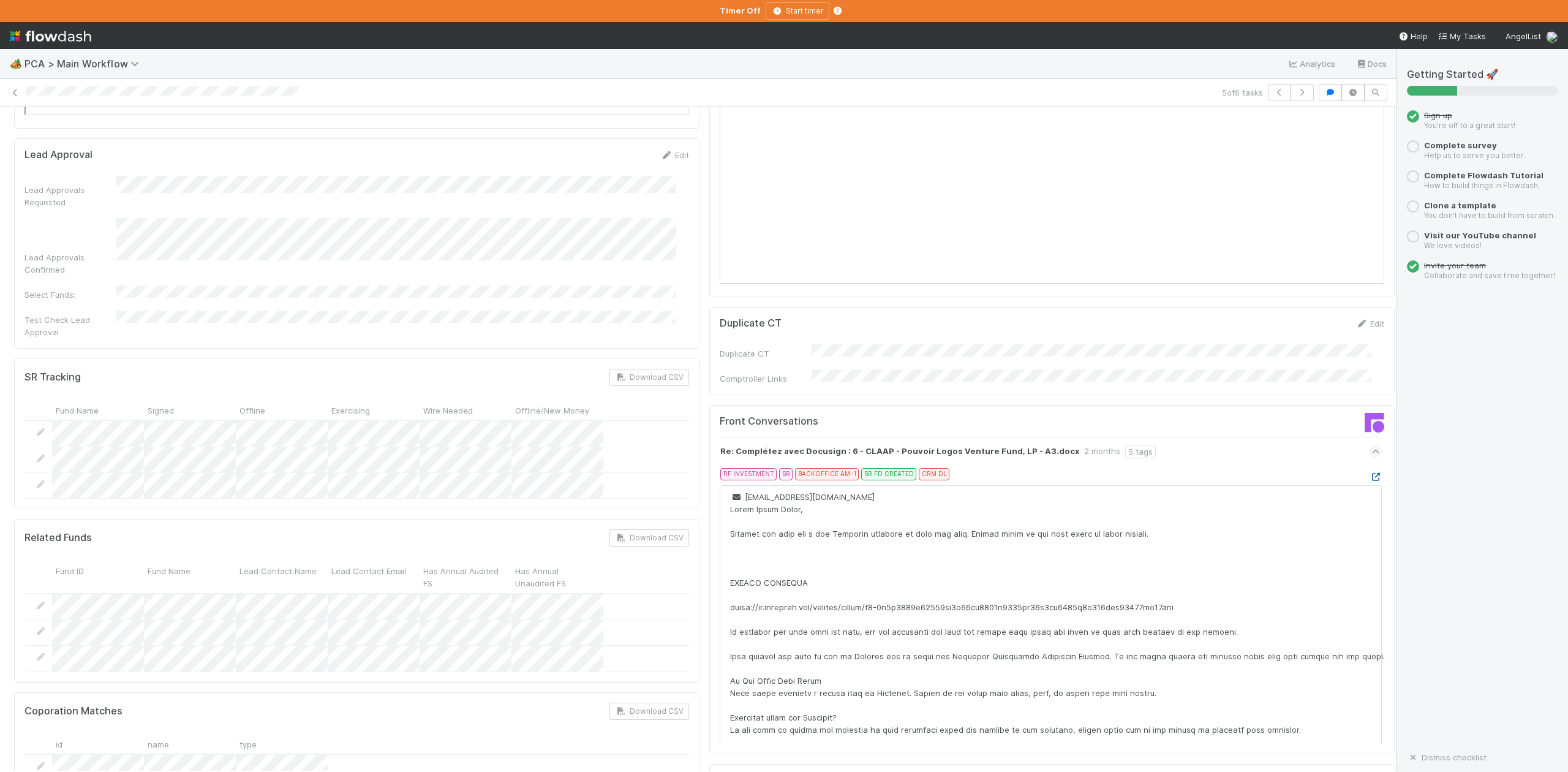
click at [1369, 473] on icon at bounding box center [1375, 476] width 12 height 8
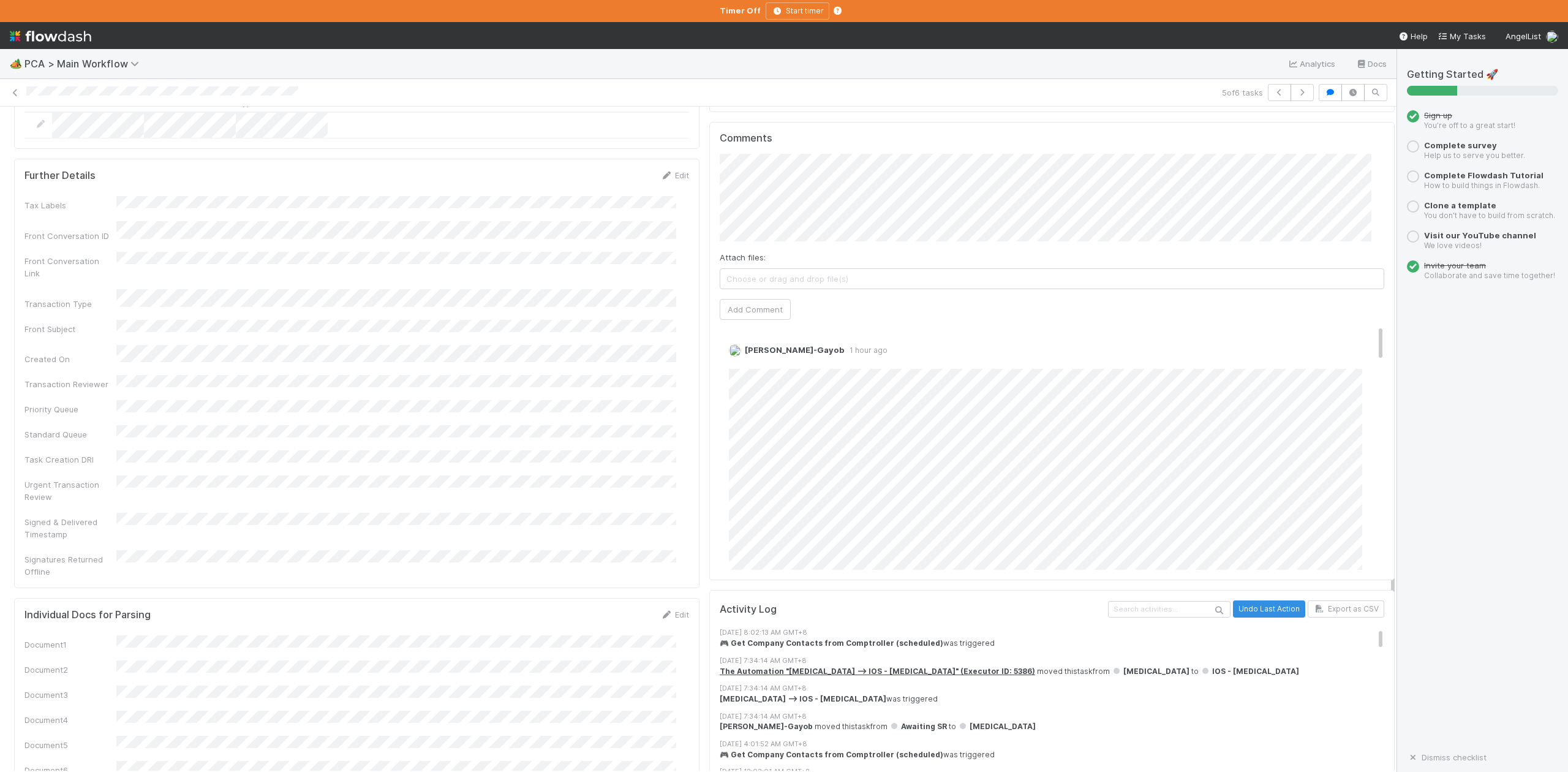
scroll to position [2367, 0]
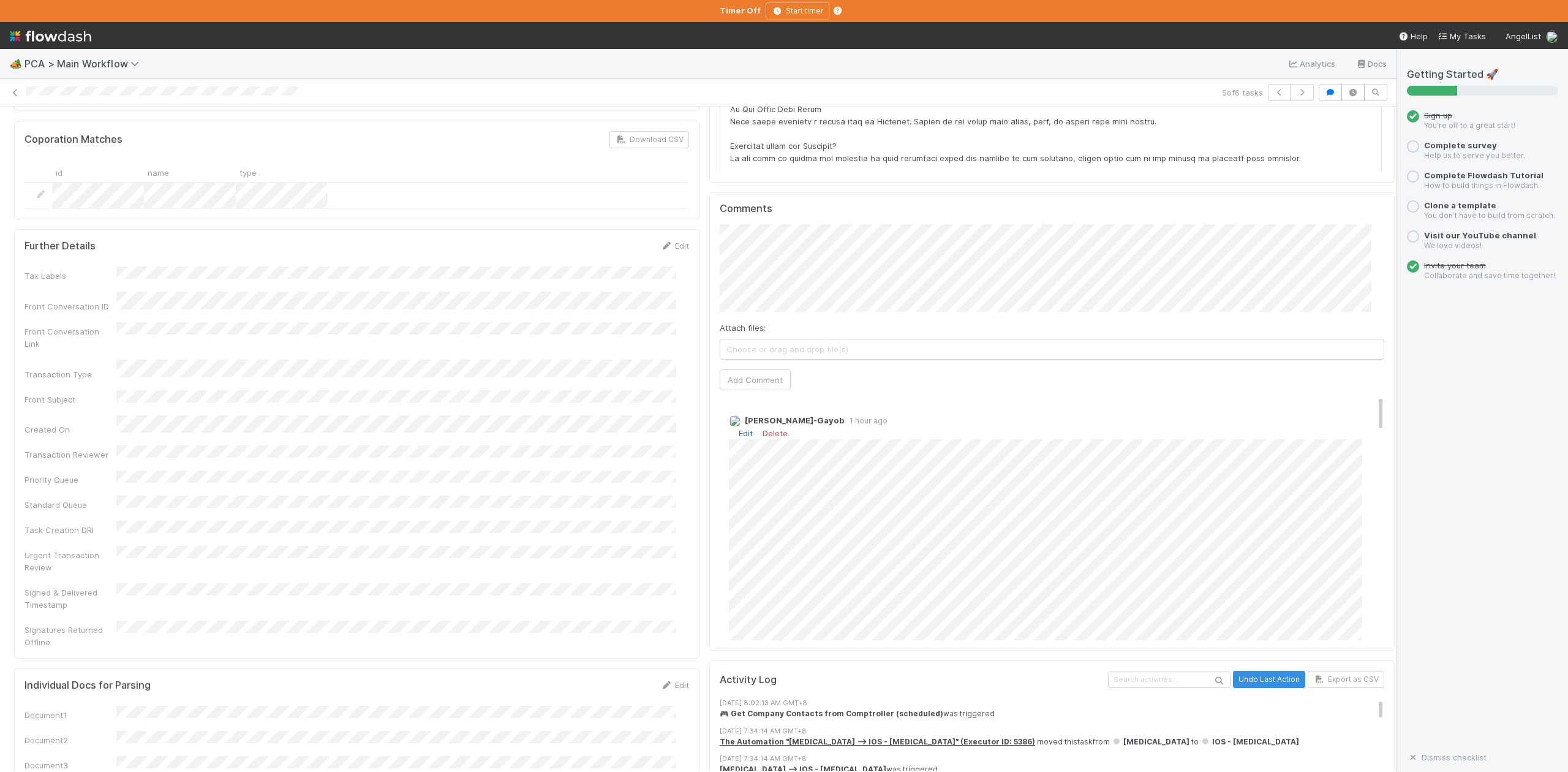
click at [738, 428] on link "Edit" at bounding box center [745, 432] width 14 height 10
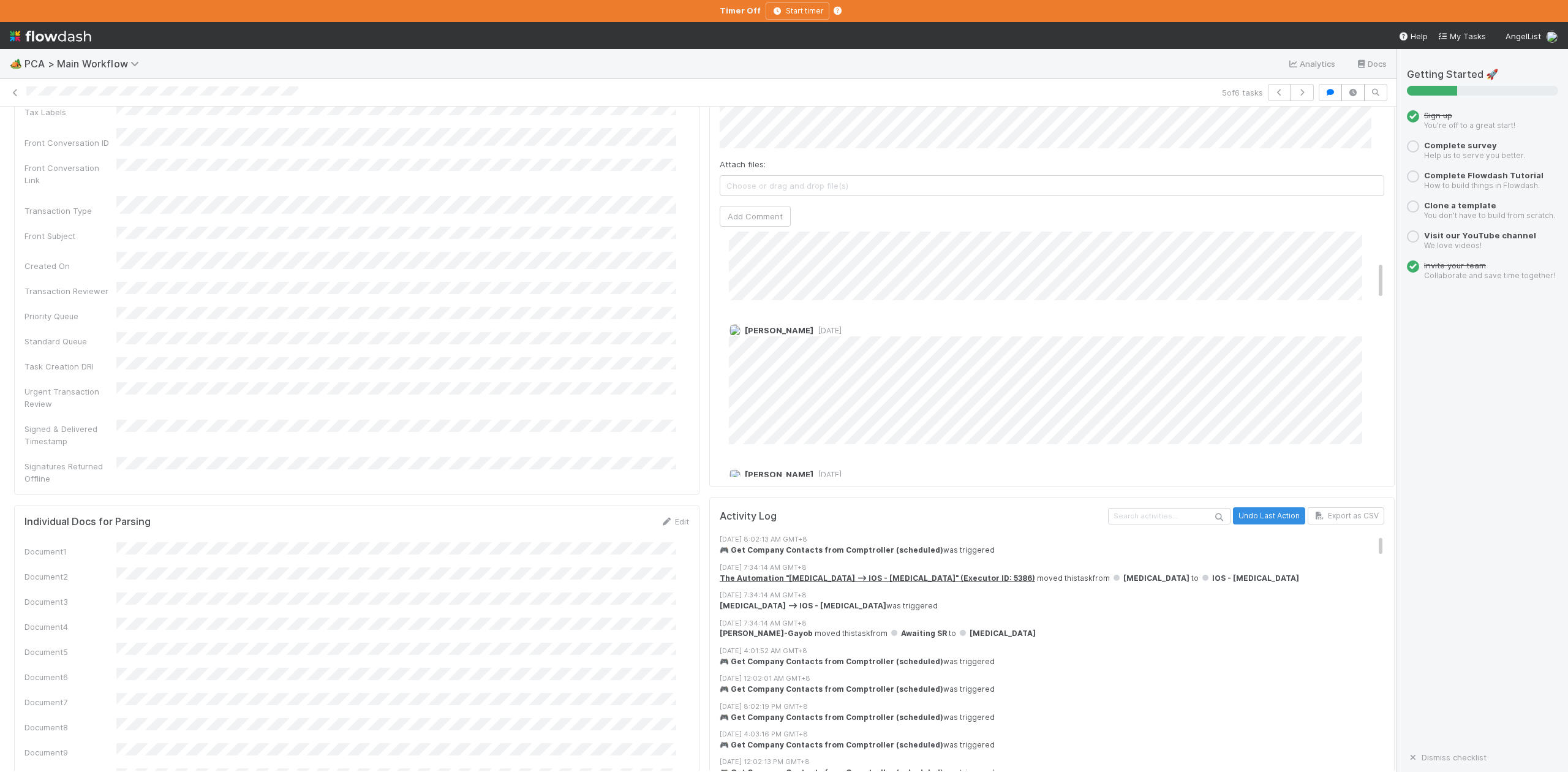
scroll to position [0, 0]
drag, startPoint x: 1356, startPoint y: 164, endPoint x: 1358, endPoint y: 193, distance: 29.1
click at [1358, 193] on div "Loraine Pati-Gayob 1 hour ago" at bounding box center [1058, 214] width 677 height 263
drag, startPoint x: 1356, startPoint y: 169, endPoint x: 1358, endPoint y: 184, distance: 15.1
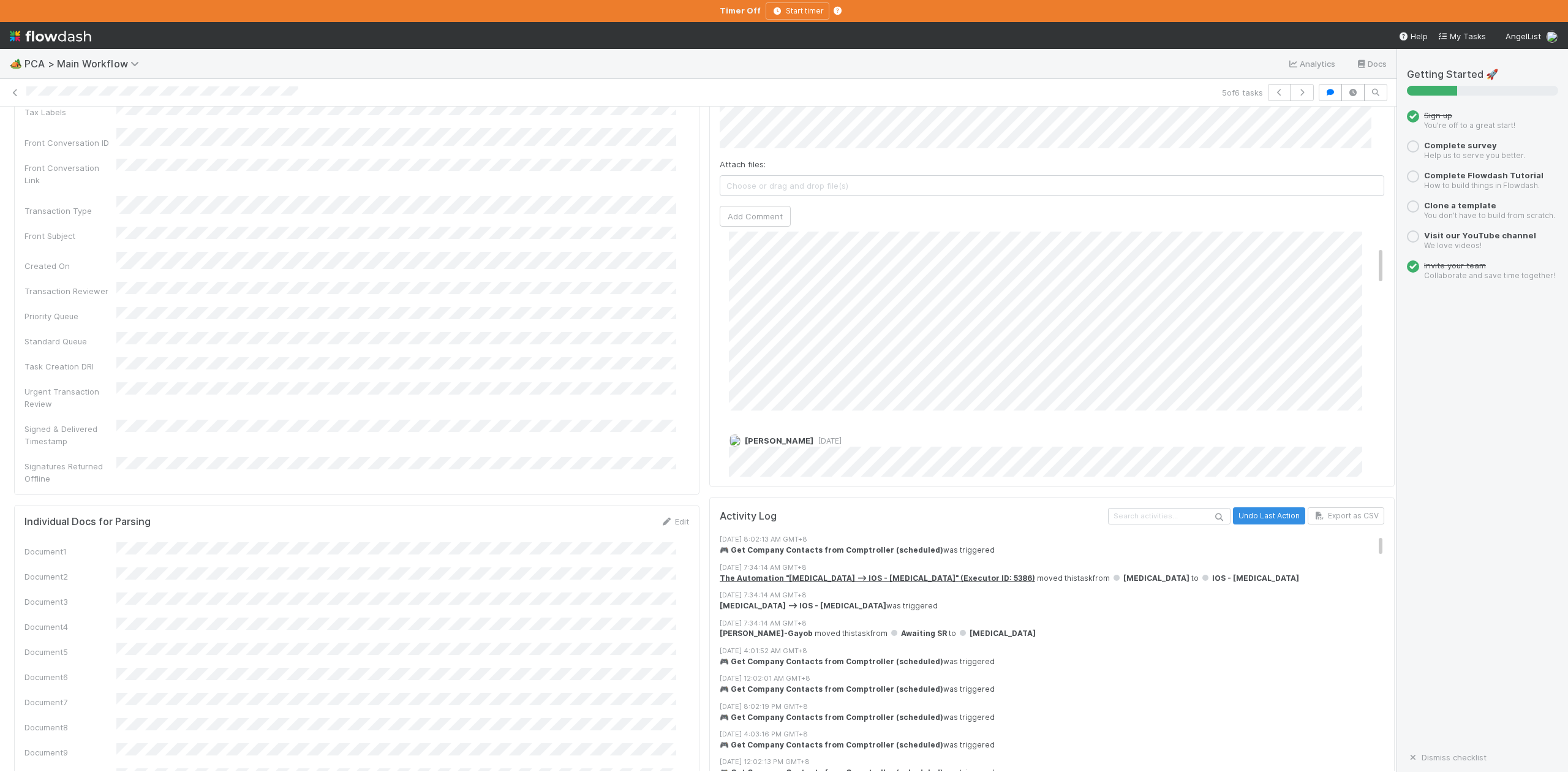
click at [1358, 184] on div "Loraine Pati-Gayob 1 hour ago" at bounding box center [1058, 277] width 677 height 263
drag, startPoint x: 1356, startPoint y: 171, endPoint x: 1356, endPoint y: 196, distance: 25.0
click at [1356, 196] on div "Loraine Pati-Gayob 1 hour ago" at bounding box center [1058, 215] width 677 height 263
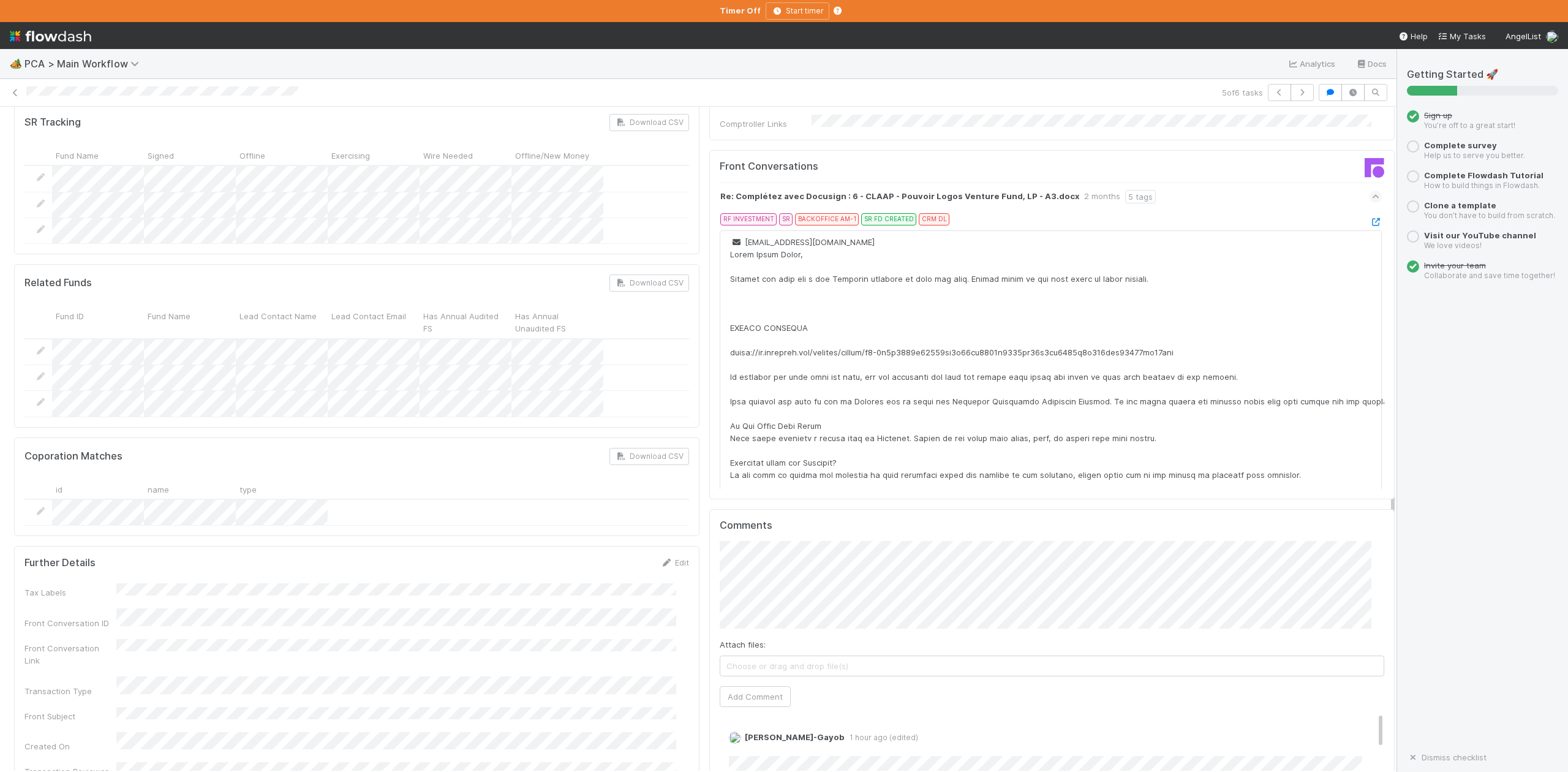
scroll to position [2123, 0]
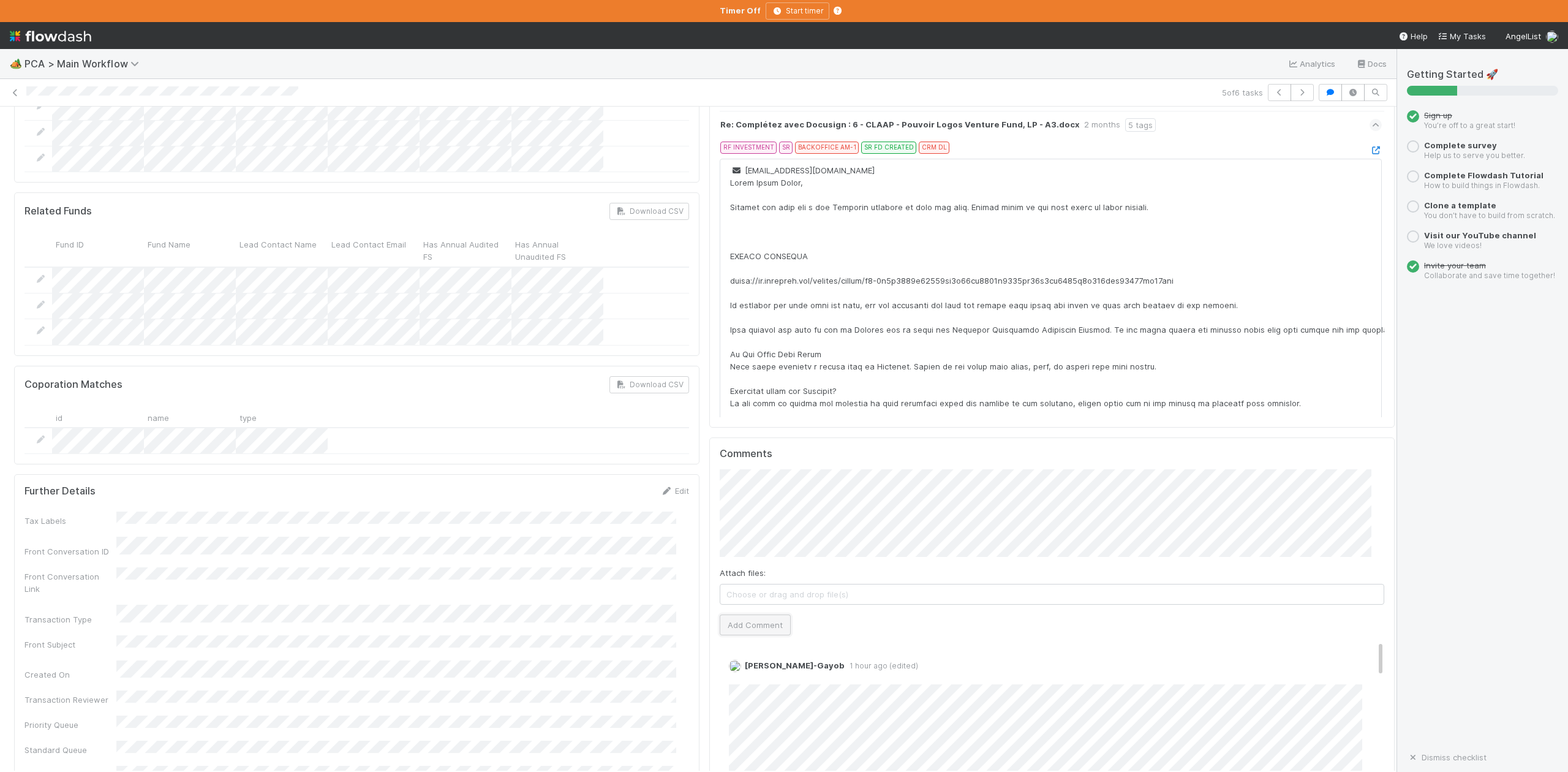
click at [748, 614] on button "Add Comment" at bounding box center [756, 625] width 71 height 21
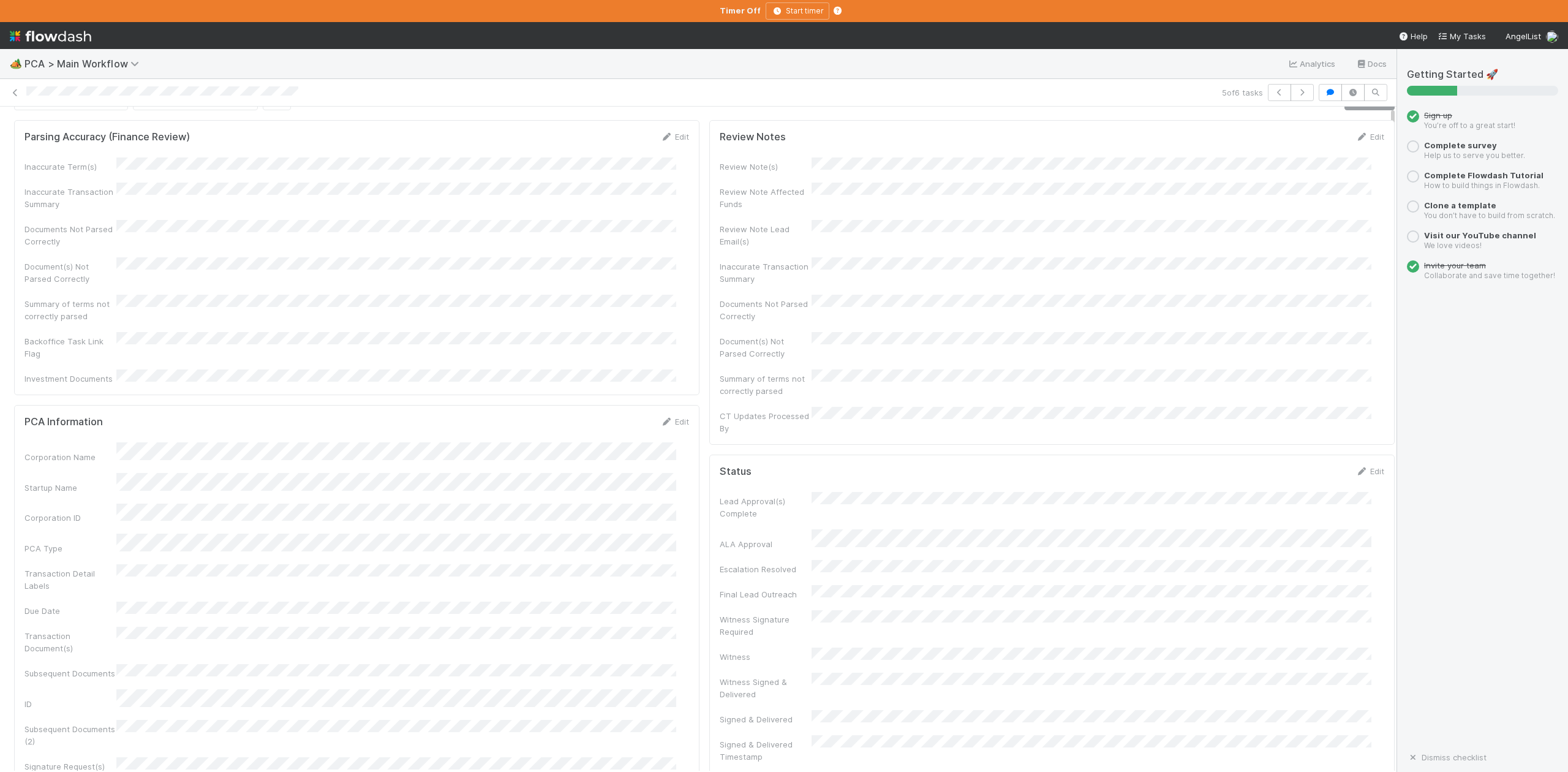
scroll to position [0, 0]
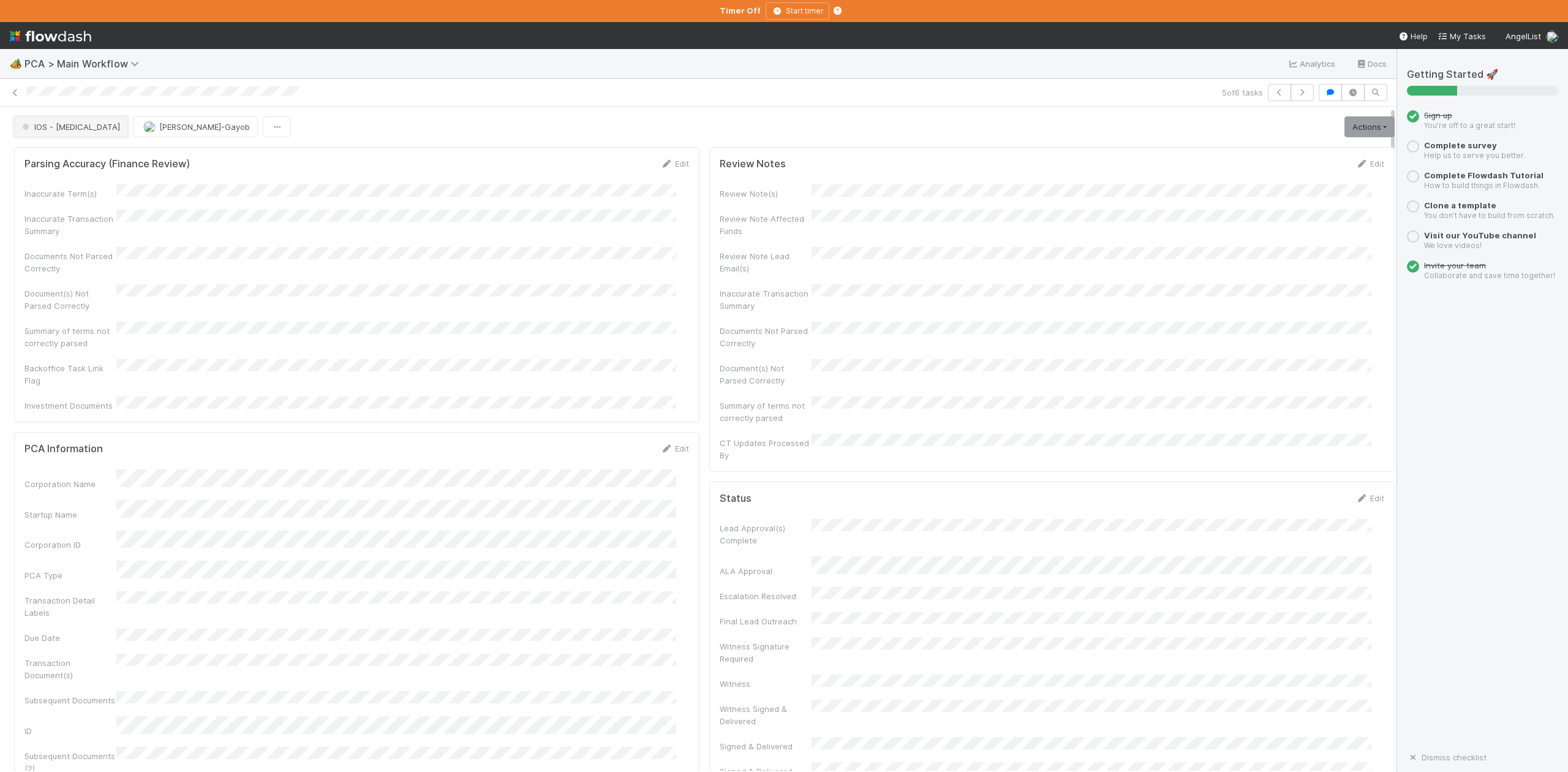
click at [53, 135] on button "IOS - ICU" at bounding box center [71, 126] width 114 height 21
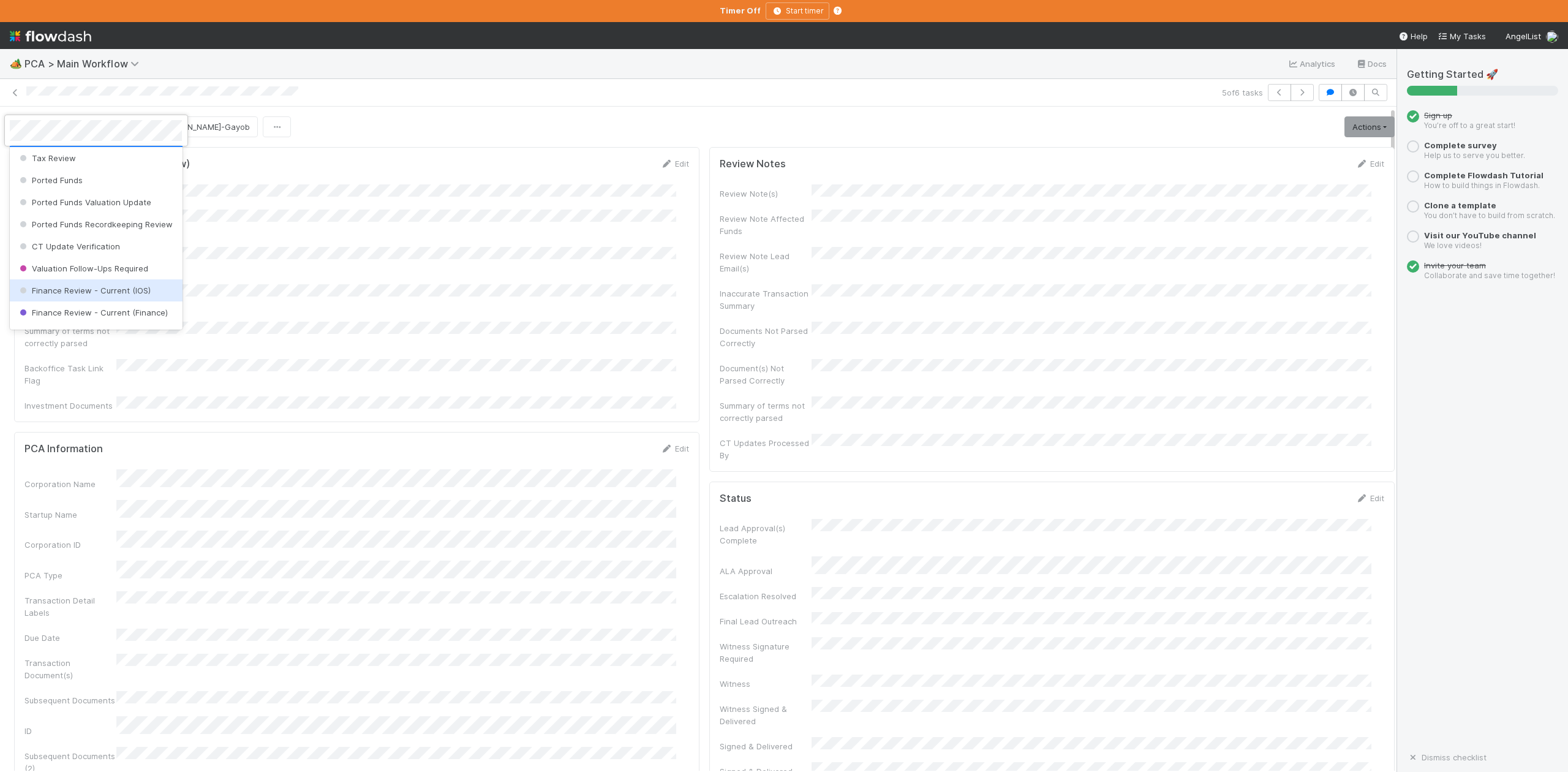
click at [103, 295] on span "Finance Review - Current (IOS)" at bounding box center [84, 290] width 134 height 10
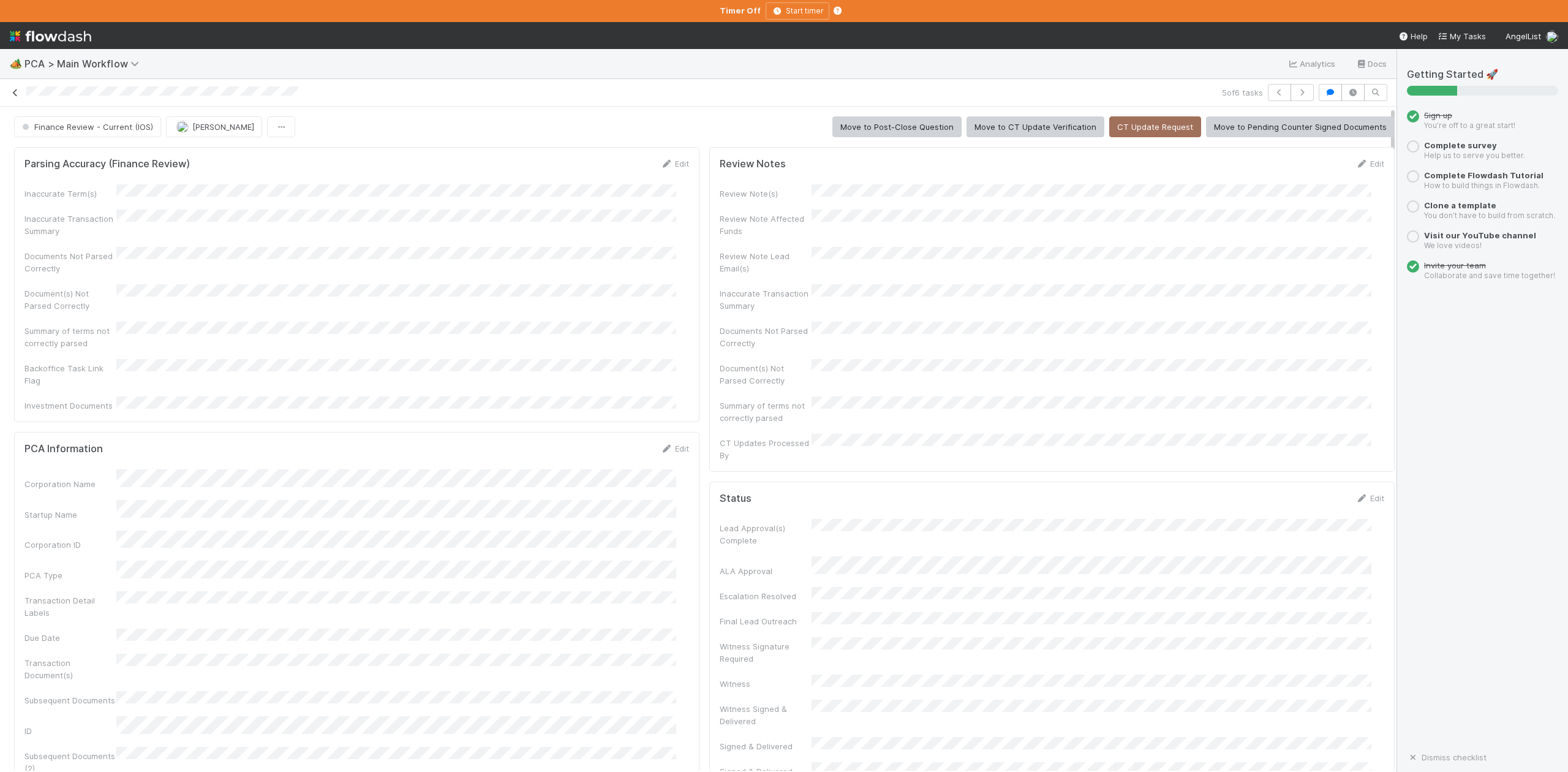
click at [15, 94] on icon at bounding box center [15, 92] width 12 height 8
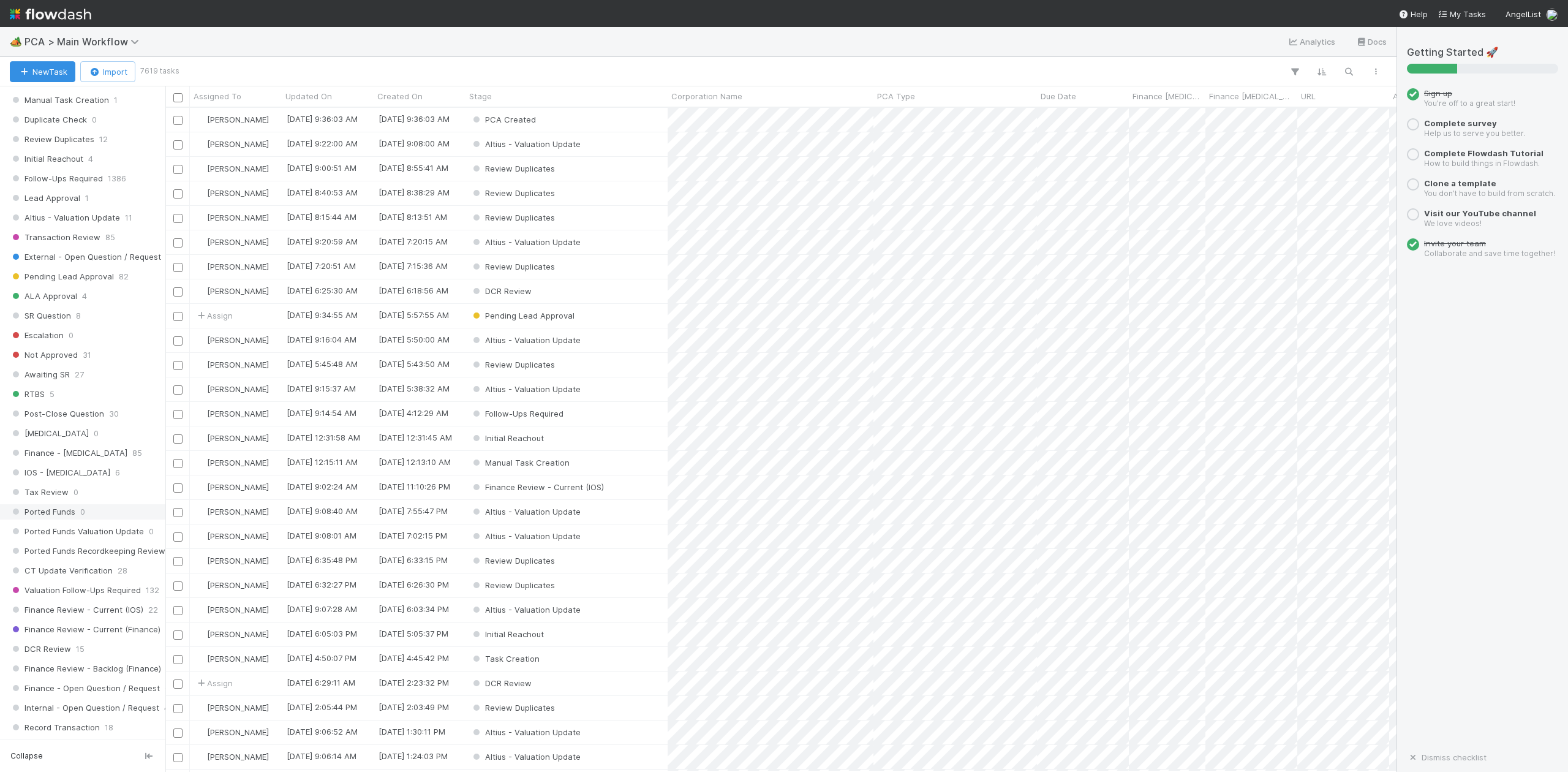
scroll to position [490, 0]
click at [50, 474] on span "IOS - ICU" at bounding box center [60, 466] width 101 height 16
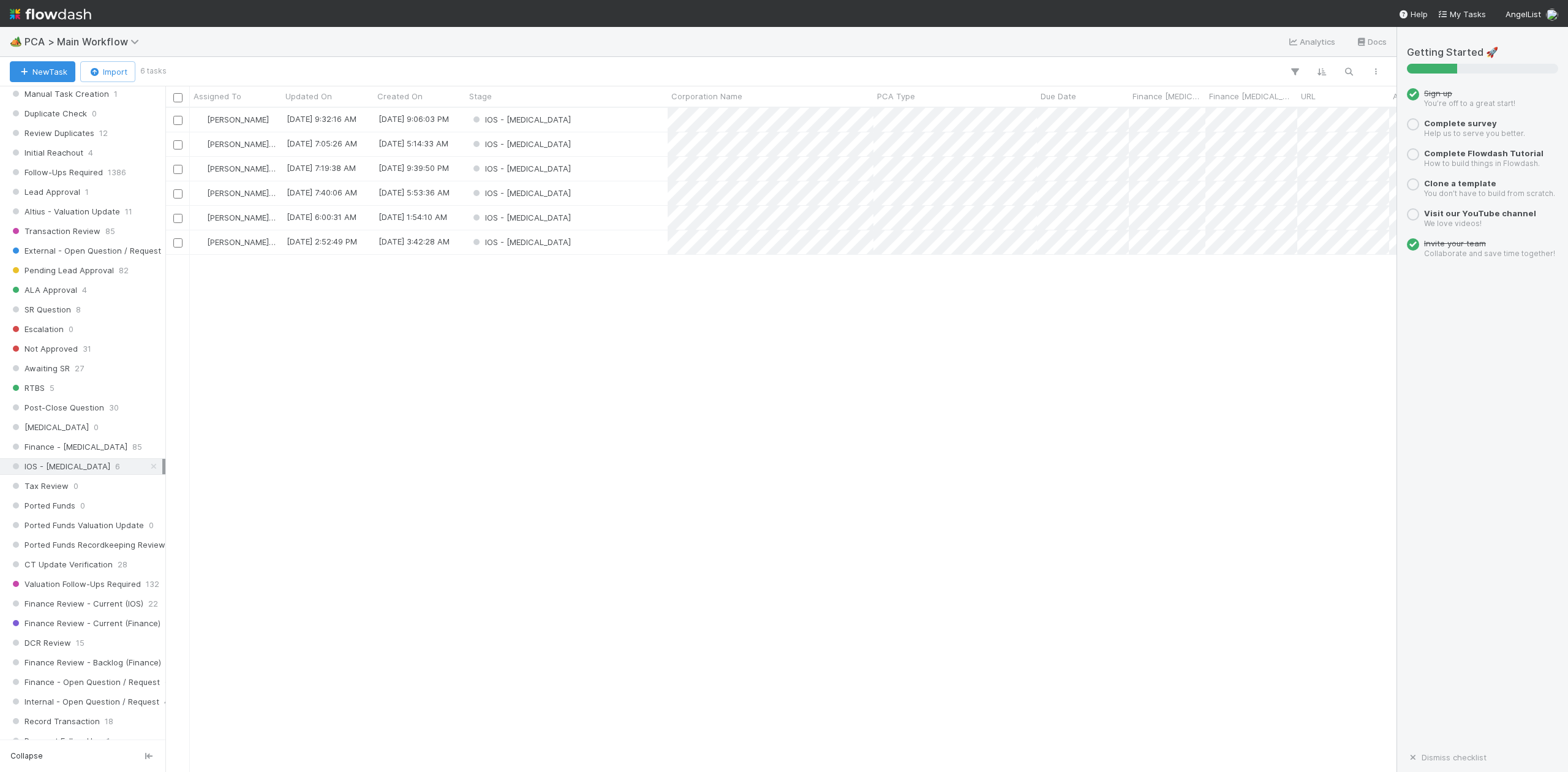
scroll to position [652, 1218]
click at [537, 193] on div "IOS - ICU" at bounding box center [566, 193] width 202 height 24
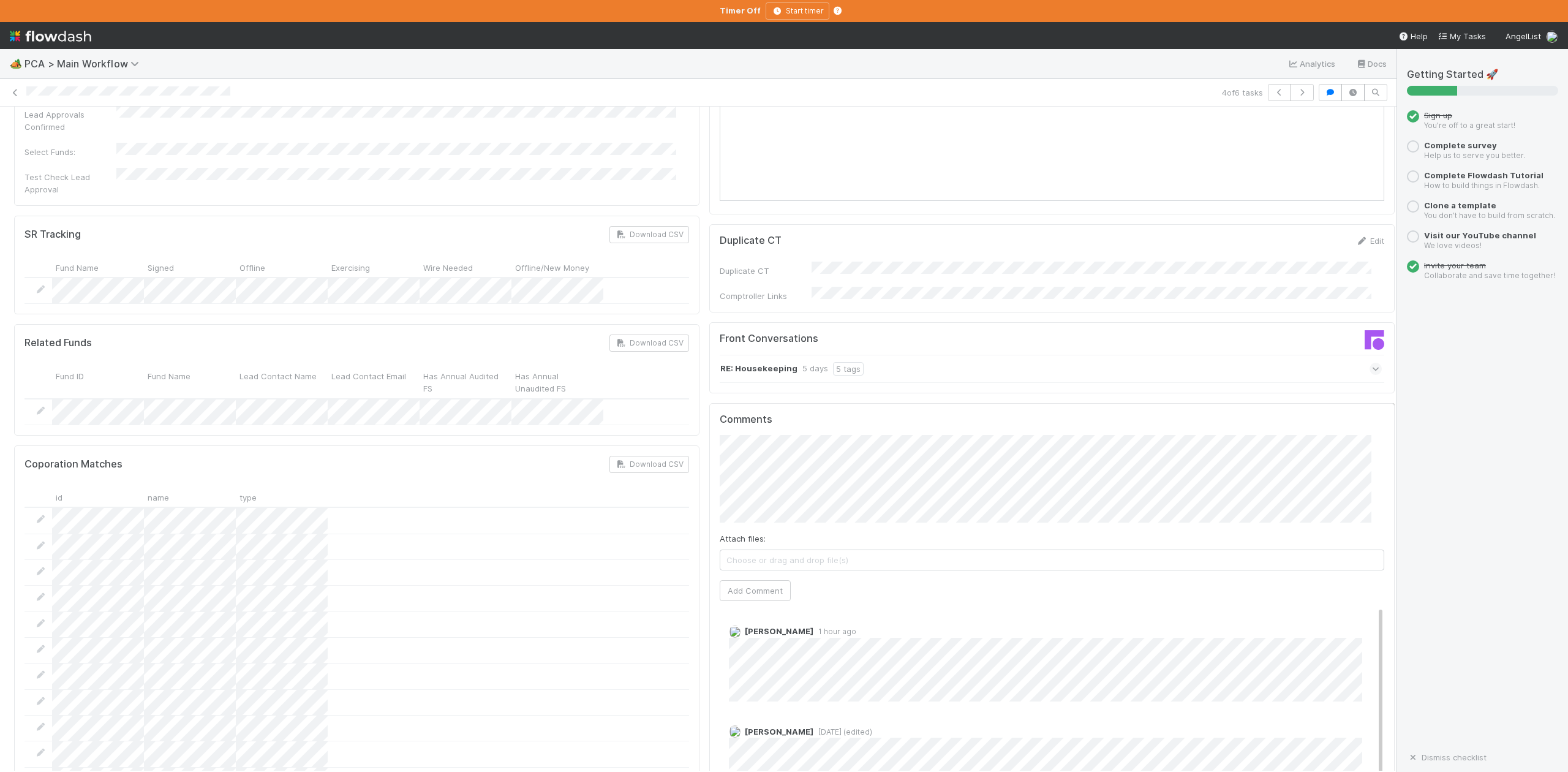
scroll to position [1960, 0]
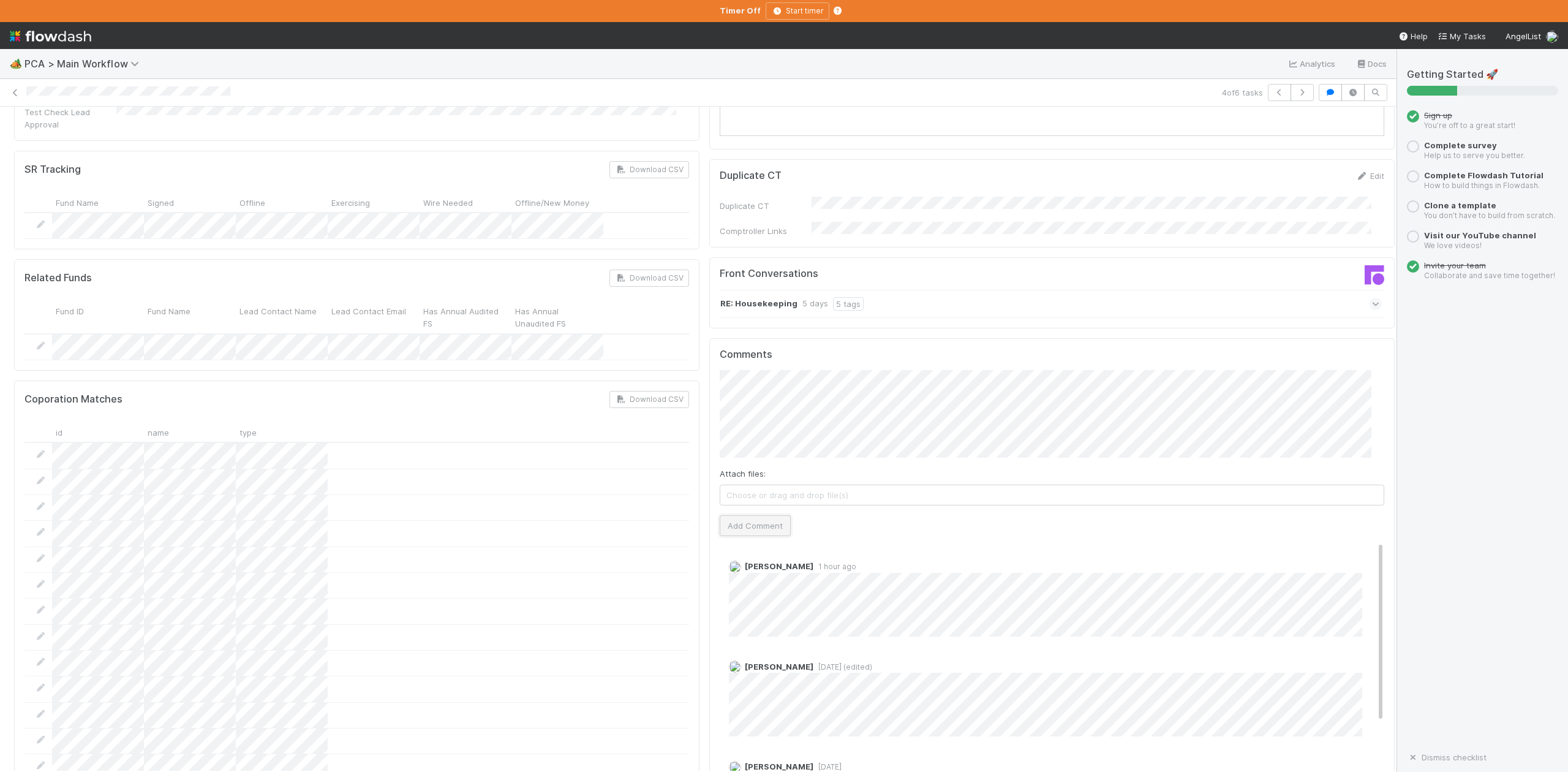
click at [731, 515] on button "Add Comment" at bounding box center [756, 525] width 71 height 21
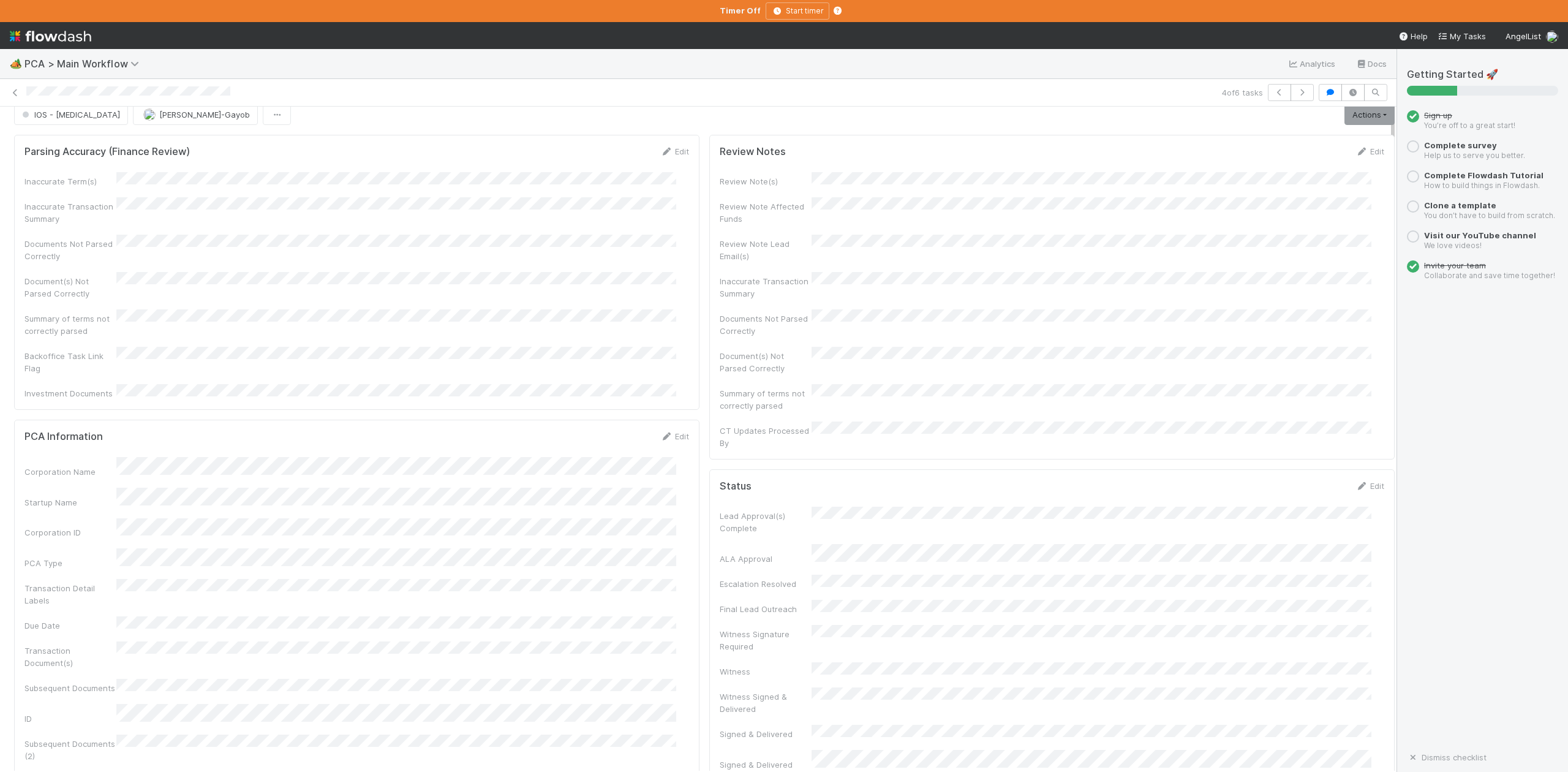
scroll to position [0, 0]
click at [57, 131] on span "IOS - ICU" at bounding box center [70, 126] width 101 height 10
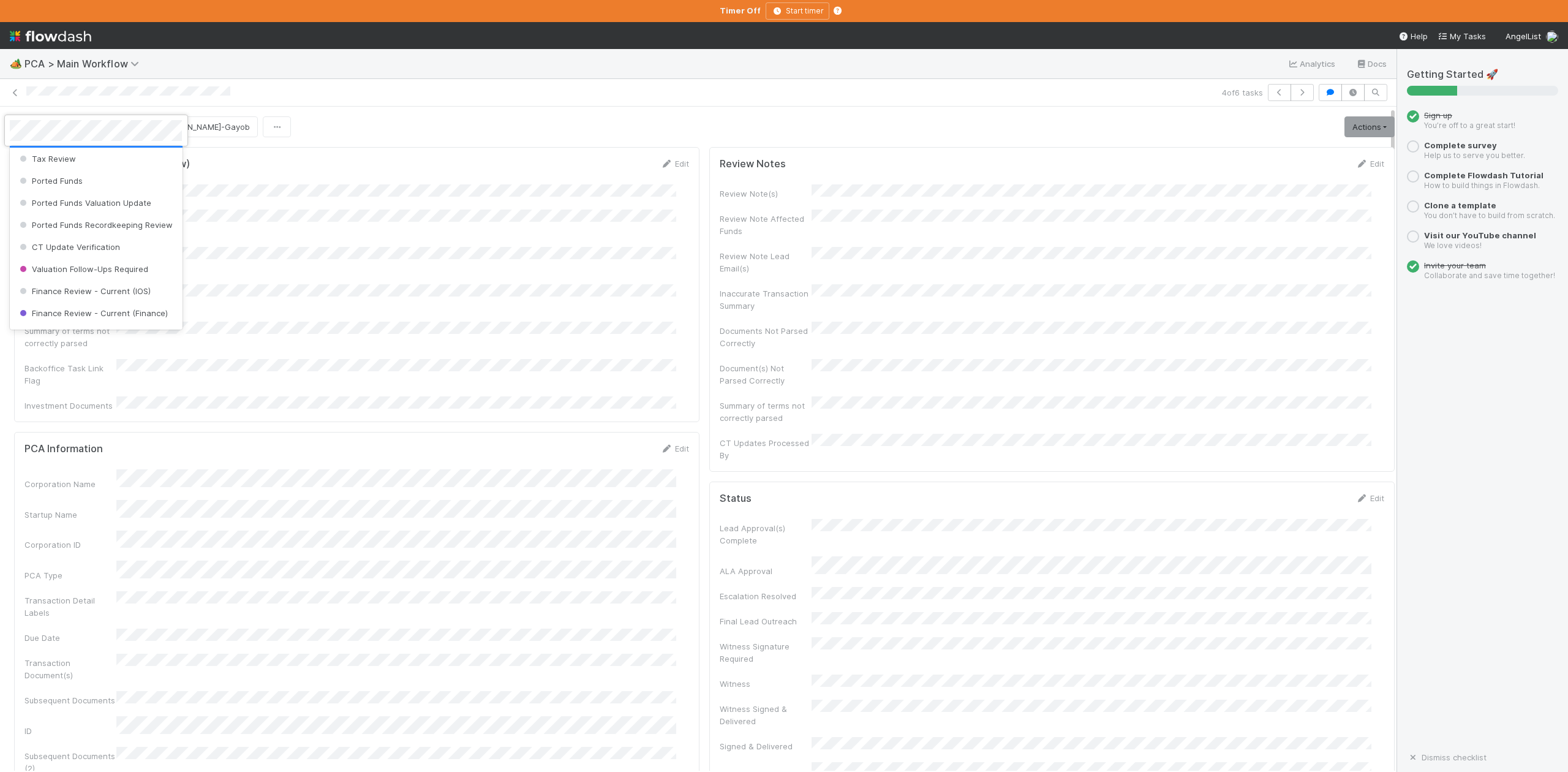
scroll to position [486, 0]
click at [108, 295] on span "Finance Review - Current (IOS)" at bounding box center [84, 290] width 134 height 10
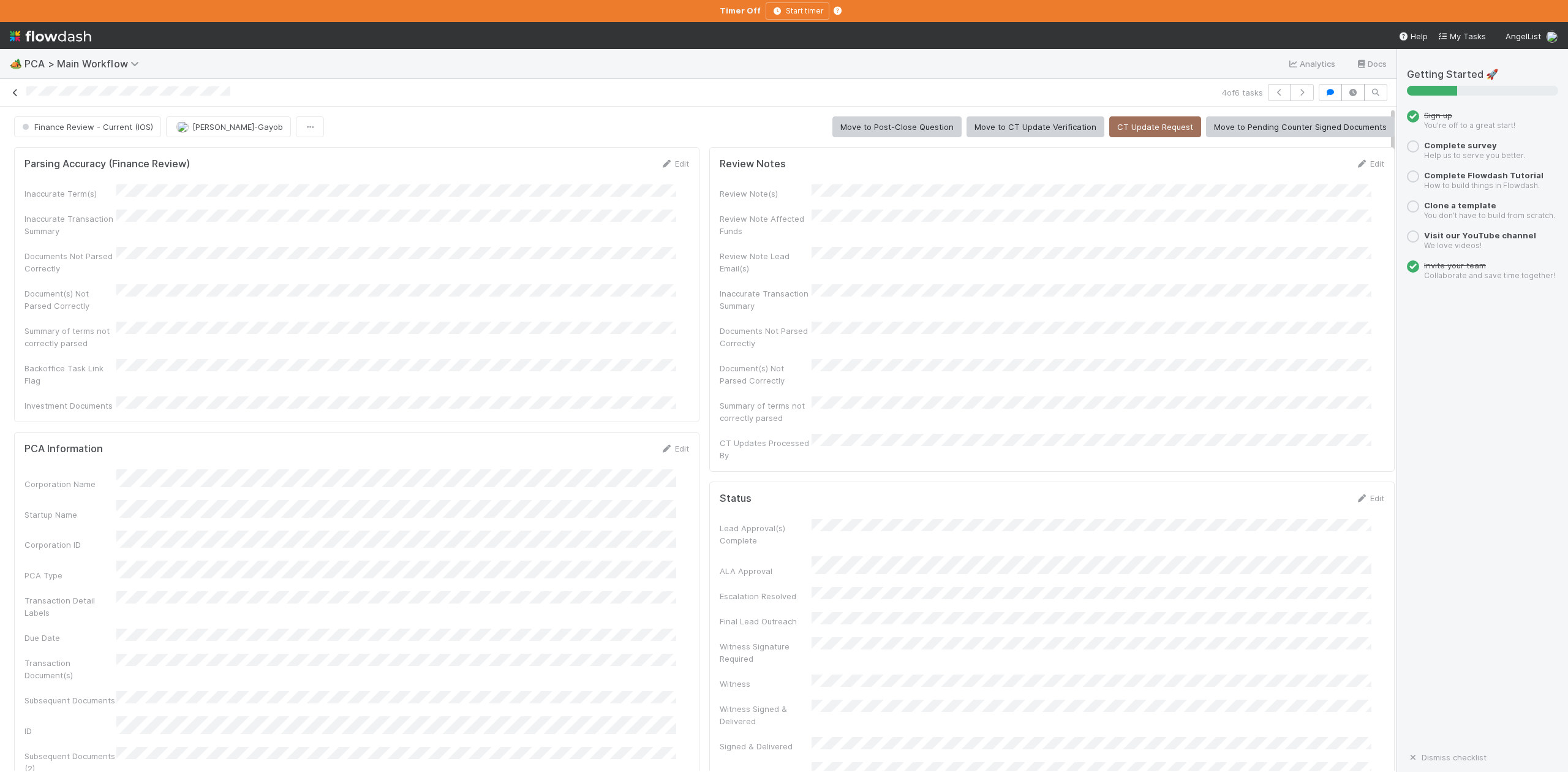
click at [16, 94] on icon at bounding box center [15, 92] width 12 height 8
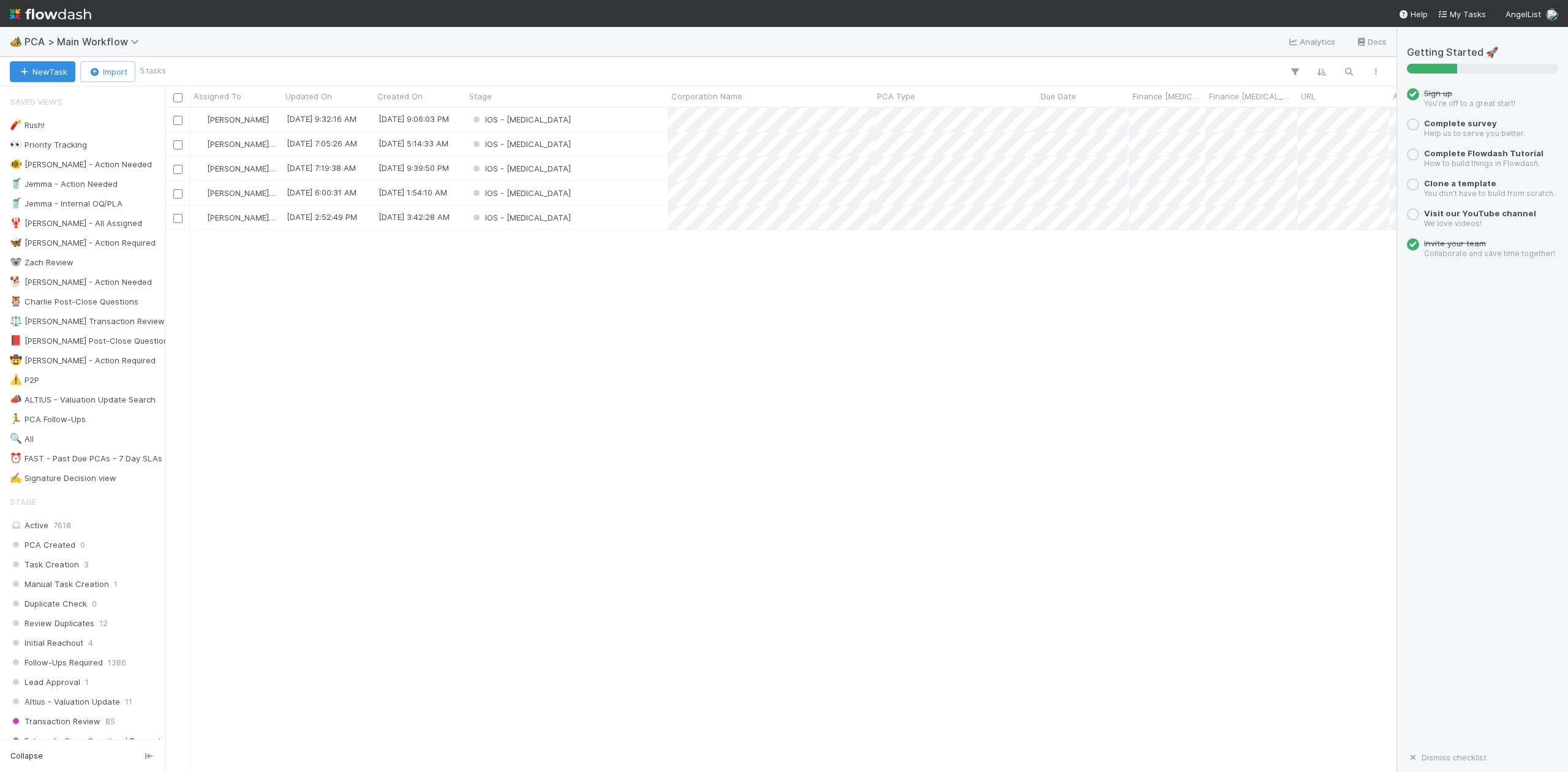
scroll to position [652, 1218]
click at [542, 169] on div "IOS - ICU" at bounding box center [566, 169] width 202 height 24
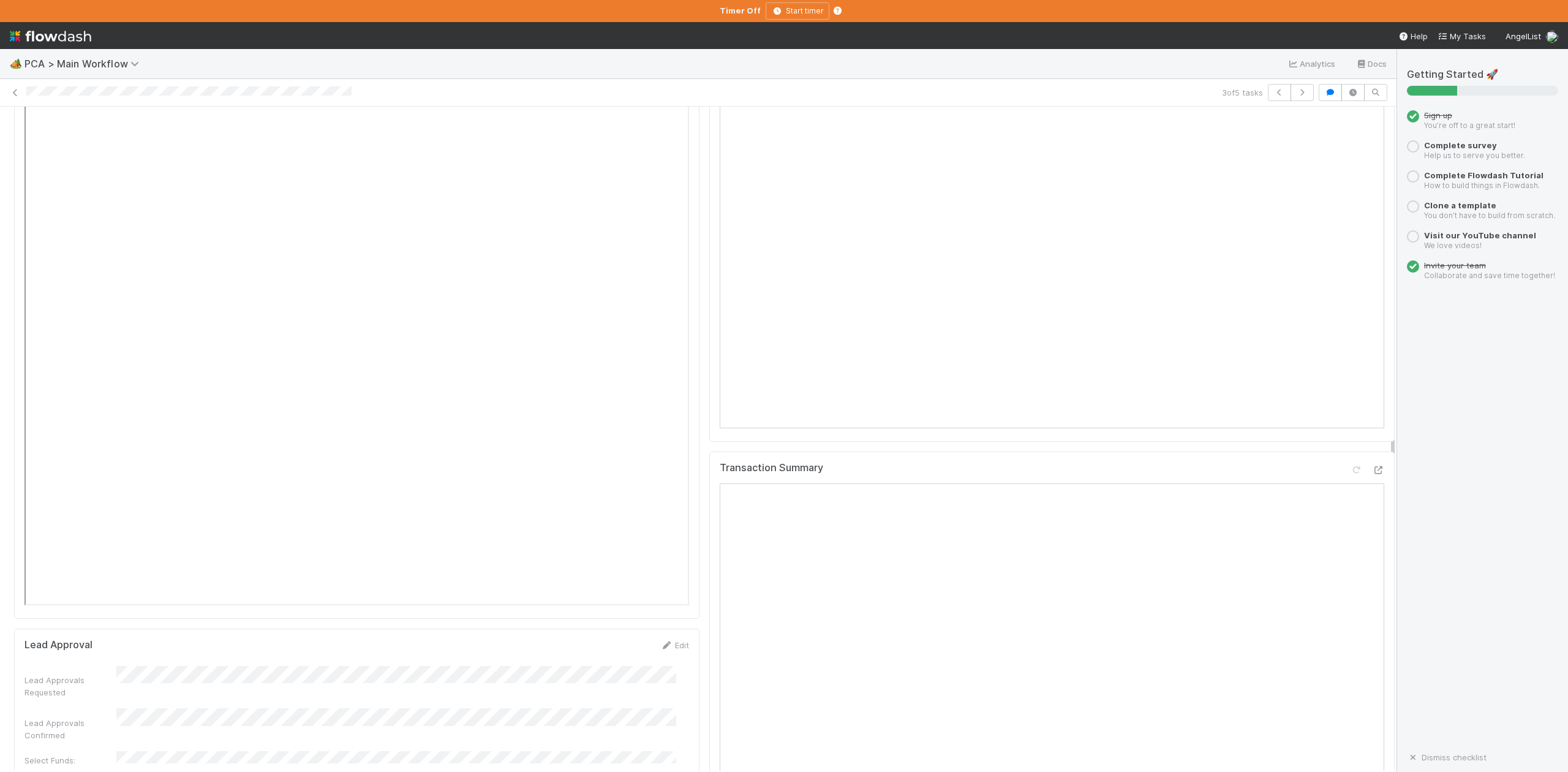
scroll to position [1960, 0]
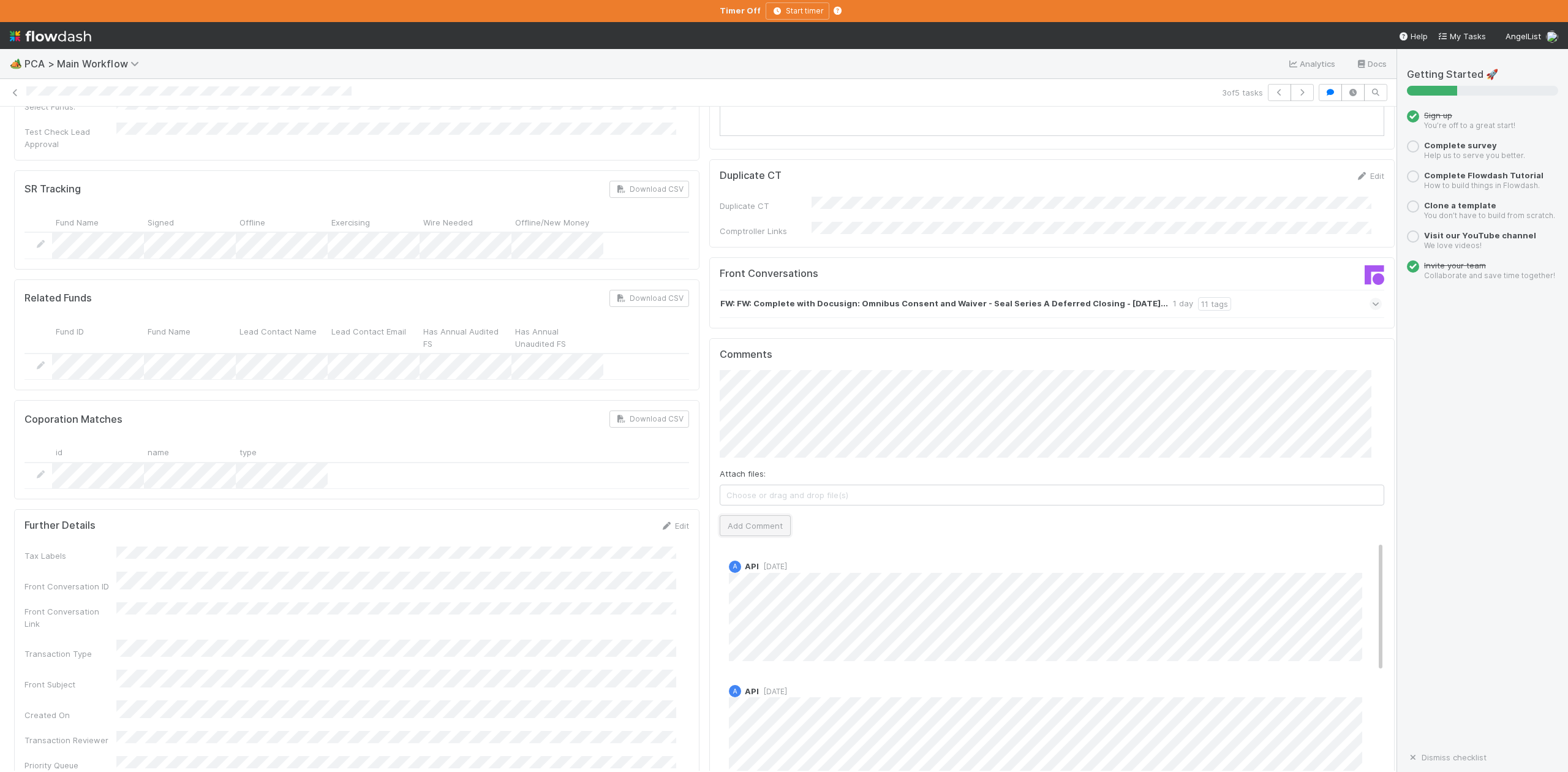
click at [731, 515] on button "Add Comment" at bounding box center [756, 525] width 71 height 21
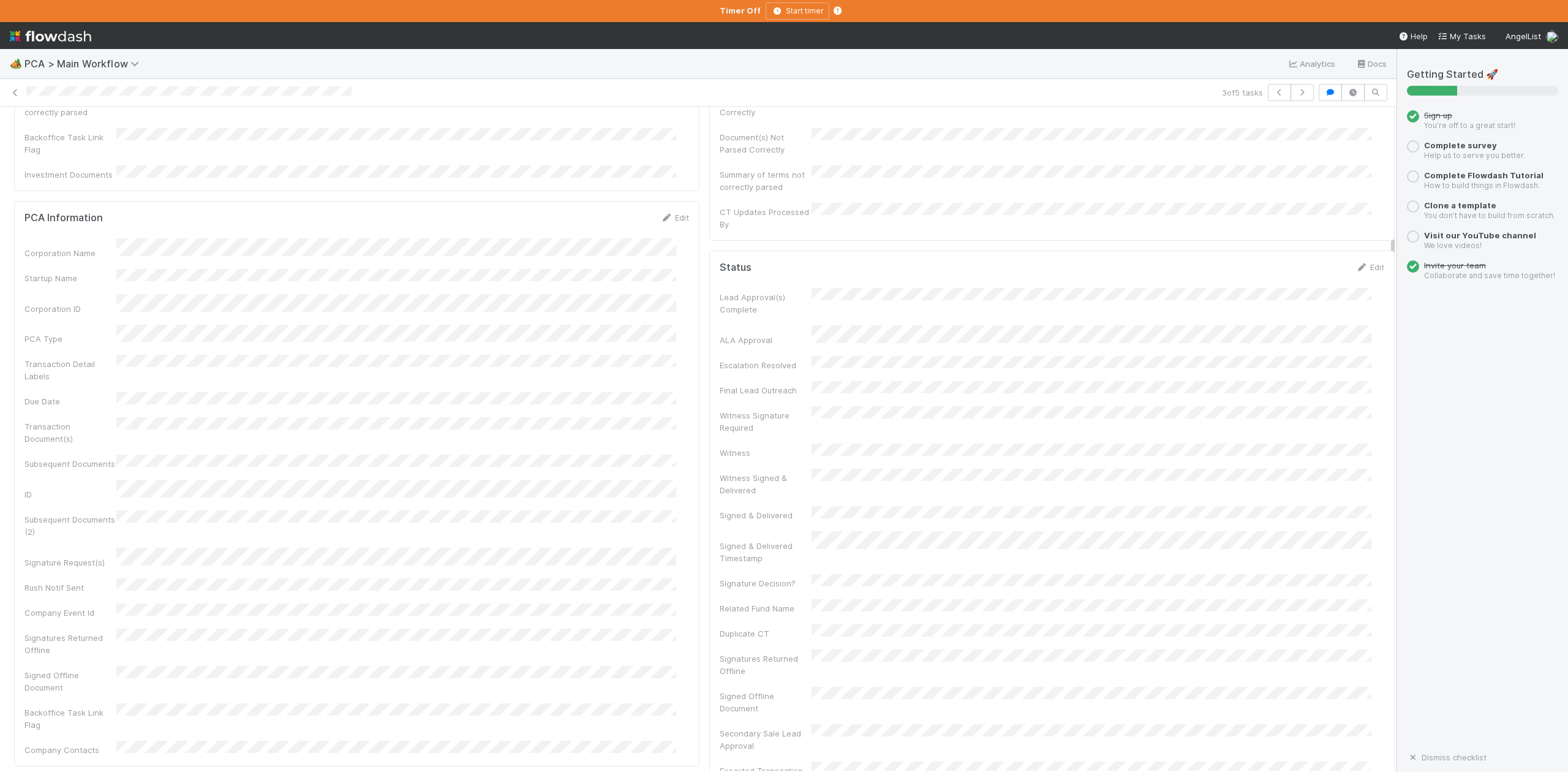
scroll to position [0, 0]
click at [55, 126] on span "IOS - [MEDICAL_DATA]" at bounding box center [70, 126] width 101 height 10
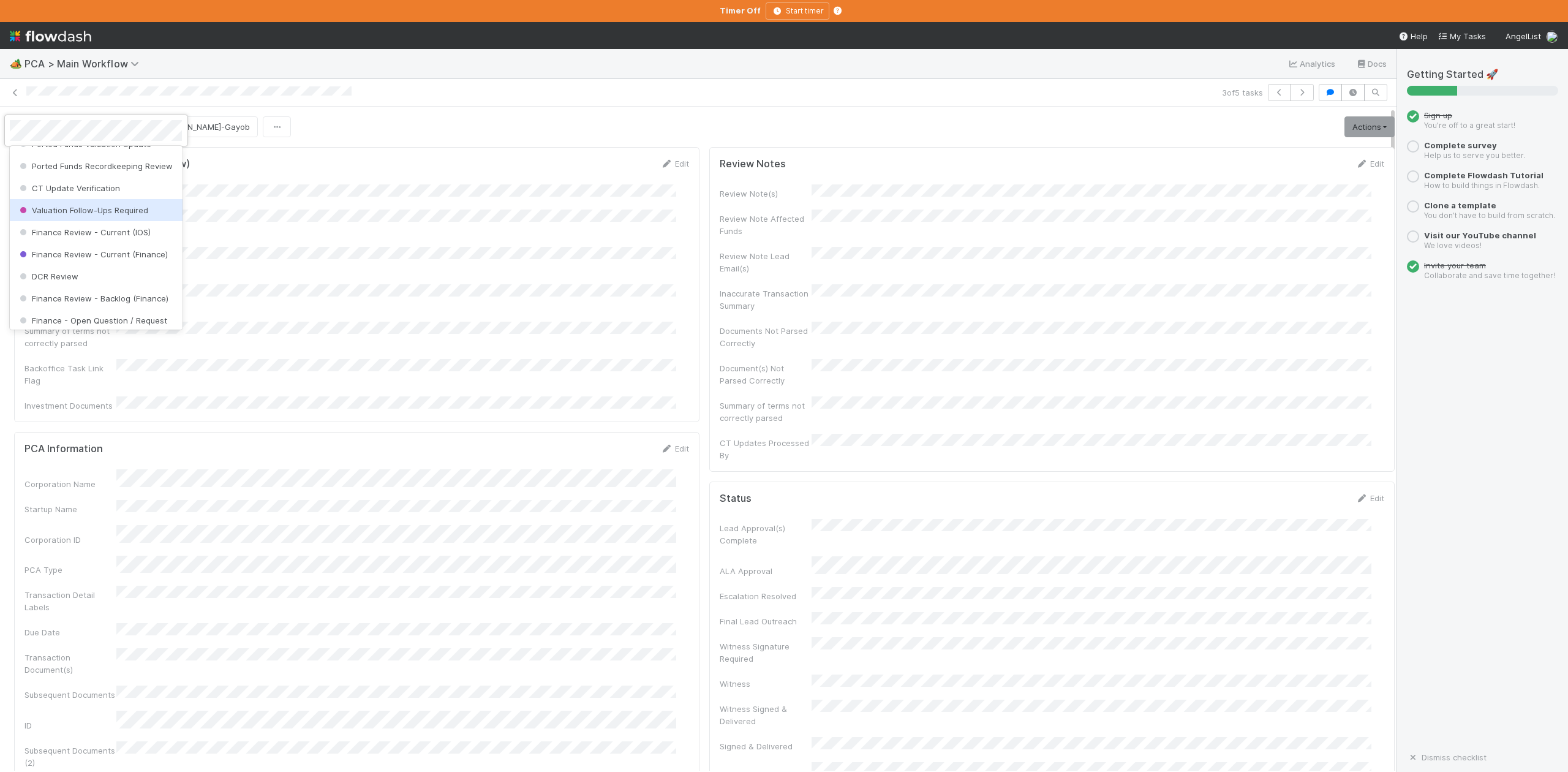
scroll to position [569, 0]
click at [106, 213] on span "Finance Review - Current (IOS)" at bounding box center [84, 208] width 134 height 10
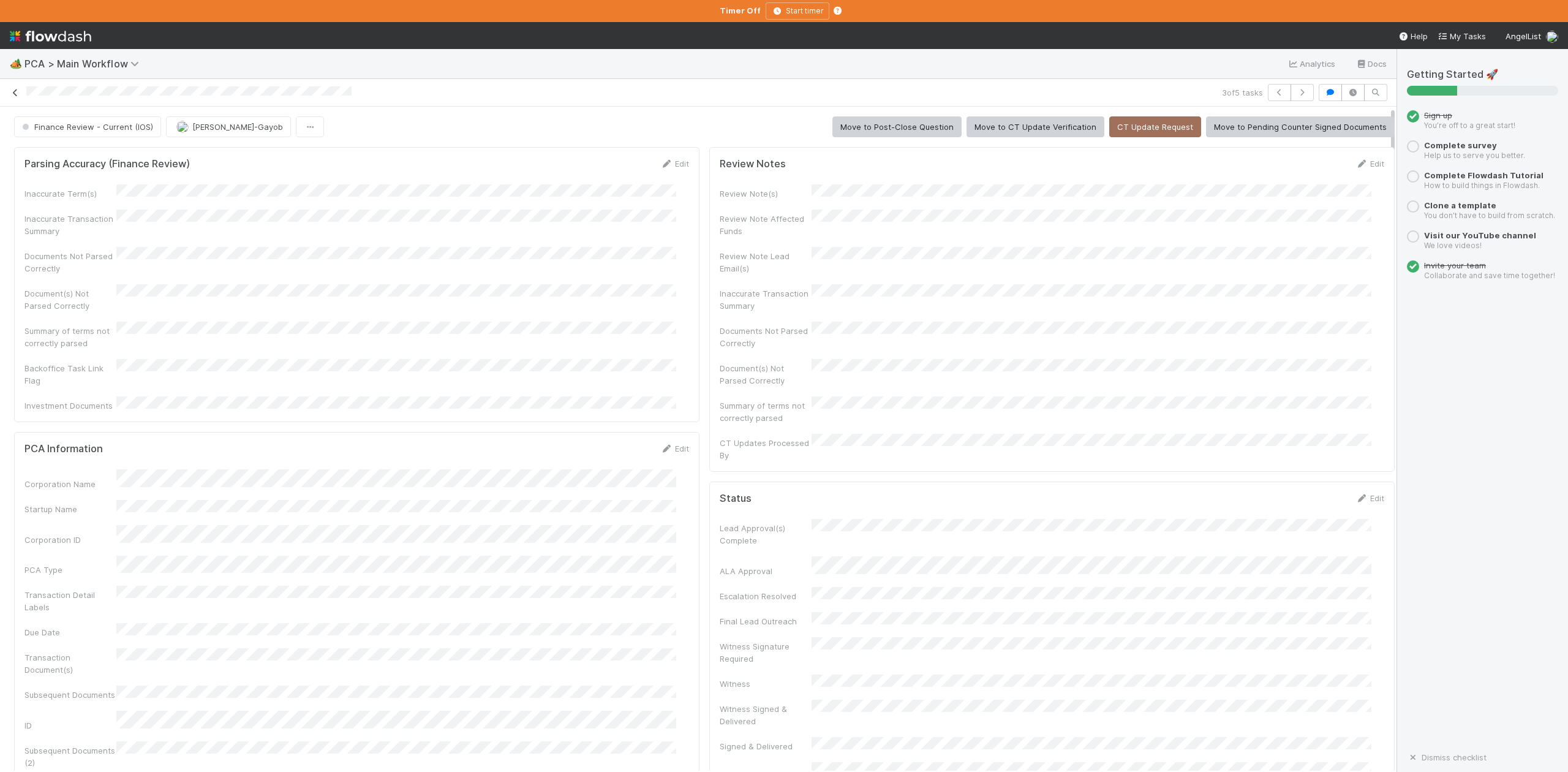
click at [17, 89] on icon at bounding box center [15, 92] width 12 height 8
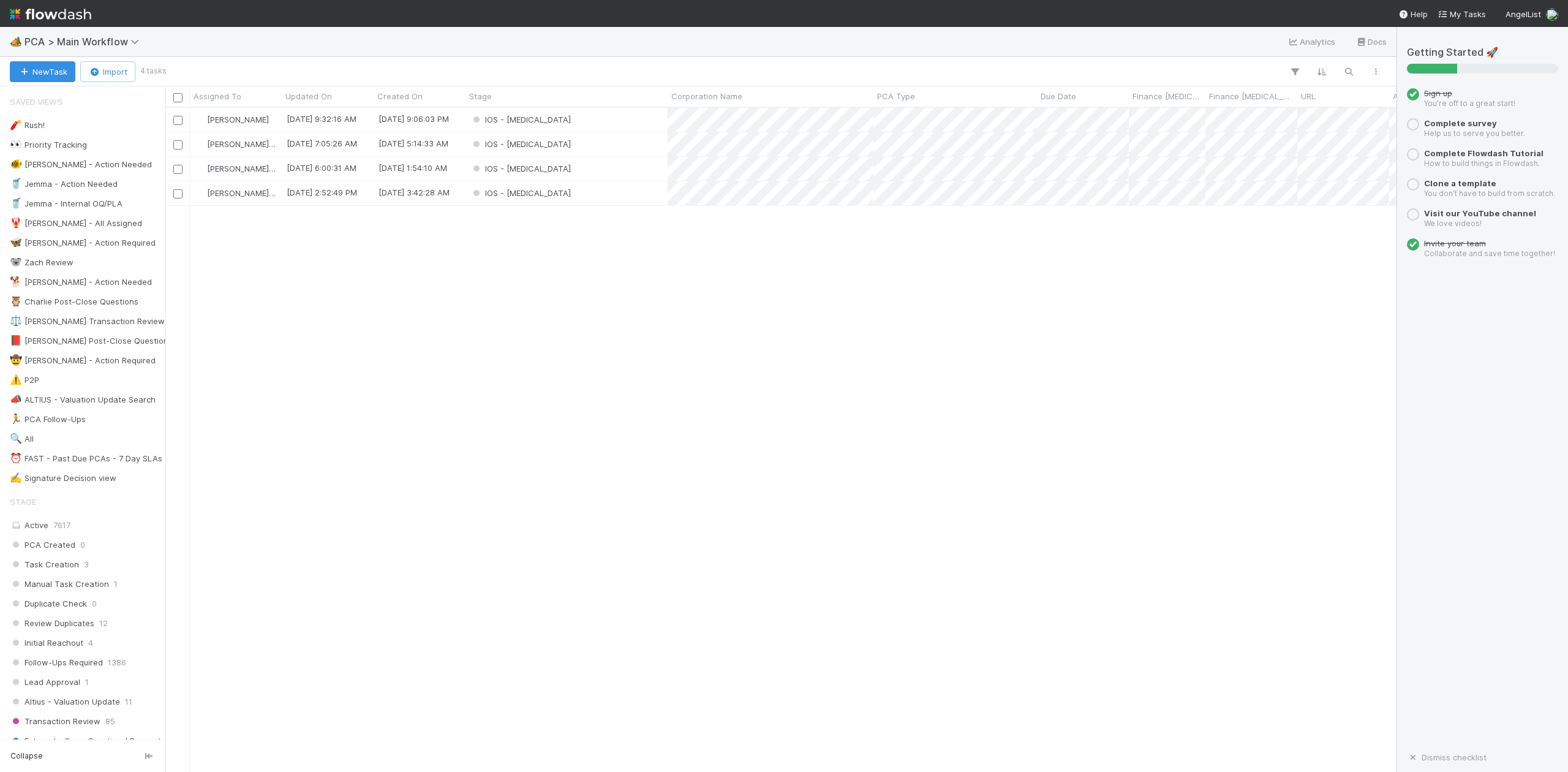
scroll to position [652, 1218]
click at [547, 146] on div "IOS - ICU" at bounding box center [566, 144] width 202 height 24
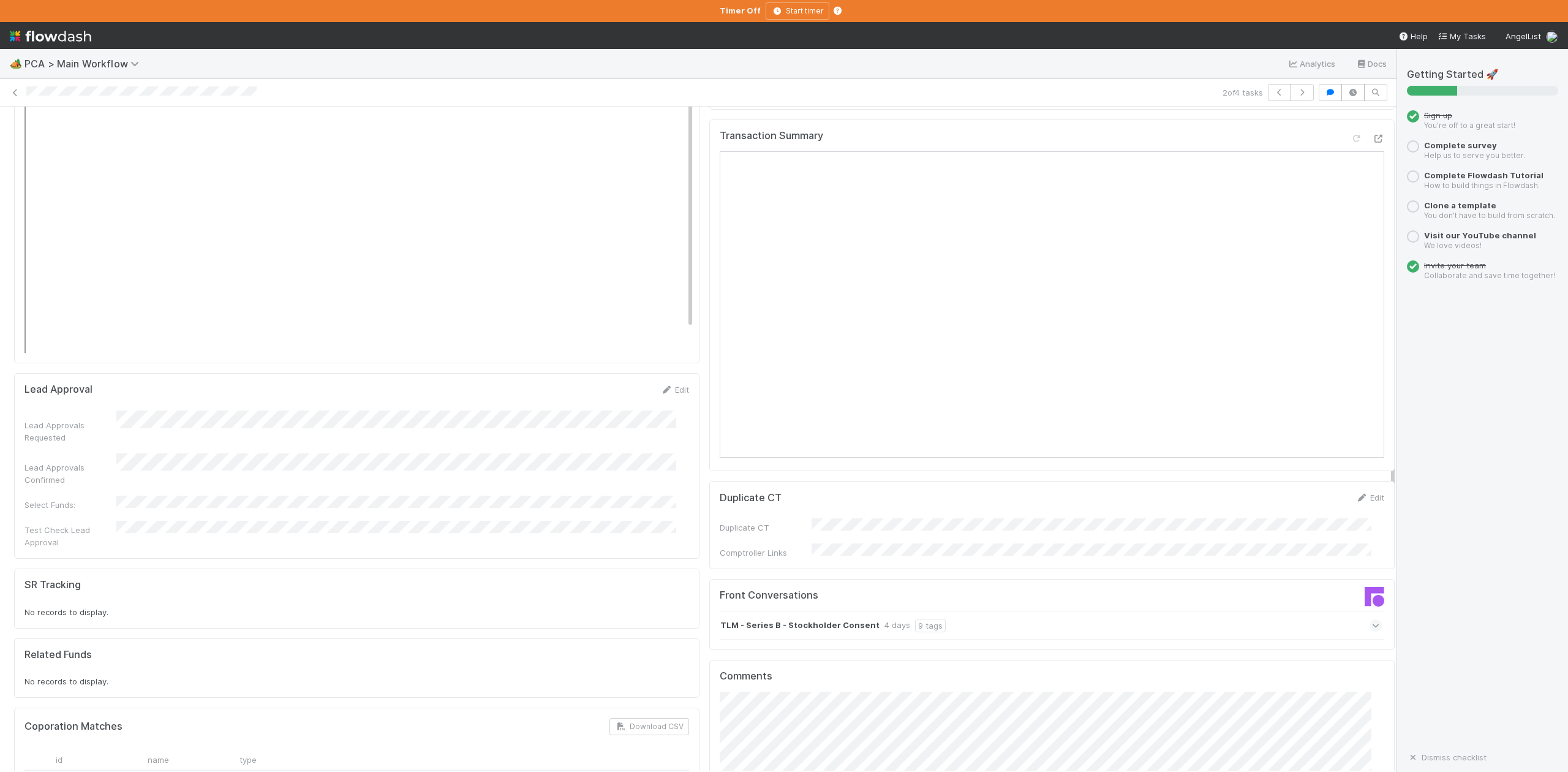
scroll to position [1960, 0]
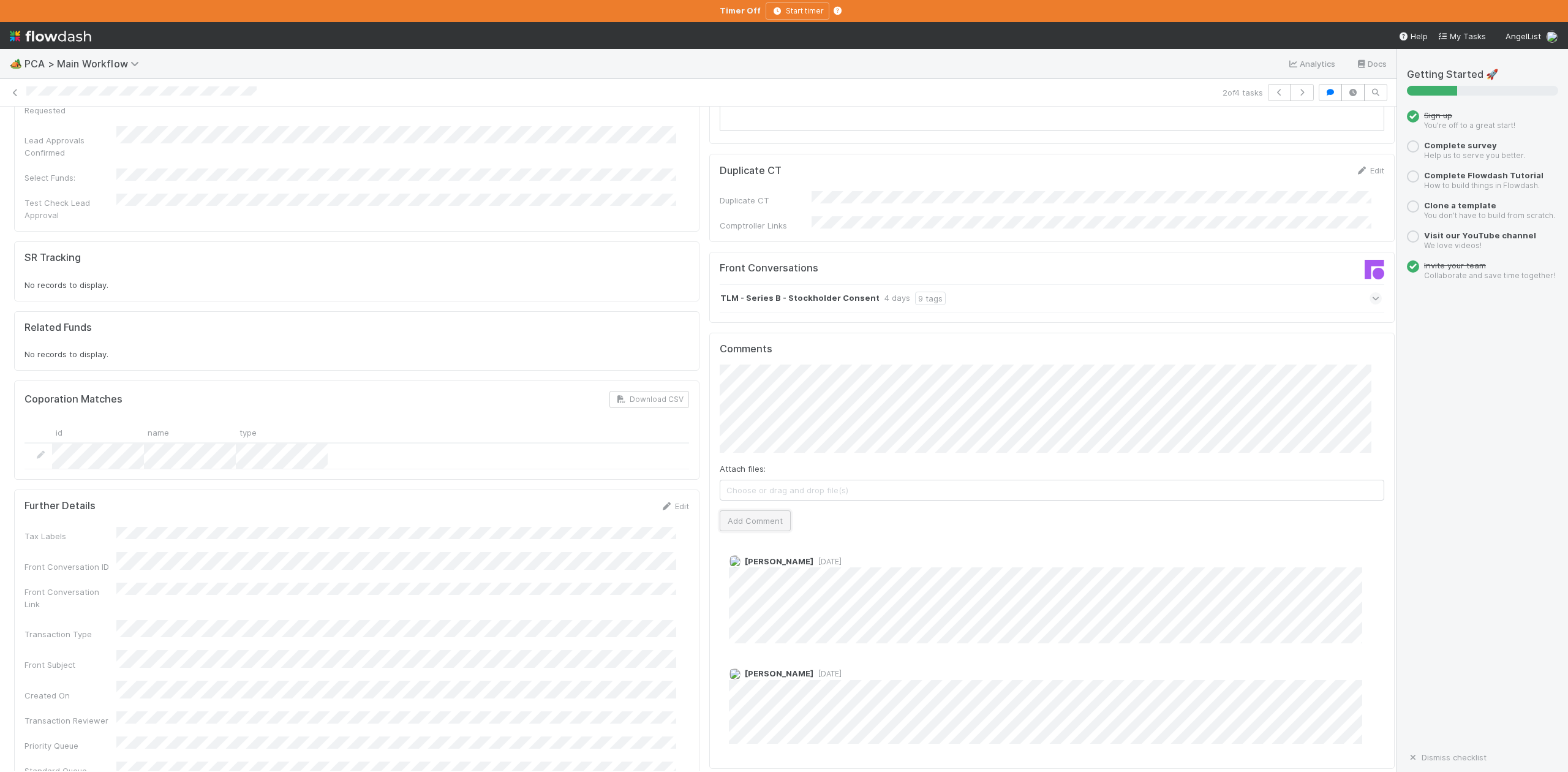
click at [755, 510] on button "Add Comment" at bounding box center [756, 520] width 71 height 21
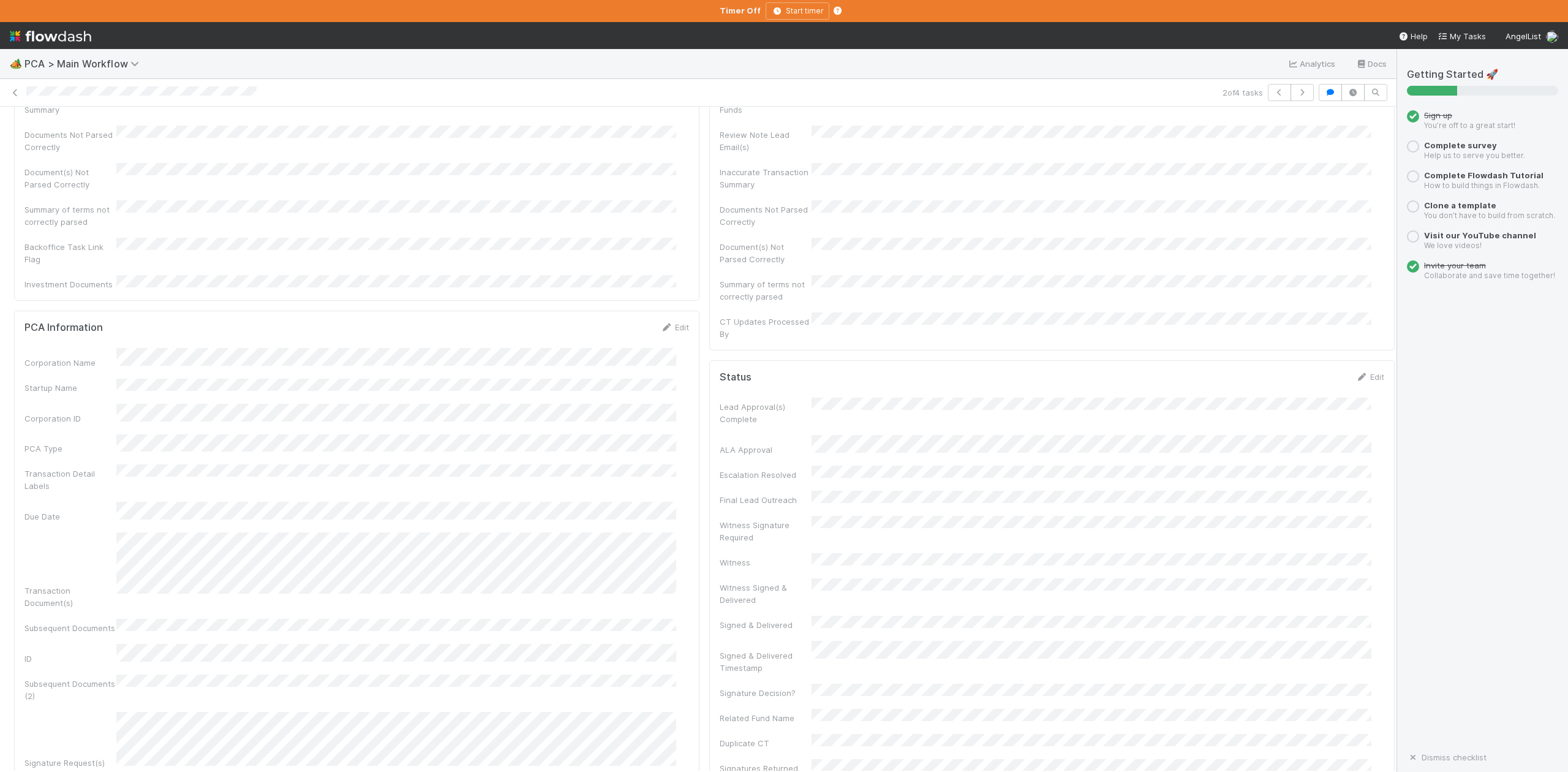
scroll to position [0, 0]
click at [55, 128] on span "IOS - ICU" at bounding box center [70, 126] width 101 height 10
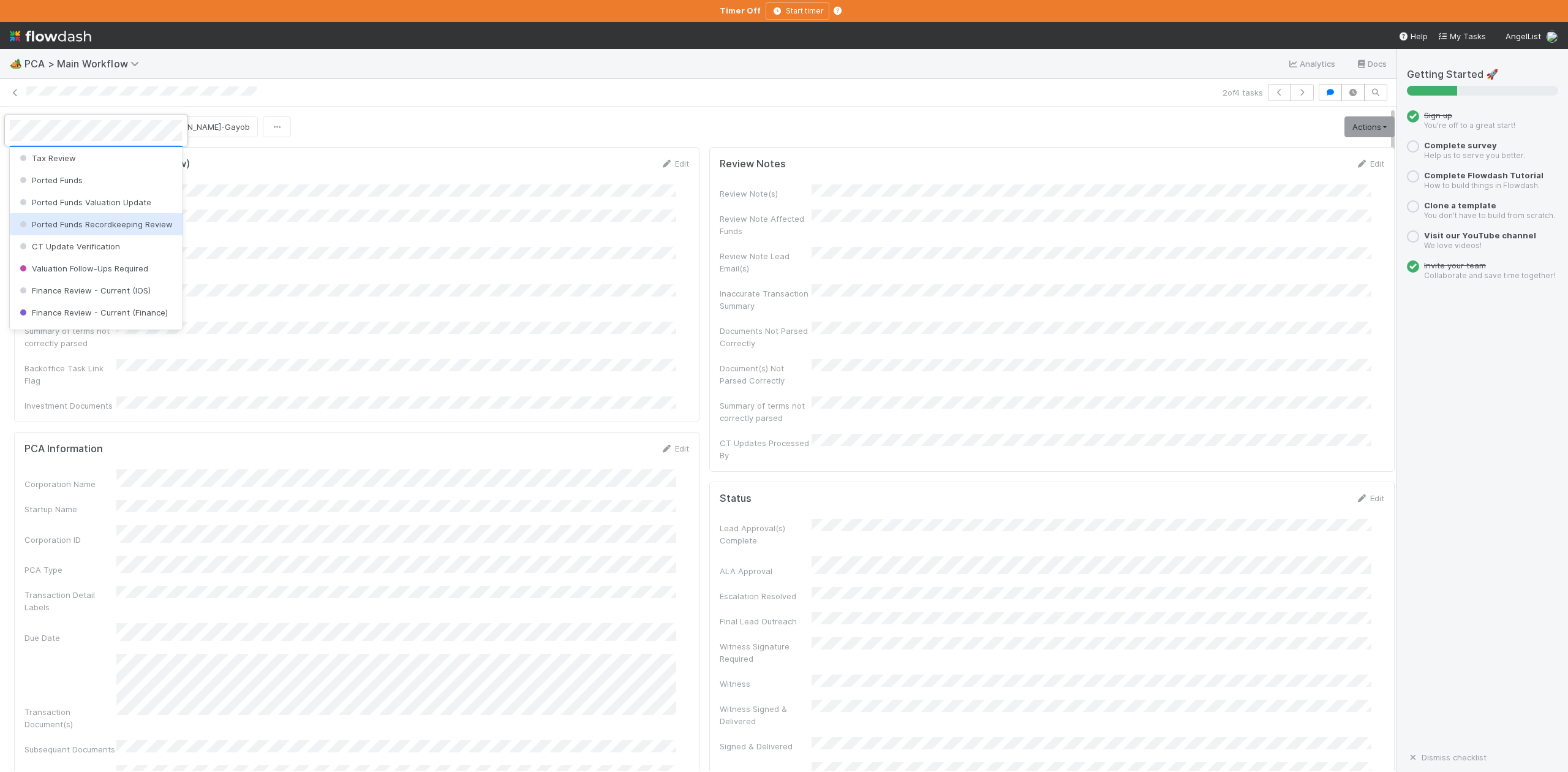
scroll to position [569, 0]
click at [66, 257] on span "DCR Review" at bounding box center [48, 252] width 61 height 10
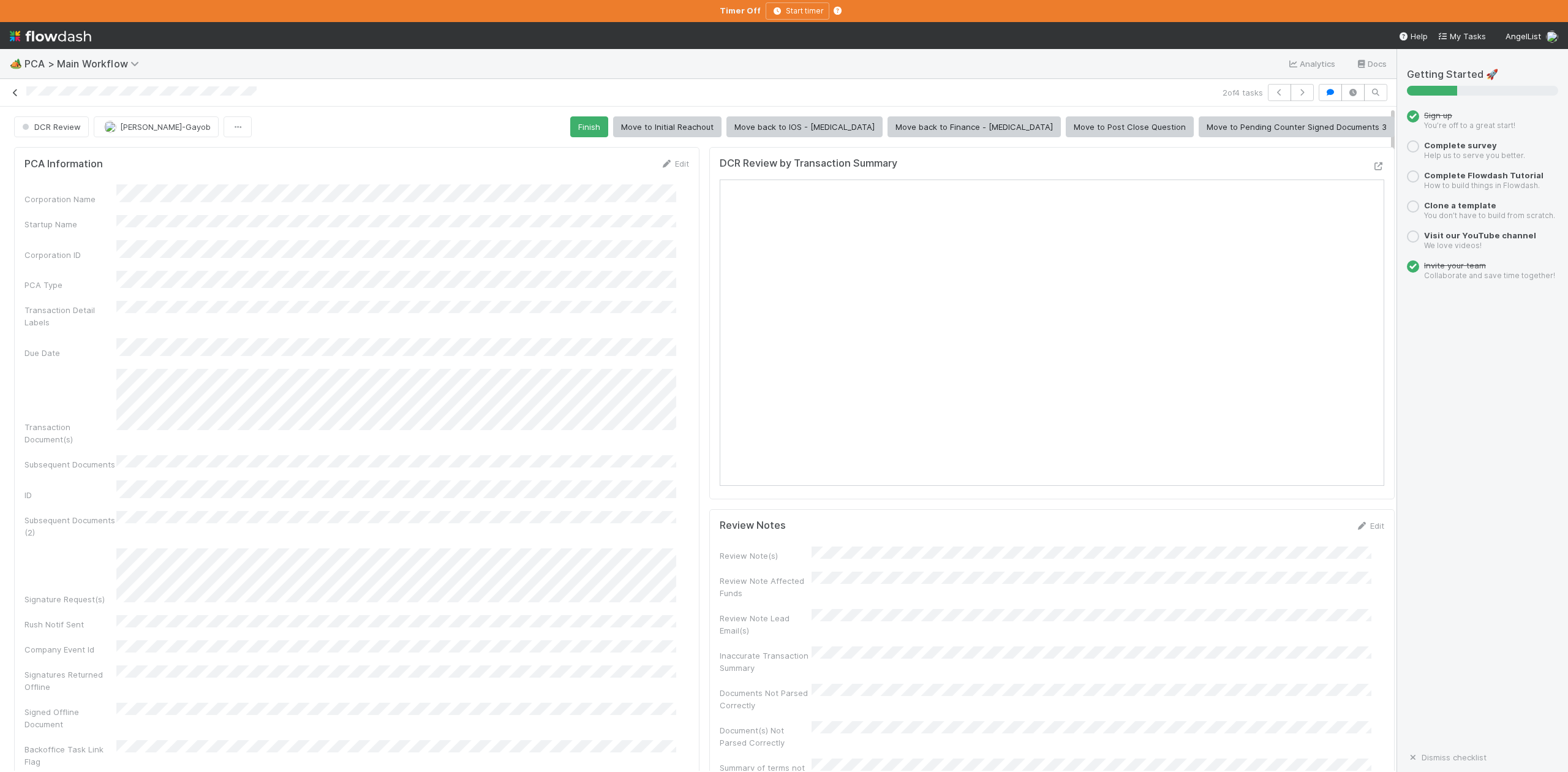
click at [15, 92] on icon at bounding box center [15, 92] width 12 height 8
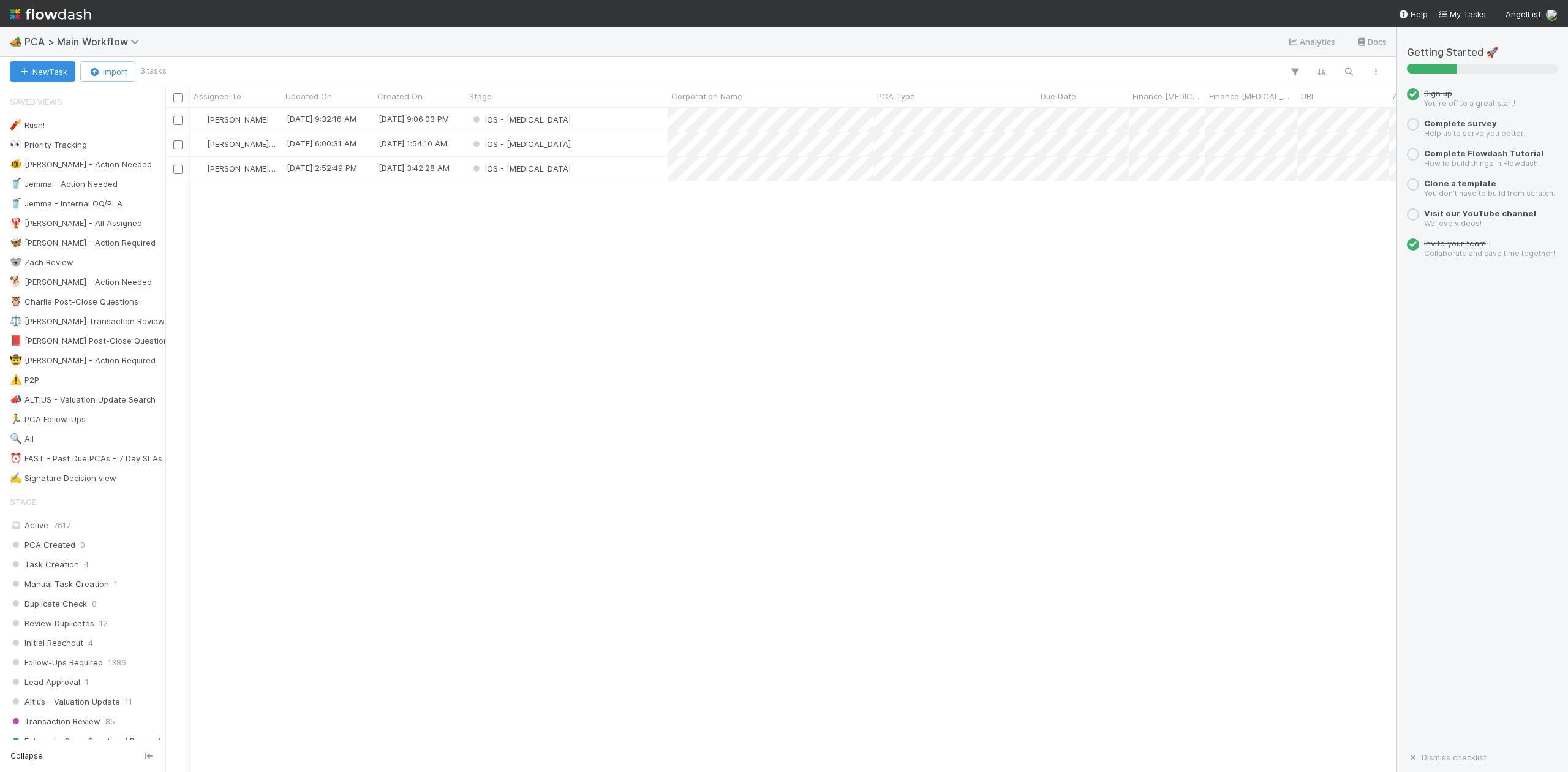
scroll to position [652, 1218]
click at [547, 169] on div "IOS - ICU" at bounding box center [566, 169] width 202 height 24
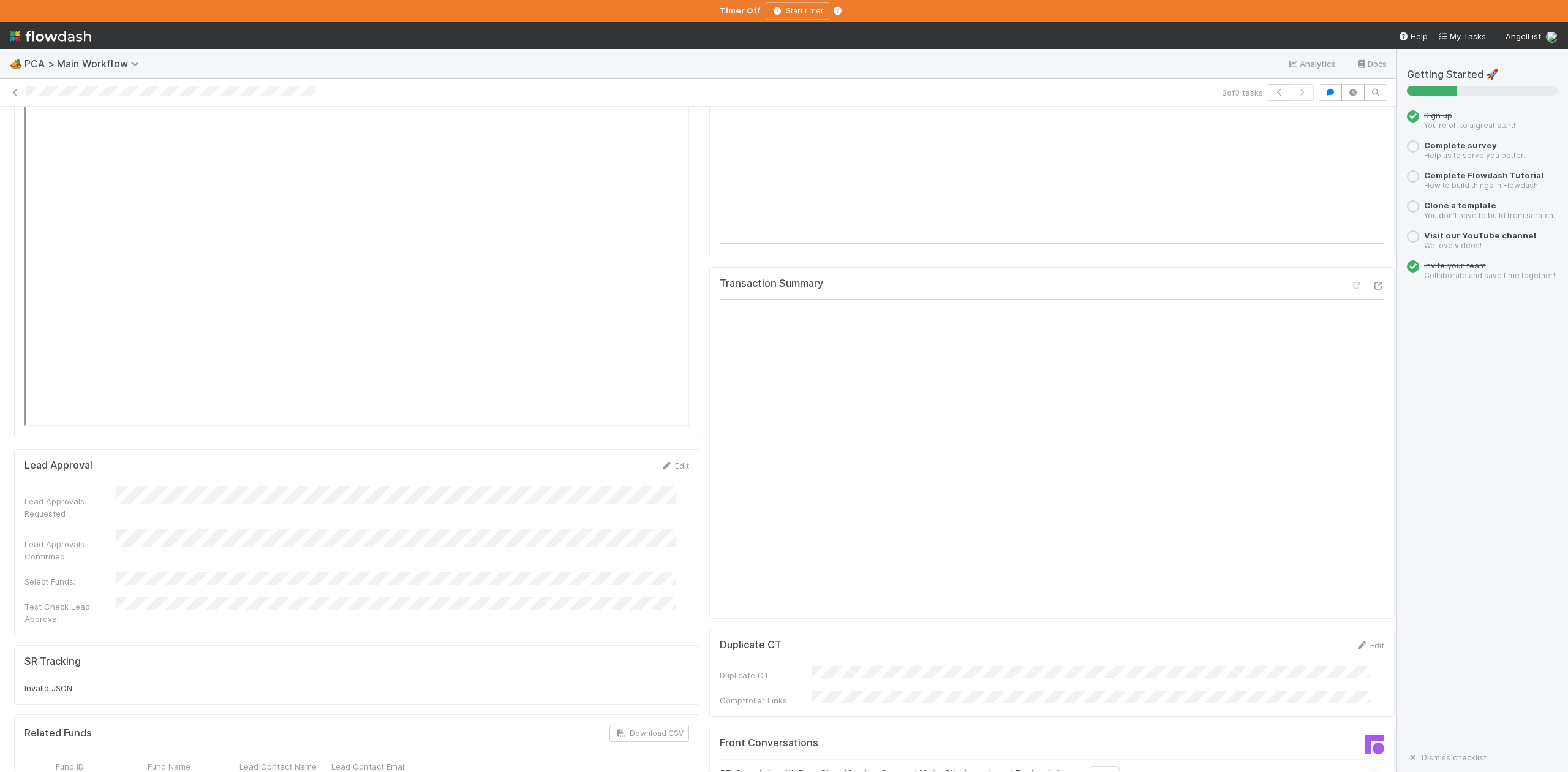
scroll to position [1796, 0]
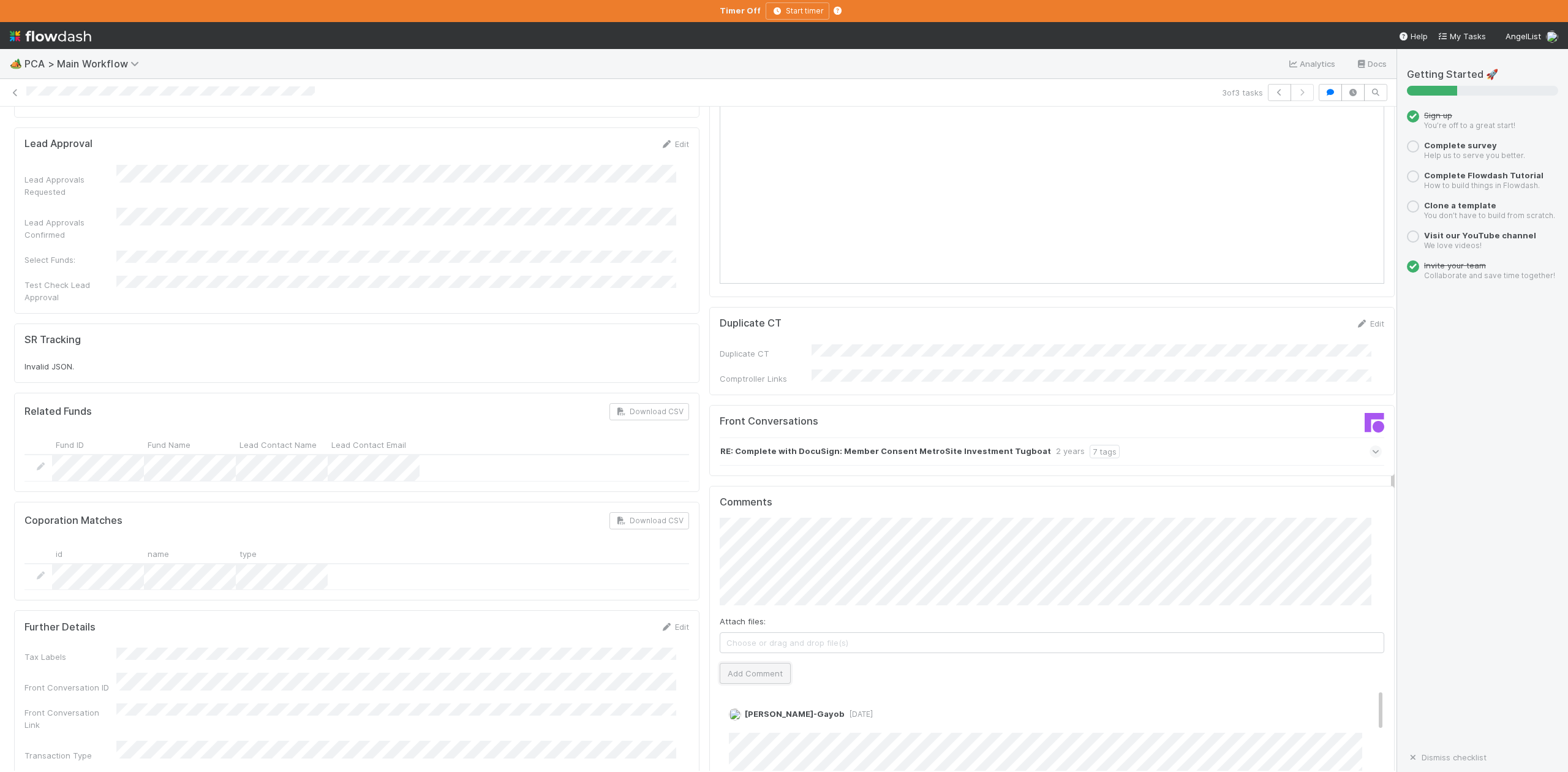
click at [752, 663] on button "Add Comment" at bounding box center [756, 673] width 71 height 21
click at [1273, 92] on icon "button" at bounding box center [1279, 92] width 12 height 7
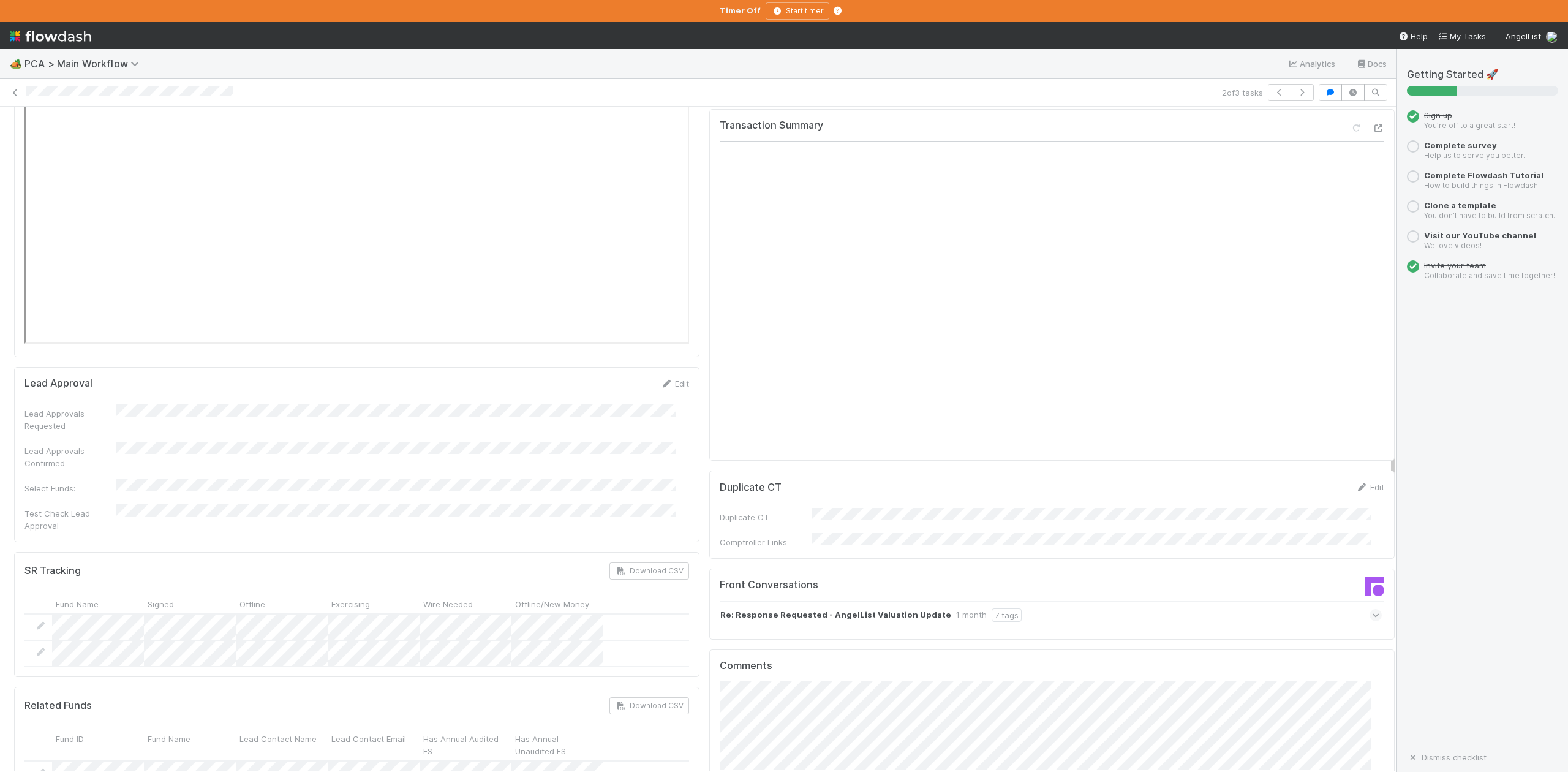
scroll to position [1960, 0]
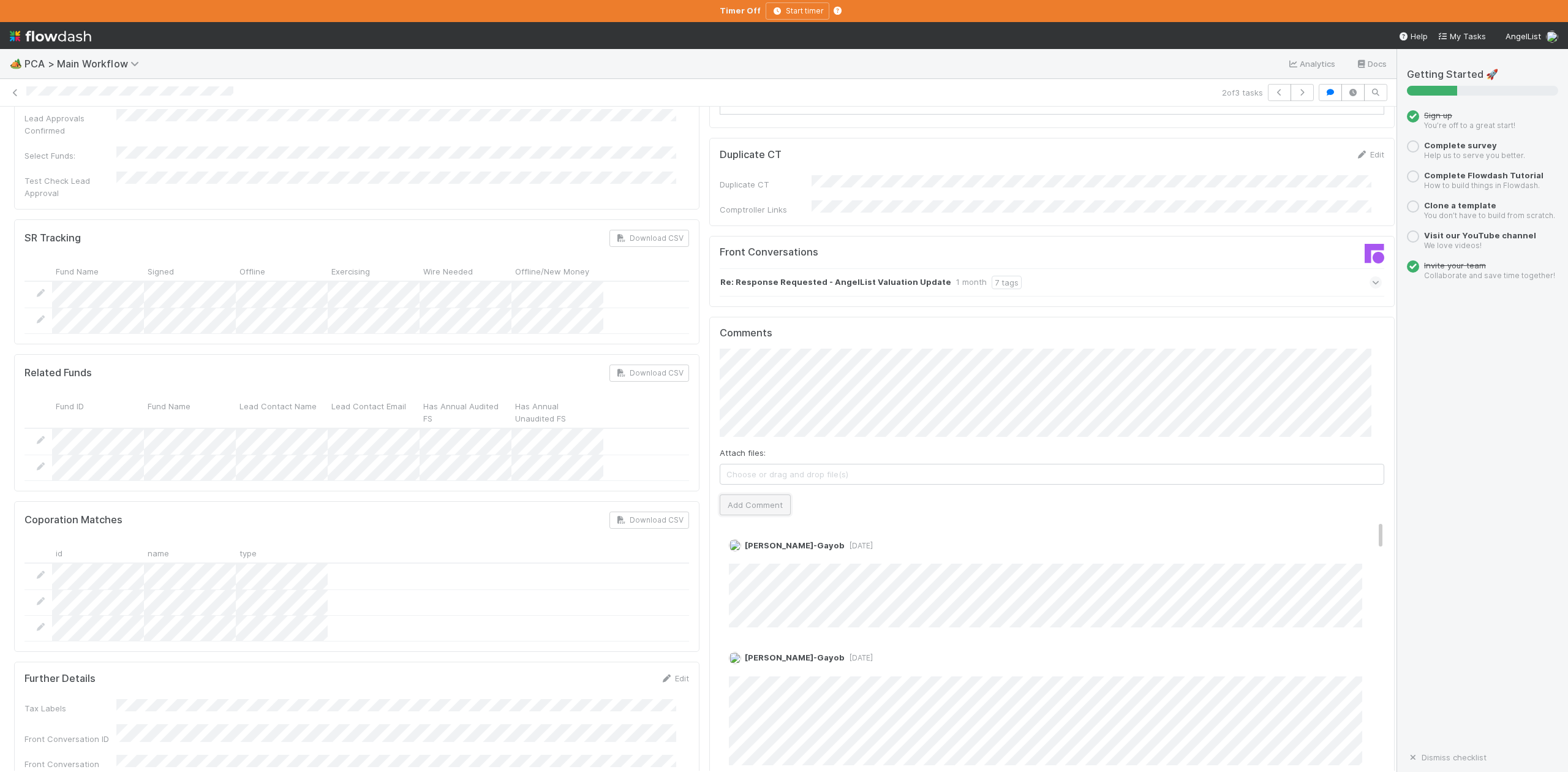
click at [757, 495] on button "Add Comment" at bounding box center [756, 505] width 71 height 21
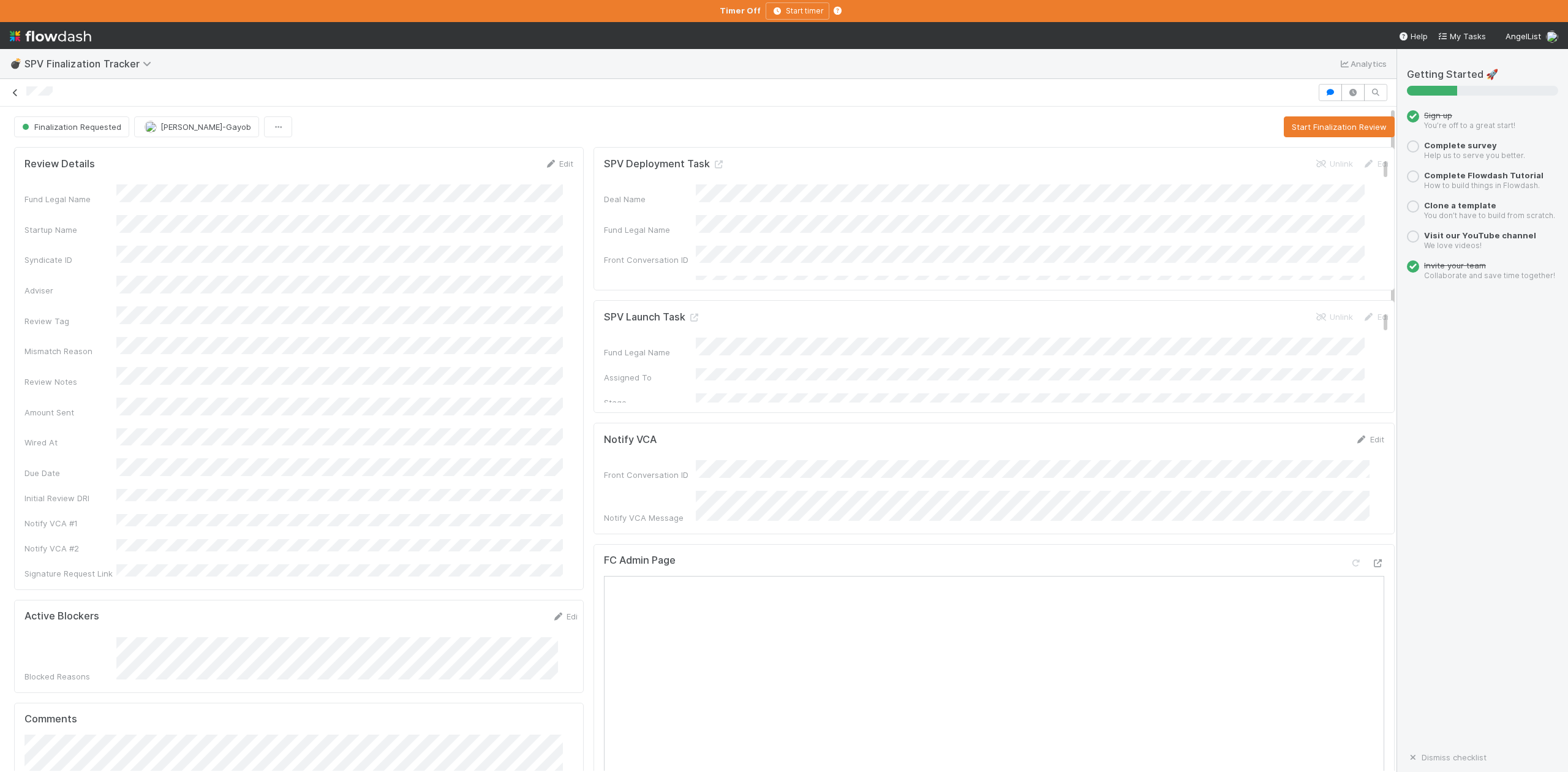
click at [14, 93] on icon at bounding box center [15, 92] width 12 height 8
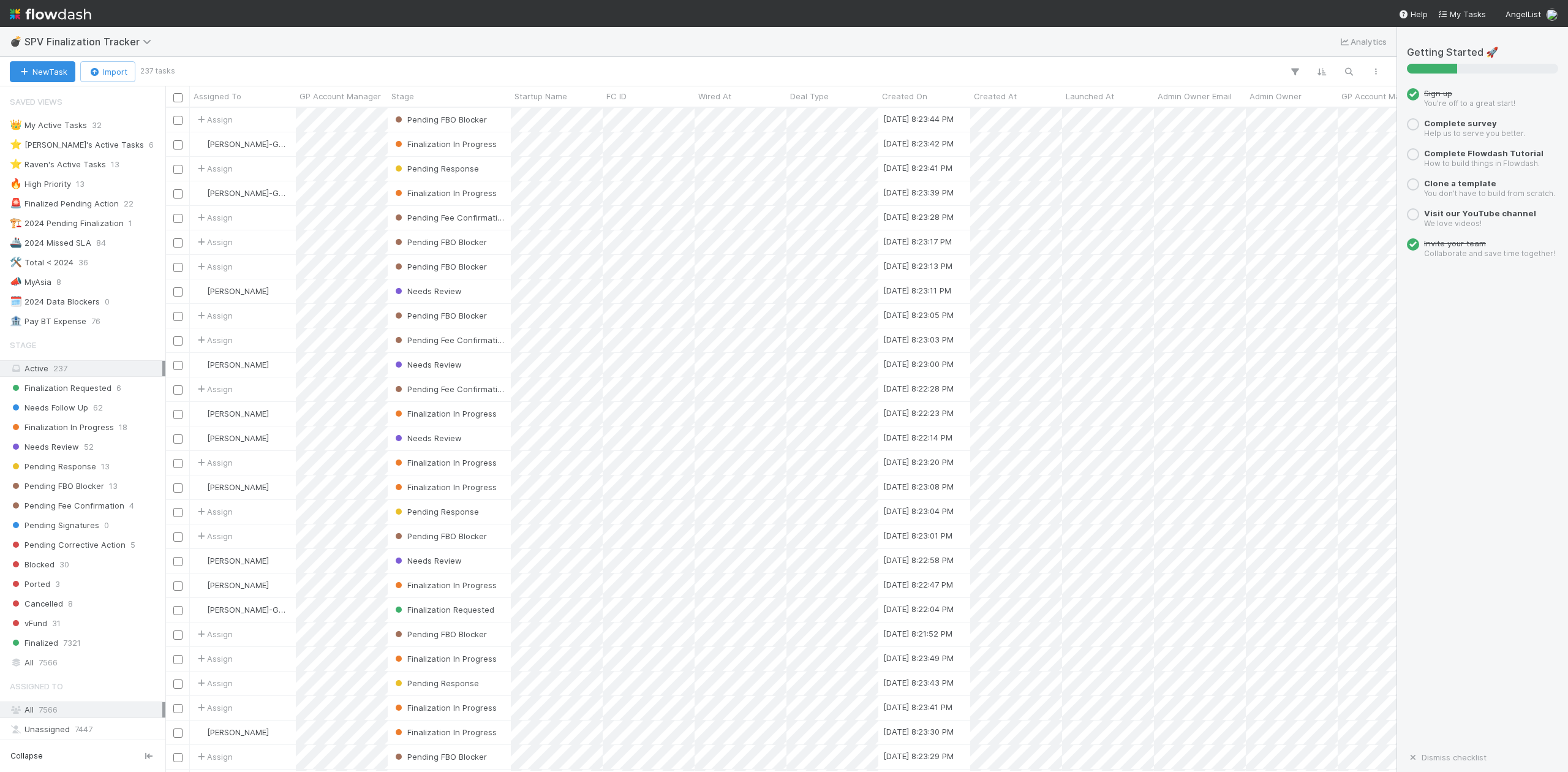
scroll to position [652, 1218]
click at [64, 123] on div "👑 My Active Tasks" at bounding box center [49, 125] width 77 height 16
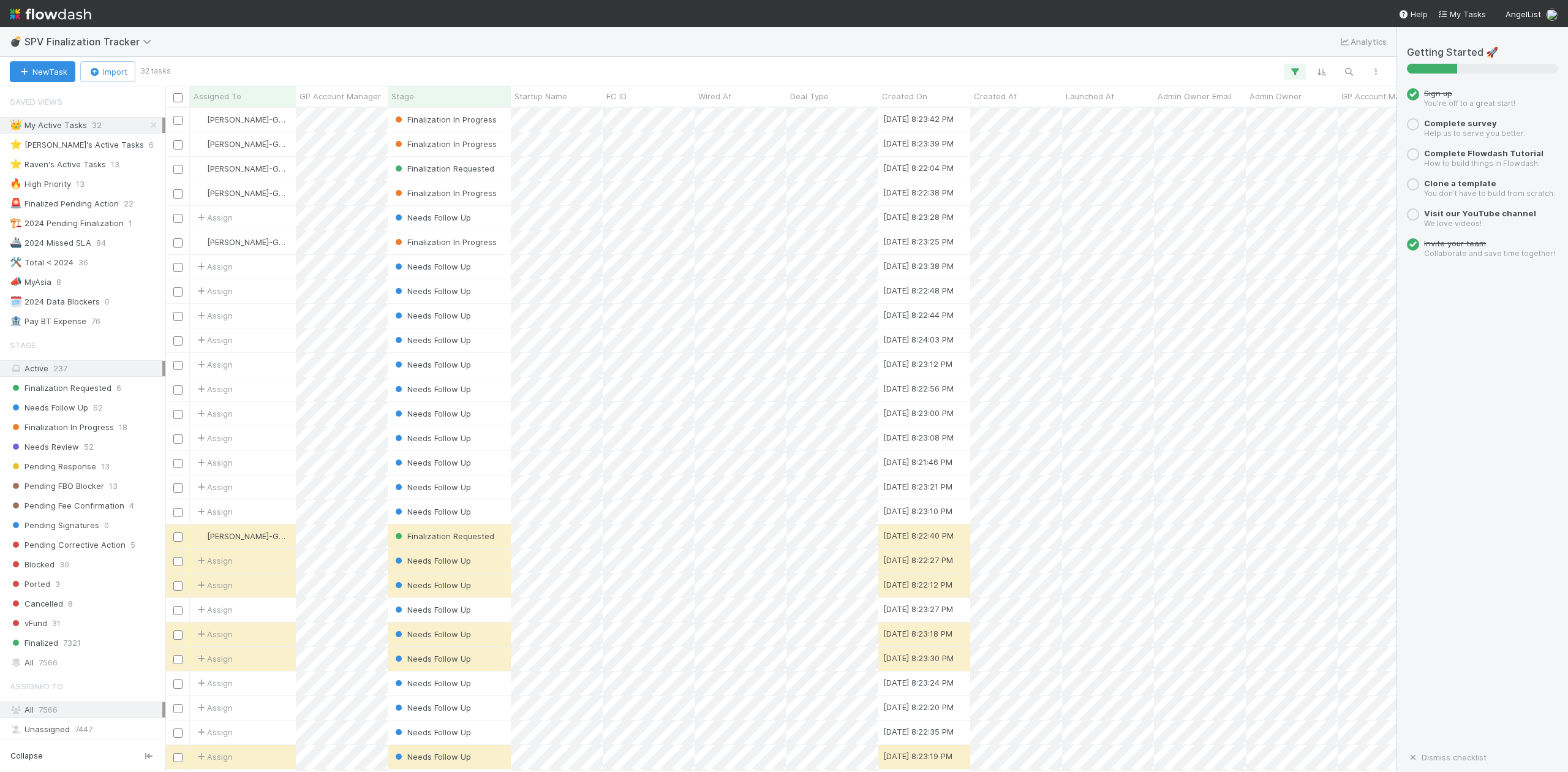
scroll to position [652, 1218]
click at [62, 453] on span "Needs Review" at bounding box center [45, 446] width 70 height 16
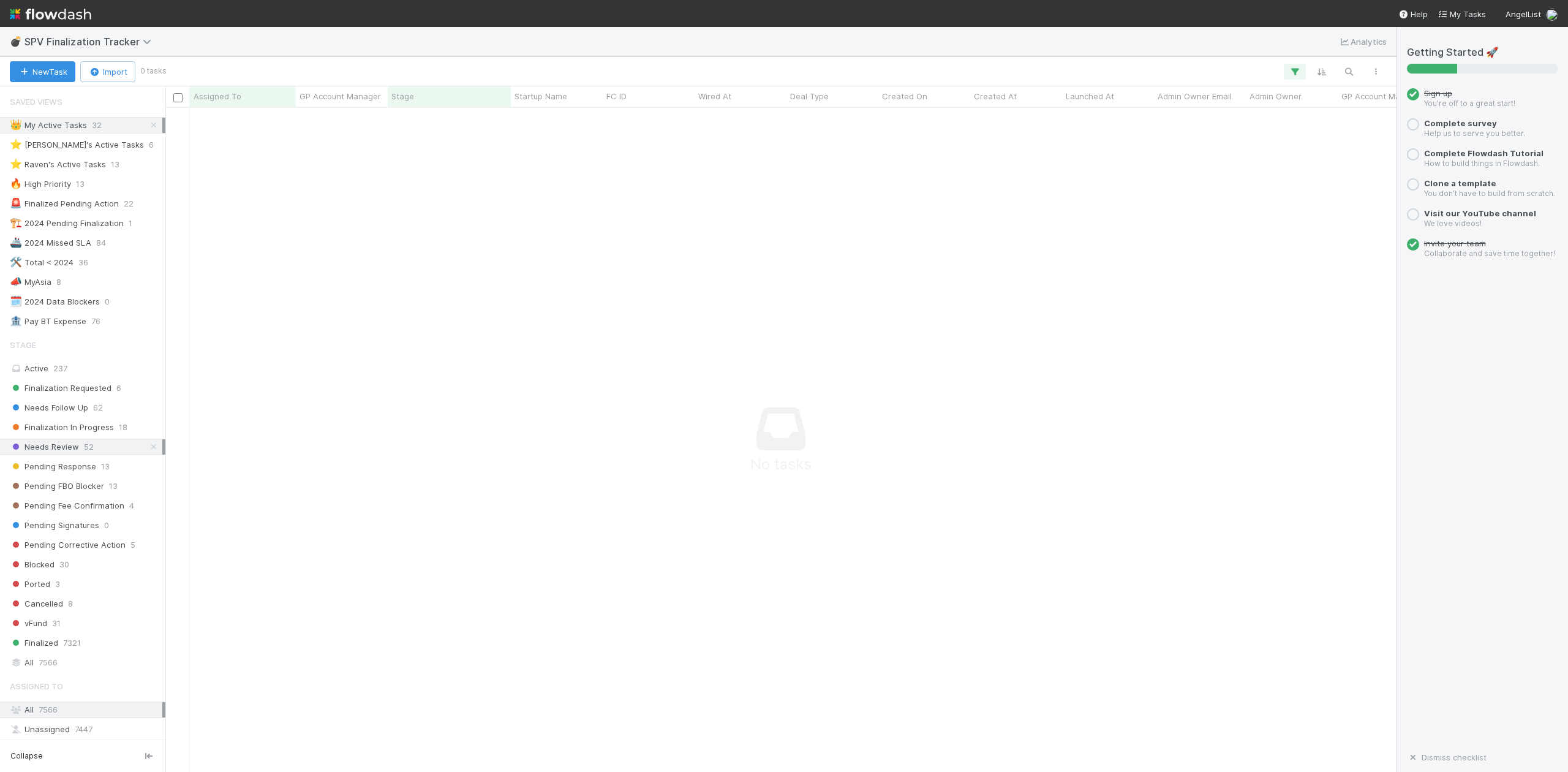
scroll to position [639, 1206]
click at [70, 124] on div "👑 My Active Tasks" at bounding box center [49, 125] width 77 height 16
click at [147, 451] on icon at bounding box center [153, 446] width 12 height 8
click at [71, 451] on span "Needs Review" at bounding box center [45, 446] width 70 height 16
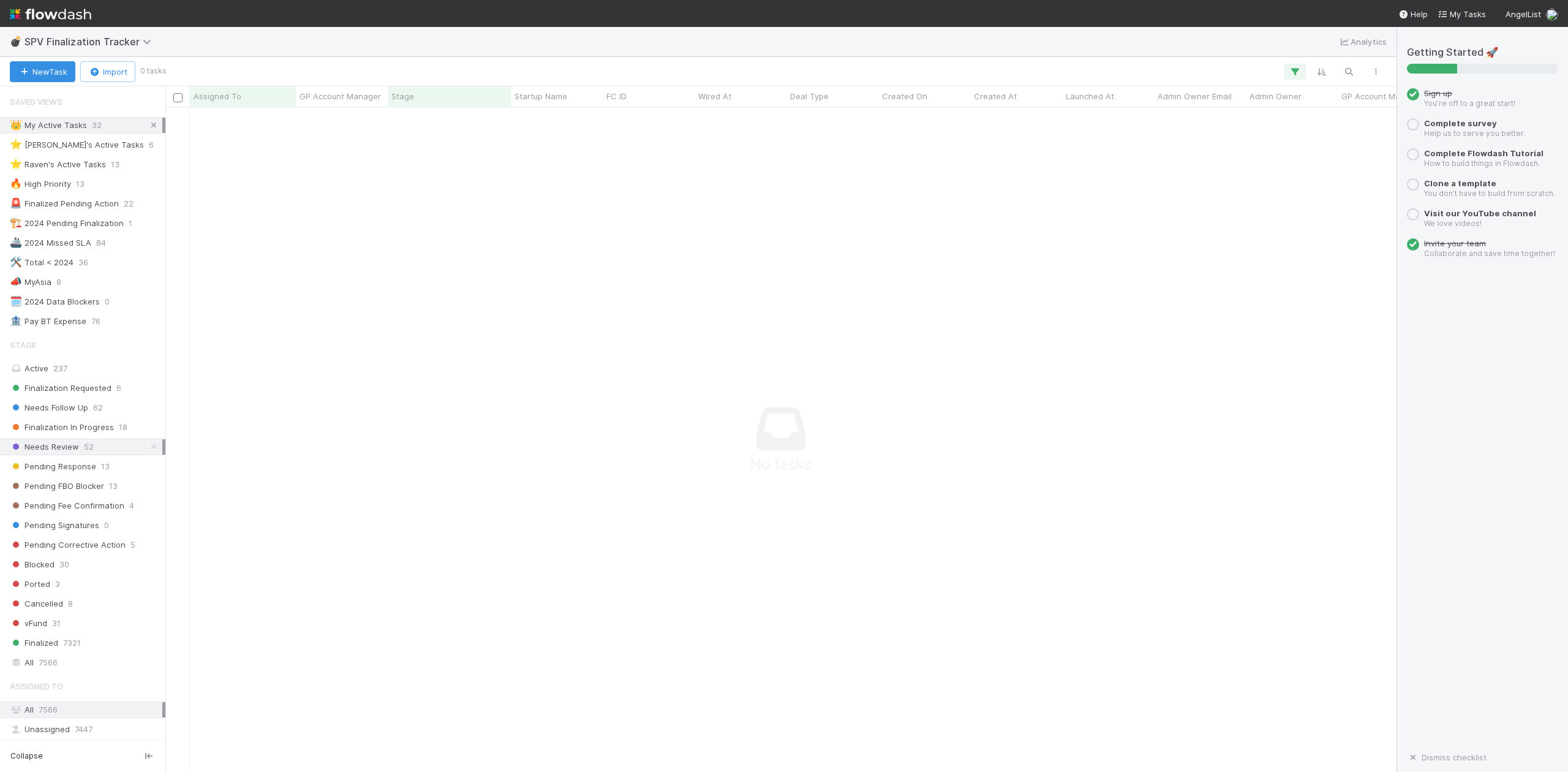
click at [147, 125] on icon at bounding box center [153, 125] width 12 height 8
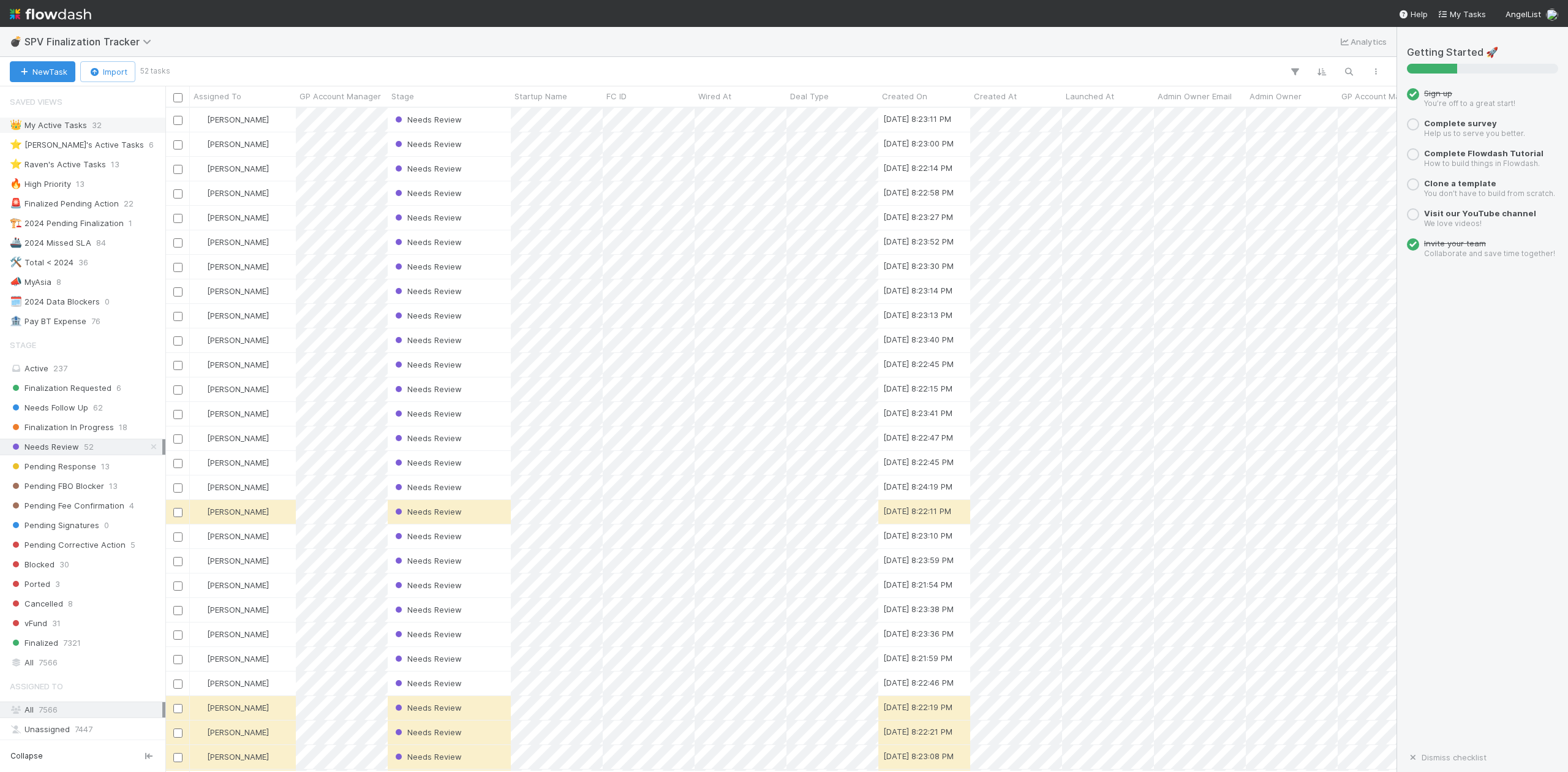
scroll to position [652, 1218]
click at [482, 140] on div "Needs Review" at bounding box center [449, 144] width 123 height 24
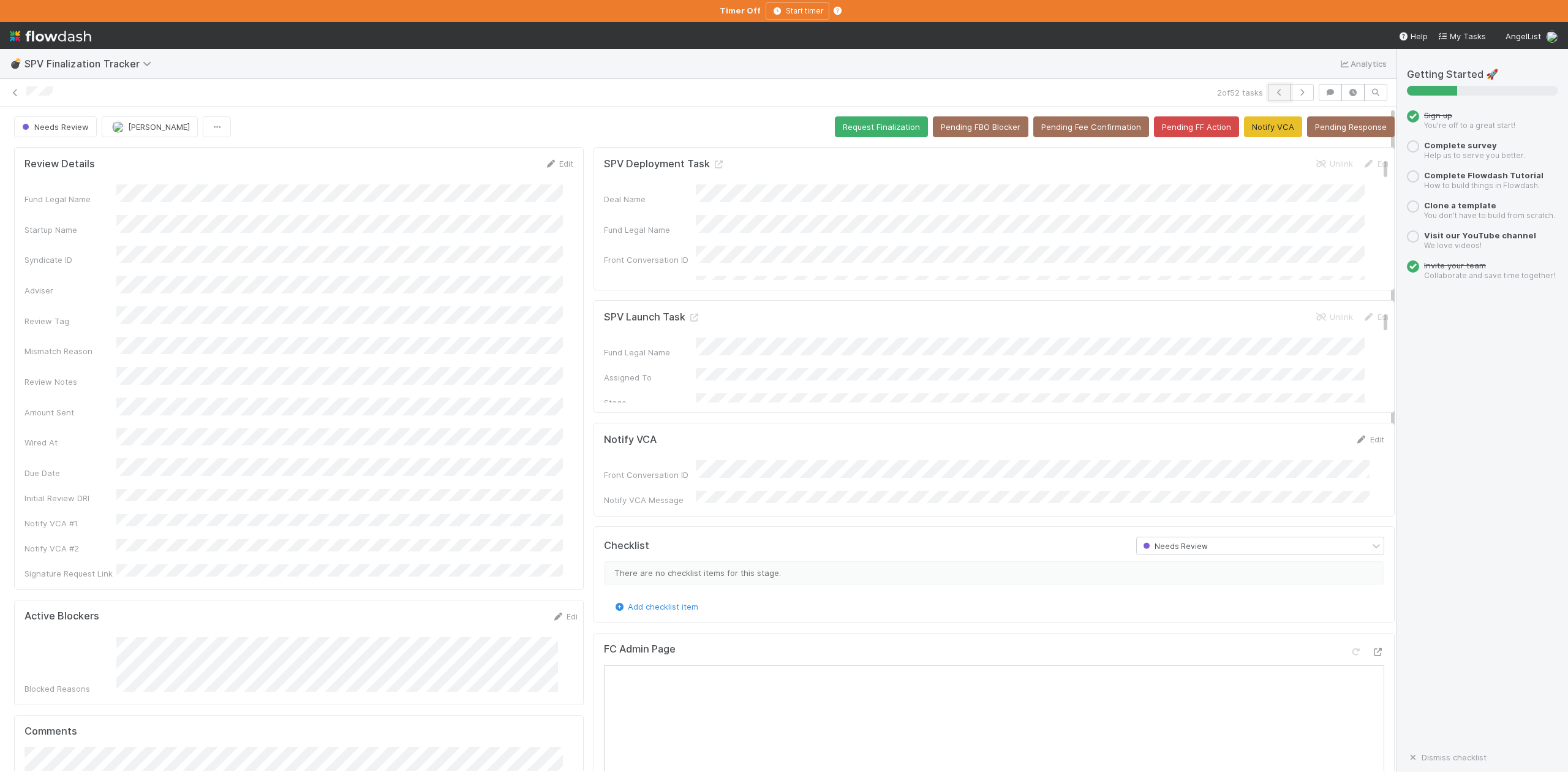
click at [1273, 96] on icon "button" at bounding box center [1279, 92] width 12 height 7
click at [73, 134] on button "Needs Review" at bounding box center [55, 126] width 82 height 21
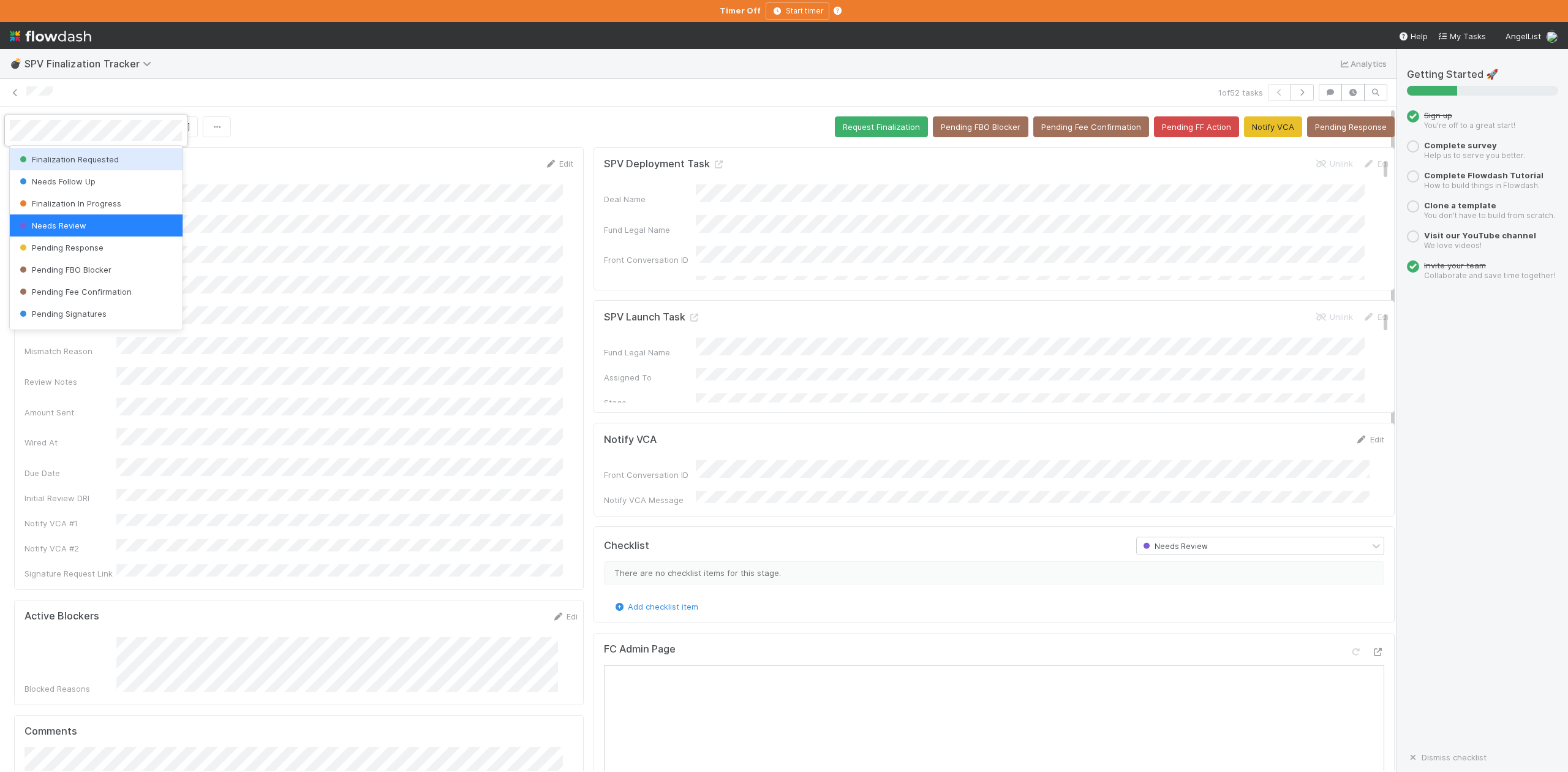
click at [95, 157] on span "Finalization Requested" at bounding box center [68, 159] width 102 height 10
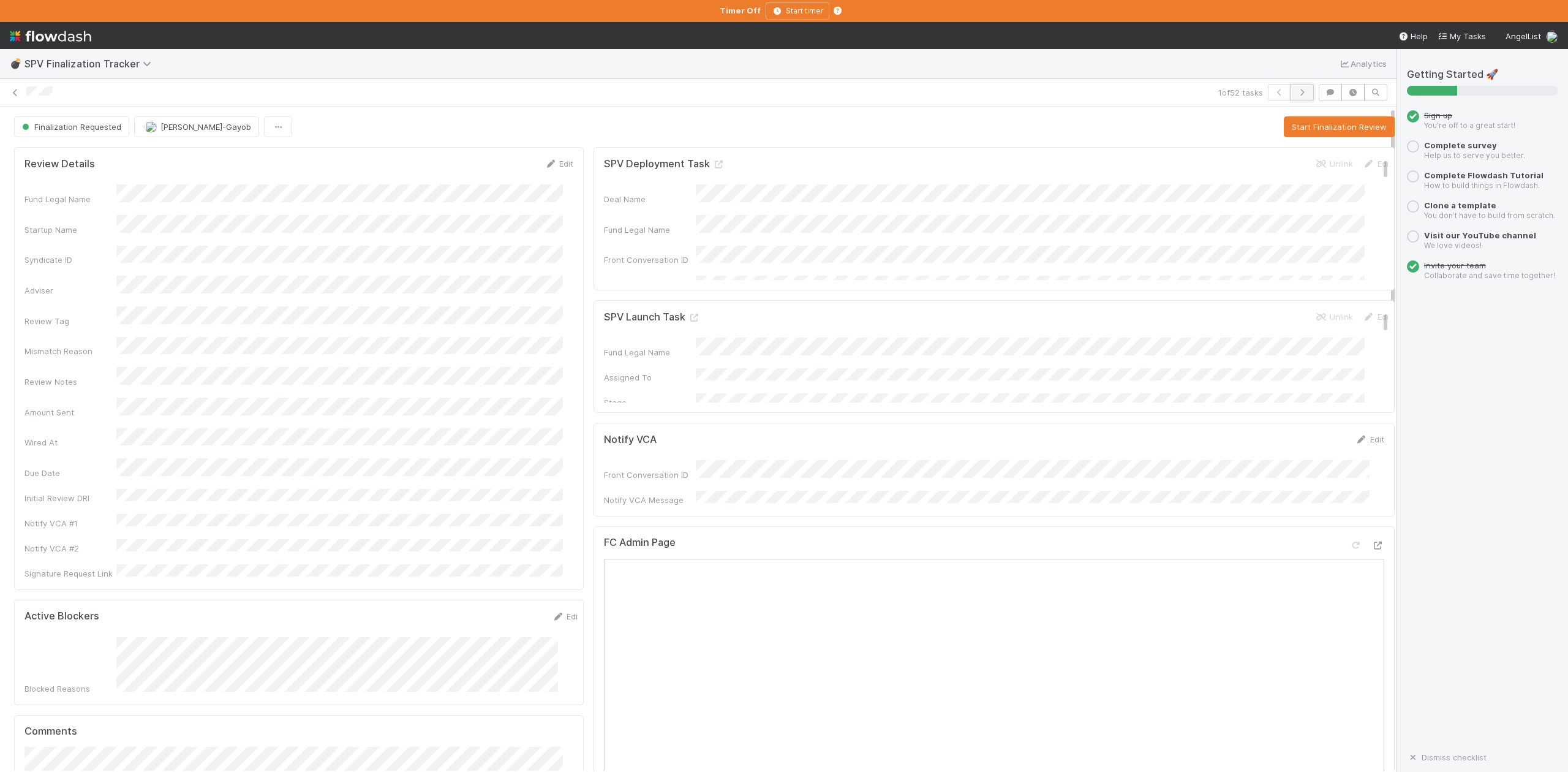
click at [1296, 90] on icon "button" at bounding box center [1301, 92] width 12 height 7
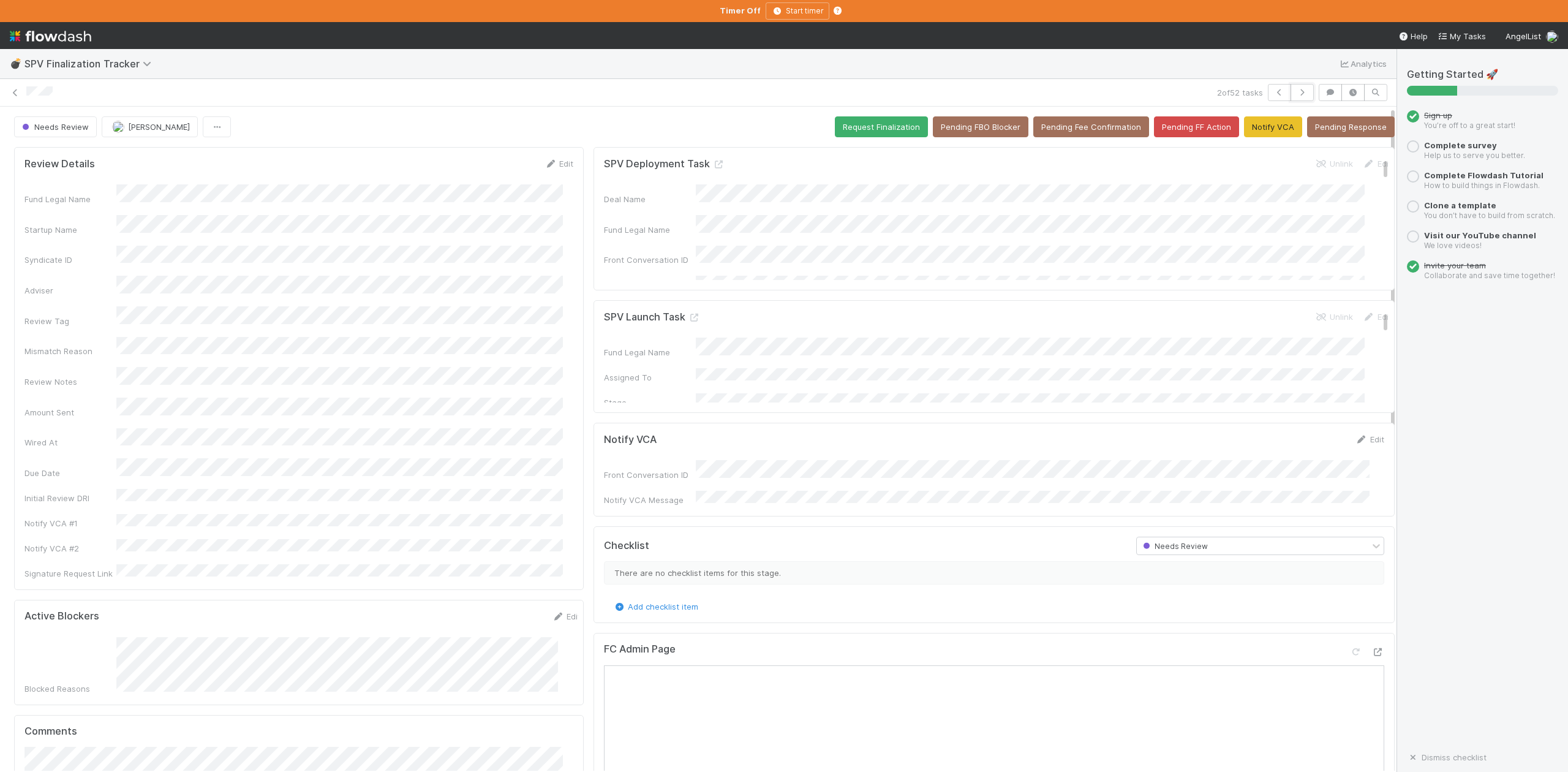
click at [1296, 90] on icon "button" at bounding box center [1301, 92] width 12 height 7
click at [69, 135] on button "Needs Review" at bounding box center [55, 126] width 82 height 21
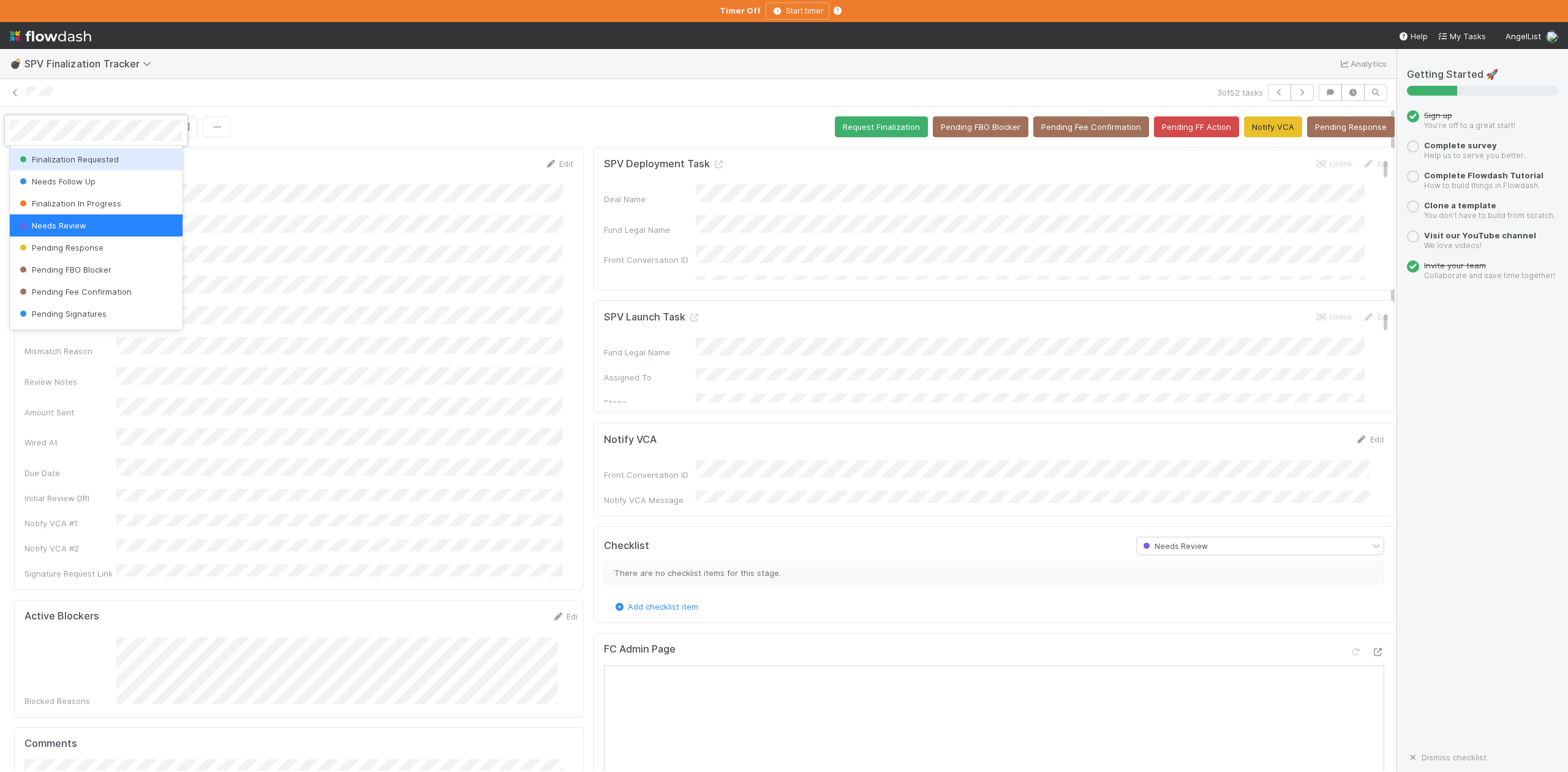
click at [70, 163] on span "Finalization Requested" at bounding box center [68, 159] width 102 height 10
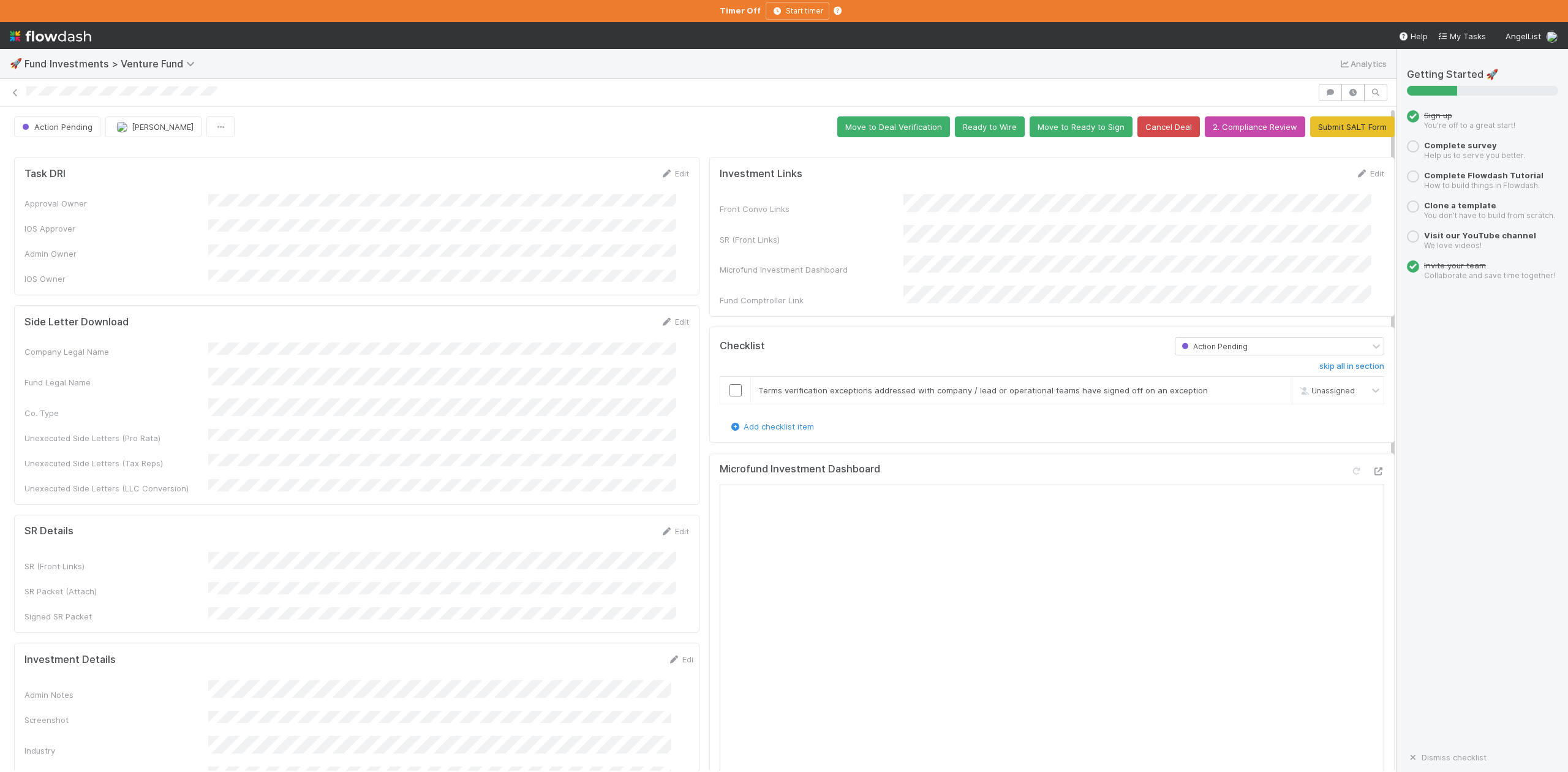
click at [704, 680] on div "Investment Links Edit Front Convo Links SR (Front Links) Microfund Investment D…" at bounding box center [1051, 761] width 695 height 1219
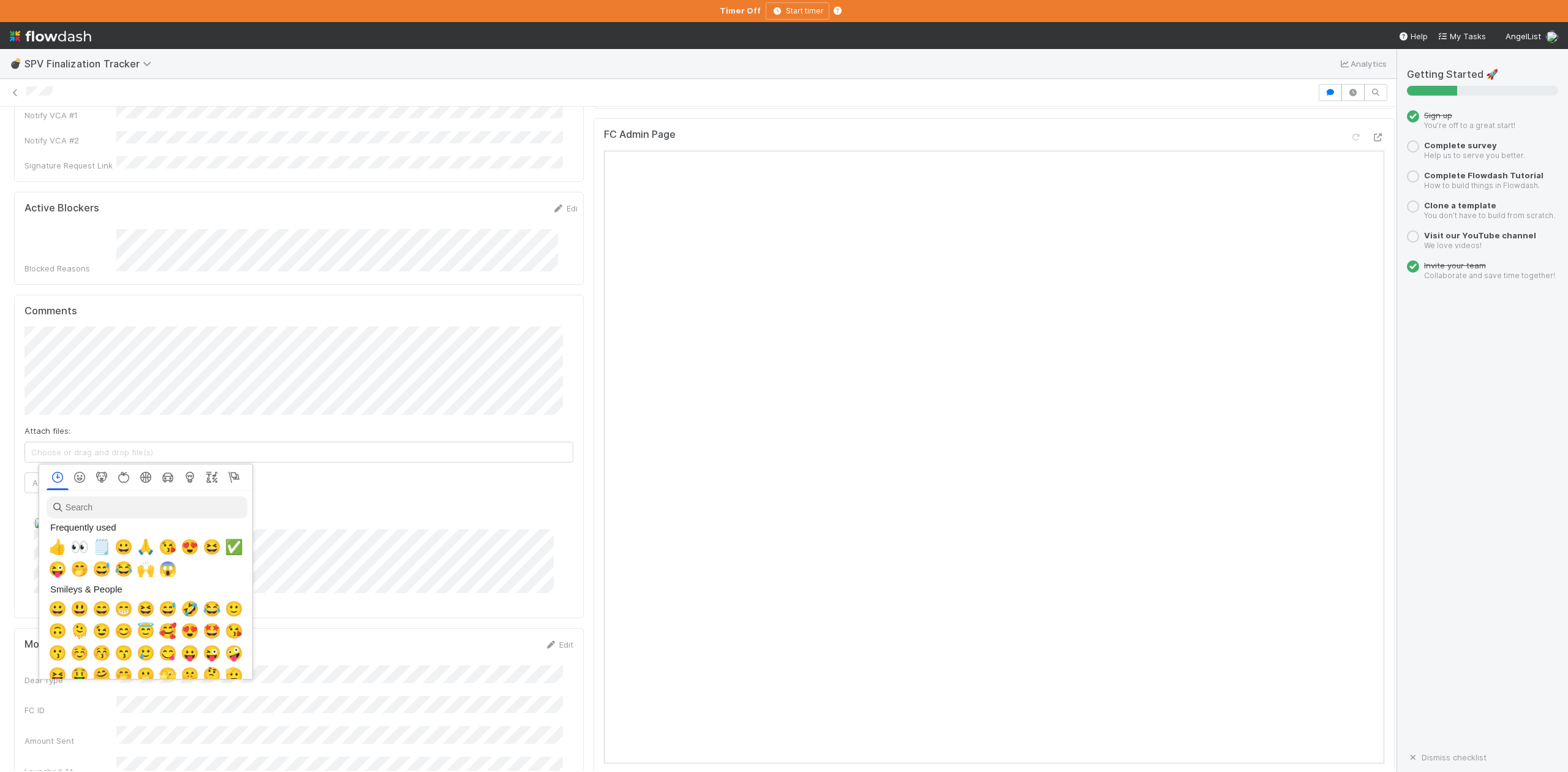
scroll to position [0, 7]
click at [71, 542] on span "👀" at bounding box center [77, 547] width 18 height 17
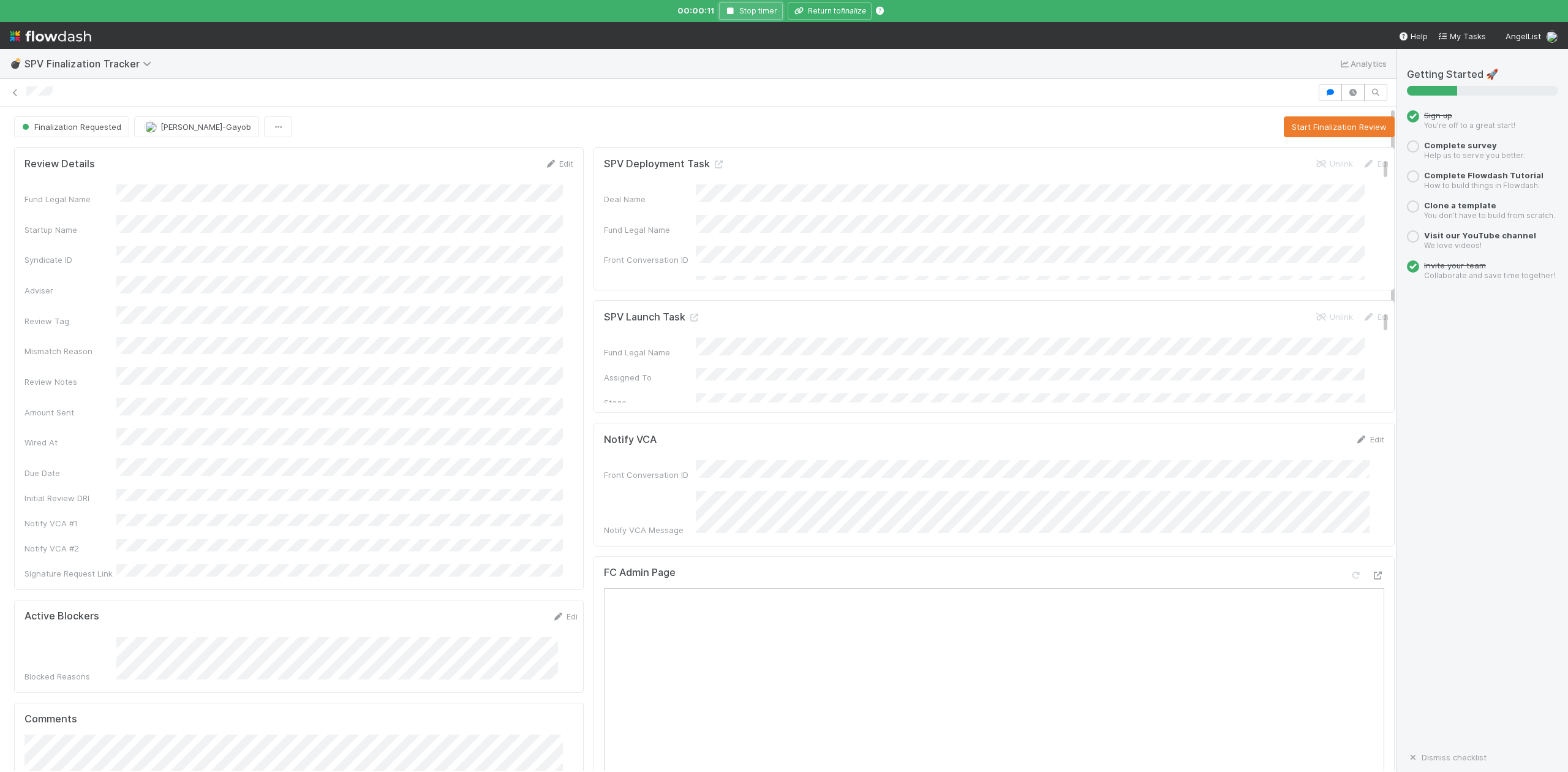
click at [730, 12] on icon "button" at bounding box center [730, 11] width 12 height 7
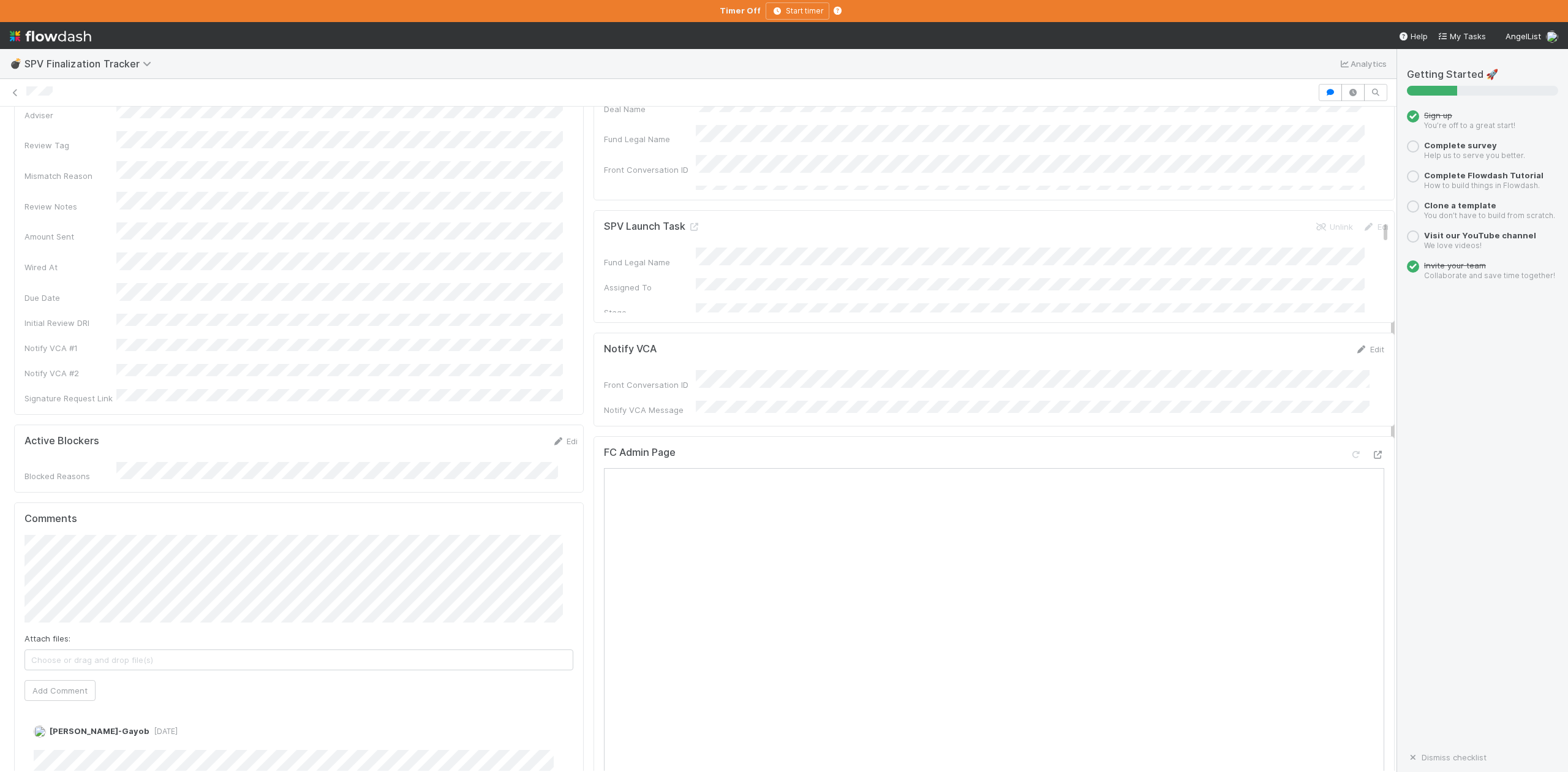
scroll to position [326, 0]
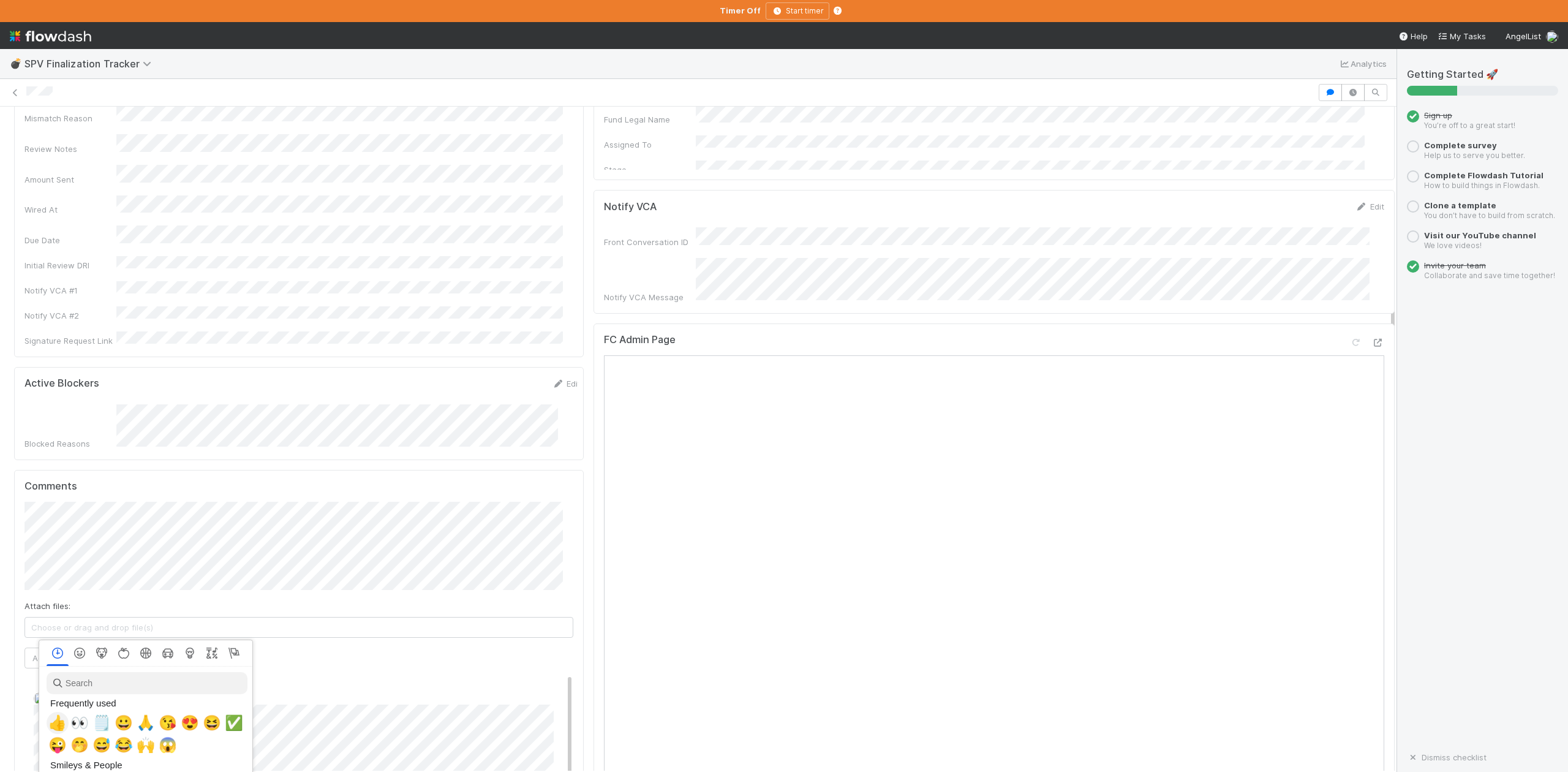
scroll to position [0, 7]
click at [70, 723] on span "👀" at bounding box center [77, 723] width 18 height 17
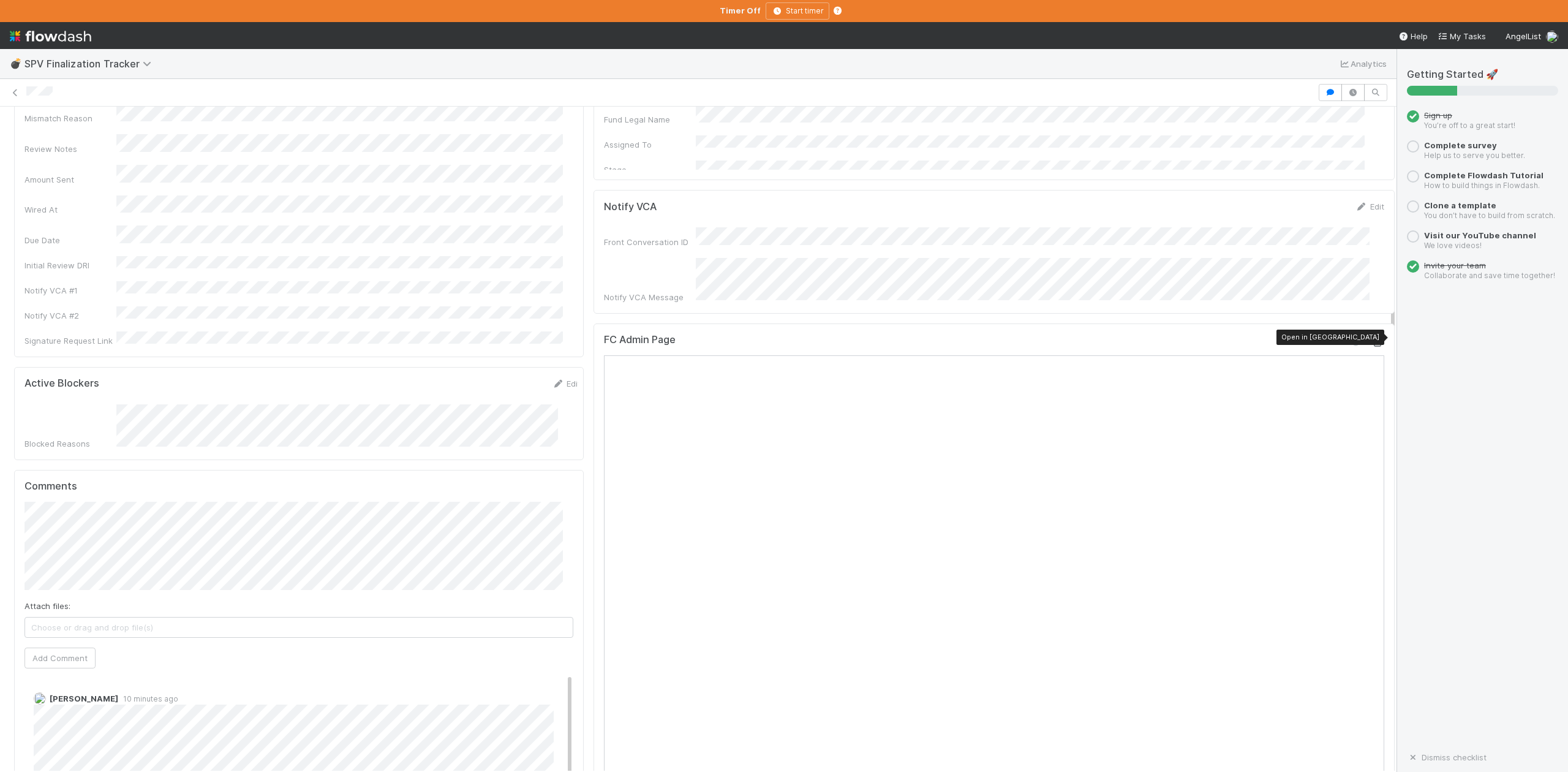
click at [1372, 339] on icon at bounding box center [1377, 343] width 12 height 8
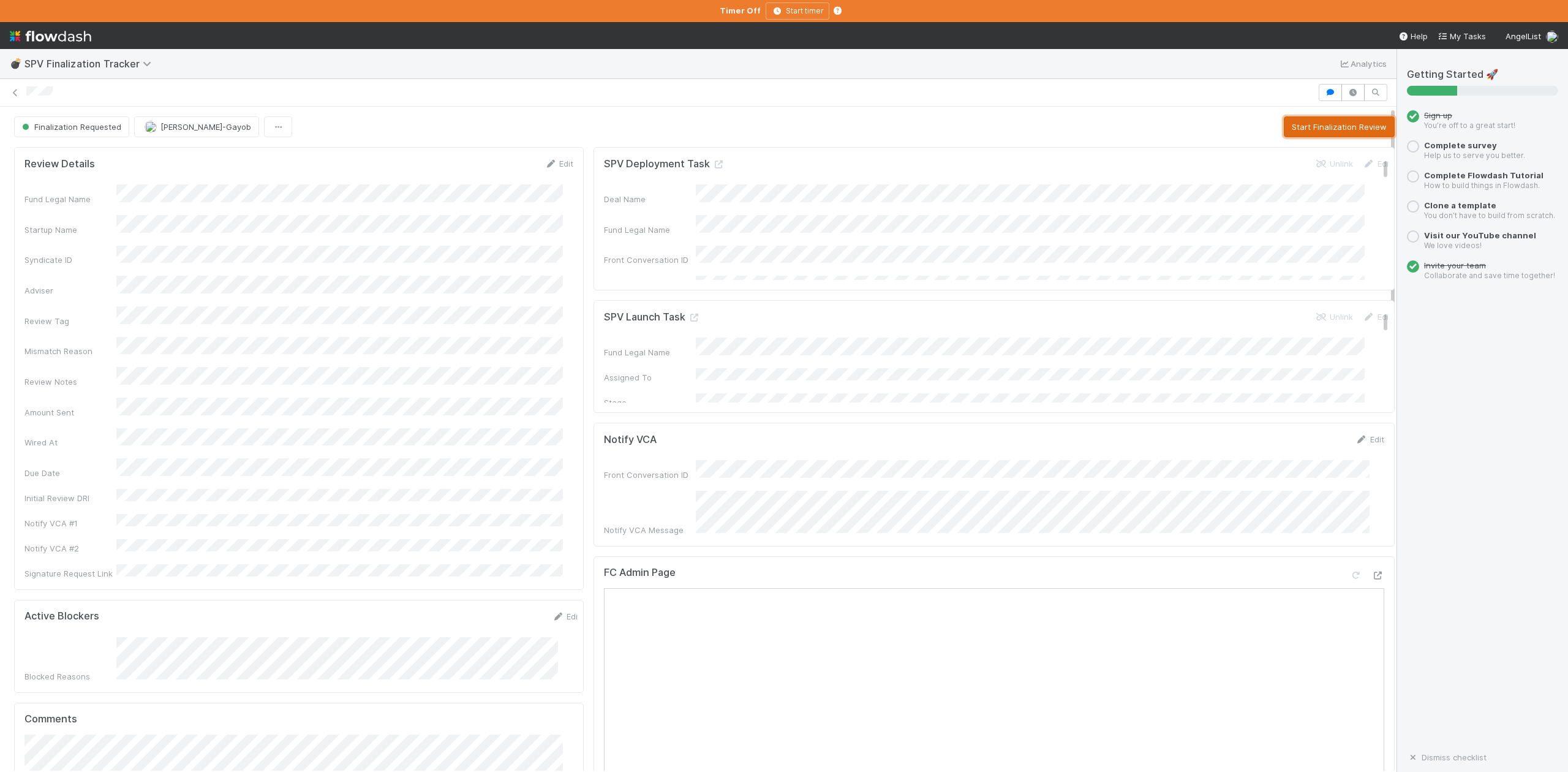
click at [1292, 127] on button "Start Finalization Review" at bounding box center [1339, 126] width 111 height 21
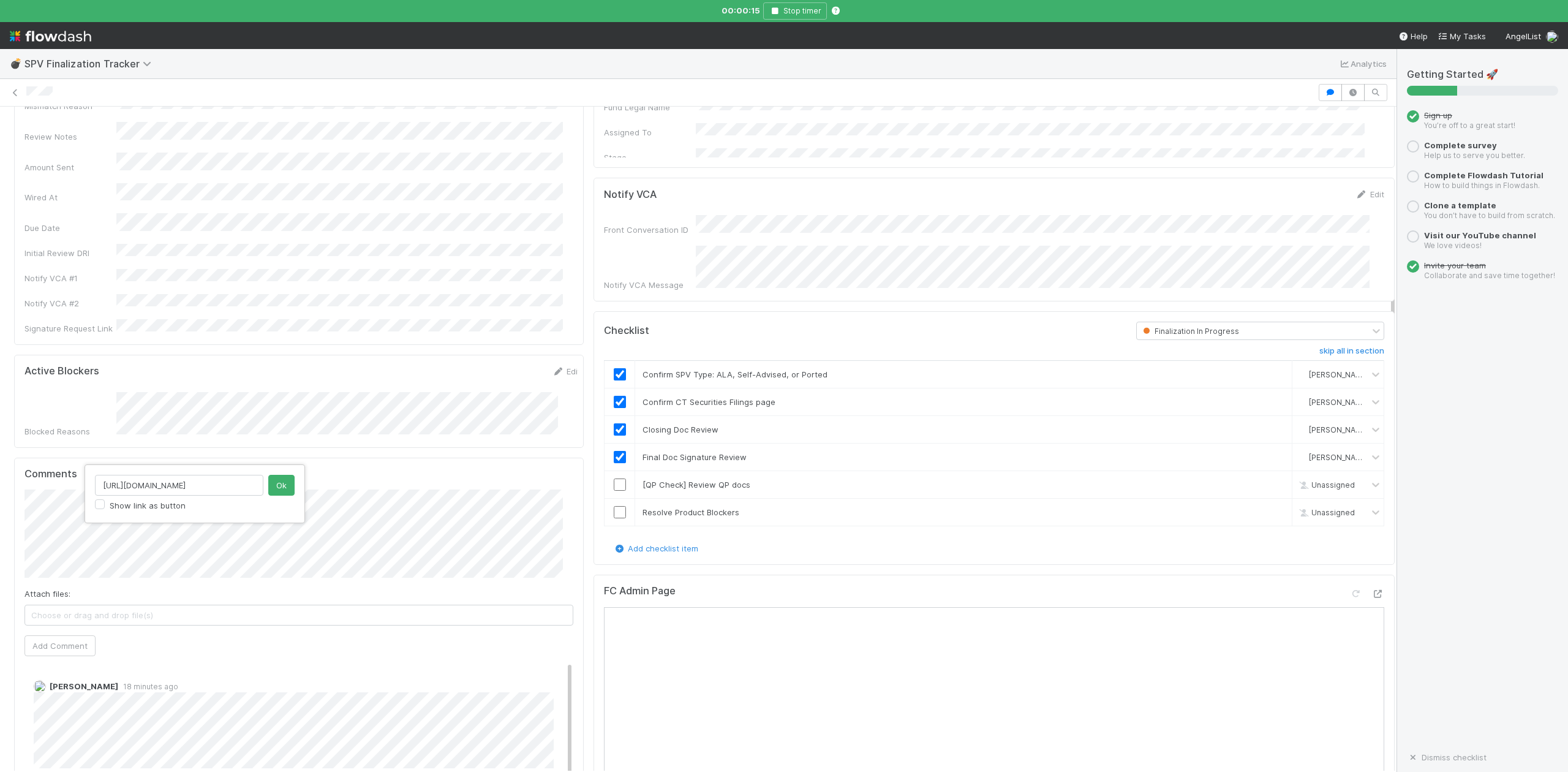
scroll to position [0, 125]
type input "https://belltower.slack.com/archives/C099Z99U71N/p1756779248148859"
click at [280, 486] on button "Ok" at bounding box center [281, 484] width 27 height 21
click at [65, 635] on button "Add Comment" at bounding box center [60, 645] width 71 height 21
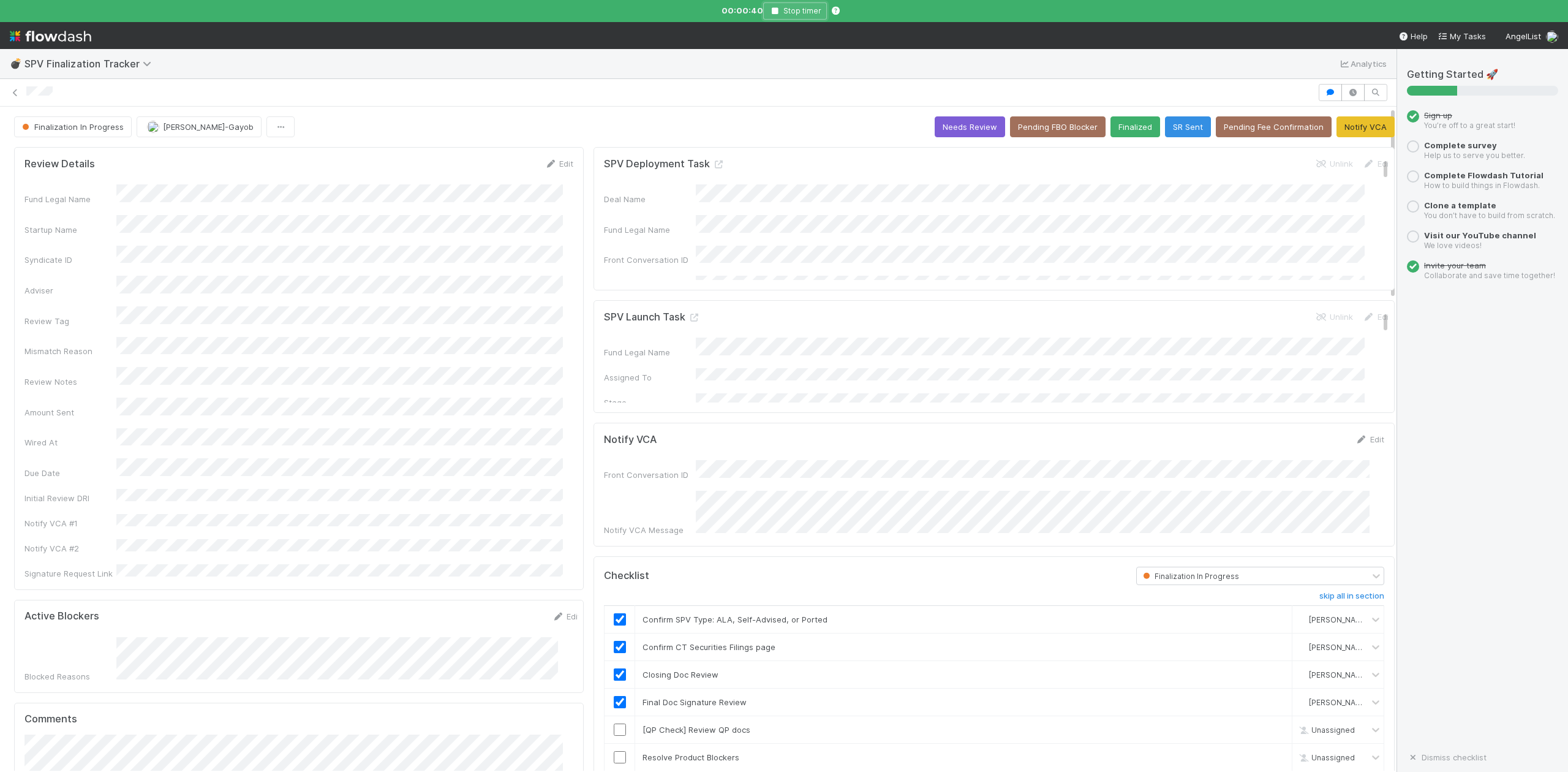
click at [778, 5] on button "Stop timer" at bounding box center [795, 11] width 64 height 17
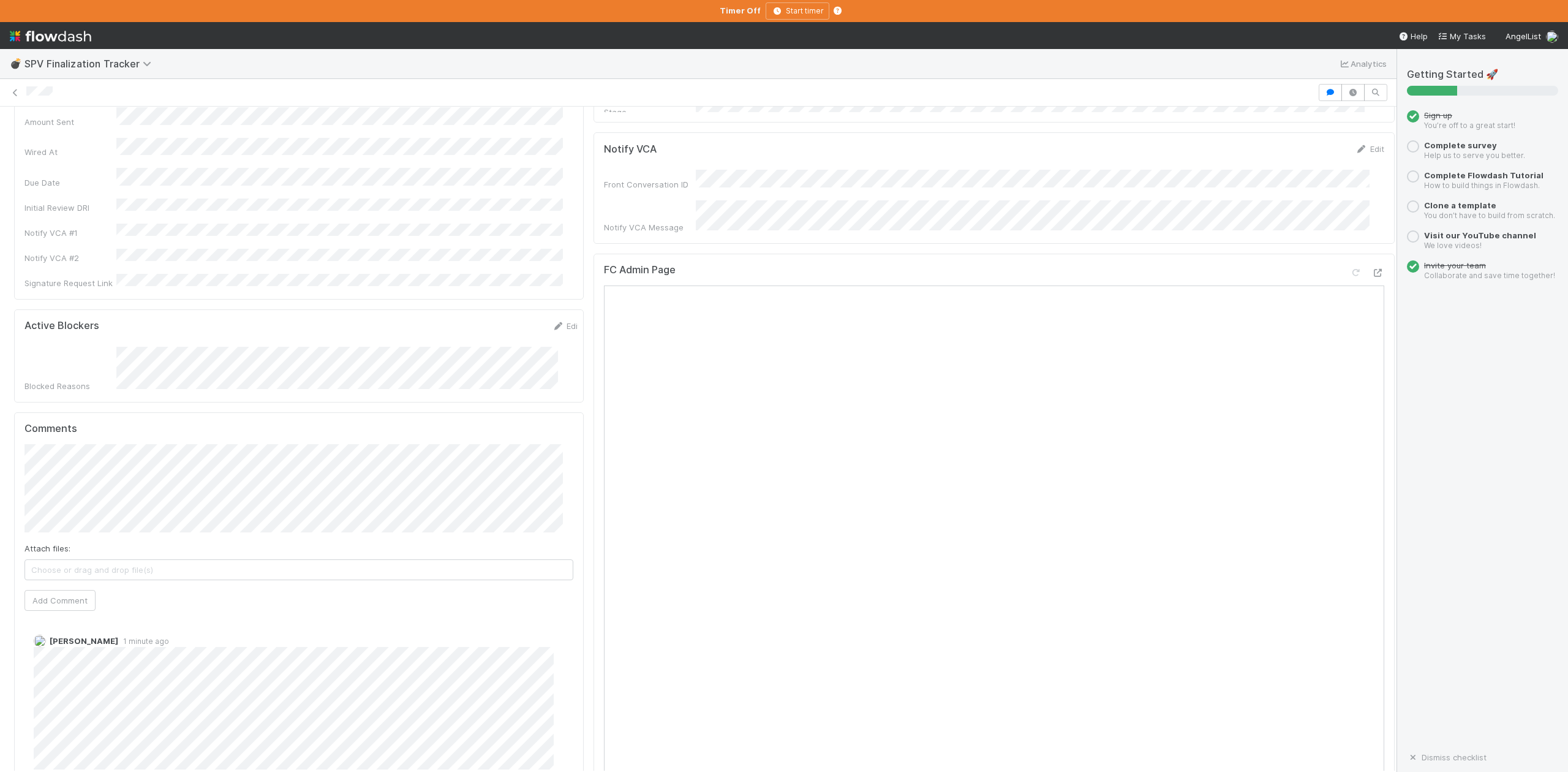
scroll to position [490, 0]
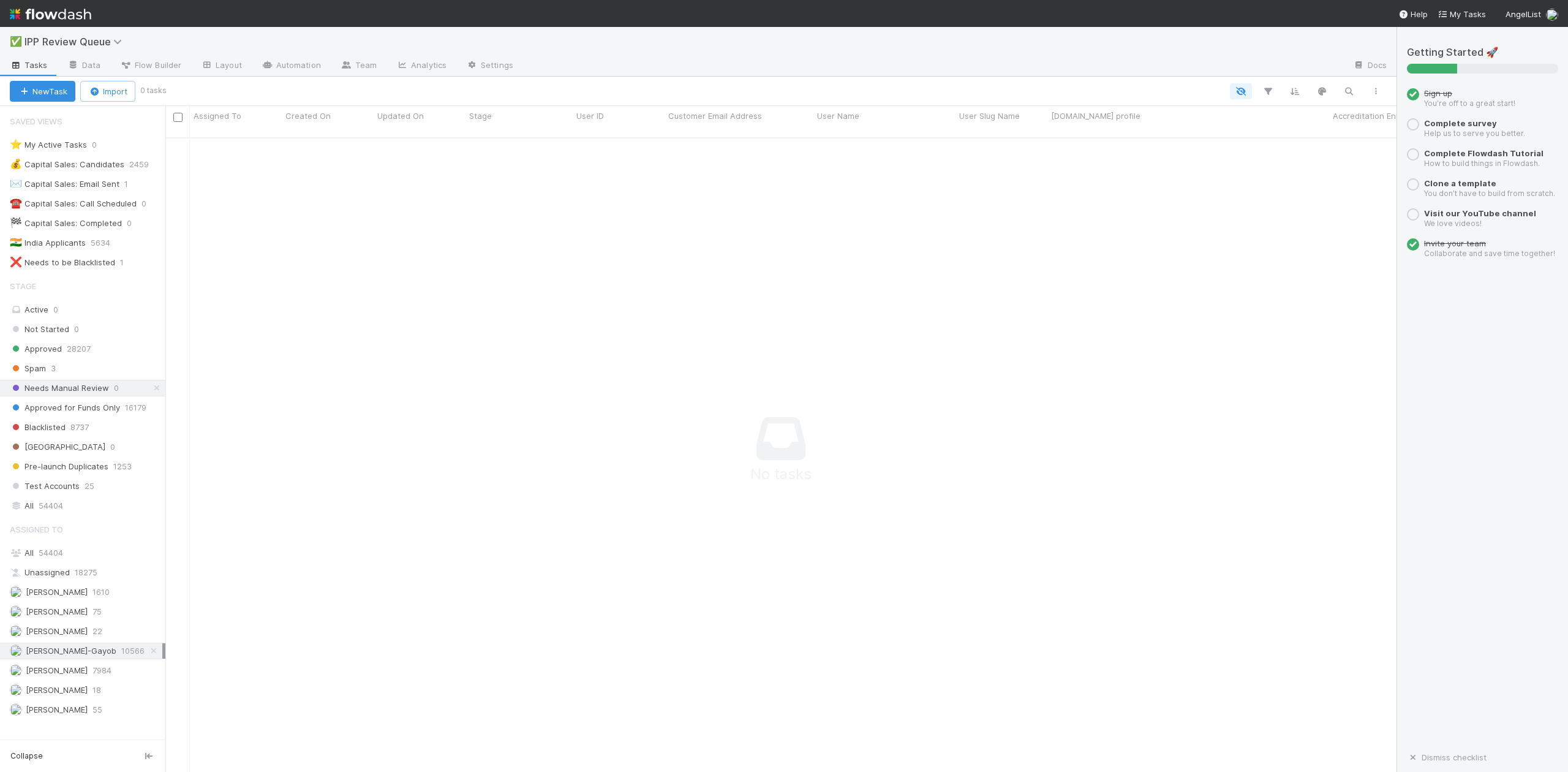
scroll to position [13, 12]
click at [38, 365] on span "Spam" at bounding box center [27, 368] width 36 height 16
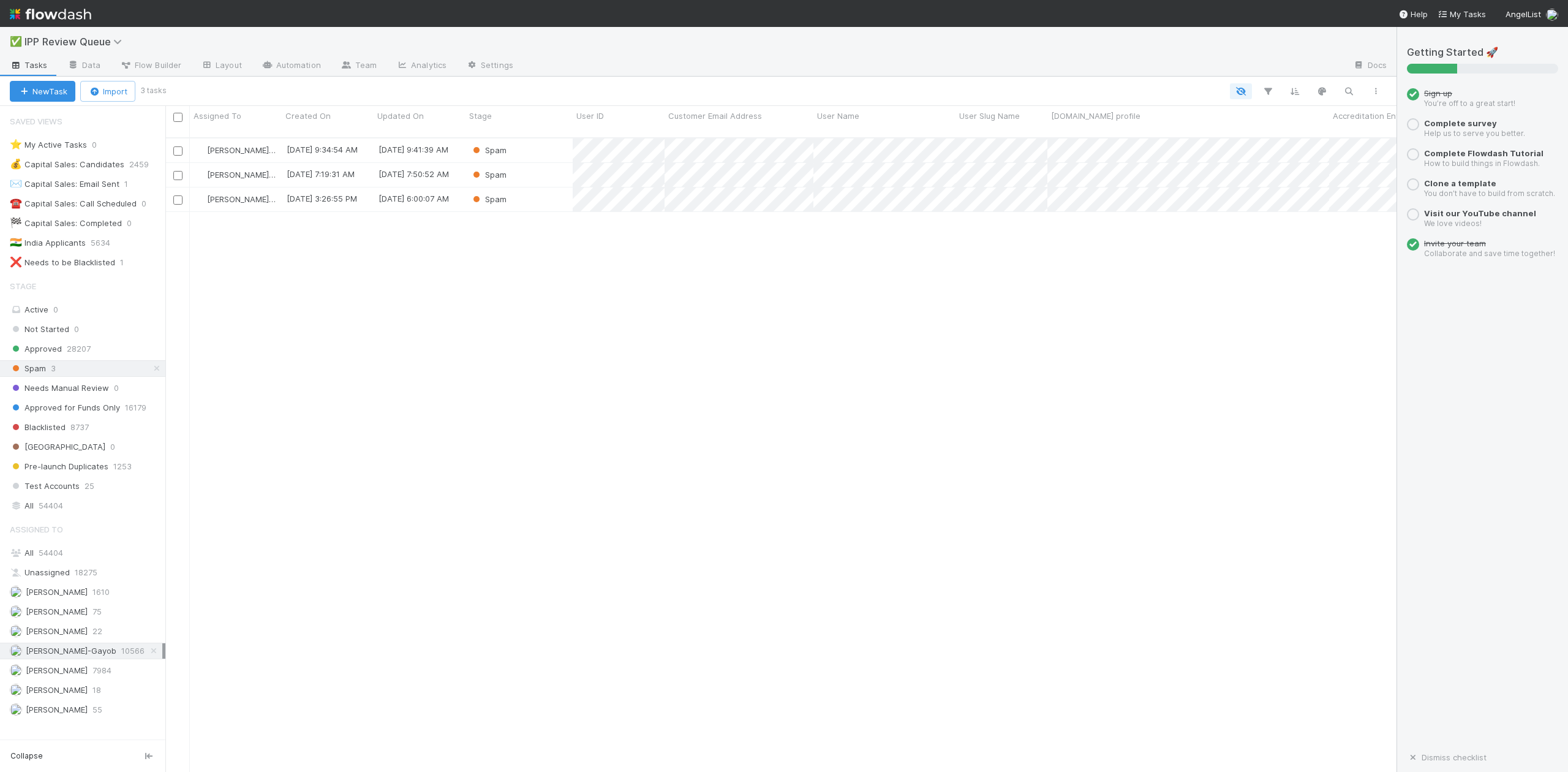
scroll to position [632, 1218]
click at [550, 194] on div "Spam" at bounding box center [518, 200] width 107 height 24
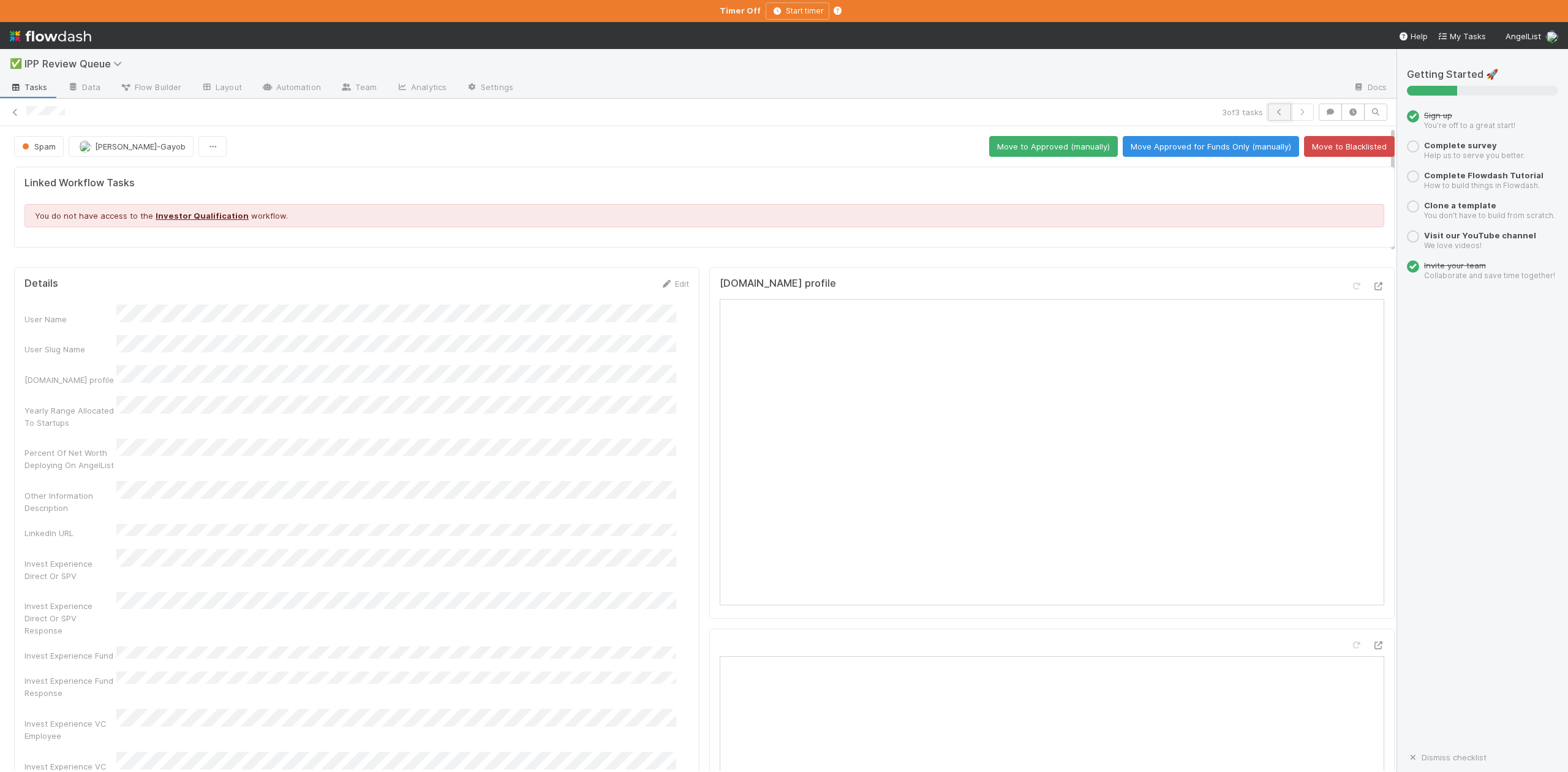
click at [1273, 114] on icon "button" at bounding box center [1279, 112] width 12 height 7
click at [1268, 108] on button "button" at bounding box center [1279, 112] width 23 height 17
click at [17, 112] on icon at bounding box center [15, 112] width 12 height 8
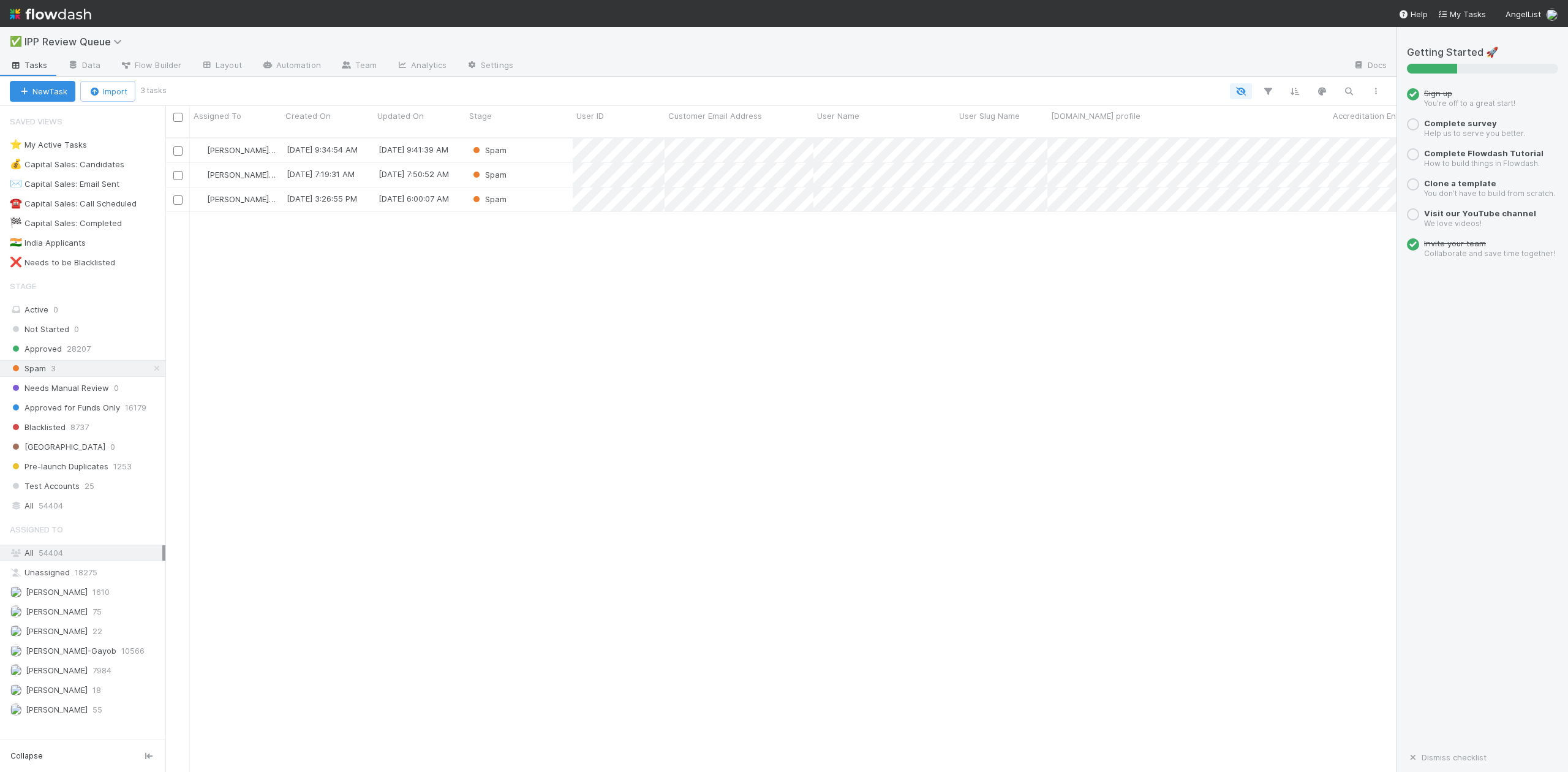
scroll to position [632, 1218]
click at [44, 368] on span "Spam" at bounding box center [27, 368] width 36 height 16
click at [544, 139] on div "Spam" at bounding box center [518, 150] width 107 height 24
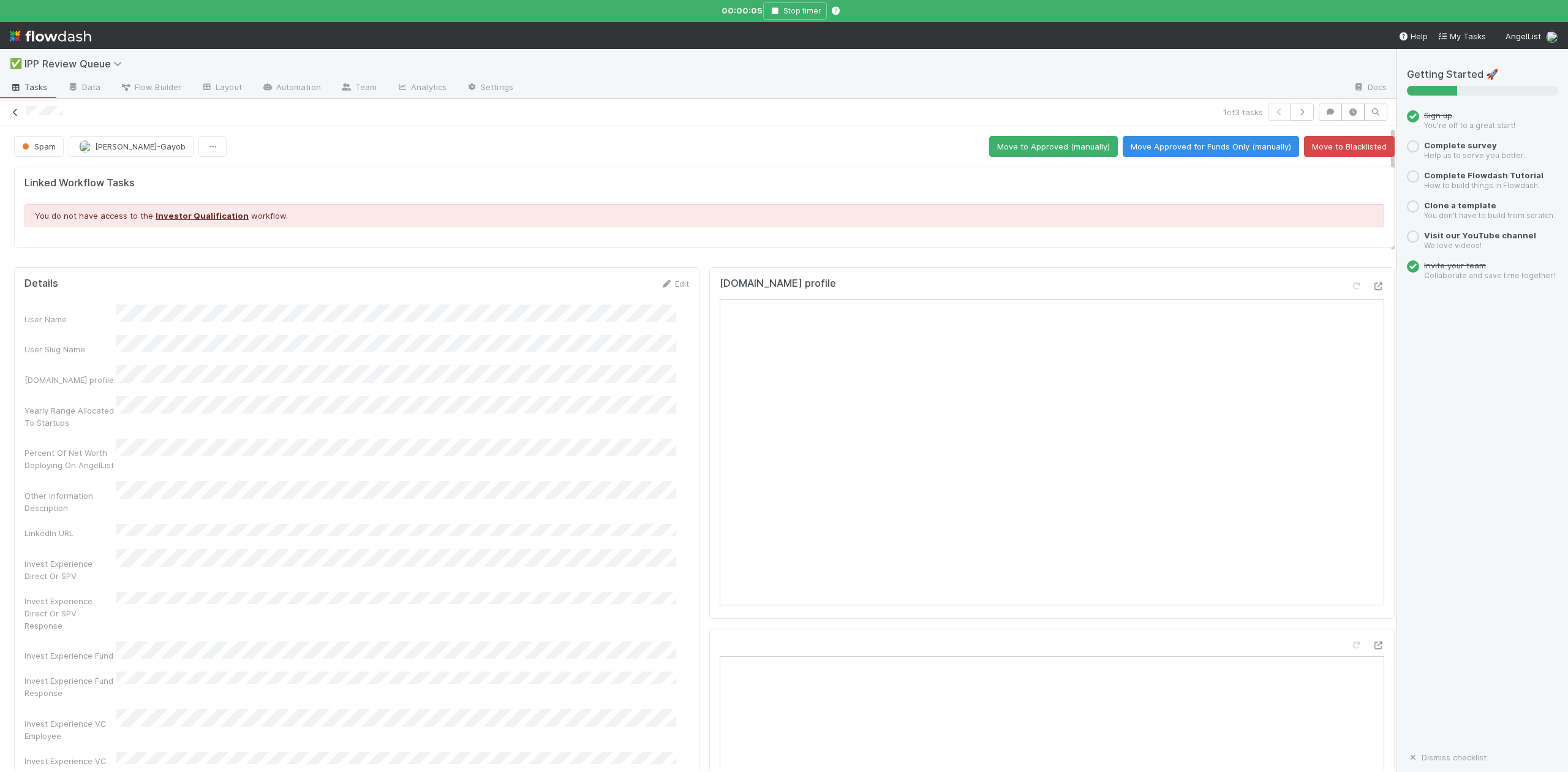
click at [16, 117] on link at bounding box center [15, 112] width 12 height 12
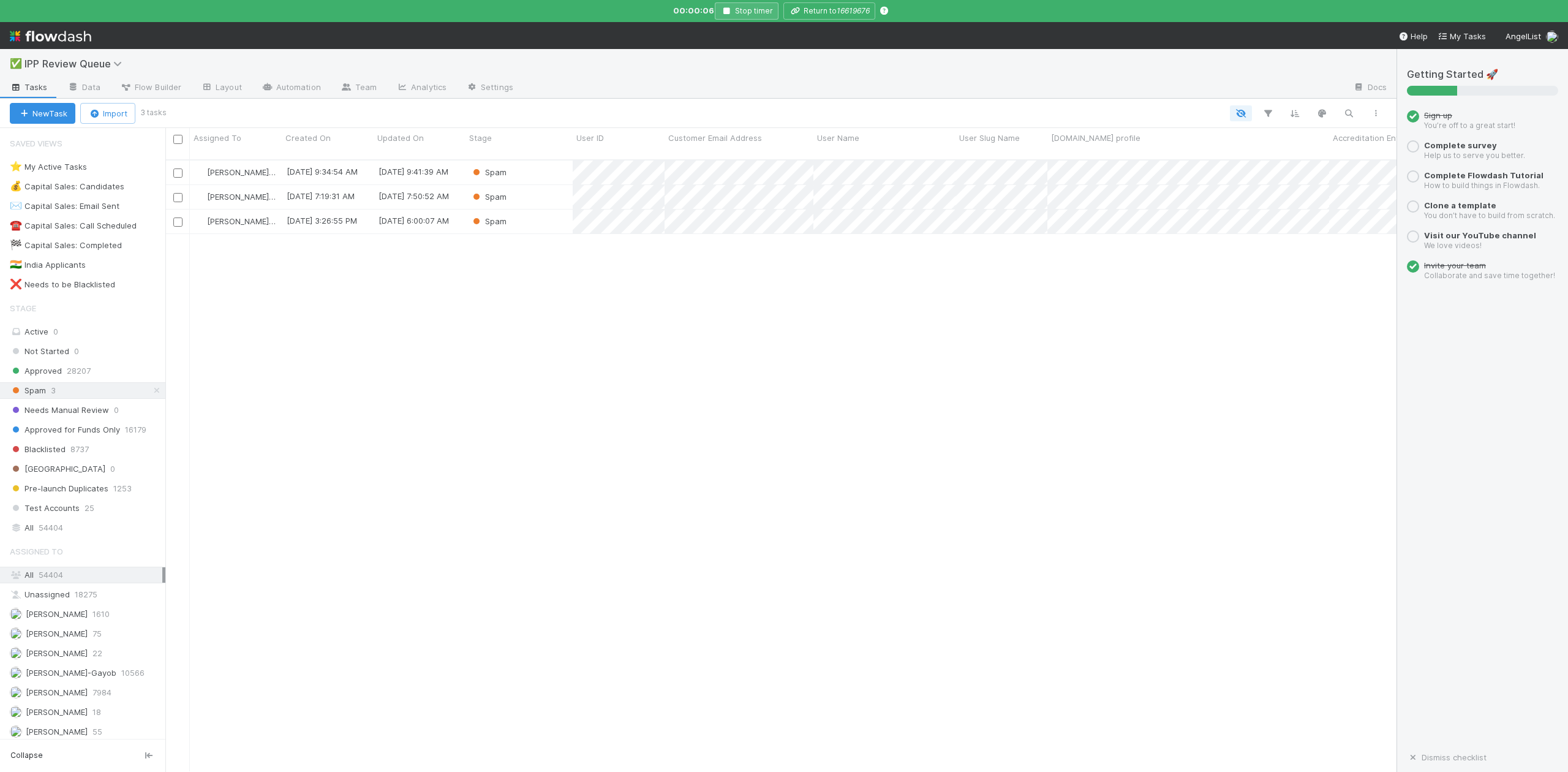
scroll to position [609, 1218]
click at [722, 10] on icon "button" at bounding box center [725, 11] width 12 height 7
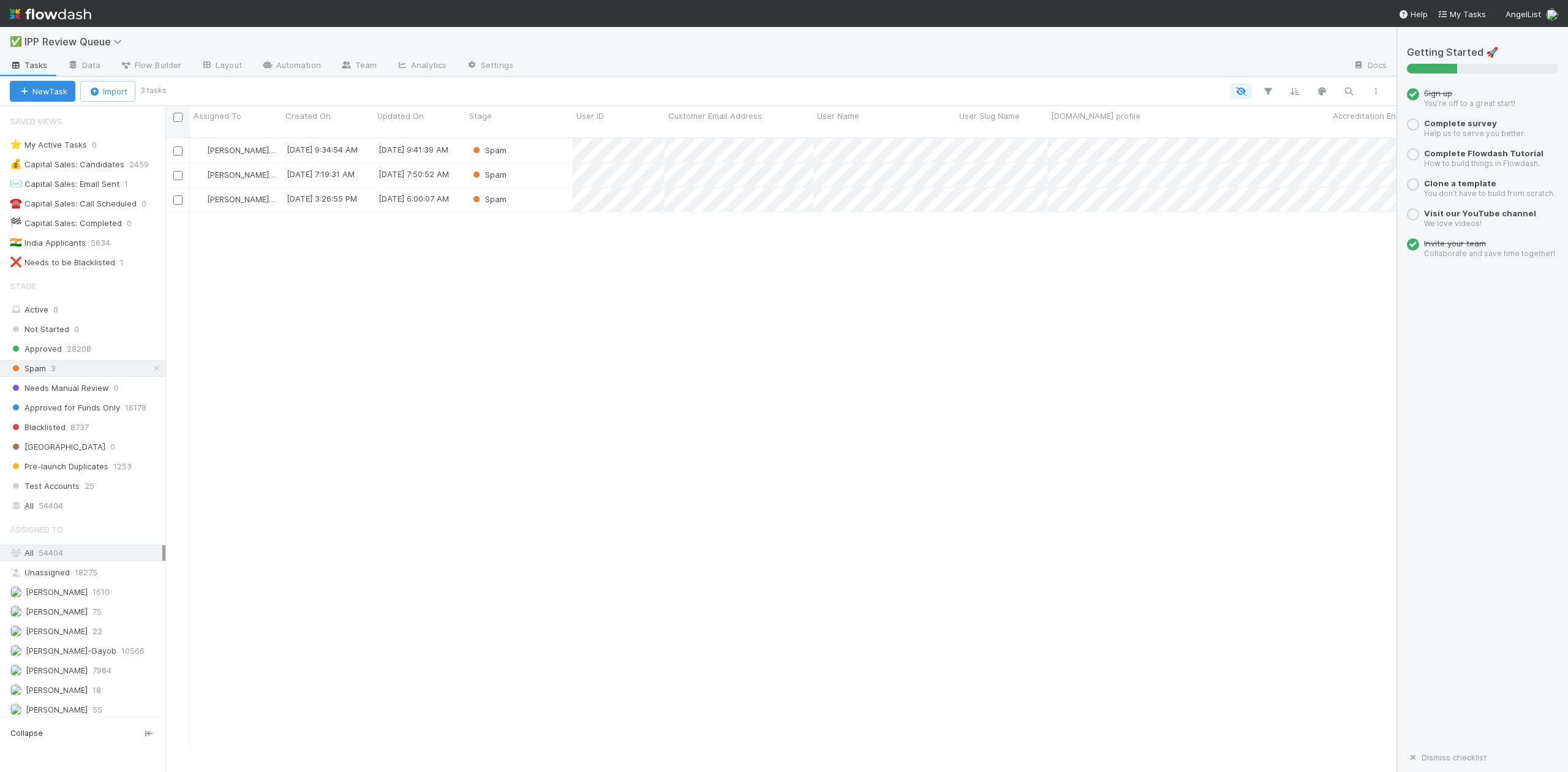
click at [175, 114] on input "checkbox" at bounding box center [178, 117] width 9 height 9
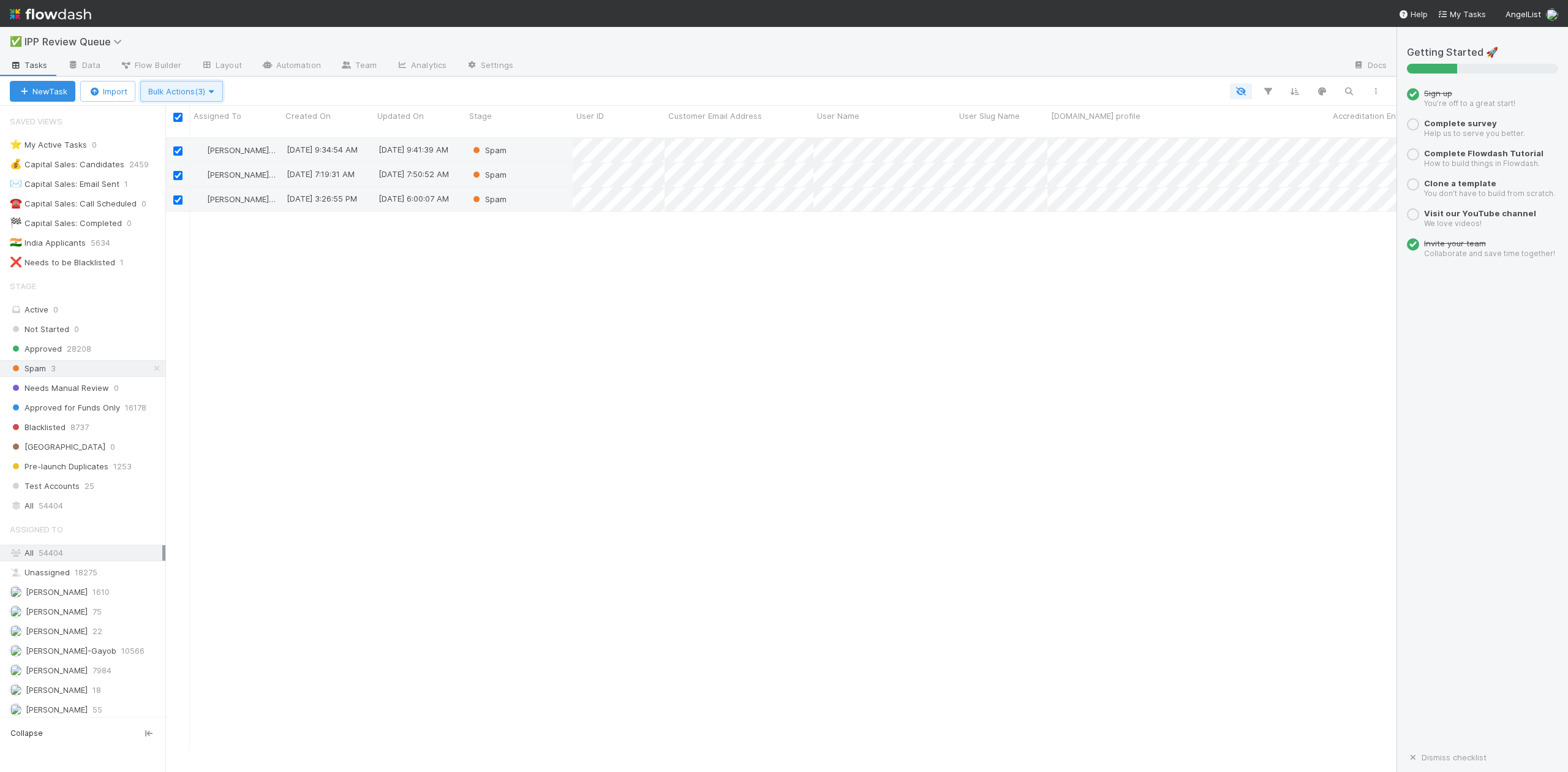
click at [214, 91] on icon "button" at bounding box center [211, 92] width 12 height 8
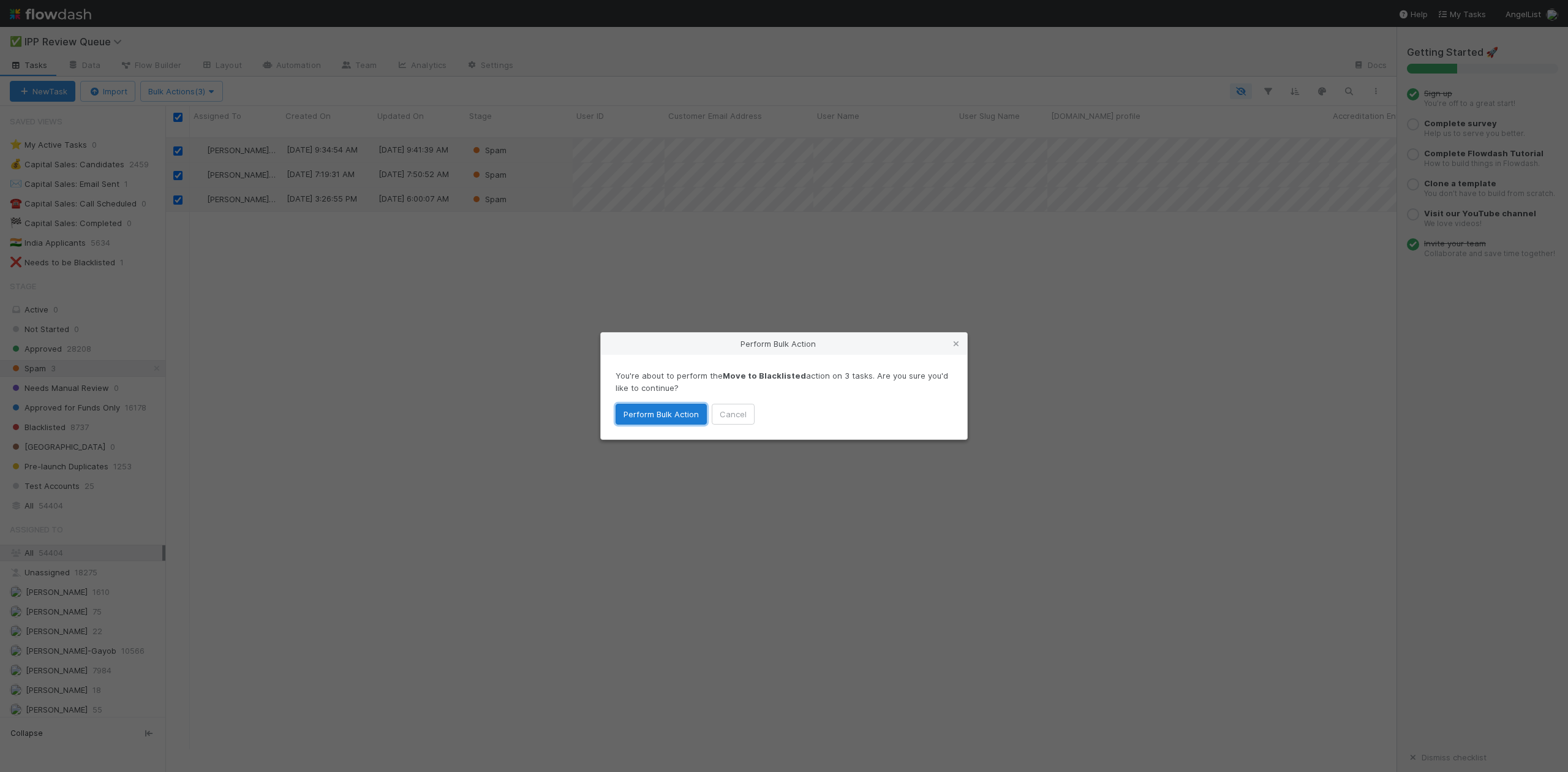
click at [669, 410] on button "Perform Bulk Action" at bounding box center [661, 414] width 92 height 21
checkbox input "false"
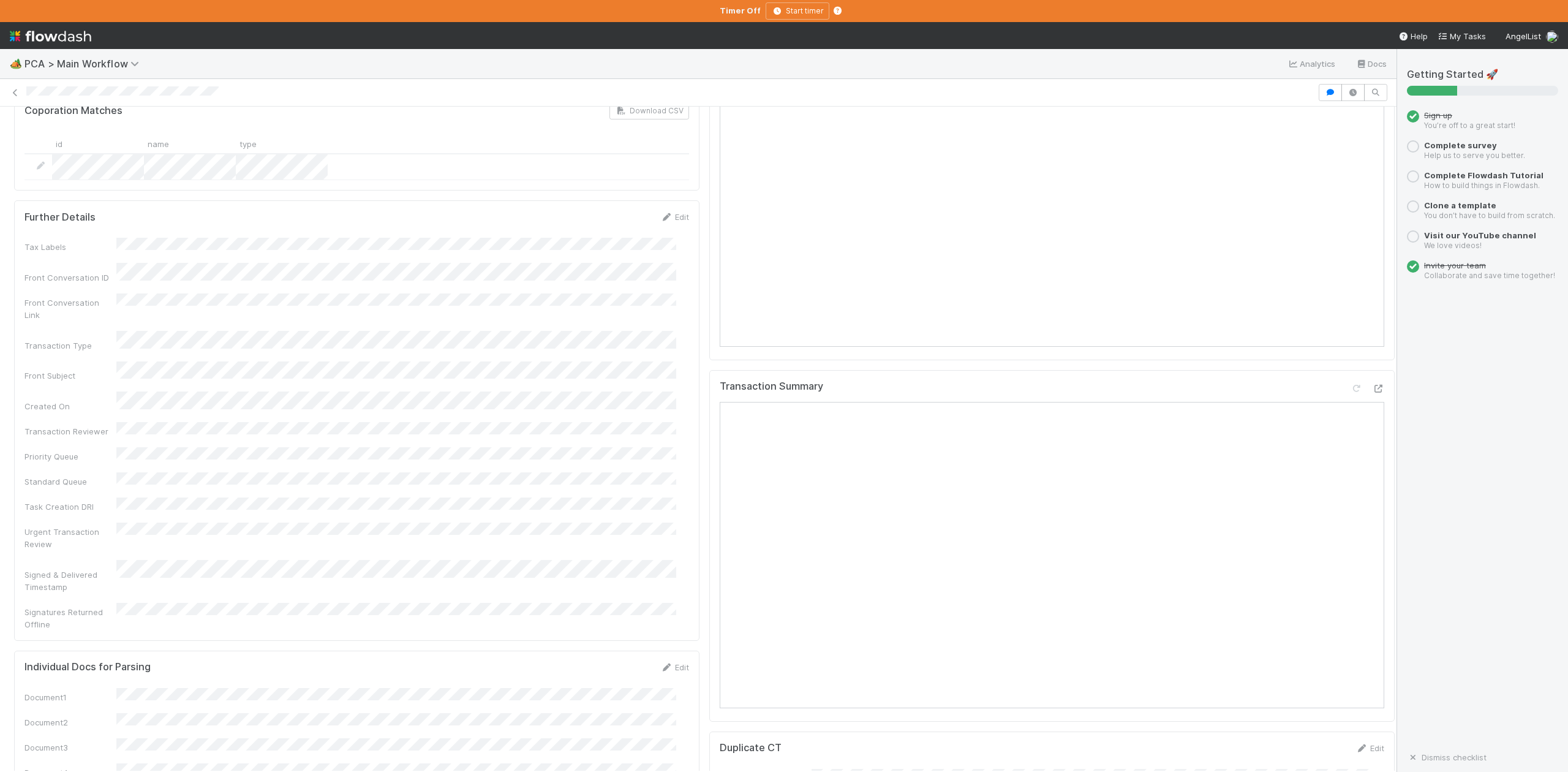
scroll to position [1224, 0]
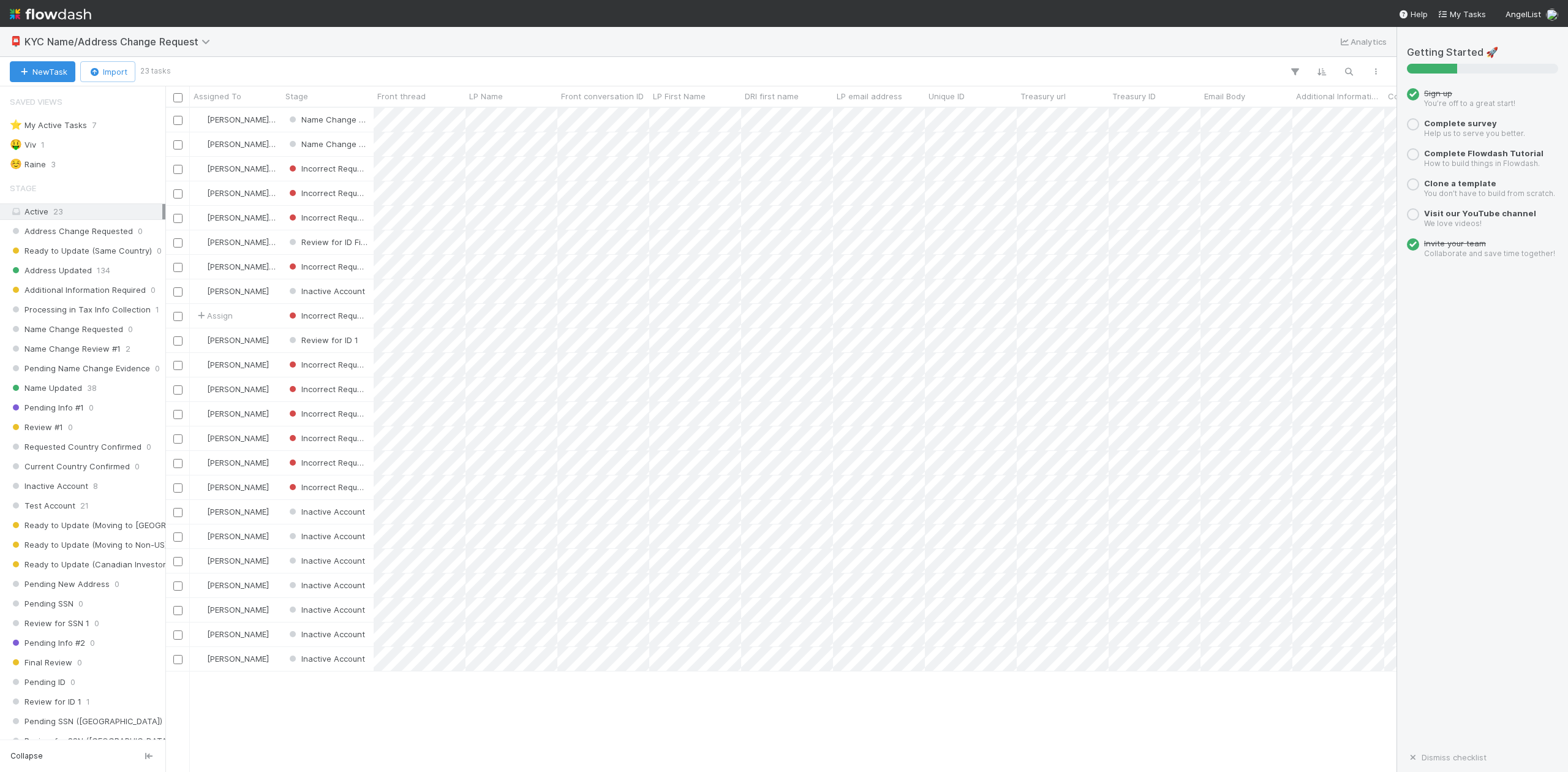
scroll to position [652, 1218]
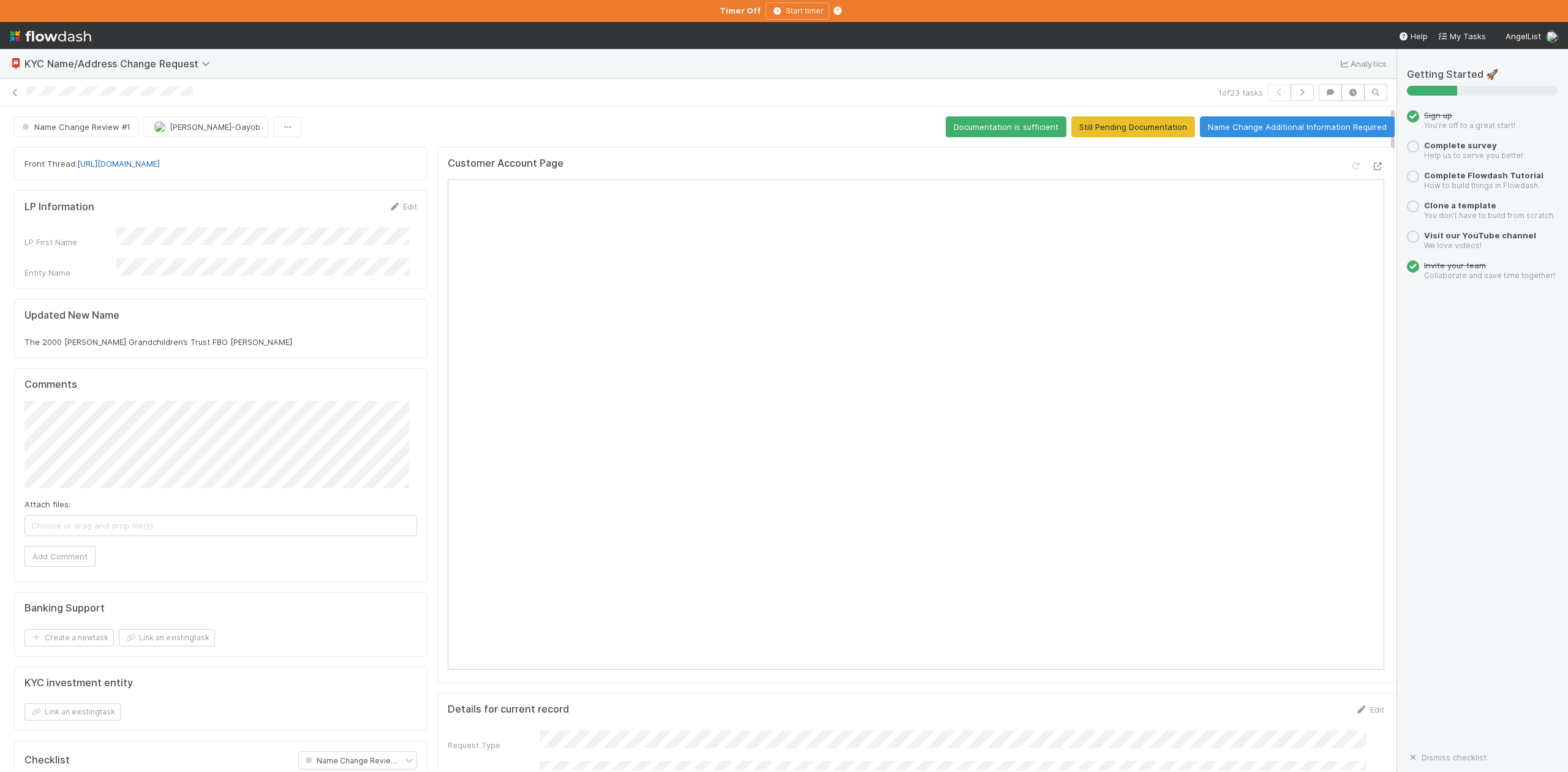
click at [160, 163] on link "[URL][DOMAIN_NAME]" at bounding box center [118, 163] width 82 height 10
click at [1296, 89] on icon "button" at bounding box center [1301, 92] width 12 height 7
click at [14, 91] on icon at bounding box center [15, 92] width 12 height 8
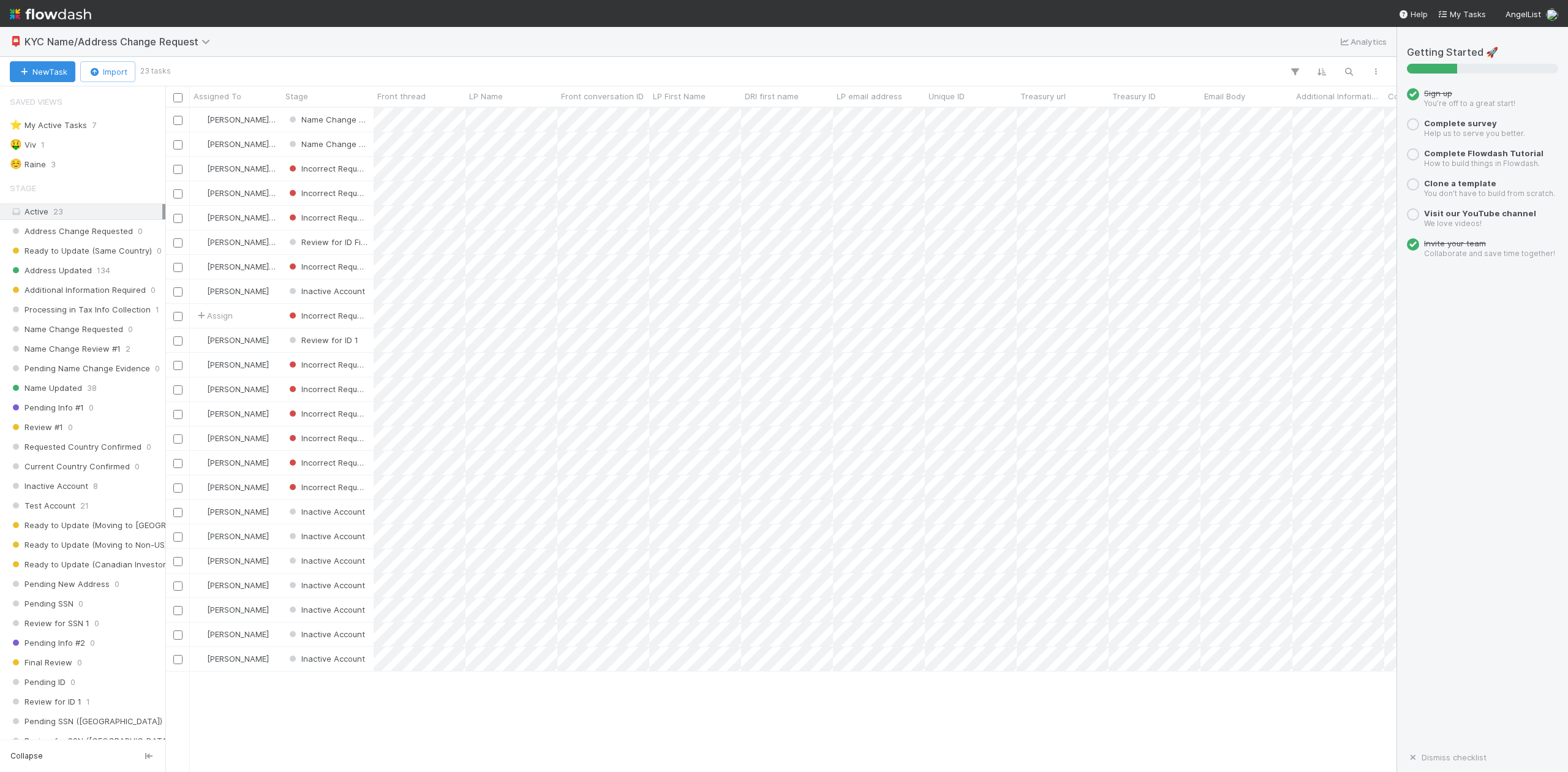
scroll to position [652, 1218]
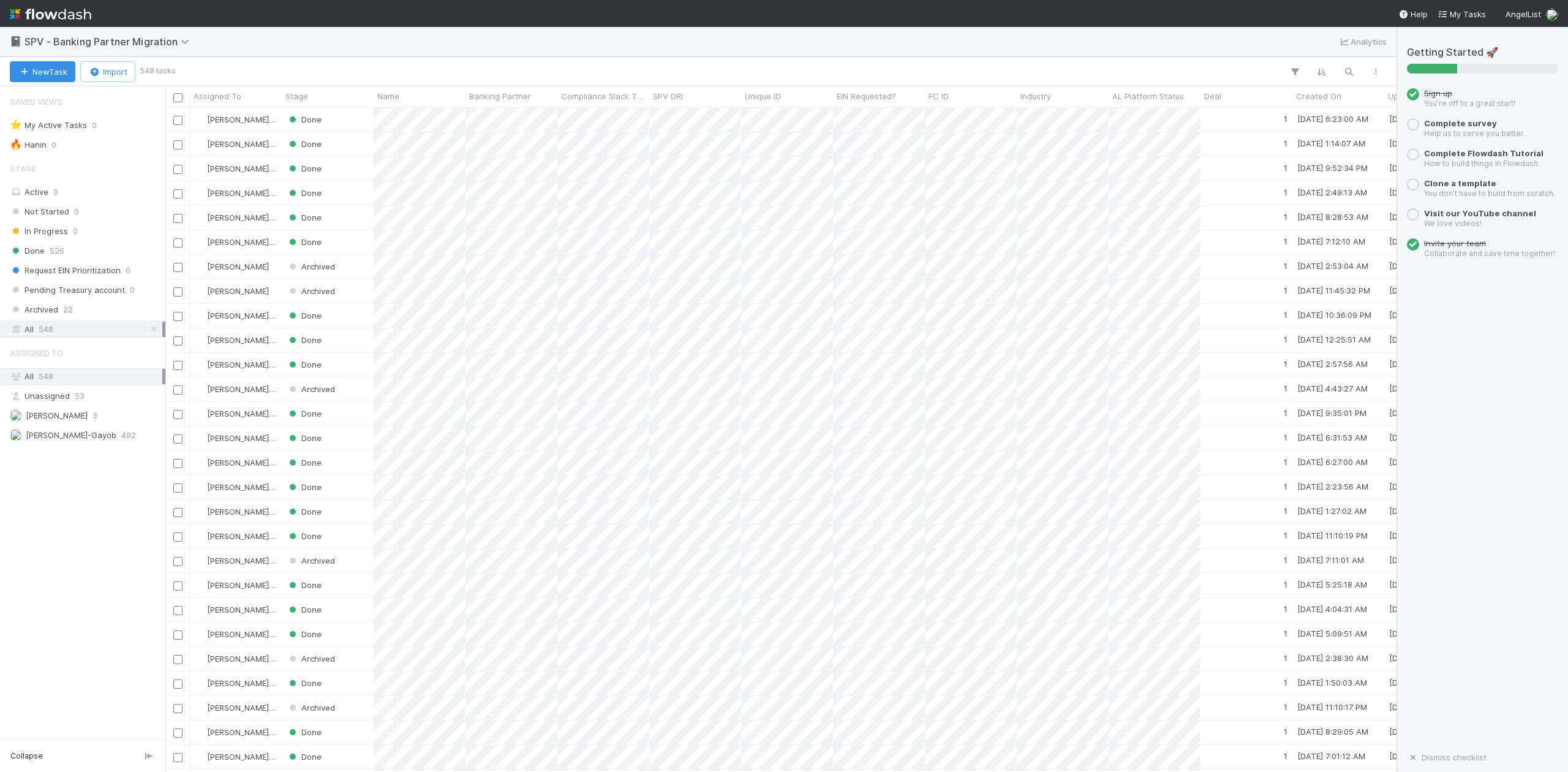
scroll to position [652, 1218]
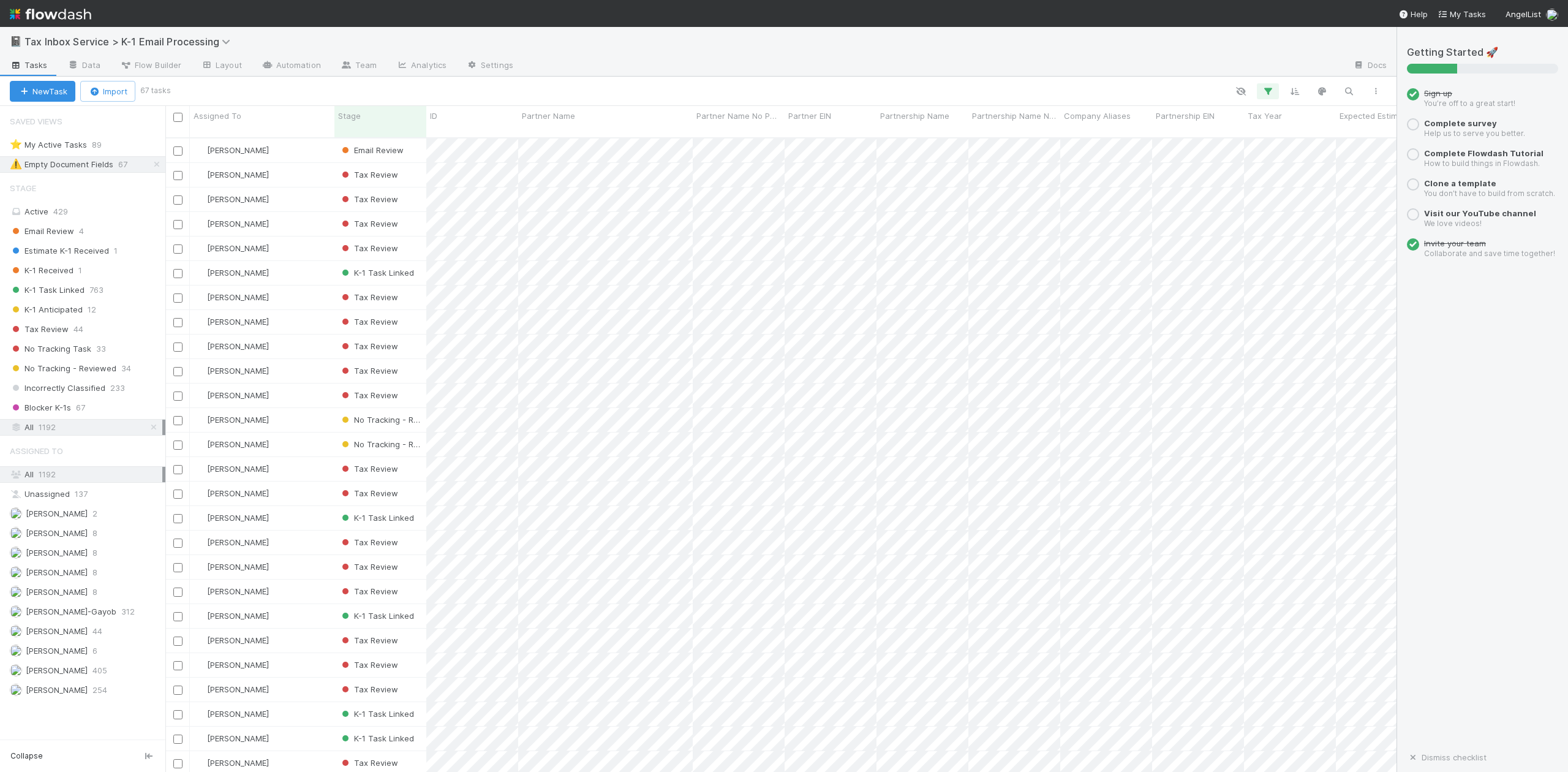
scroll to position [632, 1218]
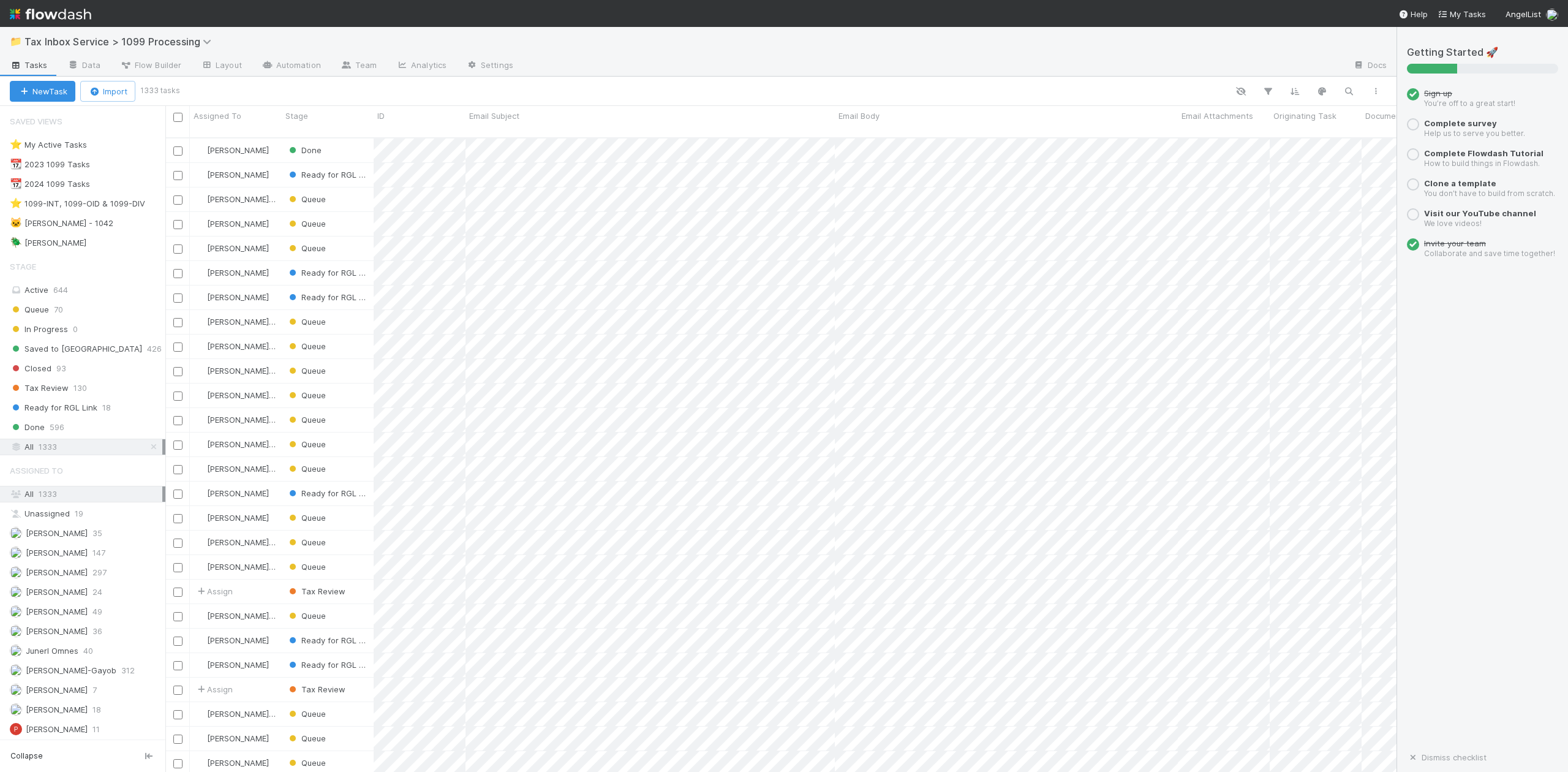
scroll to position [632, 1218]
click at [39, 315] on span "Queue" at bounding box center [29, 310] width 39 height 16
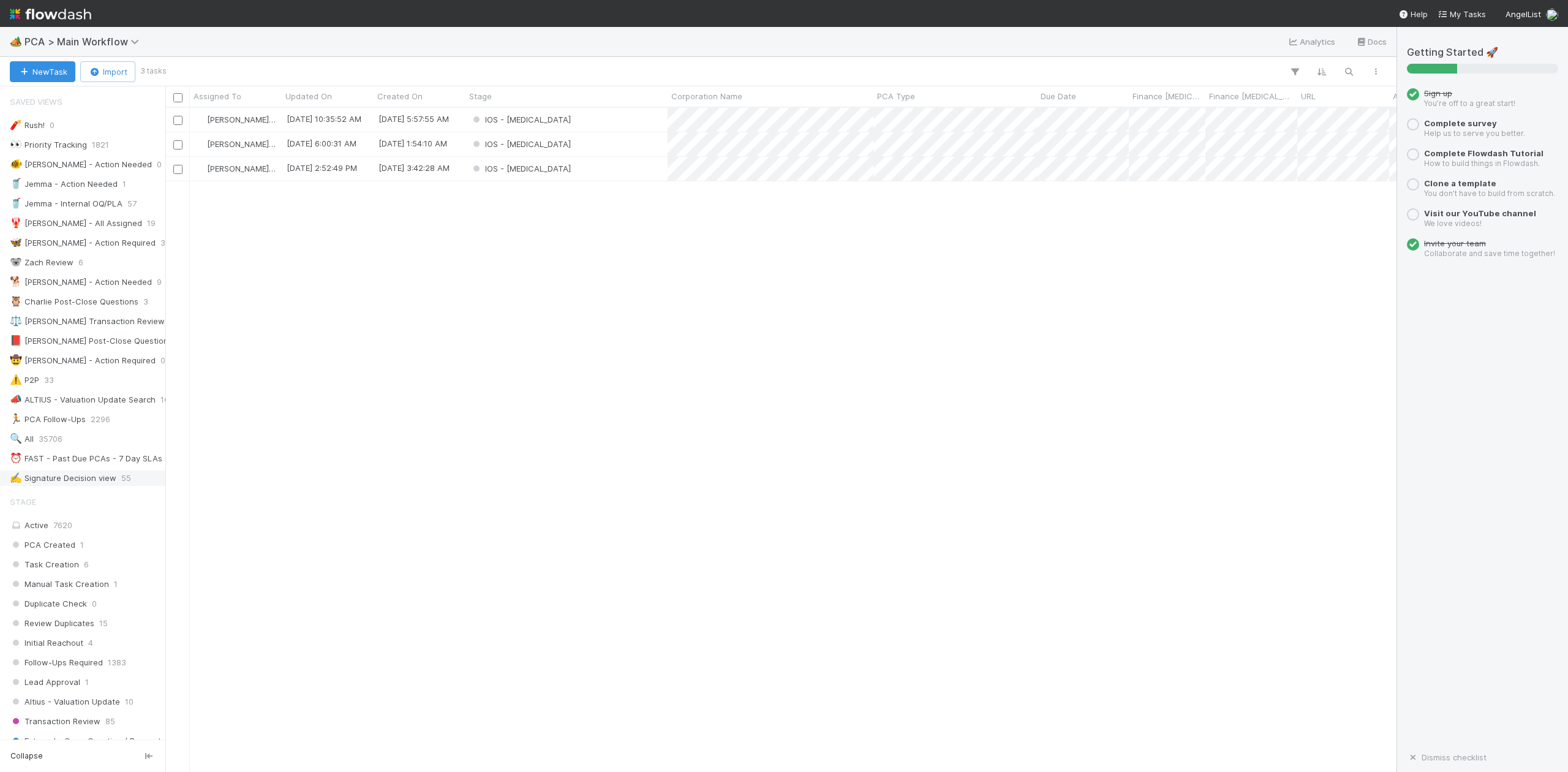
scroll to position [490, 0]
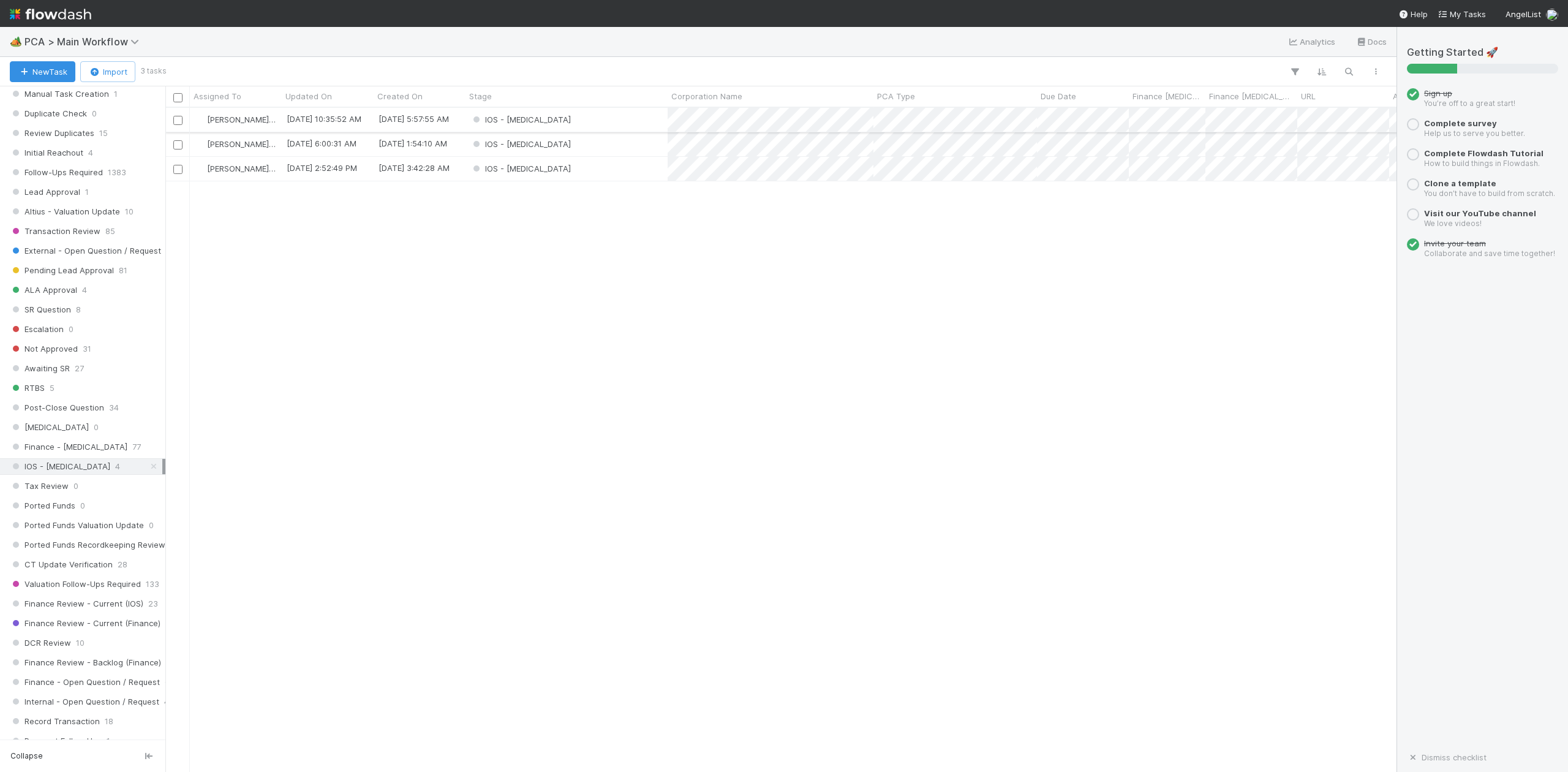
click at [539, 123] on div "IOS - [MEDICAL_DATA]" at bounding box center [566, 120] width 202 height 24
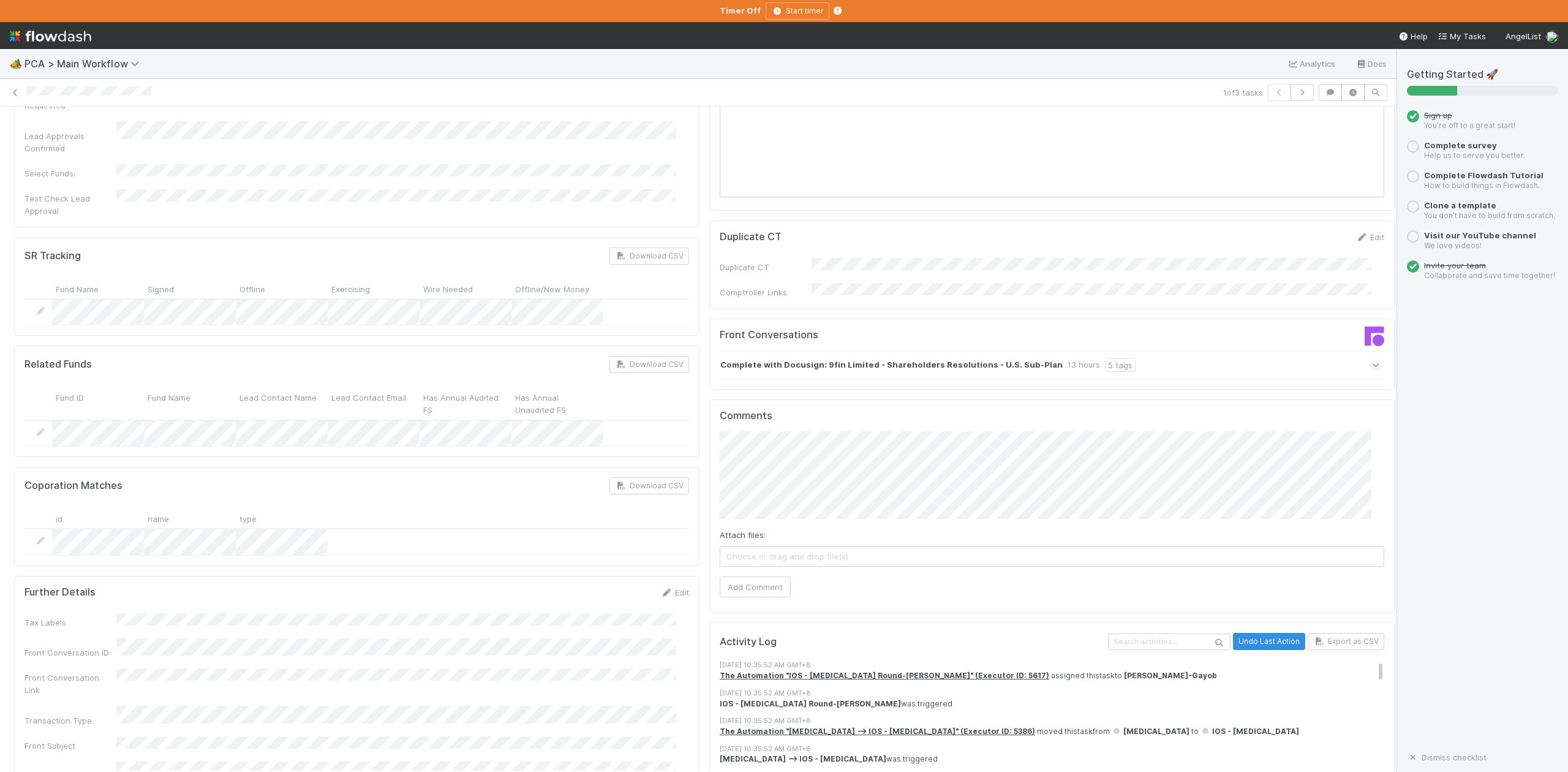
scroll to position [2041, 0]
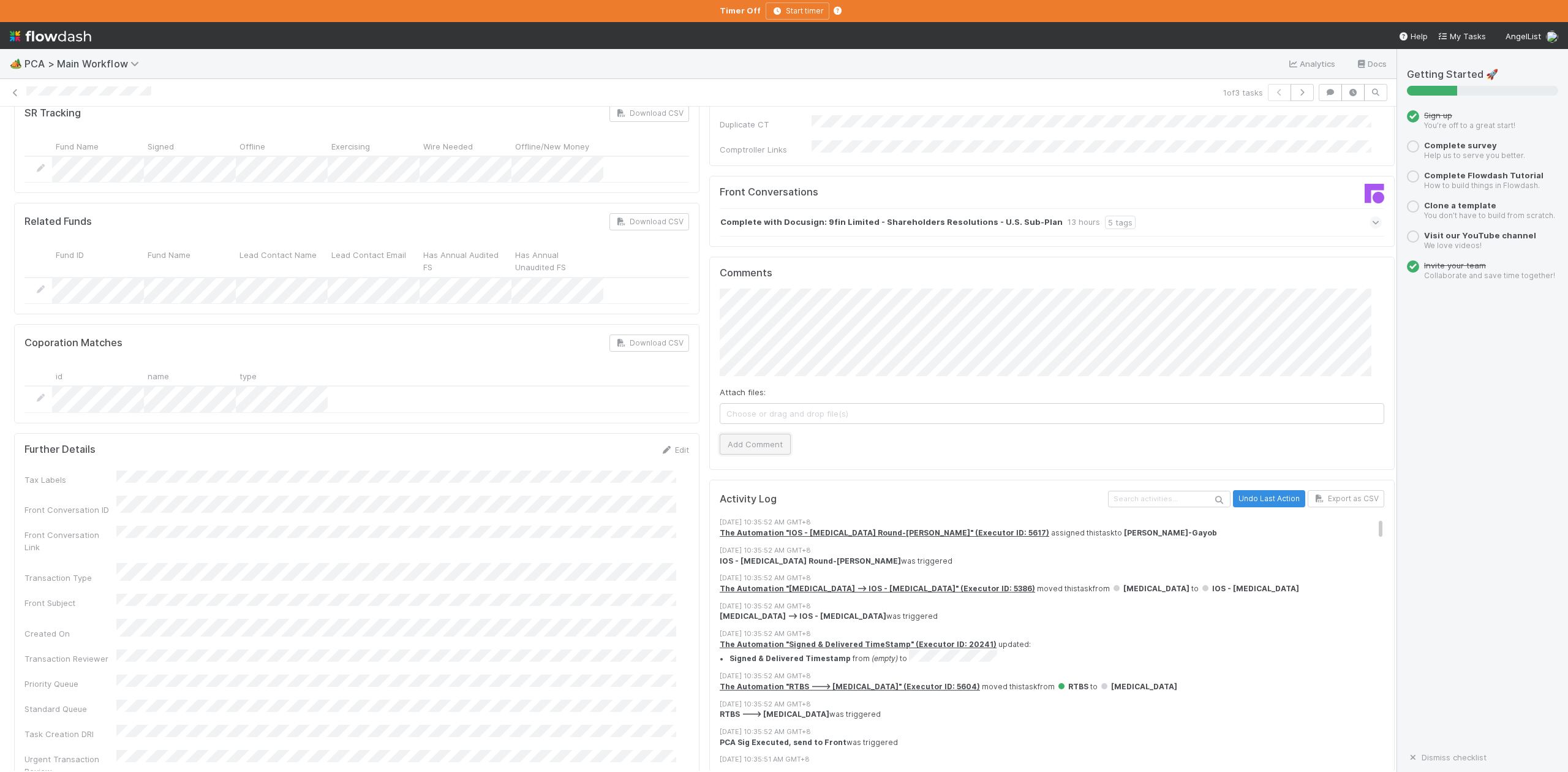
click at [755, 433] on button "Add Comment" at bounding box center [756, 443] width 71 height 21
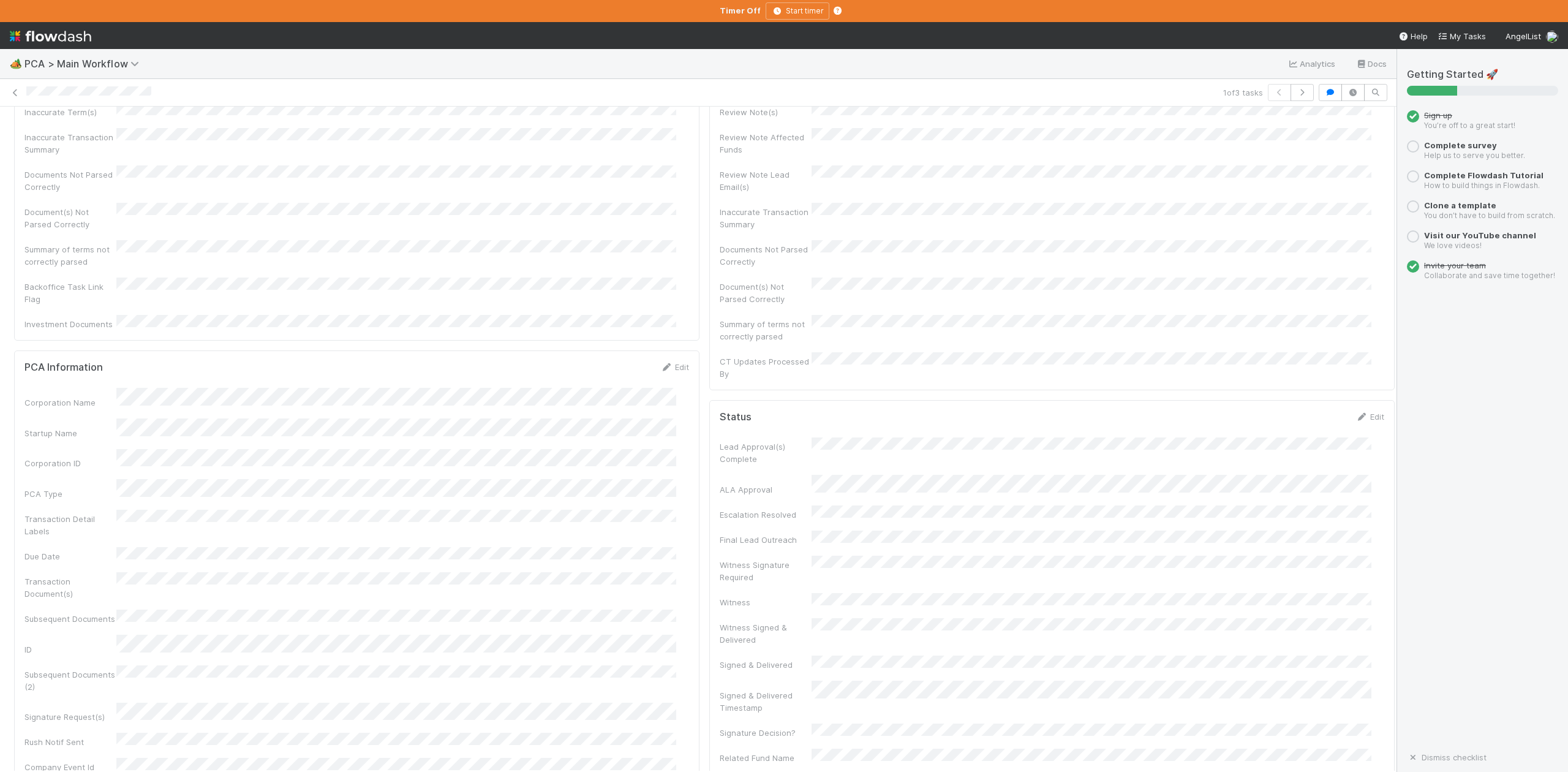
scroll to position [0, 0]
click at [62, 133] on button "IOS - ICU" at bounding box center [71, 126] width 114 height 21
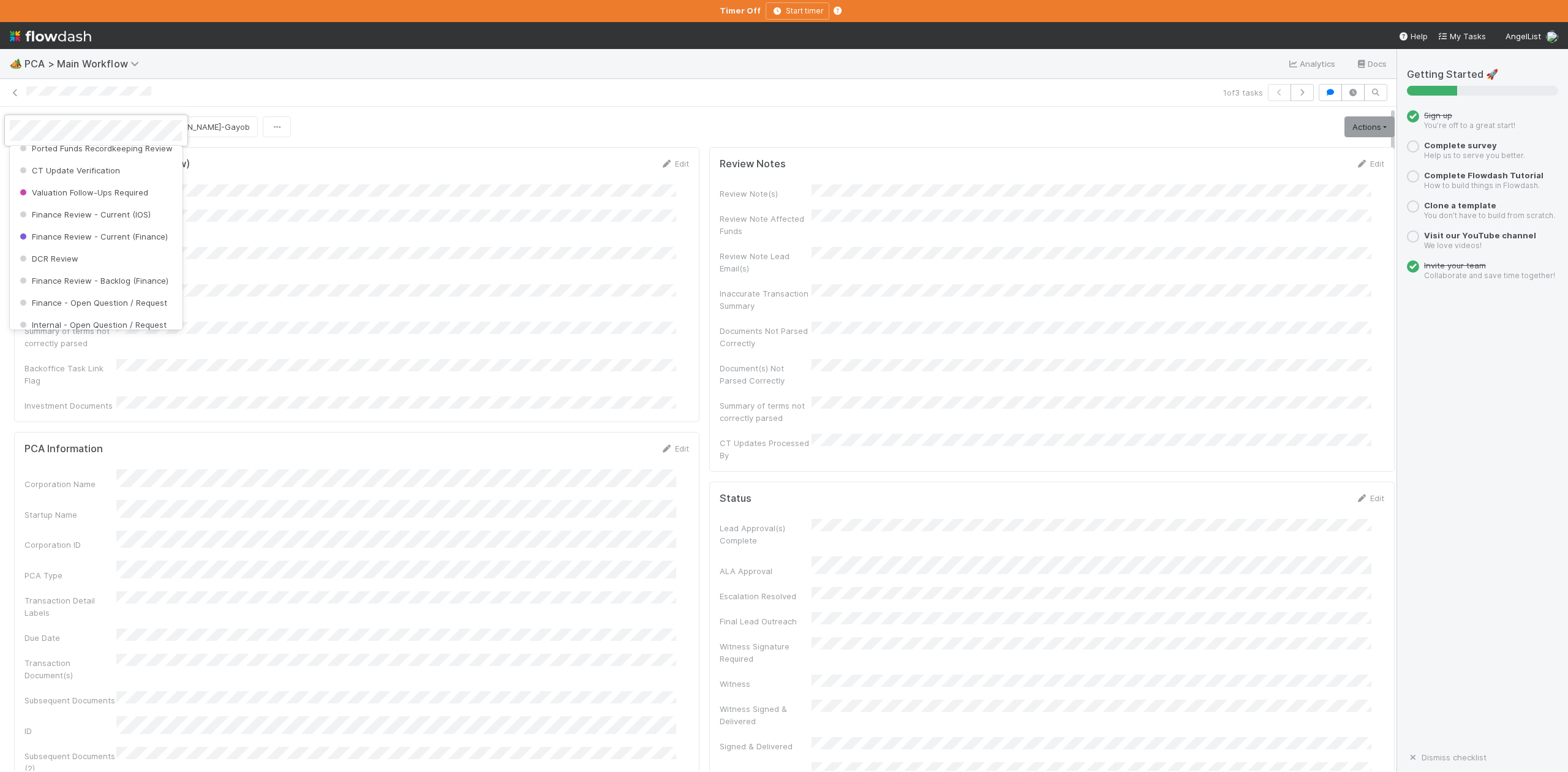
scroll to position [569, 0]
click at [90, 213] on span "Finance Review - Current (IOS)" at bounding box center [84, 208] width 134 height 10
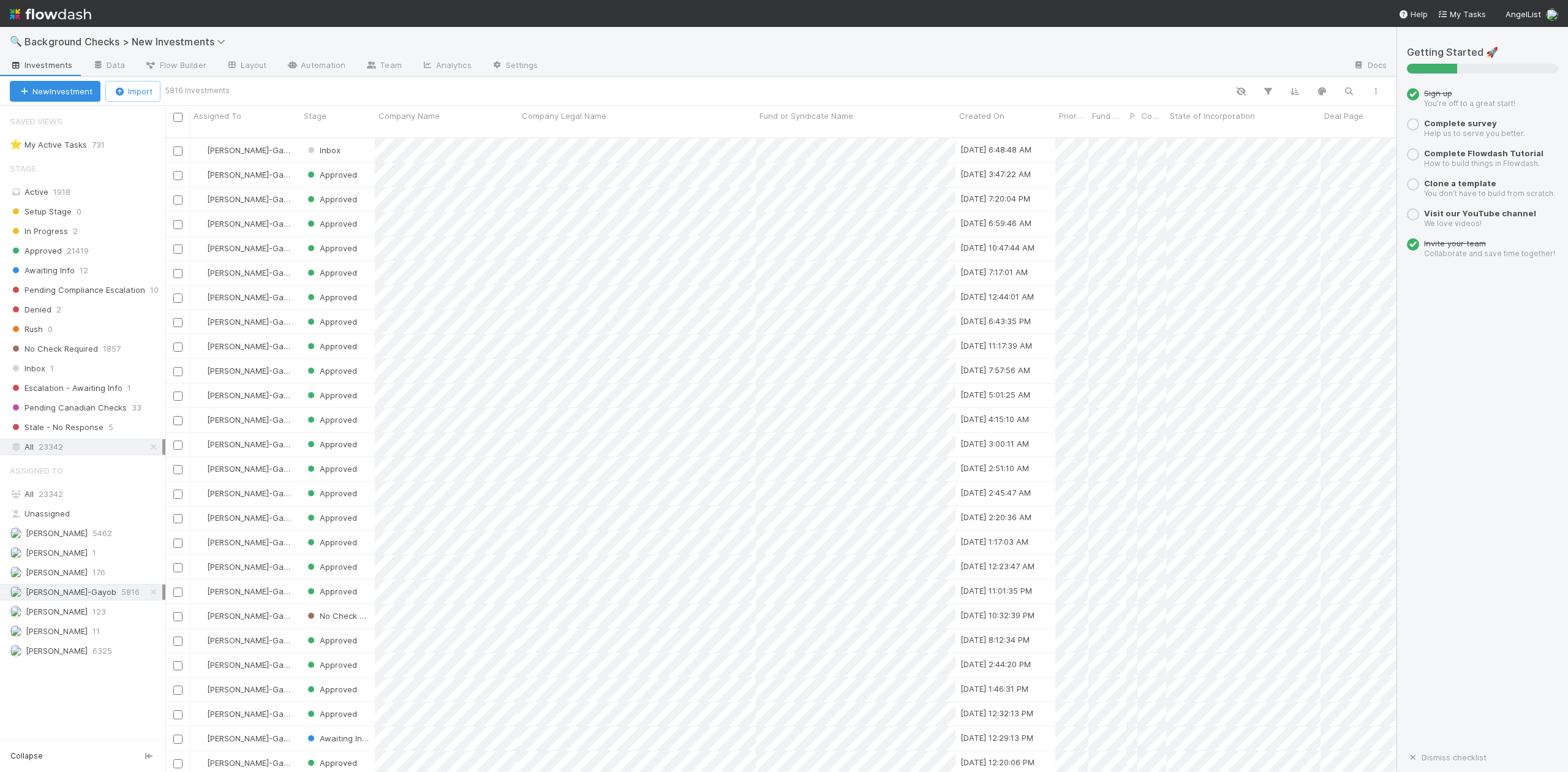
scroll to position [632, 1218]
click at [38, 371] on span "Inbox" at bounding box center [27, 368] width 36 height 16
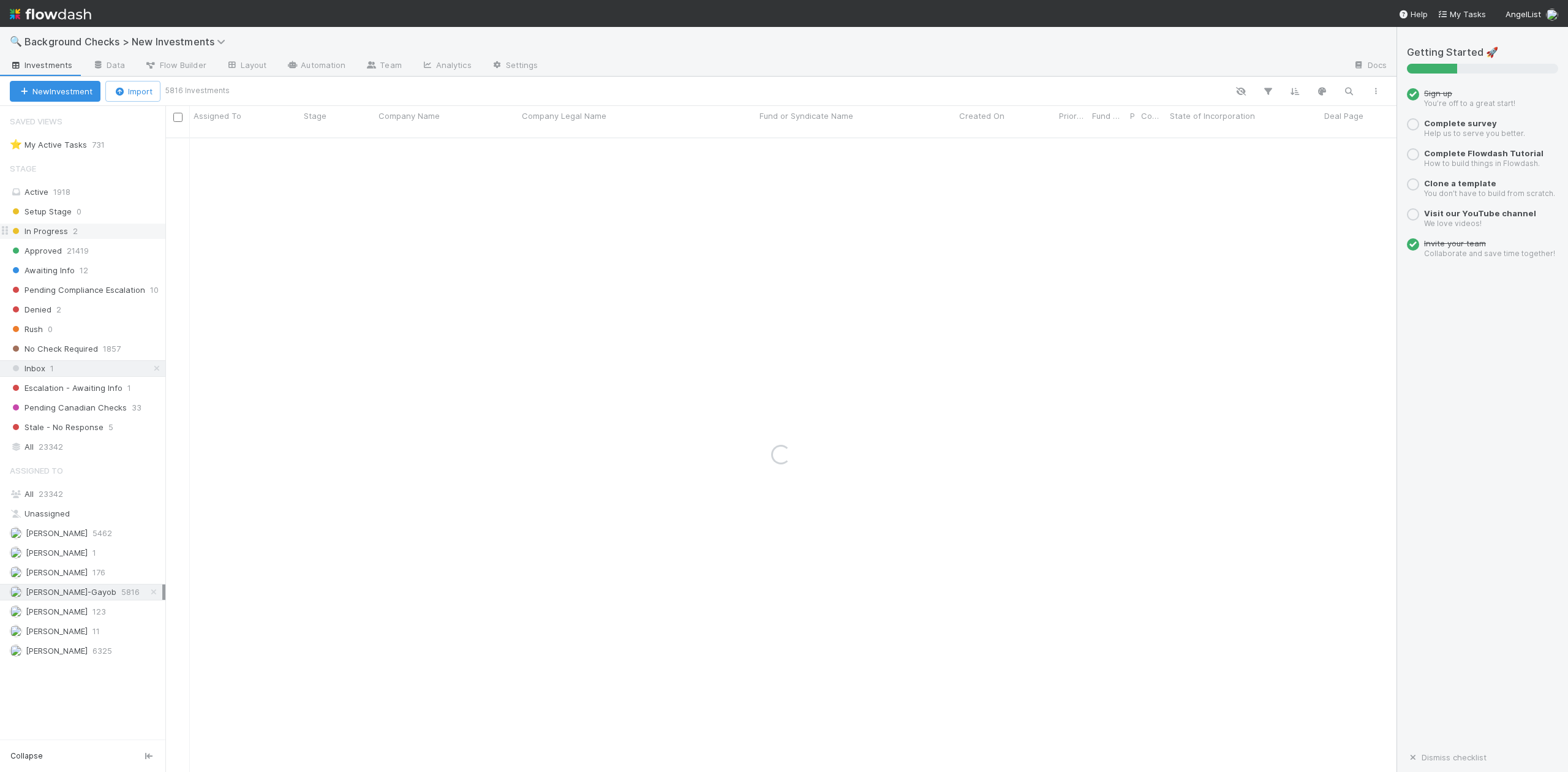
click at [50, 235] on span "In Progress" at bounding box center [39, 231] width 59 height 16
click at [55, 498] on span "23342" at bounding box center [50, 494] width 25 height 10
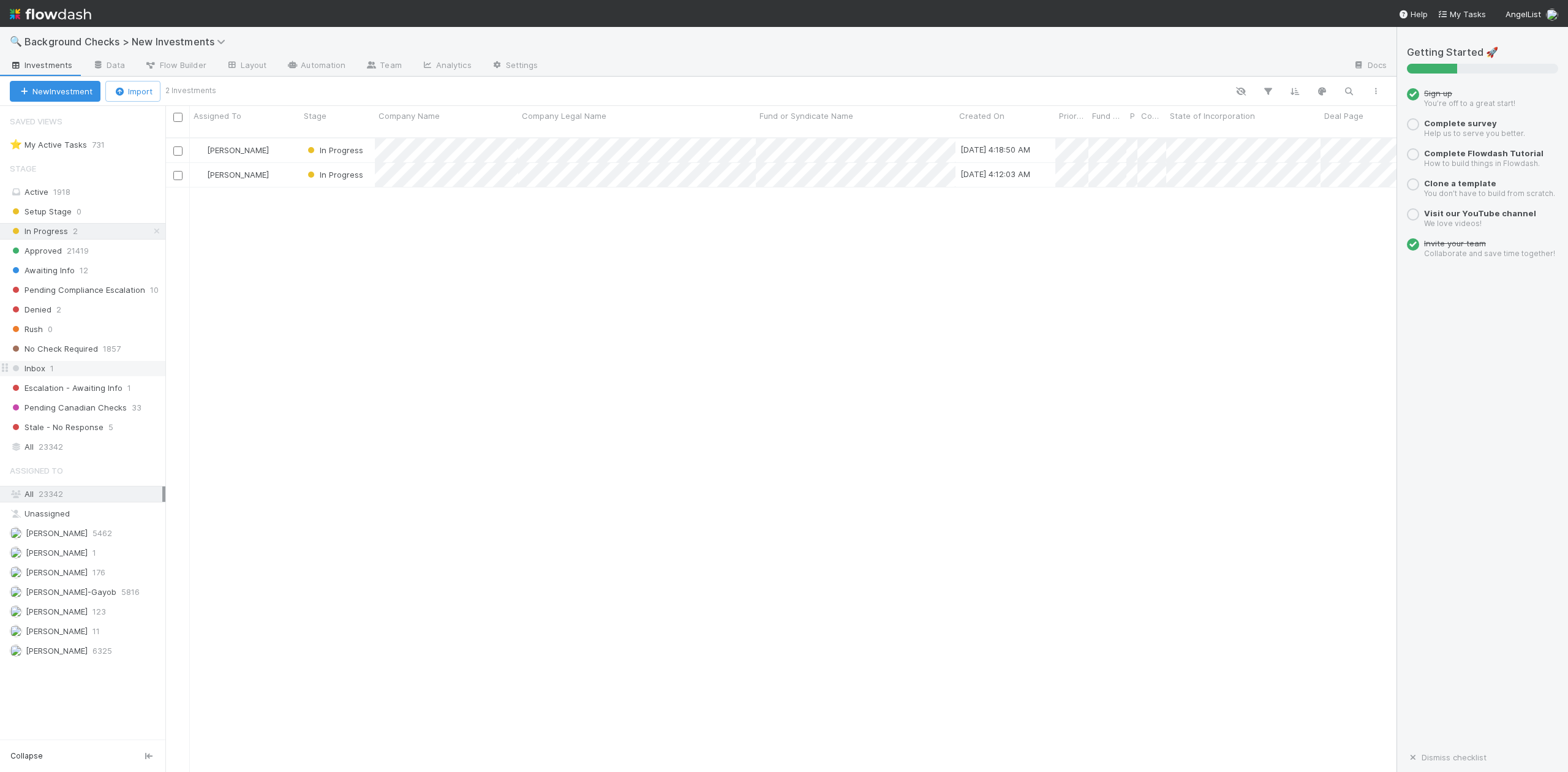
scroll to position [632, 1218]
click at [35, 371] on span "Inbox" at bounding box center [27, 368] width 36 height 16
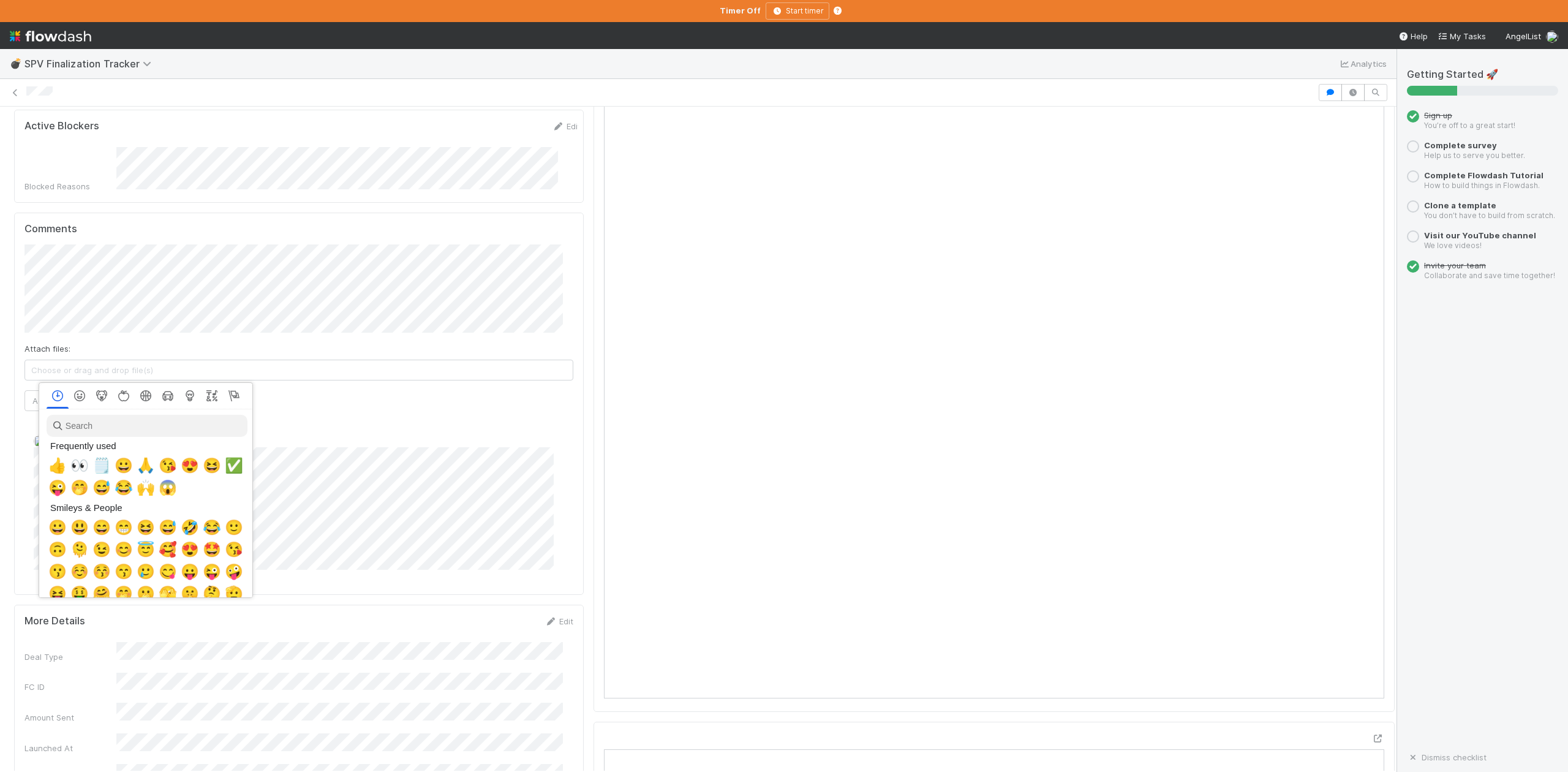
scroll to position [0, 7]
click at [70, 471] on span "👀" at bounding box center [77, 465] width 18 height 17
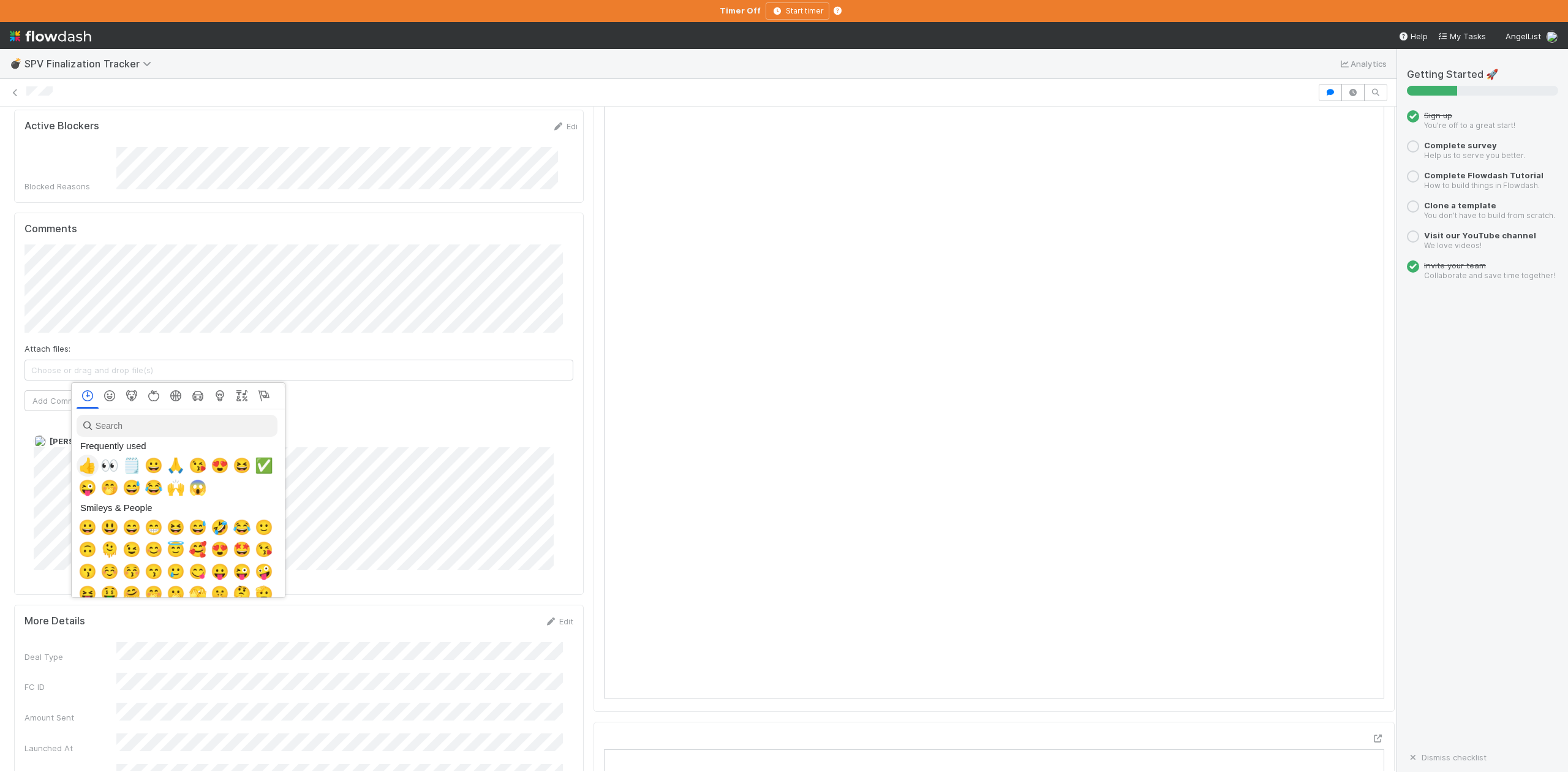
click at [81, 471] on span "👍" at bounding box center [88, 465] width 18 height 17
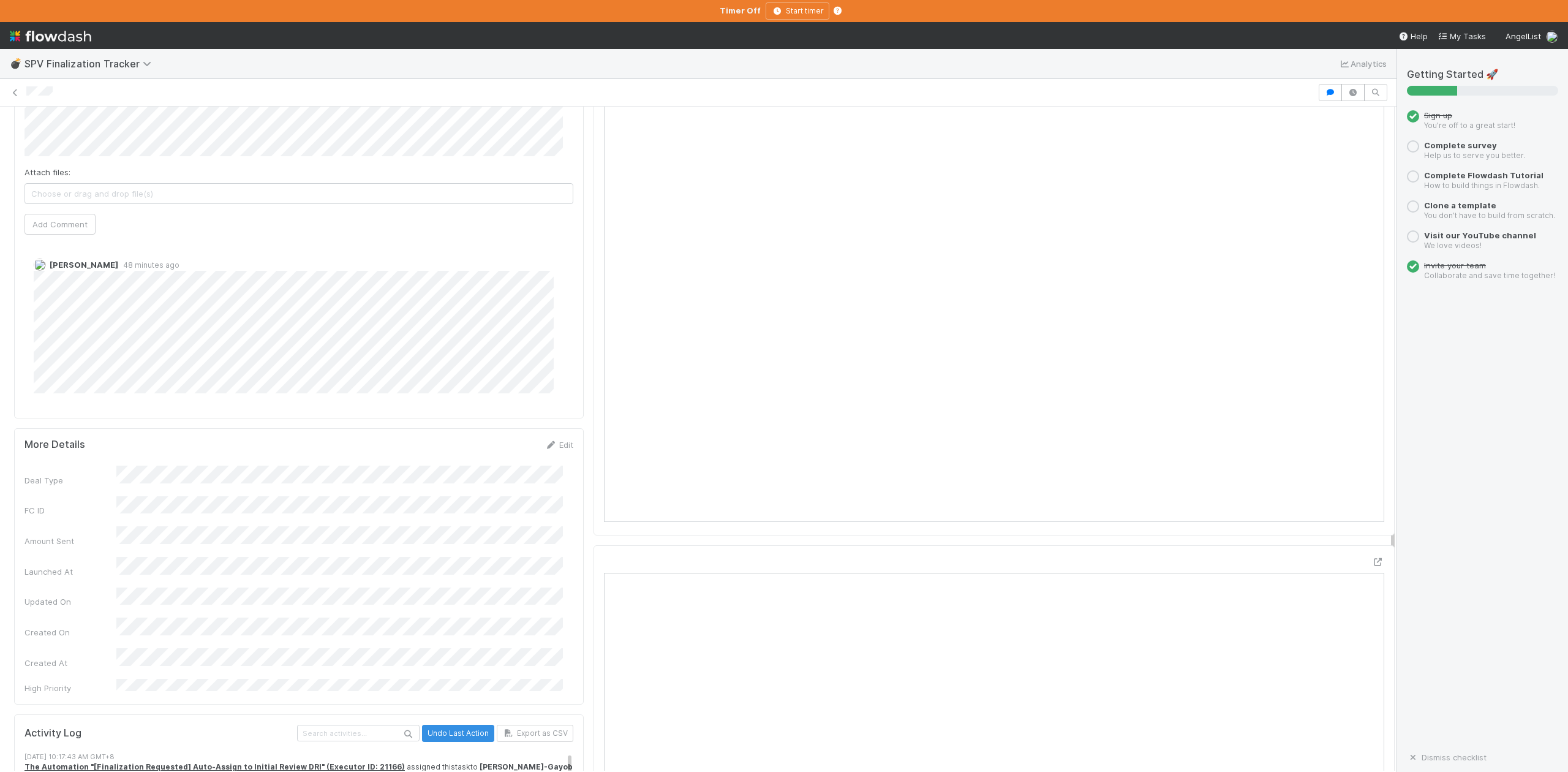
scroll to position [421, 0]
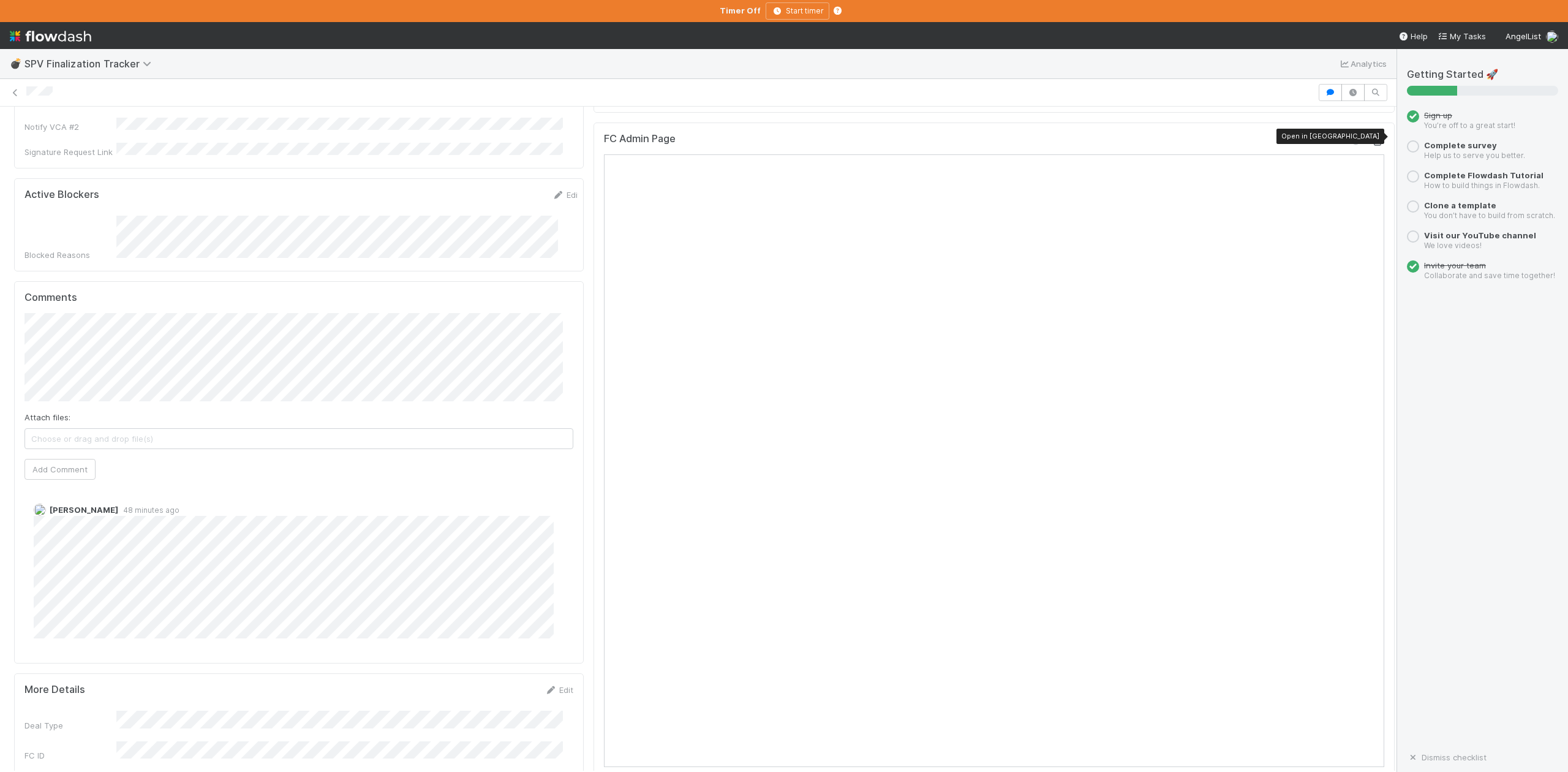
click at [1372, 137] on icon at bounding box center [1377, 141] width 12 height 8
type input "https://belltower.slack.com/archives/C099Z99U71N/p1756782623527289"
click at [280, 315] on button "Ok" at bounding box center [281, 309] width 27 height 21
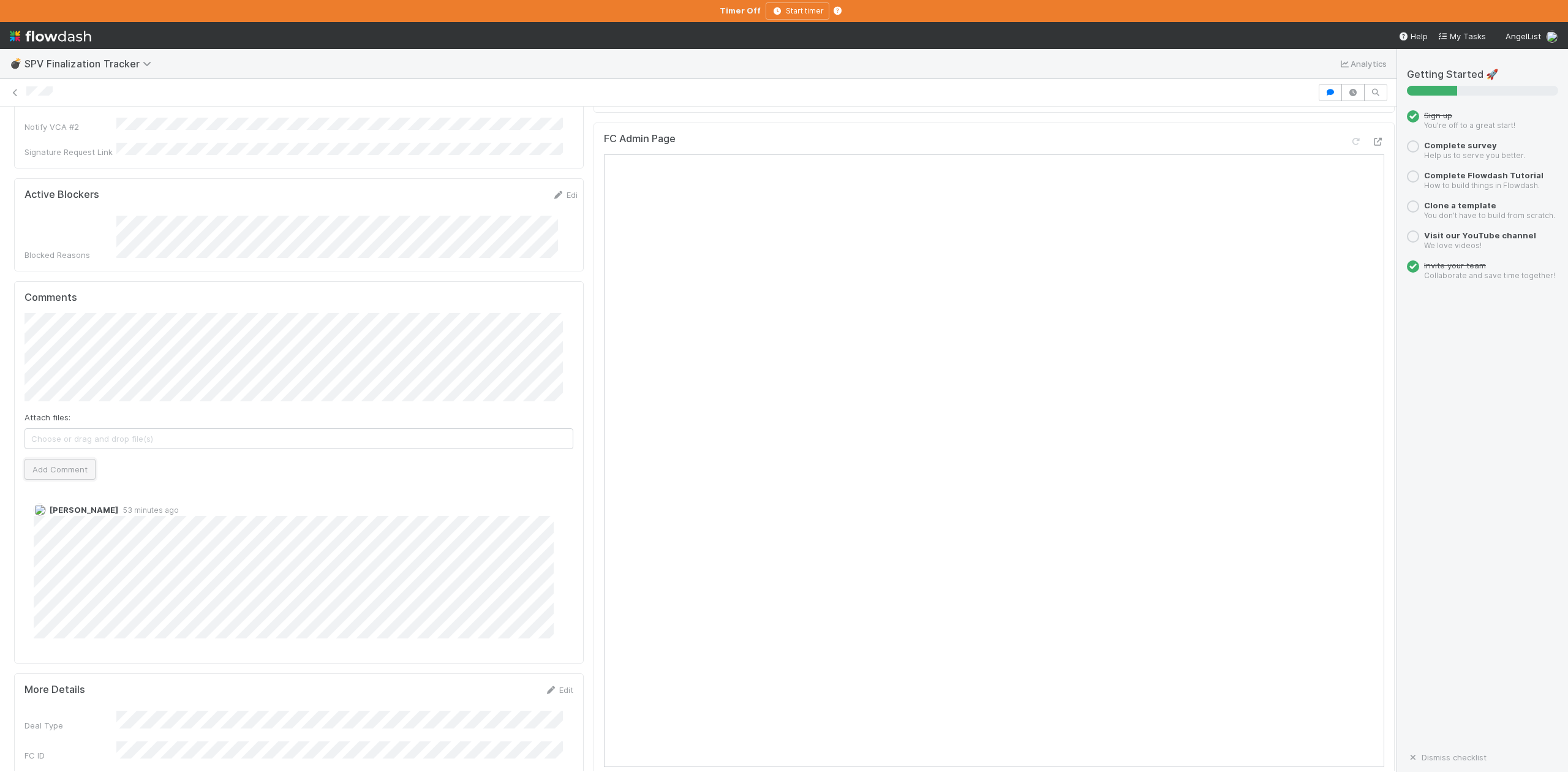
click at [51, 459] on button "Add Comment" at bounding box center [60, 469] width 71 height 21
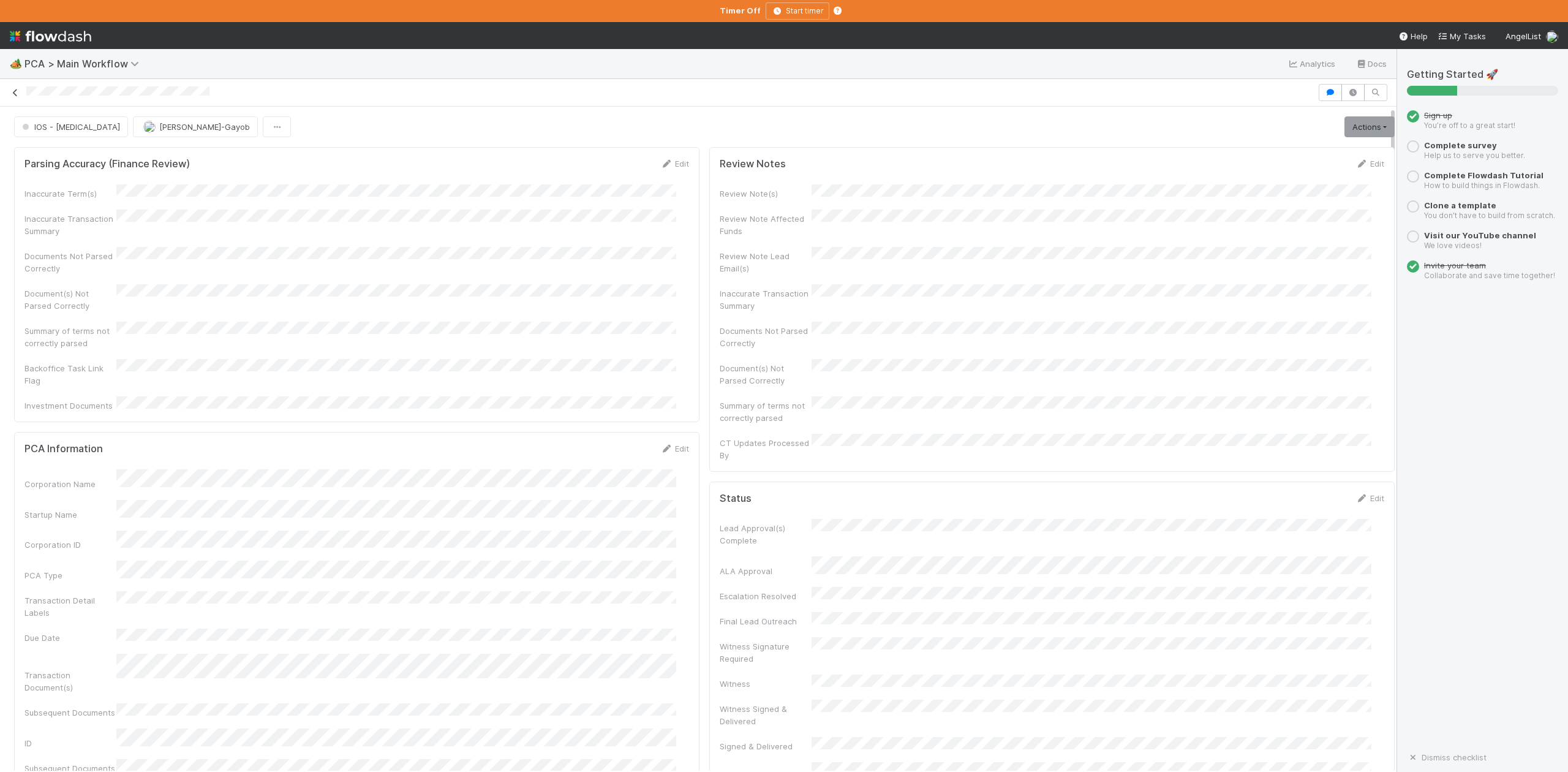
click at [13, 93] on icon at bounding box center [15, 92] width 12 height 8
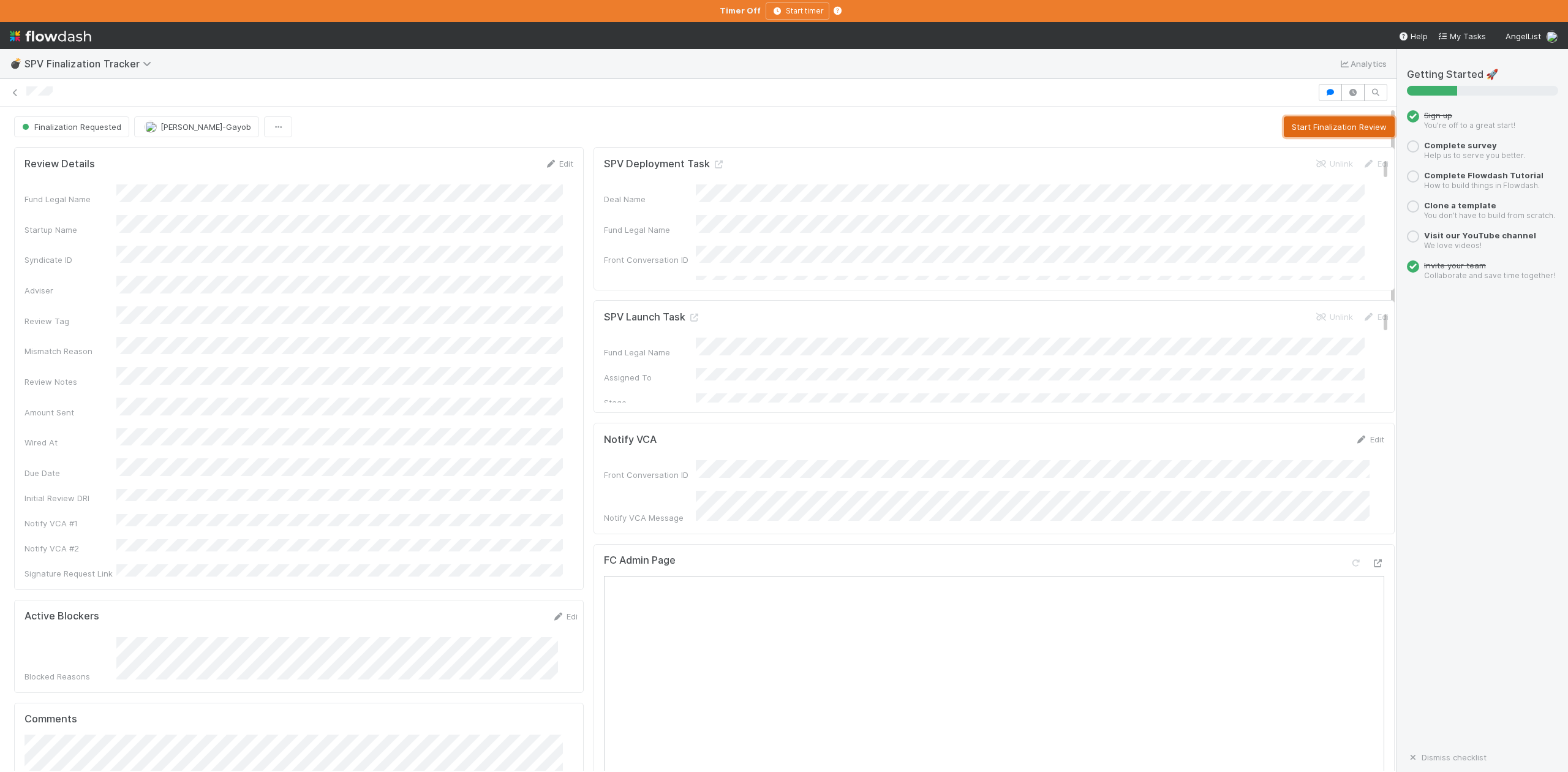
click at [1291, 130] on button "Start Finalization Review" at bounding box center [1339, 126] width 111 height 21
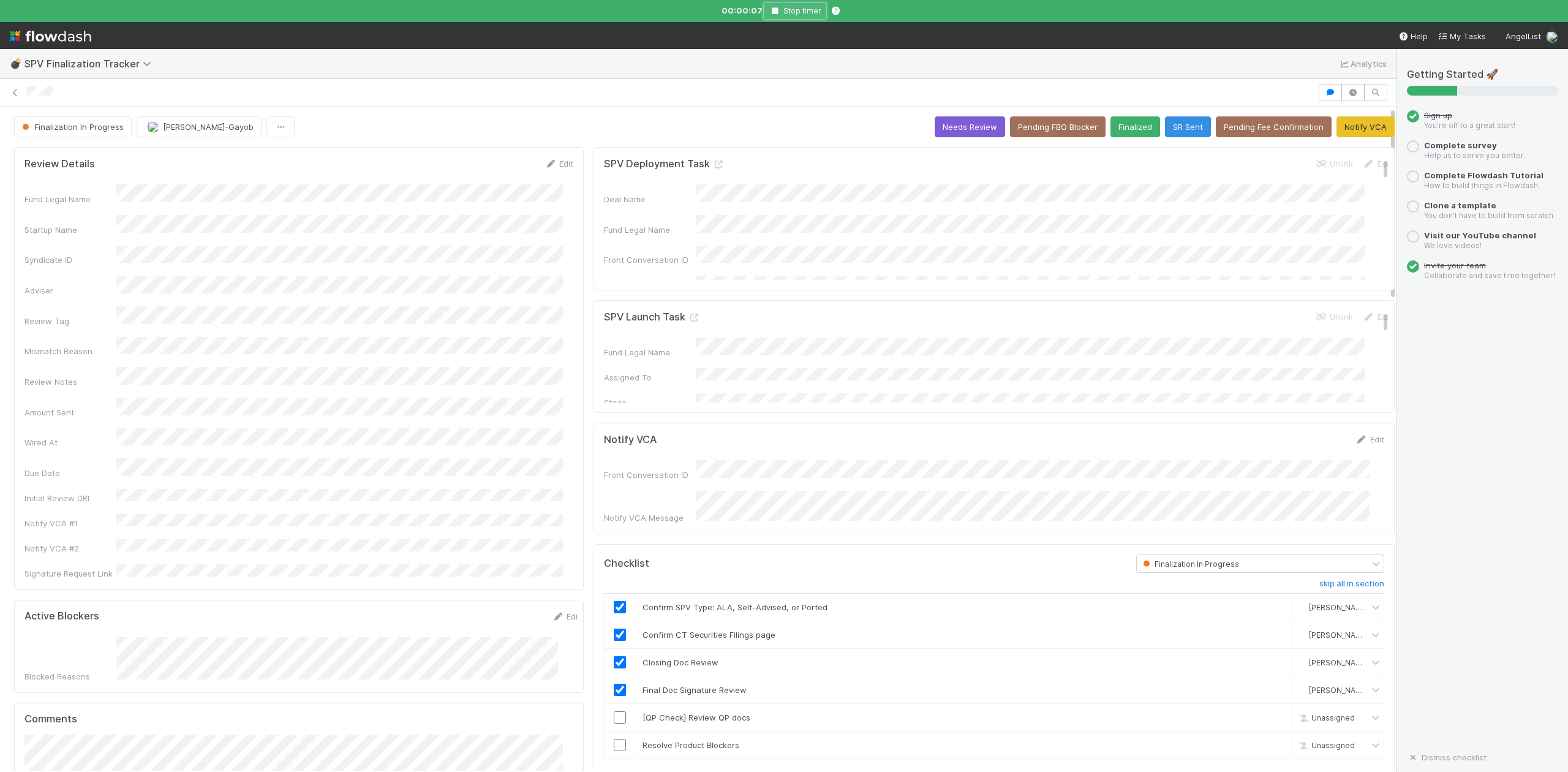
click at [777, 10] on icon "button" at bounding box center [774, 11] width 12 height 7
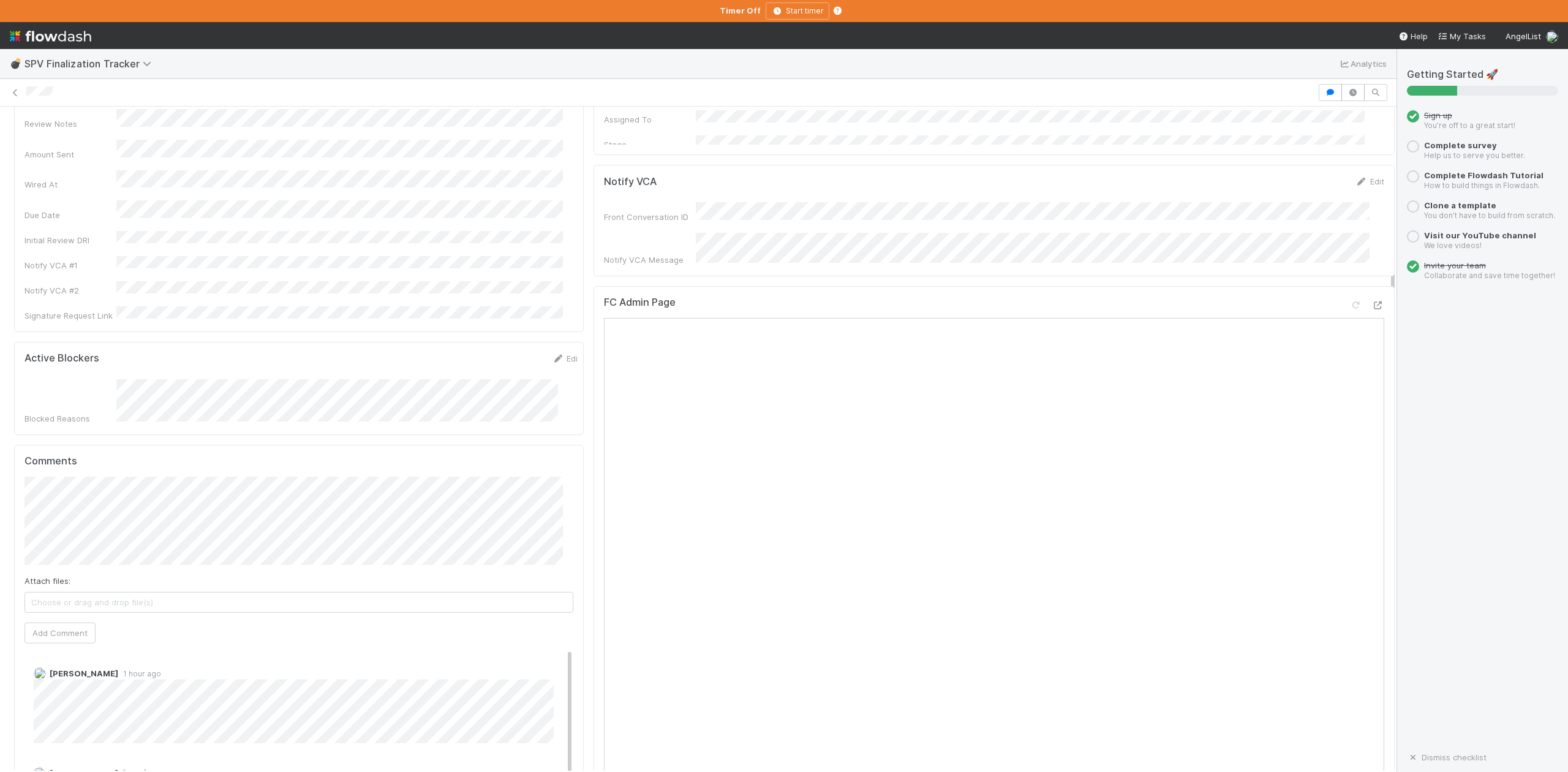
scroll to position [326, 0]
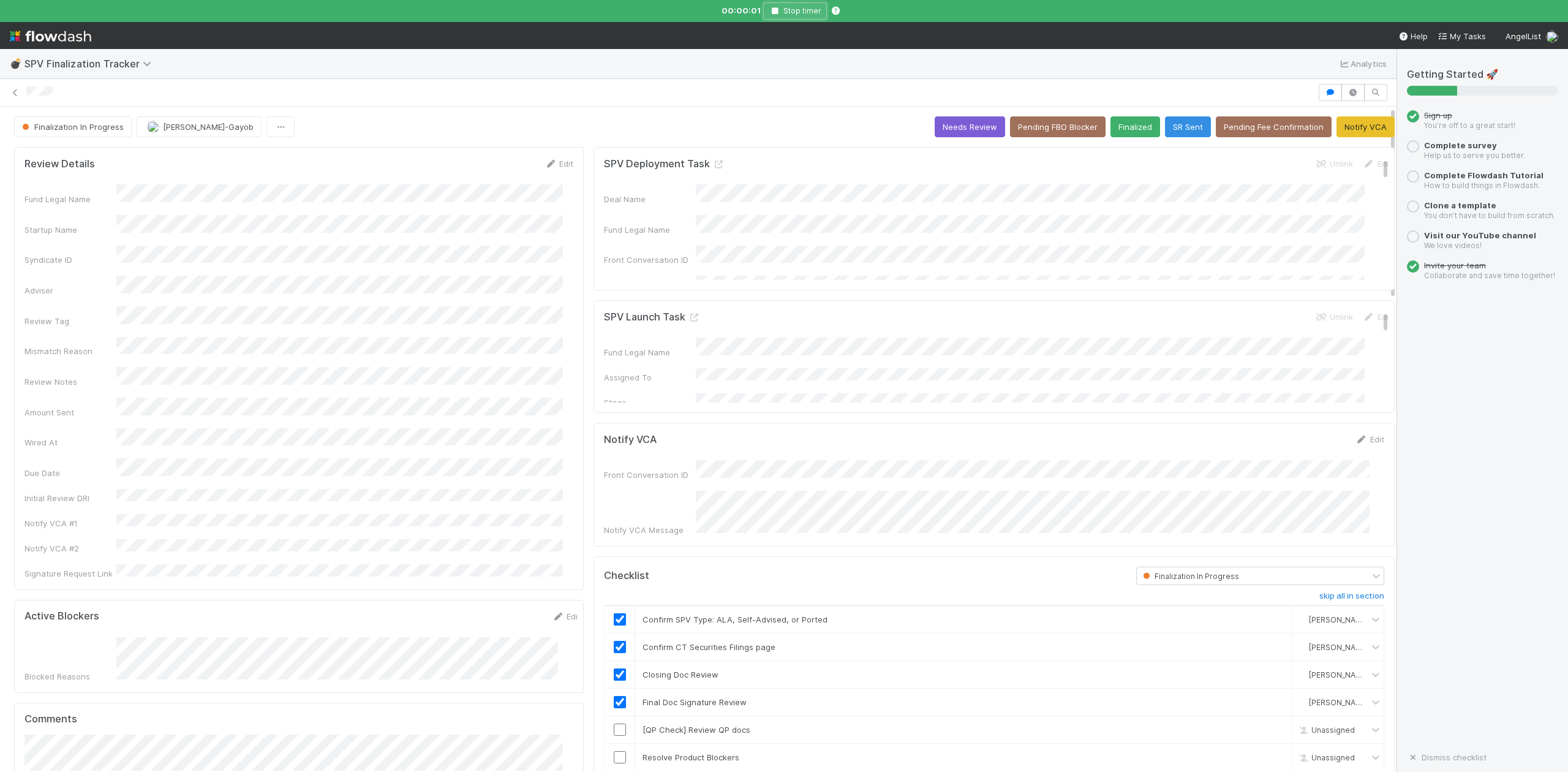
click at [775, 8] on icon "button" at bounding box center [774, 11] width 12 height 7
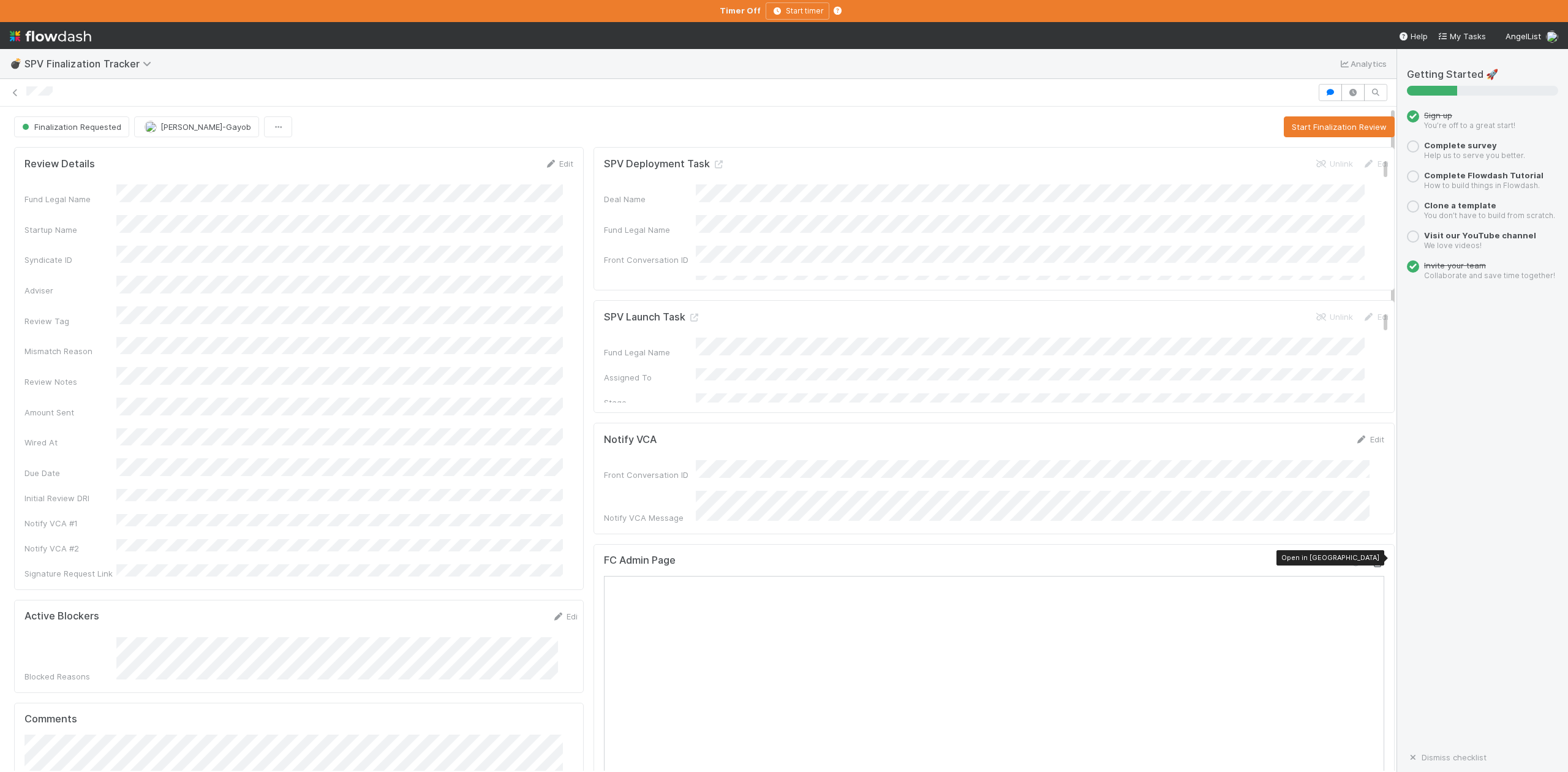
click at [1372, 560] on icon at bounding box center [1377, 563] width 12 height 8
click at [1294, 124] on button "Start Finalization Review" at bounding box center [1339, 126] width 111 height 21
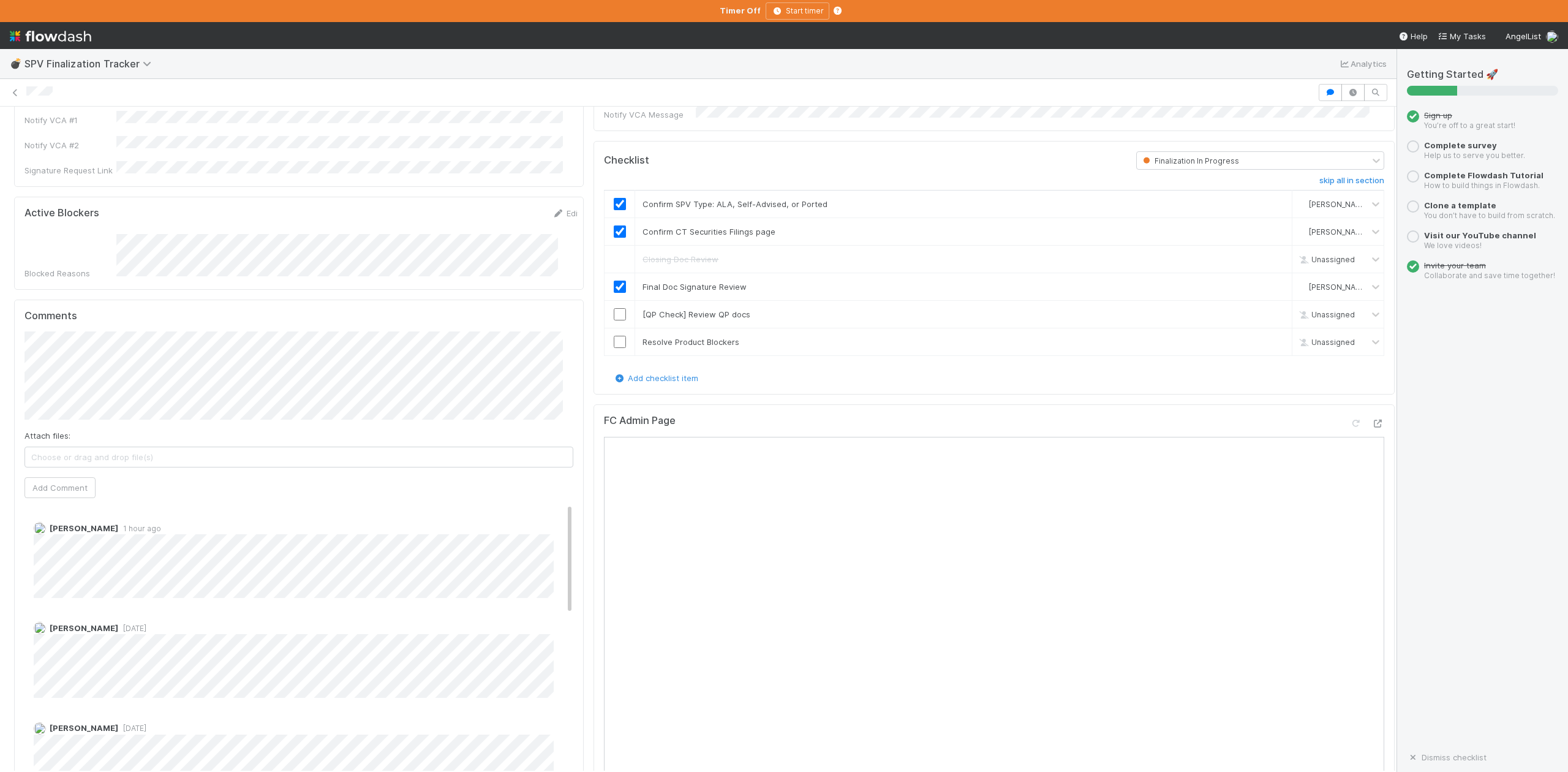
scroll to position [408, 0]
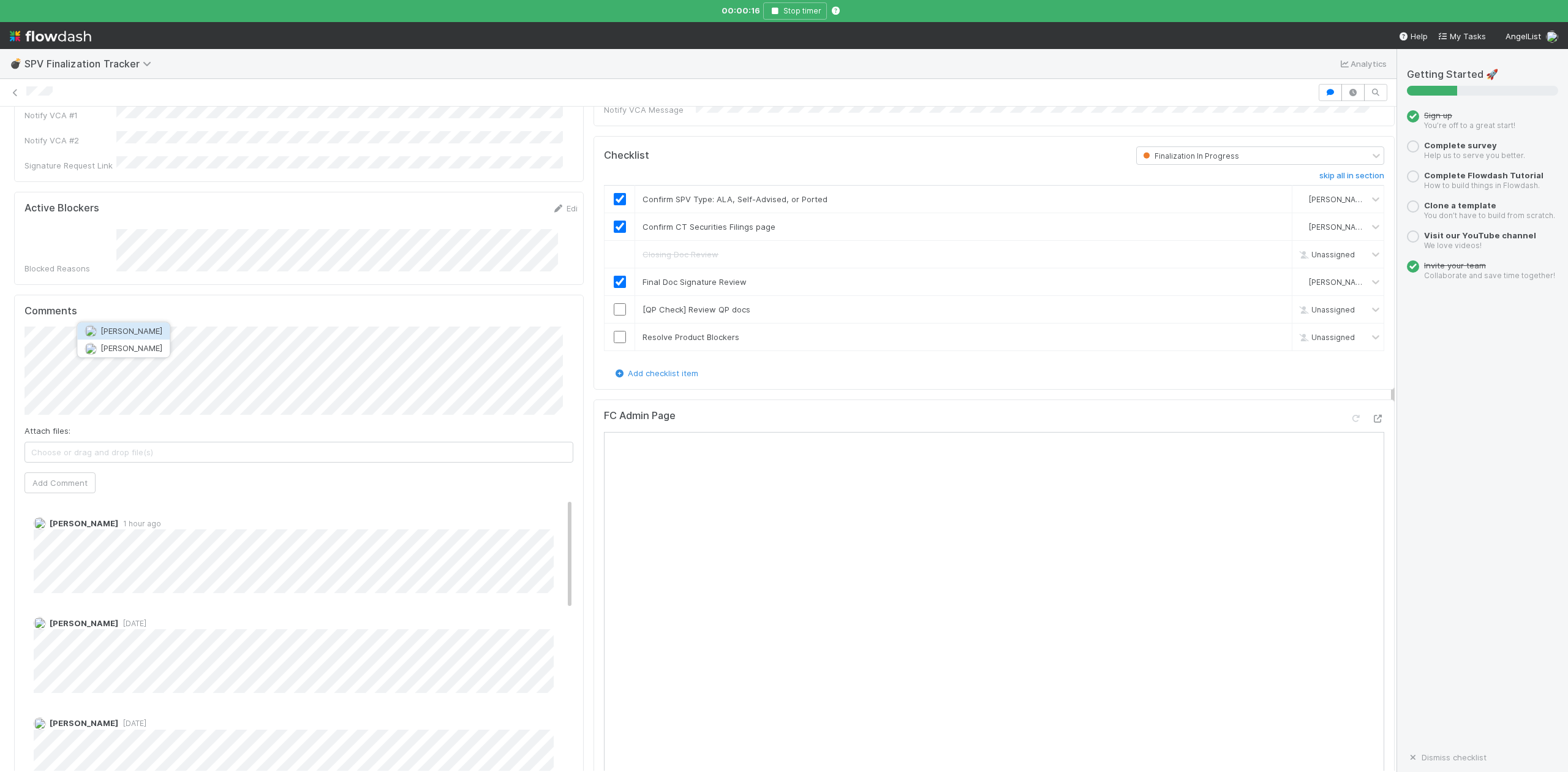
click at [145, 326] on span "[PERSON_NAME]" at bounding box center [132, 331] width 62 height 10
click at [61, 473] on button "Add Comment" at bounding box center [60, 483] width 71 height 21
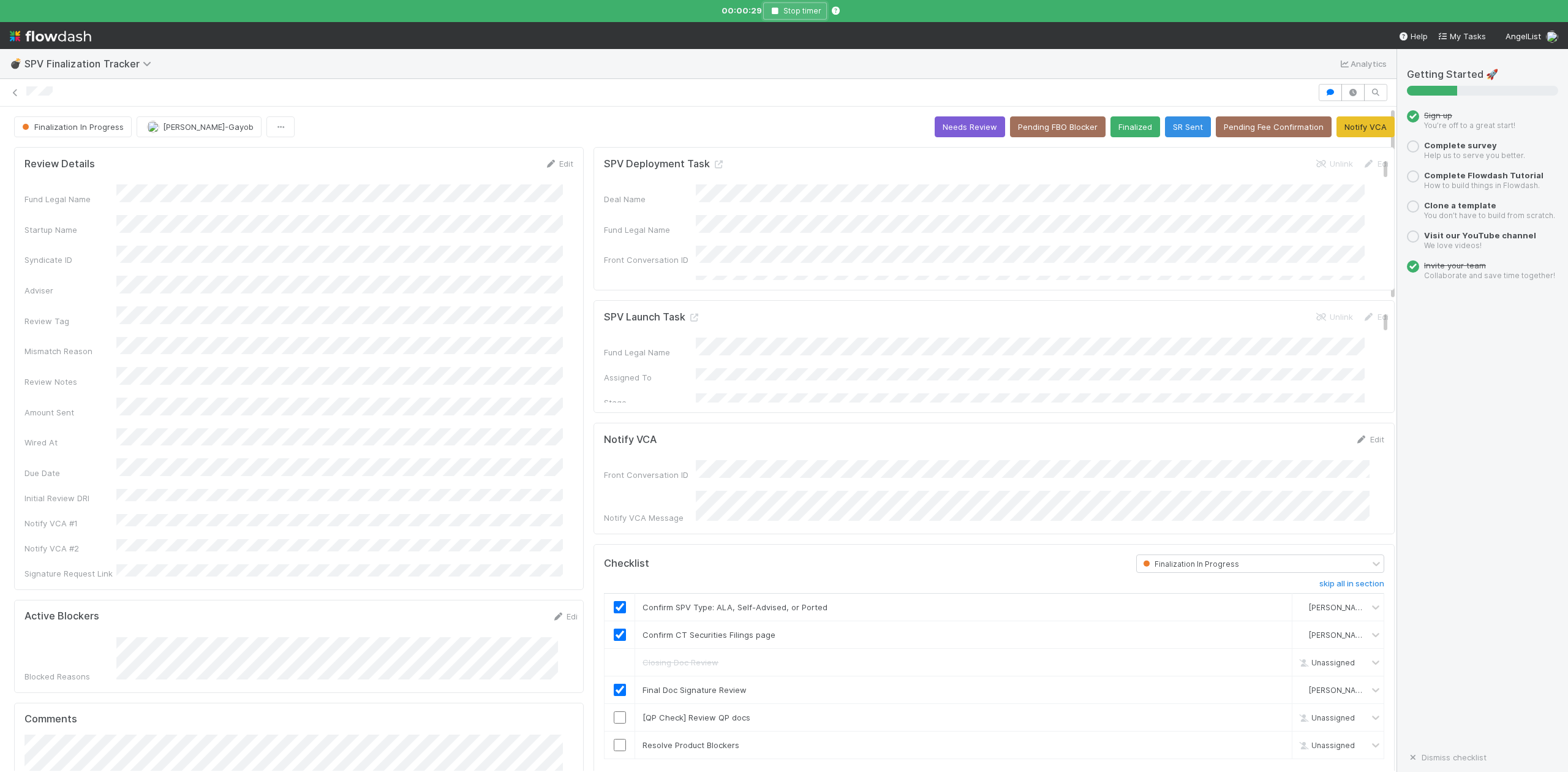
click at [778, 5] on button "Stop timer" at bounding box center [795, 11] width 64 height 17
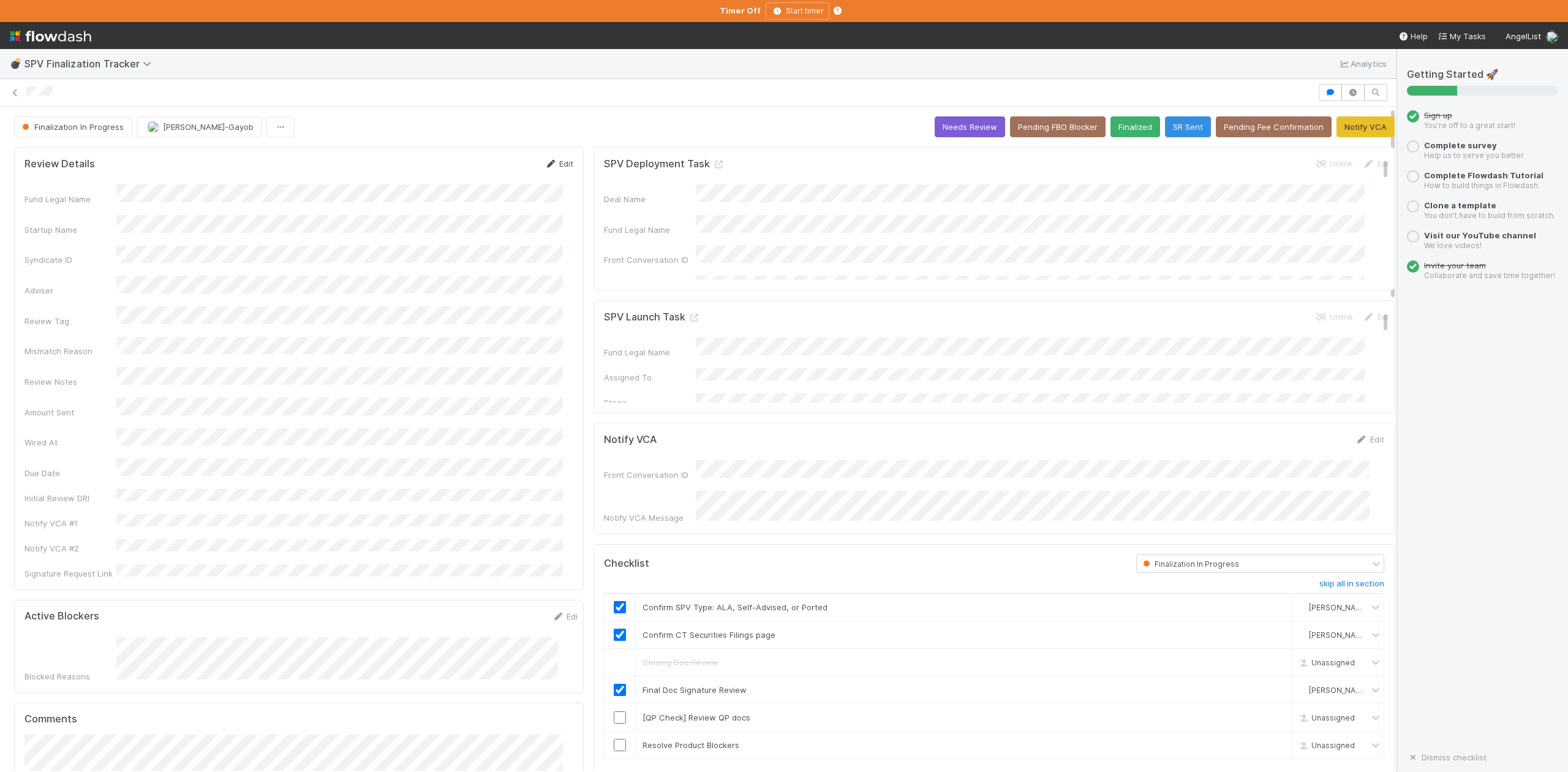
click at [557, 164] on link "Edit" at bounding box center [559, 163] width 28 height 10
click at [498, 169] on button "Save" at bounding box center [508, 168] width 35 height 21
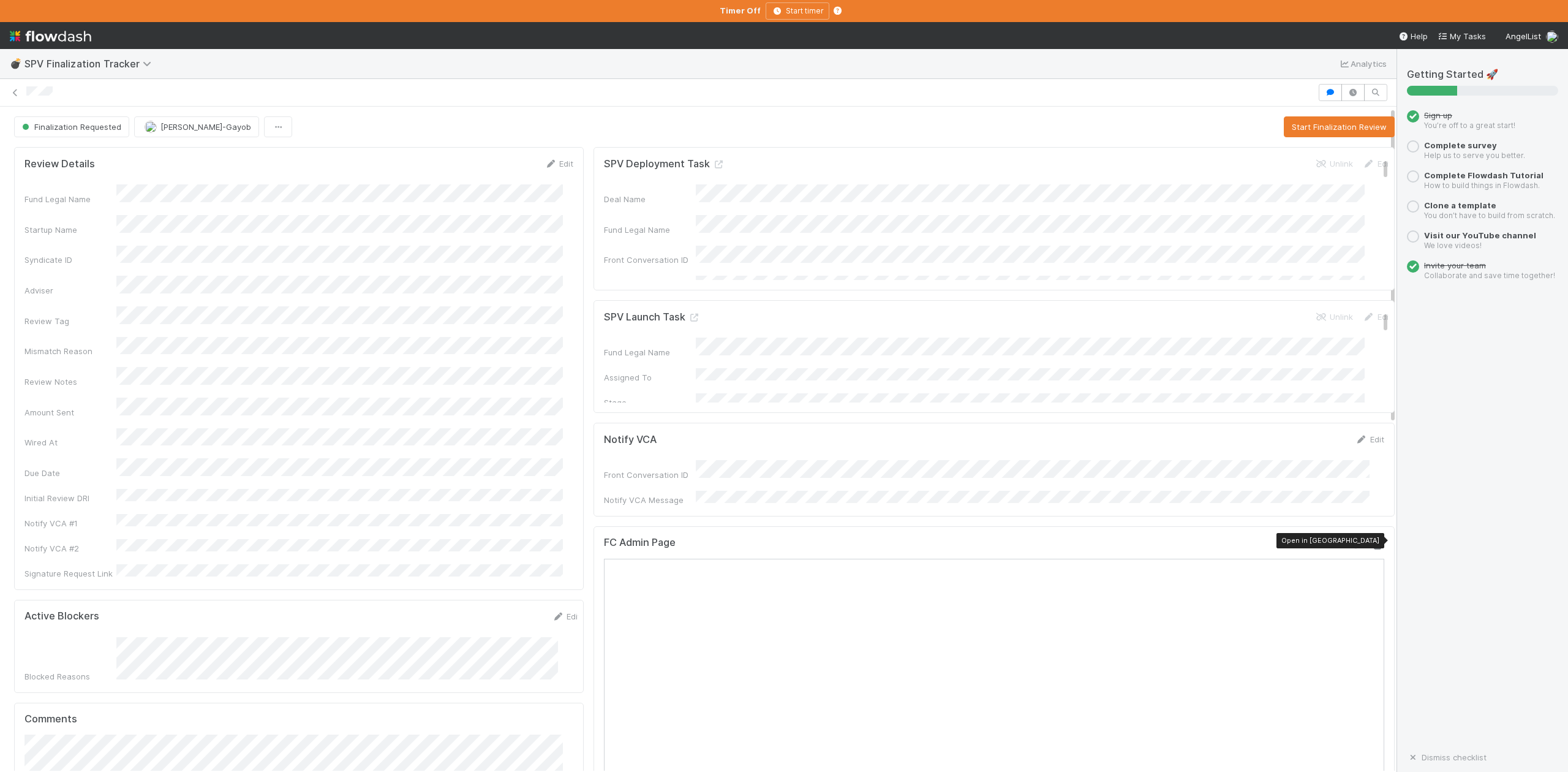
click at [1372, 541] on icon at bounding box center [1377, 545] width 12 height 8
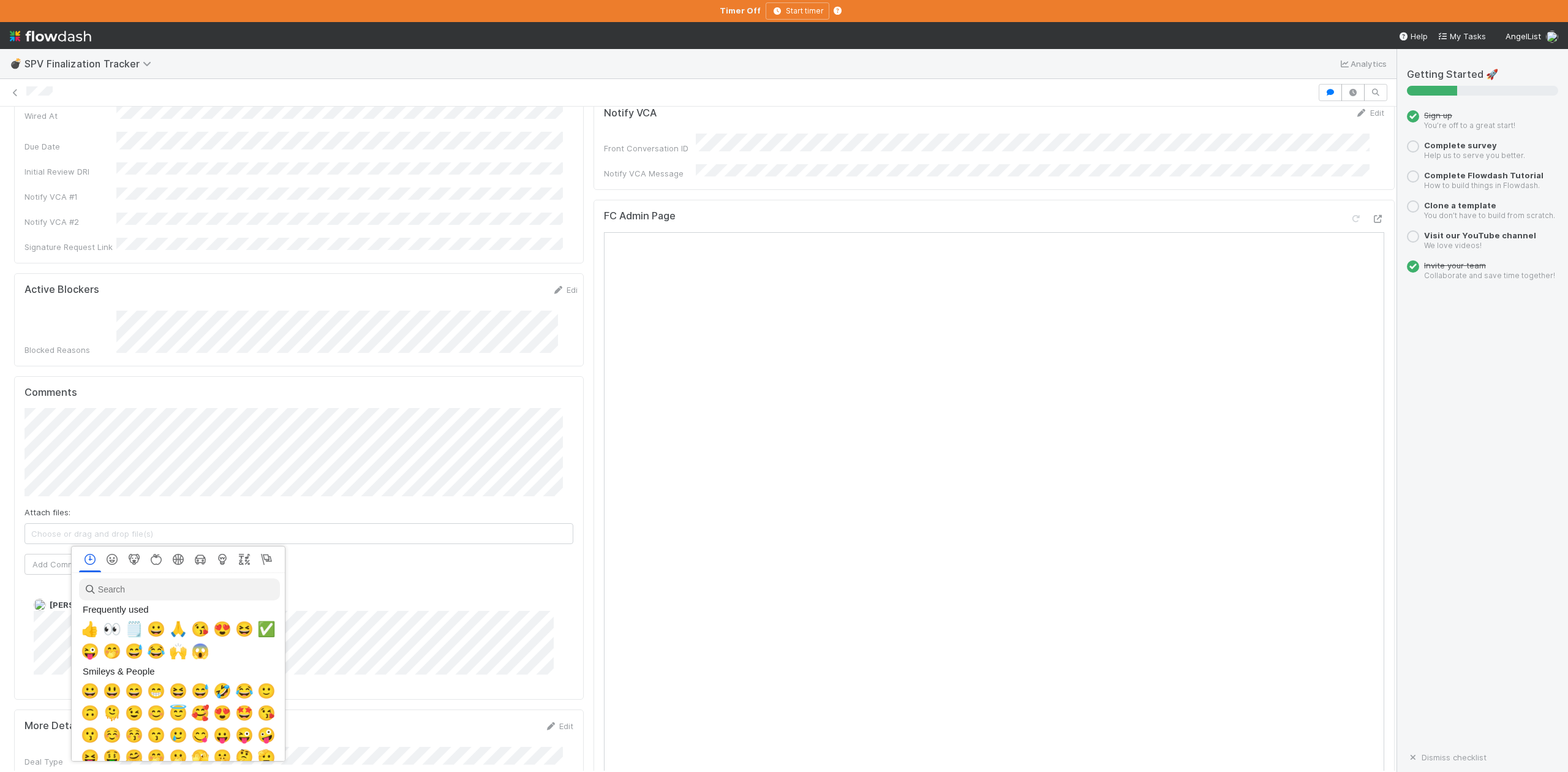
scroll to position [0, 7]
click at [171, 650] on span "🙌" at bounding box center [176, 651] width 18 height 17
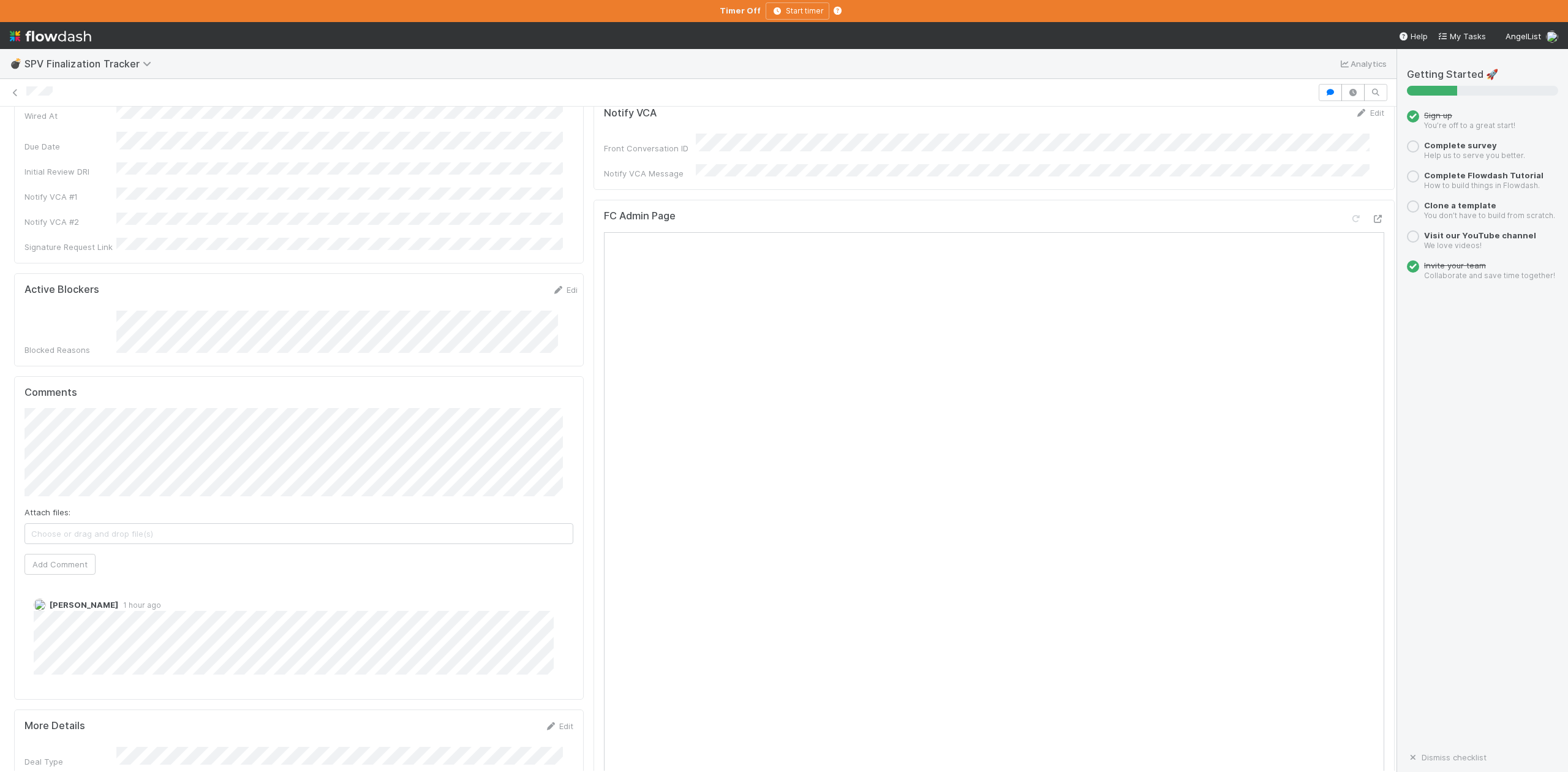
scroll to position [0, 0]
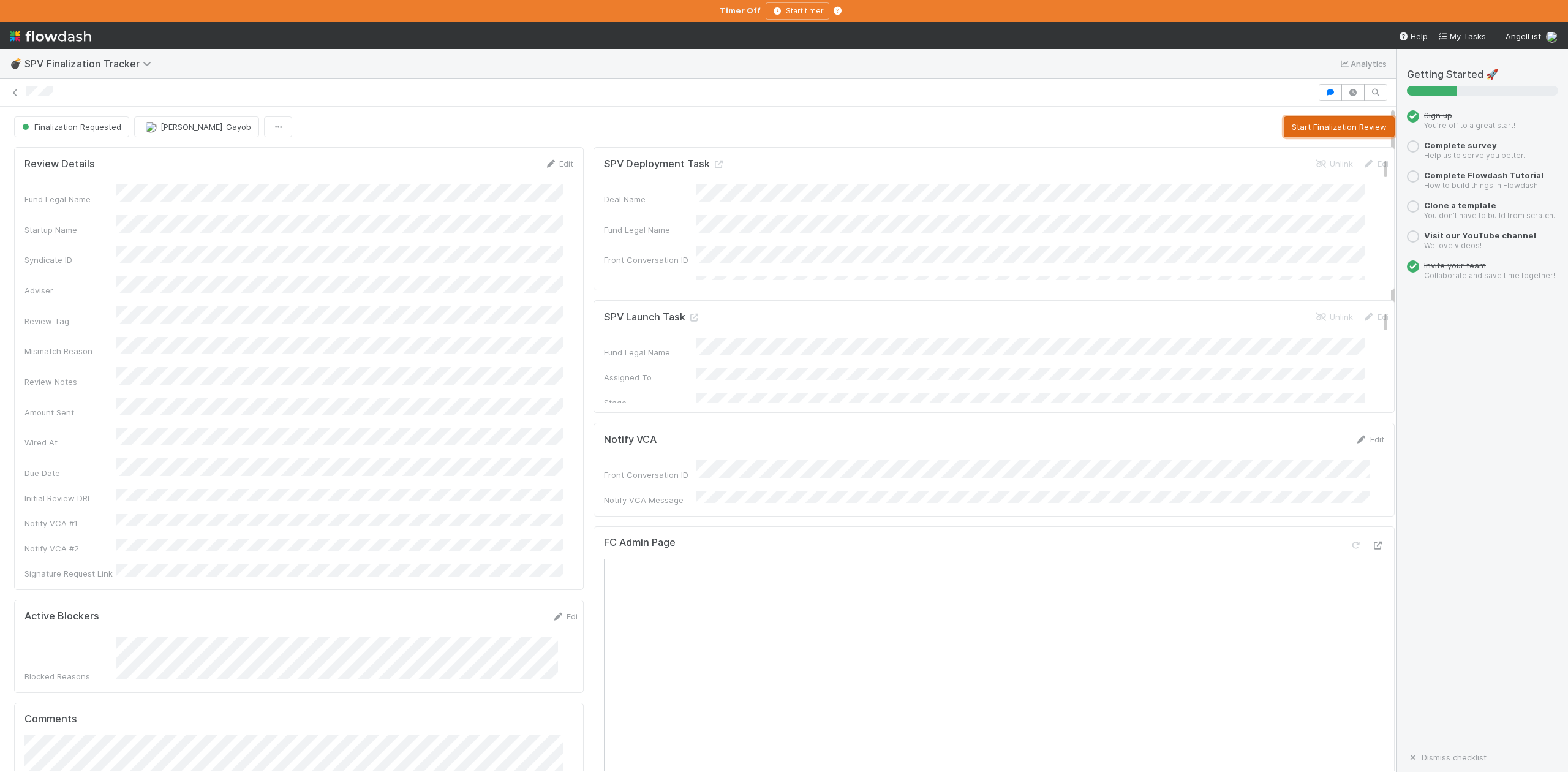
click at [1286, 126] on button "Start Finalization Review" at bounding box center [1339, 126] width 111 height 21
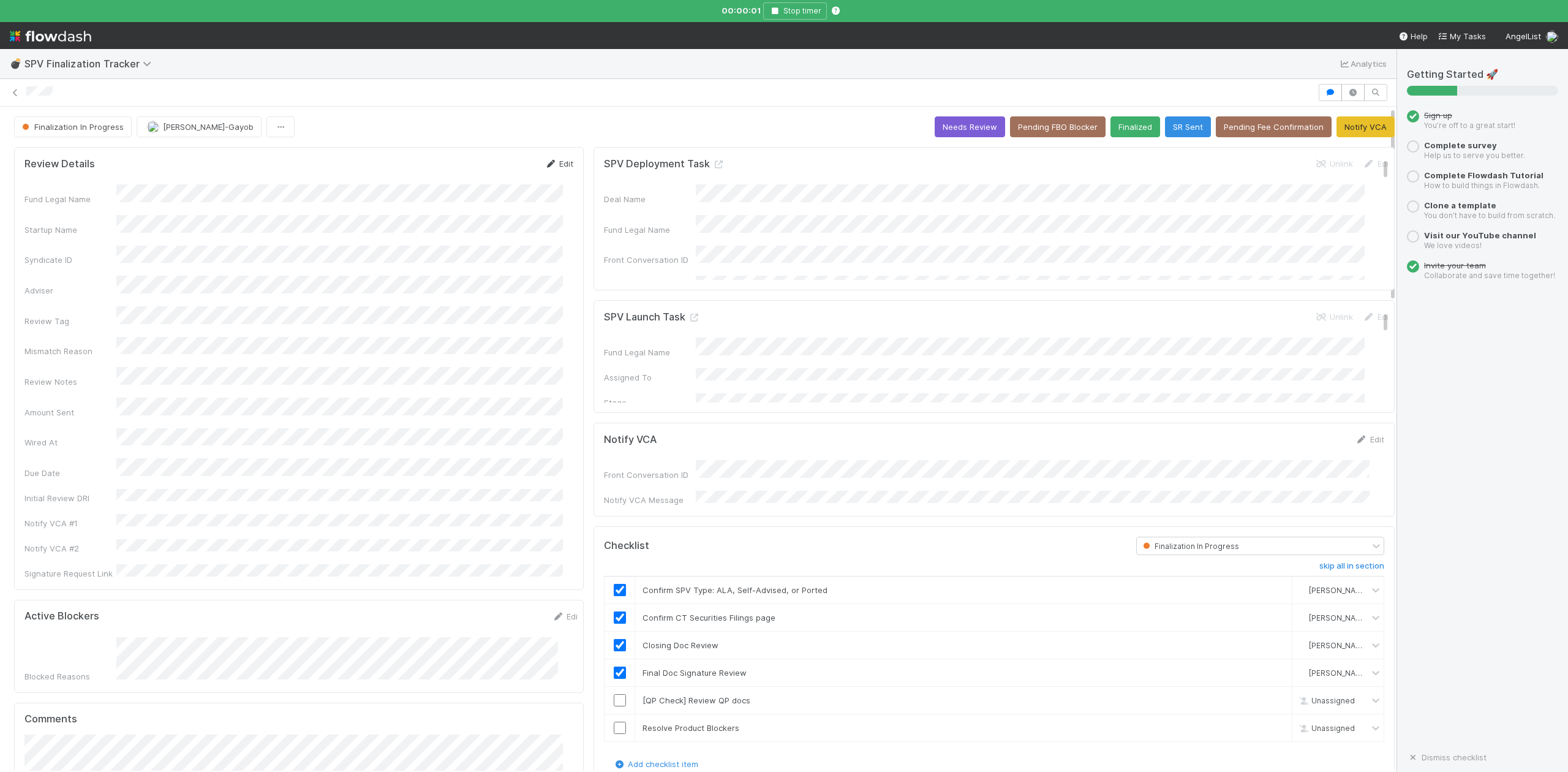
click at [554, 163] on link "Edit" at bounding box center [559, 163] width 28 height 10
click at [495, 163] on button "Save" at bounding box center [508, 168] width 35 height 21
click at [782, 10] on button "Stop timer" at bounding box center [795, 11] width 64 height 17
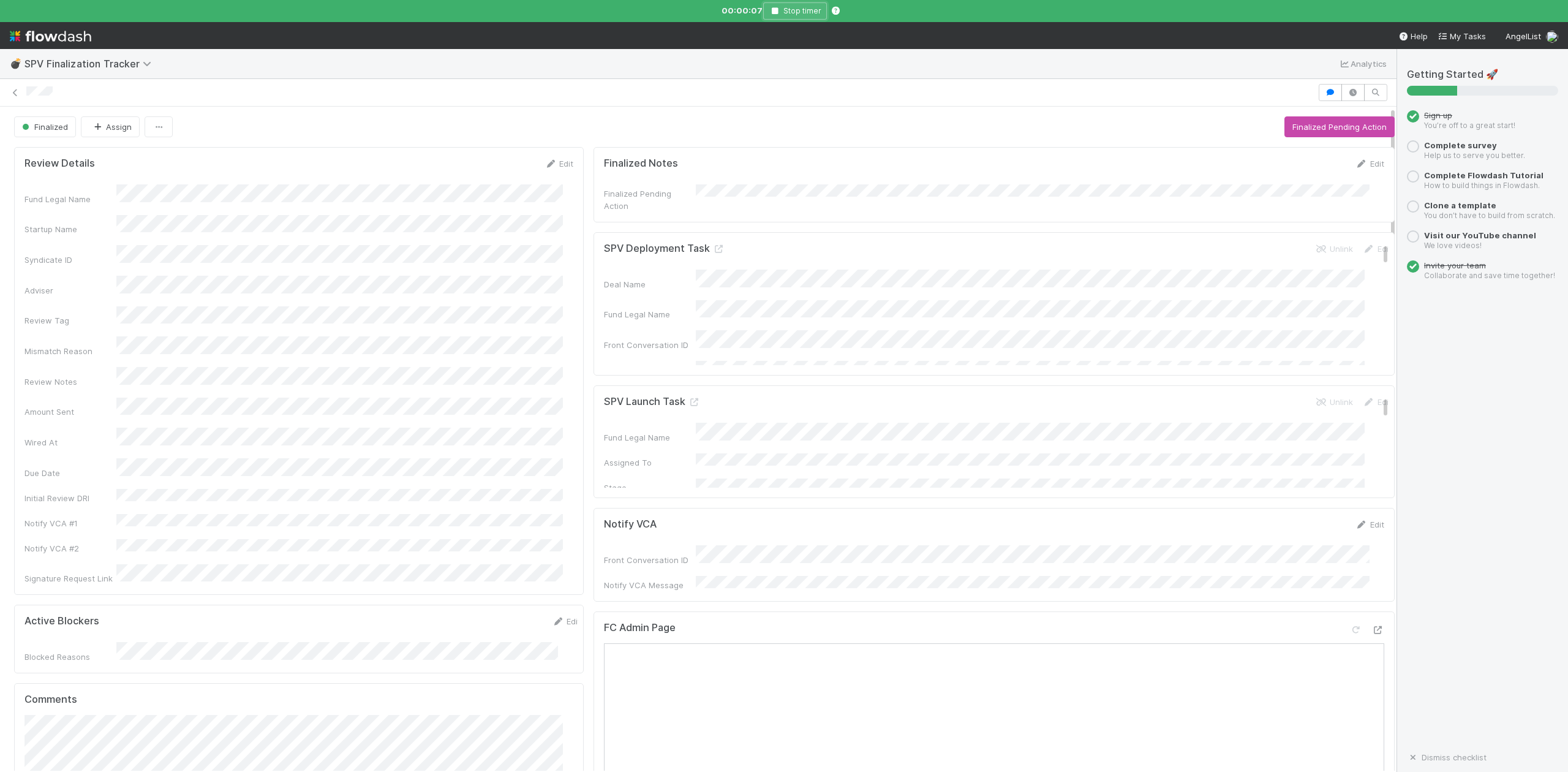
click at [779, 6] on button "Stop timer" at bounding box center [795, 11] width 64 height 17
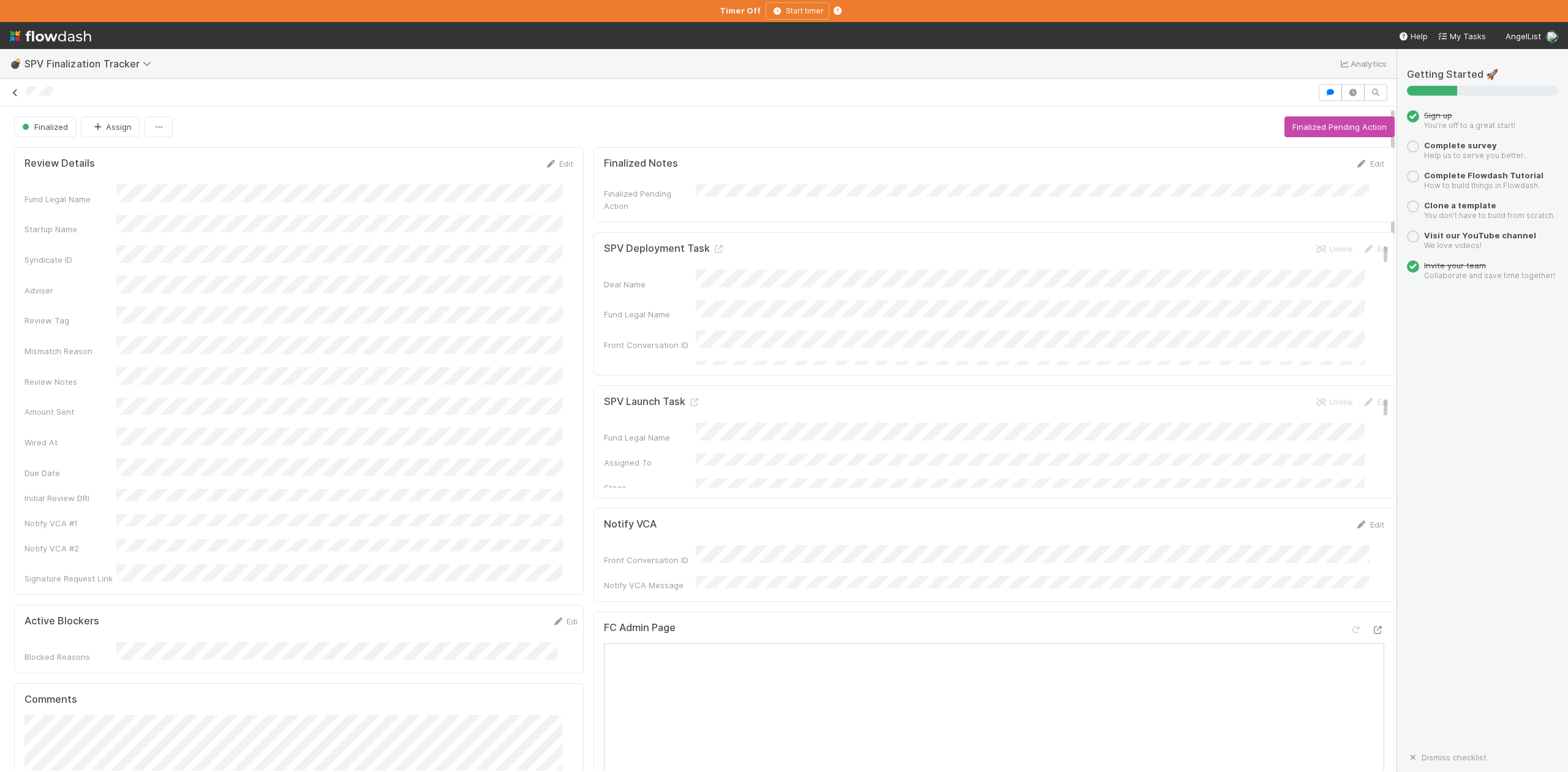
click at [18, 90] on icon at bounding box center [15, 92] width 12 height 8
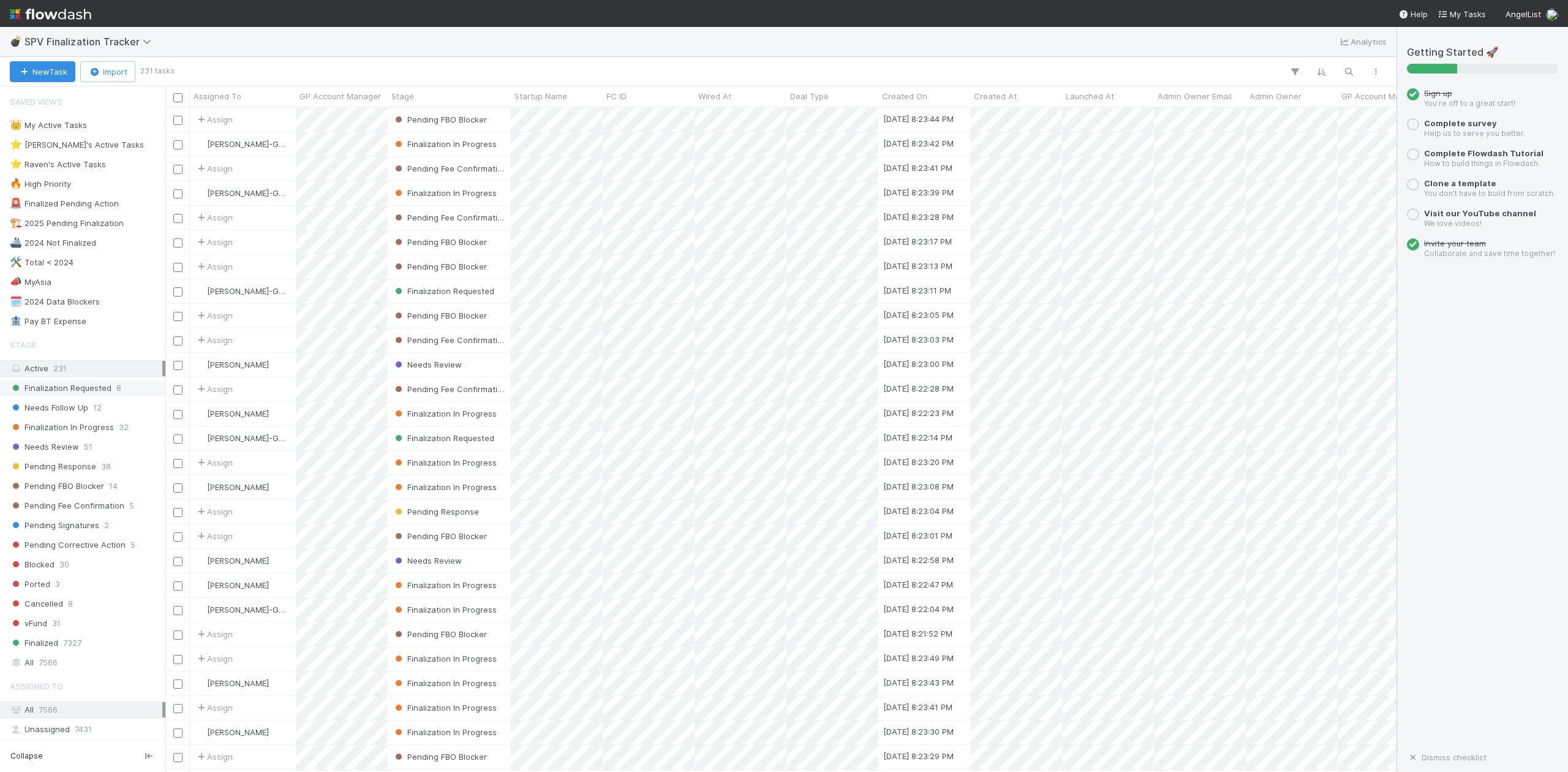
scroll to position [652, 1218]
click at [86, 145] on div "⭐ Loraine's Active Tasks" at bounding box center [77, 145] width 134 height 16
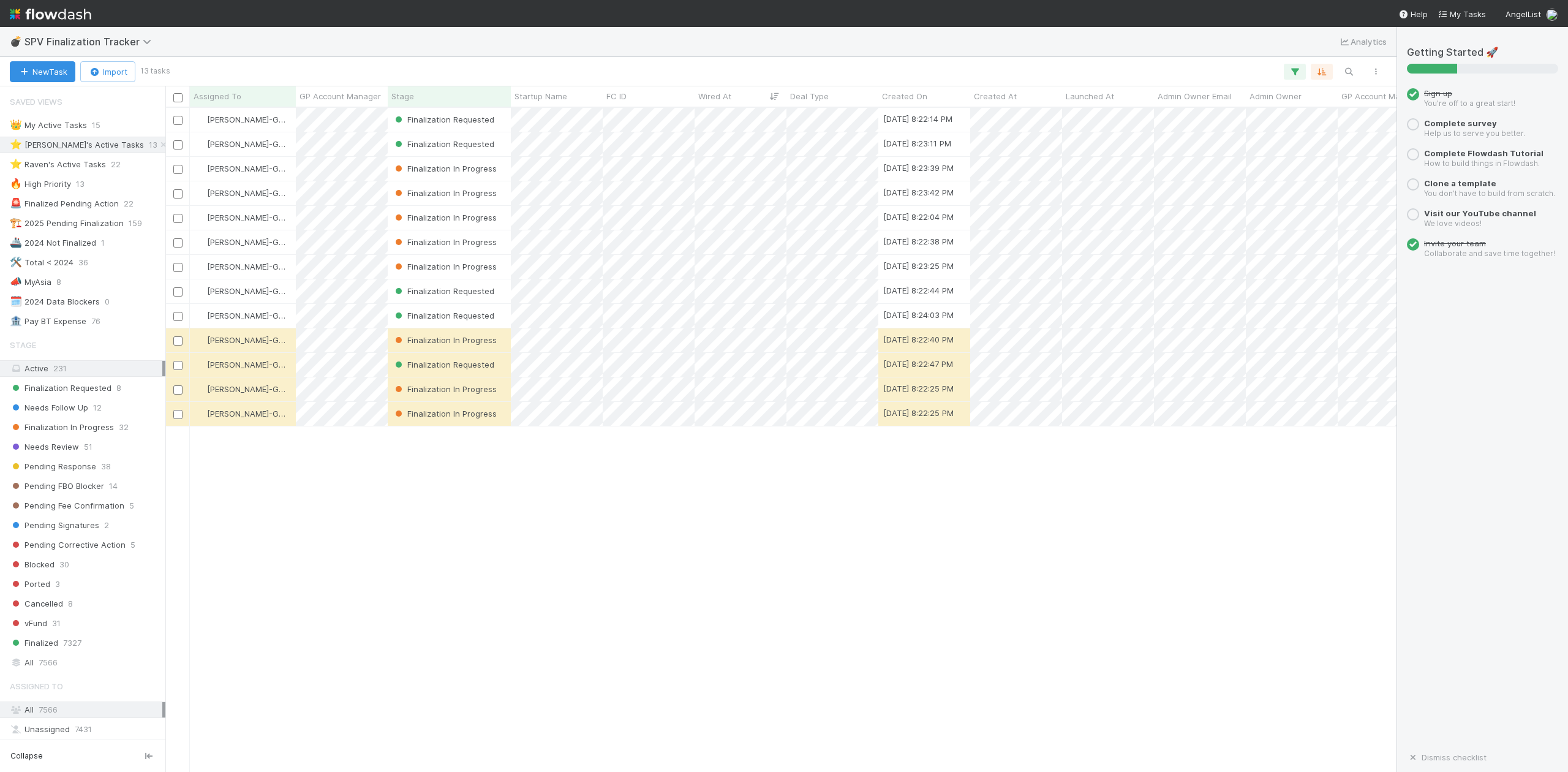
scroll to position [652, 1218]
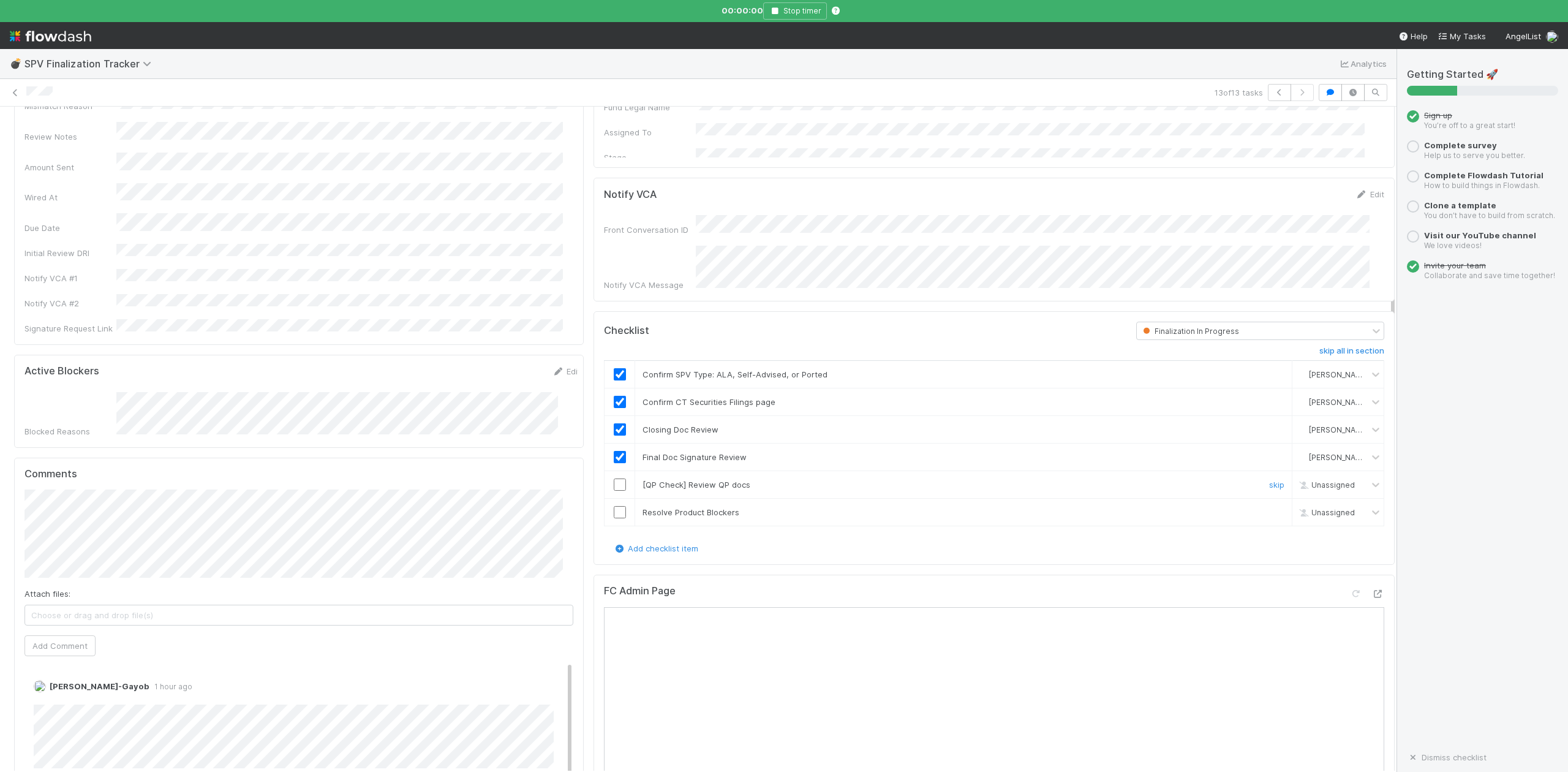
scroll to position [408, 0]
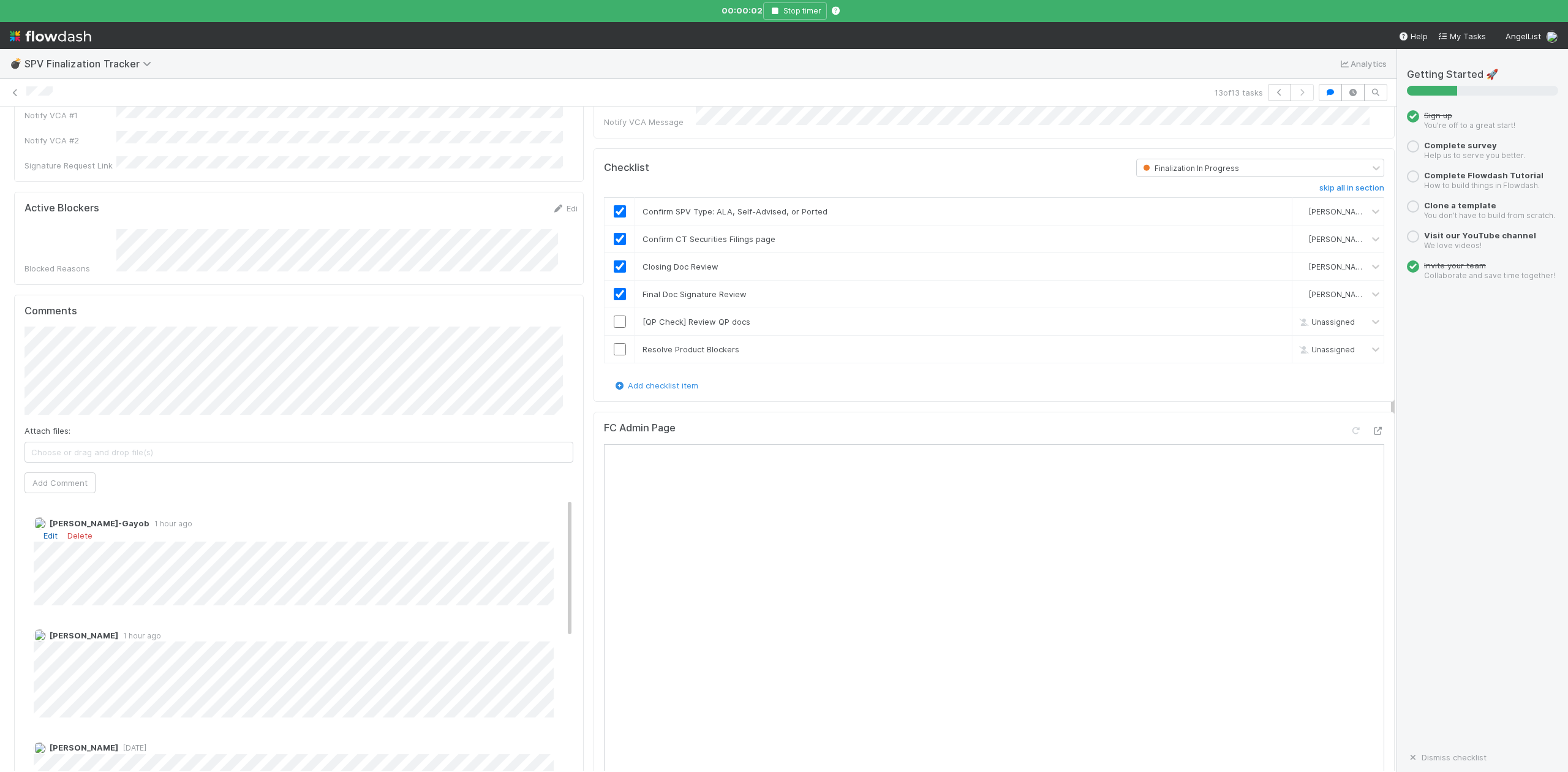
click at [54, 530] on link "Edit" at bounding box center [49, 535] width 14 height 10
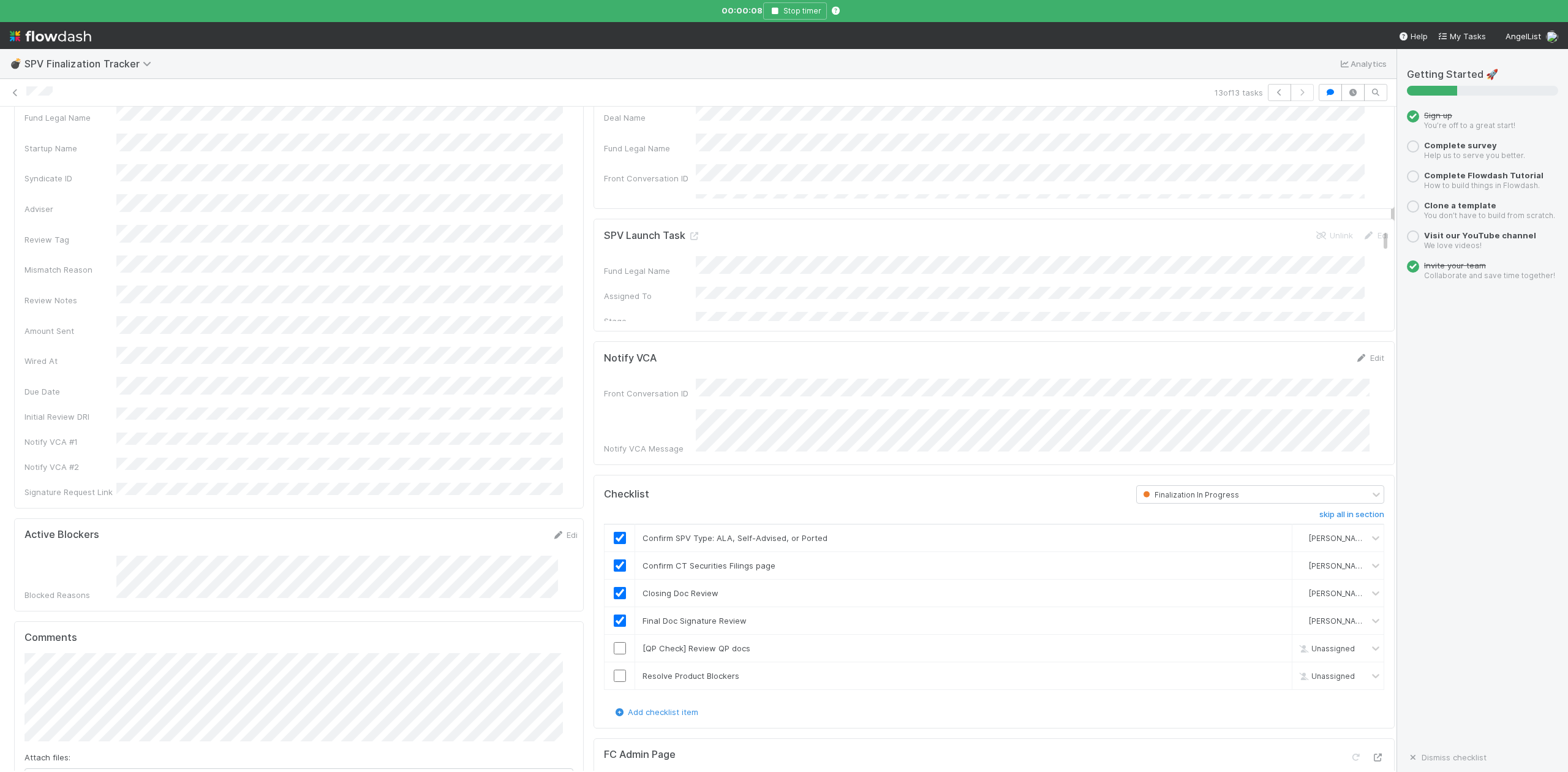
scroll to position [0, 0]
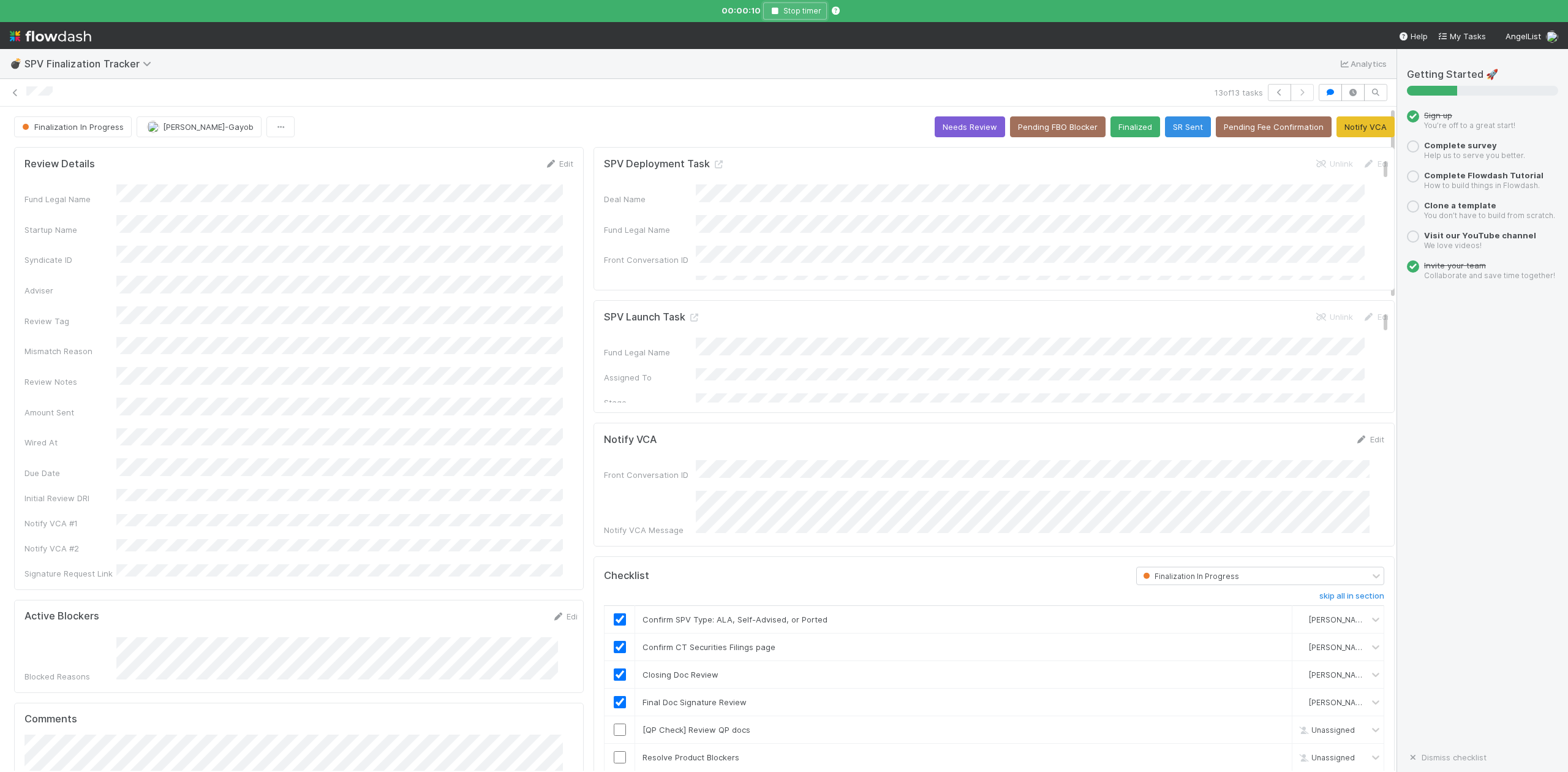
click at [779, 7] on icon "button" at bounding box center [774, 11] width 12 height 7
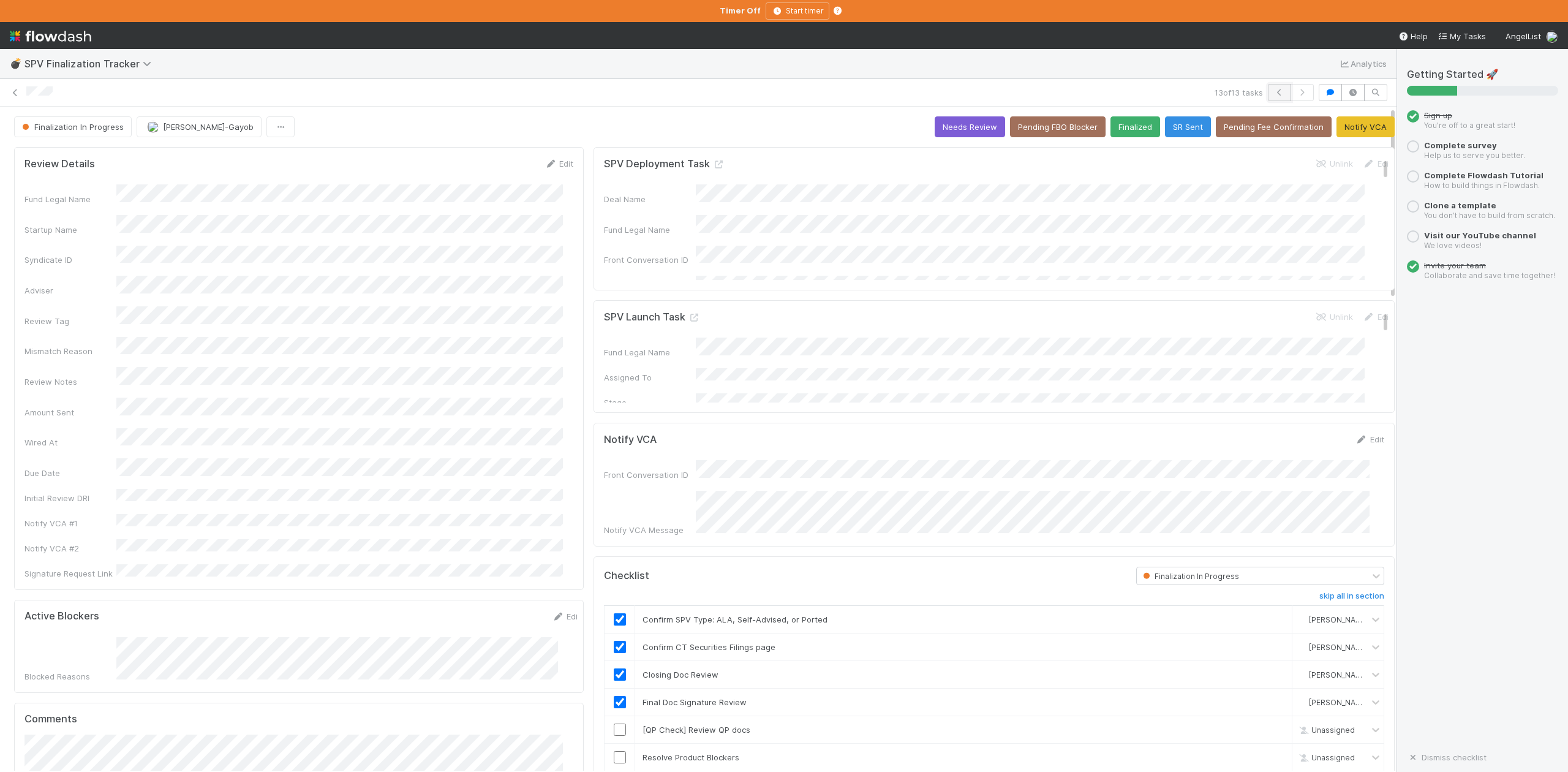
click at [1268, 92] on button "button" at bounding box center [1279, 92] width 23 height 17
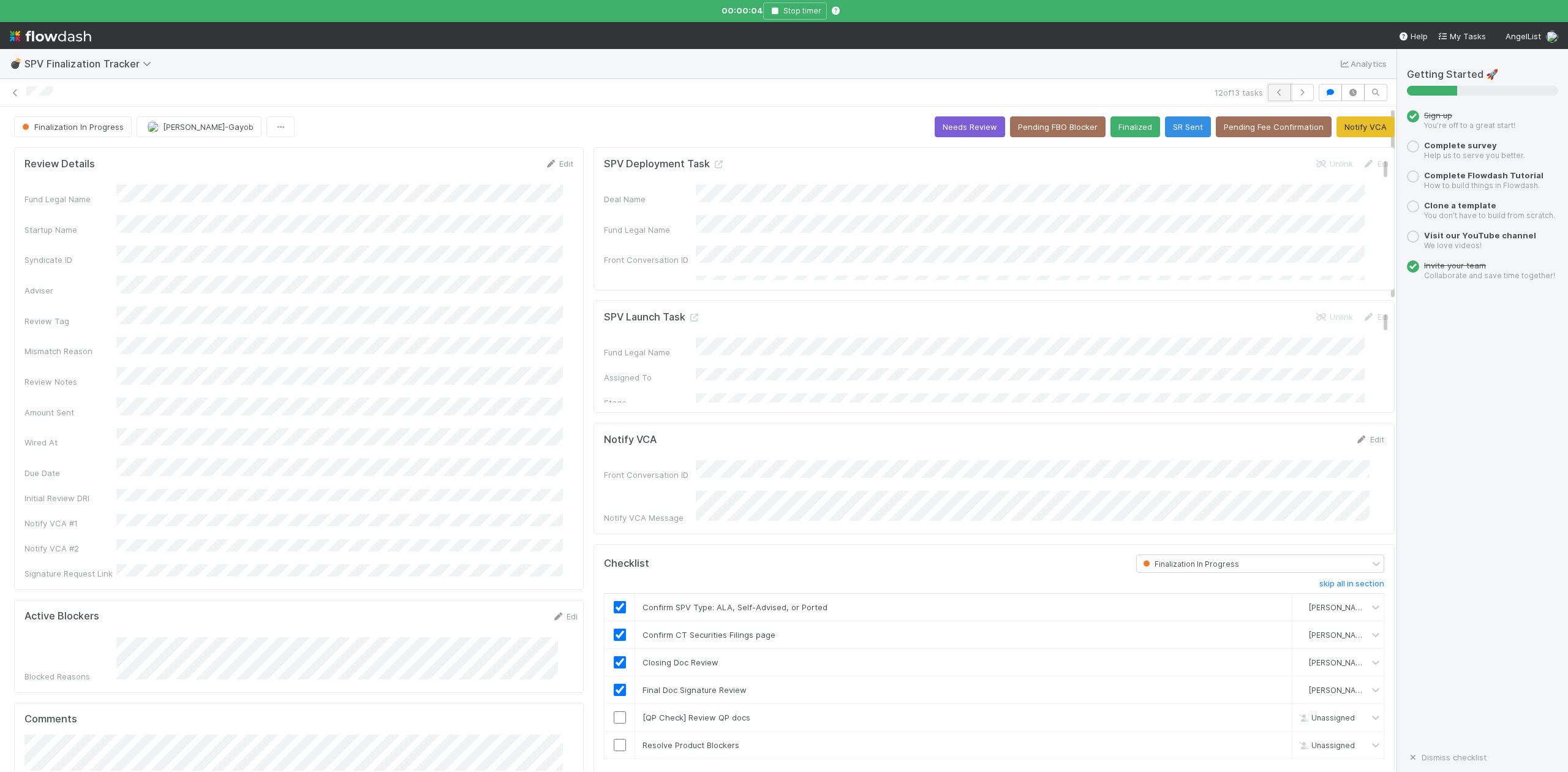
click at [1268, 91] on button "button" at bounding box center [1279, 92] width 23 height 17
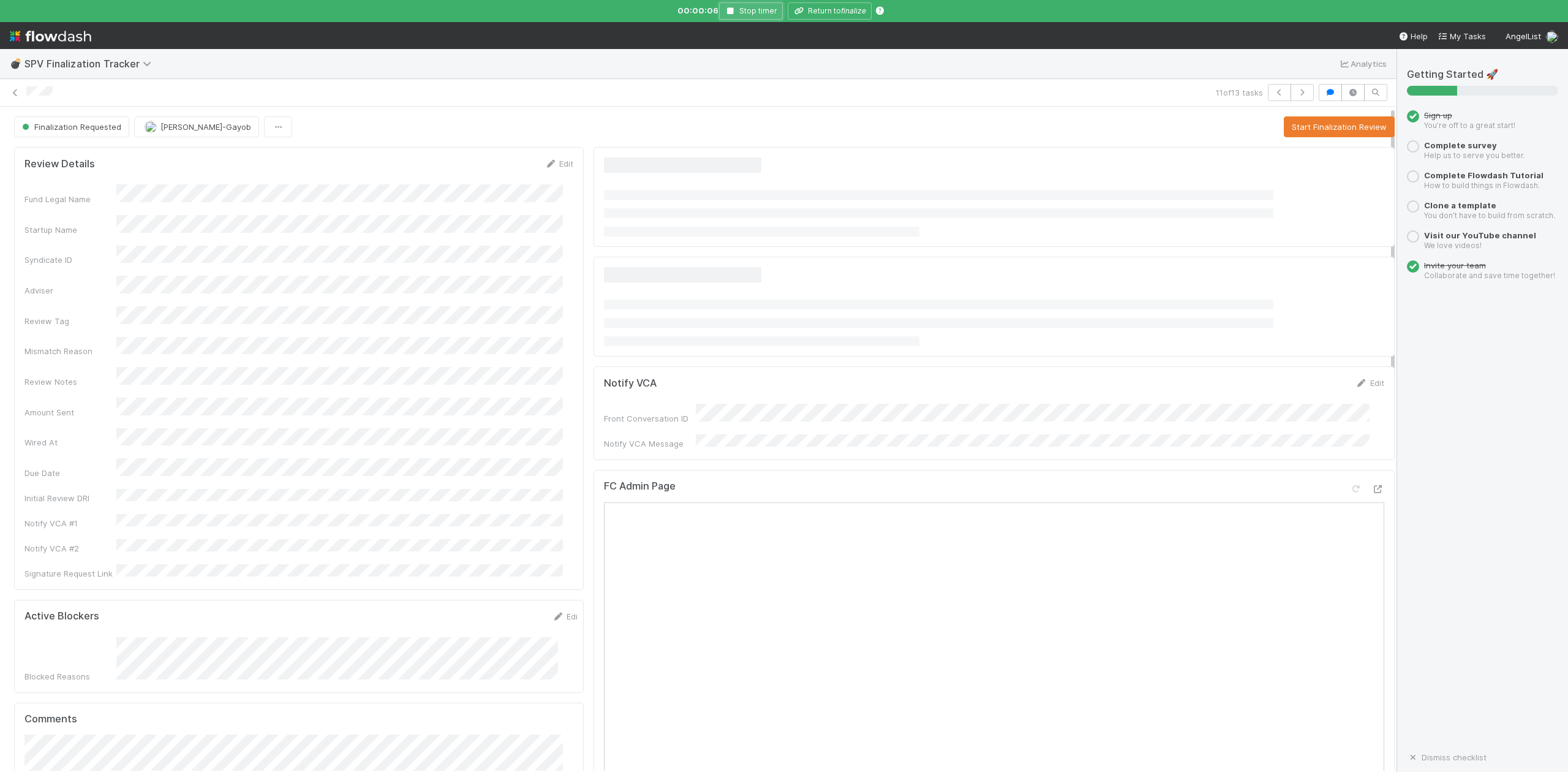
click at [727, 10] on icon "button" at bounding box center [730, 11] width 12 height 7
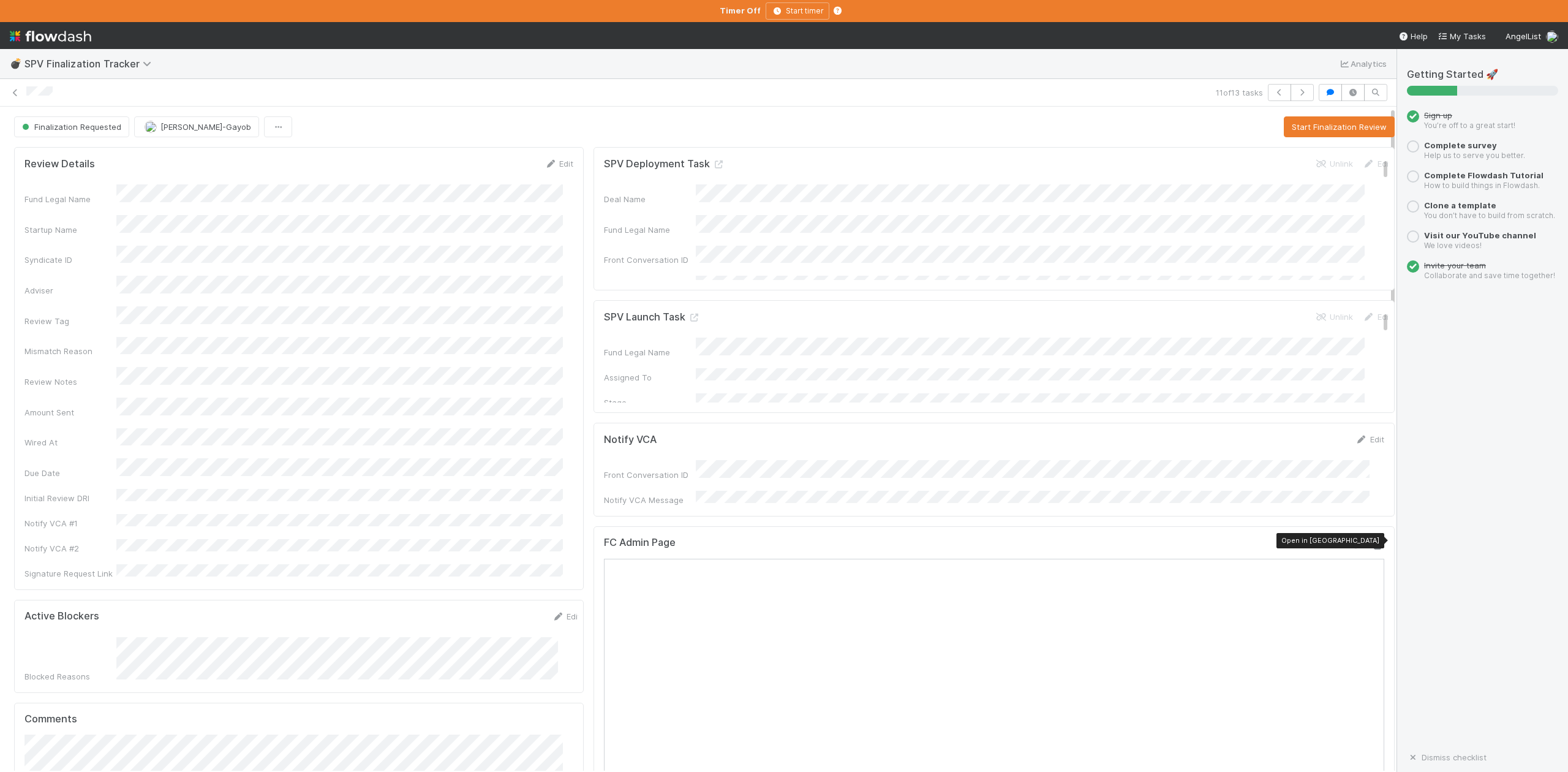
click at [1372, 542] on icon at bounding box center [1377, 545] width 12 height 8
click at [1289, 128] on button "Start Finalization Review" at bounding box center [1339, 126] width 111 height 21
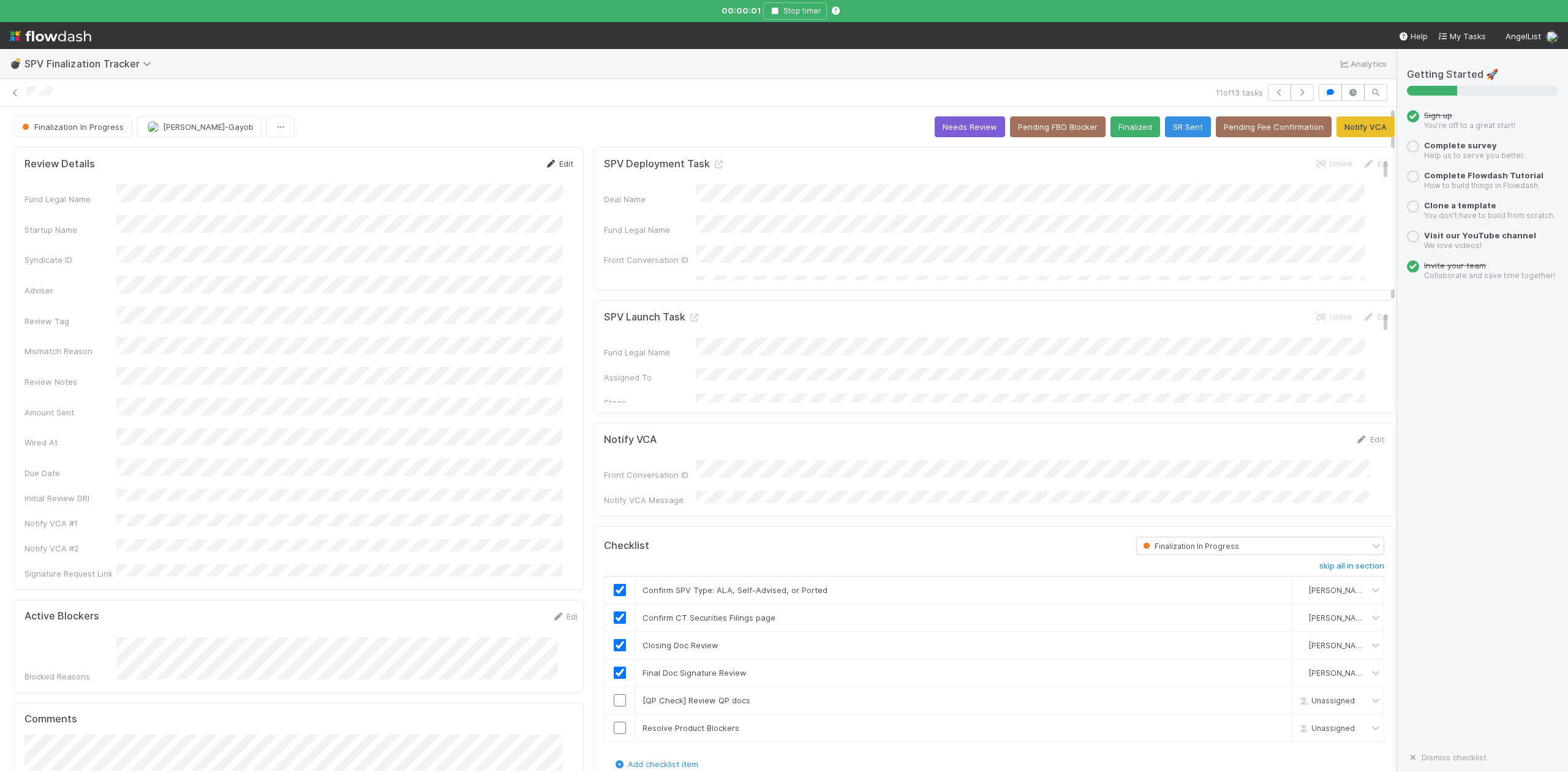
click at [554, 168] on link "Edit" at bounding box center [559, 163] width 28 height 10
click at [491, 174] on button "Save" at bounding box center [508, 168] width 35 height 21
click at [1273, 92] on icon "button" at bounding box center [1279, 92] width 12 height 7
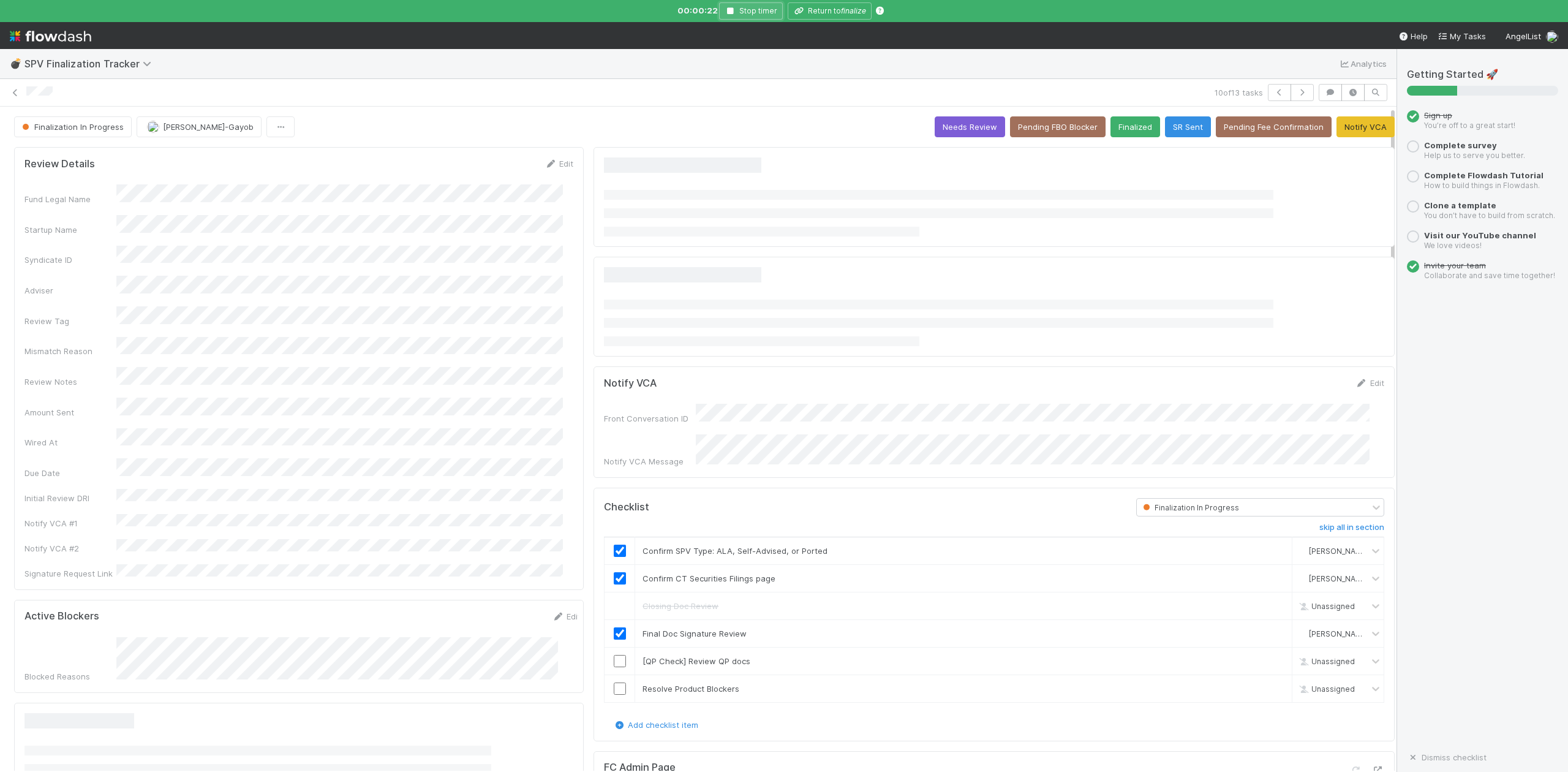
click at [733, 14] on icon "button" at bounding box center [730, 11] width 12 height 7
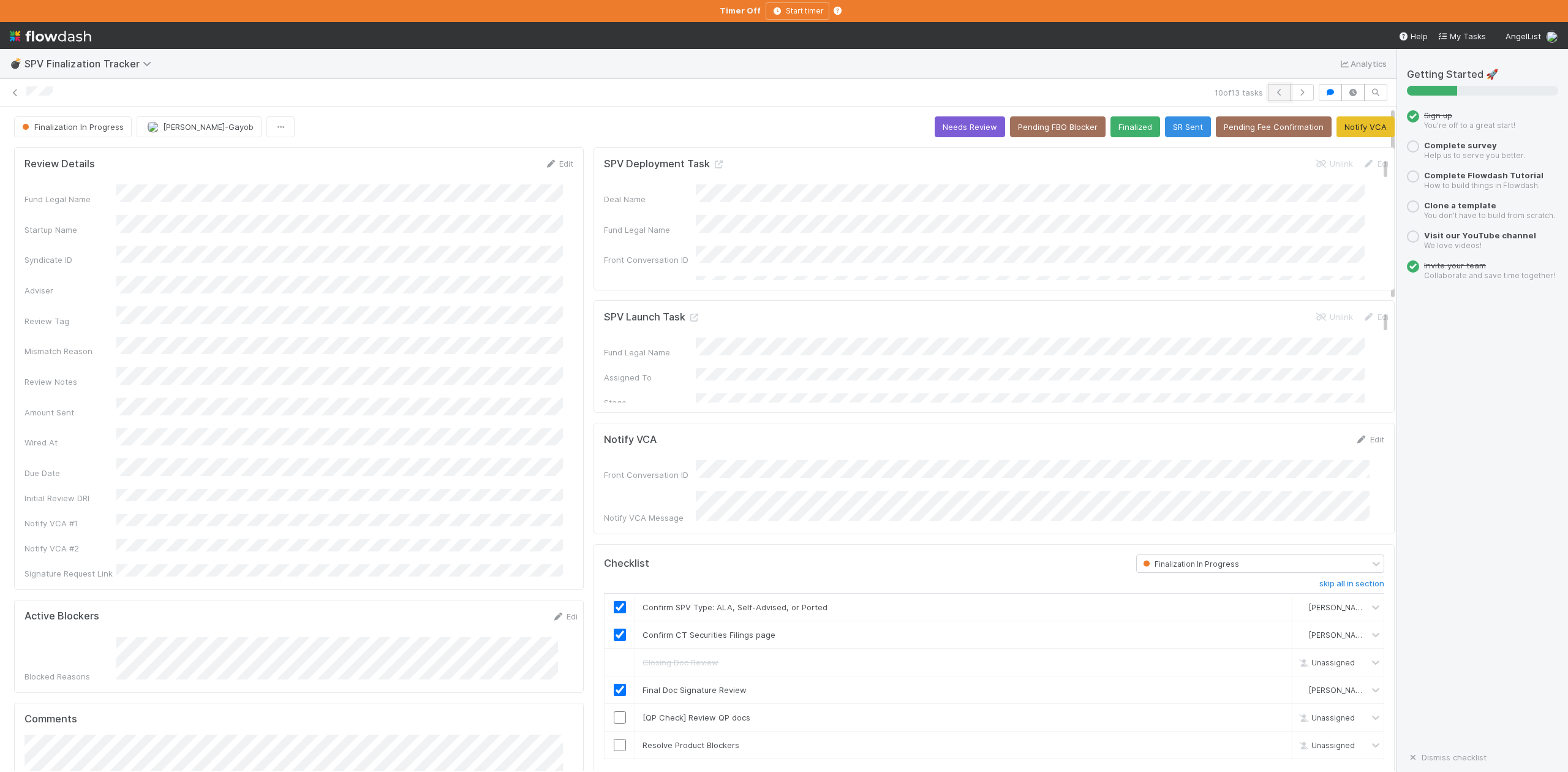
click at [1273, 95] on icon "button" at bounding box center [1279, 92] width 12 height 7
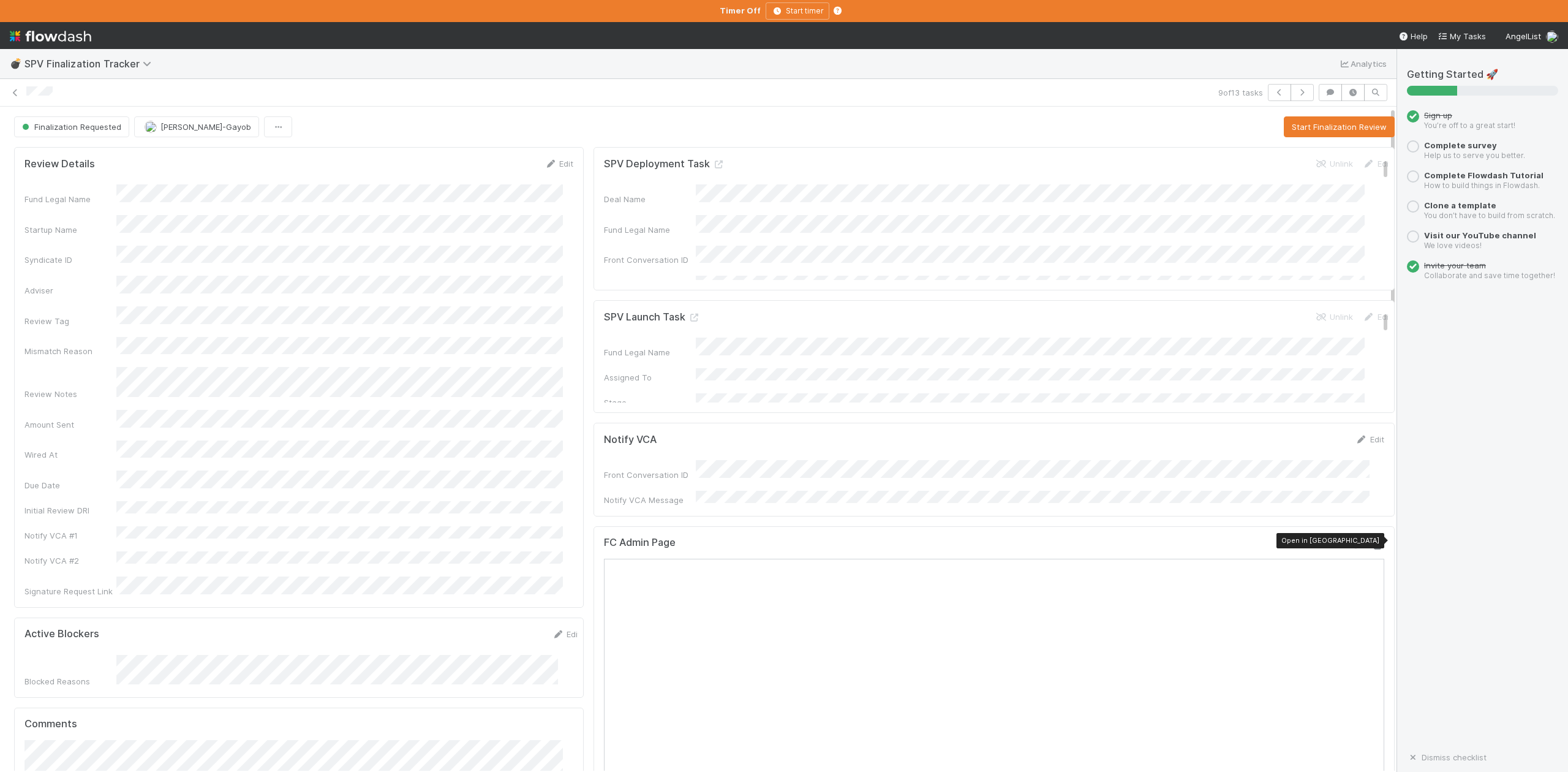
click at [1372, 541] on icon at bounding box center [1377, 545] width 12 height 8
click at [1290, 125] on button "Start Finalization Review" at bounding box center [1339, 126] width 111 height 21
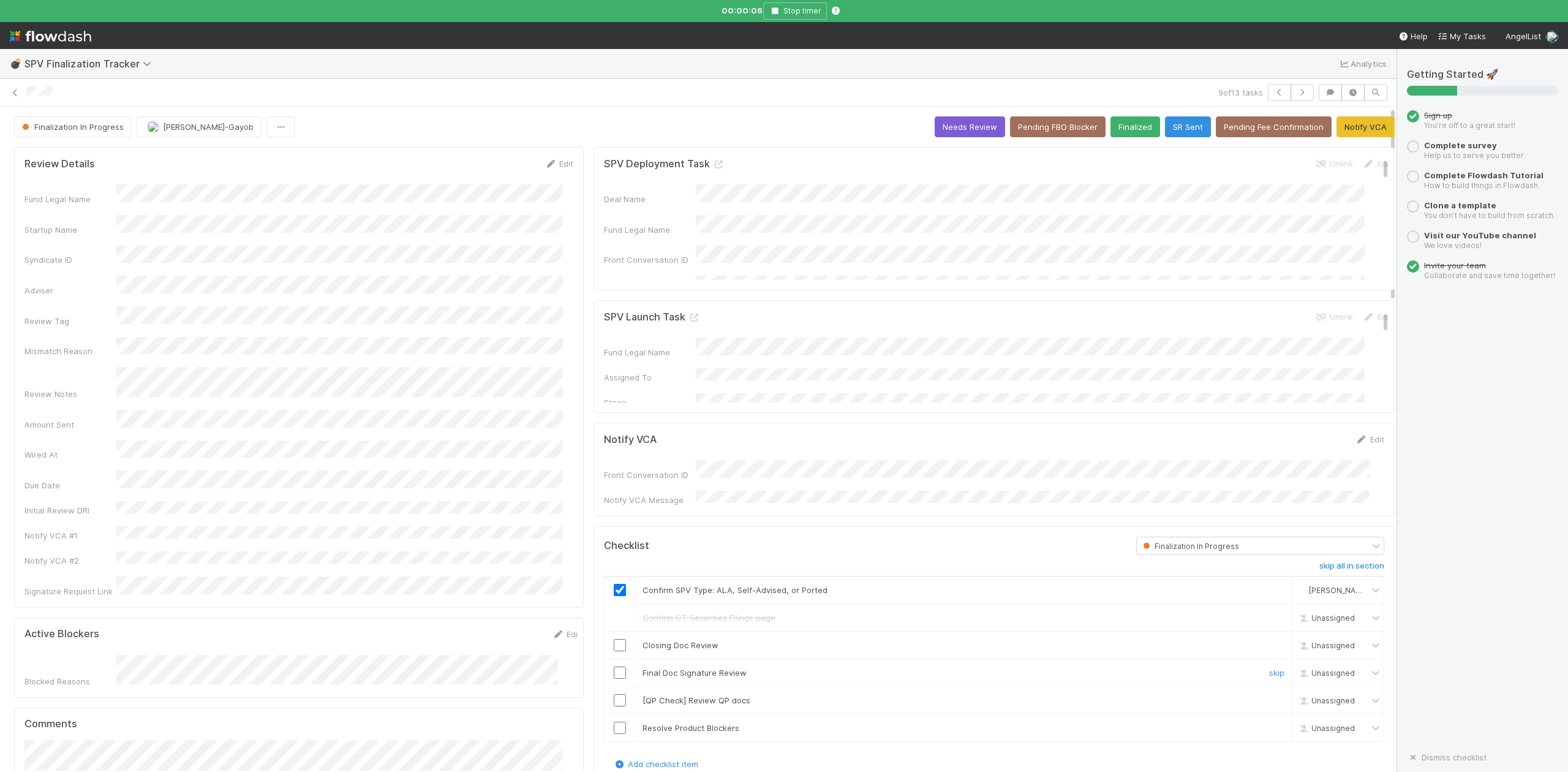
click at [614, 667] on input "checkbox" at bounding box center [619, 672] width 12 height 12
checkbox input "true"
click at [614, 643] on input "checkbox" at bounding box center [619, 644] width 12 height 12
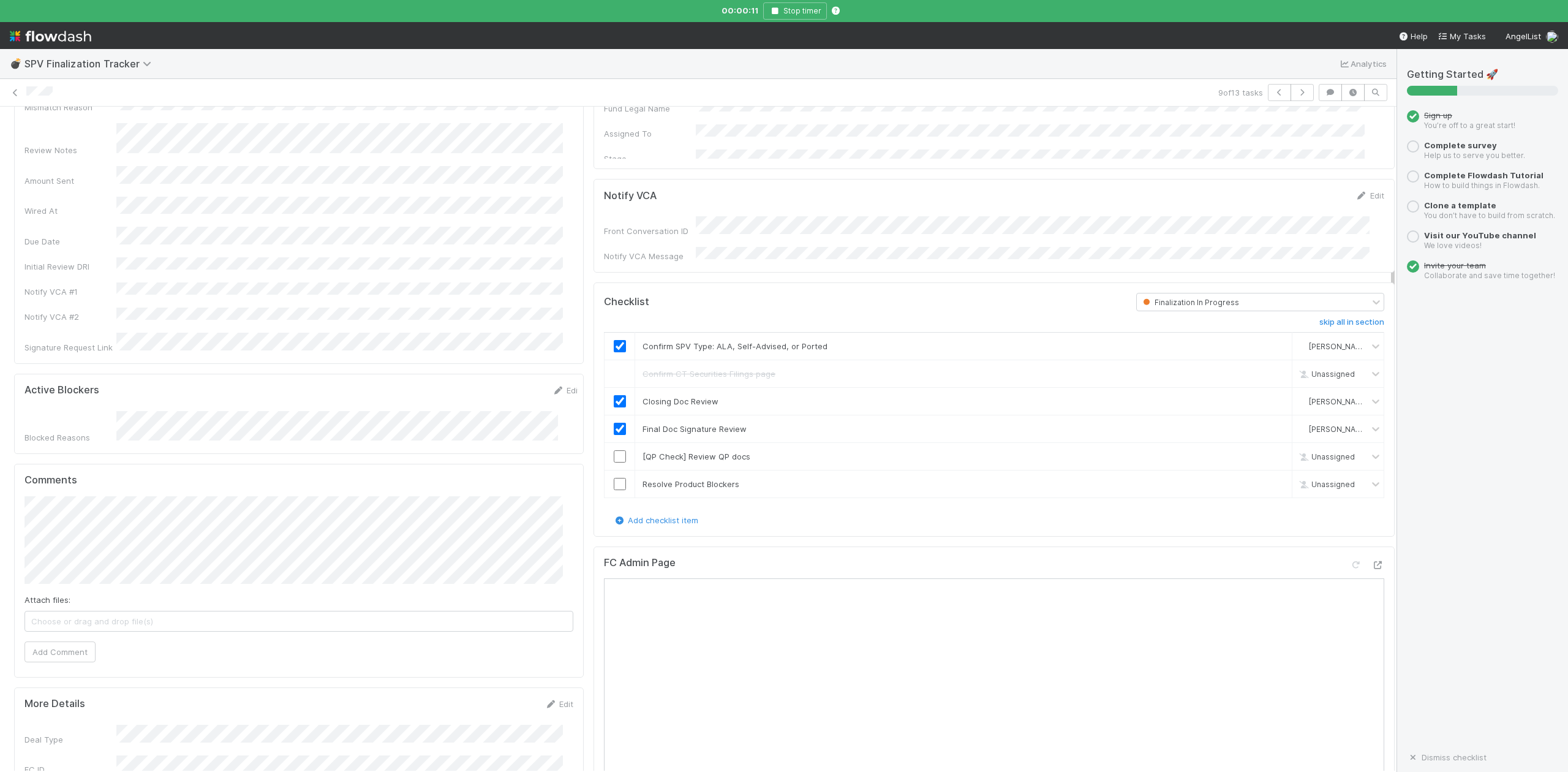
scroll to position [245, 0]
click at [1269, 452] on link "skip" at bounding box center [1277, 455] width 16 height 10
click at [614, 479] on input "checkbox" at bounding box center [619, 482] width 12 height 12
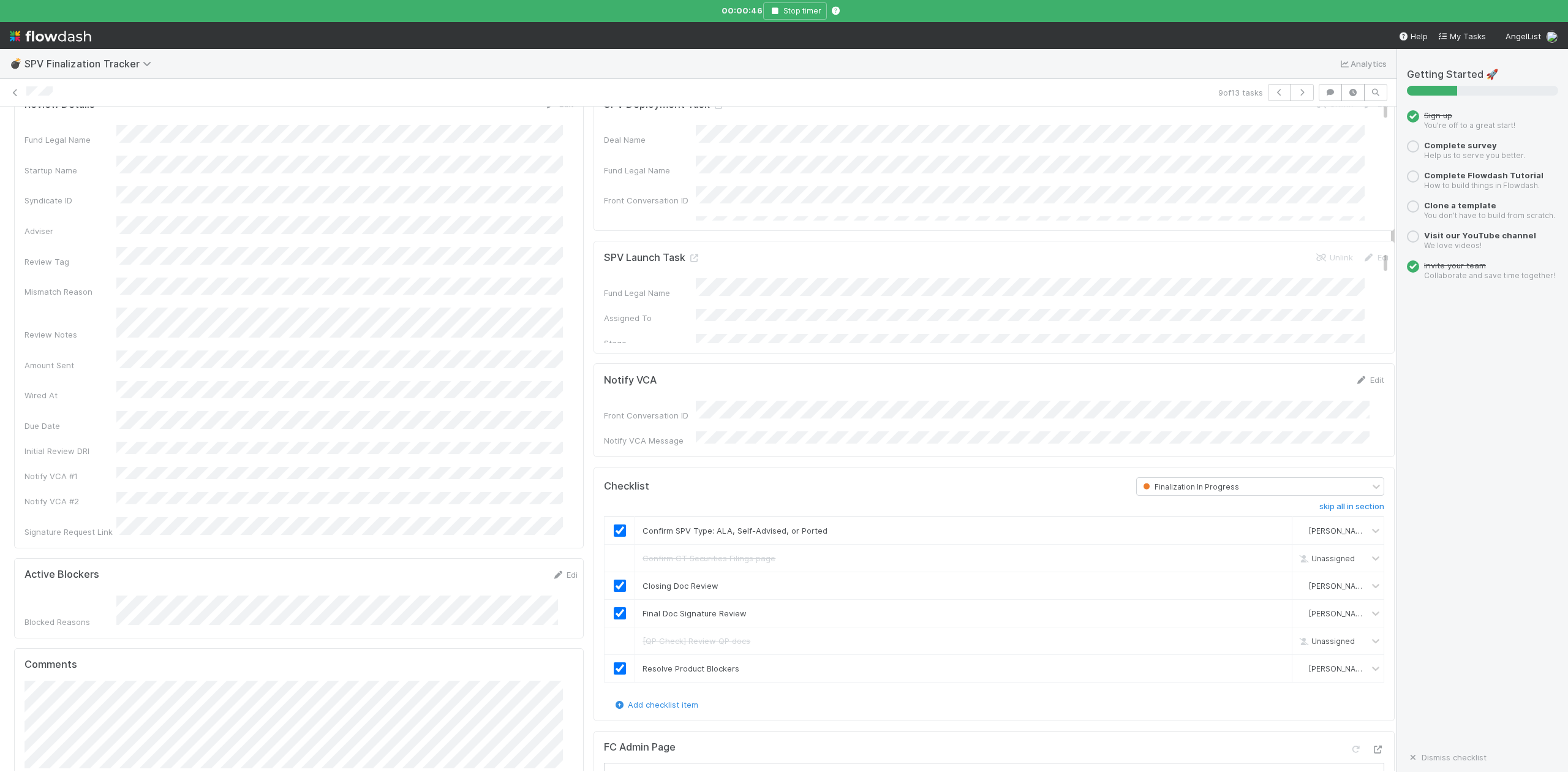
scroll to position [0, 0]
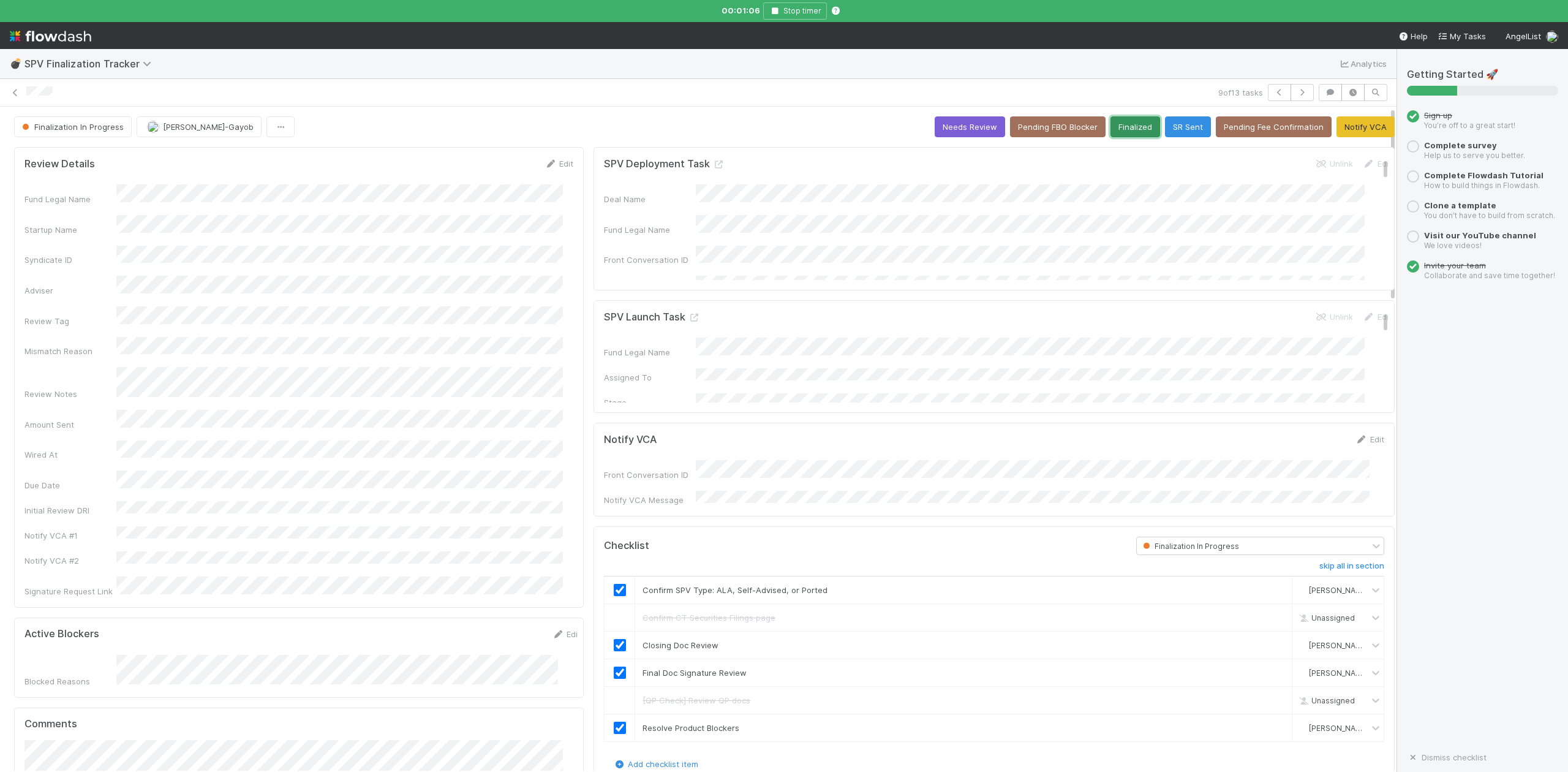
click at [1117, 131] on button "Finalized" at bounding box center [1135, 126] width 49 height 21
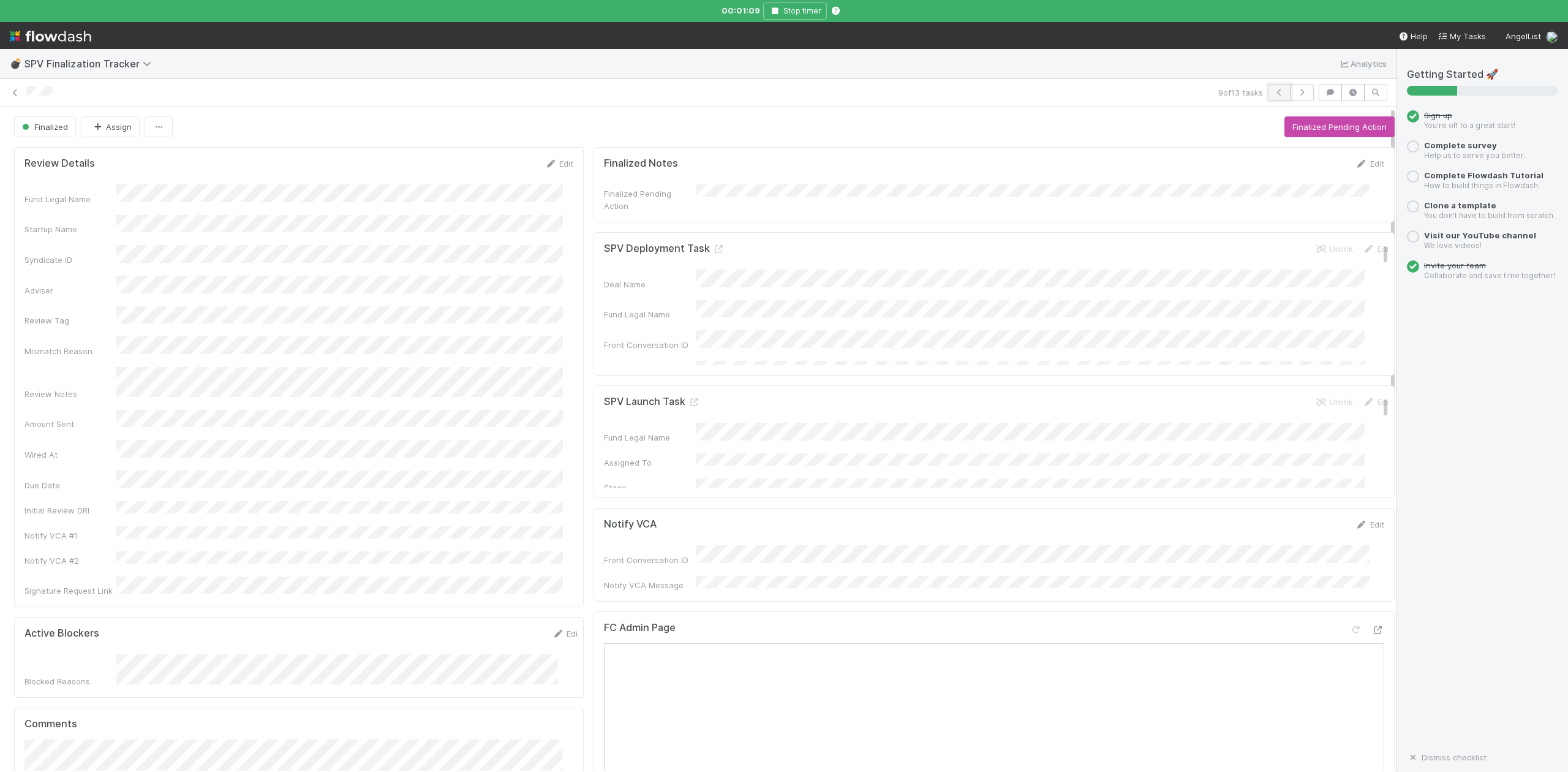
click at [1273, 93] on icon "button" at bounding box center [1279, 92] width 12 height 7
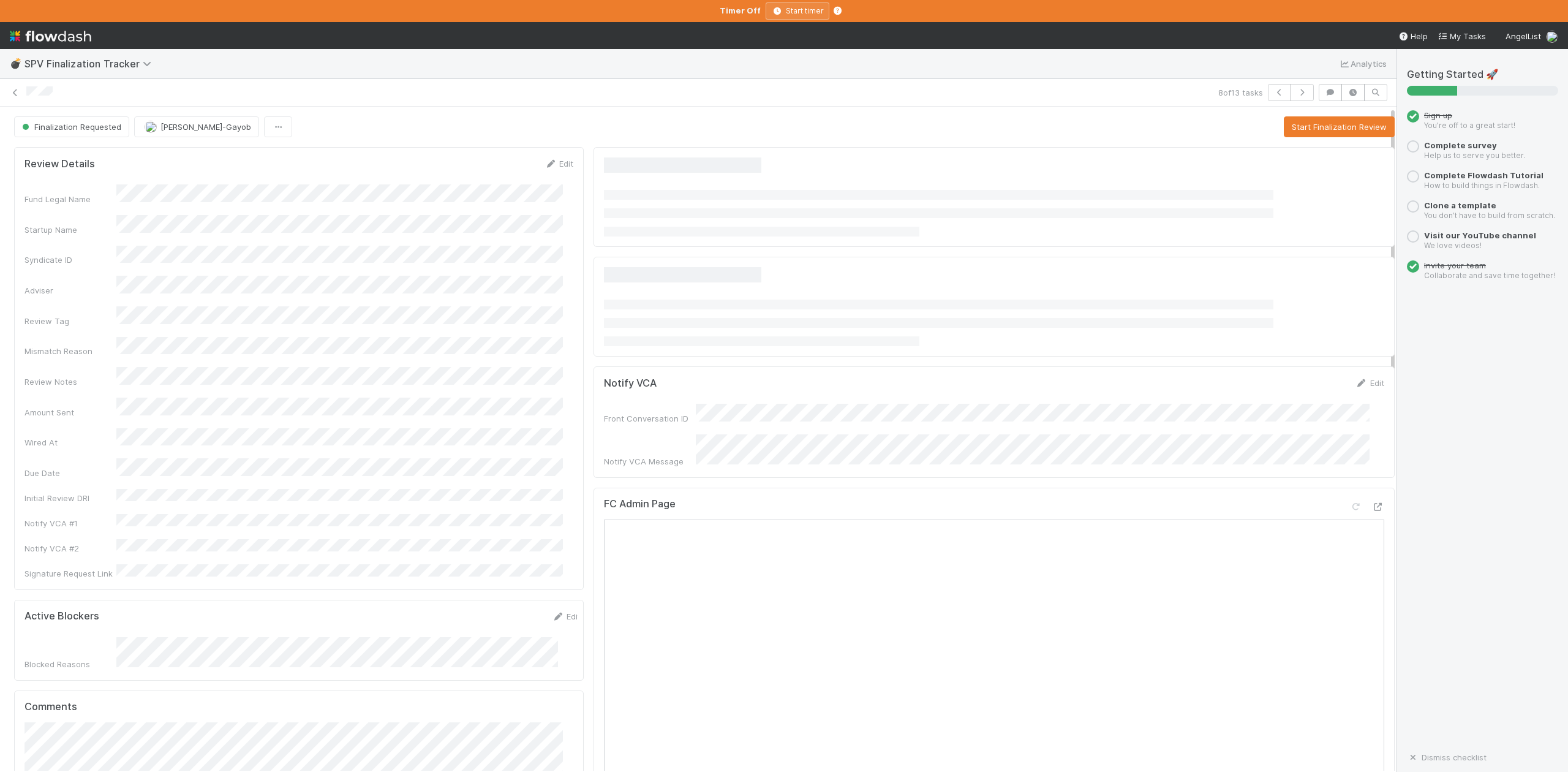
click at [728, 8] on strong "Timer Off" at bounding box center [740, 10] width 41 height 10
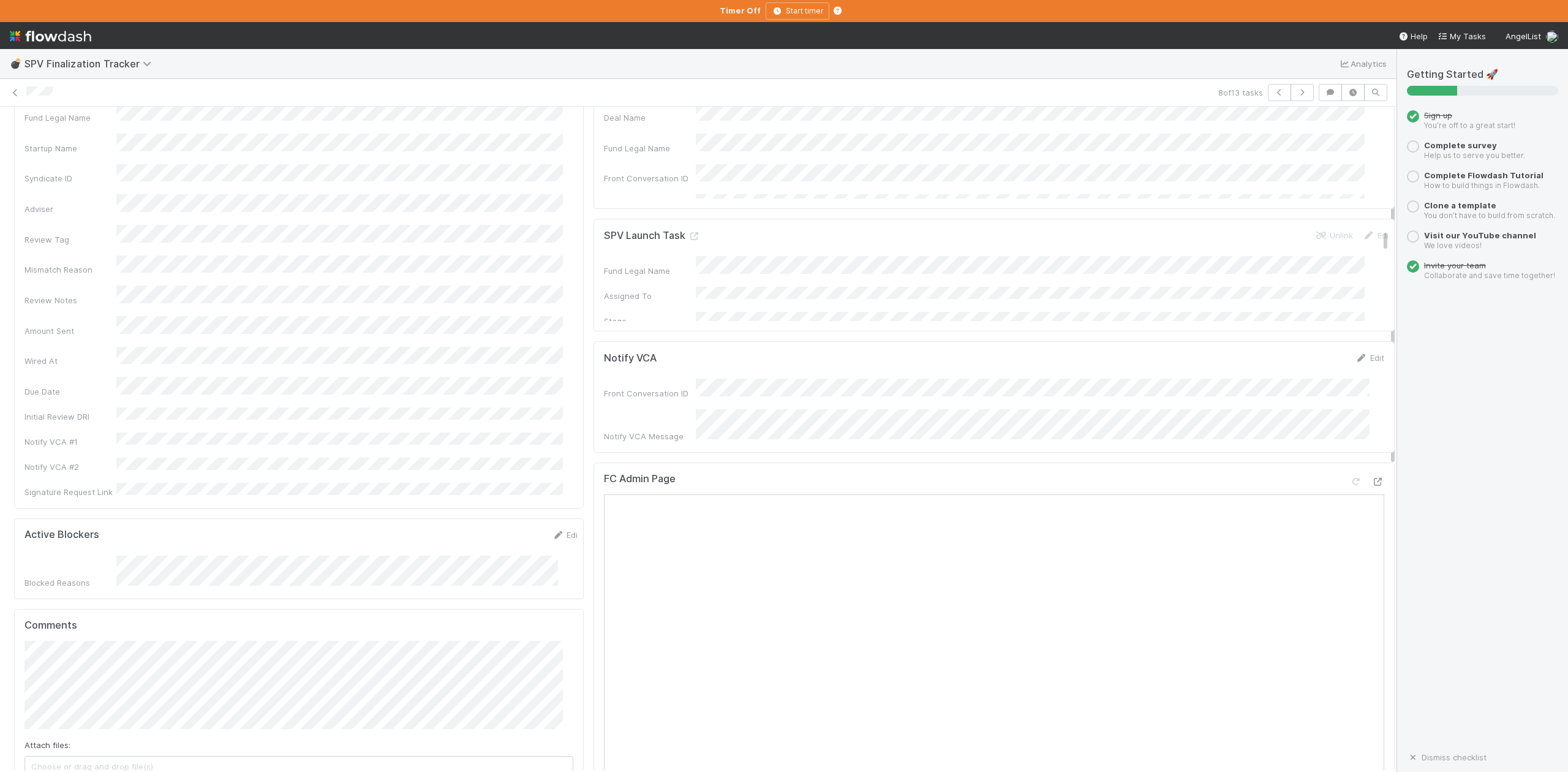
scroll to position [163, 0]
click at [765, 391] on div "FC Admin Page" at bounding box center [994, 402] width 780 height 22
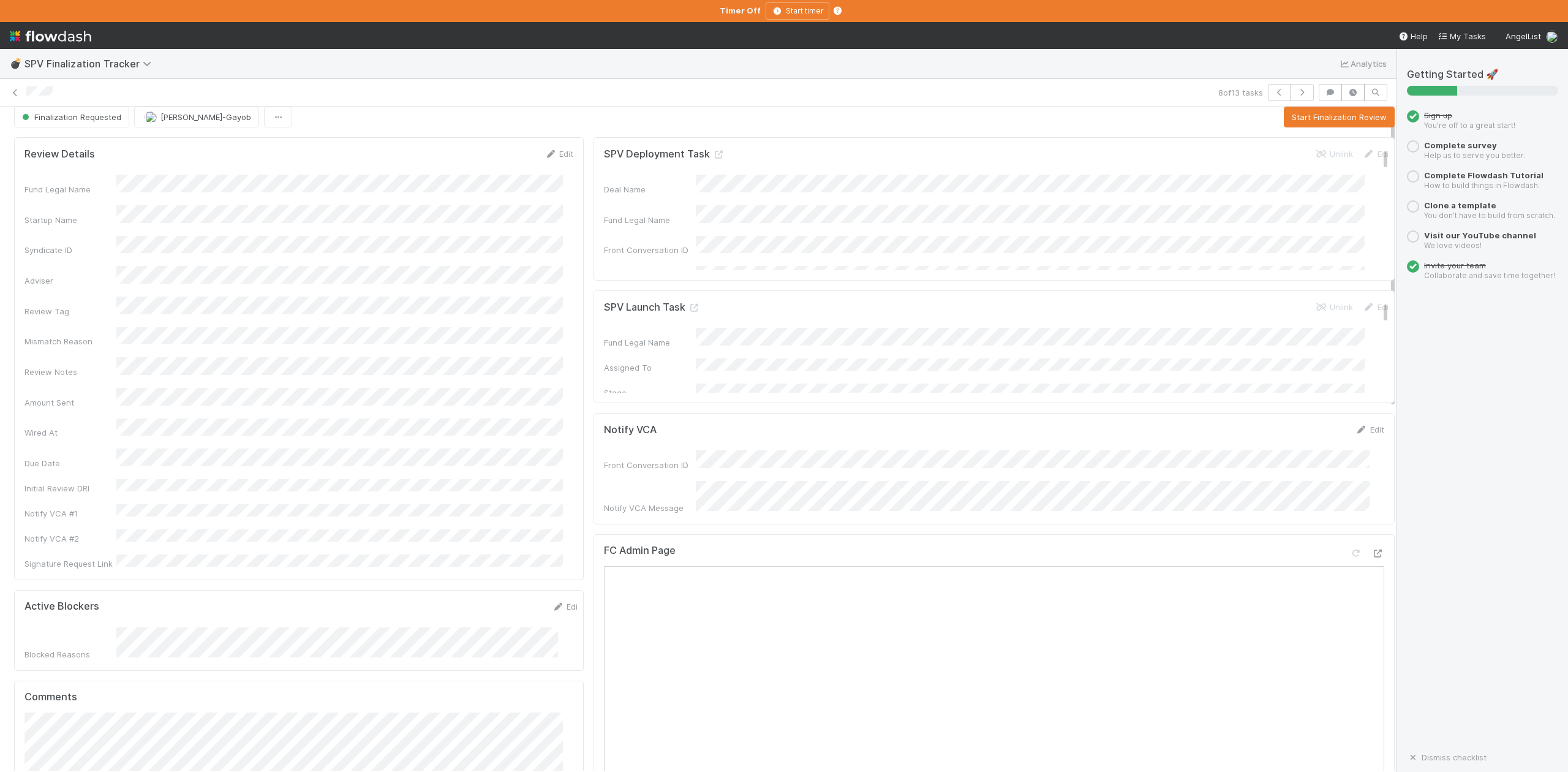
scroll to position [0, 0]
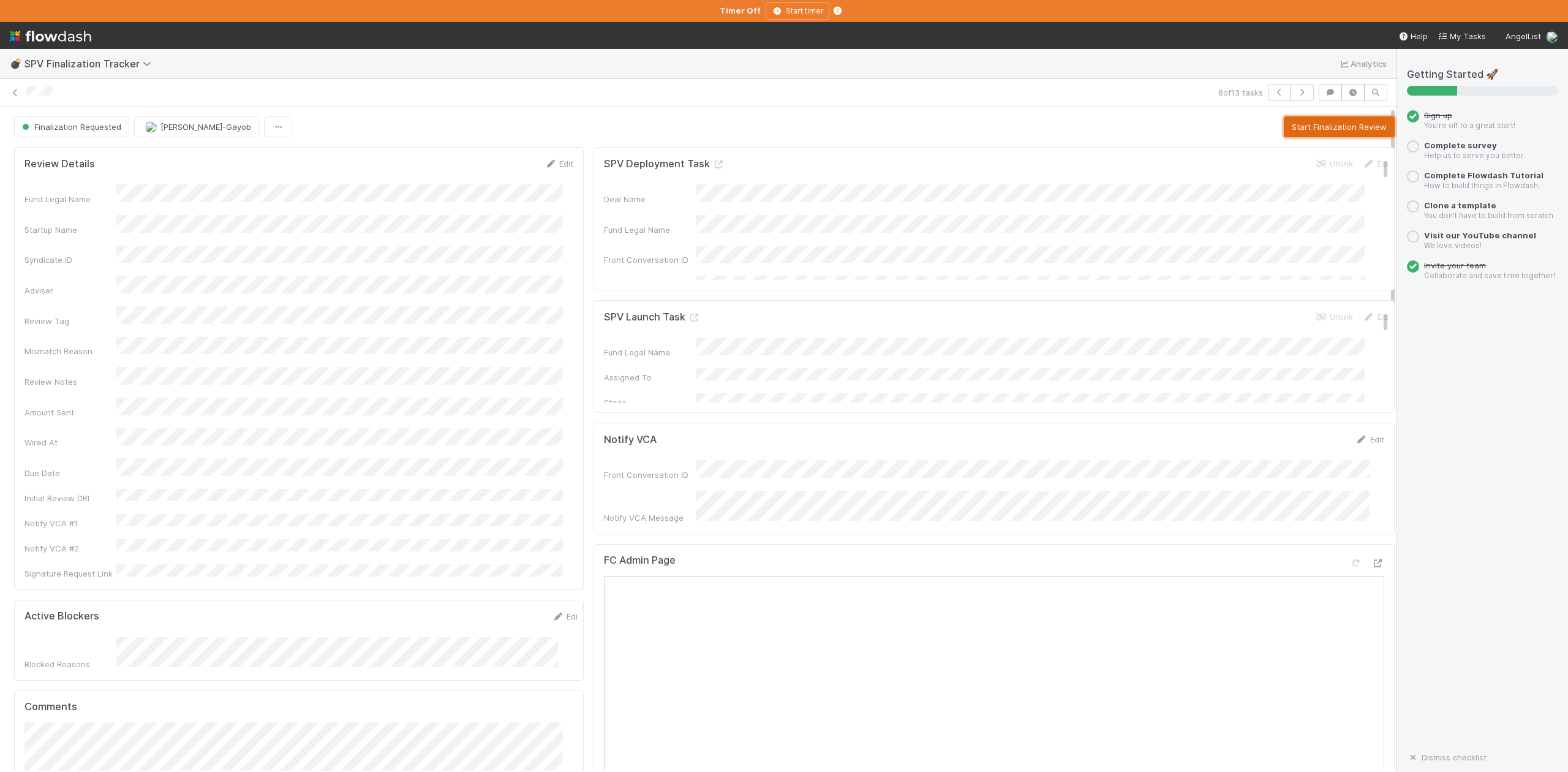
click at [1287, 121] on button "Start Finalization Review" at bounding box center [1339, 126] width 111 height 21
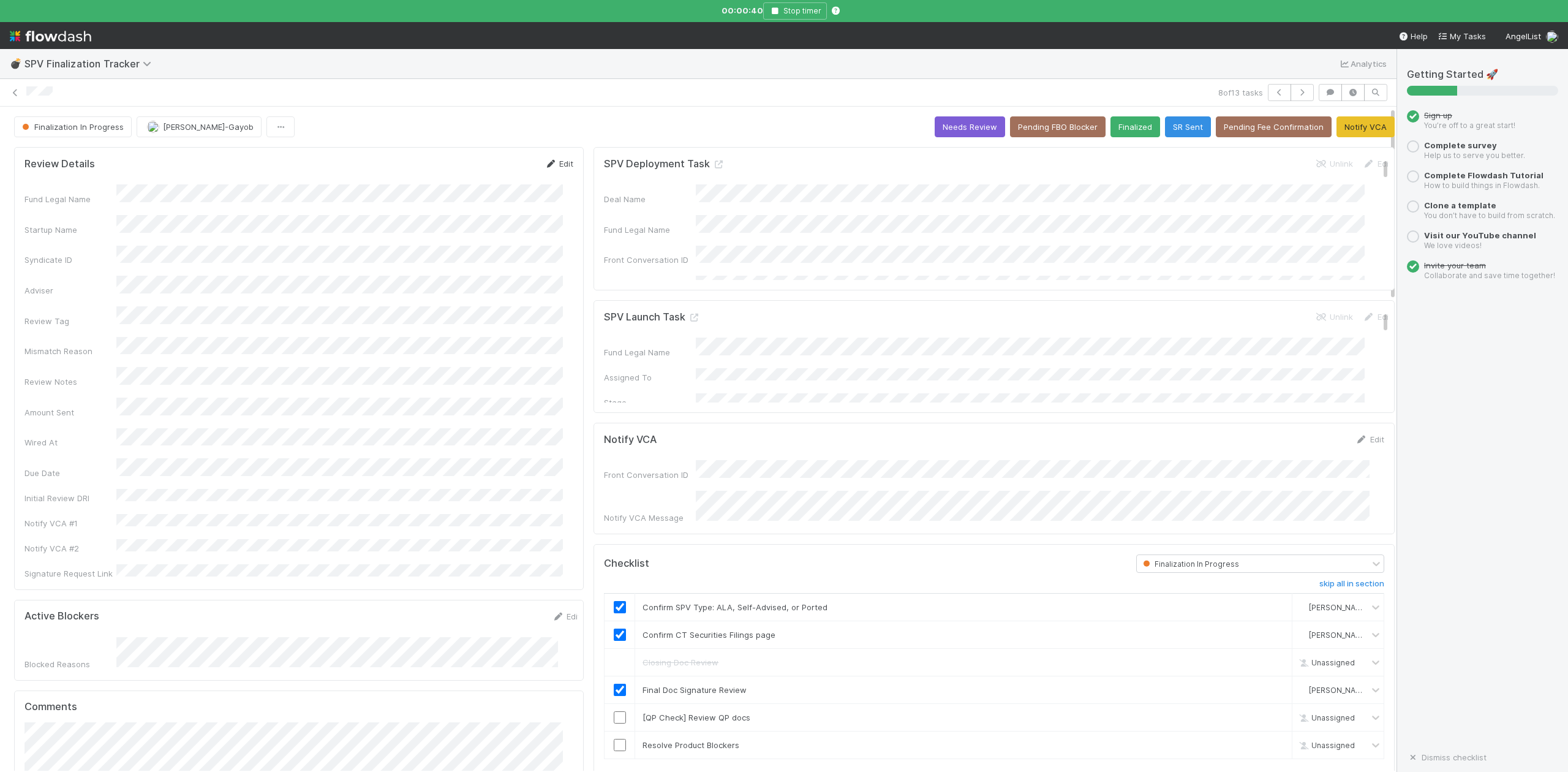
click at [552, 162] on link "Edit" at bounding box center [559, 163] width 28 height 10
click at [92, 398] on div "Review Notes" at bounding box center [299, 408] width 549 height 24
click at [496, 169] on button "Save" at bounding box center [508, 168] width 35 height 21
click at [1273, 92] on icon "button" at bounding box center [1279, 92] width 12 height 7
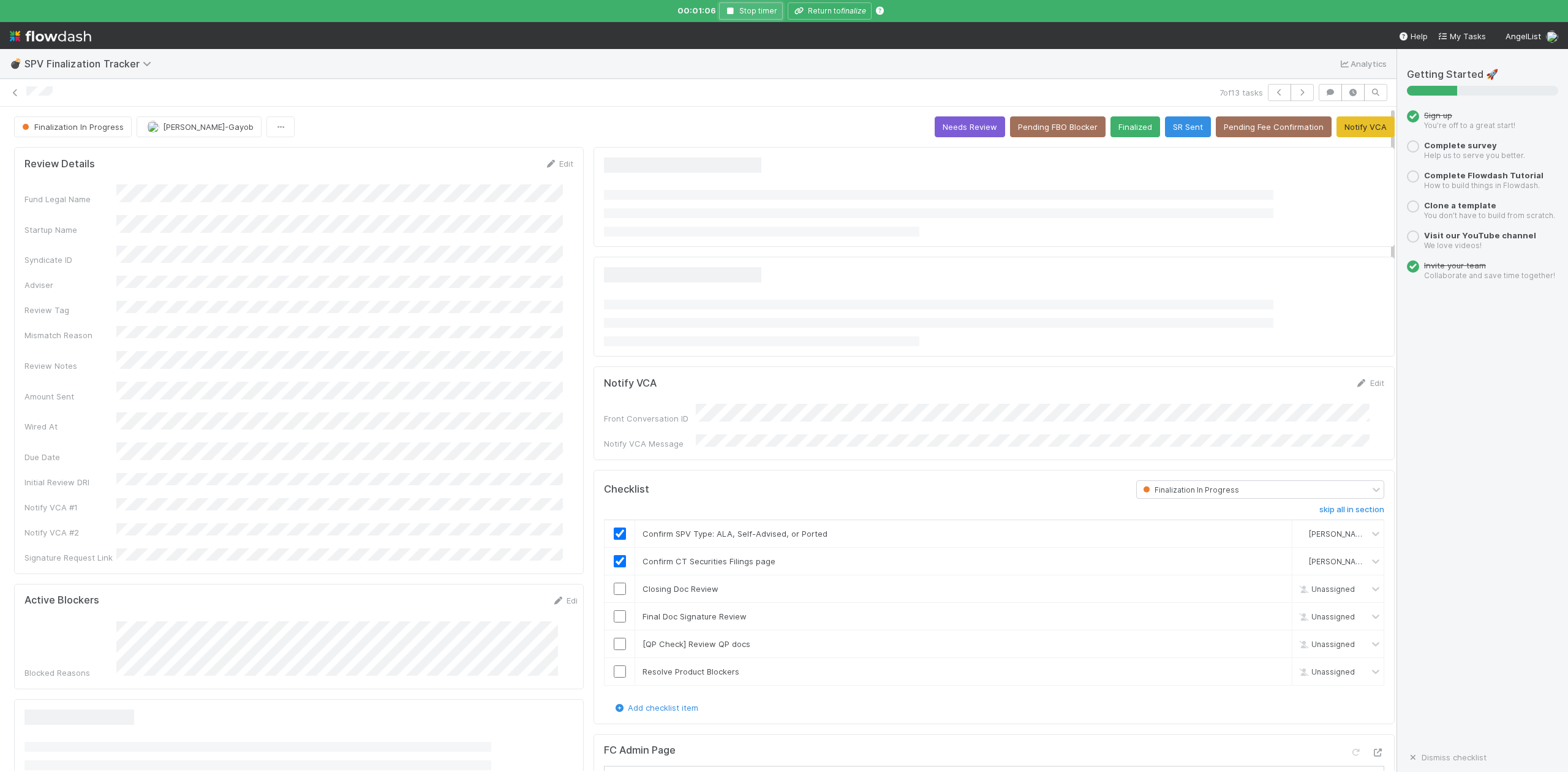
click at [733, 10] on icon "button" at bounding box center [730, 11] width 12 height 7
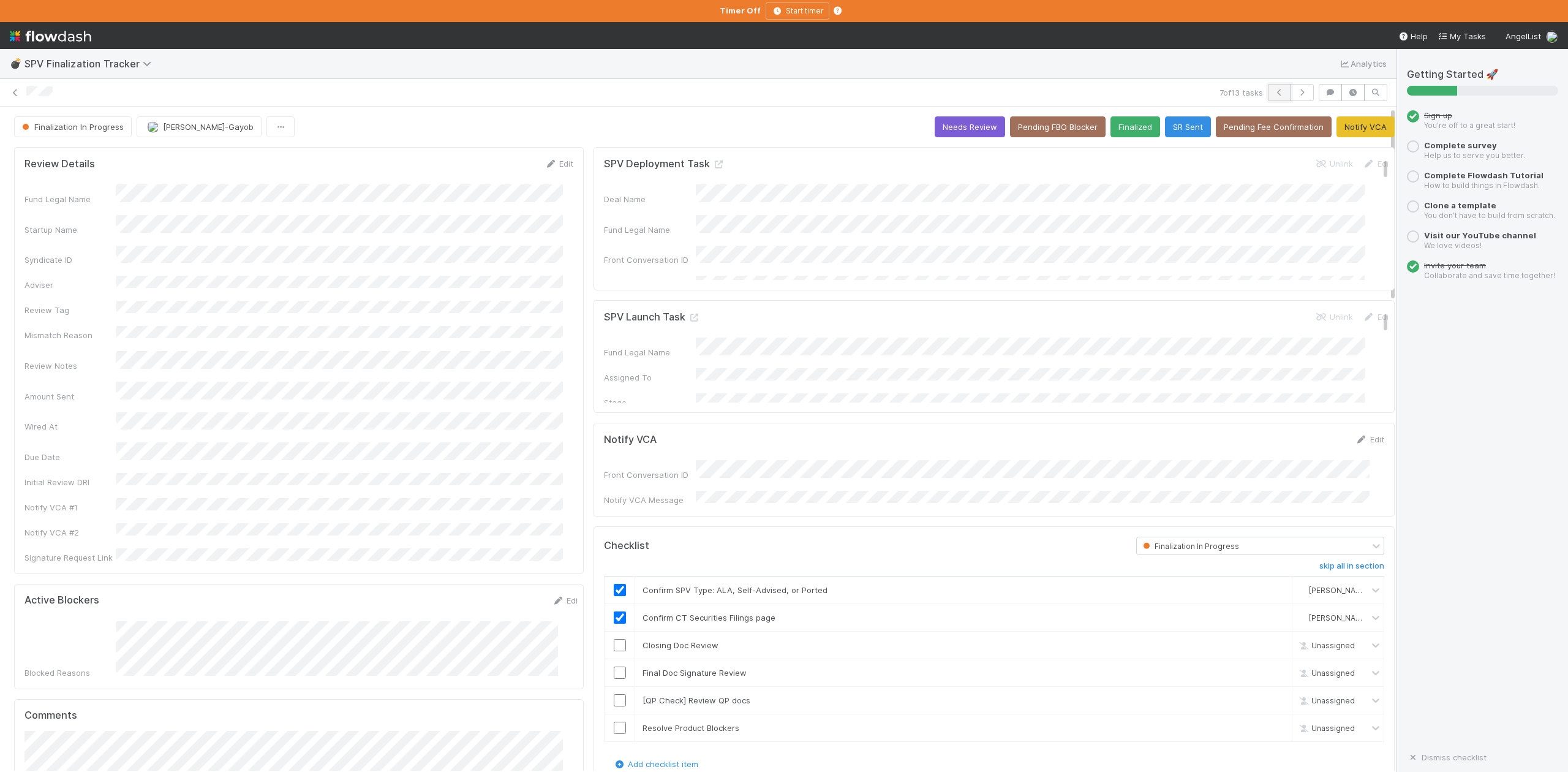
click at [1273, 92] on icon "button" at bounding box center [1279, 92] width 12 height 7
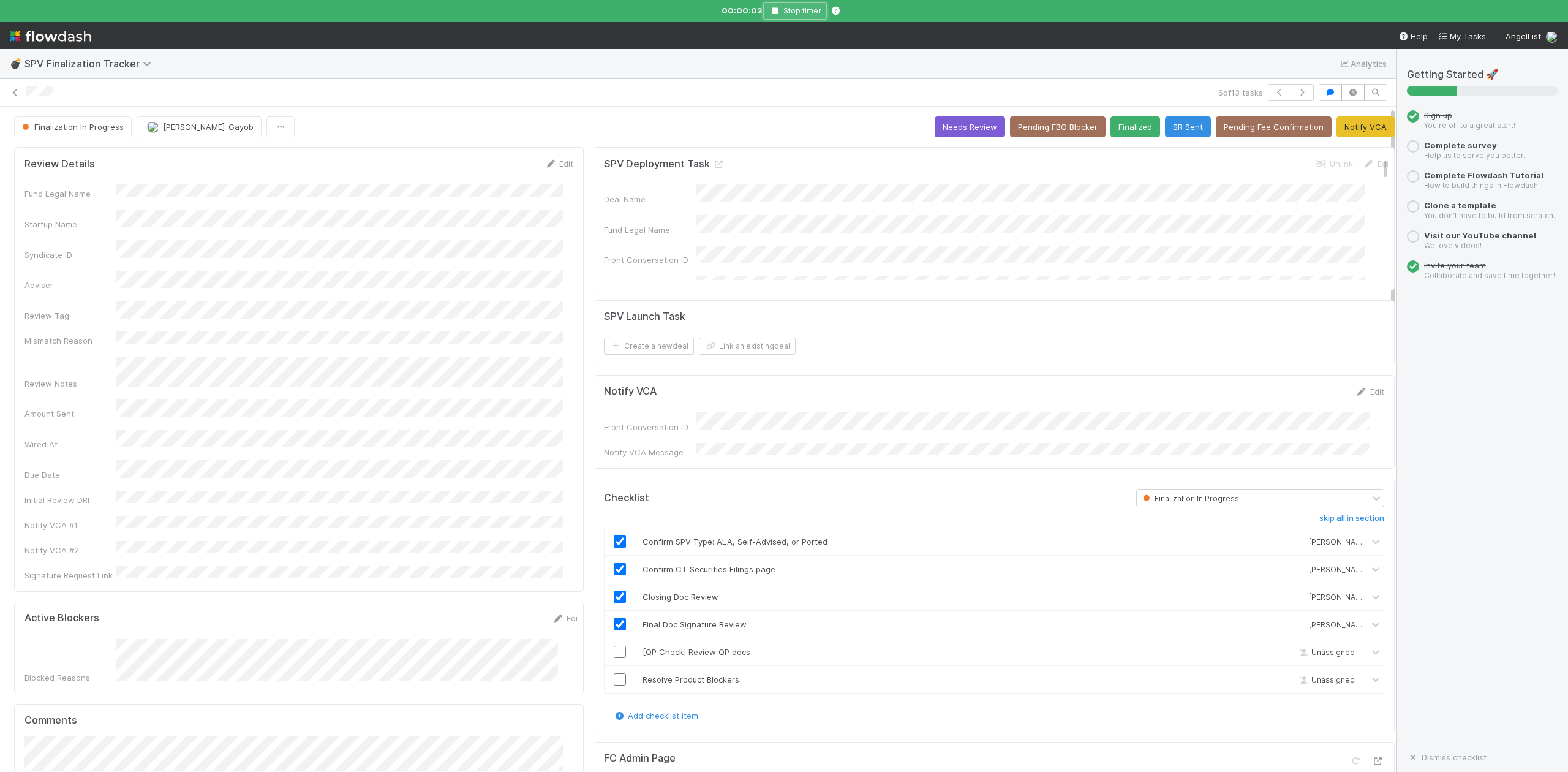
click at [770, 10] on icon "button" at bounding box center [774, 11] width 12 height 7
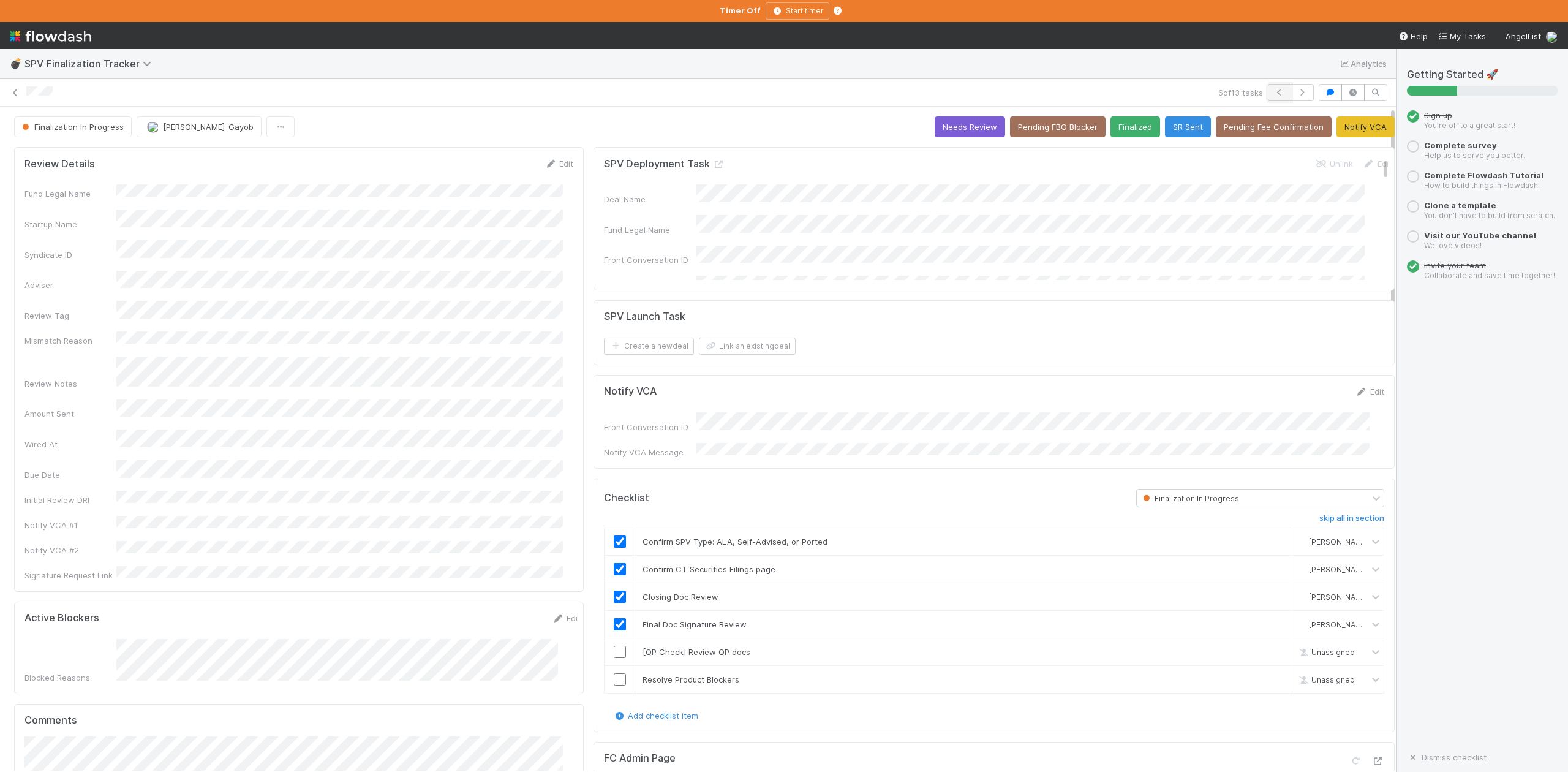
click at [1273, 92] on icon "button" at bounding box center [1279, 92] width 12 height 7
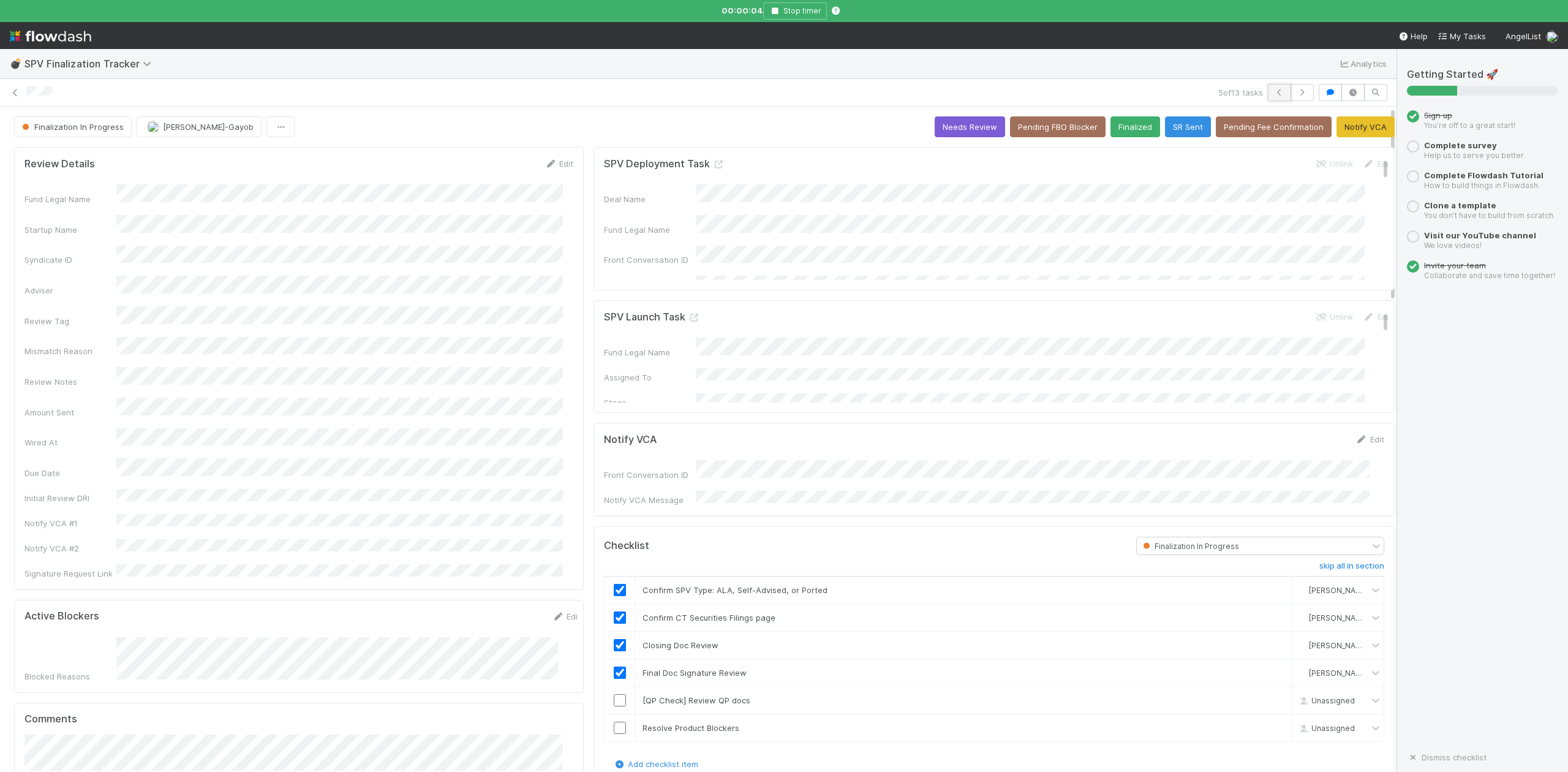
click at [1273, 91] on icon "button" at bounding box center [1279, 92] width 12 height 7
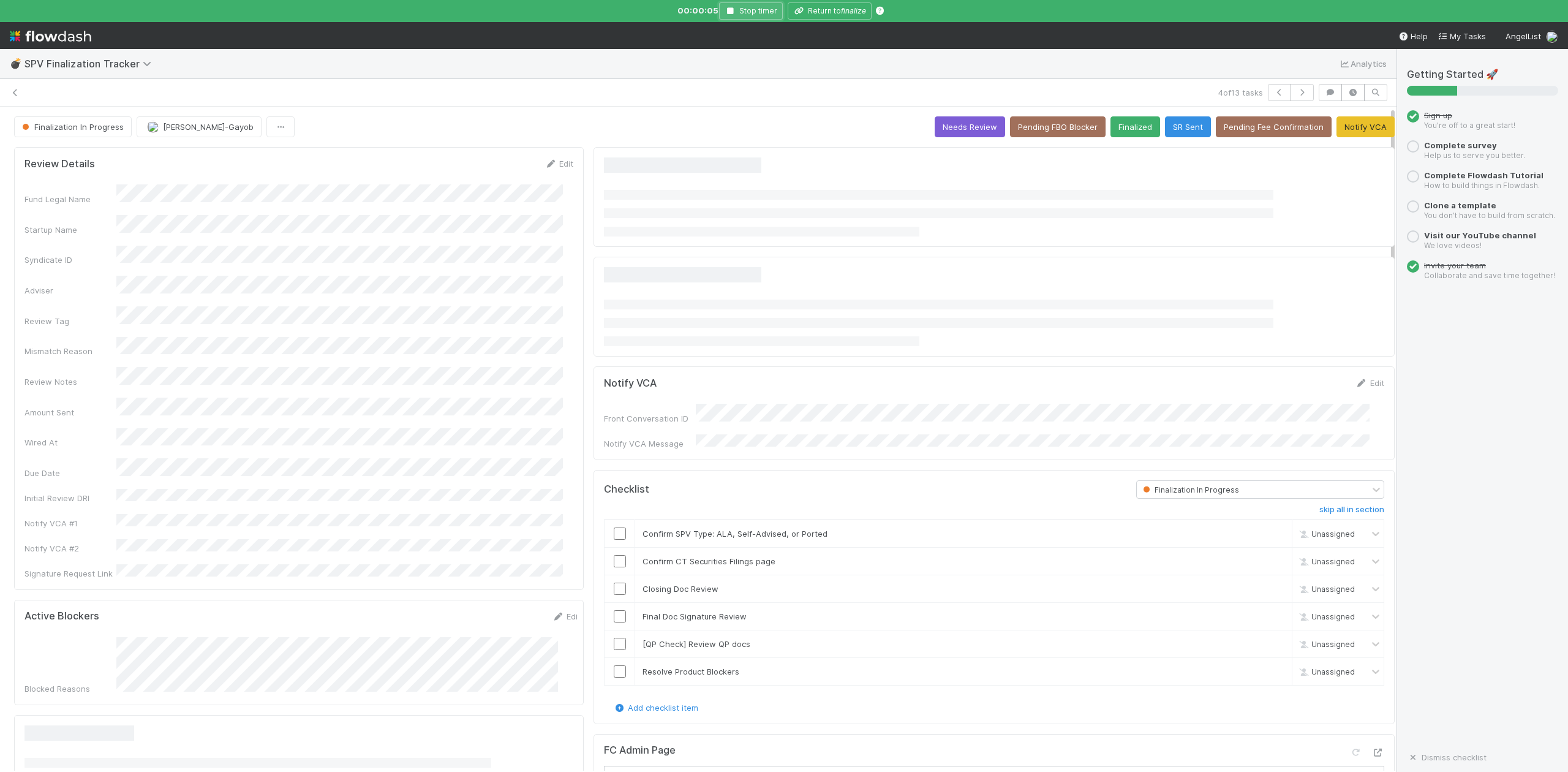
click at [731, 7] on icon "button" at bounding box center [730, 11] width 12 height 7
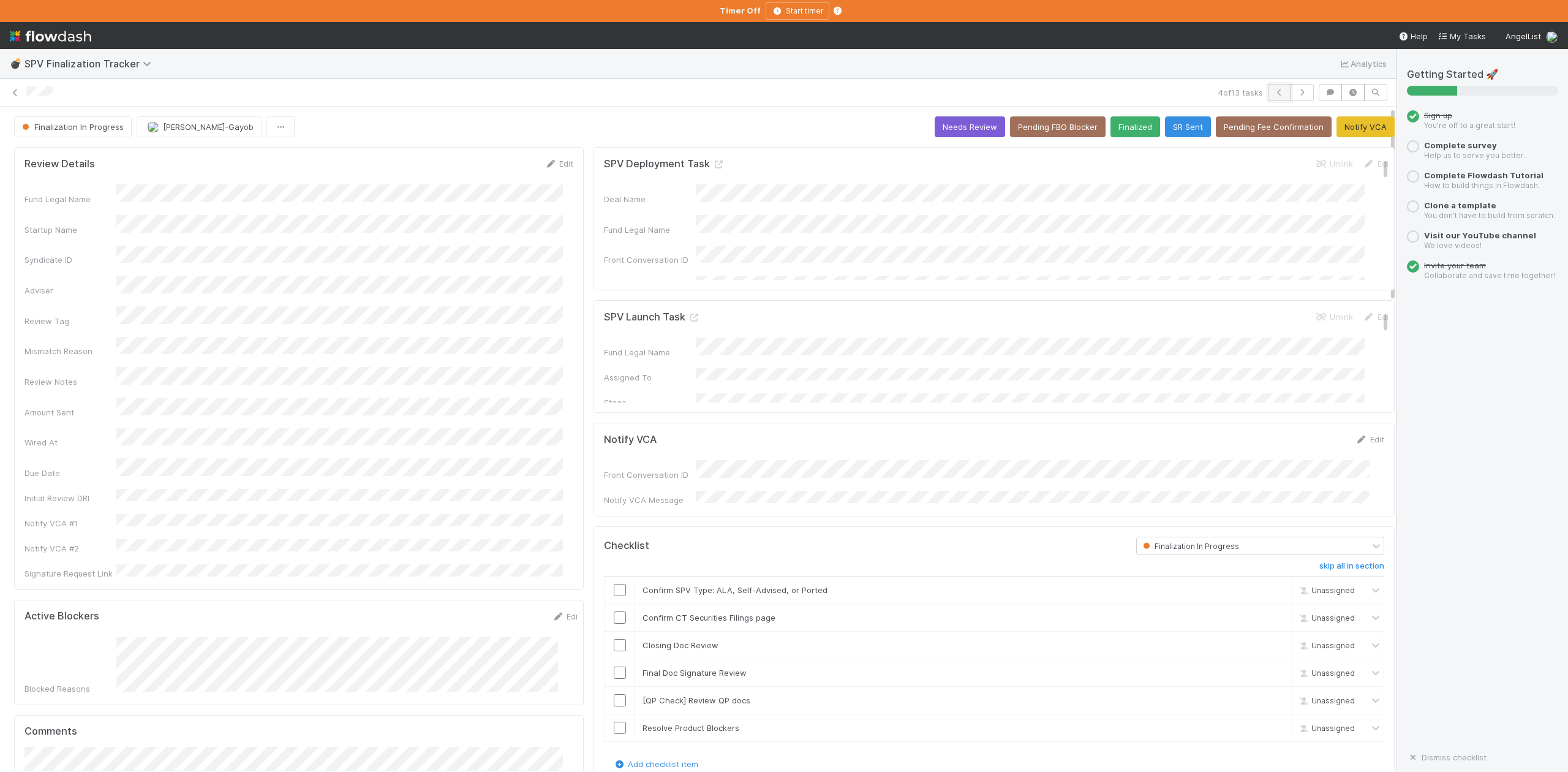
click at [1273, 90] on icon "button" at bounding box center [1279, 92] width 12 height 7
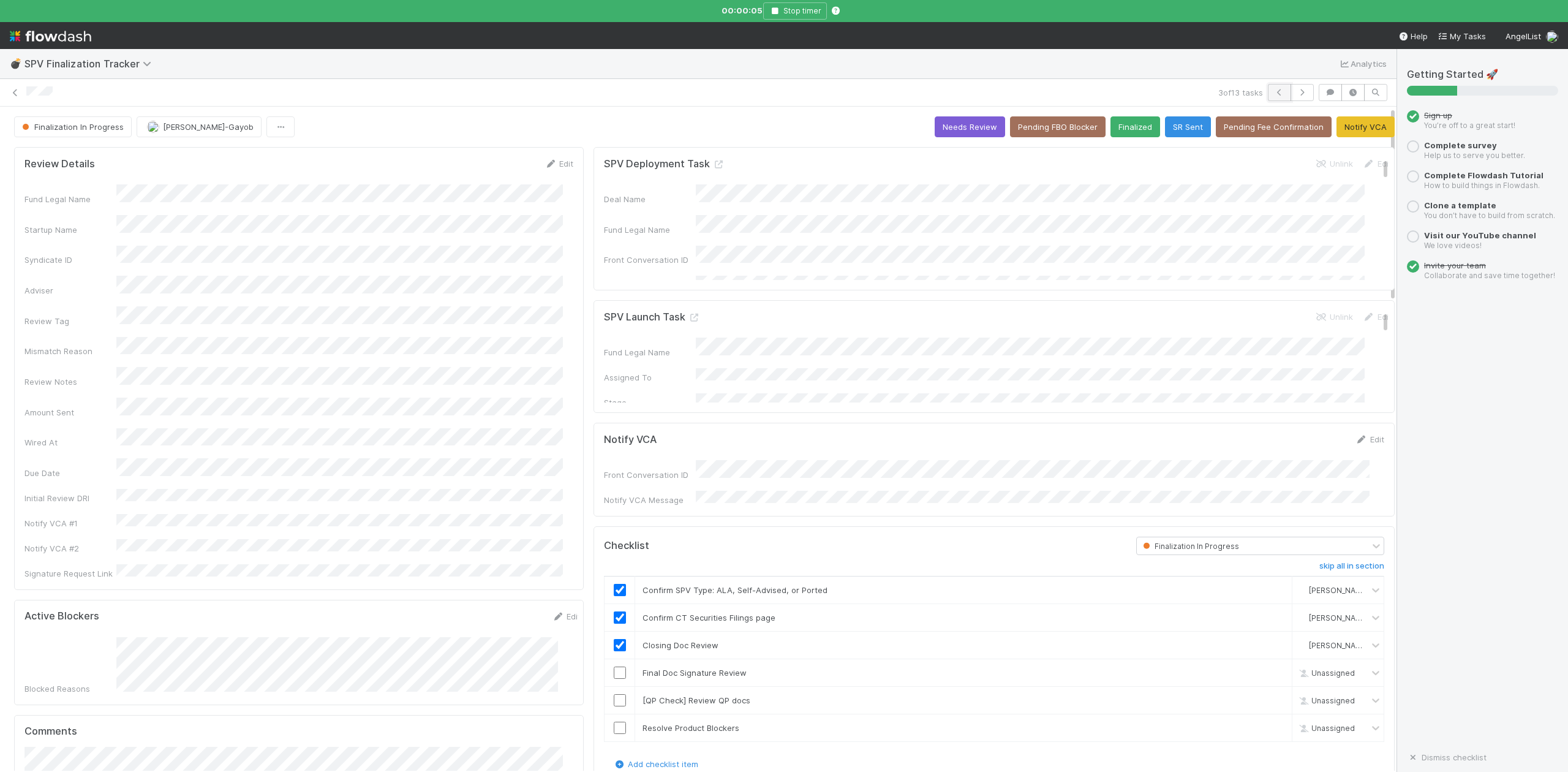
click at [1273, 91] on icon "button" at bounding box center [1279, 92] width 12 height 7
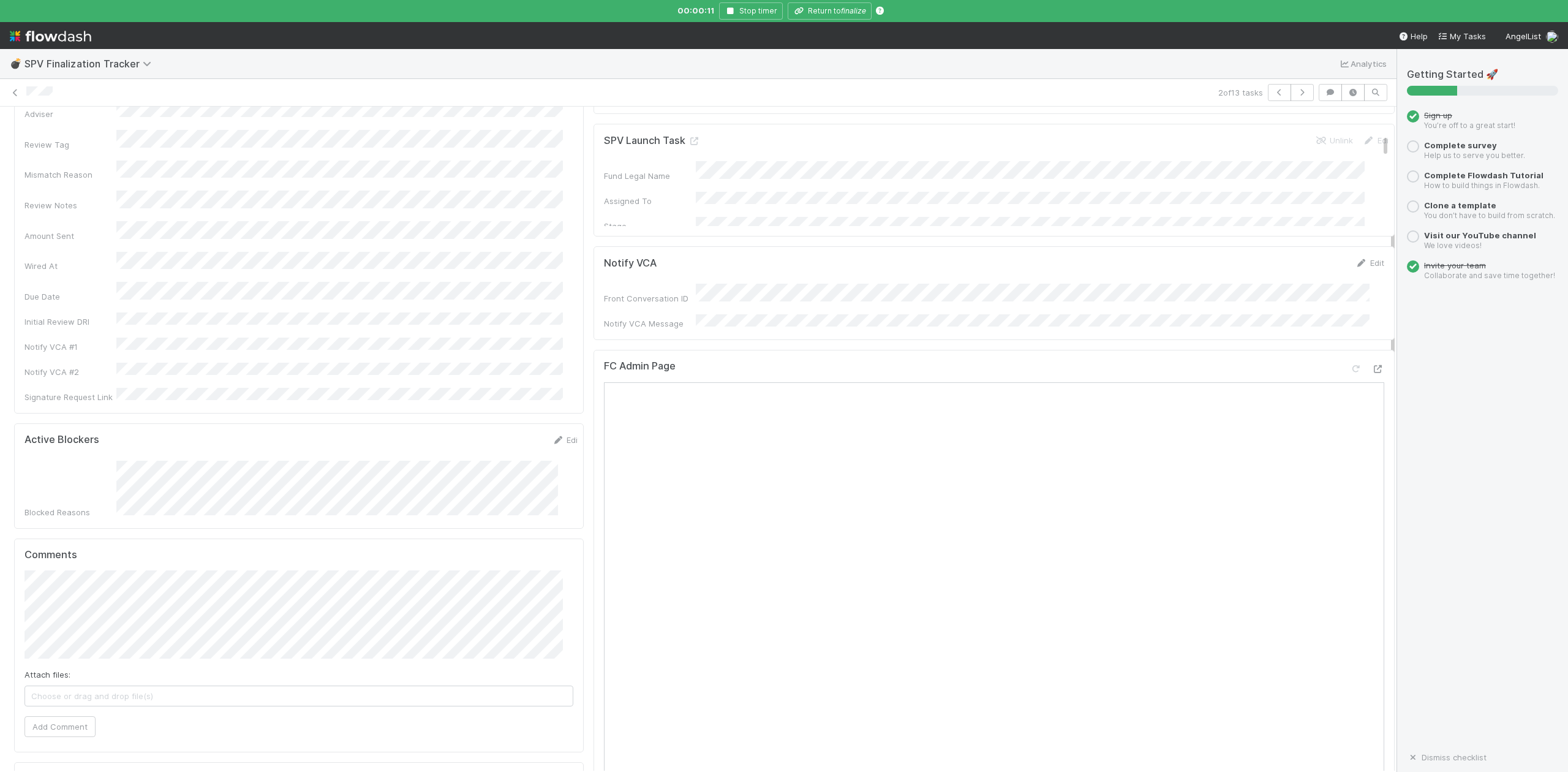
scroll to position [163, 0]
click at [1372, 378] on icon at bounding box center [1377, 382] width 12 height 8
click at [733, 6] on button "Stop timer" at bounding box center [751, 11] width 64 height 17
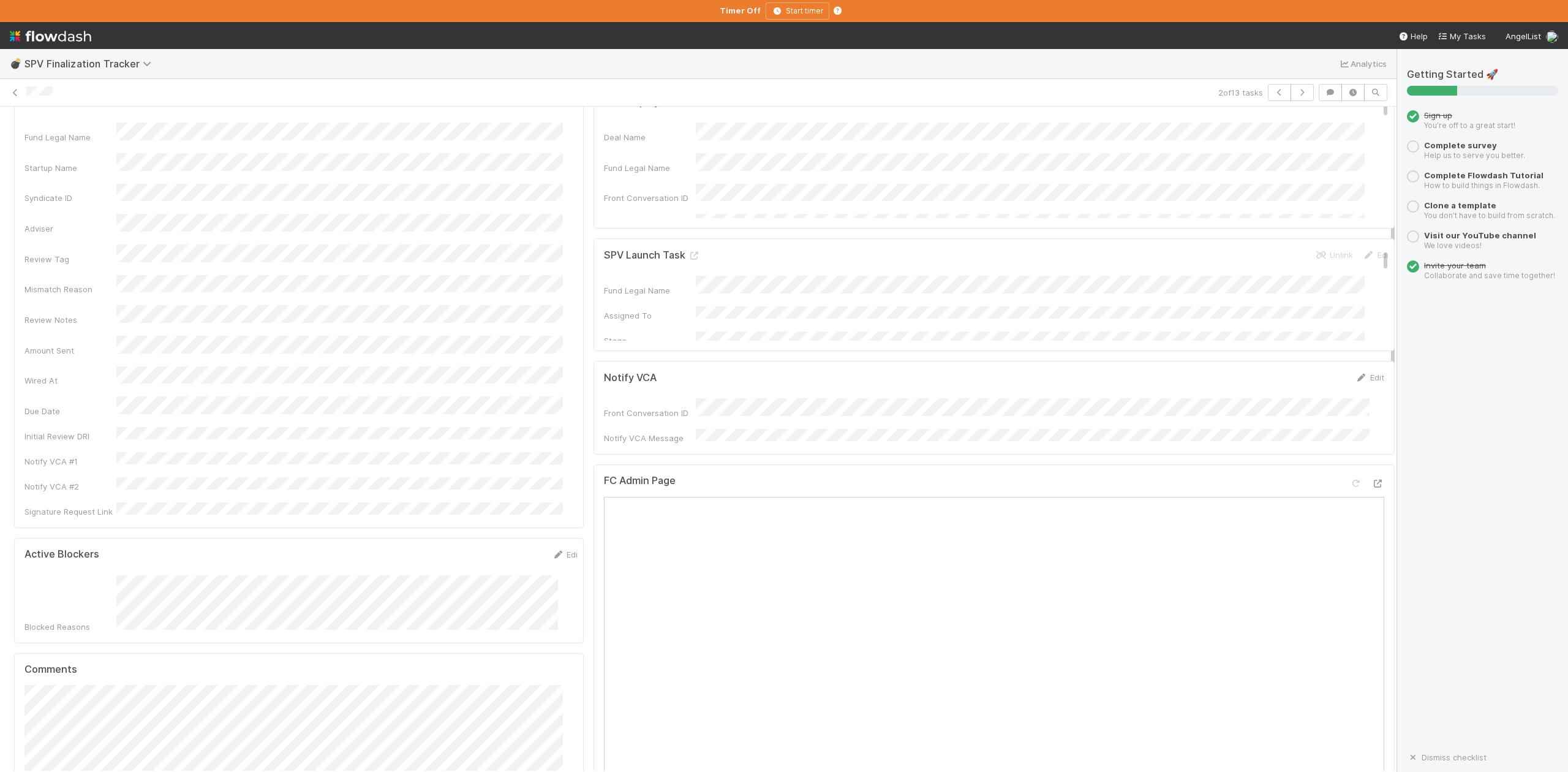
scroll to position [0, 0]
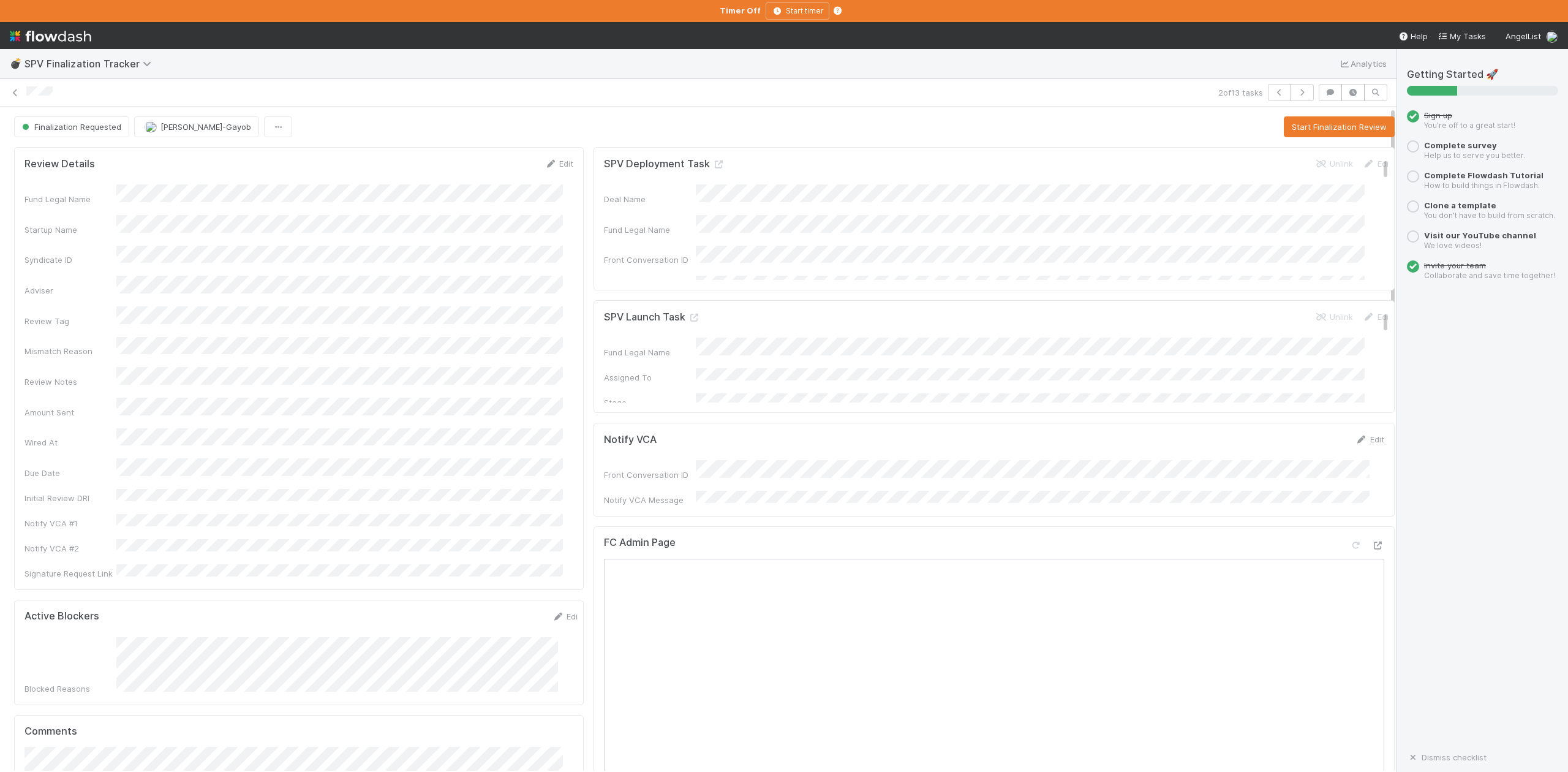
drag, startPoint x: 557, startPoint y: 166, endPoint x: 542, endPoint y: 181, distance: 21.2
click at [557, 166] on link "Edit" at bounding box center [559, 163] width 28 height 10
click at [495, 164] on button "Save" at bounding box center [508, 168] width 35 height 21
click at [1273, 89] on icon "button" at bounding box center [1279, 92] width 12 height 7
drag, startPoint x: 1281, startPoint y: 121, endPoint x: 1542, endPoint y: 168, distance: 265.2
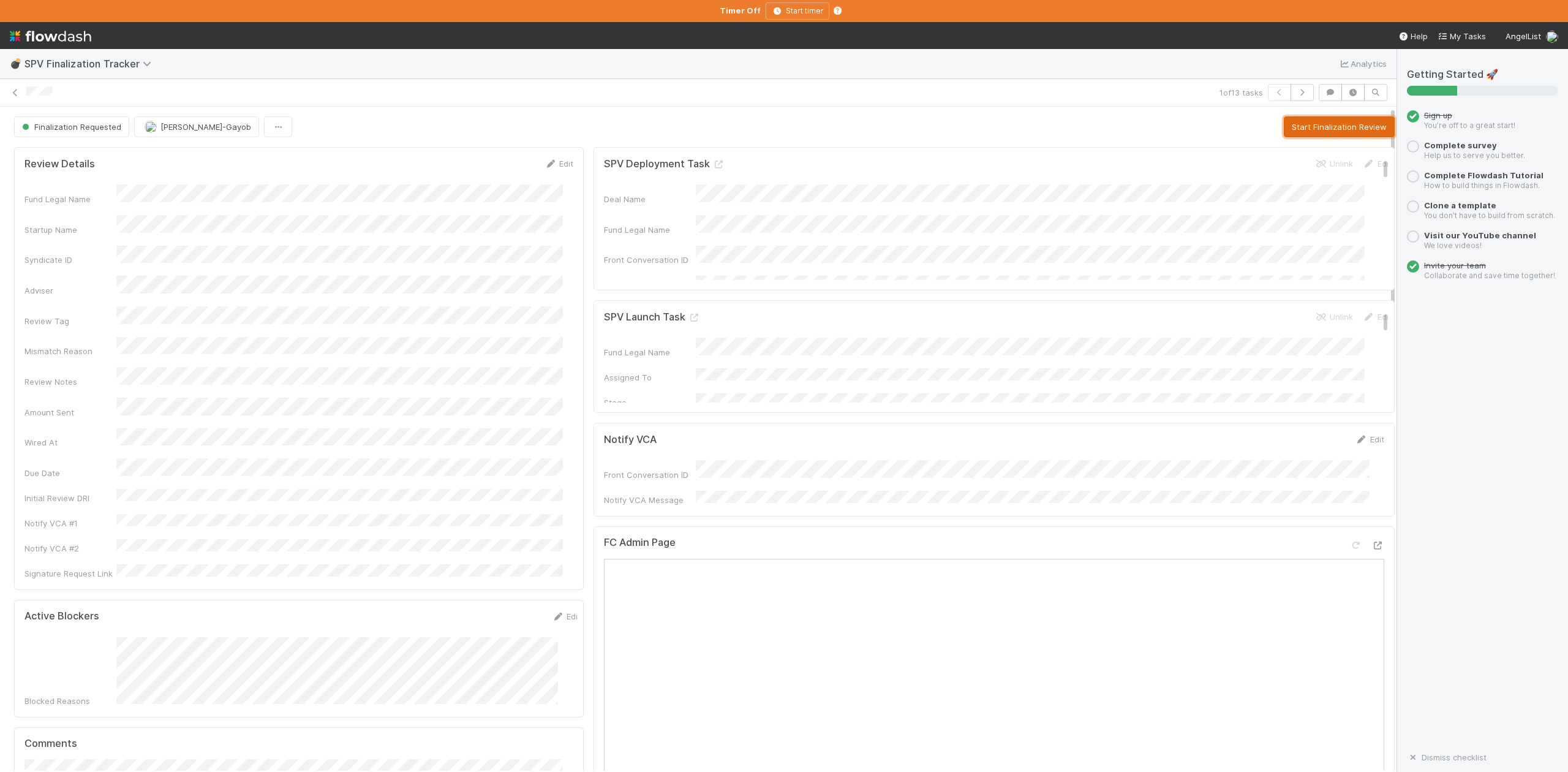
click at [1284, 121] on button "Start Finalization Review" at bounding box center [1339, 126] width 111 height 21
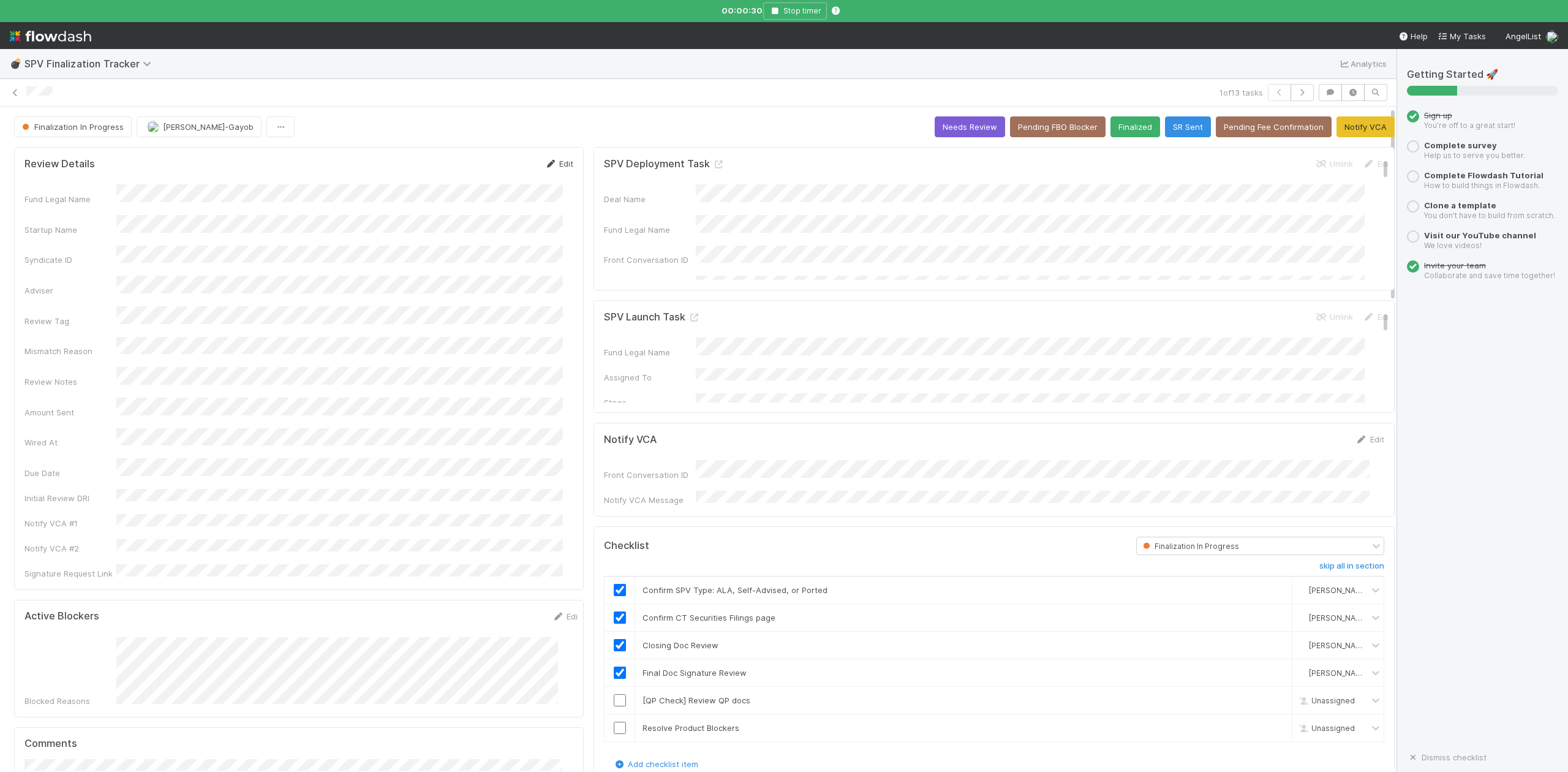
click at [557, 166] on link "Edit" at bounding box center [559, 163] width 28 height 10
click at [495, 166] on button "Save" at bounding box center [508, 168] width 35 height 21
click at [778, 11] on icon "button" at bounding box center [774, 11] width 12 height 7
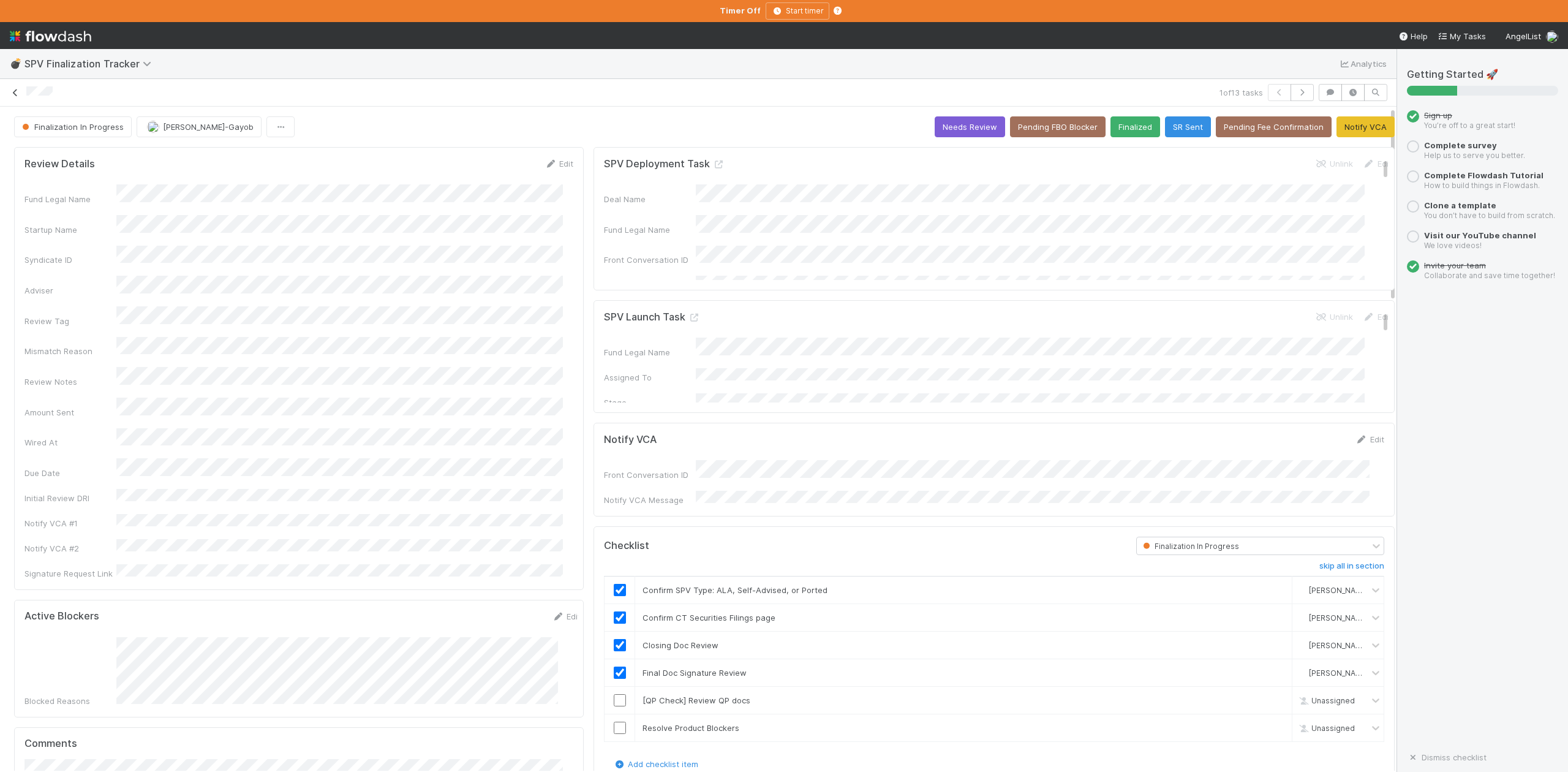
click at [17, 96] on icon at bounding box center [15, 92] width 12 height 8
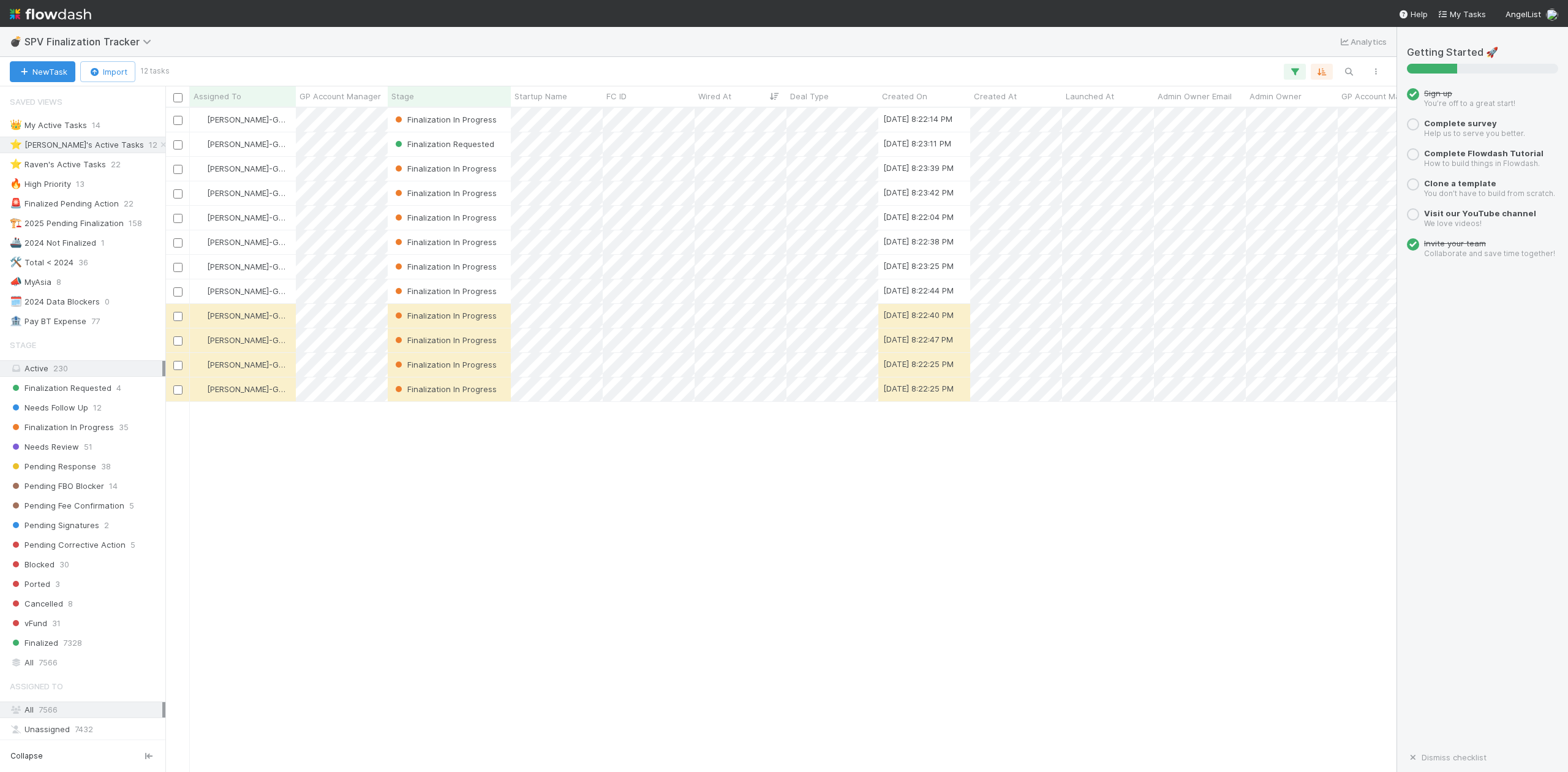
scroll to position [652, 1218]
click at [66, 123] on div "👑 My Active Tasks" at bounding box center [49, 125] width 77 height 16
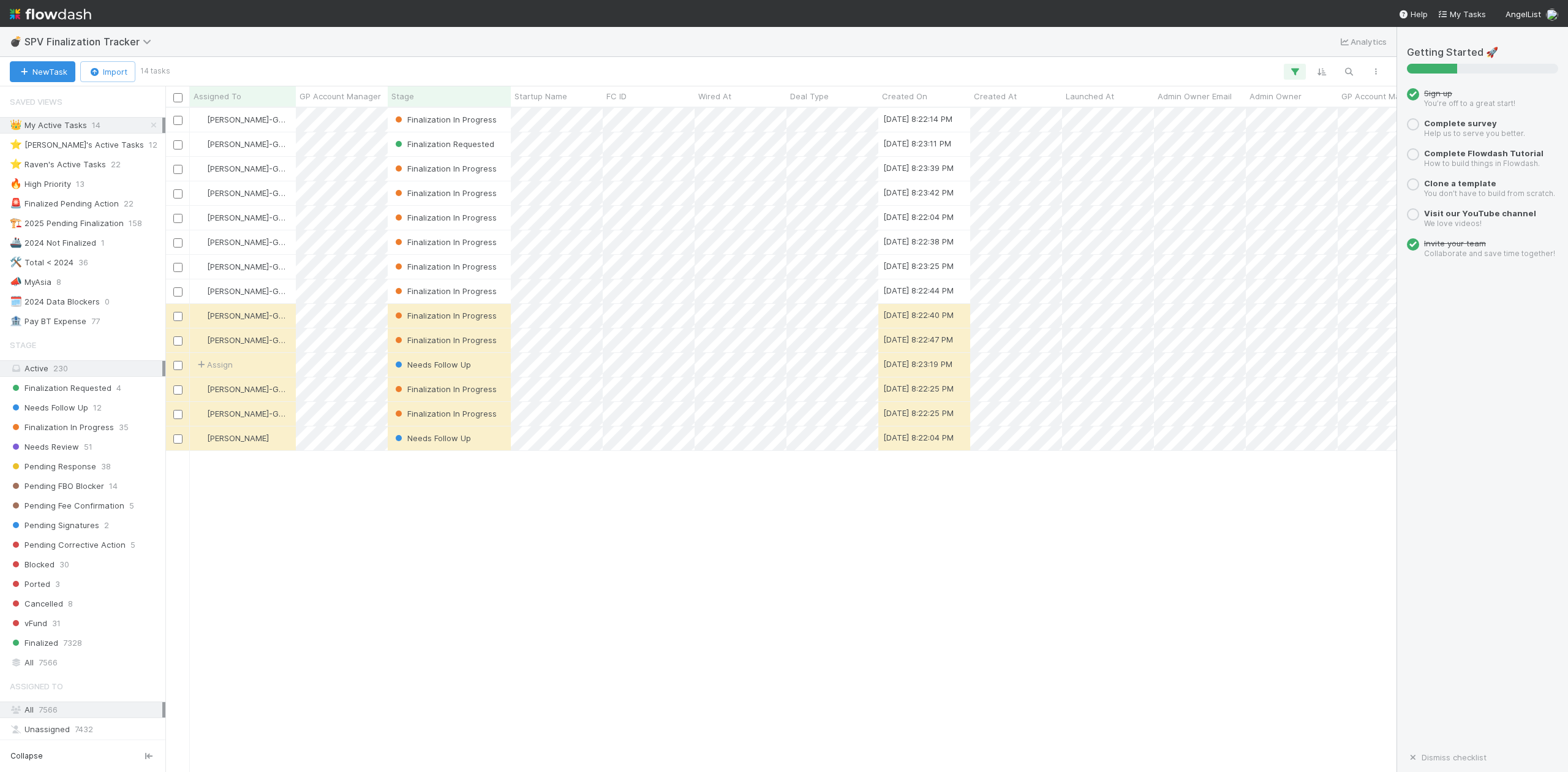
scroll to position [652, 1218]
click at [57, 412] on span "Needs Follow Up" at bounding box center [49, 408] width 79 height 16
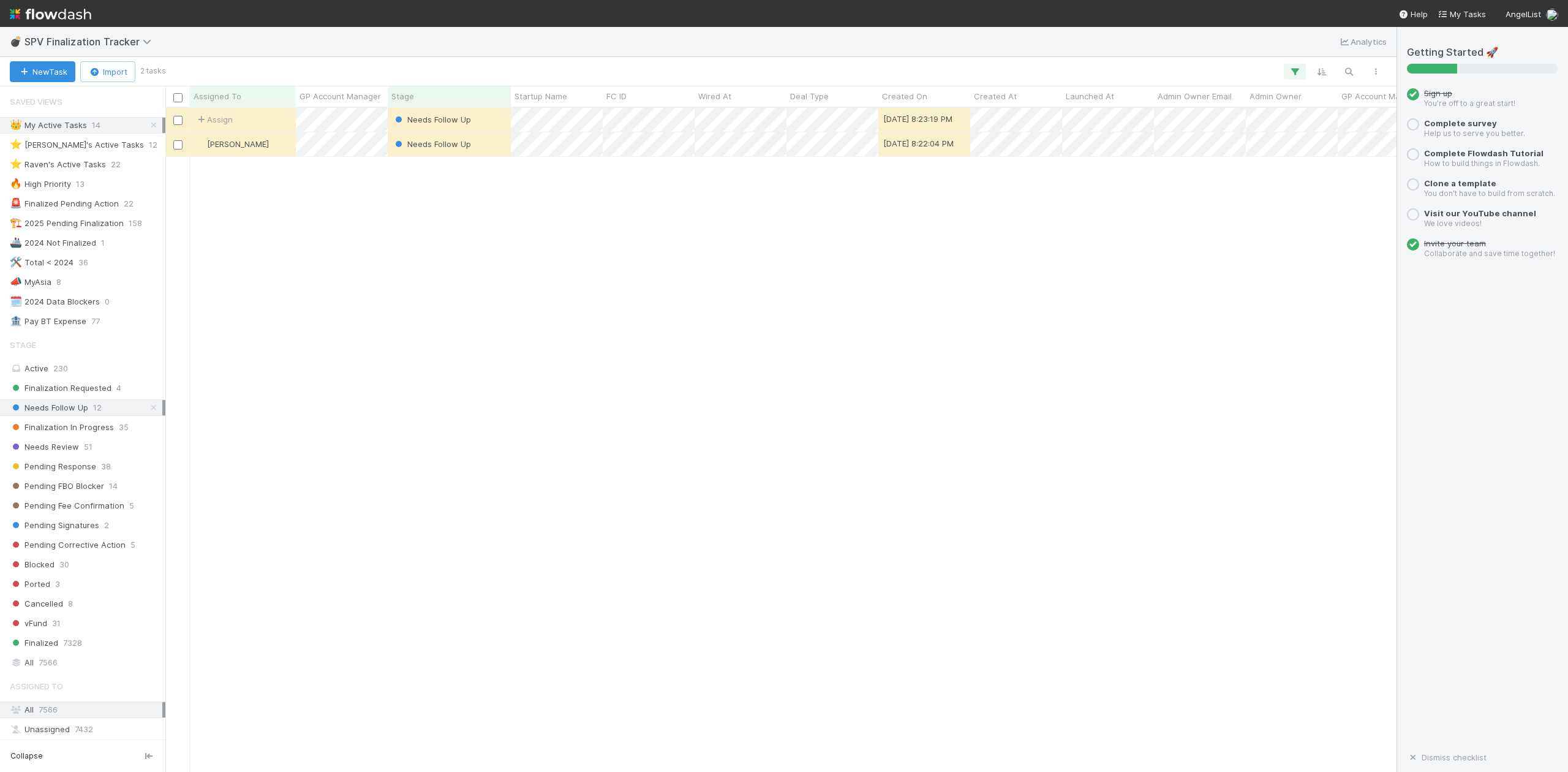
scroll to position [652, 1218]
click at [47, 493] on span "Pending FBO Blocker" at bounding box center [57, 485] width 94 height 16
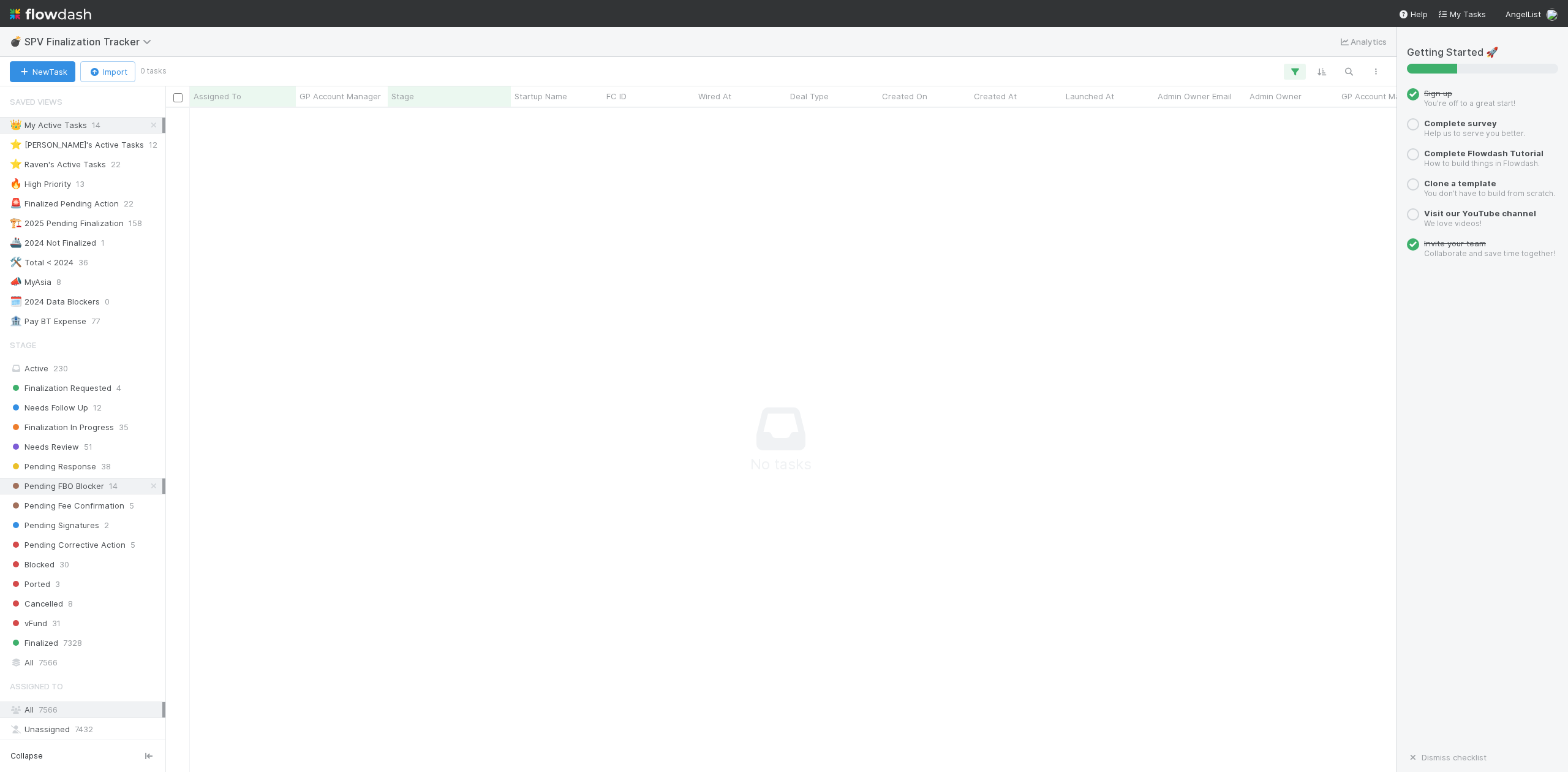
scroll to position [639, 1206]
click at [147, 125] on div "👑 My Active Tasks 14" at bounding box center [86, 125] width 153 height 16
click at [147, 125] on icon at bounding box center [153, 125] width 12 height 8
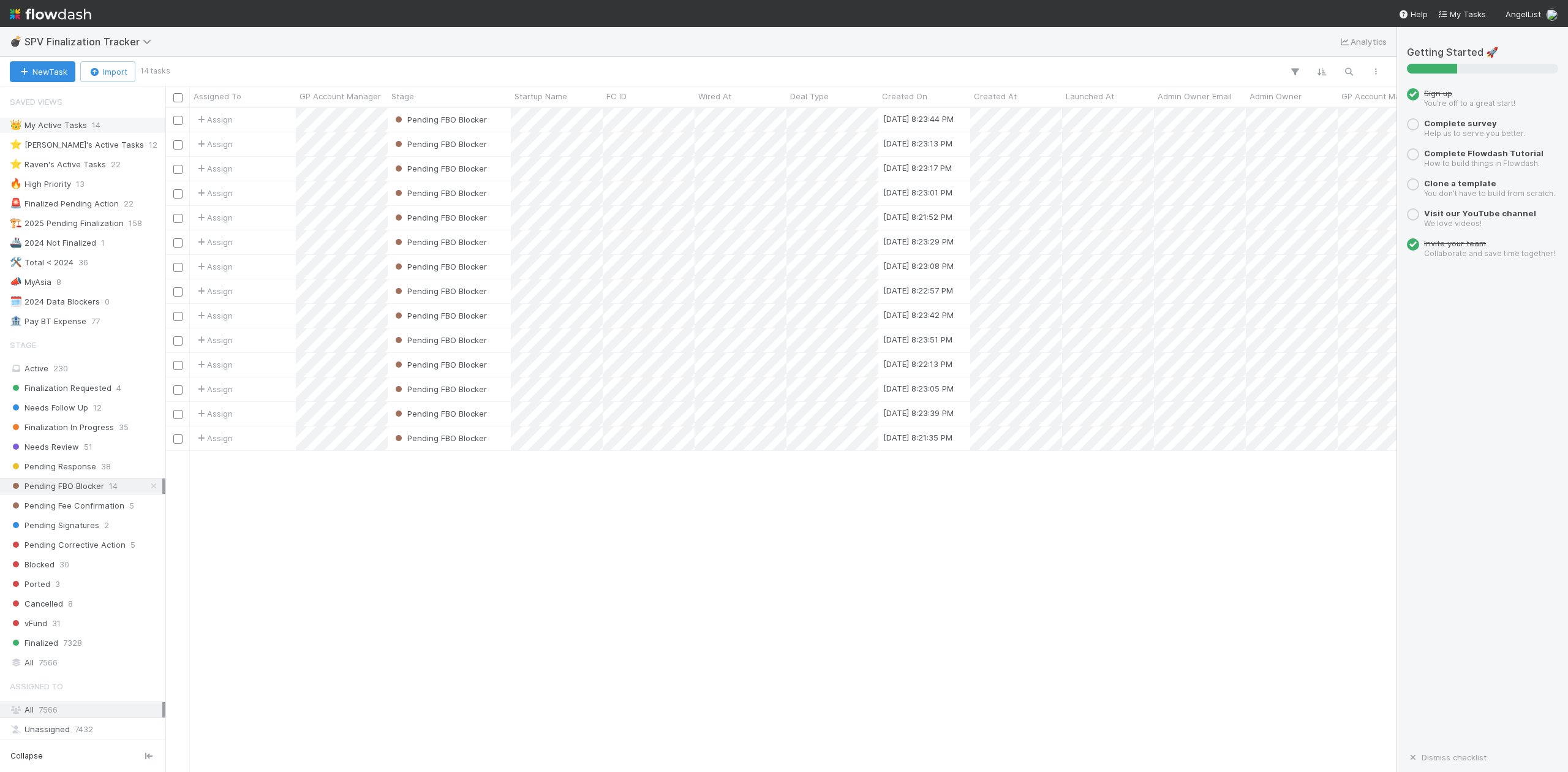
scroll to position [652, 1218]
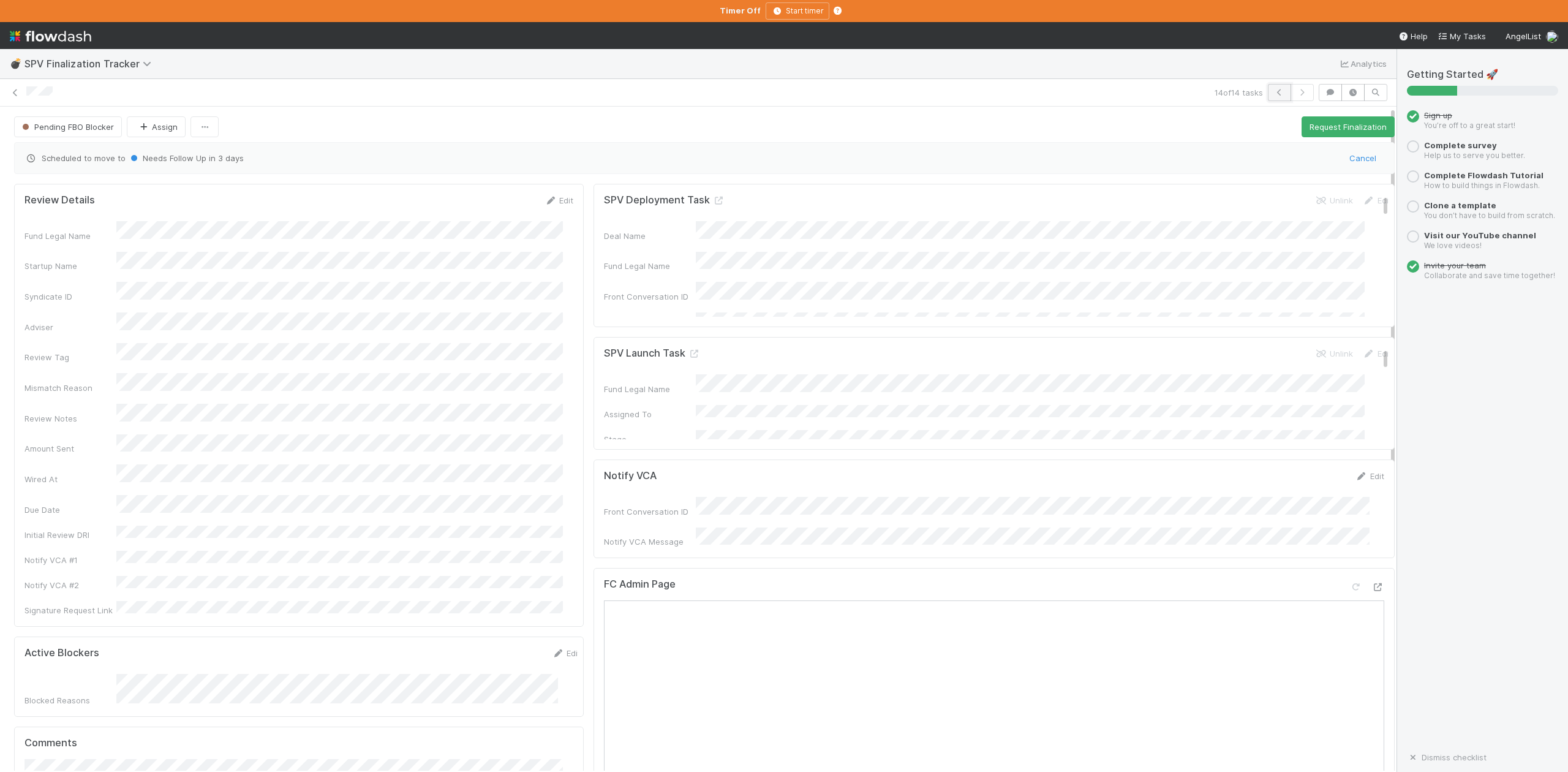
click at [1273, 92] on icon "button" at bounding box center [1279, 92] width 12 height 7
click at [1273, 90] on icon "button" at bounding box center [1279, 92] width 12 height 7
click at [1273, 91] on icon "button" at bounding box center [1279, 92] width 12 height 7
click at [1273, 94] on icon "button" at bounding box center [1279, 92] width 12 height 7
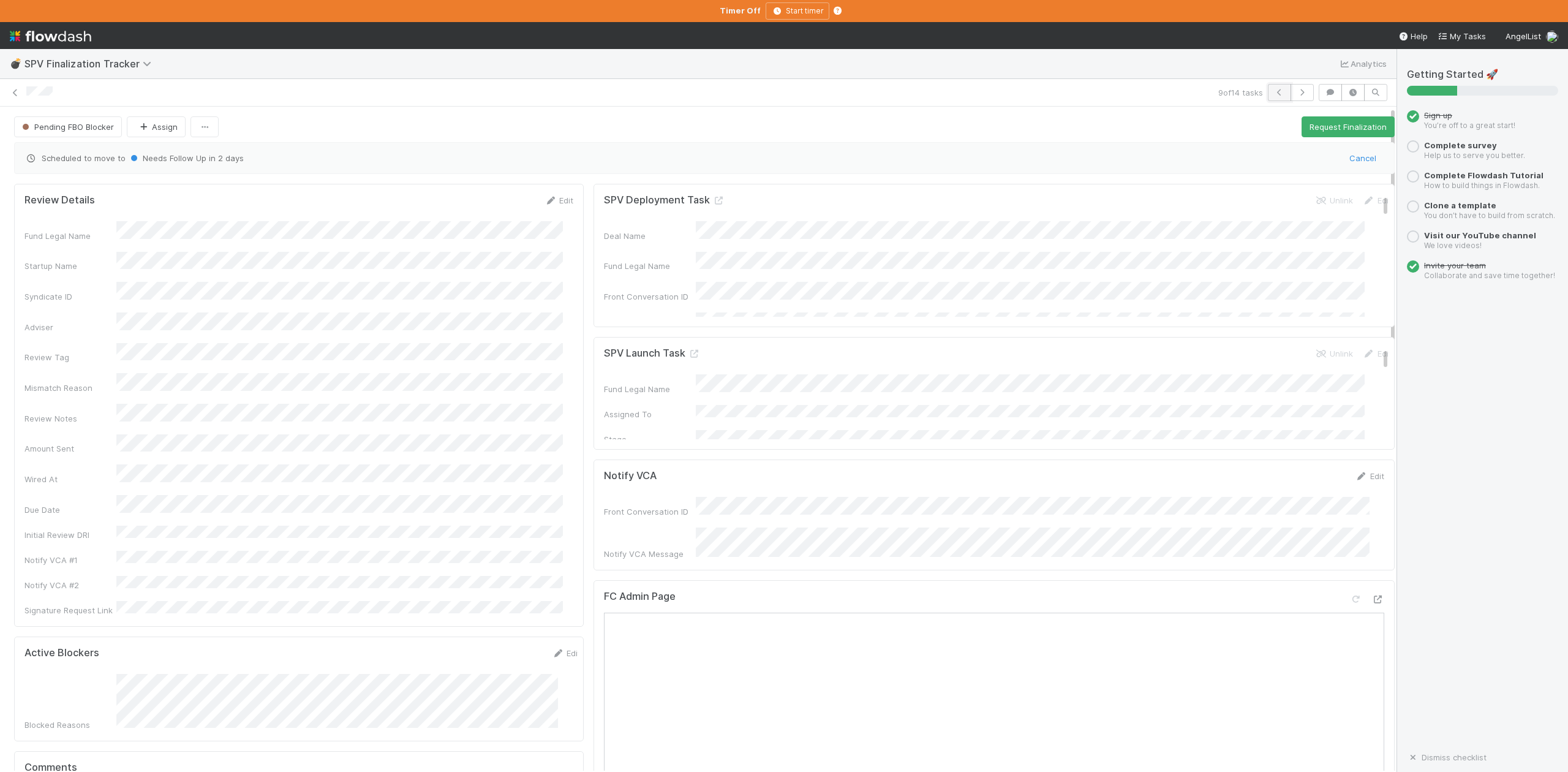
click at [1273, 93] on icon "button" at bounding box center [1279, 92] width 12 height 7
click at [1273, 92] on icon "button" at bounding box center [1279, 92] width 12 height 7
click at [1372, 595] on icon at bounding box center [1377, 599] width 12 height 8
click at [1273, 92] on icon "button" at bounding box center [1279, 92] width 12 height 7
click at [1273, 94] on icon "button" at bounding box center [1279, 92] width 12 height 7
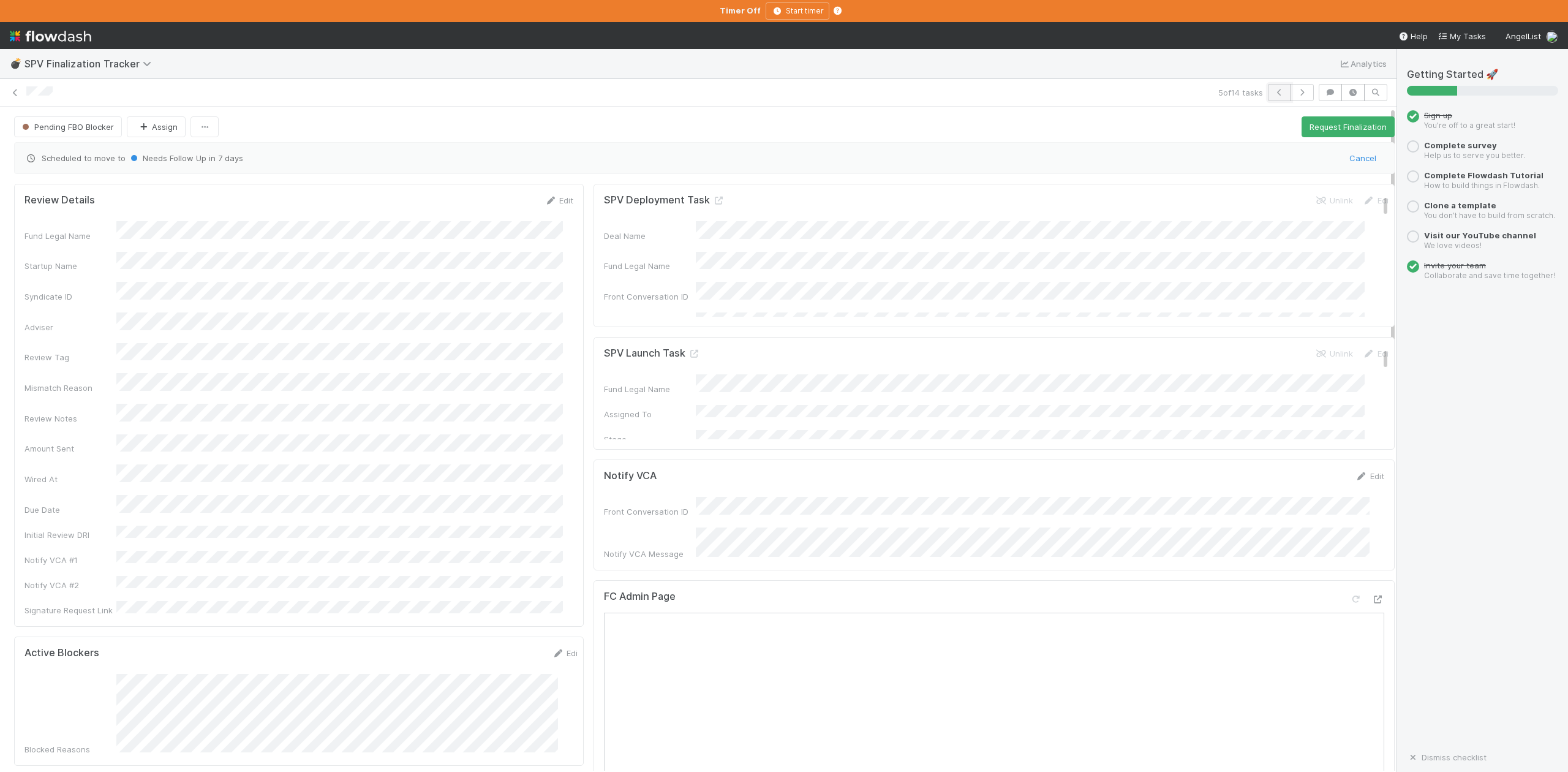
click at [1268, 88] on button "button" at bounding box center [1279, 92] width 23 height 17
click at [1273, 90] on icon "button" at bounding box center [1279, 92] width 12 height 7
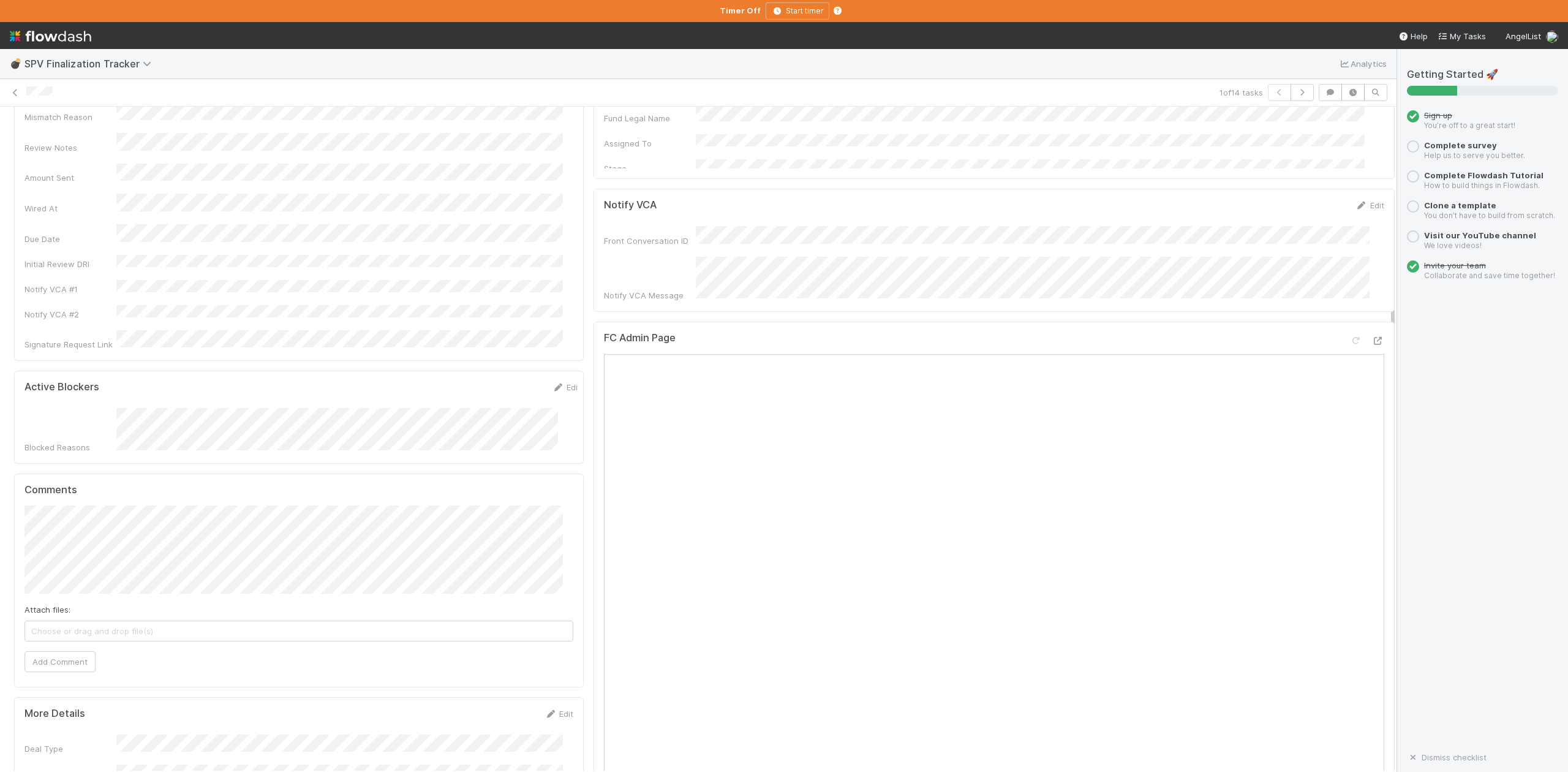
scroll to position [245, 0]
click at [10, 93] on icon at bounding box center [15, 92] width 12 height 8
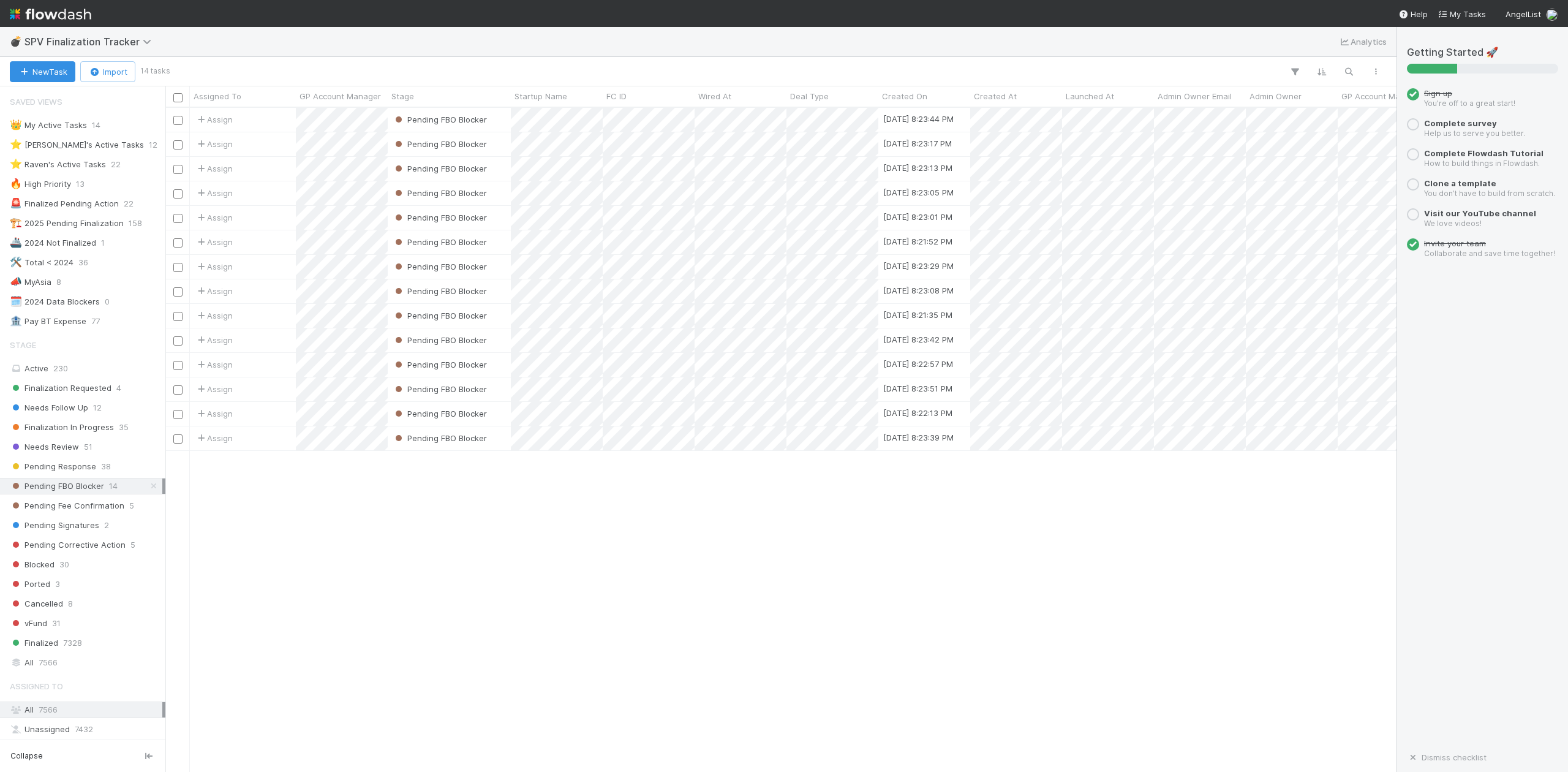
scroll to position [652, 1218]
click at [55, 450] on span "Needs Review" at bounding box center [45, 446] width 70 height 16
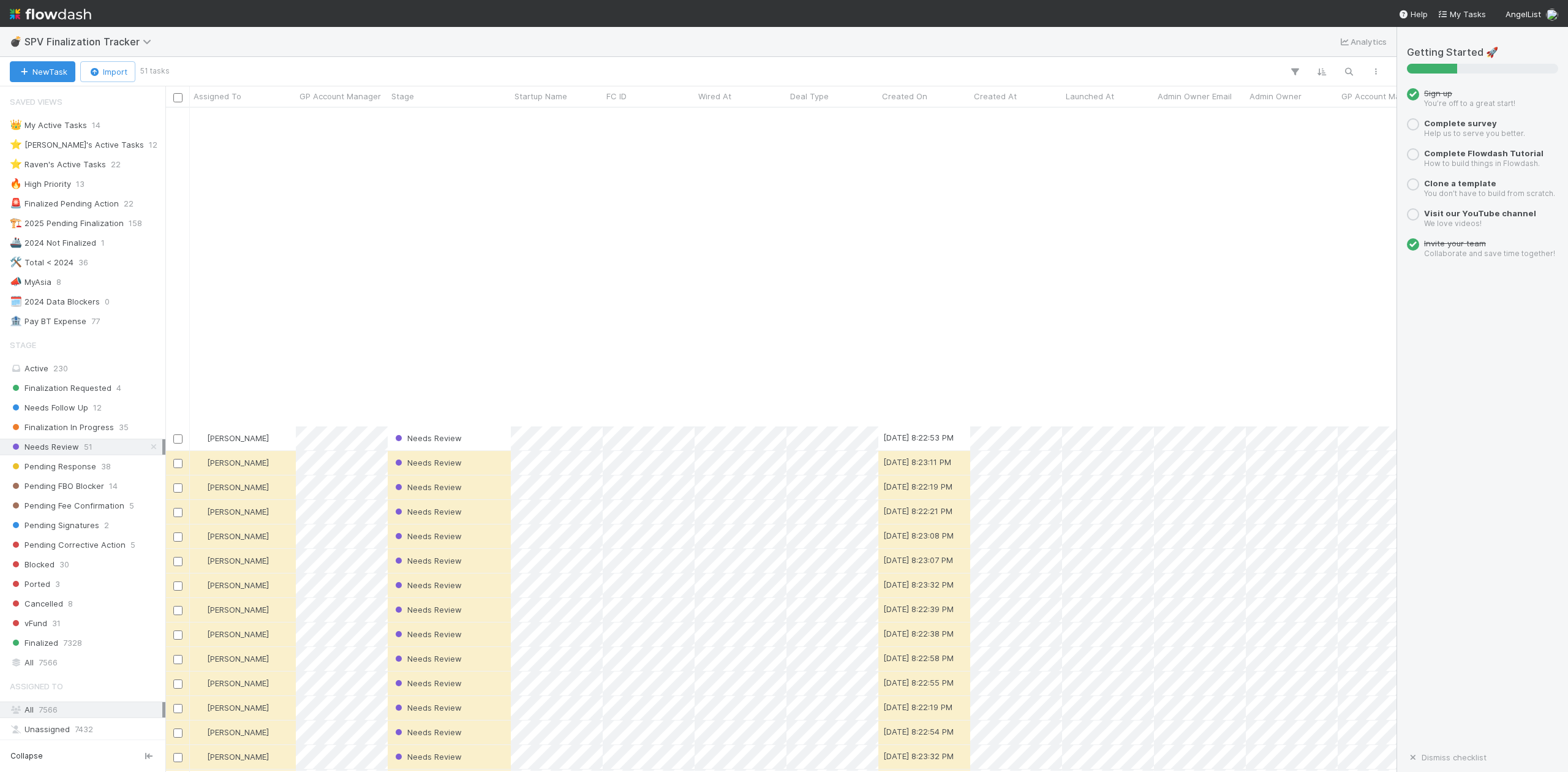
scroll to position [598, 0]
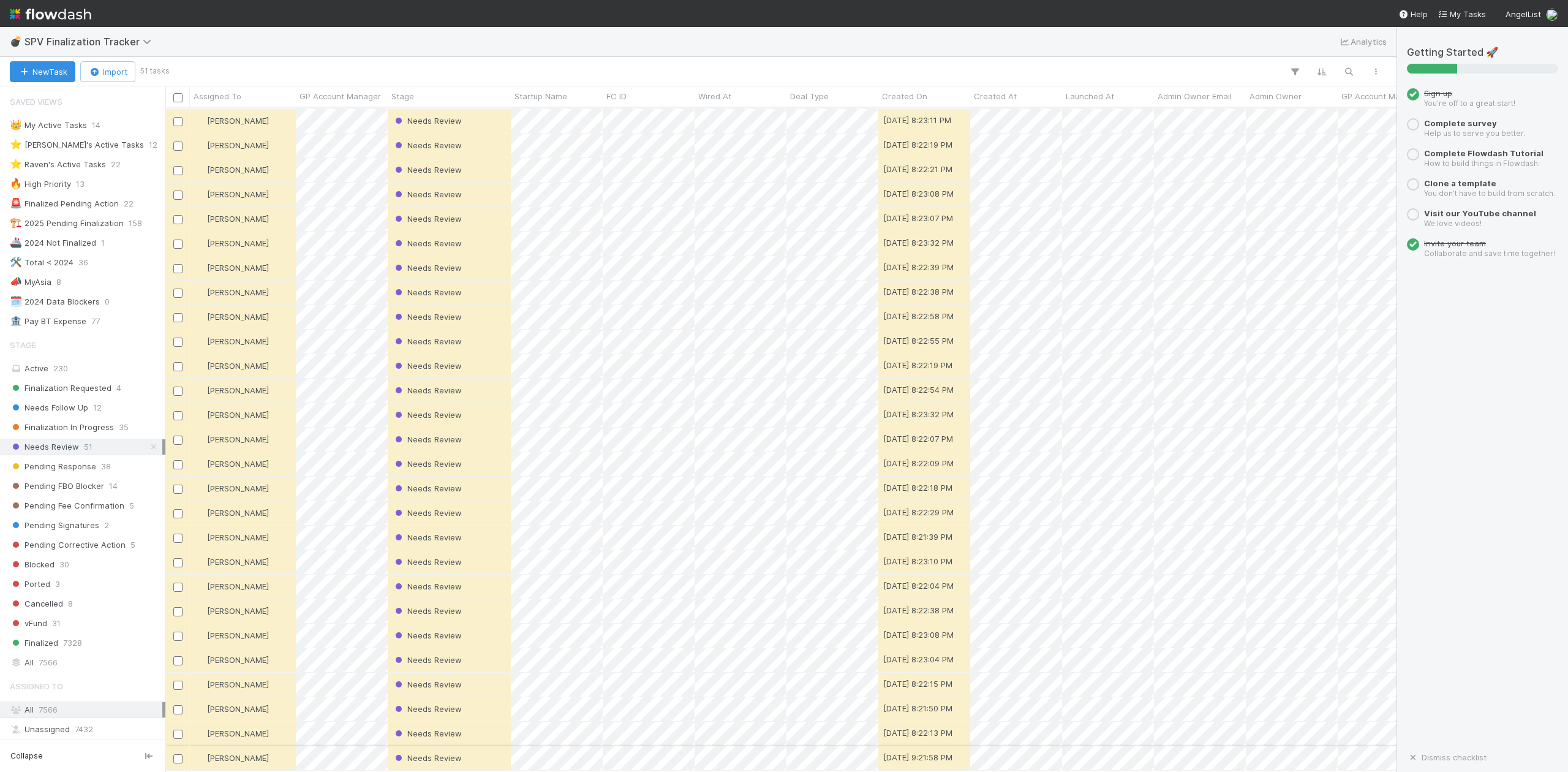
click at [485, 746] on div "Needs Review" at bounding box center [449, 758] width 123 height 24
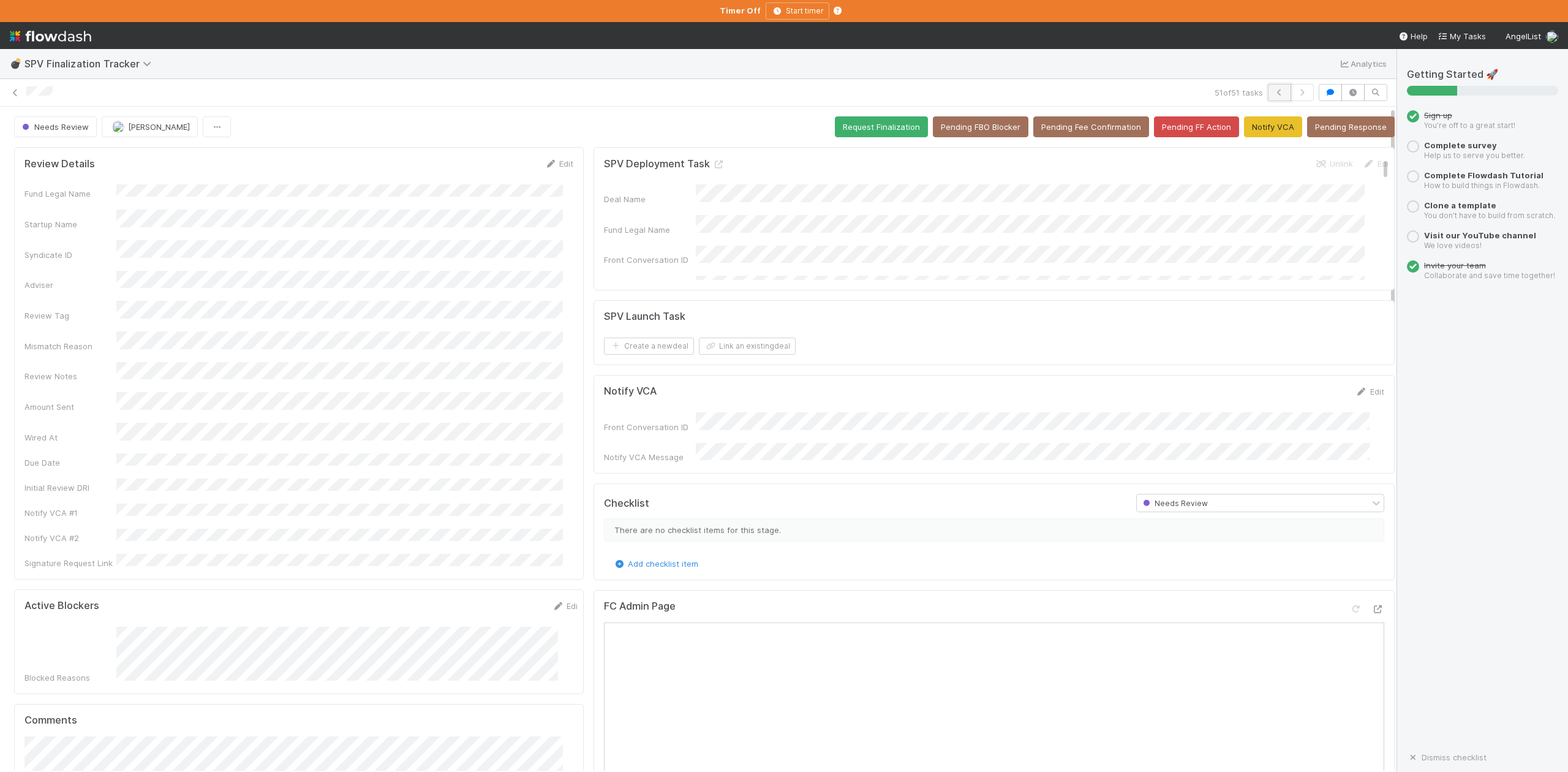
click at [1273, 91] on icon "button" at bounding box center [1279, 92] width 12 height 7
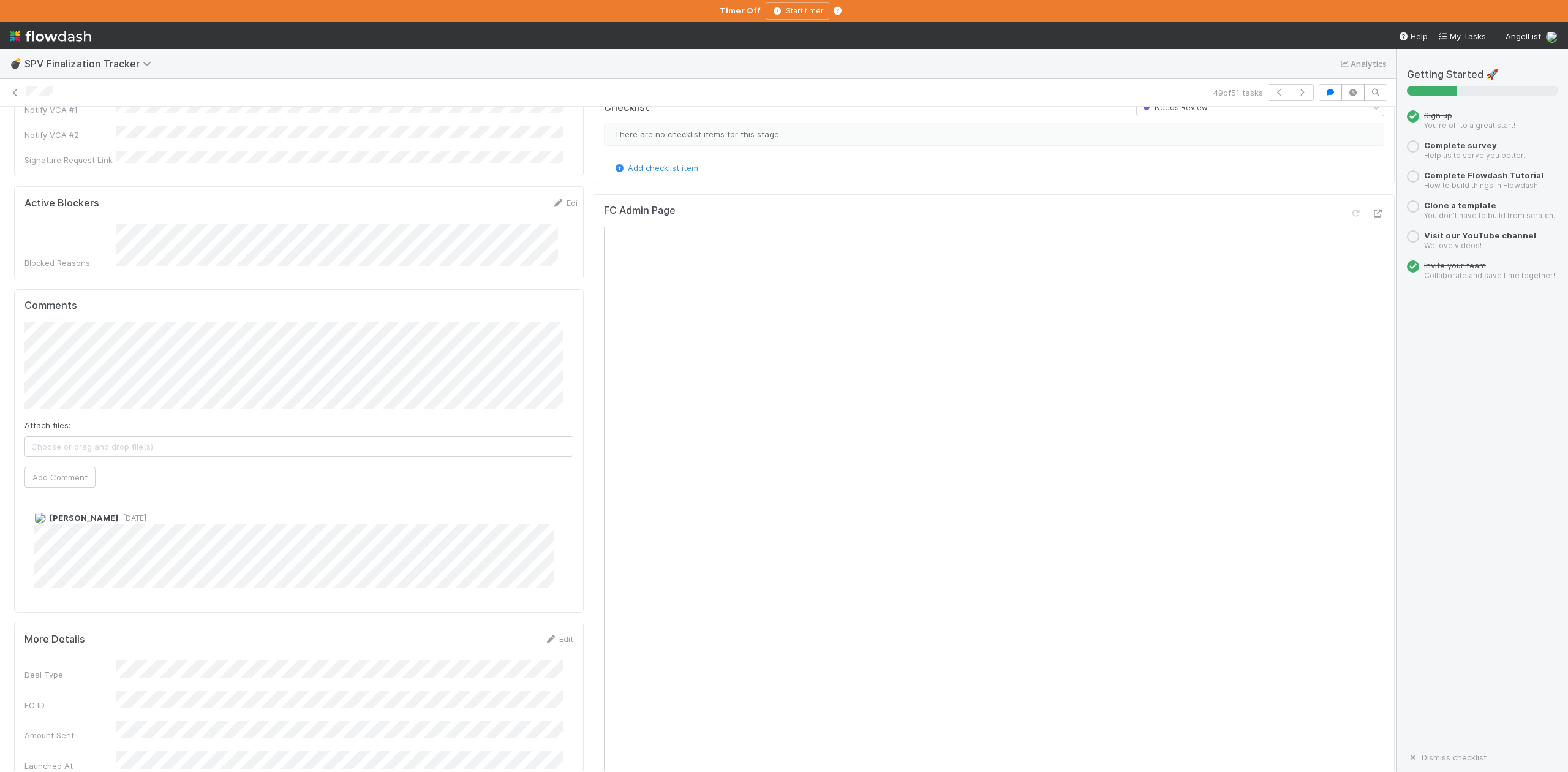
scroll to position [326, 0]
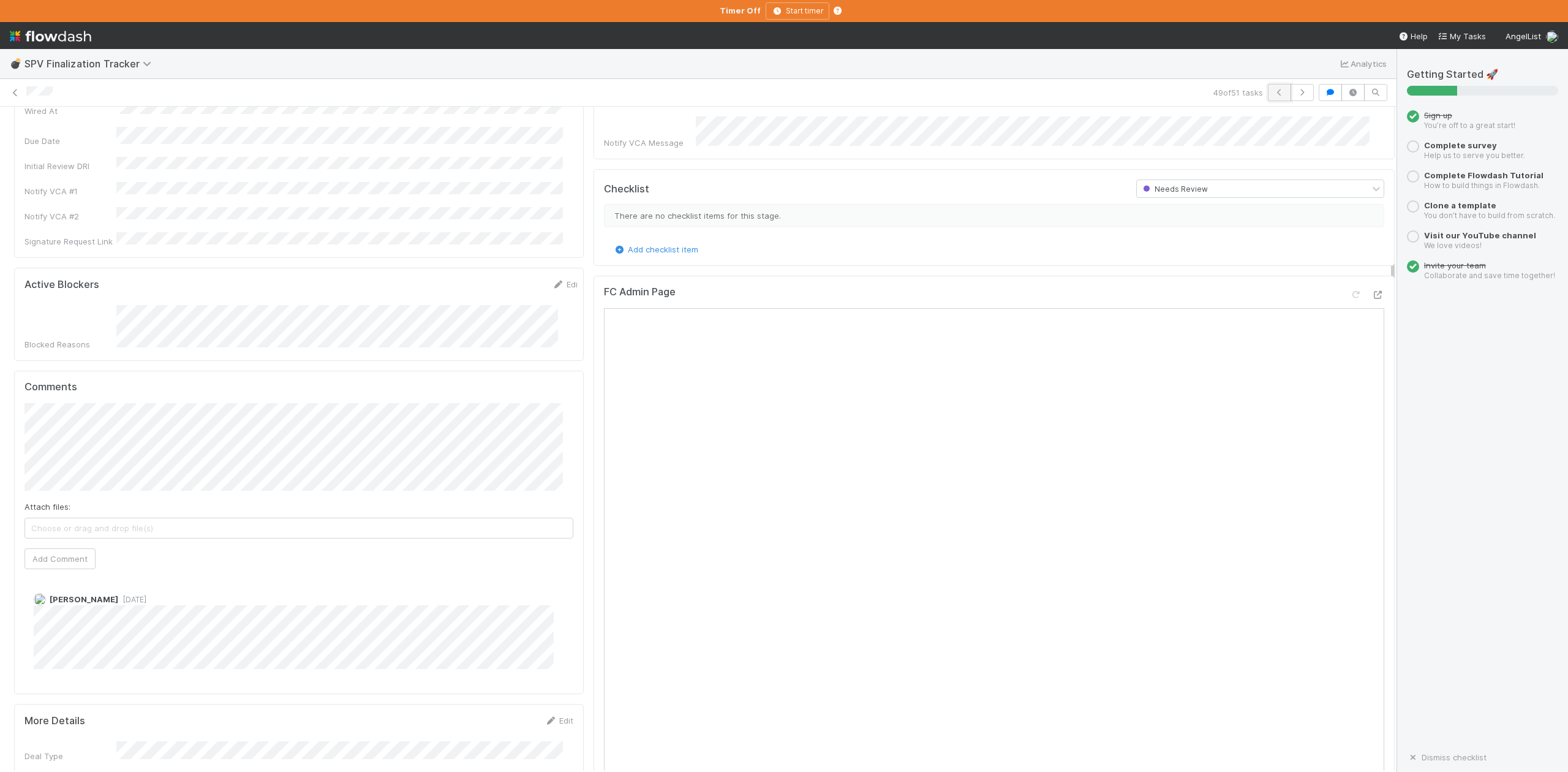
click at [1273, 90] on icon "button" at bounding box center [1279, 92] width 12 height 7
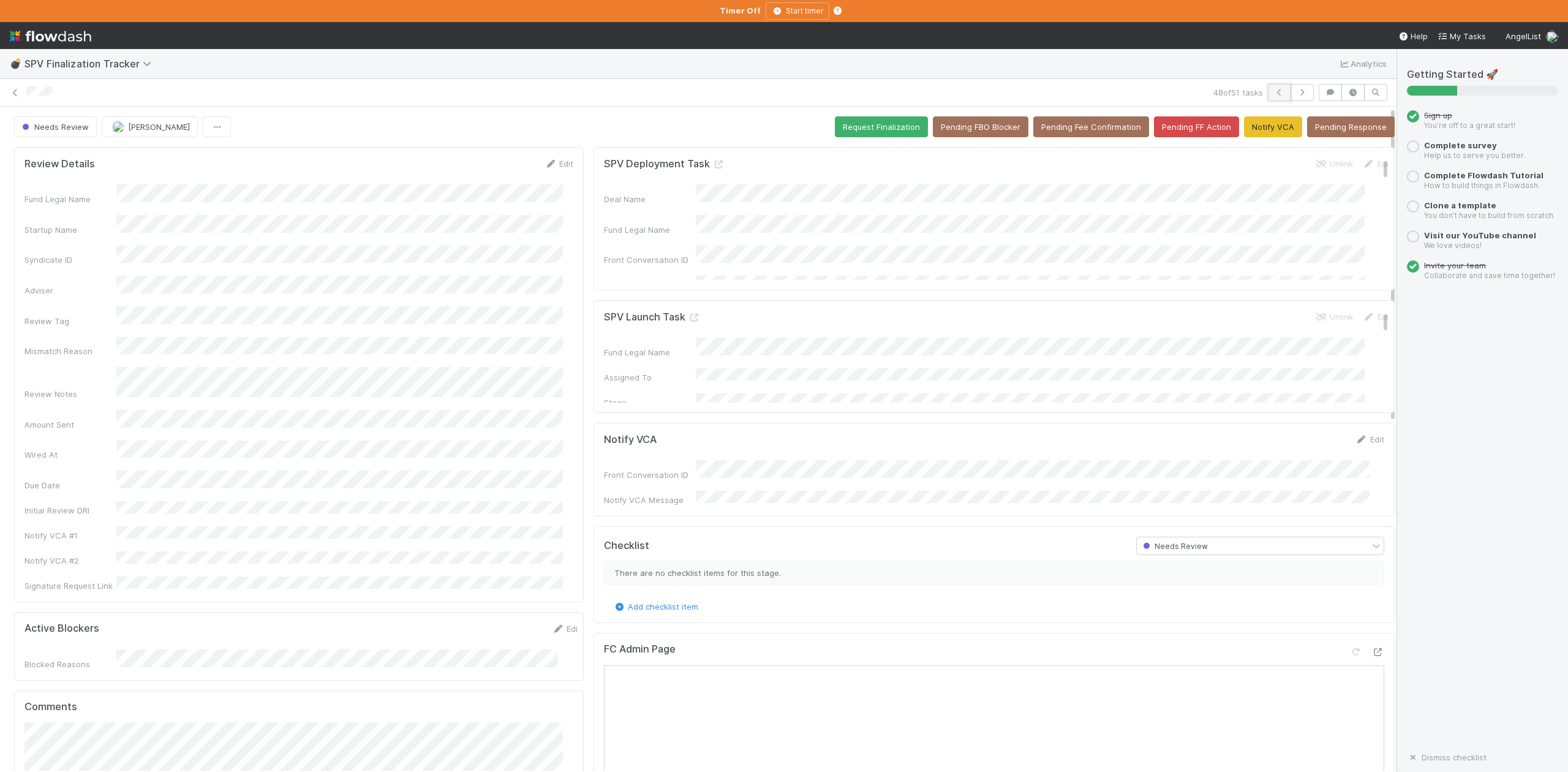
click at [1273, 92] on icon "button" at bounding box center [1279, 92] width 12 height 7
click at [11, 90] on icon at bounding box center [15, 92] width 12 height 8
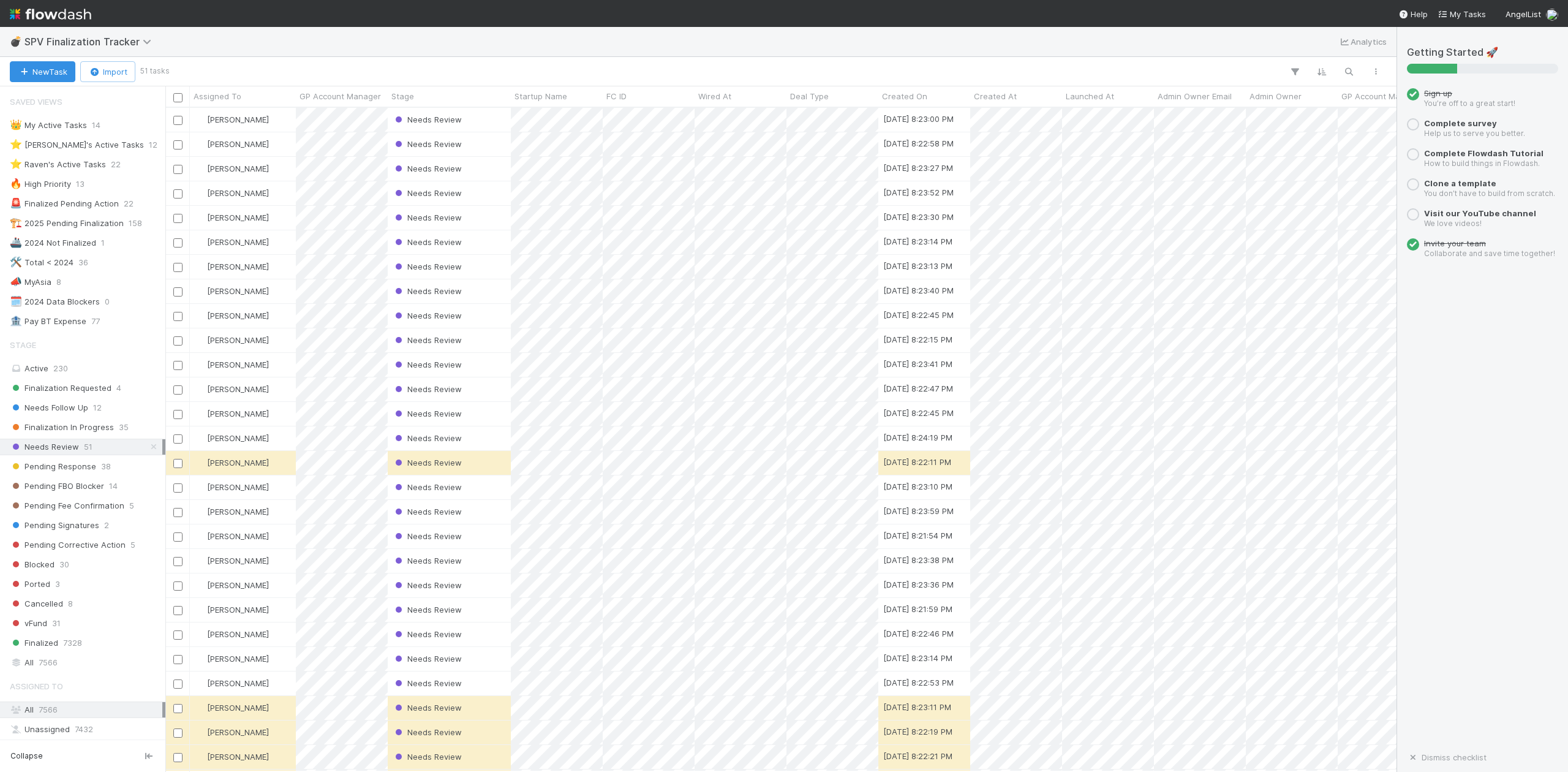
scroll to position [13, 12]
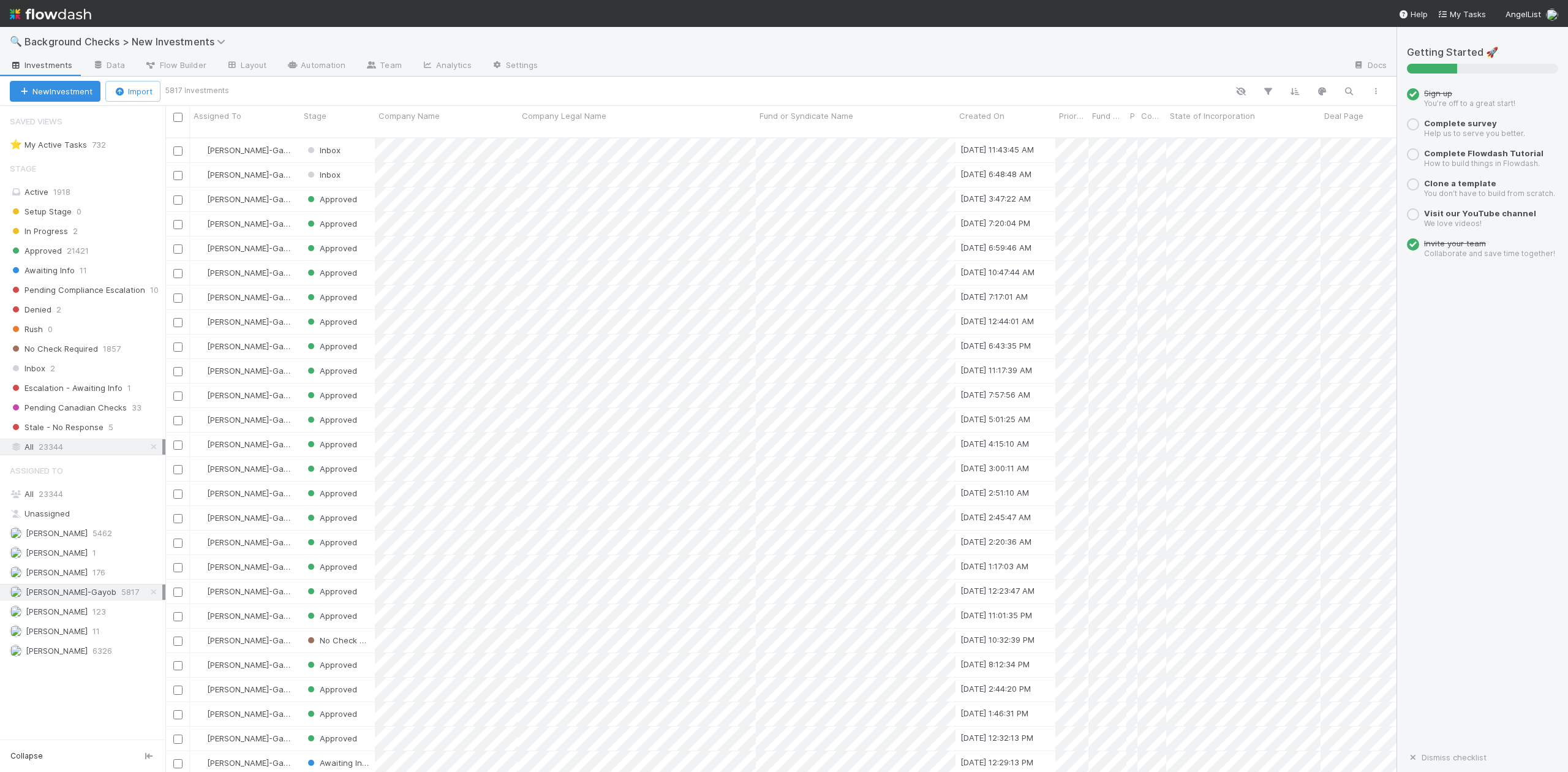
scroll to position [632, 1218]
click at [37, 371] on span "Inbox" at bounding box center [27, 368] width 36 height 16
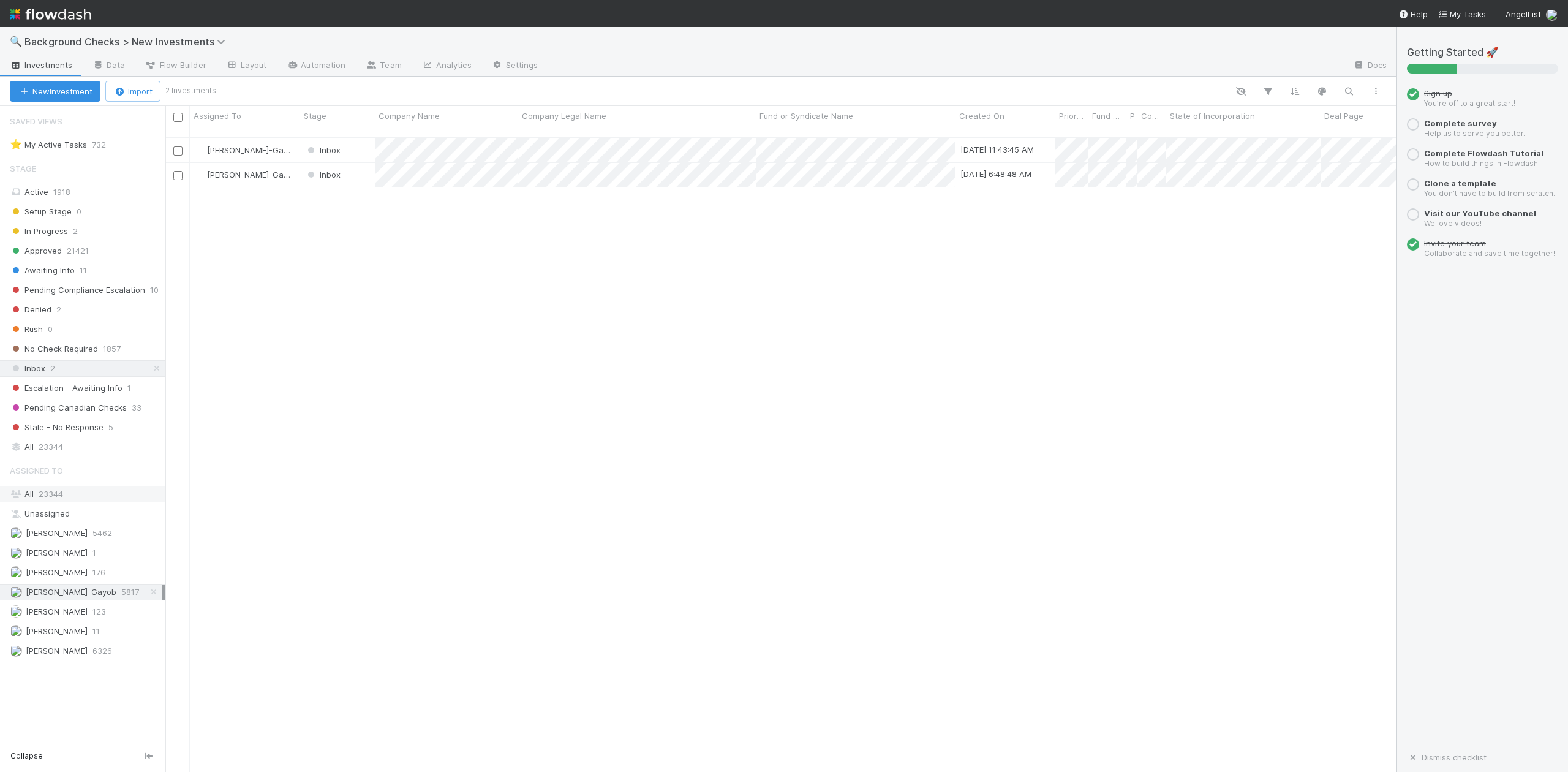
scroll to position [632, 1218]
click at [55, 498] on span "23344" at bounding box center [50, 494] width 25 height 10
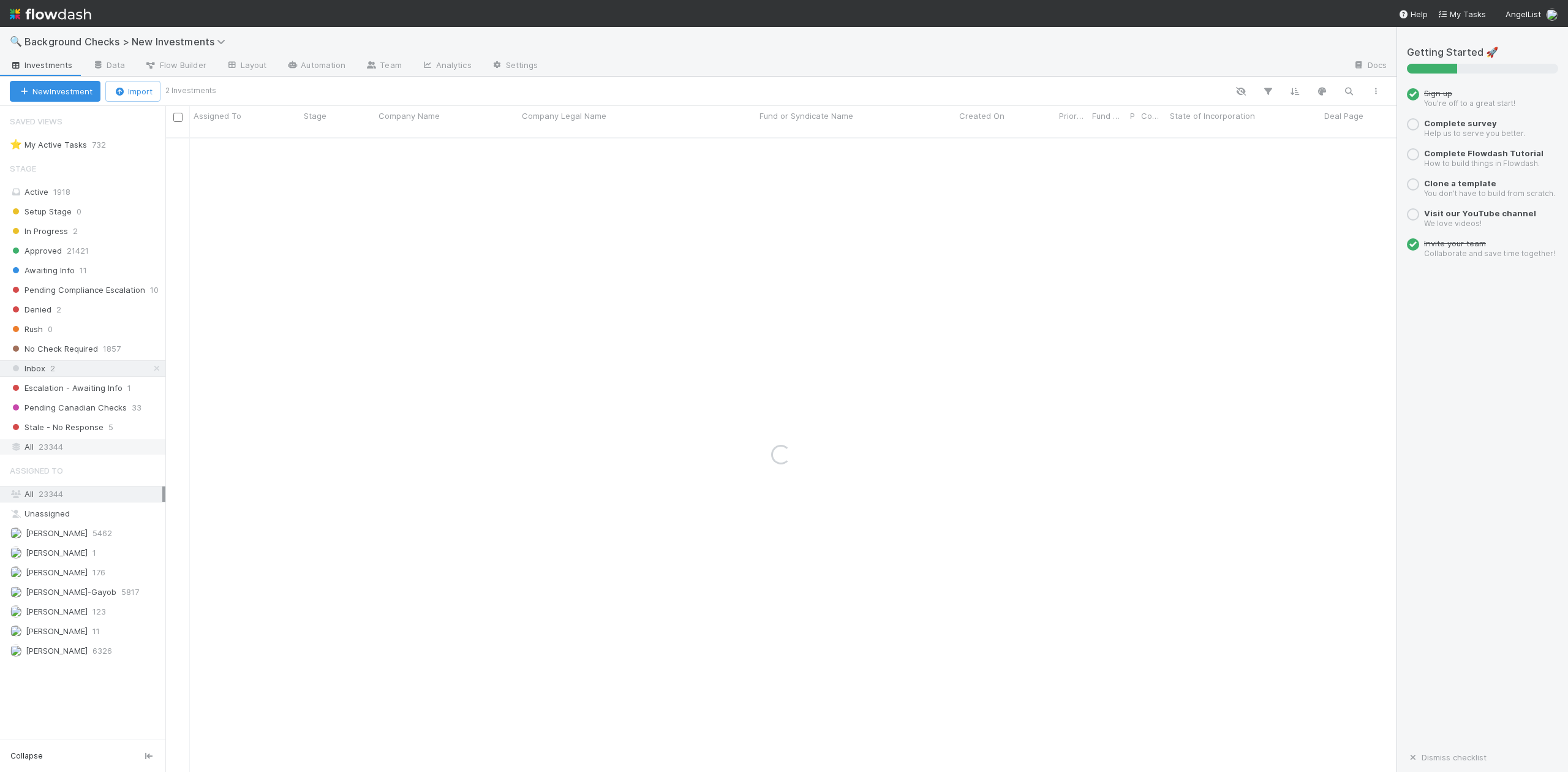
click at [50, 450] on span "23344" at bounding box center [50, 446] width 25 height 16
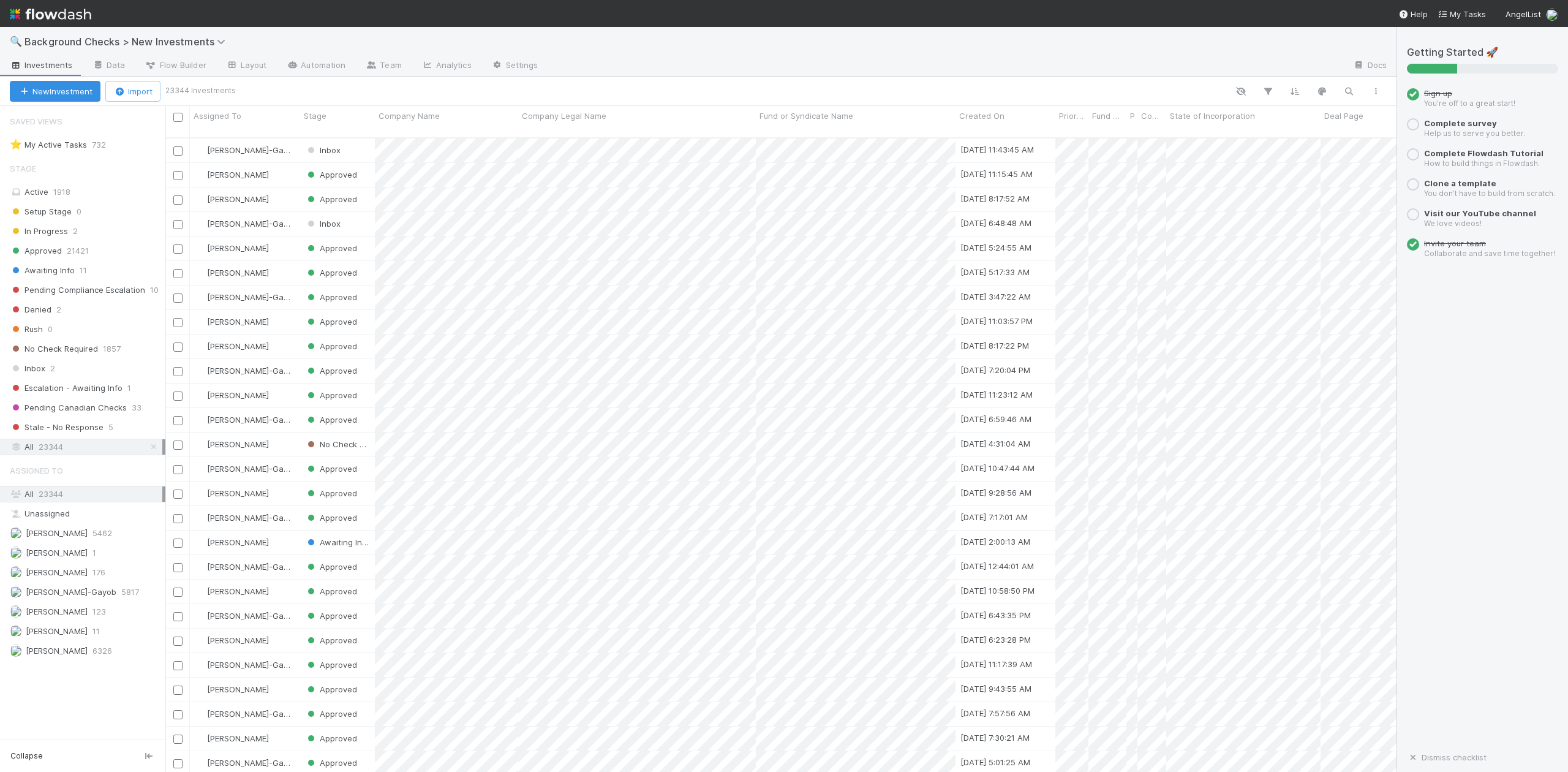
scroll to position [632, 1218]
click at [1351, 86] on icon "button" at bounding box center [1348, 92] width 12 height 11
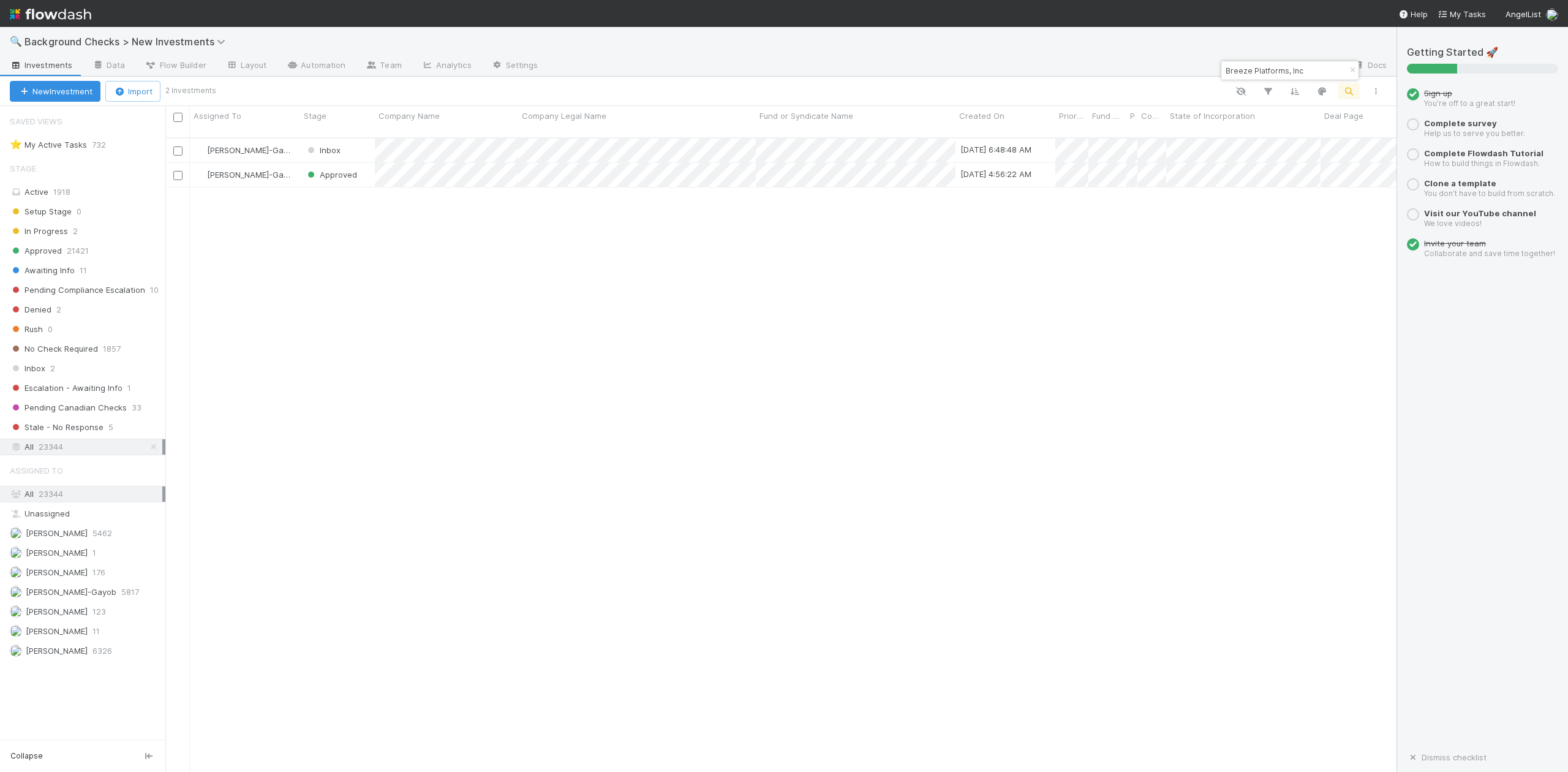
click at [1312, 71] on input "Breeze Platforms, Inc" at bounding box center [1284, 71] width 123 height 15
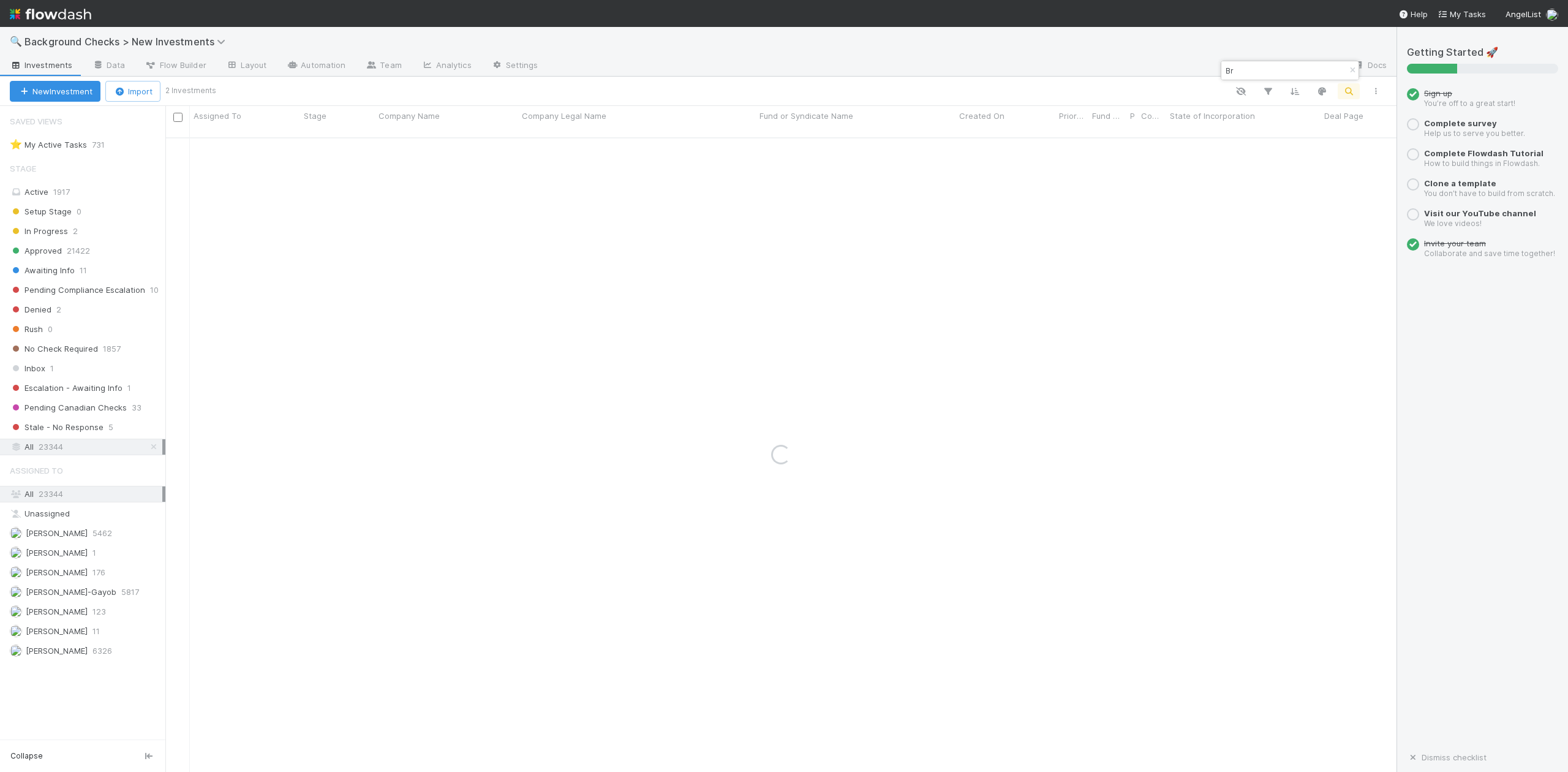
type input "B"
paste input "Perseus Defense"
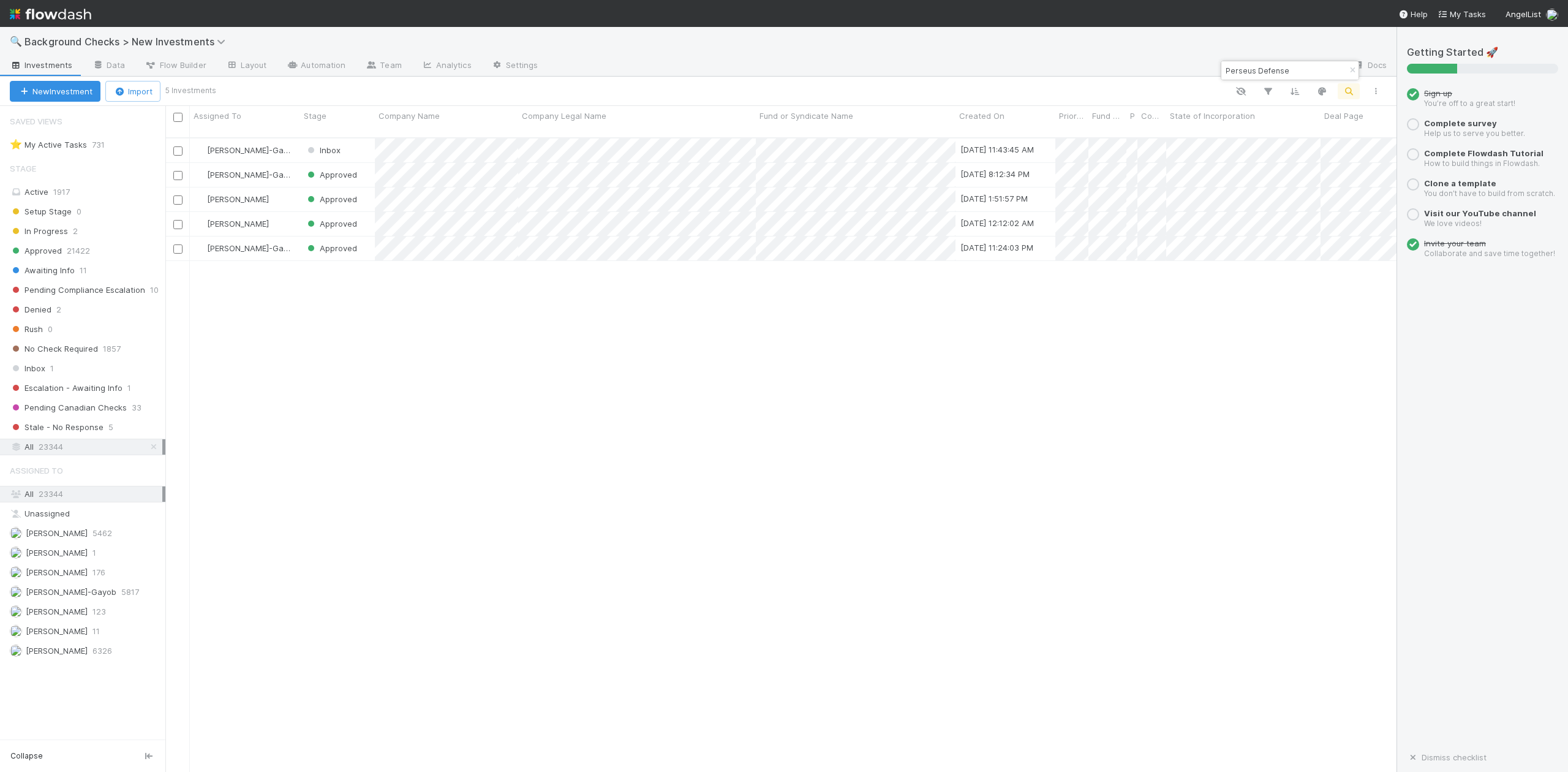
type input "Perseus Defense"
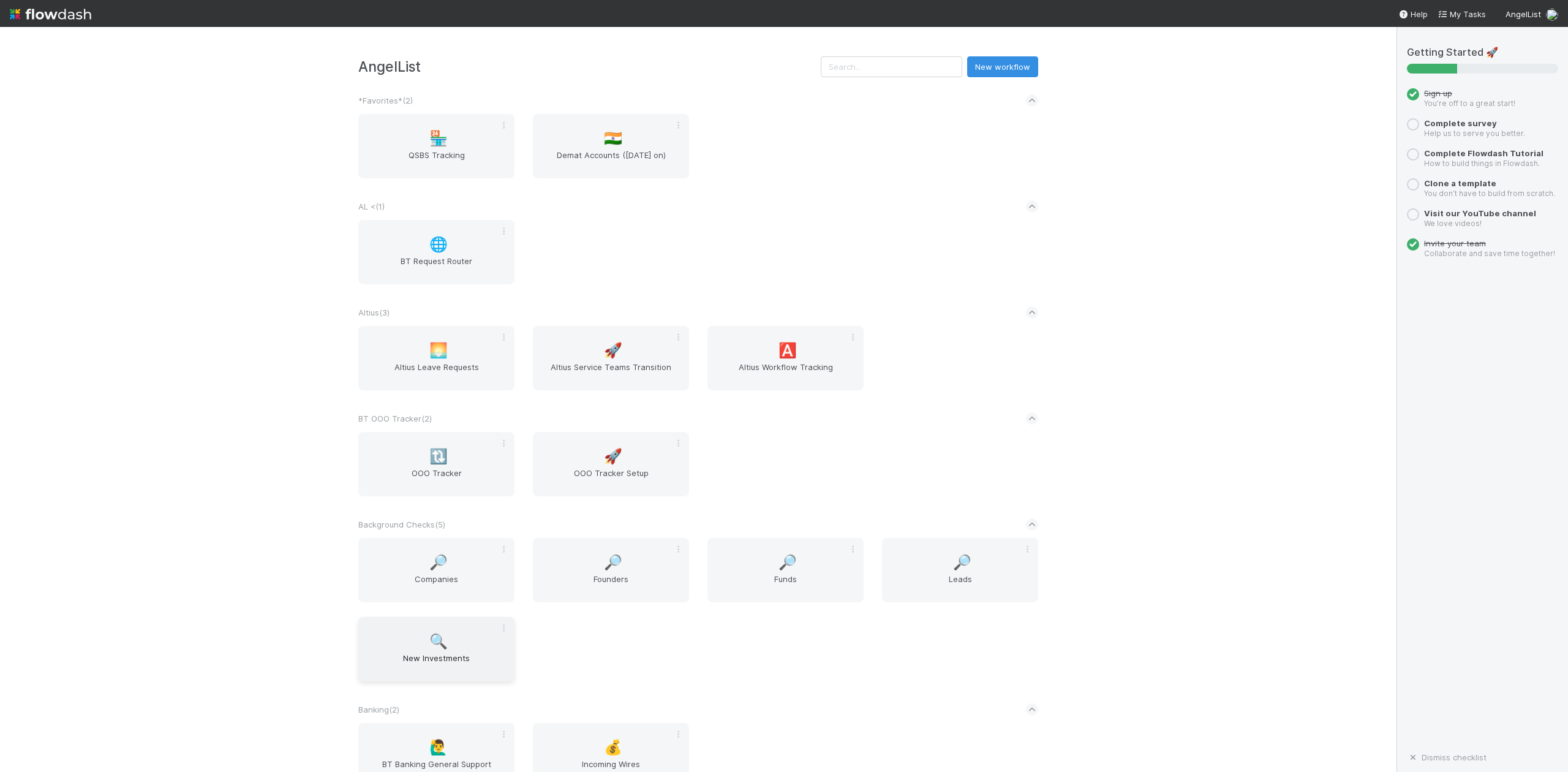
click at [431, 643] on span "🔍" at bounding box center [439, 640] width 18 height 16
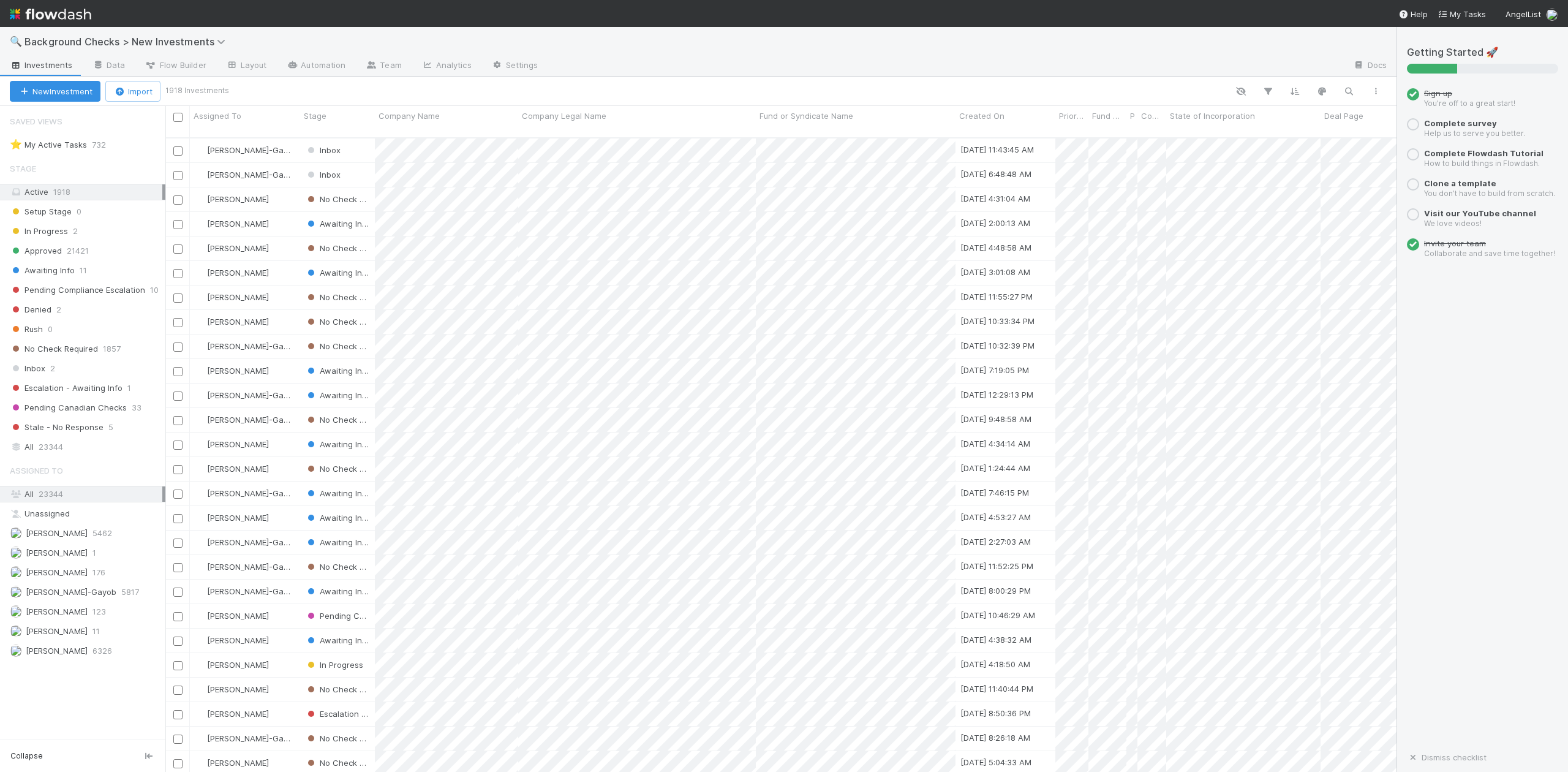
scroll to position [632, 1218]
click at [38, 371] on span "Inbox" at bounding box center [27, 368] width 36 height 16
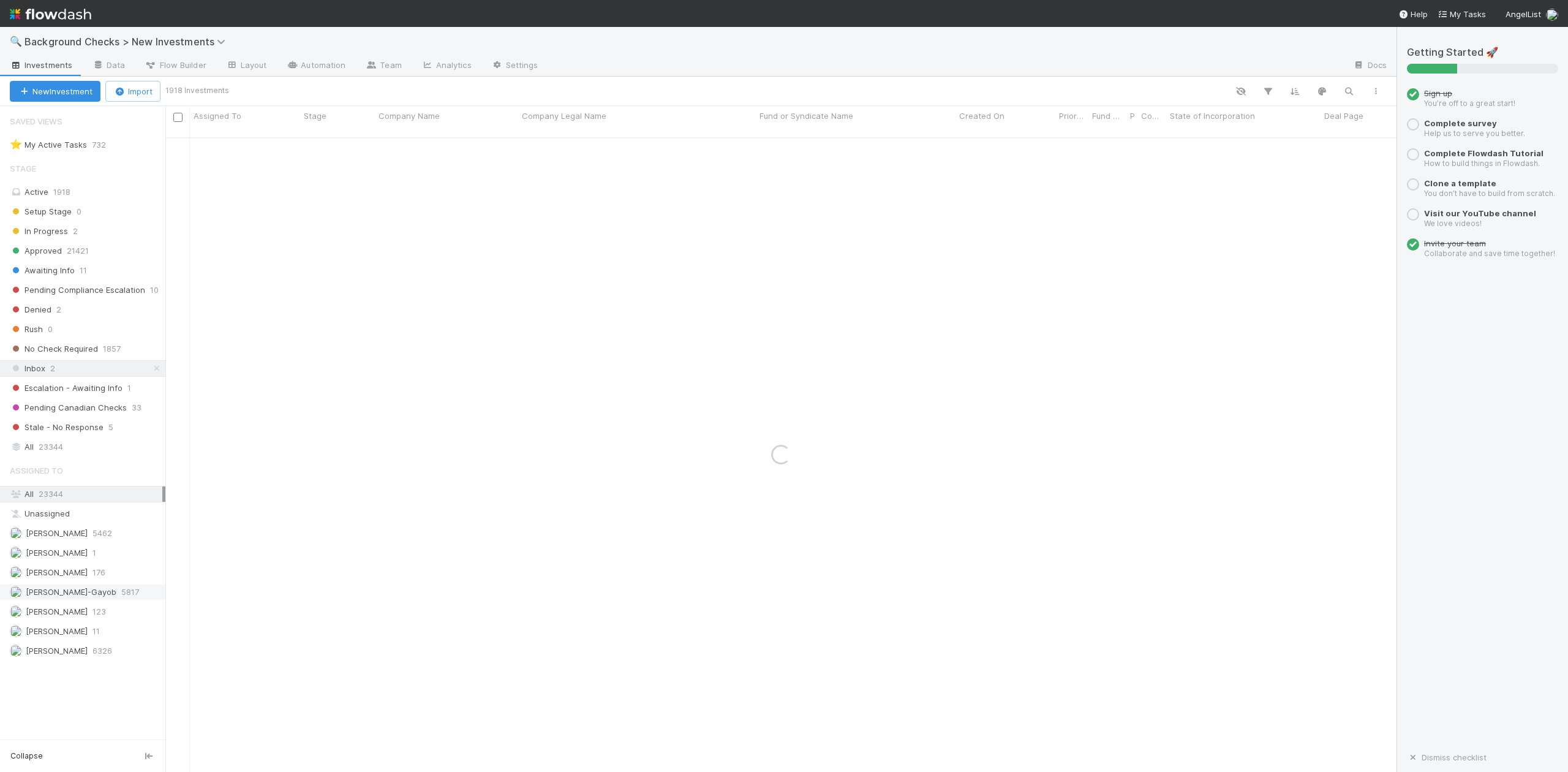
click at [66, 596] on span "[PERSON_NAME]-Gayob" at bounding box center [71, 592] width 91 height 10
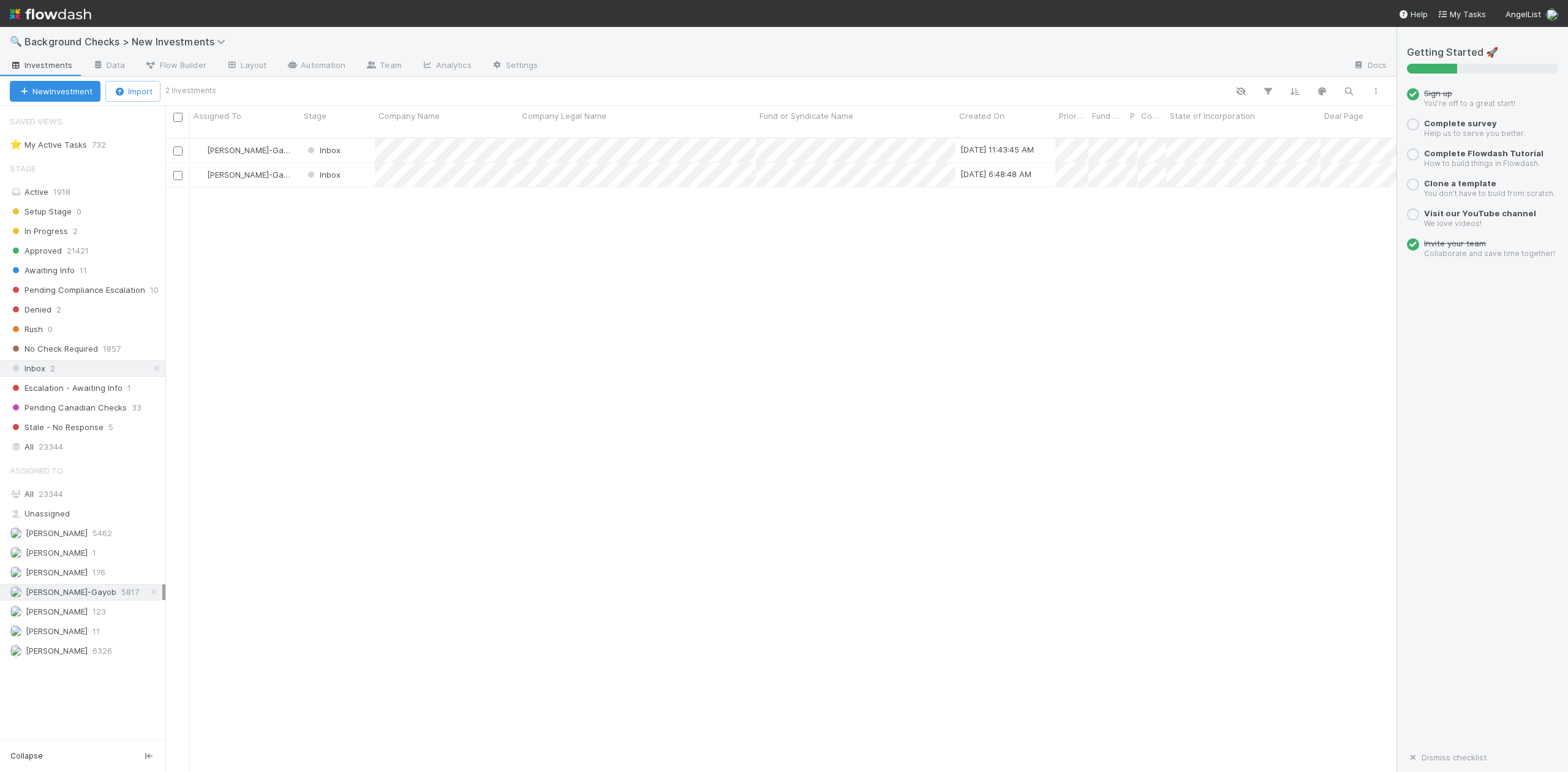
scroll to position [632, 1218]
click at [456, 294] on div at bounding box center [784, 386] width 1568 height 772
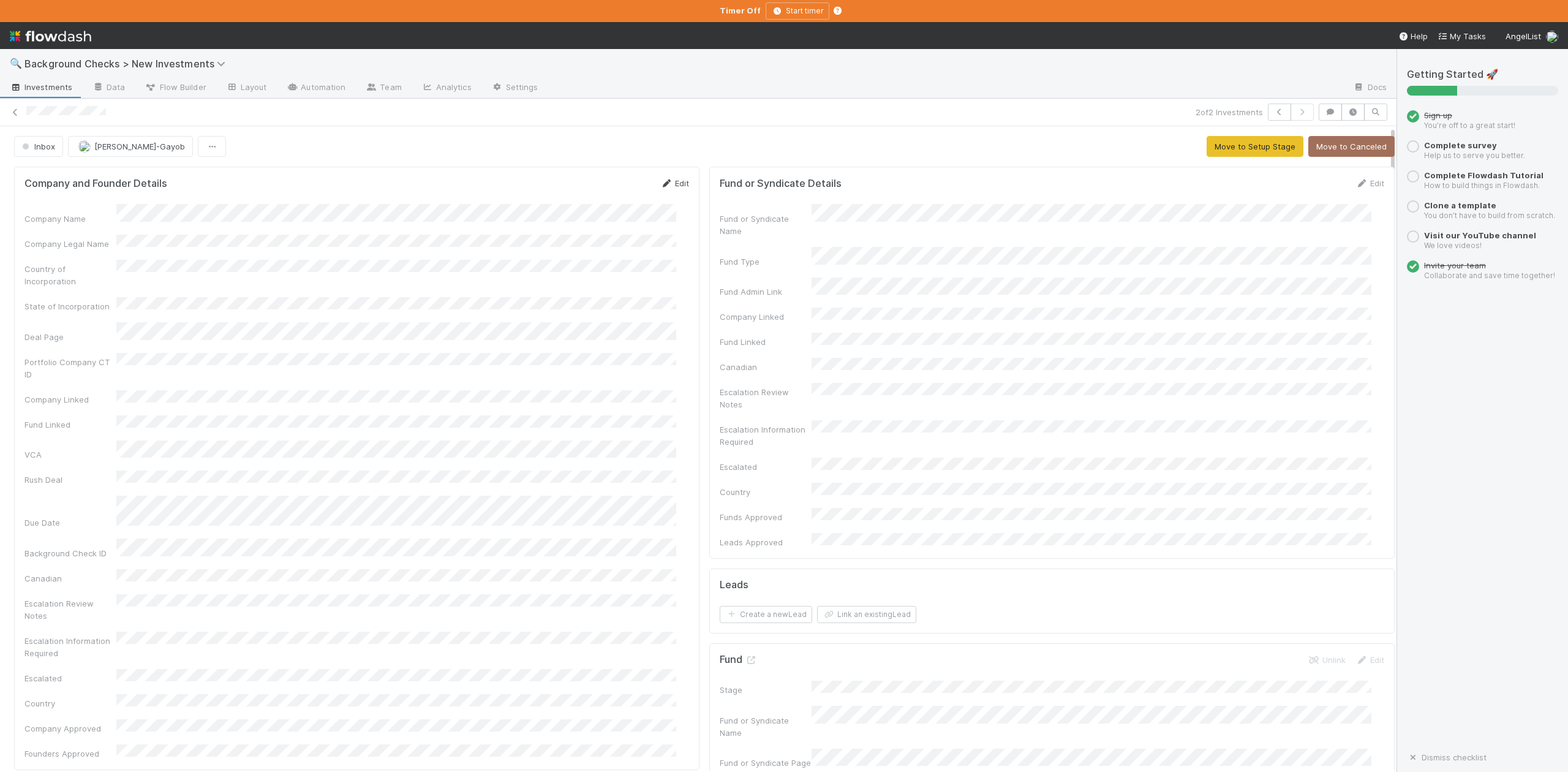
click at [663, 184] on link "Edit" at bounding box center [674, 183] width 28 height 10
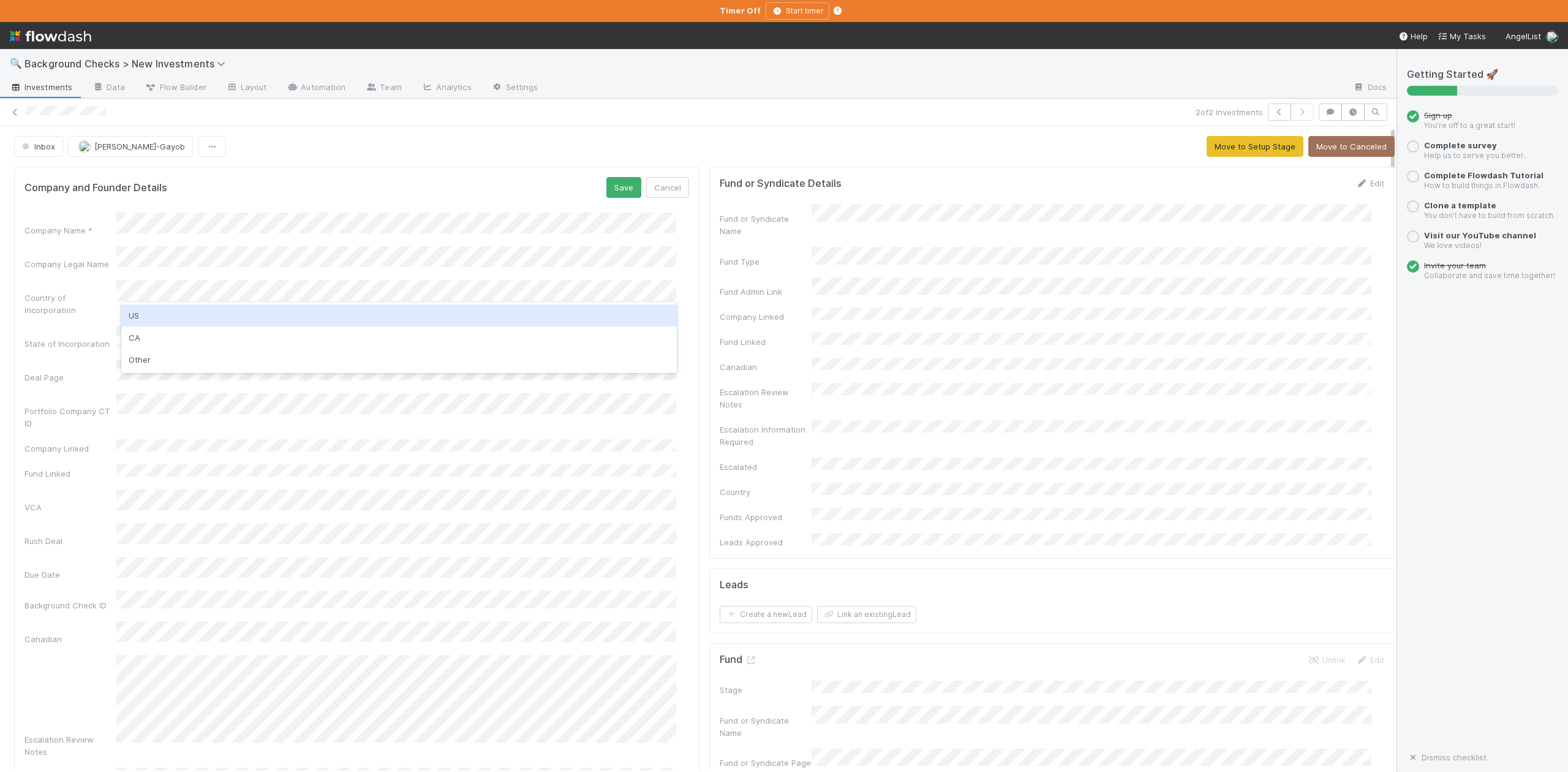
click at [143, 319] on div "US" at bounding box center [398, 315] width 555 height 22
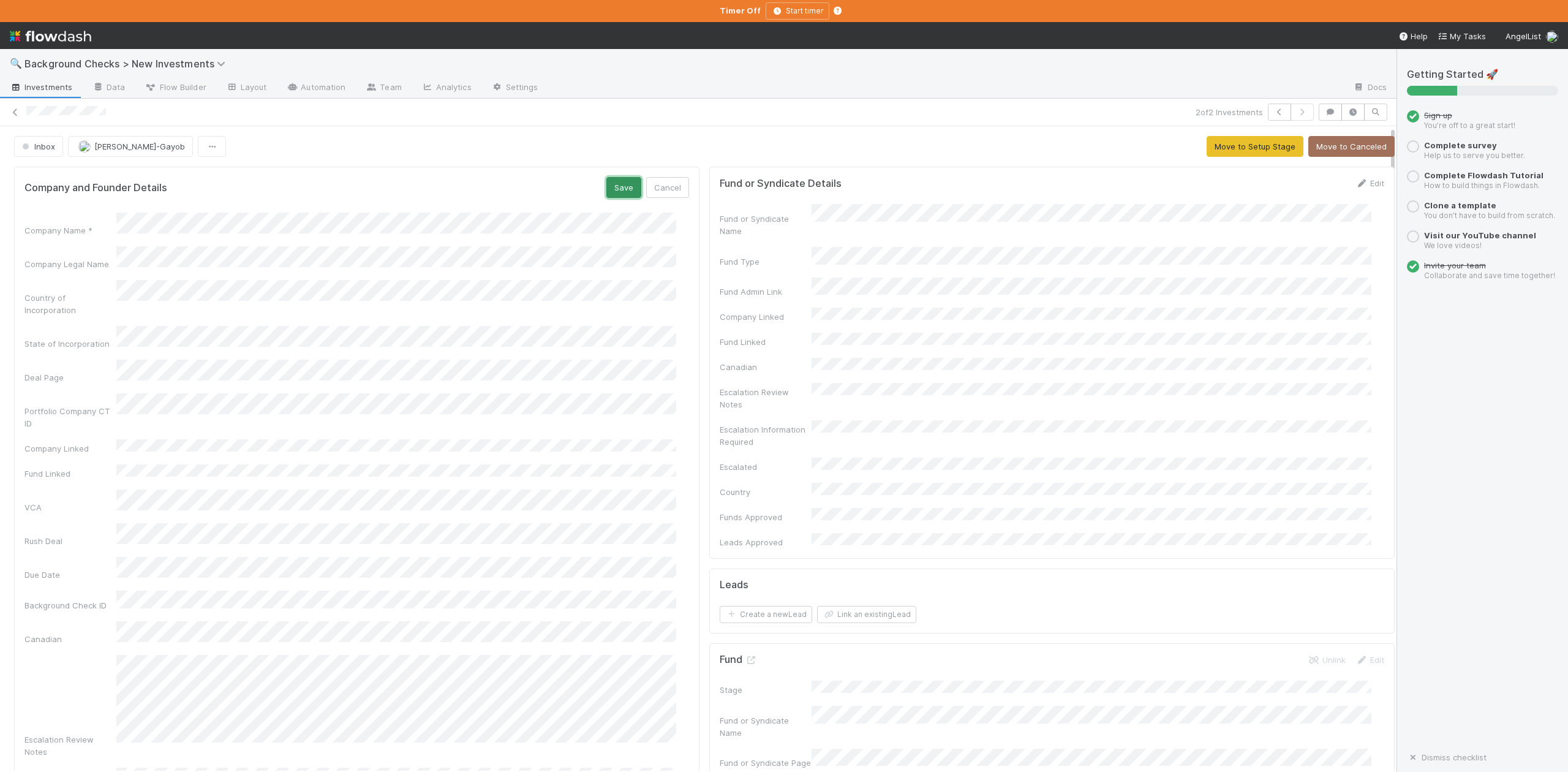
click at [613, 191] on button "Save" at bounding box center [624, 187] width 35 height 21
click at [1218, 150] on button "Move to Setup Stage" at bounding box center [1255, 146] width 97 height 21
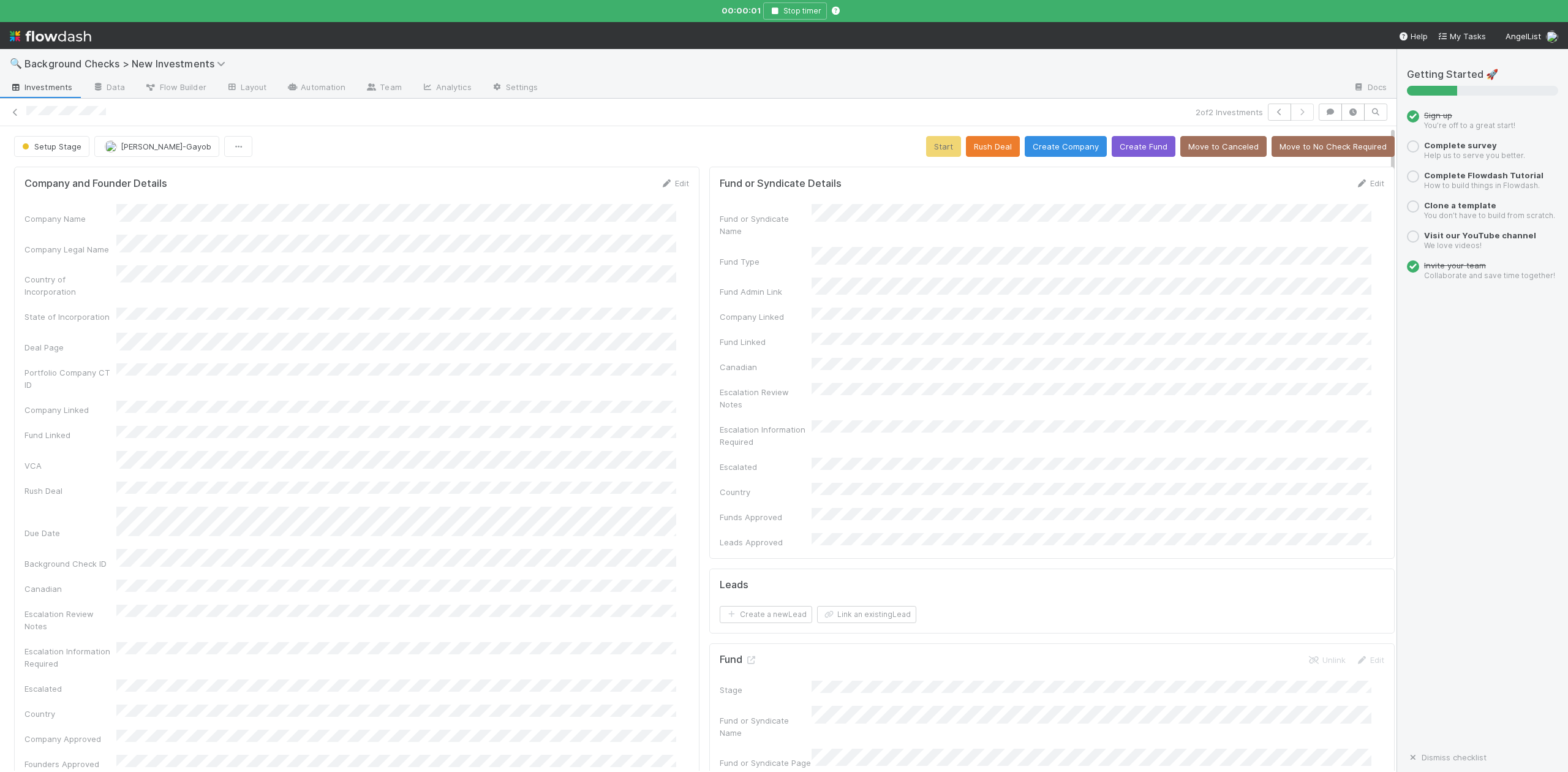
scroll to position [408, 0]
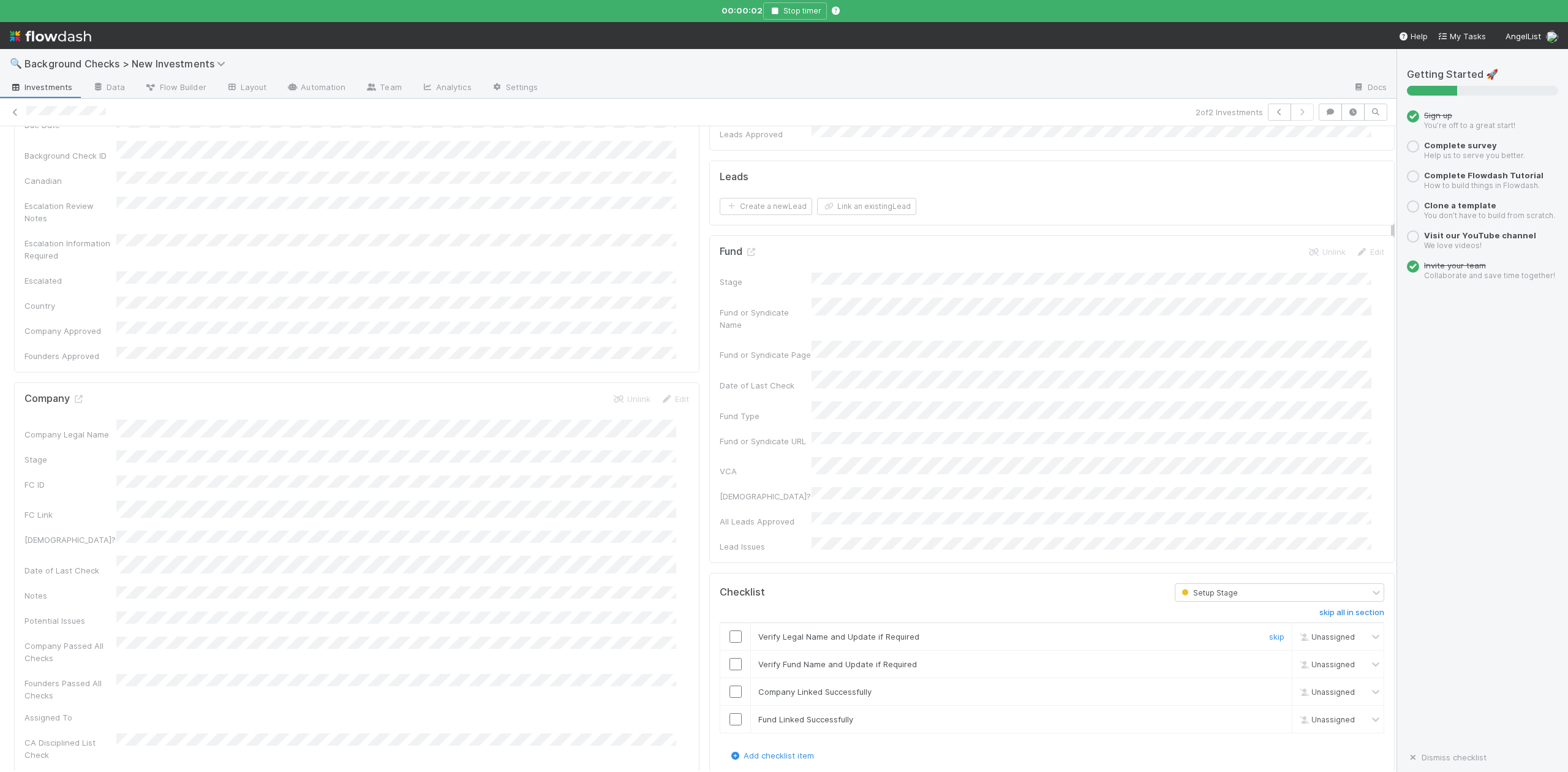
click at [729, 630] on input "checkbox" at bounding box center [735, 636] width 12 height 12
click at [729, 658] on input "checkbox" at bounding box center [735, 663] width 12 height 12
click at [729, 685] on input "checkbox" at bounding box center [735, 690] width 12 height 12
click at [729, 712] on input "checkbox" at bounding box center [735, 718] width 12 height 12
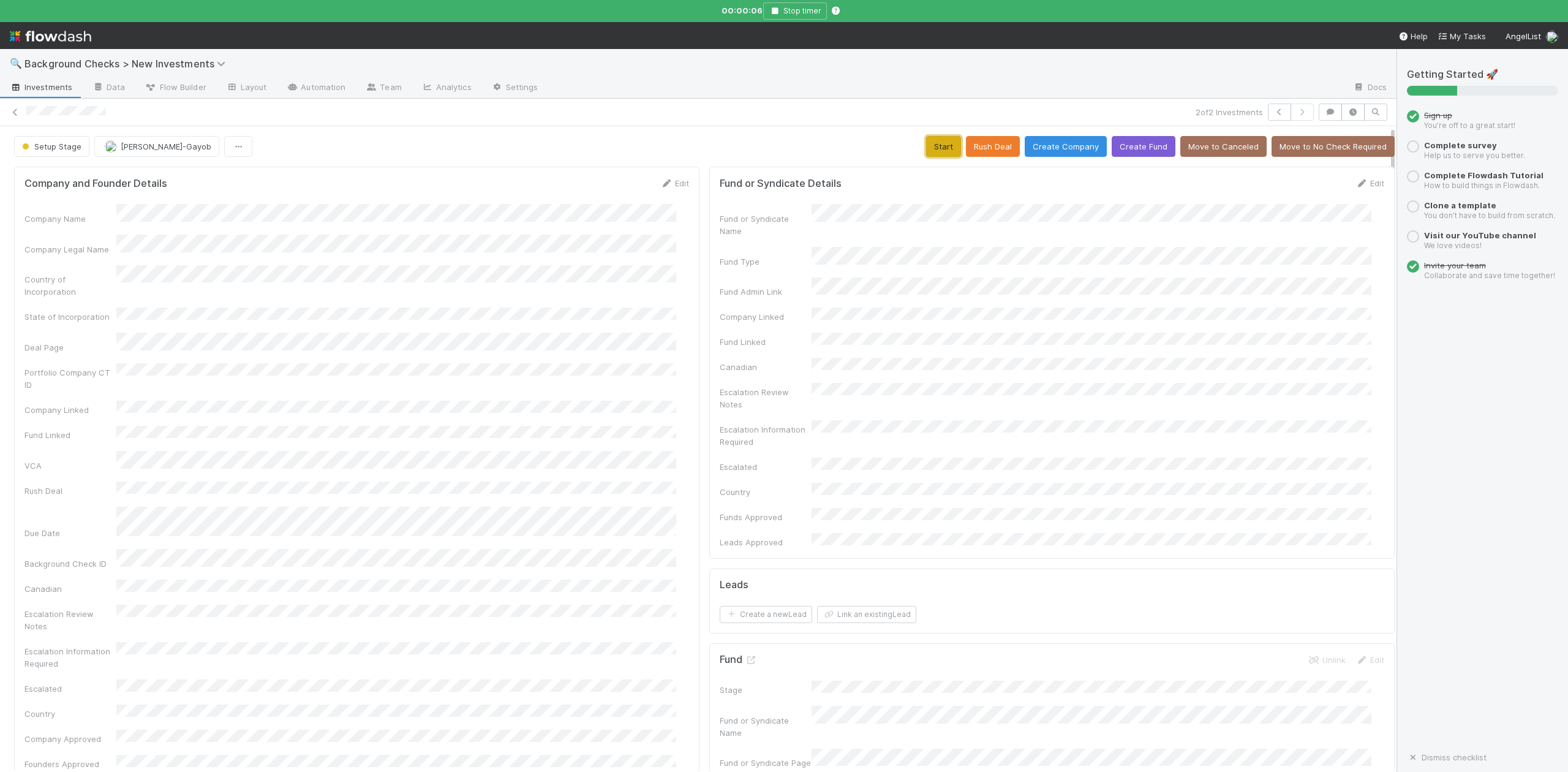
click at [927, 145] on button "Start" at bounding box center [943, 146] width 35 height 21
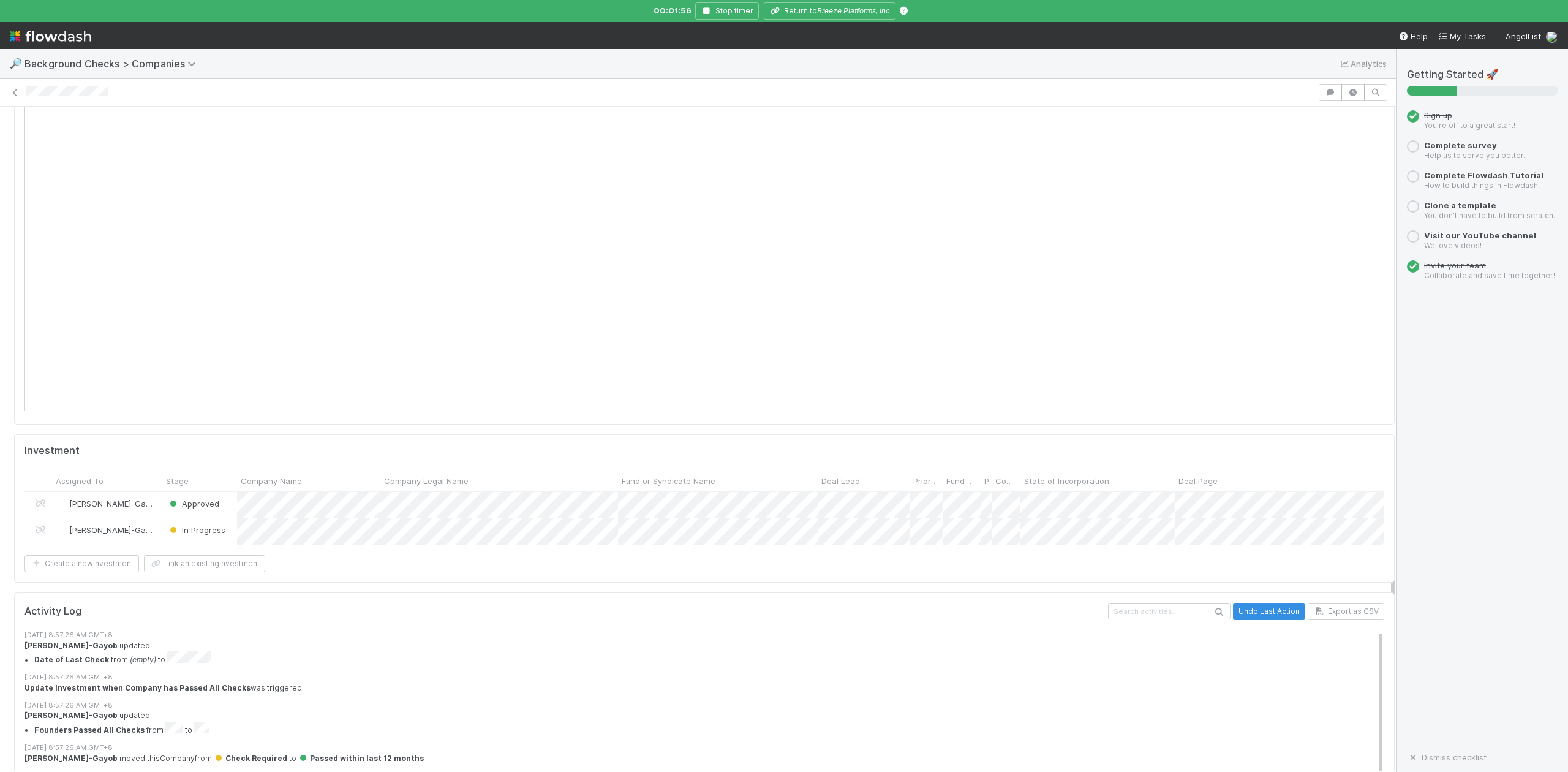
scroll to position [1143, 0]
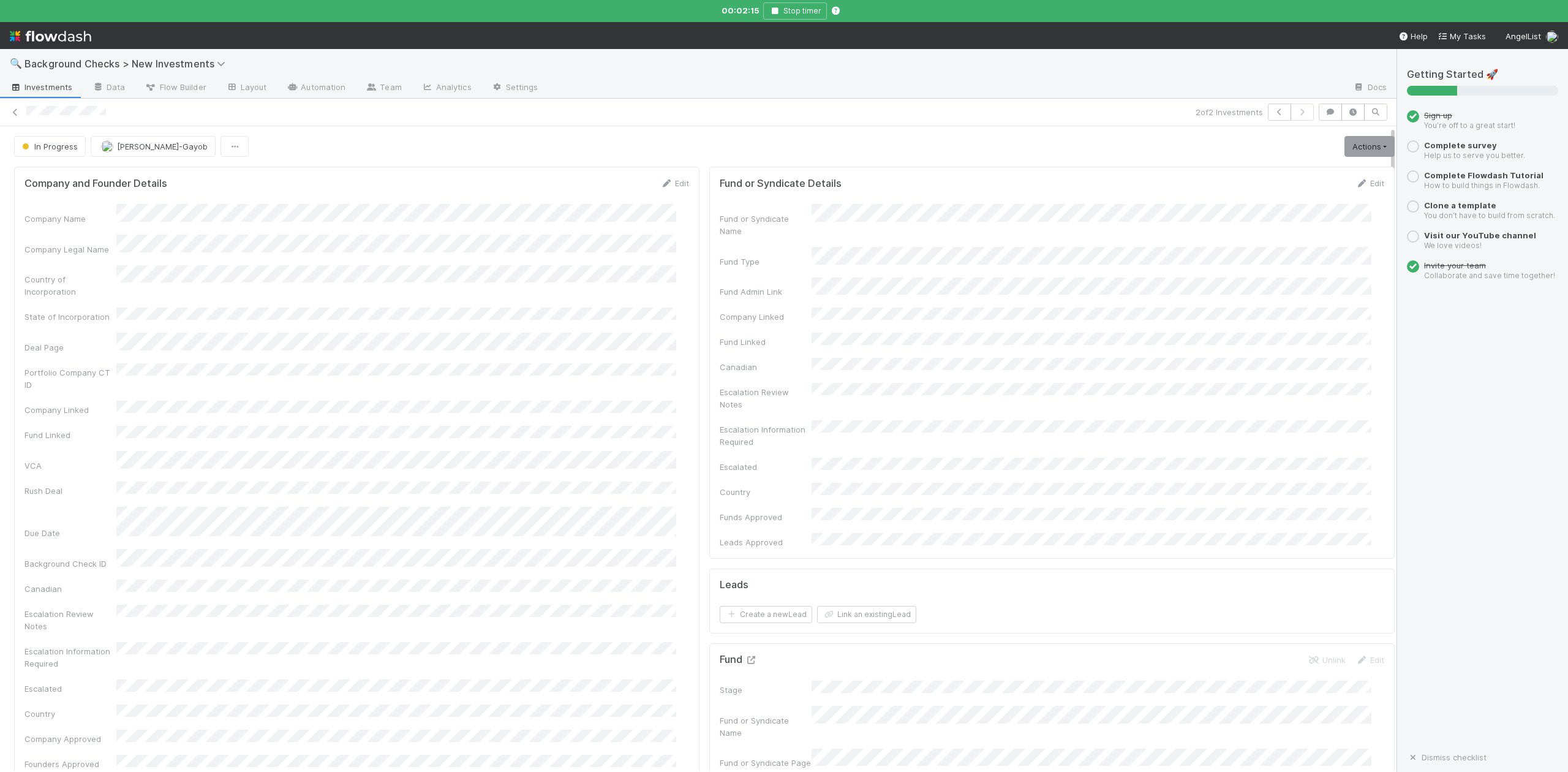
click at [745, 656] on icon at bounding box center [750, 659] width 12 height 8
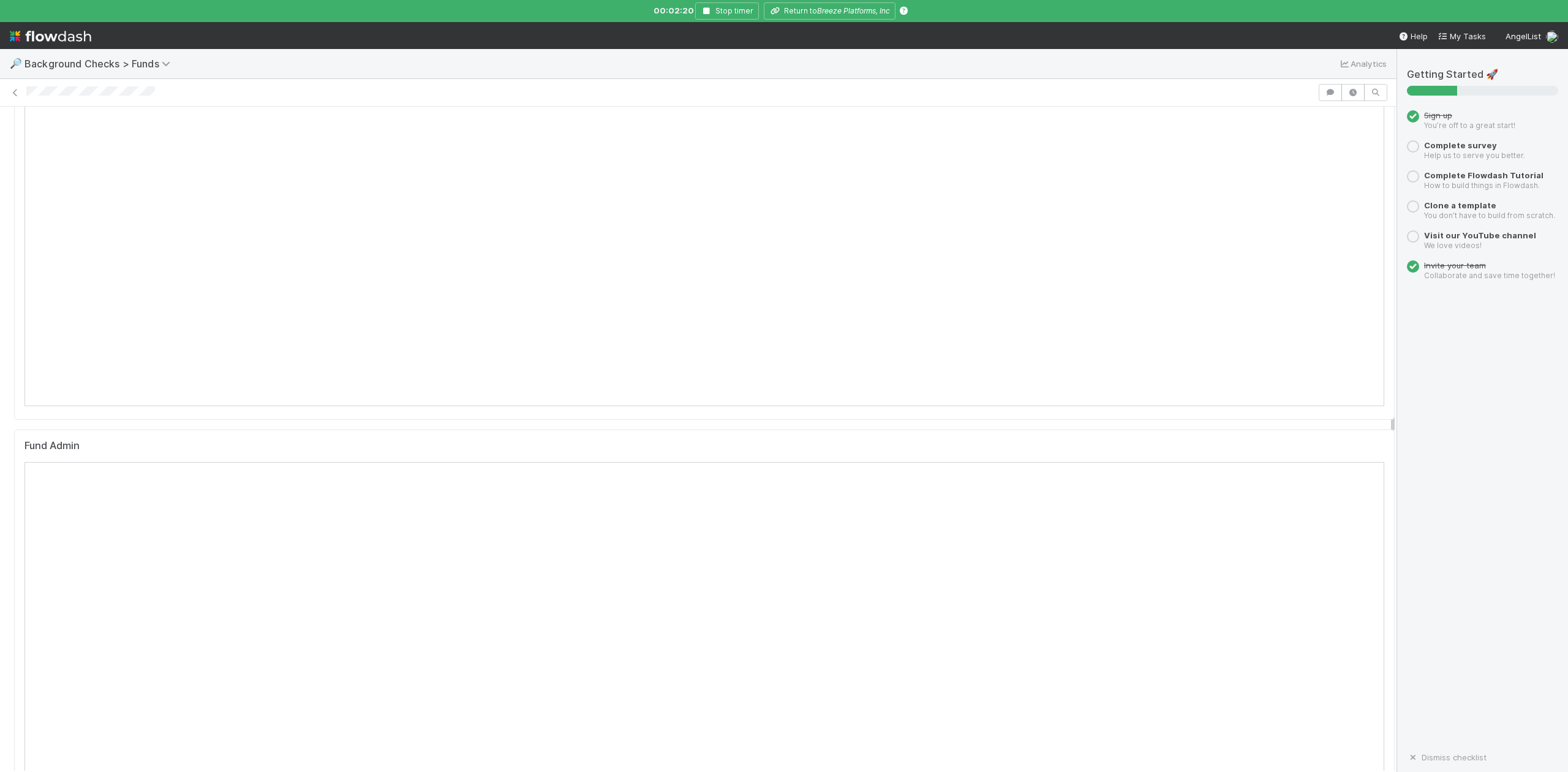
scroll to position [163, 0]
click at [831, 4] on div at bounding box center [784, 386] width 1568 height 772
click at [836, 8] on icon "Breeze Platforms, Inc" at bounding box center [854, 11] width 73 height 9
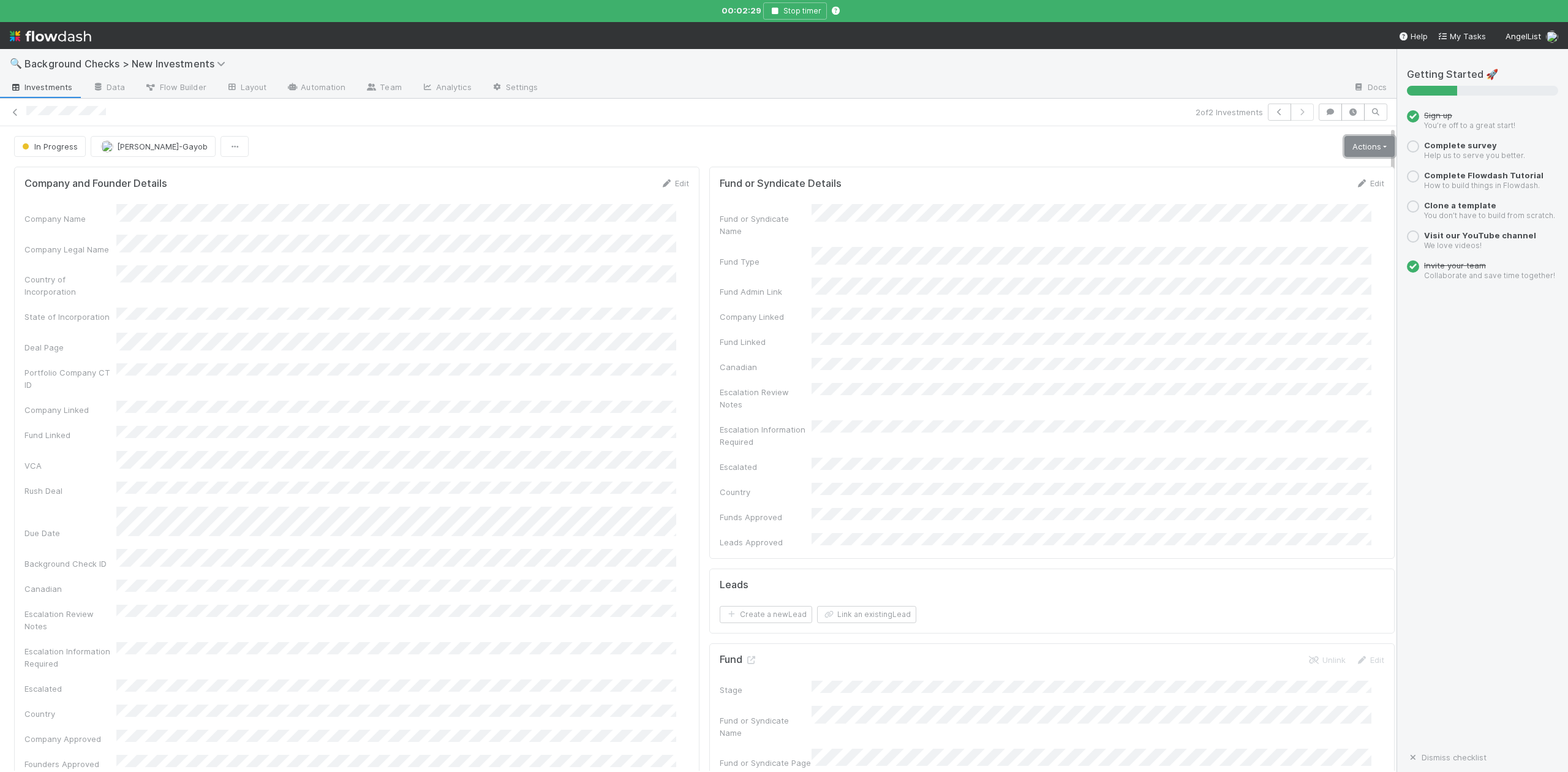
click at [1347, 148] on link "Actions" at bounding box center [1369, 146] width 50 height 21
click at [1258, 171] on button "Finish" at bounding box center [1326, 172] width 136 height 17
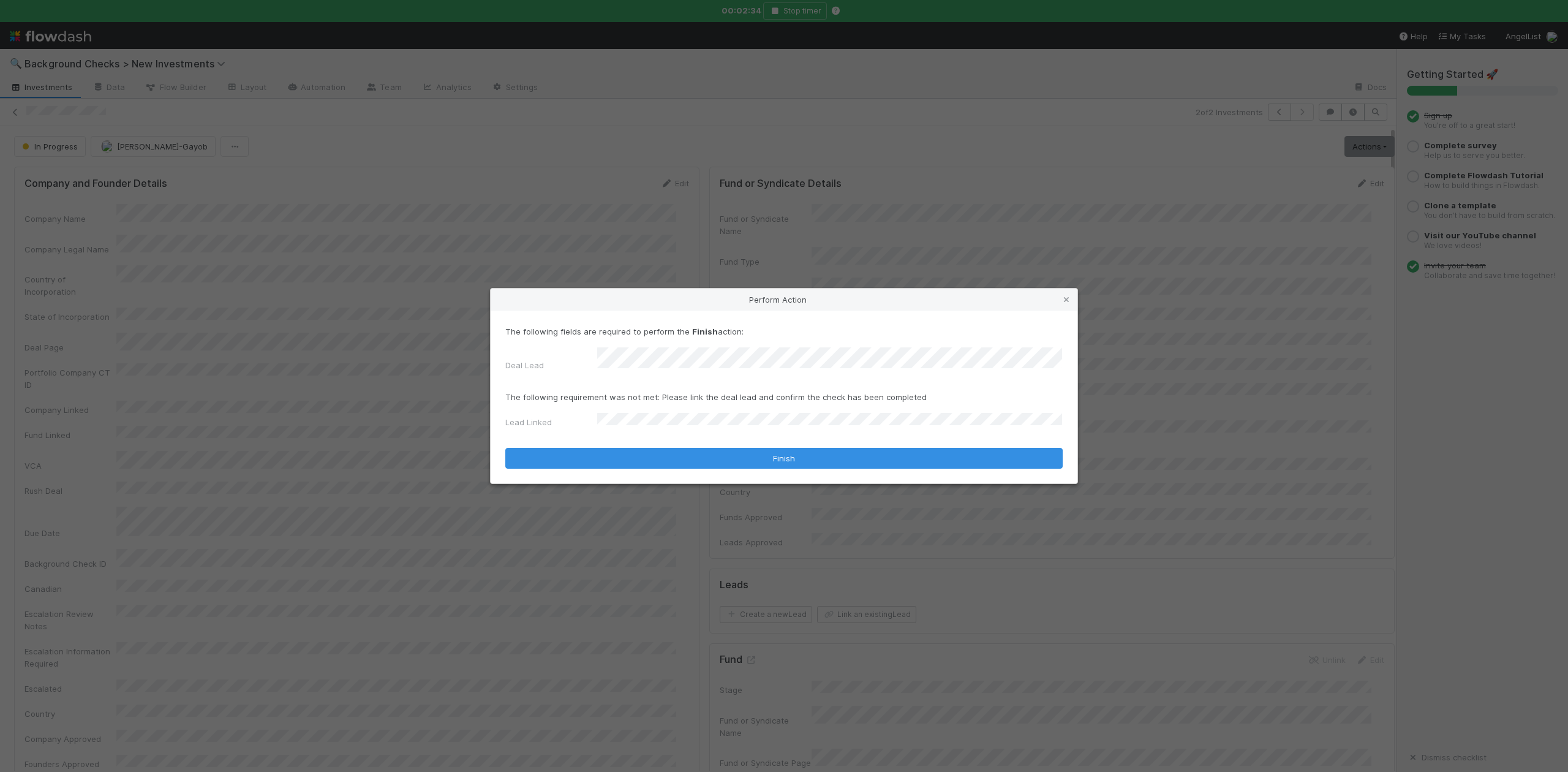
click at [639, 439] on form "The following fields are required to perform the Finish action: Deal Lead The f…" at bounding box center [784, 397] width 558 height 143
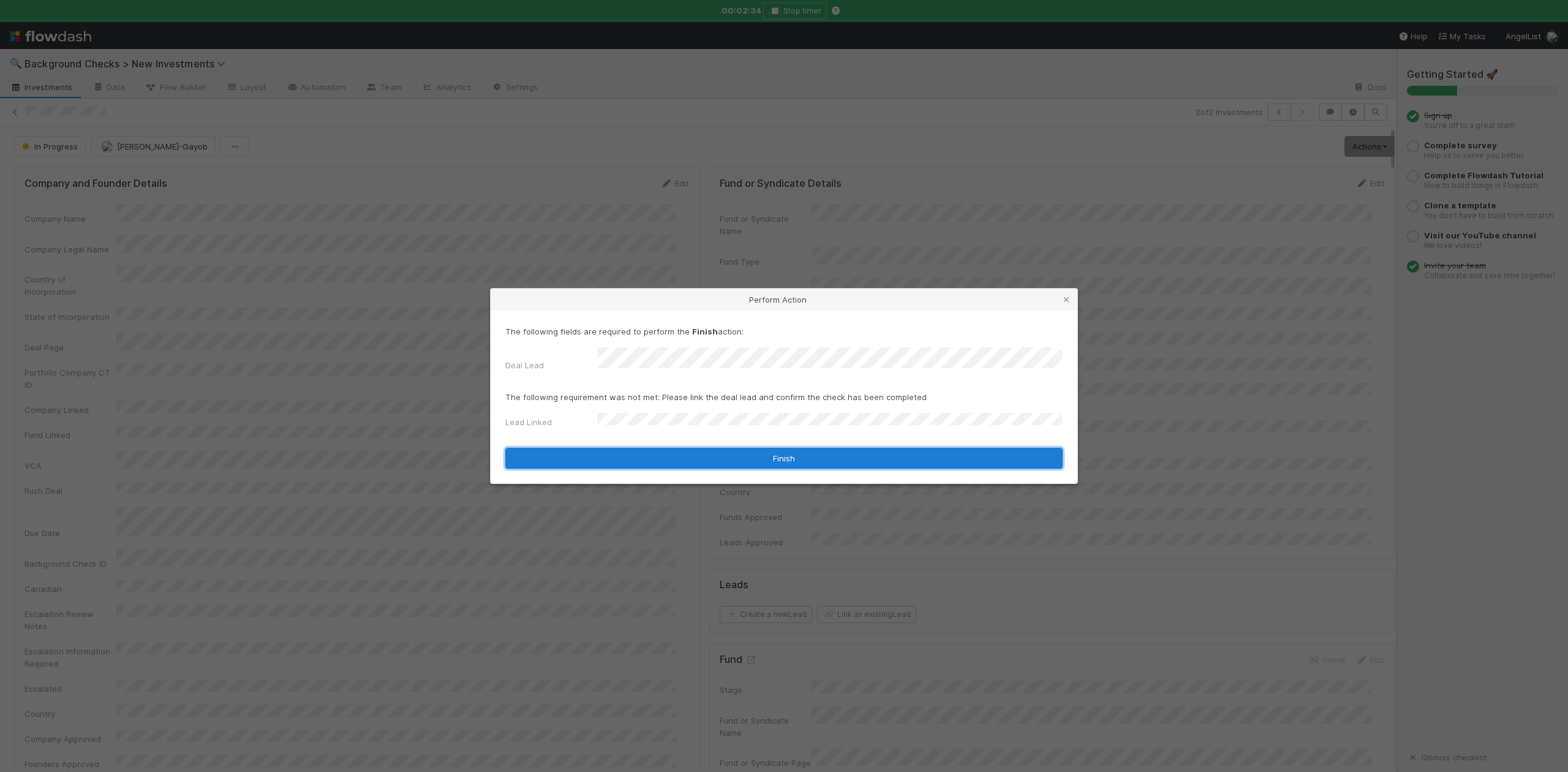
click at [652, 449] on button "Finish" at bounding box center [784, 458] width 558 height 21
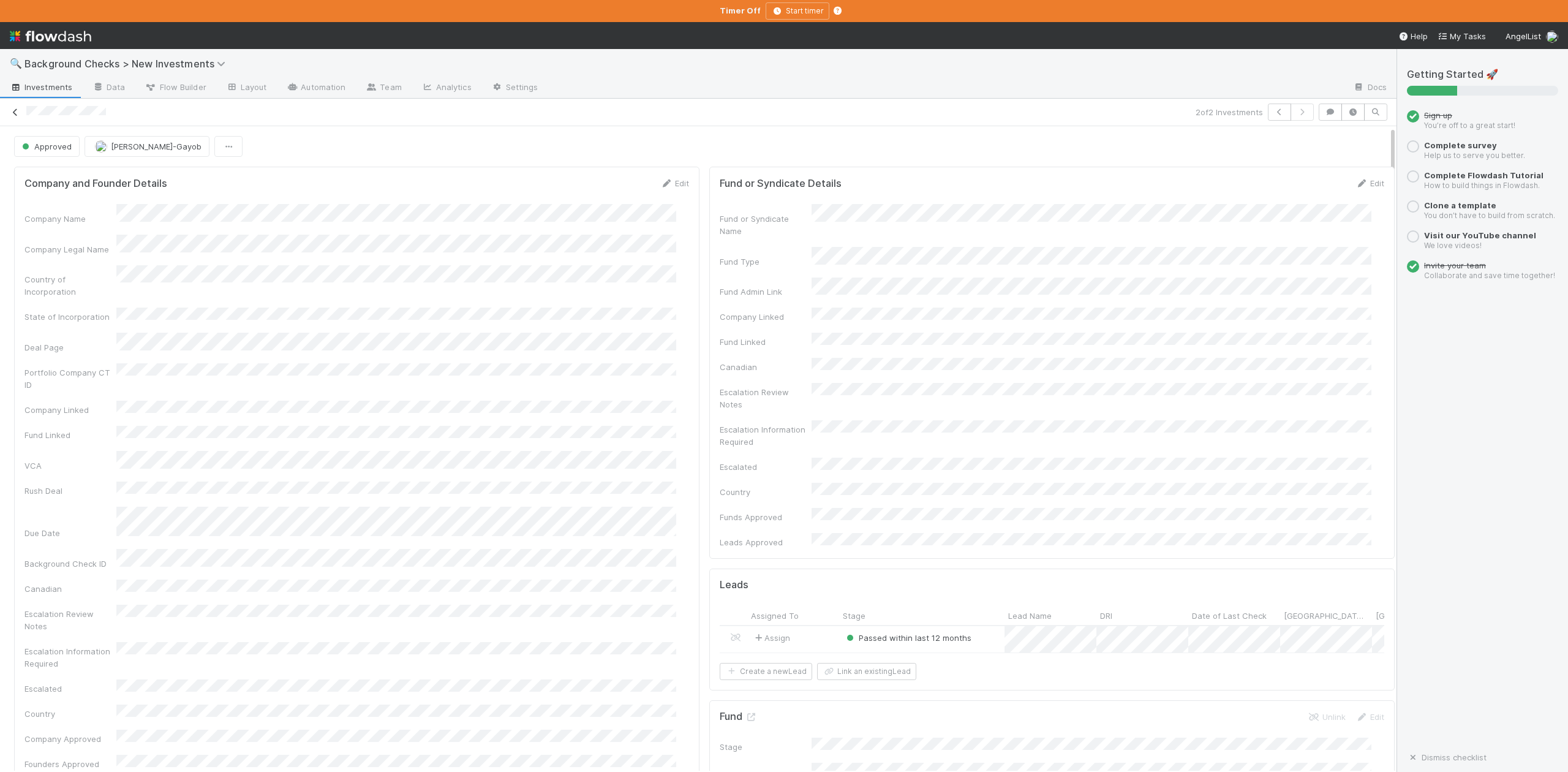
click at [16, 112] on icon at bounding box center [15, 112] width 12 height 8
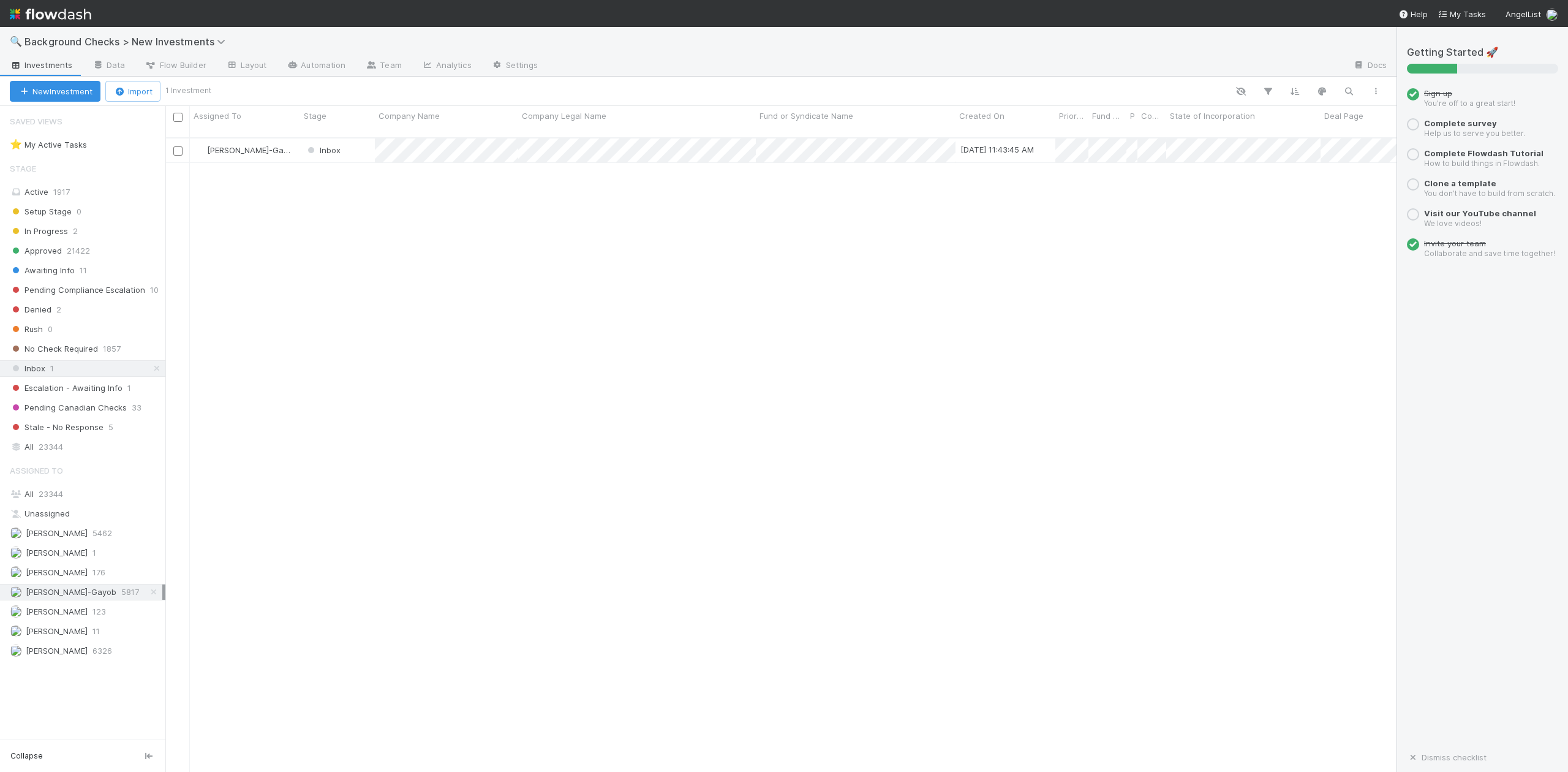
scroll to position [632, 1218]
click at [424, 310] on div at bounding box center [784, 386] width 1568 height 772
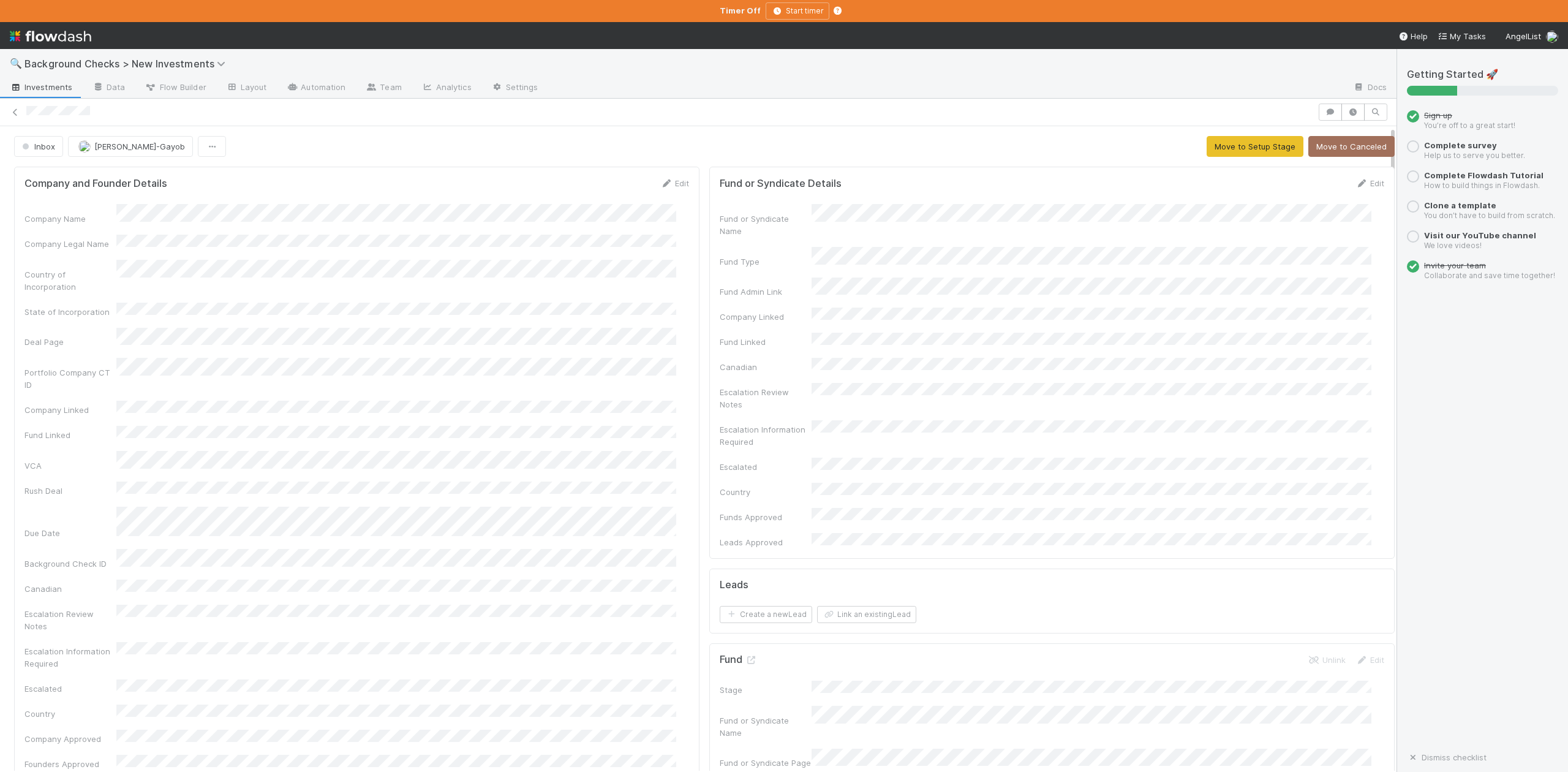
scroll to position [408, 0]
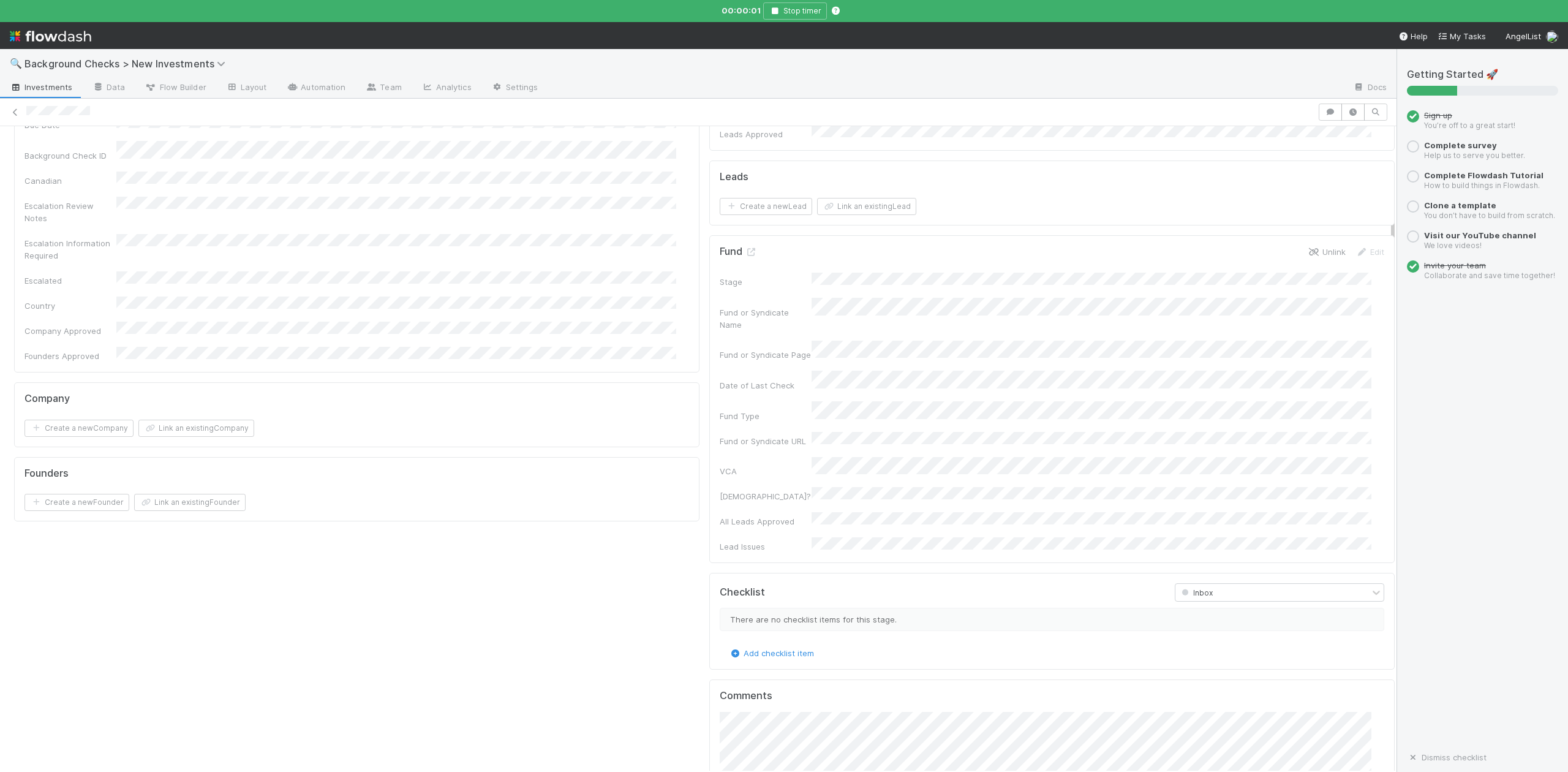
click at [1308, 248] on icon at bounding box center [1313, 252] width 12 height 8
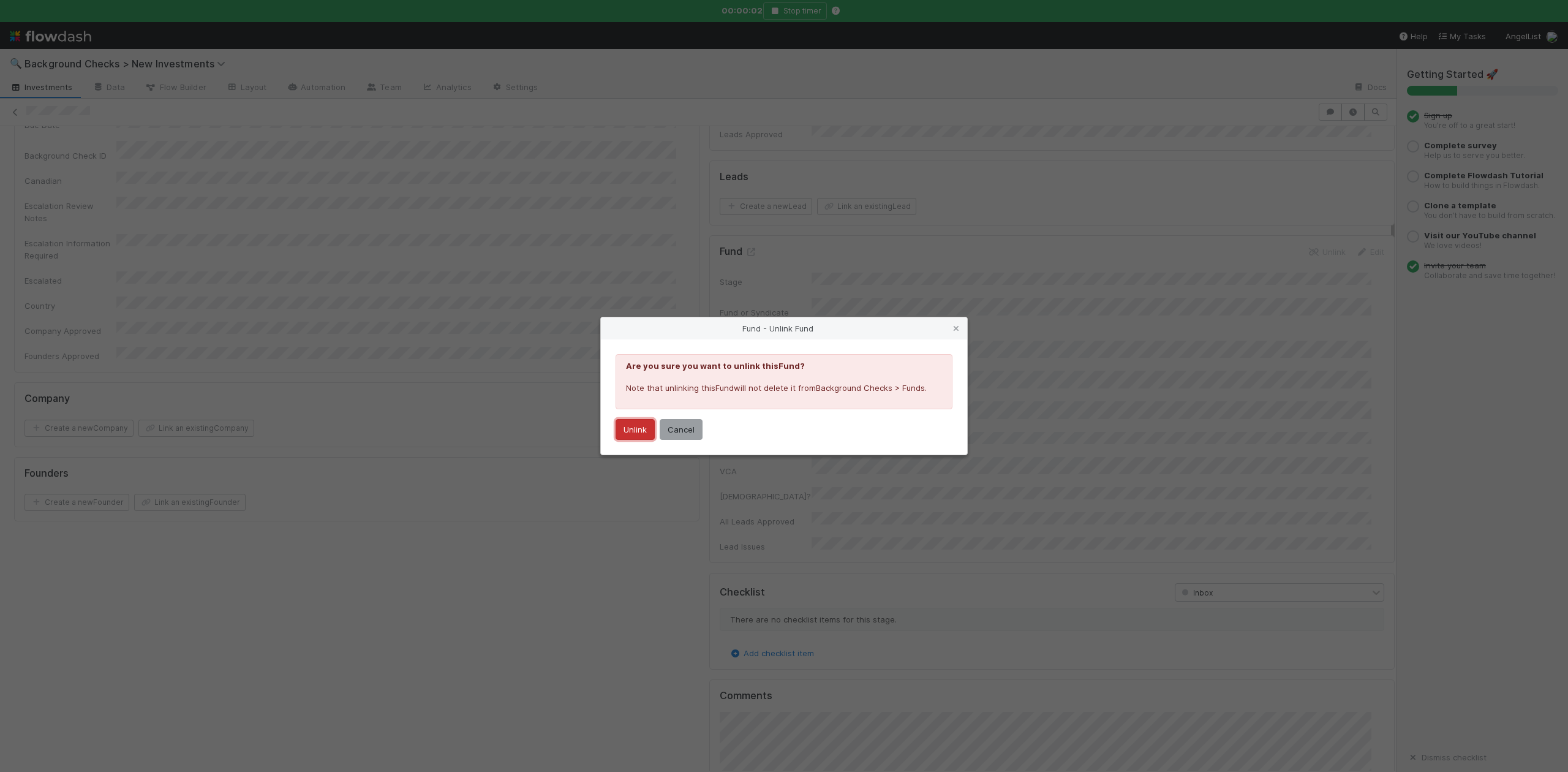
click at [647, 427] on button "Unlink" at bounding box center [635, 429] width 39 height 21
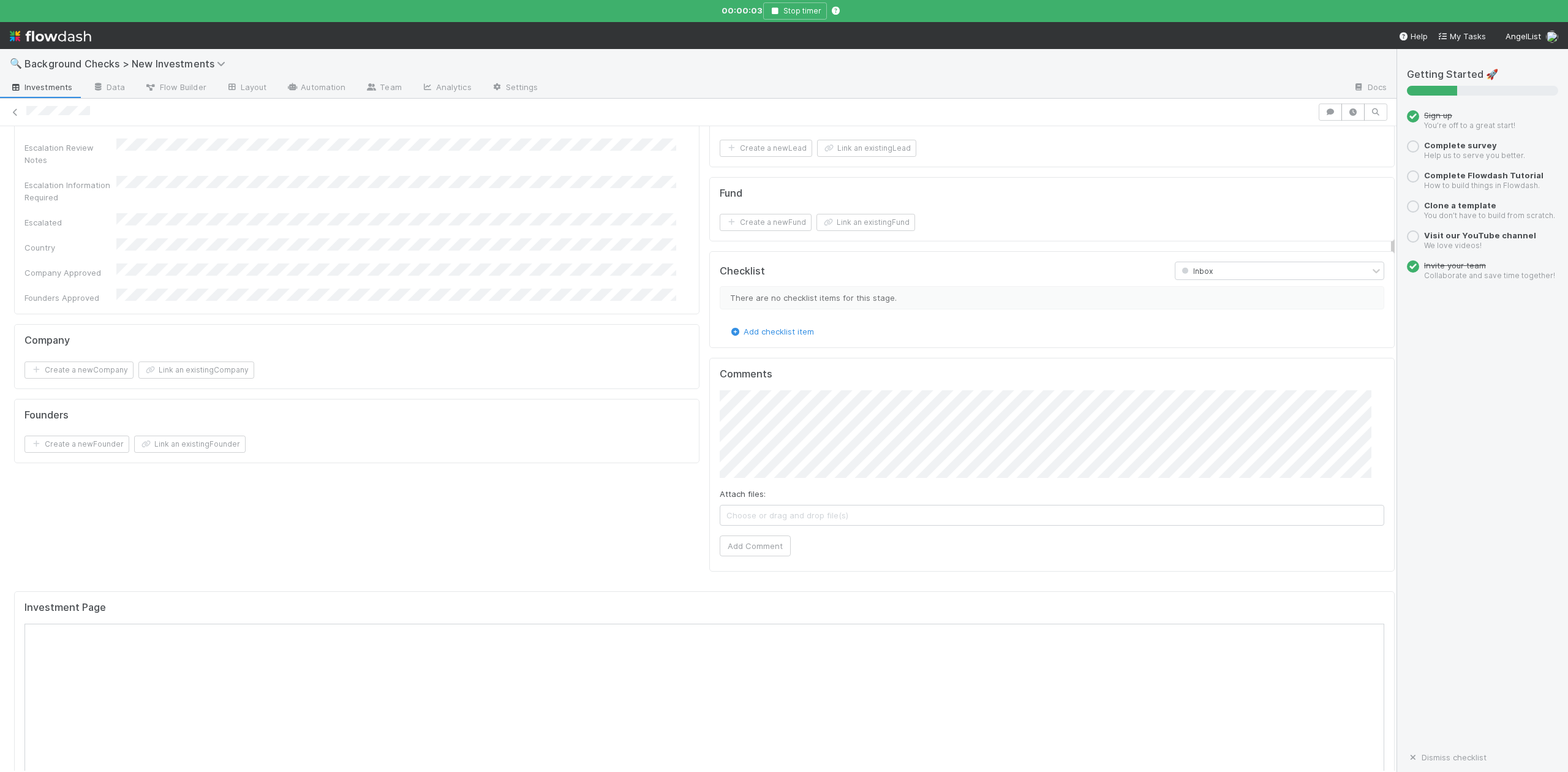
scroll to position [490, 0]
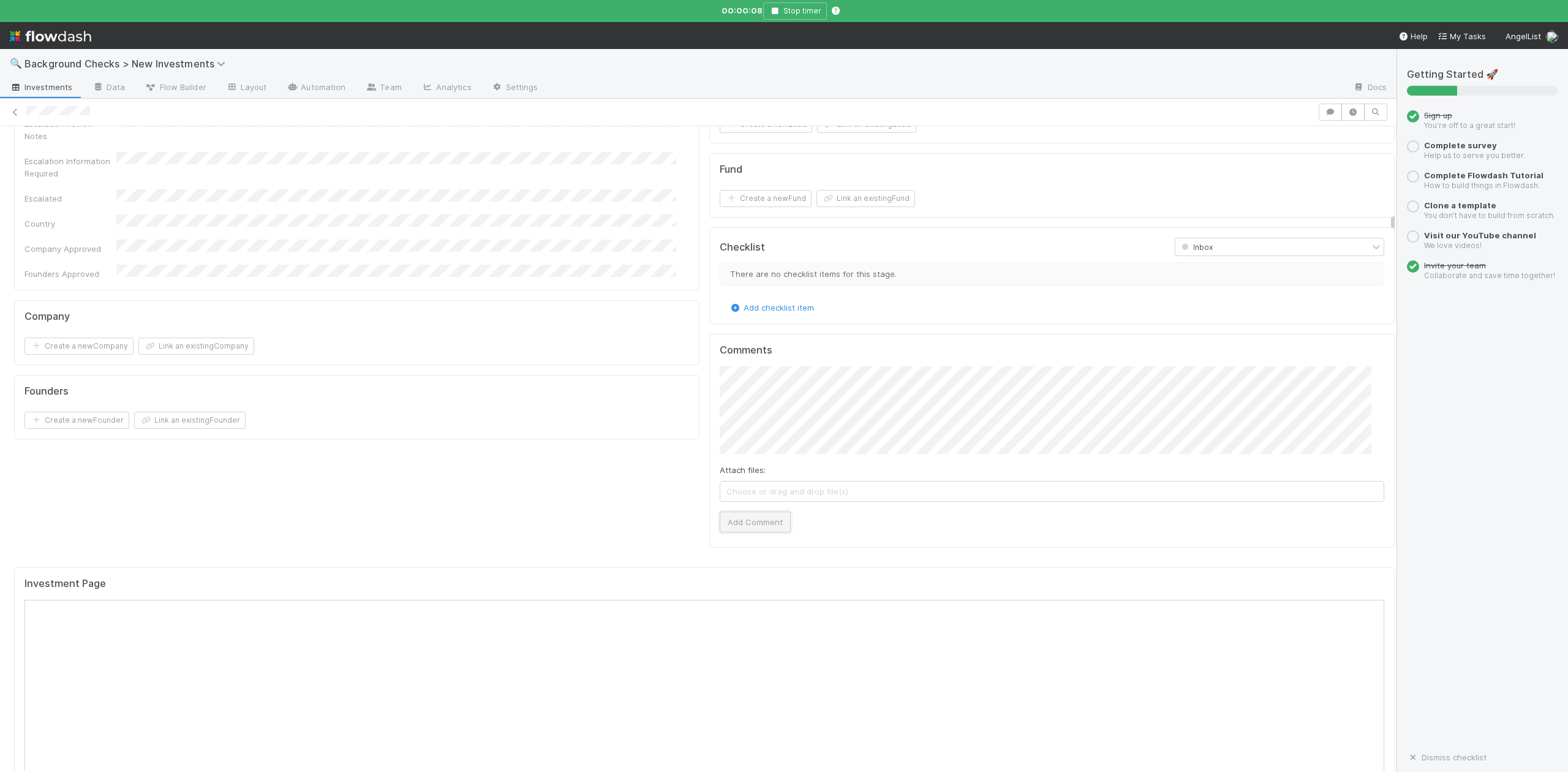
click at [746, 511] on button "Add Comment" at bounding box center [756, 521] width 71 height 21
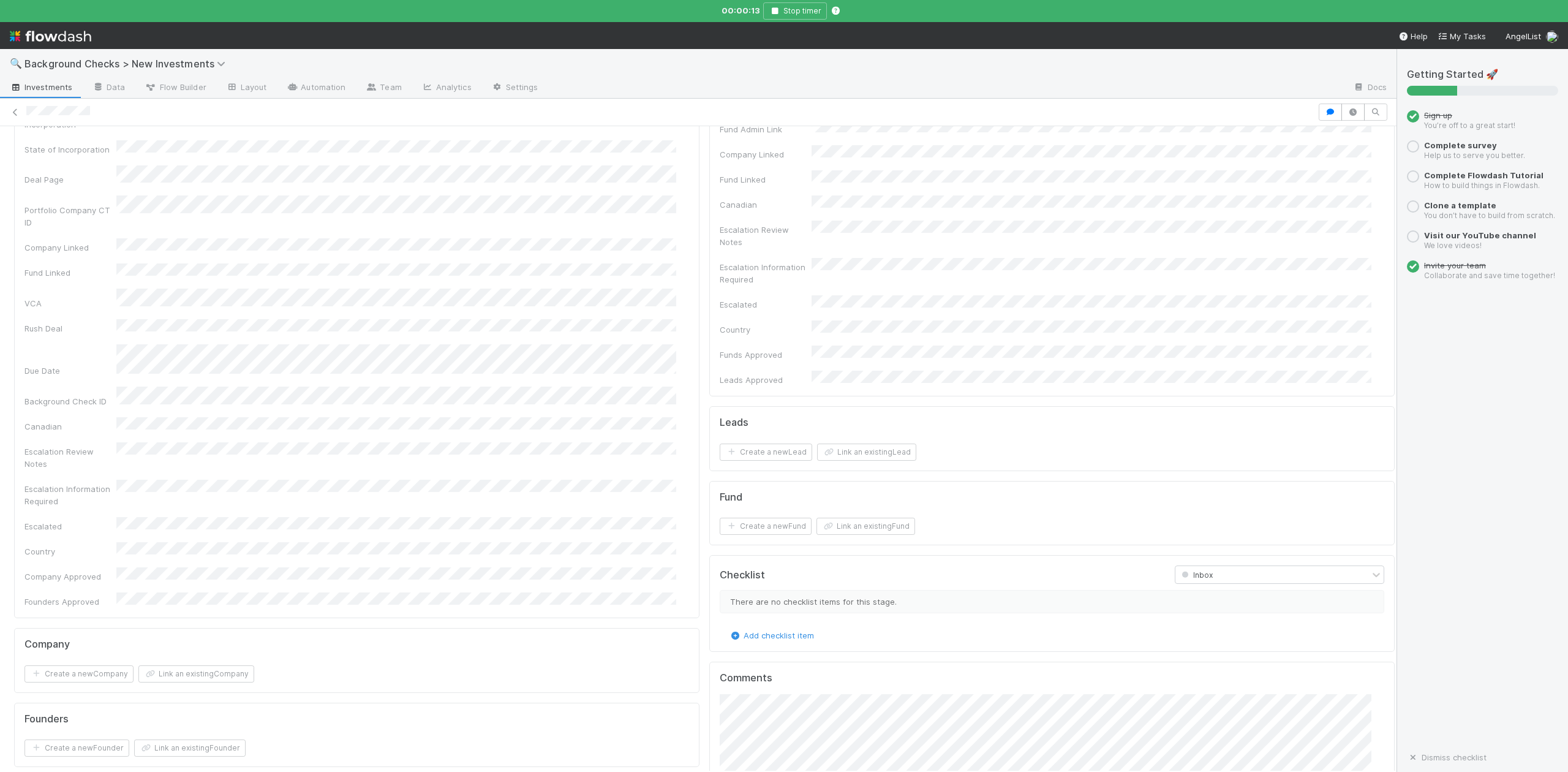
scroll to position [0, 0]
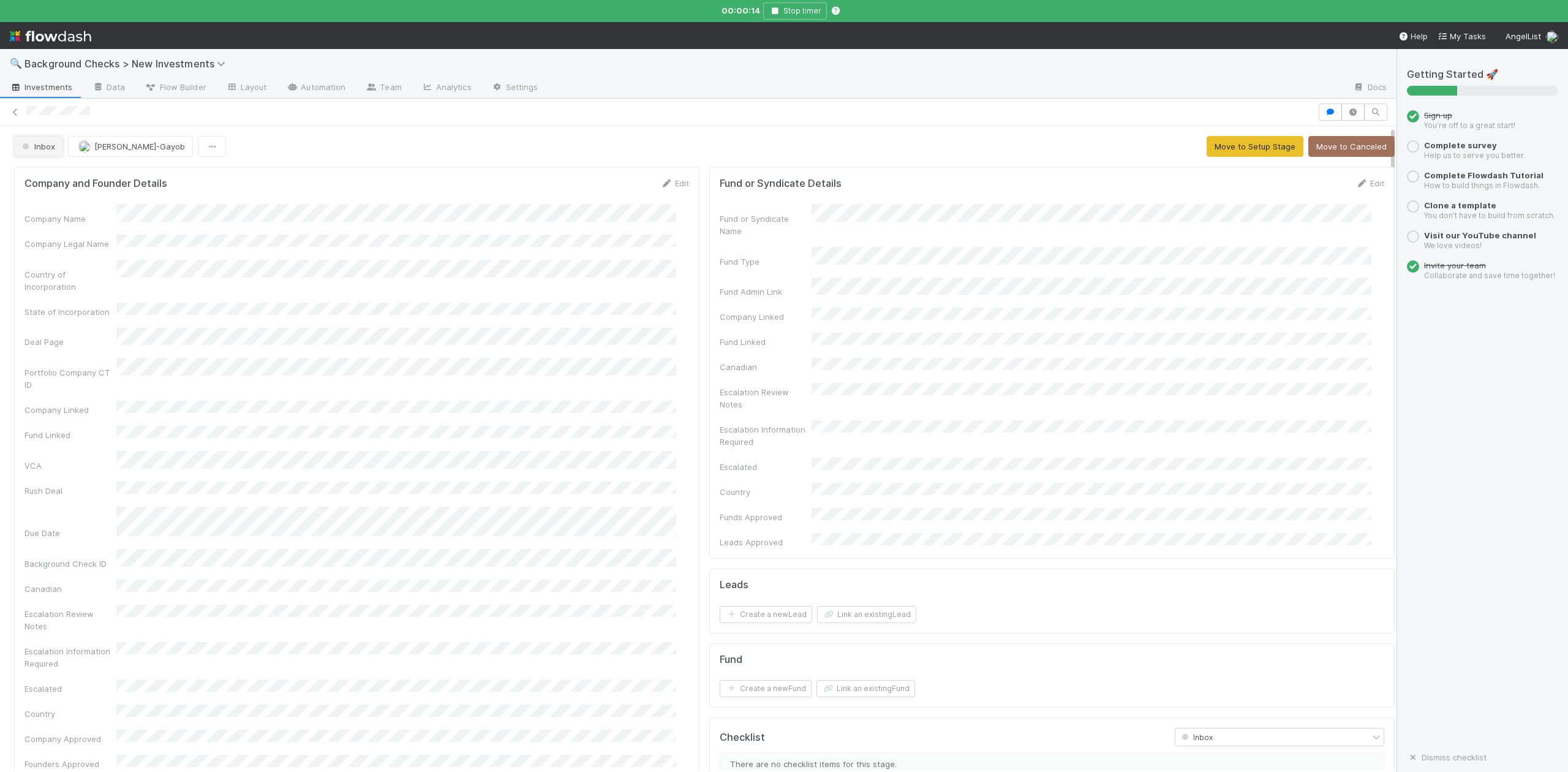
click at [40, 143] on span "Inbox" at bounding box center [37, 146] width 36 height 10
click at [70, 306] on span "No Check Required" at bounding box center [61, 309] width 88 height 10
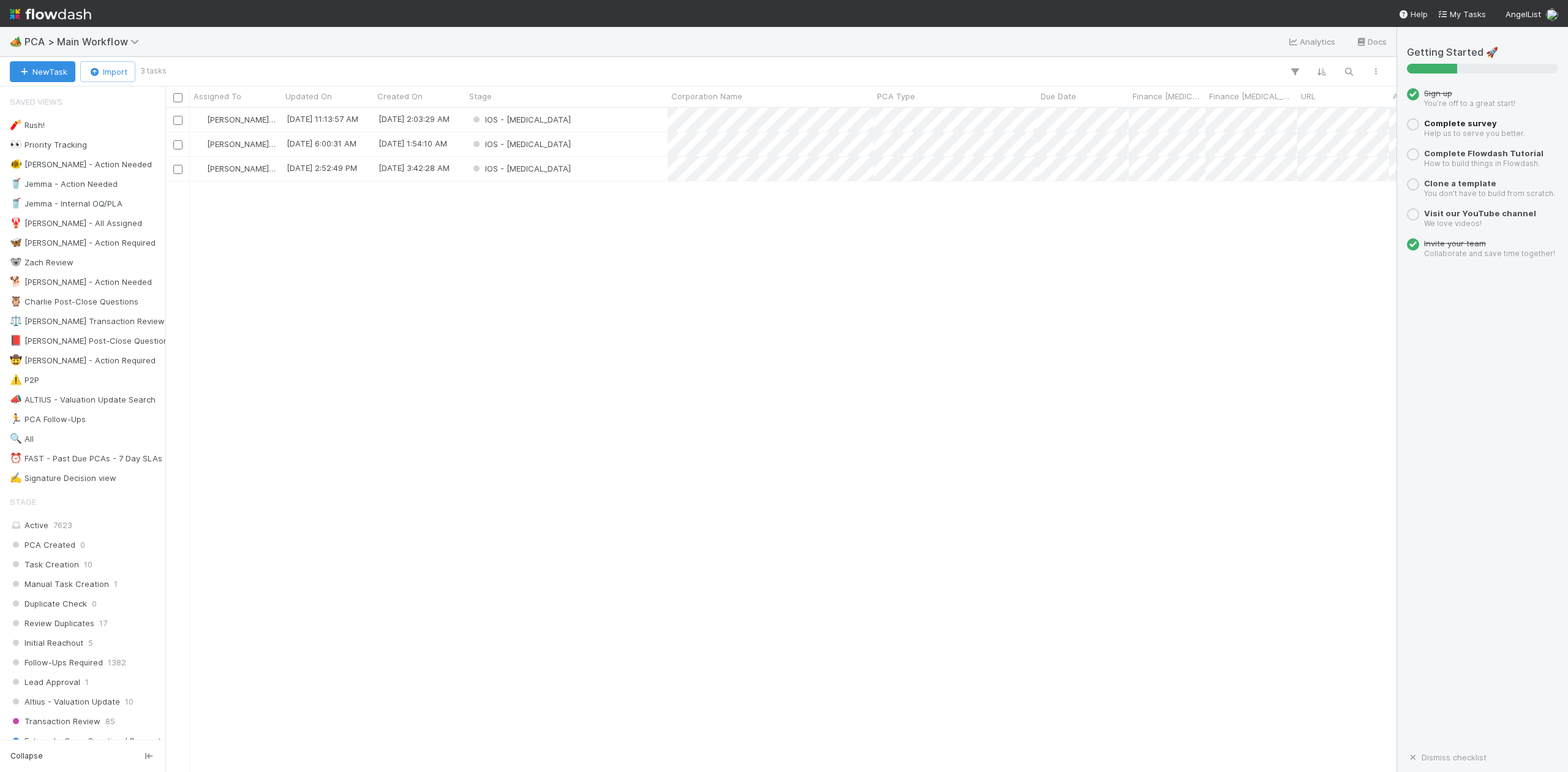
scroll to position [652, 1218]
click at [539, 121] on div "IOS - [MEDICAL_DATA]" at bounding box center [566, 120] width 202 height 24
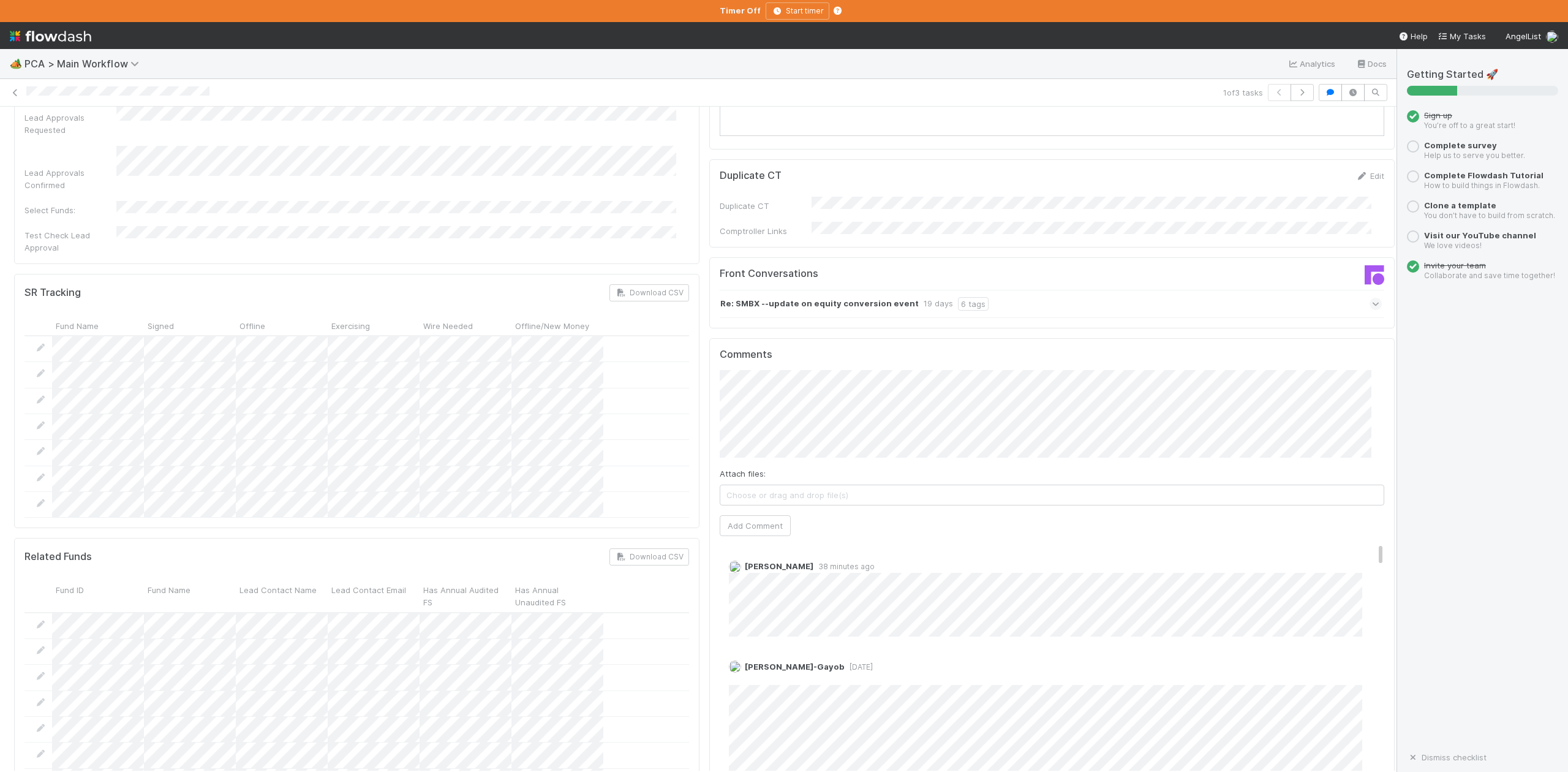
scroll to position [82, 0]
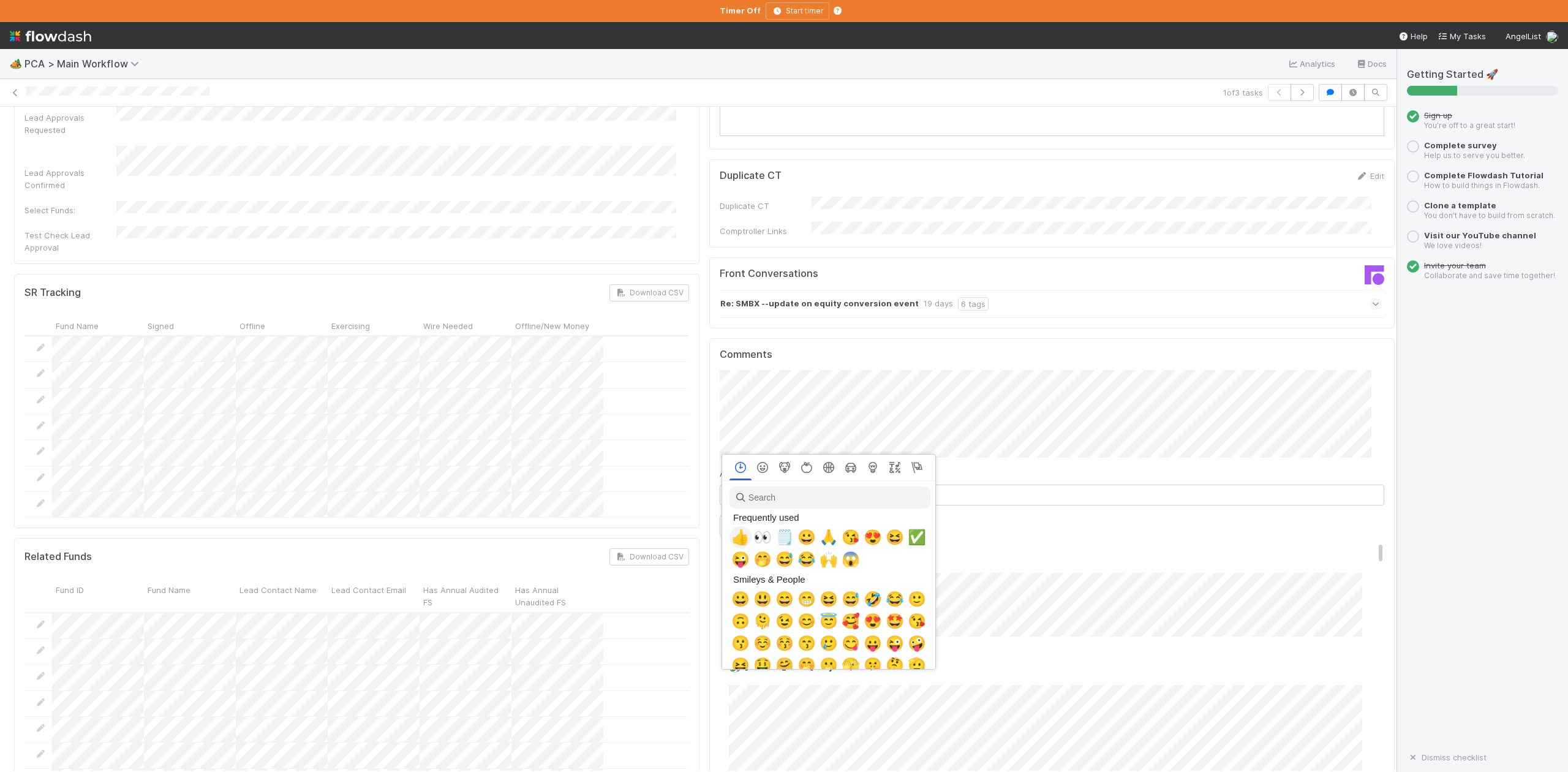
scroll to position [0, 7]
click at [762, 535] on span "👀" at bounding box center [760, 537] width 18 height 17
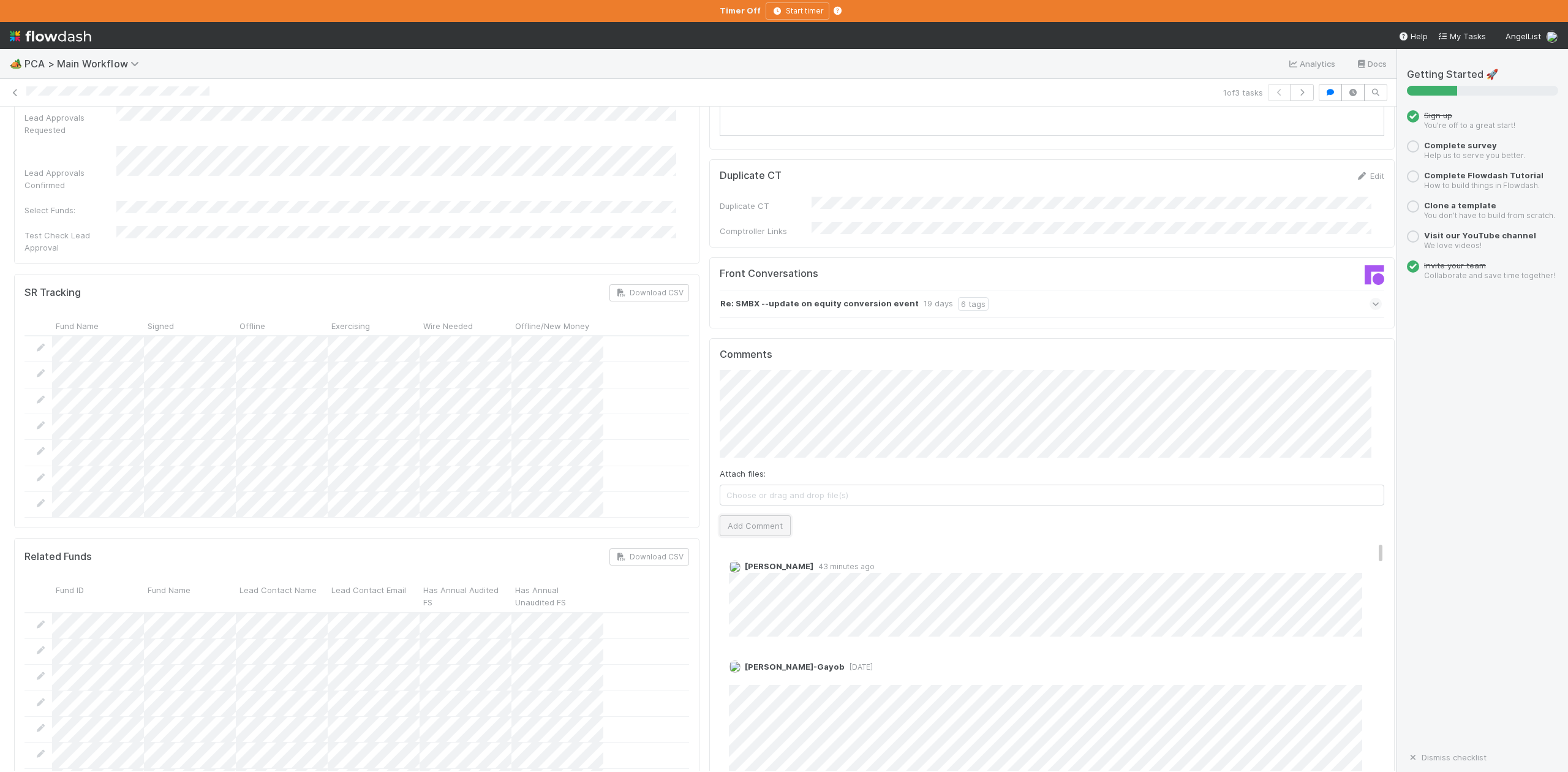
click at [748, 515] on button "Add Comment" at bounding box center [756, 525] width 71 height 21
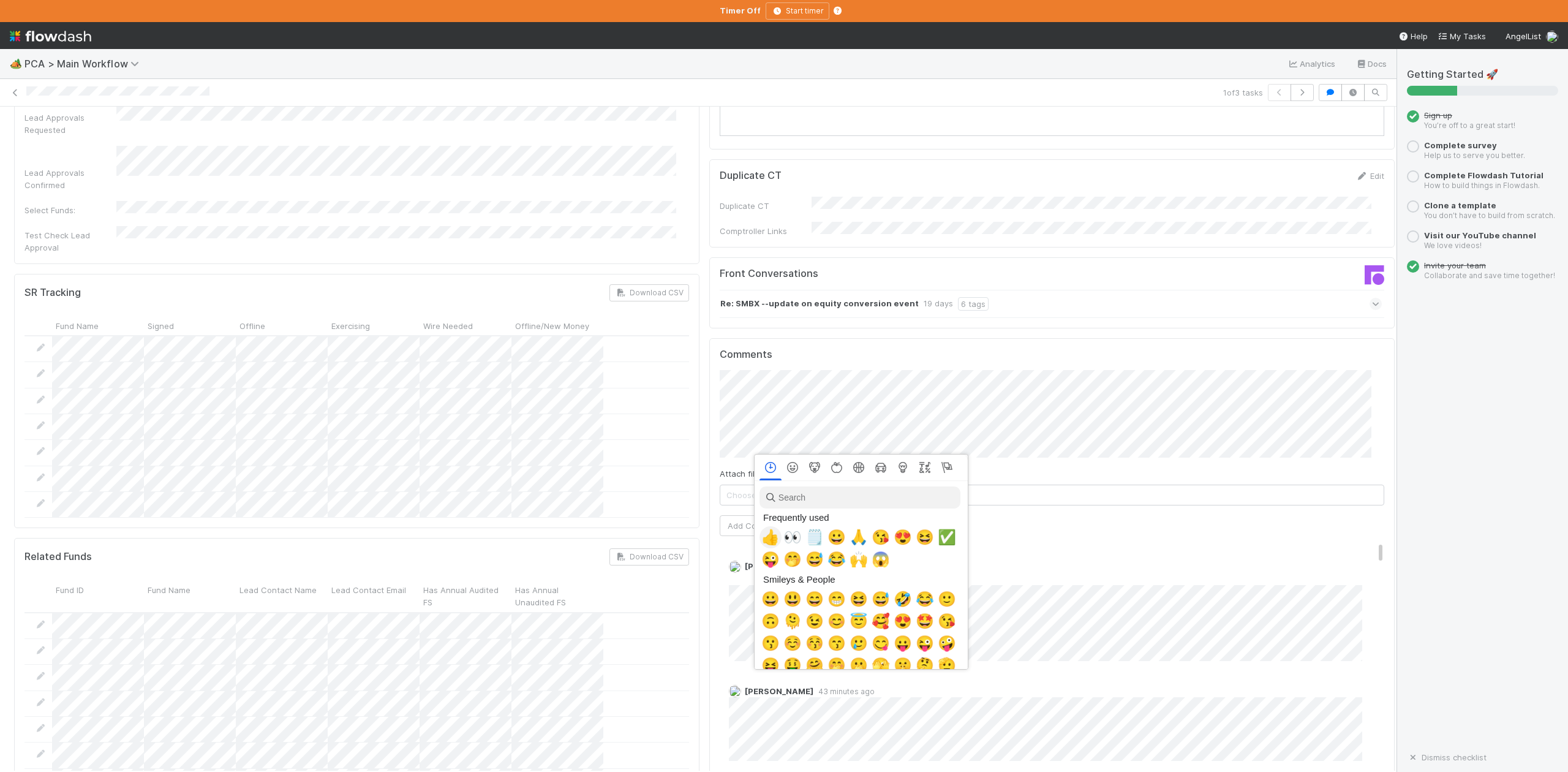
click at [765, 539] on span "👍" at bounding box center [770, 537] width 18 height 17
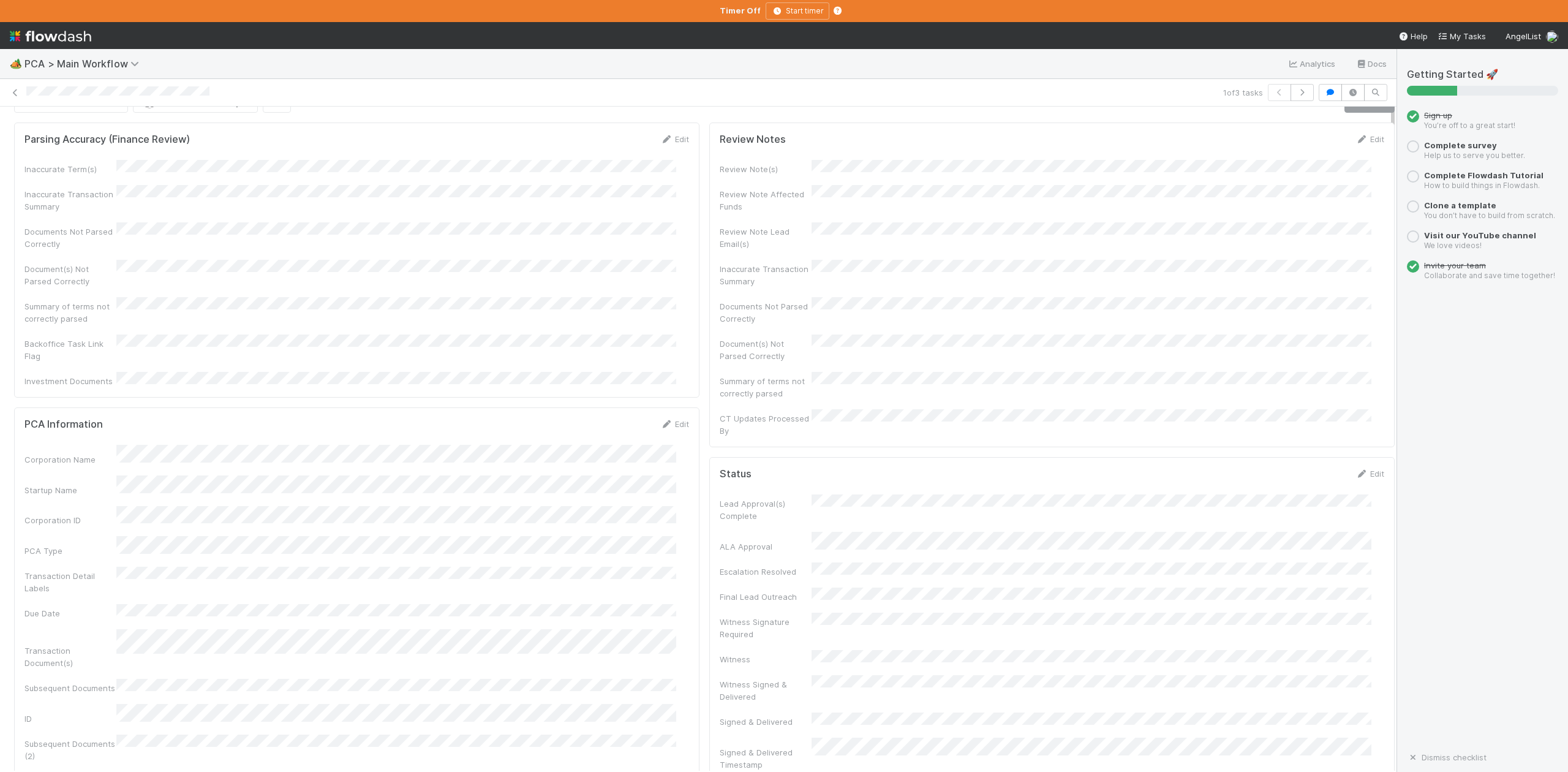
scroll to position [0, 0]
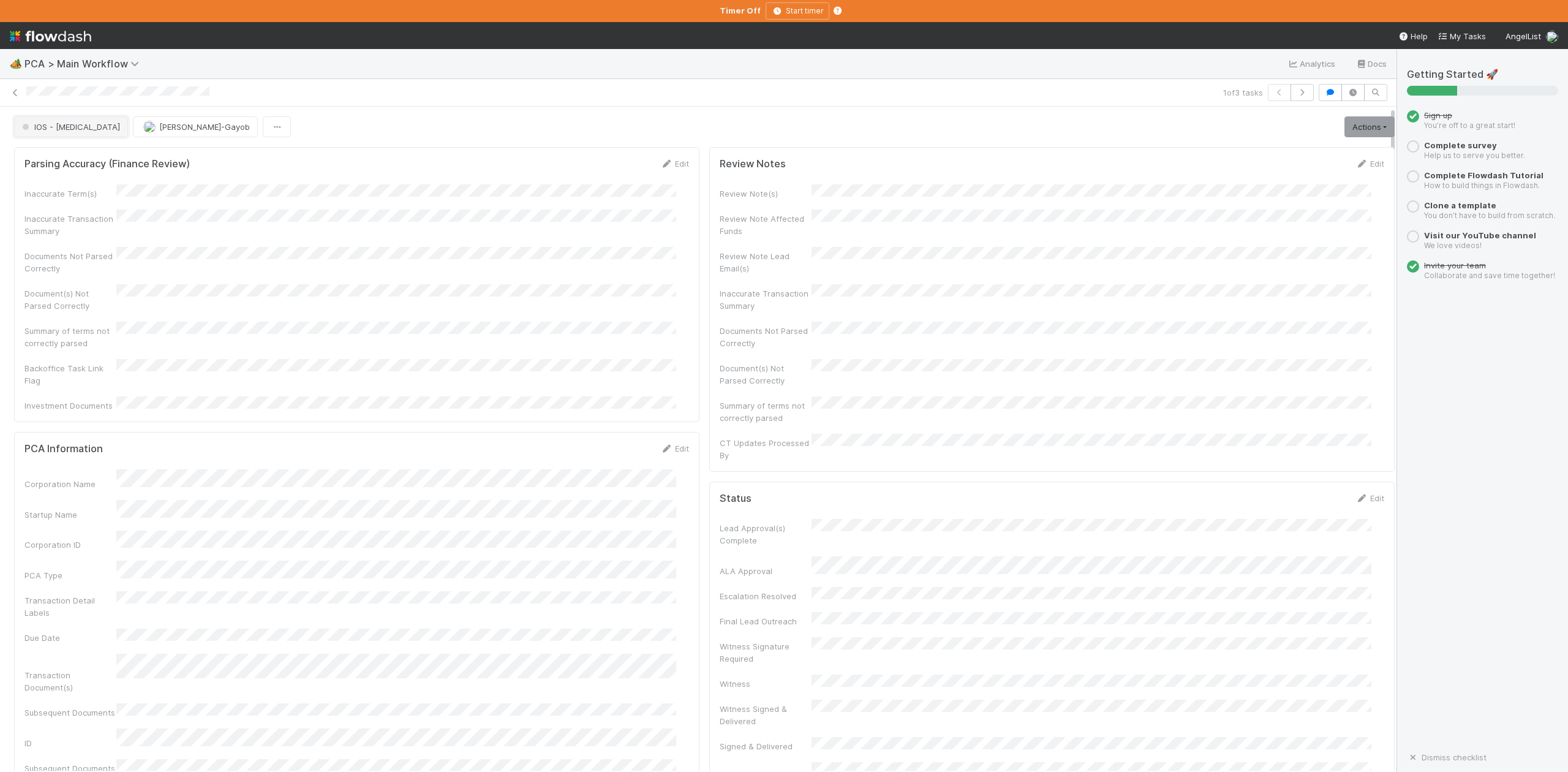
click at [55, 133] on button "IOS - ICU" at bounding box center [71, 126] width 114 height 21
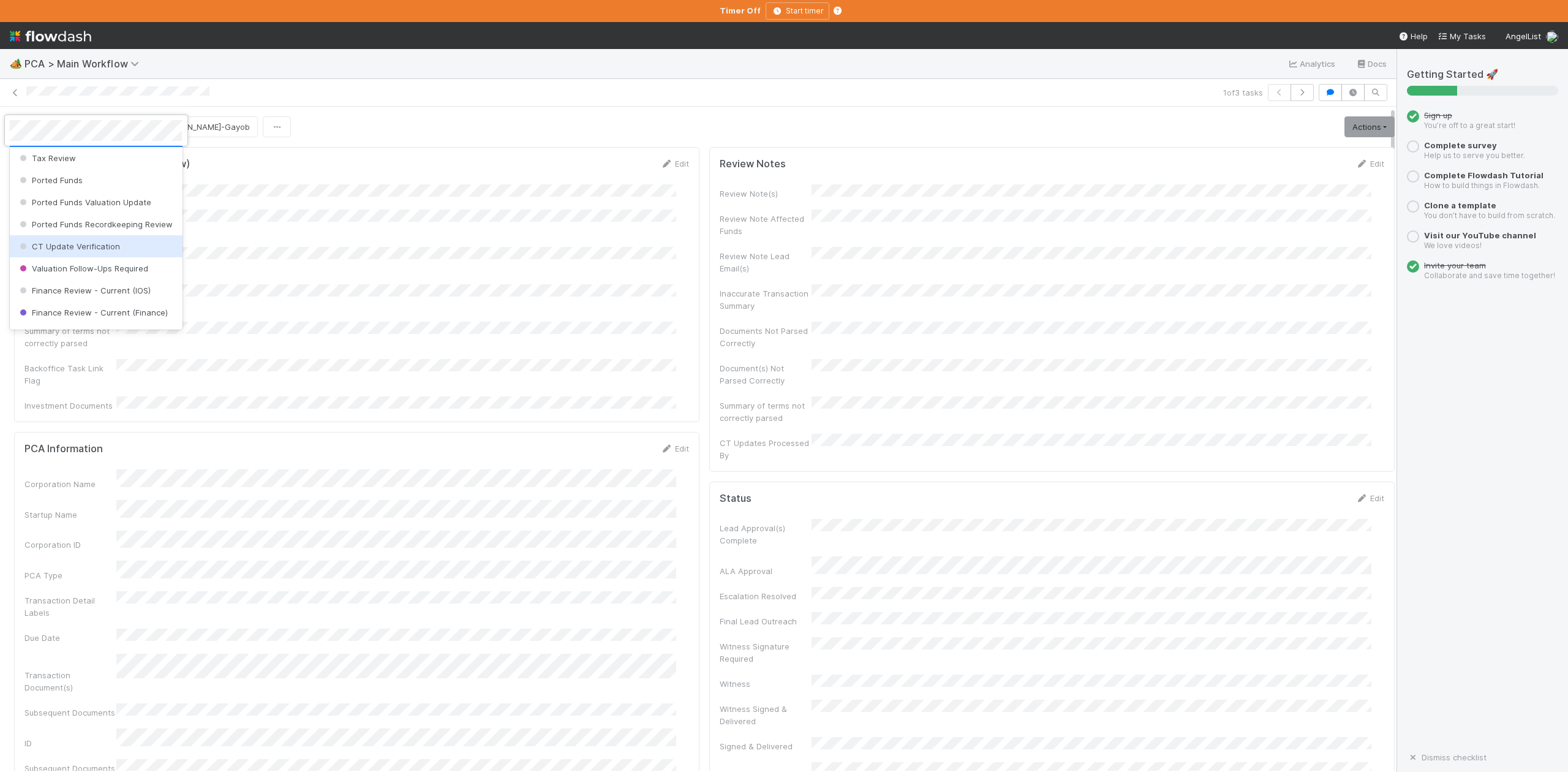
scroll to position [569, 0]
click at [83, 264] on div "DCR Review" at bounding box center [96, 252] width 172 height 22
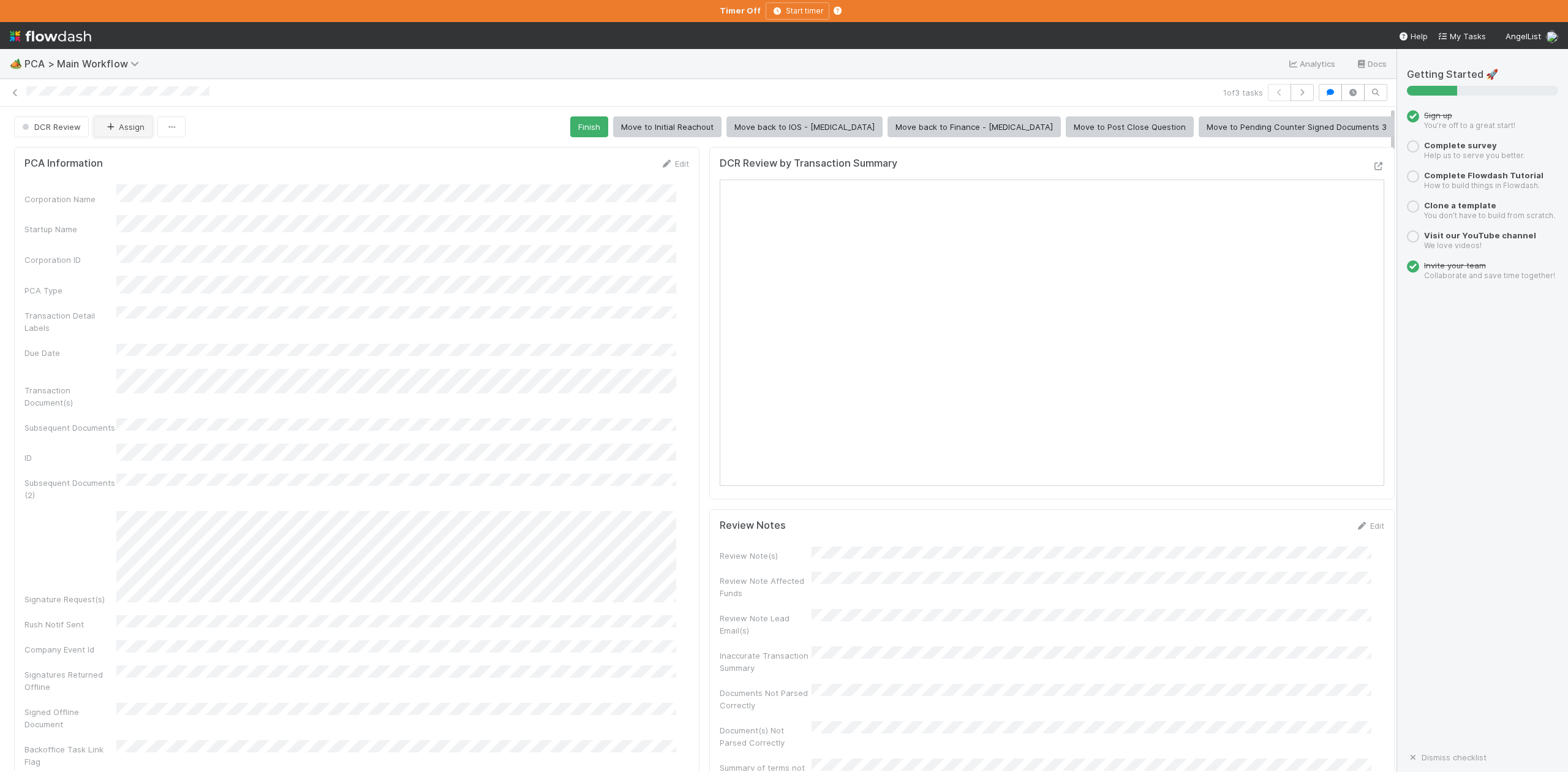
click at [119, 125] on button "Assign" at bounding box center [123, 126] width 59 height 21
click at [208, 152] on div "Marlon" at bounding box center [175, 159] width 172 height 22
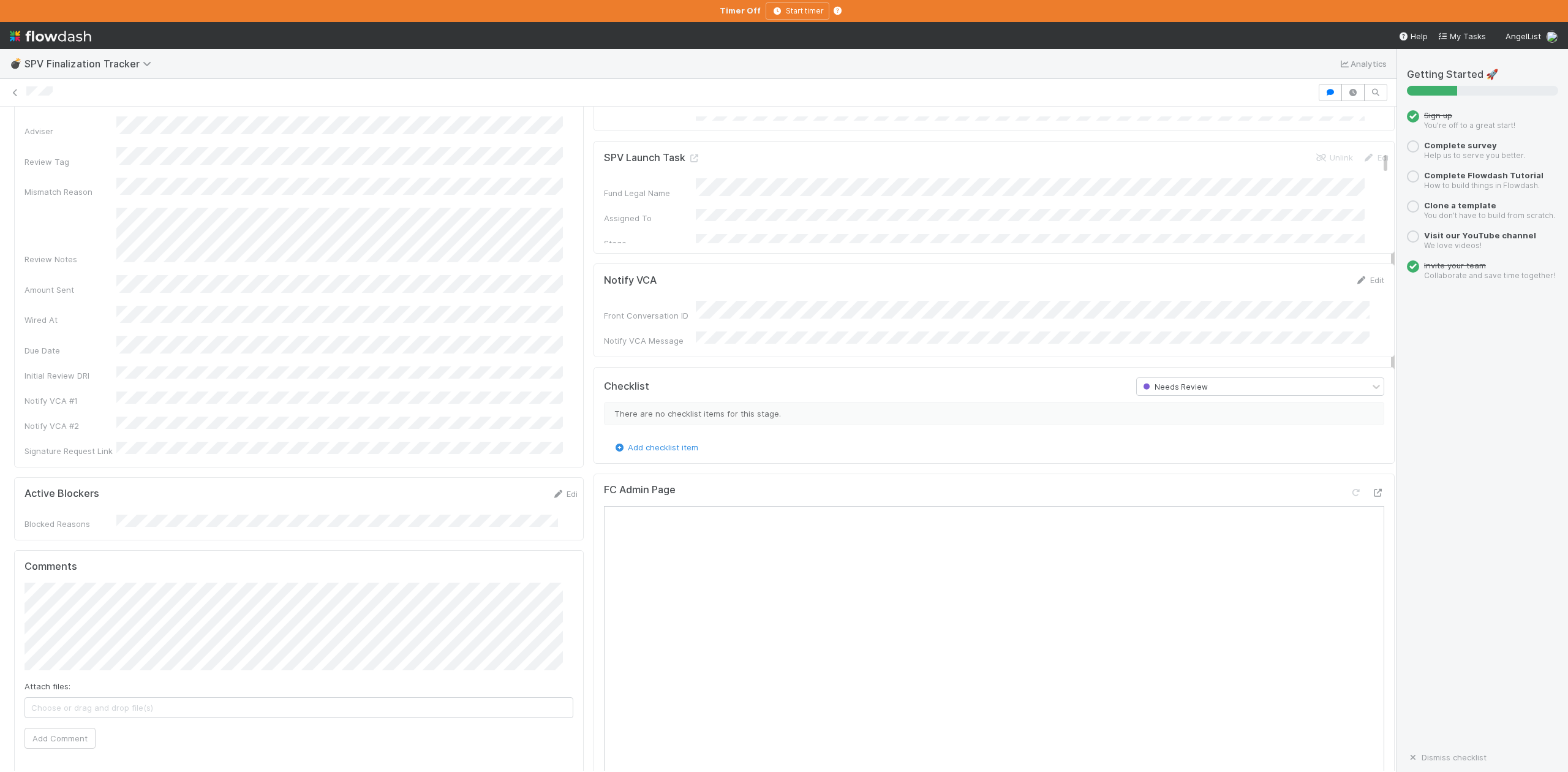
scroll to position [163, 0]
